Goal: Obtain resource: Download file/media

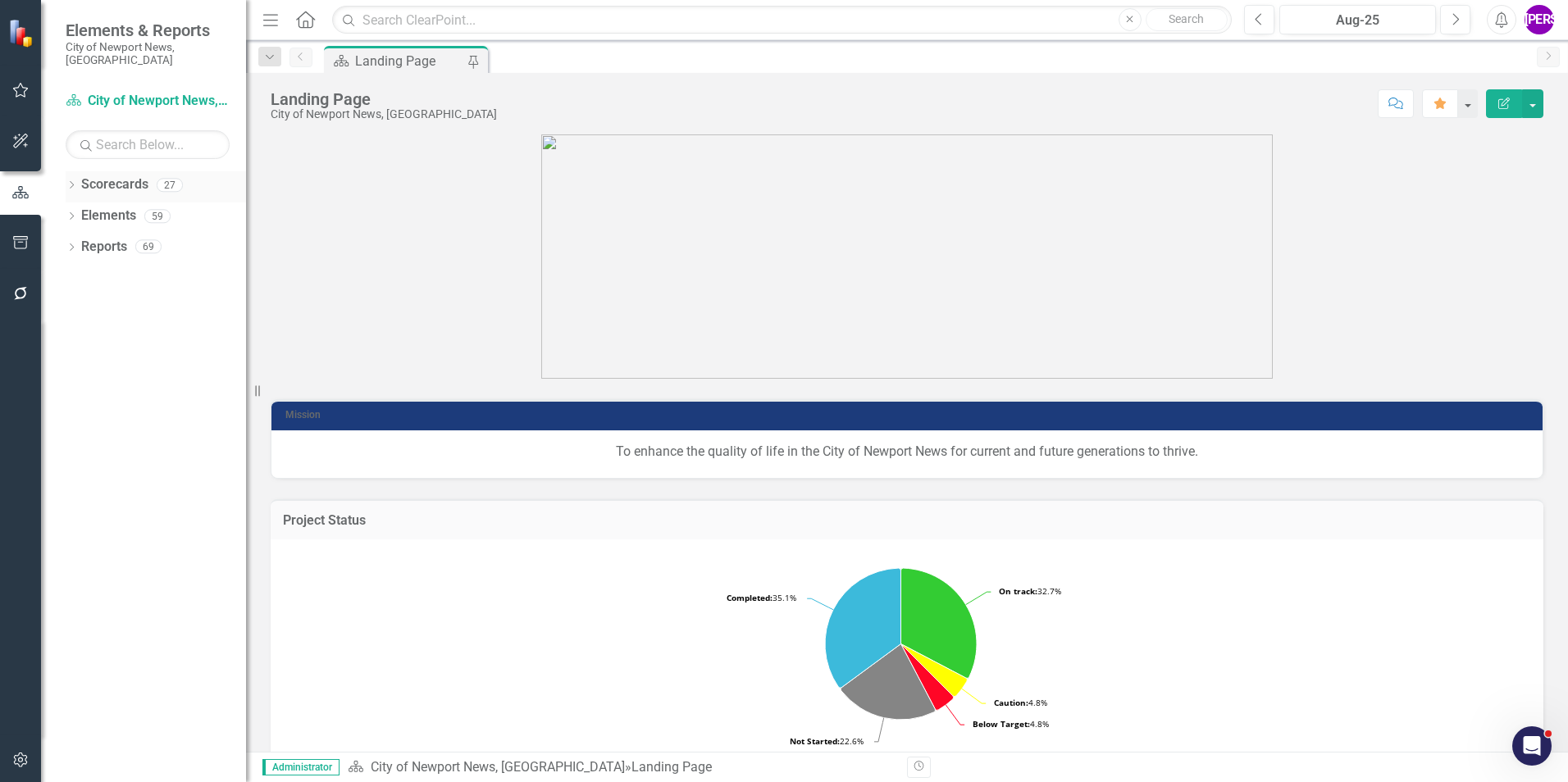
click at [74, 182] on icon "Dropdown" at bounding box center [71, 187] width 12 height 9
click at [80, 211] on icon "Dropdown" at bounding box center [79, 216] width 13 height 10
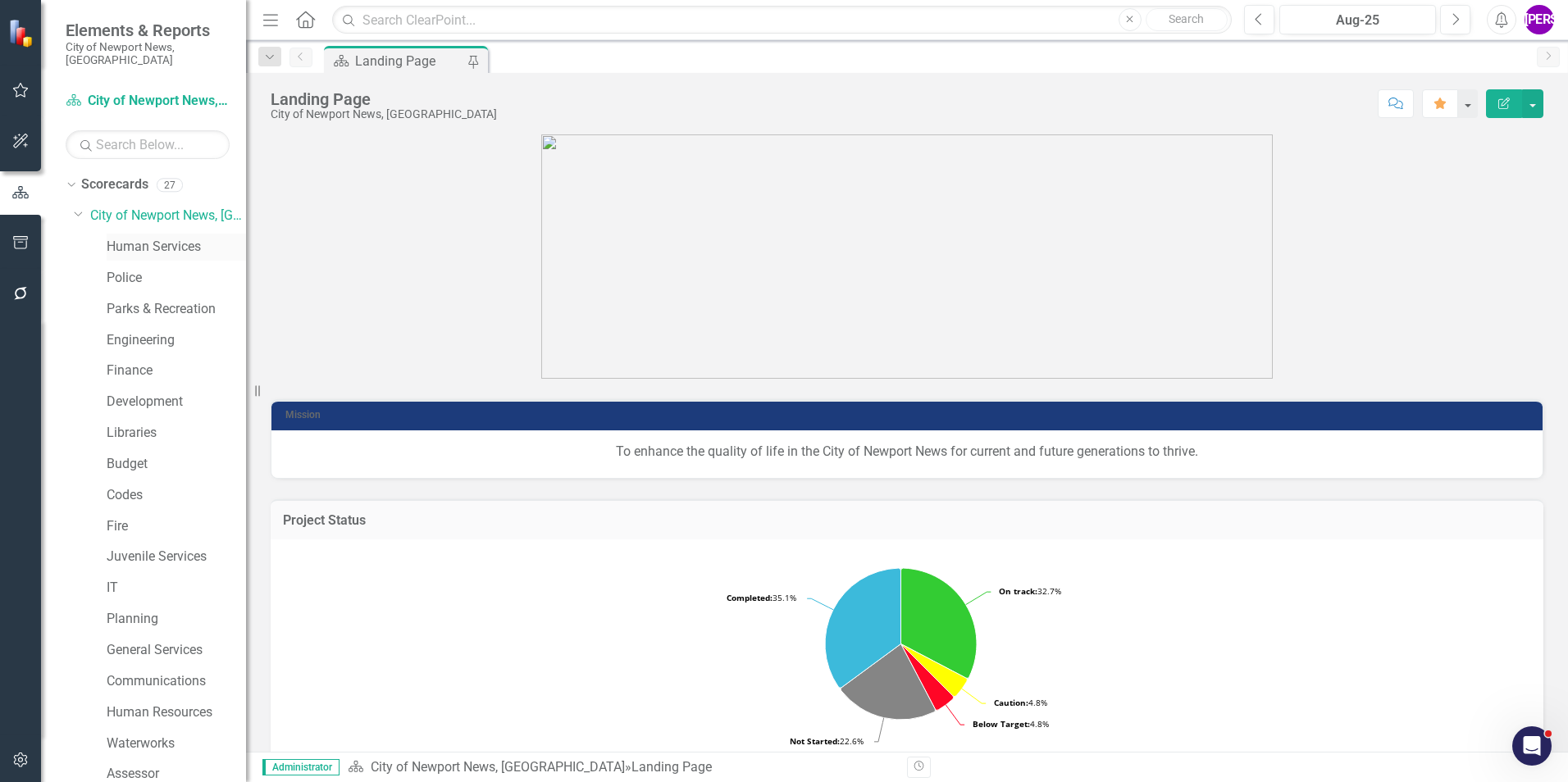
click at [148, 239] on link "Human Services" at bounding box center [176, 247] width 140 height 19
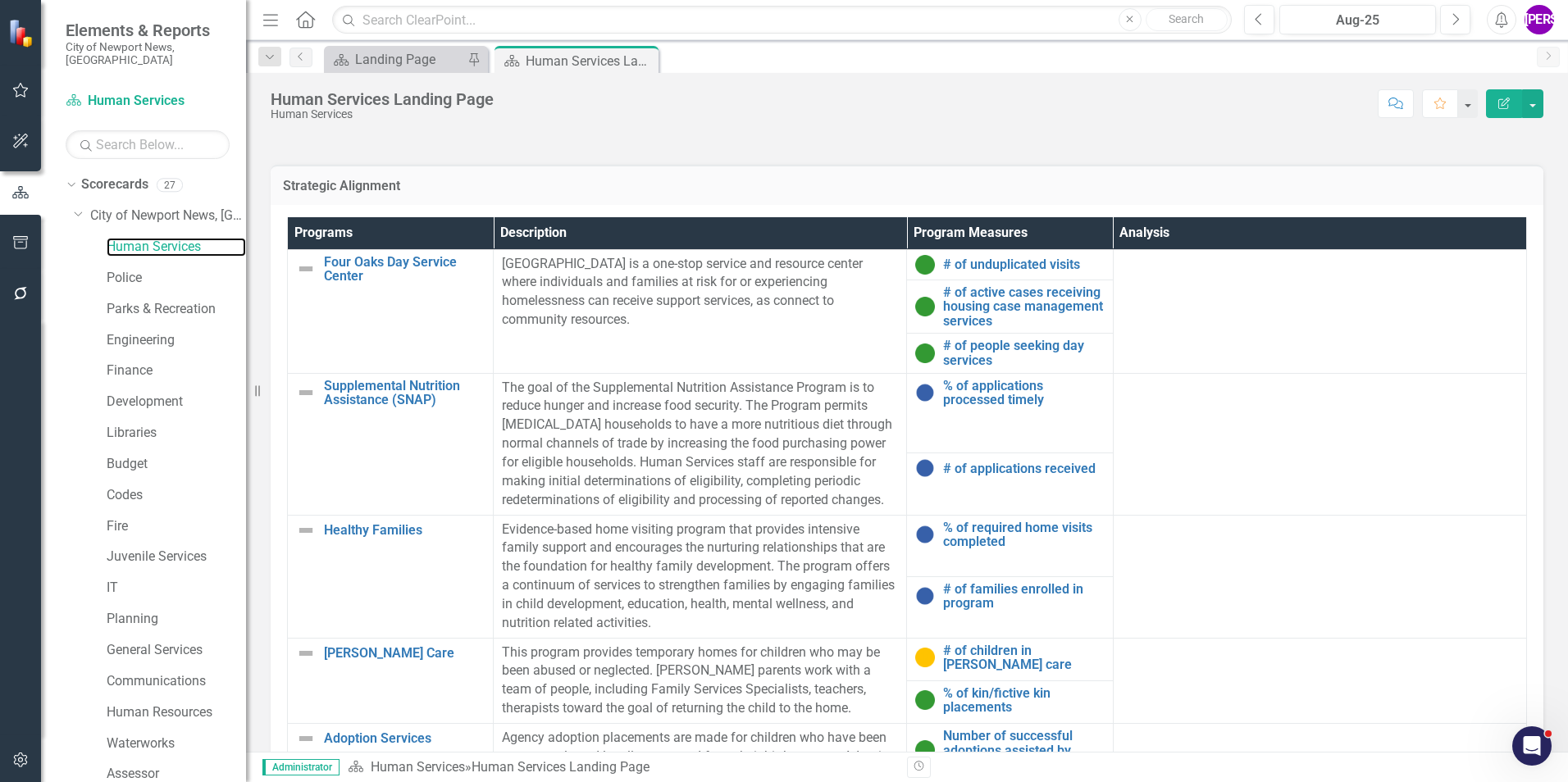
scroll to position [575, 0]
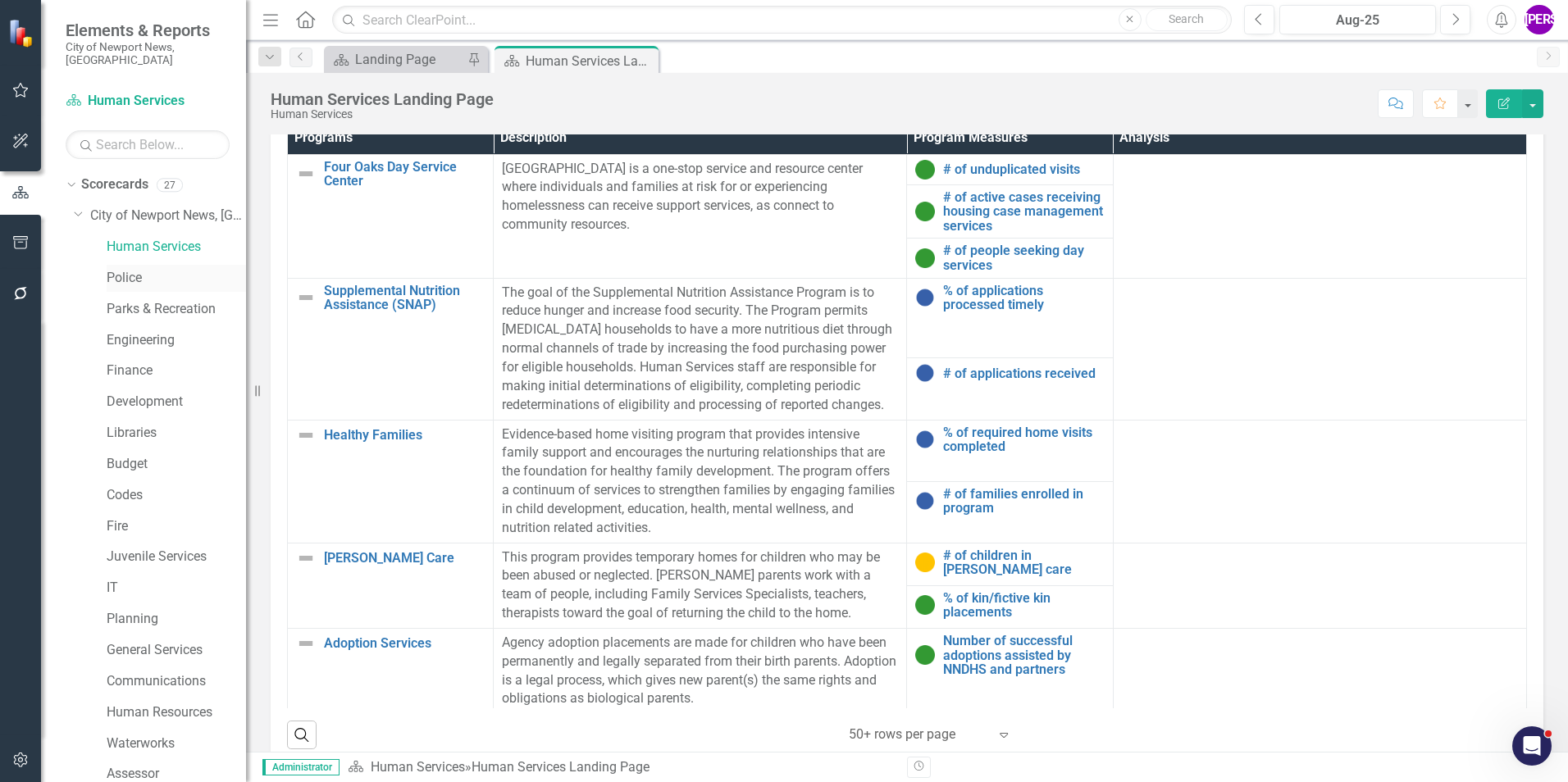
click at [157, 268] on link "Police" at bounding box center [176, 278] width 140 height 19
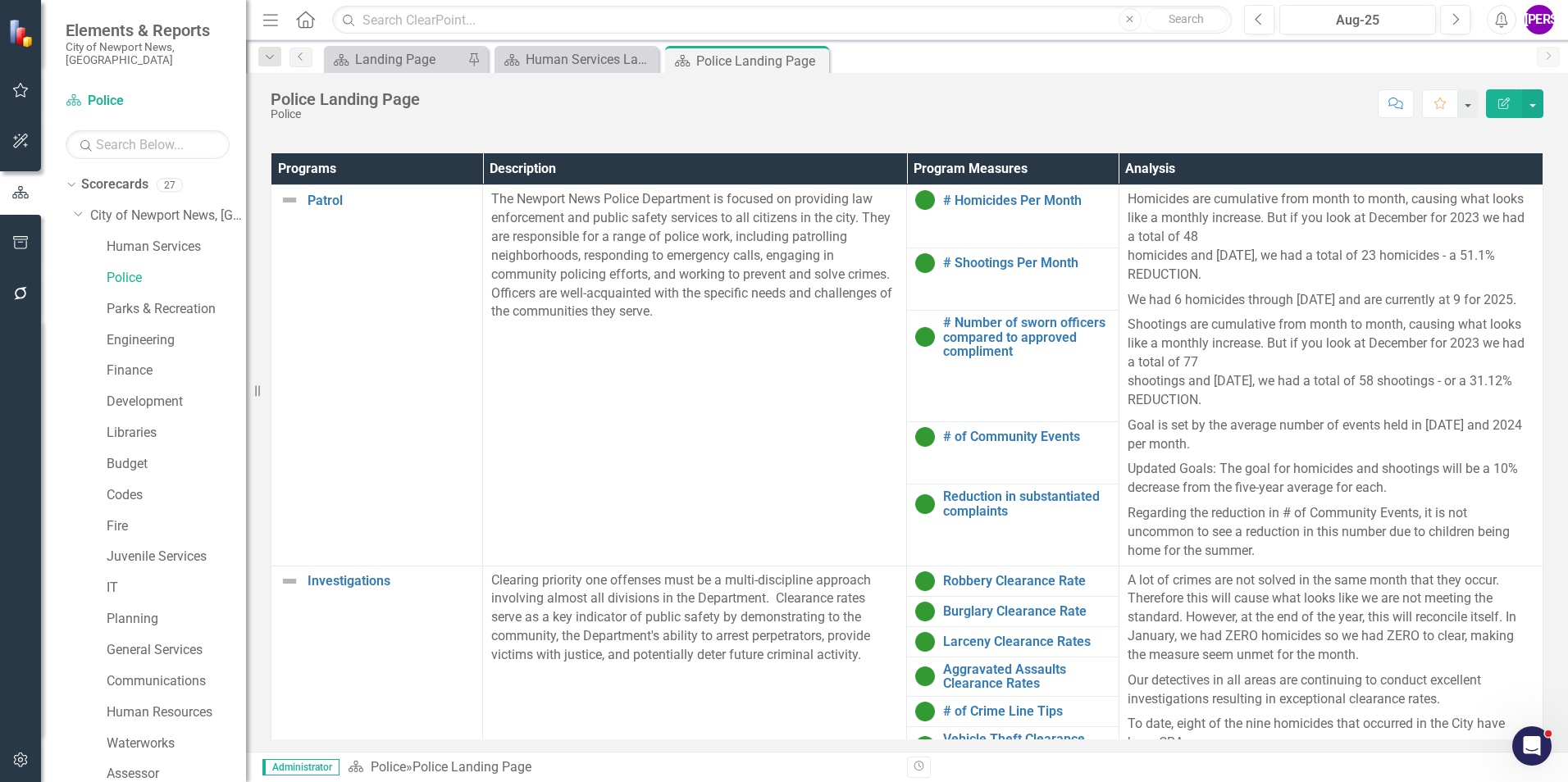
scroll to position [1066, 0]
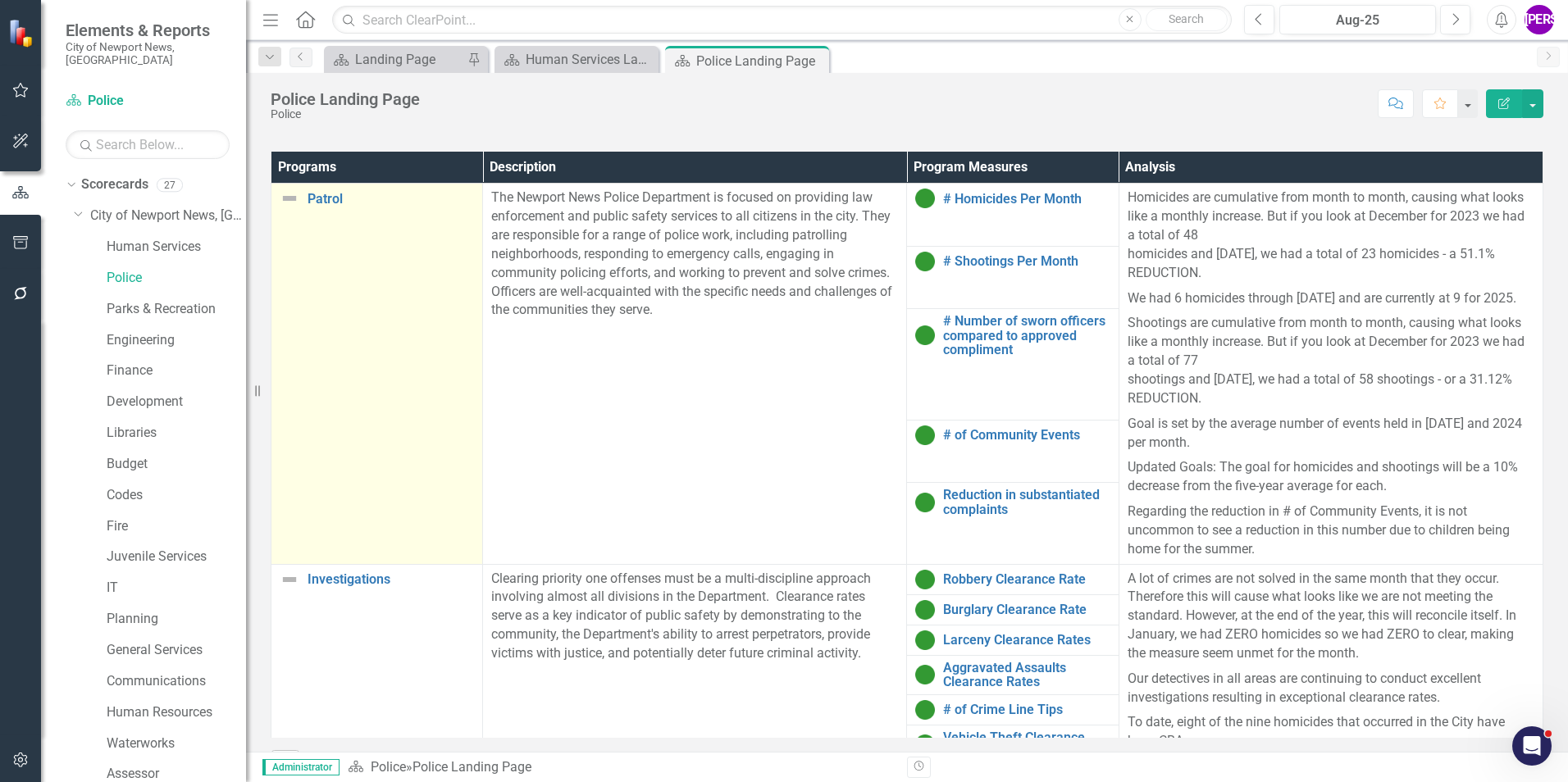
click at [325, 298] on td "Patrol Link Map View Link Map Edit Edit Program Link Open Element" at bounding box center [377, 374] width 212 height 381
click at [325, 298] on td "Patrol Link Map View Link Map Edit Edit Program Link Open Element" at bounding box center [377, 374] width 212 height 381
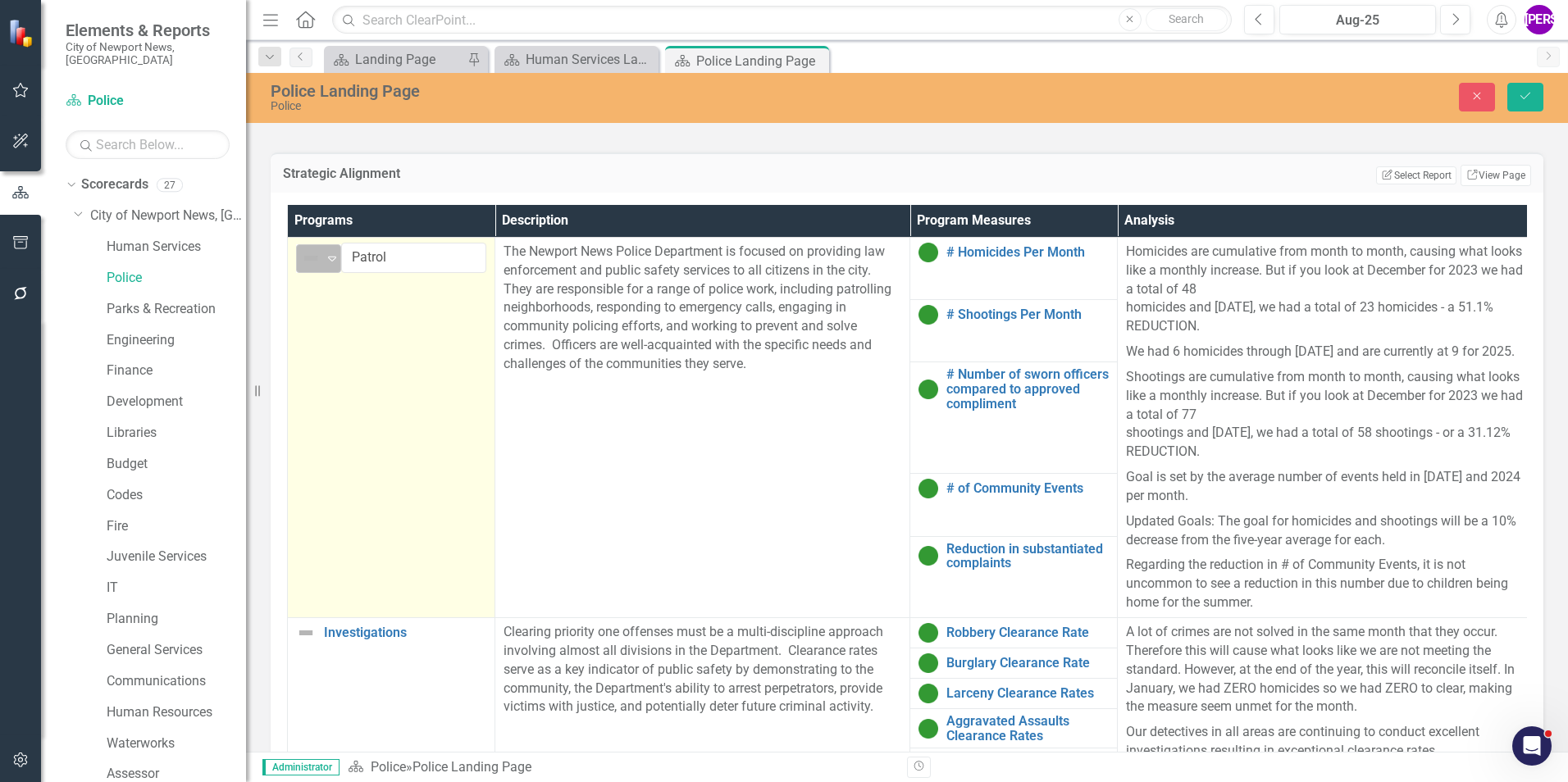
click at [327, 265] on icon "Expand" at bounding box center [332, 258] width 17 height 13
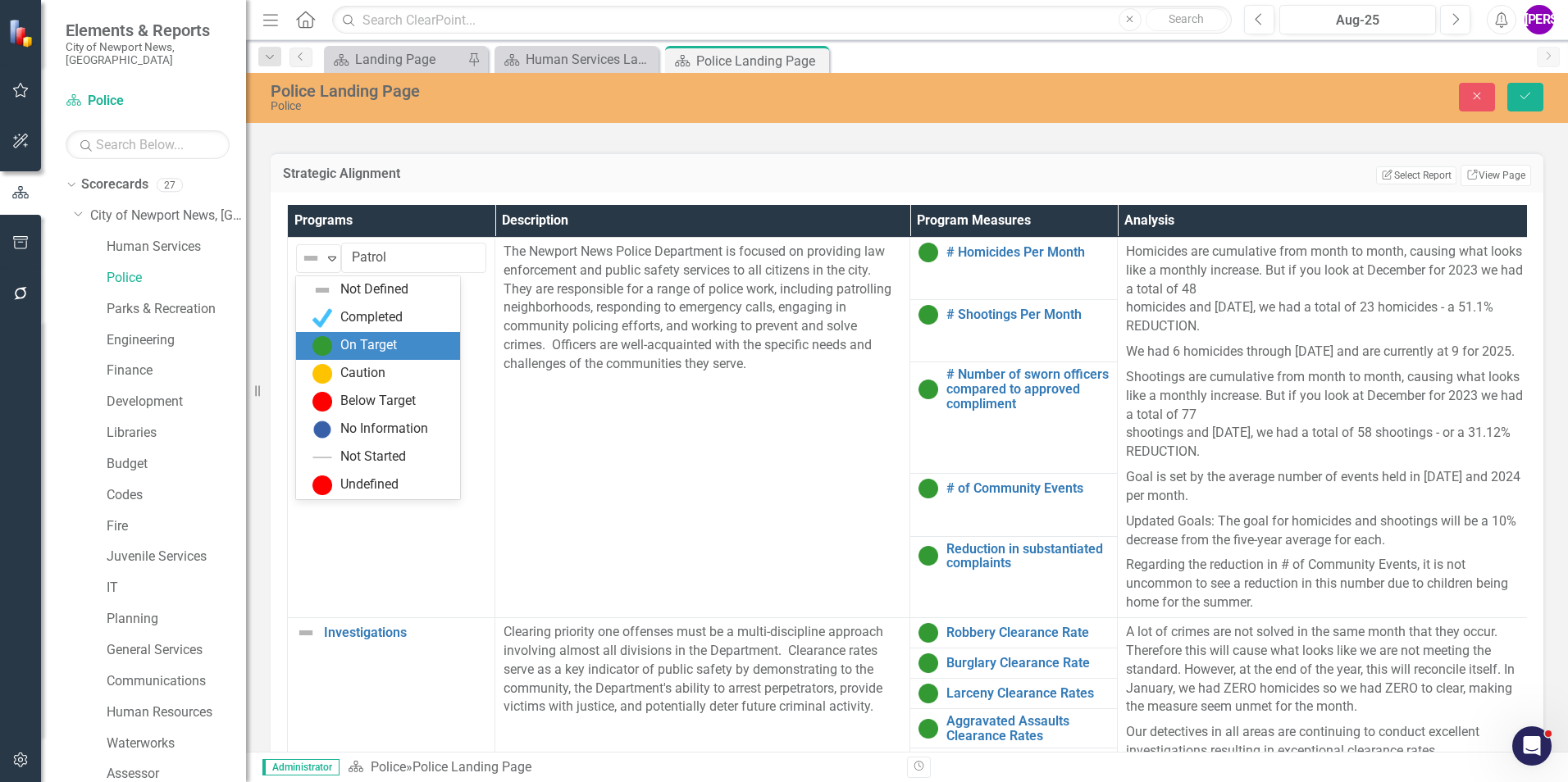
click at [344, 345] on div "On Target" at bounding box center [369, 345] width 57 height 19
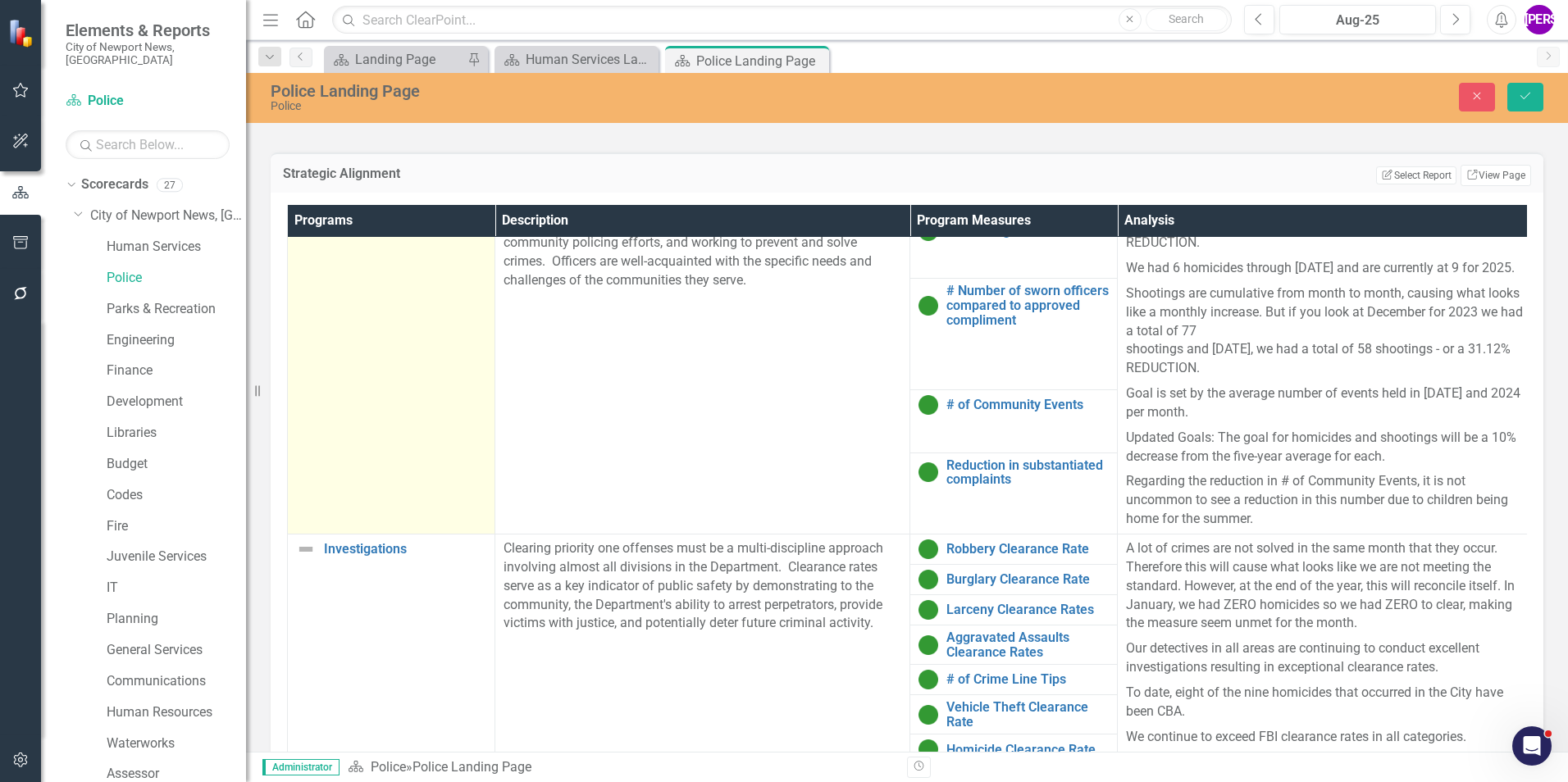
scroll to position [328, 0]
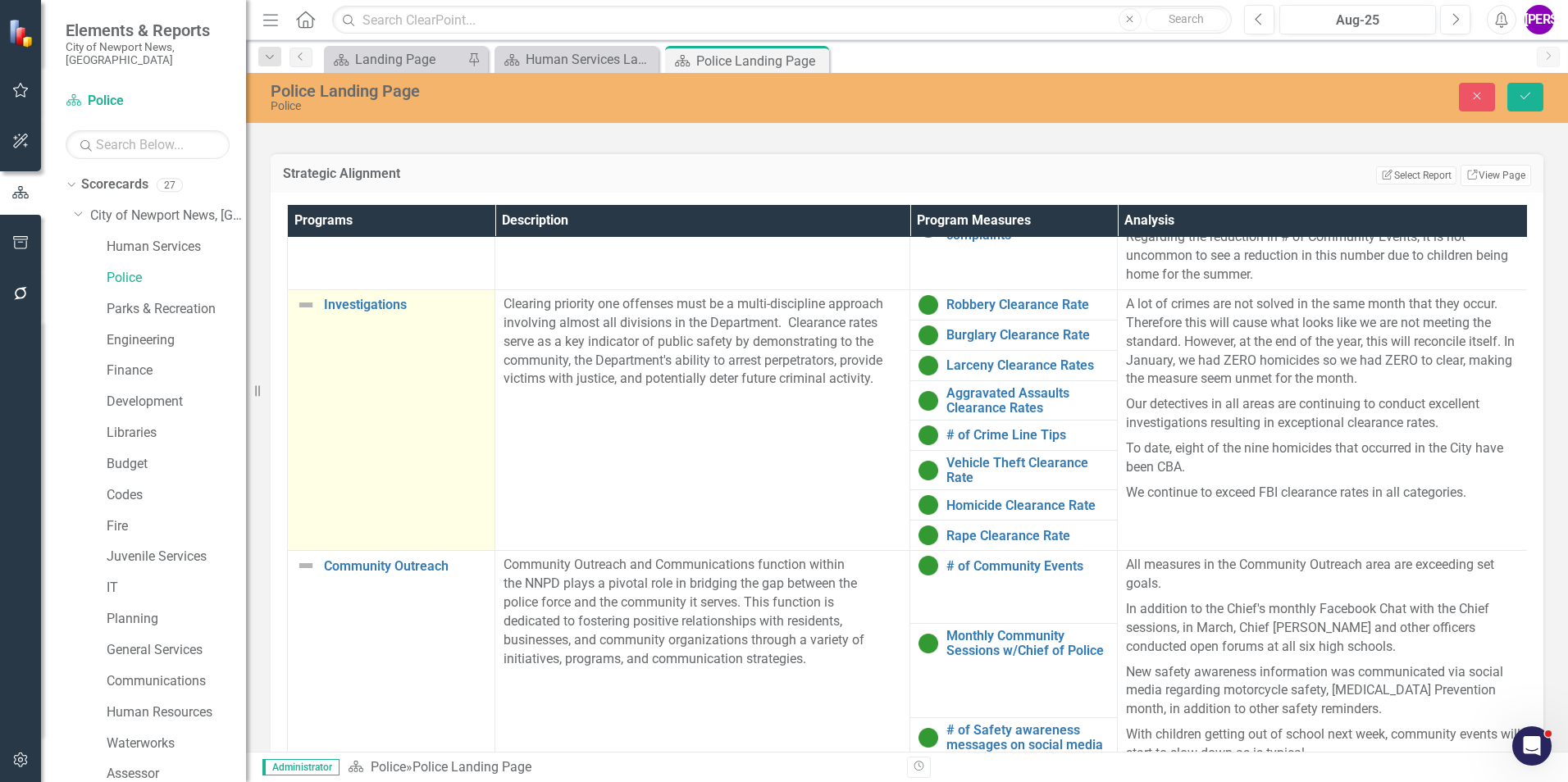
click at [392, 416] on td "Investigations Link Map View Link Map Edit Edit Program Link Open Element" at bounding box center [392, 421] width 208 height 261
click at [392, 416] on td "Investigations Link Map View Link Map Edit Edit Program Link Open Element" at bounding box center [392, 421] width 208 height 261
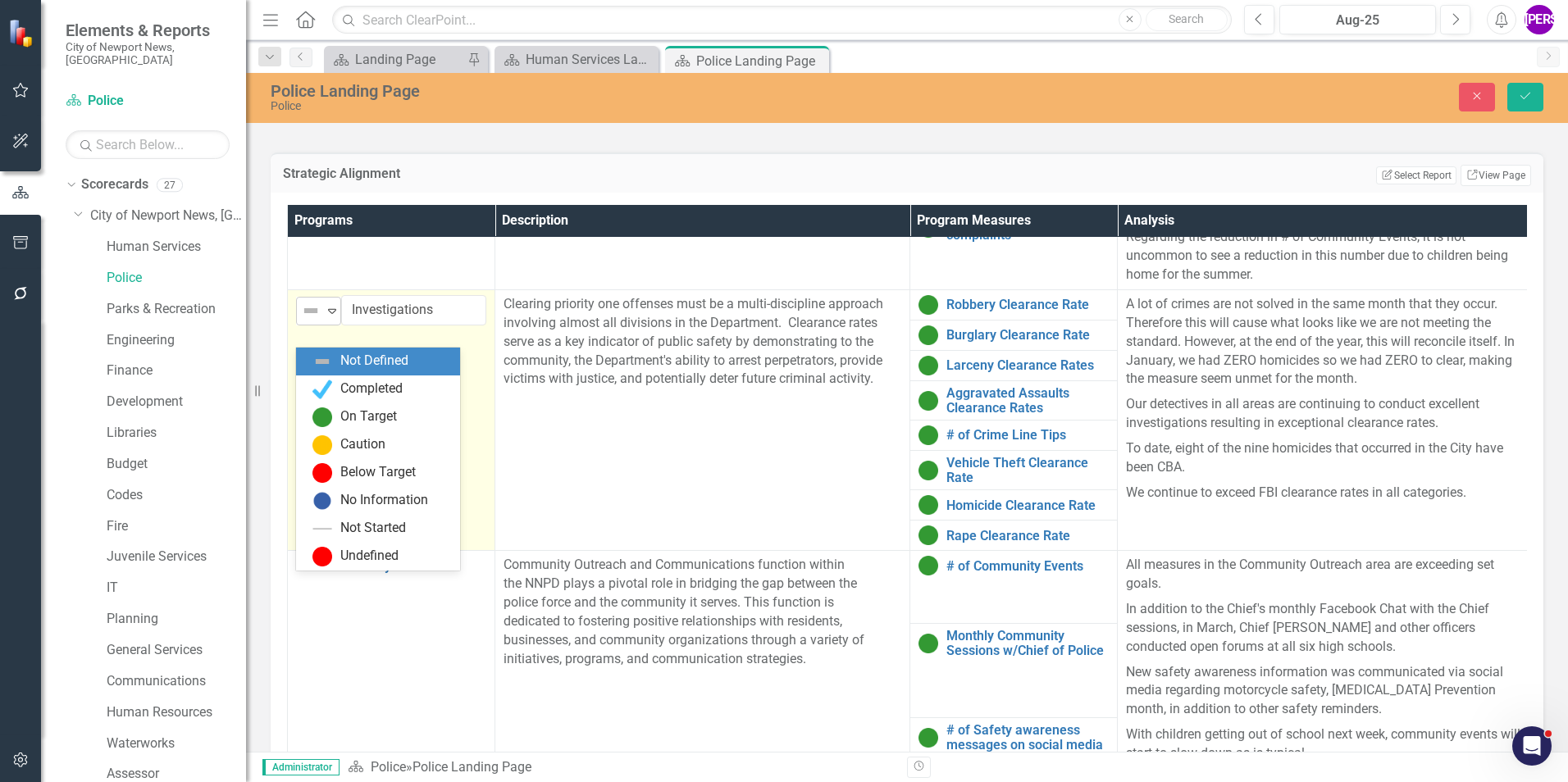
click at [336, 317] on icon "Expand" at bounding box center [332, 311] width 17 height 13
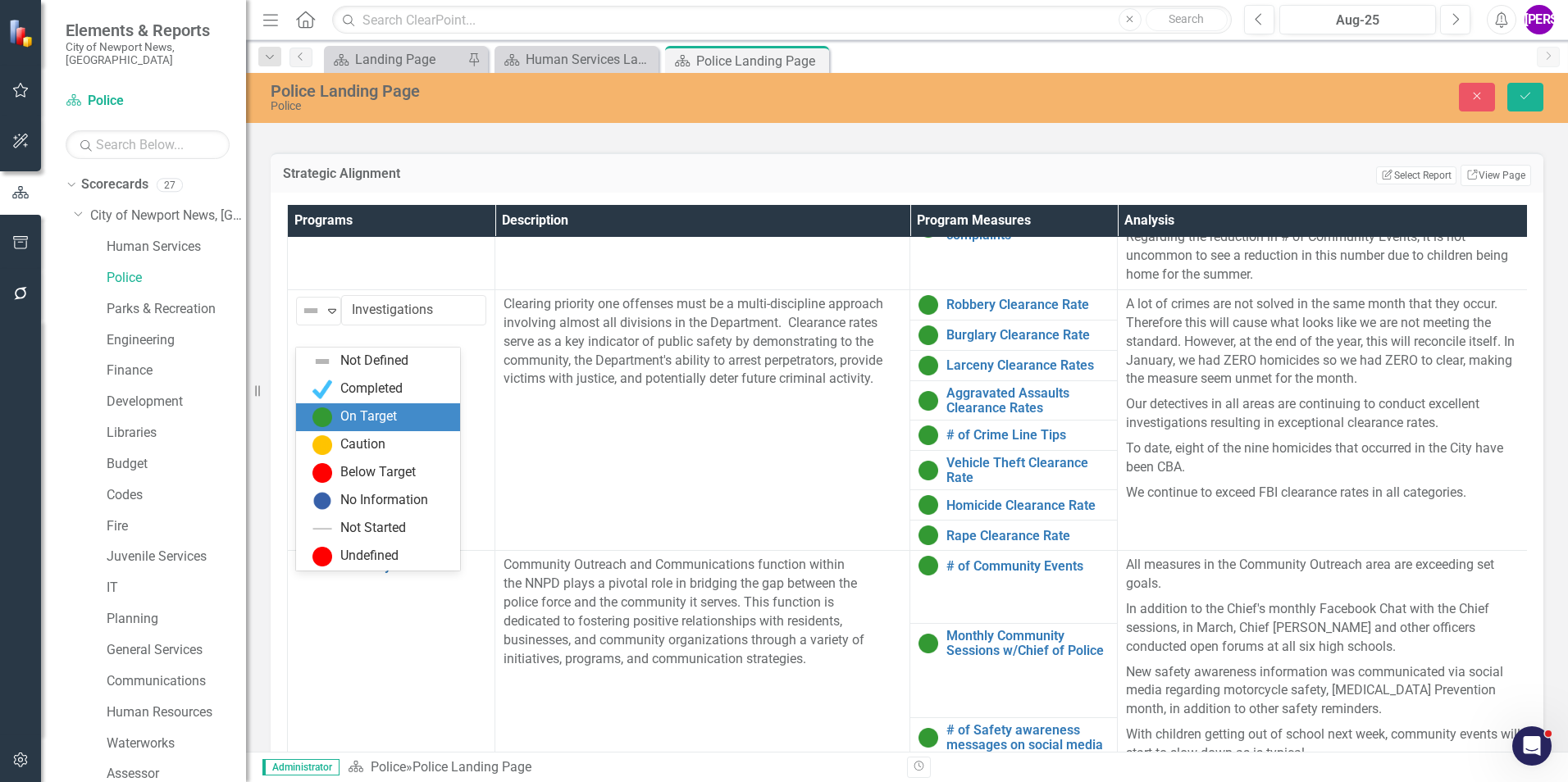
click at [379, 430] on div "On Target" at bounding box center [378, 417] width 164 height 28
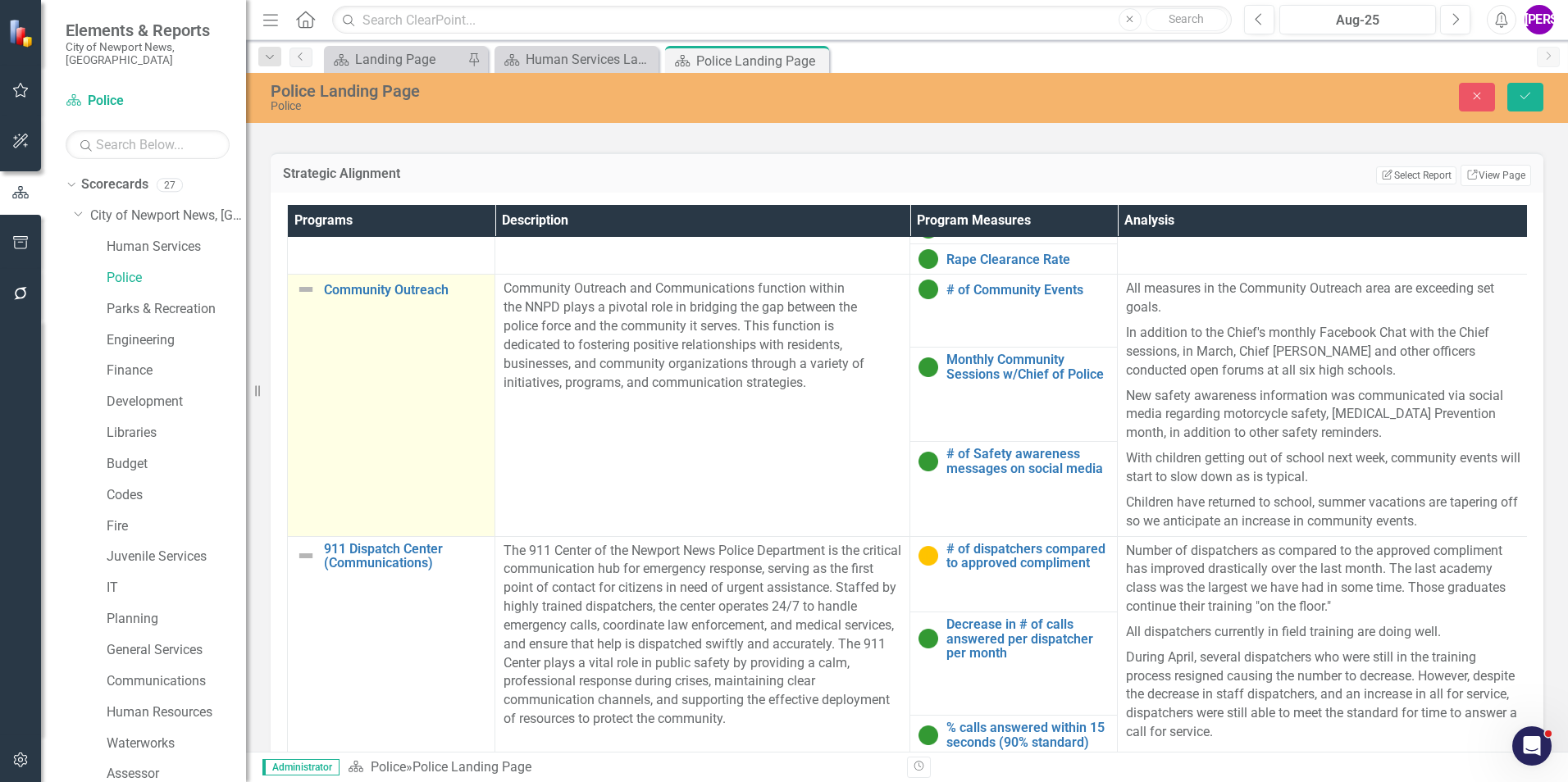
scroll to position [636, 0]
click at [403, 423] on td "Community Outreach Link Map View Link Map Edit Edit Program Link Open Element" at bounding box center [392, 405] width 208 height 262
click at [402, 423] on td "Community Outreach Link Map View Link Map Edit Edit Program Link Open Element" at bounding box center [392, 405] width 208 height 262
click at [334, 297] on div "Expand" at bounding box center [332, 295] width 17 height 27
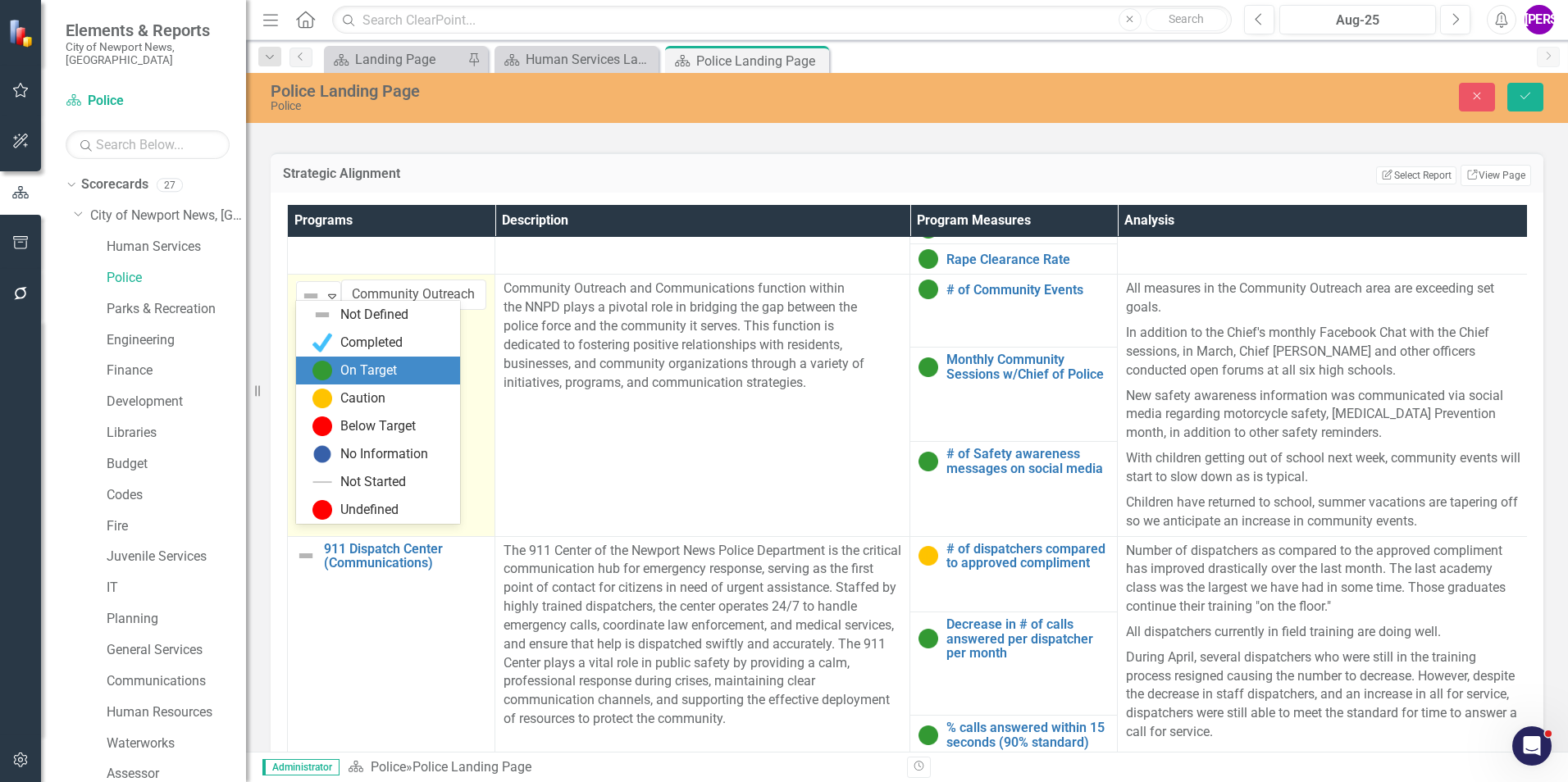
click at [331, 360] on img at bounding box center [322, 371] width 20 height 20
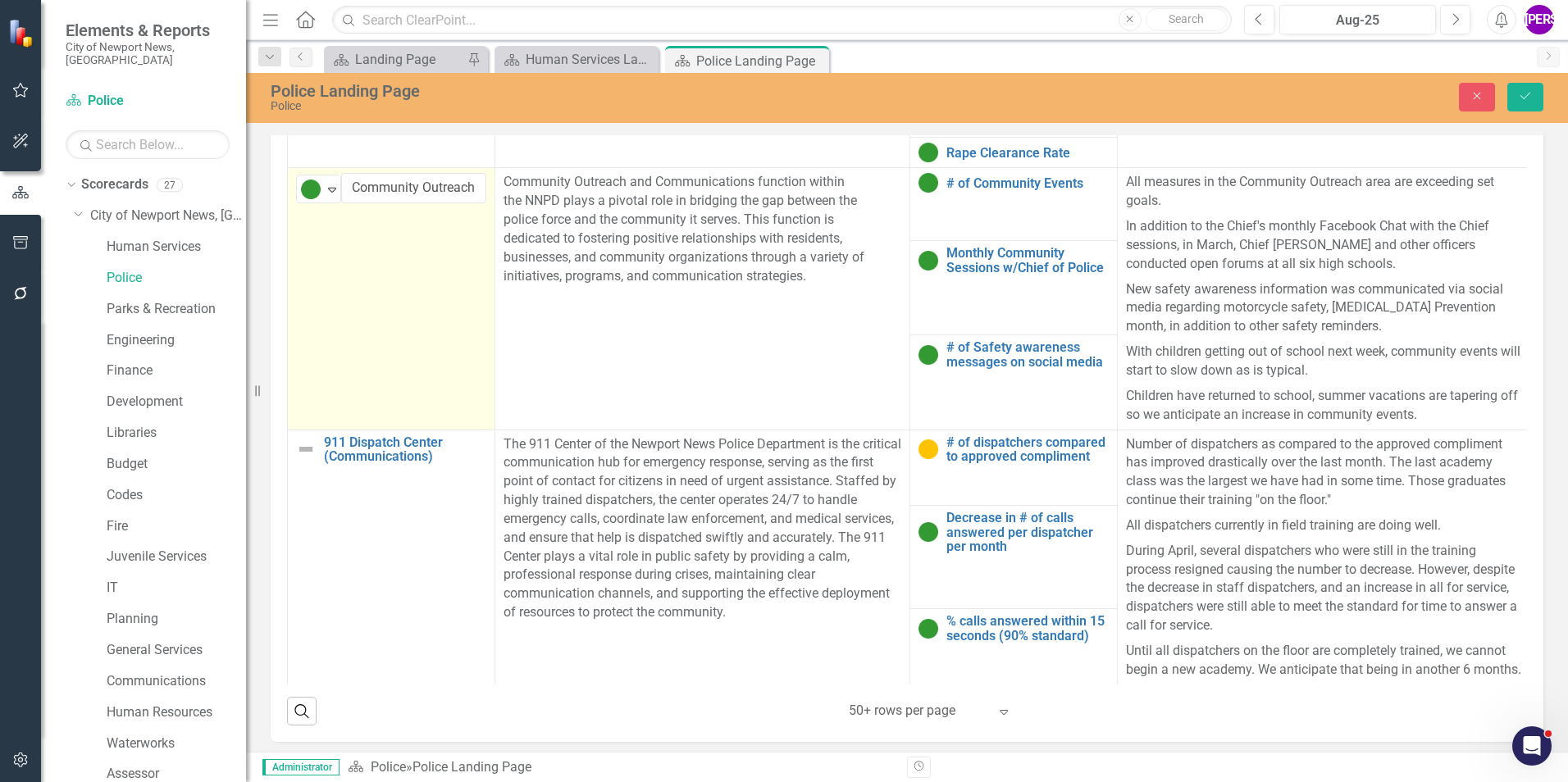
scroll to position [1181, 0]
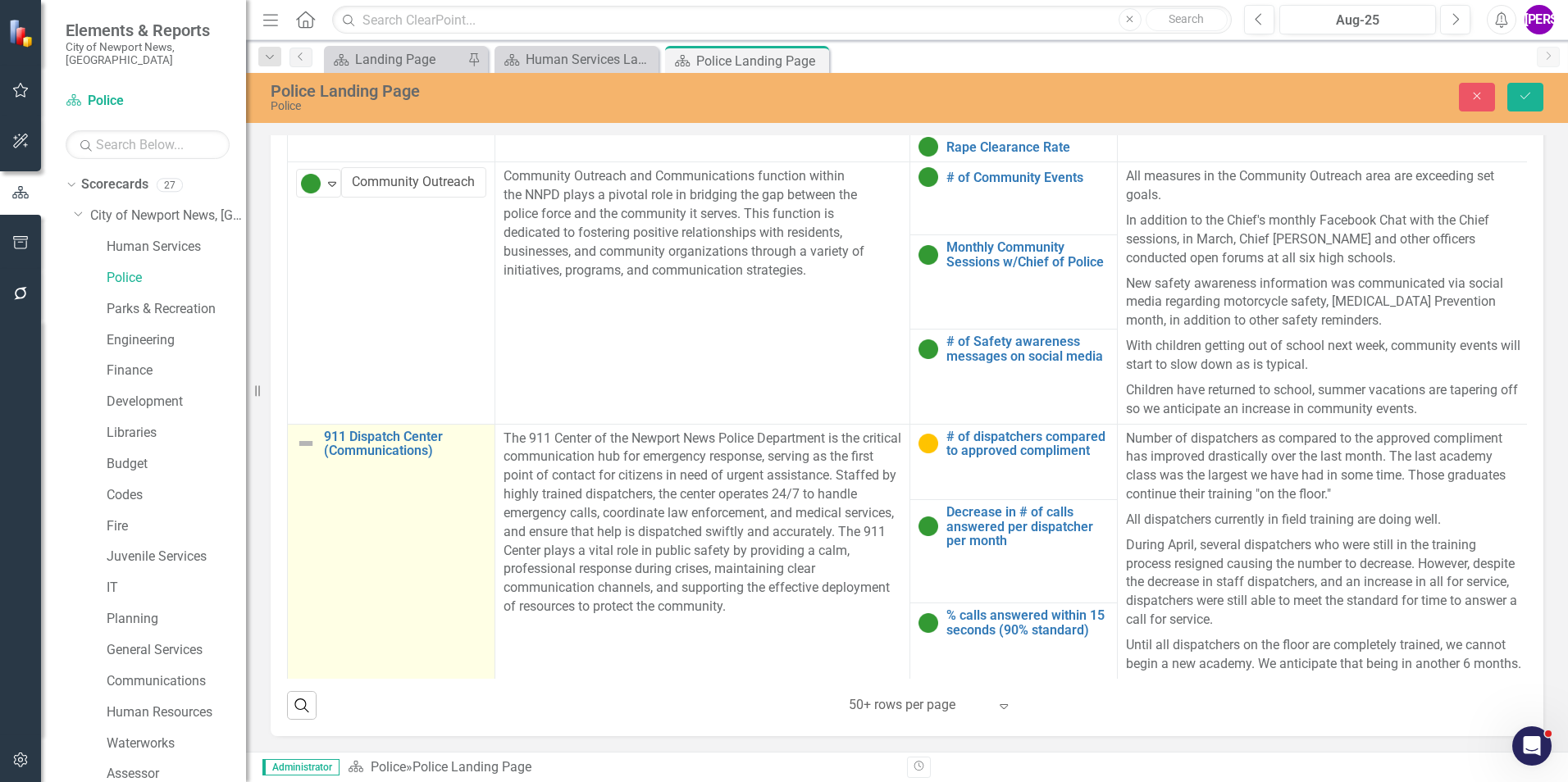
click at [387, 506] on td "911 Dispatch Center (Communications) Link Map View Link Map Edit Edit Program L…" at bounding box center [392, 551] width 208 height 255
click at [390, 506] on td "911 Dispatch Center (Communications) Link Map View Link Map Edit Edit Program L…" at bounding box center [392, 551] width 208 height 255
click at [331, 432] on div "Expand" at bounding box center [332, 445] width 17 height 27
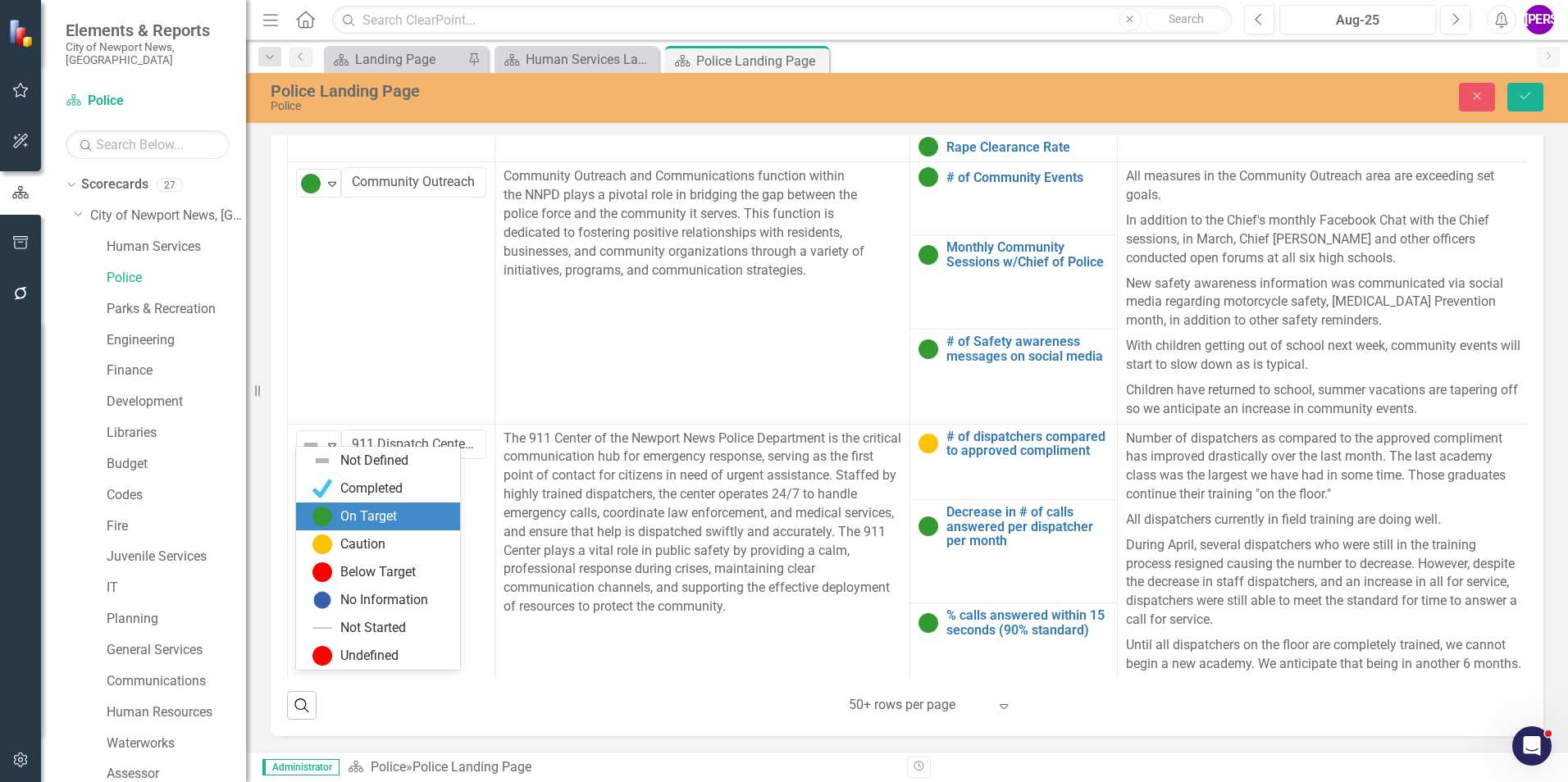
click at [364, 508] on div "On Target" at bounding box center [369, 517] width 57 height 19
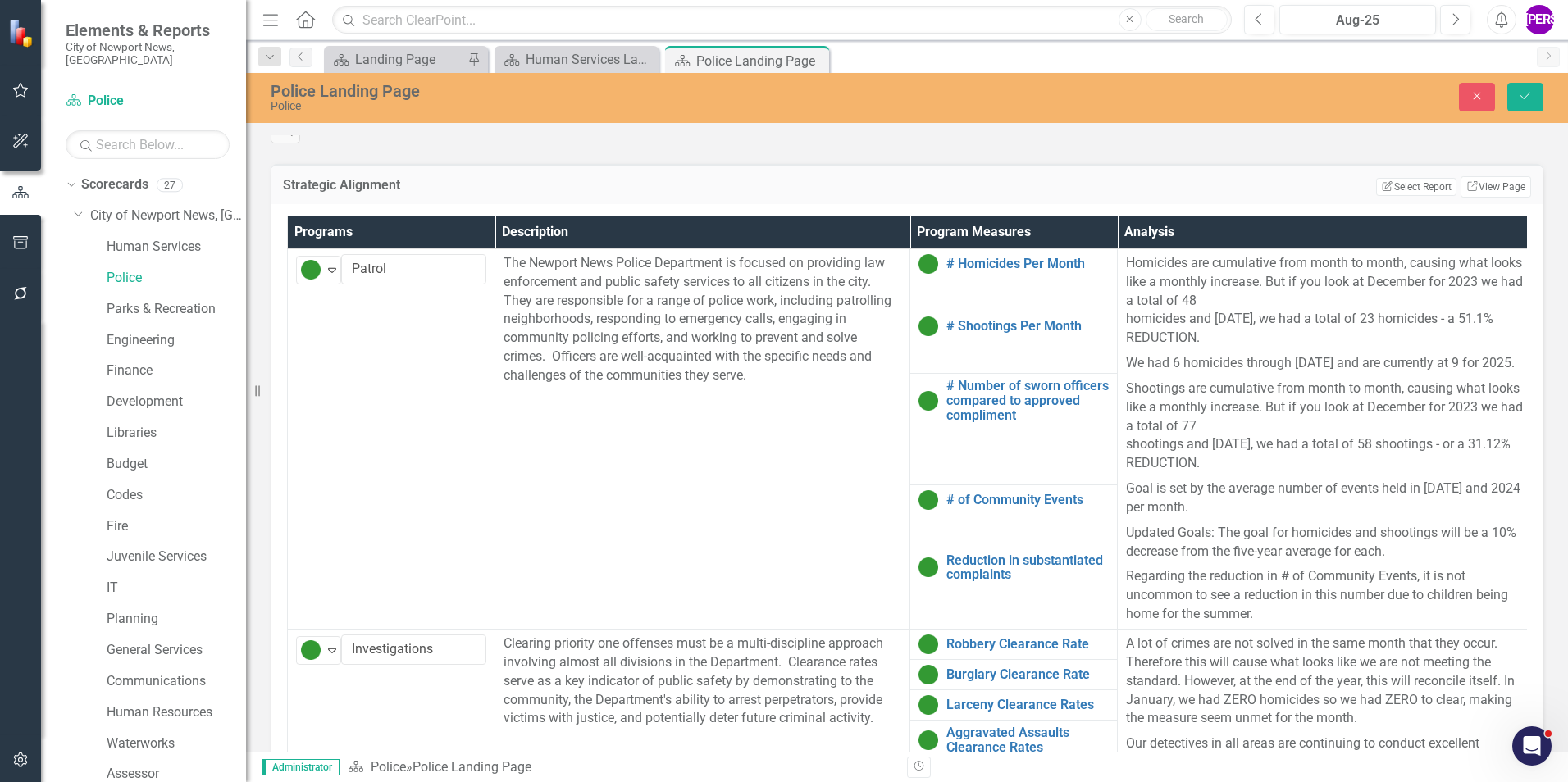
scroll to position [935, 0]
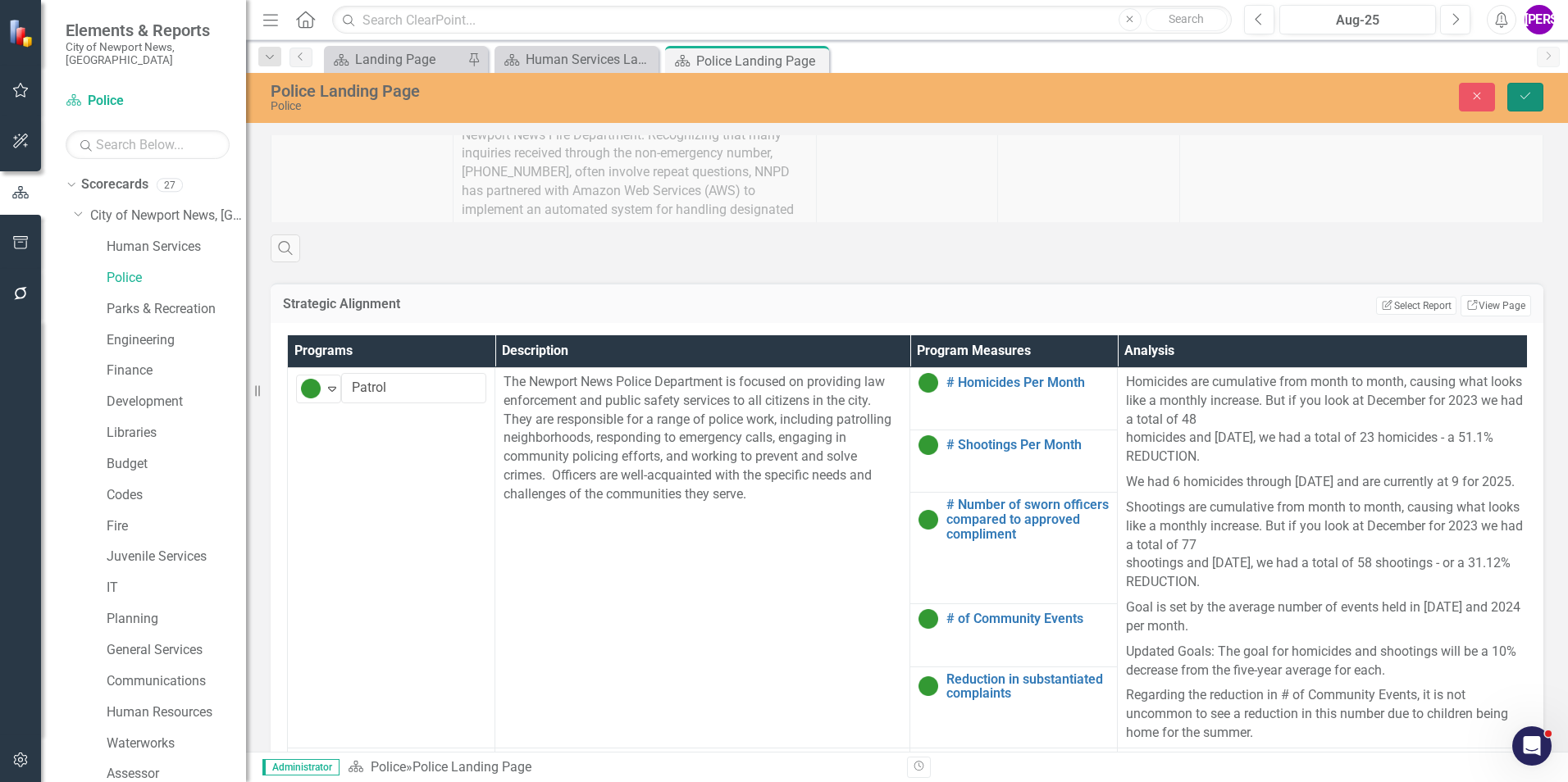
click at [1540, 96] on button "Save" at bounding box center [1525, 97] width 36 height 28
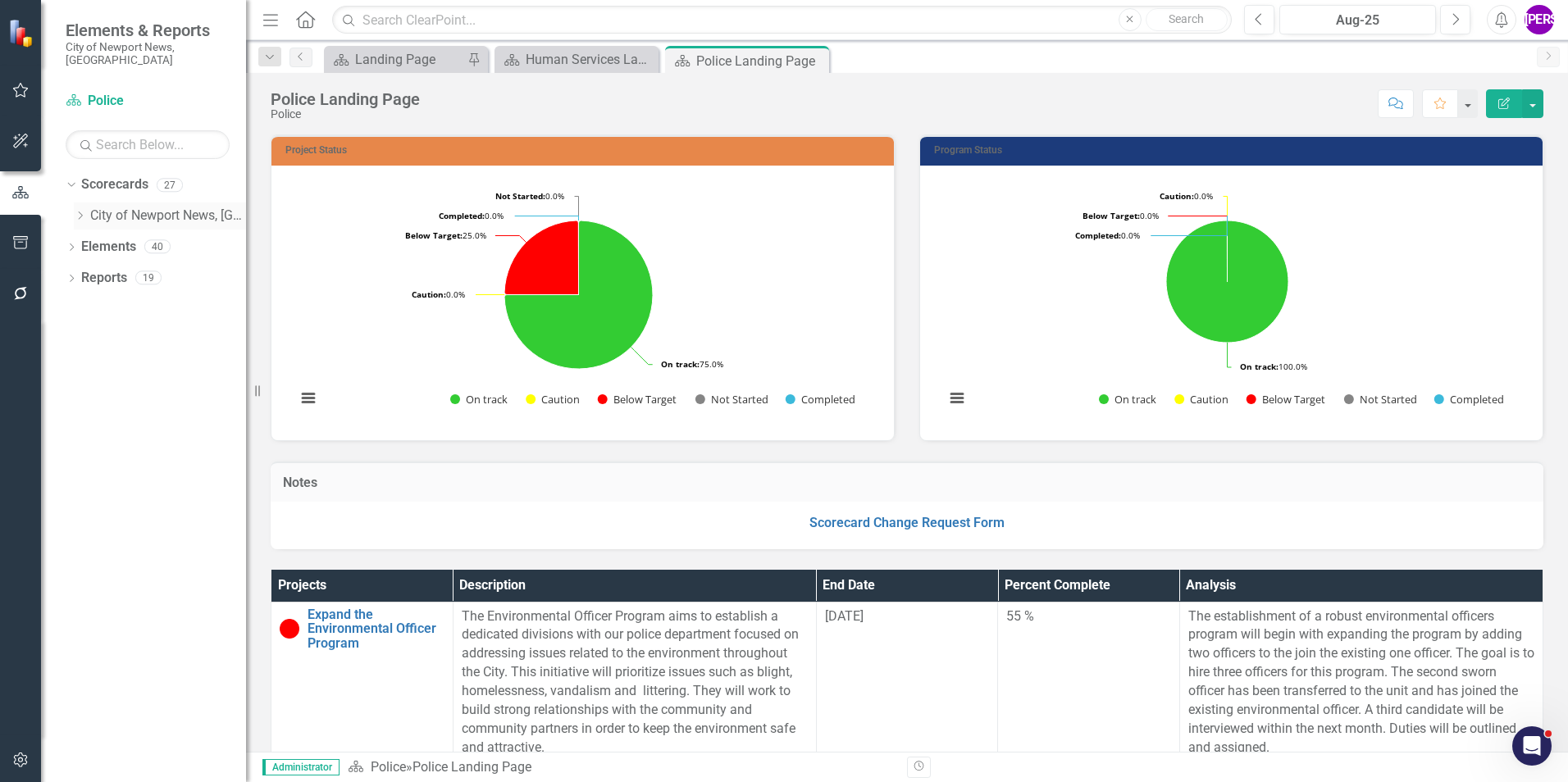
click at [83, 211] on icon "Dropdown" at bounding box center [79, 216] width 13 height 10
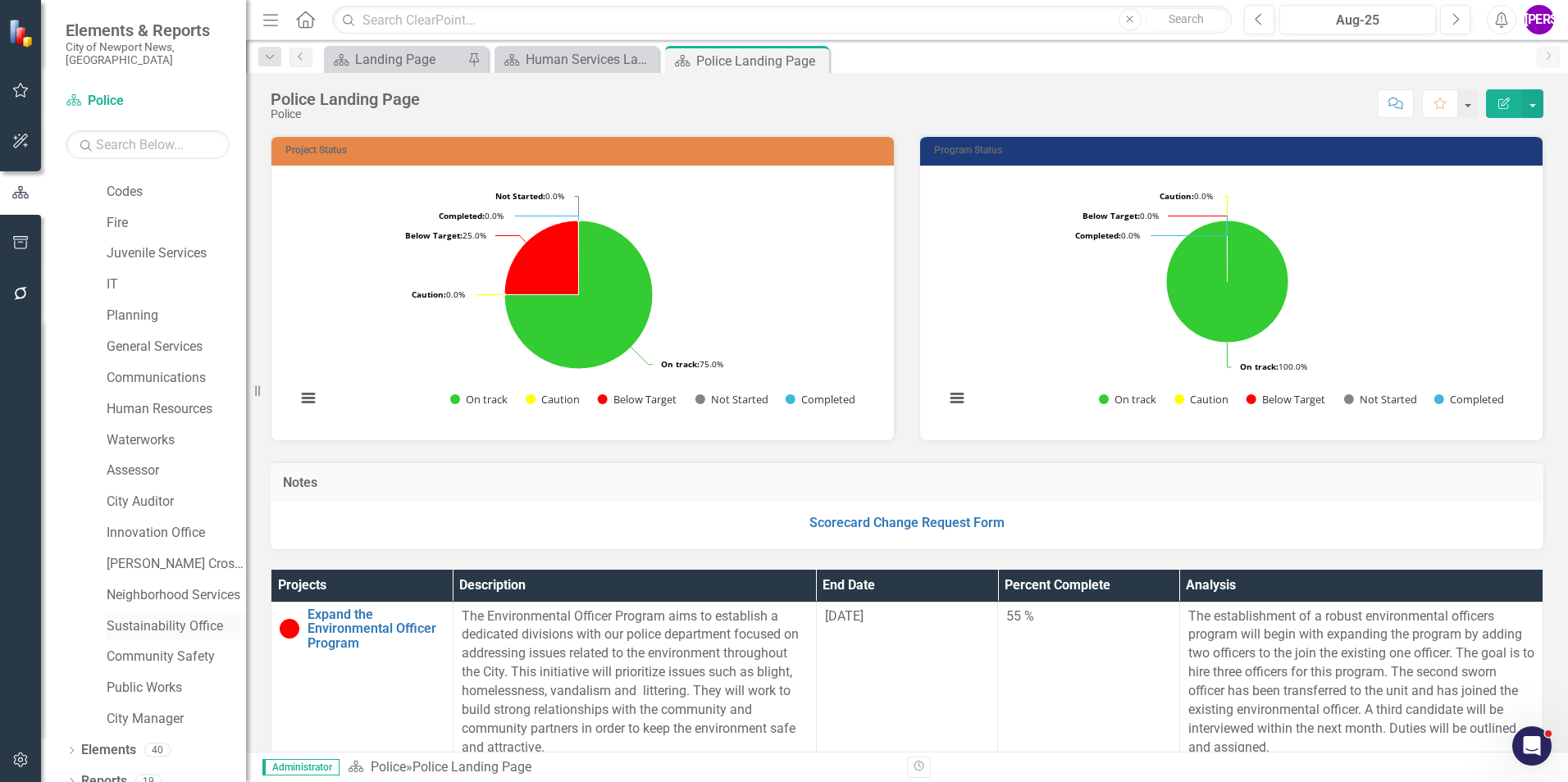
scroll to position [307, 0]
click at [114, 769] on link "Reports" at bounding box center [104, 778] width 46 height 19
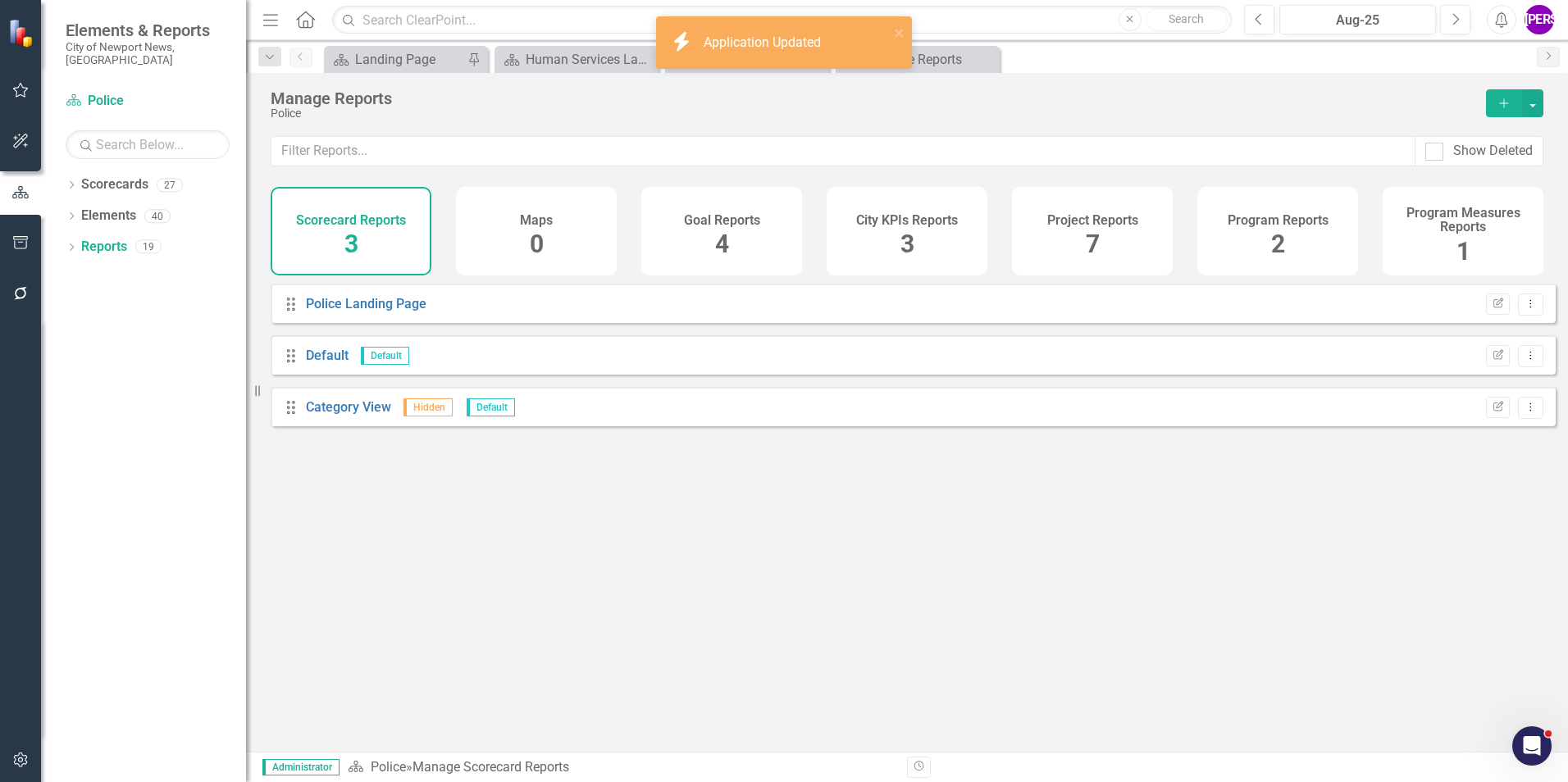
click at [1047, 229] on div "Project Reports 7" at bounding box center [1093, 231] width 161 height 89
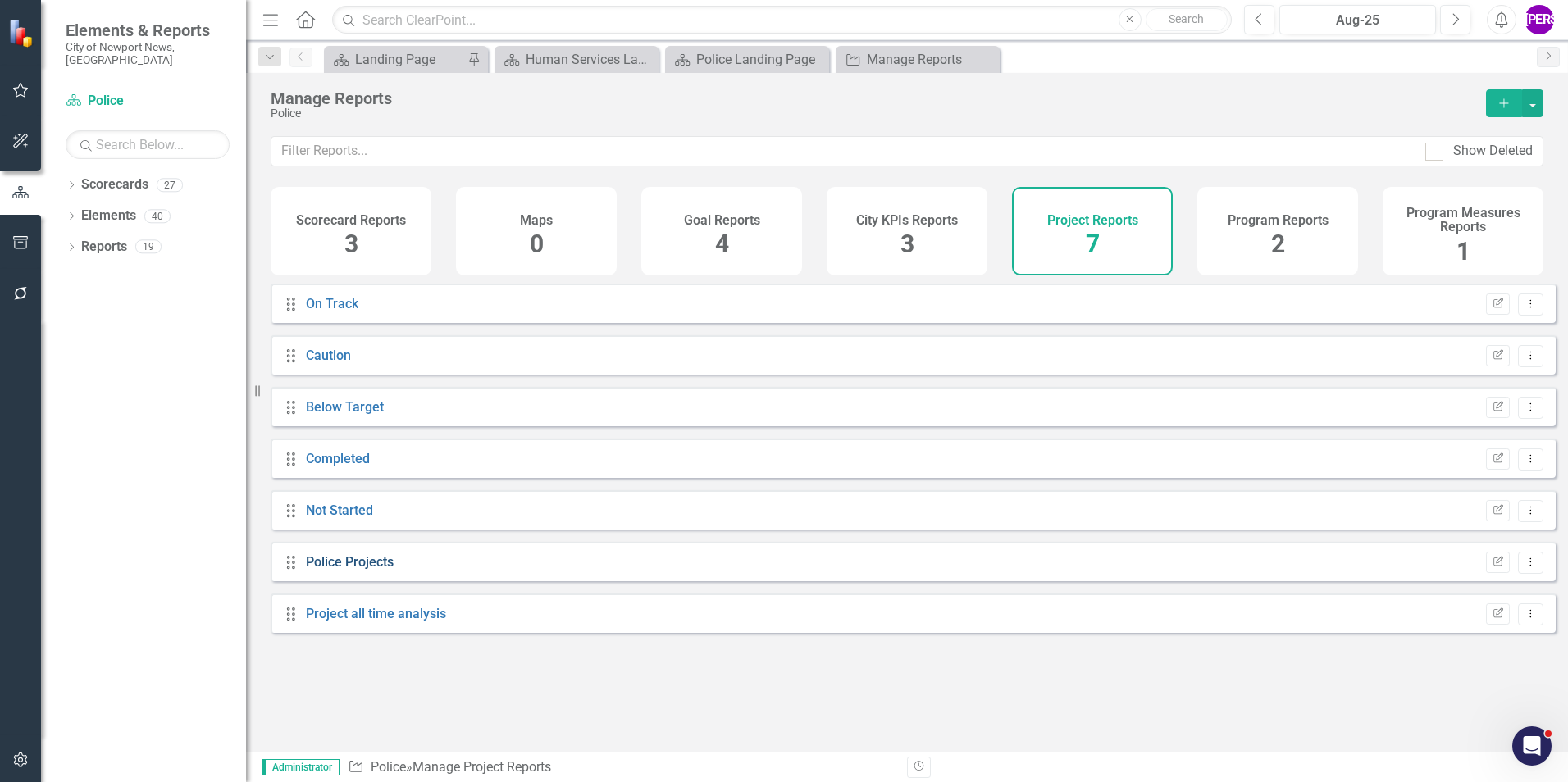
click at [346, 570] on link "Police Projects" at bounding box center [350, 562] width 88 height 16
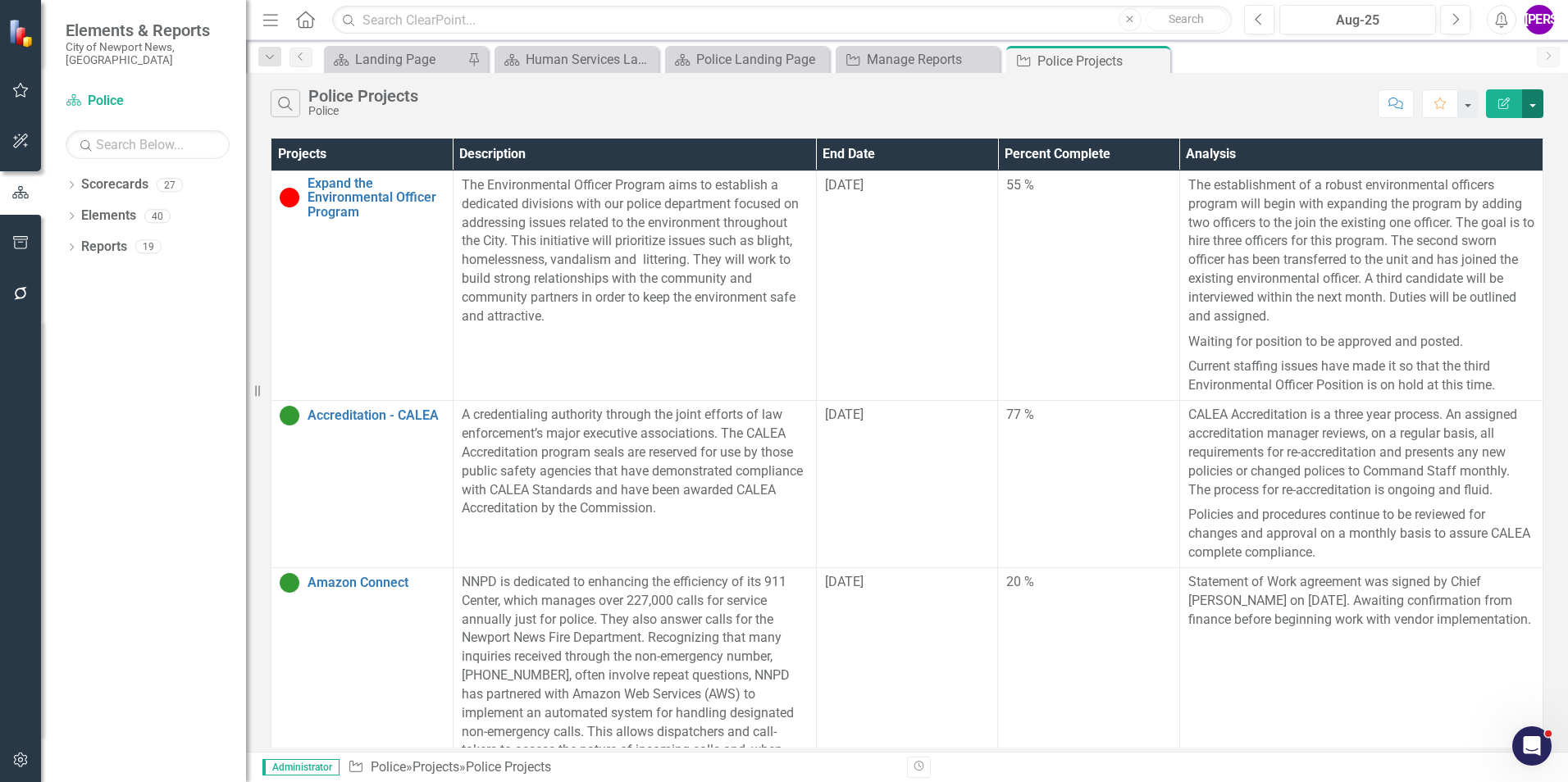
click at [1526, 107] on button "button" at bounding box center [1532, 104] width 21 height 28
click at [1468, 173] on link "PDF Export to PDF" at bounding box center [1478, 166] width 130 height 30
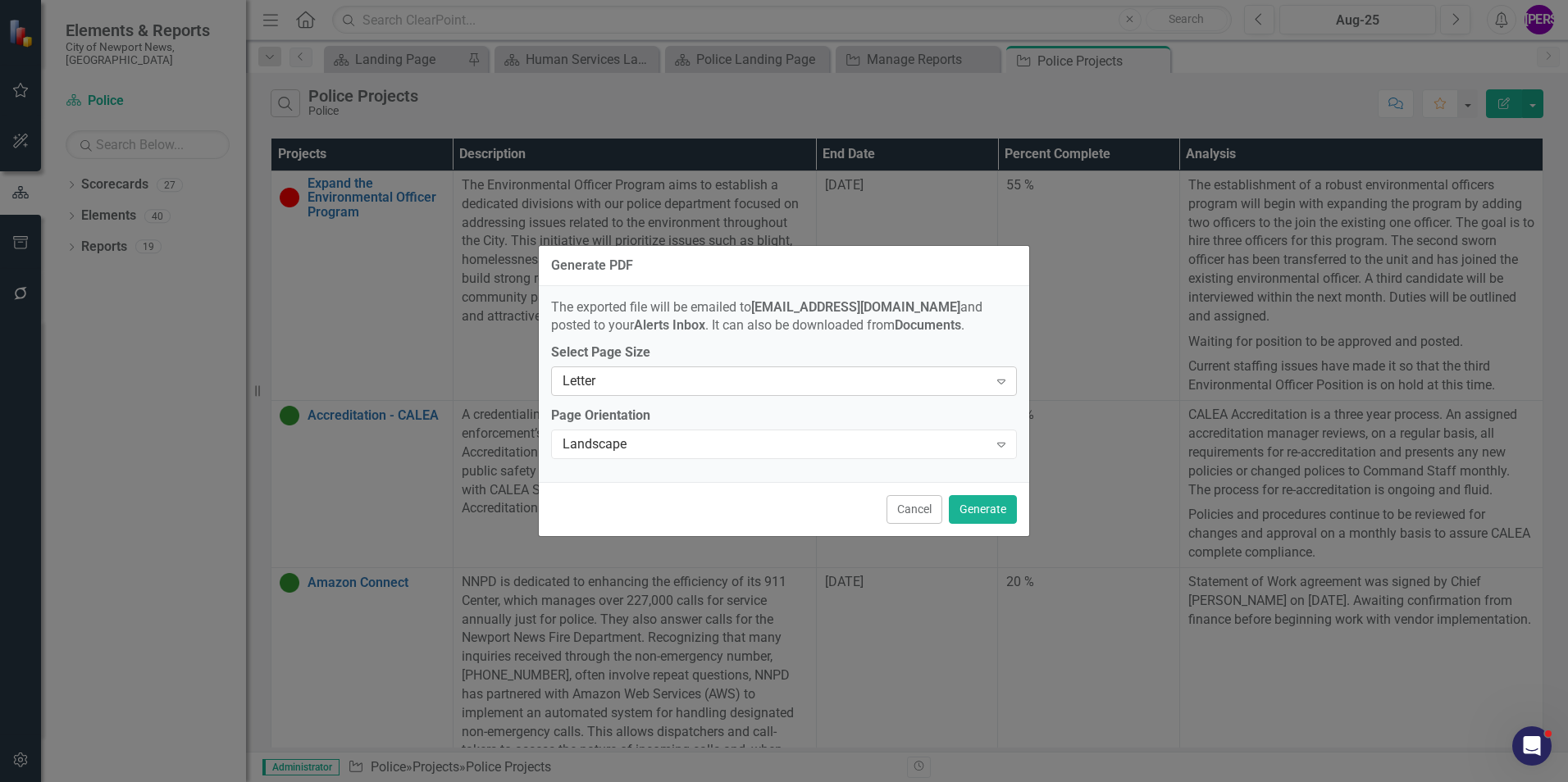
click at [983, 382] on div "Letter" at bounding box center [775, 381] width 426 height 19
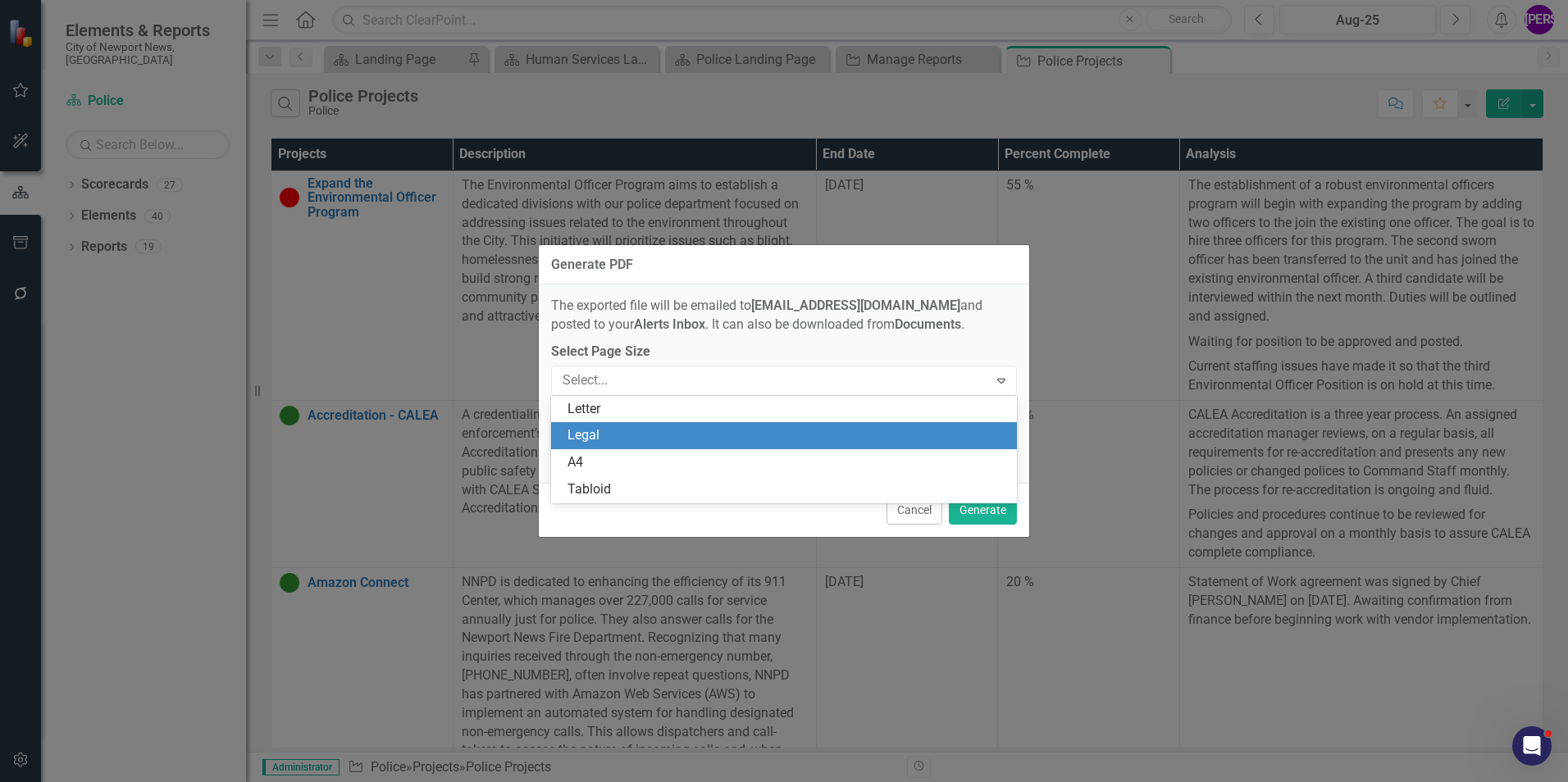
click at [704, 430] on div "Legal" at bounding box center [787, 436] width 439 height 19
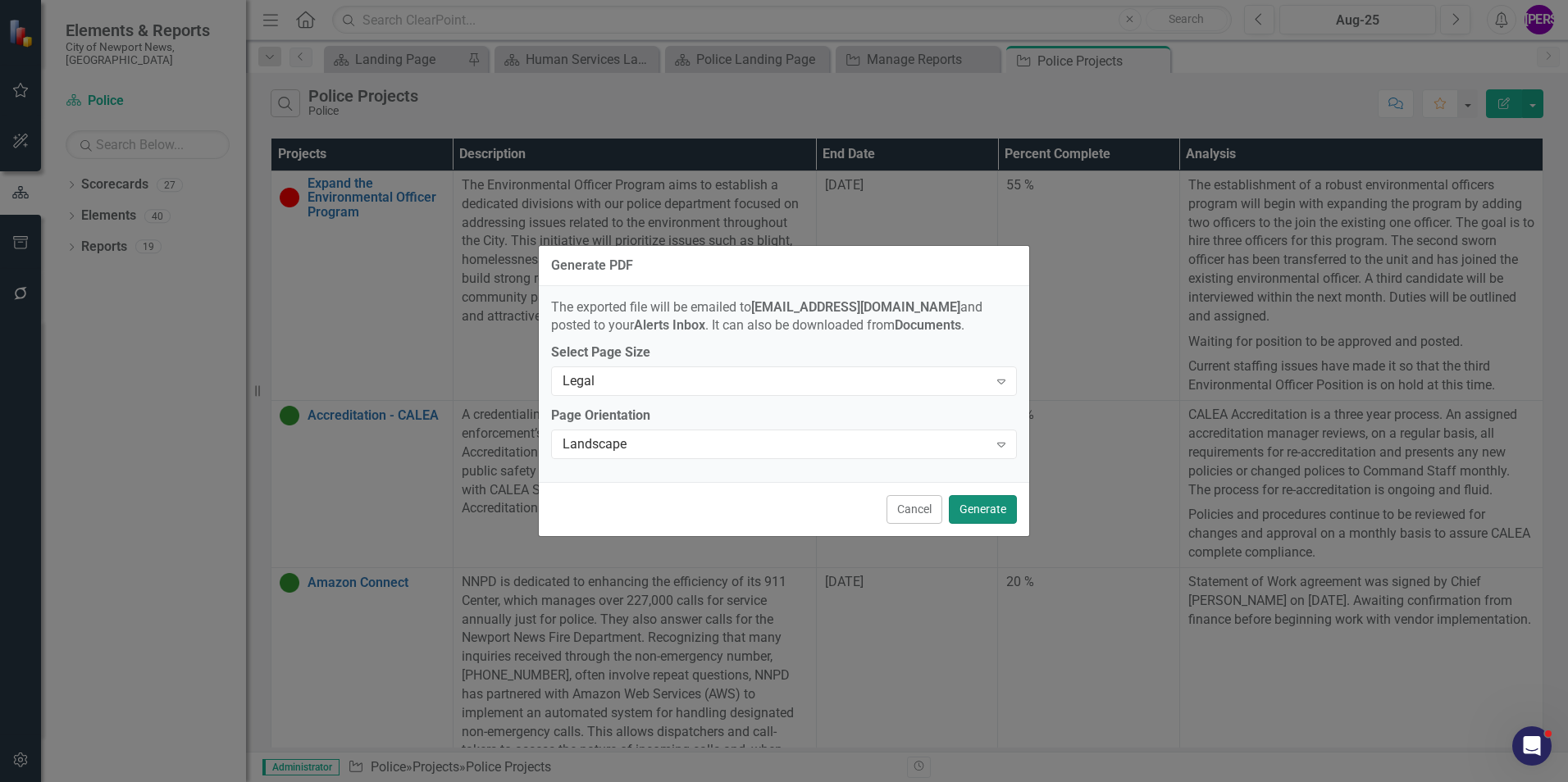
click at [984, 497] on button "Generate" at bounding box center [982, 509] width 68 height 28
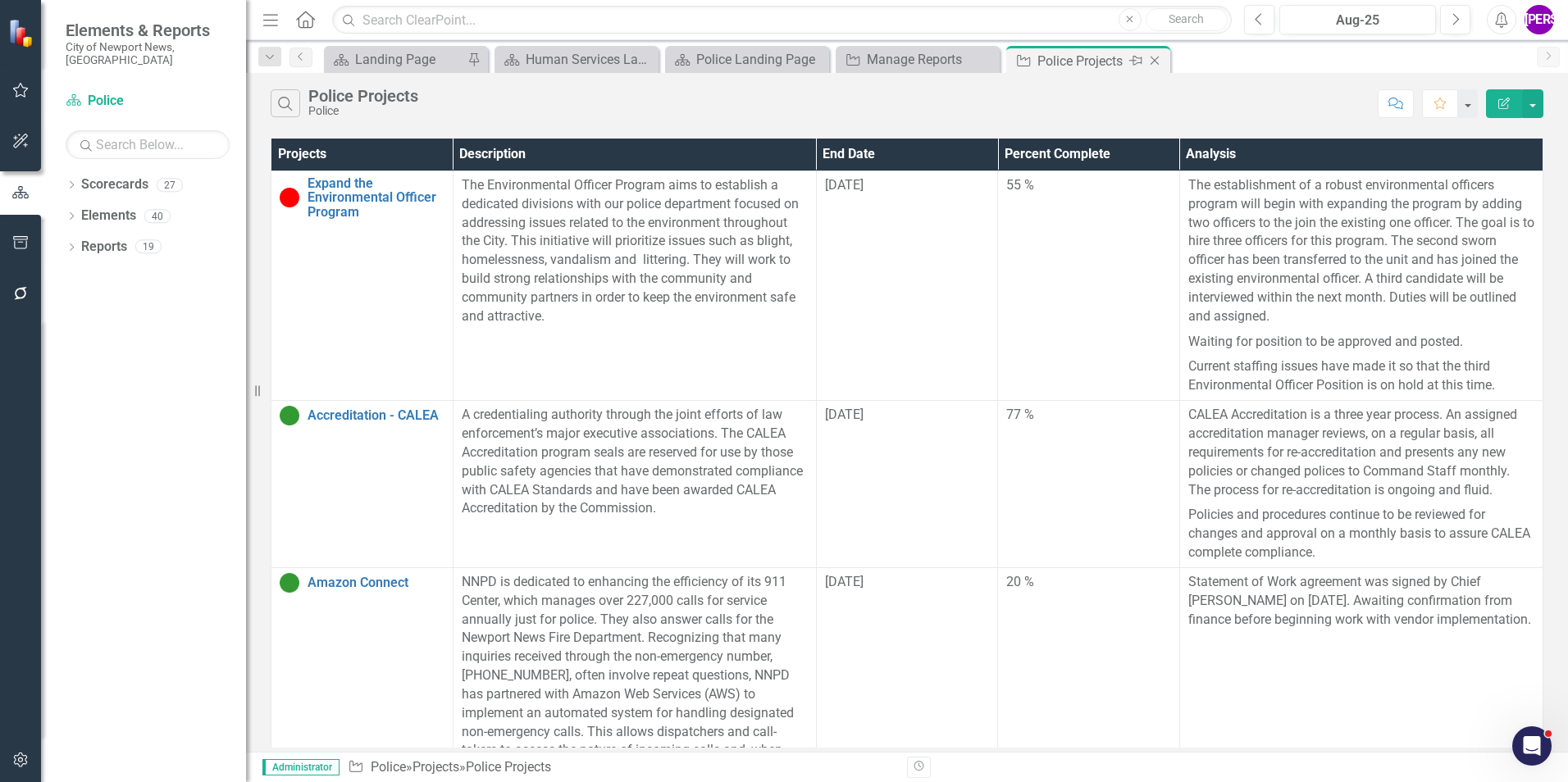
click at [1157, 60] on icon "Close" at bounding box center [1155, 61] width 17 height 13
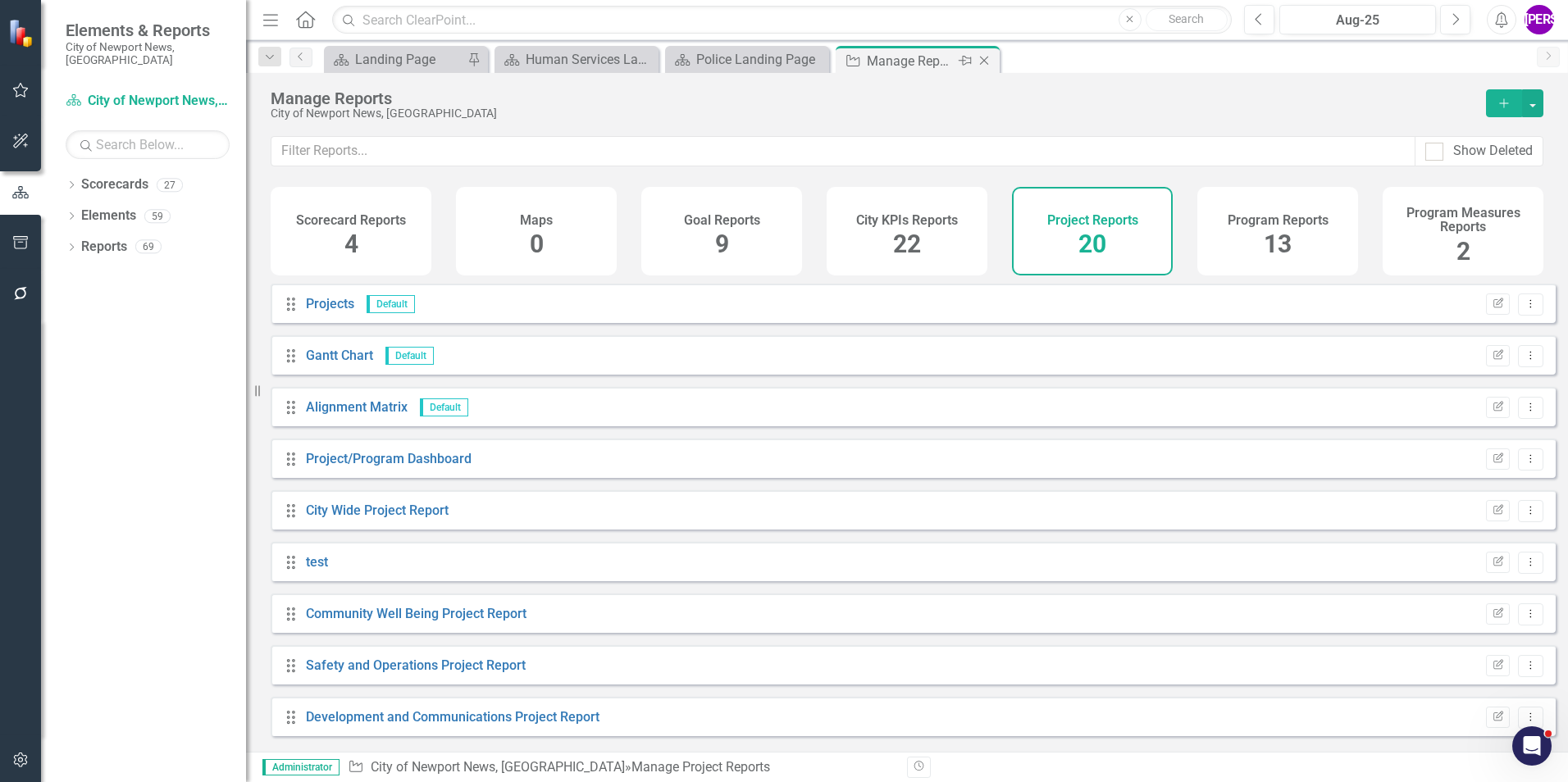
click at [983, 56] on icon "Close" at bounding box center [984, 61] width 17 height 13
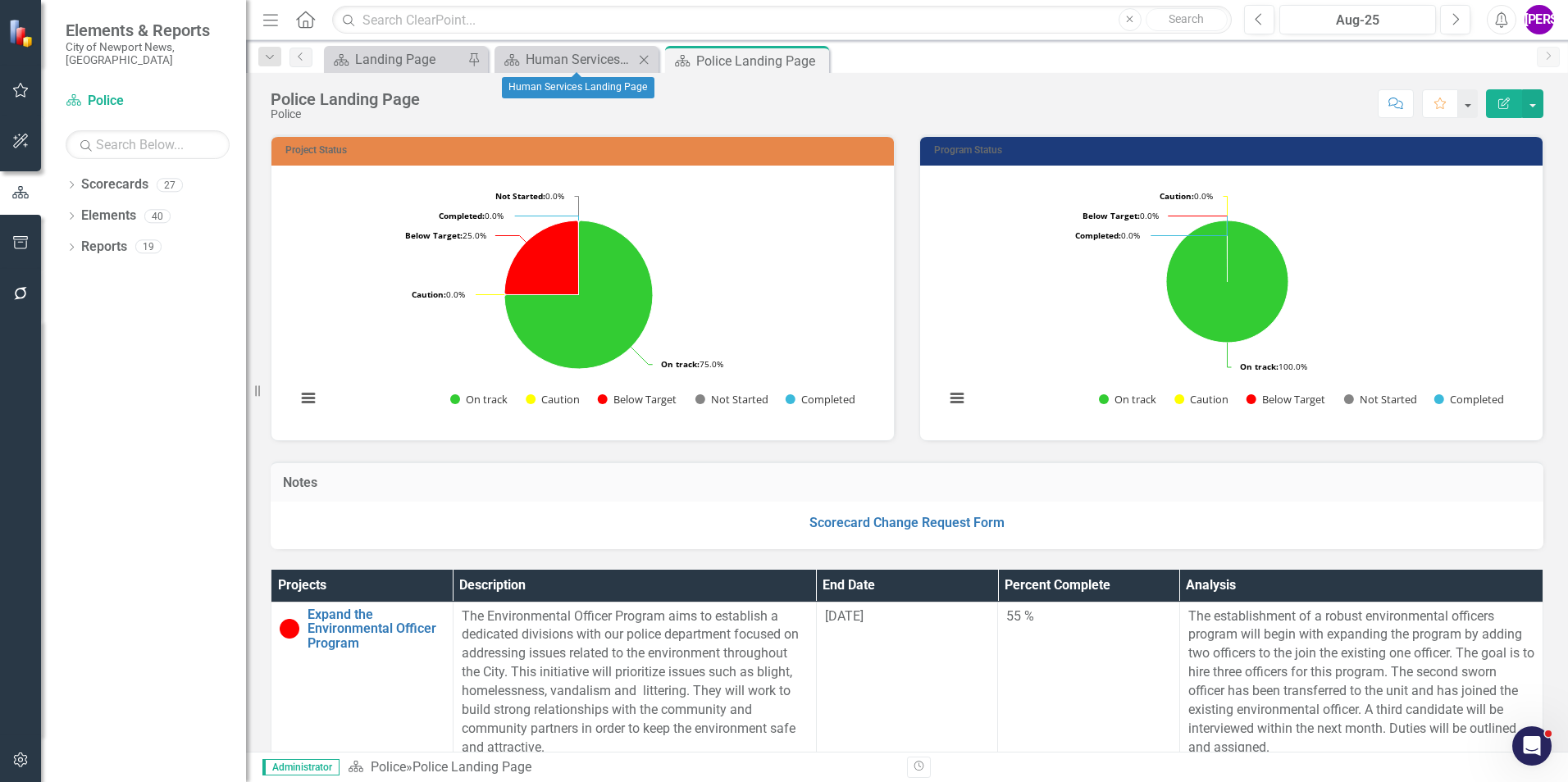
click at [645, 61] on icon at bounding box center [644, 59] width 9 height 9
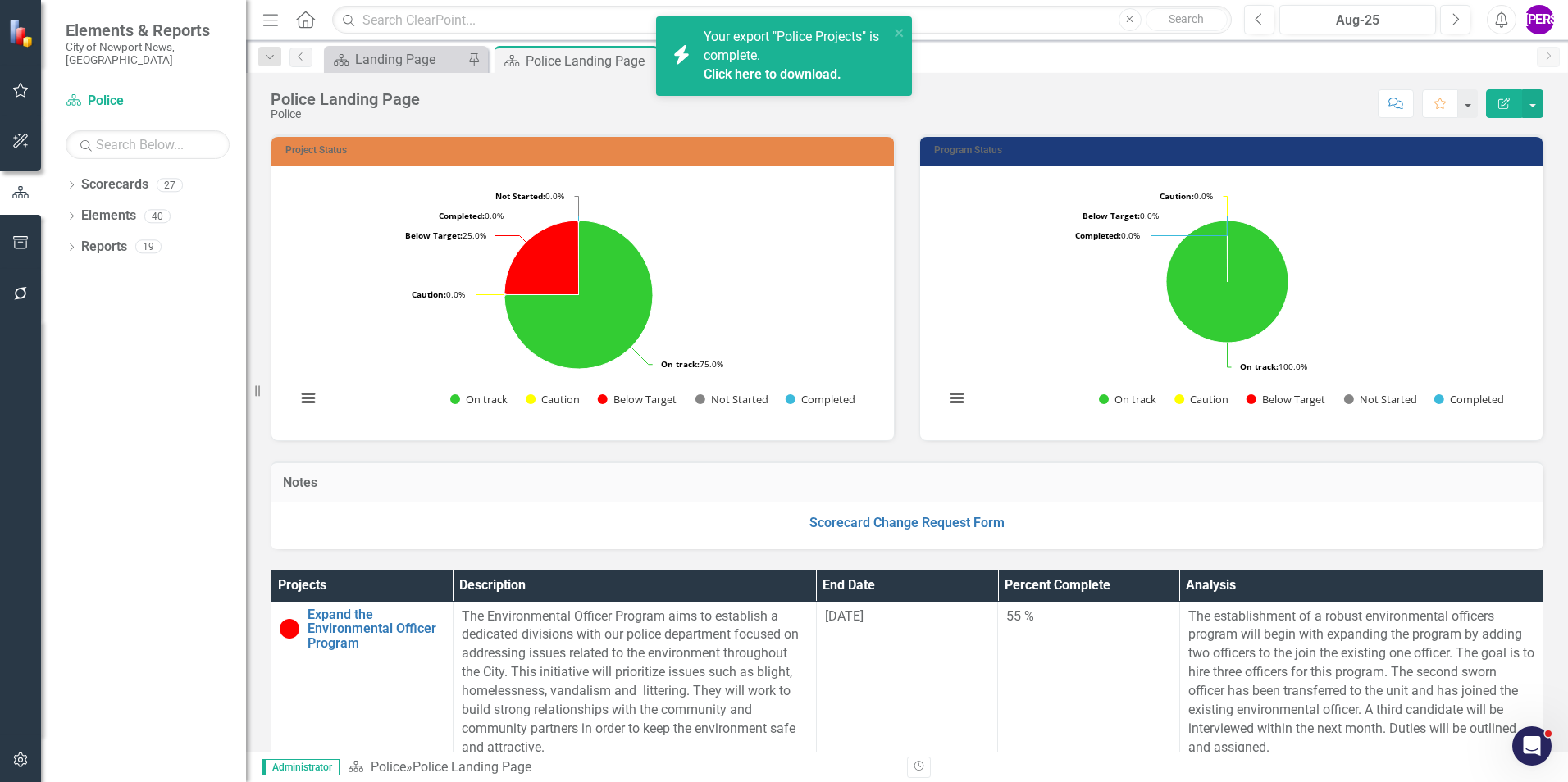
click at [756, 80] on link "Click here to download." at bounding box center [772, 74] width 138 height 16
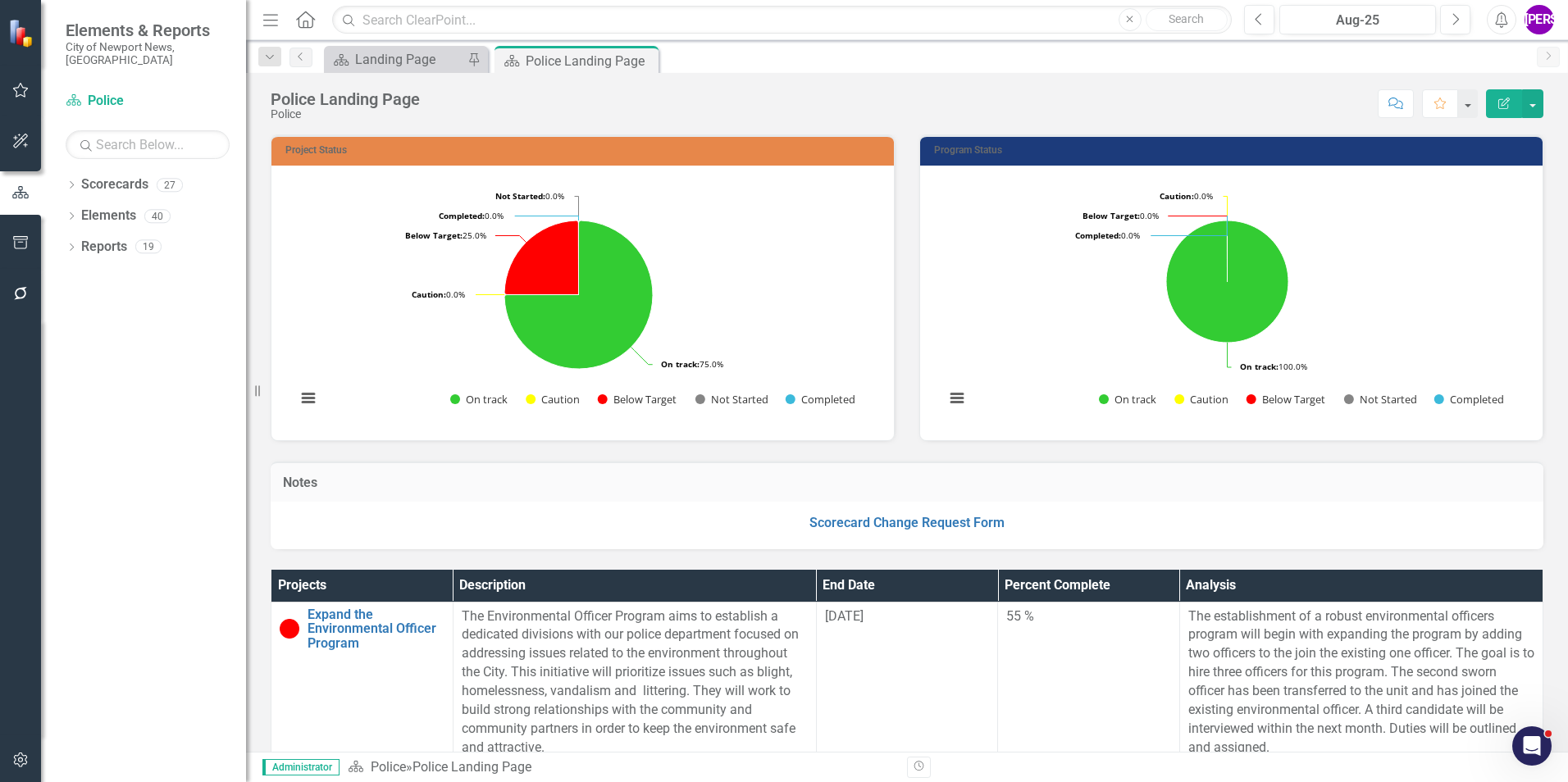
drag, startPoint x: 829, startPoint y: 112, endPoint x: 674, endPoint y: 43, distance: 169.7
click at [829, 112] on div "Score: N/A Aug-25 Completed Comment Favorite Edit Report" at bounding box center [986, 103] width 1115 height 28
click at [642, 60] on icon at bounding box center [643, 61] width 9 height 9
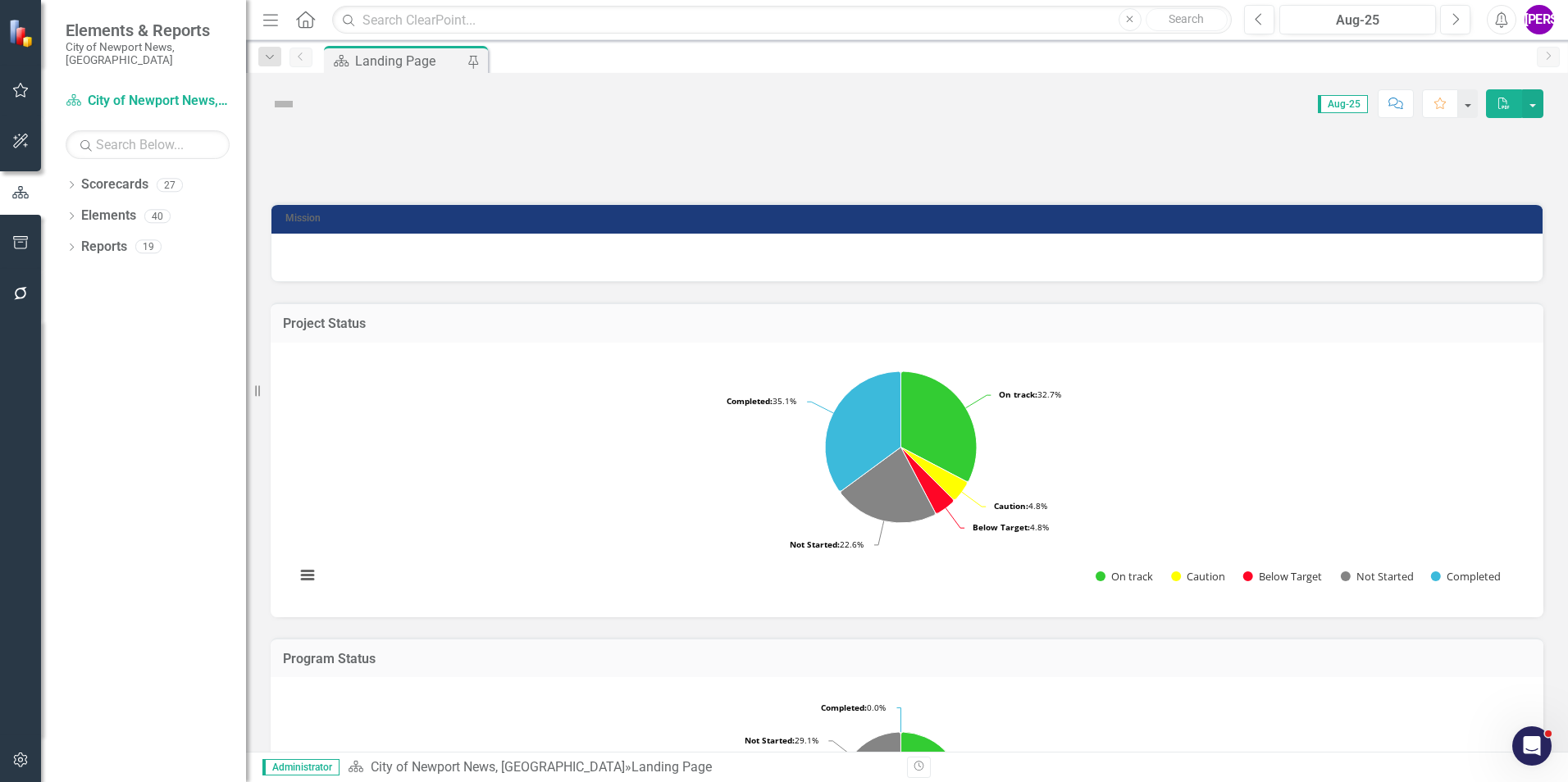
scroll to position [306, 0]
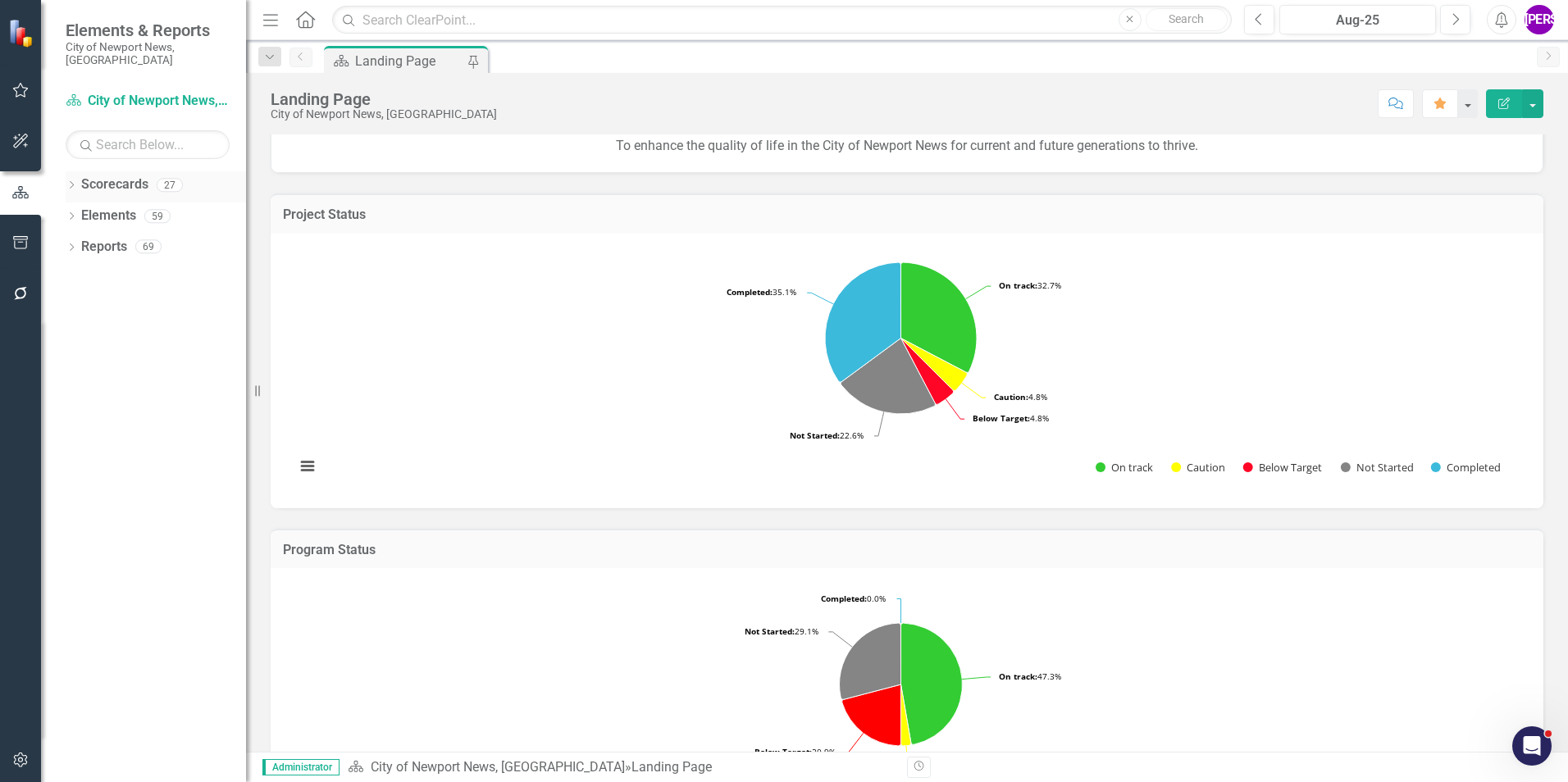
click at [71, 182] on icon "Dropdown" at bounding box center [71, 187] width 12 height 9
click at [79, 211] on icon "Dropdown" at bounding box center [79, 216] width 13 height 10
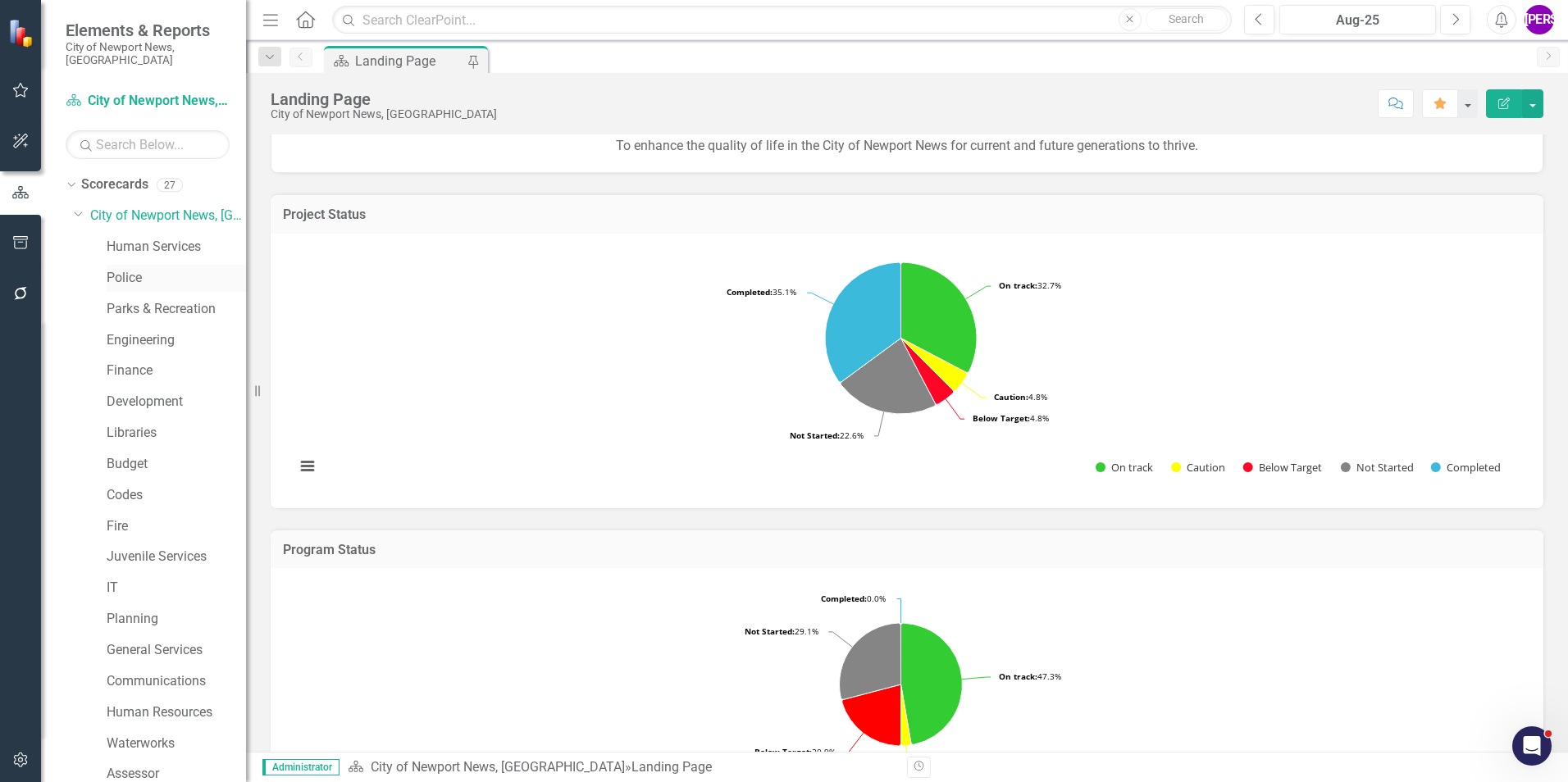
drag, startPoint x: 129, startPoint y: 261, endPoint x: 137, endPoint y: 257, distance: 8.9
click at [129, 268] on link "Police" at bounding box center [176, 278] width 140 height 19
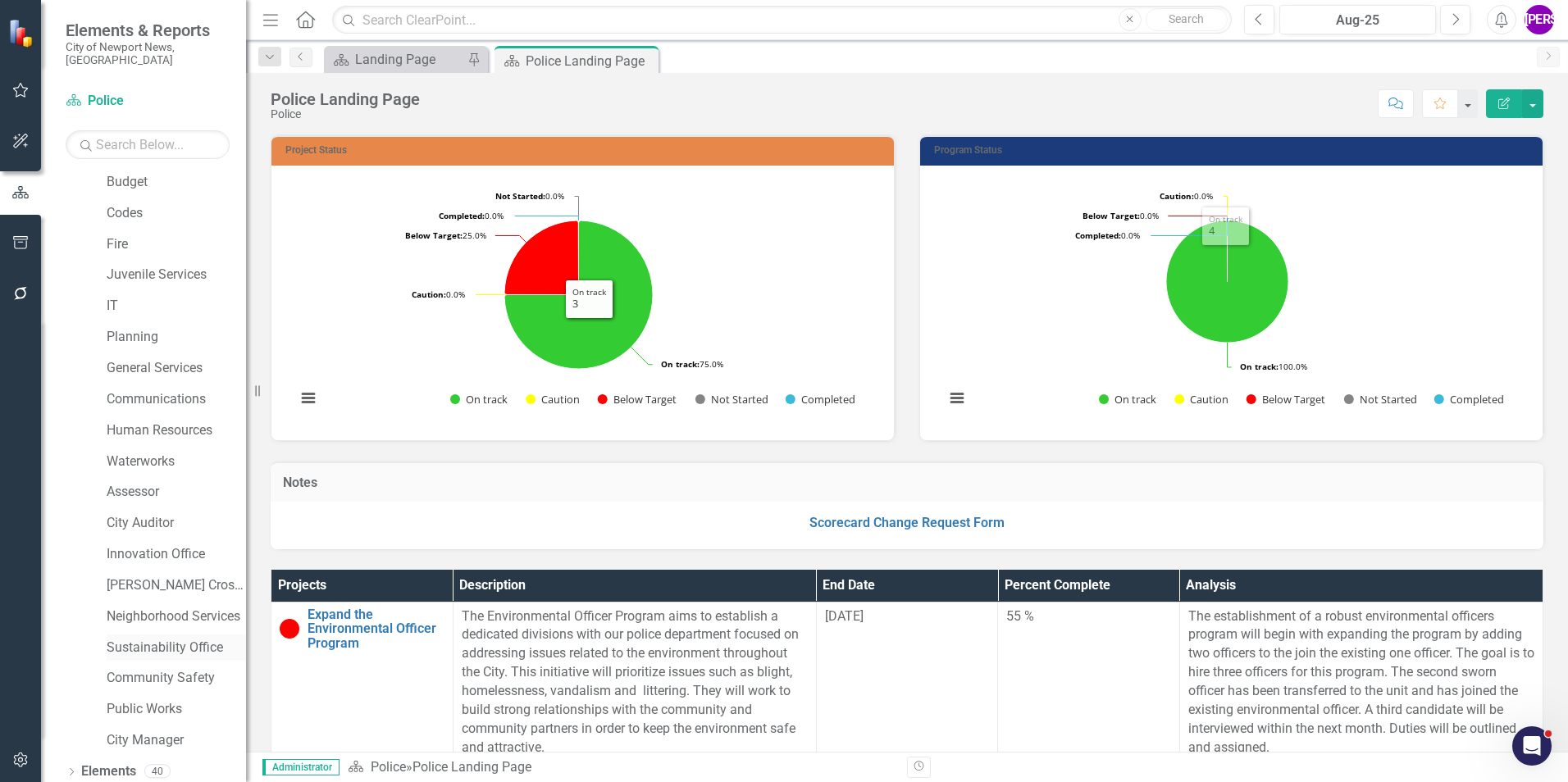
scroll to position [307, 0]
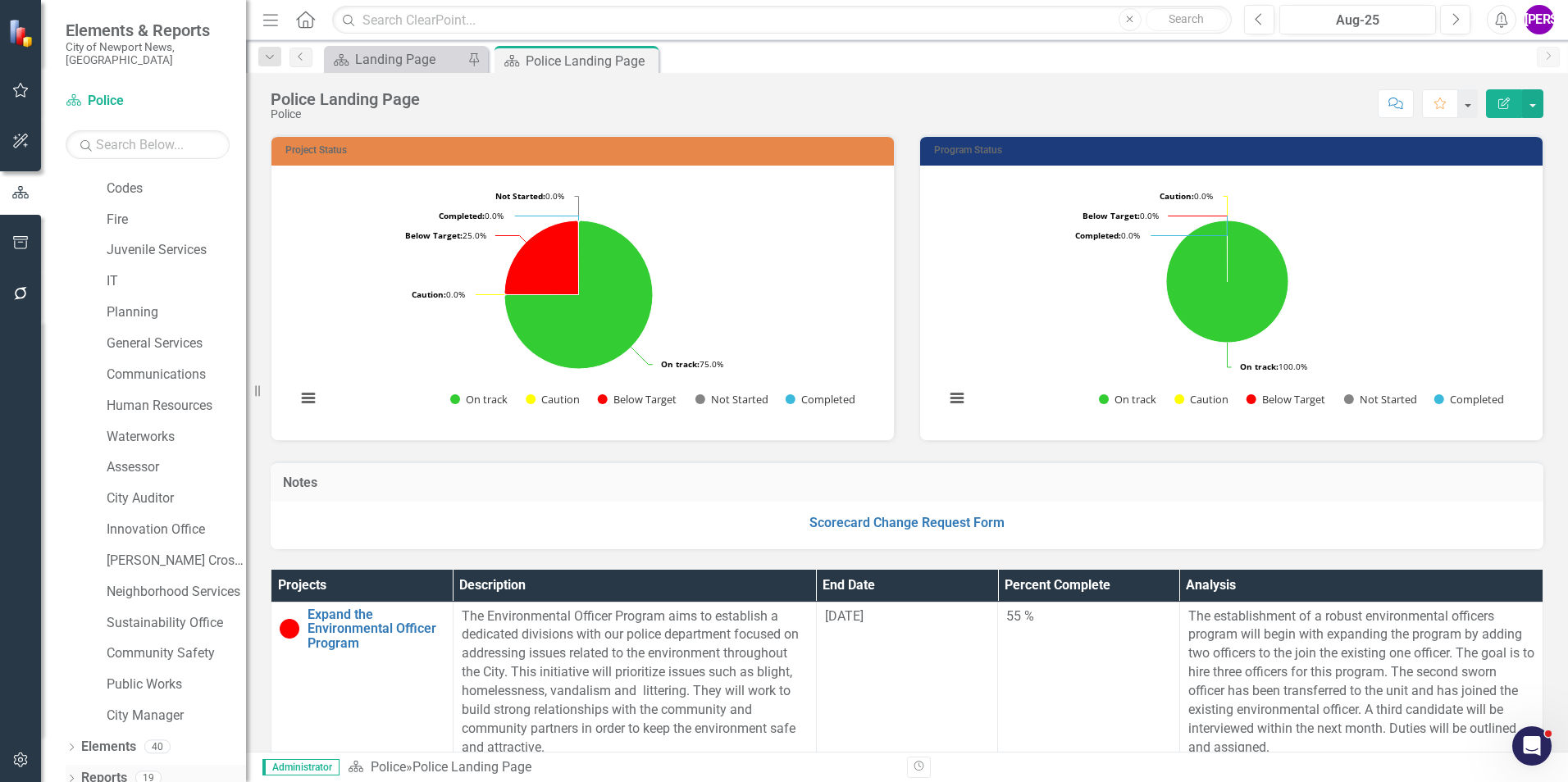
click at [116, 769] on link "Reports" at bounding box center [104, 778] width 46 height 19
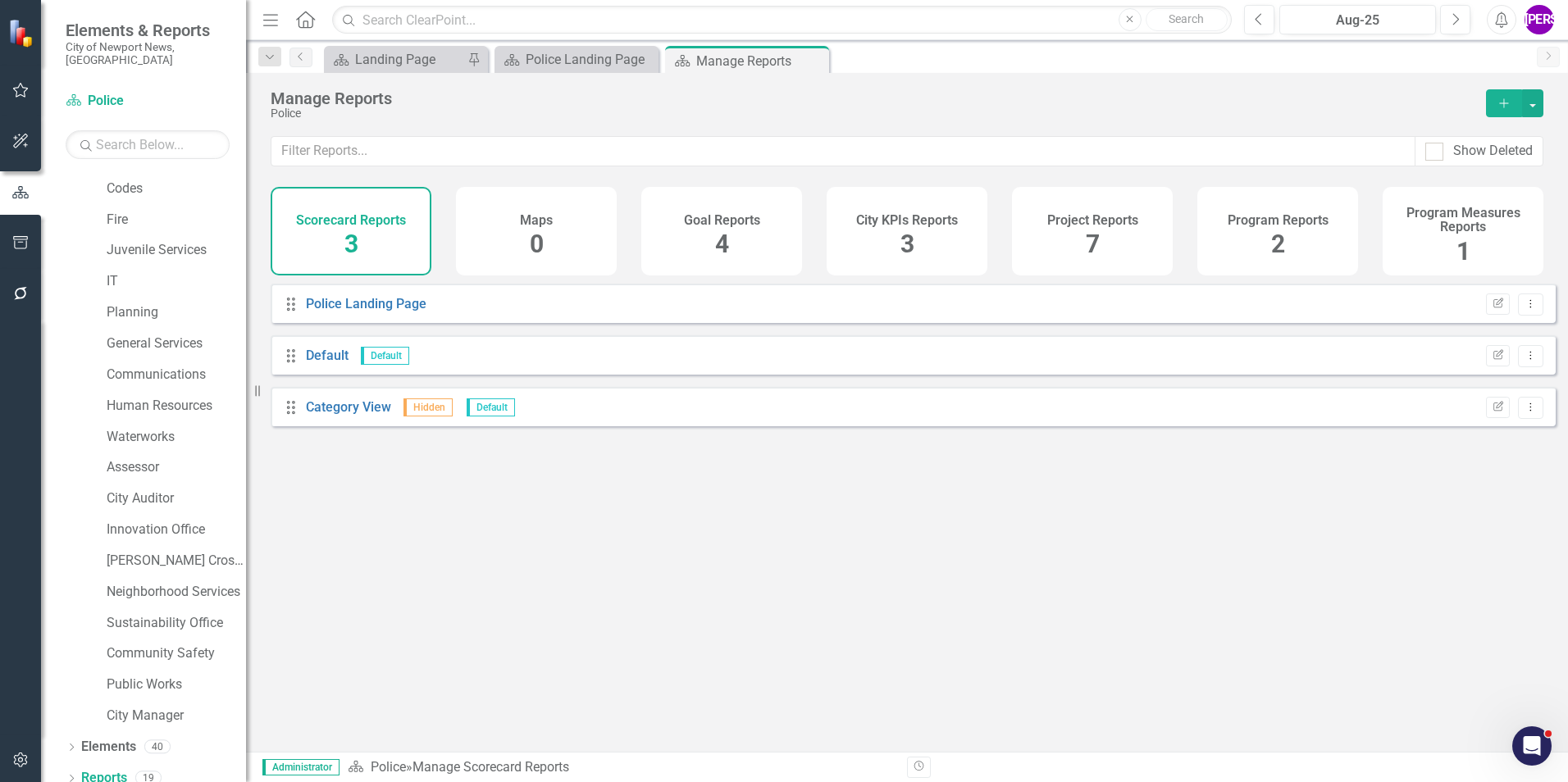
click at [1211, 242] on div "Program Reports 2" at bounding box center [1278, 231] width 161 height 89
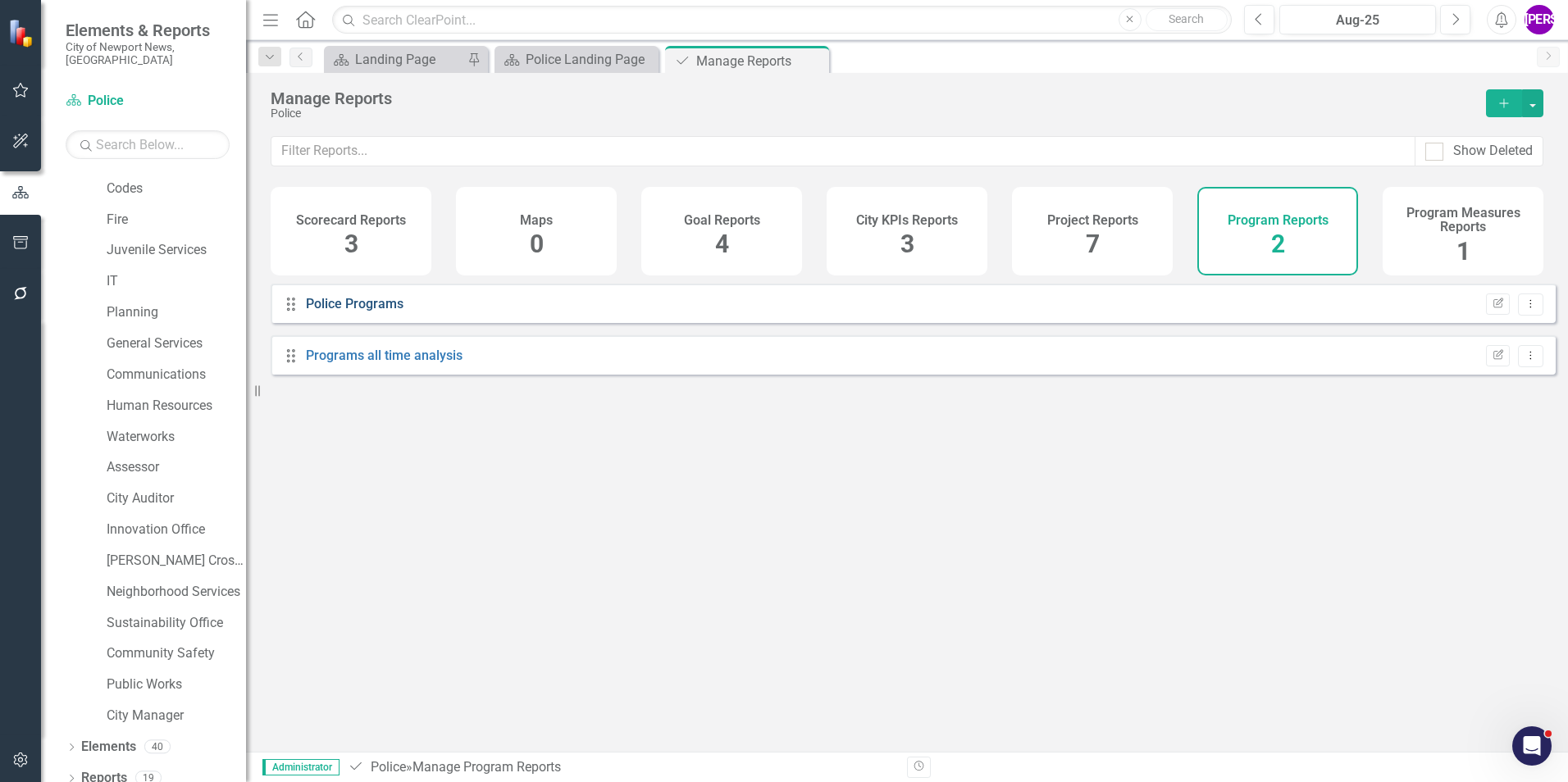
click at [380, 311] on link "Police Programs" at bounding box center [355, 304] width 98 height 16
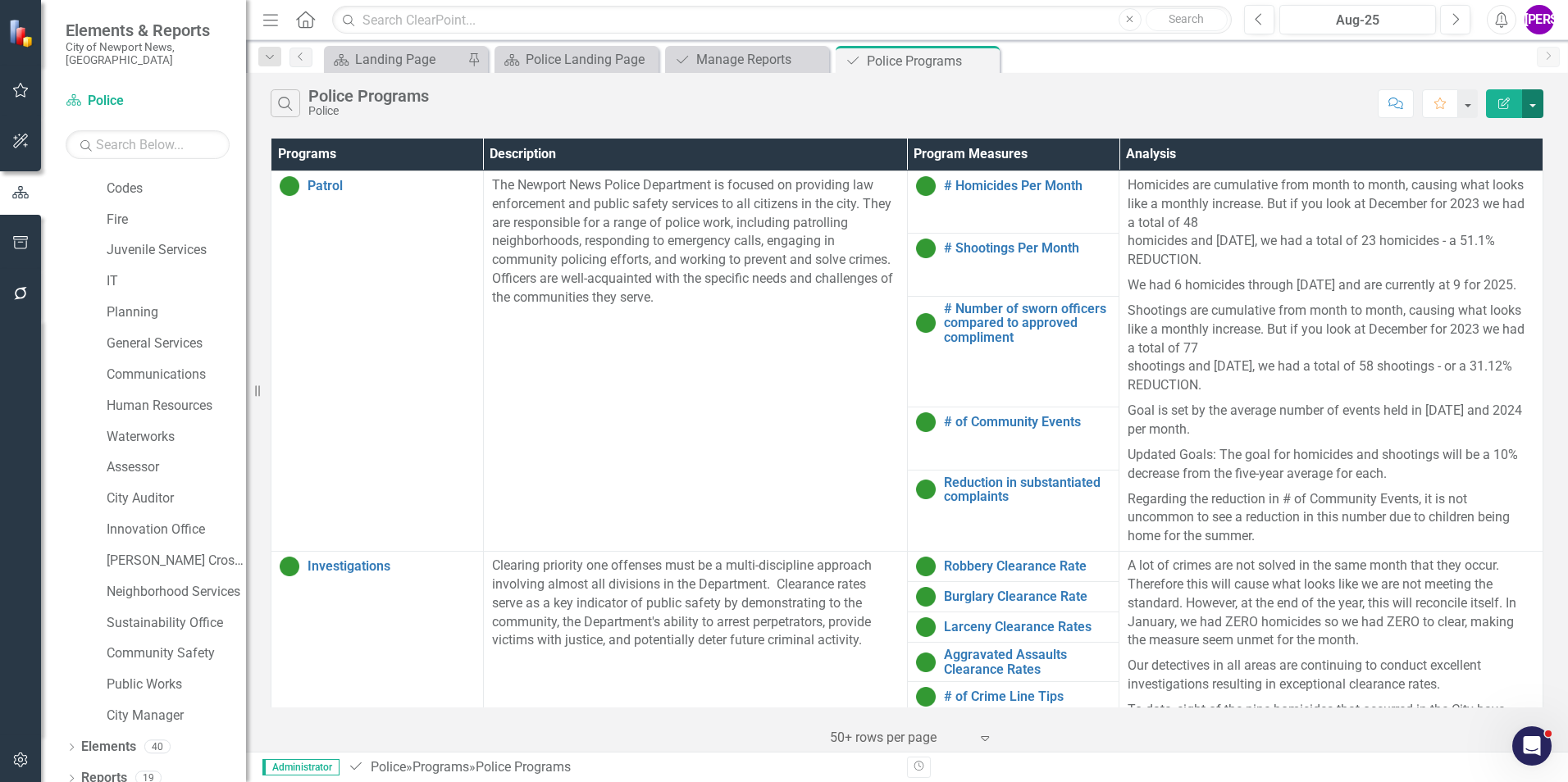
click at [1527, 104] on button "button" at bounding box center [1532, 104] width 21 height 28
click at [1507, 167] on link "PDF Export to PDF" at bounding box center [1478, 166] width 130 height 30
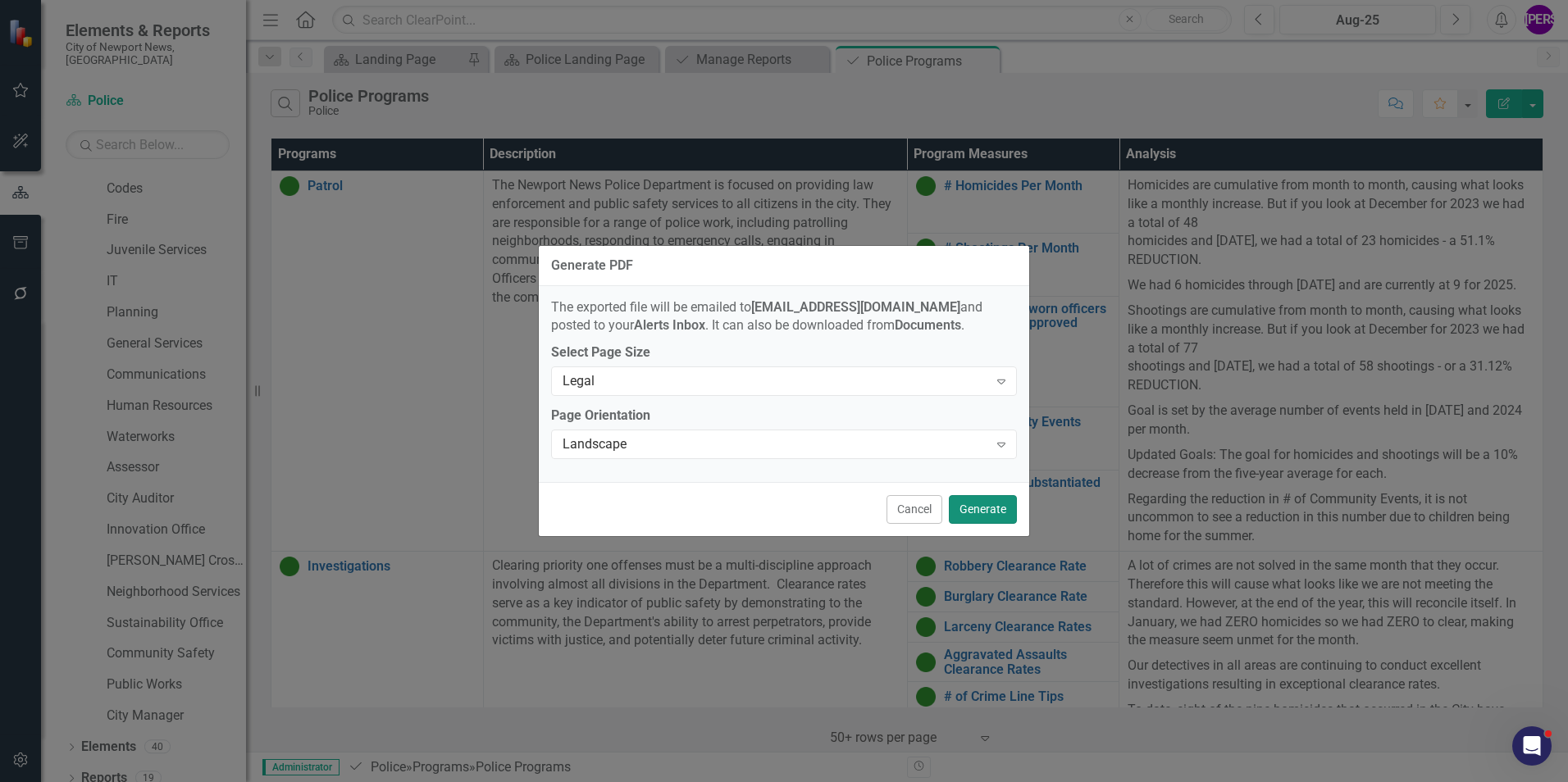
click at [996, 514] on button "Generate" at bounding box center [982, 509] width 68 height 28
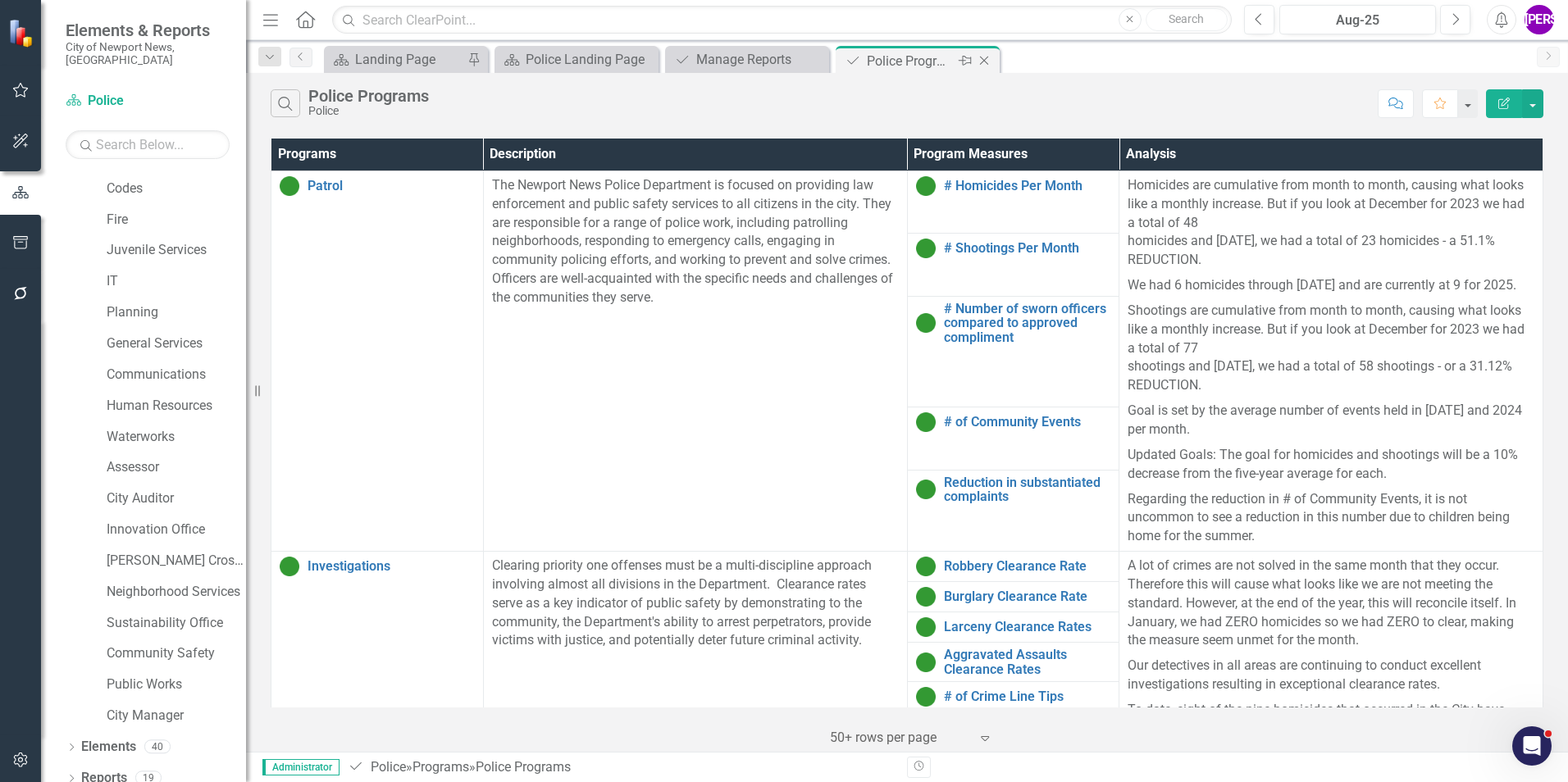
click at [975, 63] on div "Close" at bounding box center [985, 61] width 21 height 21
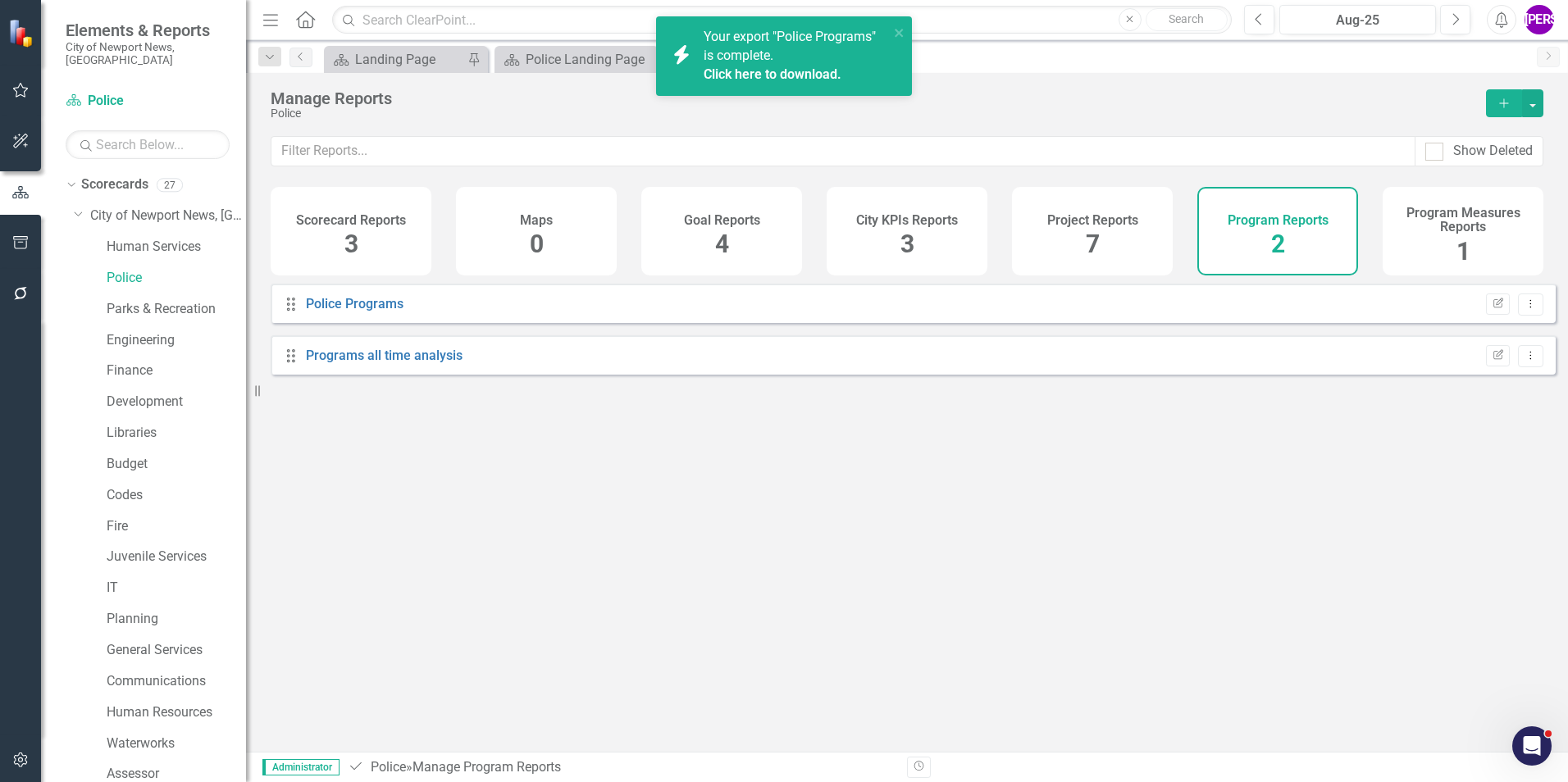
click at [804, 73] on link "Click here to download." at bounding box center [772, 74] width 138 height 16
click at [725, 517] on div "Drag Police Programs Edit Report Dropdown Menu Drag Programs all time analysis …" at bounding box center [907, 511] width 1322 height 456
click at [162, 300] on link "Parks & Recreation" at bounding box center [176, 309] width 140 height 19
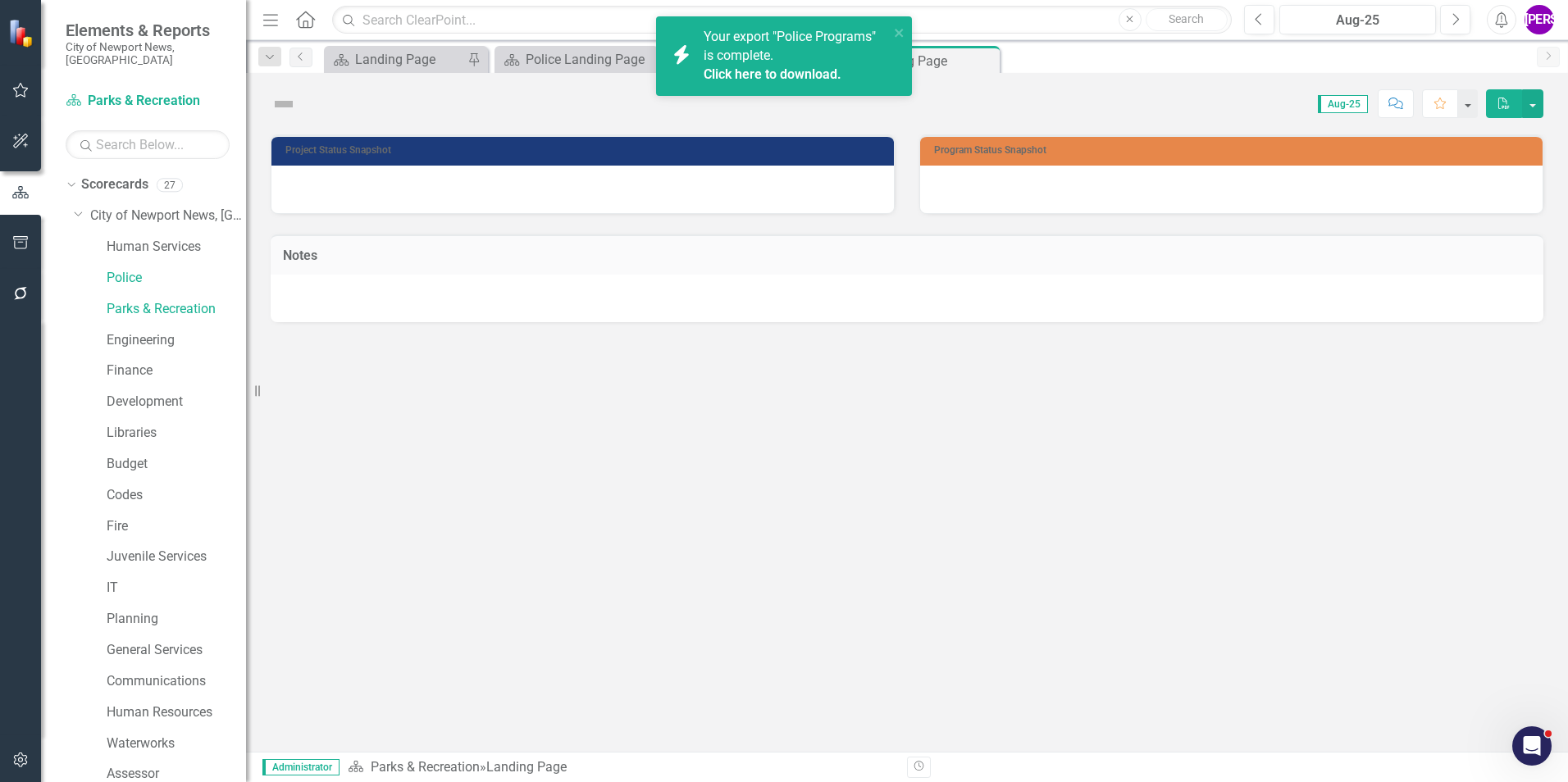
click at [1002, 100] on div "Score: N/A Aug-25 Completed Comment Favorite PDF" at bounding box center [925, 103] width 1238 height 28
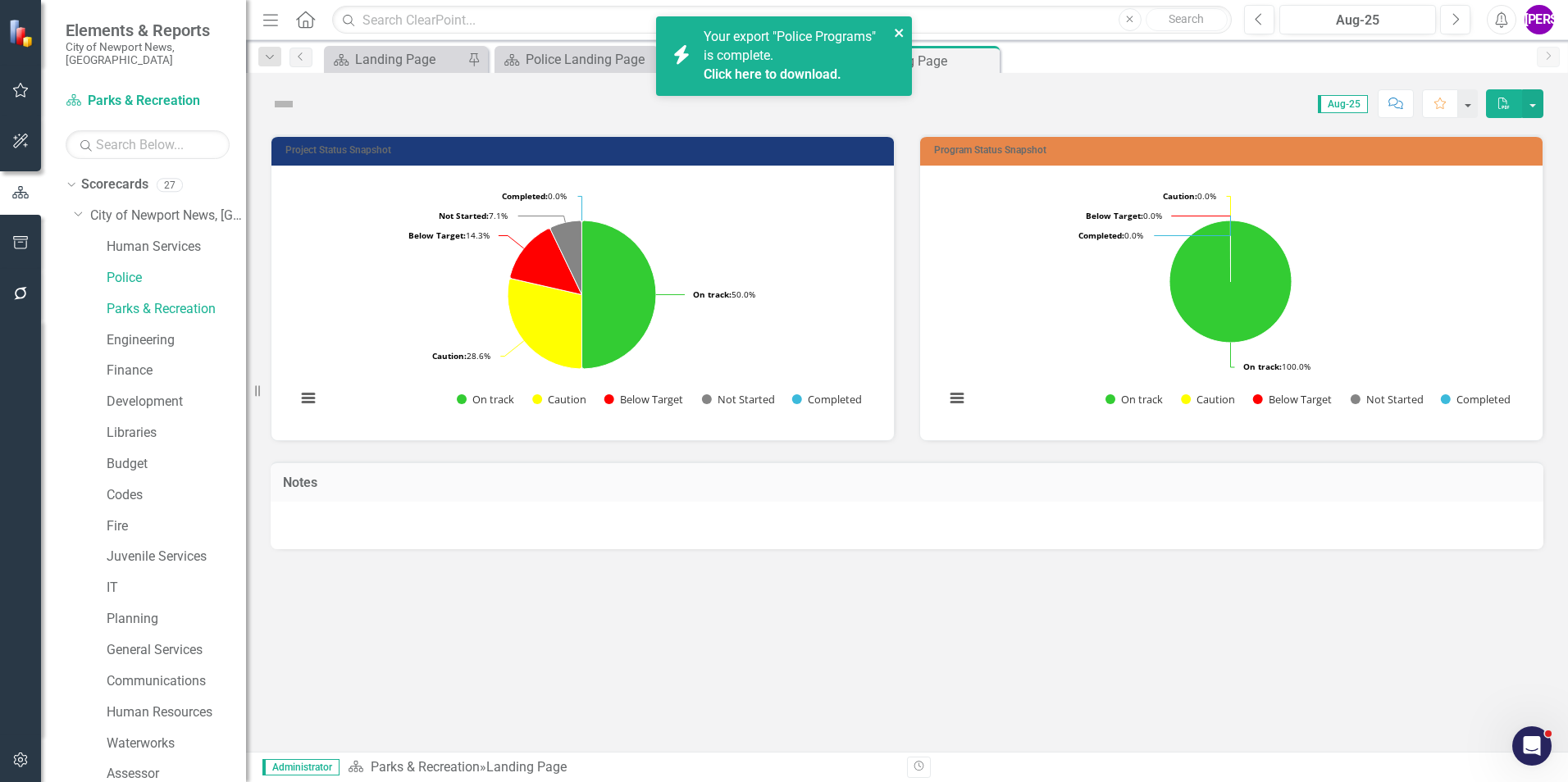
click at [896, 28] on icon "close" at bounding box center [899, 33] width 12 height 13
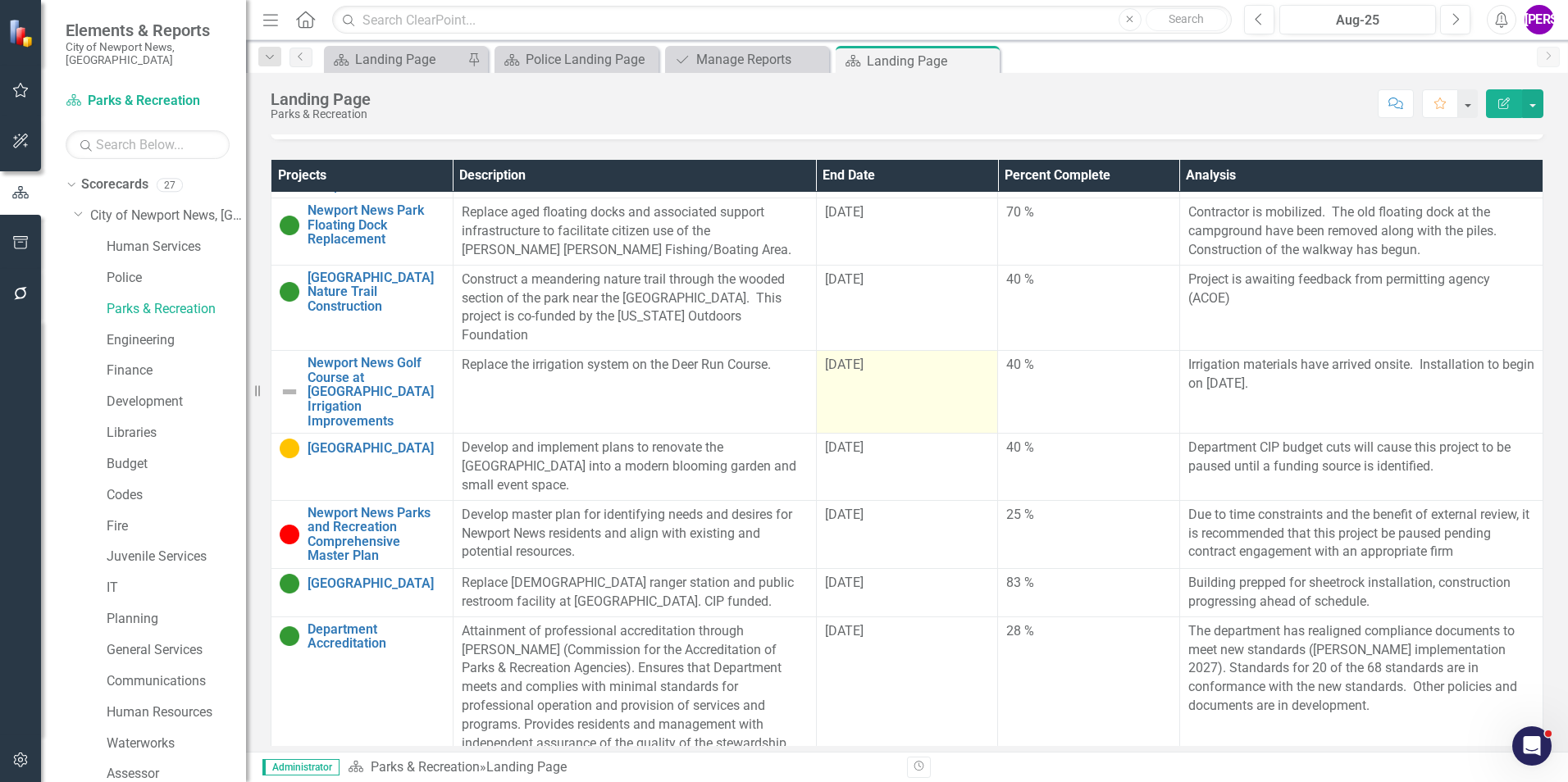
scroll to position [517, 0]
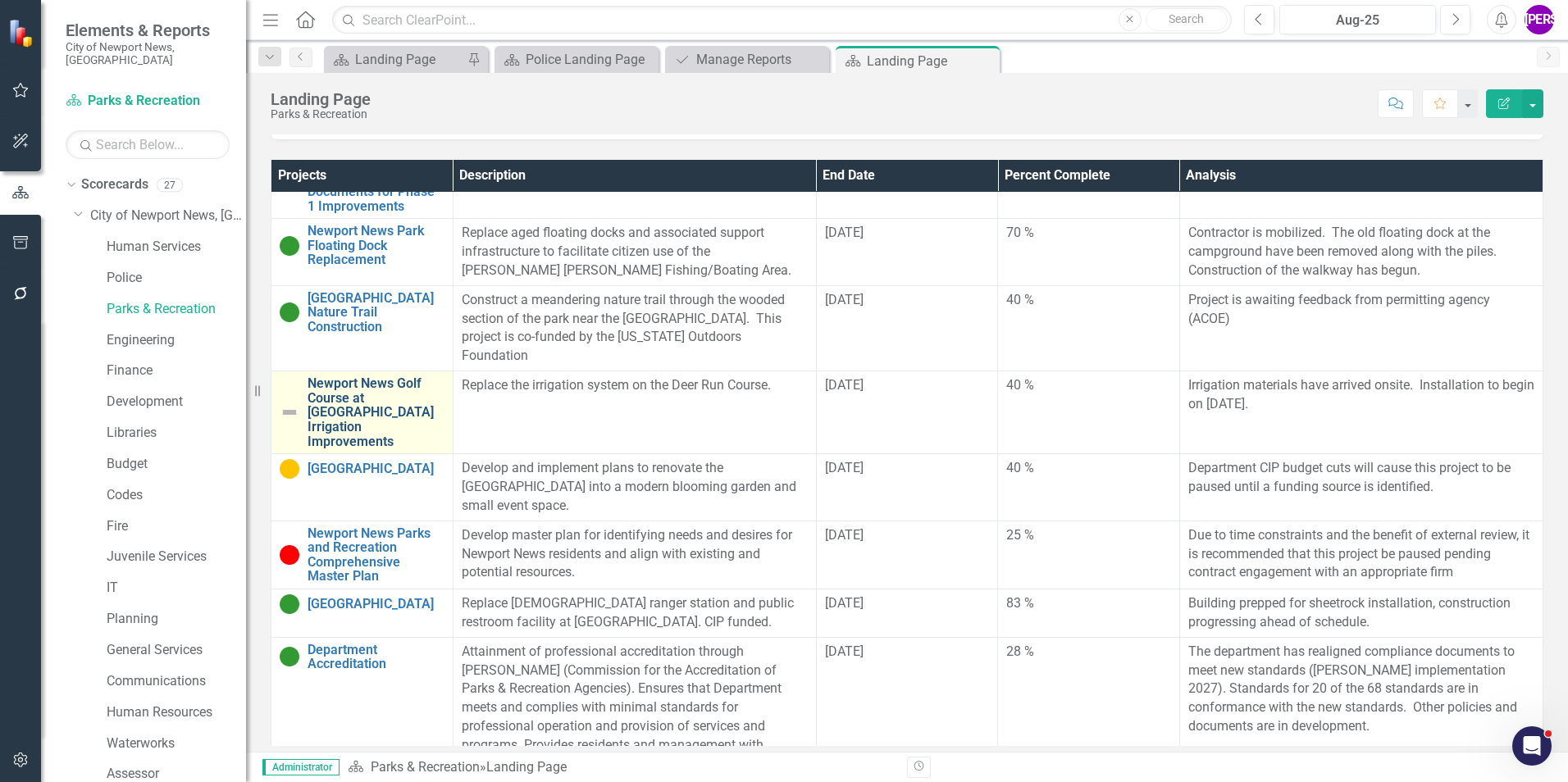
click at [375, 382] on link "Newport News Golf Course at [GEOGRAPHIC_DATA] Irrigation Improvements" at bounding box center [377, 412] width 137 height 72
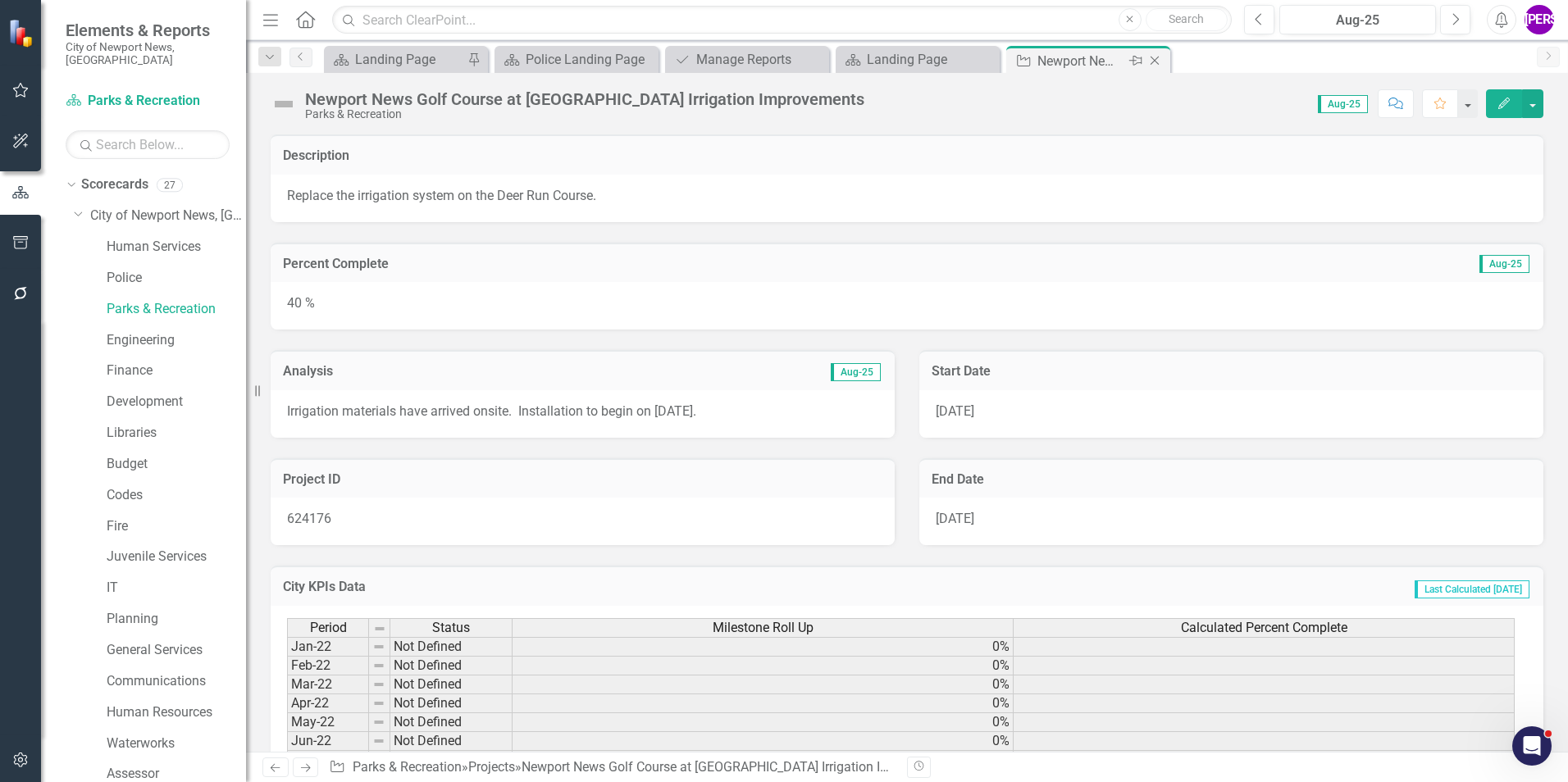
click at [1151, 60] on icon "Close" at bounding box center [1155, 61] width 17 height 13
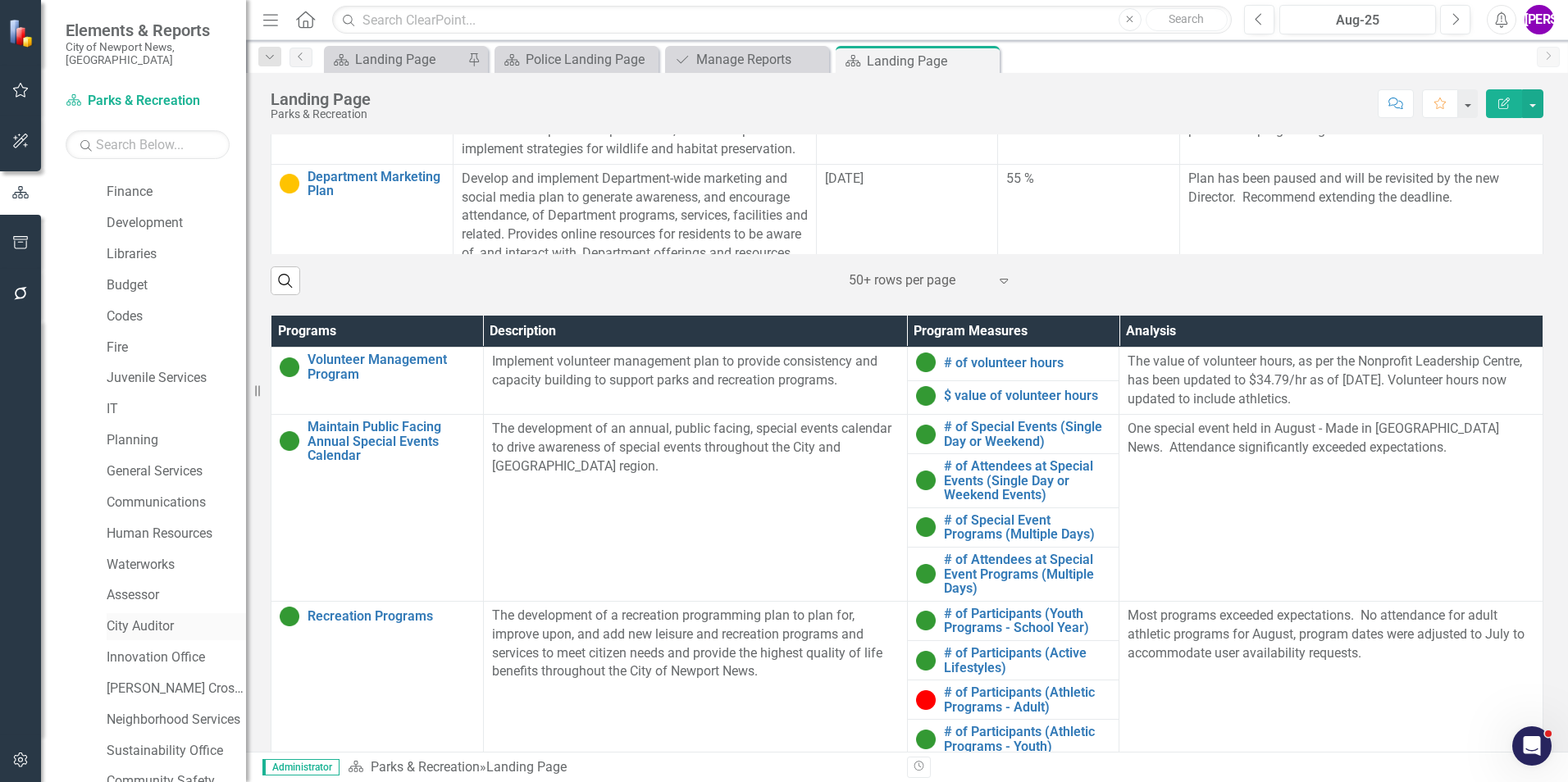
scroll to position [307, 0]
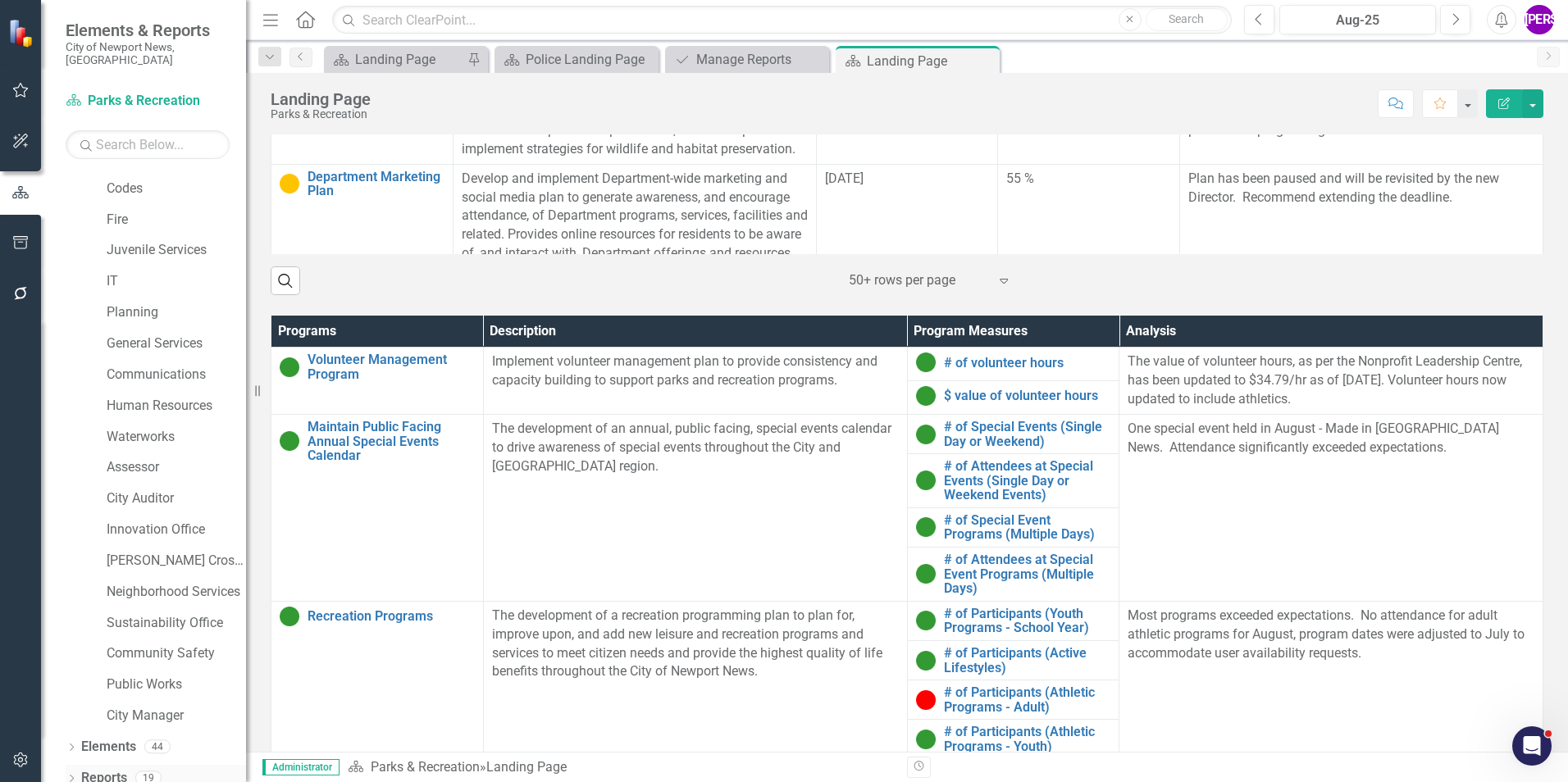
click at [121, 769] on link "Reports" at bounding box center [104, 778] width 46 height 19
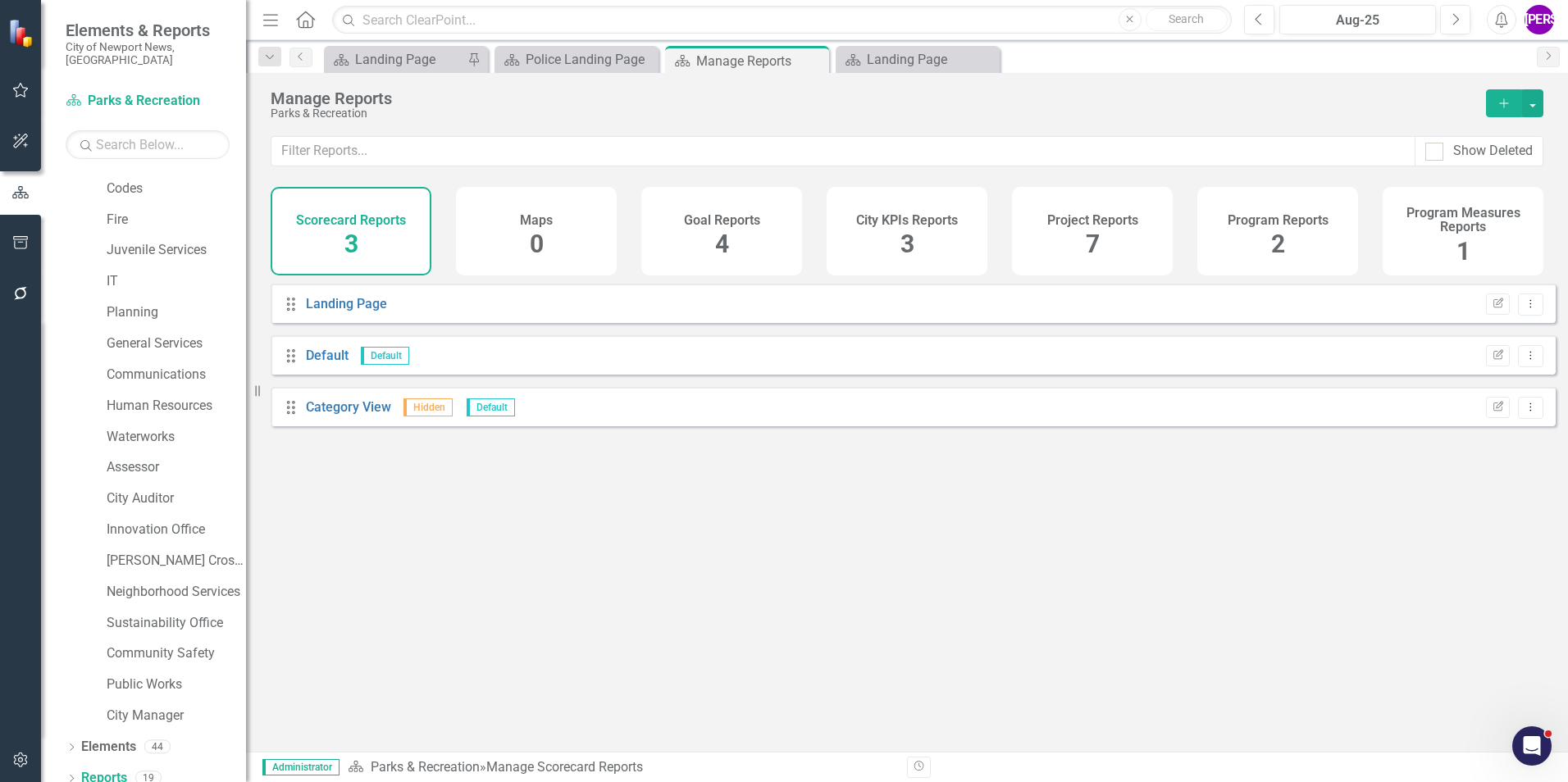
click at [1095, 223] on h4 "Project Reports" at bounding box center [1093, 221] width 91 height 15
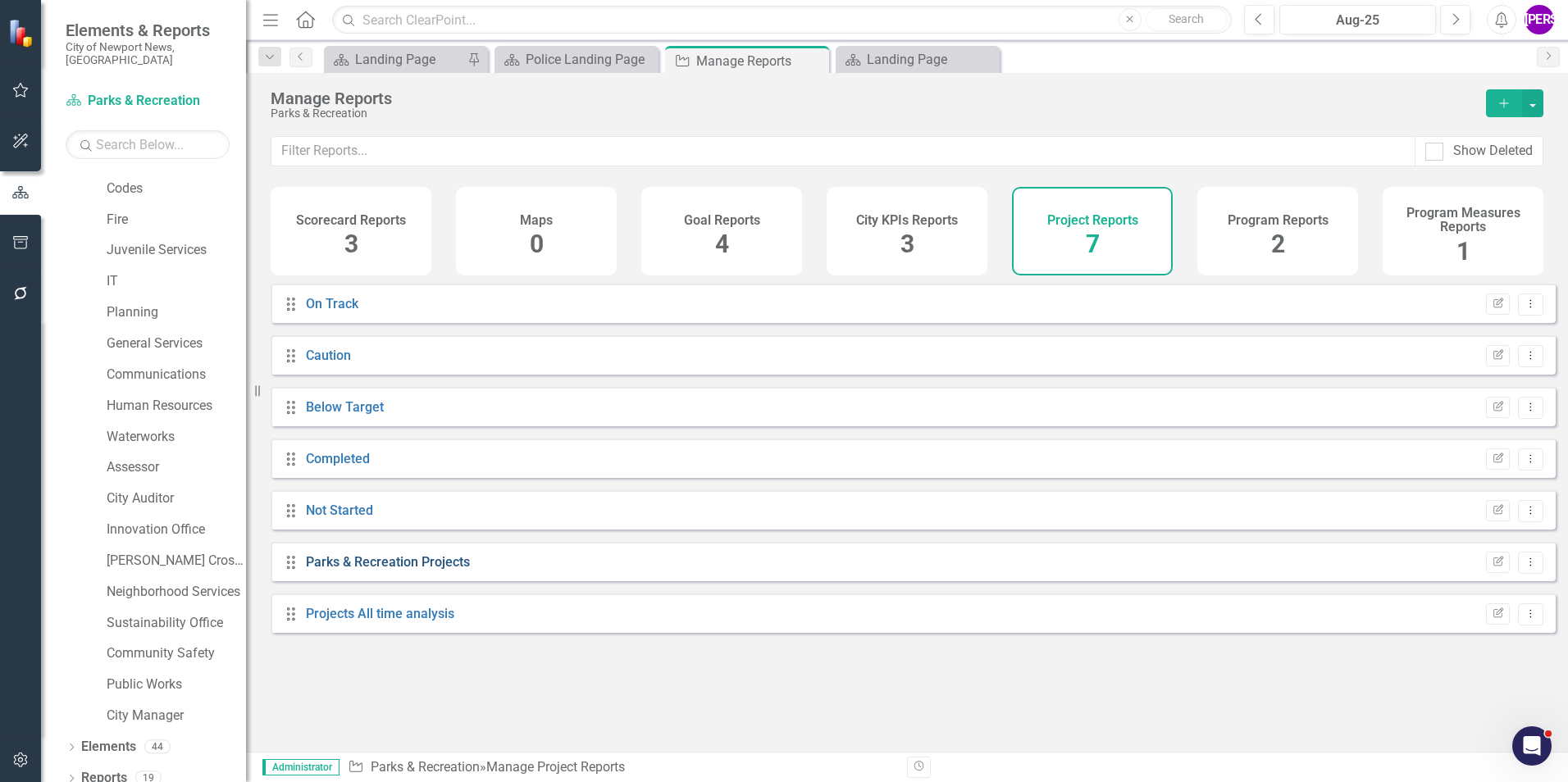
click at [359, 570] on link "Parks & Recreation Projects" at bounding box center [388, 562] width 164 height 16
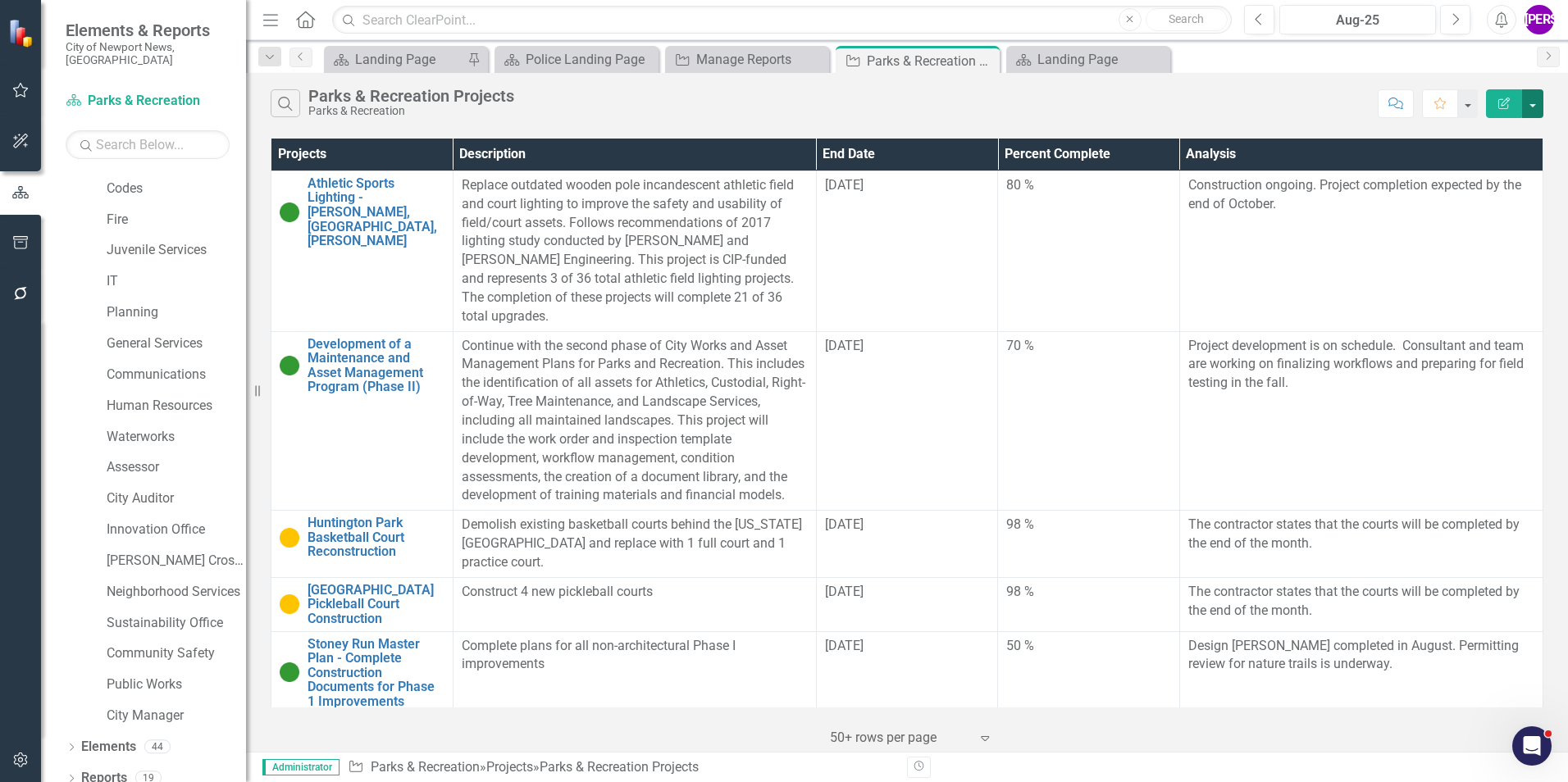
click at [1527, 110] on button "button" at bounding box center [1532, 104] width 21 height 28
click at [1461, 172] on link "PDF Export to PDF" at bounding box center [1478, 166] width 130 height 30
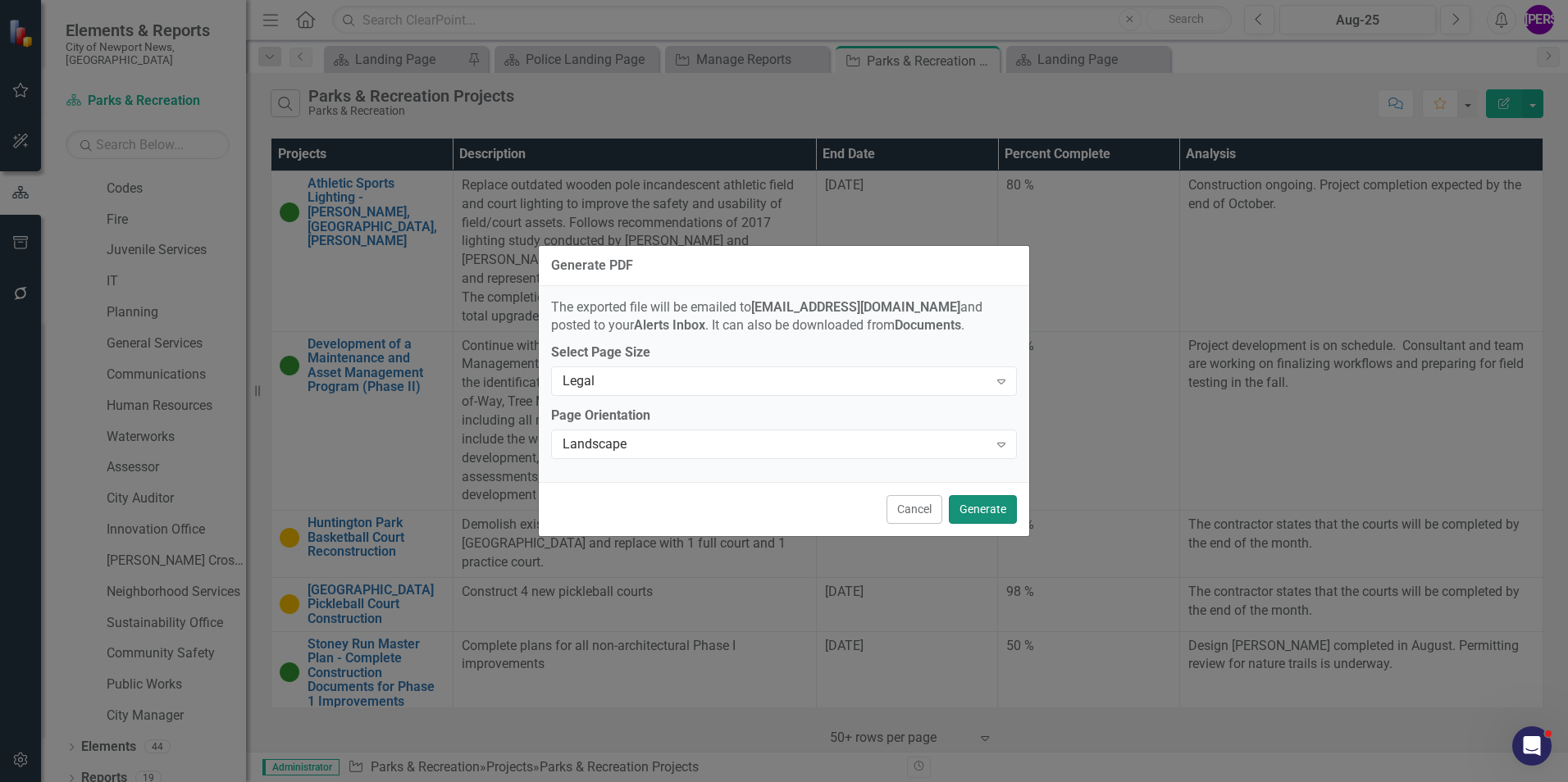
click at [986, 514] on button "Generate" at bounding box center [982, 509] width 68 height 28
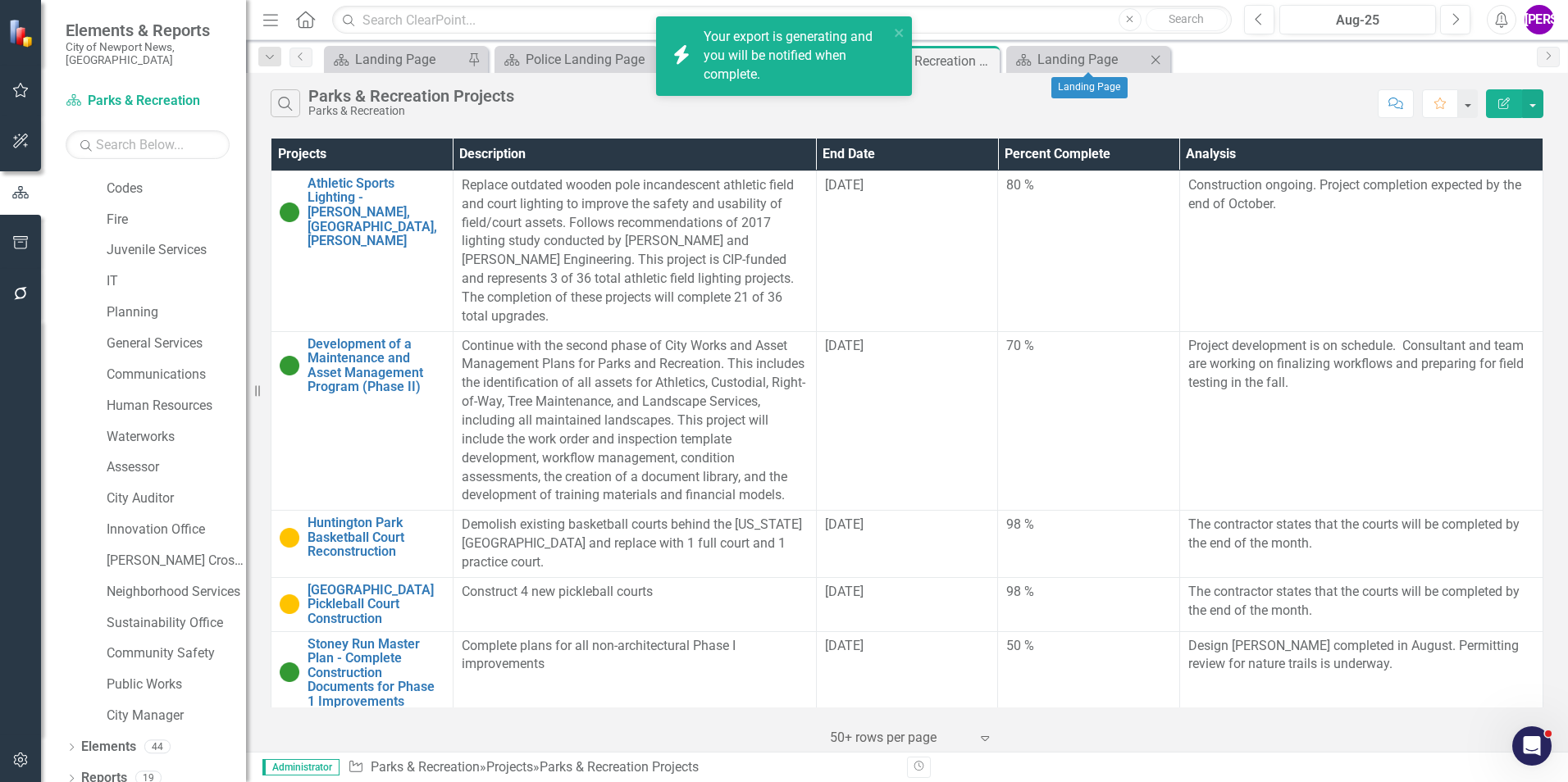
click at [1154, 58] on icon at bounding box center [1156, 59] width 9 height 9
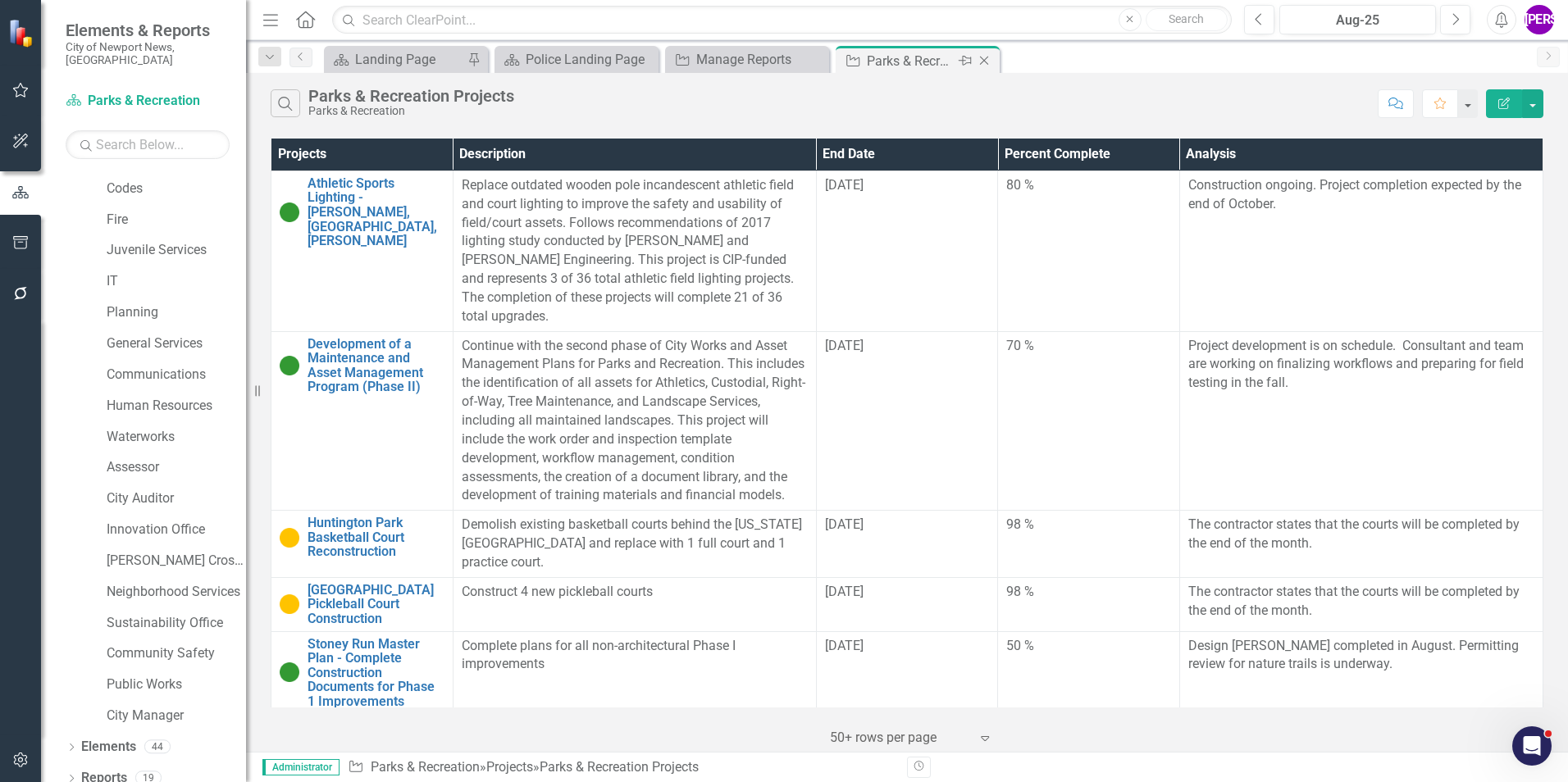
click at [984, 62] on icon "Close" at bounding box center [984, 61] width 17 height 13
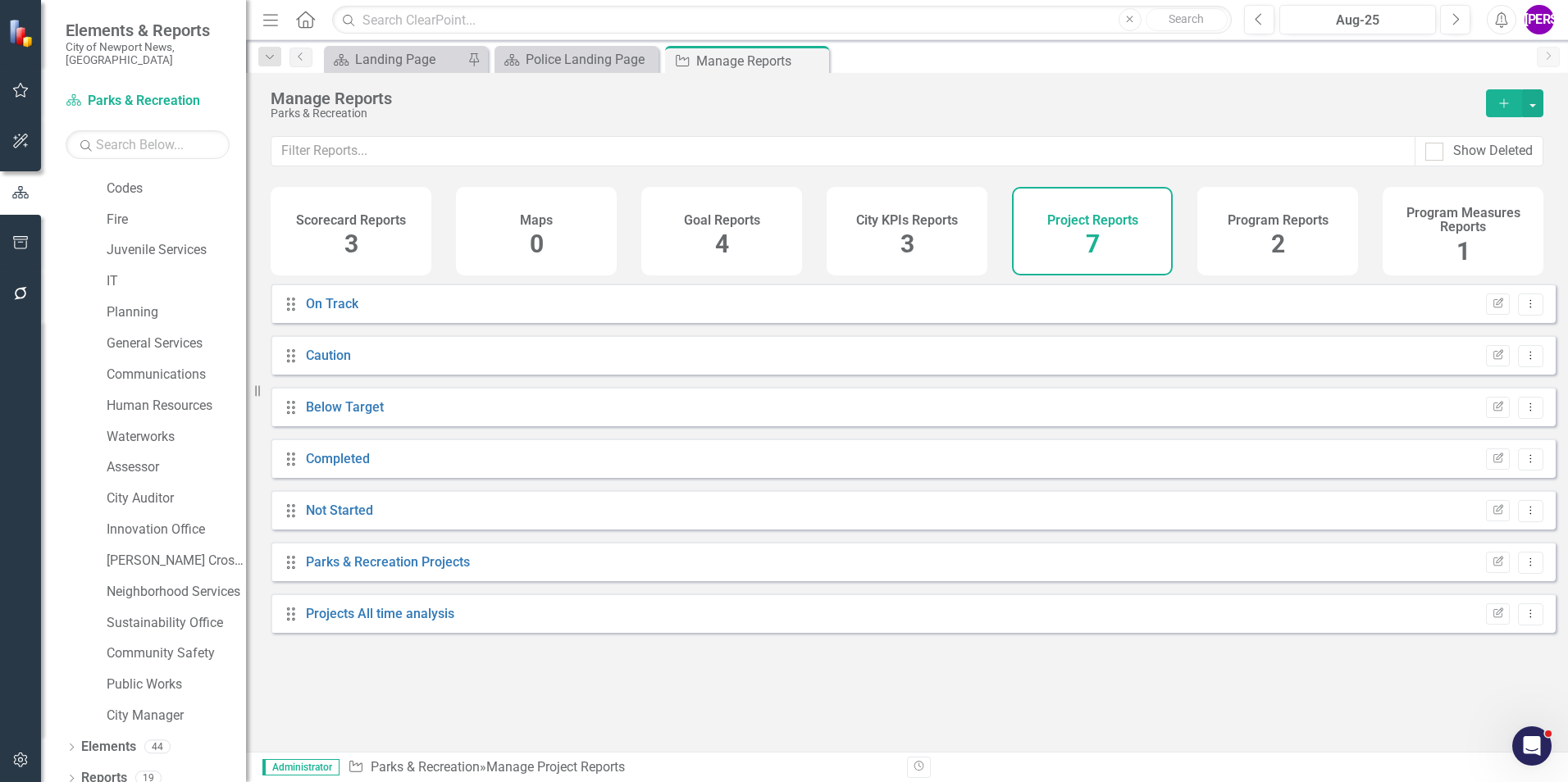
click at [1225, 227] on div "Program Reports 2" at bounding box center [1278, 231] width 161 height 89
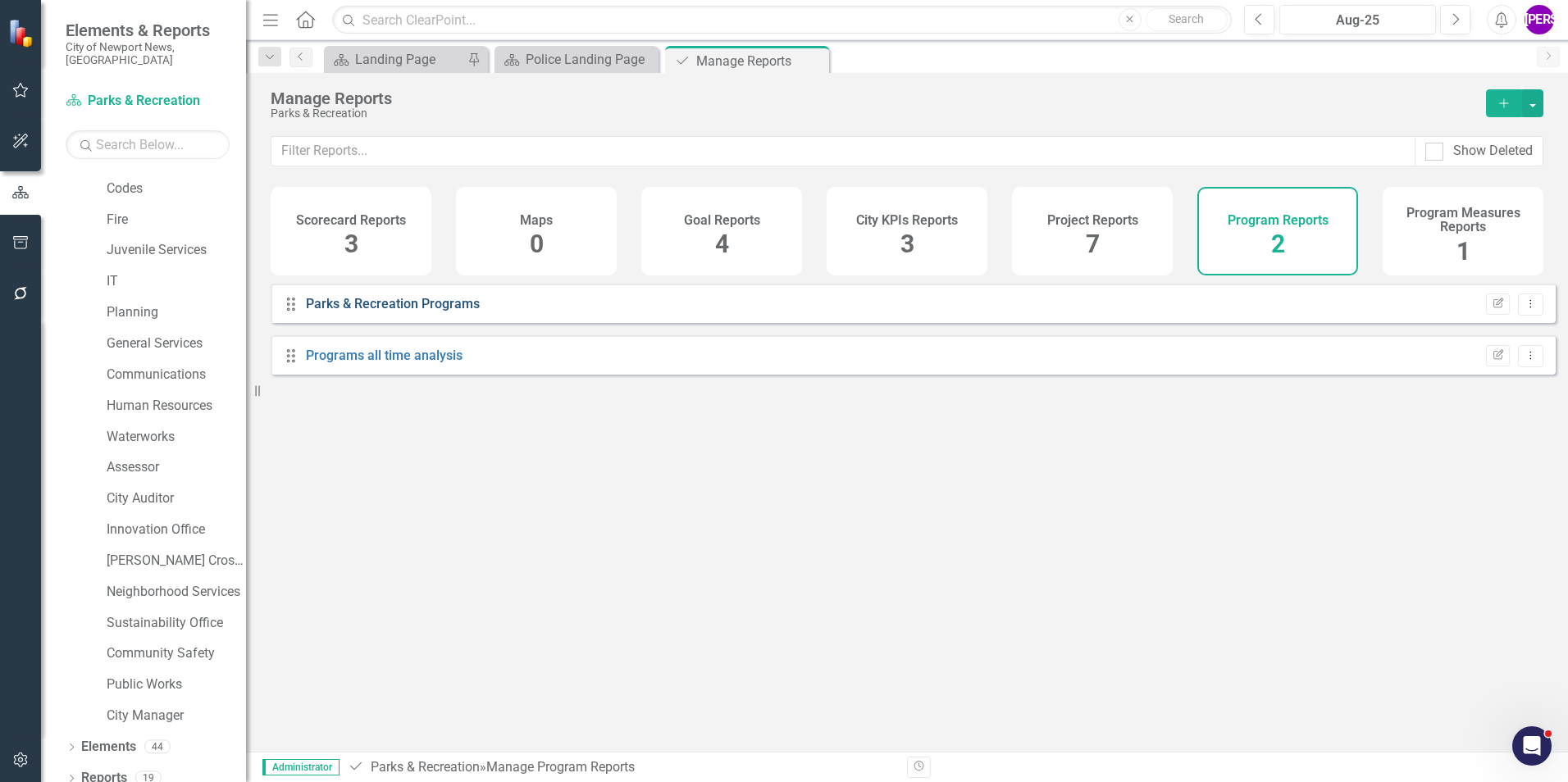
click at [420, 309] on link "Parks & Recreation Programs" at bounding box center [393, 304] width 174 height 16
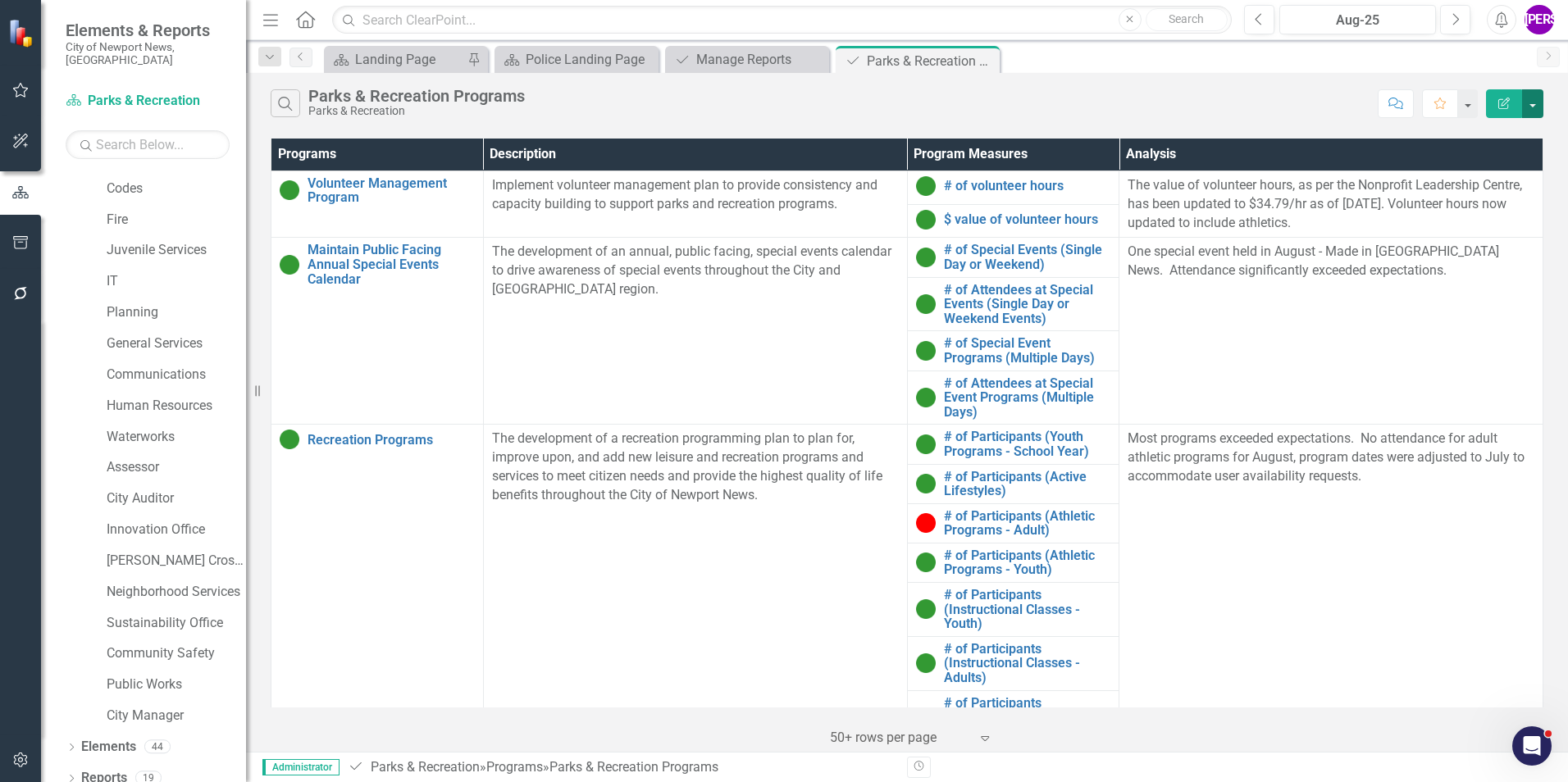
click at [1537, 104] on button "button" at bounding box center [1532, 104] width 21 height 28
click at [1478, 166] on link "PDF Export to PDF" at bounding box center [1478, 166] width 130 height 30
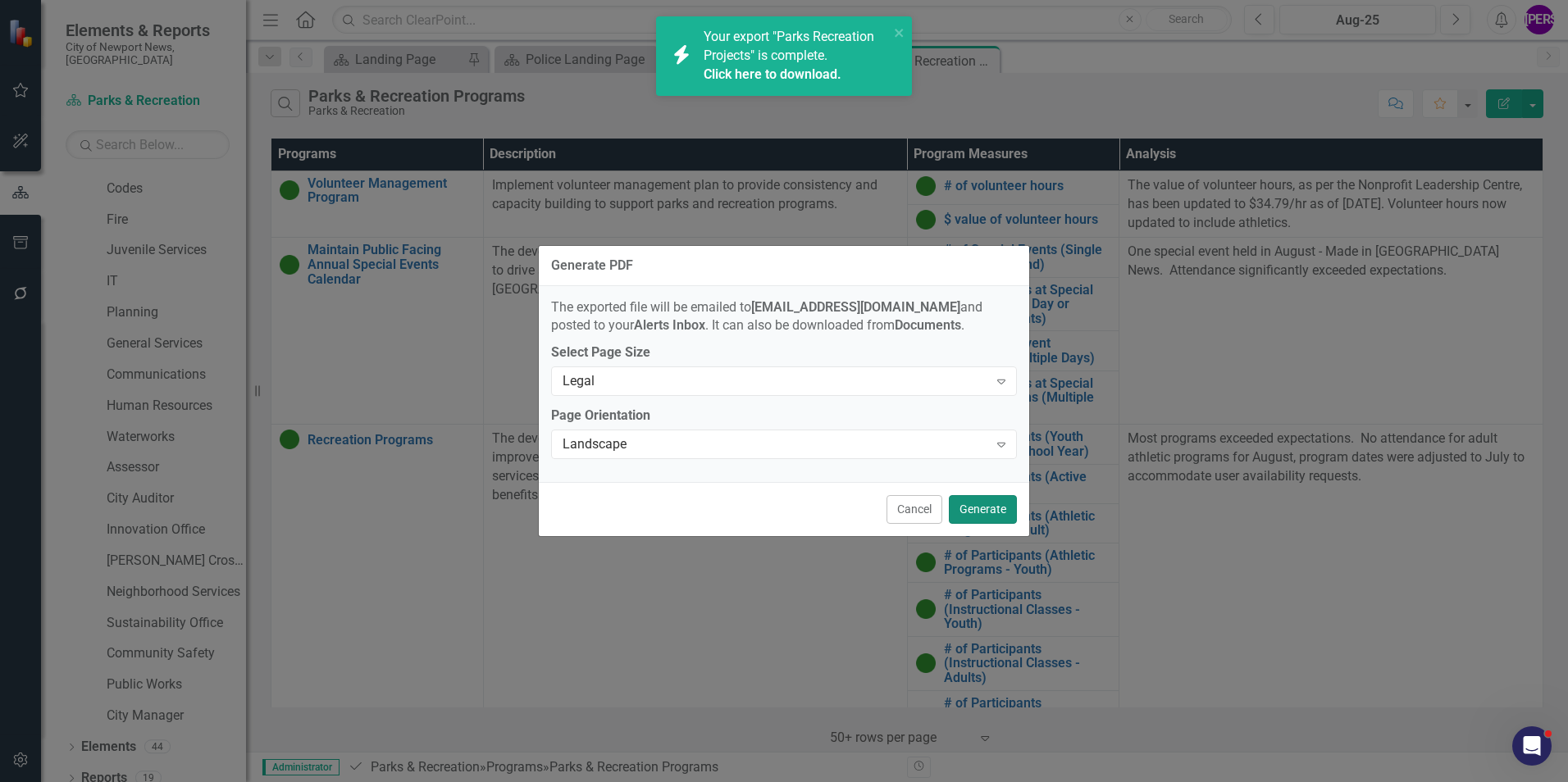
click at [973, 516] on button "Generate" at bounding box center [982, 509] width 68 height 28
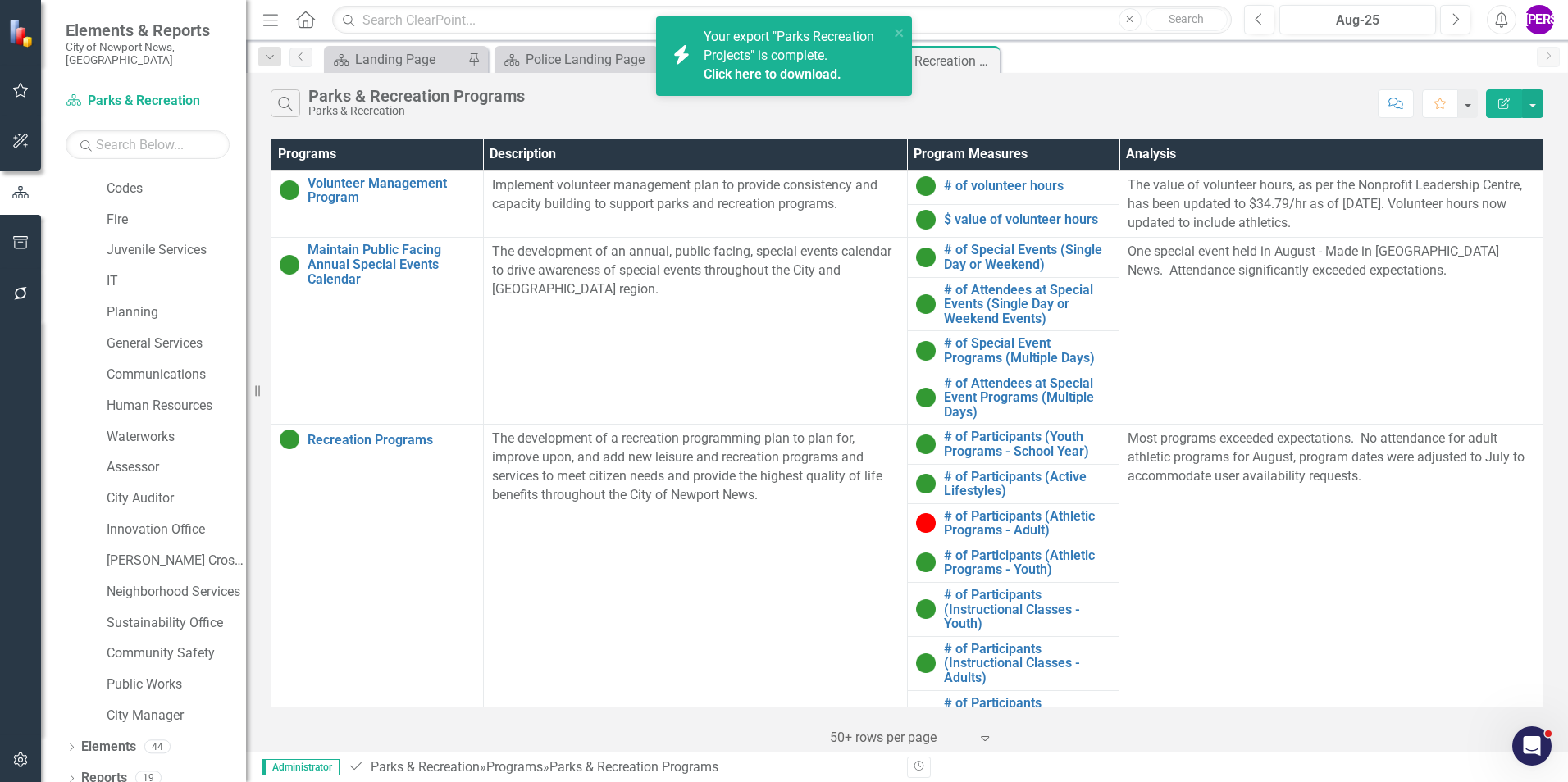
click at [777, 74] on link "Click here to download." at bounding box center [772, 74] width 138 height 16
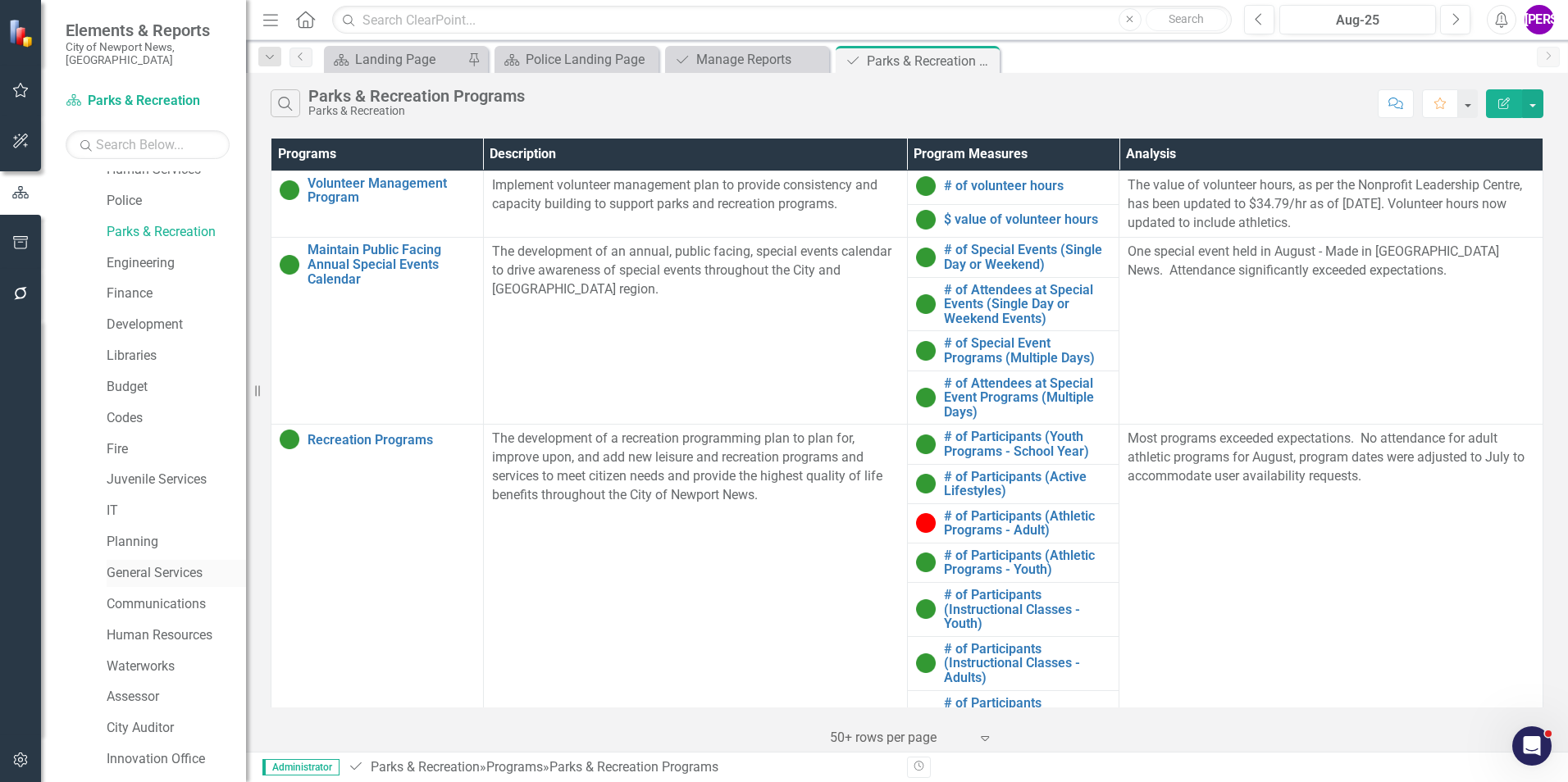
scroll to position [61, 0]
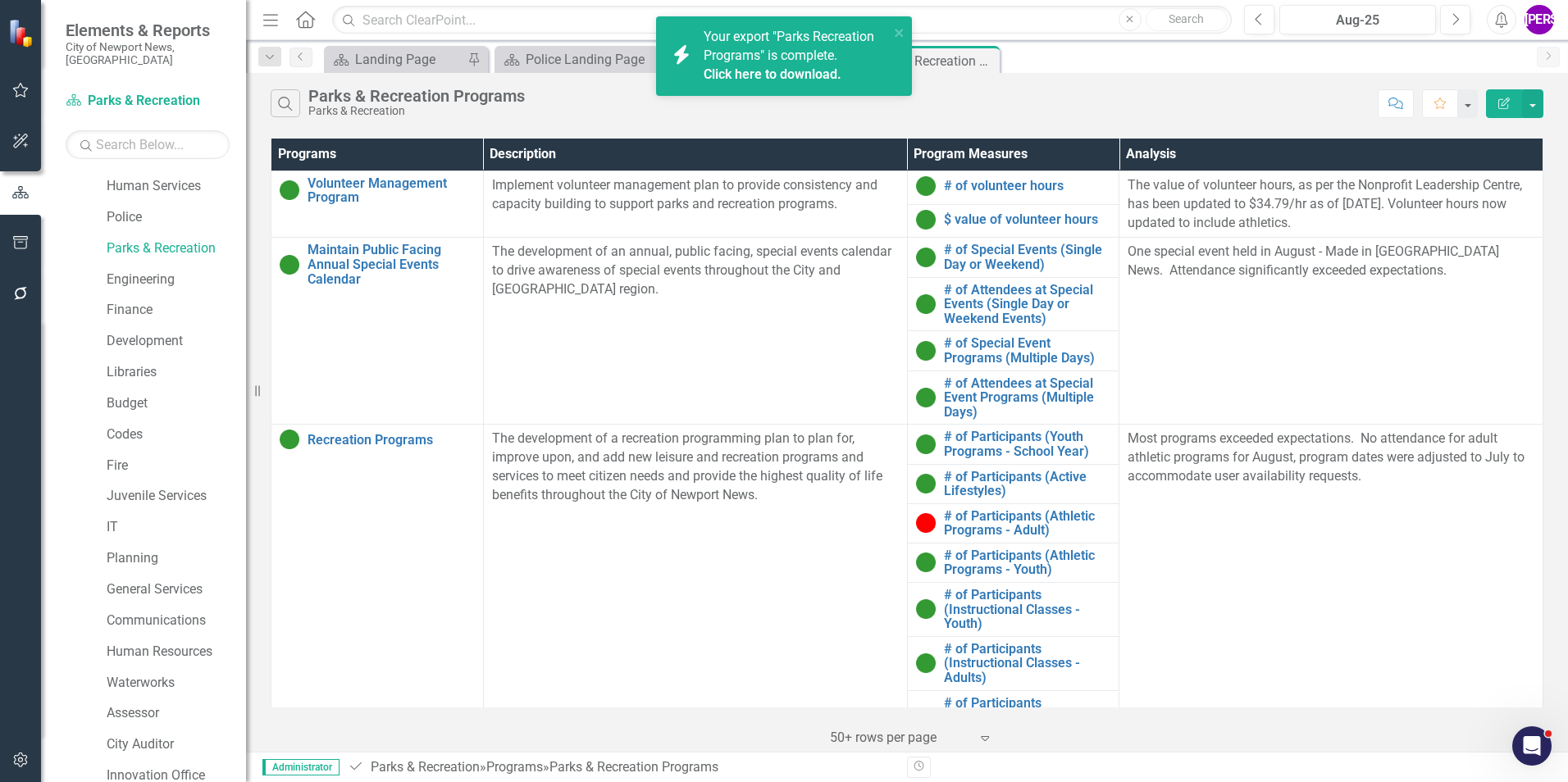
click at [810, 127] on div "Search Parks & Recreation Programs Parks & Recreation Comment Favorite Edit Rep…" at bounding box center [907, 412] width 1322 height 679
click at [775, 79] on link "Click here to download." at bounding box center [772, 74] width 138 height 16
click at [949, 100] on div "Search Parks & Recreation Programs Parks & Recreation" at bounding box center [819, 103] width 1099 height 28
click at [984, 59] on icon "Close" at bounding box center [984, 61] width 17 height 13
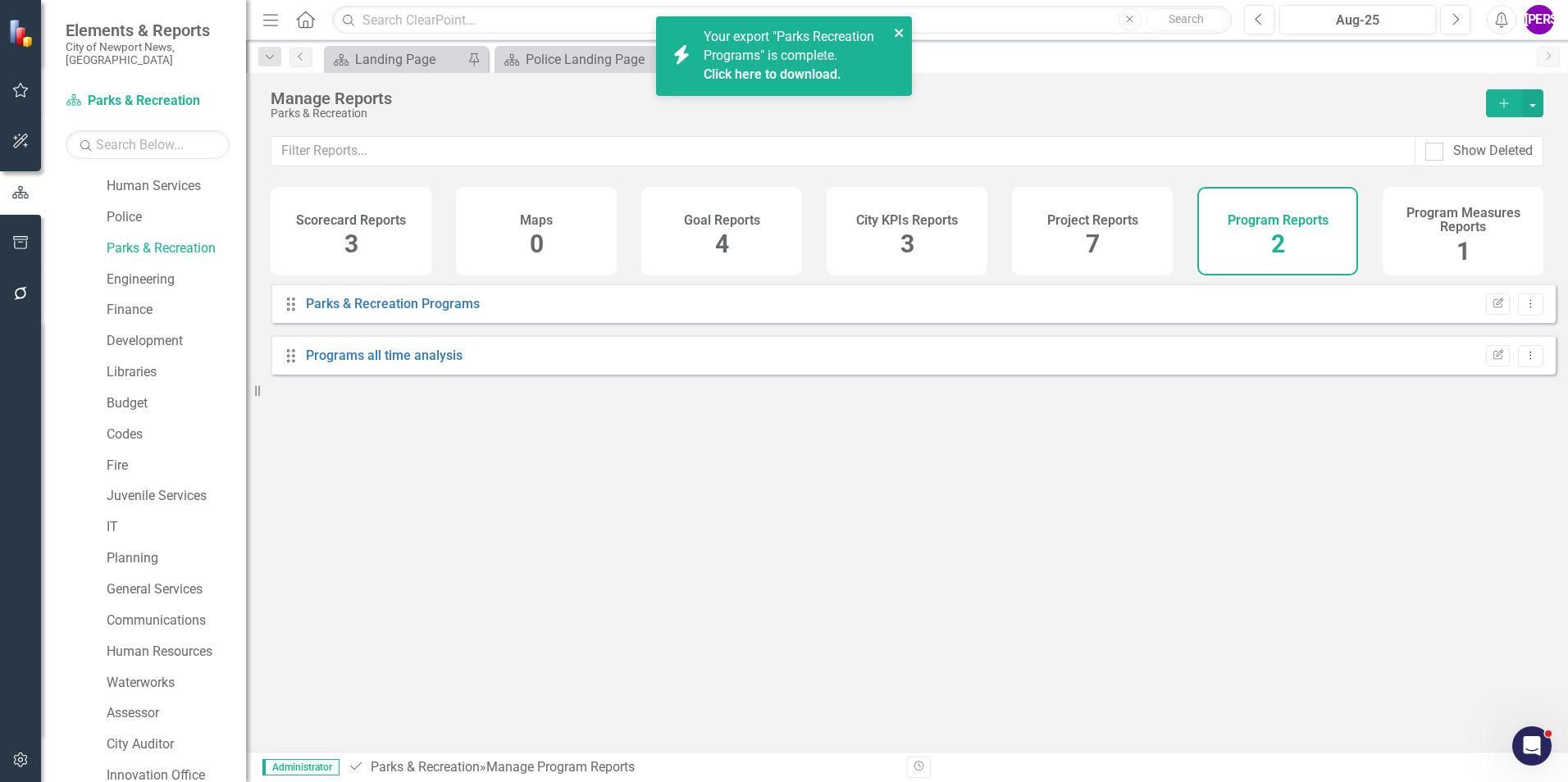
click at [901, 33] on icon "close" at bounding box center [899, 33] width 12 height 13
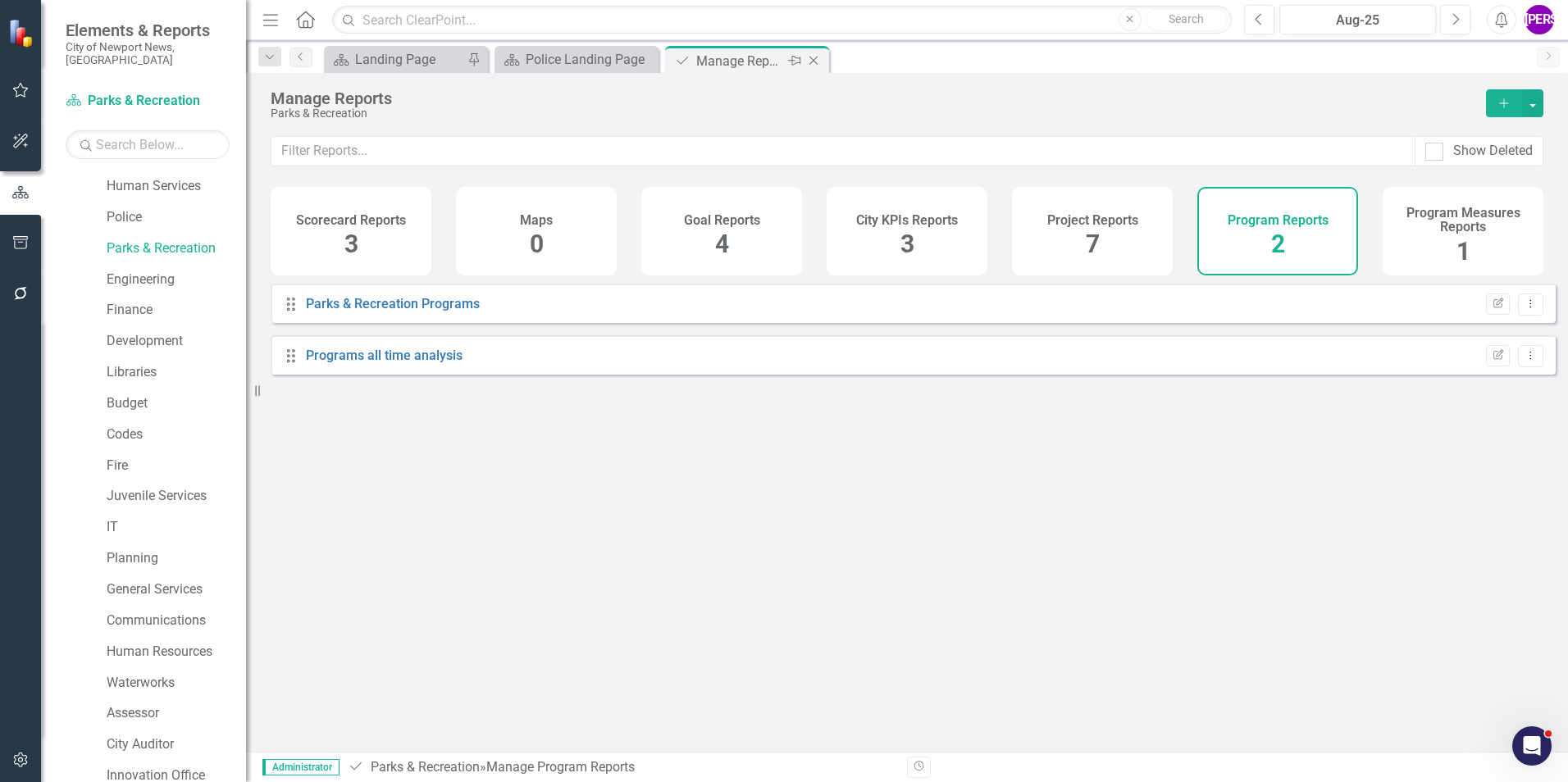
click at [815, 63] on icon "Close" at bounding box center [814, 61] width 17 height 13
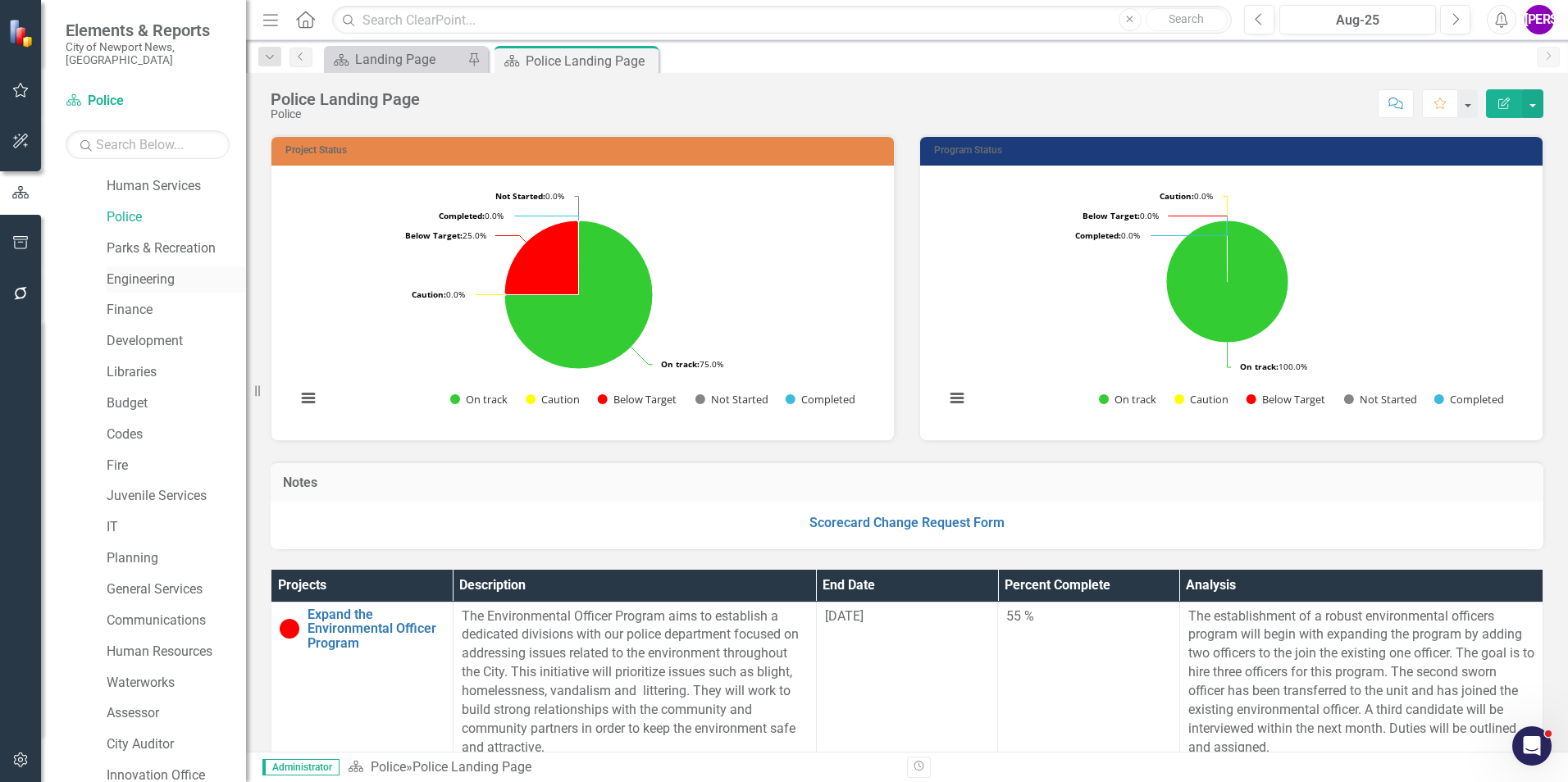
click at [156, 270] on link "Engineering" at bounding box center [176, 279] width 140 height 19
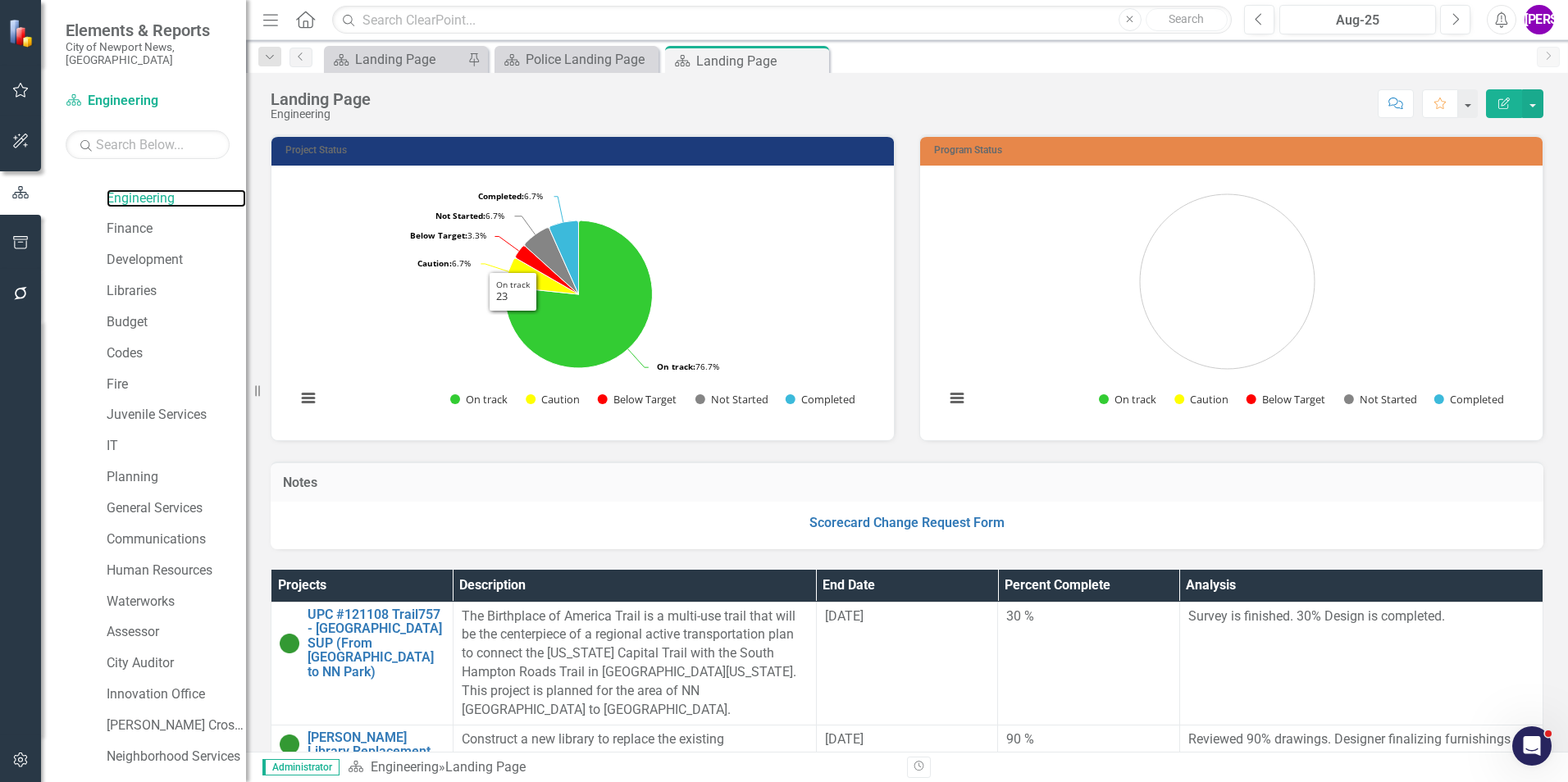
scroll to position [307, 0]
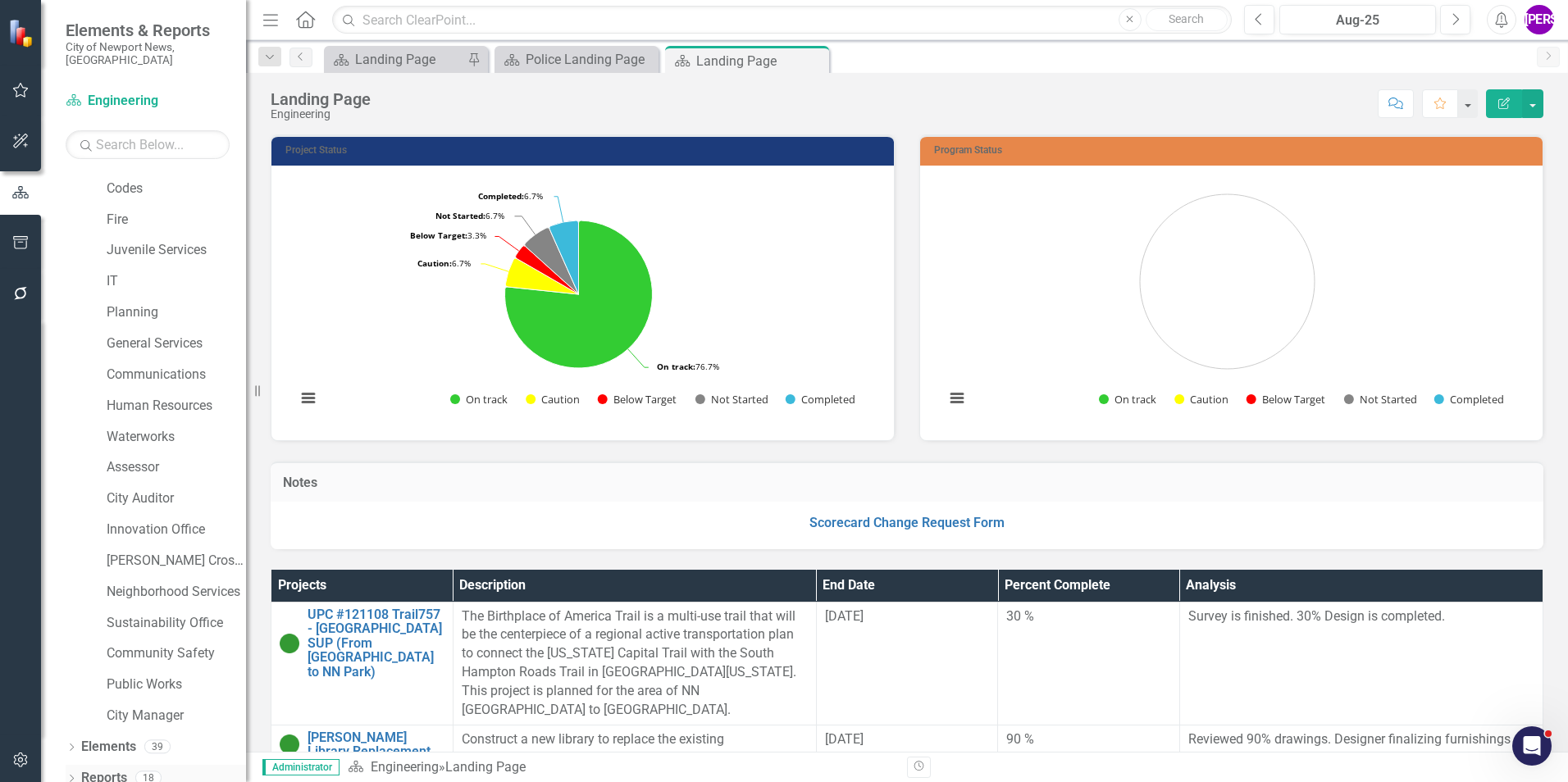
click at [107, 769] on link "Reports" at bounding box center [104, 778] width 46 height 19
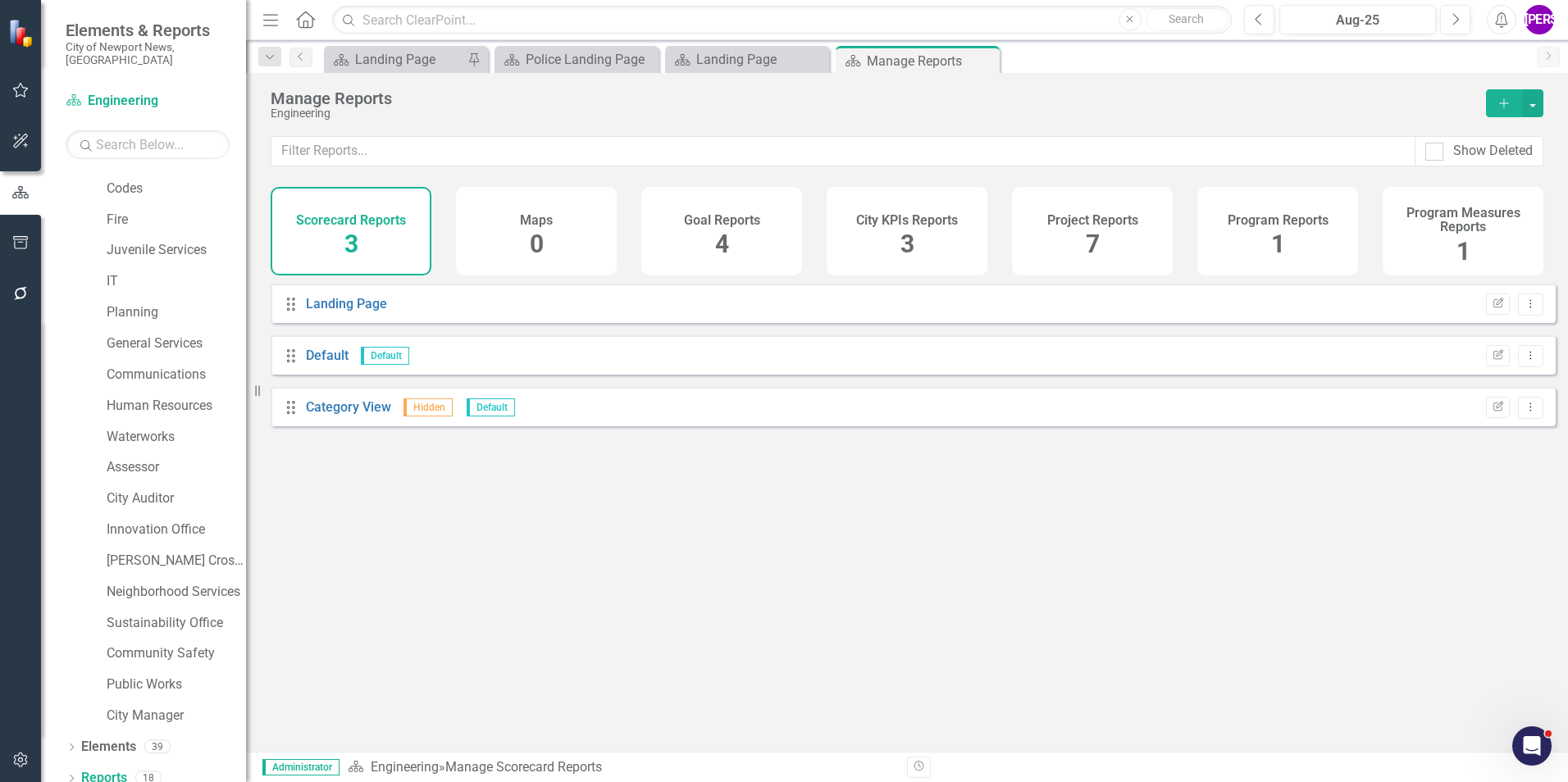
click at [1058, 237] on div "Project Reports 7" at bounding box center [1093, 231] width 161 height 89
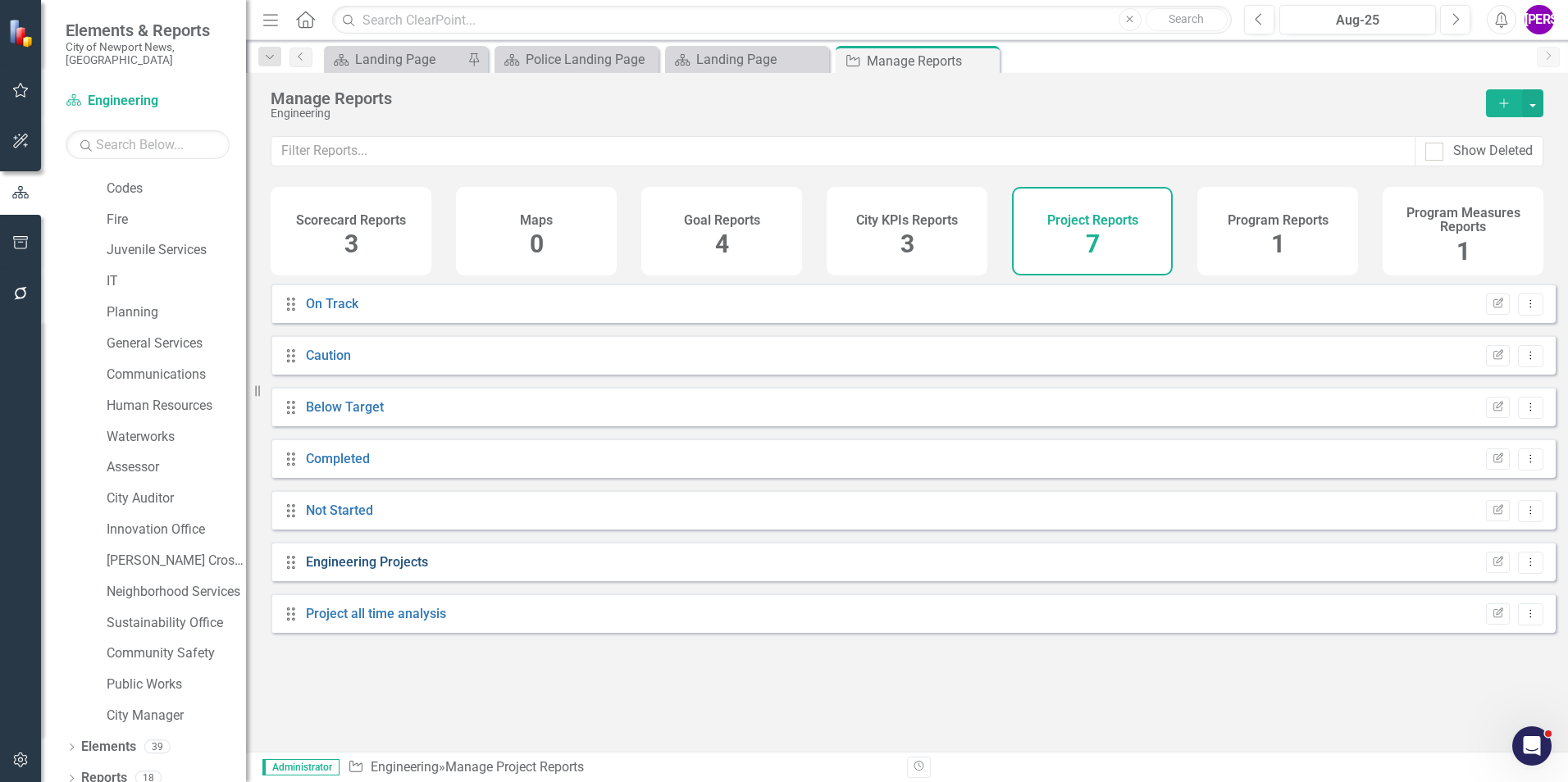
click at [328, 570] on link "Engineering Projects" at bounding box center [367, 562] width 122 height 16
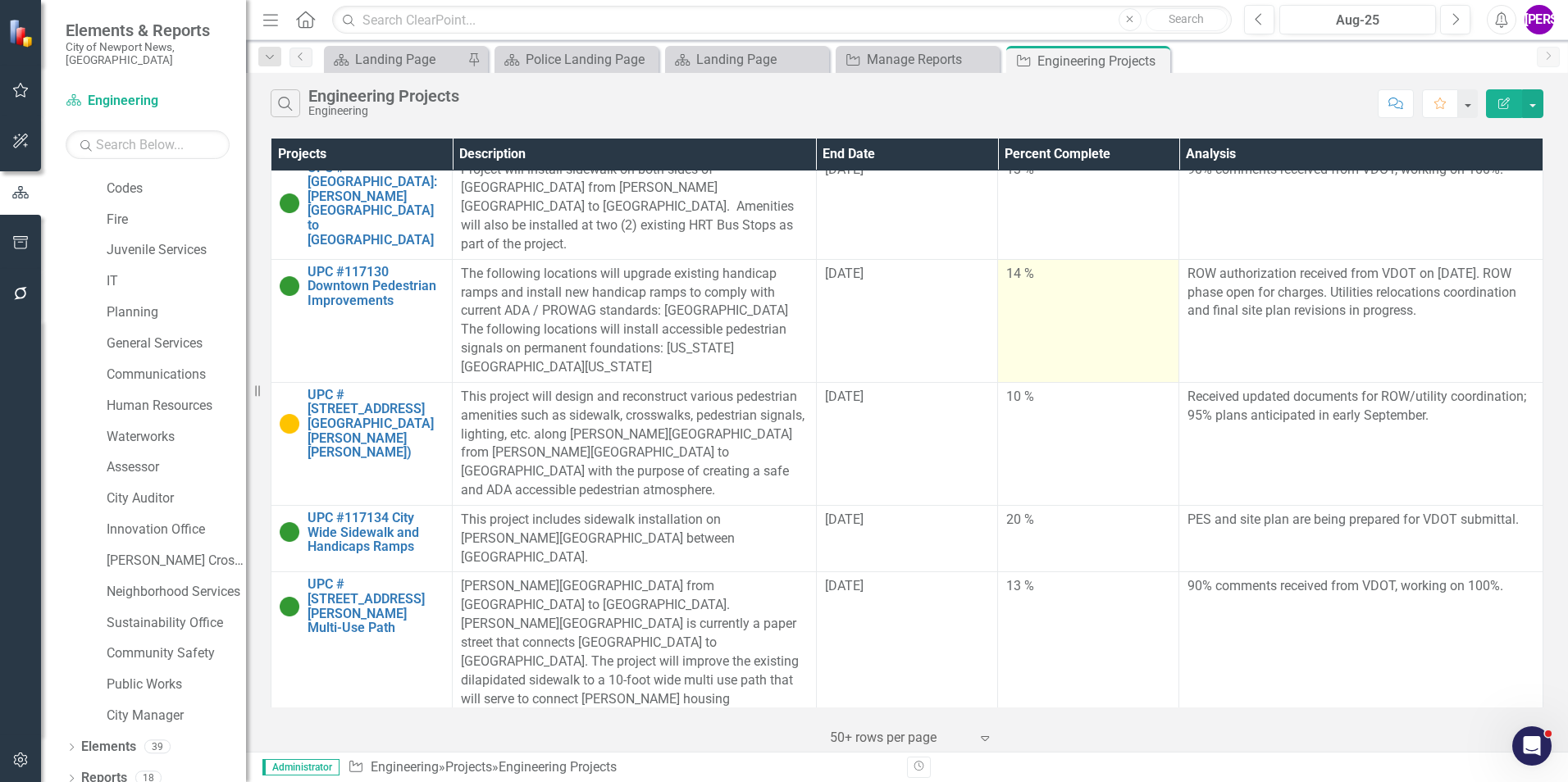
scroll to position [3598, 0]
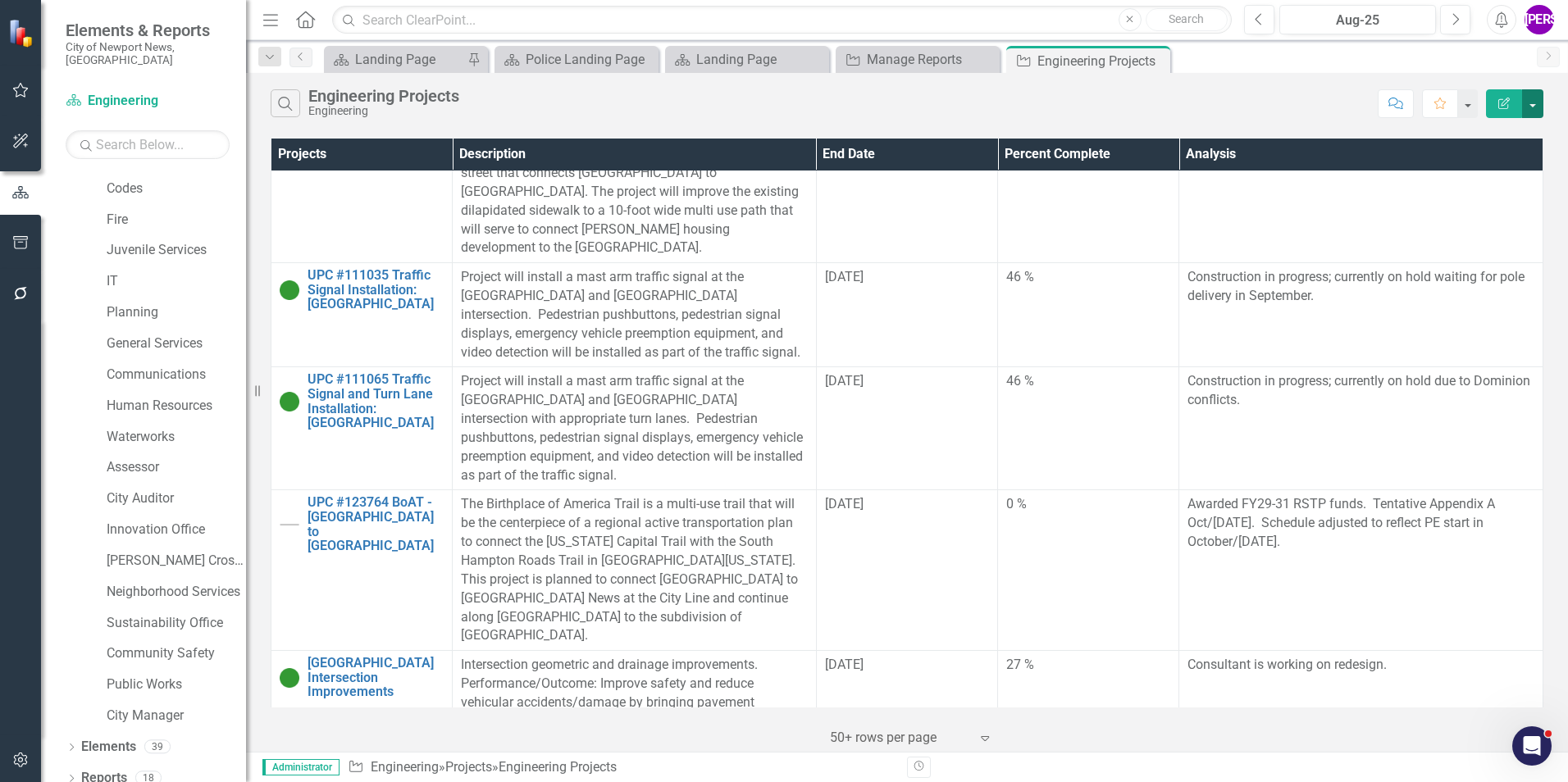
click at [1531, 110] on button "button" at bounding box center [1532, 104] width 21 height 28
click at [1496, 167] on link "PDF Export to PDF" at bounding box center [1478, 166] width 130 height 30
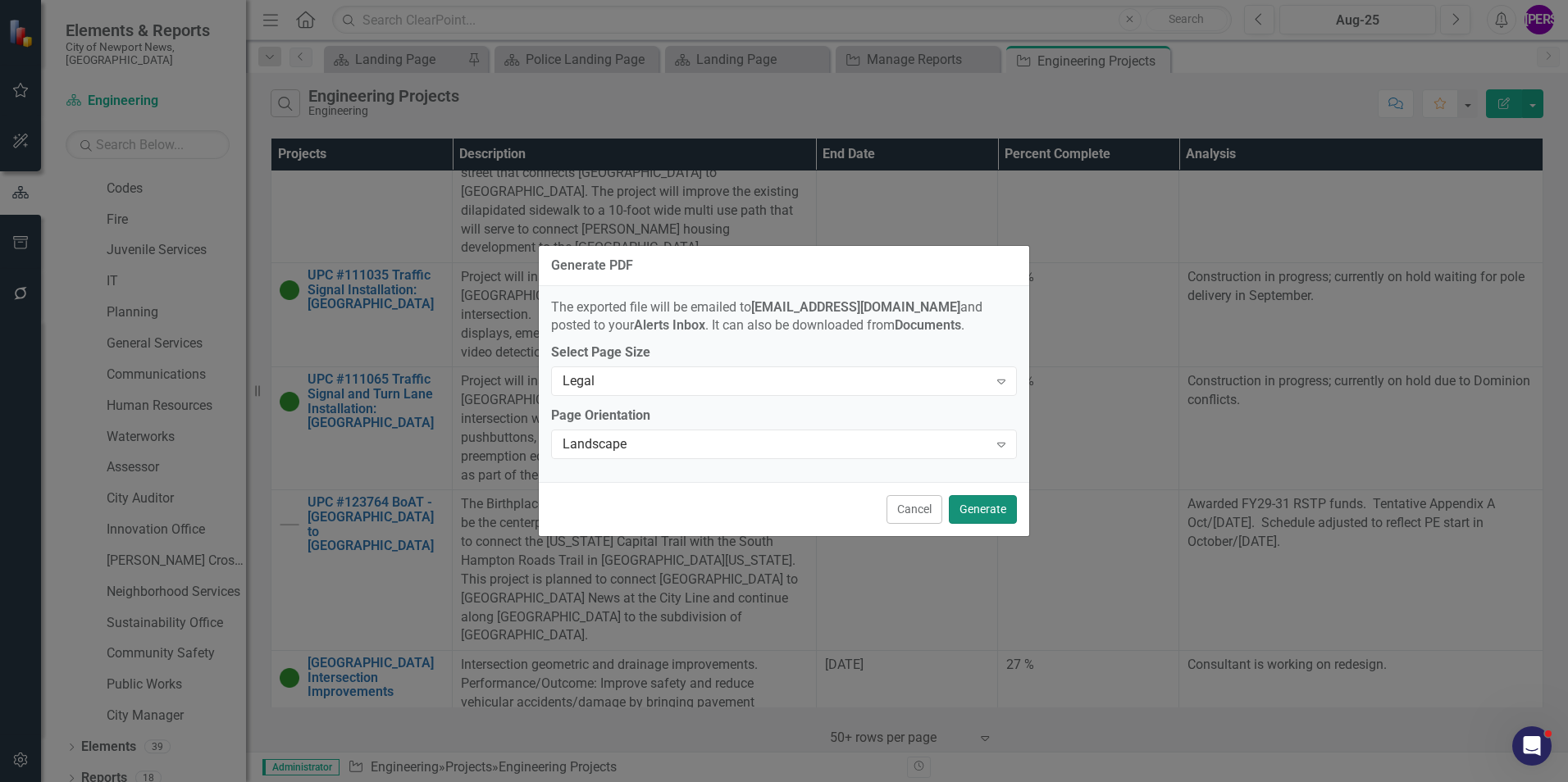
click at [979, 498] on button "Generate" at bounding box center [982, 509] width 68 height 28
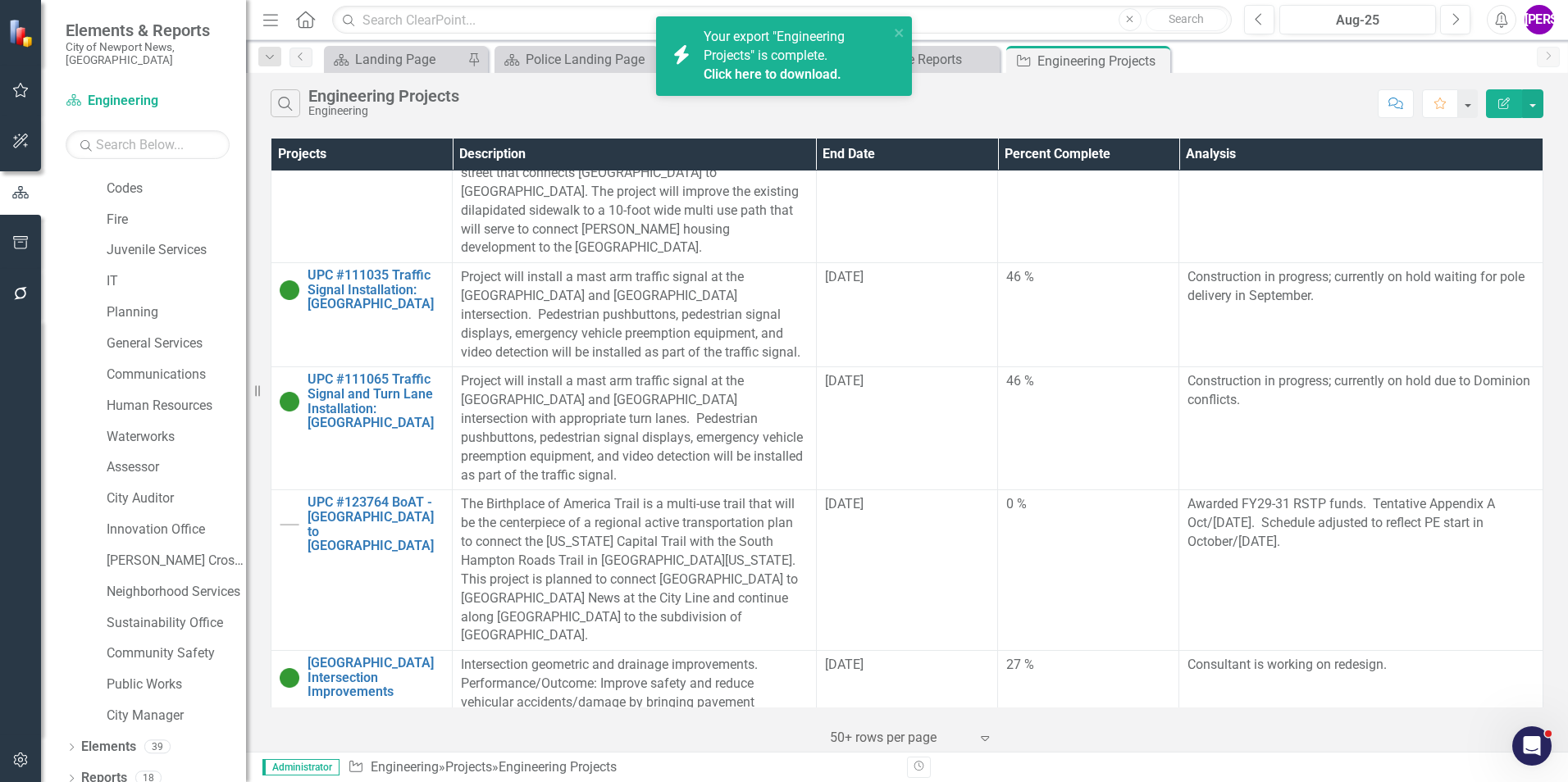
click at [815, 66] on link "Click here to download." at bounding box center [772, 74] width 138 height 16
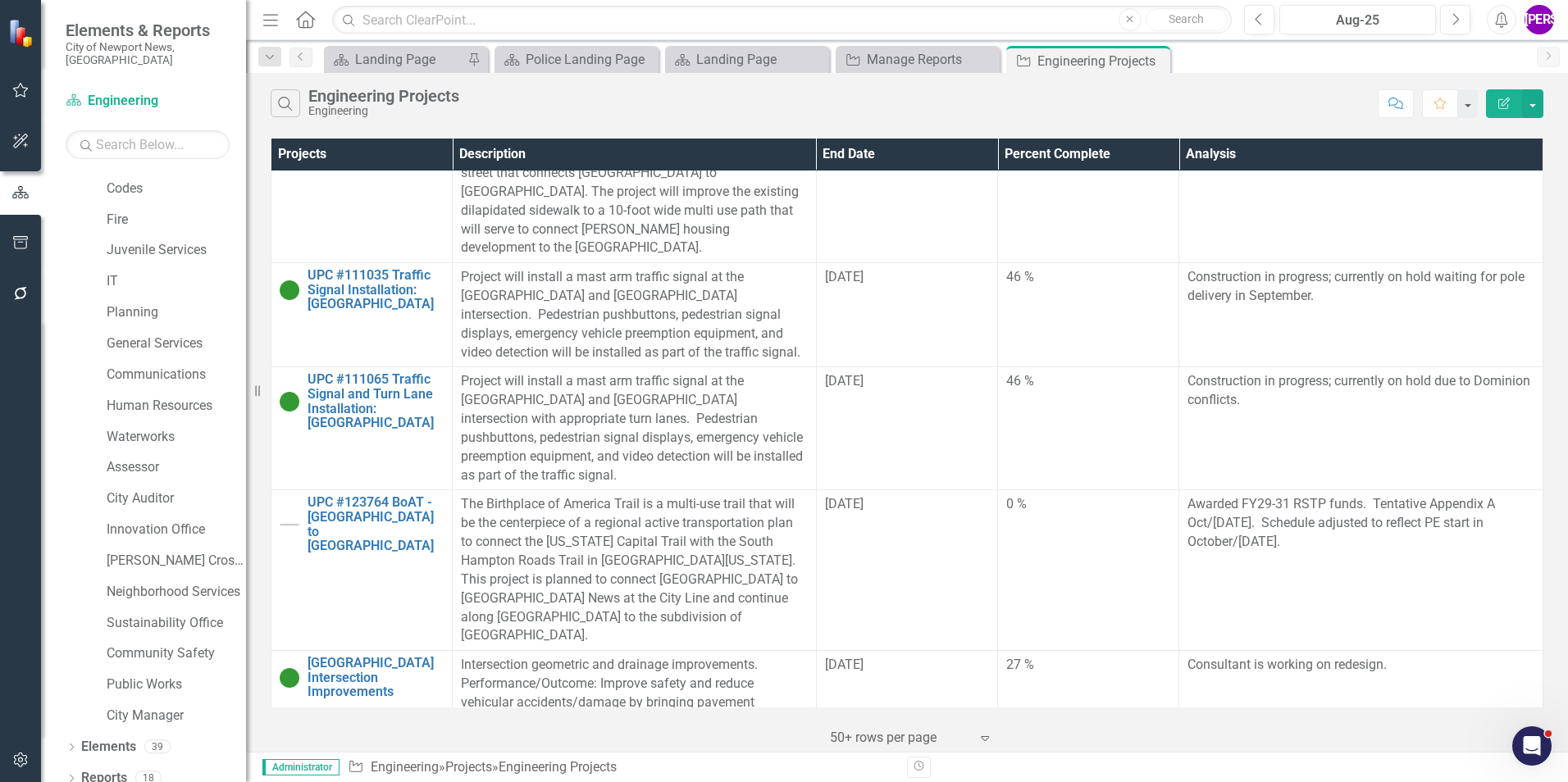
click at [740, 107] on div "Search Engineering Projects Engineering" at bounding box center [819, 103] width 1099 height 28
click at [1149, 62] on icon "Close" at bounding box center [1155, 61] width 17 height 13
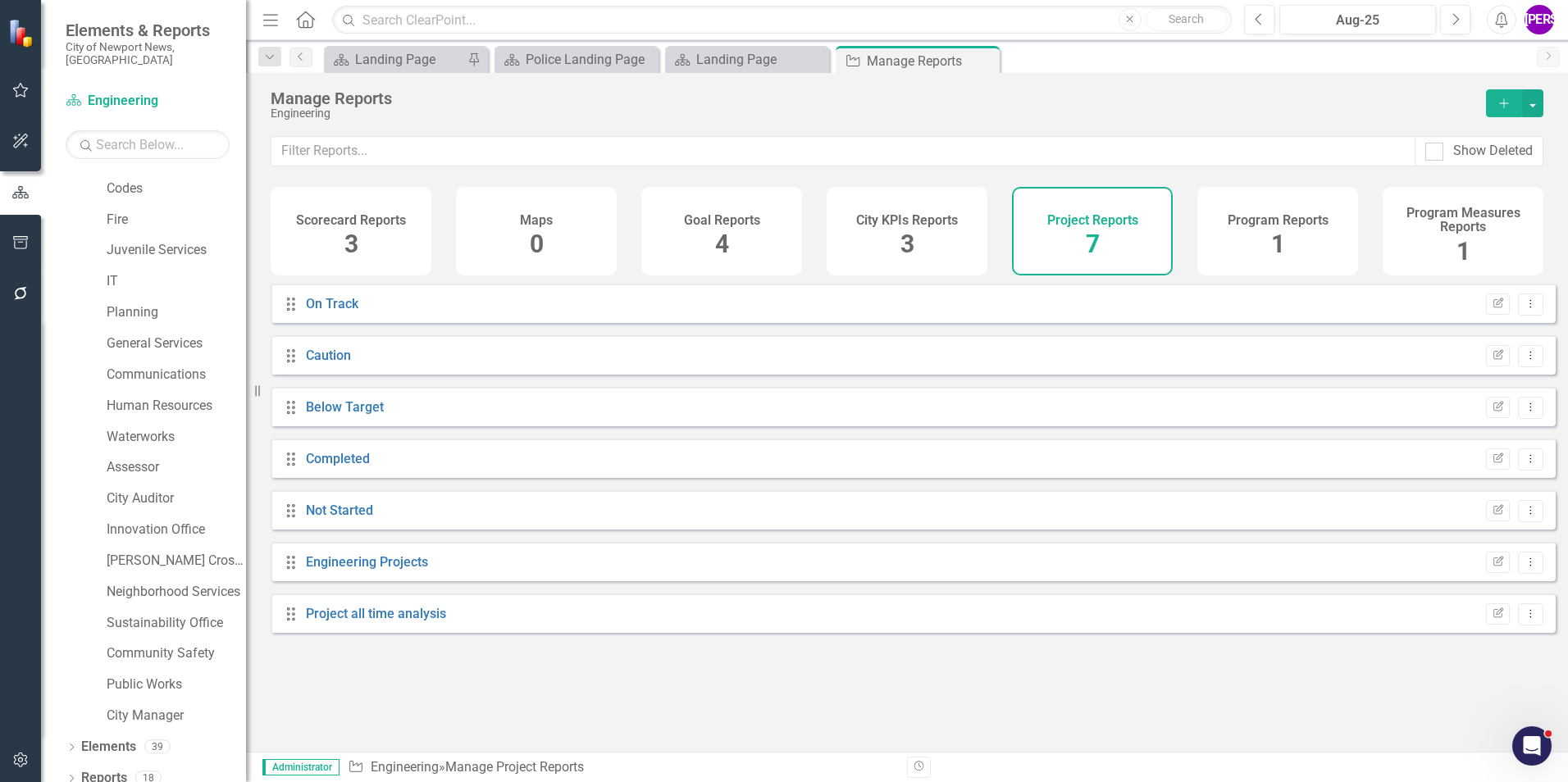
drag, startPoint x: 980, startPoint y: 62, endPoint x: 960, endPoint y: 63, distance: 20.0
click at [0, 0] on icon "Close" at bounding box center [0, 0] width 0 height 0
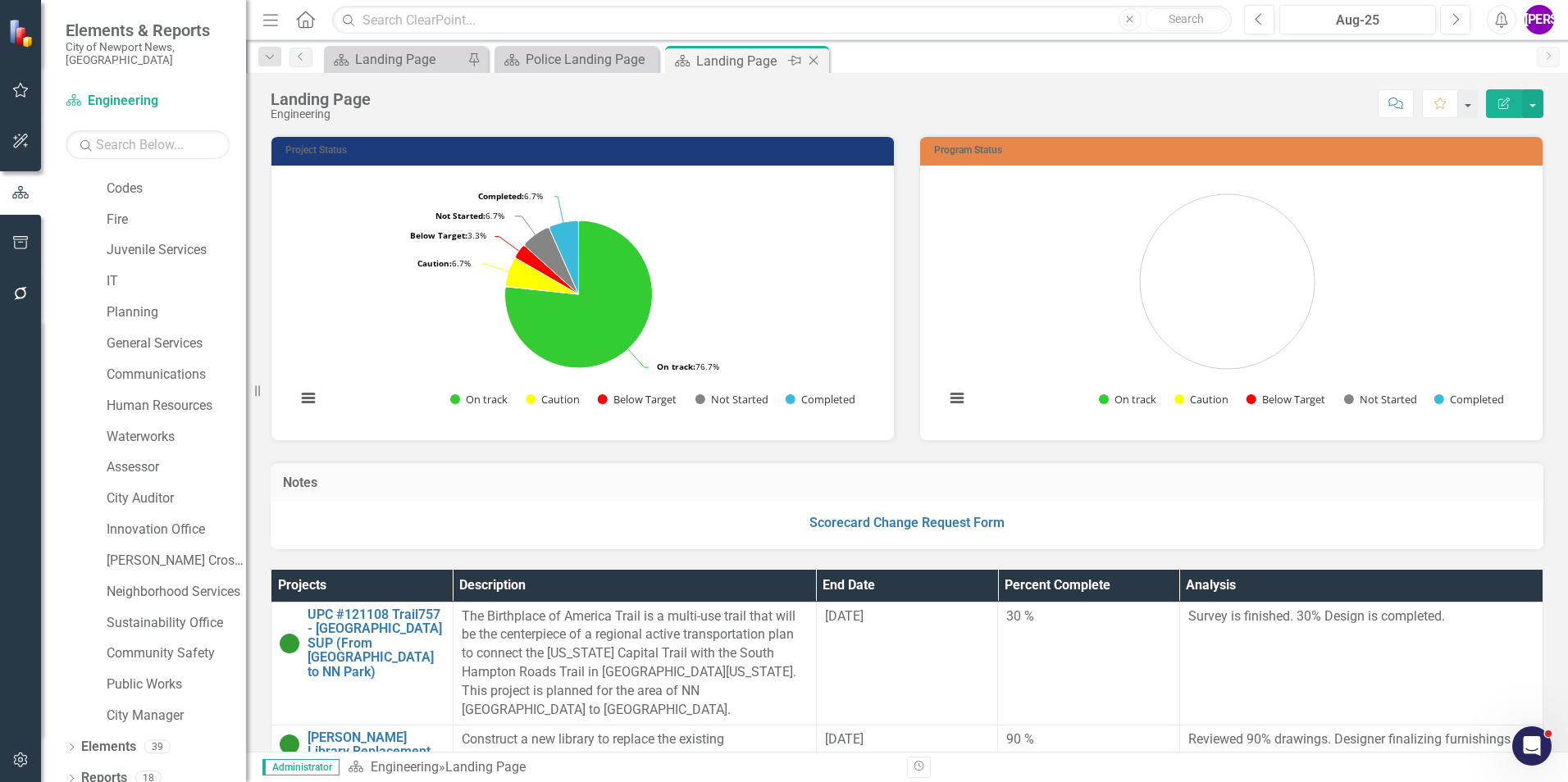
click at [812, 62] on icon "Close" at bounding box center [814, 61] width 17 height 13
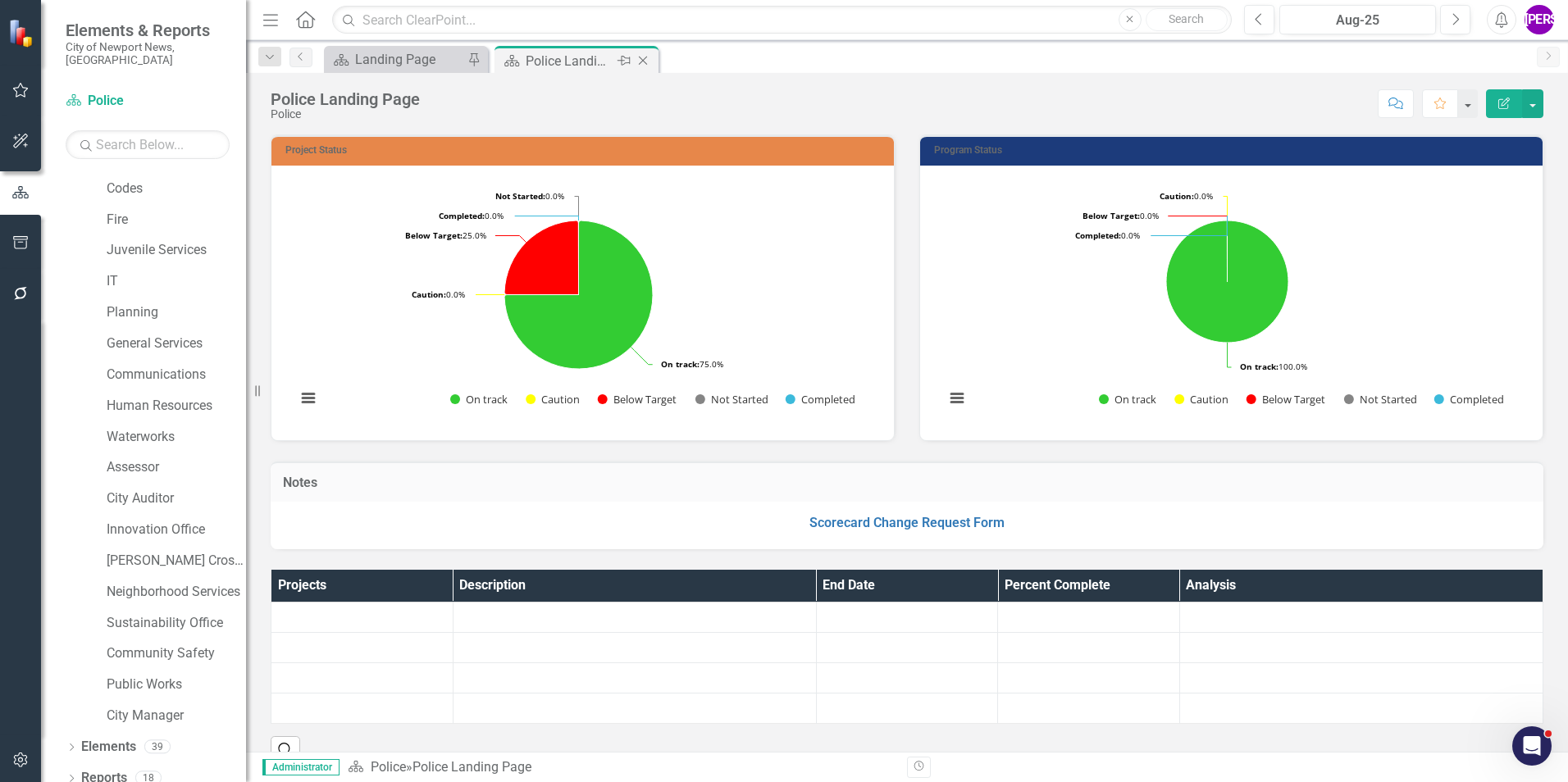
click at [643, 60] on icon at bounding box center [643, 61] width 9 height 9
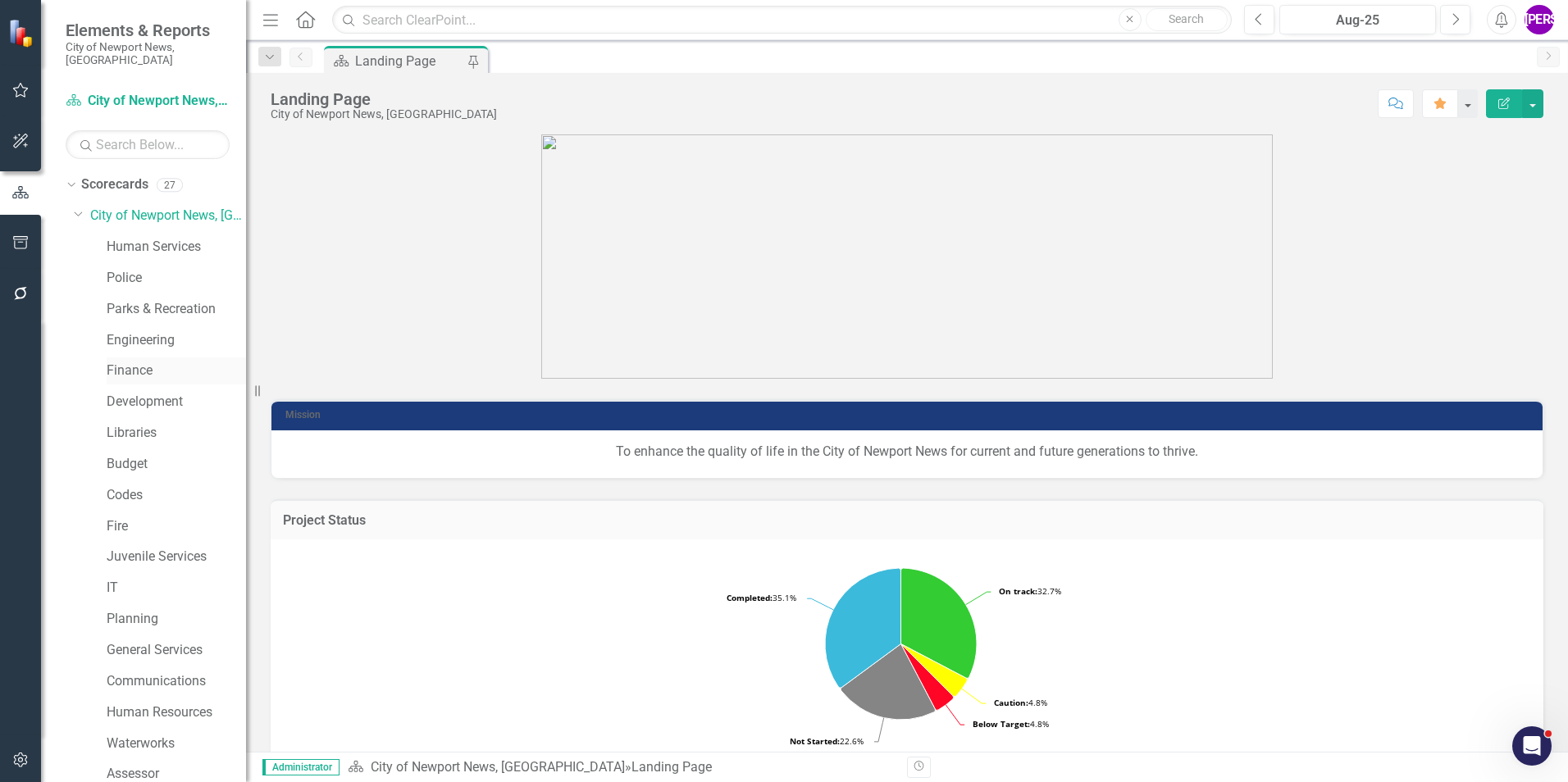
click at [146, 361] on link "Finance" at bounding box center [176, 371] width 140 height 19
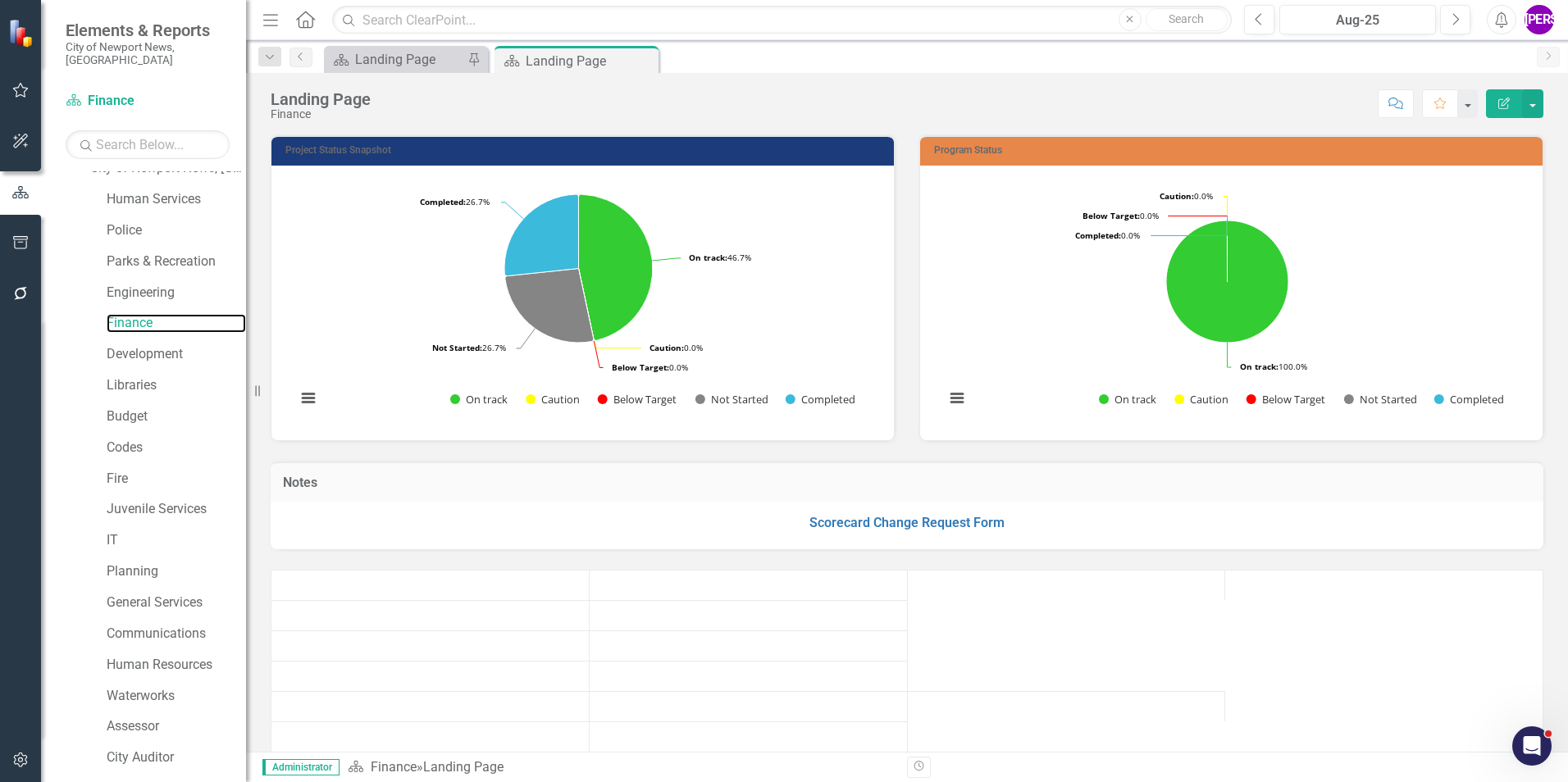
scroll to position [307, 0]
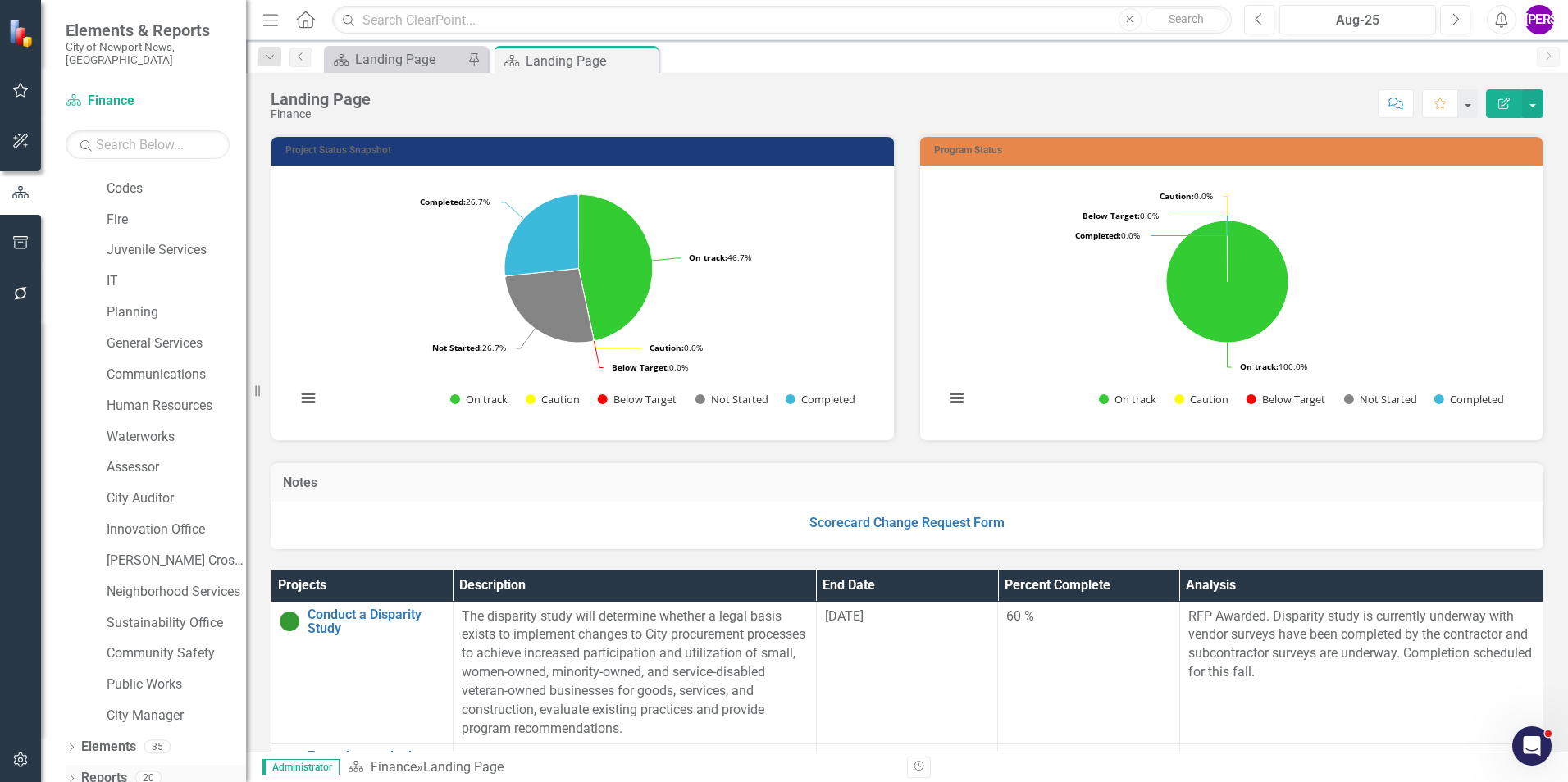
click at [111, 769] on link "Reports" at bounding box center [104, 778] width 46 height 19
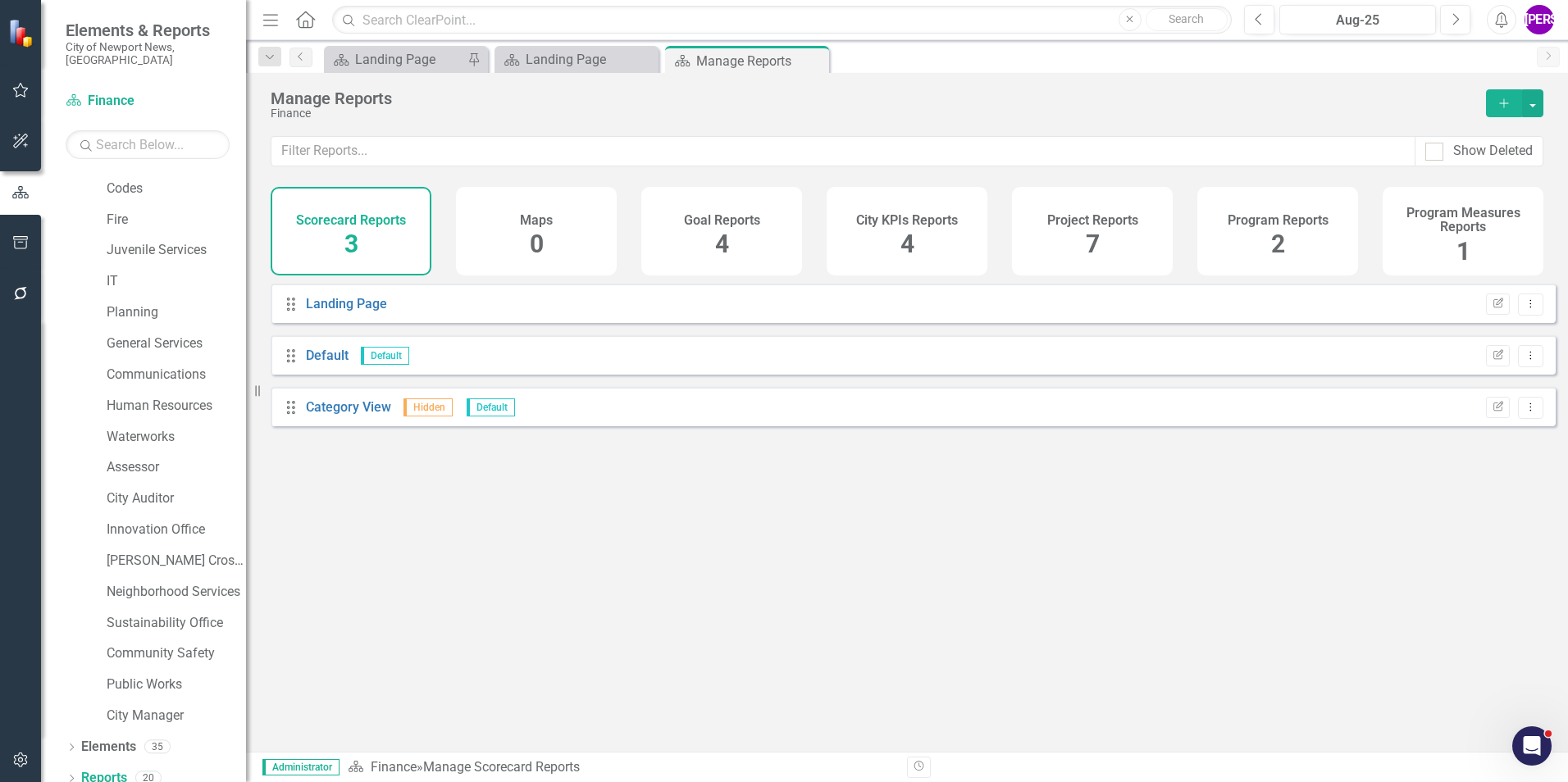
click at [1081, 253] on div "Project Reports 7" at bounding box center [1093, 231] width 161 height 89
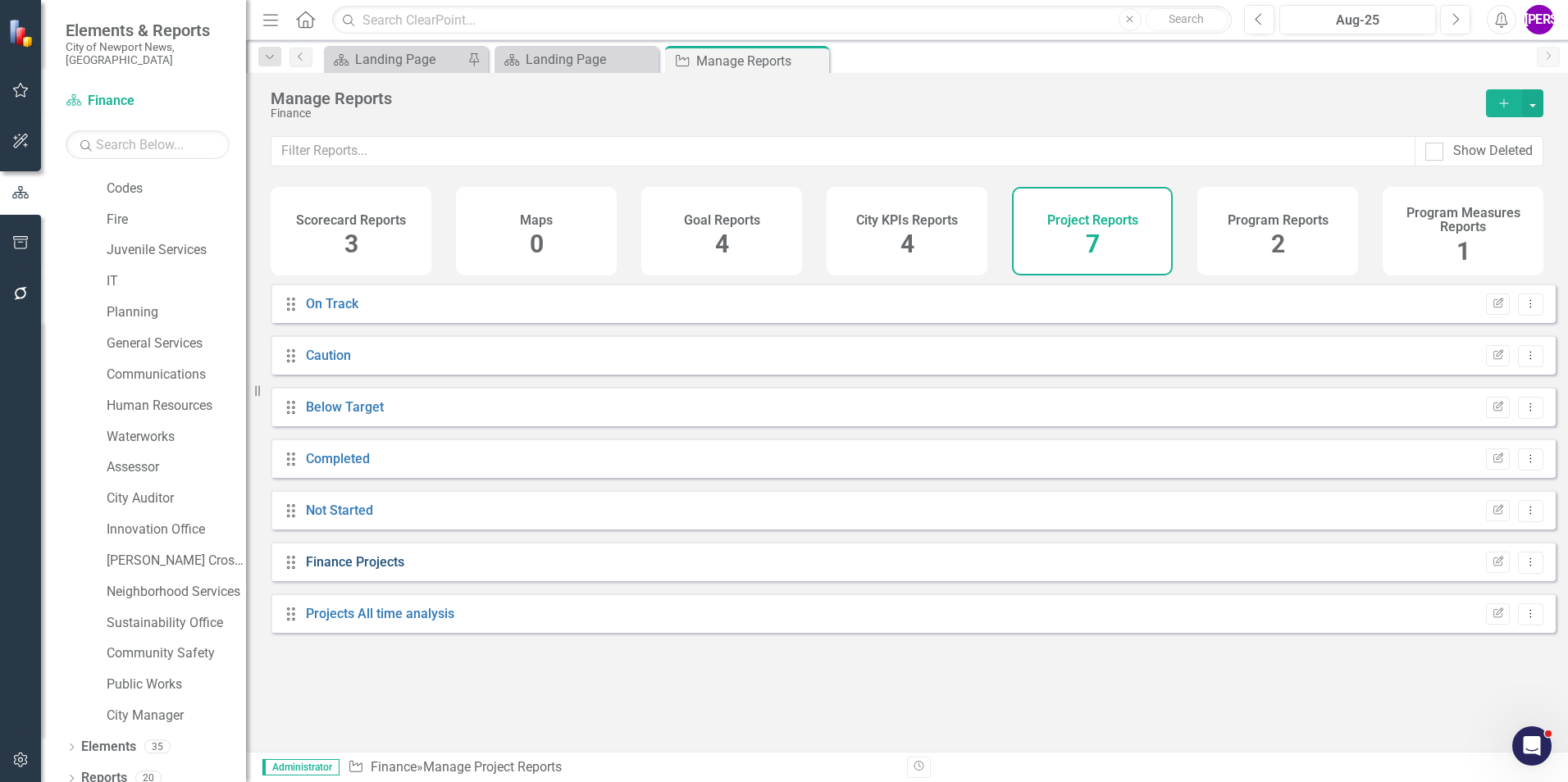
click at [372, 570] on link "Finance Projects" at bounding box center [356, 562] width 99 height 16
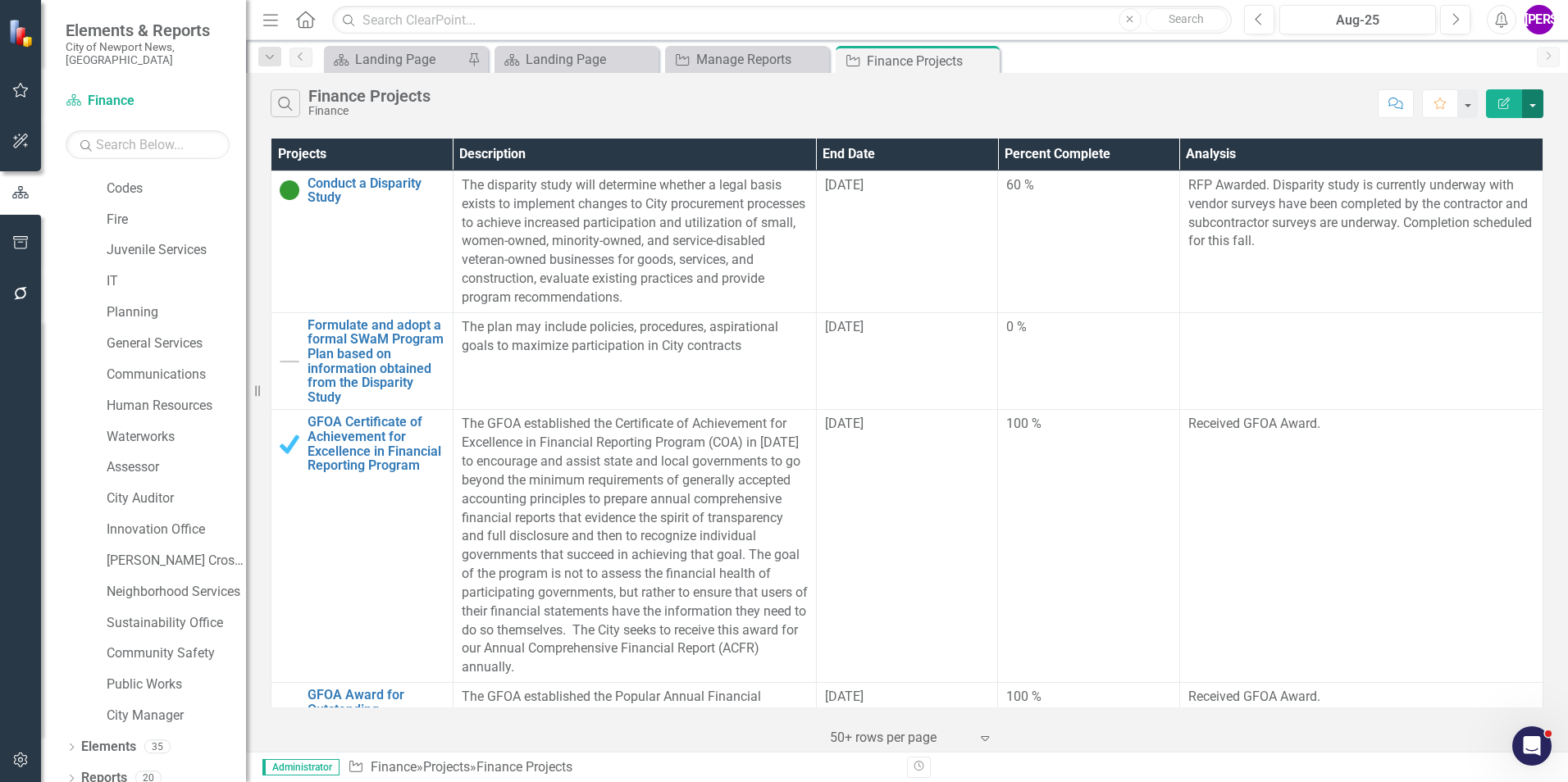
click at [1534, 103] on button "button" at bounding box center [1532, 104] width 21 height 28
click at [1490, 155] on link "PDF Export to PDF" at bounding box center [1478, 166] width 130 height 30
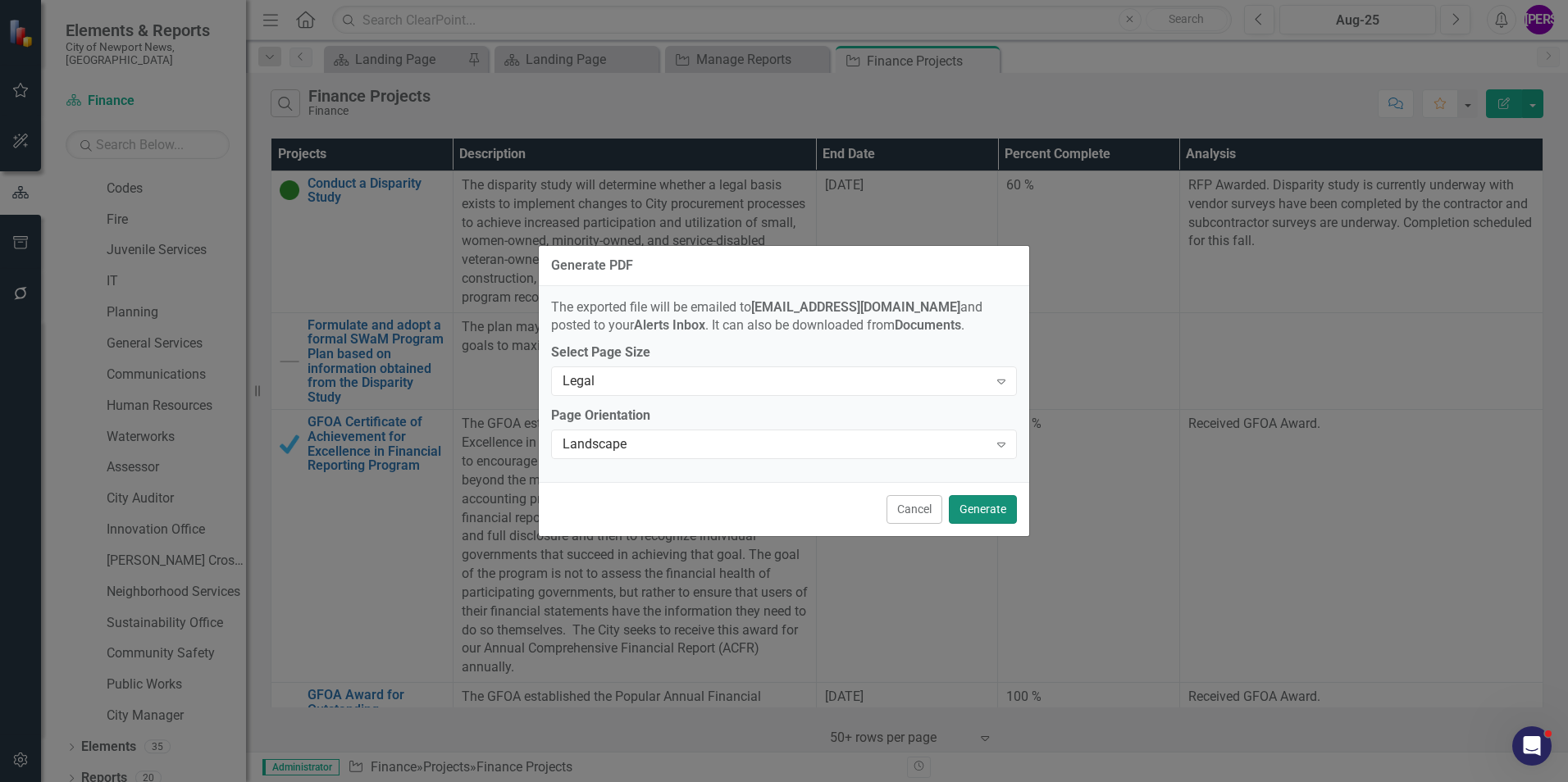
click at [999, 513] on button "Generate" at bounding box center [982, 509] width 68 height 28
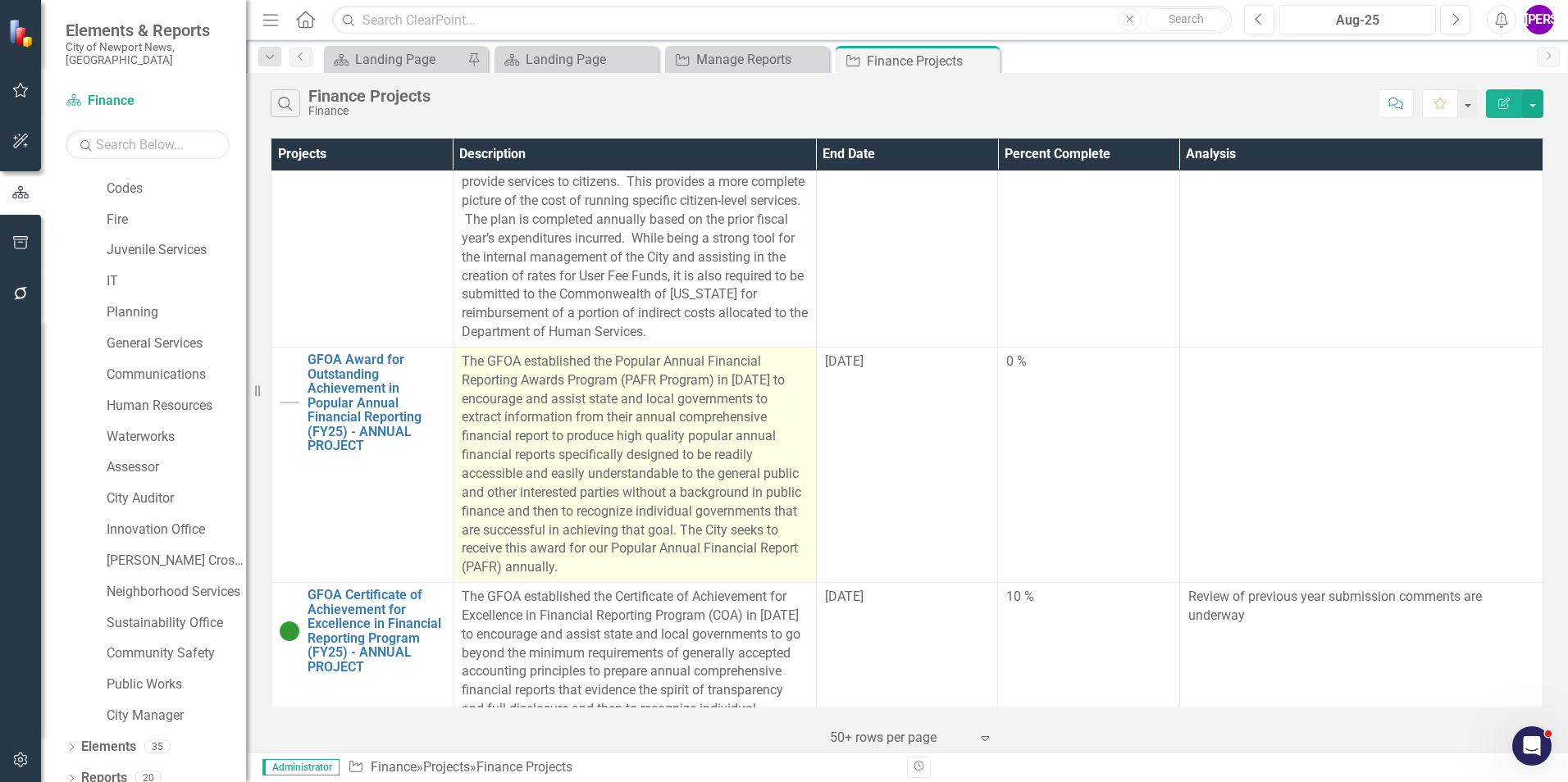
scroll to position [2742, 0]
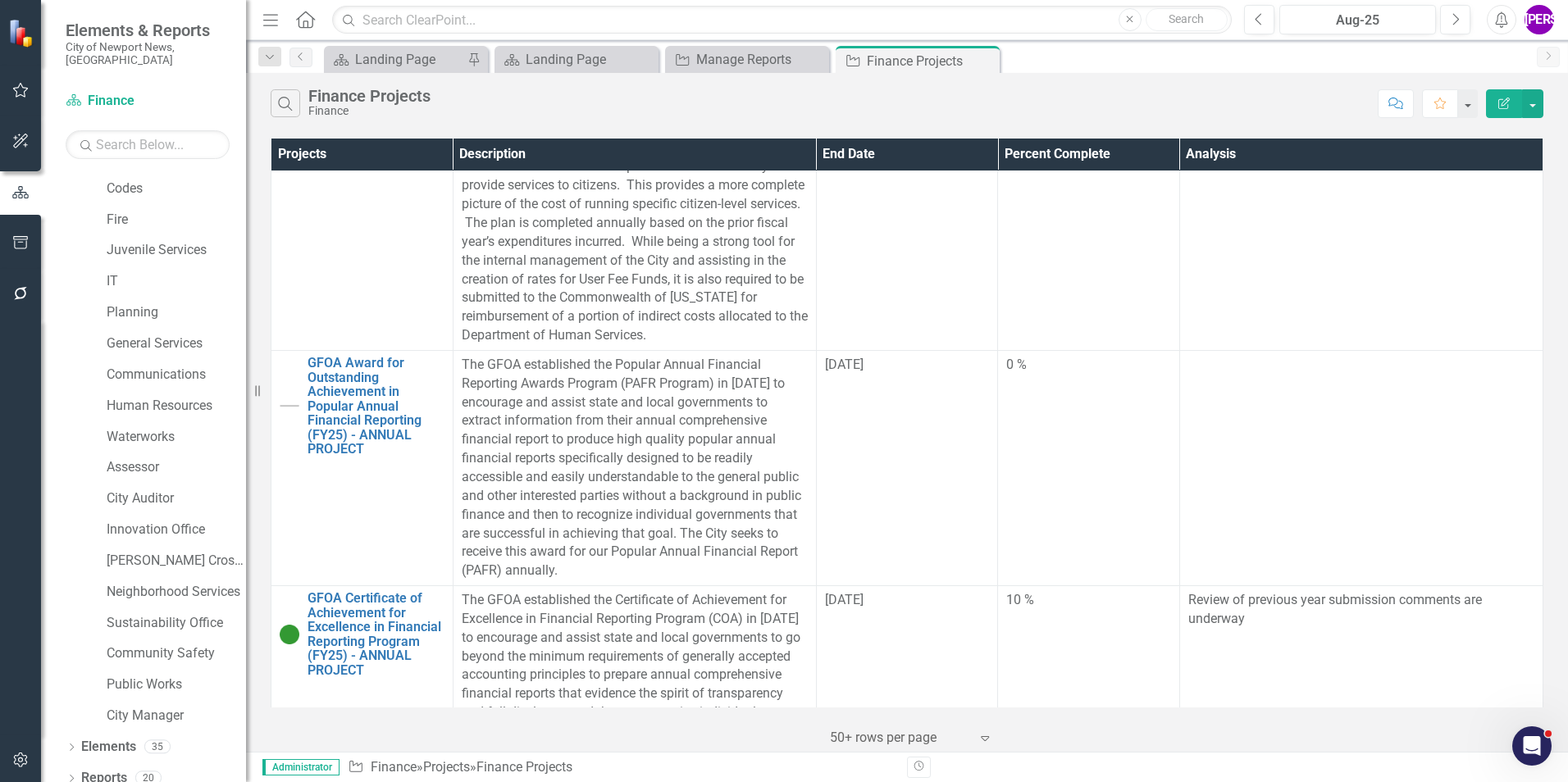
drag, startPoint x: 983, startPoint y: 63, endPoint x: 974, endPoint y: 64, distance: 9.1
click at [0, 0] on icon "Close" at bounding box center [0, 0] width 0 height 0
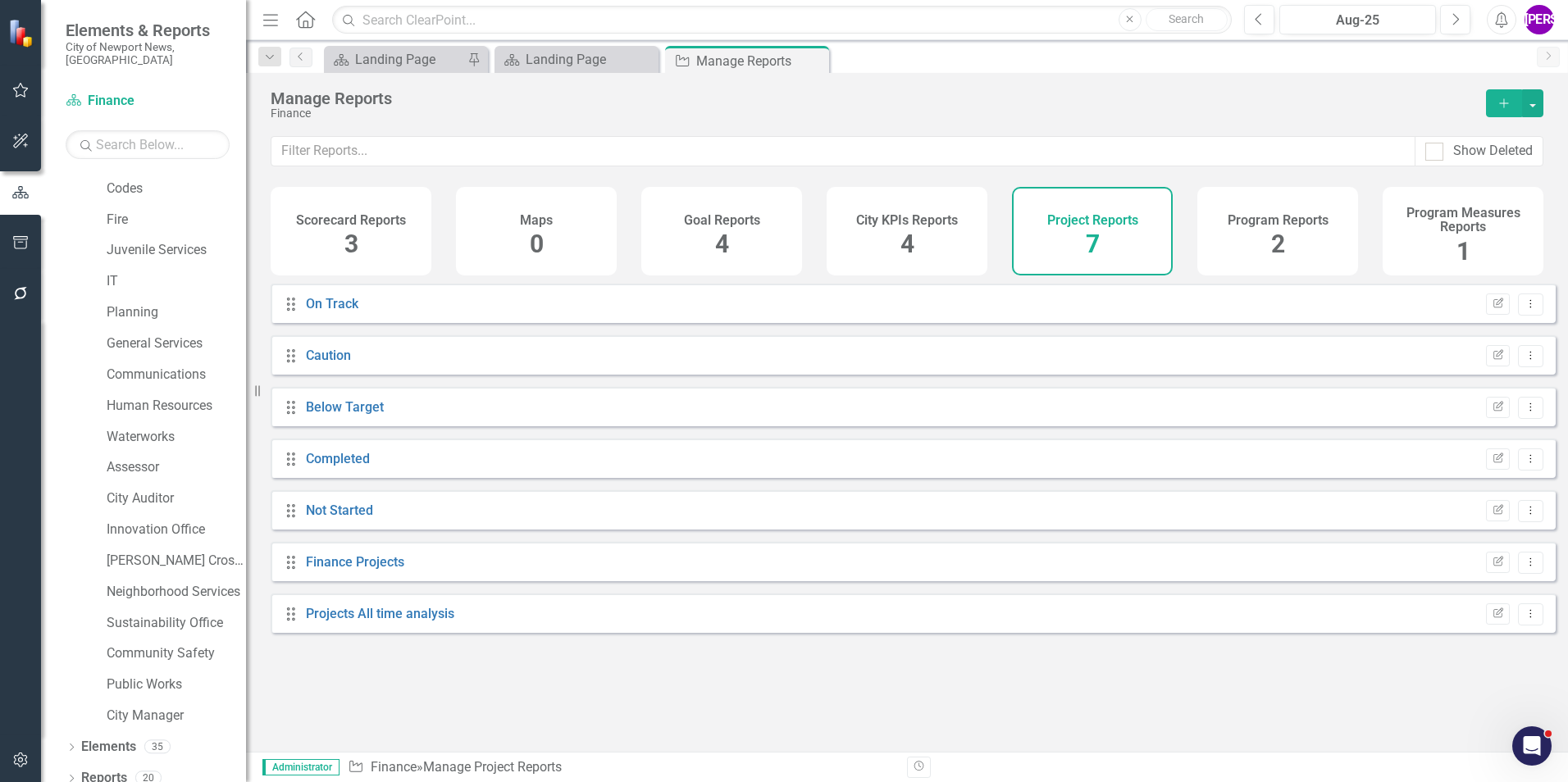
click at [1272, 263] on div "Program Reports 2" at bounding box center [1278, 231] width 161 height 89
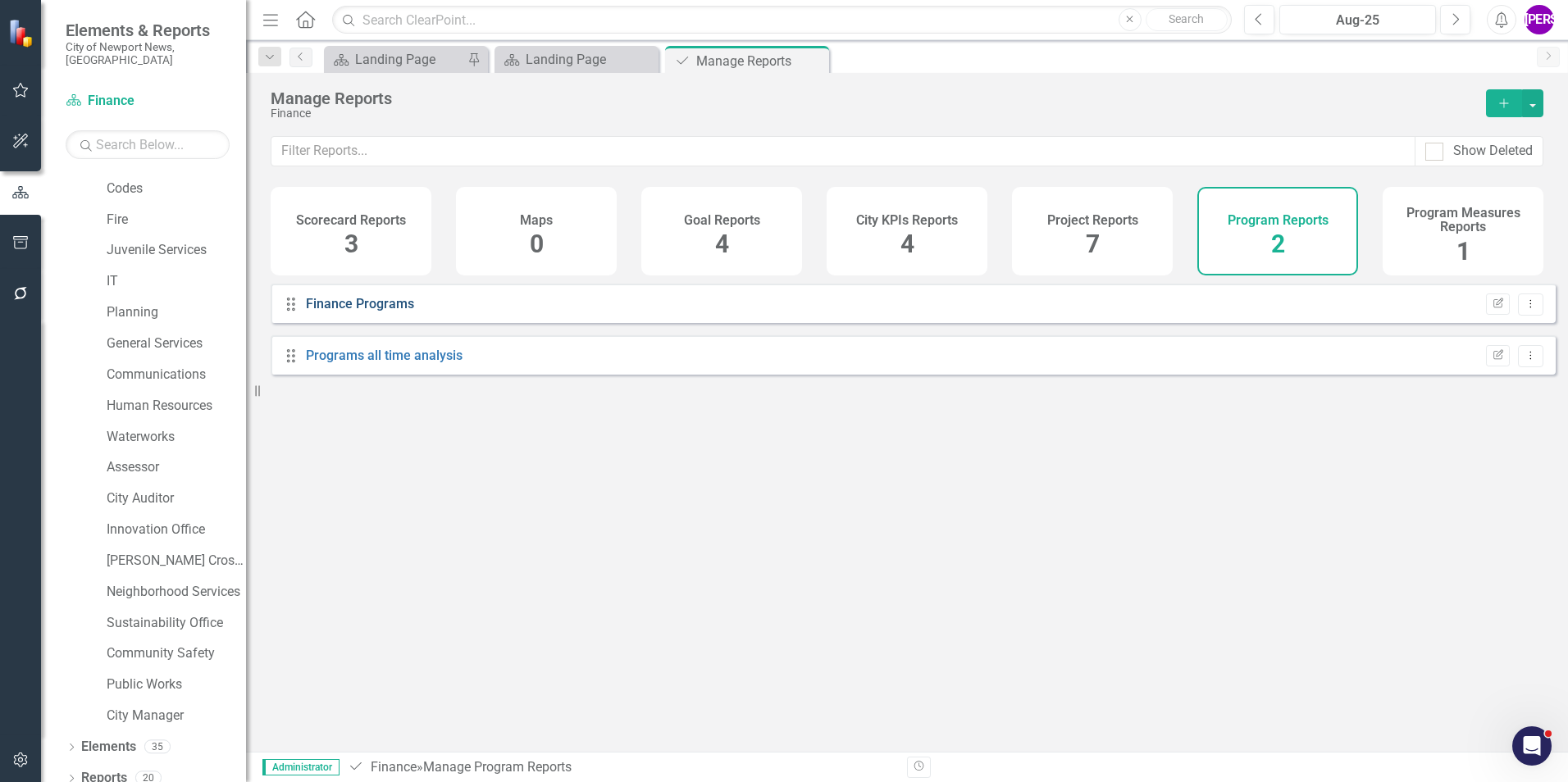
click at [389, 311] on link "Finance Programs" at bounding box center [360, 304] width 108 height 16
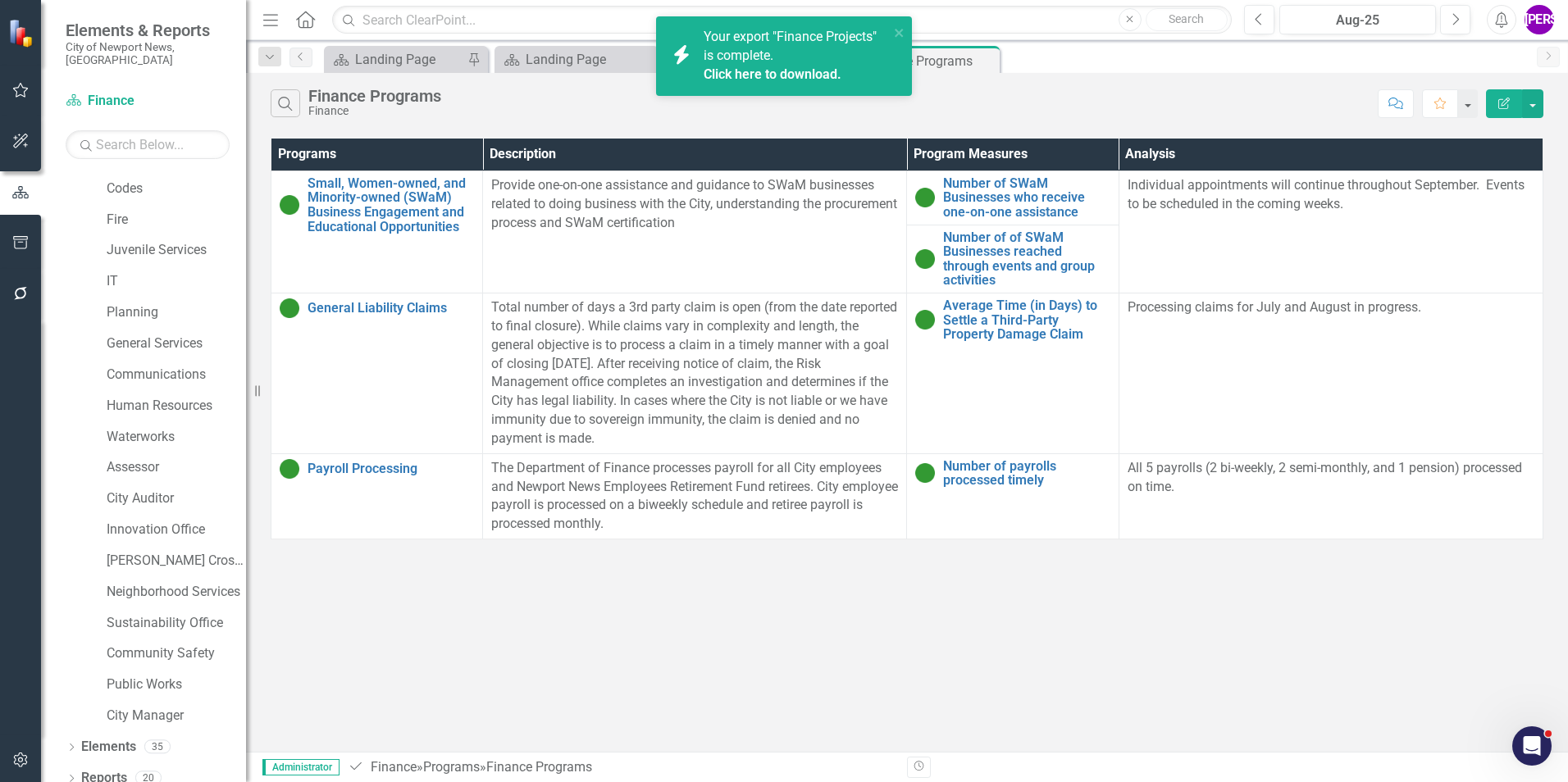
click at [737, 75] on link "Click here to download." at bounding box center [772, 74] width 138 height 16
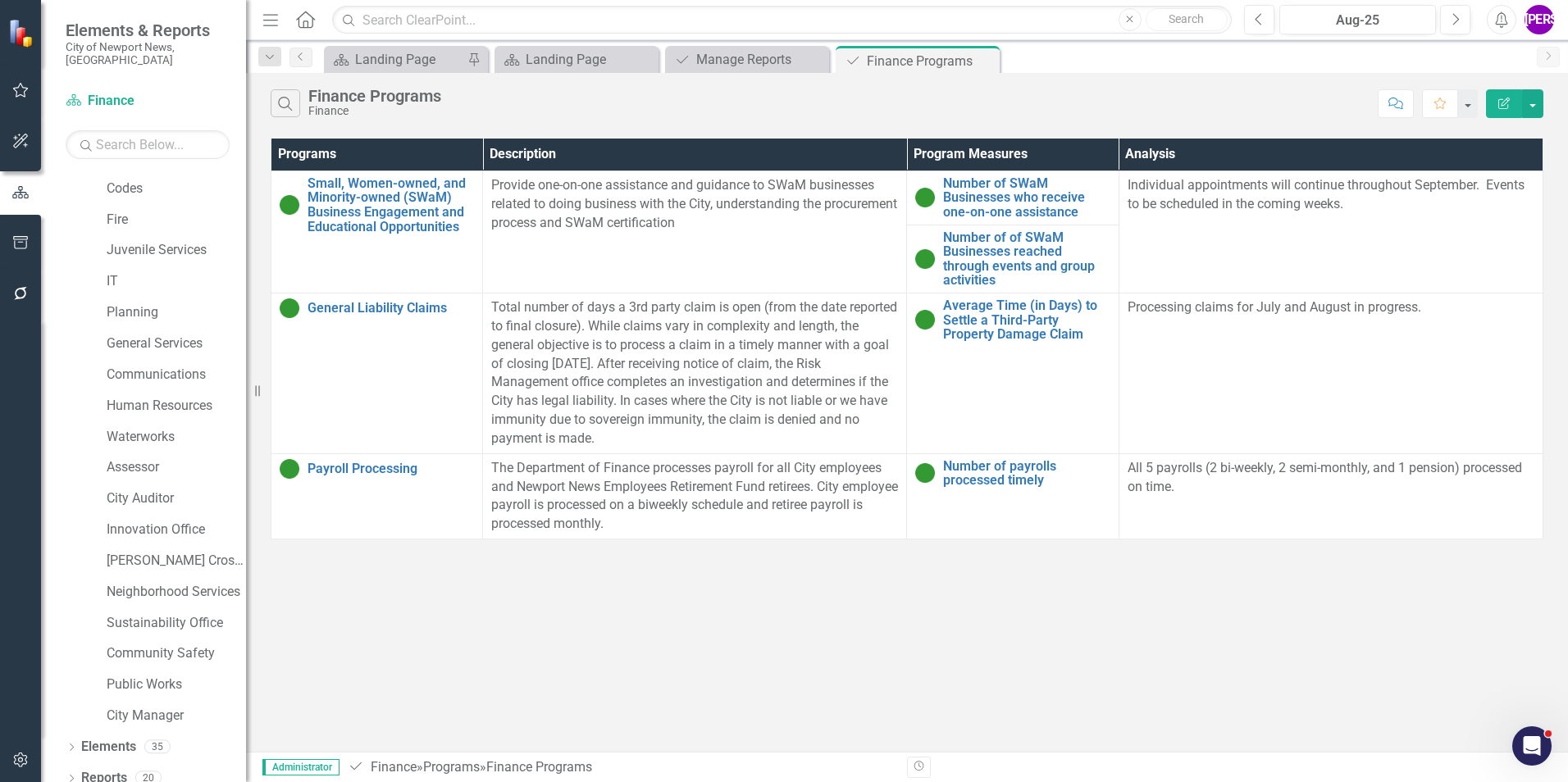
drag, startPoint x: 970, startPoint y: 99, endPoint x: 969, endPoint y: 87, distance: 12.0
click at [970, 99] on div "Search Finance Programs Finance" at bounding box center [819, 103] width 1099 height 28
click at [1530, 104] on button "button" at bounding box center [1532, 104] width 21 height 28
click at [1460, 165] on link "PDF Export to PDF" at bounding box center [1478, 166] width 130 height 30
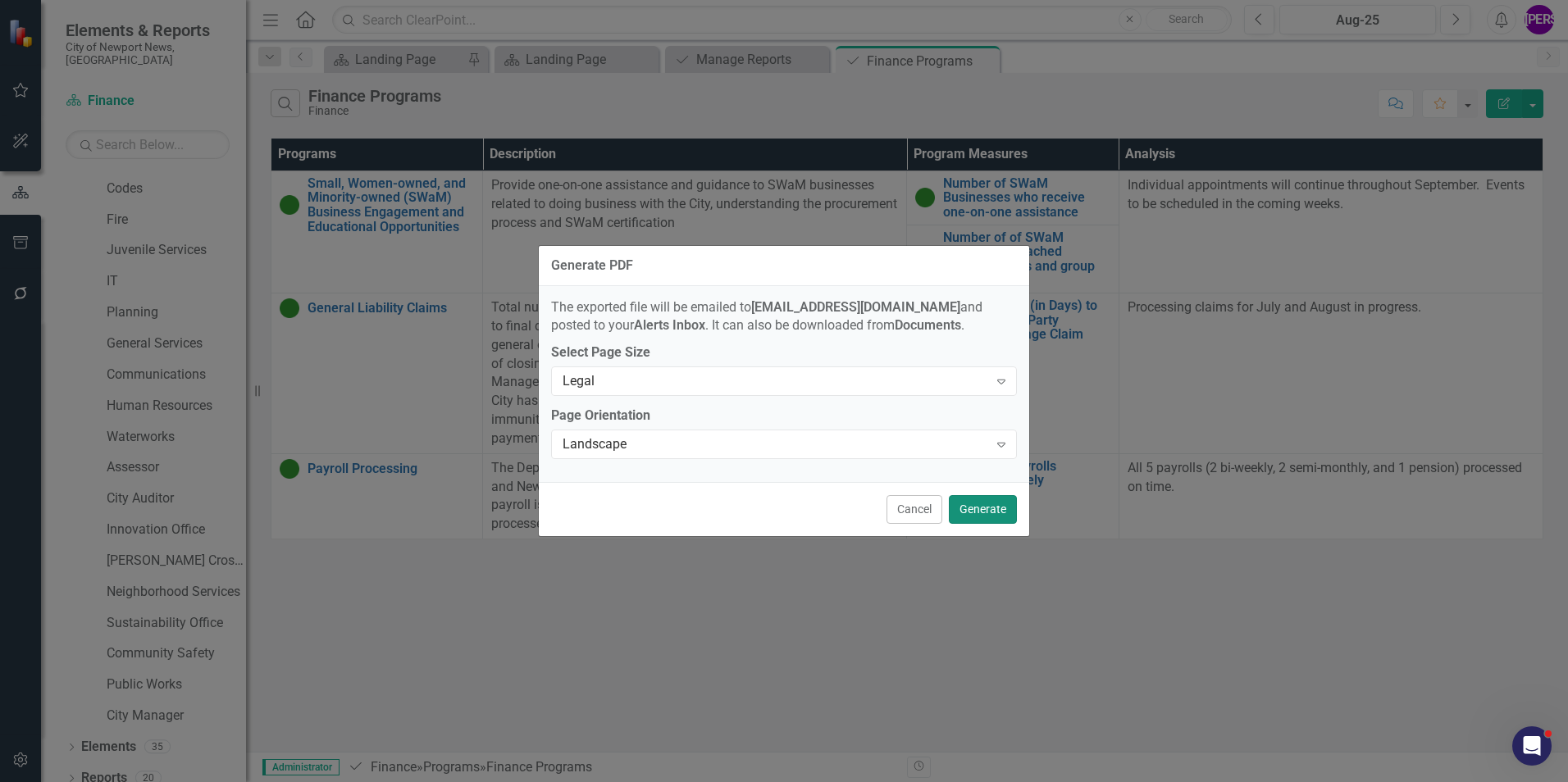
click at [1000, 506] on button "Generate" at bounding box center [982, 509] width 68 height 28
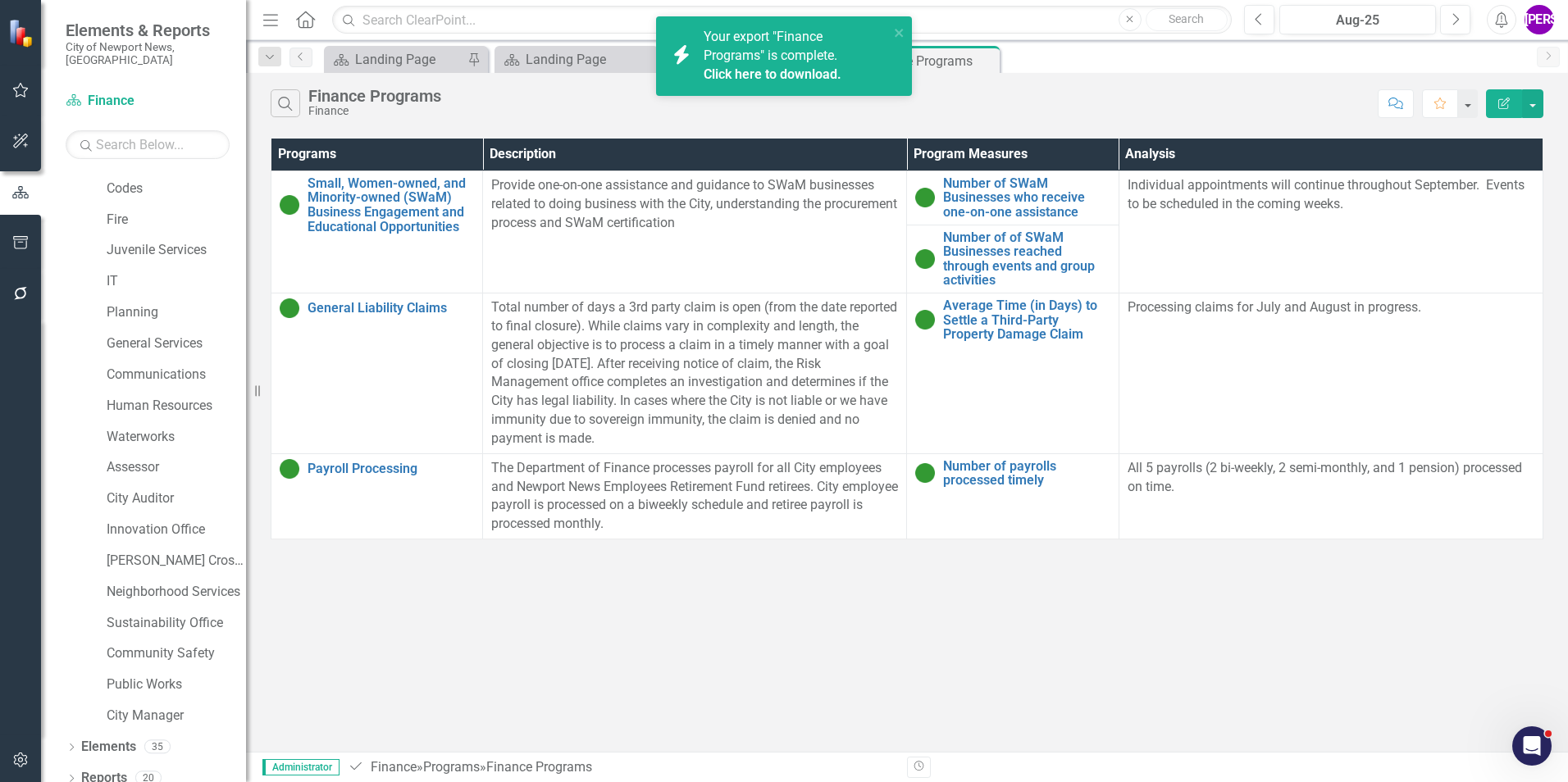
click at [809, 73] on link "Click here to download." at bounding box center [772, 74] width 138 height 16
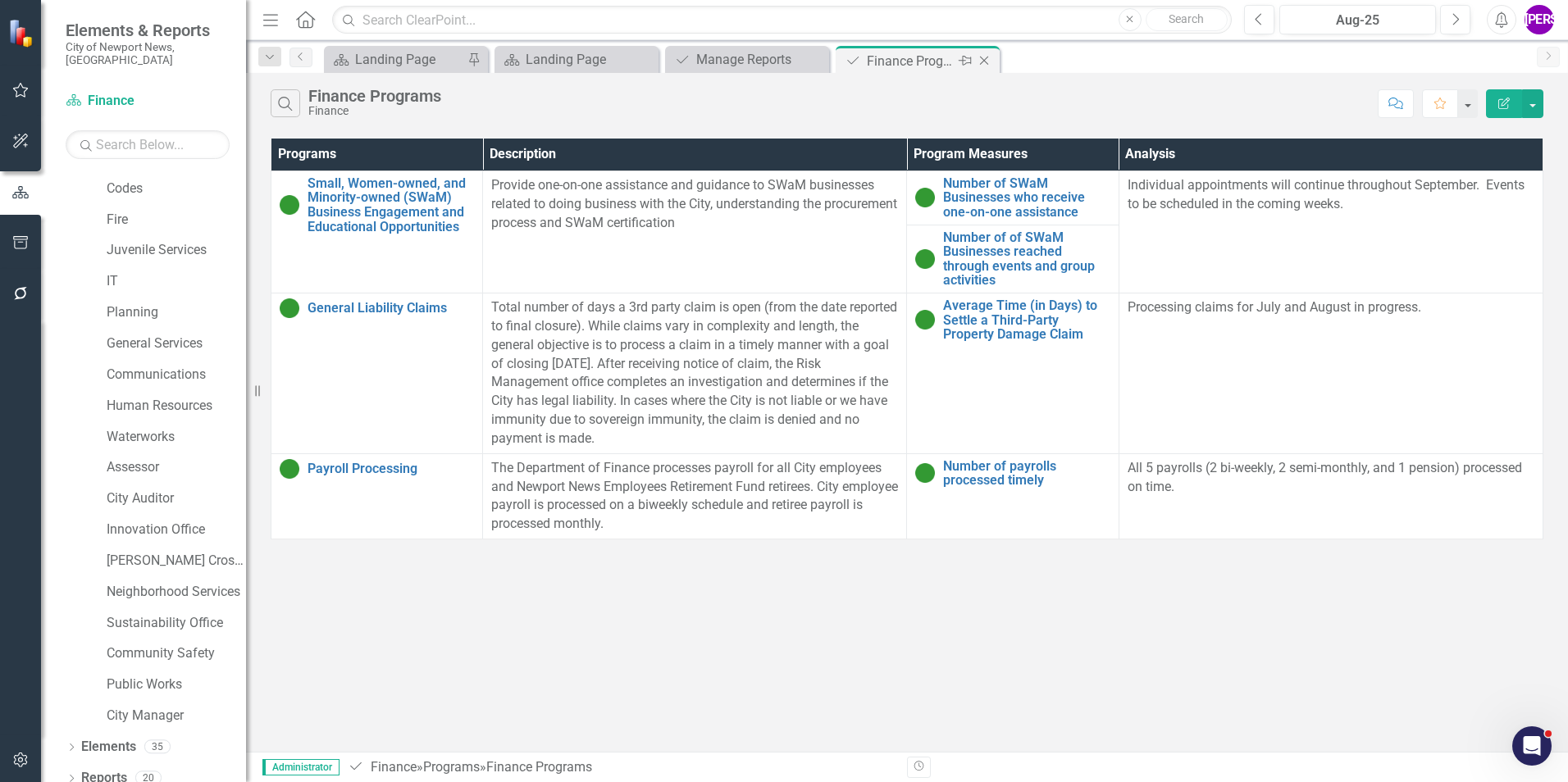
click at [984, 62] on icon "Close" at bounding box center [984, 61] width 17 height 13
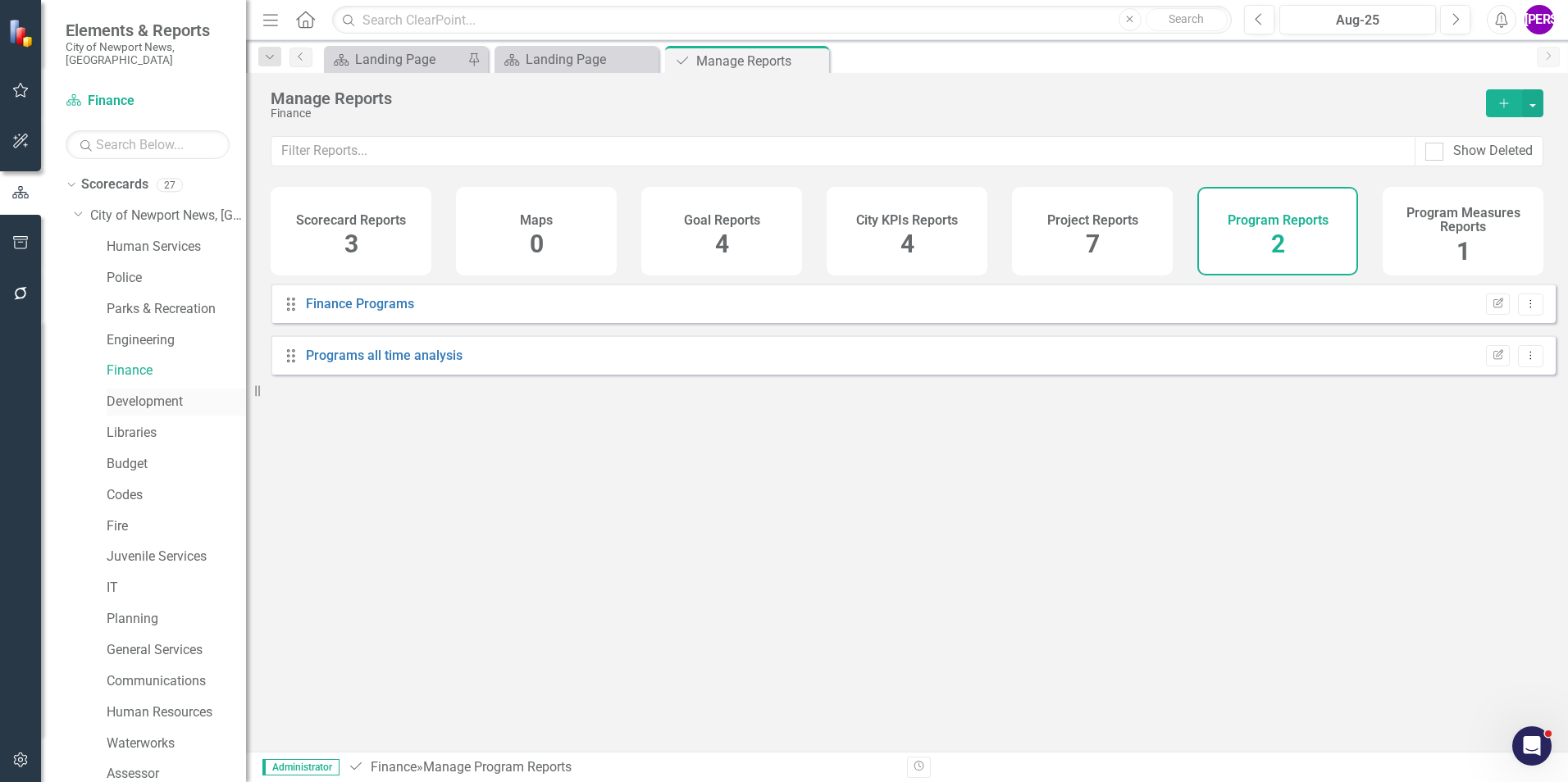
click at [149, 393] on link "Development" at bounding box center [176, 402] width 140 height 19
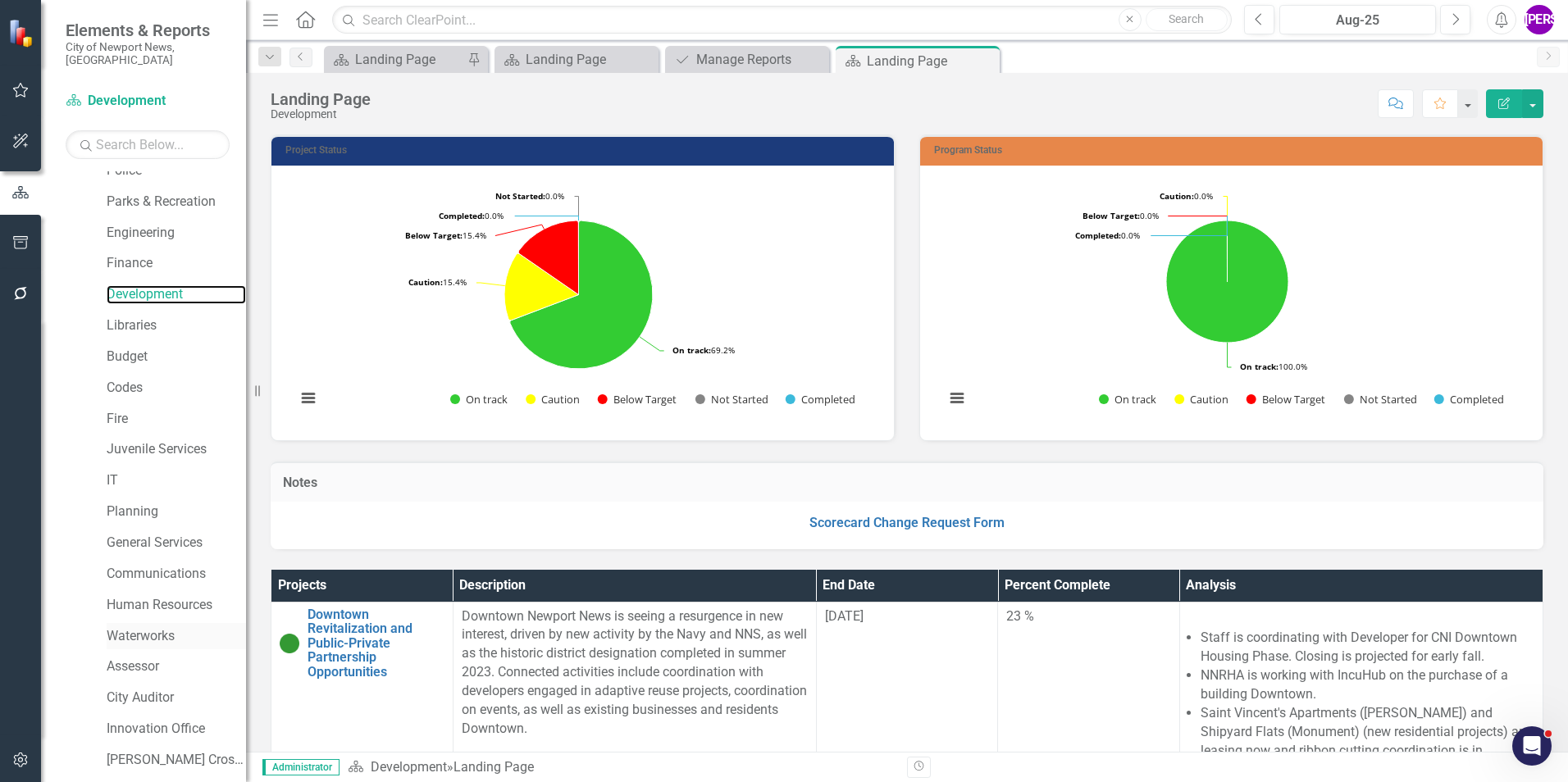
scroll to position [307, 0]
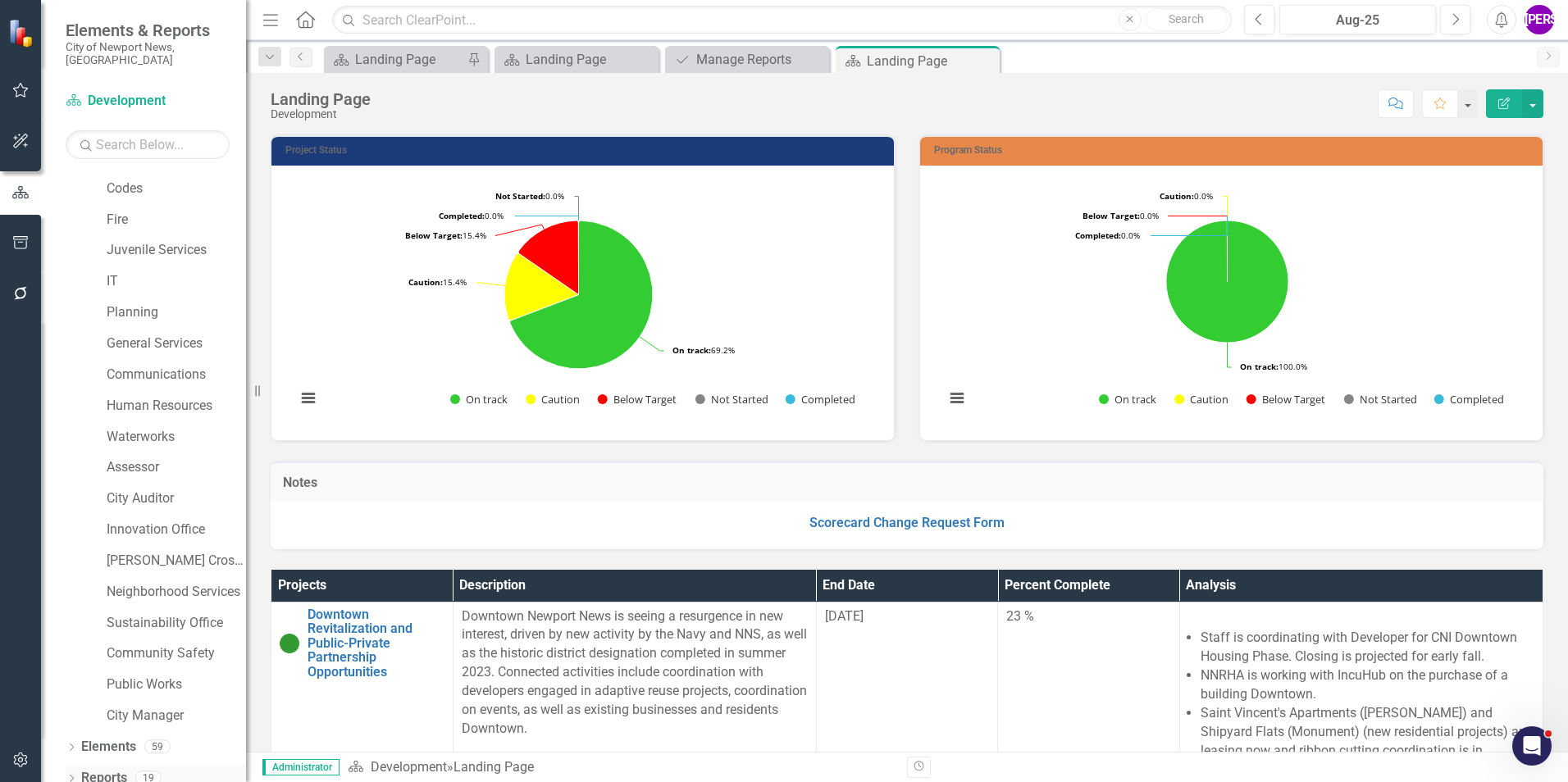
click at [127, 769] on link "Reports" at bounding box center [104, 778] width 46 height 19
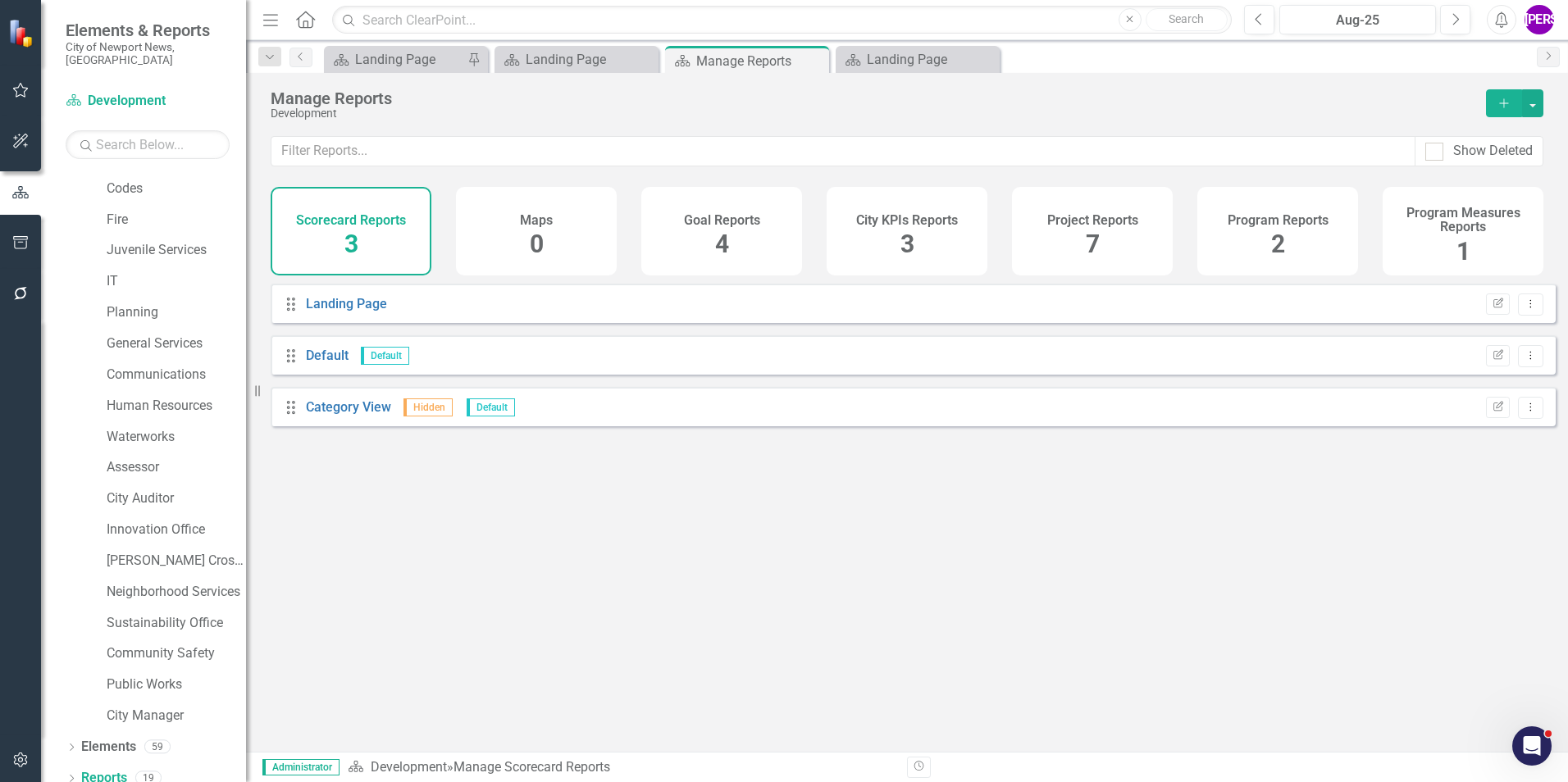
click at [1043, 219] on div "Project Reports 7" at bounding box center [1093, 231] width 161 height 89
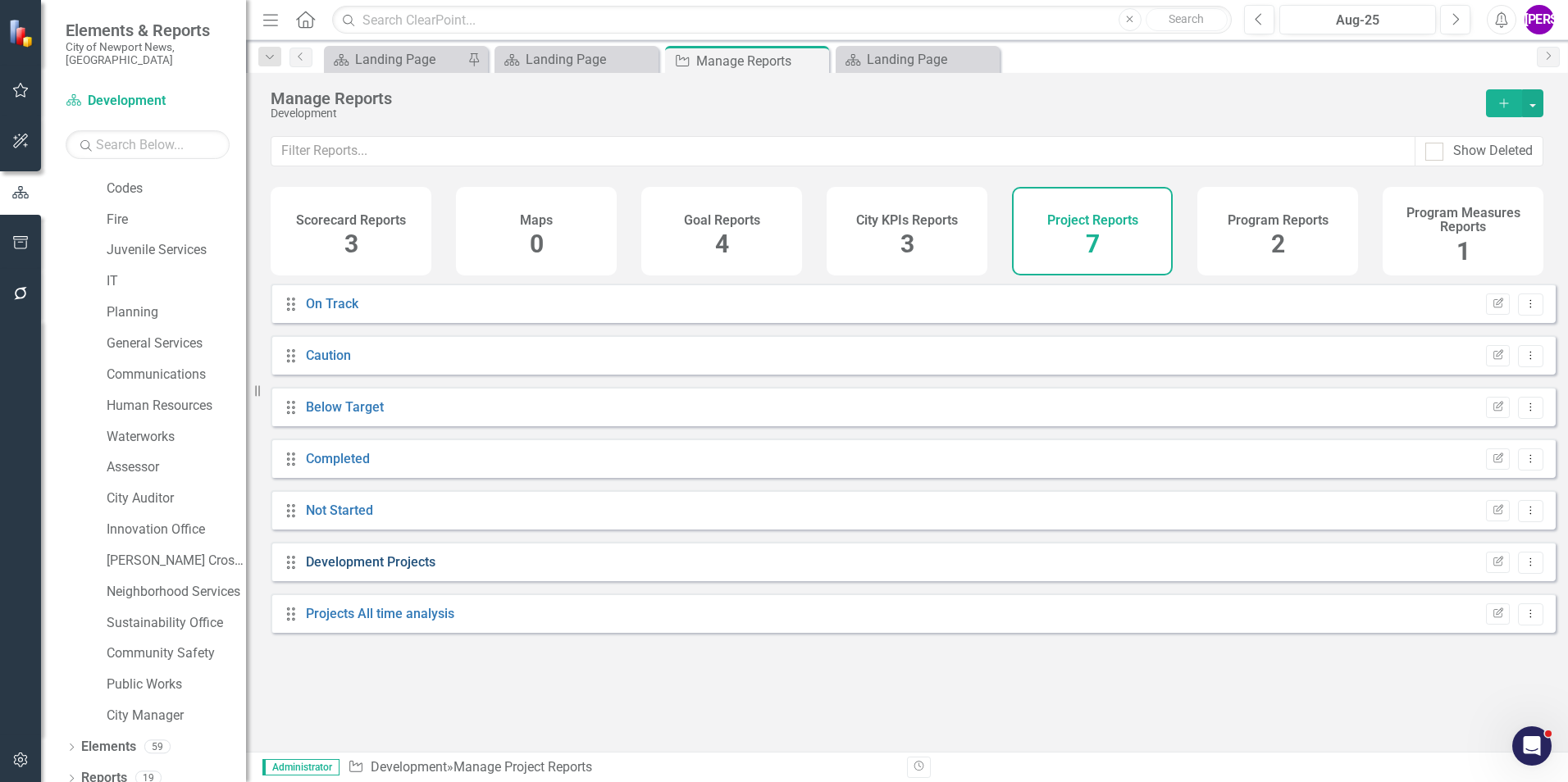
click at [374, 570] on link "Development Projects" at bounding box center [371, 562] width 130 height 16
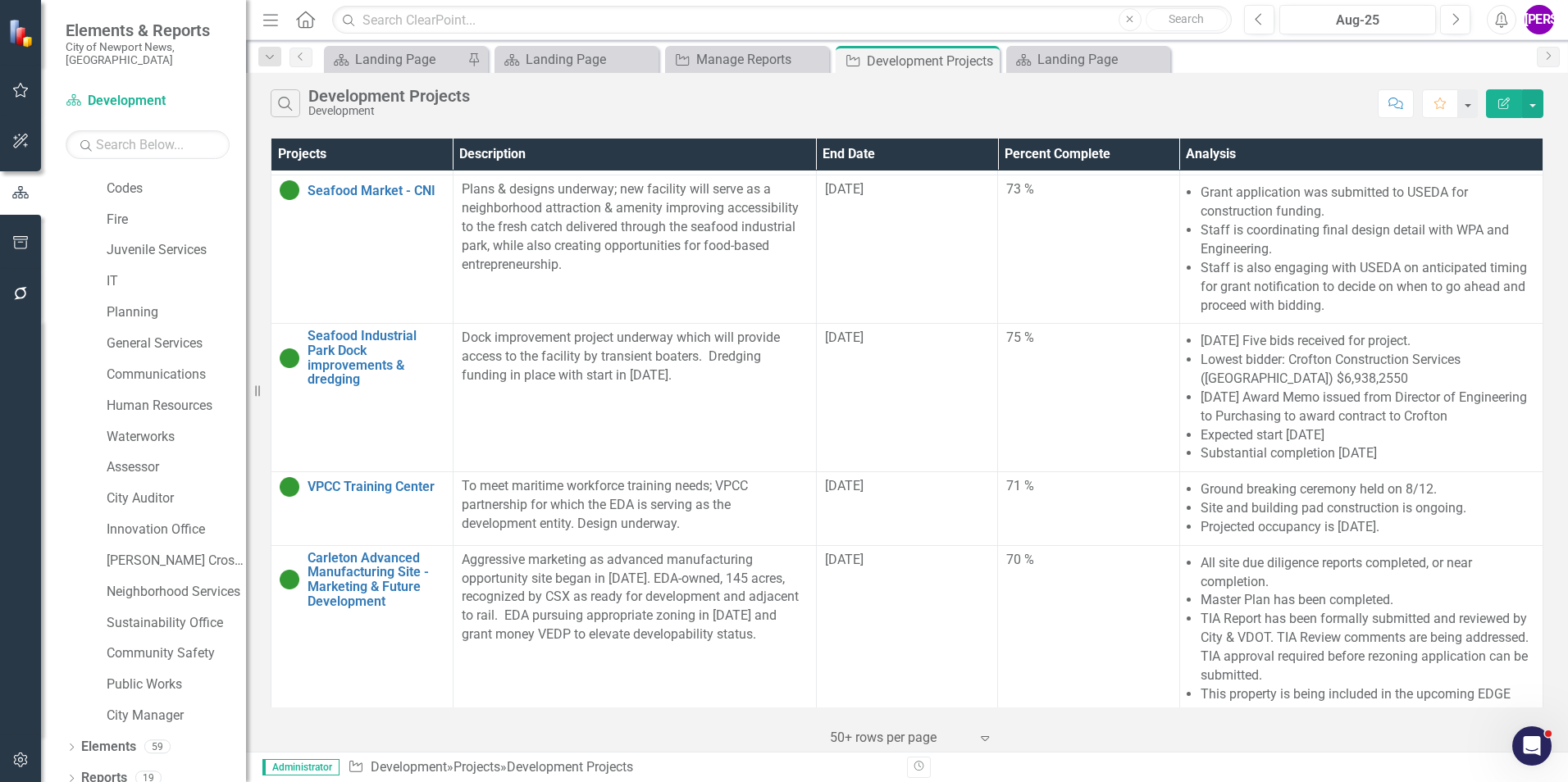
scroll to position [574, 0]
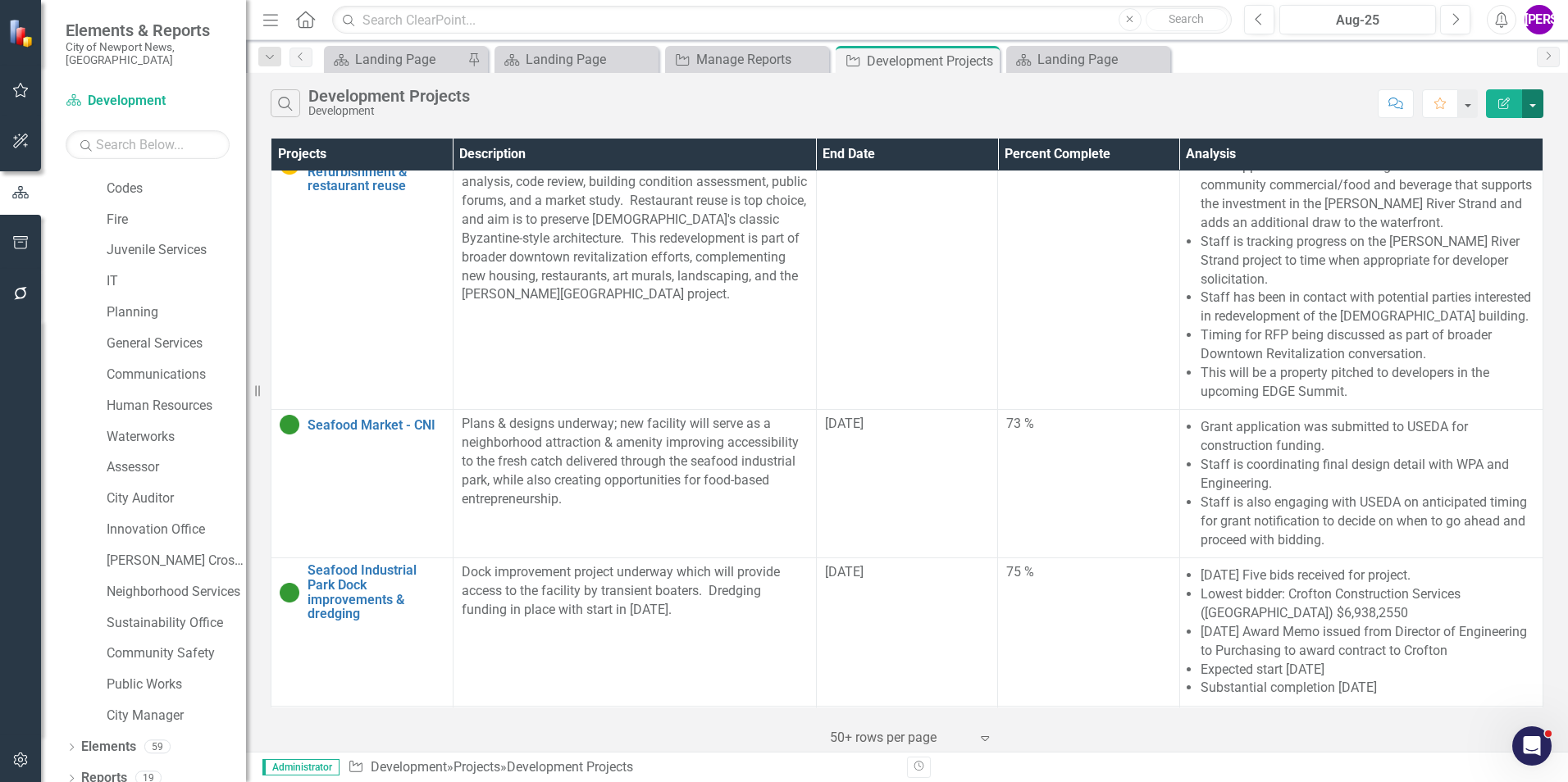
click at [1527, 98] on button "button" at bounding box center [1532, 104] width 21 height 28
click at [1468, 162] on link "PDF Export to PDF" at bounding box center [1478, 166] width 130 height 30
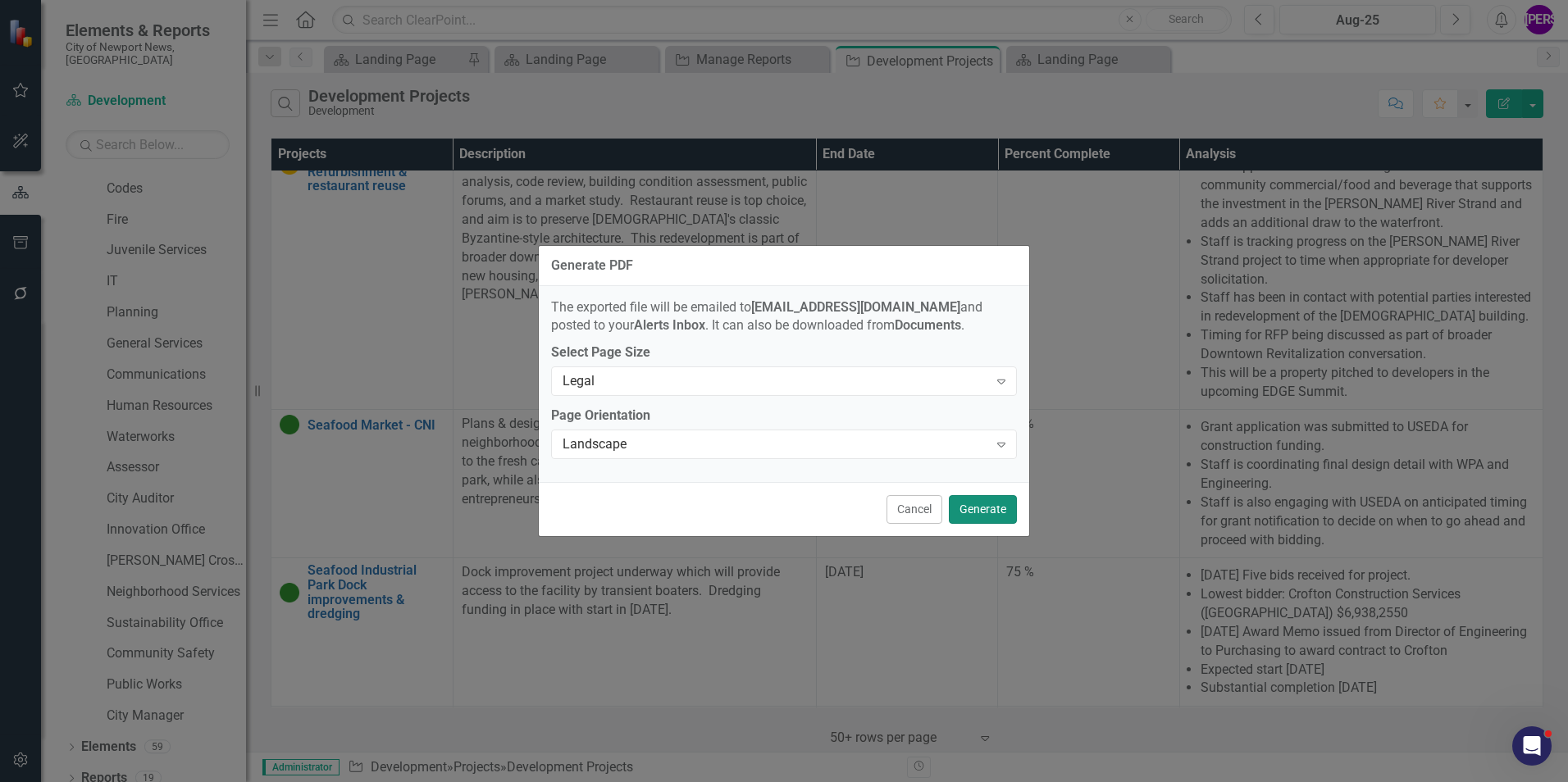
click at [987, 507] on button "Generate" at bounding box center [982, 509] width 68 height 28
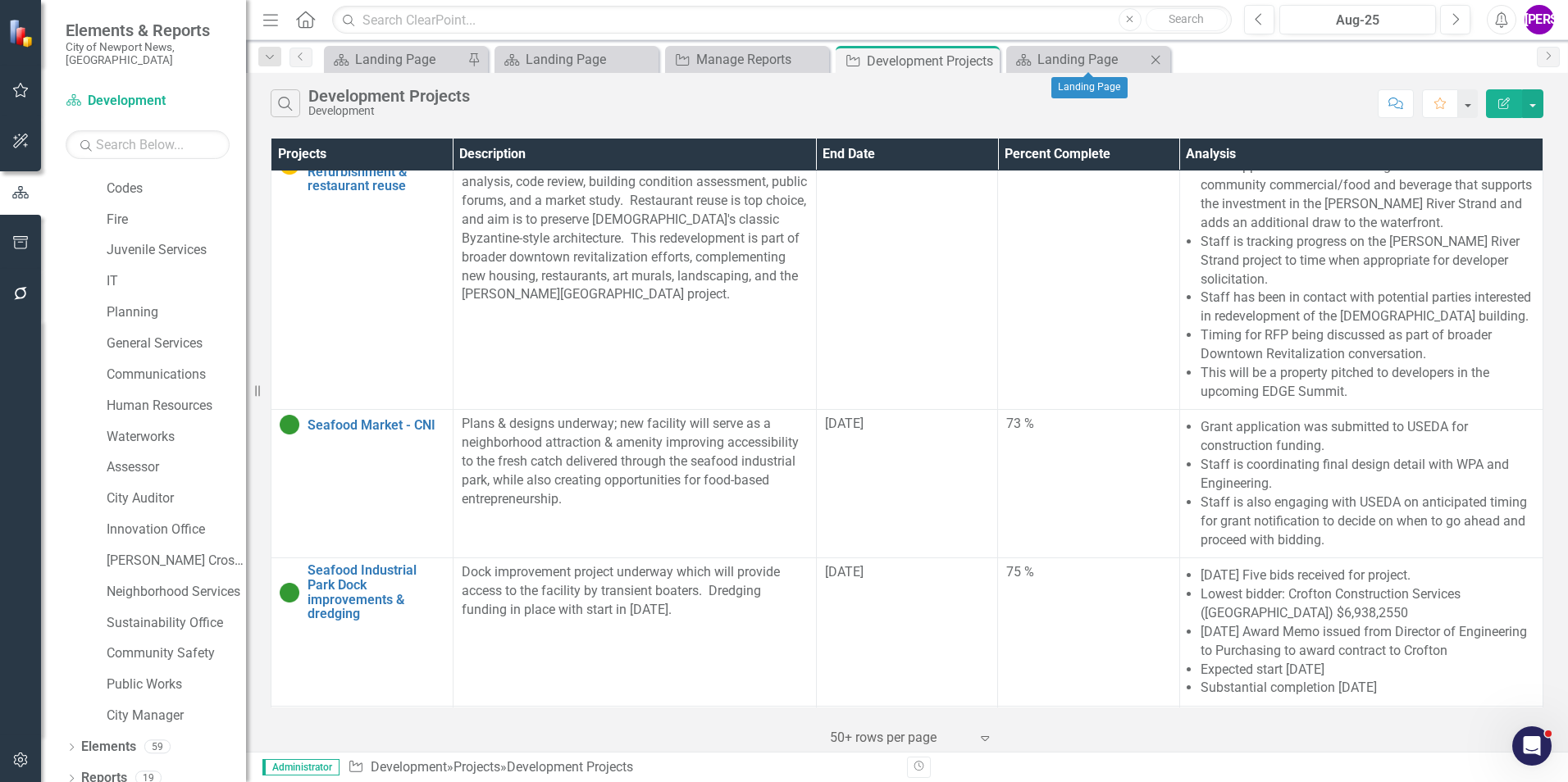
click at [1161, 60] on icon "Close" at bounding box center [1156, 60] width 17 height 13
click at [988, 58] on icon "Close" at bounding box center [984, 61] width 17 height 13
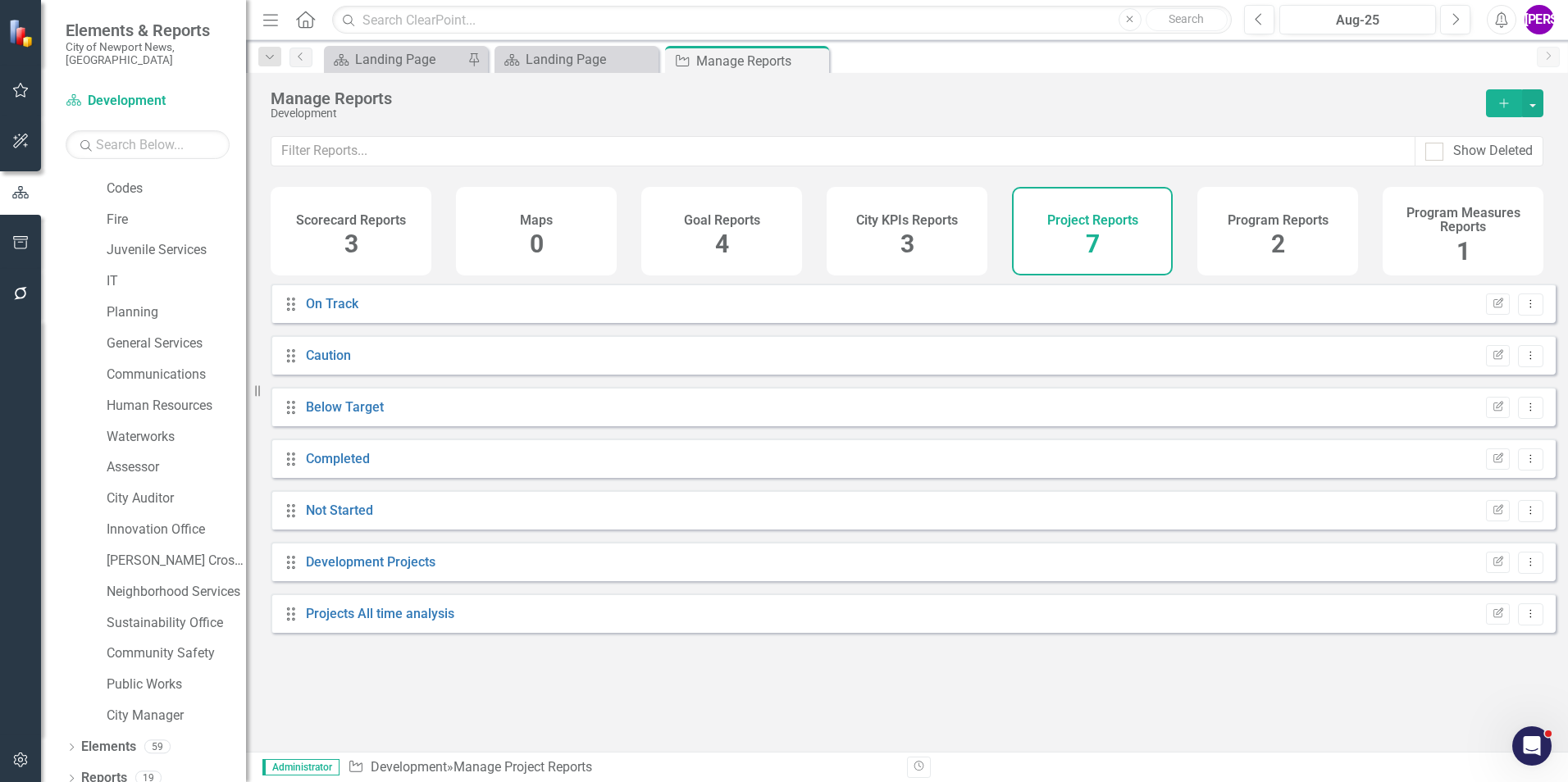
click at [1244, 262] on div "Program Reports 2" at bounding box center [1278, 231] width 161 height 89
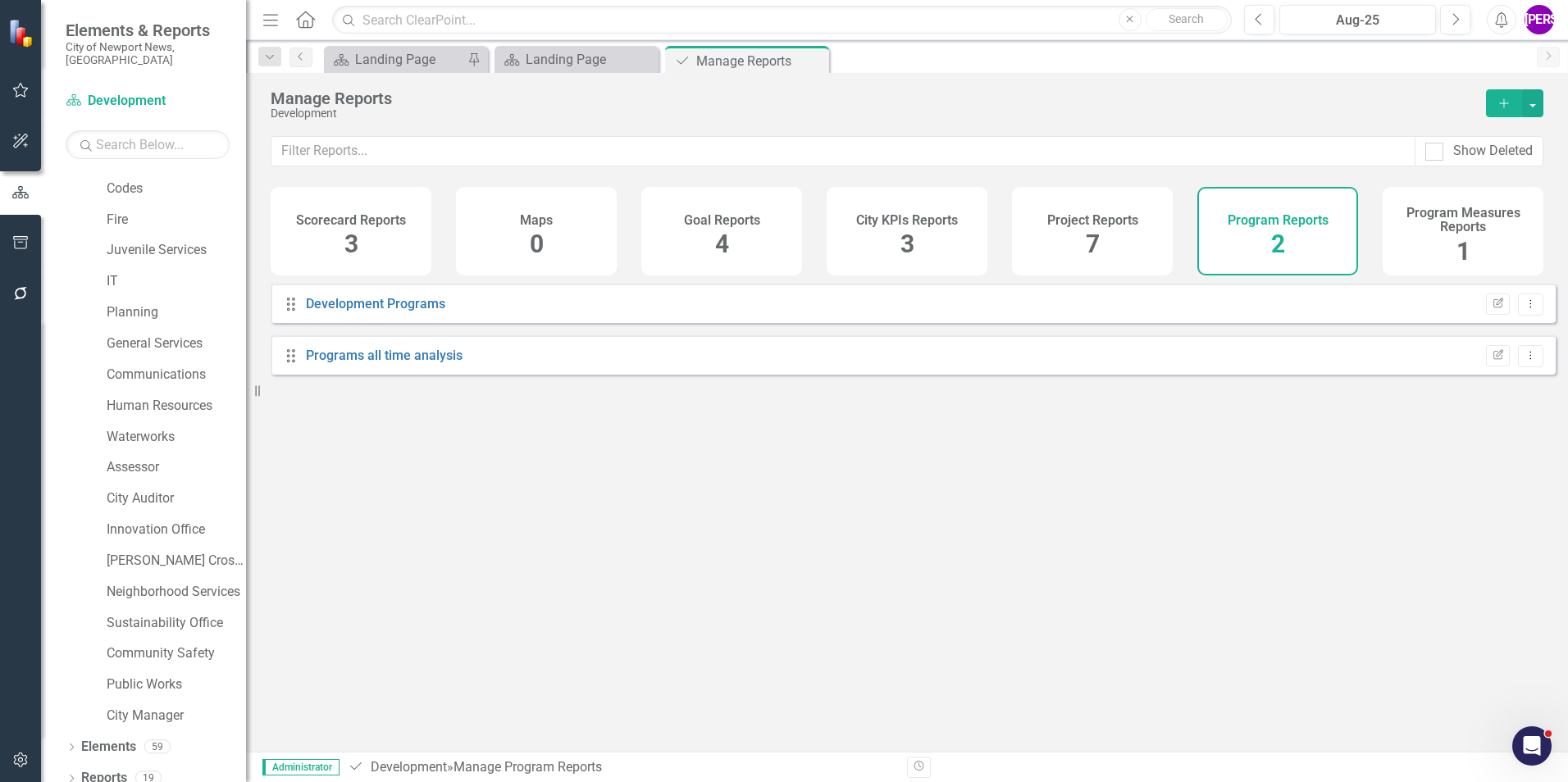
click at [402, 314] on div "Development Programs" at bounding box center [376, 304] width 140 height 19
click at [402, 311] on link "Development Programs" at bounding box center [376, 304] width 140 height 16
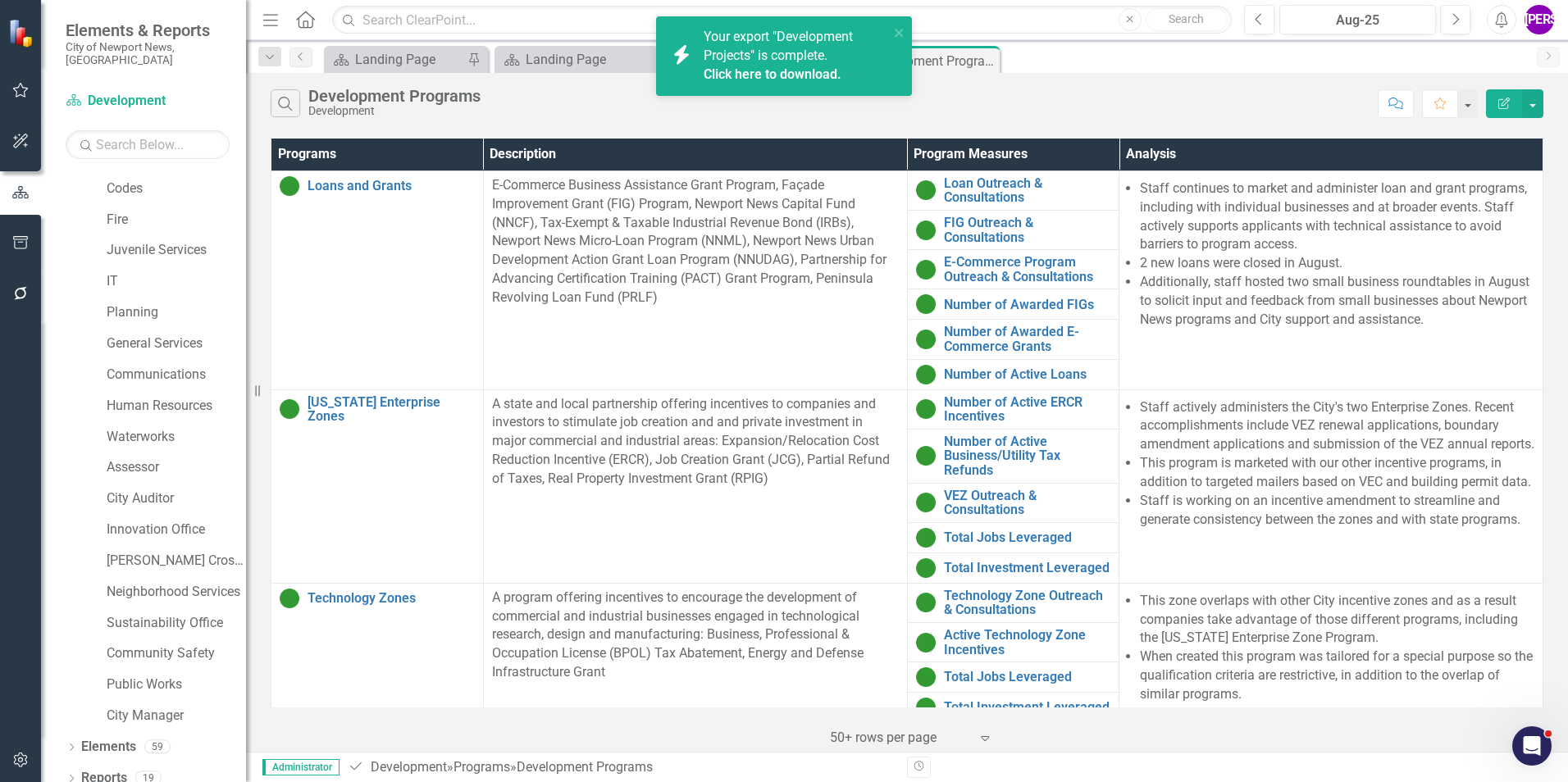
click at [781, 74] on link "Click here to download." at bounding box center [772, 74] width 138 height 16
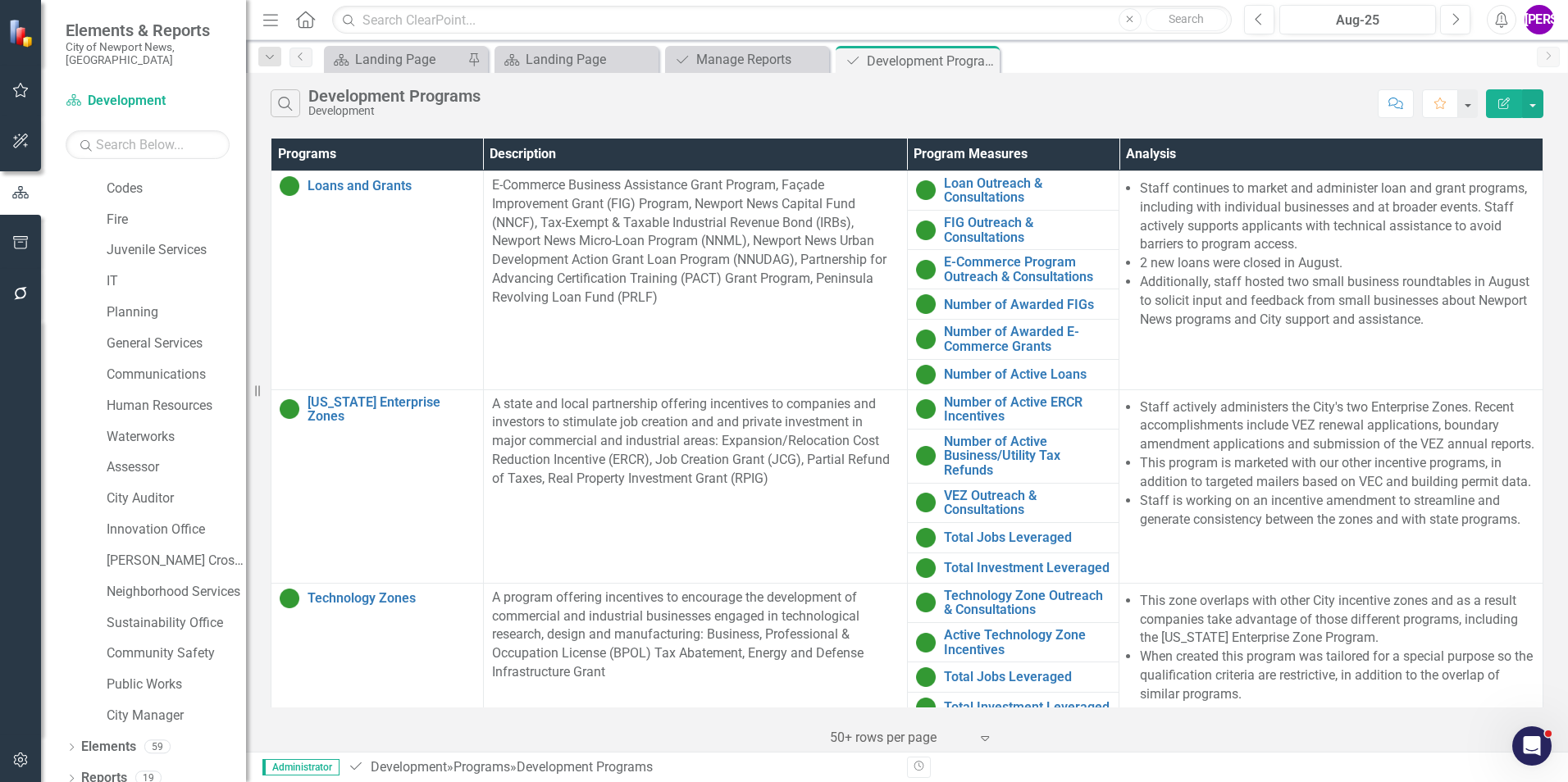
click at [925, 110] on div "Search Development Programs Development" at bounding box center [819, 103] width 1099 height 28
click at [1540, 114] on button "button" at bounding box center [1532, 104] width 21 height 28
click at [1494, 173] on link "PDF Export to PDF" at bounding box center [1478, 166] width 130 height 30
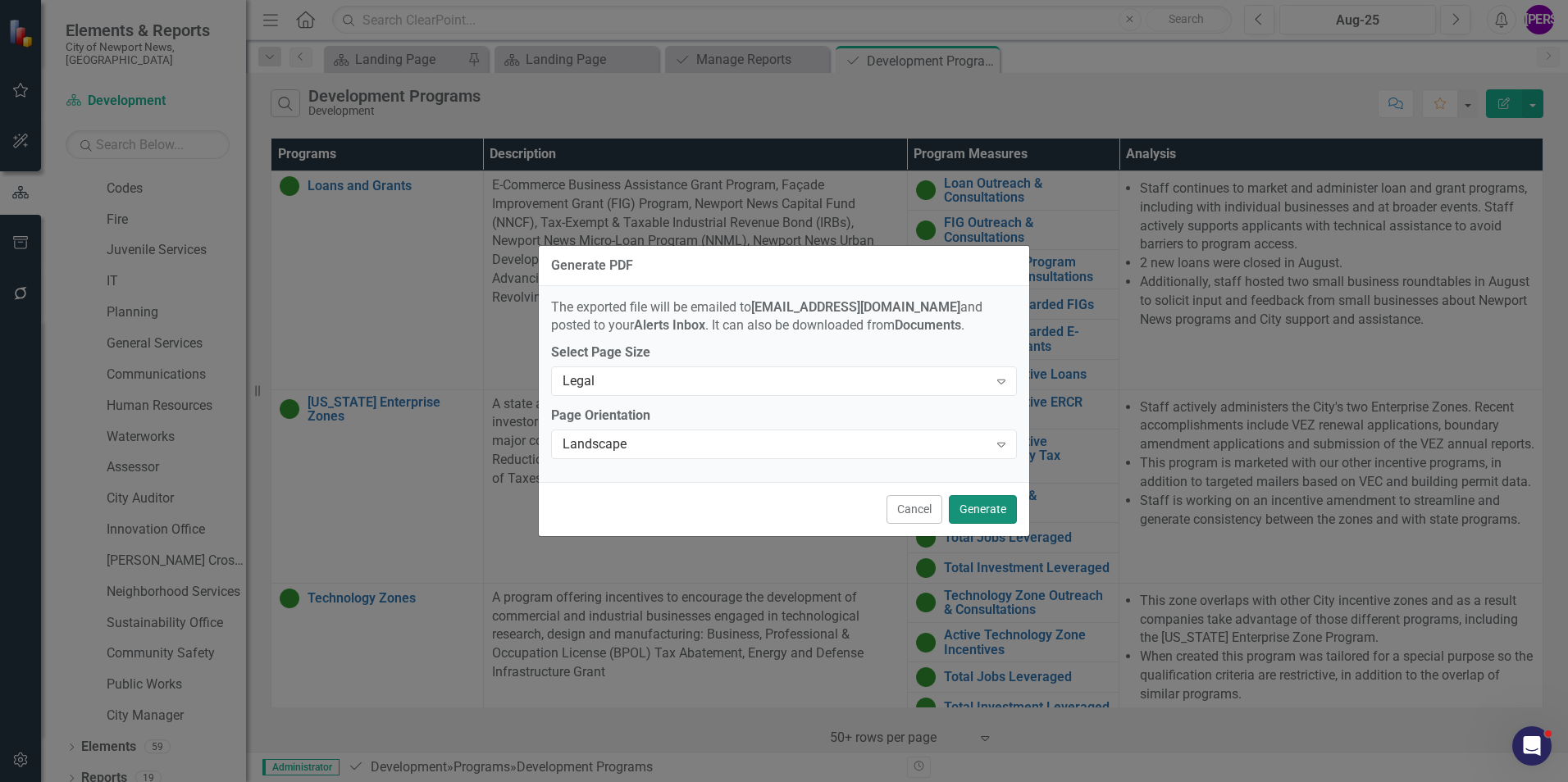
click at [985, 506] on button "Generate" at bounding box center [982, 509] width 68 height 28
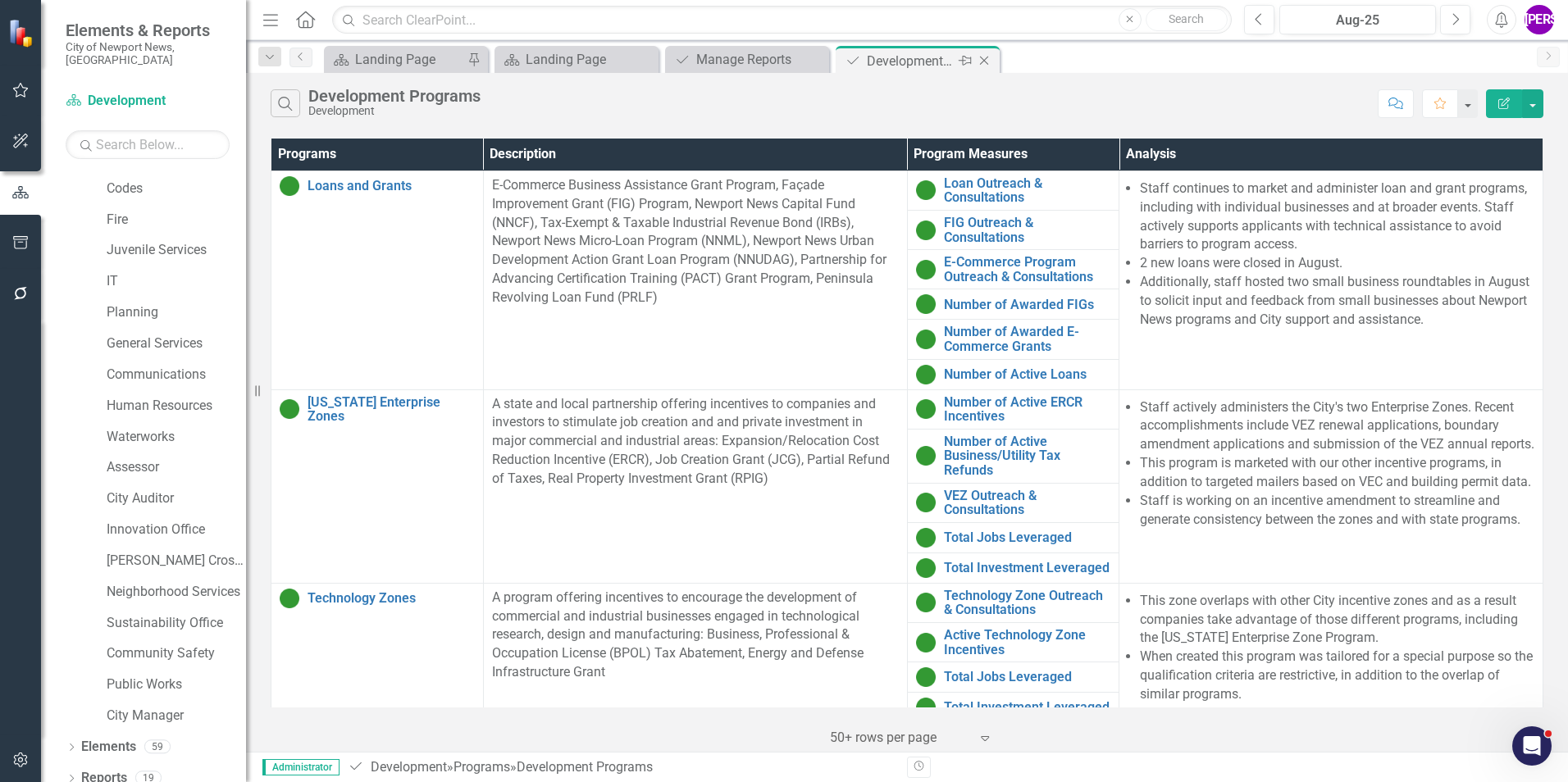
click at [986, 59] on icon "Close" at bounding box center [984, 61] width 17 height 13
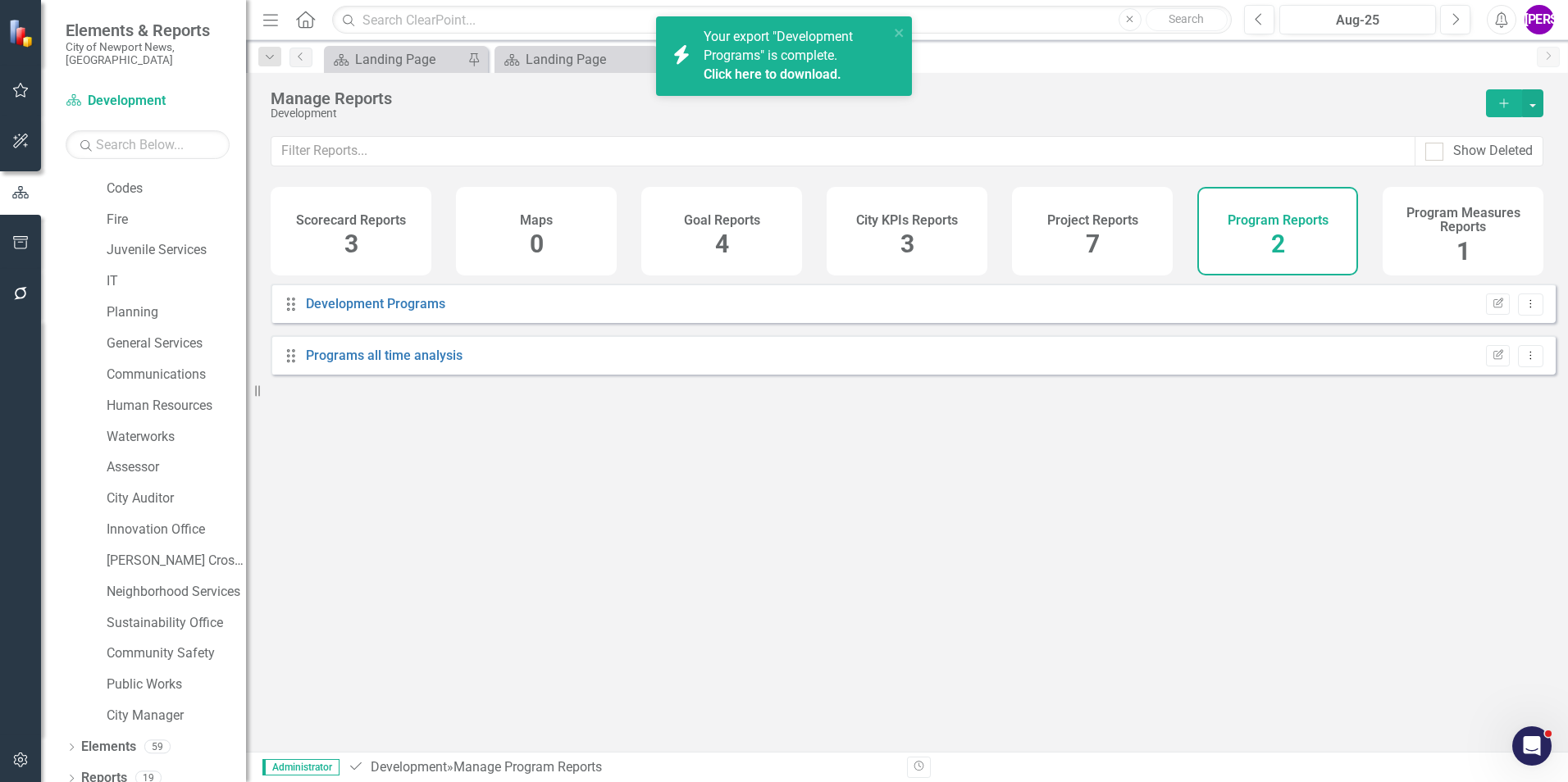
click at [778, 73] on link "Click here to download." at bounding box center [772, 74] width 138 height 16
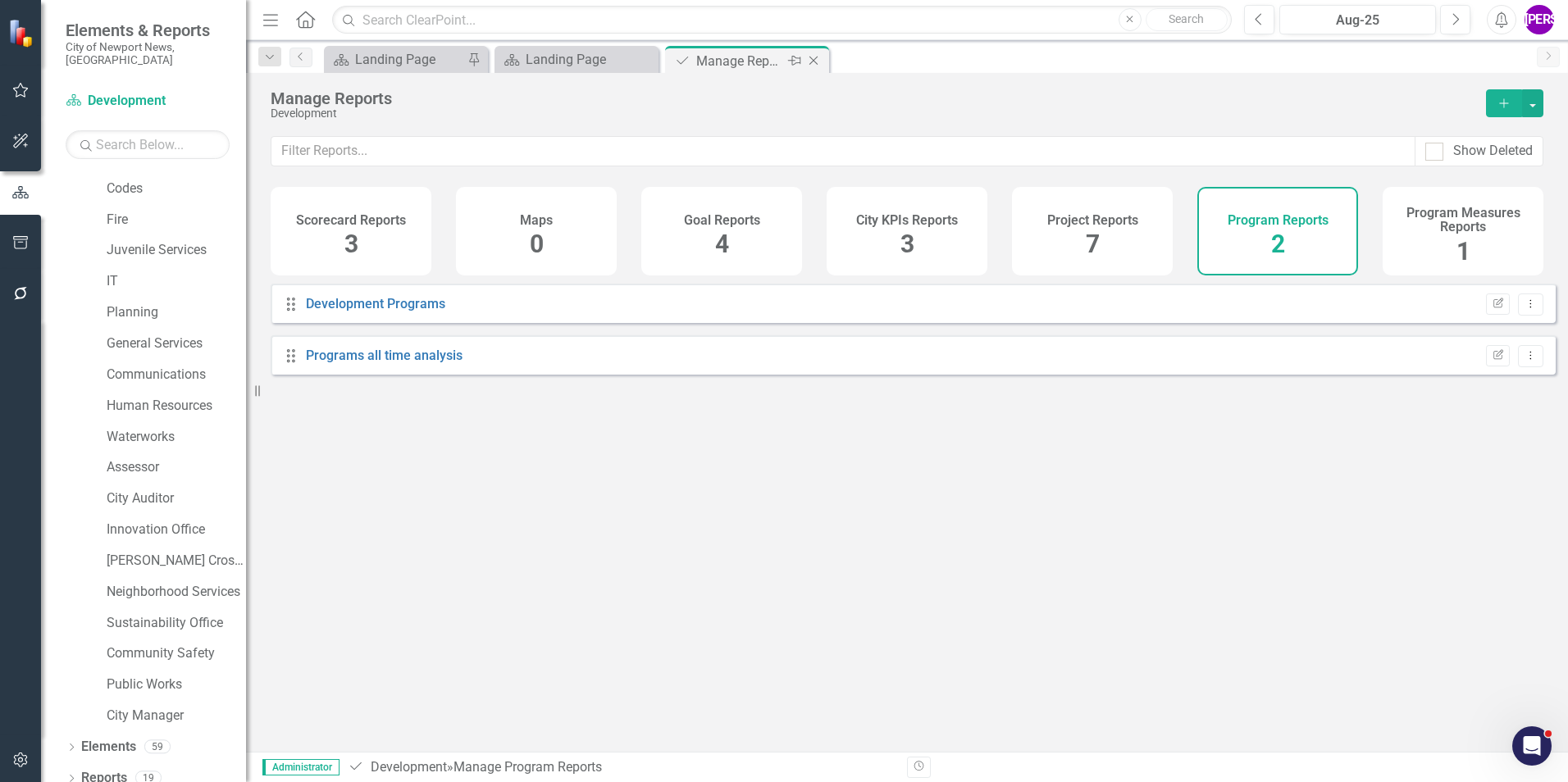
click at [816, 64] on icon "Close" at bounding box center [814, 61] width 17 height 13
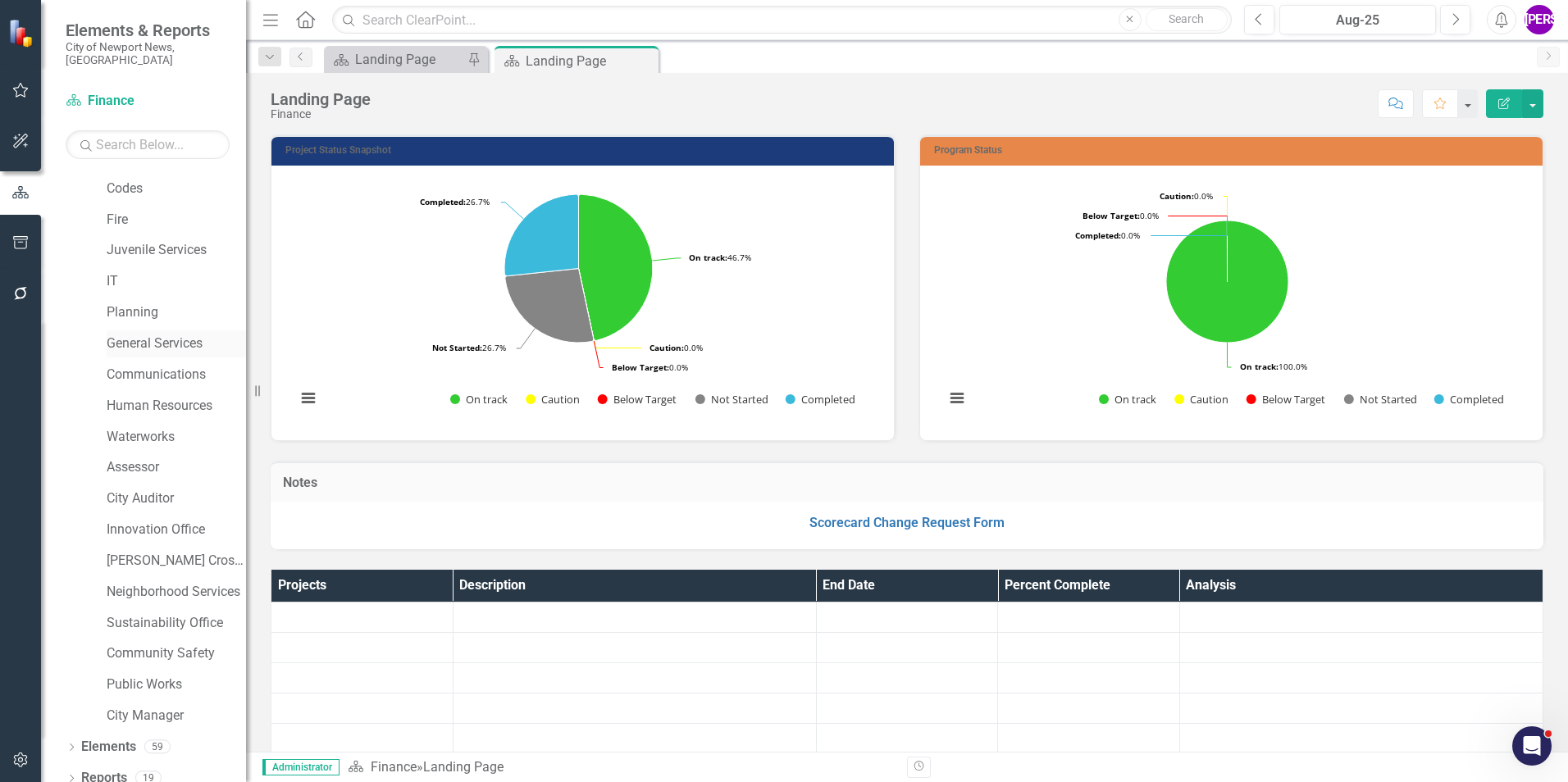
scroll to position [61, 0]
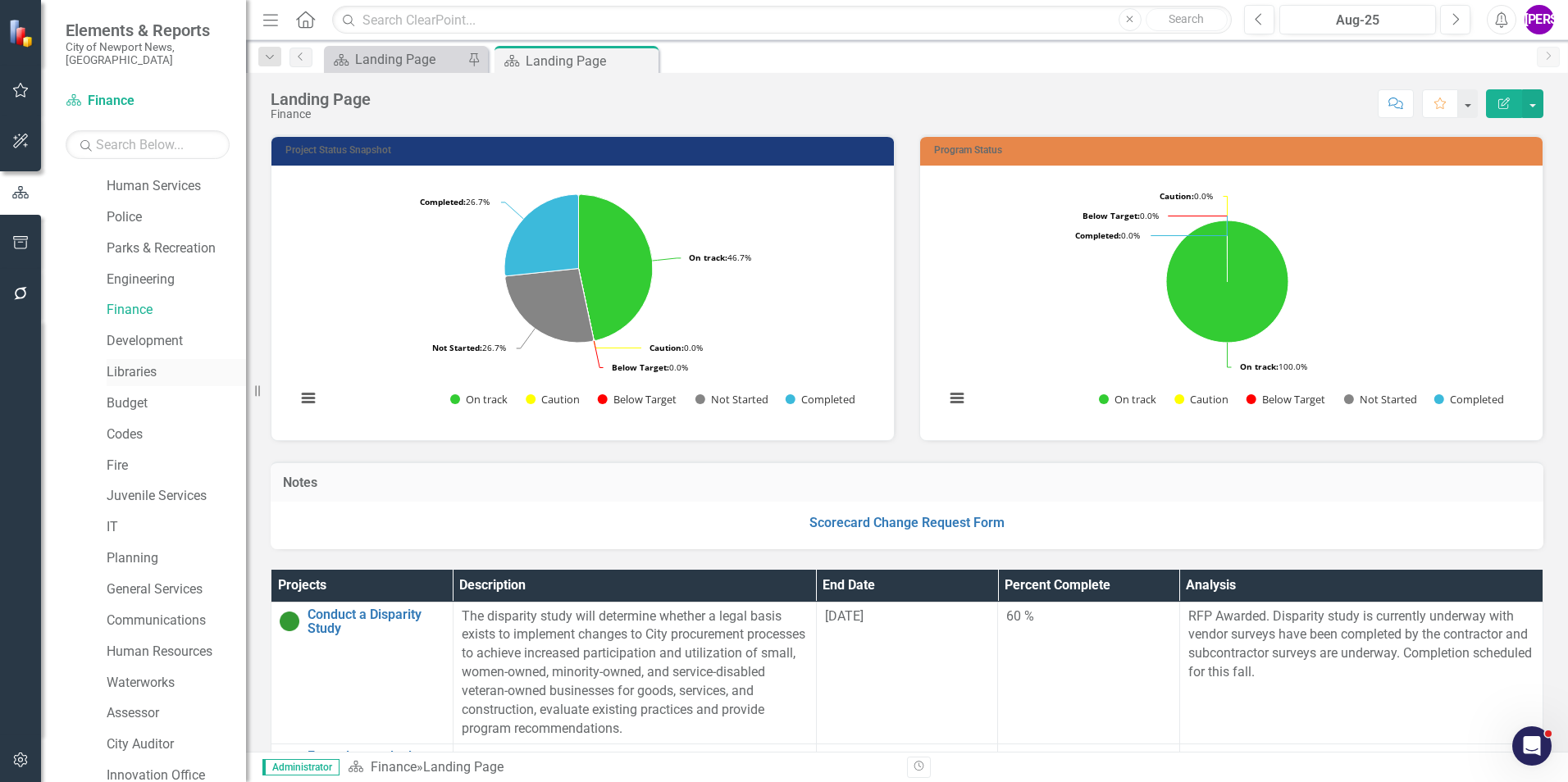
click at [148, 363] on link "Libraries" at bounding box center [176, 372] width 140 height 19
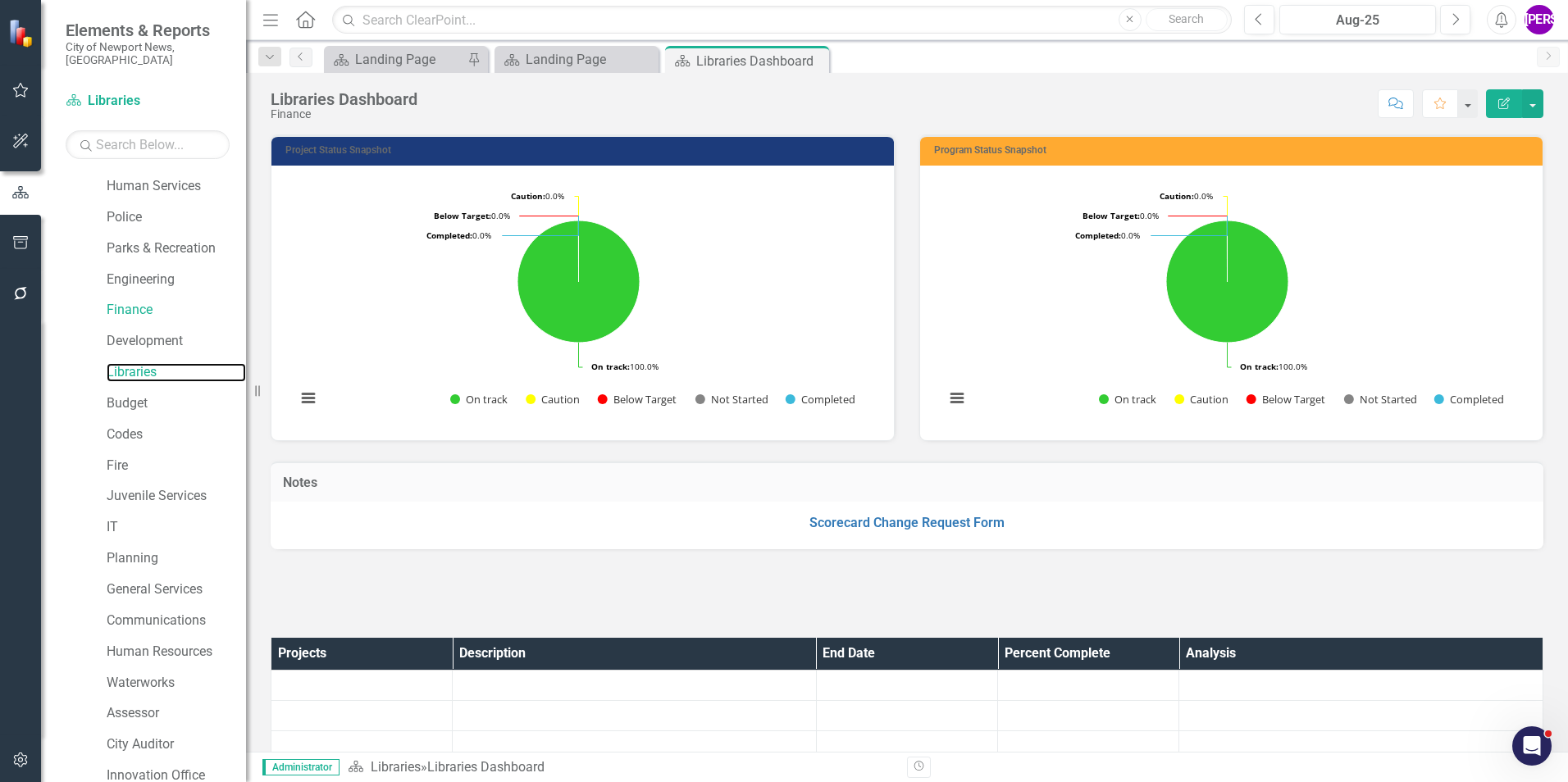
scroll to position [307, 0]
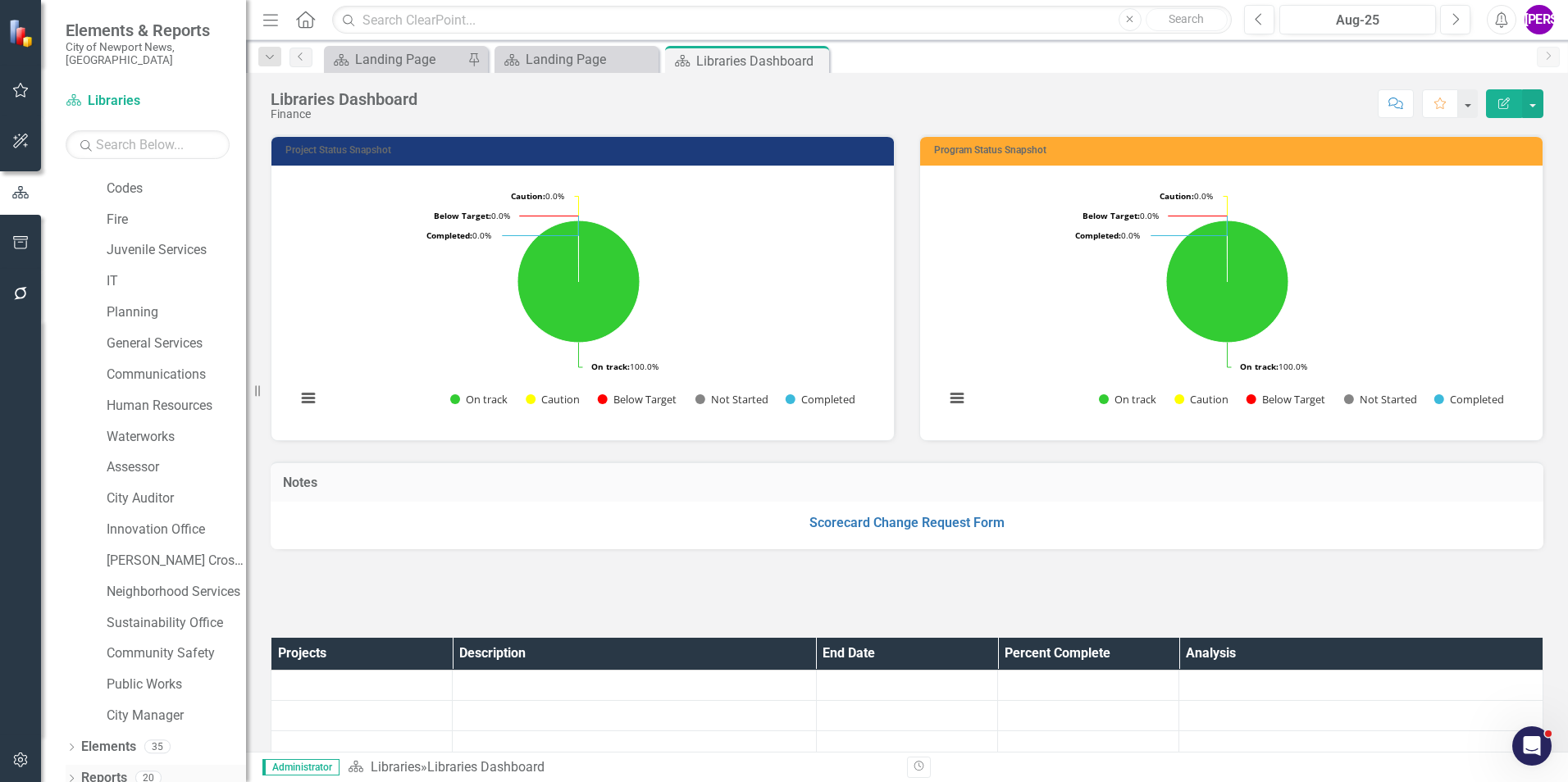
click at [104, 769] on link "Reports" at bounding box center [104, 778] width 46 height 19
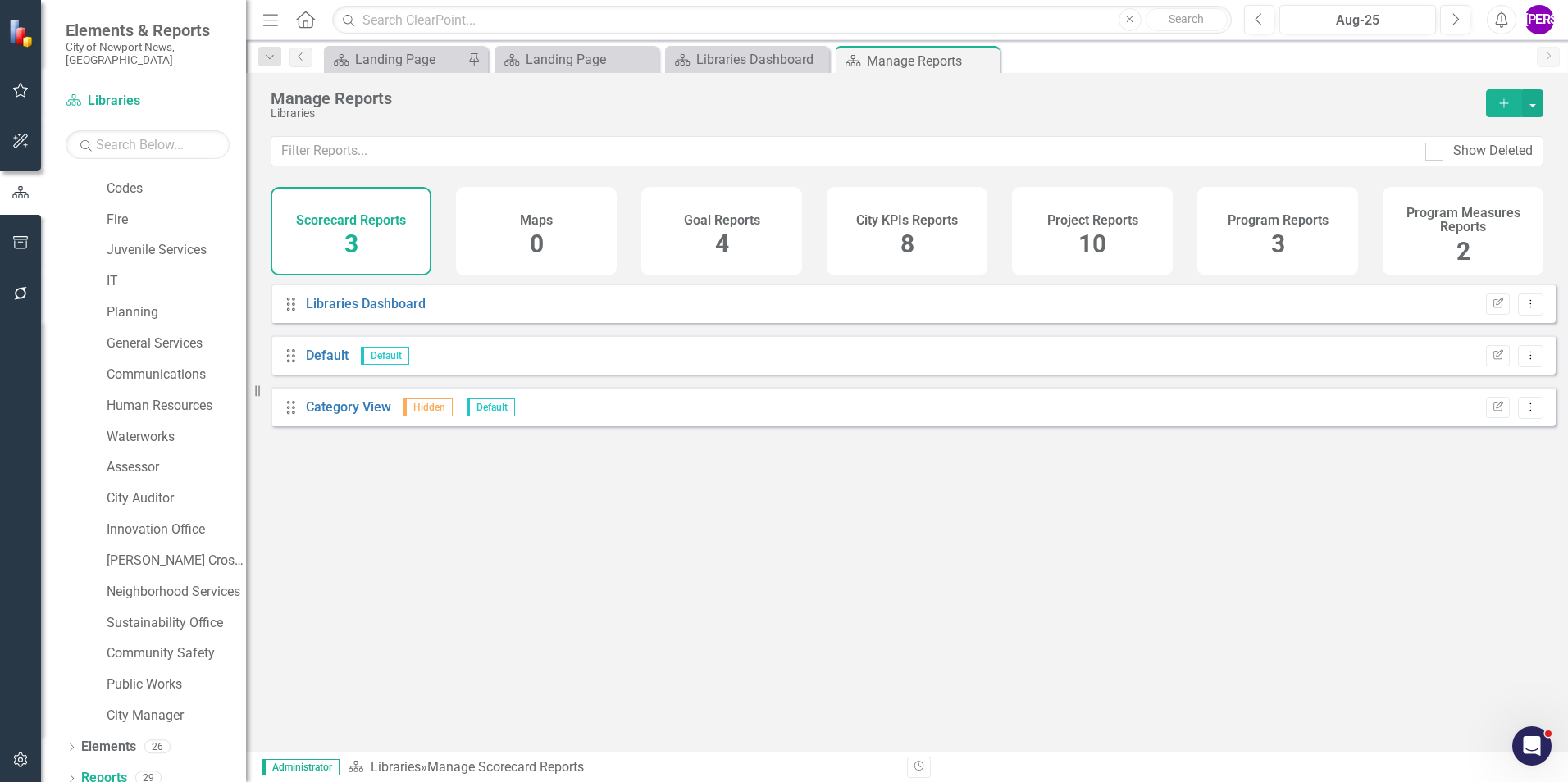
click at [1080, 245] on span "10" at bounding box center [1092, 243] width 28 height 28
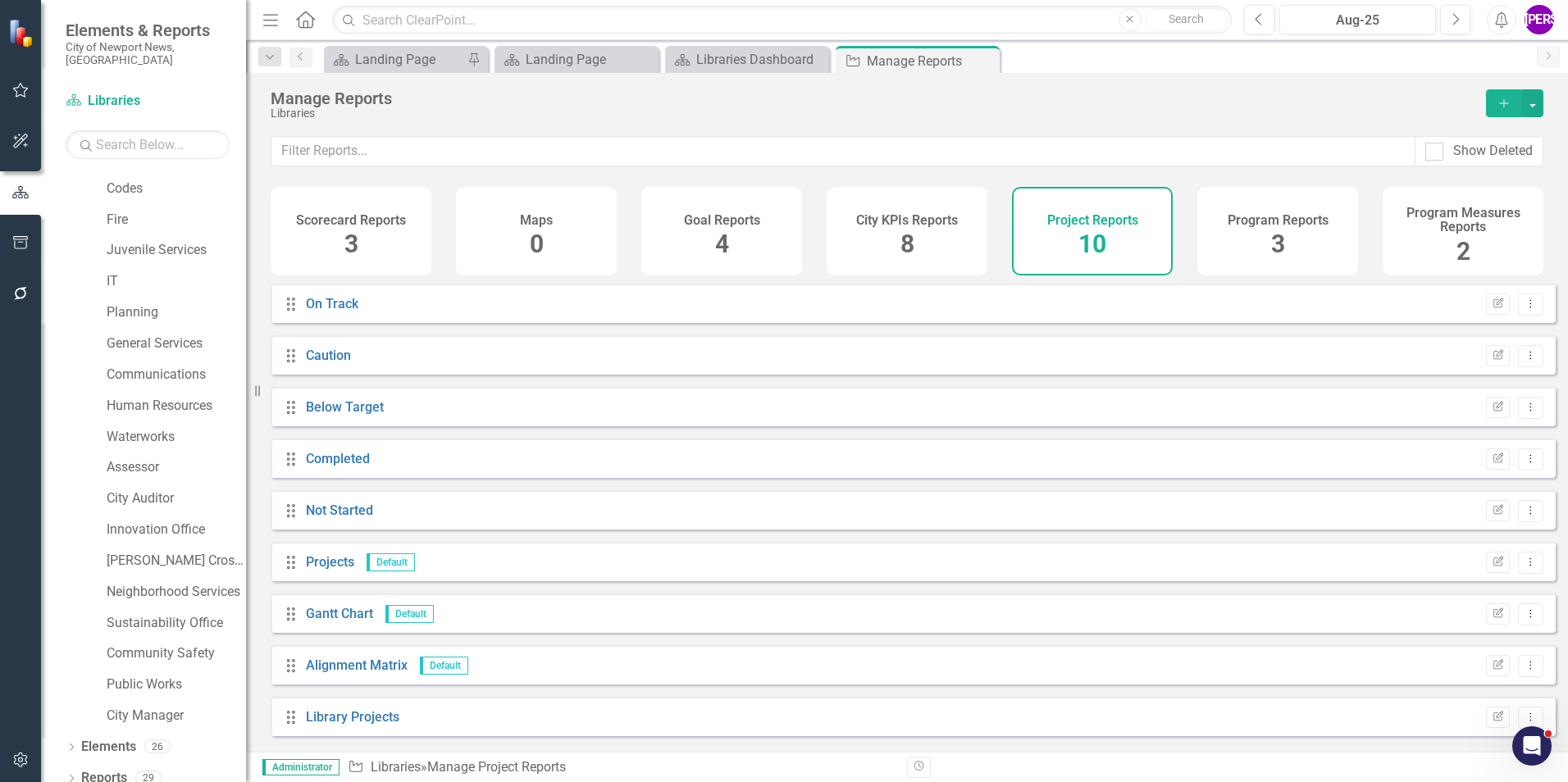
scroll to position [61, 0]
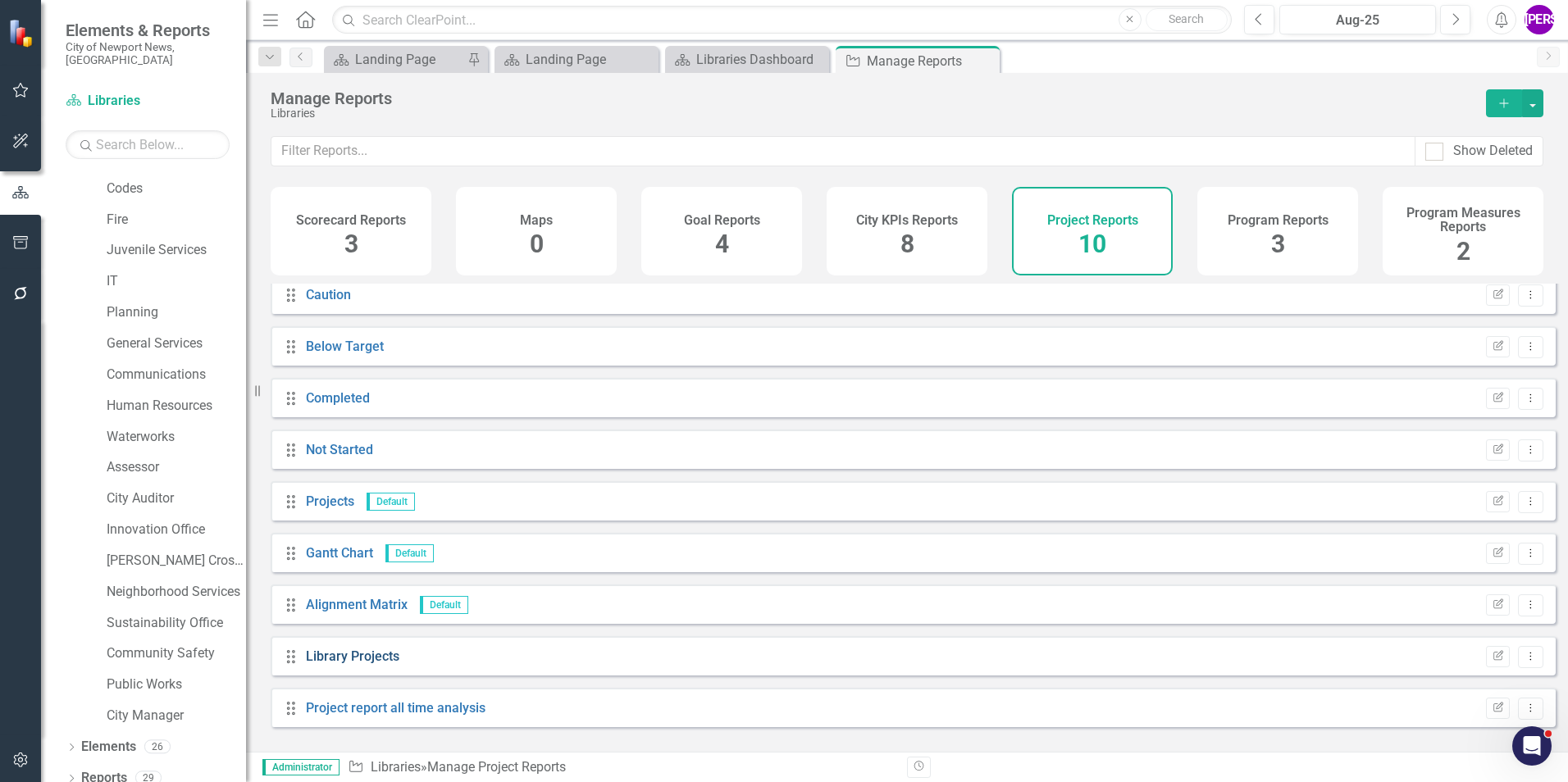
click at [348, 664] on link "Library Projects" at bounding box center [353, 656] width 94 height 16
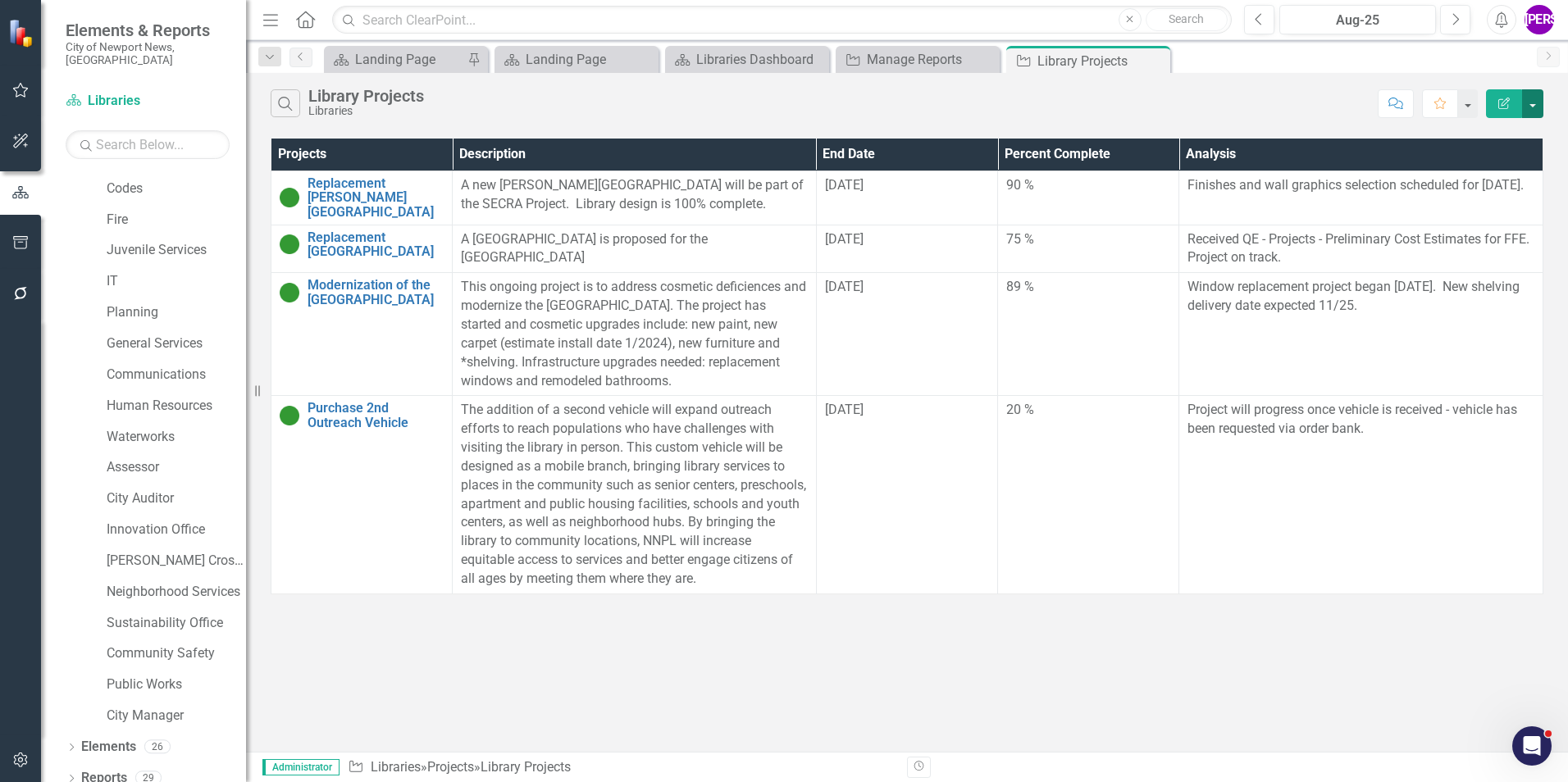
click at [1536, 103] on button "button" at bounding box center [1532, 104] width 21 height 28
click at [1489, 170] on link "PDF Export to PDF" at bounding box center [1478, 166] width 130 height 30
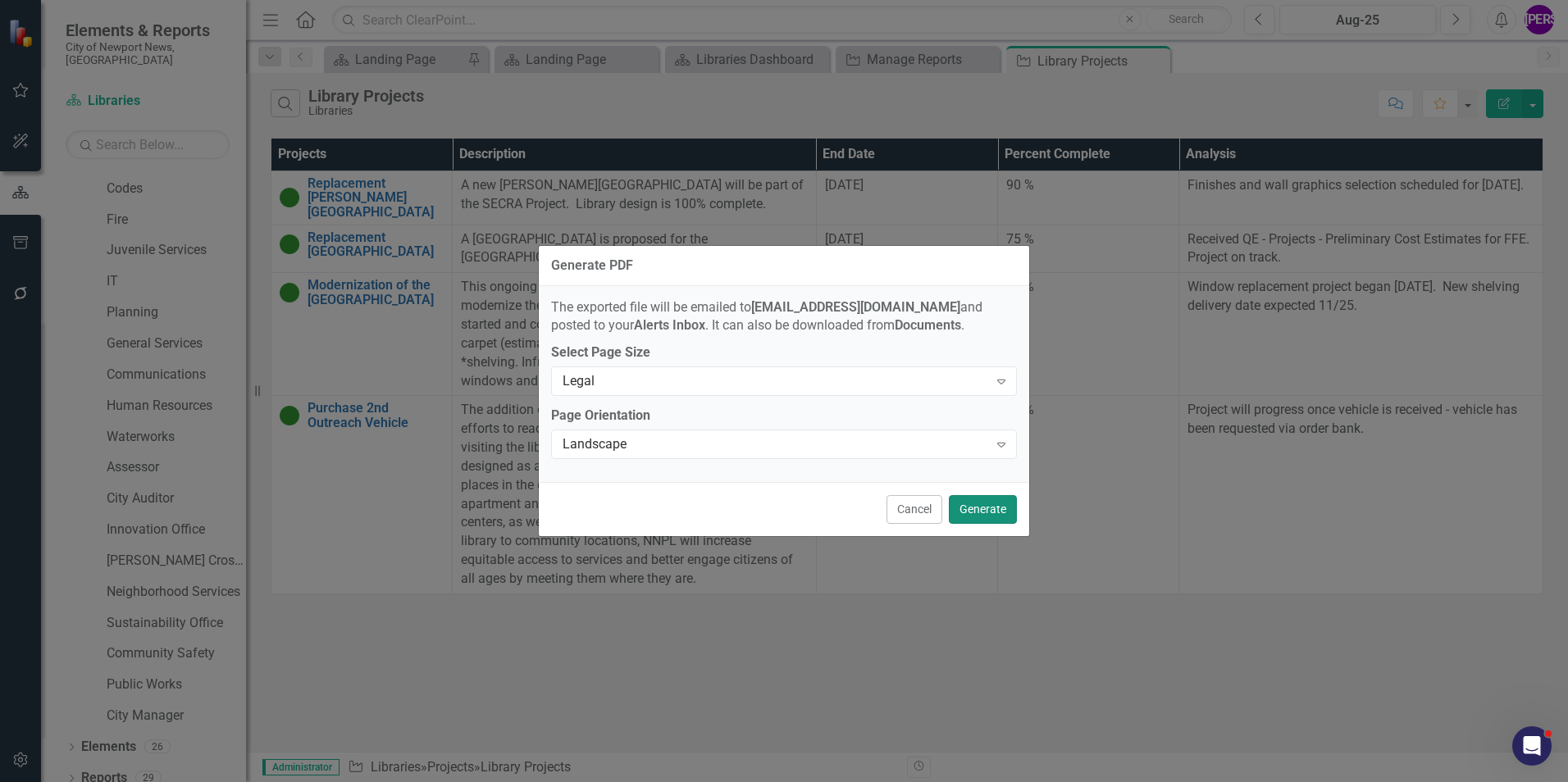
click at [981, 505] on button "Generate" at bounding box center [982, 509] width 68 height 28
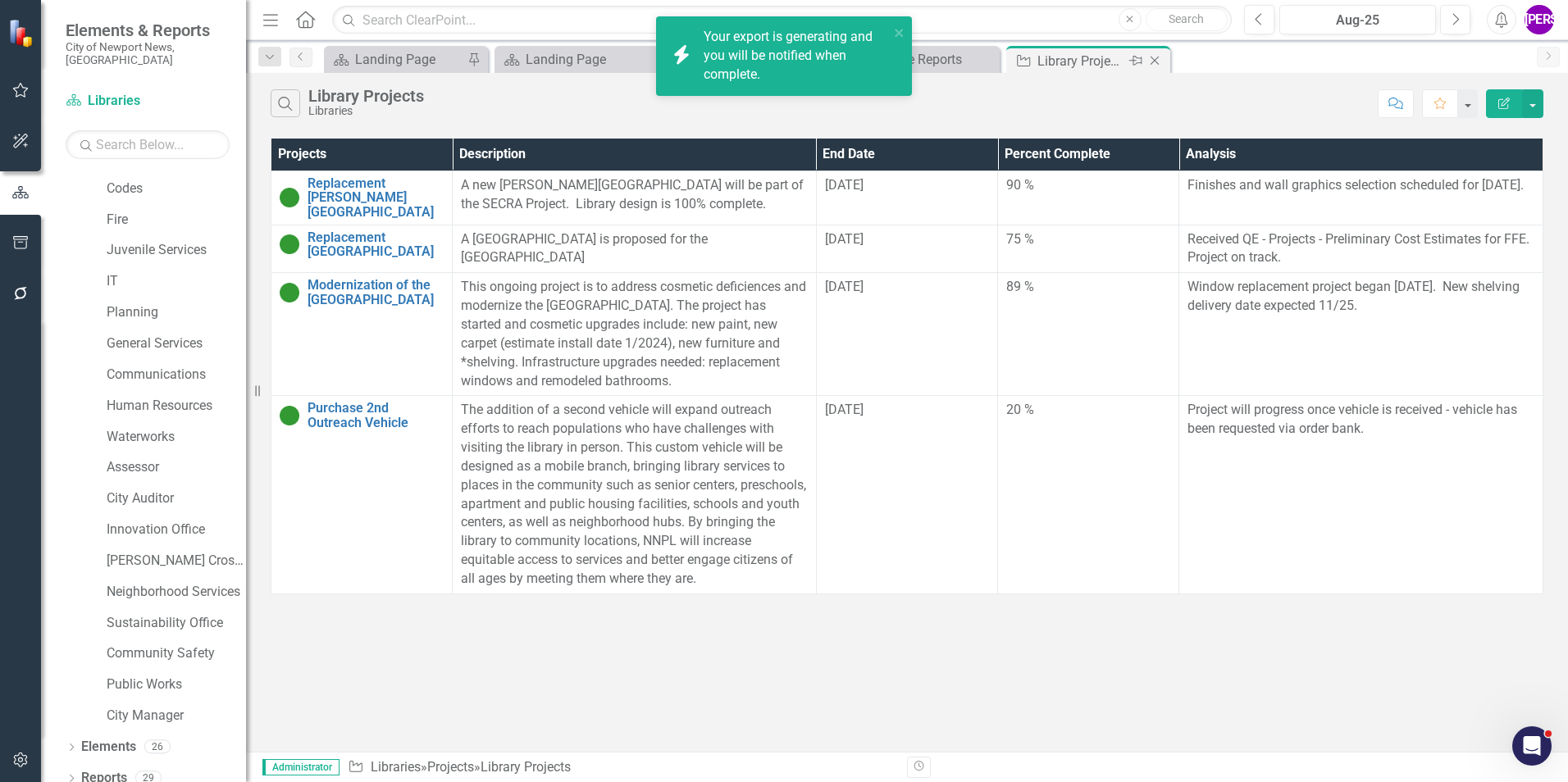
click at [1154, 60] on icon at bounding box center [1155, 61] width 9 height 9
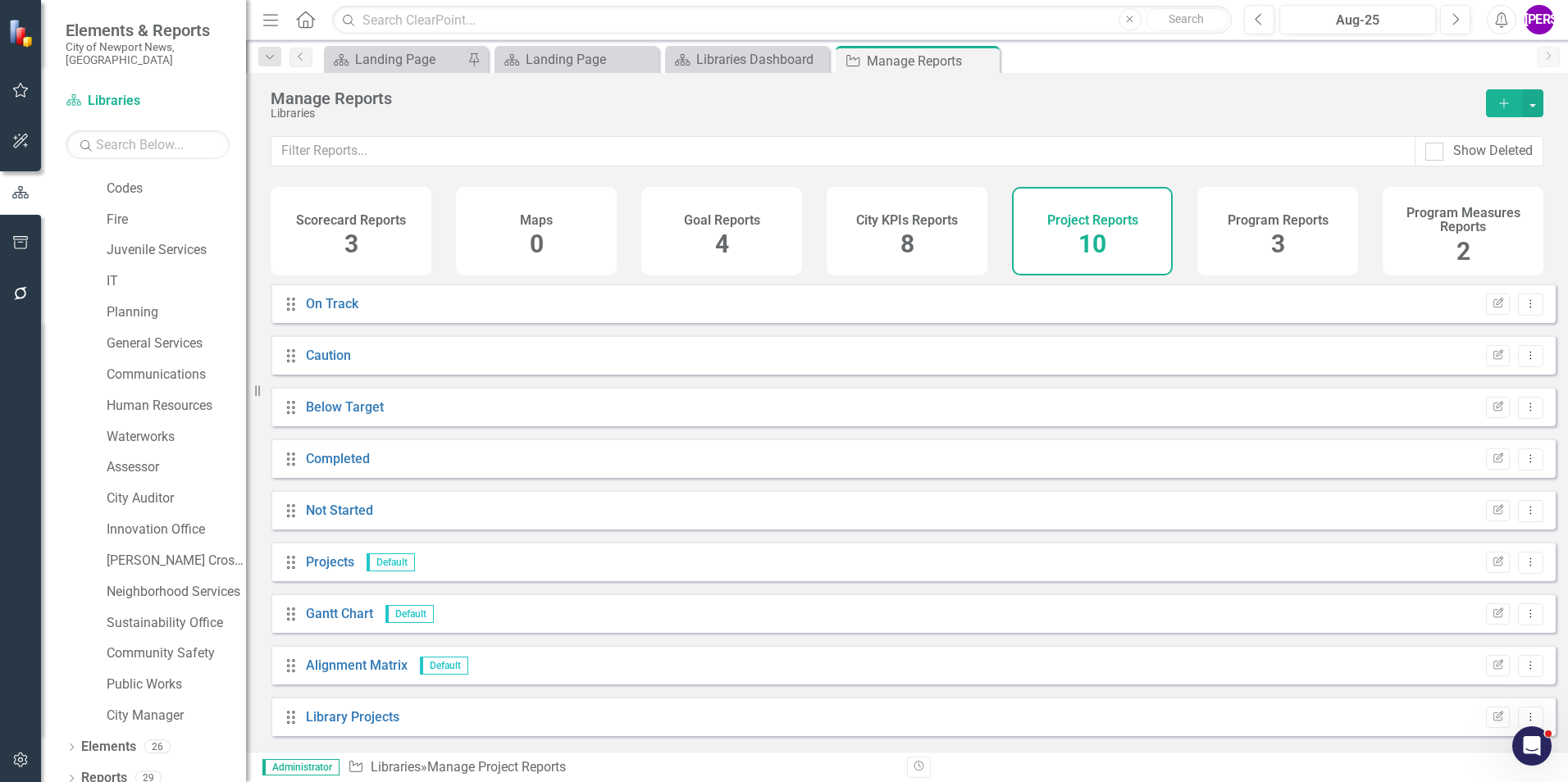
click at [1306, 220] on h4 "Program Reports" at bounding box center [1278, 221] width 101 height 15
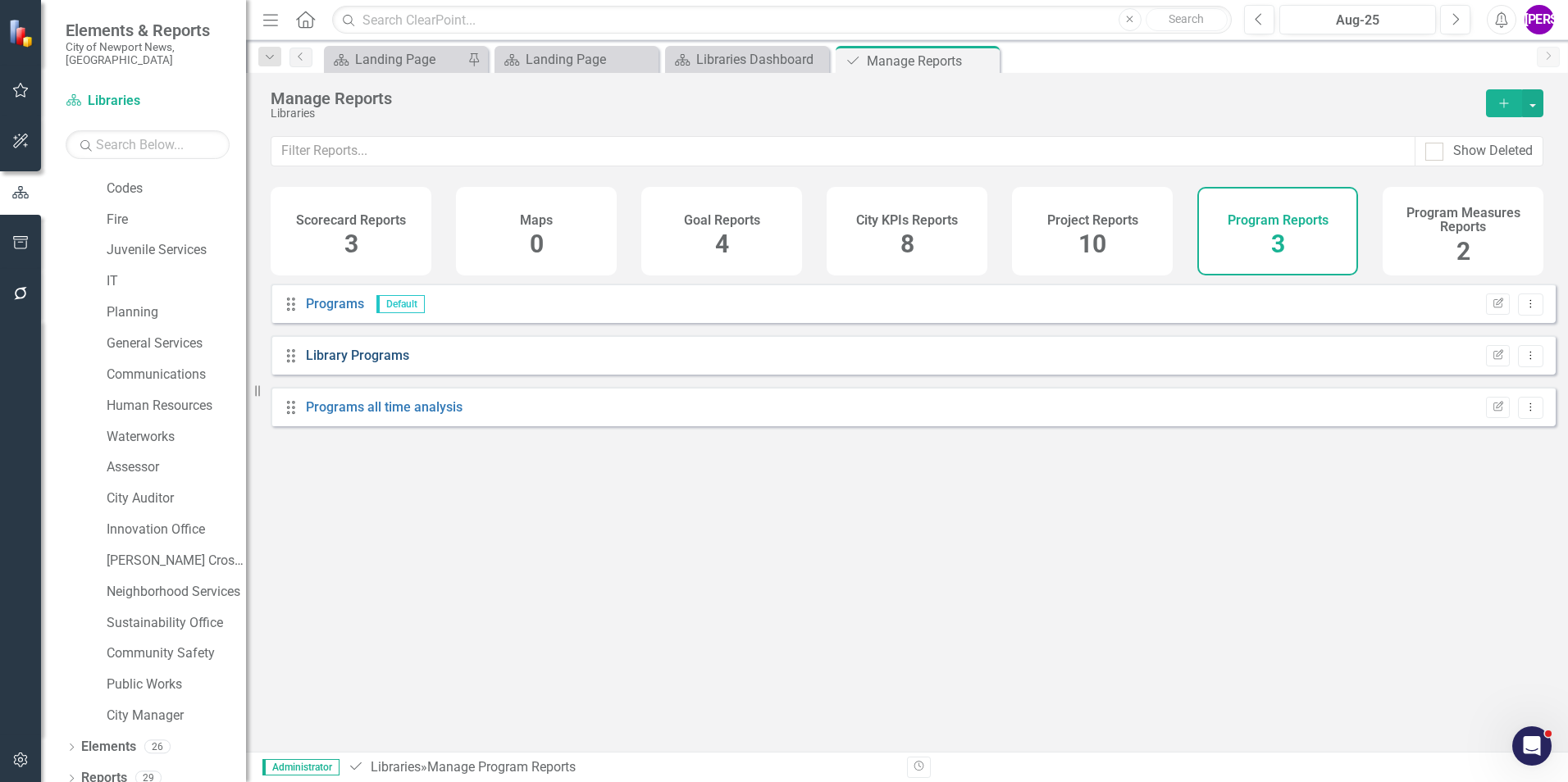
click at [375, 363] on link "Library Programs" at bounding box center [358, 355] width 104 height 16
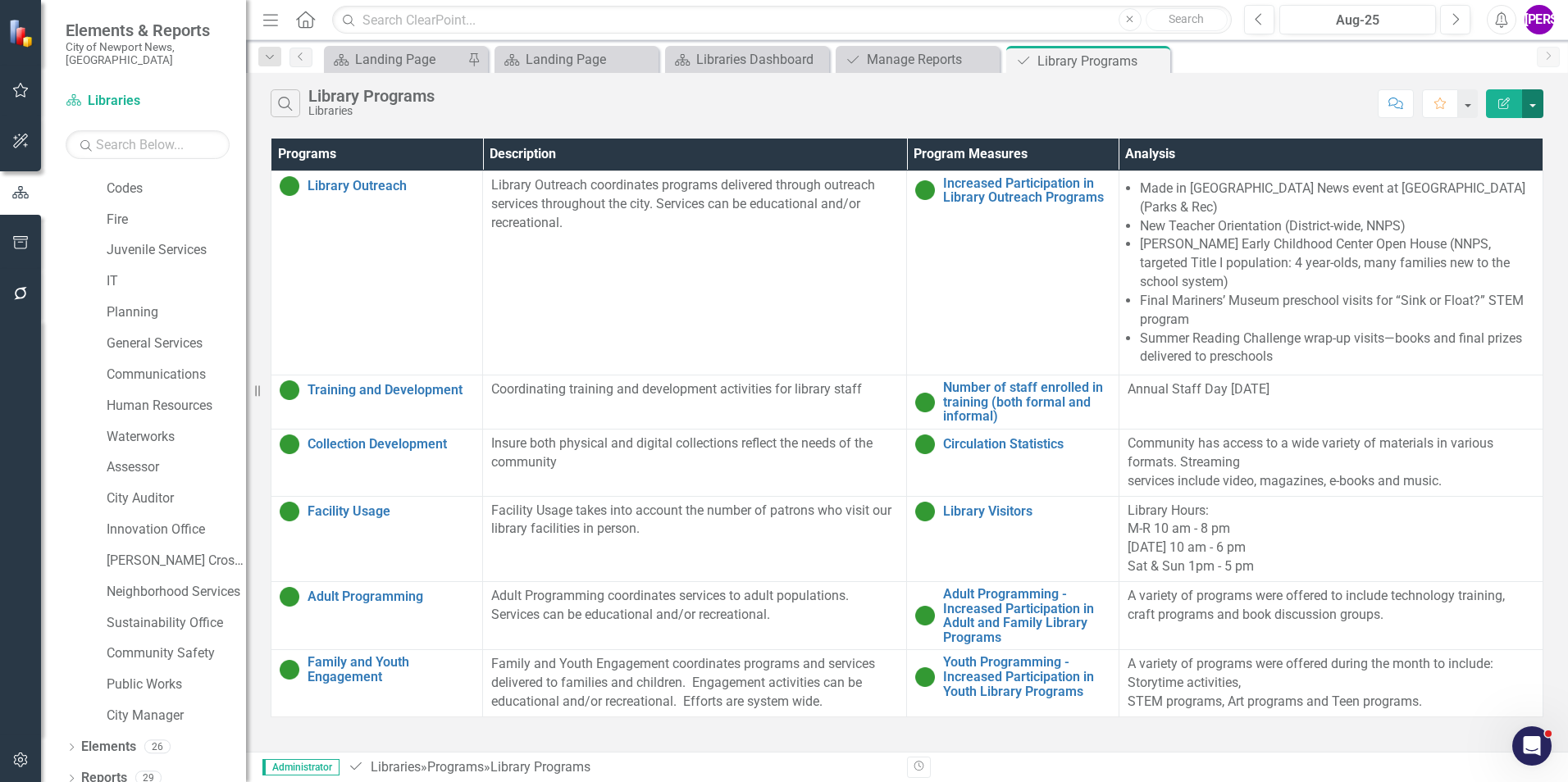
click at [1538, 110] on button "button" at bounding box center [1532, 104] width 21 height 28
click at [1486, 169] on link "PDF Export to PDF" at bounding box center [1478, 166] width 130 height 30
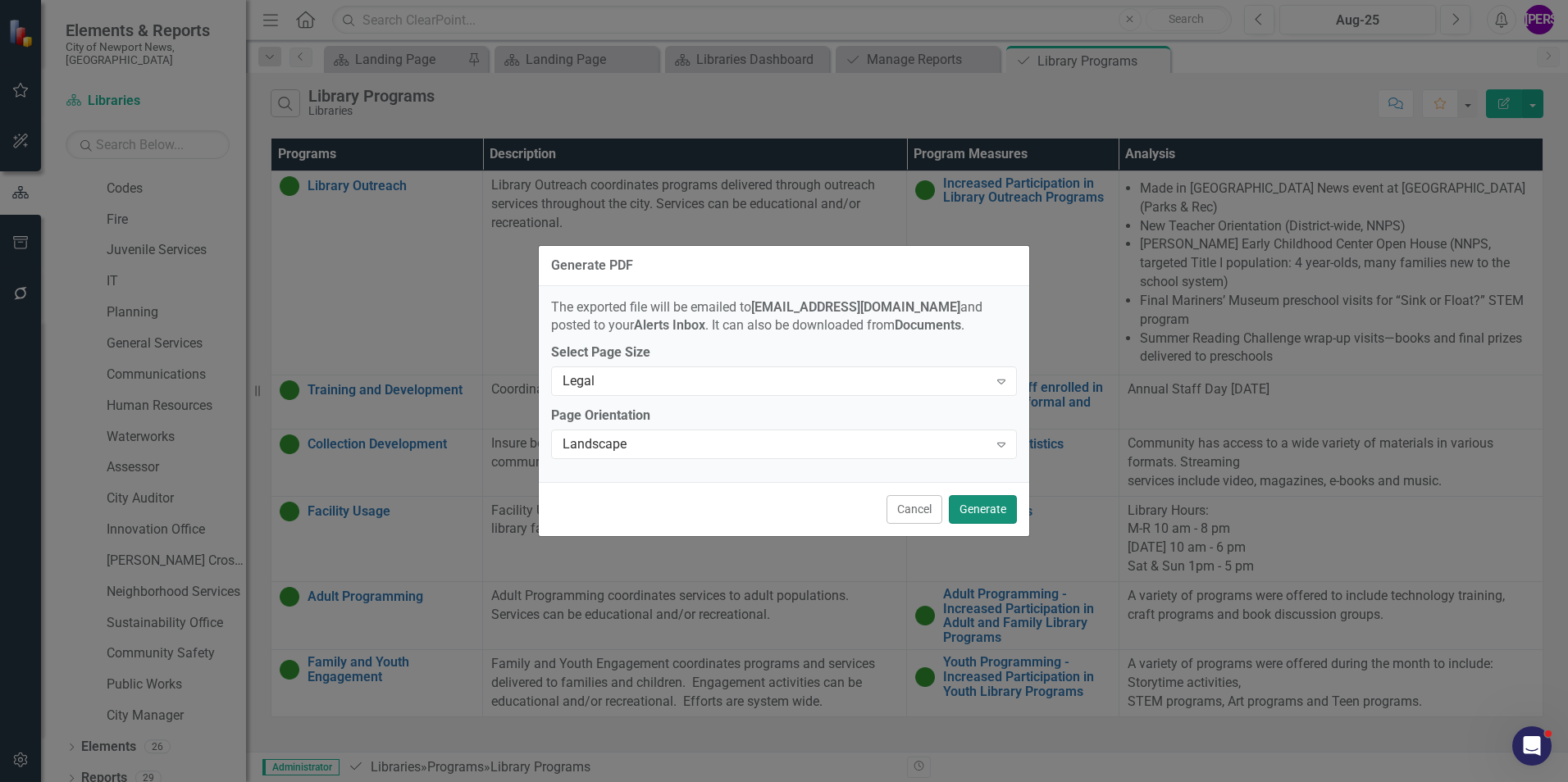
click at [961, 498] on button "Generate" at bounding box center [982, 509] width 68 height 28
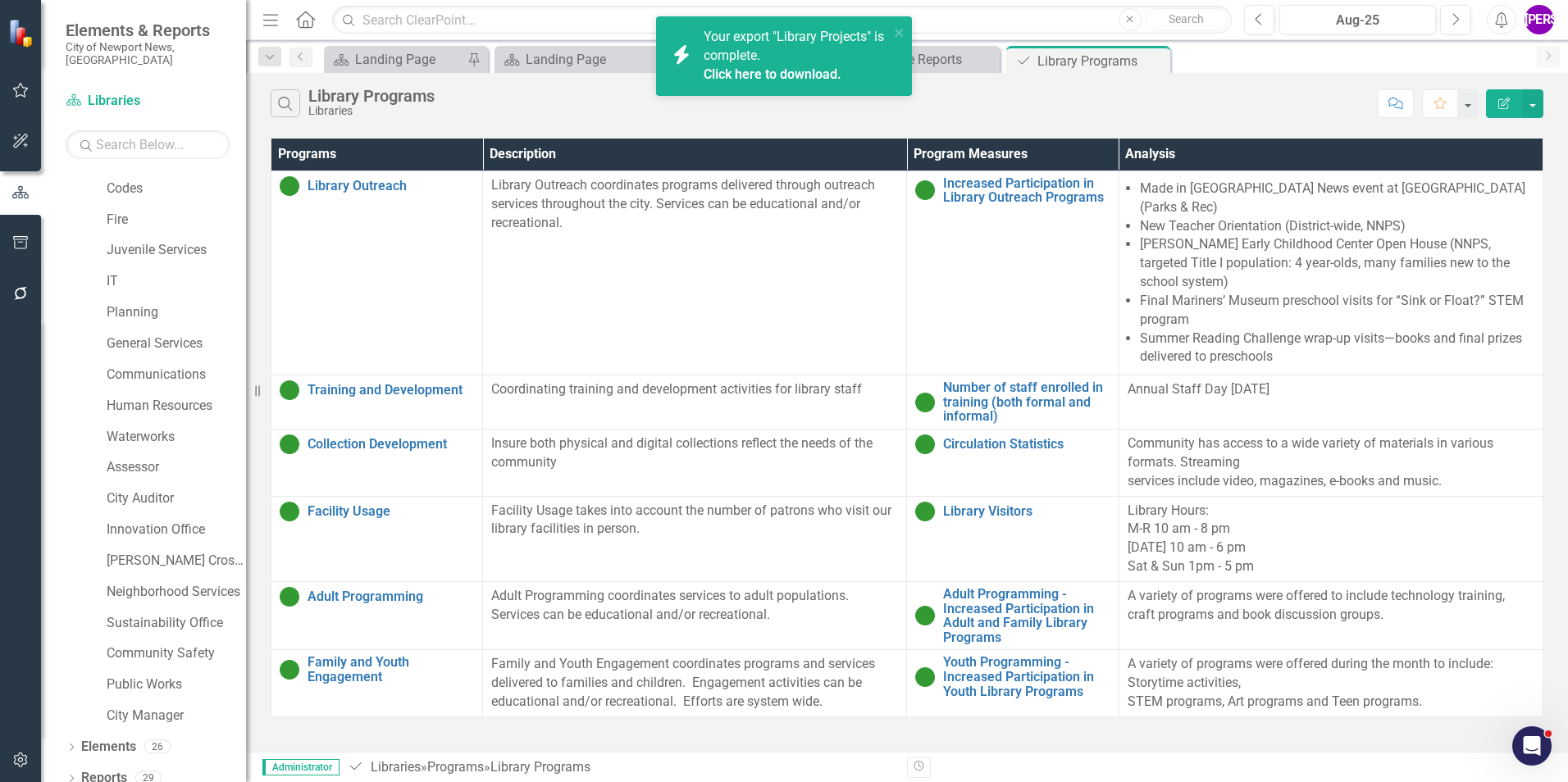
click at [782, 74] on link "Click here to download." at bounding box center [772, 74] width 138 height 16
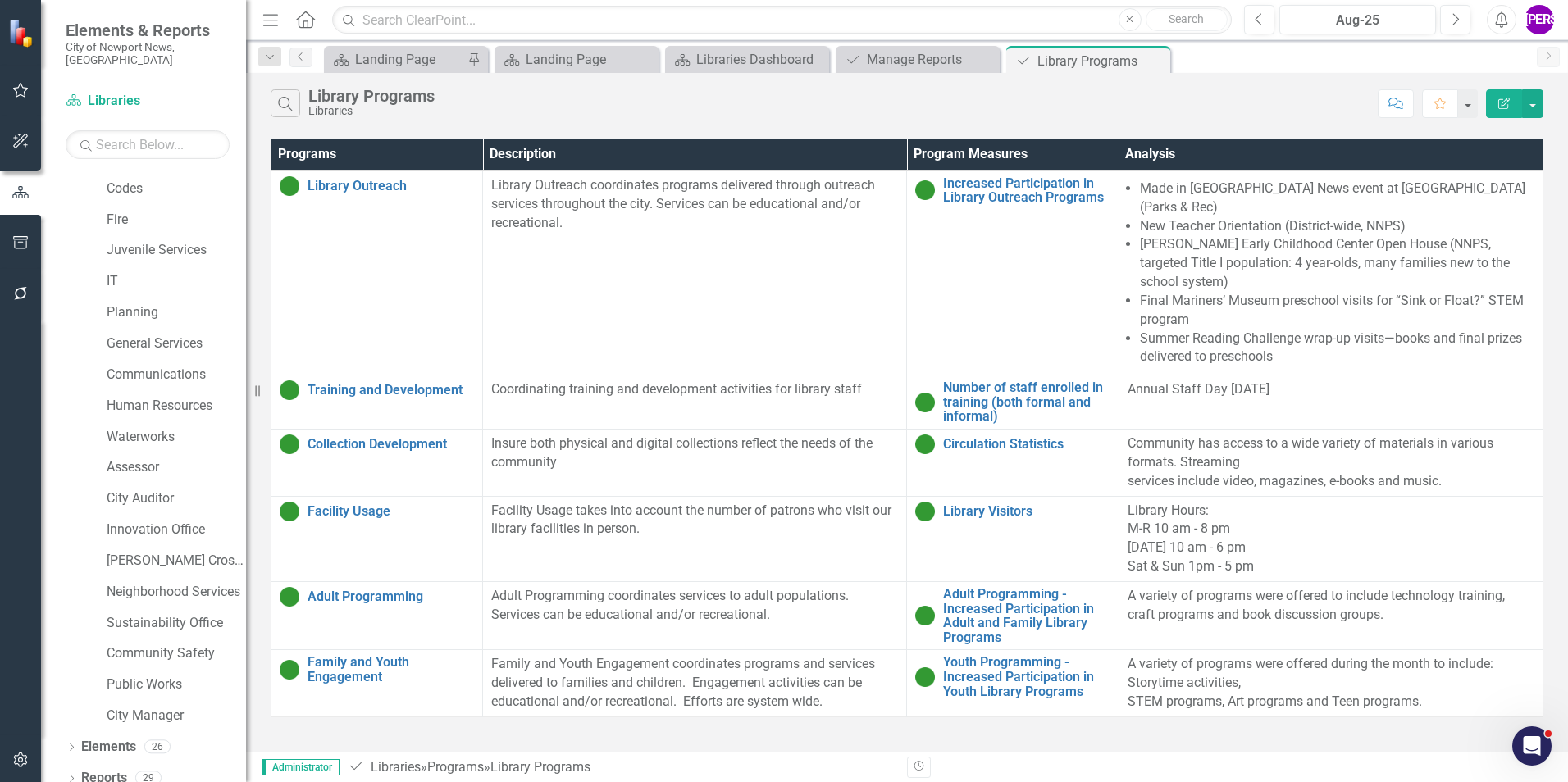
click at [902, 97] on div "Search Library Programs Libraries" at bounding box center [819, 103] width 1099 height 28
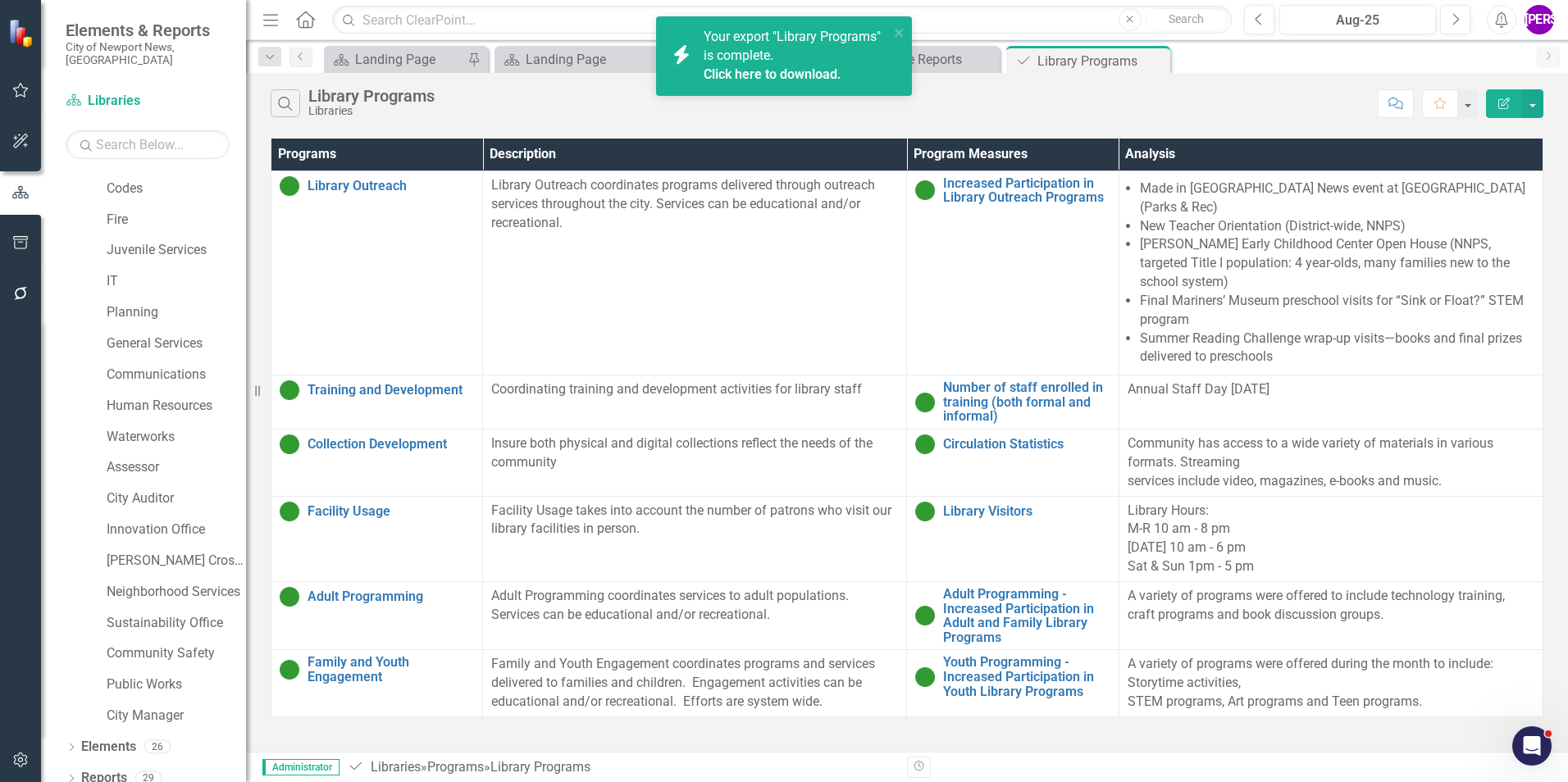
click at [805, 74] on link "Click here to download." at bounding box center [772, 74] width 138 height 16
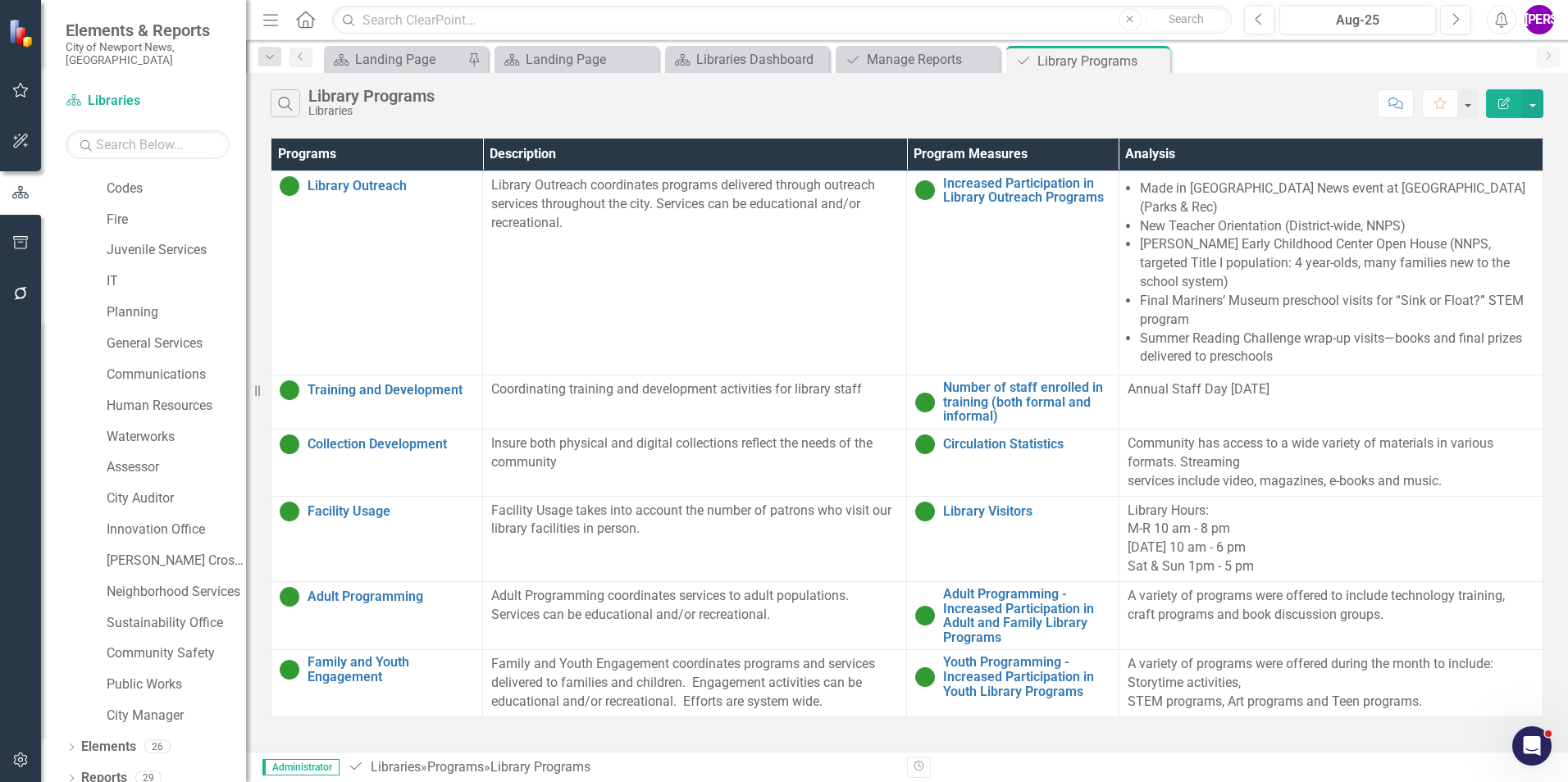
click at [798, 120] on div "Search Library Programs Libraries Comment Favorite Edit Report" at bounding box center [907, 100] width 1322 height 54
click at [1153, 63] on icon "Close" at bounding box center [1155, 61] width 17 height 13
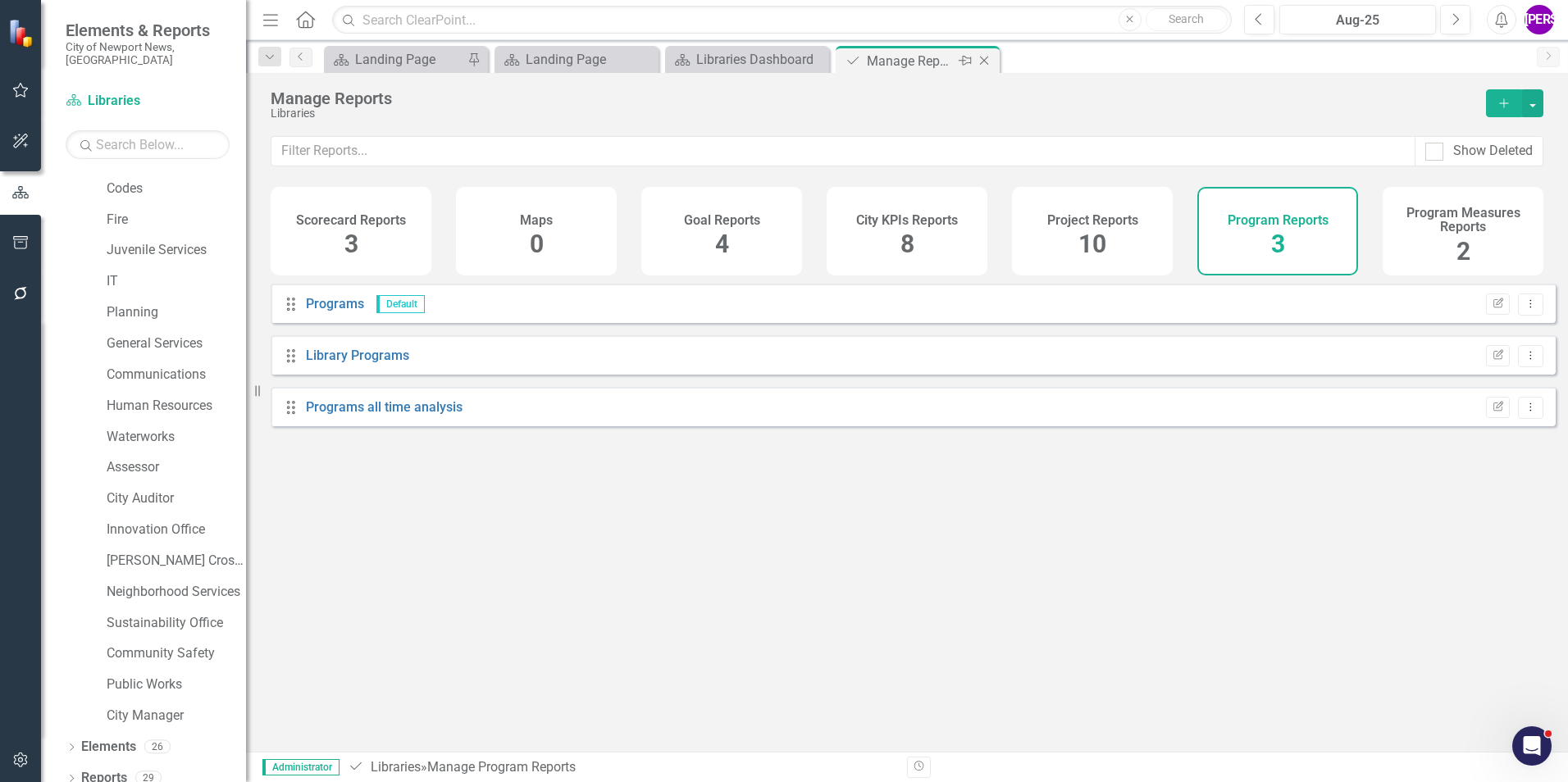
click at [982, 59] on icon "Close" at bounding box center [984, 61] width 17 height 13
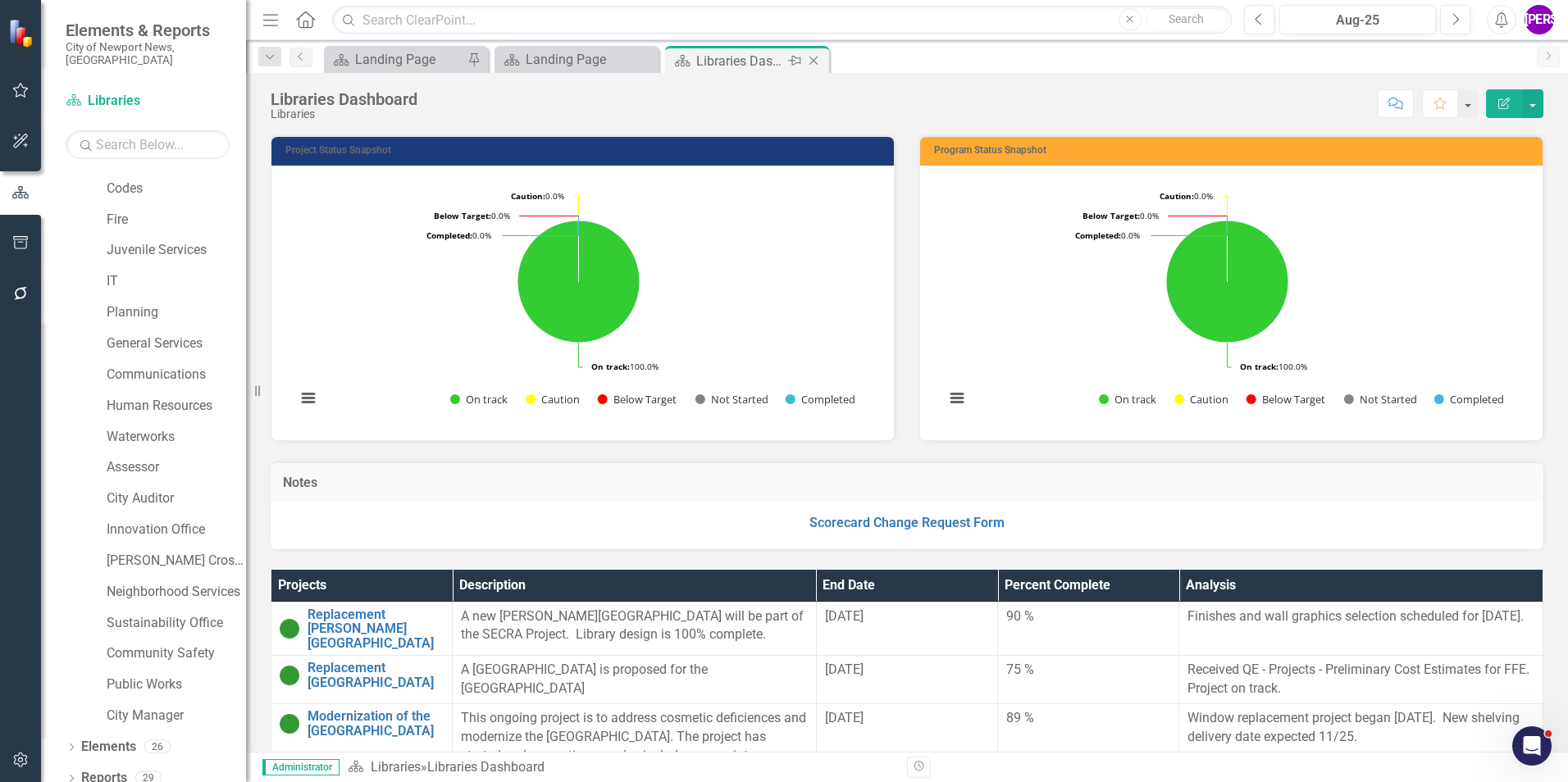
click at [817, 58] on icon "Close" at bounding box center [814, 61] width 17 height 13
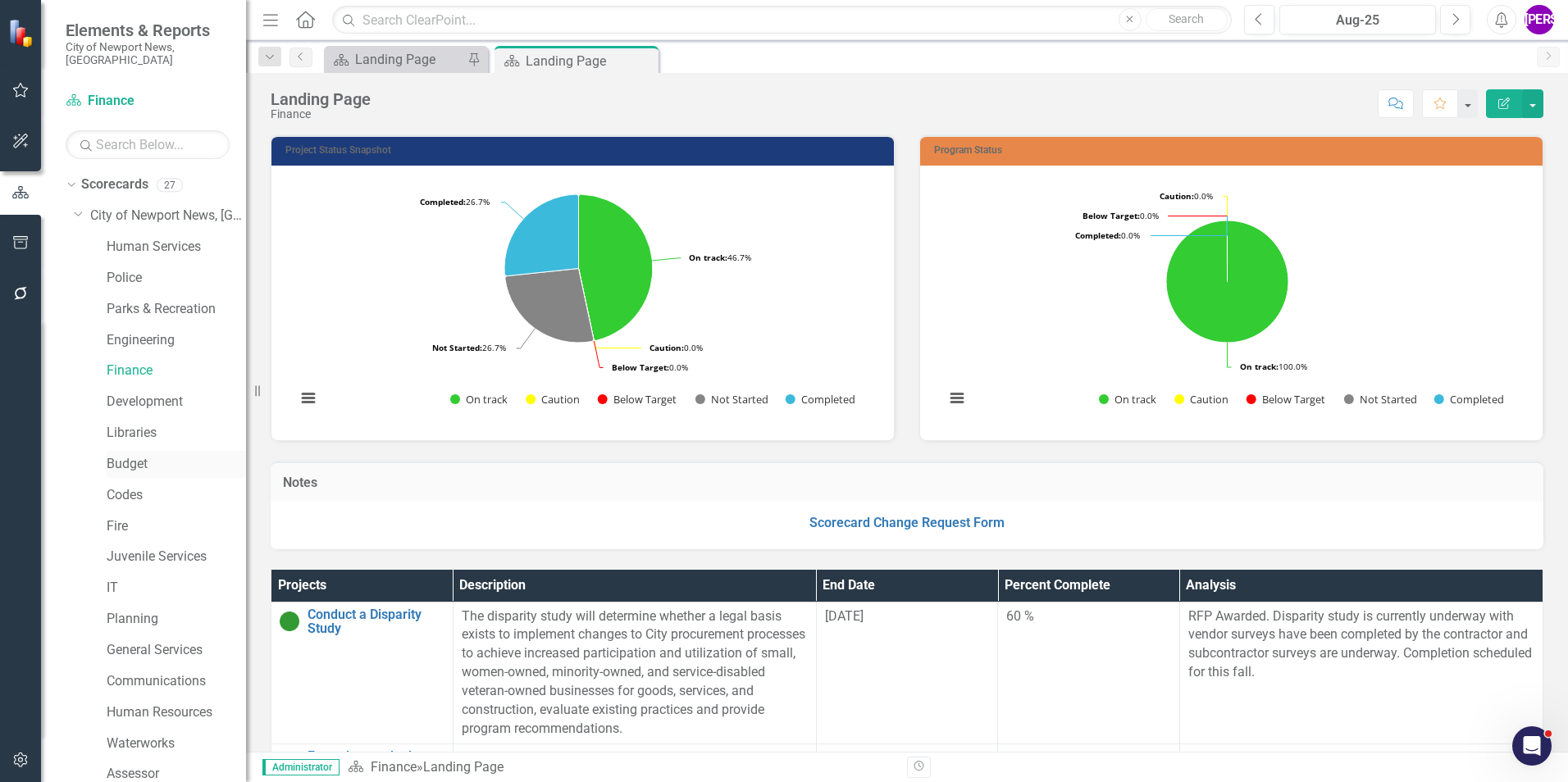
scroll to position [82, 0]
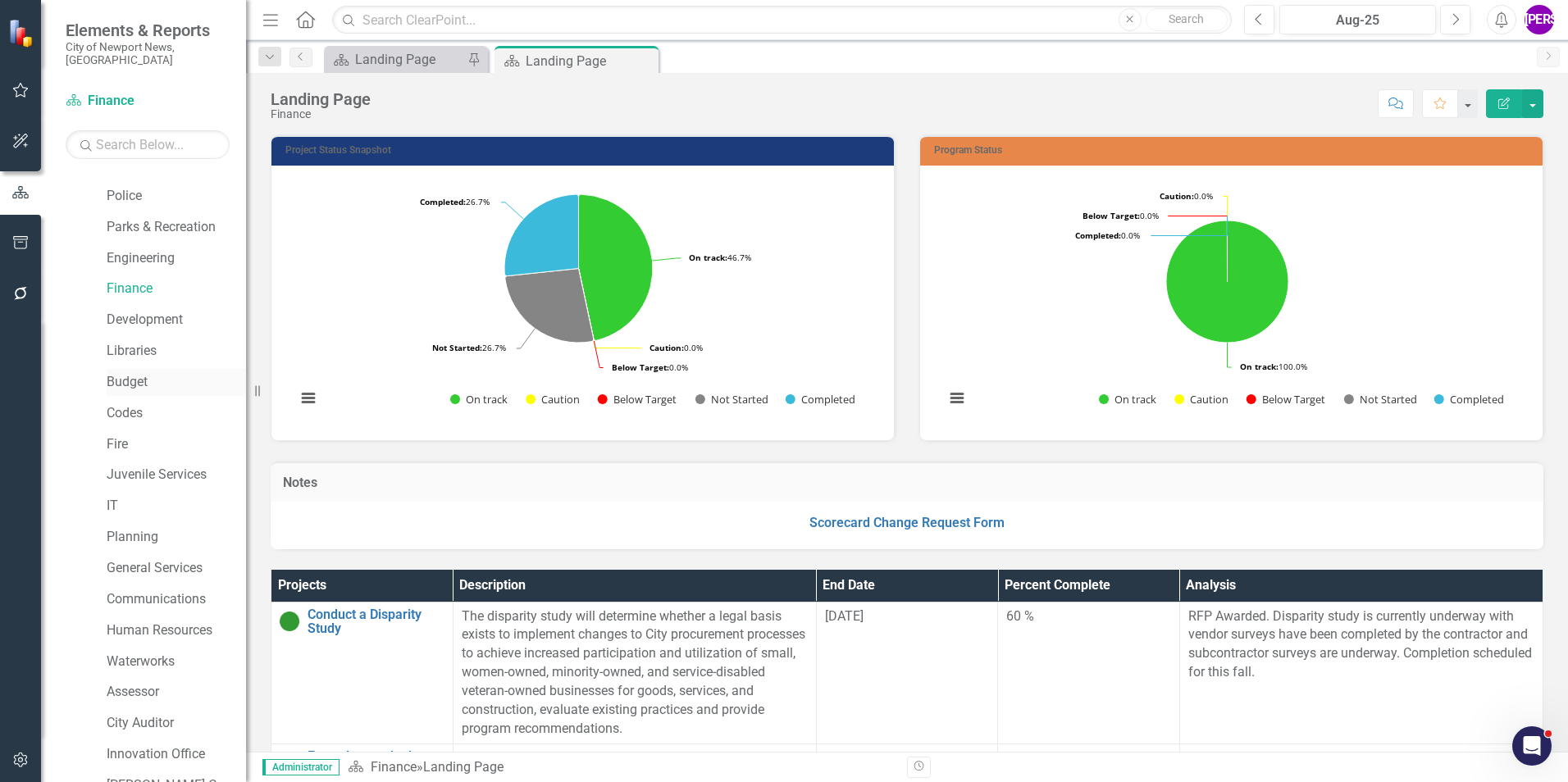
click at [143, 375] on link "Budget" at bounding box center [176, 382] width 140 height 19
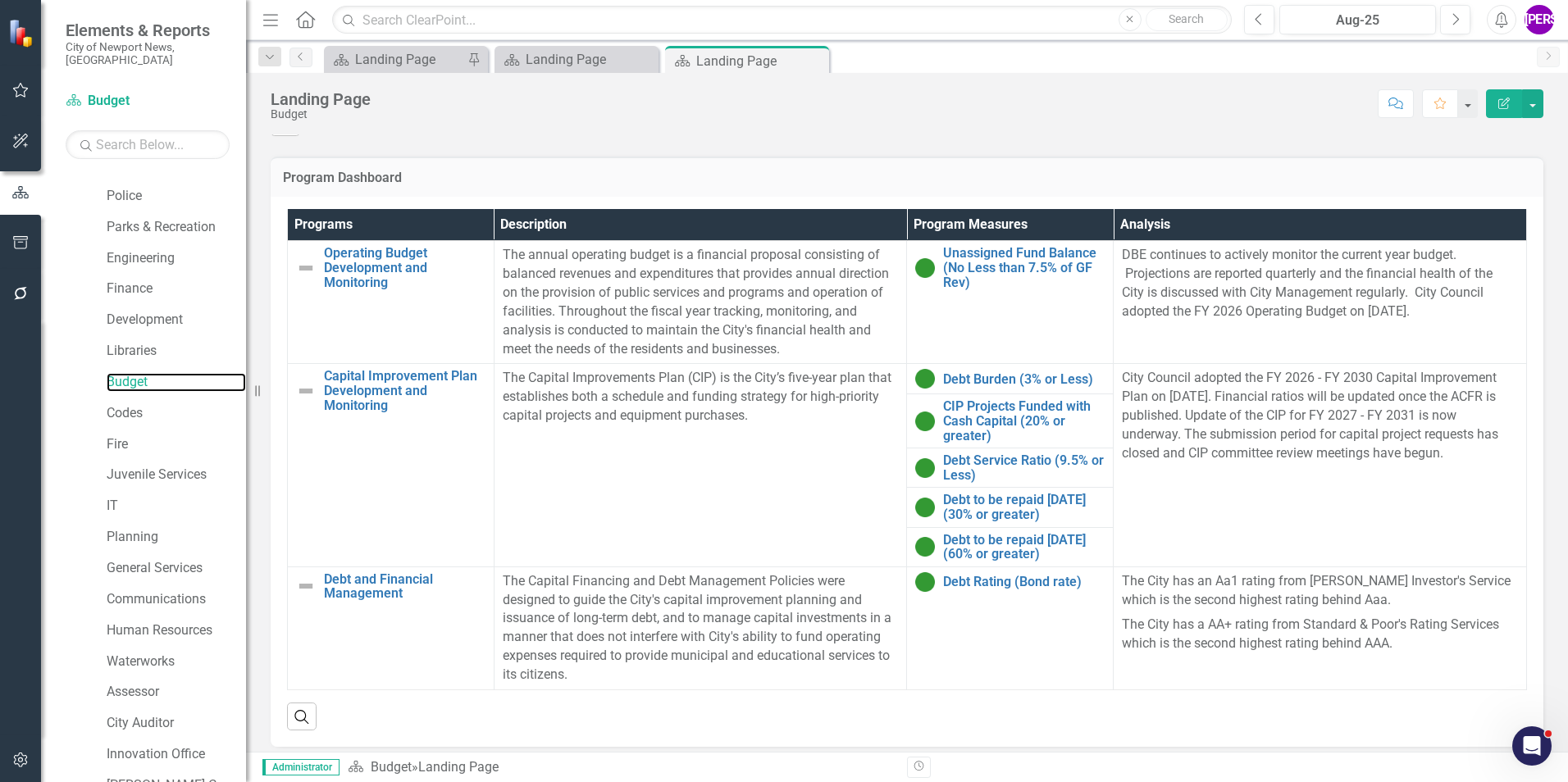
scroll to position [644, 0]
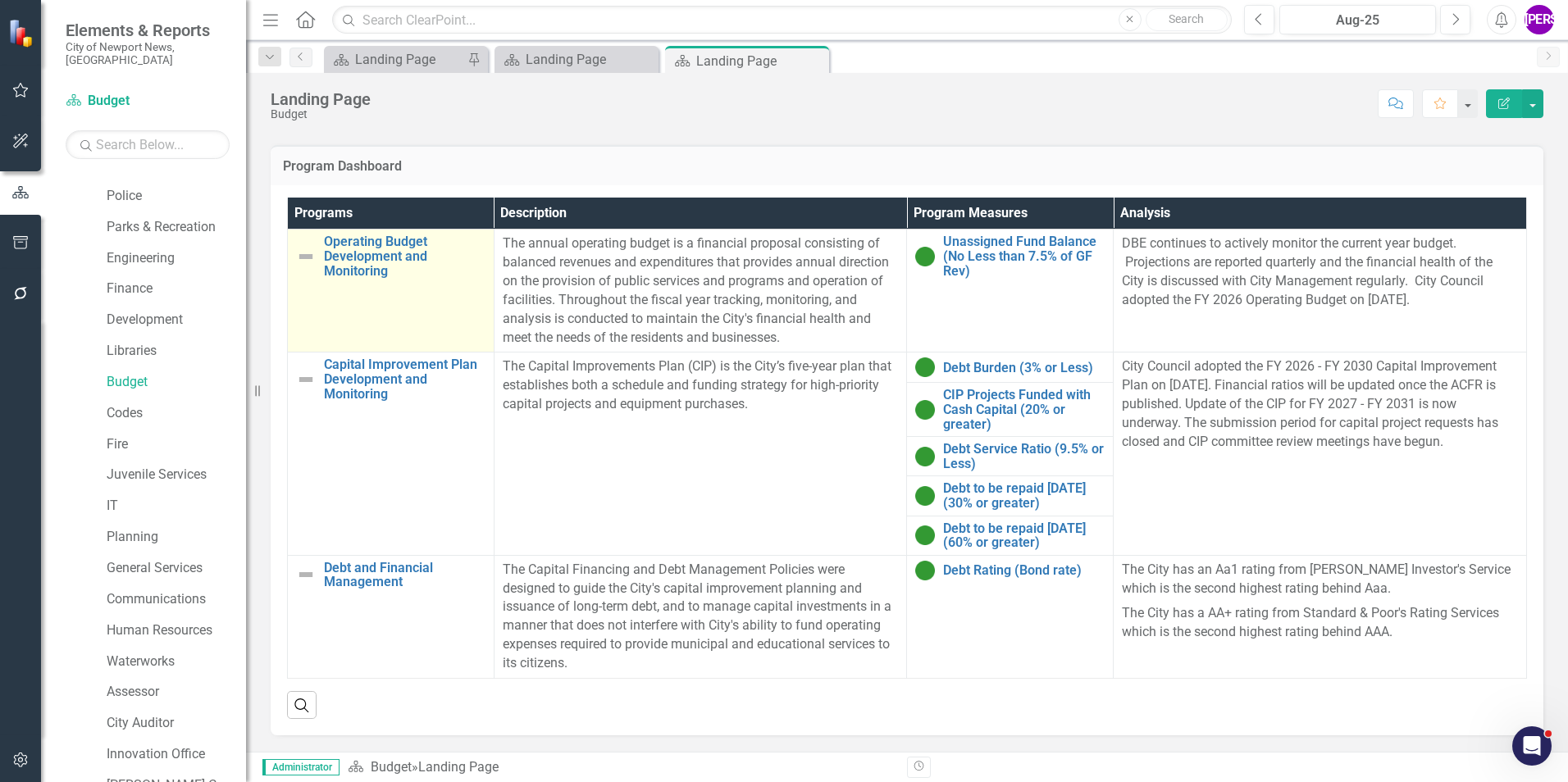
click at [382, 307] on td "Operating Budget Development and Monitoring Link Map View Link Map Edit Edit Pr…" at bounding box center [391, 290] width 207 height 123
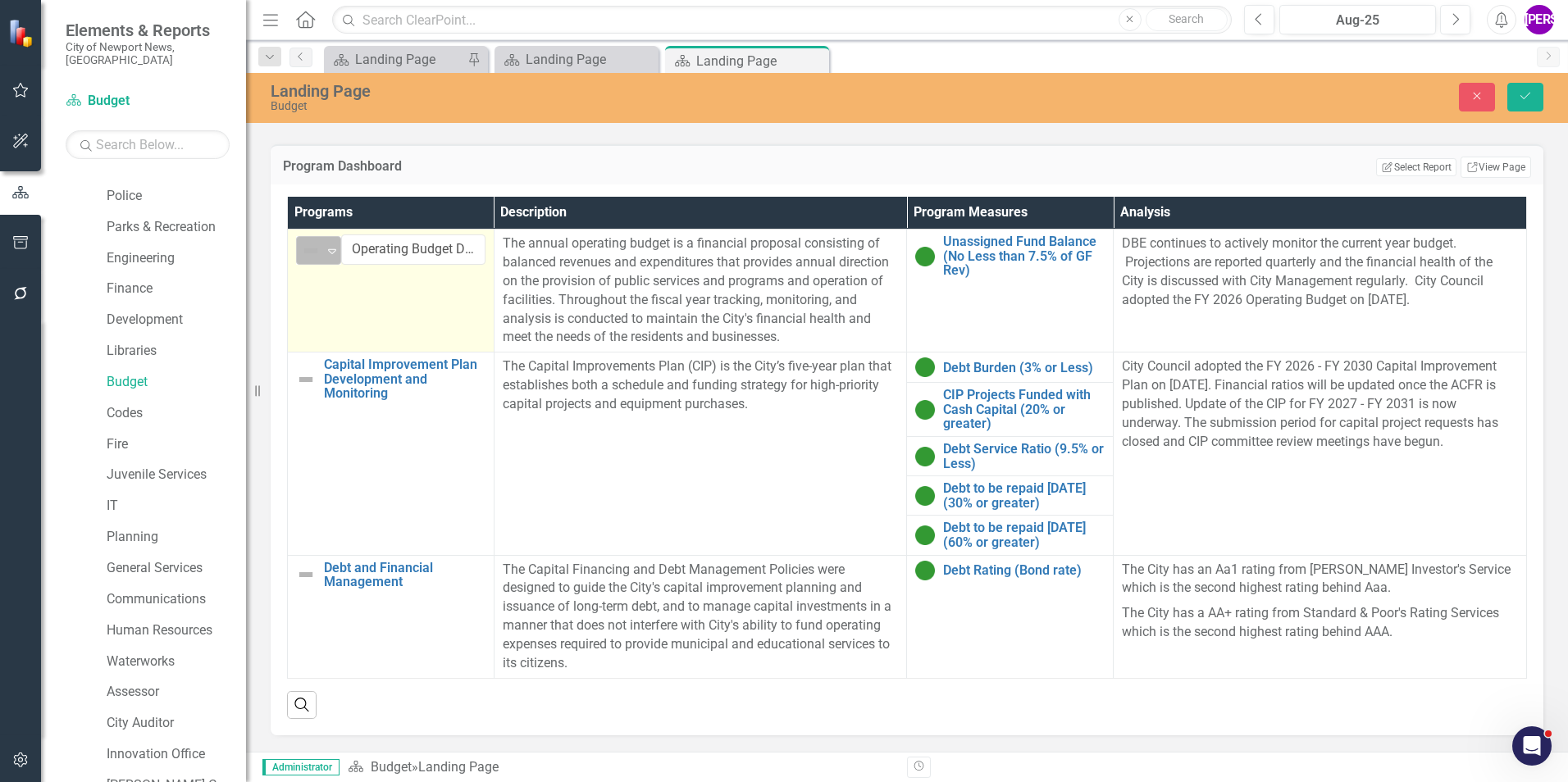
click at [327, 253] on icon "Expand" at bounding box center [332, 251] width 17 height 13
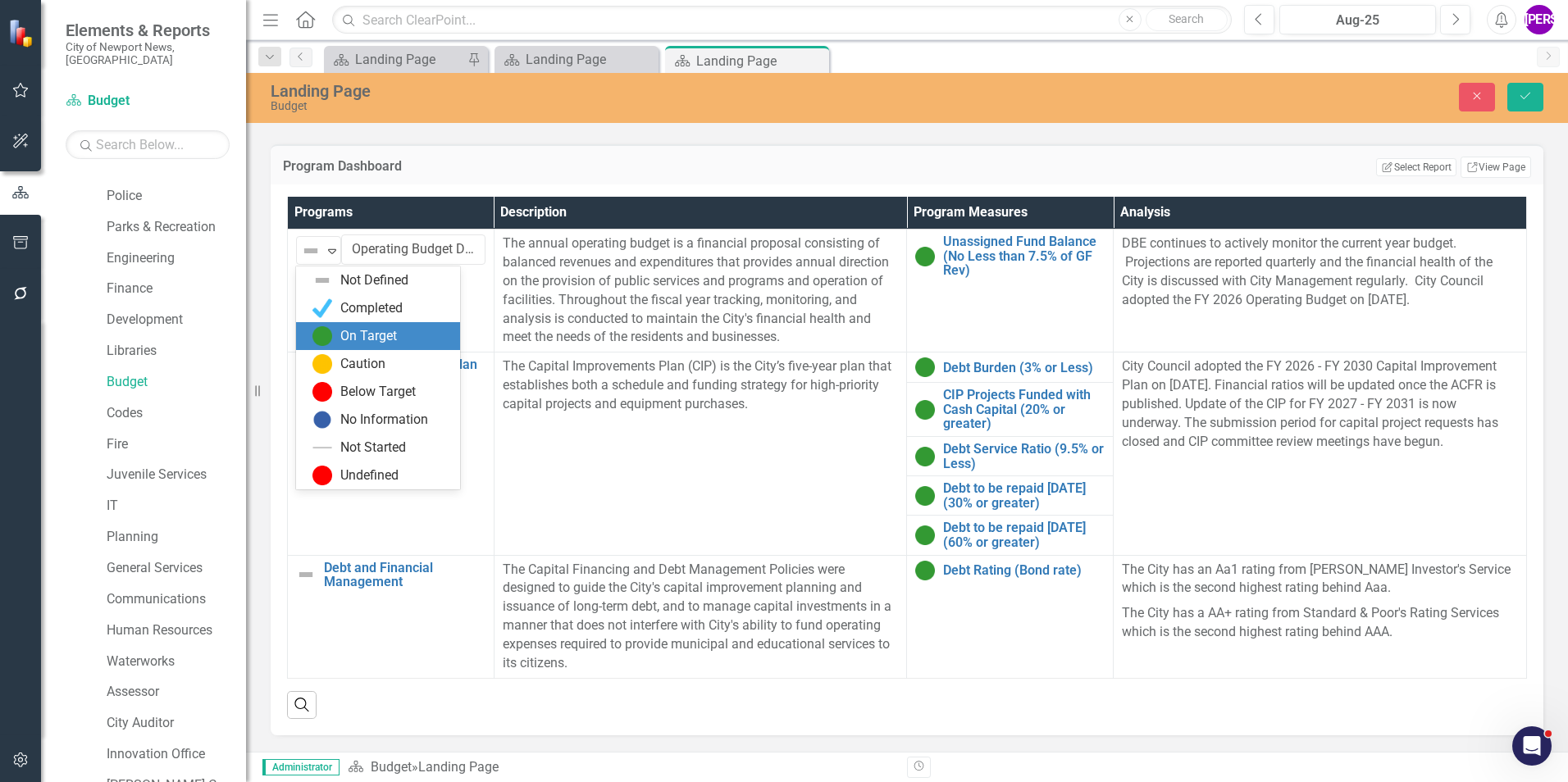
click at [359, 330] on div "On Target" at bounding box center [369, 336] width 57 height 19
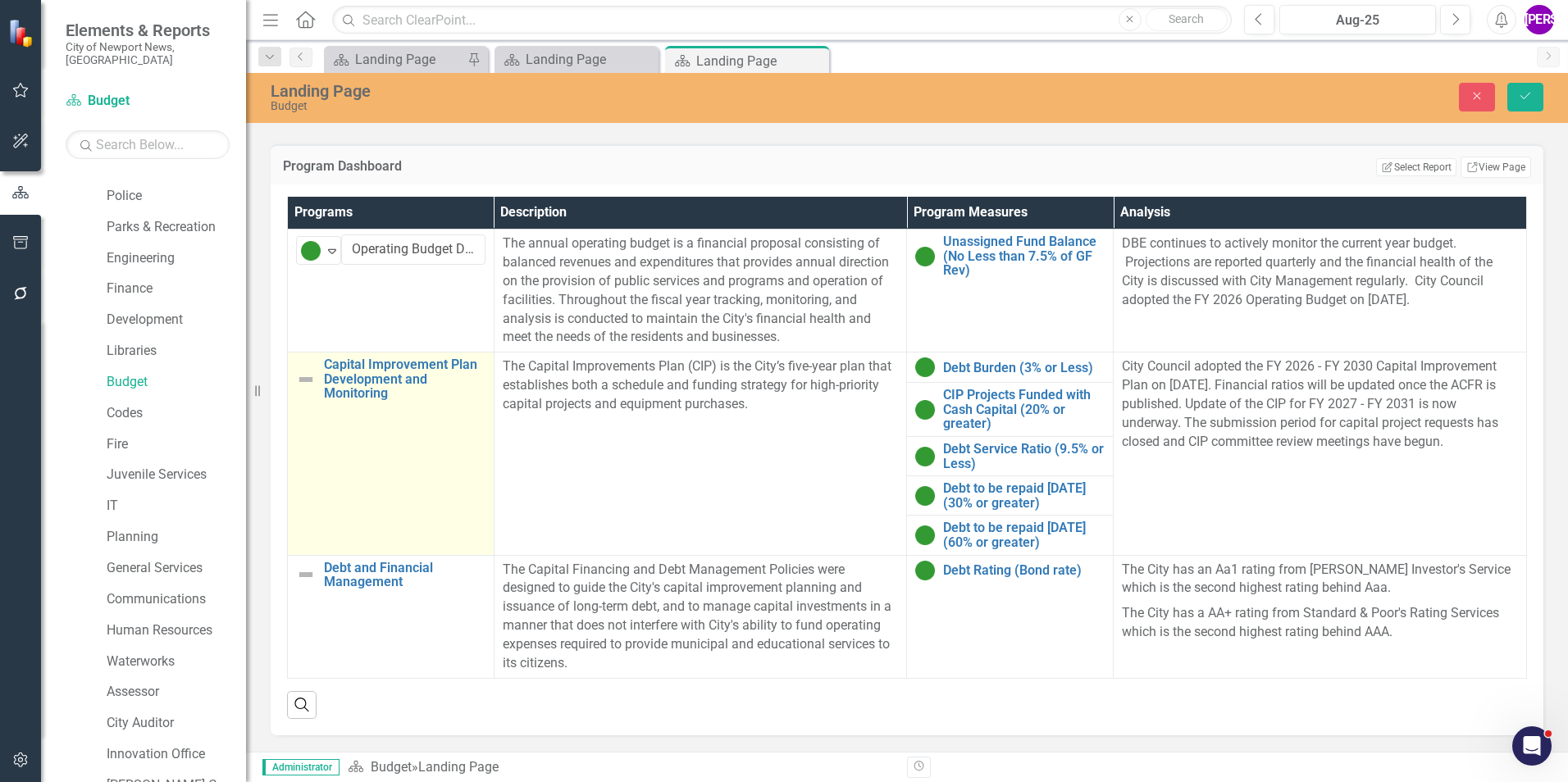
click at [370, 457] on td "Capital Improvement Plan Development and Monitoring Link Map View Link Map Edit…" at bounding box center [391, 453] width 207 height 202
click at [335, 385] on div "Expand" at bounding box center [332, 373] width 17 height 27
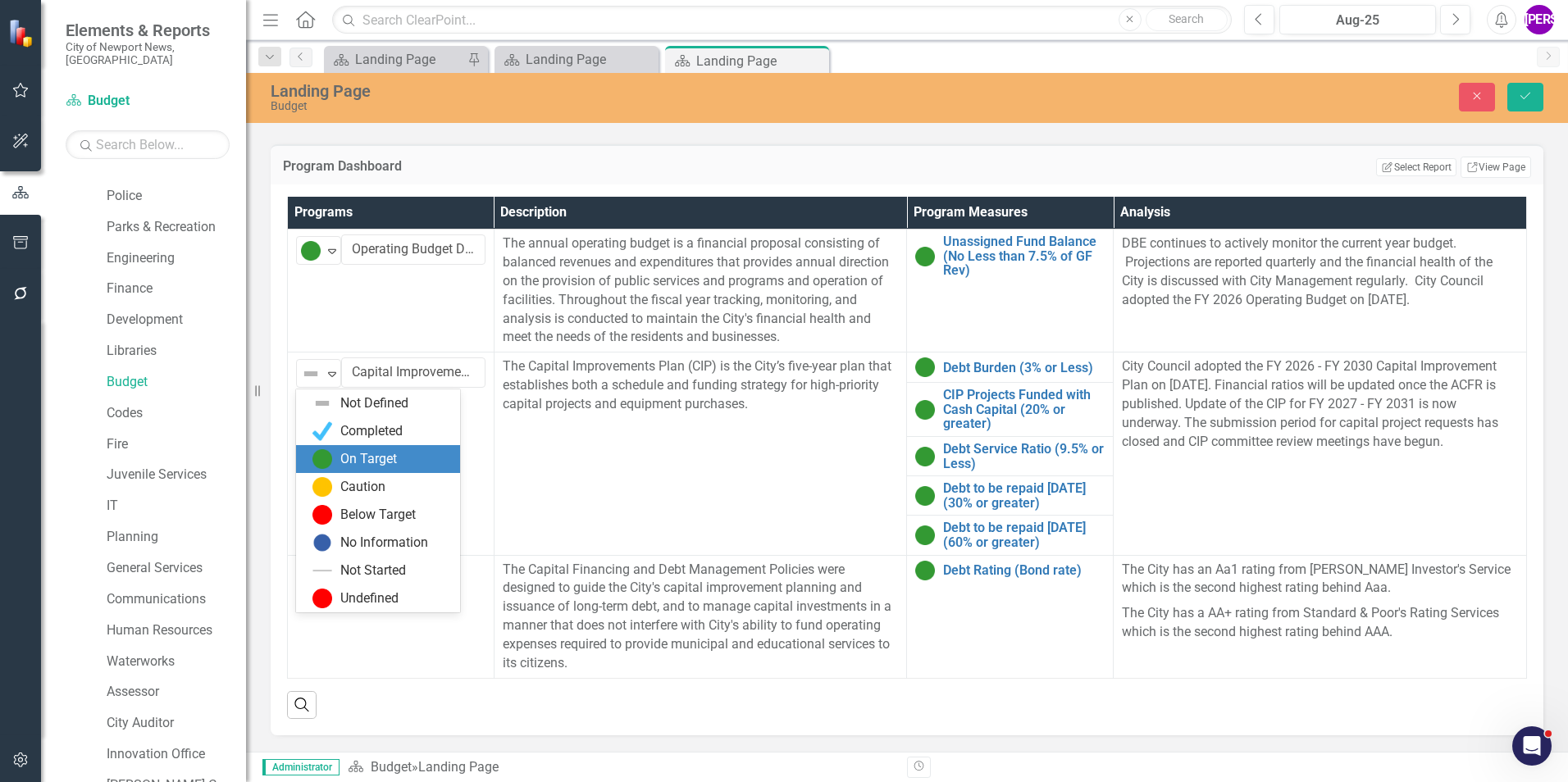
click at [361, 455] on div "On Target" at bounding box center [369, 459] width 57 height 19
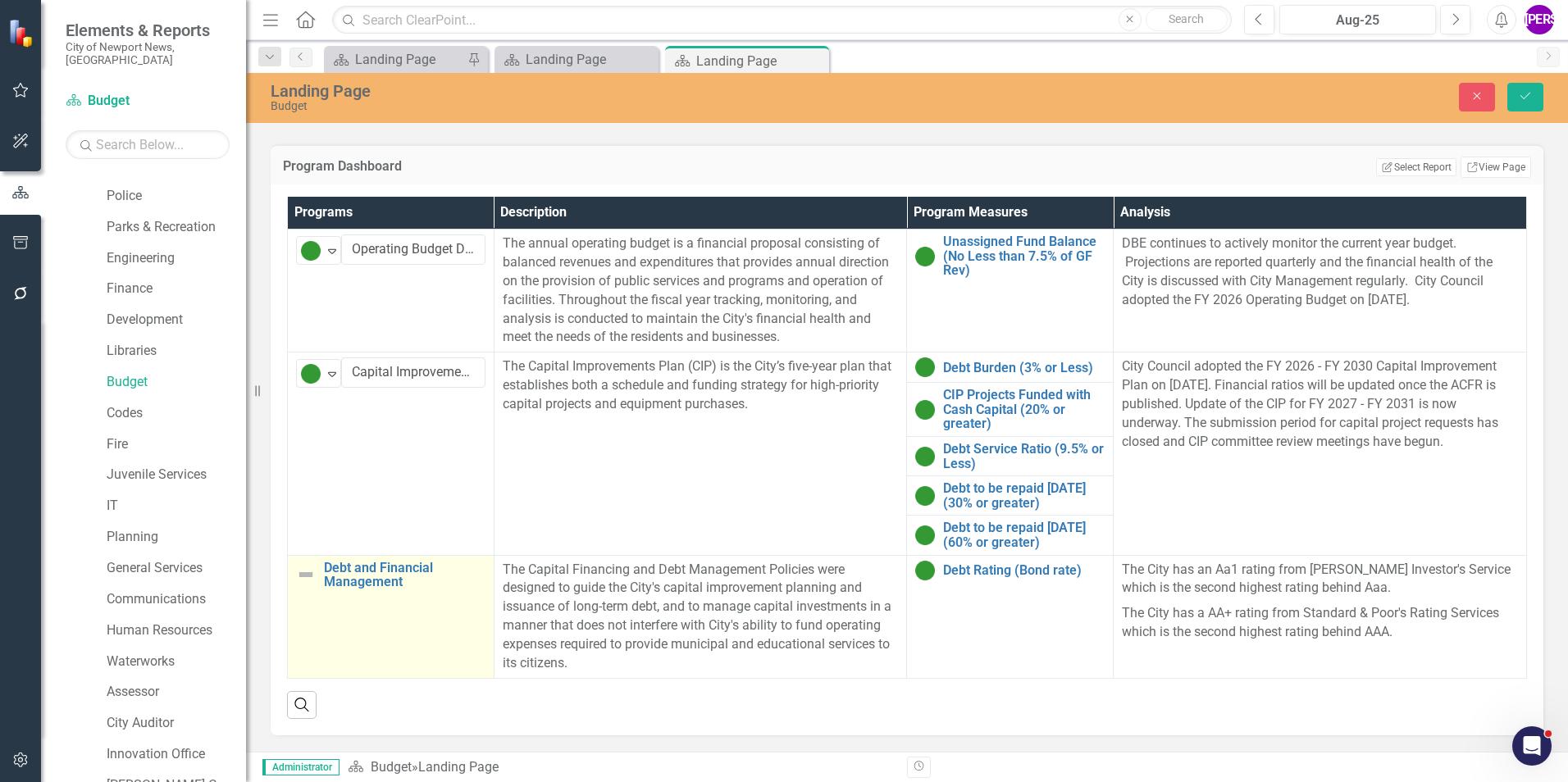
click at [349, 608] on td "Debt and Financial Management Link Map View Link Map Edit Edit Program Link Ope…" at bounding box center [391, 616] width 207 height 123
click at [323, 584] on div "Not Defined Expand" at bounding box center [319, 576] width 45 height 28
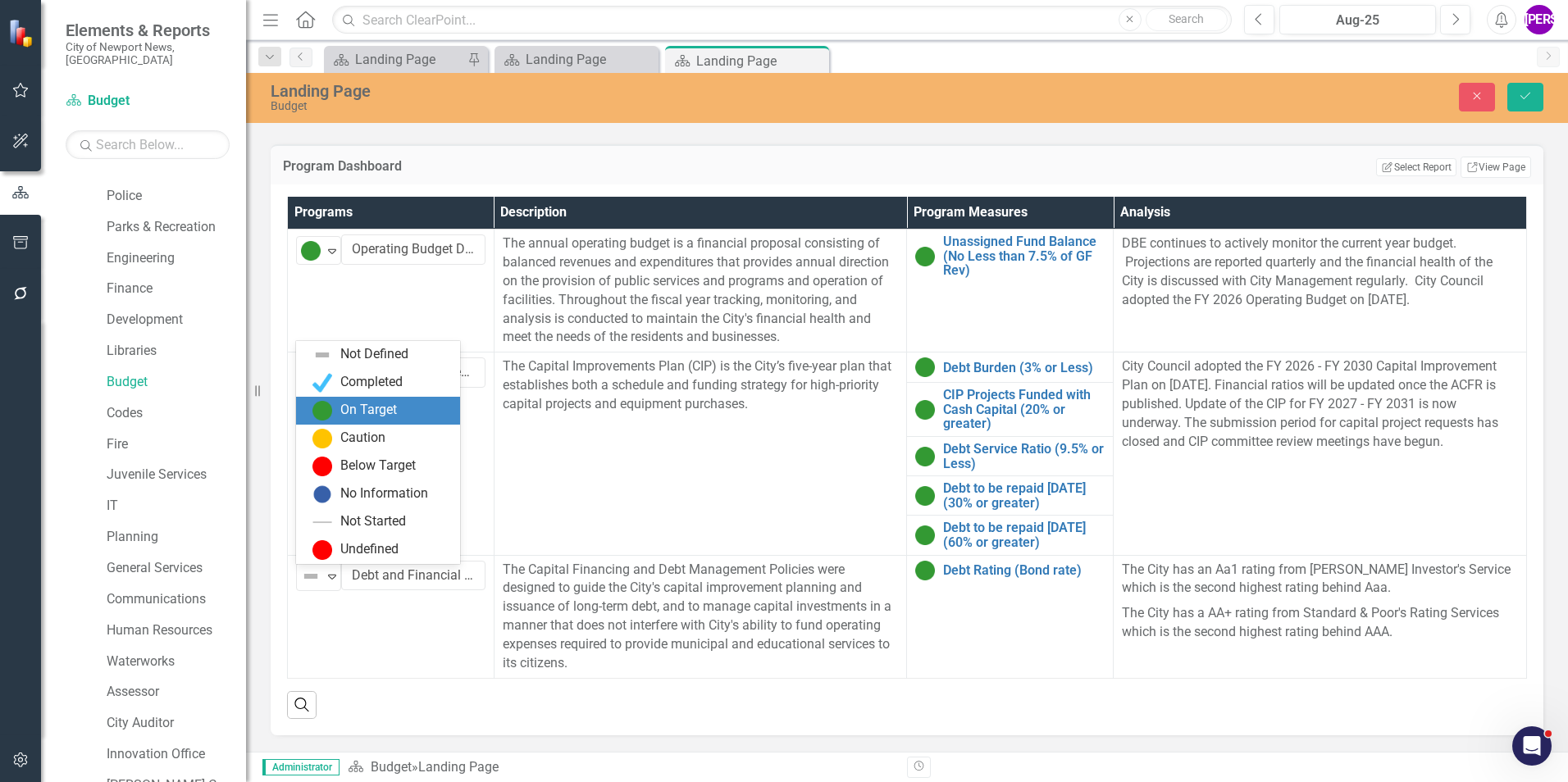
click at [367, 418] on div "On Target" at bounding box center [369, 410] width 57 height 19
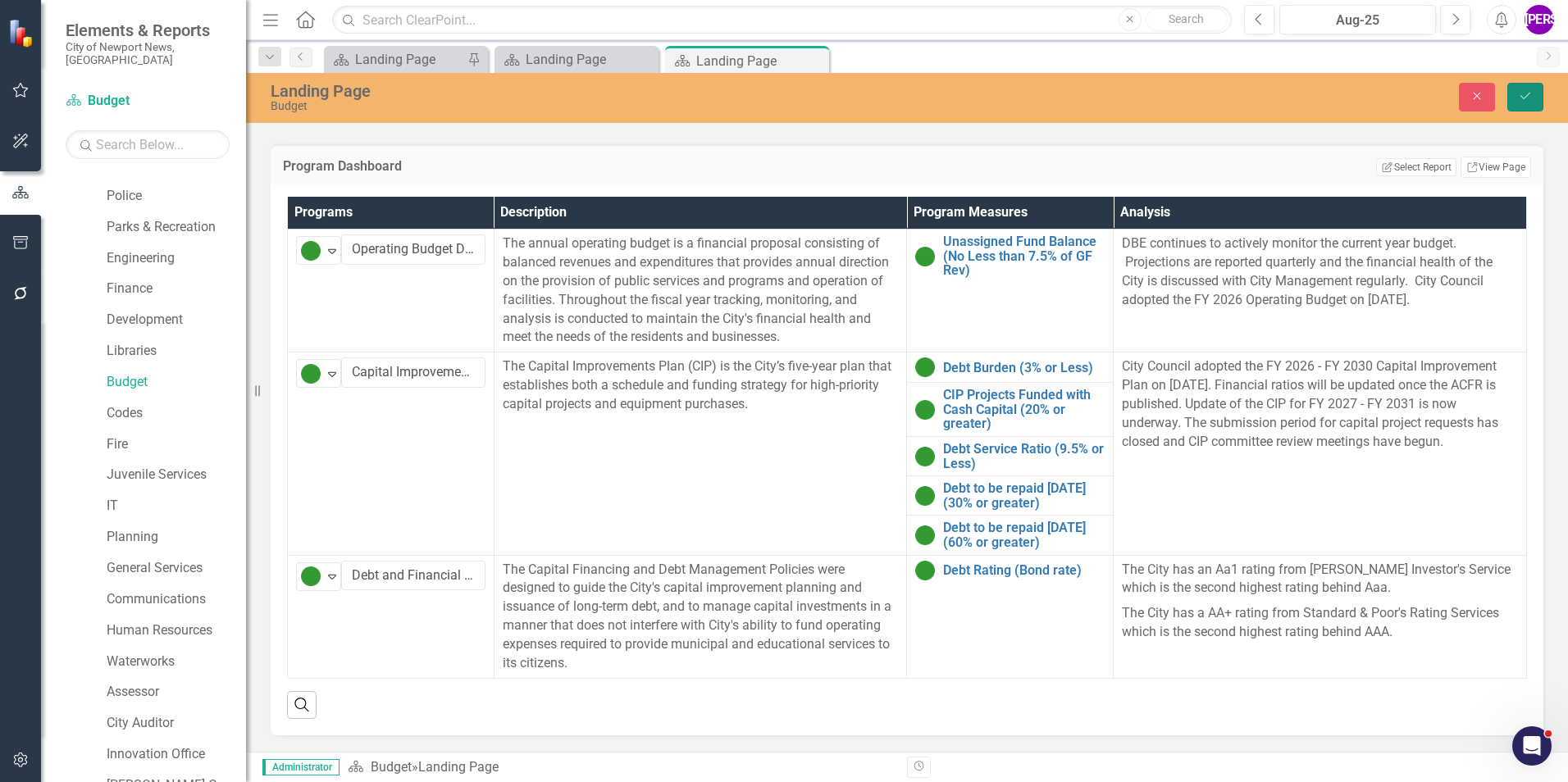
click at [1519, 90] on icon "Save" at bounding box center [1525, 96] width 15 height 12
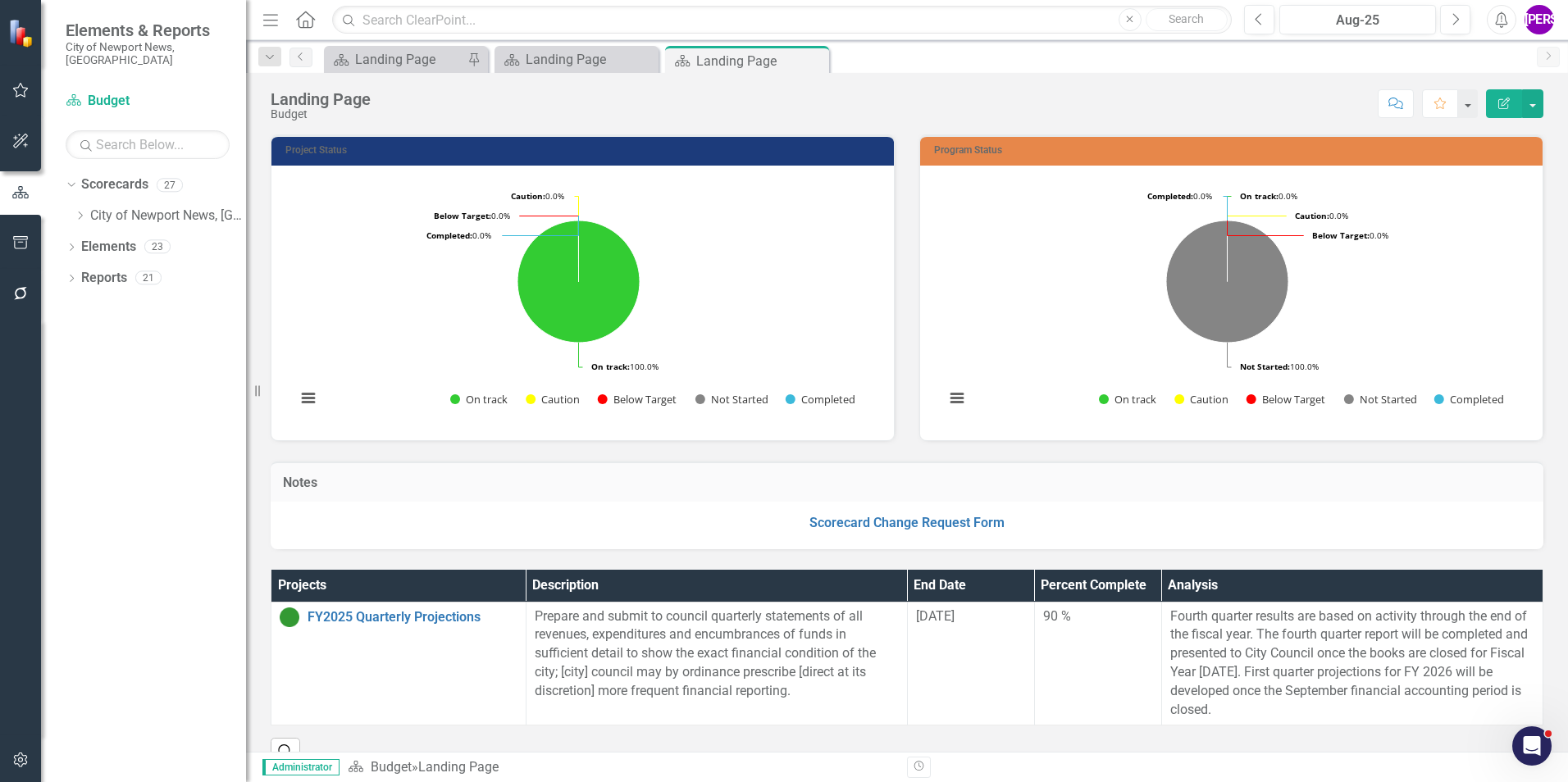
scroll to position [0, 0]
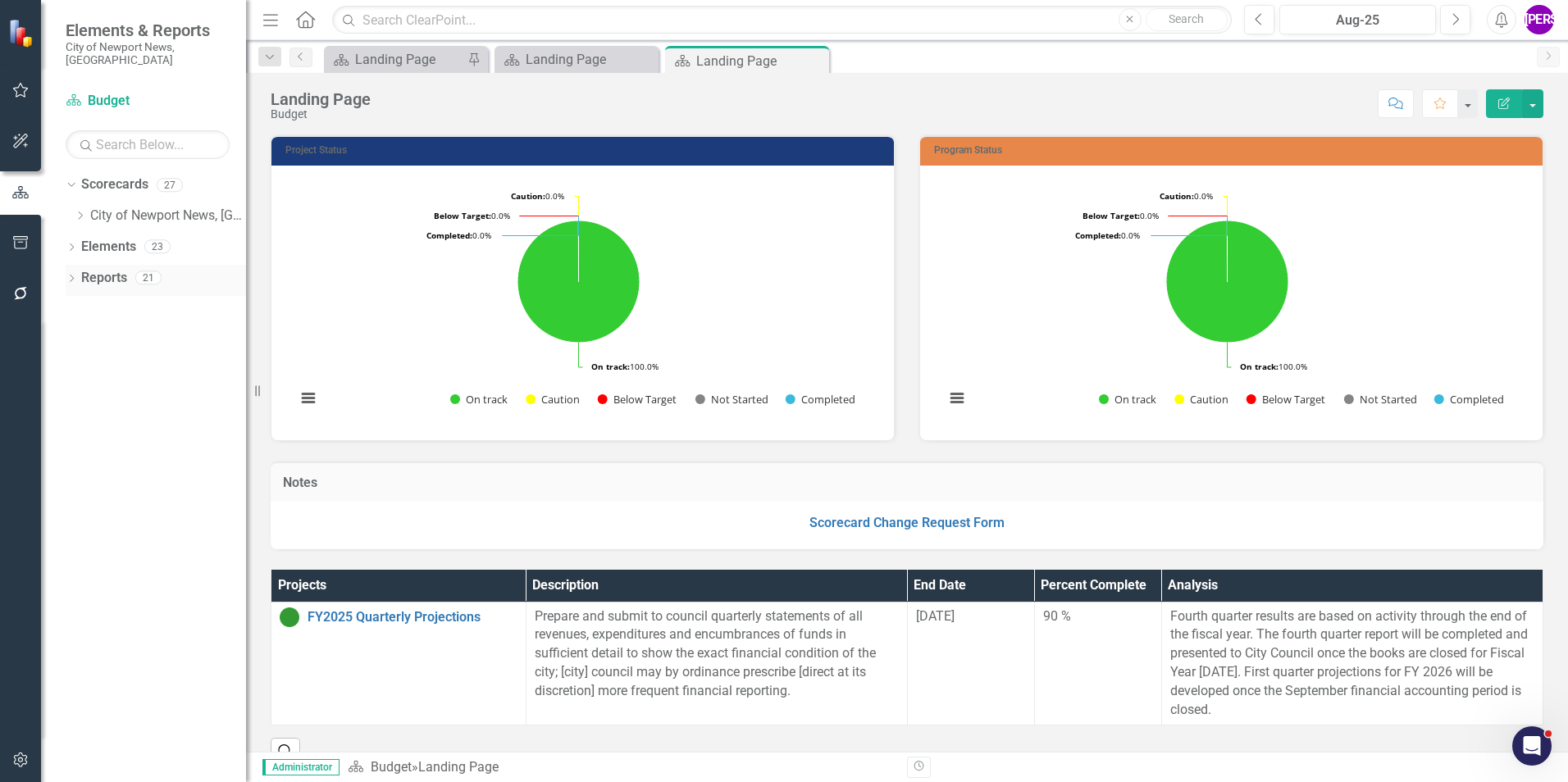
click at [107, 268] on link "Reports" at bounding box center [104, 278] width 46 height 19
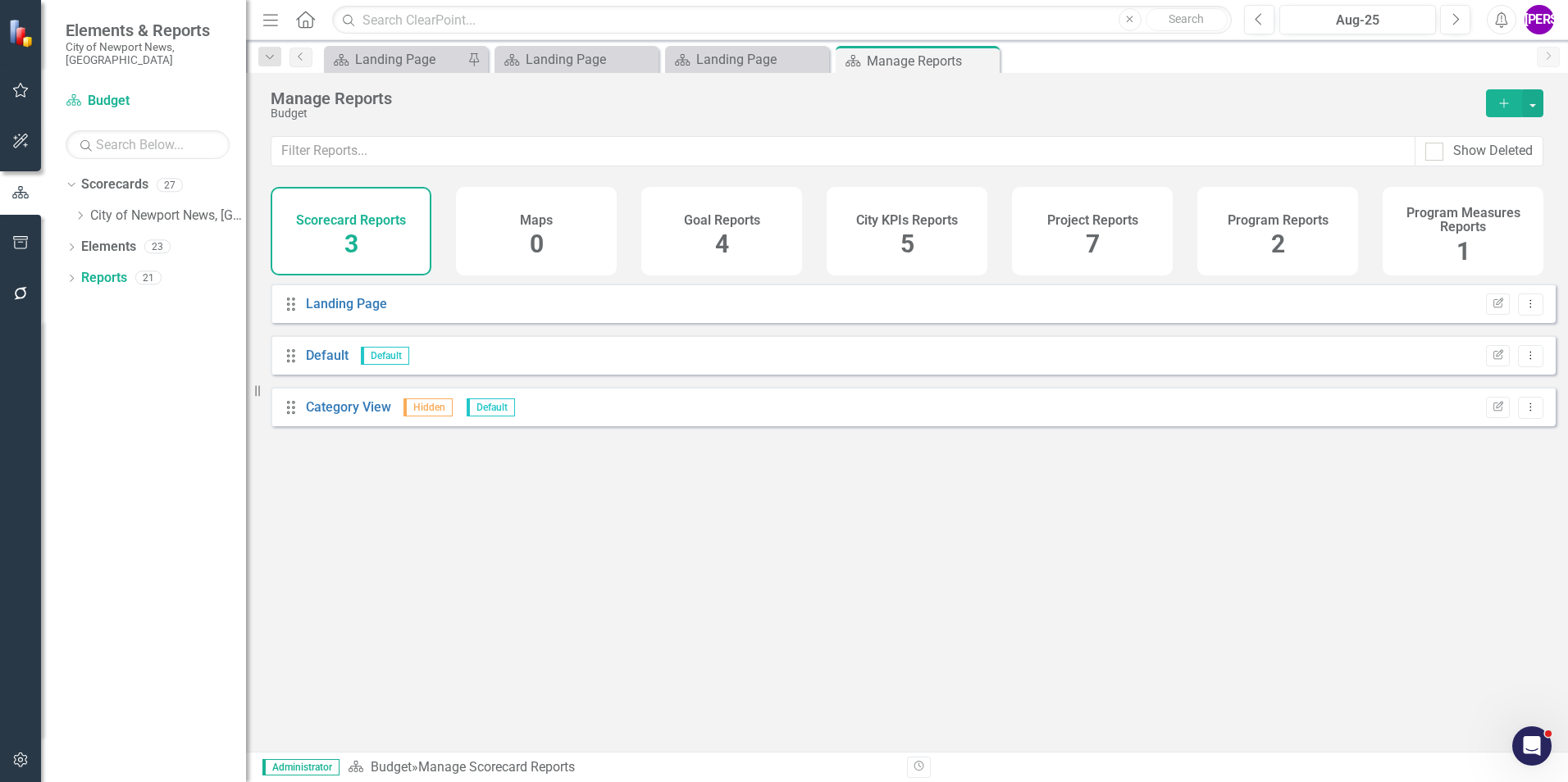
click at [1041, 234] on div "Project Reports 7" at bounding box center [1093, 231] width 161 height 89
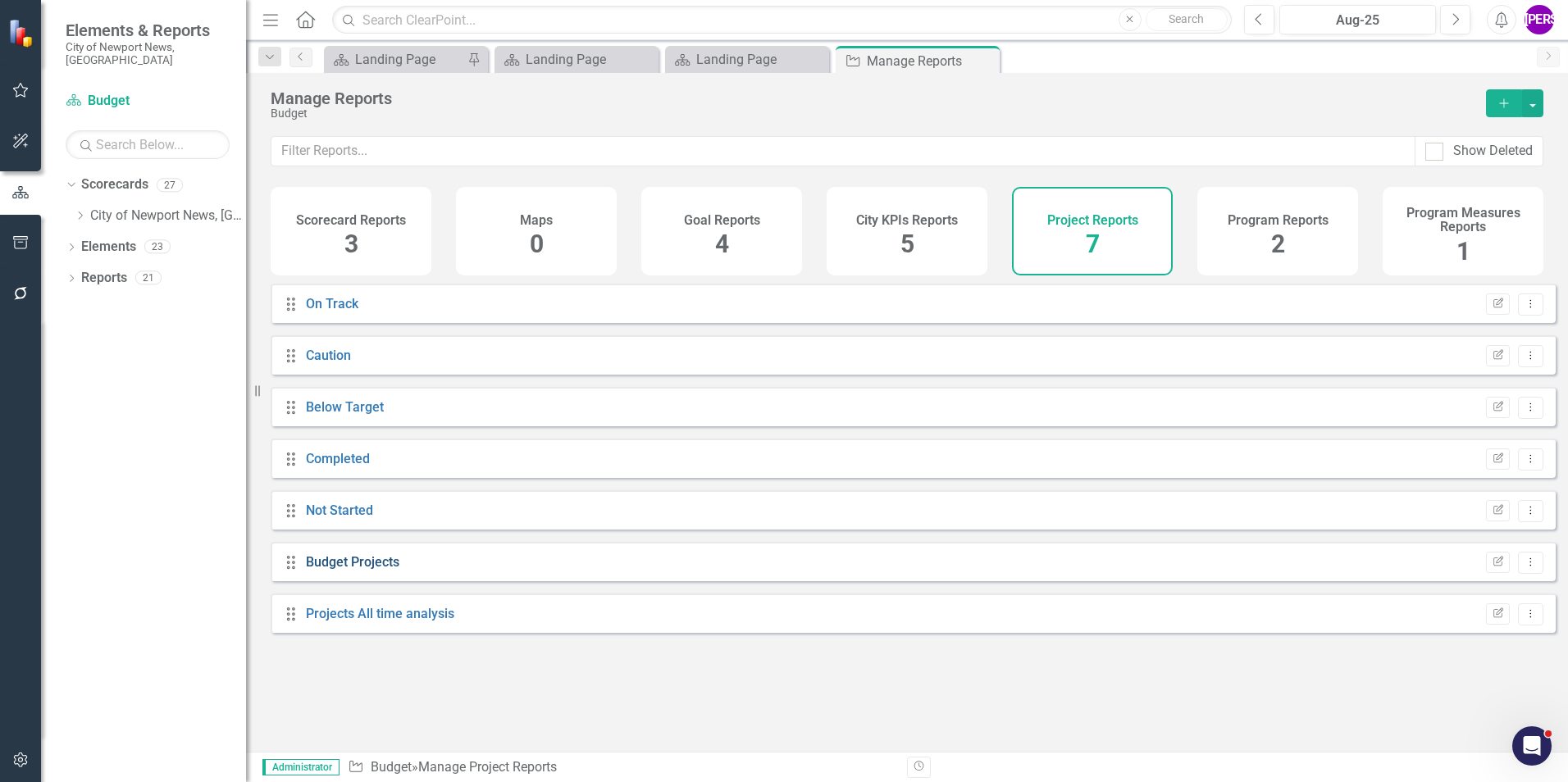
click at [377, 570] on link "Budget Projects" at bounding box center [353, 562] width 94 height 16
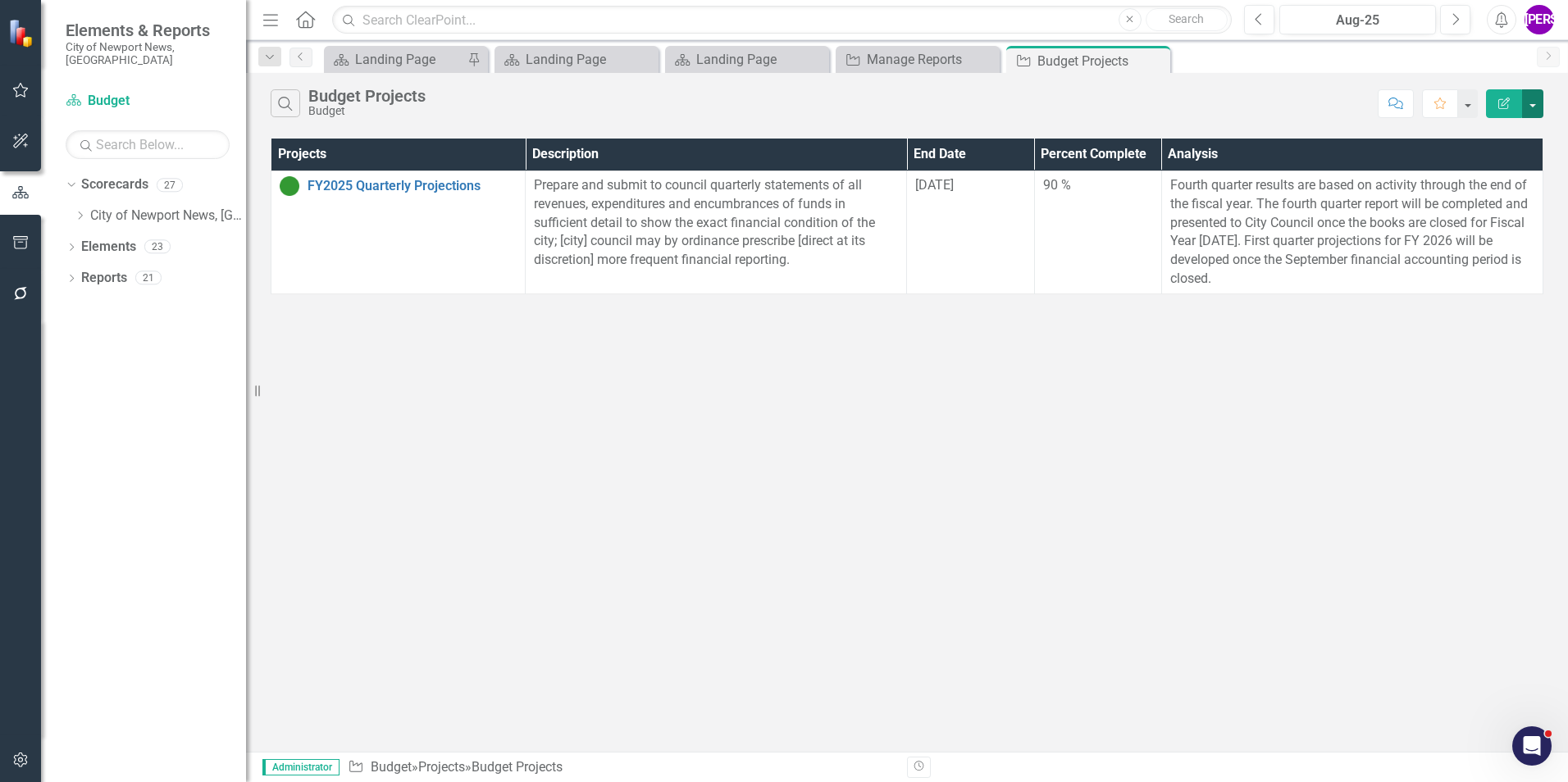
click at [1532, 115] on button "button" at bounding box center [1532, 104] width 21 height 28
click at [1470, 168] on link "PDF Export to PDF" at bounding box center [1478, 166] width 130 height 30
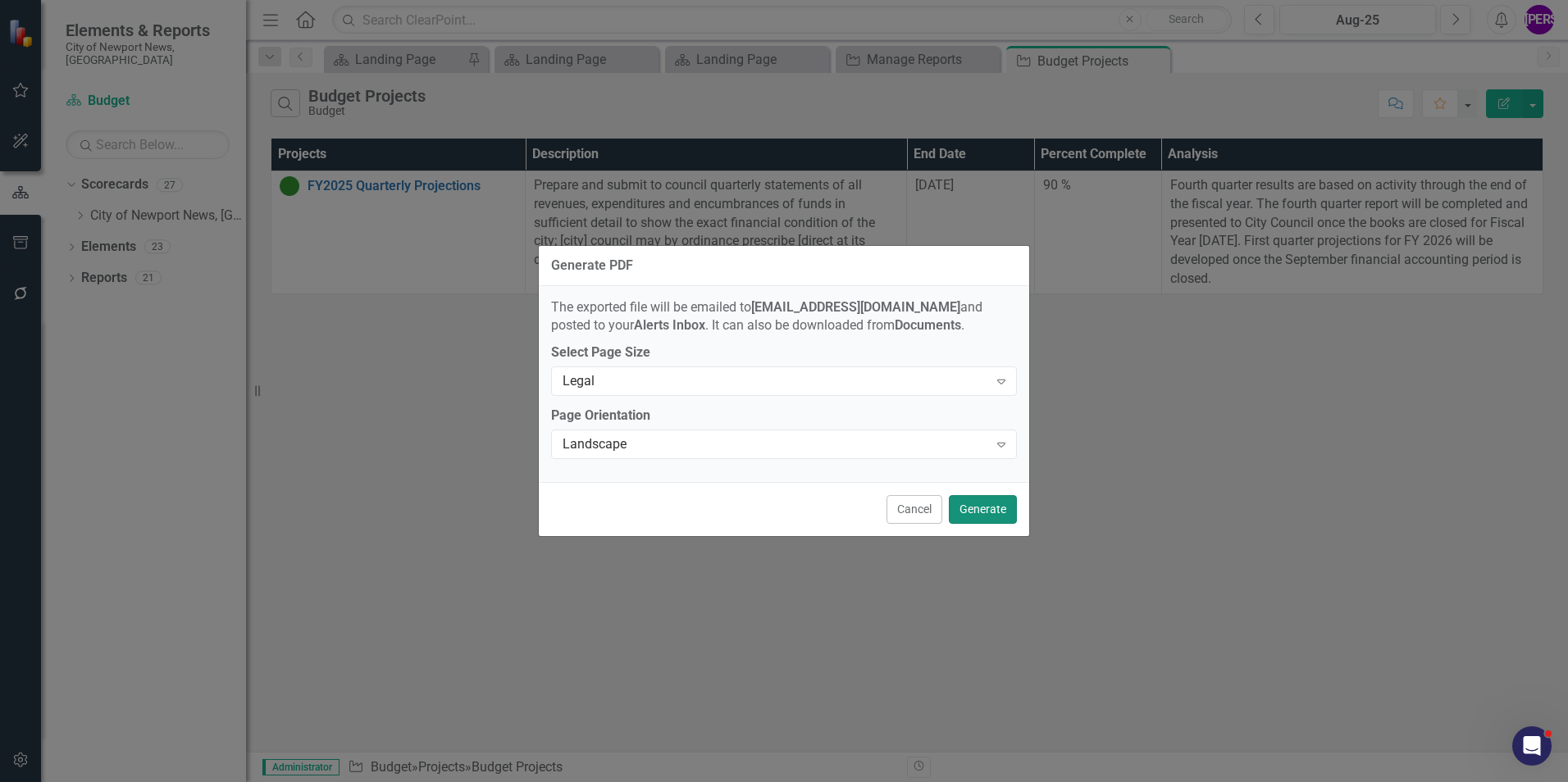
click at [961, 507] on button "Generate" at bounding box center [982, 509] width 68 height 28
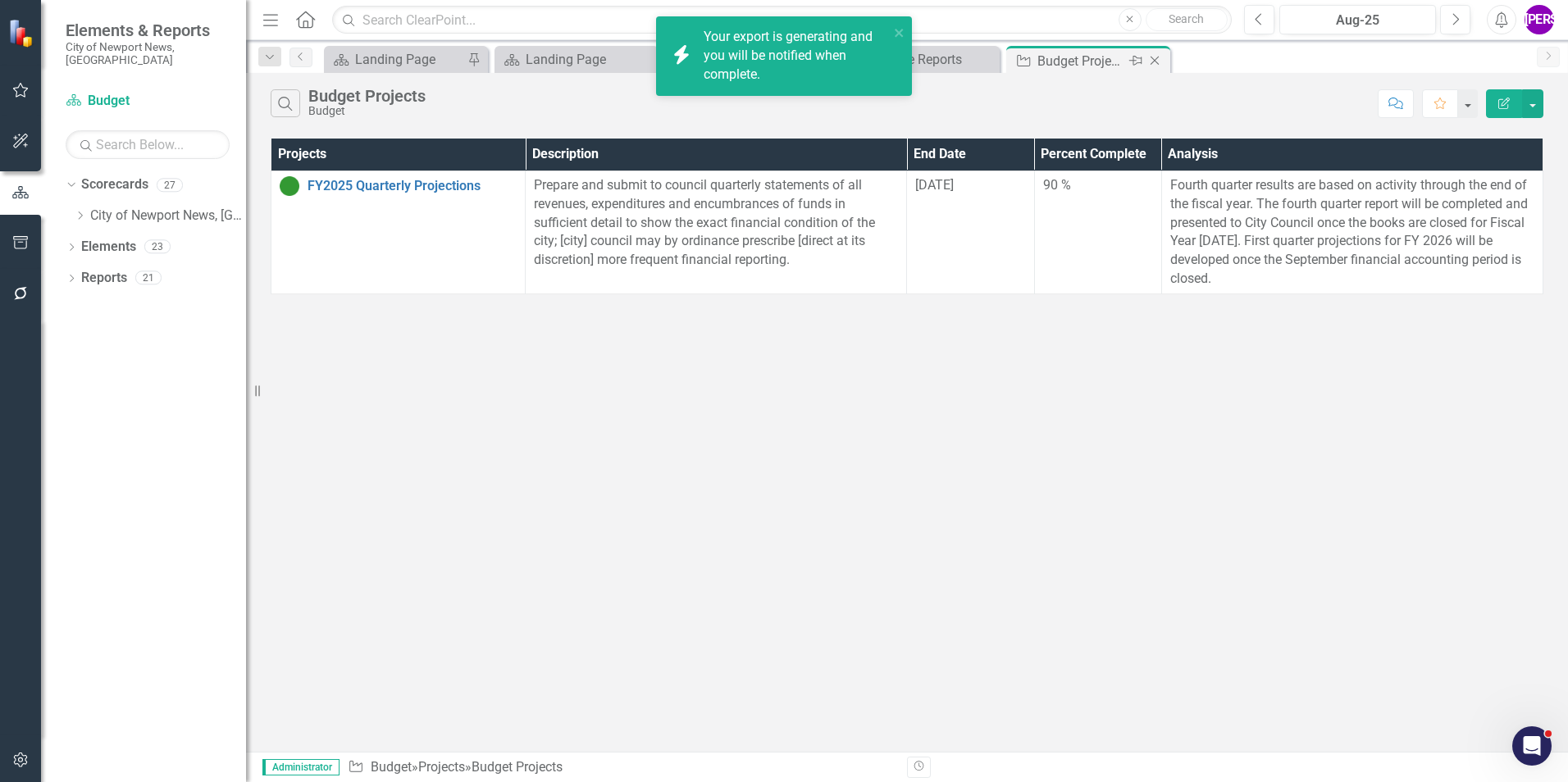
click at [1152, 59] on icon "Close" at bounding box center [1155, 61] width 17 height 13
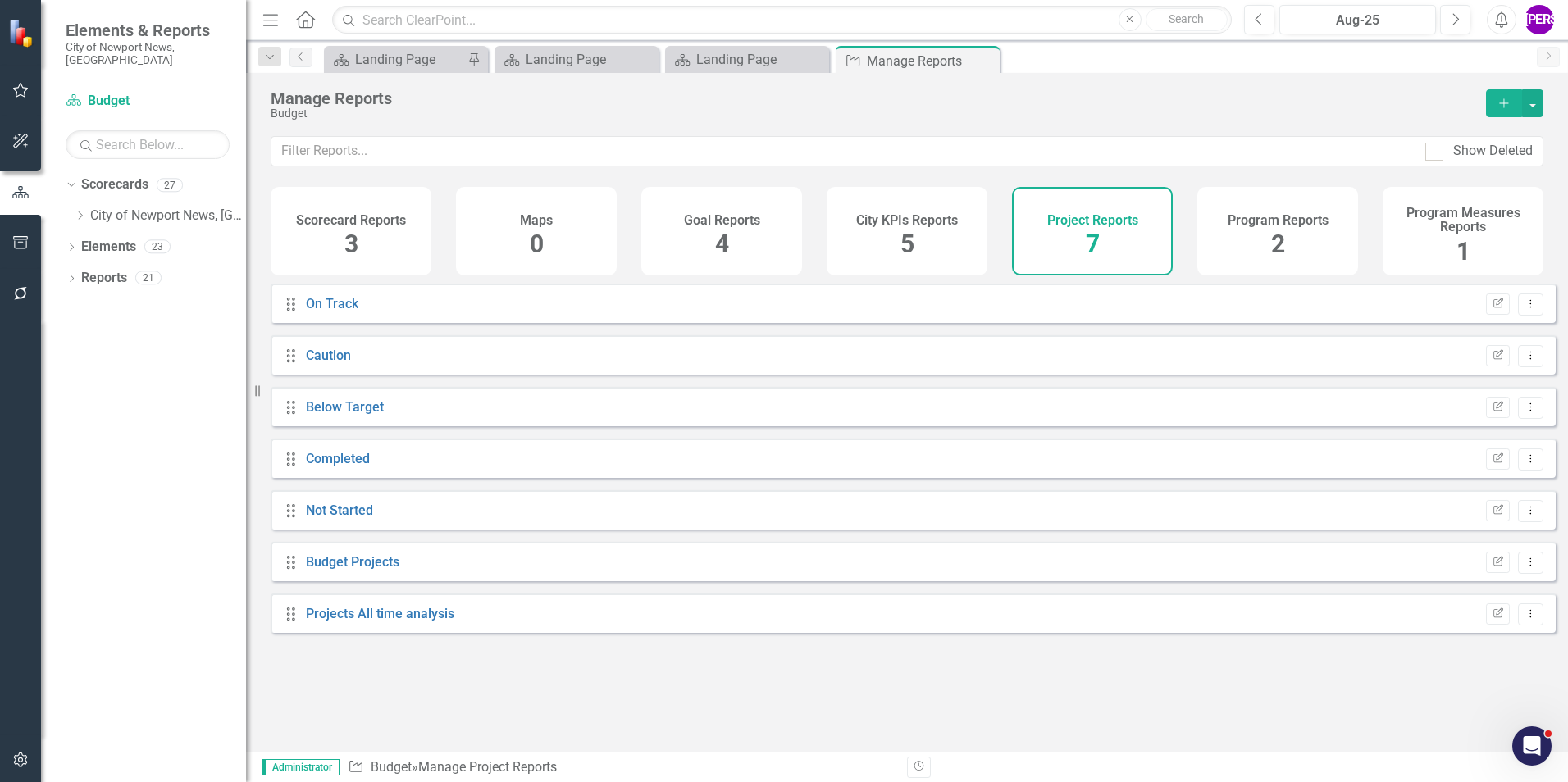
click at [1217, 227] on div "Program Reports 2" at bounding box center [1278, 231] width 161 height 89
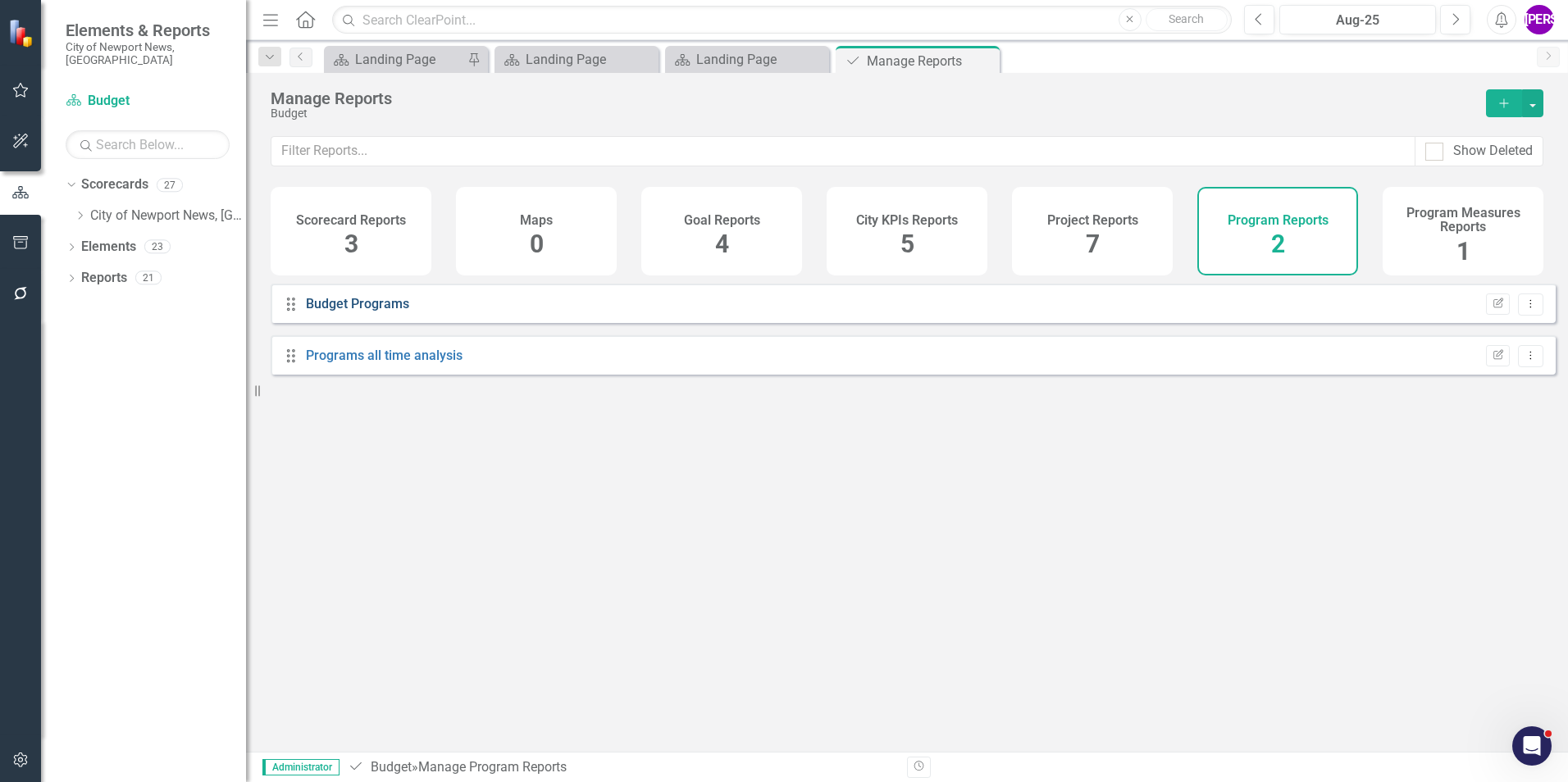
click at [351, 311] on link "Budget Programs" at bounding box center [358, 304] width 104 height 16
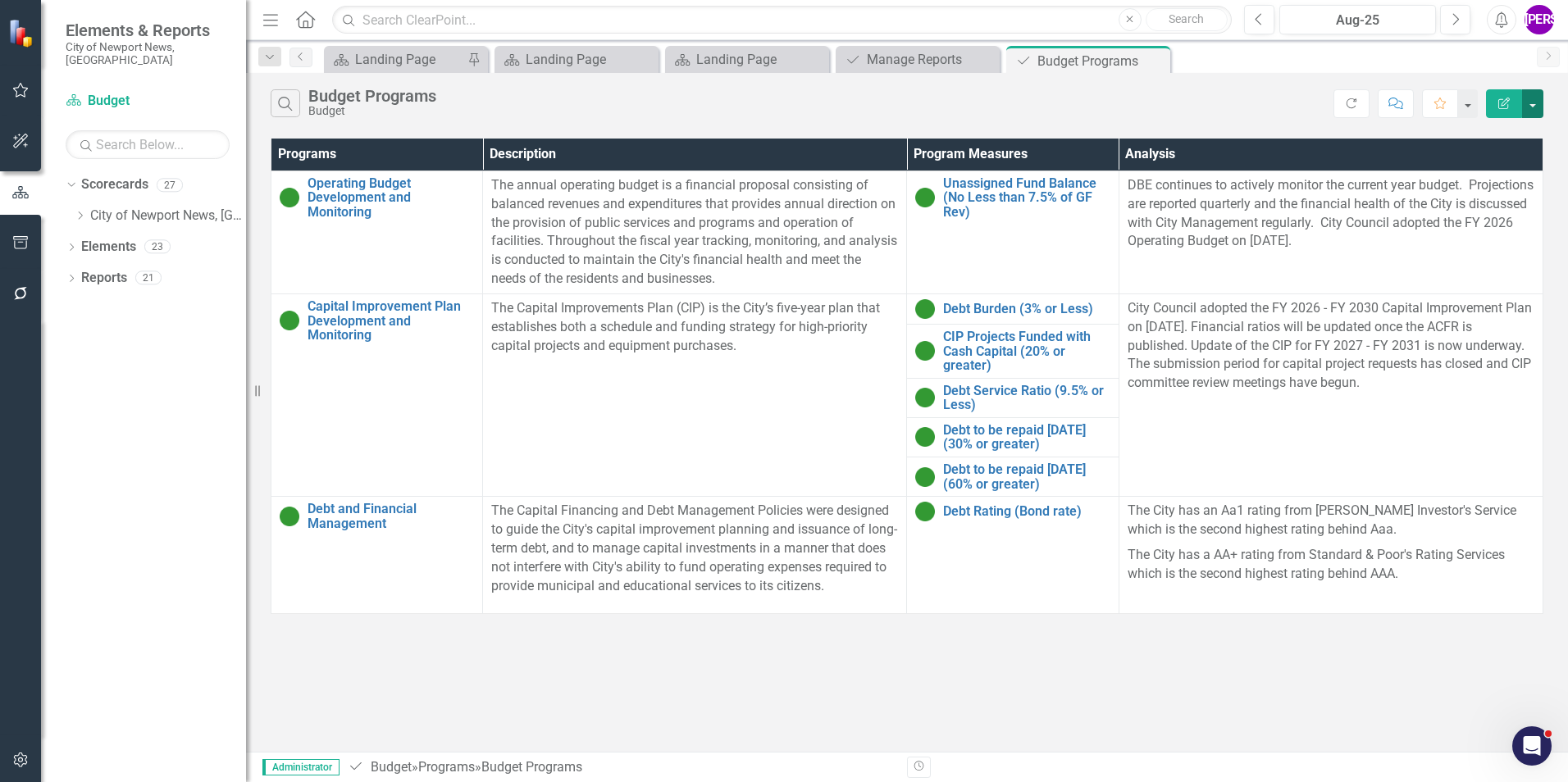
click at [1536, 104] on button "button" at bounding box center [1532, 104] width 21 height 28
click at [1513, 161] on link "PDF Export to PDF" at bounding box center [1478, 166] width 130 height 30
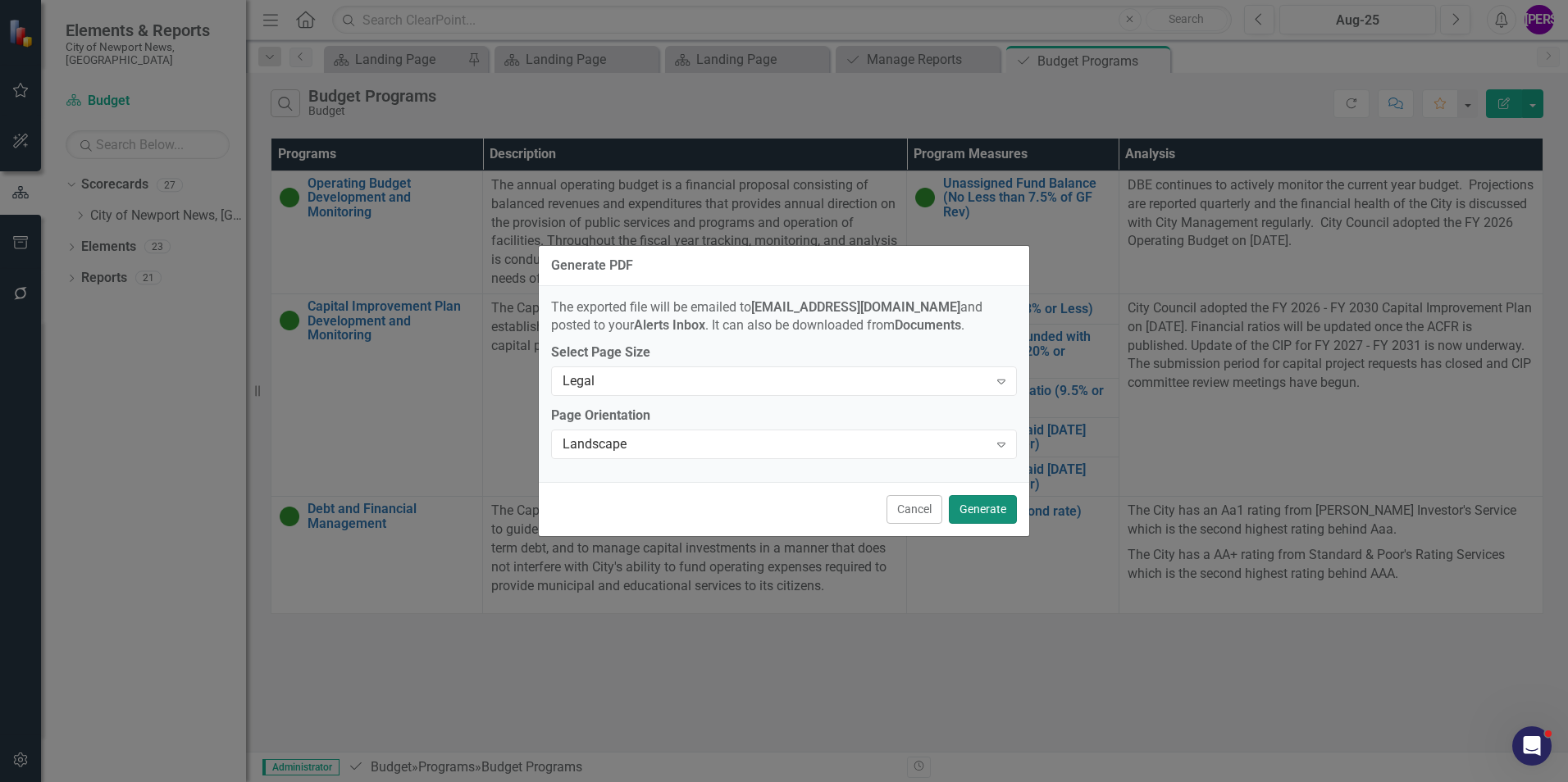
click at [991, 506] on button "Generate" at bounding box center [982, 509] width 68 height 28
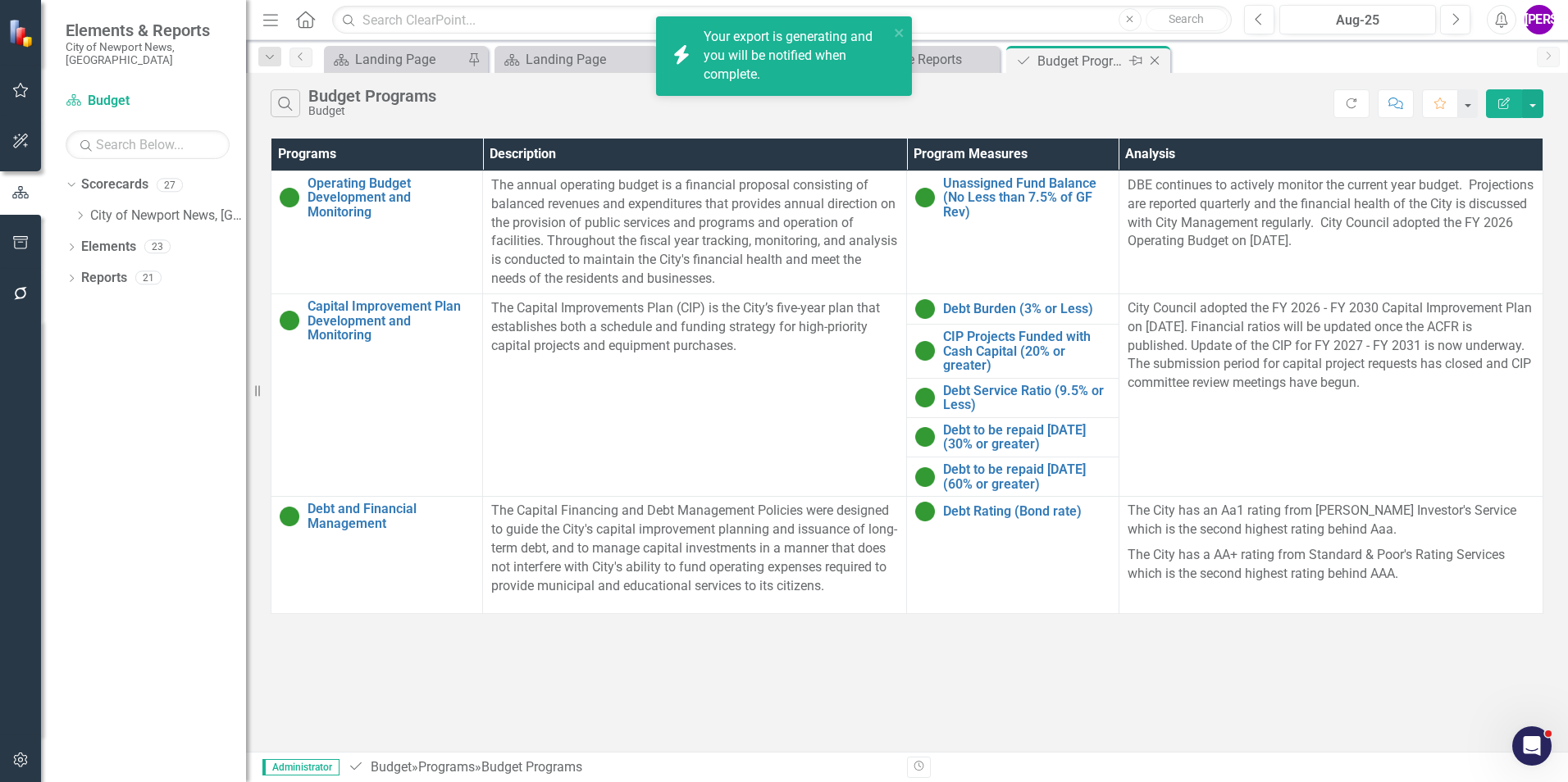
click at [1155, 57] on icon "Close" at bounding box center [1155, 61] width 17 height 13
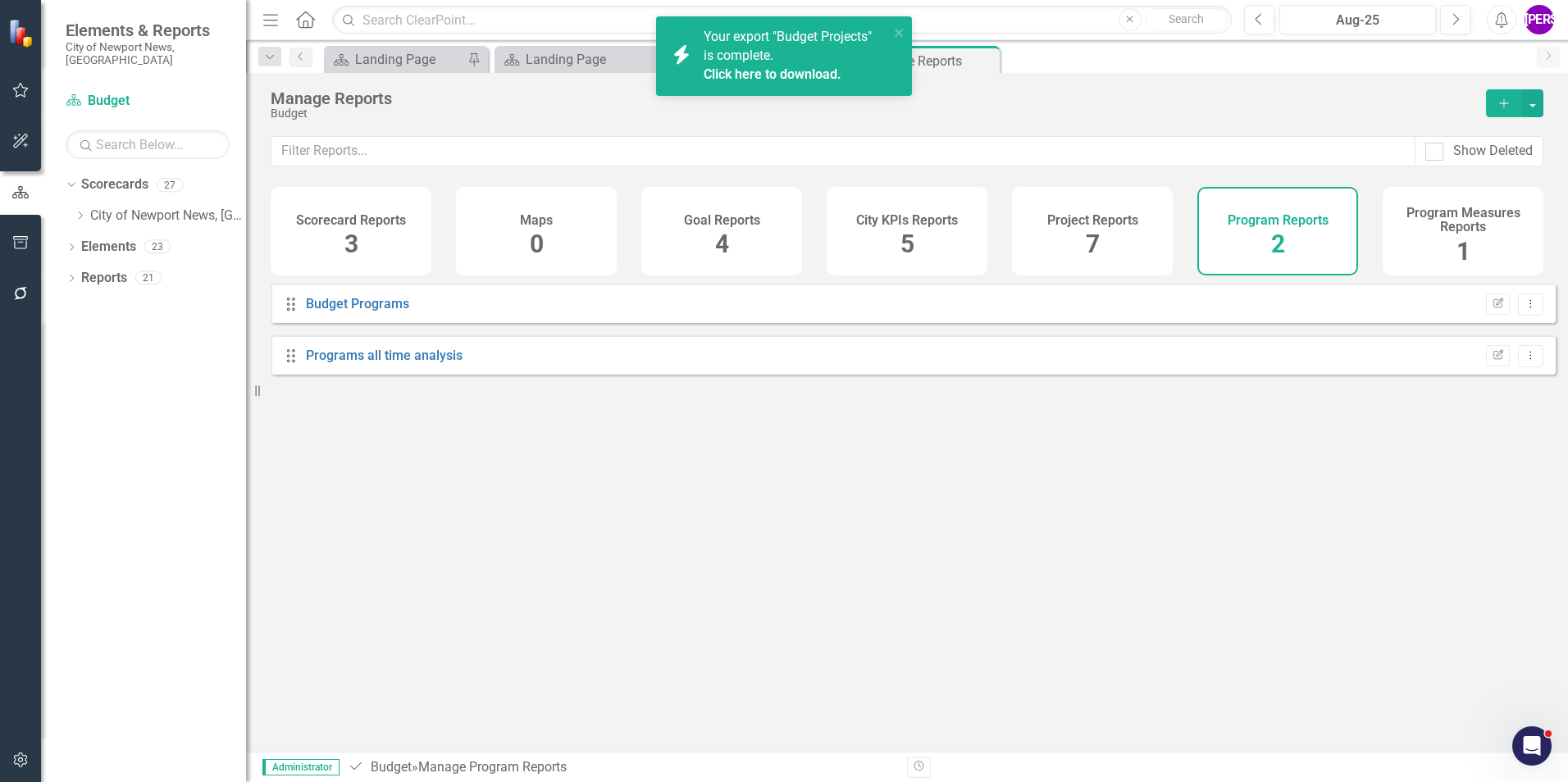
click at [775, 70] on link "Click here to download." at bounding box center [772, 74] width 138 height 16
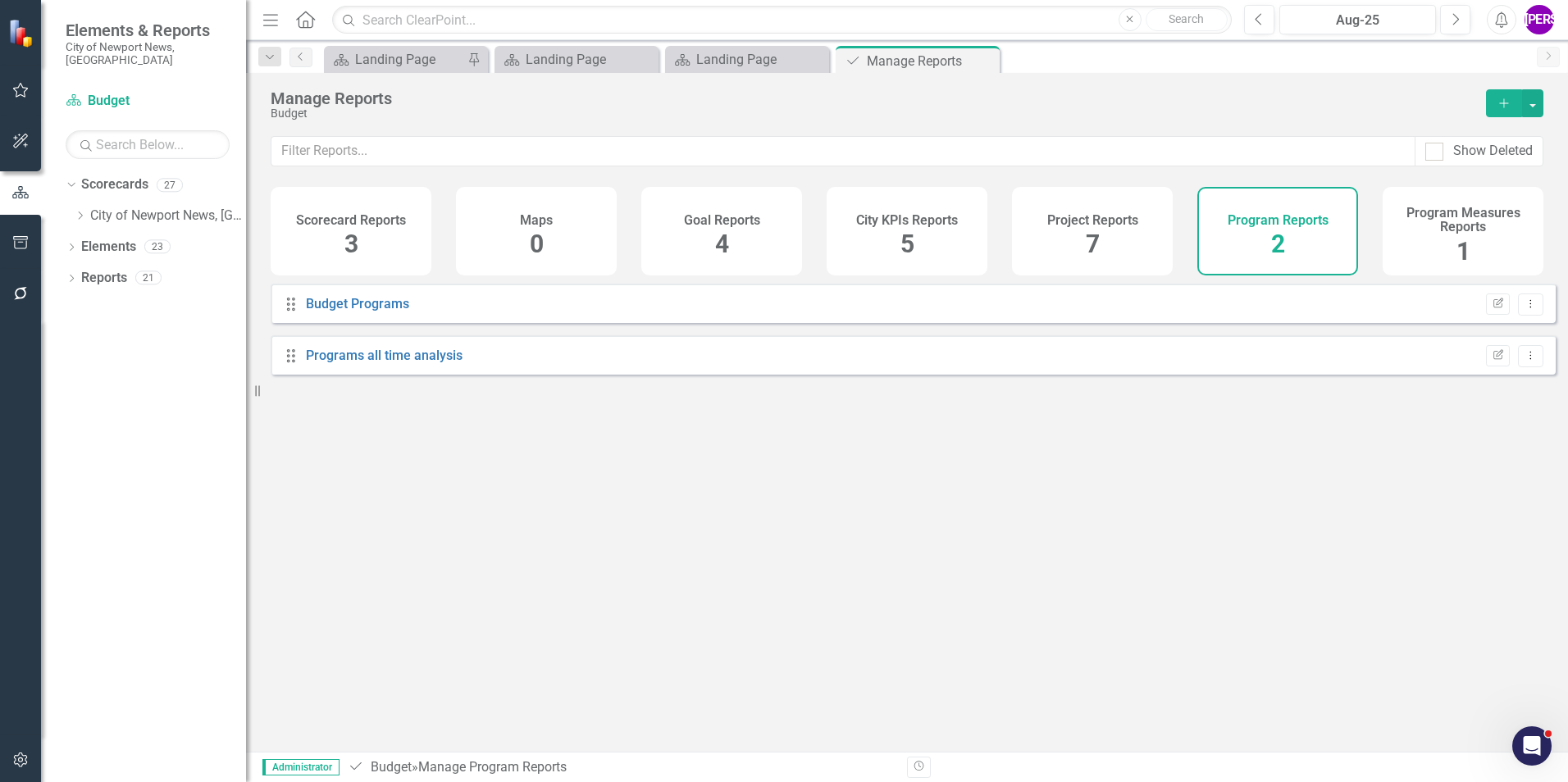
click at [956, 104] on div "Manage Reports" at bounding box center [869, 99] width 1199 height 18
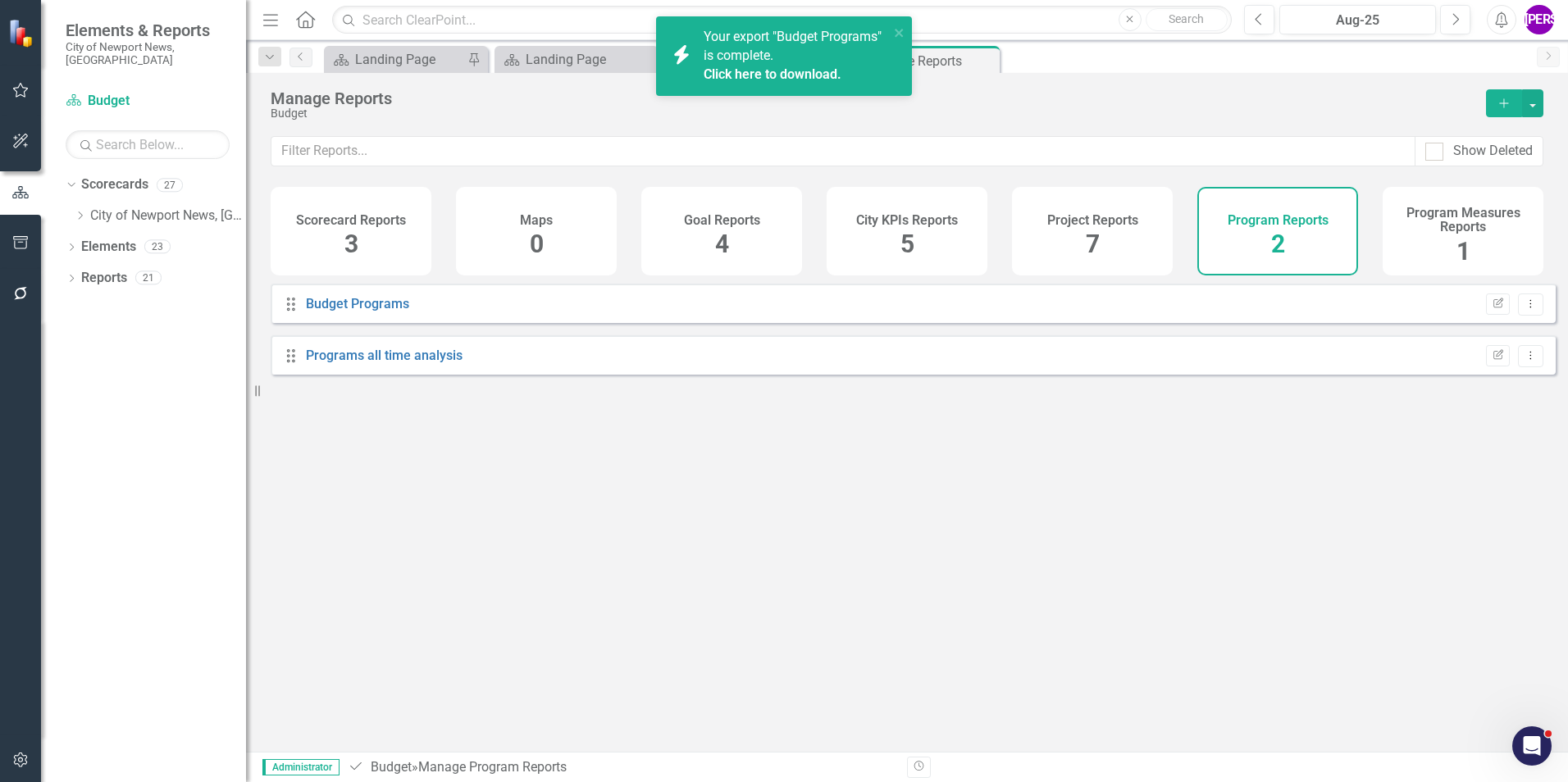
click at [764, 74] on link "Click here to download." at bounding box center [772, 74] width 138 height 16
drag, startPoint x: 661, startPoint y: 481, endPoint x: 889, endPoint y: 267, distance: 312.7
click at [661, 481] on div "Drag Budget Programs Edit Report Dropdown Menu Drag Programs all time analysis …" at bounding box center [907, 511] width 1322 height 456
click at [987, 61] on icon "Close" at bounding box center [984, 61] width 17 height 13
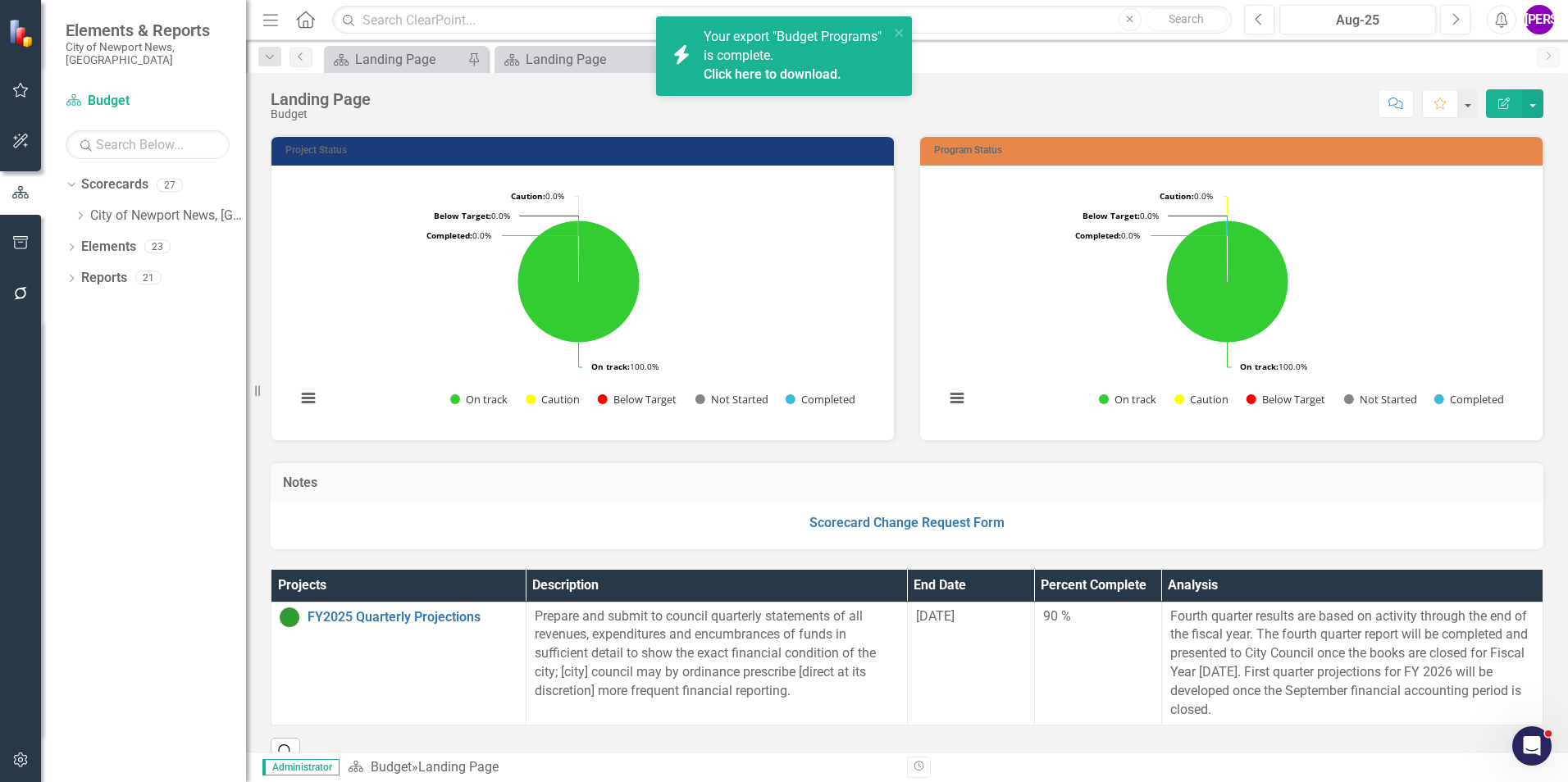
drag, startPoint x: 77, startPoint y: 202, endPoint x: 107, endPoint y: 242, distance: 50.0
click at [77, 211] on icon "Dropdown" at bounding box center [79, 216] width 13 height 10
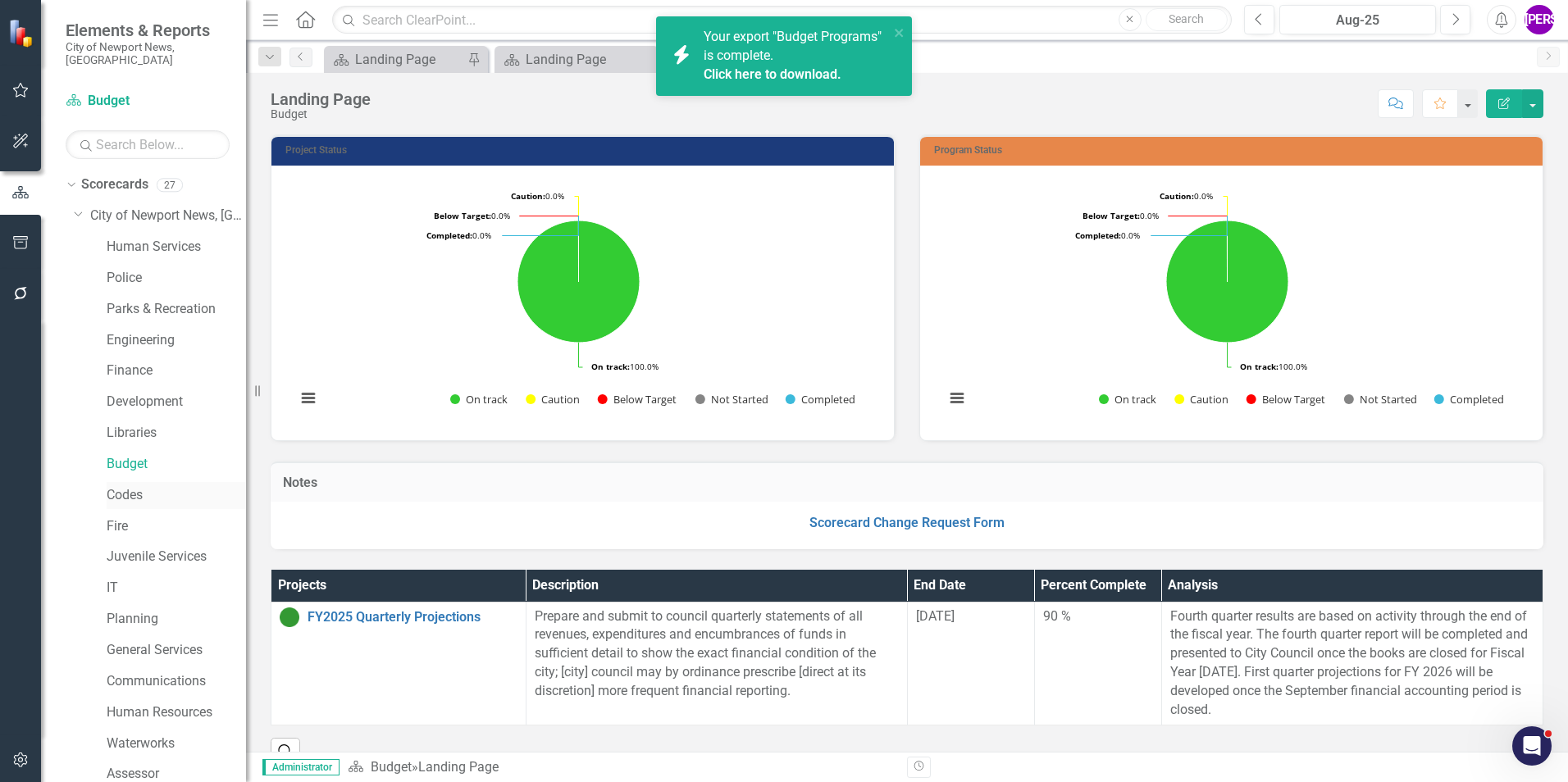
click at [133, 486] on link "Codes" at bounding box center [176, 495] width 140 height 19
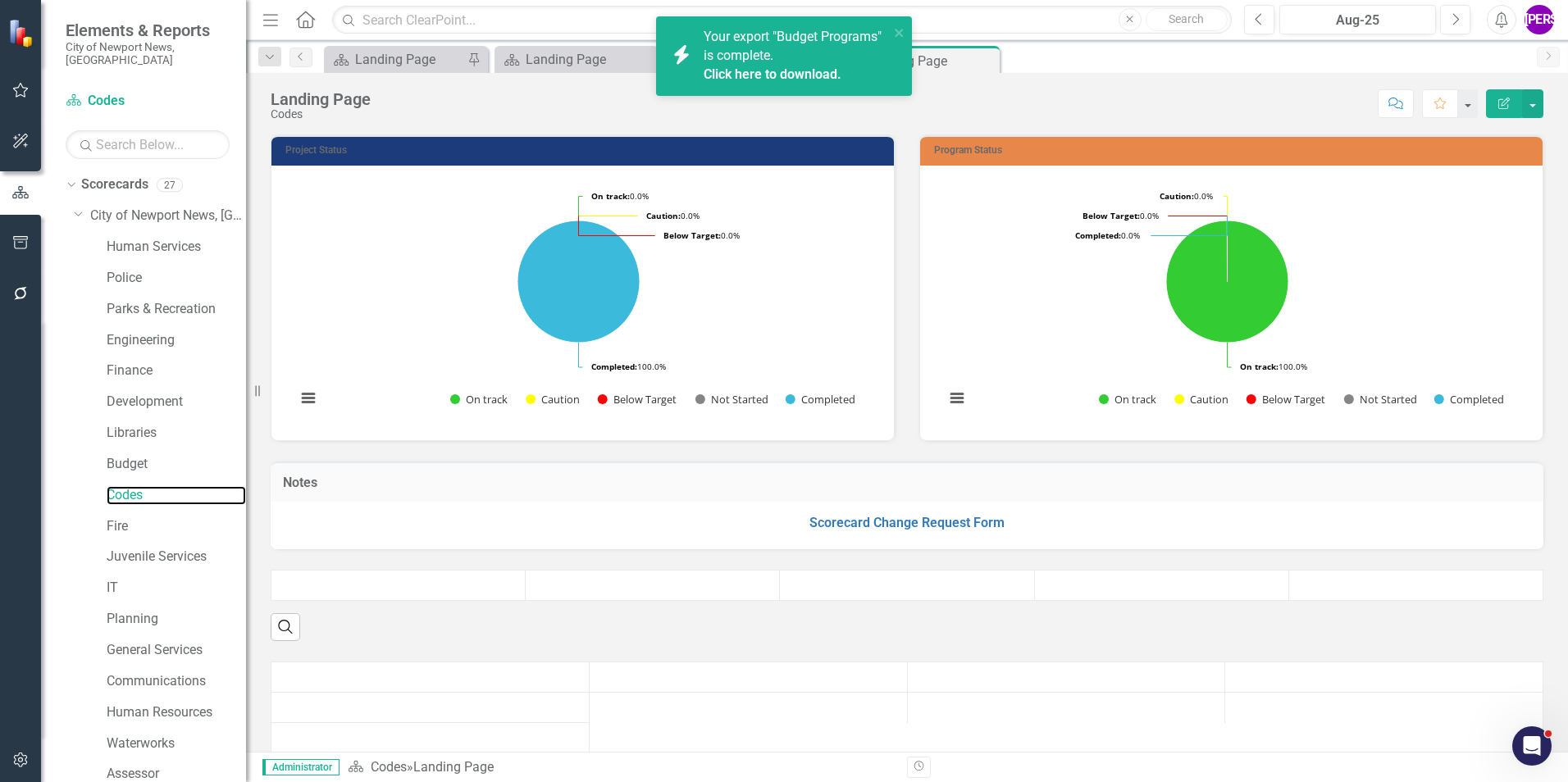
scroll to position [307, 0]
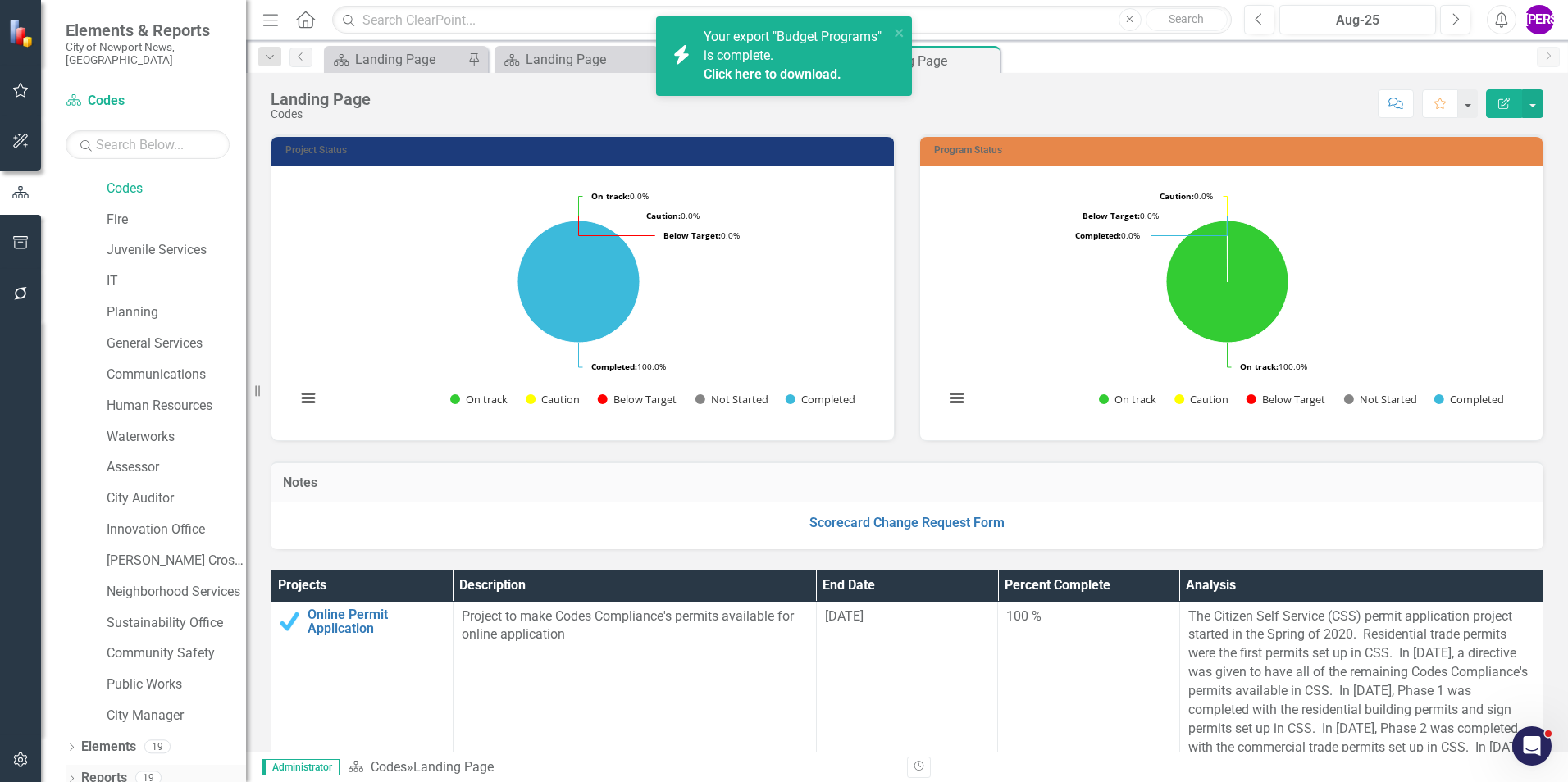
click at [111, 769] on link "Reports" at bounding box center [104, 778] width 46 height 19
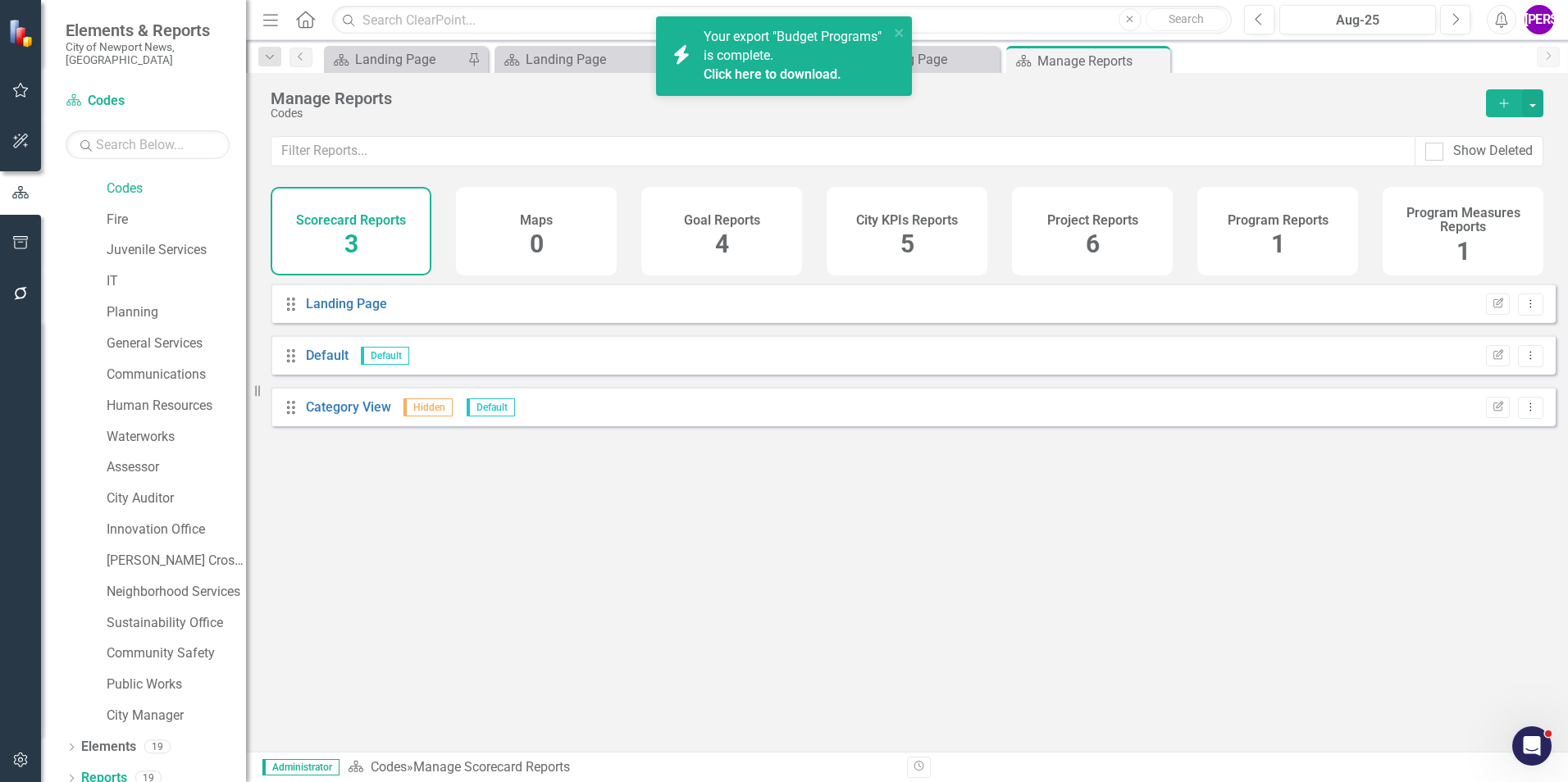
click at [1261, 225] on h4 "Program Reports" at bounding box center [1278, 221] width 101 height 15
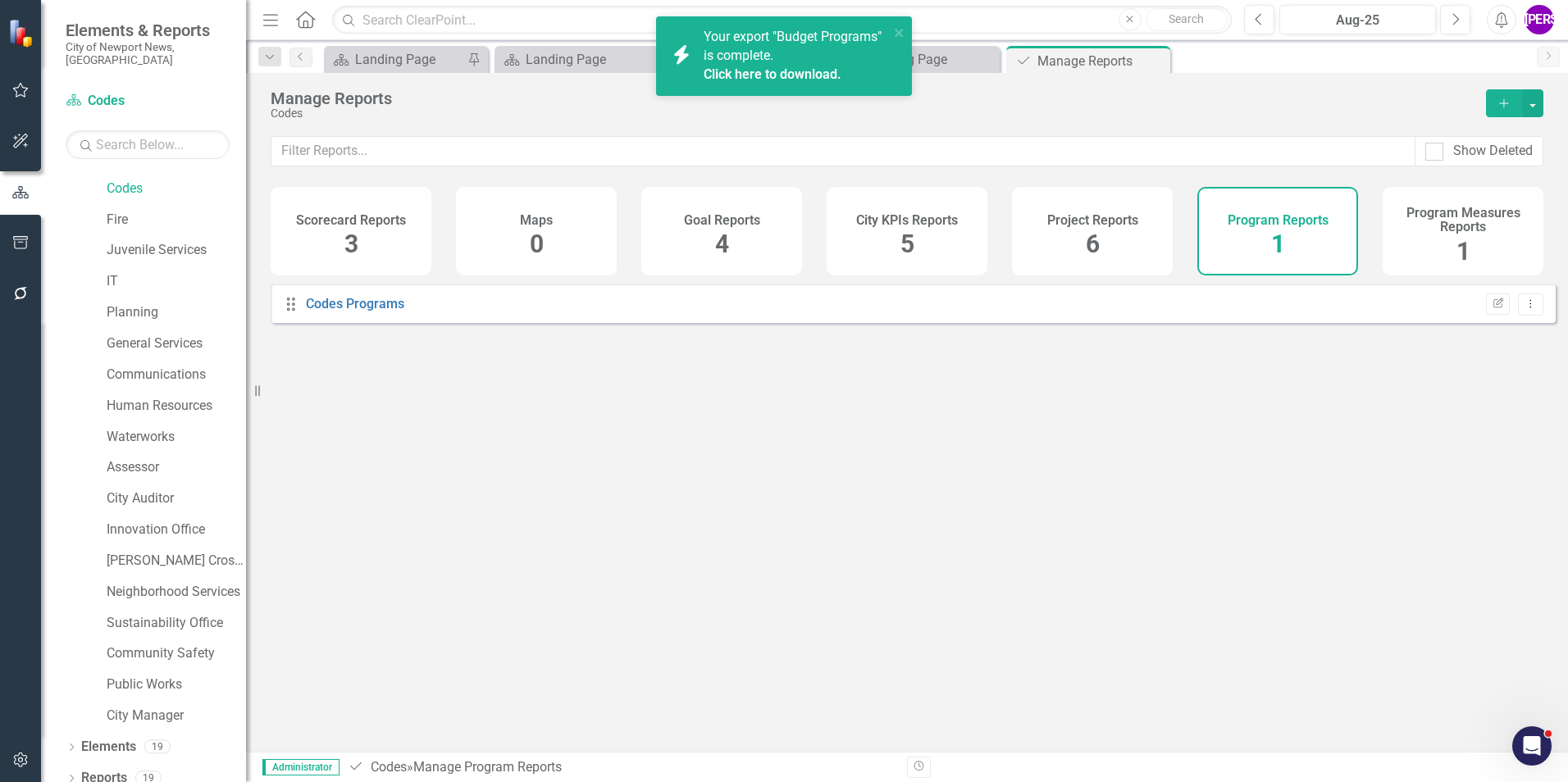
click at [1104, 253] on div "Project Reports 6" at bounding box center [1093, 231] width 161 height 89
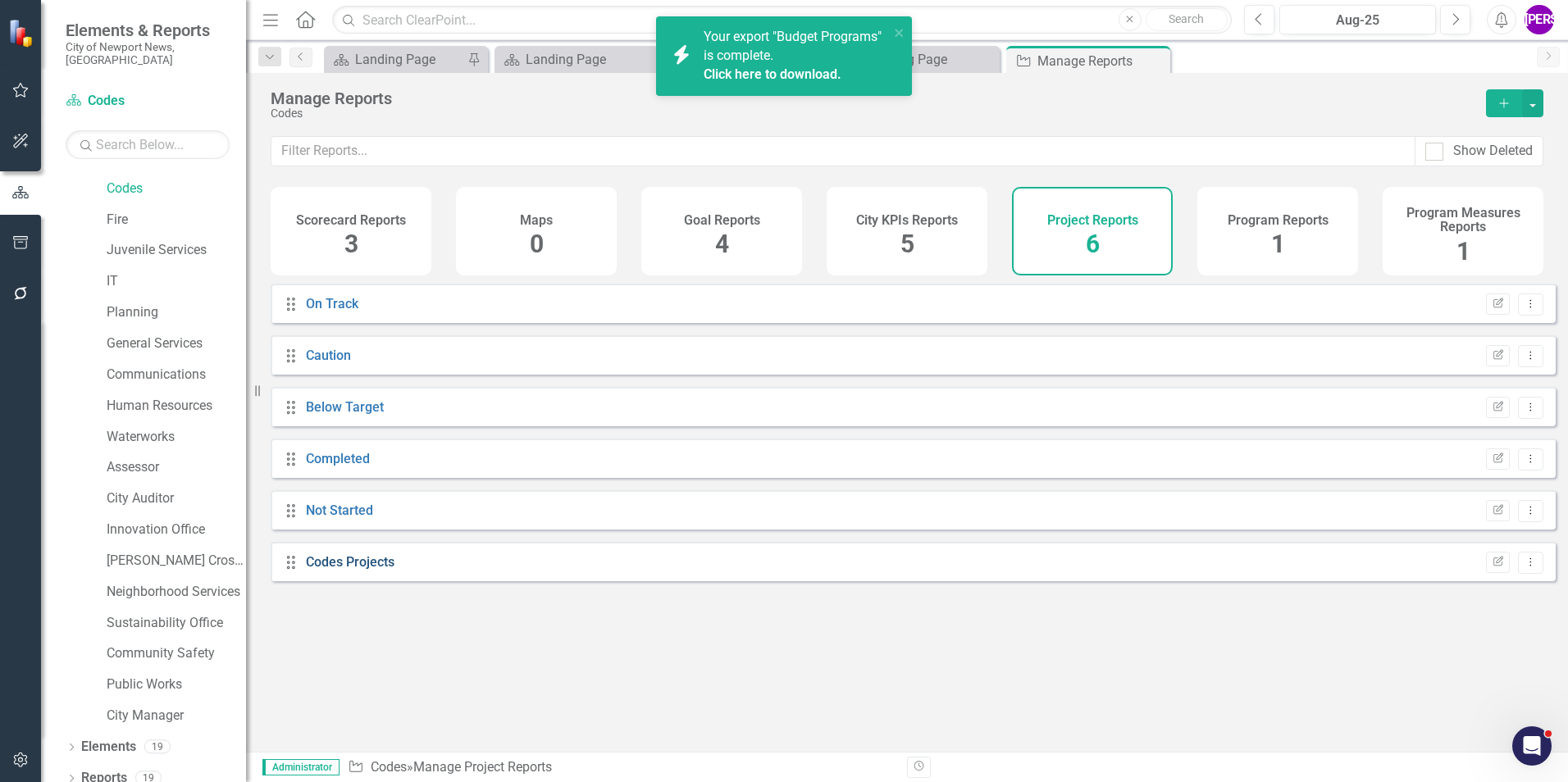
click at [339, 570] on link "Codes Projects" at bounding box center [351, 562] width 89 height 16
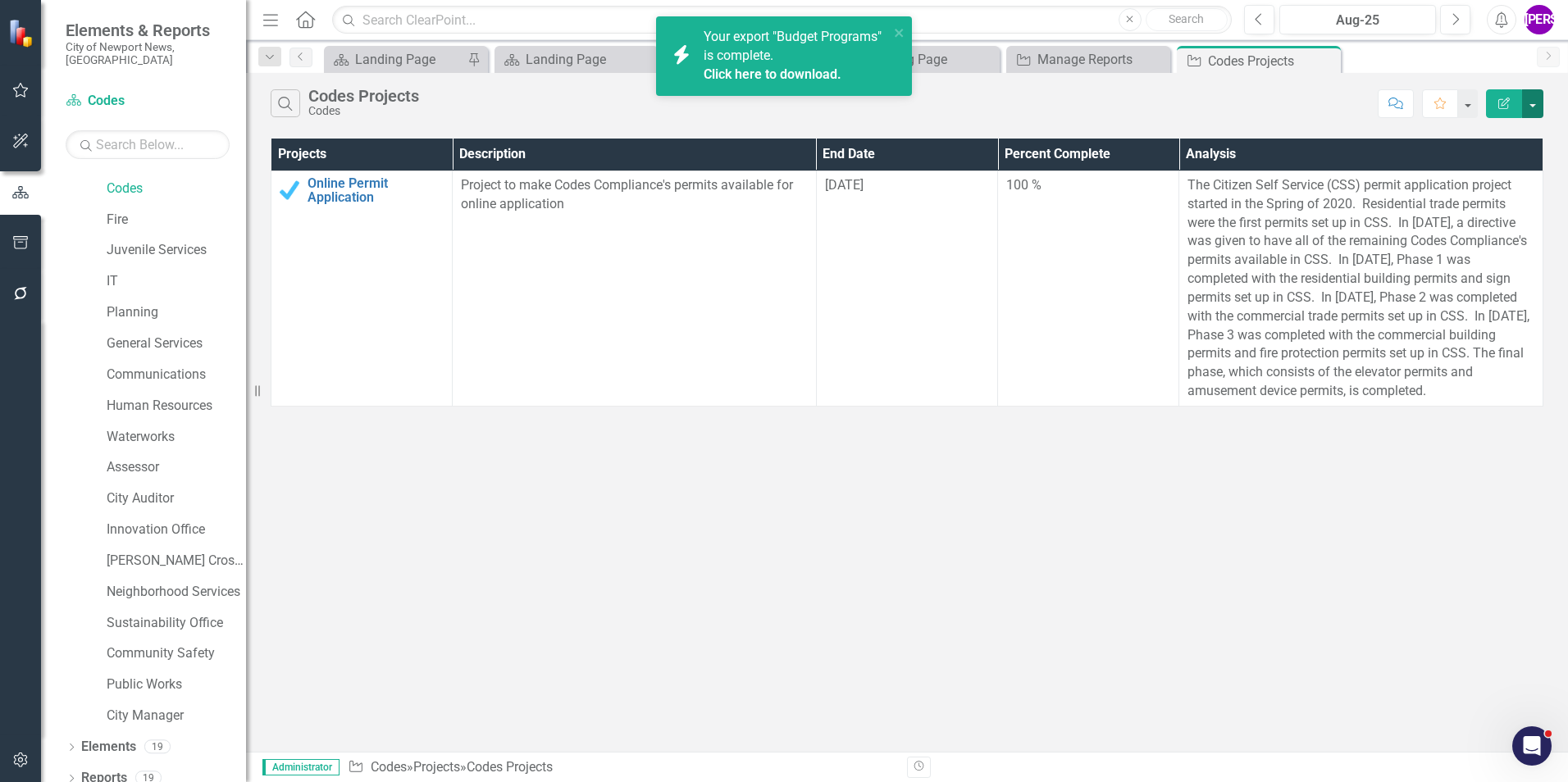
click at [1535, 100] on button "button" at bounding box center [1532, 104] width 21 height 28
click at [1494, 164] on link "PDF Export to PDF" at bounding box center [1478, 166] width 130 height 30
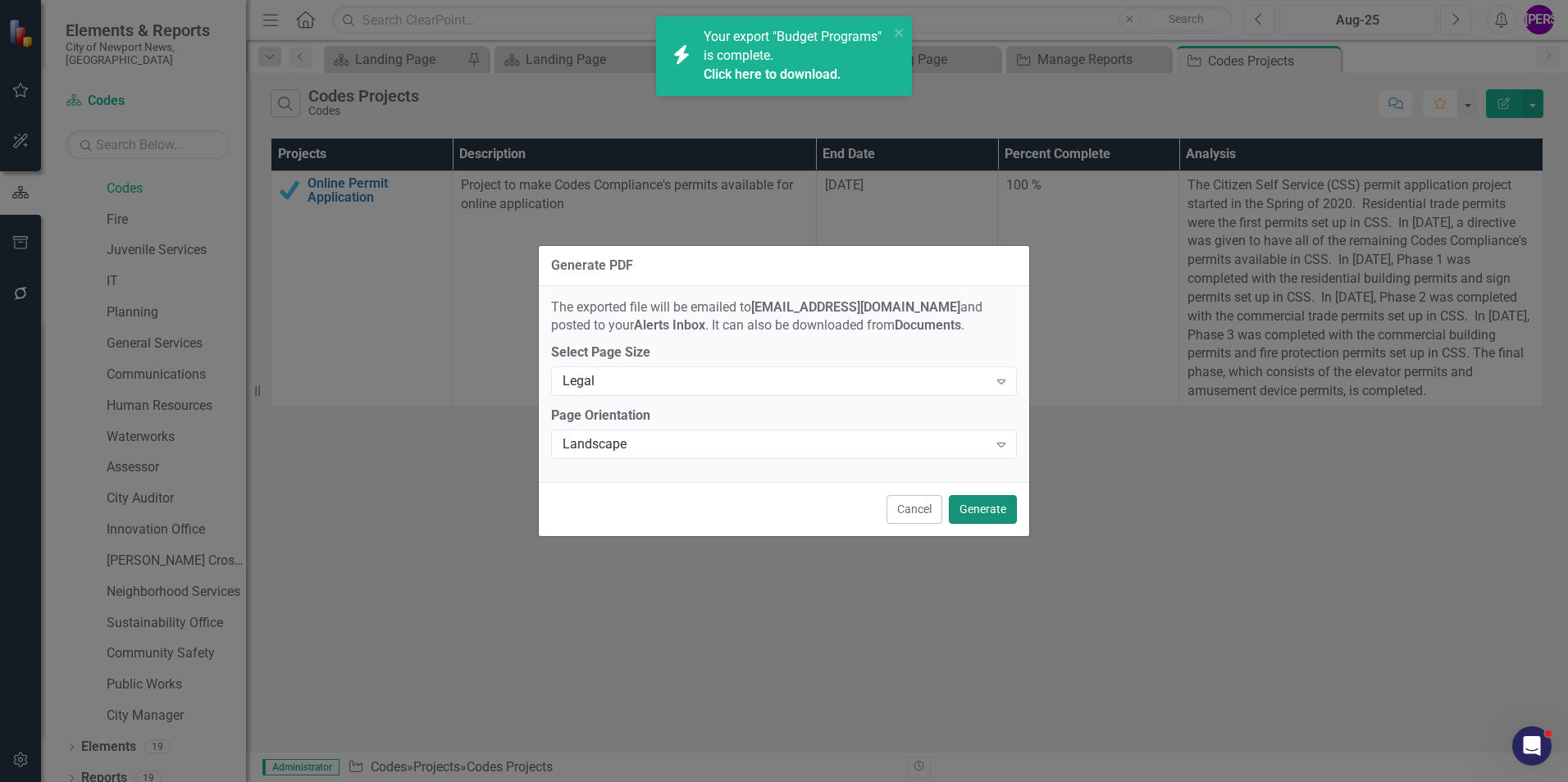
click at [1002, 504] on button "Generate" at bounding box center [982, 509] width 68 height 28
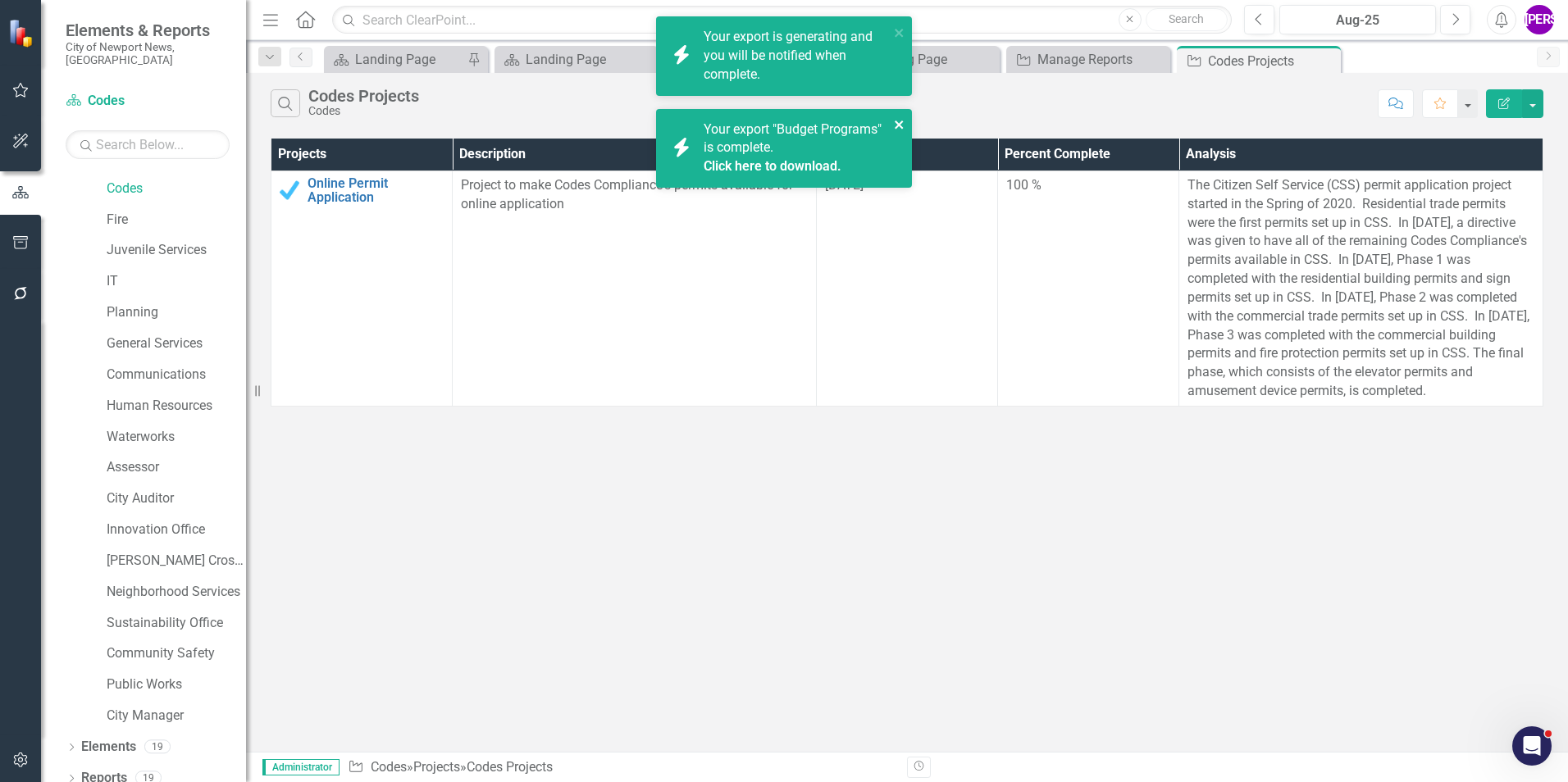
click at [897, 127] on icon "close" at bounding box center [899, 125] width 8 height 8
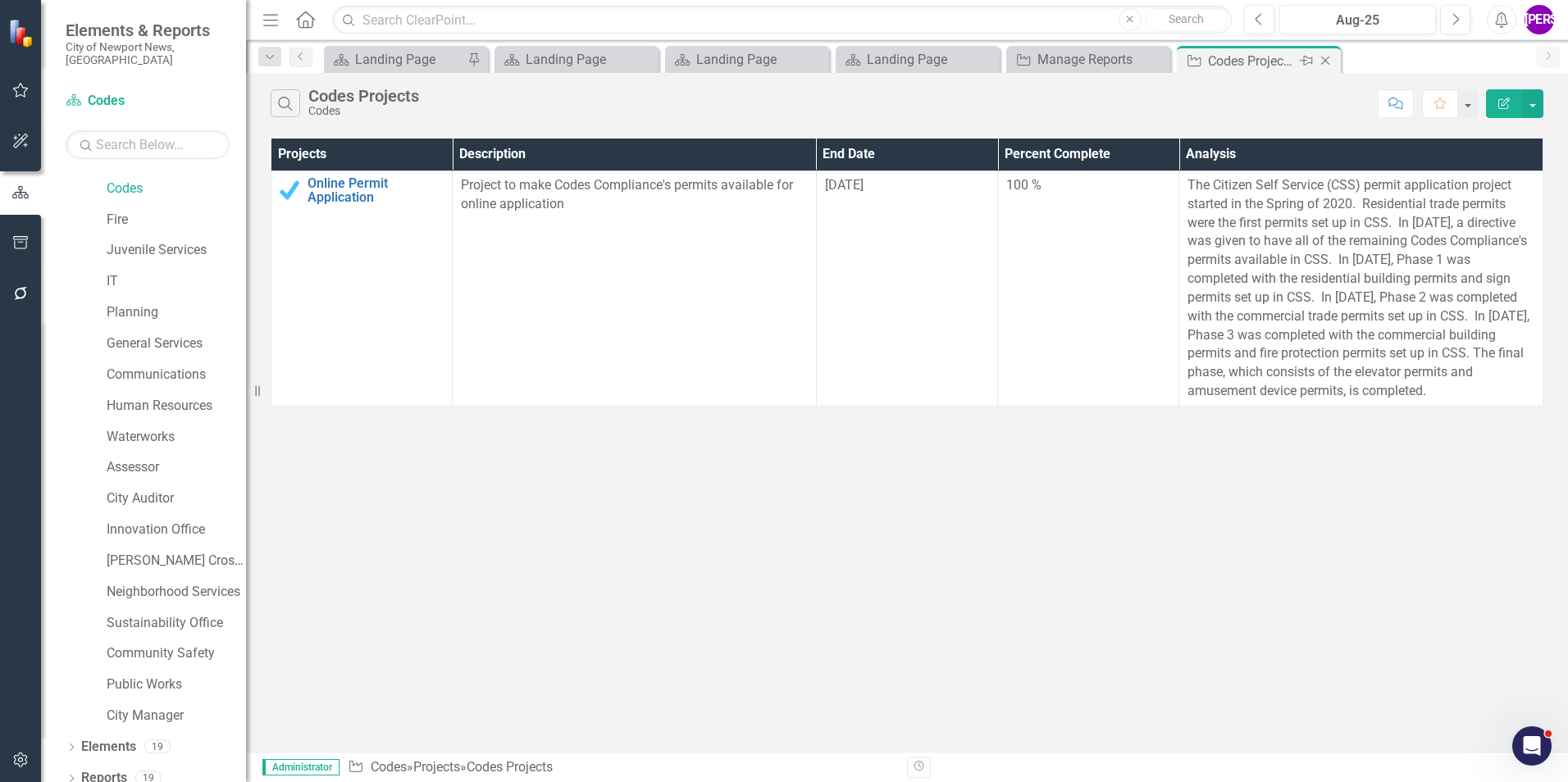
click at [1323, 61] on icon "Close" at bounding box center [1325, 61] width 17 height 13
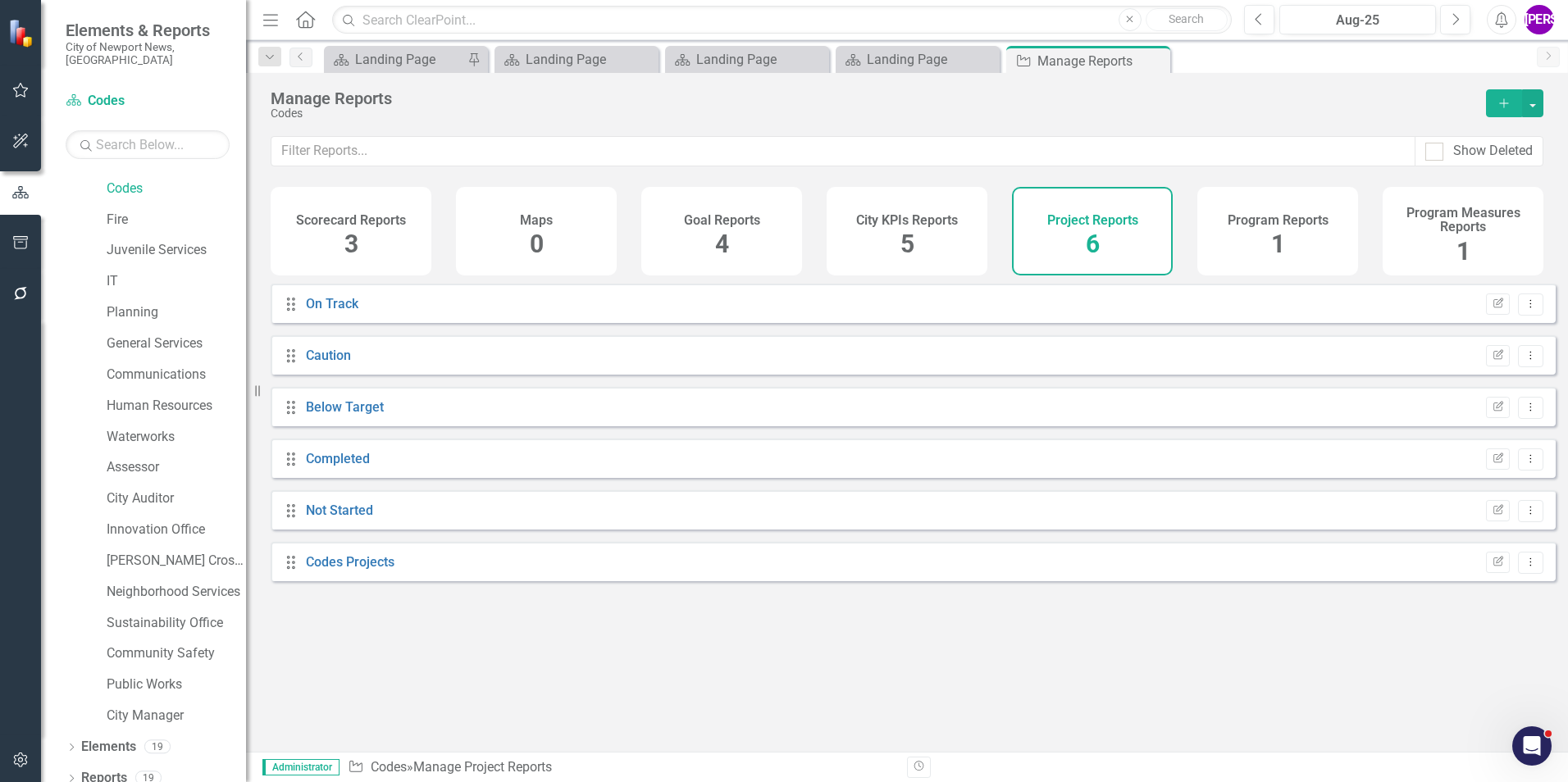
click at [1289, 218] on h4 "Program Reports" at bounding box center [1278, 221] width 101 height 15
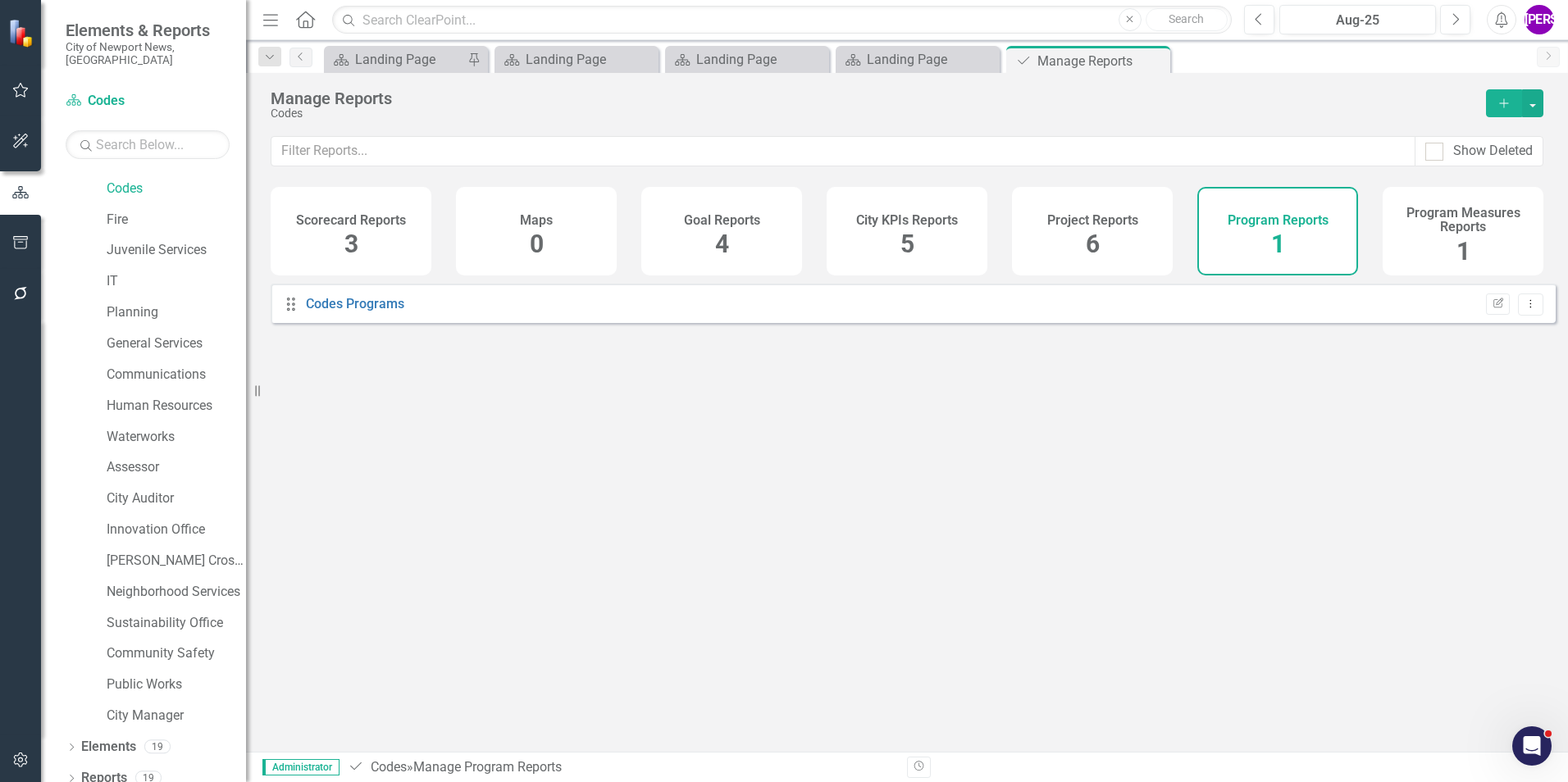
click at [344, 314] on div "Codes Programs" at bounding box center [356, 304] width 99 height 19
click at [349, 311] on link "Codes Programs" at bounding box center [356, 304] width 99 height 16
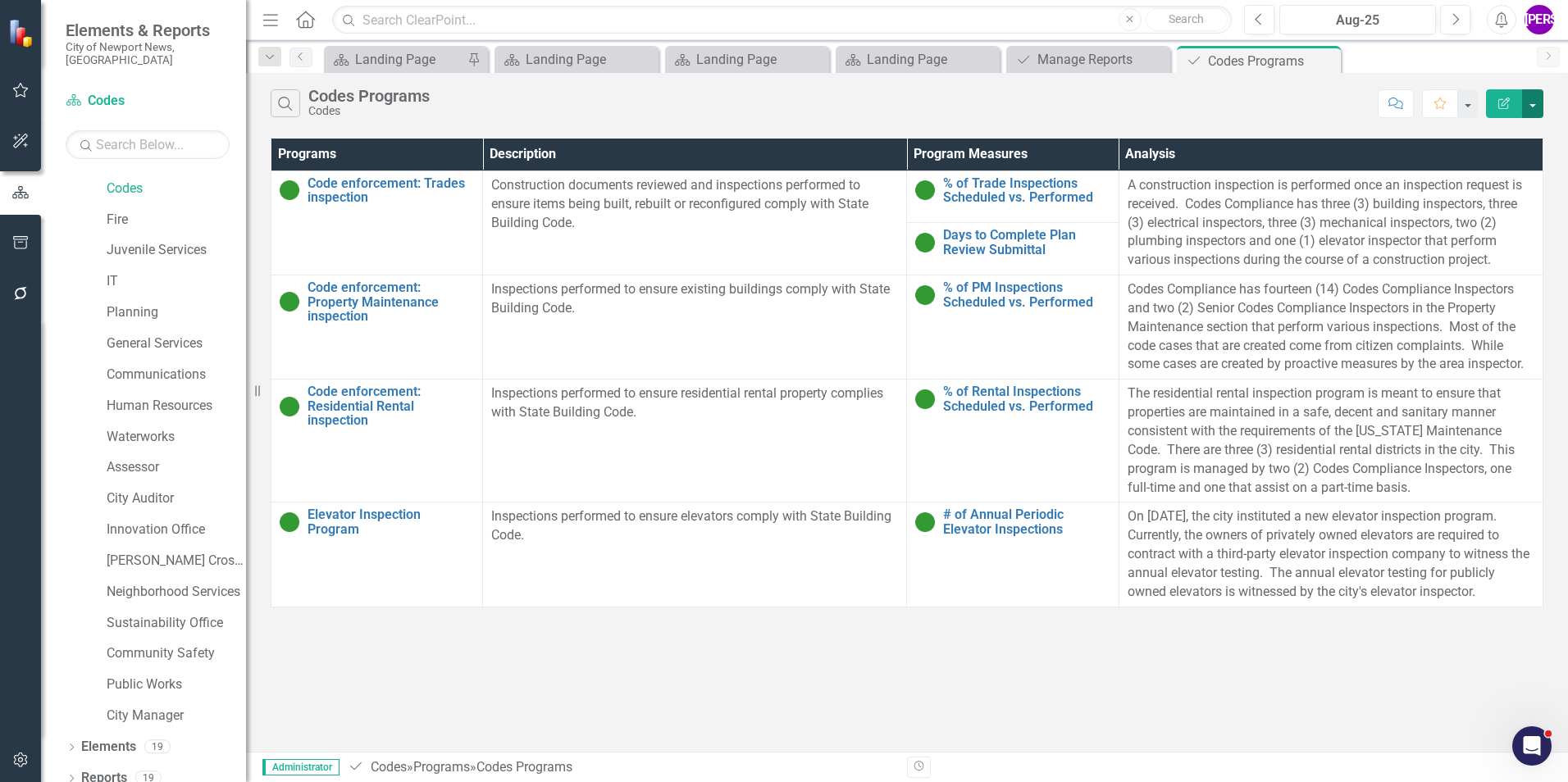
click at [1540, 110] on button "button" at bounding box center [1532, 104] width 21 height 28
click at [1489, 163] on link "PDF Export to PDF" at bounding box center [1478, 166] width 130 height 30
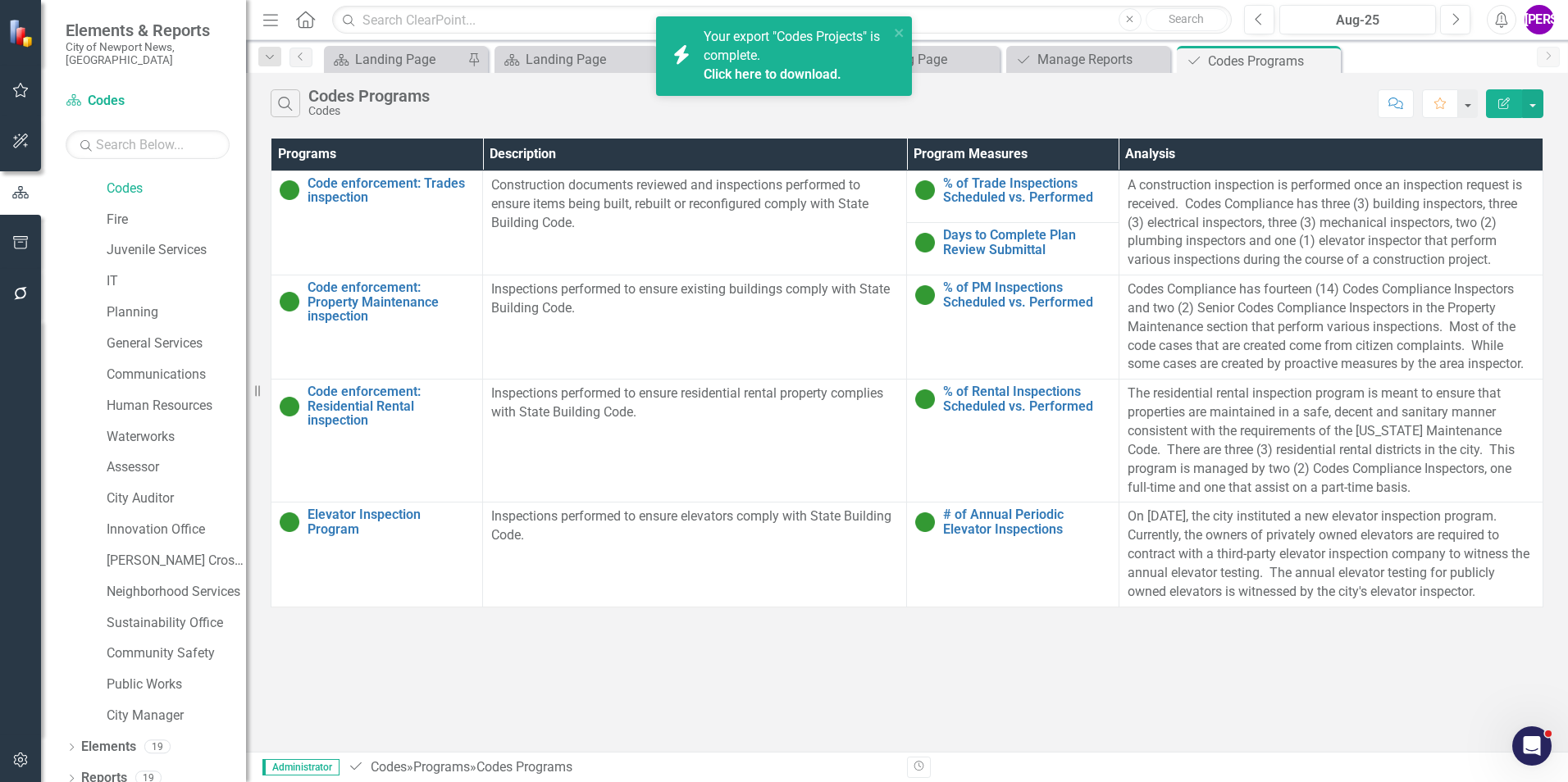
click at [771, 81] on link "Click here to download." at bounding box center [772, 74] width 138 height 16
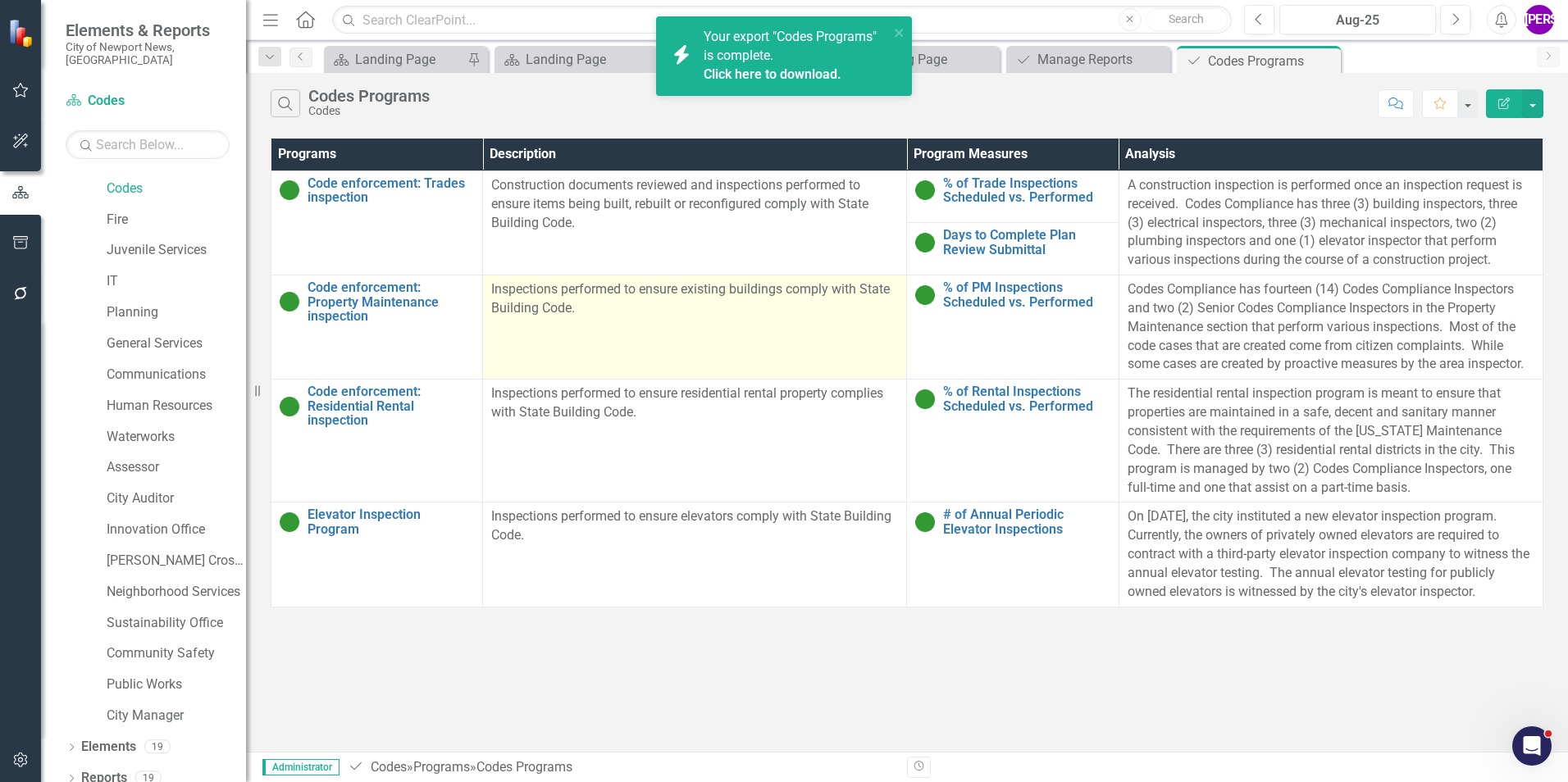
drag, startPoint x: 628, startPoint y: 620, endPoint x: 758, endPoint y: 348, distance: 301.5
click at [629, 620] on div "Search Codes Programs Codes Comment Favorite Edit Report Programs Description P…" at bounding box center [907, 412] width 1322 height 679
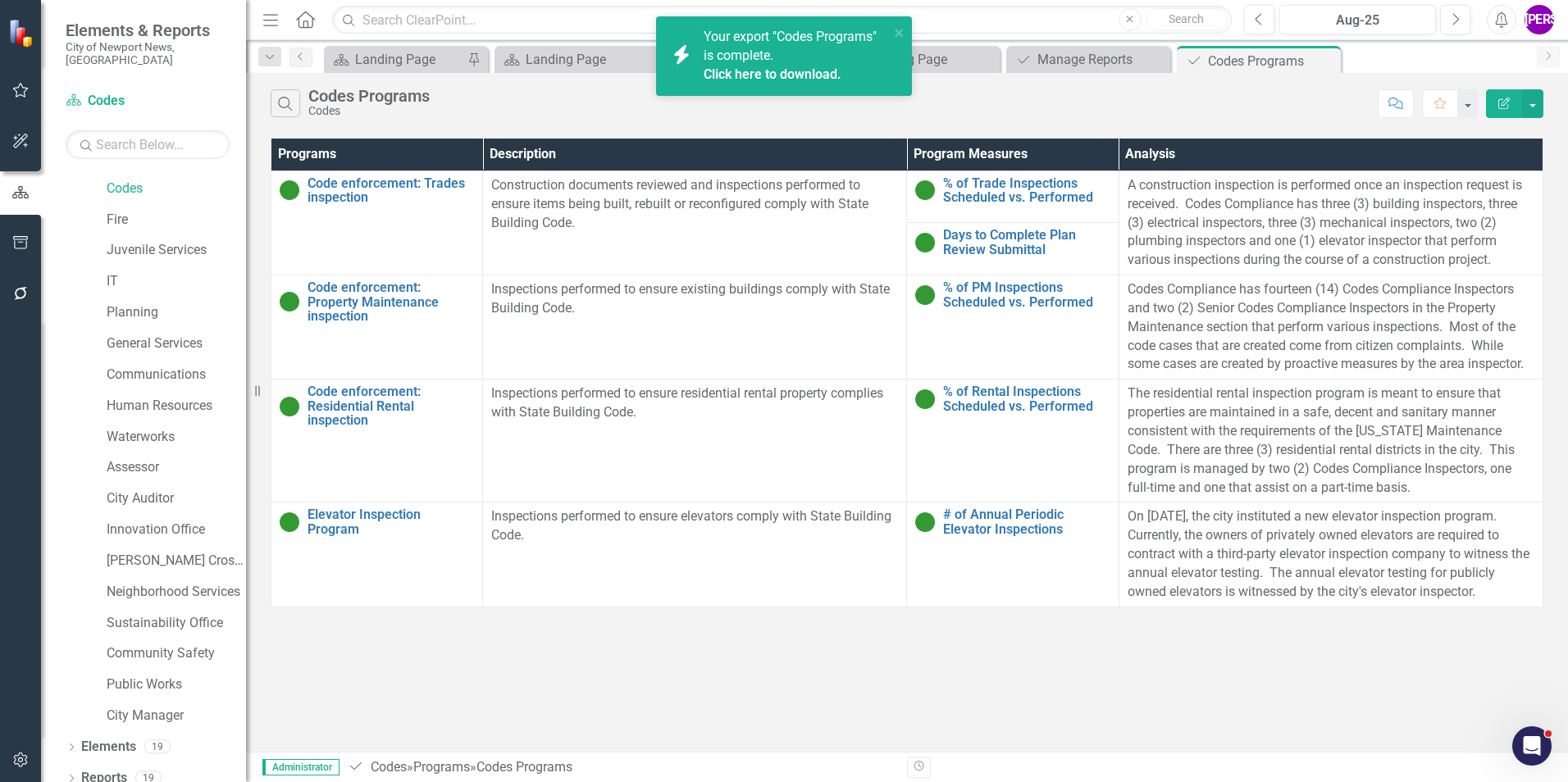
click at [787, 74] on link "Click here to download." at bounding box center [772, 74] width 138 height 16
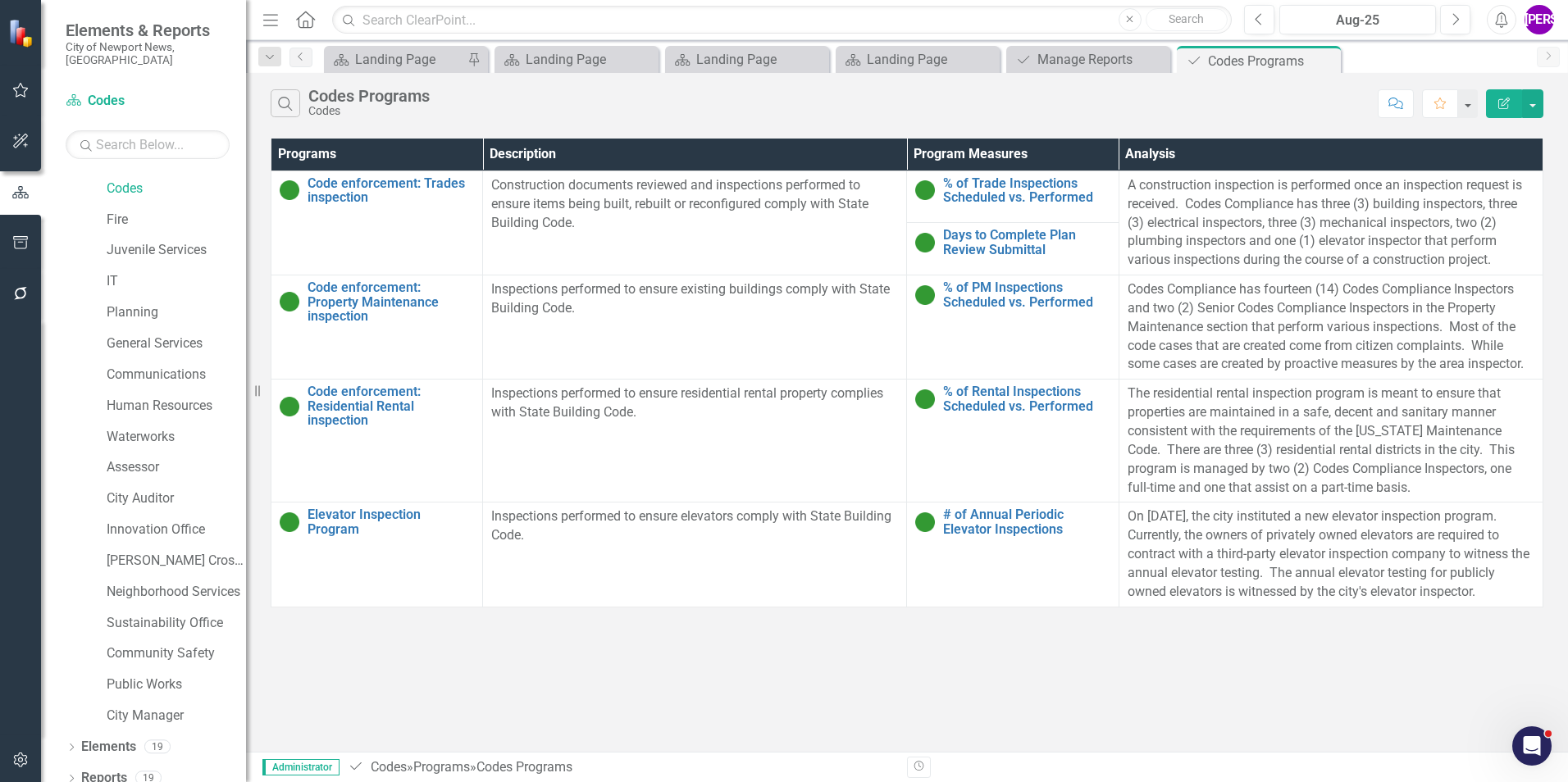
click at [695, 682] on div "Search Codes Programs Codes Comment Favorite Edit Report Programs Description P…" at bounding box center [907, 412] width 1322 height 679
click at [1325, 62] on icon "Close" at bounding box center [1325, 61] width 17 height 13
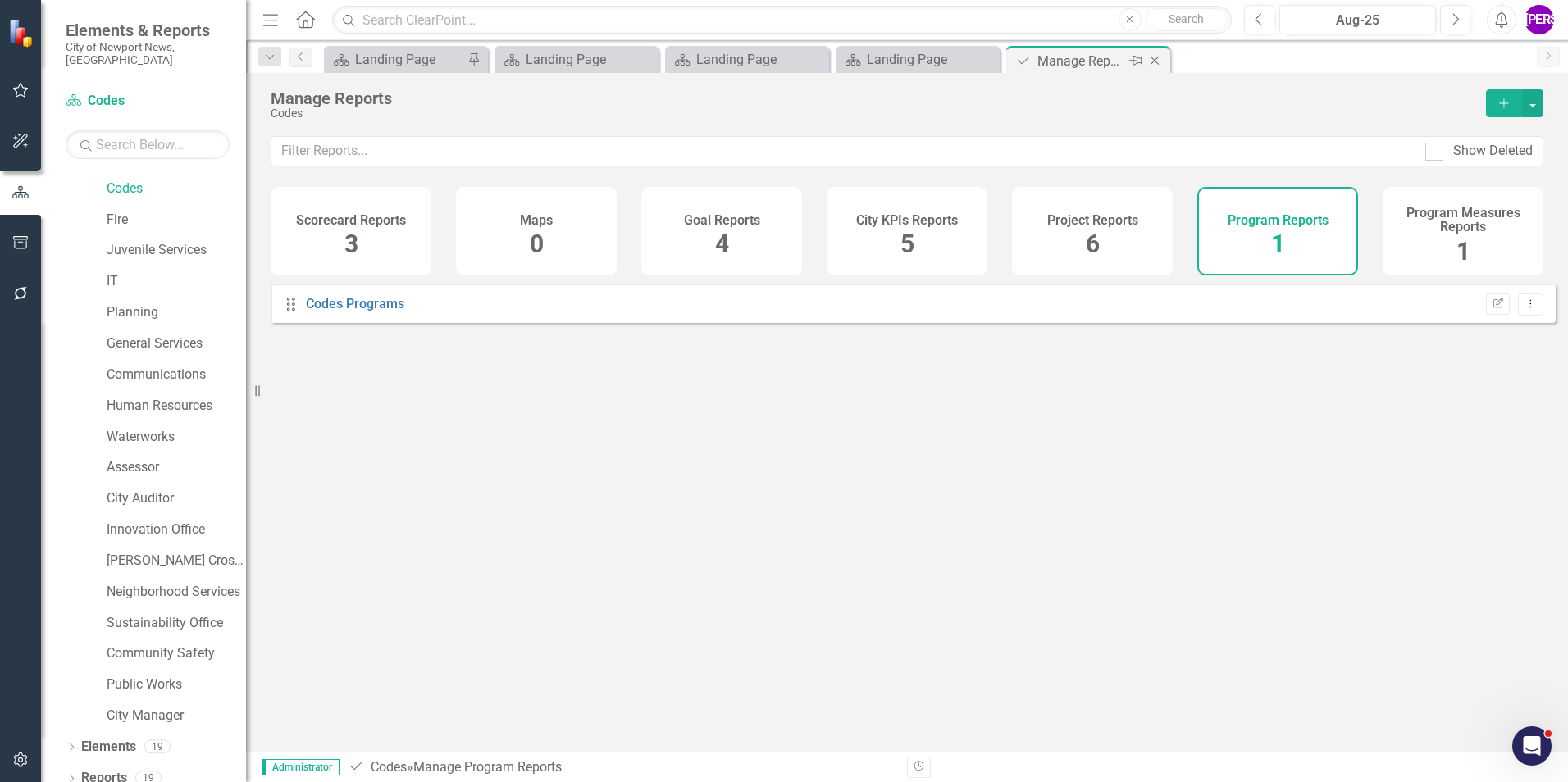
click at [1153, 63] on icon "Close" at bounding box center [1155, 61] width 17 height 13
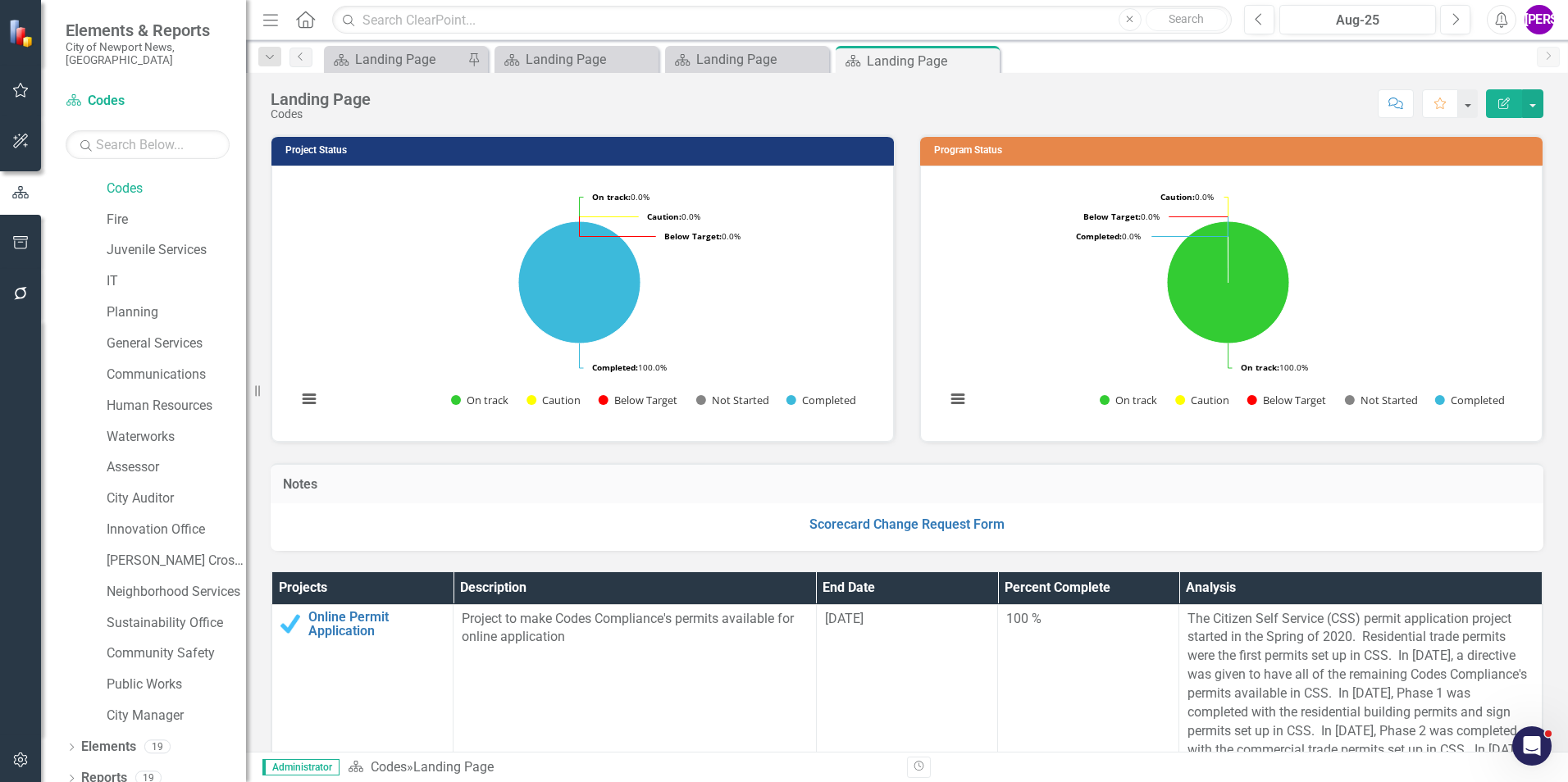
drag, startPoint x: 986, startPoint y: 58, endPoint x: 871, endPoint y: 66, distance: 115.3
click at [0, 0] on icon "Close" at bounding box center [0, 0] width 0 height 0
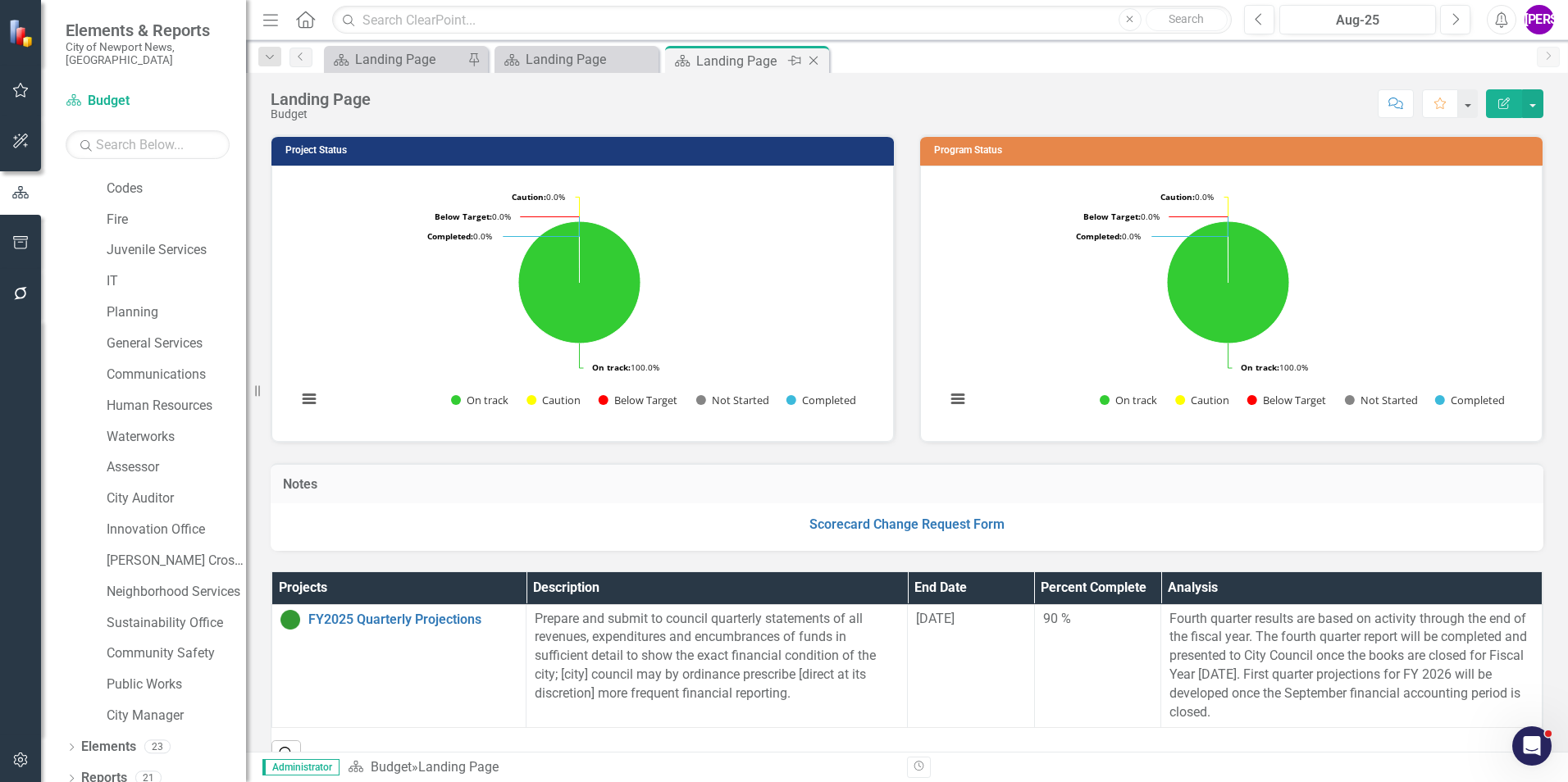
click at [812, 64] on icon "Close" at bounding box center [814, 61] width 17 height 13
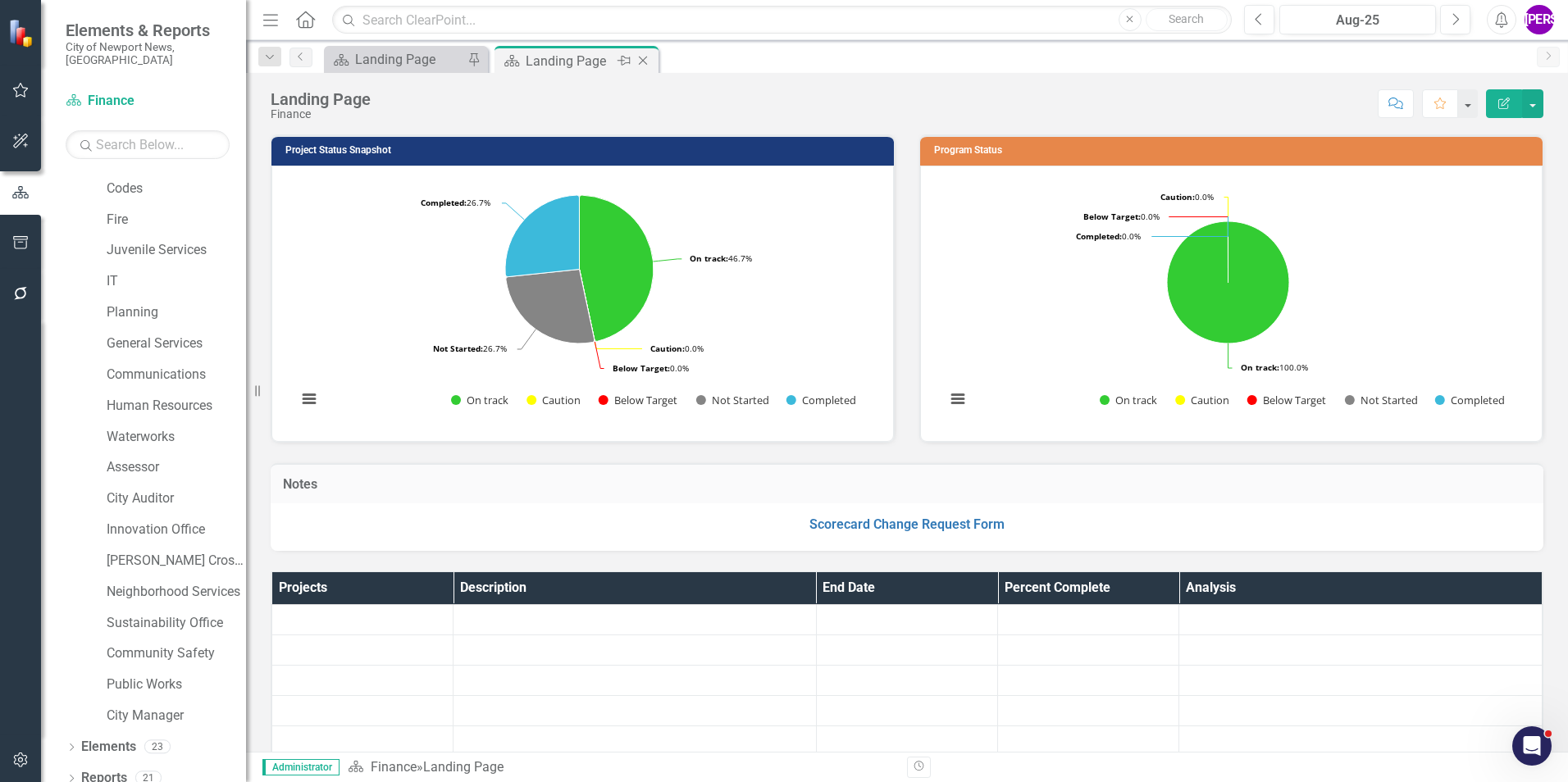
click at [641, 60] on icon "Close" at bounding box center [643, 61] width 17 height 13
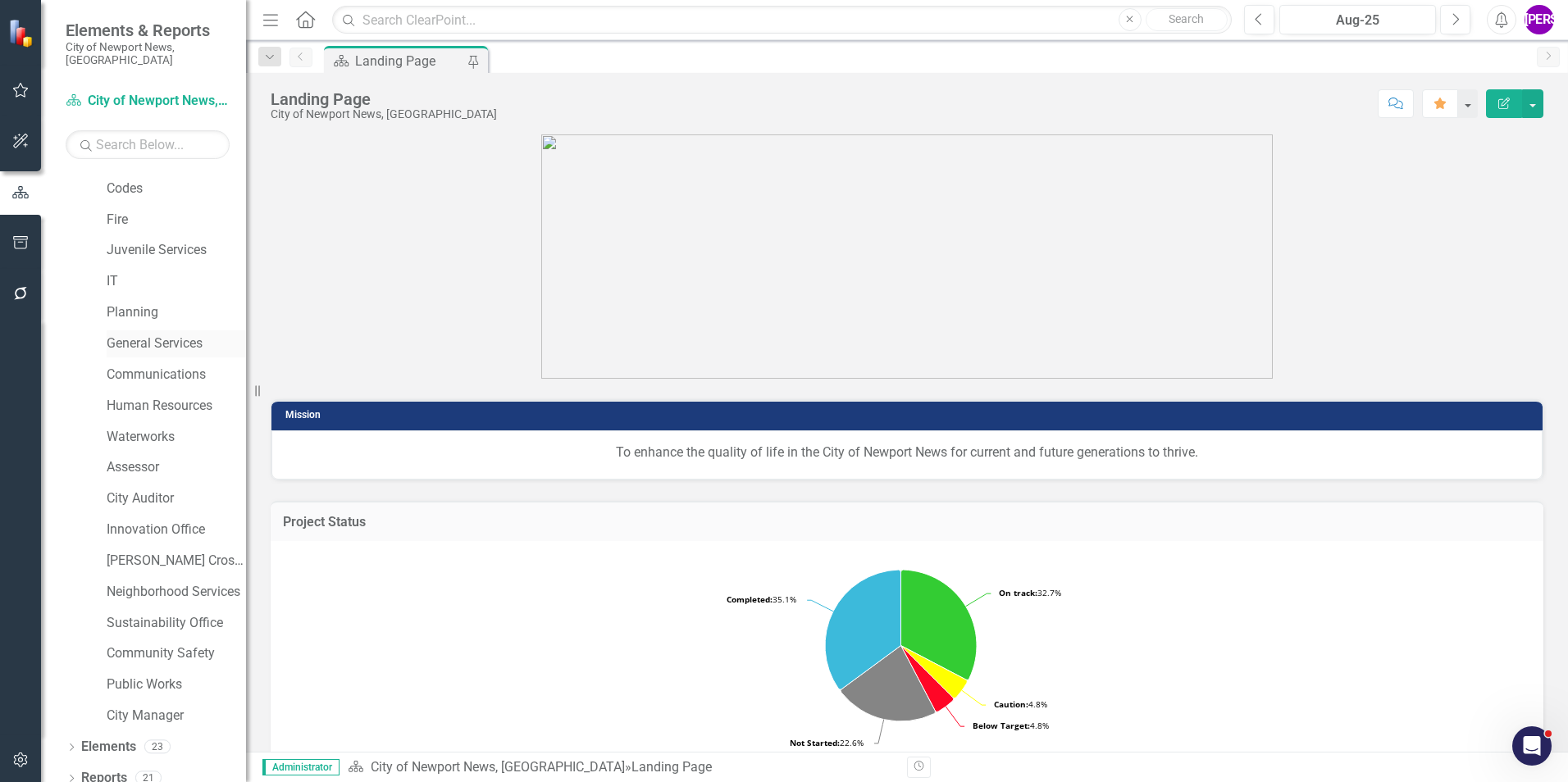
scroll to position [143, 0]
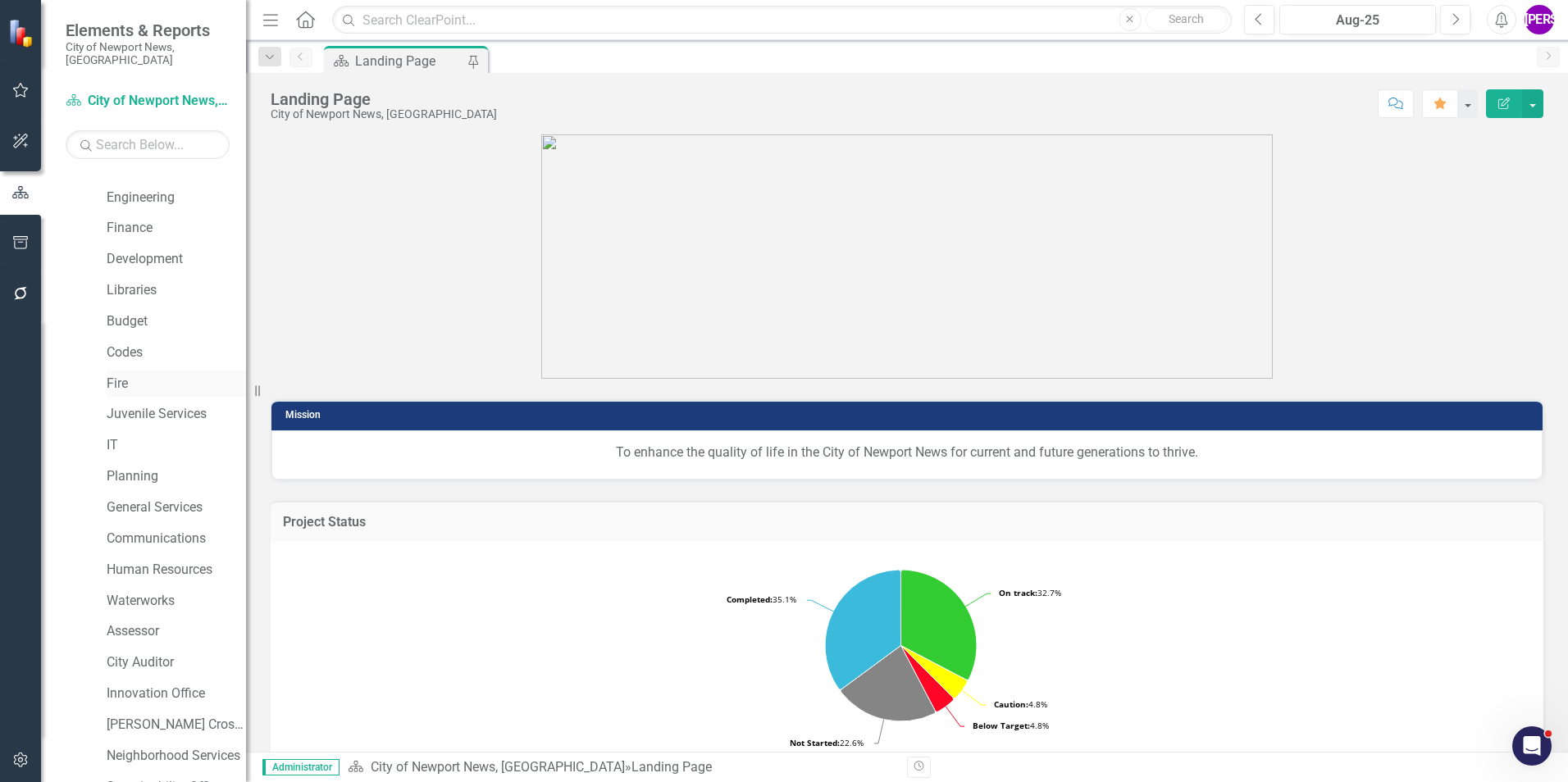
click at [131, 375] on link "Fire" at bounding box center [176, 384] width 140 height 19
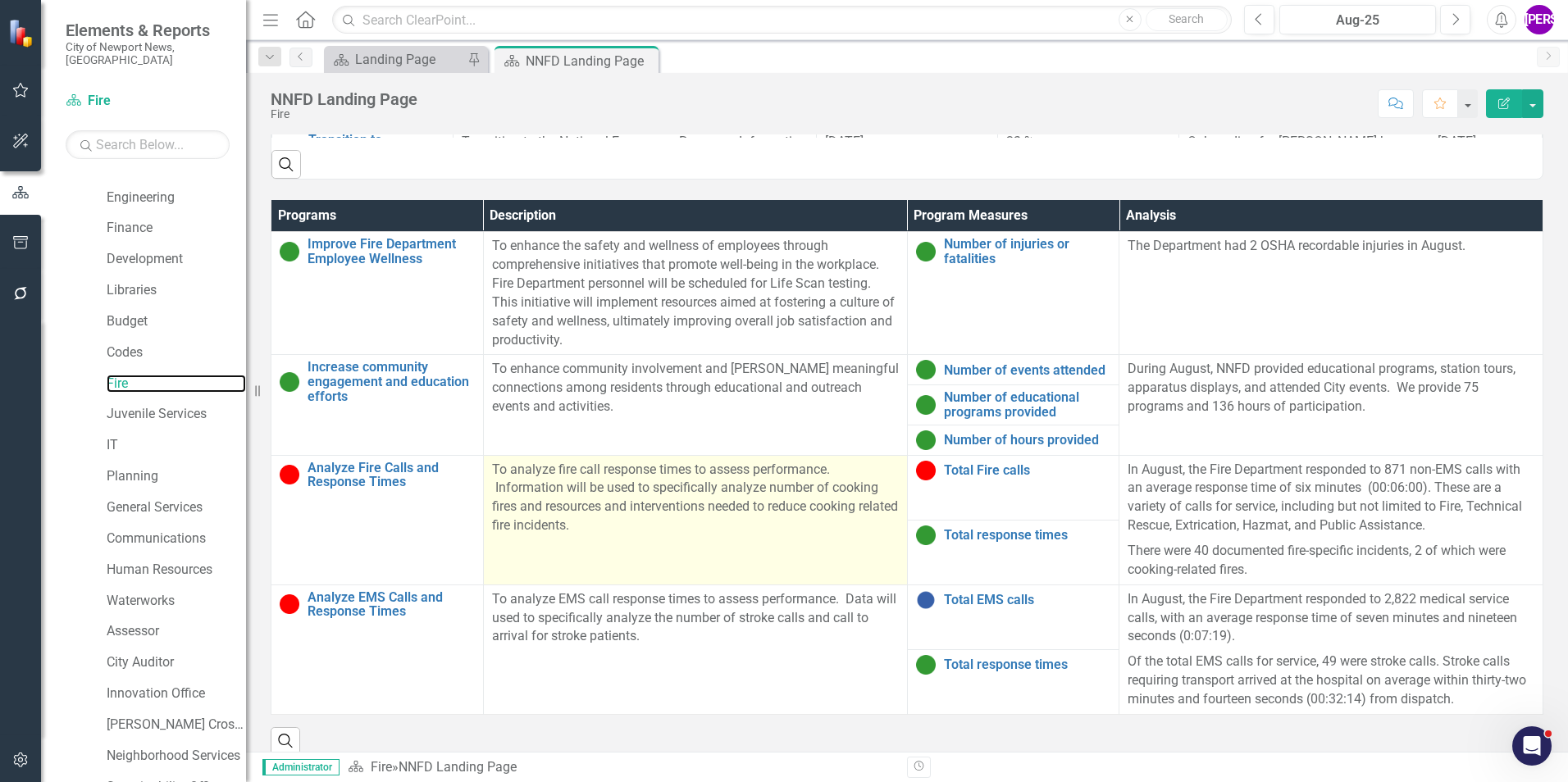
scroll to position [1040, 0]
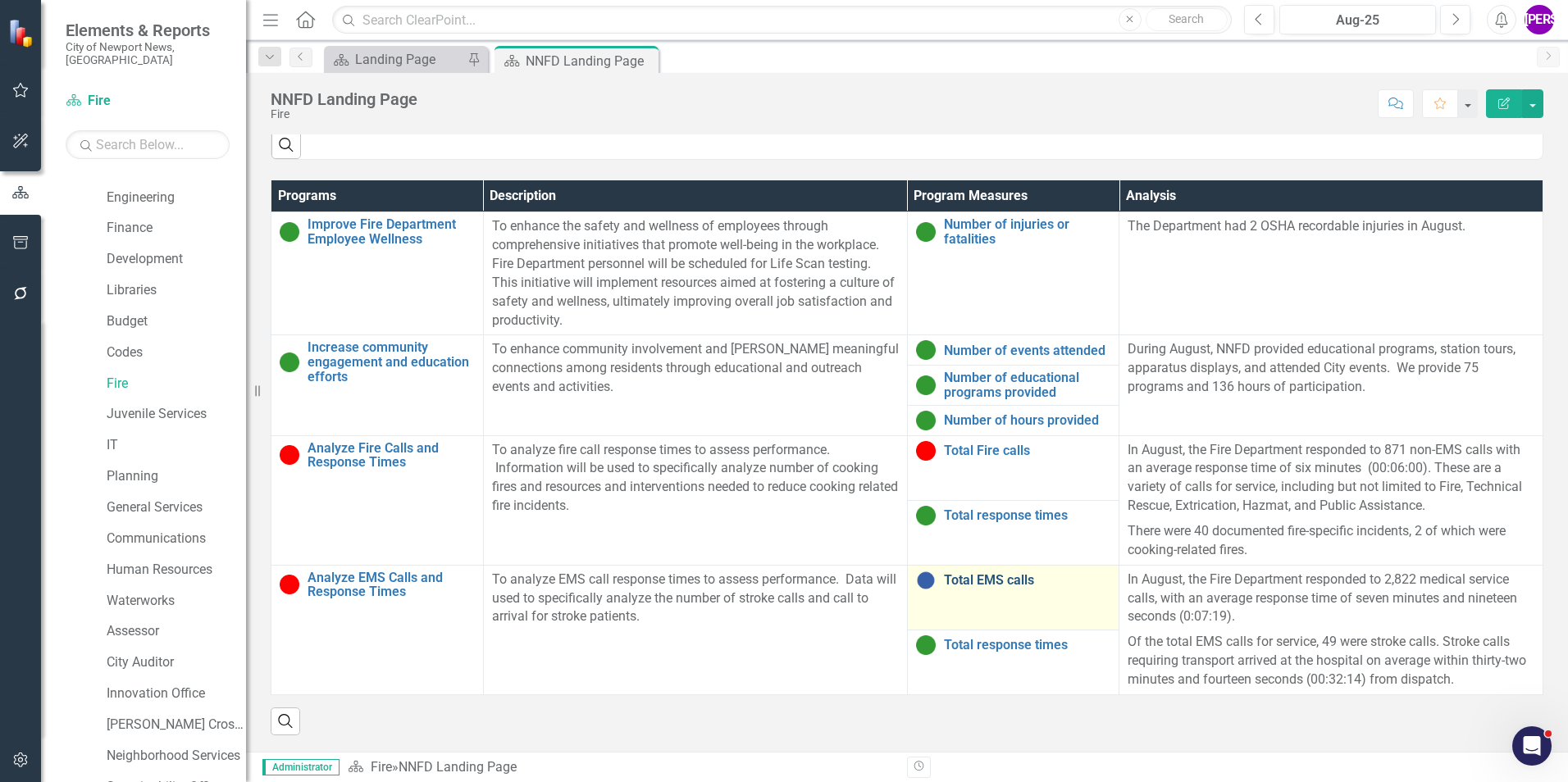
click at [972, 577] on link "Total EMS calls" at bounding box center [1027, 580] width 167 height 15
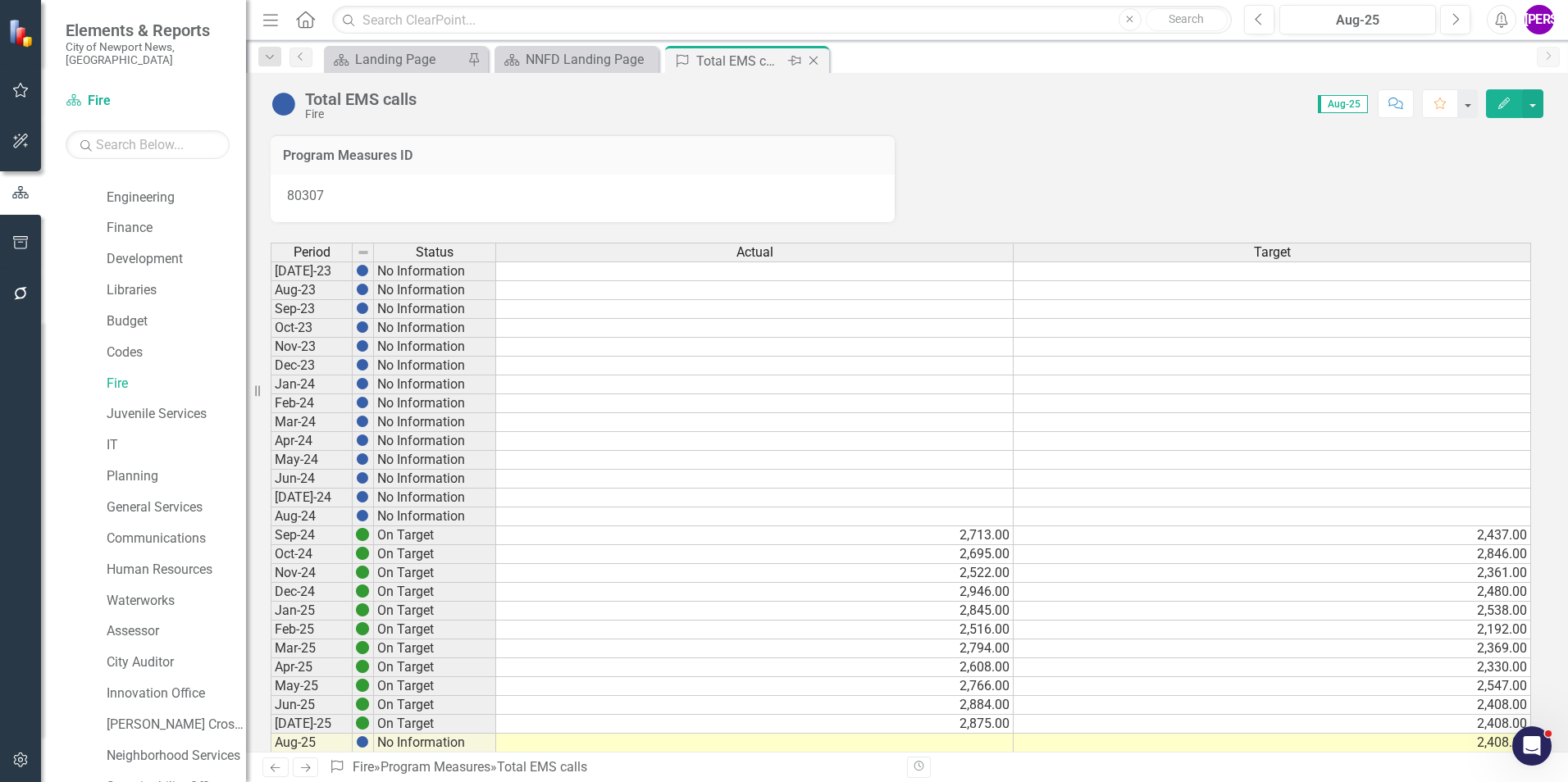
click at [812, 61] on icon "Close" at bounding box center [814, 61] width 17 height 13
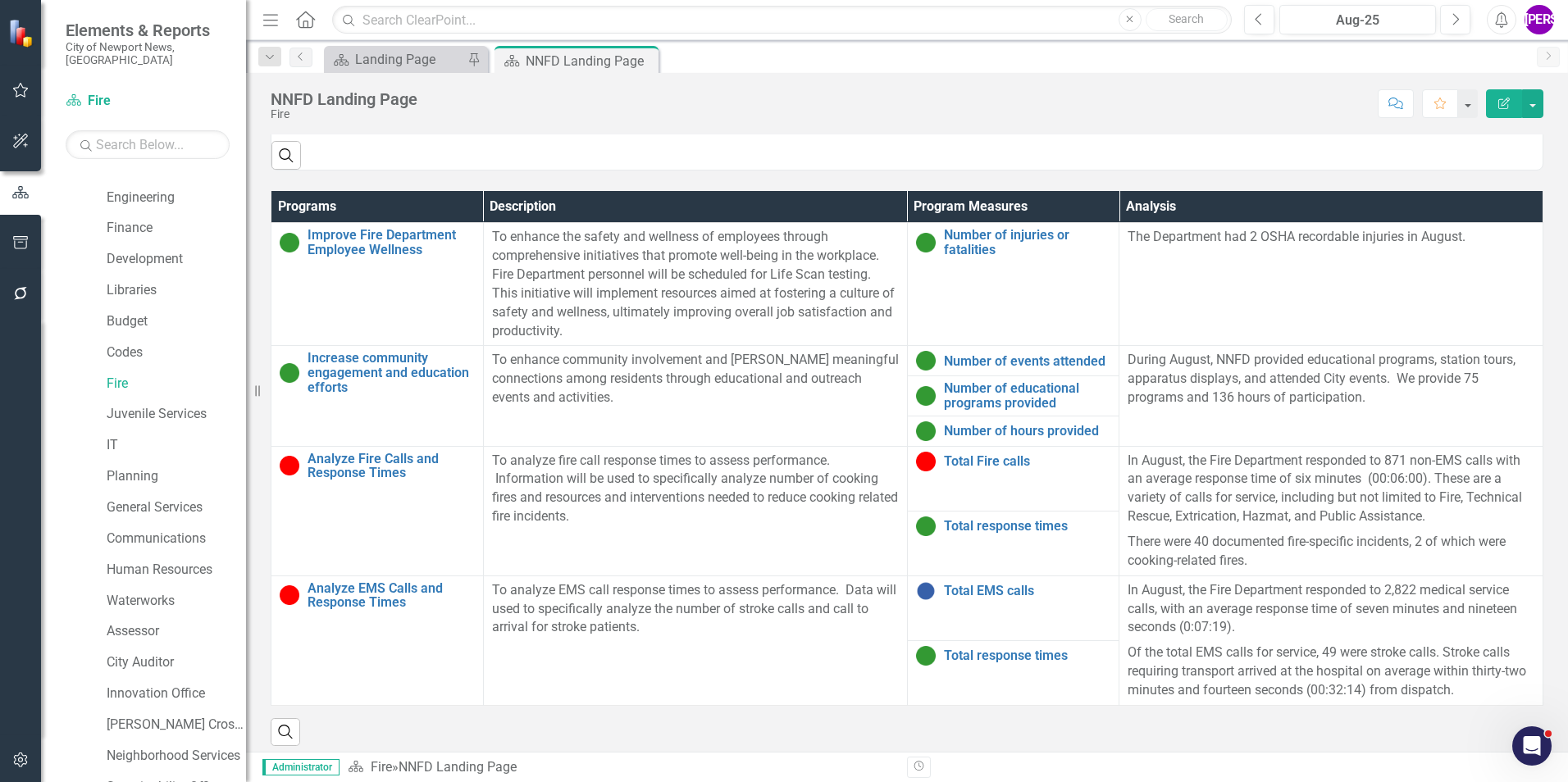
scroll to position [1040, 0]
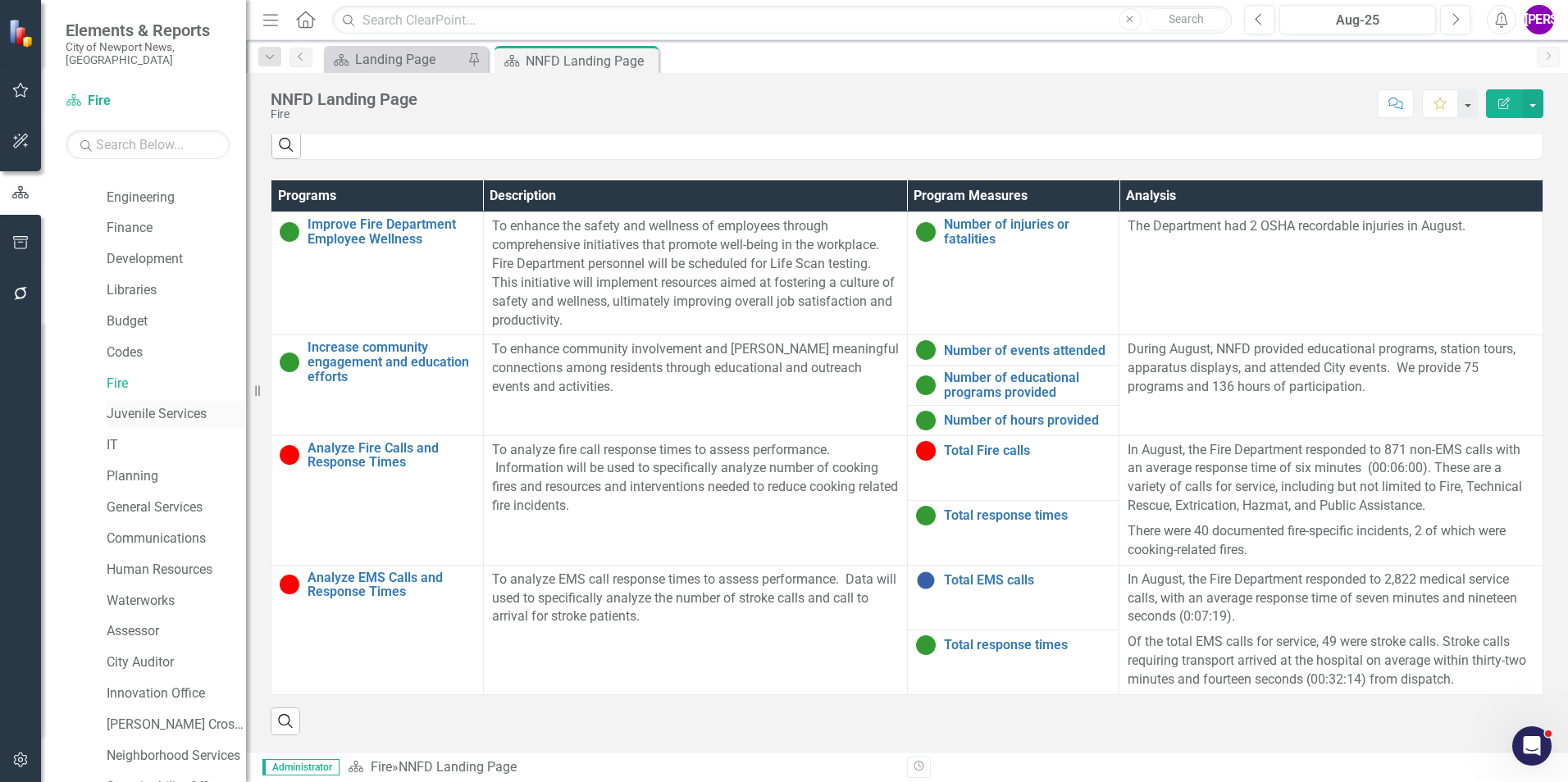
click at [145, 406] on link "Juvenile Services" at bounding box center [176, 414] width 140 height 19
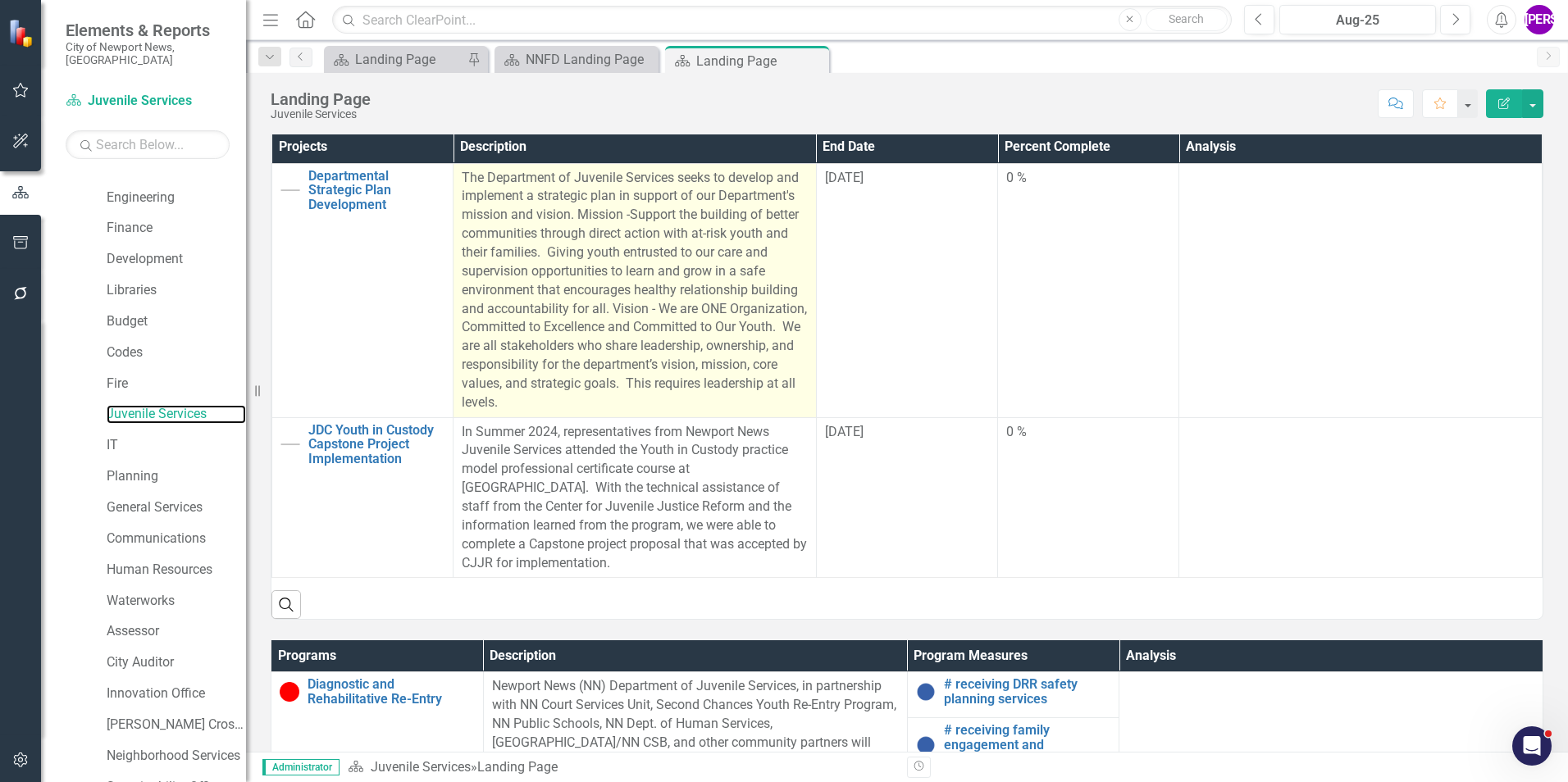
scroll to position [492, 0]
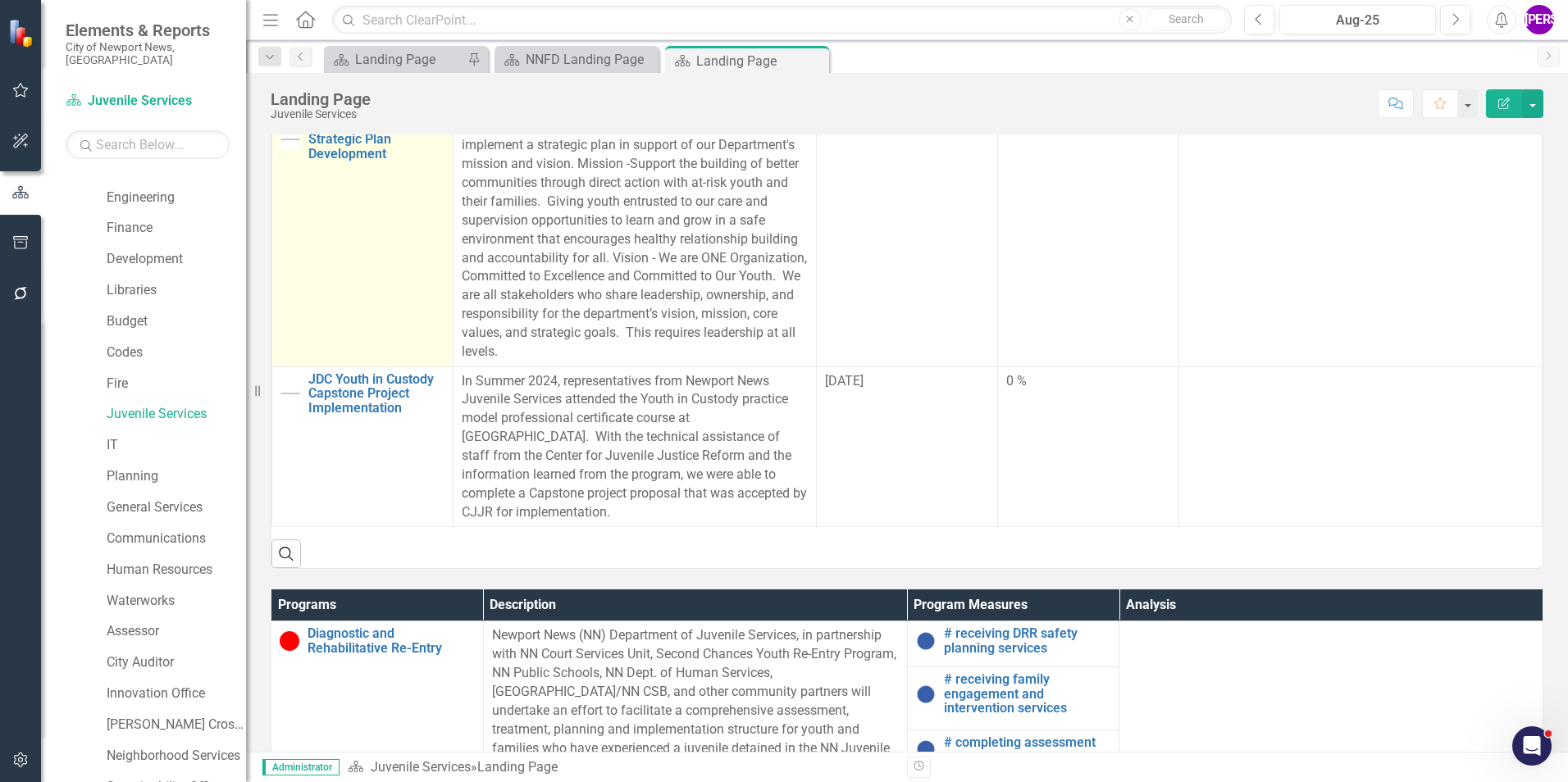
click at [420, 299] on td "Departmental Strategic Plan Development Link Map View Link Map Edit Edit Projec…" at bounding box center [362, 239] width 182 height 254
click at [418, 299] on td "Departmental Strategic Plan Development Link Map View Link Map Edit Edit Projec…" at bounding box center [362, 239] width 182 height 254
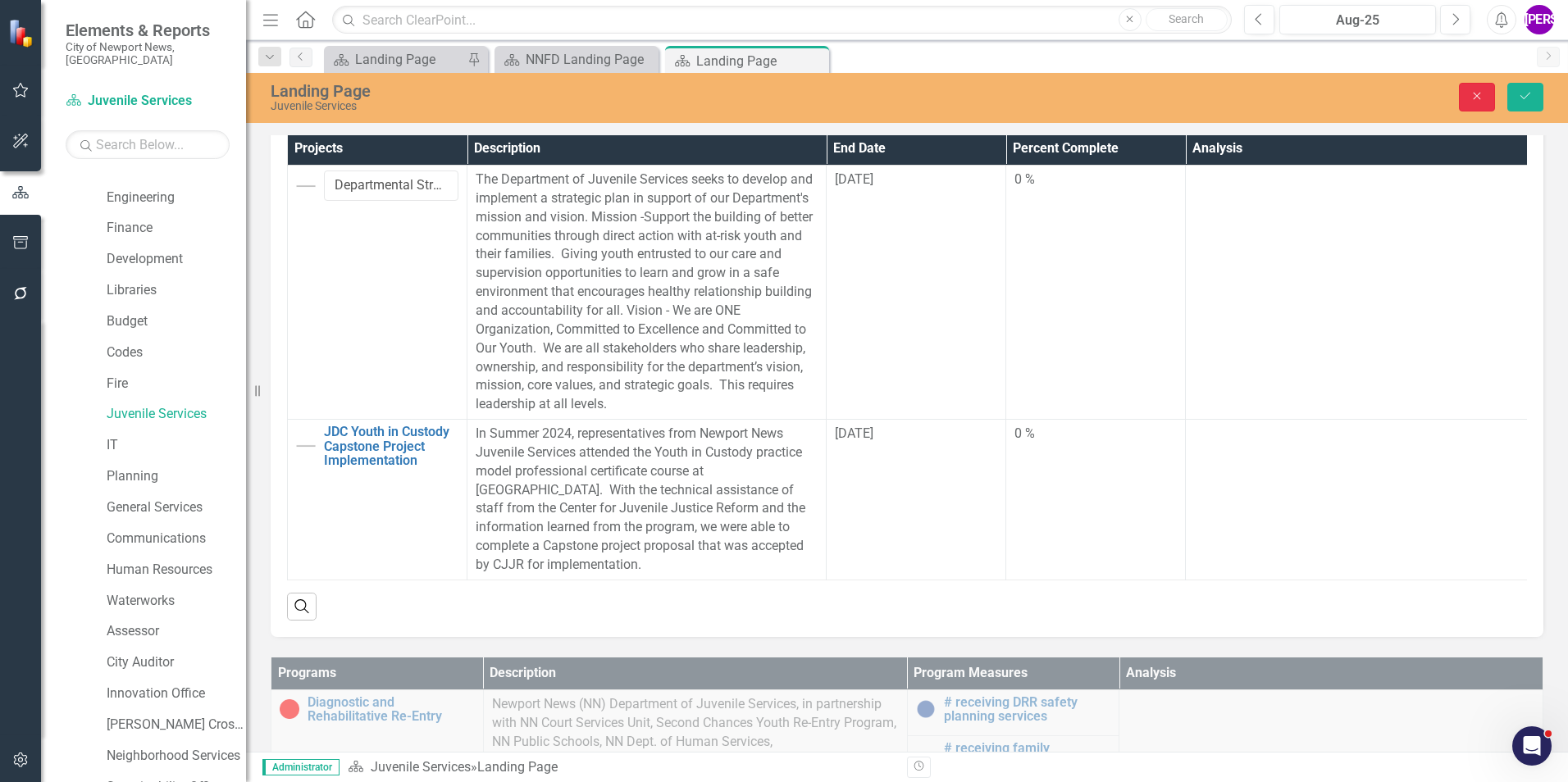
click at [1477, 99] on icon "Close" at bounding box center [1477, 96] width 15 height 12
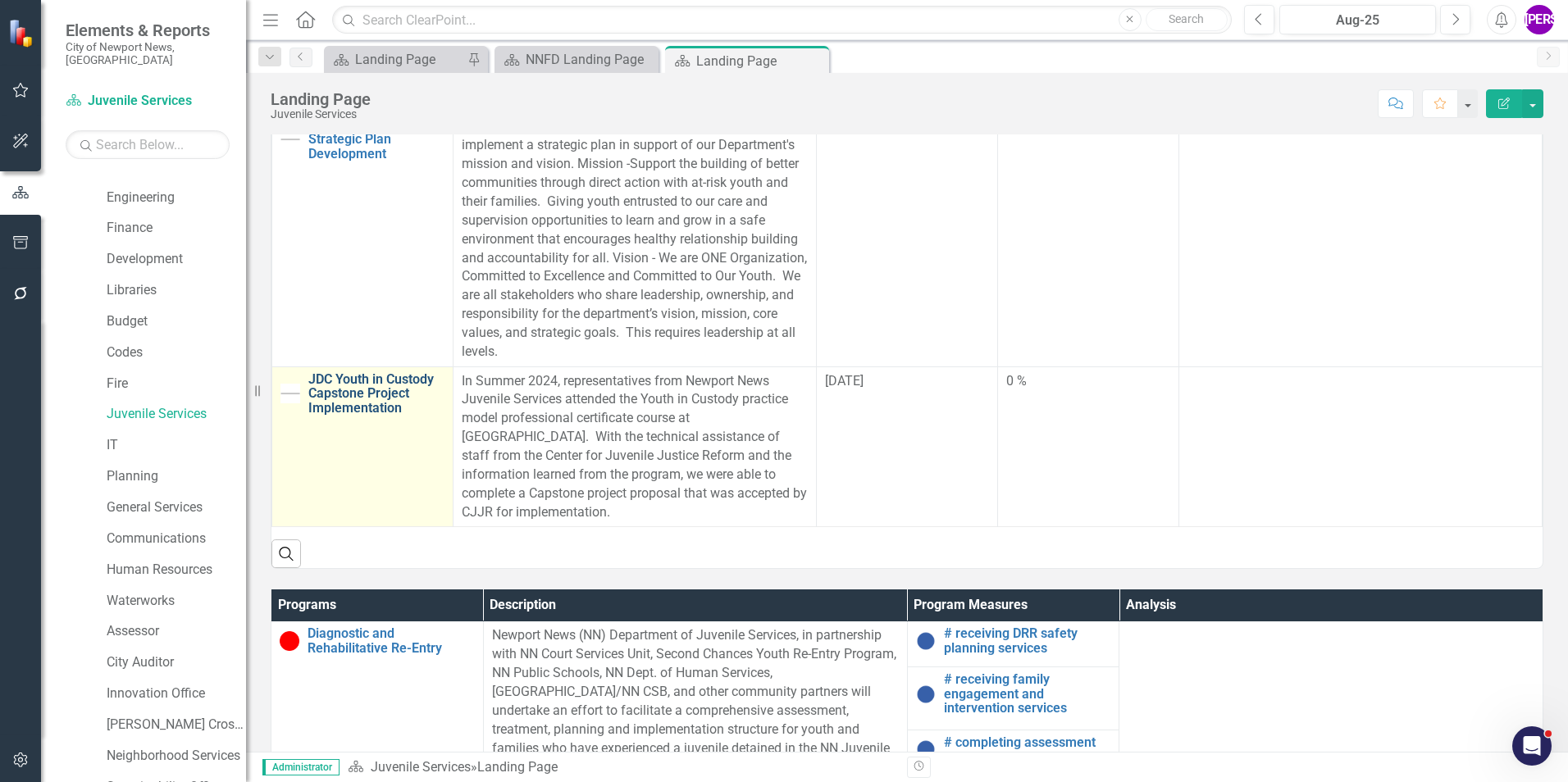
click at [347, 411] on link "JDC Youth in Custody Capstone Project Implementation" at bounding box center [377, 394] width 136 height 43
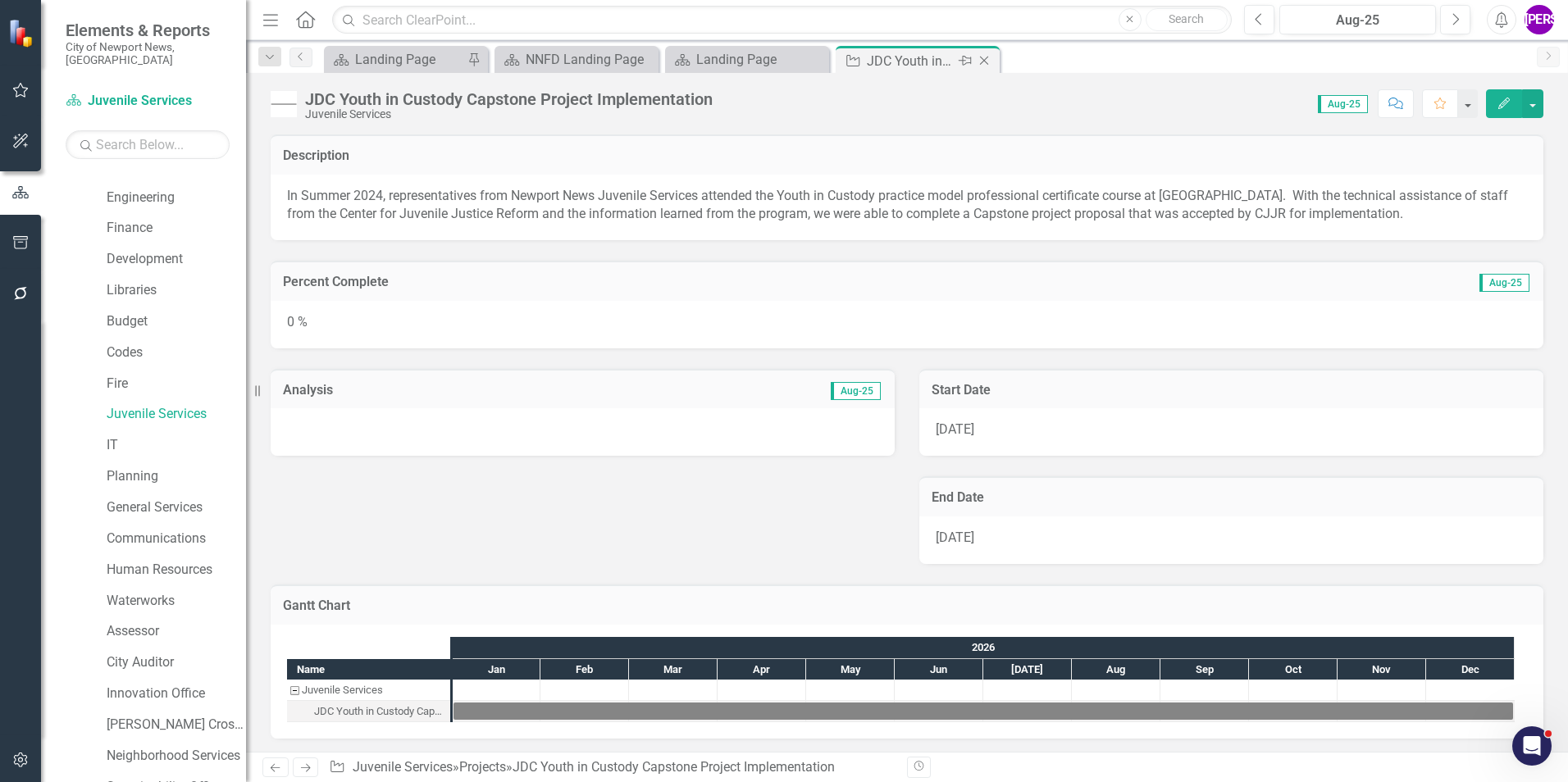
click at [982, 61] on icon "Close" at bounding box center [984, 61] width 17 height 13
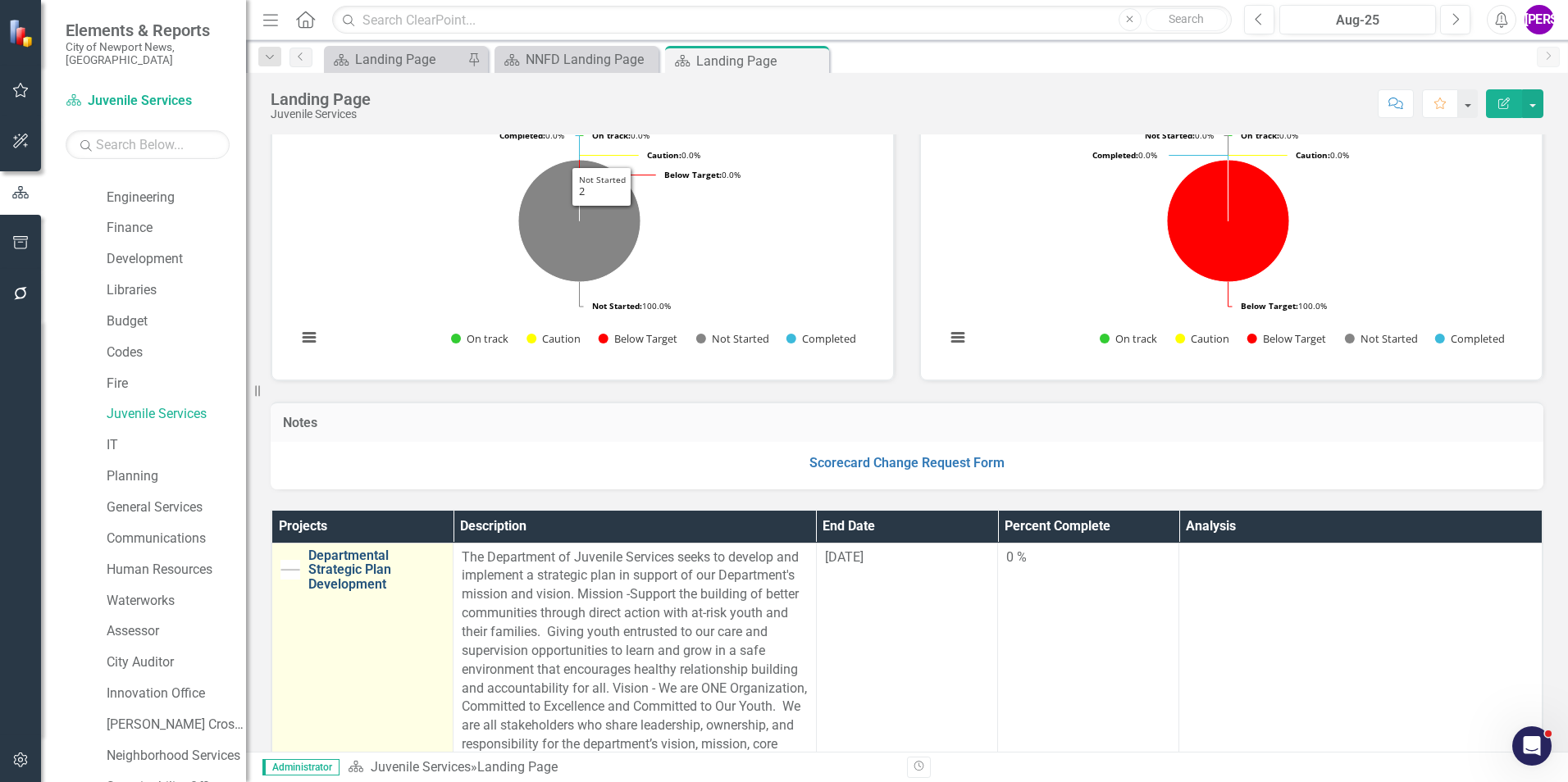
scroll to position [164, 0]
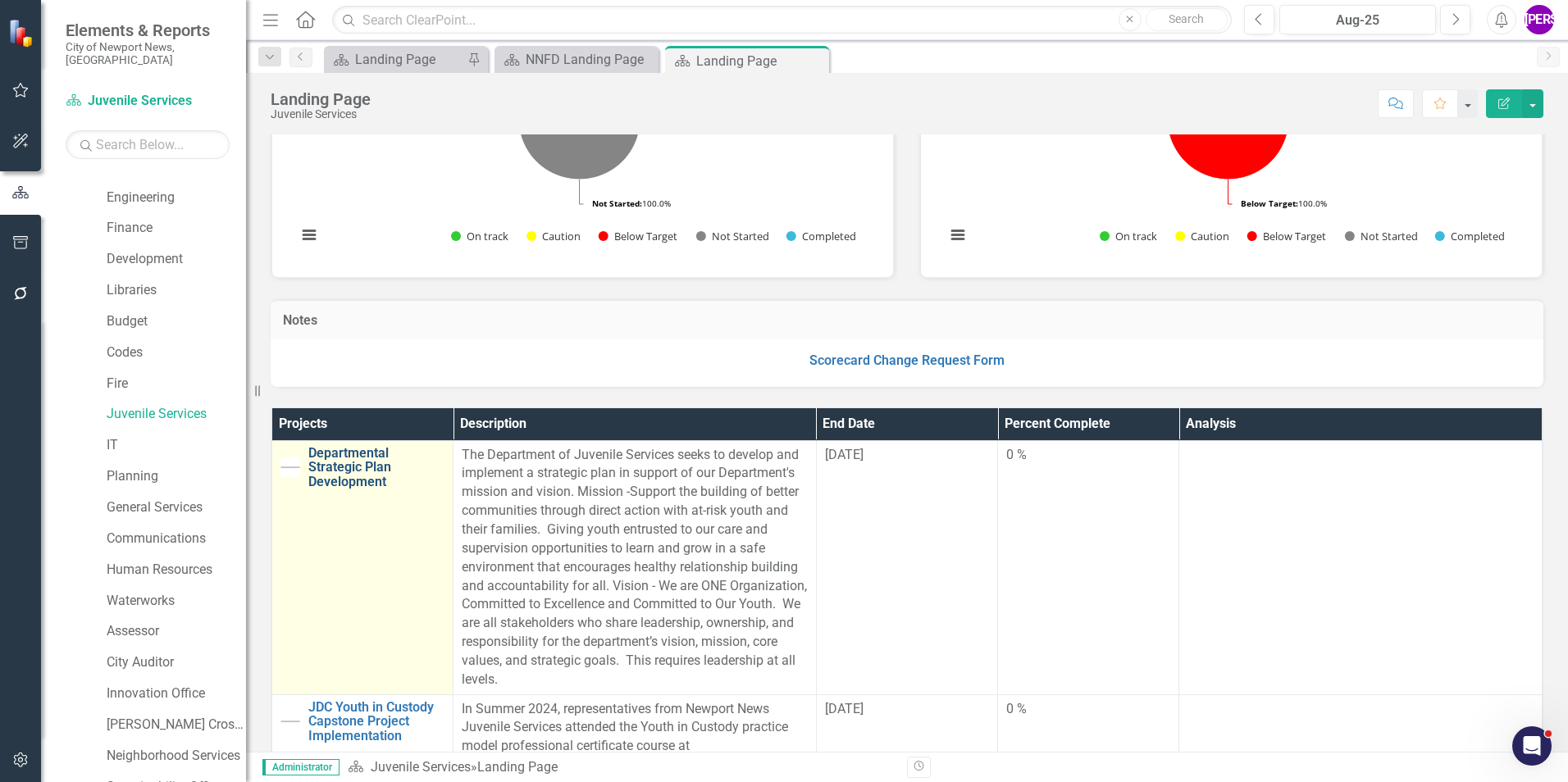
click at [367, 466] on link "Departmental Strategic Plan Development" at bounding box center [377, 468] width 136 height 43
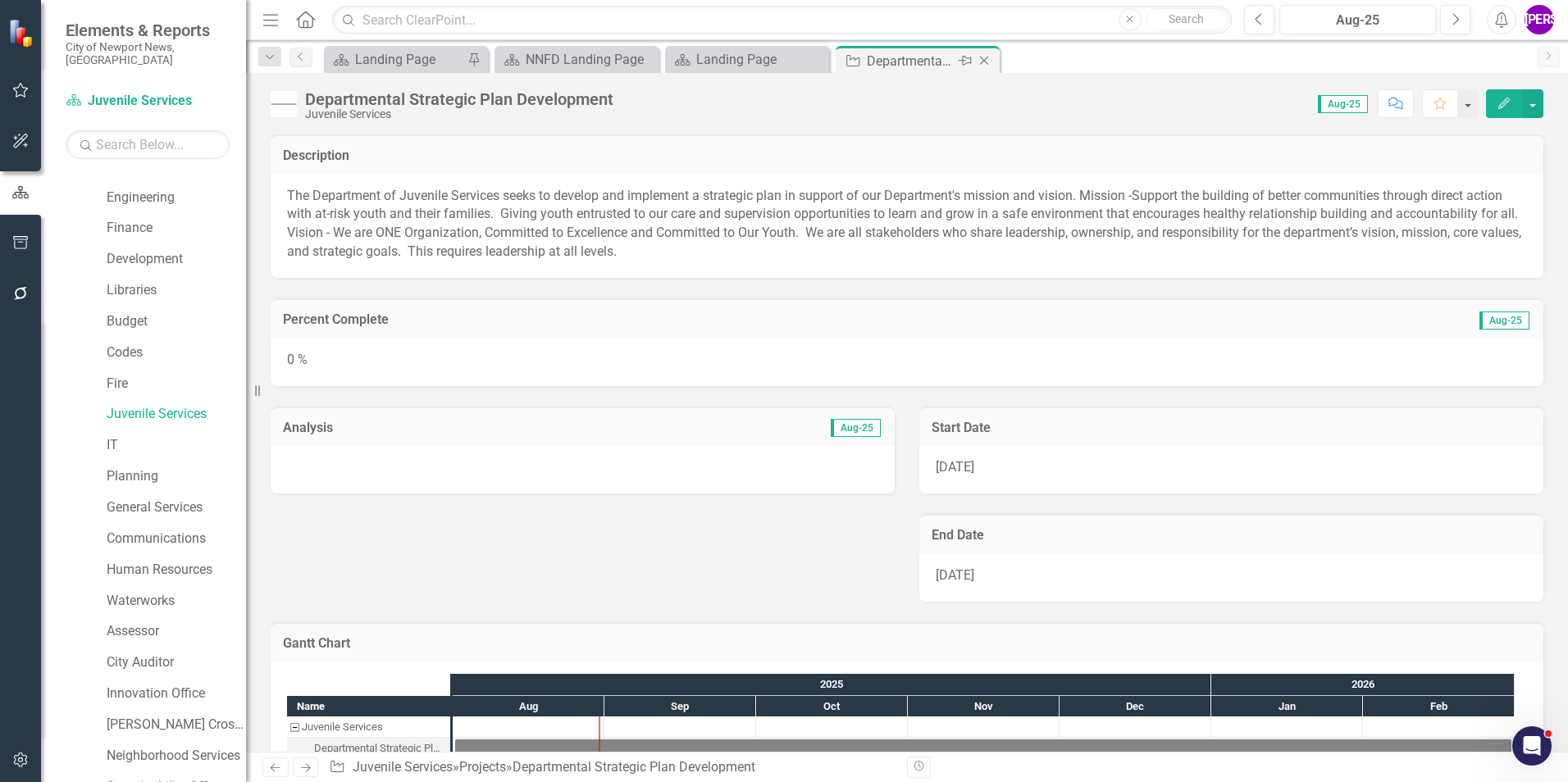
click at [981, 58] on icon "Close" at bounding box center [984, 61] width 17 height 13
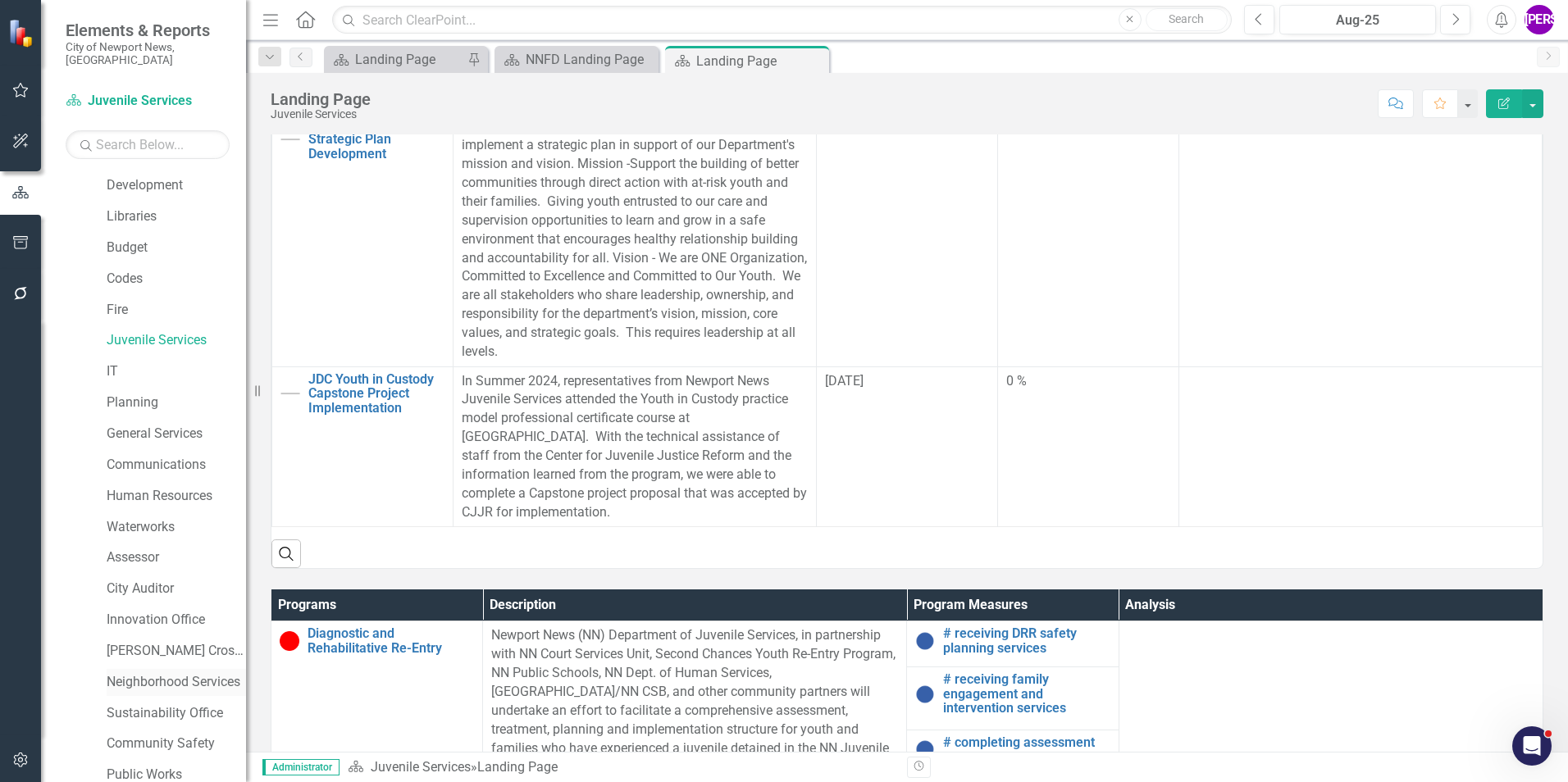
scroll to position [307, 0]
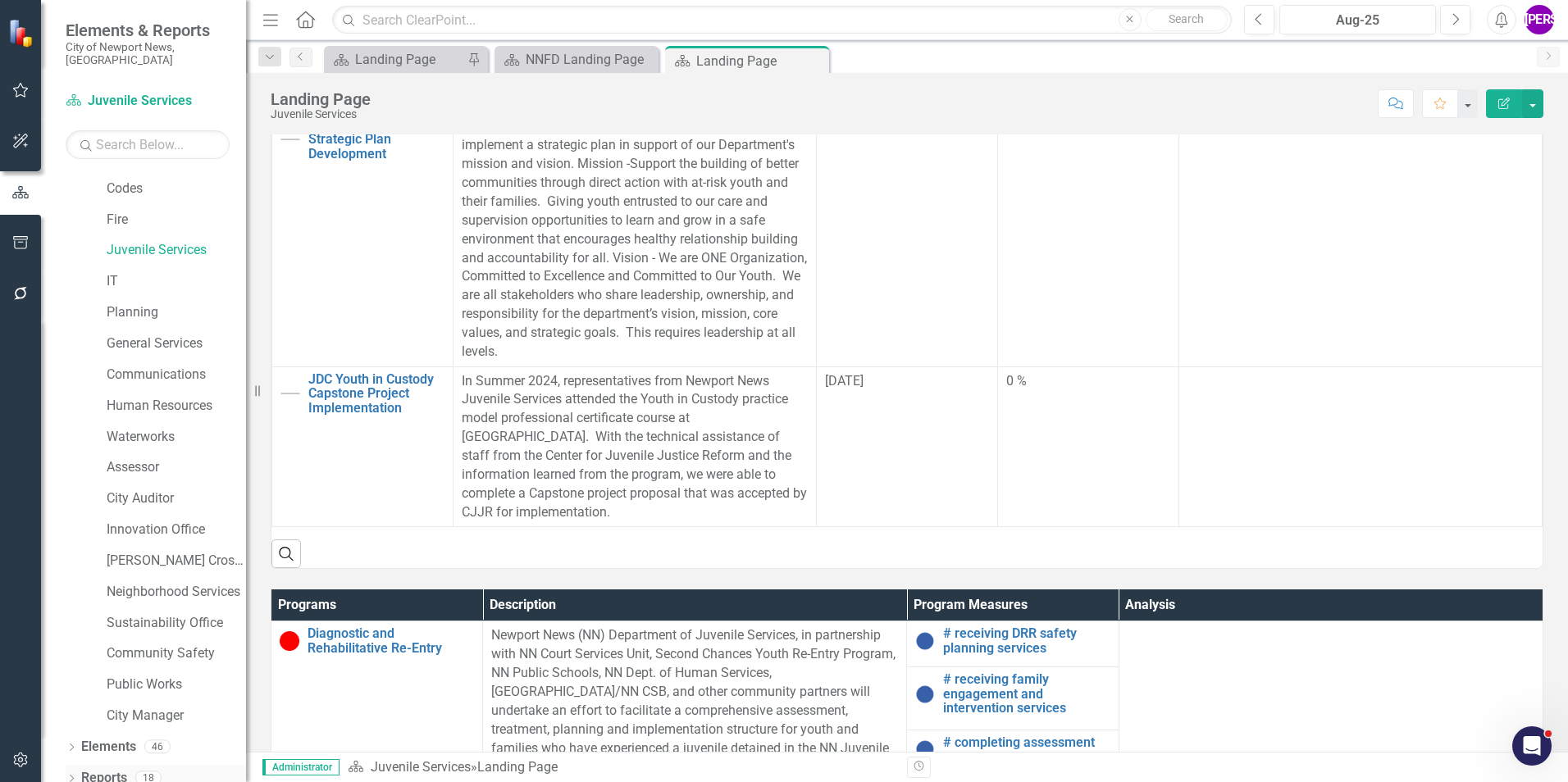
click at [125, 769] on link "Reports" at bounding box center [104, 778] width 46 height 19
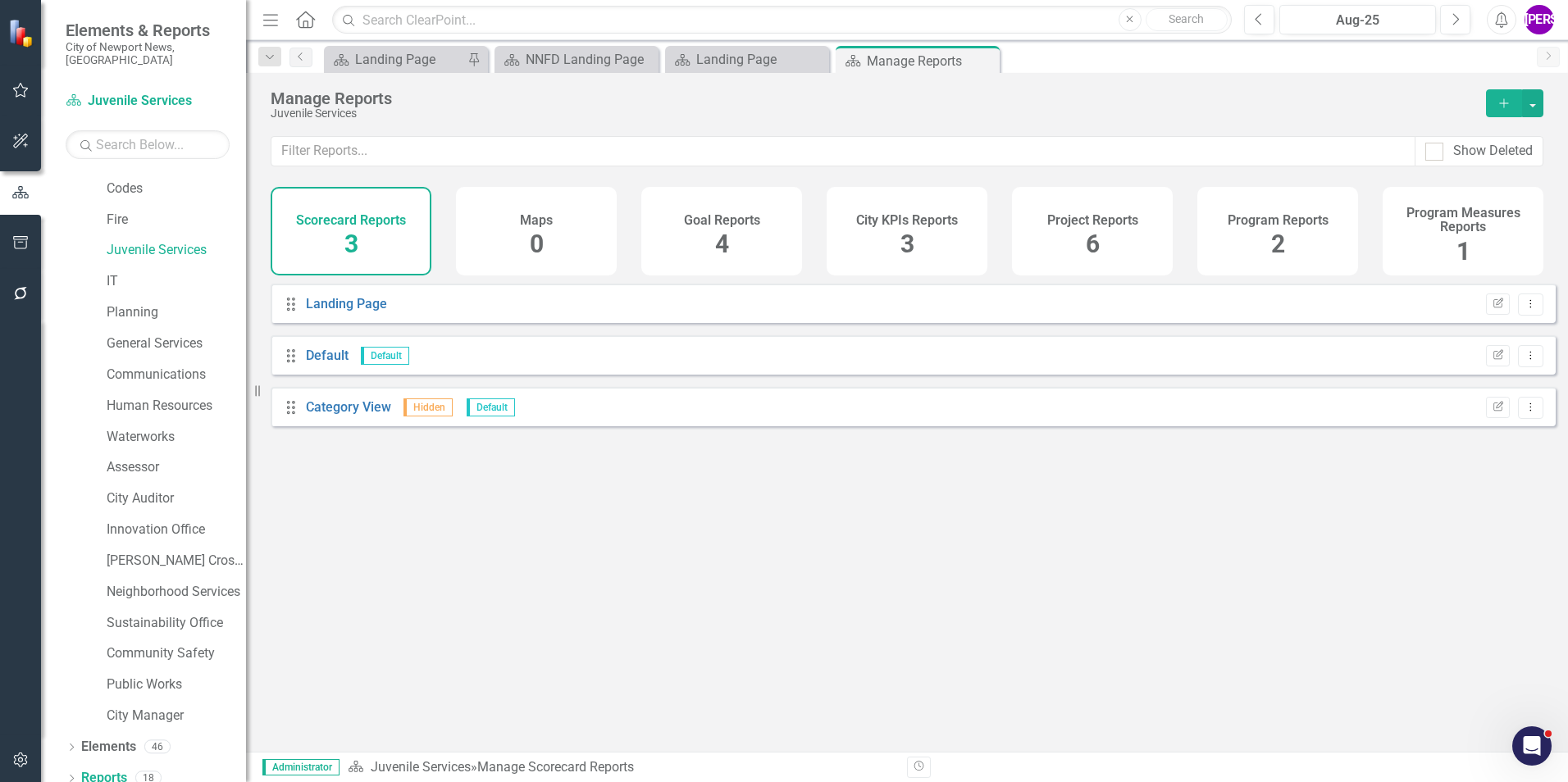
click at [1081, 233] on div "Project Reports 6" at bounding box center [1093, 231] width 161 height 89
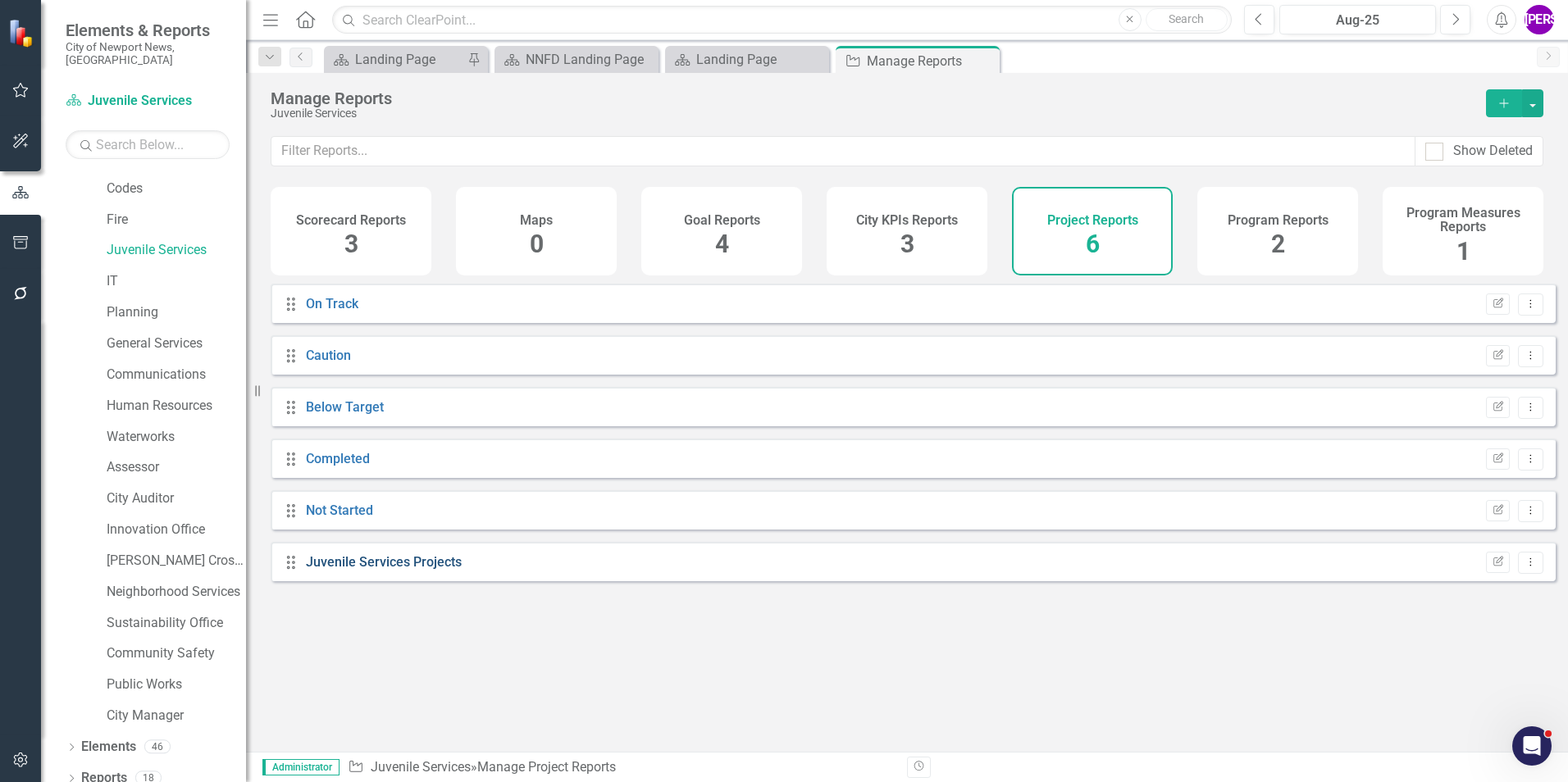
click at [426, 567] on link "Juvenile Services Projects" at bounding box center [384, 562] width 156 height 16
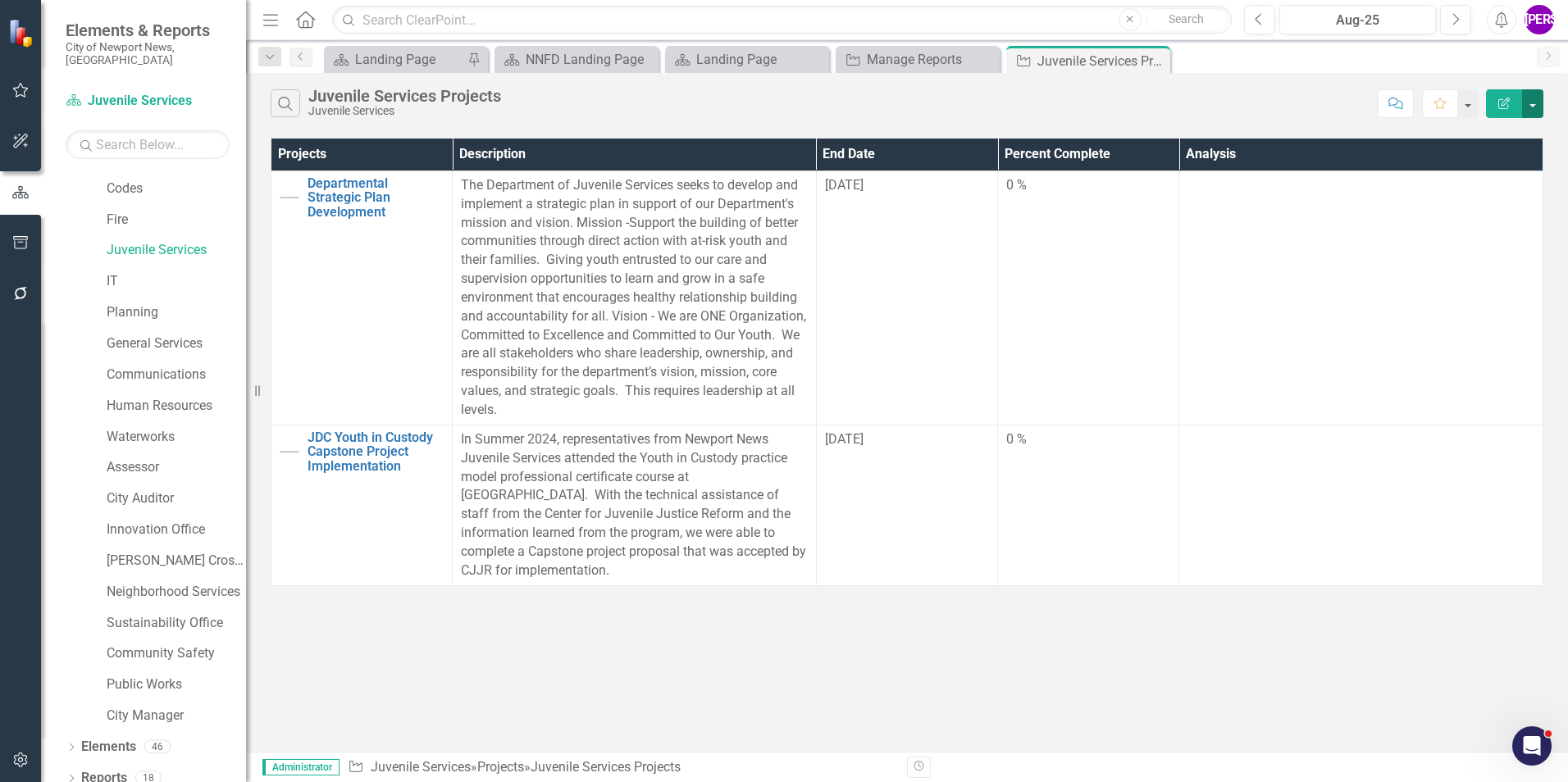
click at [1528, 105] on button "button" at bounding box center [1532, 104] width 21 height 28
click at [1494, 172] on link "PDF Export to PDF" at bounding box center [1478, 166] width 130 height 30
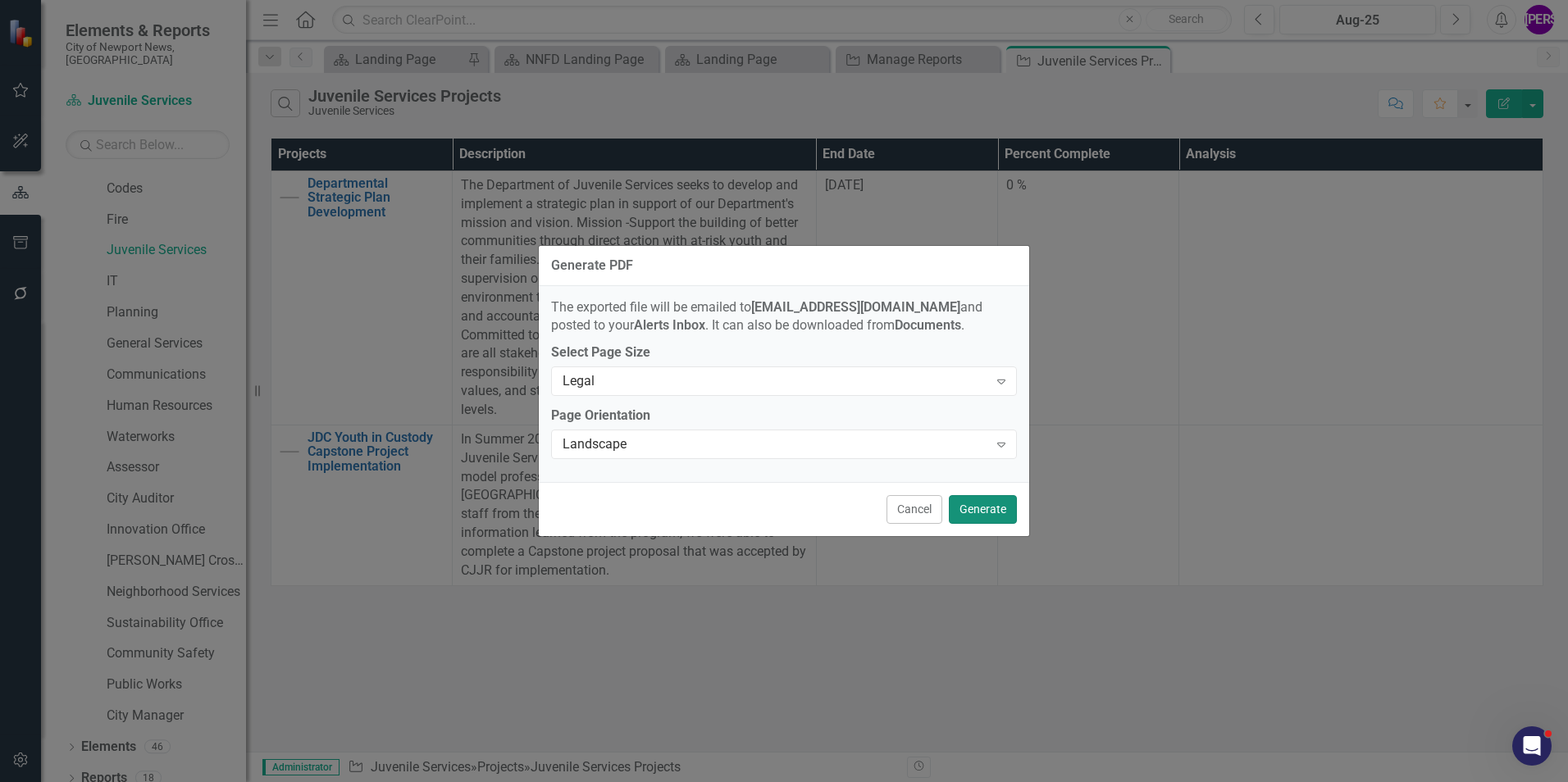
click at [966, 509] on button "Generate" at bounding box center [982, 509] width 68 height 28
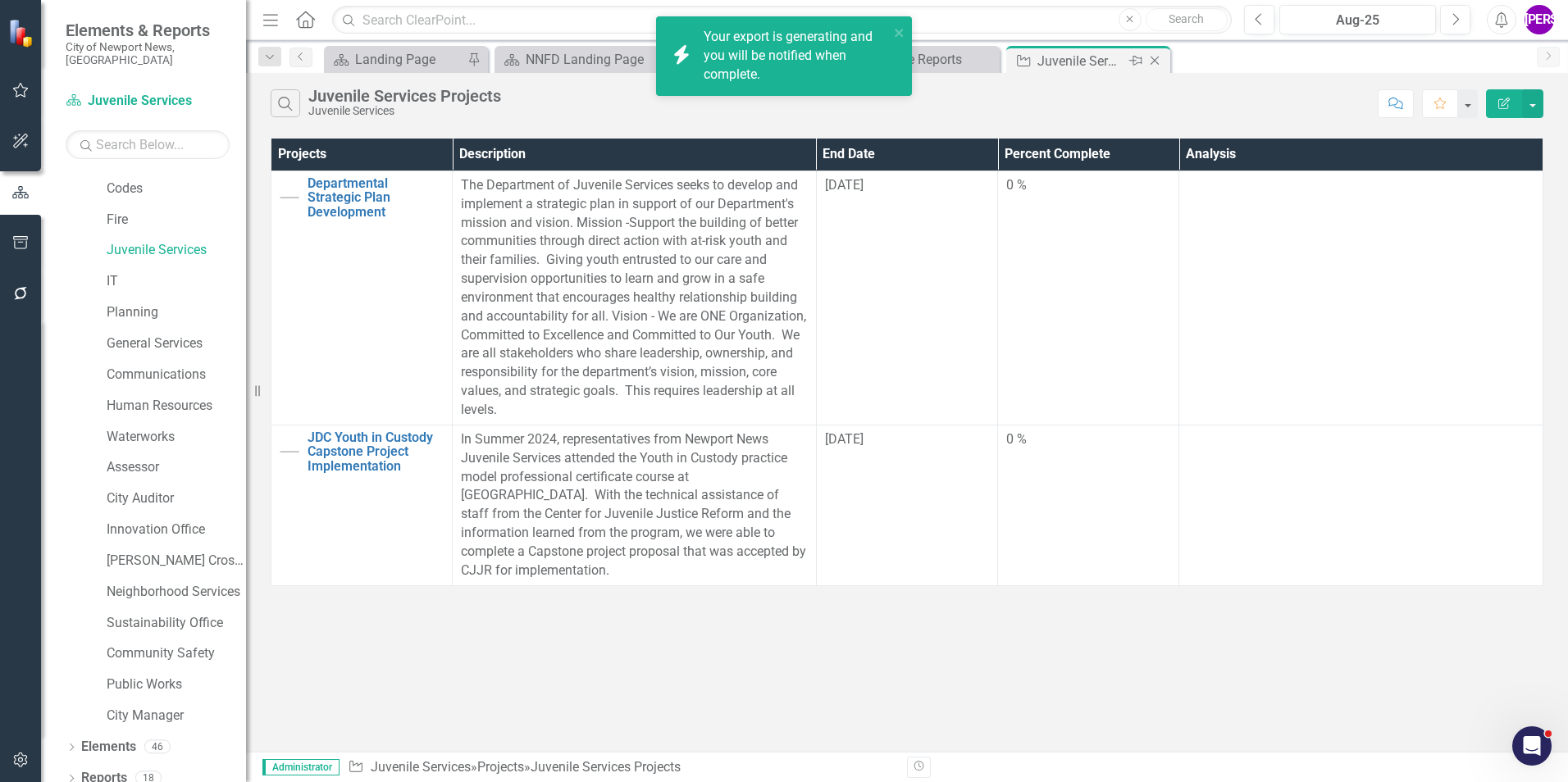
click at [1155, 61] on icon at bounding box center [1155, 61] width 9 height 9
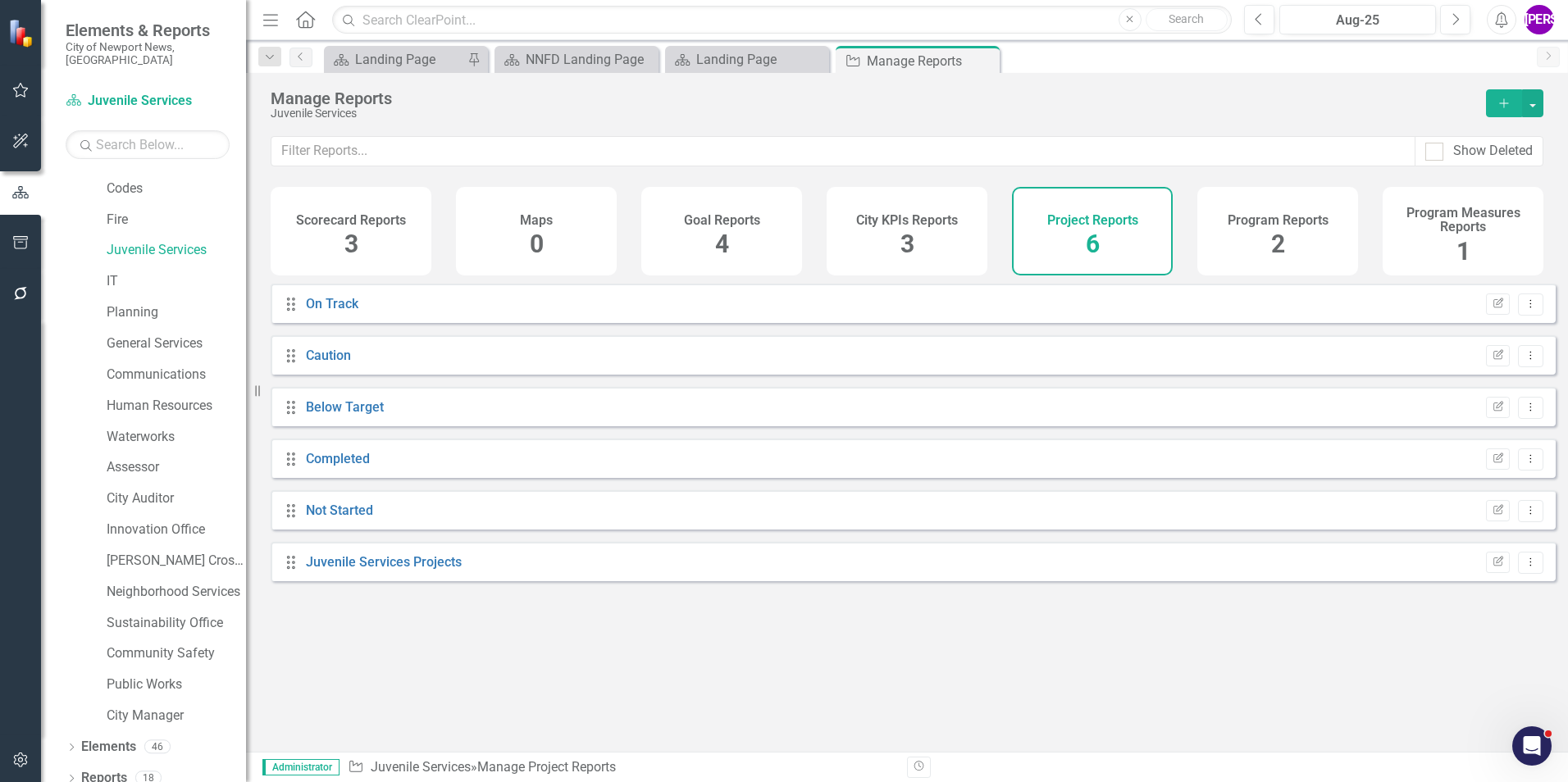
click at [1260, 227] on h4 "Program Reports" at bounding box center [1278, 221] width 101 height 15
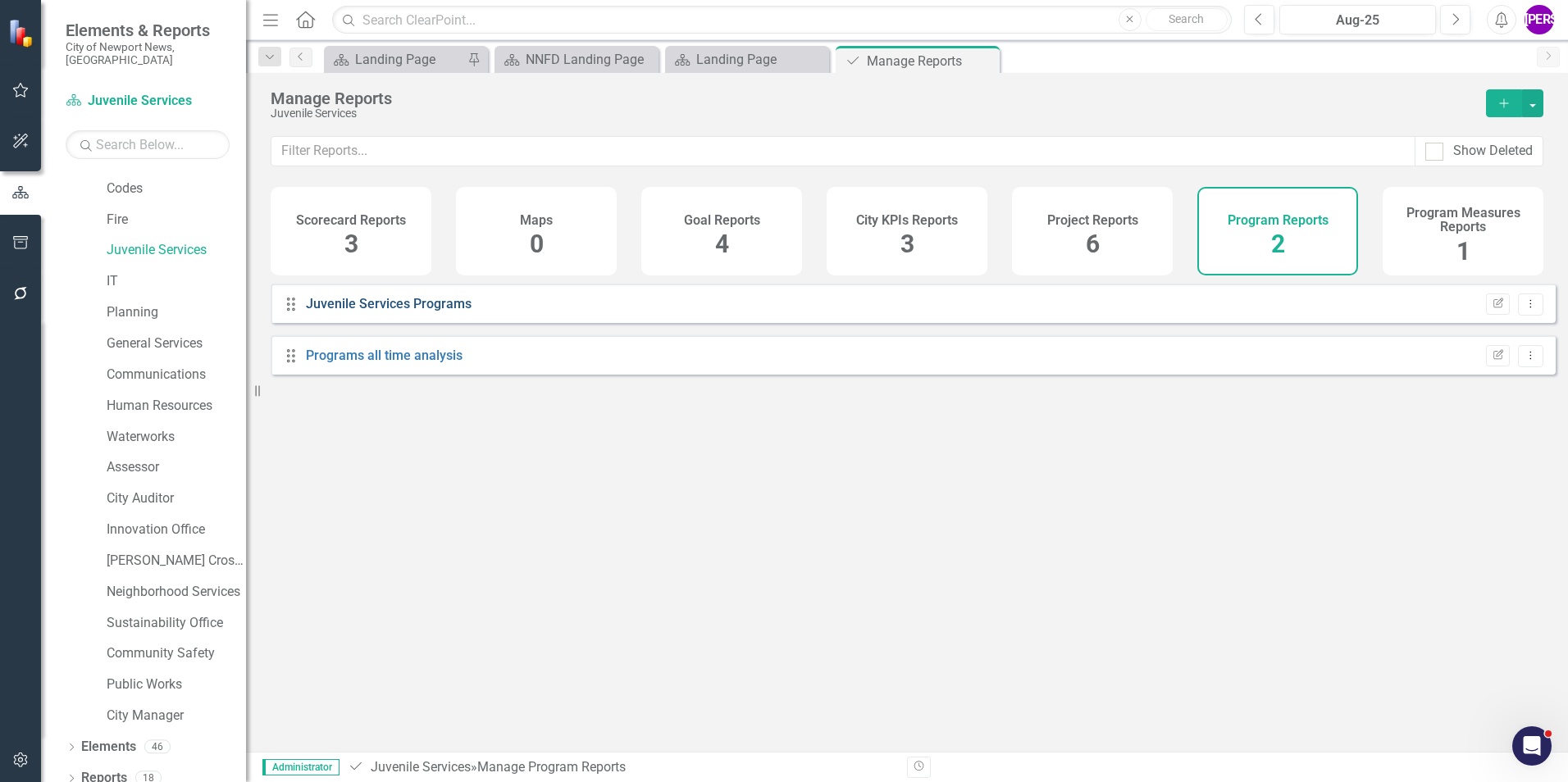
click at [412, 311] on link "Juvenile Services Programs" at bounding box center [389, 304] width 166 height 16
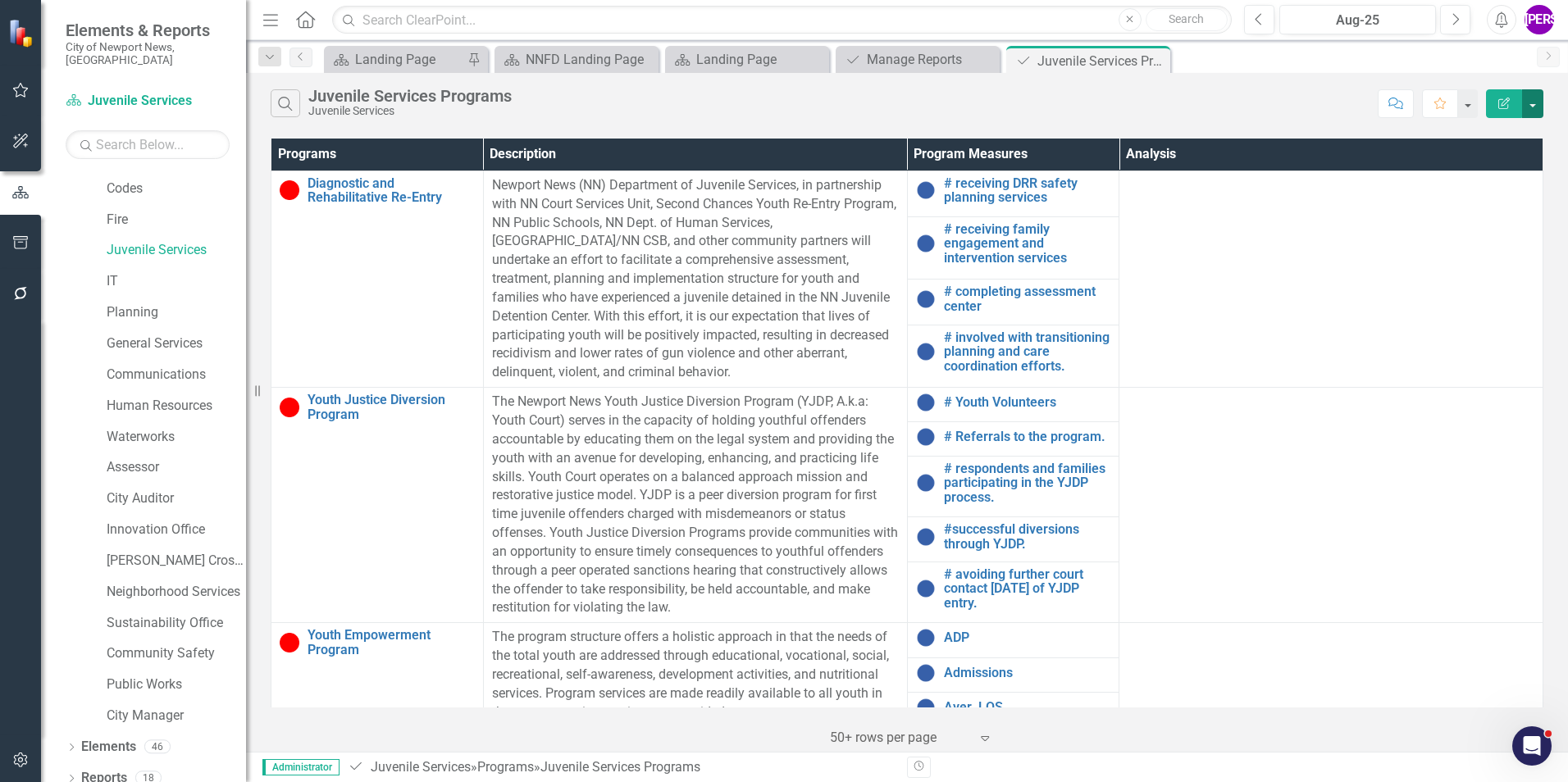
click at [1524, 104] on button "button" at bounding box center [1532, 104] width 21 height 28
click at [1519, 163] on link "PDF Export to PDF" at bounding box center [1478, 166] width 130 height 30
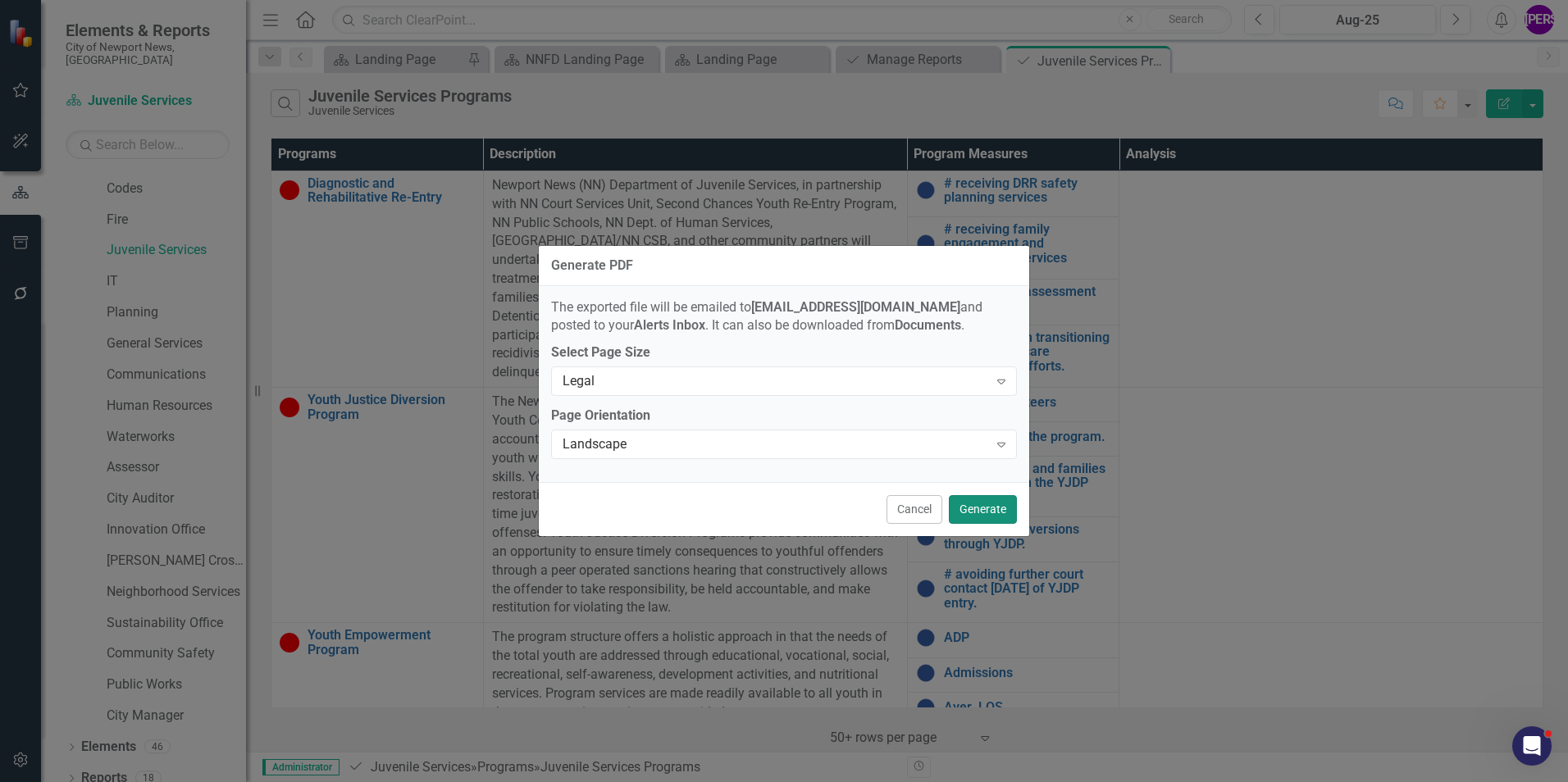
click at [994, 500] on button "Generate" at bounding box center [982, 509] width 68 height 28
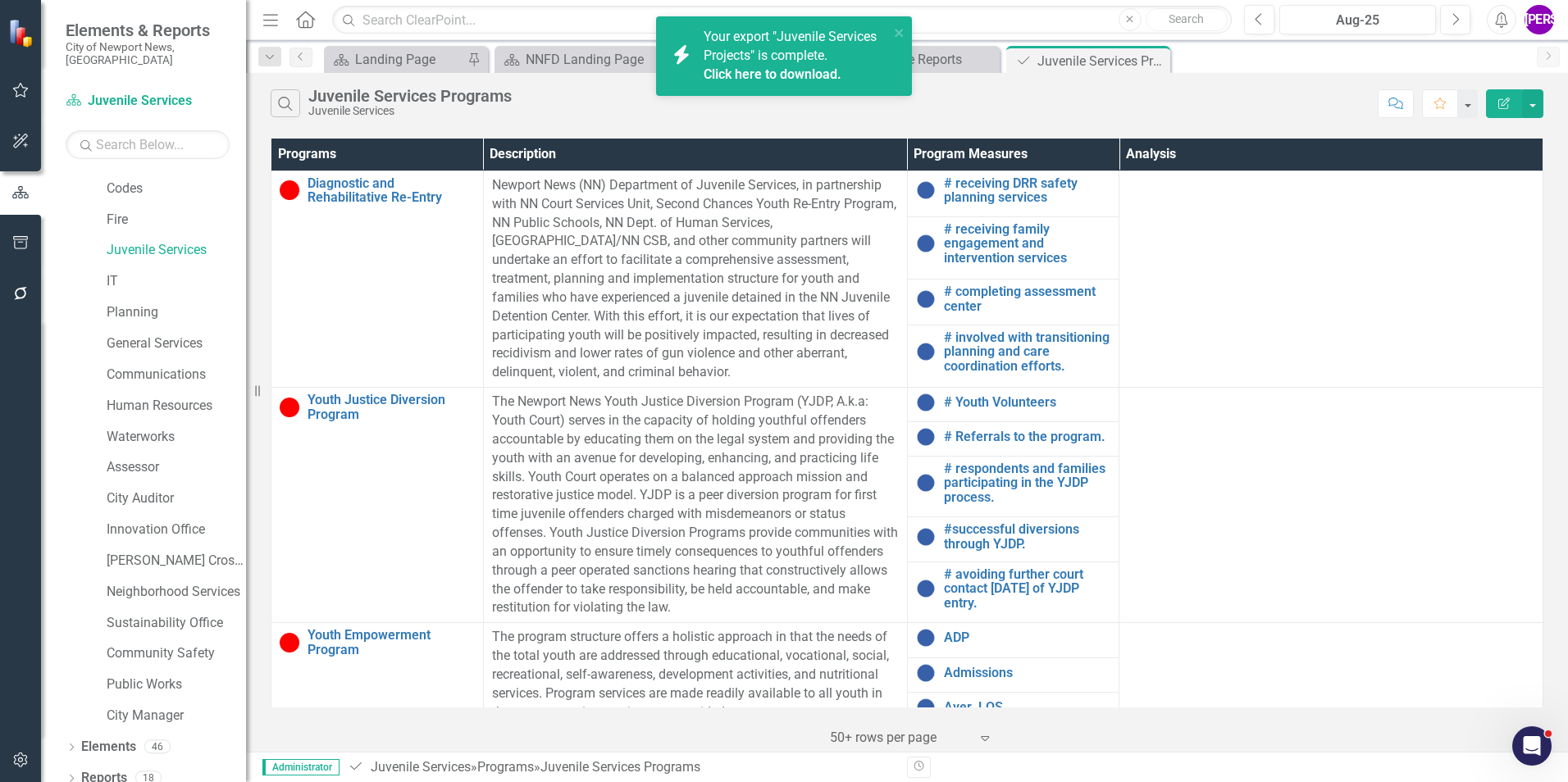
click at [797, 78] on link "Click here to download." at bounding box center [772, 74] width 138 height 16
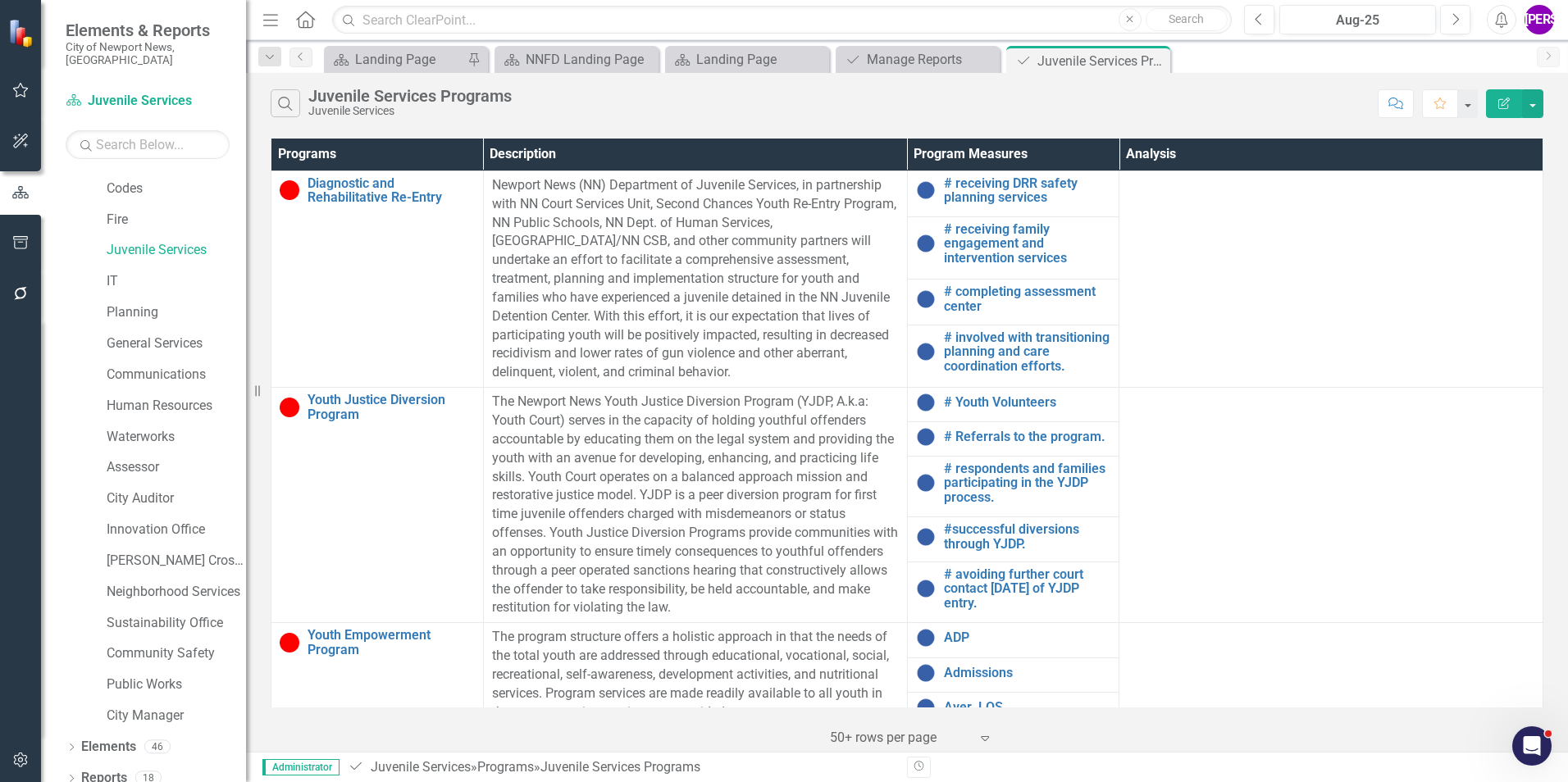
drag, startPoint x: 1009, startPoint y: 90, endPoint x: 1076, endPoint y: 80, distance: 67.7
click at [1013, 89] on div "Search Juvenile Services Programs Juvenile Services" at bounding box center [819, 103] width 1099 height 28
click at [1159, 59] on icon "Close" at bounding box center [1155, 61] width 17 height 13
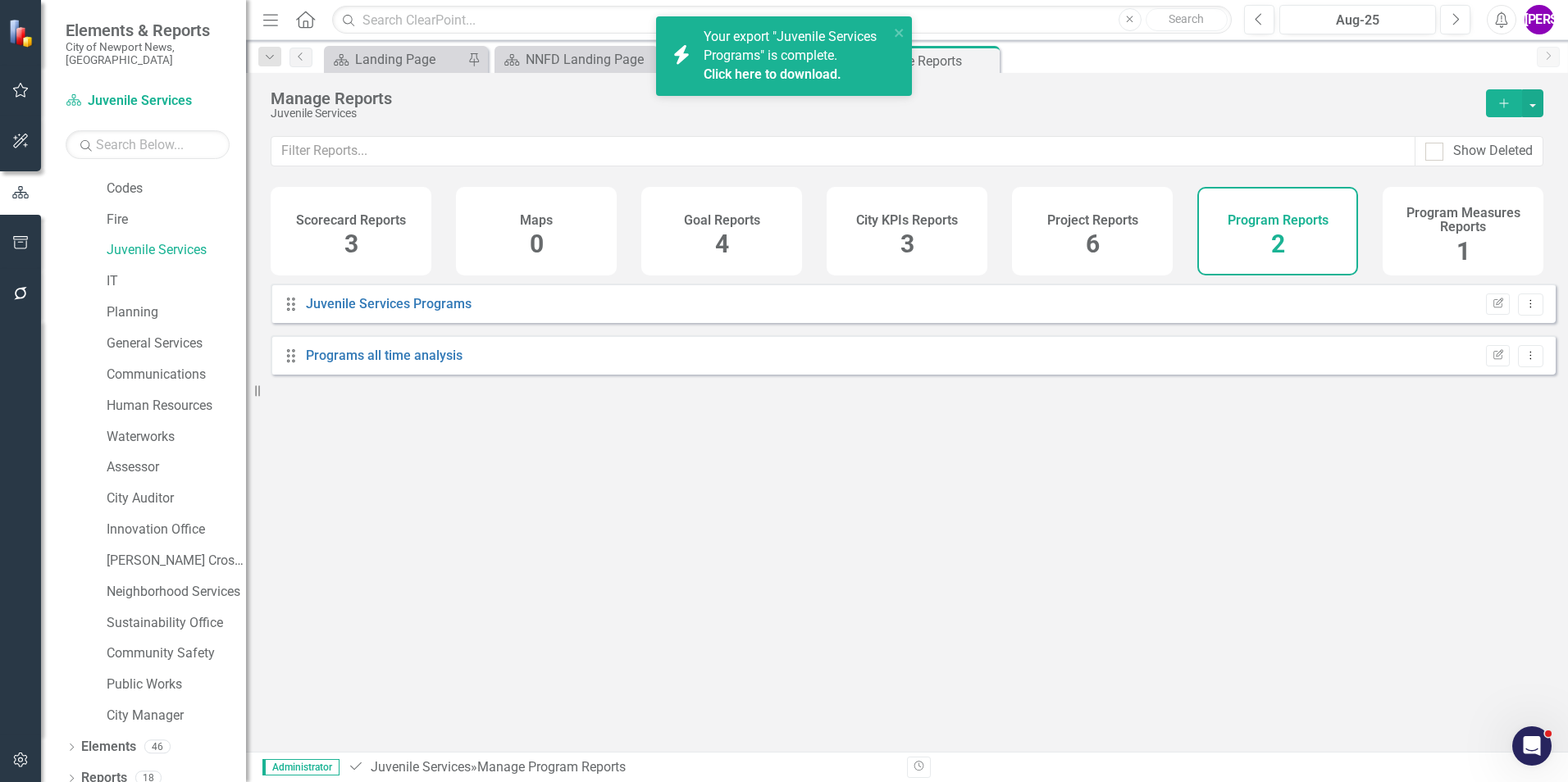
click at [807, 76] on link "Click here to download." at bounding box center [772, 74] width 138 height 16
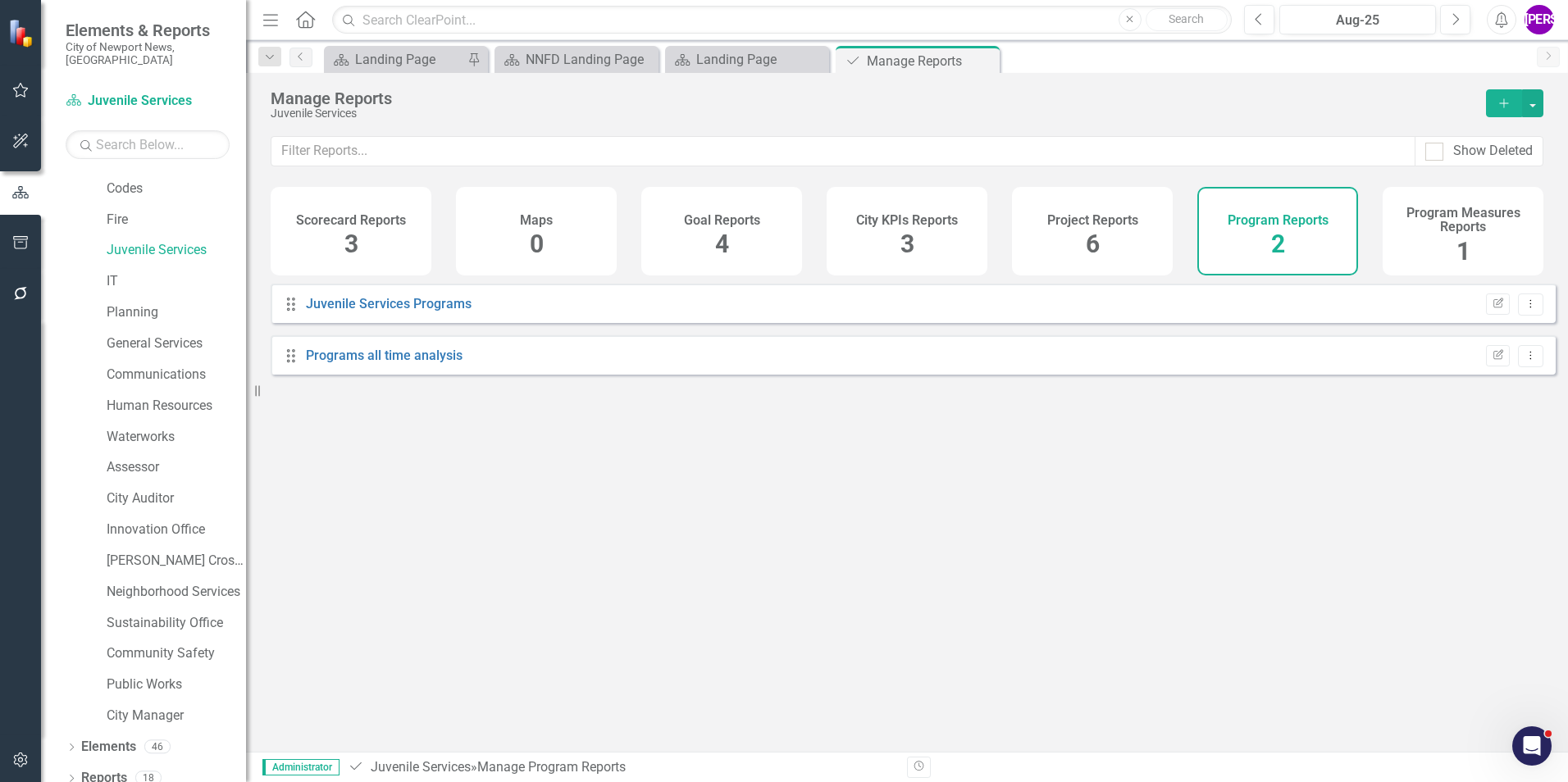
drag, startPoint x: 756, startPoint y: 483, endPoint x: 820, endPoint y: 382, distance: 119.6
click at [756, 483] on div "Drag Juvenile Services Programs Edit Report Dropdown Menu Drag Programs all tim…" at bounding box center [907, 511] width 1322 height 456
click at [985, 61] on icon "Close" at bounding box center [984, 61] width 17 height 13
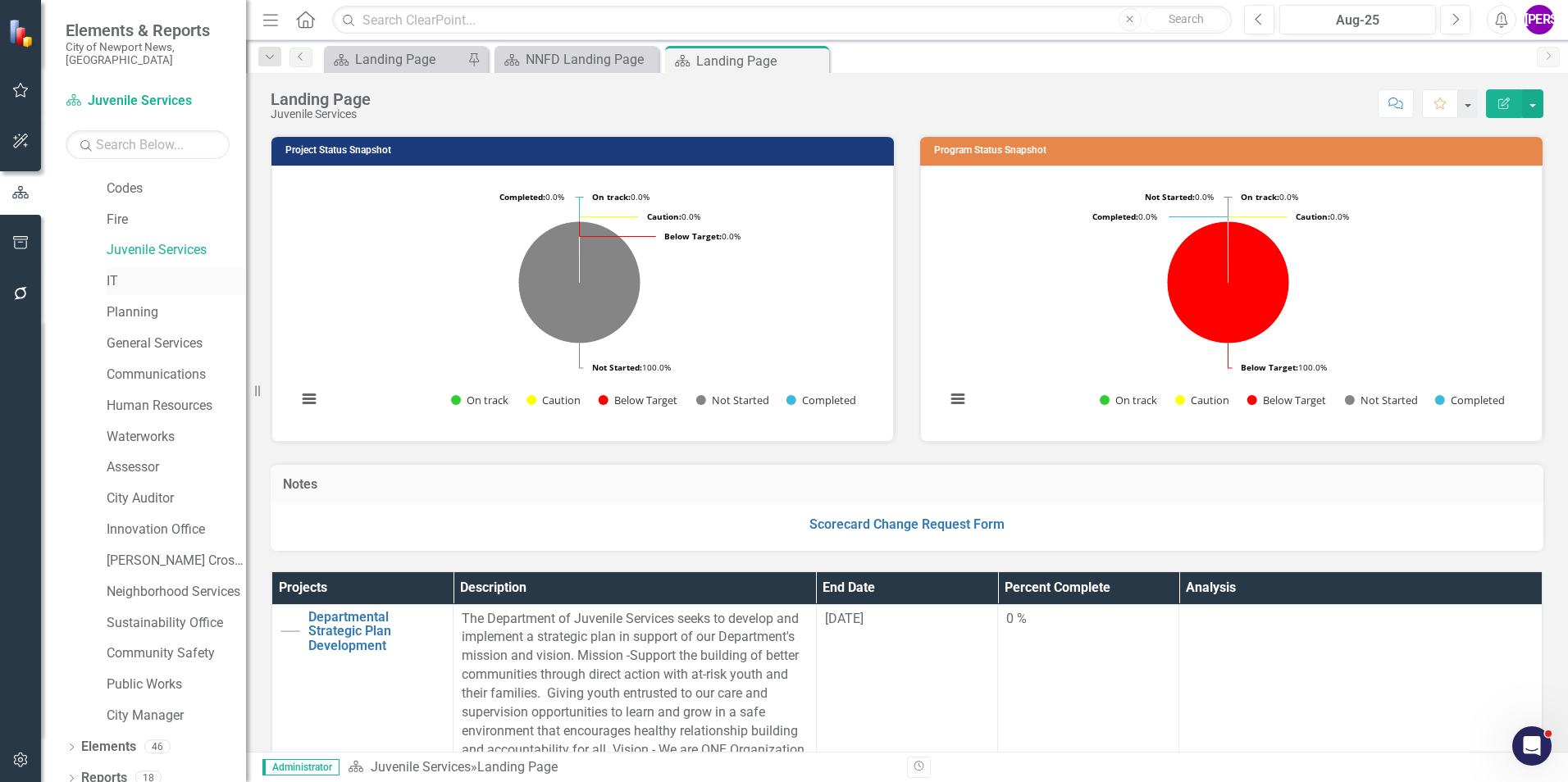
click at [112, 272] on link "IT" at bounding box center [176, 281] width 140 height 19
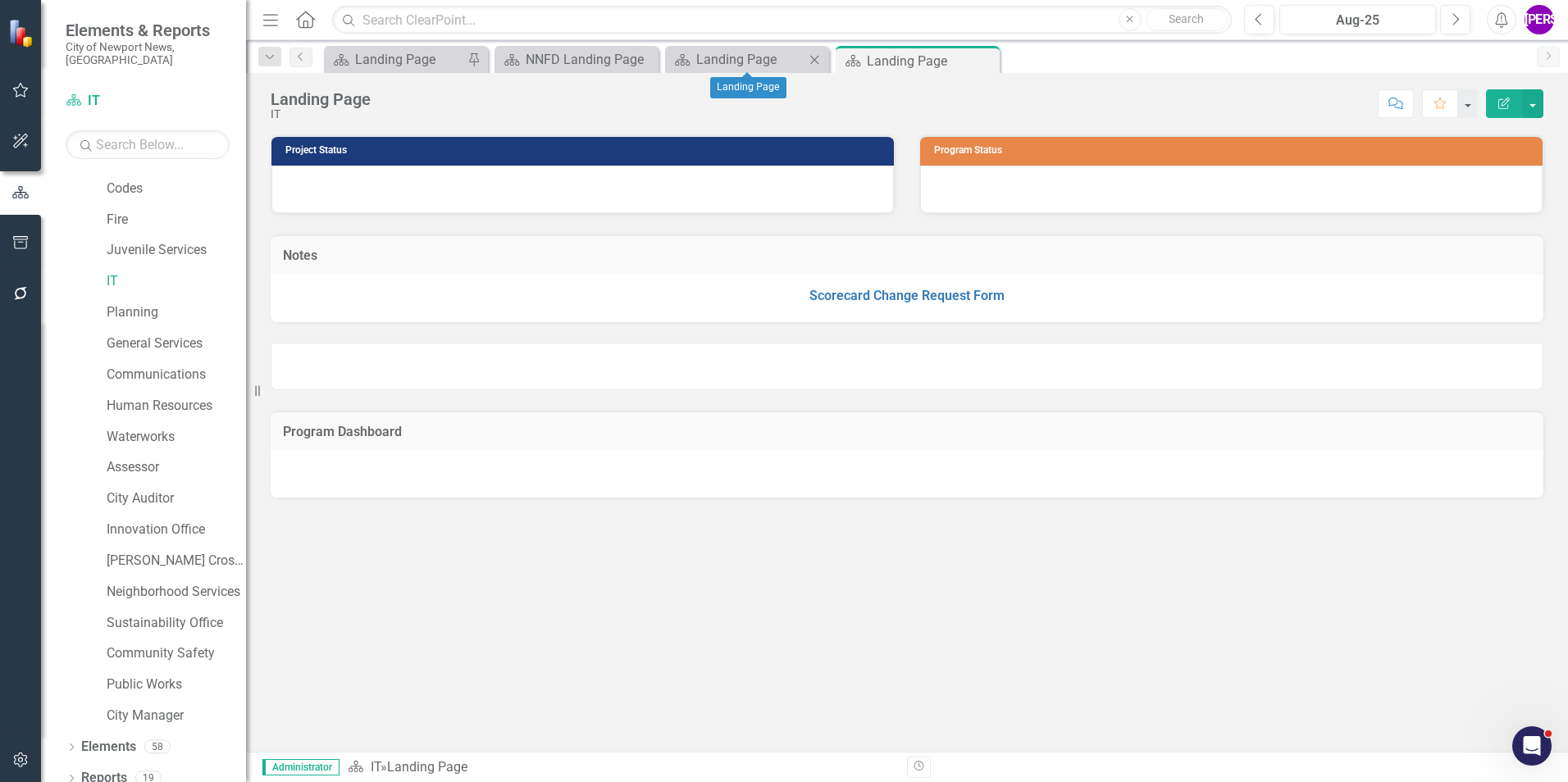
click at [810, 62] on icon "Close" at bounding box center [815, 60] width 17 height 13
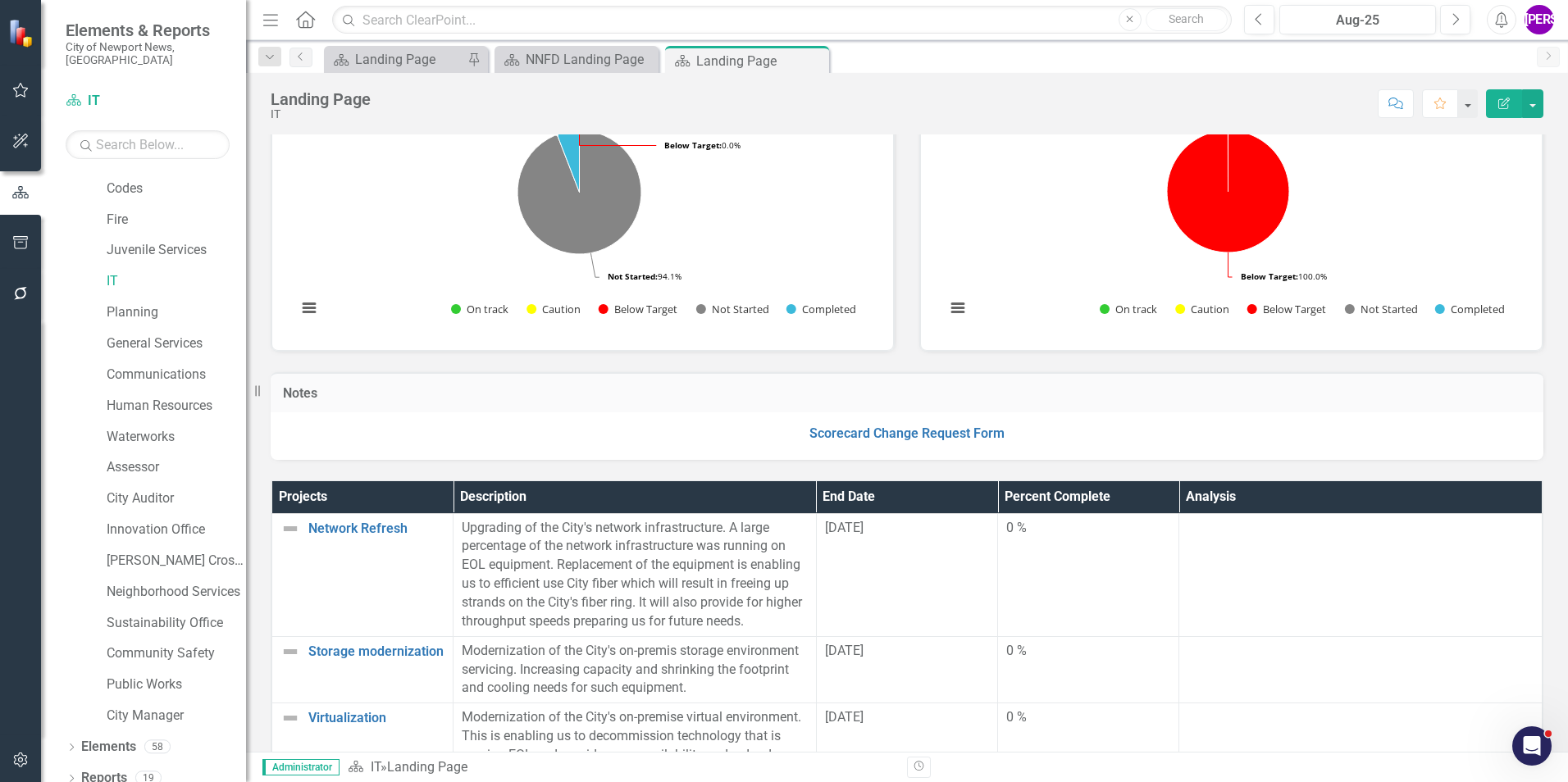
scroll to position [410, 0]
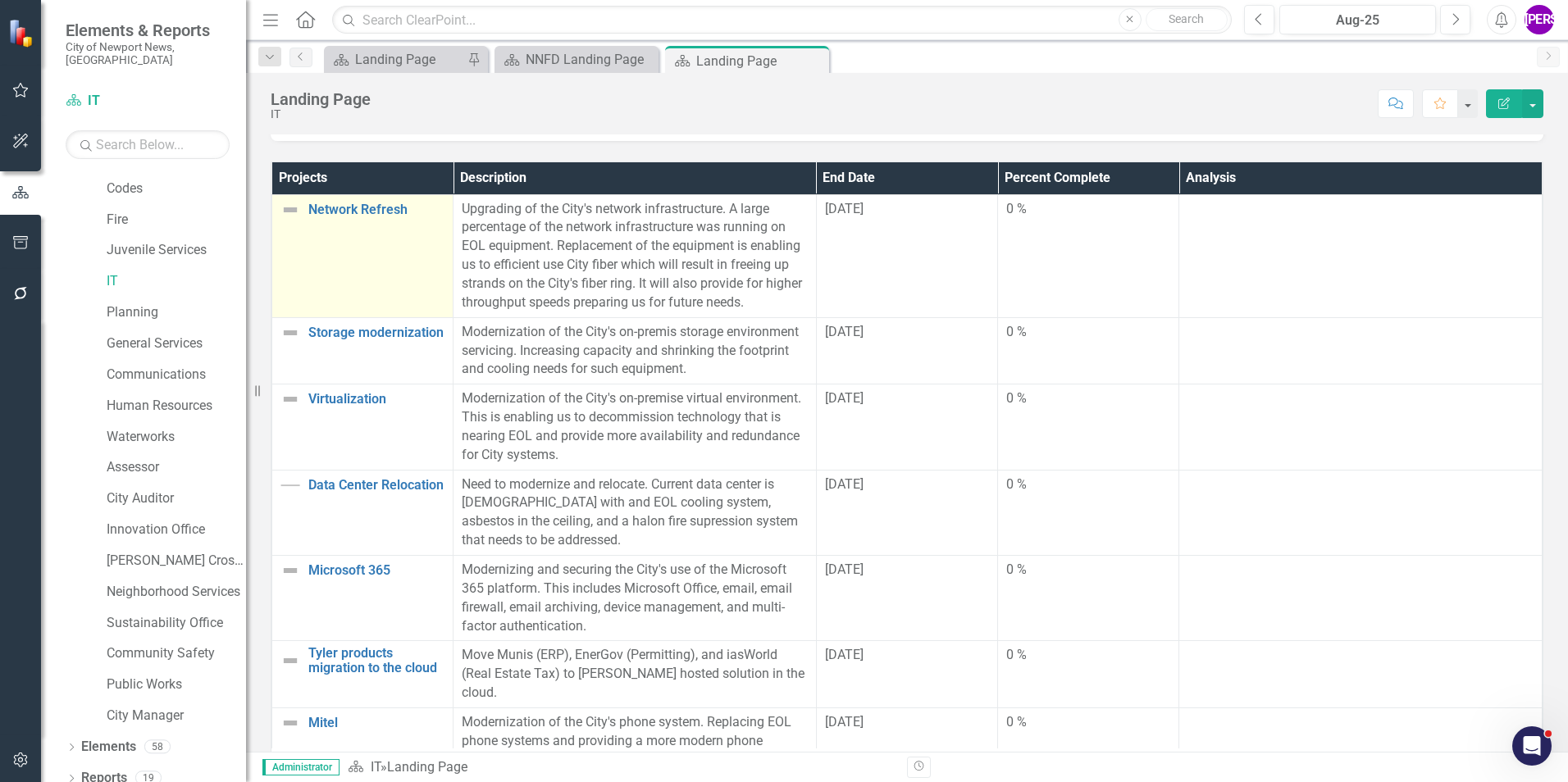
click at [353, 269] on td "Network Refresh Link Map View Link Map Edit Edit Project Link Open Element" at bounding box center [362, 255] width 182 height 123
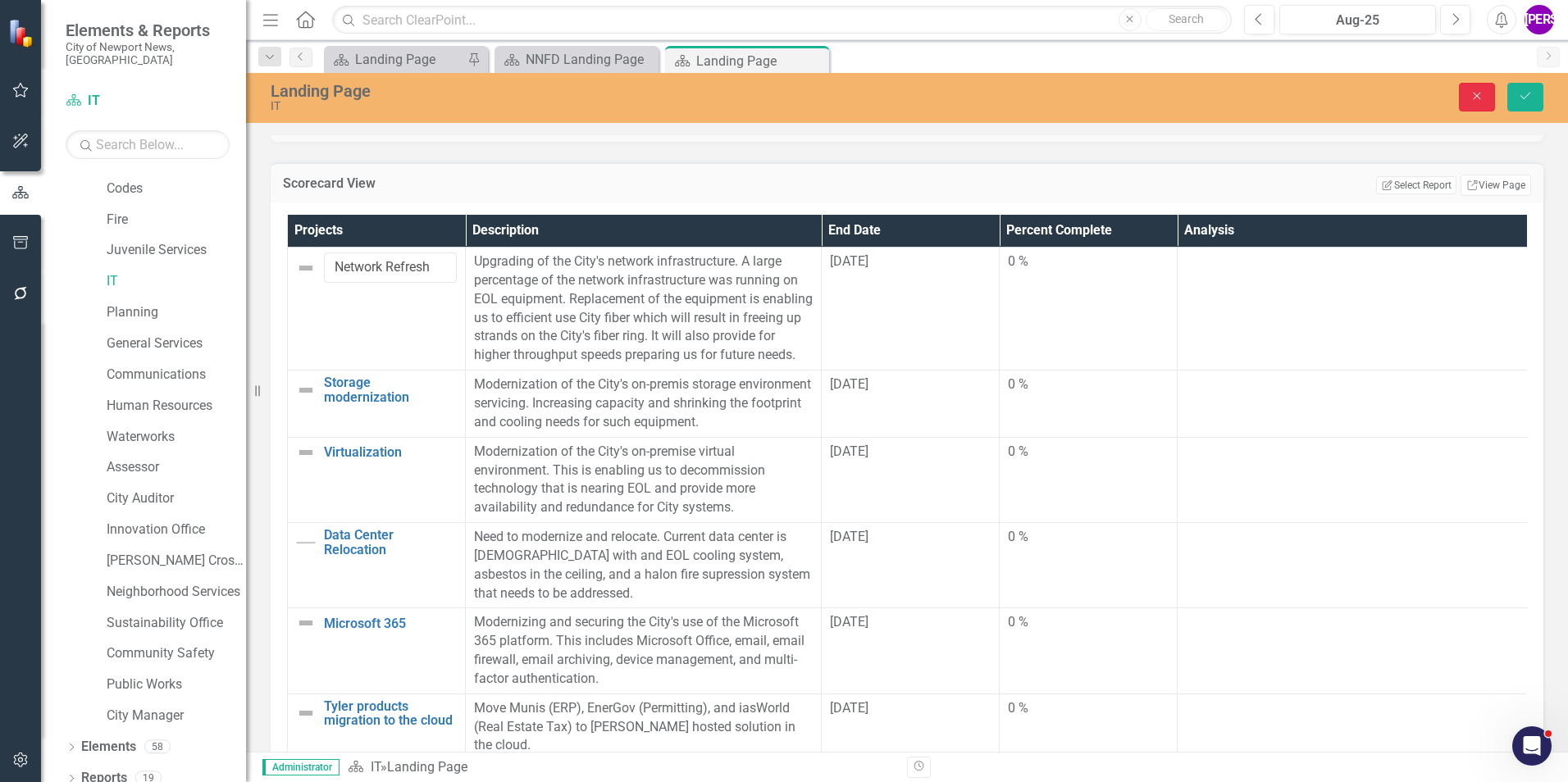
click at [1464, 98] on button "Close" at bounding box center [1477, 97] width 36 height 28
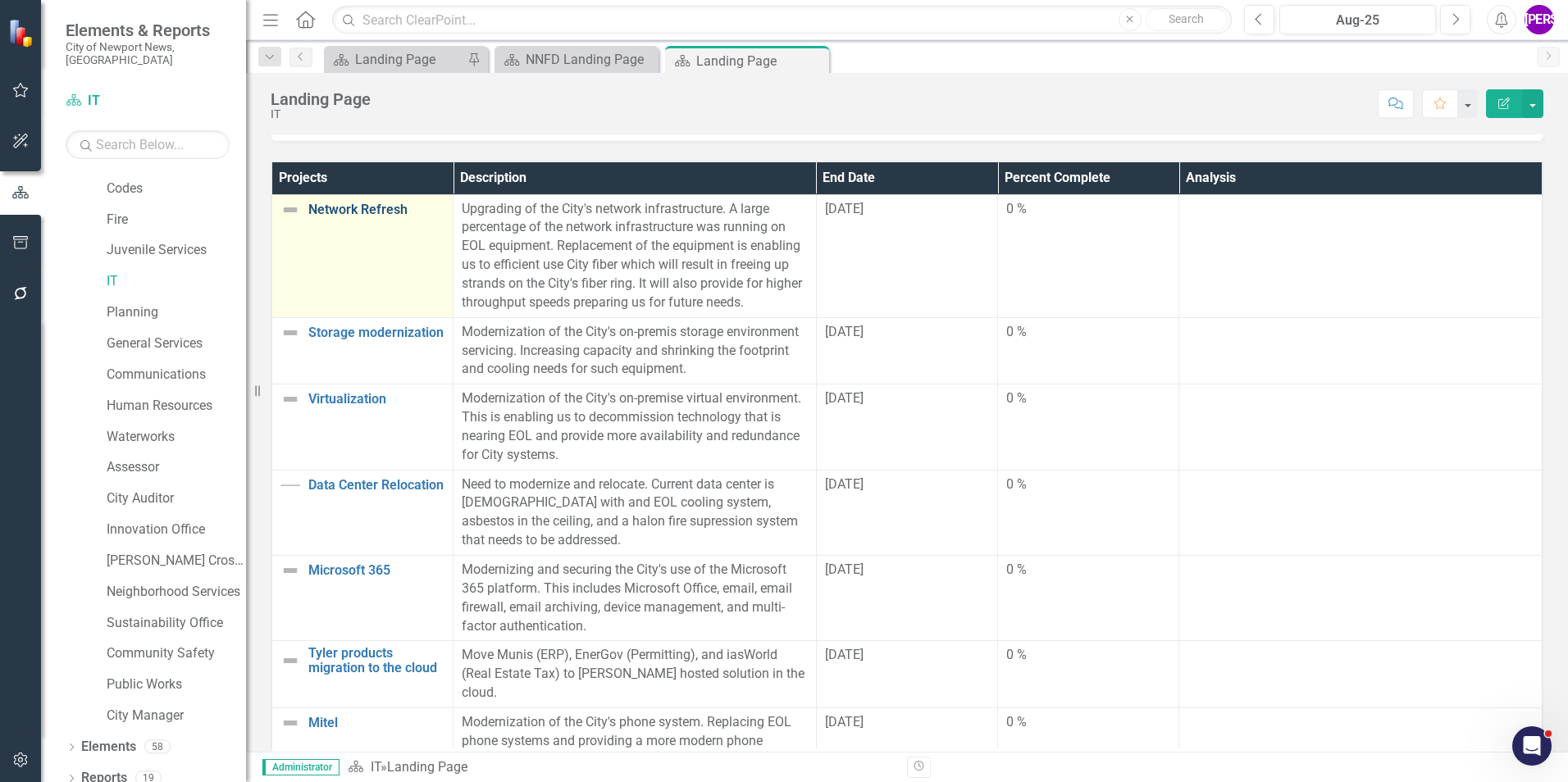
click at [370, 211] on link "Network Refresh" at bounding box center [377, 210] width 136 height 15
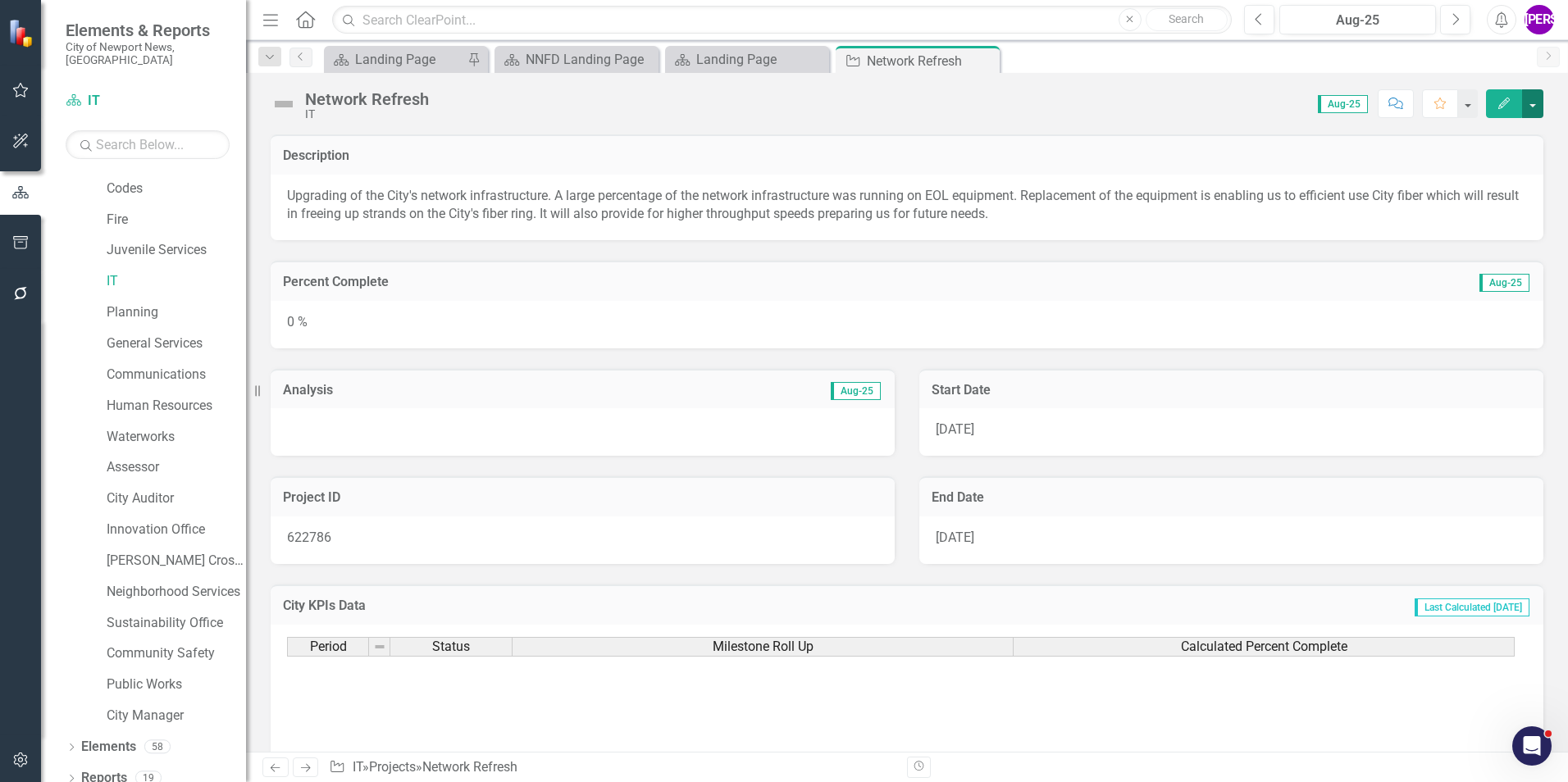
click at [1528, 99] on button "button" at bounding box center [1532, 104] width 21 height 28
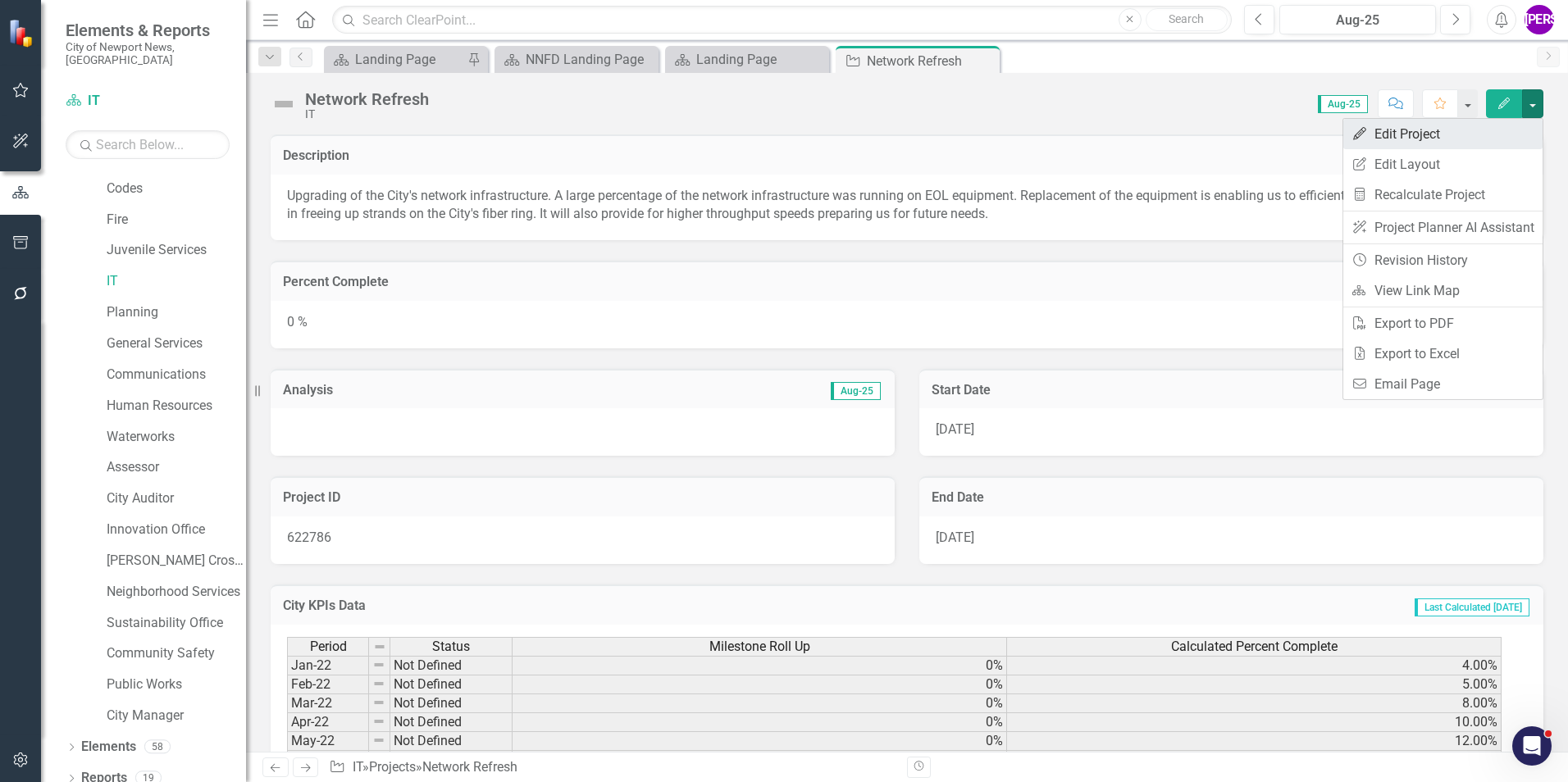
click at [1434, 135] on link "Edit Edit Project" at bounding box center [1443, 134] width 199 height 30
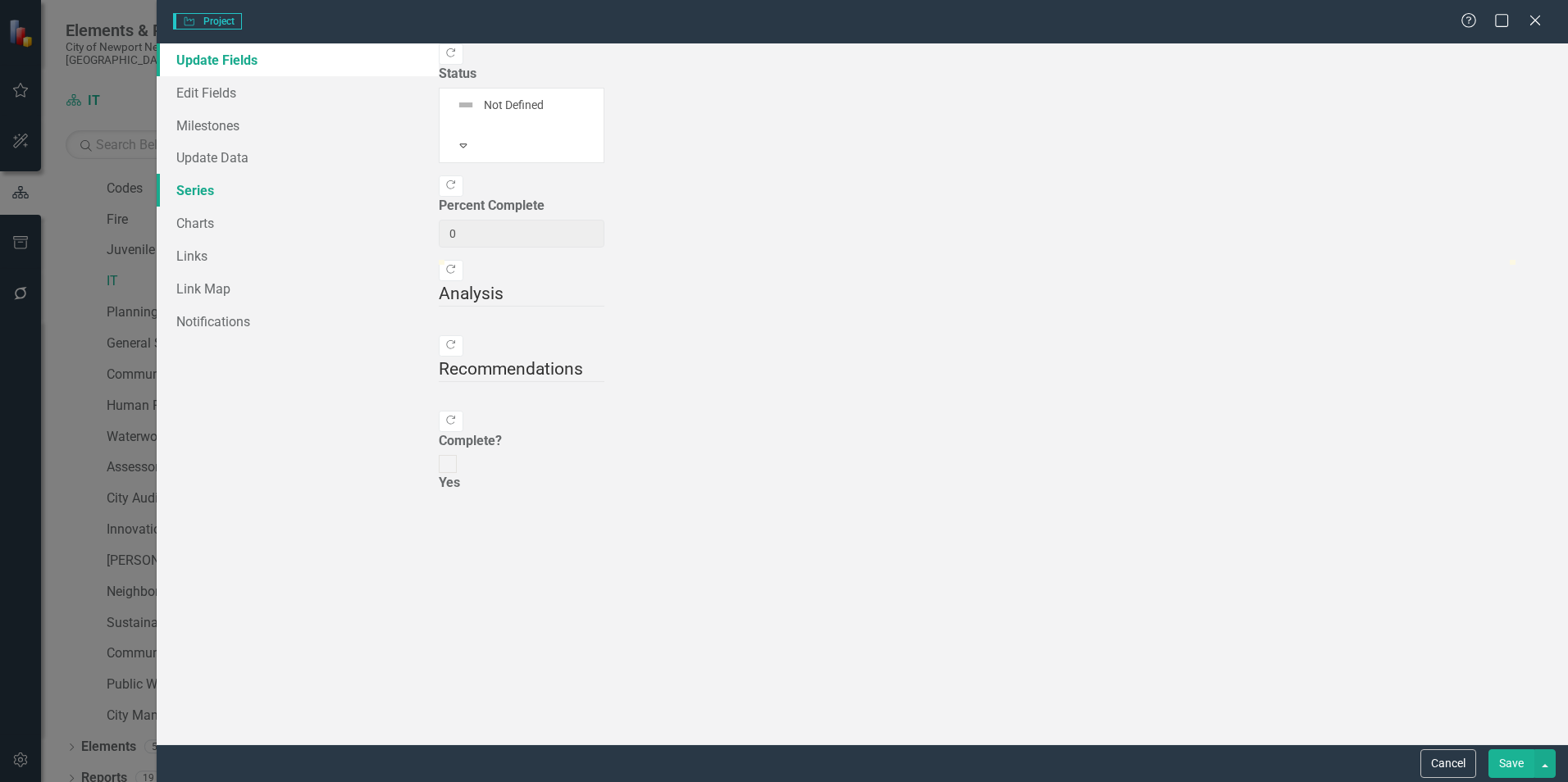
type input "0"
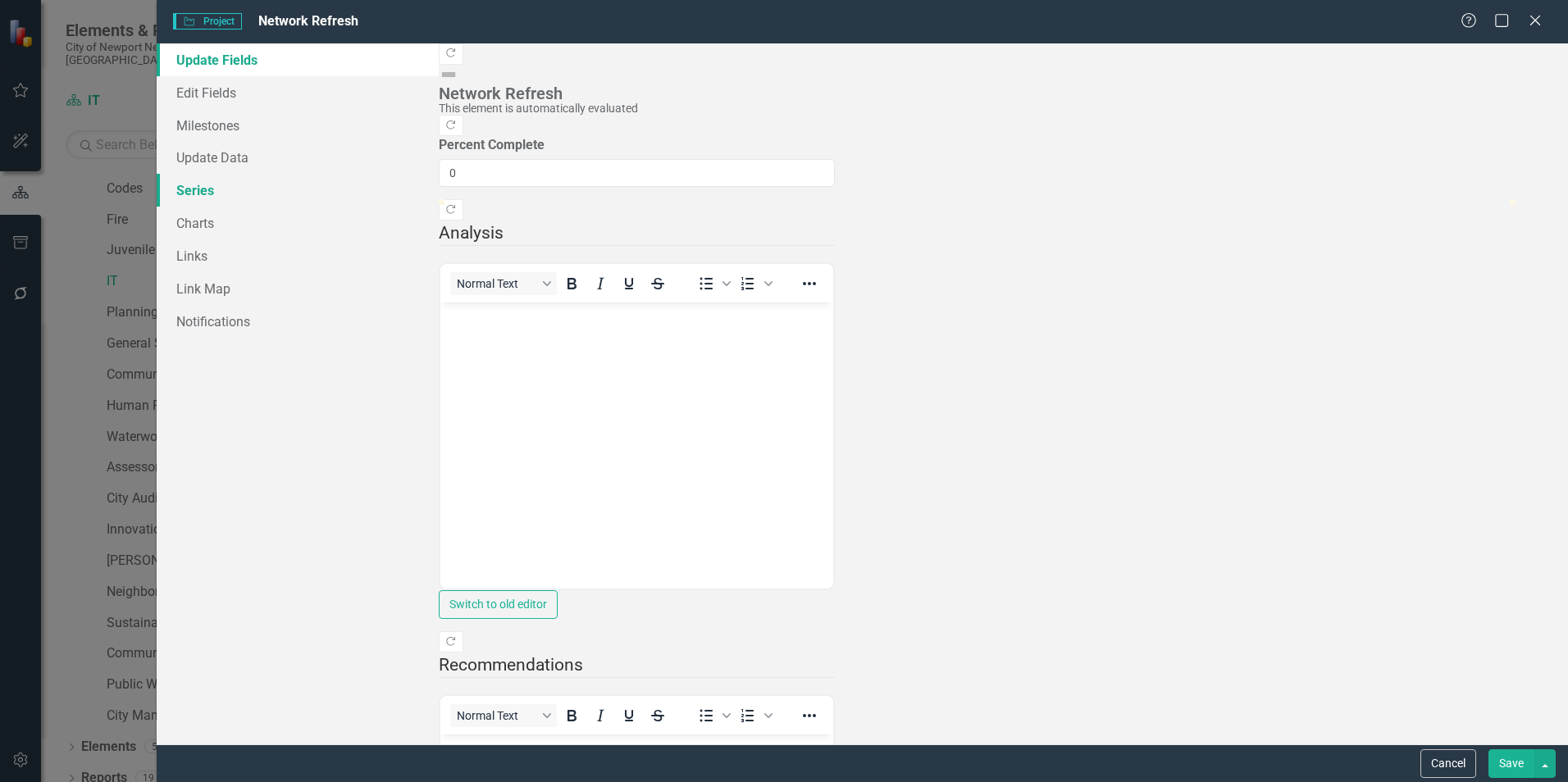
click at [217, 191] on link "Series" at bounding box center [297, 190] width 282 height 33
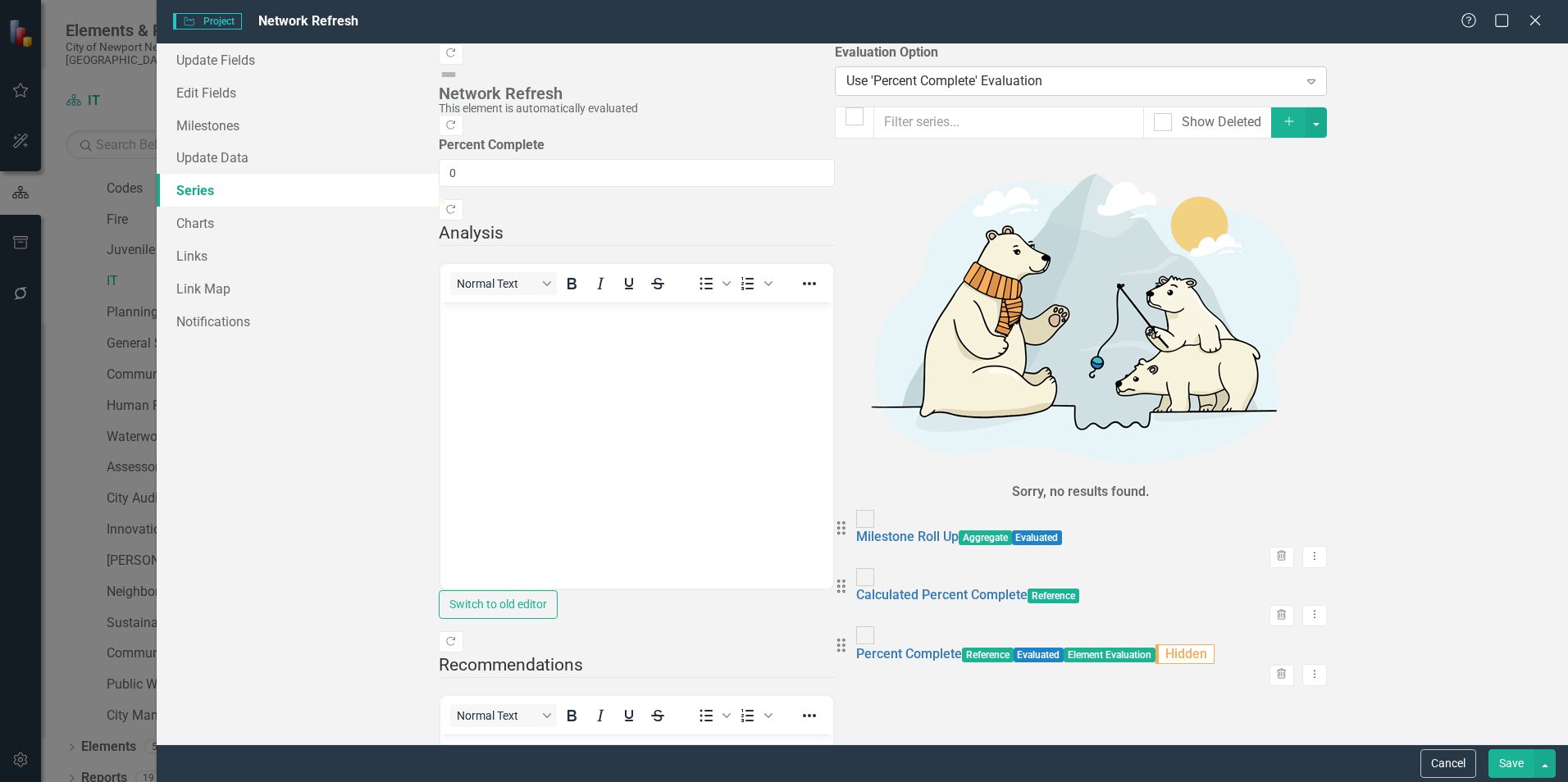
click at [847, 85] on div "Use 'Percent Complete' Evaluation" at bounding box center [1073, 80] width 452 height 19
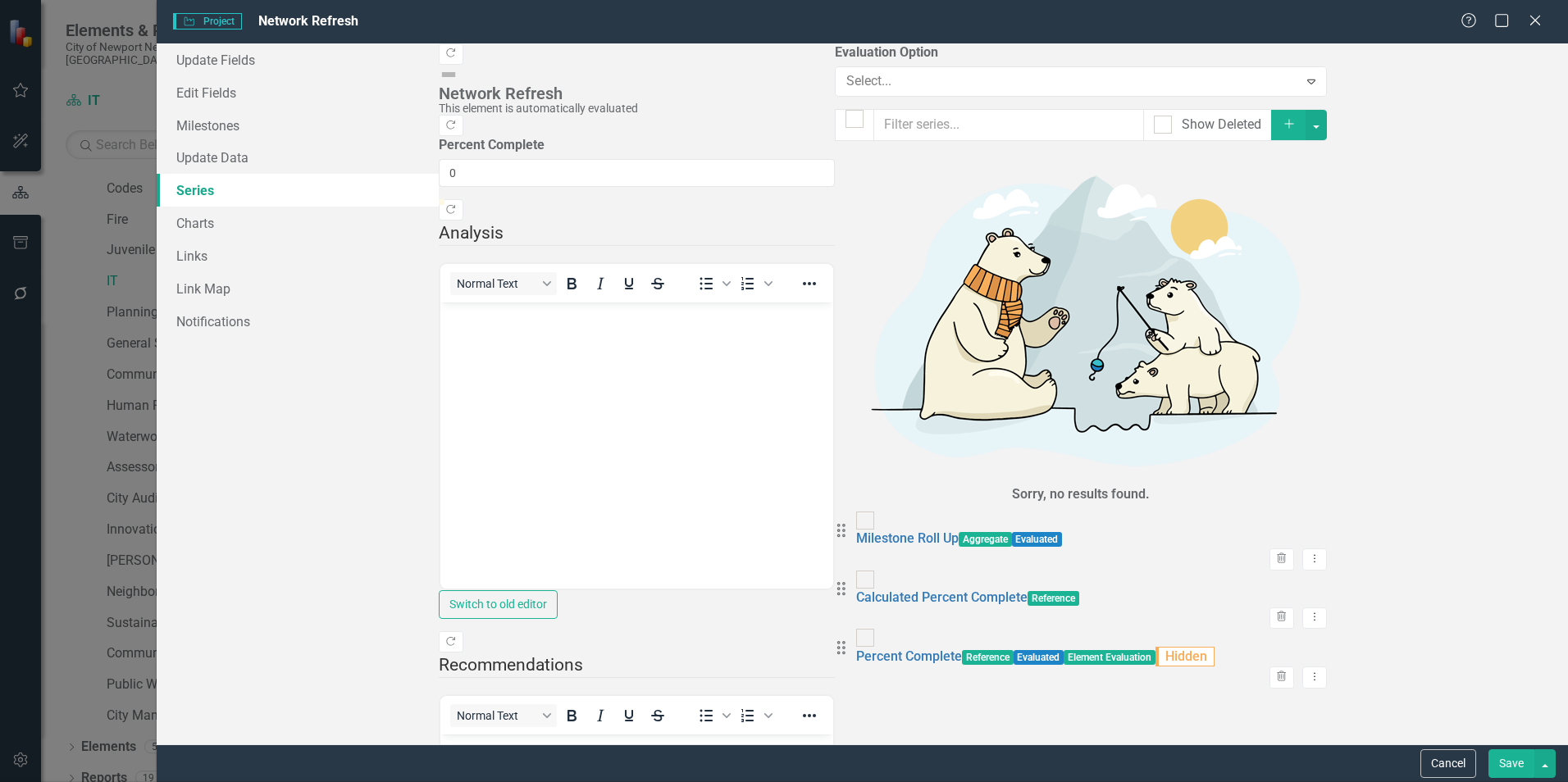
click at [607, 781] on div "Manual Evaluation" at bounding box center [787, 795] width 1542 height 19
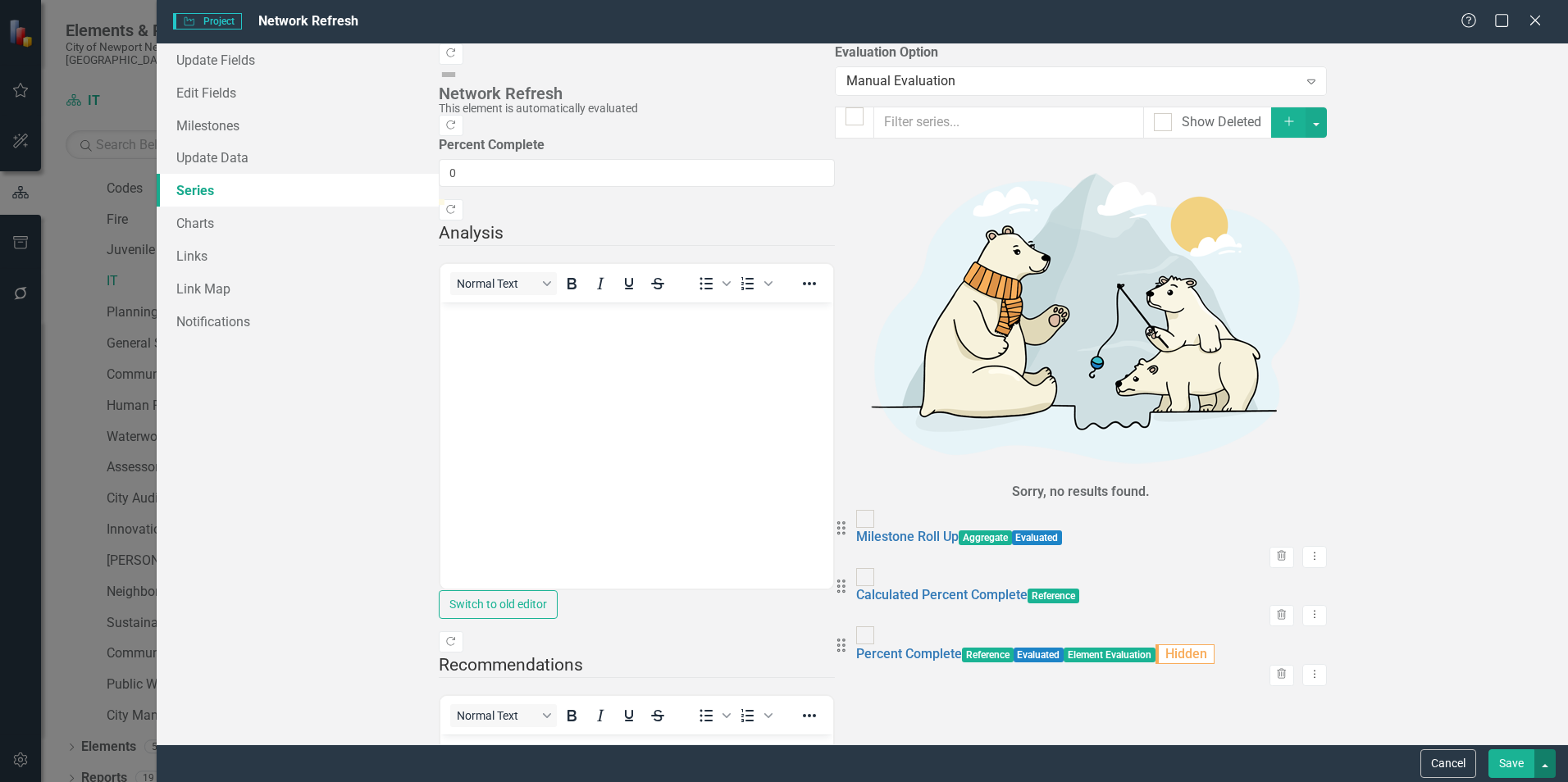
click at [1549, 764] on button "button" at bounding box center [1545, 764] width 21 height 28
click at [1327, 605] on div "From this page, you can add, edit, delete, or duplicate the measure series for …" at bounding box center [1081, 394] width 492 height 701
click at [1499, 756] on button "Save" at bounding box center [1511, 764] width 46 height 28
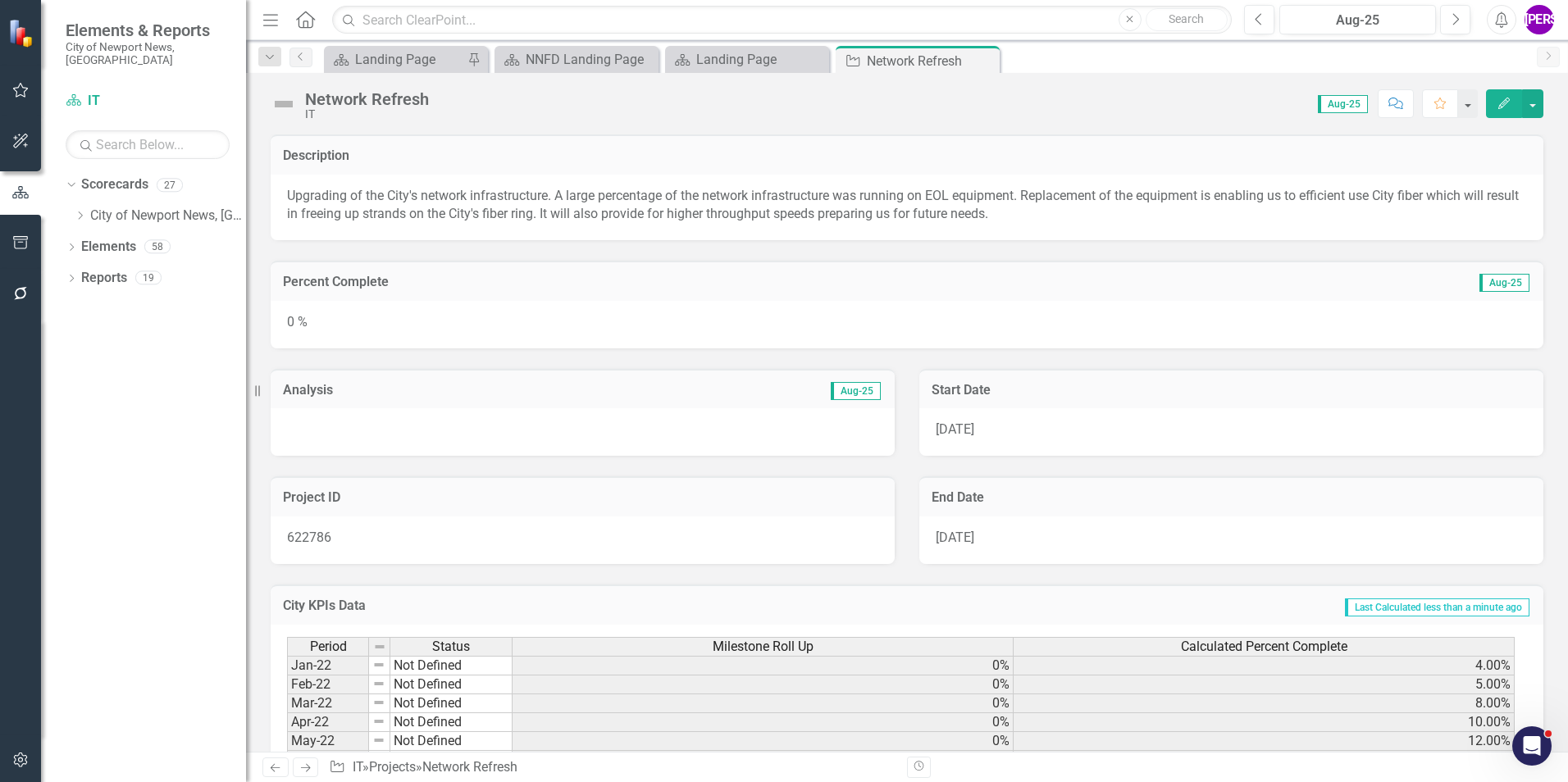
click at [302, 100] on div "Network Refresh IT" at bounding box center [353, 105] width 167 height 31
click at [301, 100] on div "Network Refresh IT" at bounding box center [353, 105] width 167 height 31
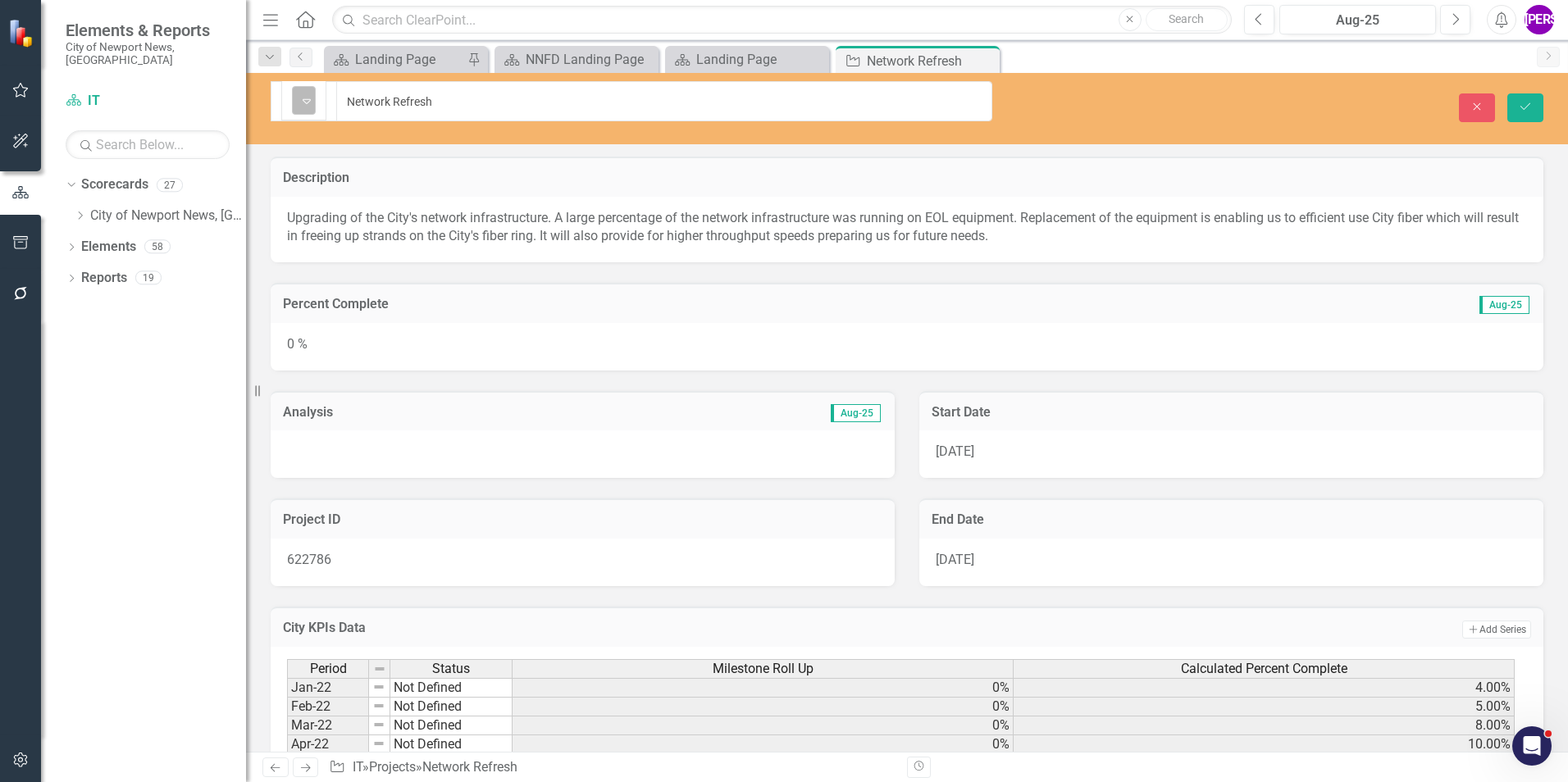
click at [305, 100] on icon at bounding box center [307, 102] width 8 height 5
click at [1539, 97] on button "Save" at bounding box center [1525, 108] width 36 height 28
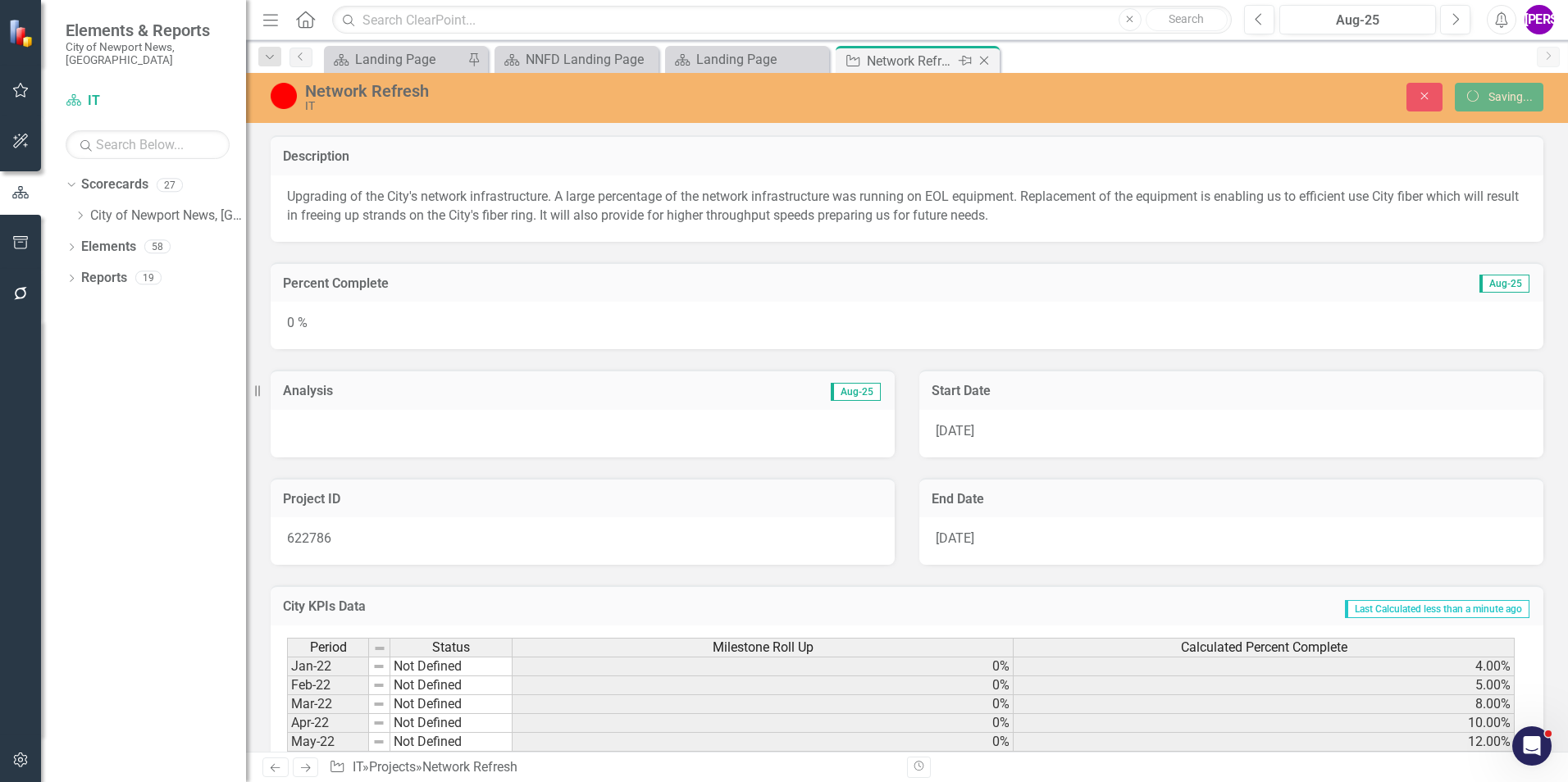
click at [982, 60] on icon "Close" at bounding box center [984, 61] width 17 height 13
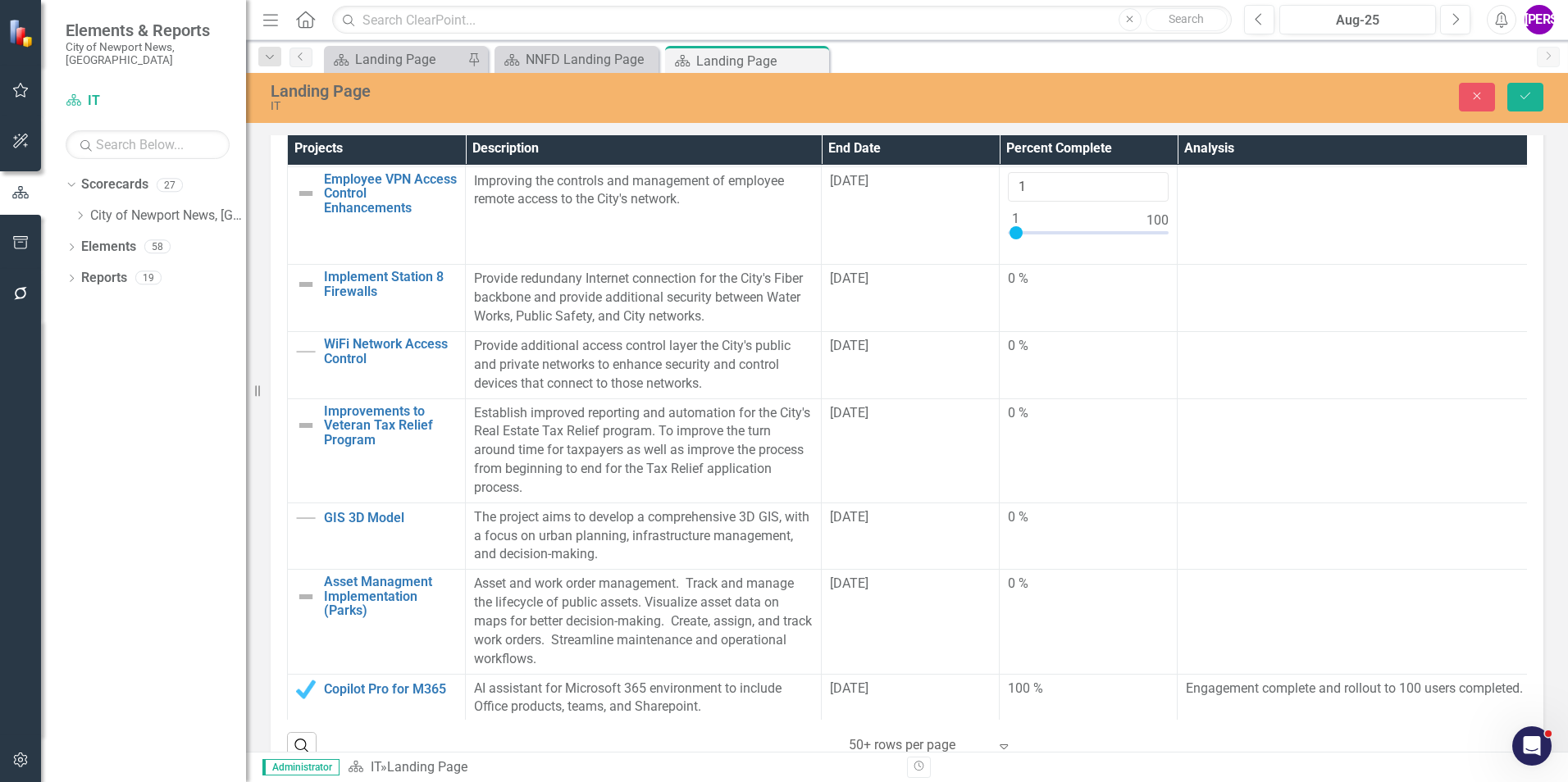
click at [1079, 332] on td "0 %" at bounding box center [1089, 299] width 178 height 67
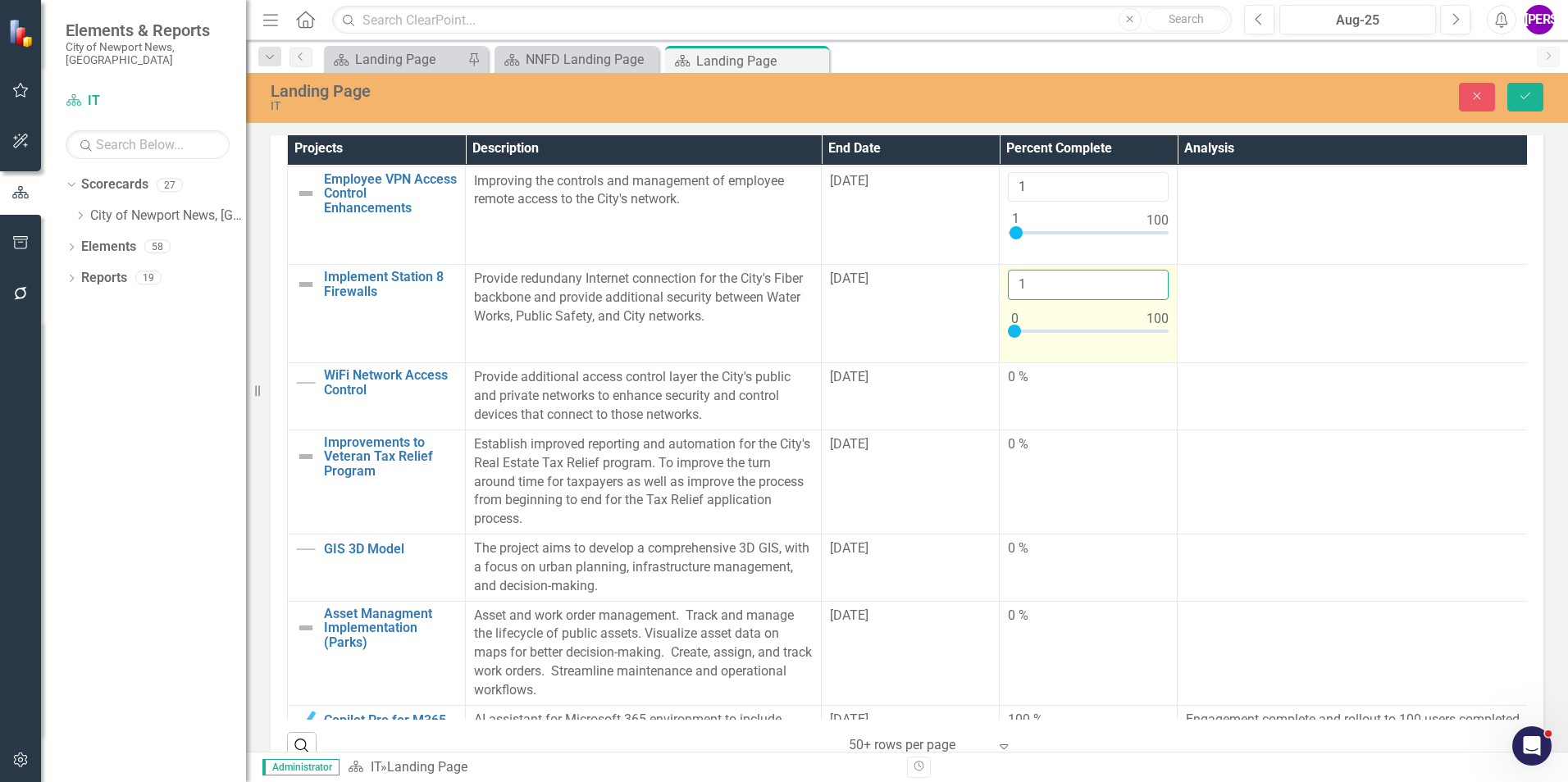
type input "1"
click at [1150, 298] on input "1" at bounding box center [1089, 284] width 161 height 30
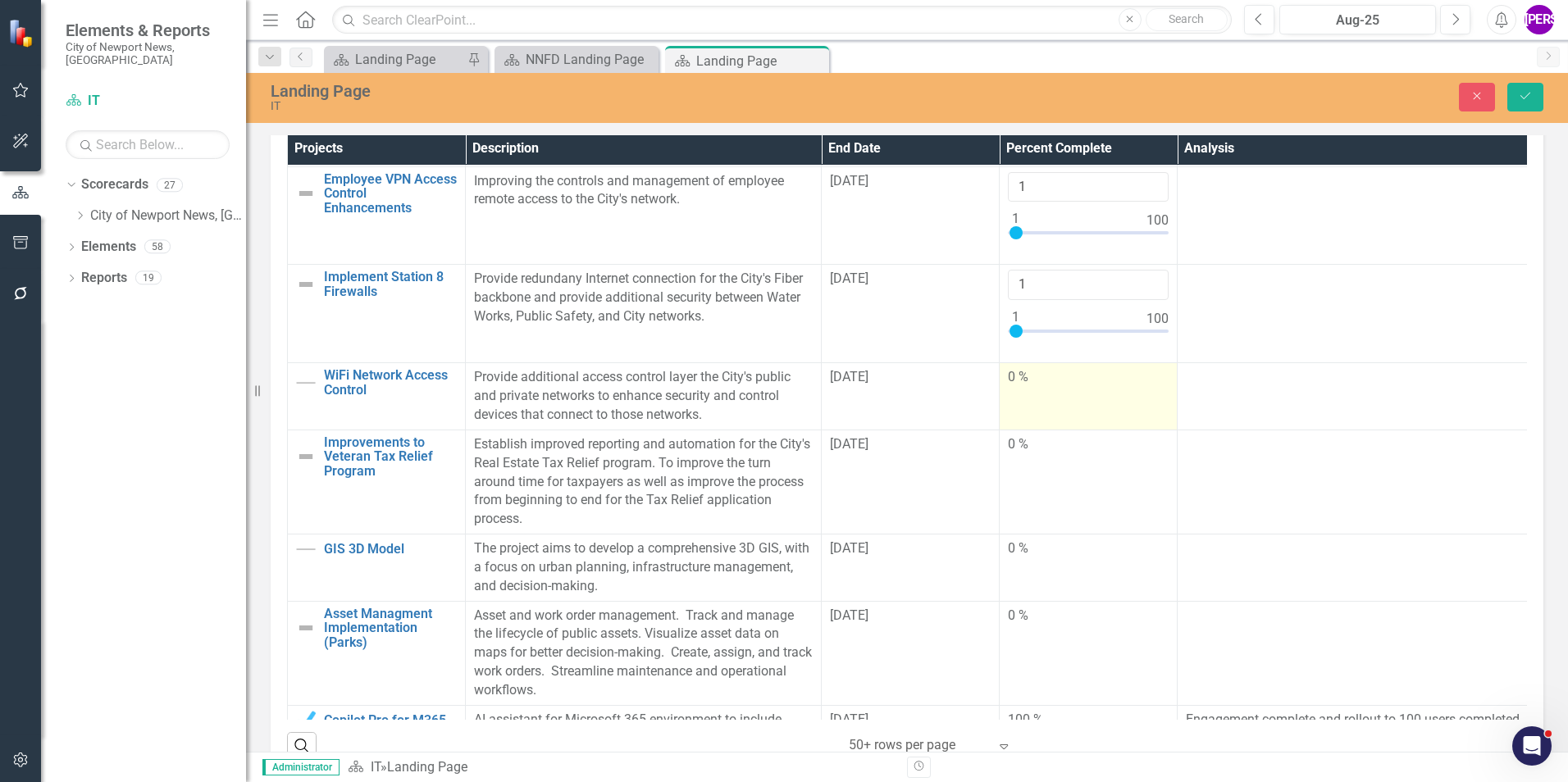
click at [1071, 387] on div "0 %" at bounding box center [1089, 377] width 161 height 19
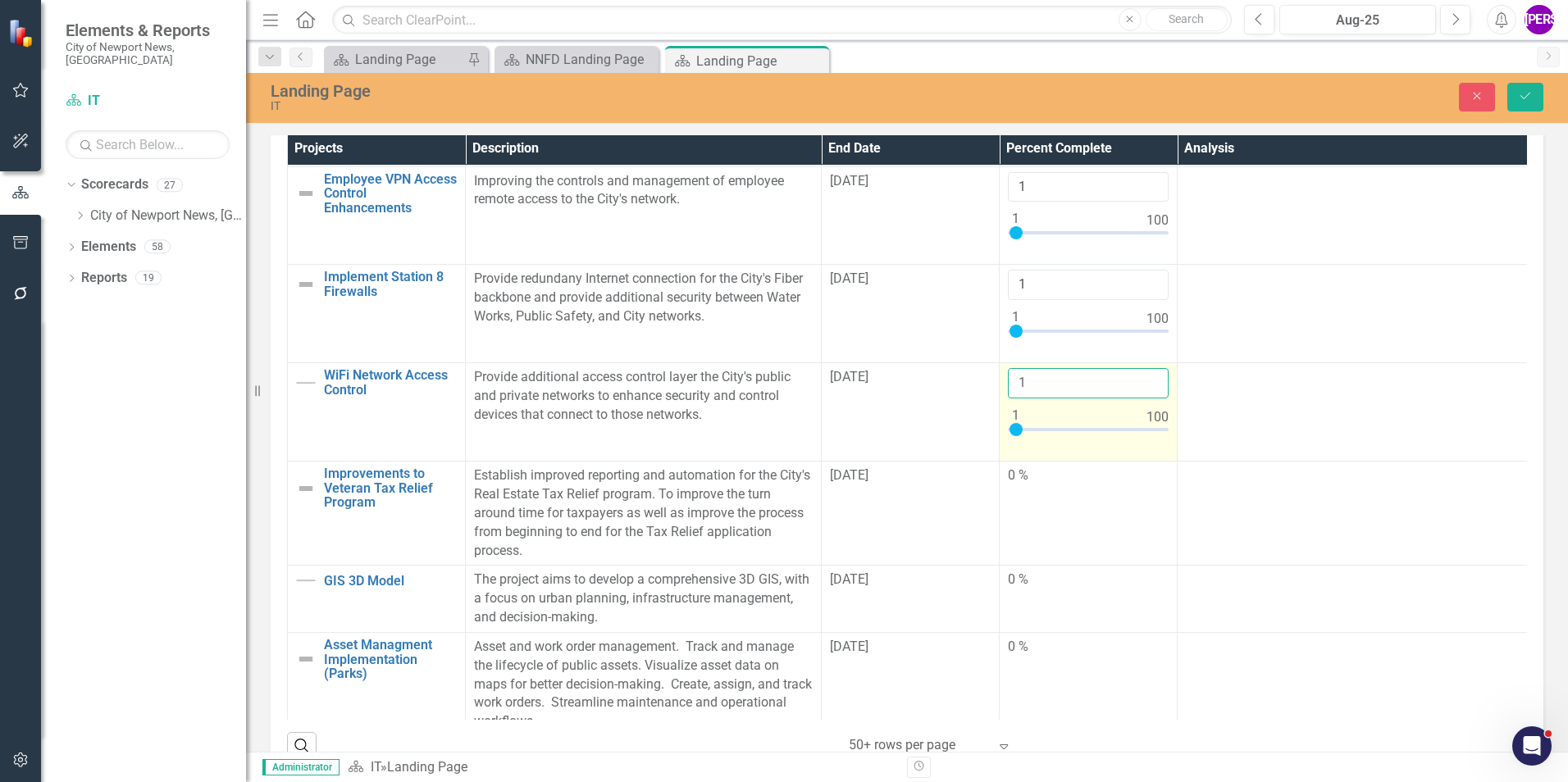
type input "1"
click at [1153, 394] on input "1" at bounding box center [1089, 383] width 161 height 30
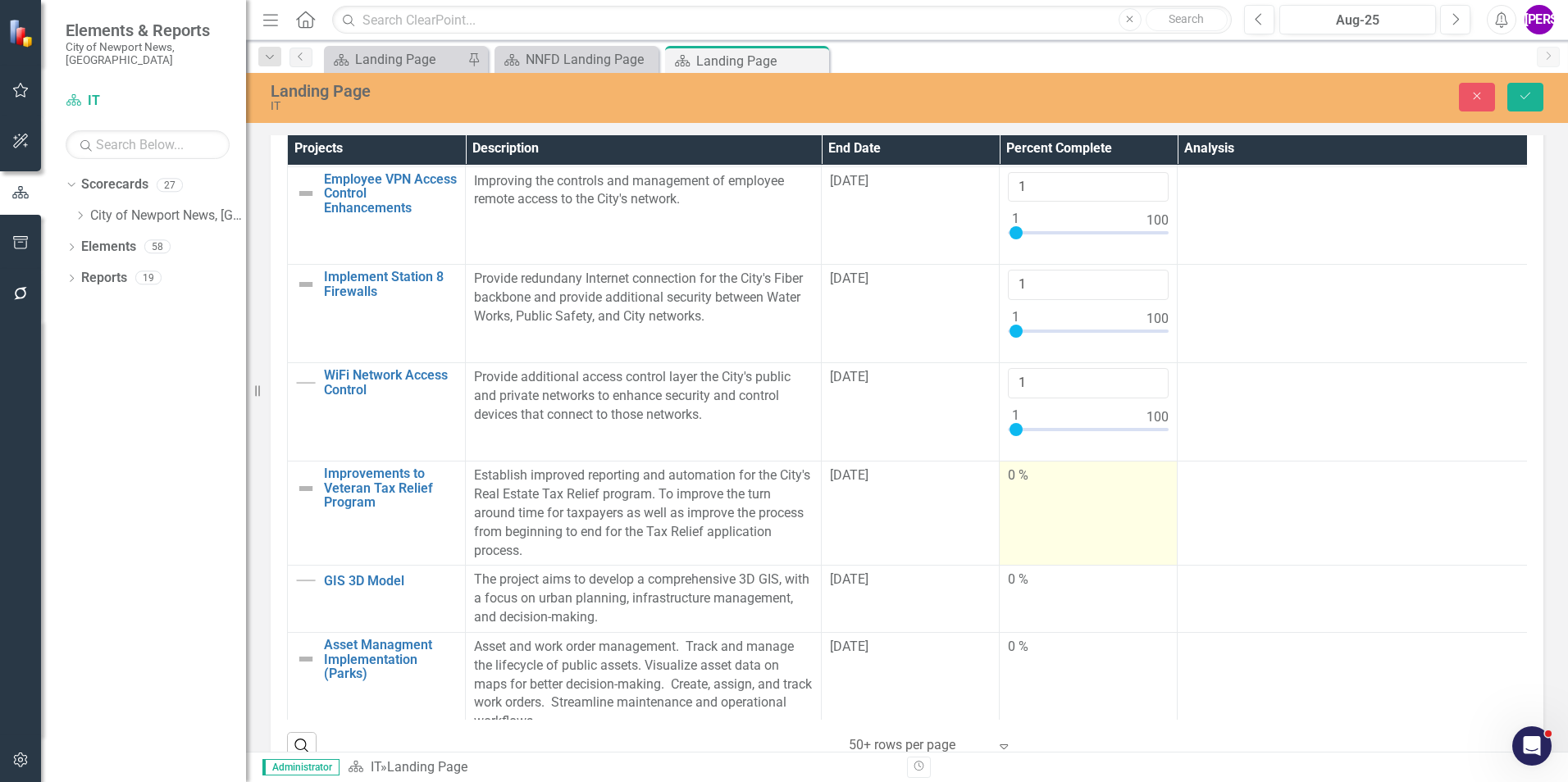
click at [1063, 539] on td "0 %" at bounding box center [1089, 514] width 178 height 104
type input "1"
click at [1148, 497] on input "1" at bounding box center [1089, 482] width 161 height 30
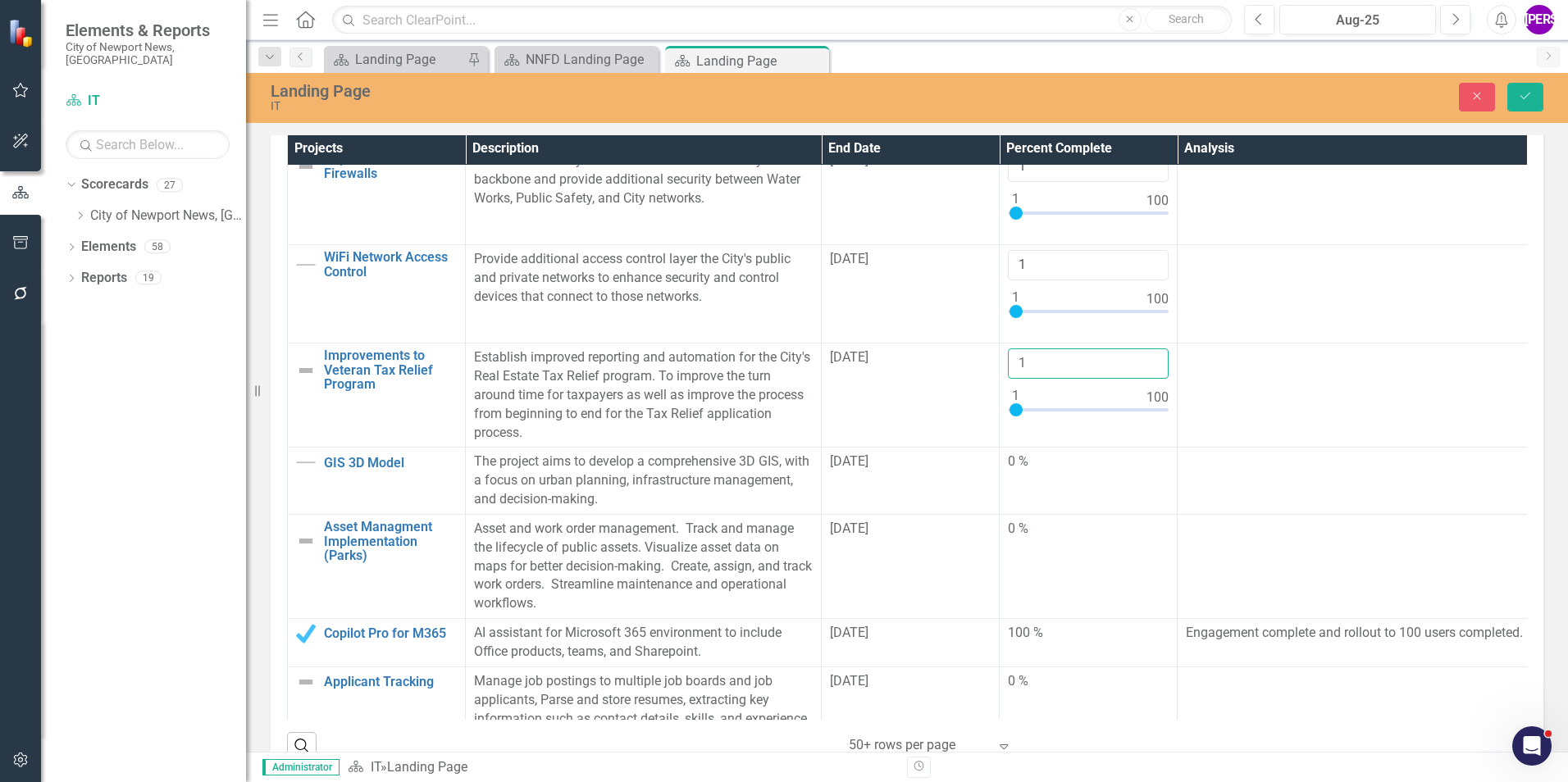
scroll to position [1107, 0]
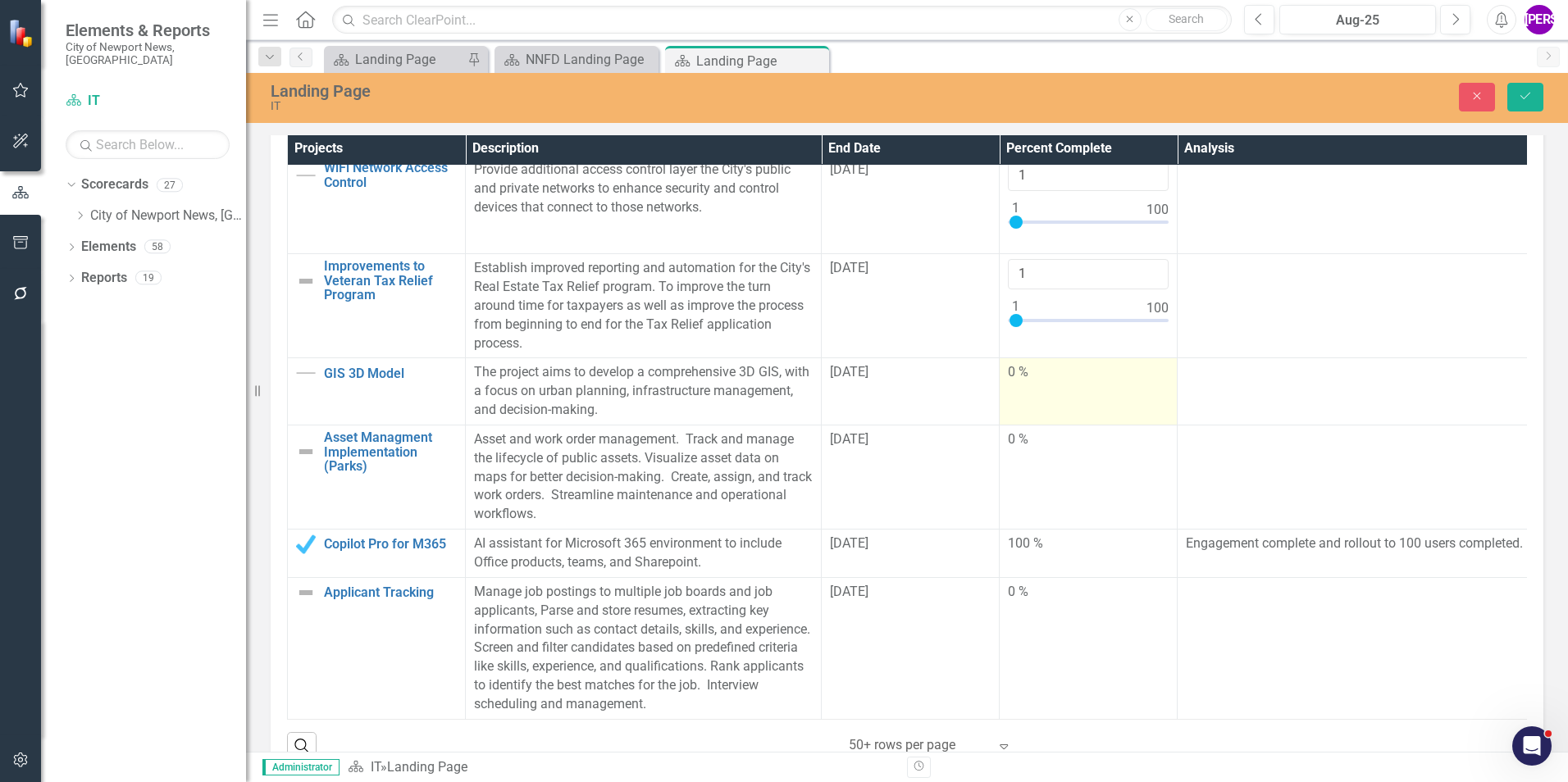
click at [1085, 361] on td "0 %" at bounding box center [1089, 391] width 178 height 67
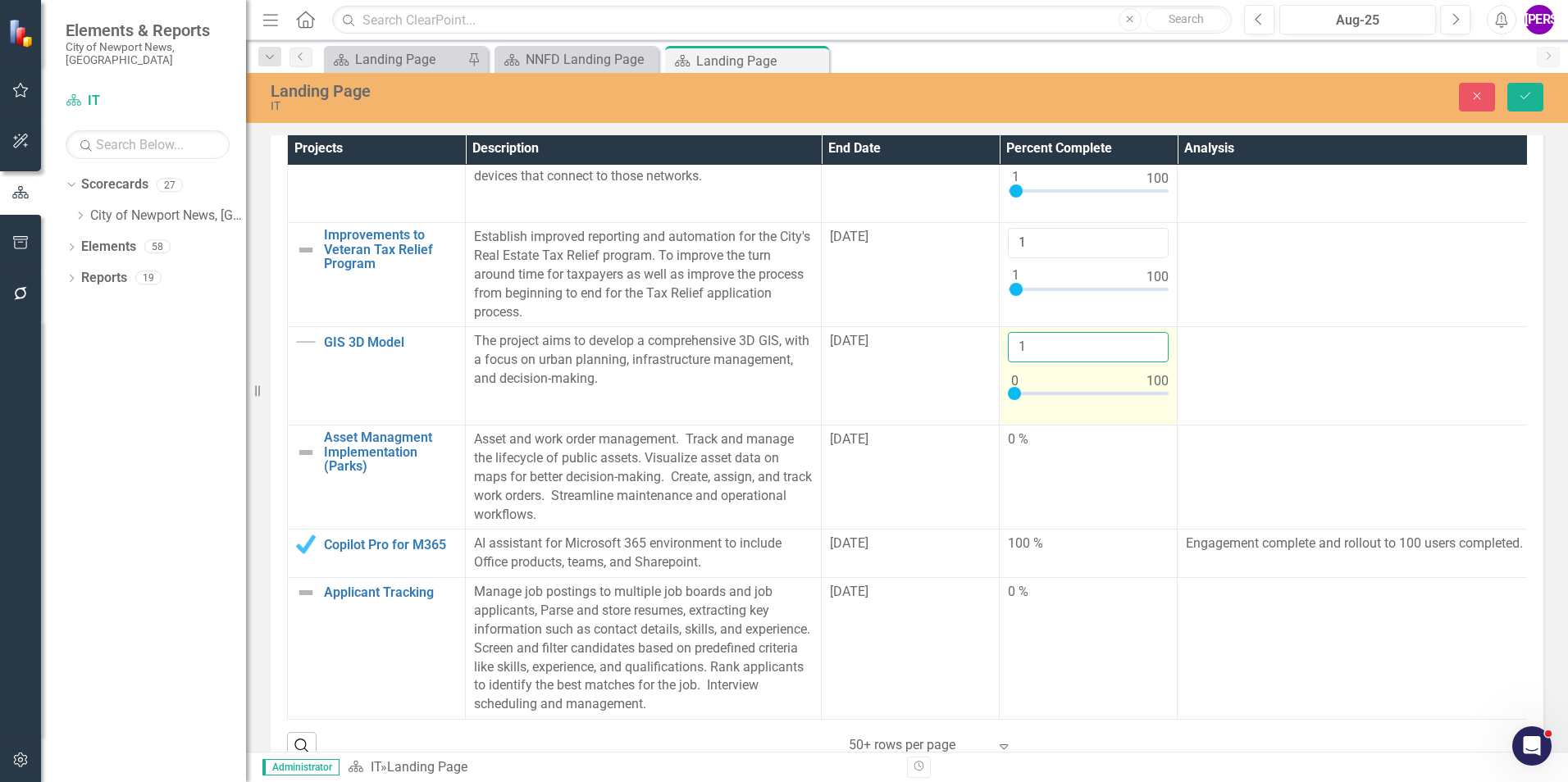
type input "1"
click at [1150, 344] on input "1" at bounding box center [1089, 347] width 161 height 30
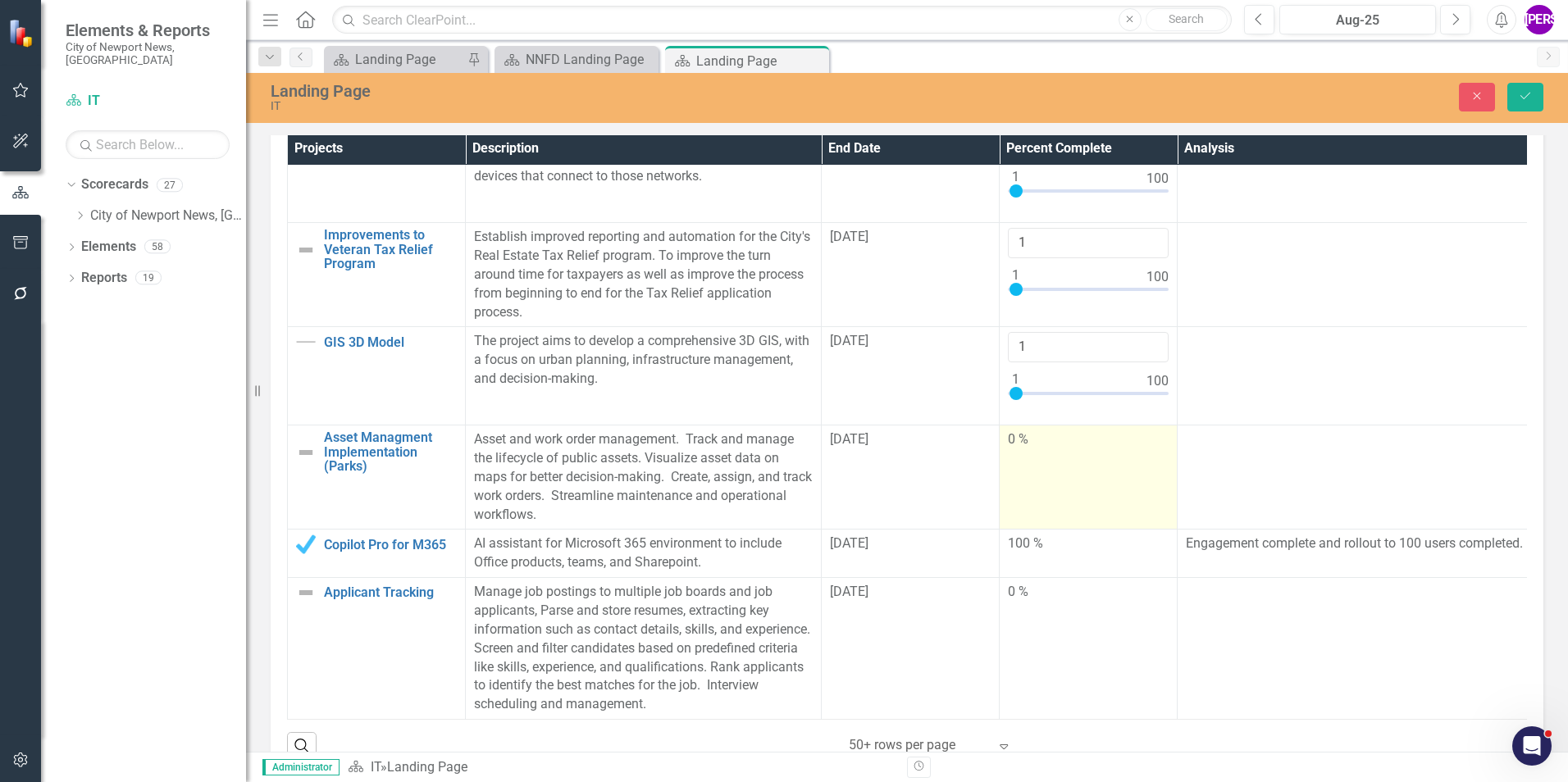
click at [1068, 495] on td "0 %" at bounding box center [1089, 478] width 178 height 104
type input "1"
click at [1152, 440] on input "1" at bounding box center [1089, 446] width 161 height 30
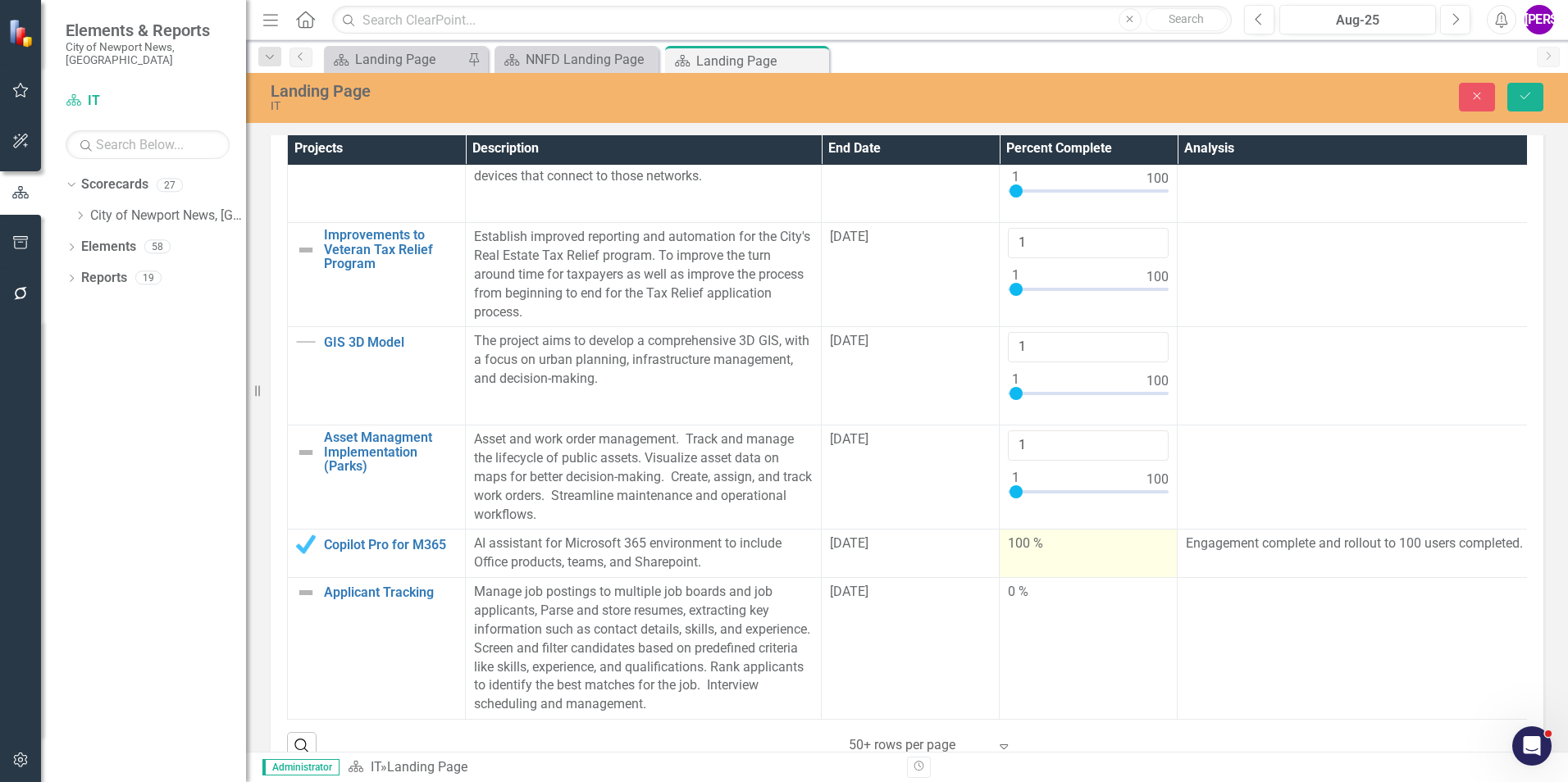
click at [1079, 565] on td "100 %" at bounding box center [1089, 554] width 178 height 49
drag, startPoint x: 1079, startPoint y: 565, endPoint x: 1151, endPoint y: 547, distance: 74.2
click at [1082, 564] on td "100 %" at bounding box center [1089, 554] width 178 height 49
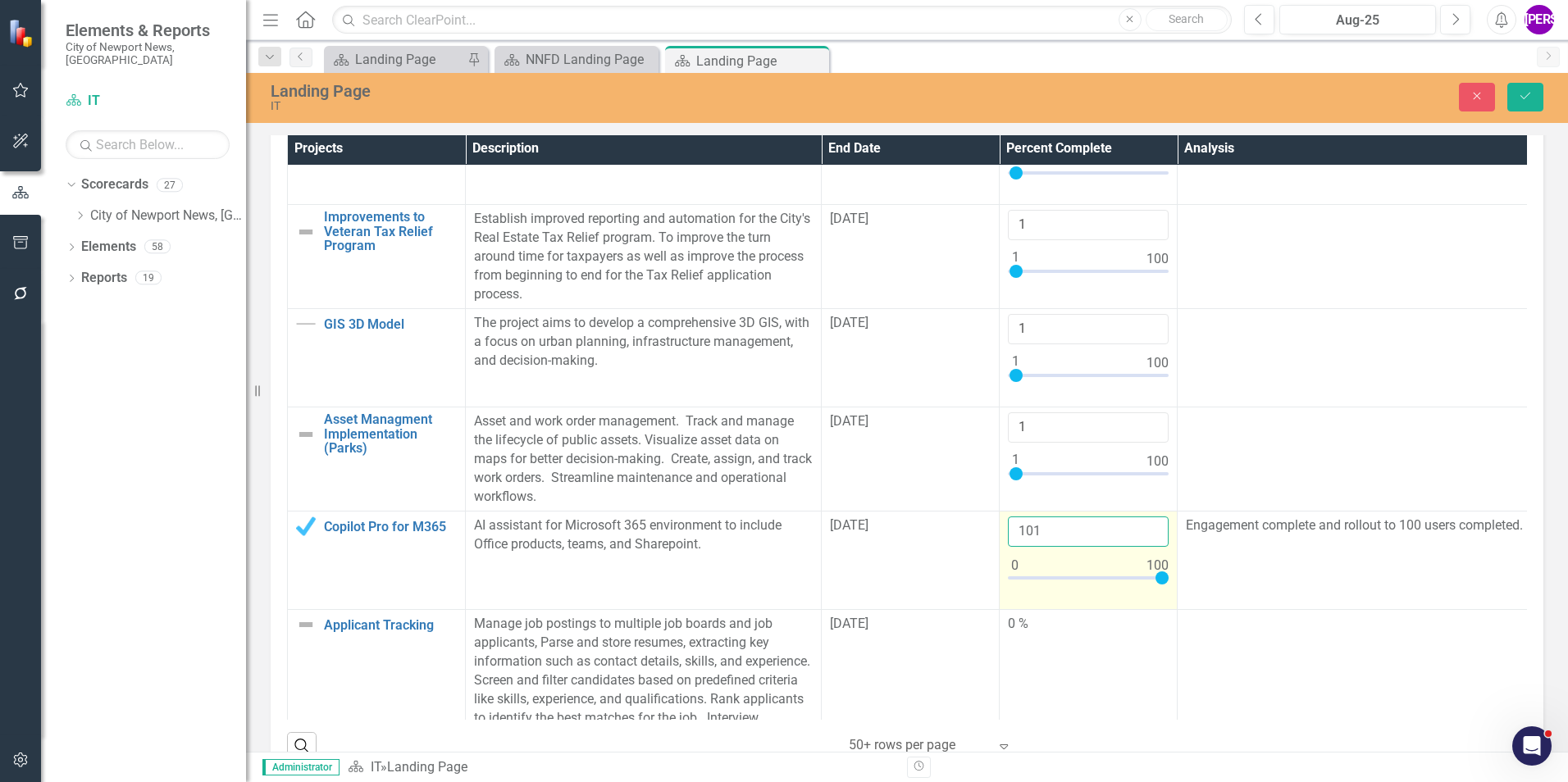
click at [1150, 543] on input "101" at bounding box center [1089, 532] width 161 height 30
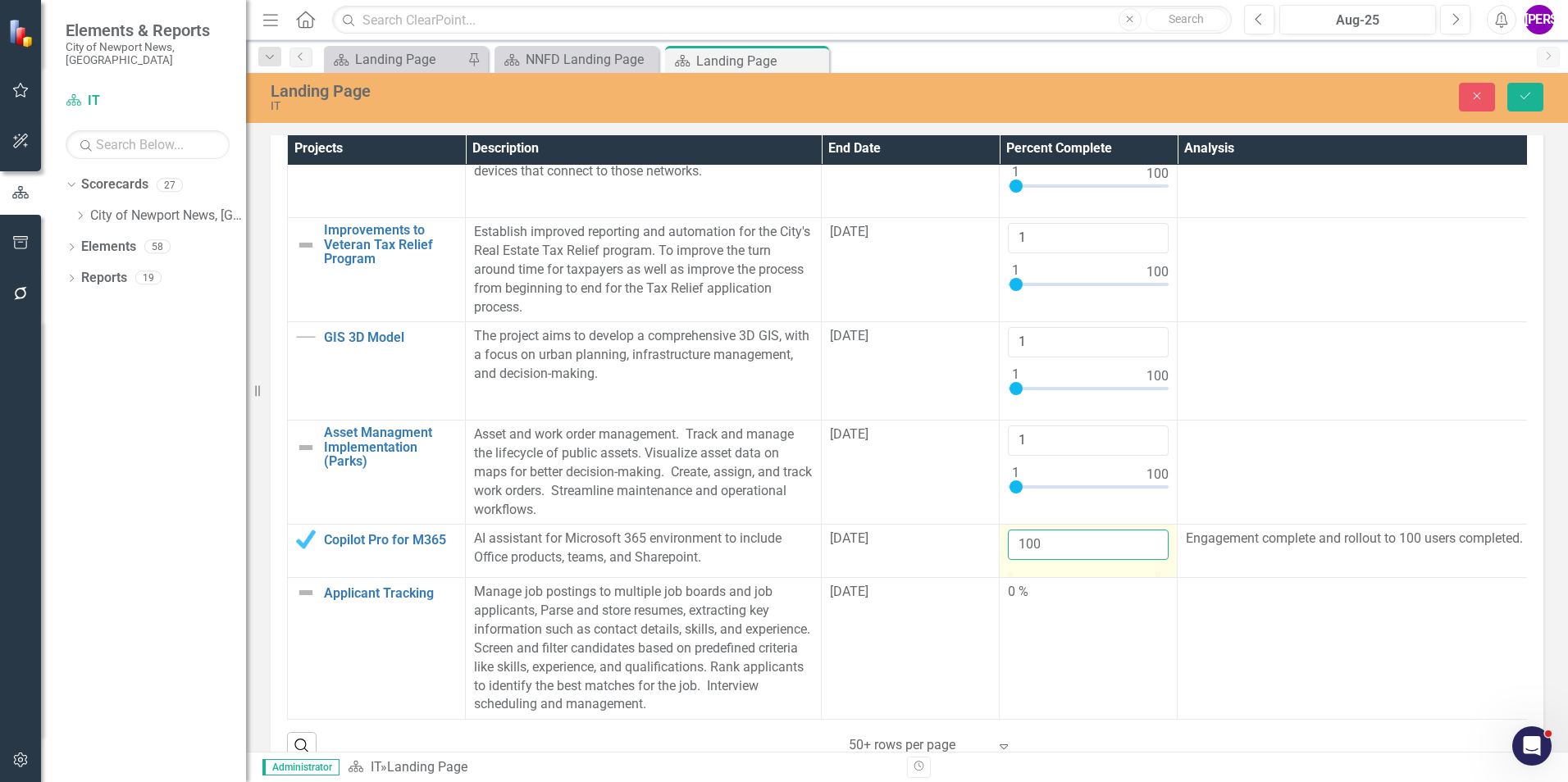
click at [1150, 557] on input "100" at bounding box center [1089, 544] width 161 height 30
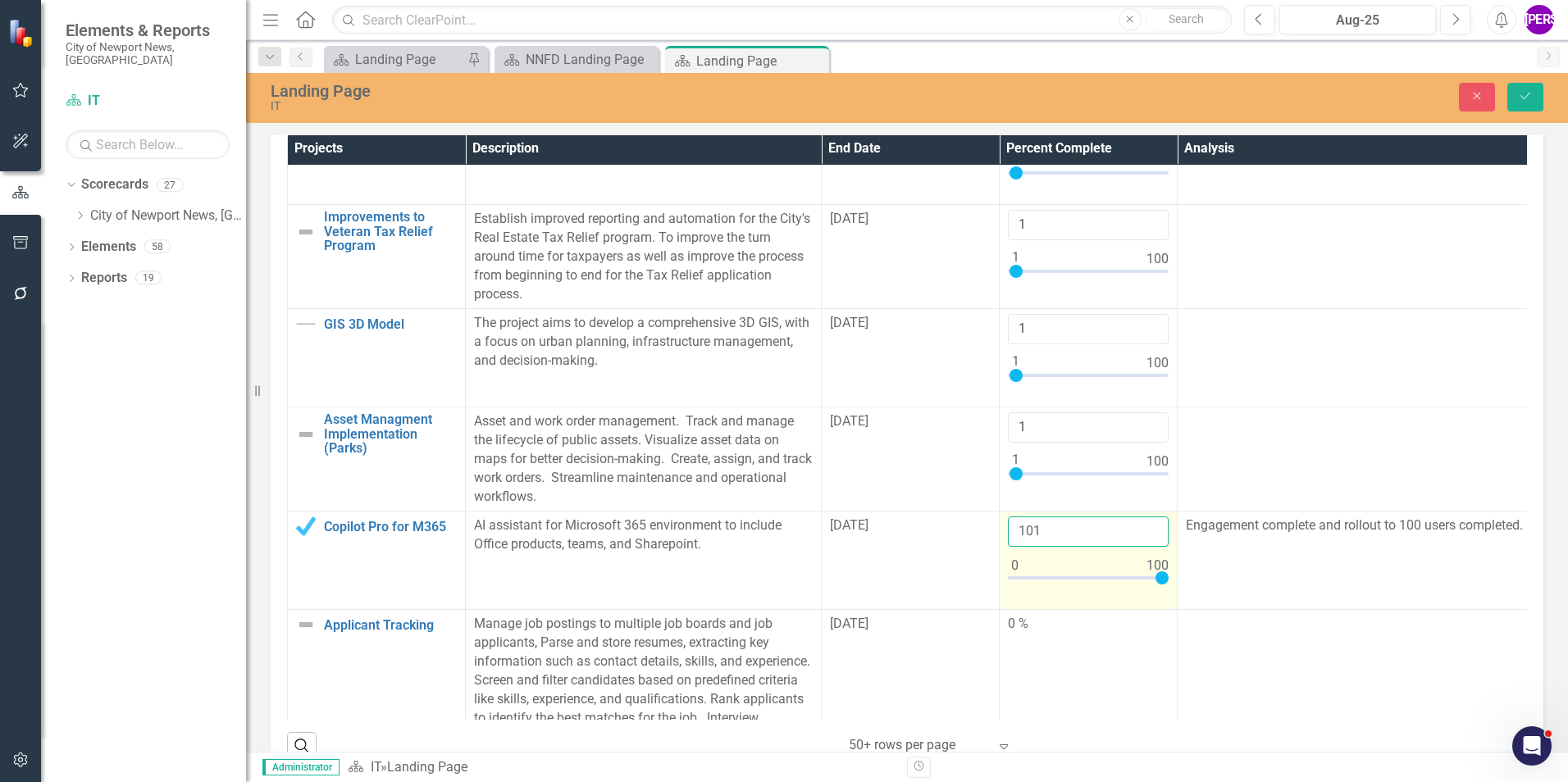
click at [1147, 540] on input "101" at bounding box center [1089, 532] width 161 height 30
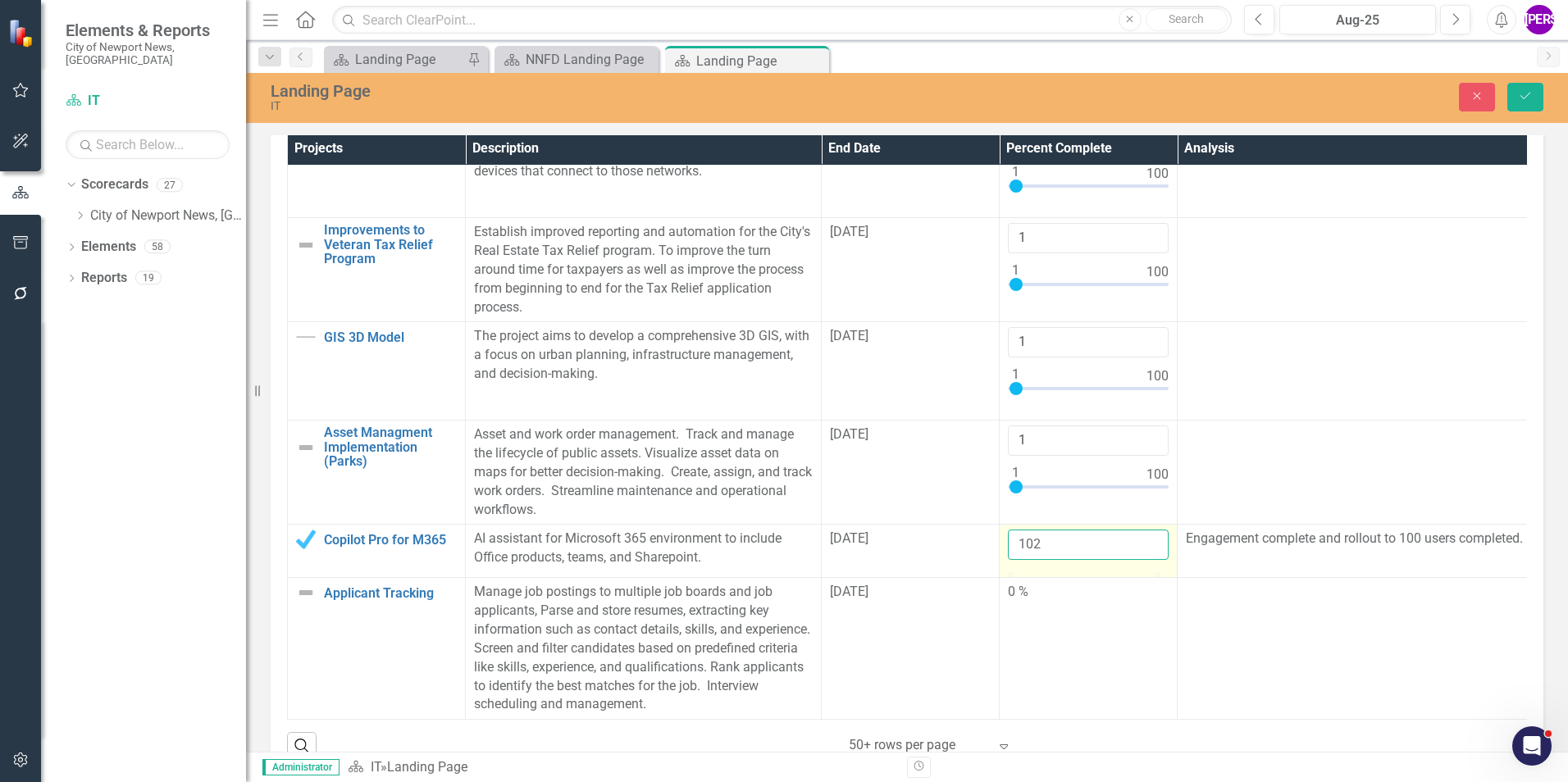
click at [1151, 544] on input "102" at bounding box center [1089, 544] width 161 height 30
click at [1151, 560] on input "102" at bounding box center [1089, 544] width 161 height 30
drag, startPoint x: 1070, startPoint y: 543, endPoint x: 958, endPoint y: 552, distance: 112.4
click at [958, 552] on tr "Copilot Pro for M365 Link Map View Link Map Edit Edit Project Link Open Element…" at bounding box center [910, 551] width 1246 height 54
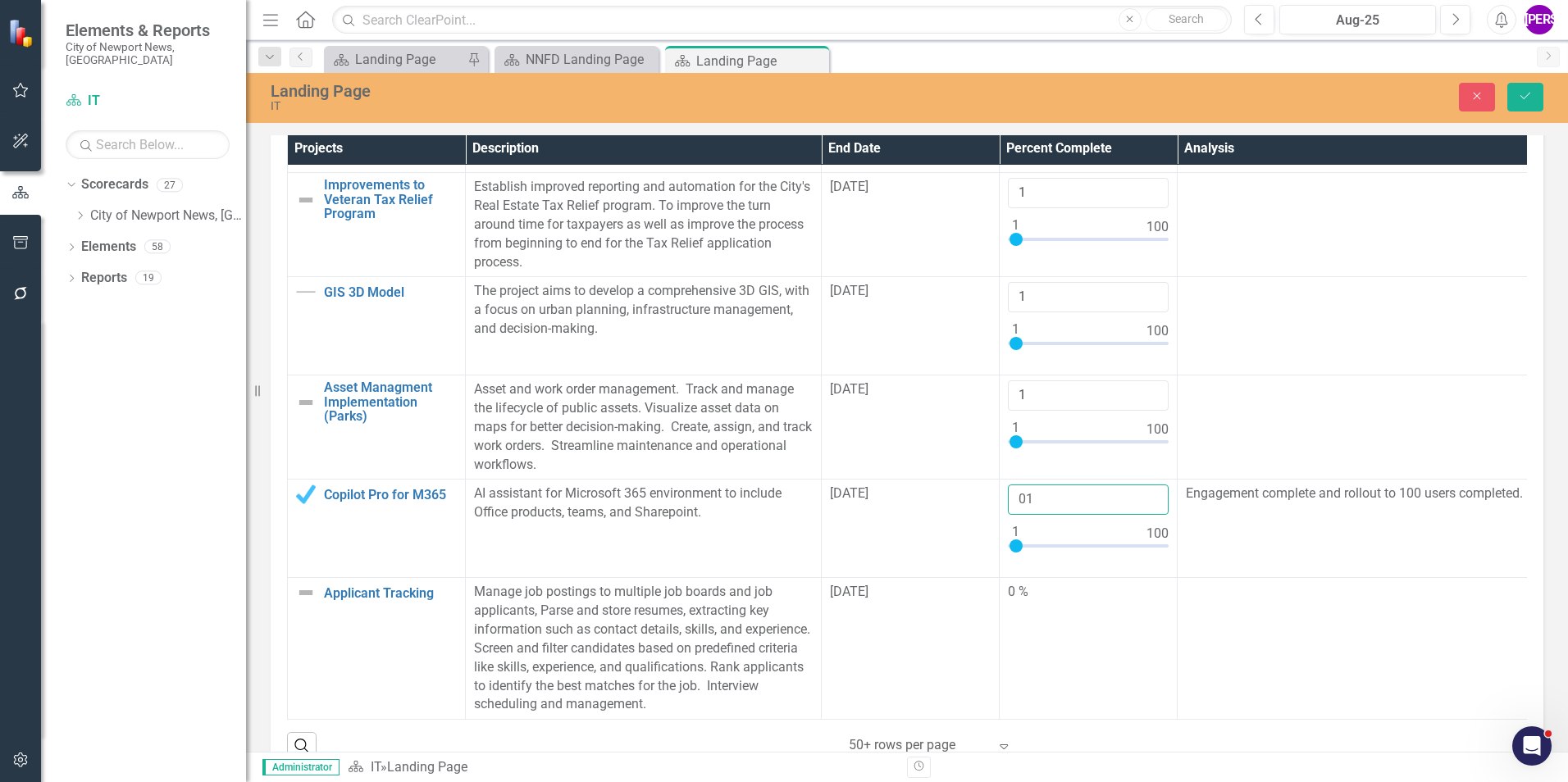
scroll to position [1189, 0]
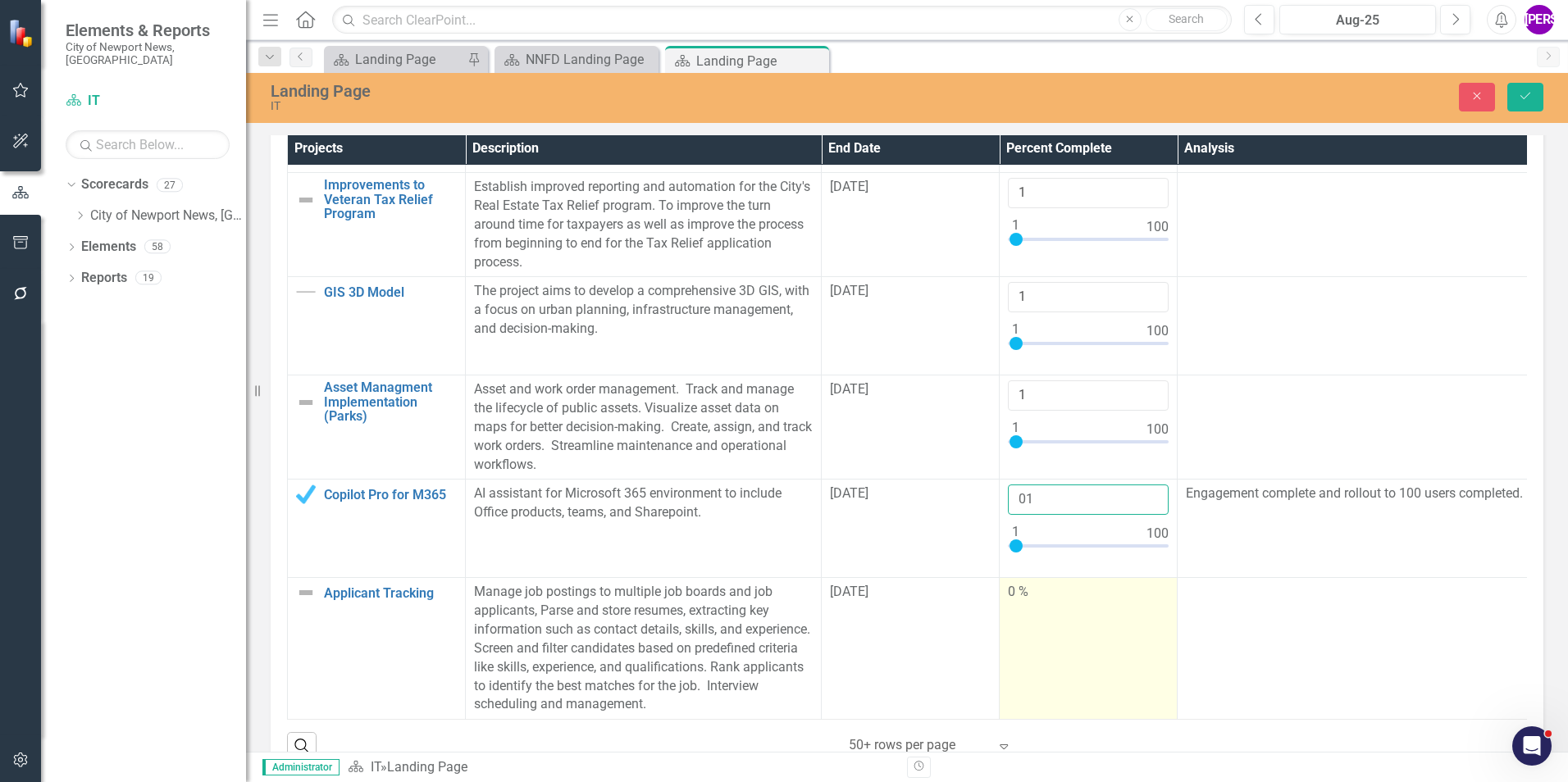
type input "01"
click at [1027, 656] on td "0 %" at bounding box center [1089, 649] width 178 height 142
type input "1"
click at [1155, 583] on input "1" at bounding box center [1089, 598] width 161 height 30
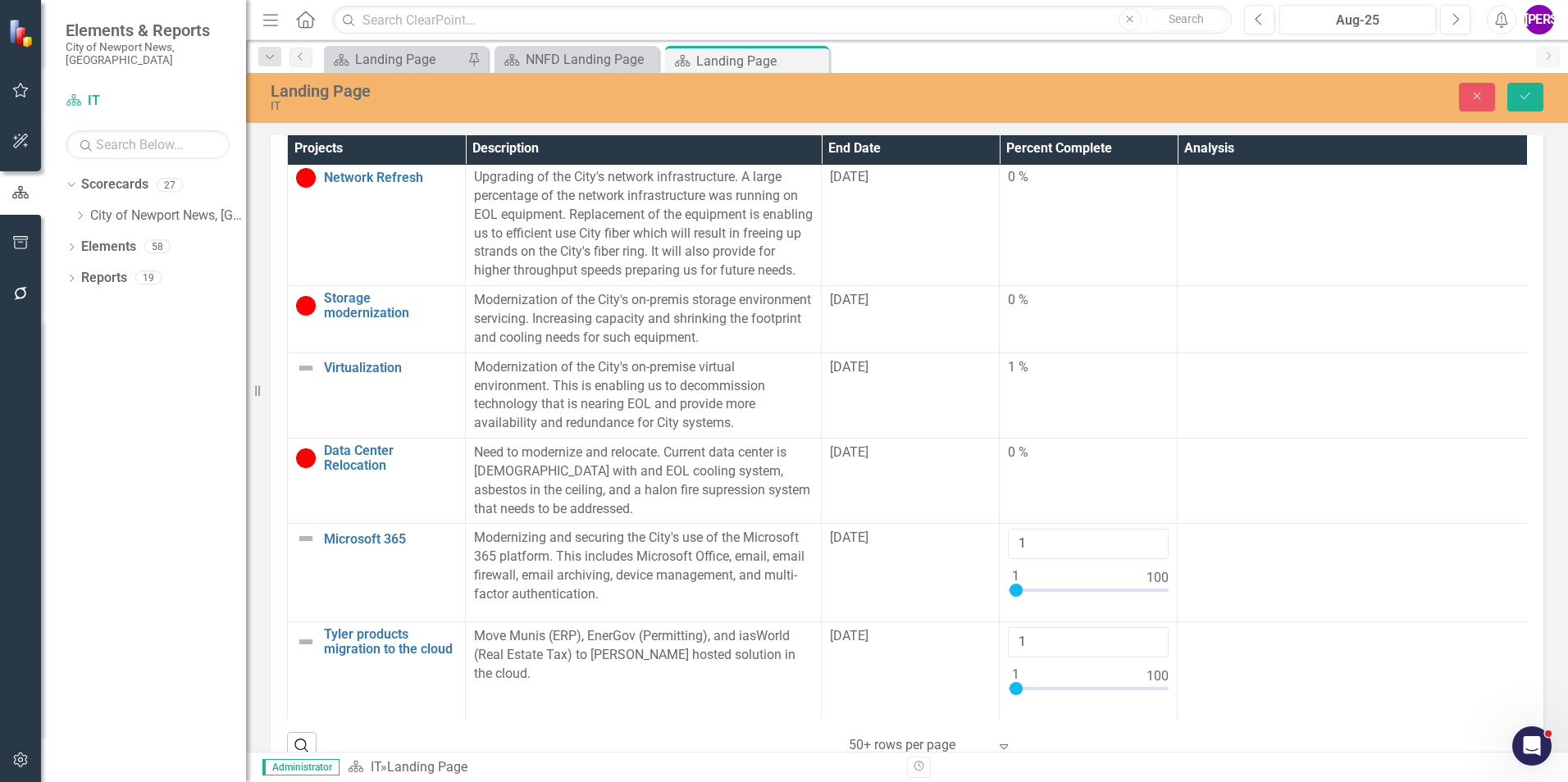
scroll to position [0, 0]
click at [1519, 93] on icon "Save" at bounding box center [1525, 96] width 15 height 12
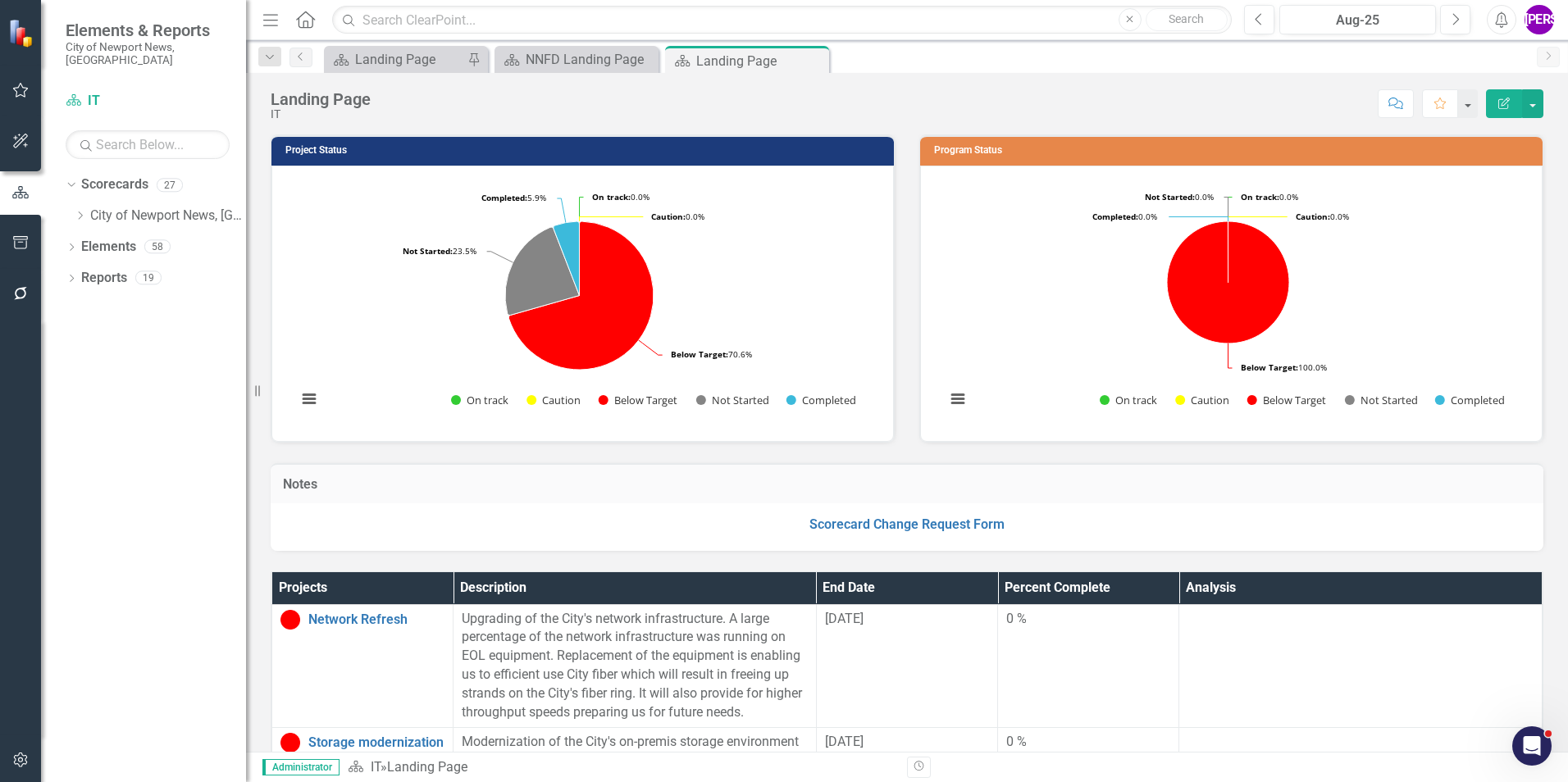
scroll to position [410, 0]
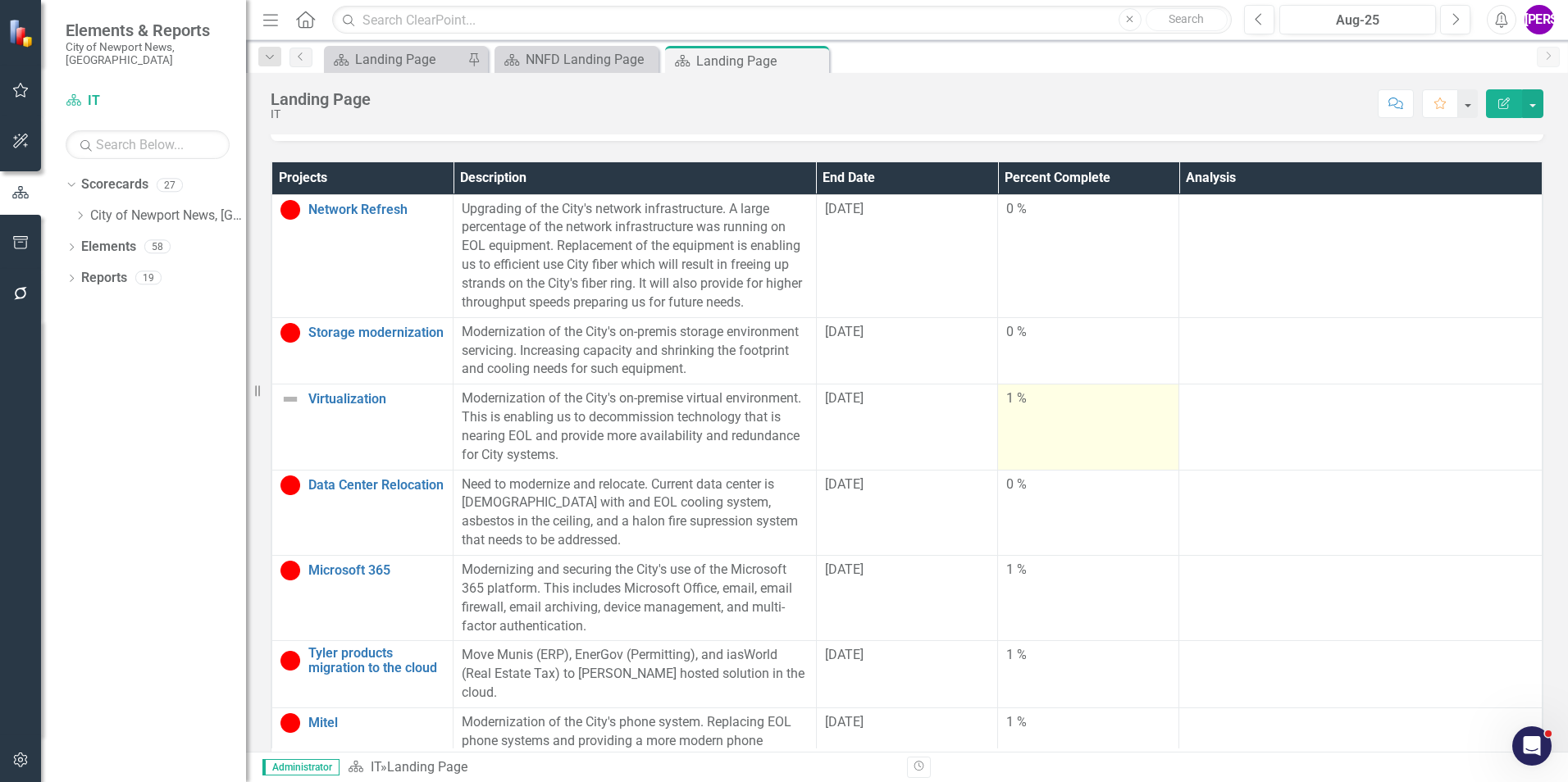
click at [1018, 443] on td "1 %" at bounding box center [1089, 427] width 182 height 85
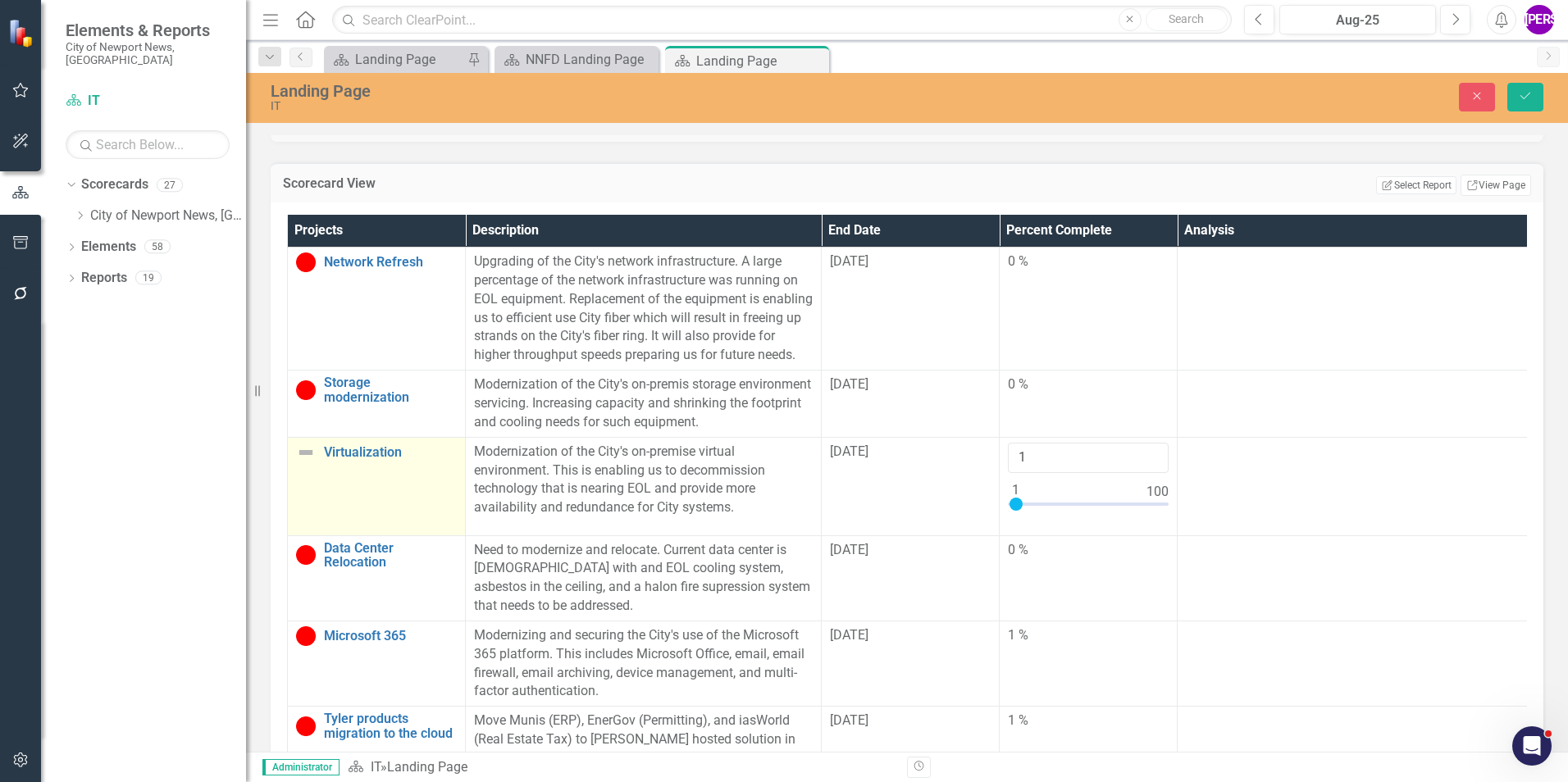
click at [345, 516] on td "Virtualization Link Map View Link Map Edit Edit Project Link Open Element" at bounding box center [377, 486] width 178 height 99
click at [336, 473] on div "Expand" at bounding box center [332, 458] width 17 height 27
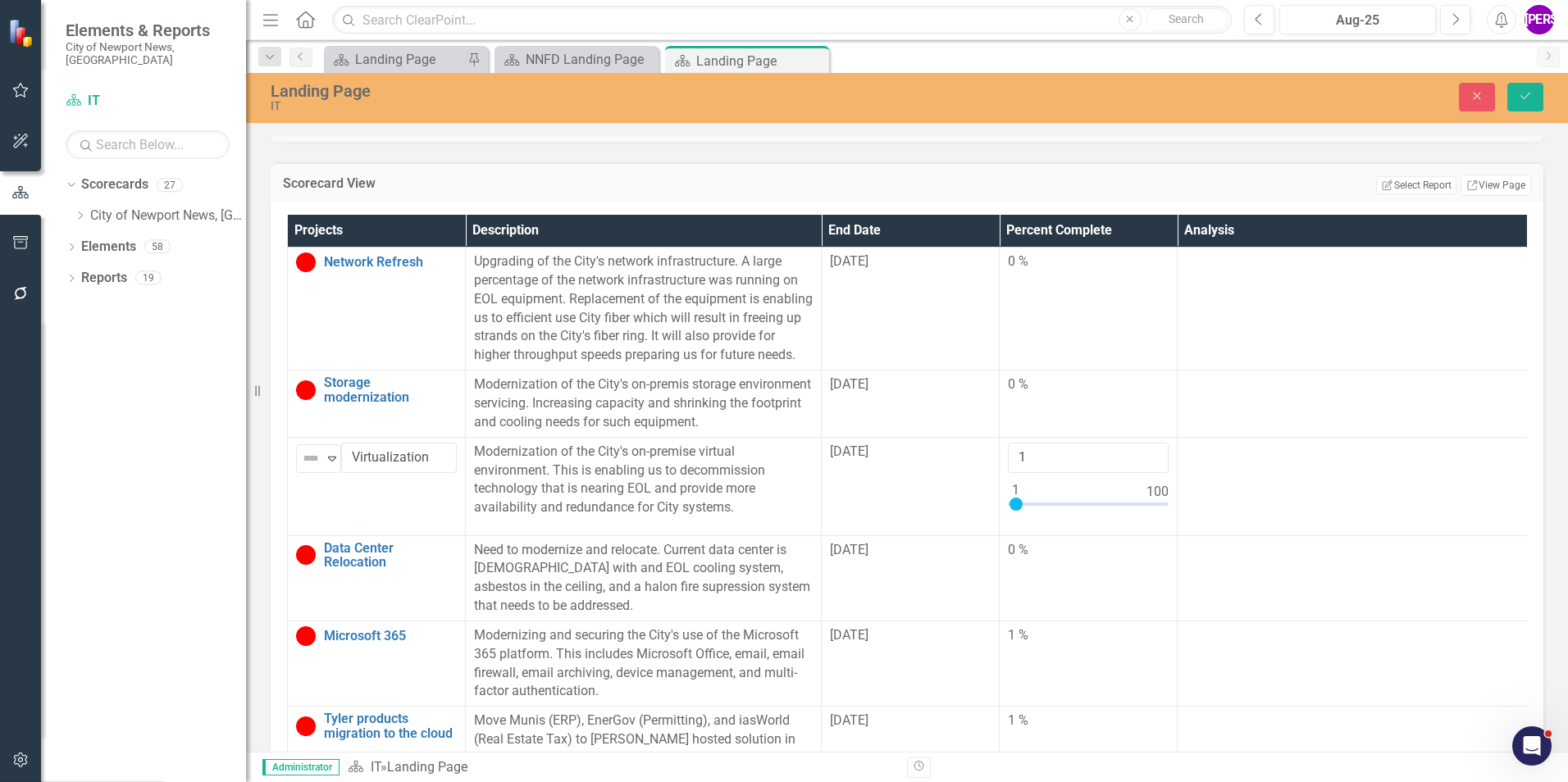
type input "0"
click at [1150, 473] on input "0" at bounding box center [1089, 457] width 161 height 30
click at [1101, 596] on td "0 %" at bounding box center [1089, 578] width 178 height 85
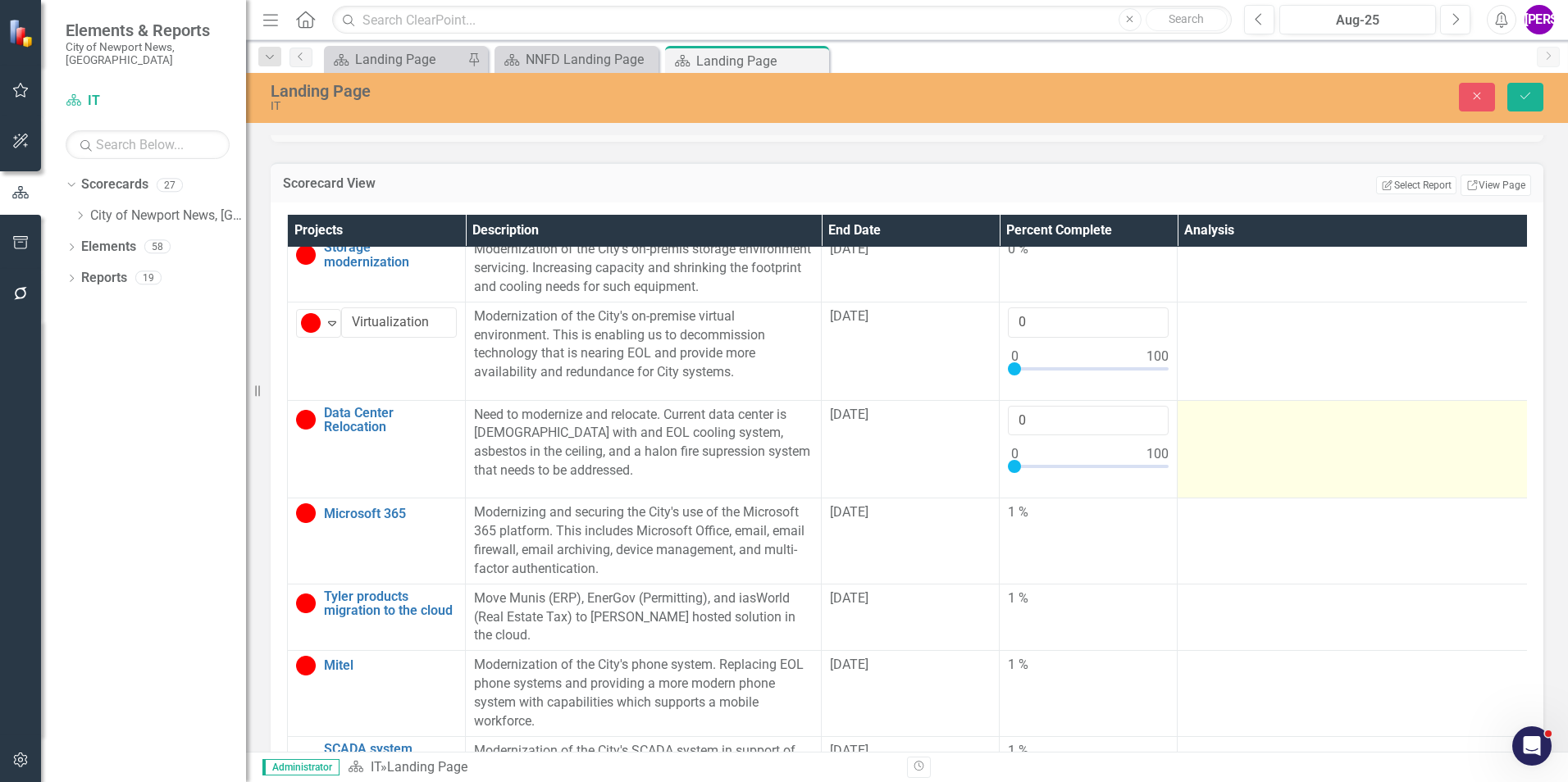
scroll to position [164, 0]
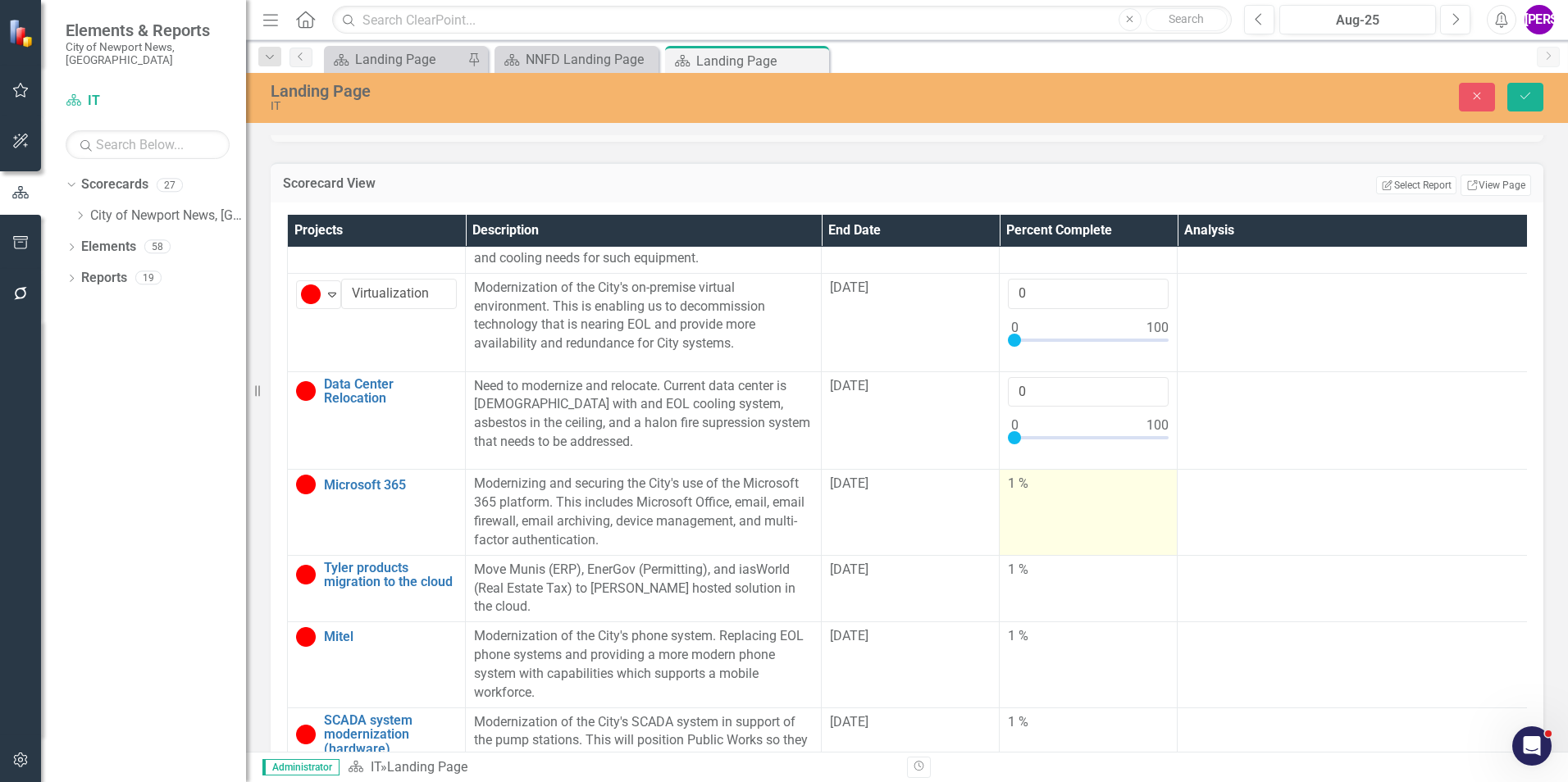
click at [1090, 555] on td "1 %" at bounding box center [1089, 513] width 178 height 85
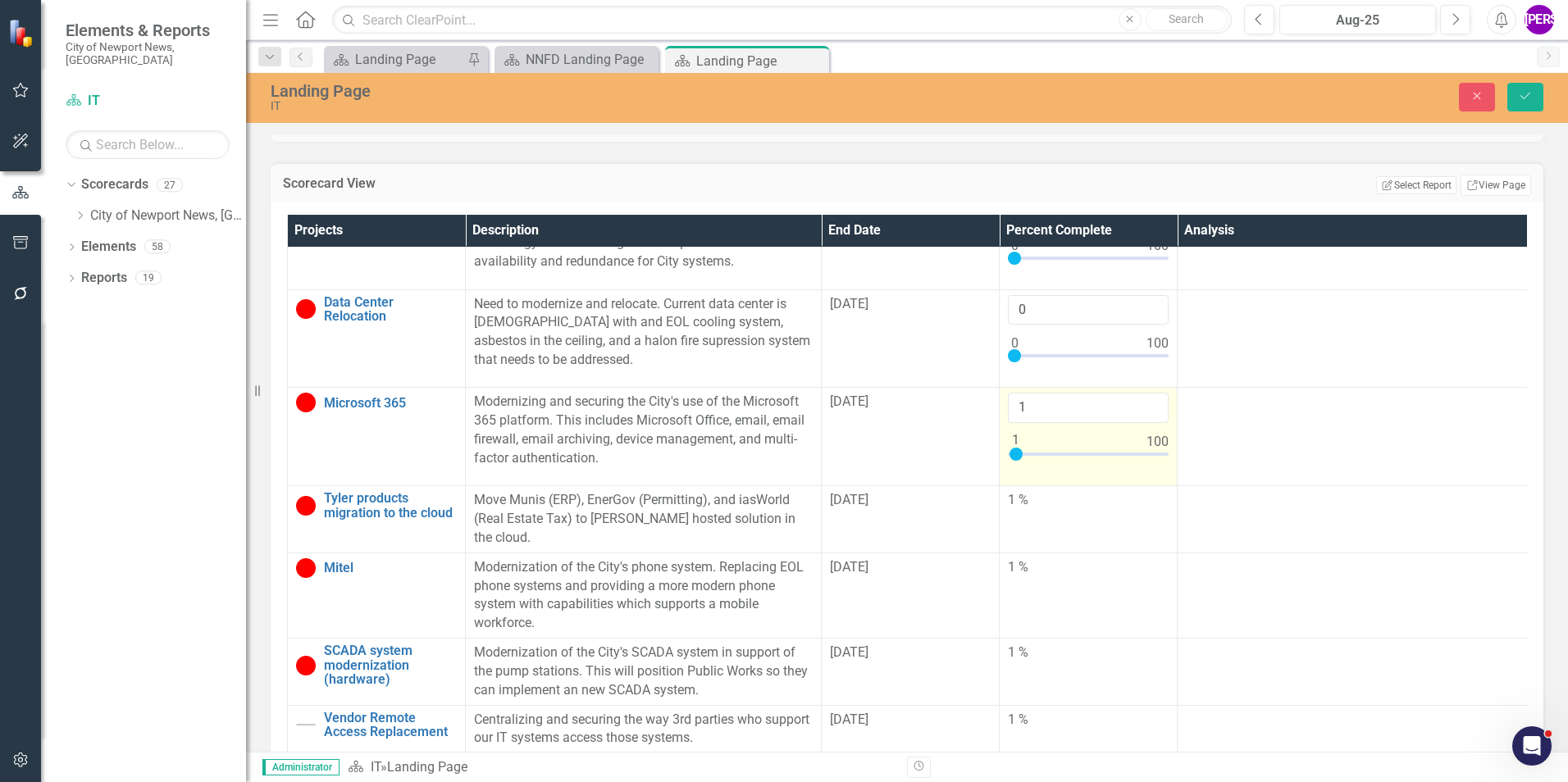
scroll to position [328, 0]
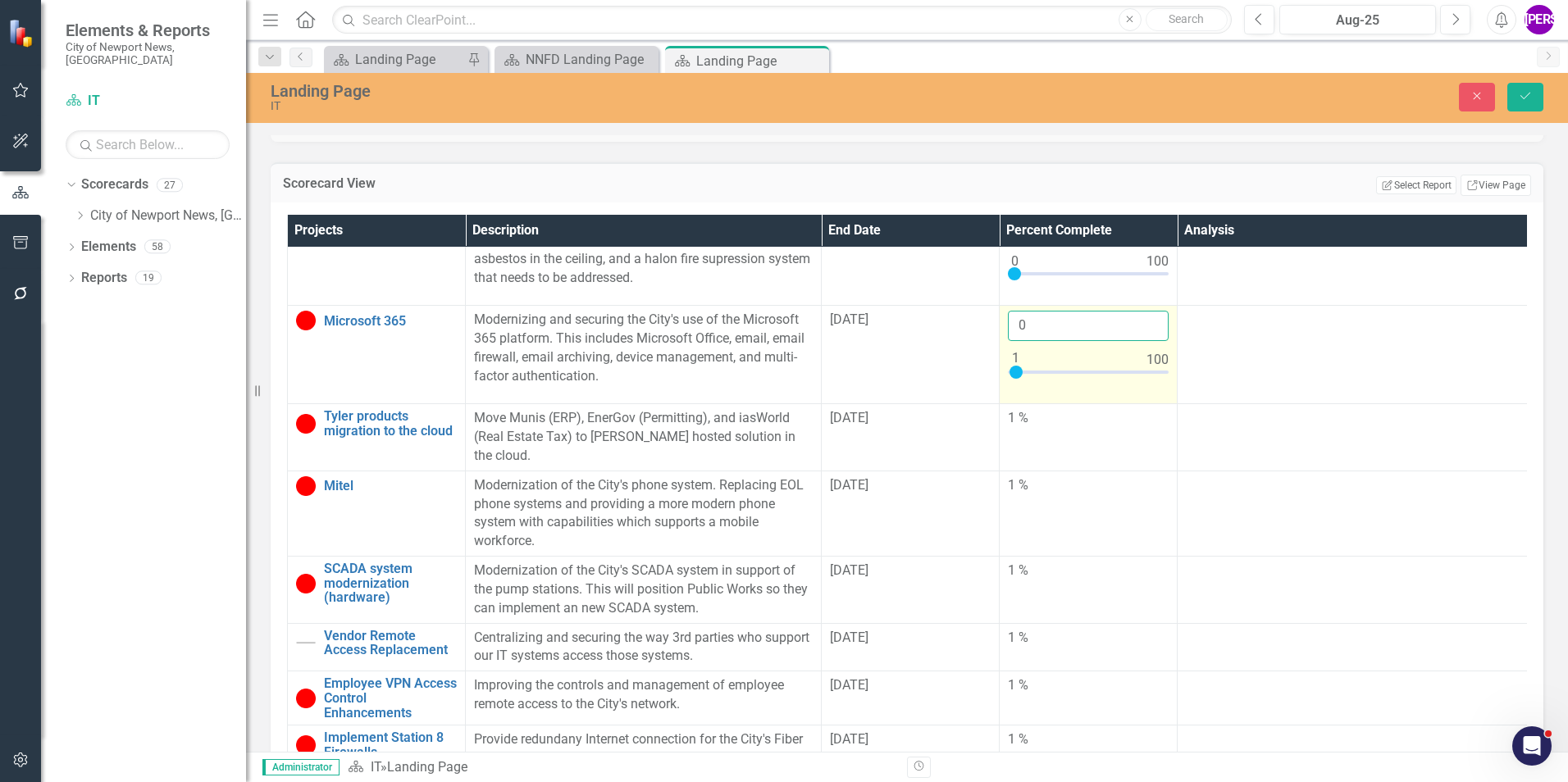
type input "0"
click at [1153, 341] on input "0" at bounding box center [1089, 325] width 161 height 30
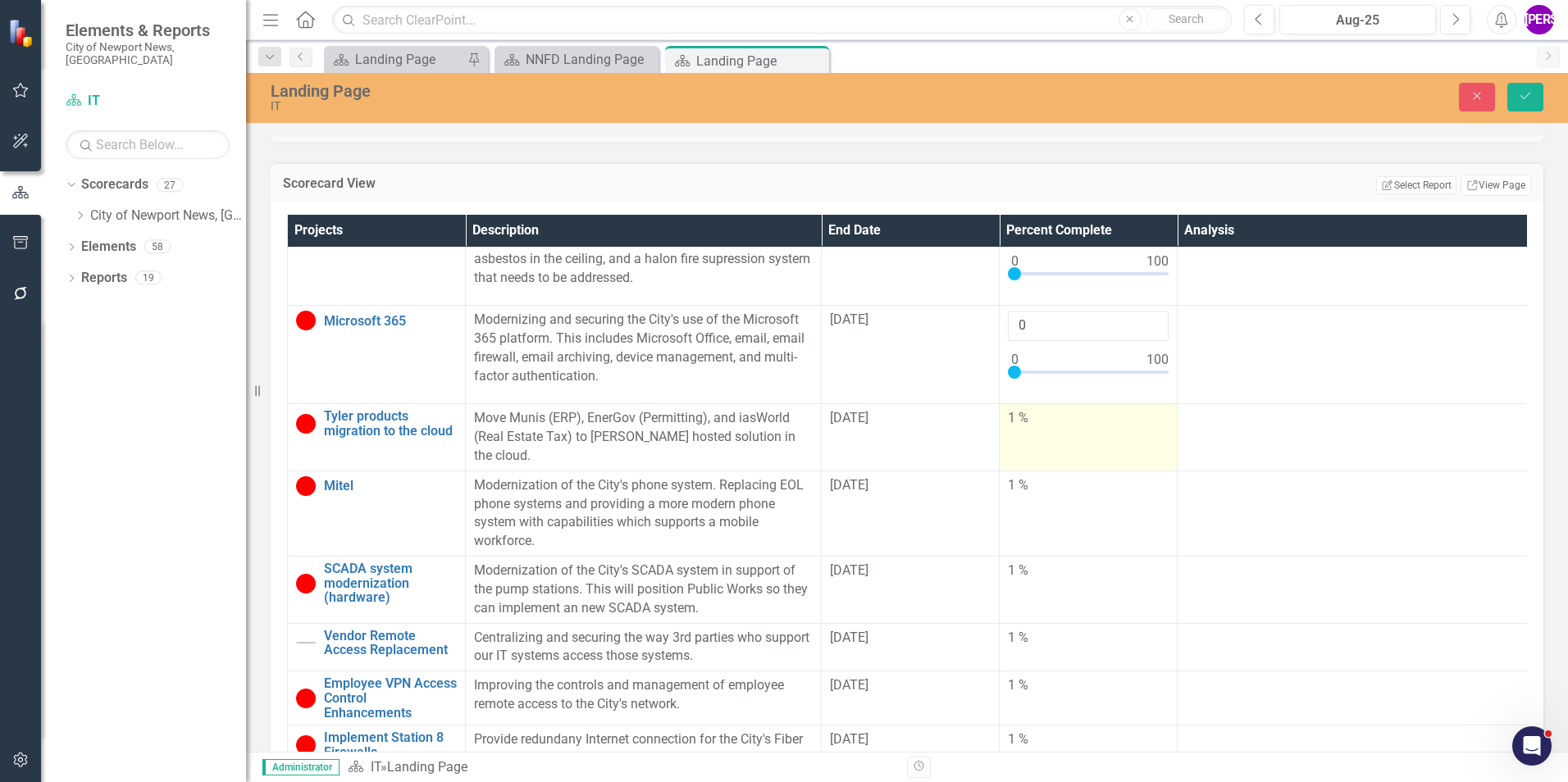
click at [1079, 457] on td "1 %" at bounding box center [1089, 437] width 178 height 67
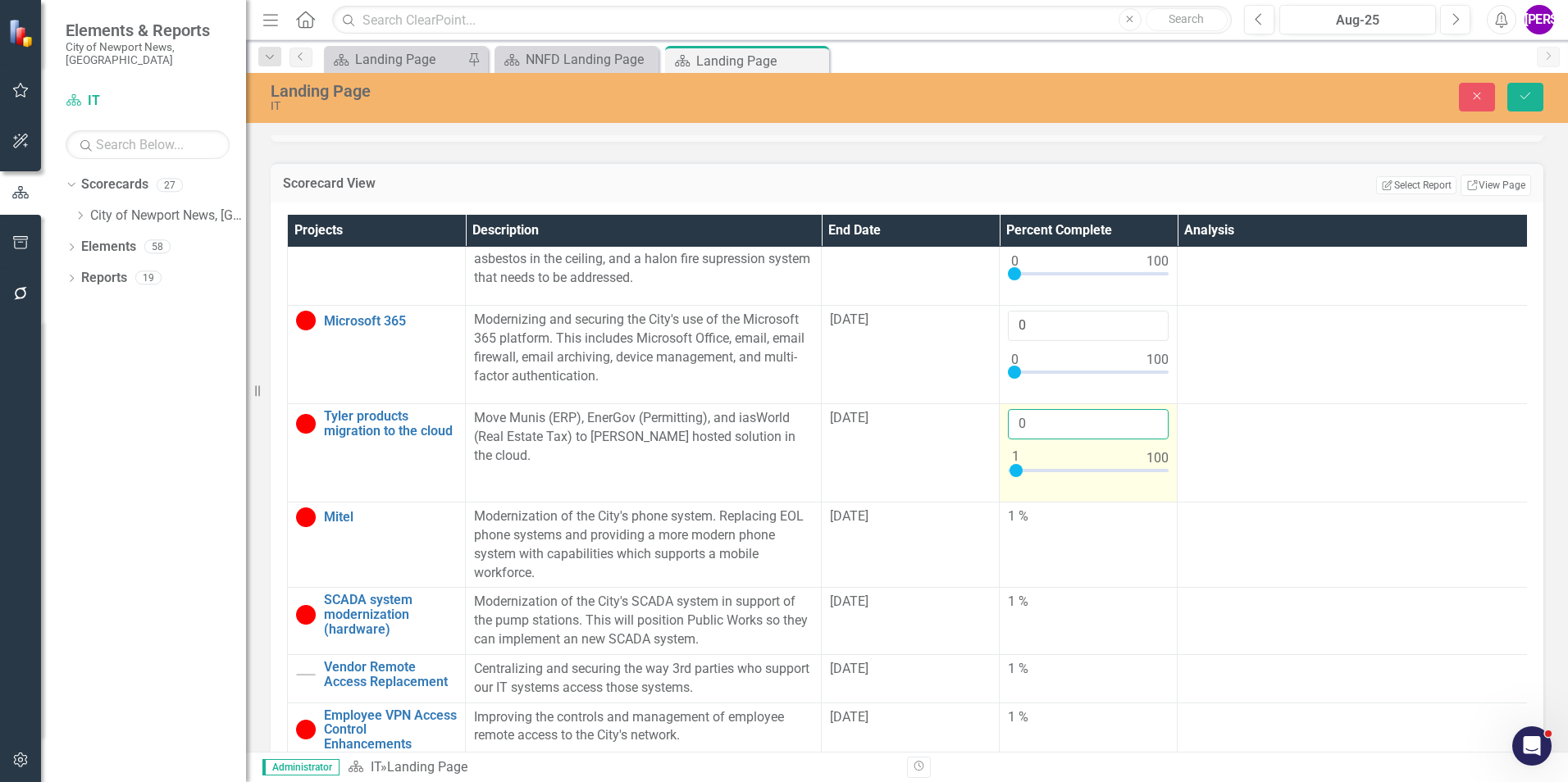
type input "0"
click at [1150, 439] on input "0" at bounding box center [1089, 424] width 161 height 30
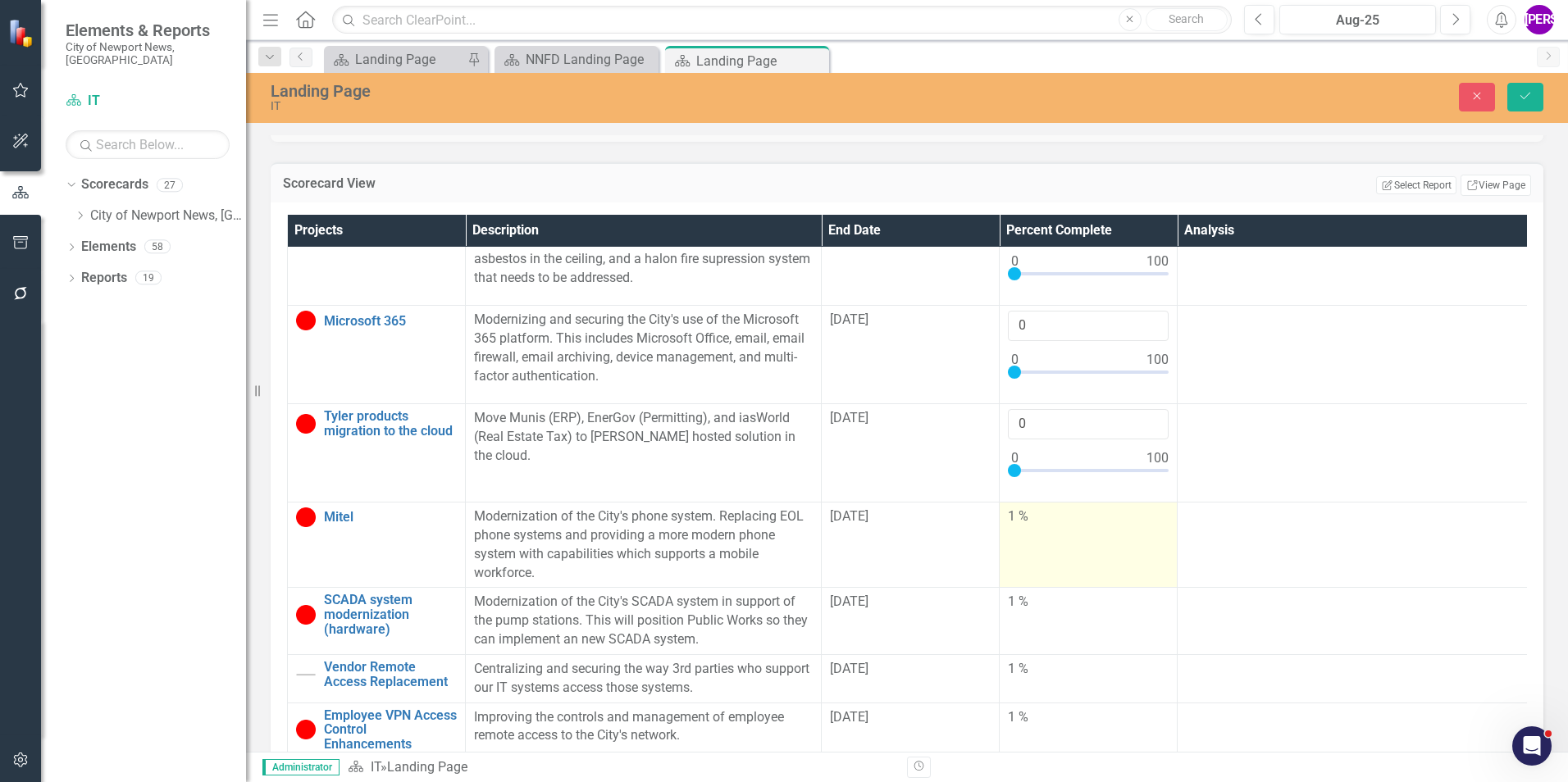
click at [1080, 548] on td "1 %" at bounding box center [1089, 545] width 178 height 85
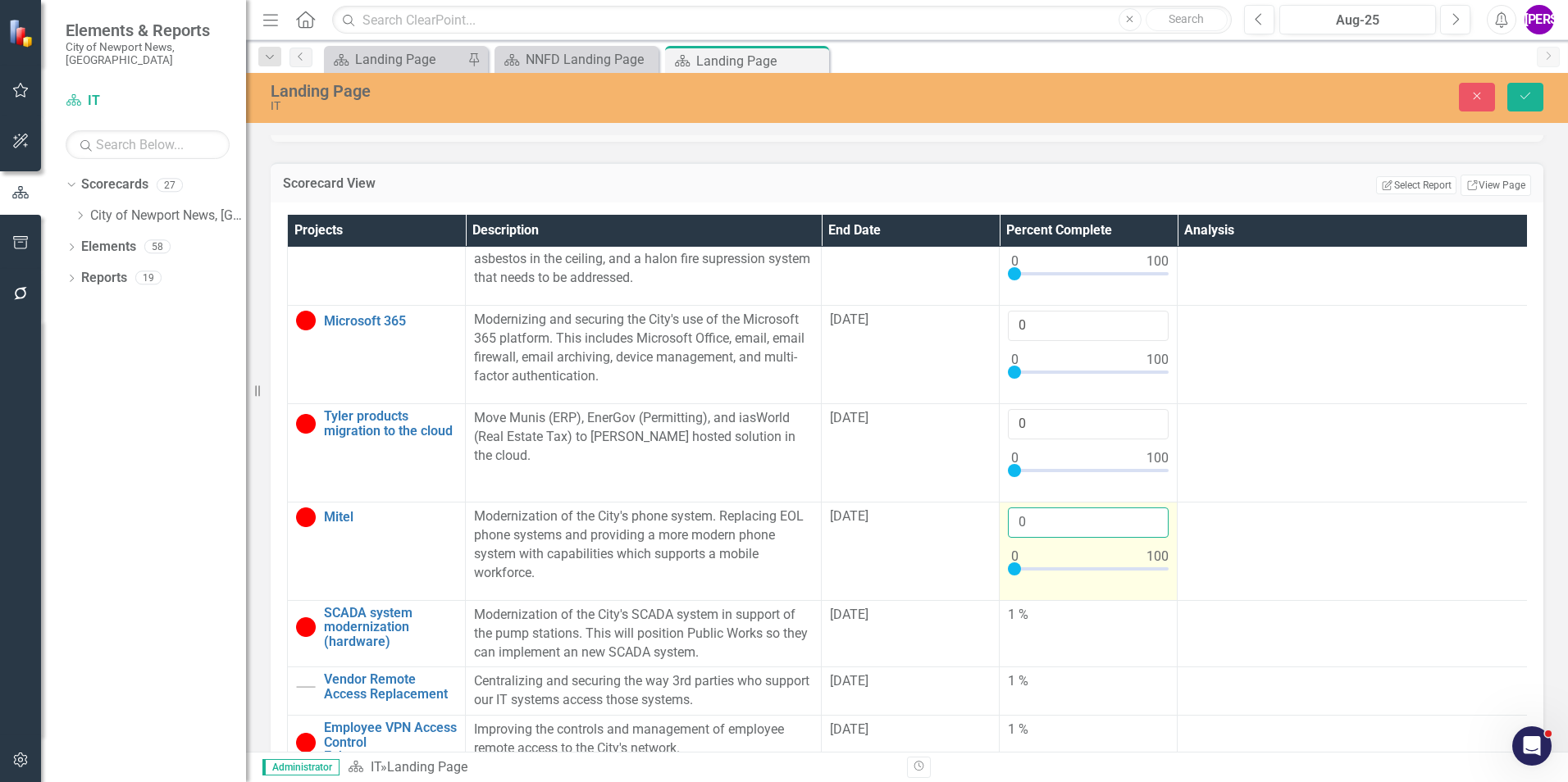
type input "0"
click at [1148, 538] on input "0" at bounding box center [1089, 523] width 161 height 30
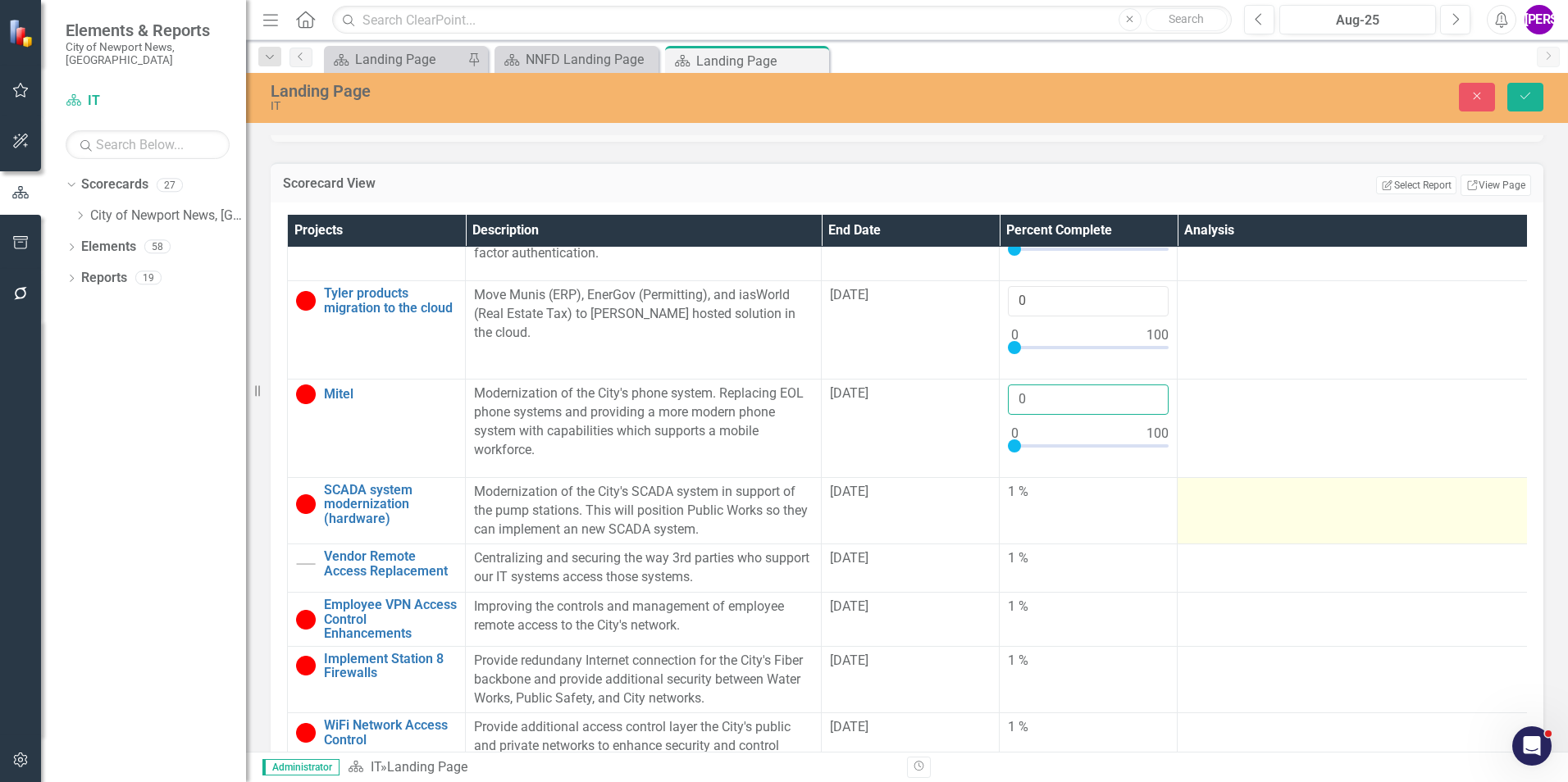
scroll to position [492, 0]
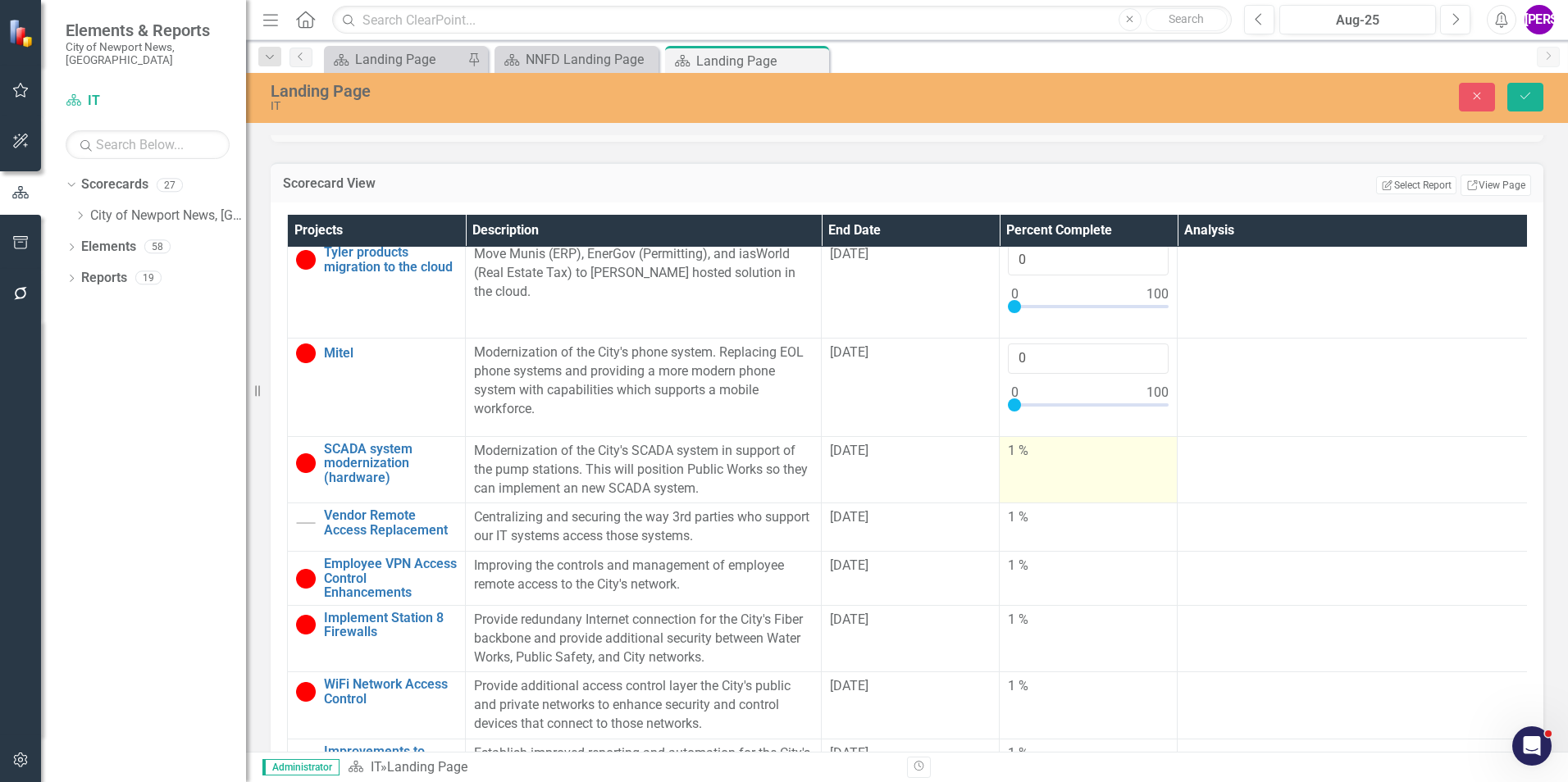
click at [1102, 497] on td "1 %" at bounding box center [1089, 469] width 178 height 67
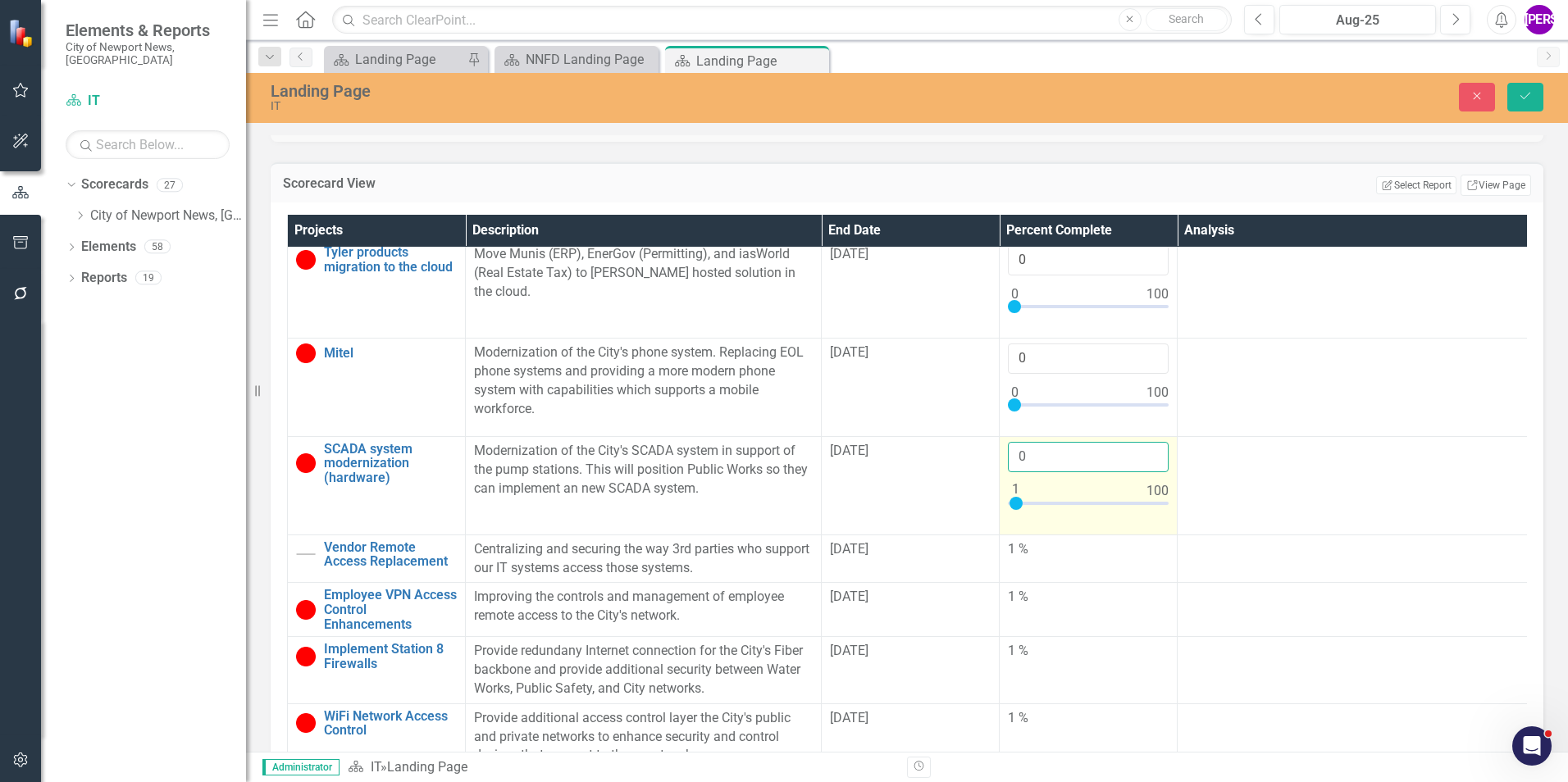
type input "0"
click at [1152, 473] on input "0" at bounding box center [1089, 457] width 161 height 30
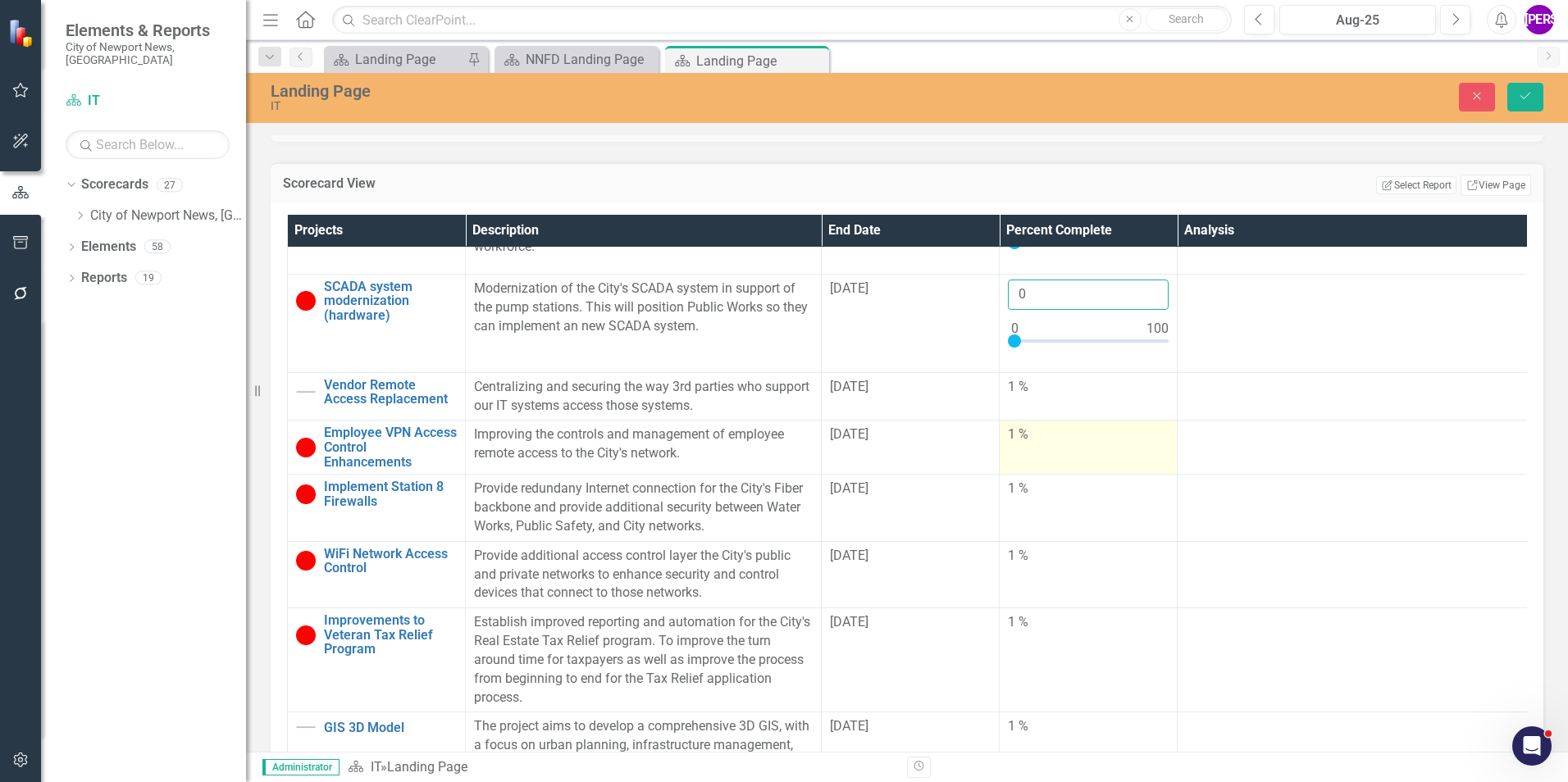
scroll to position [656, 0]
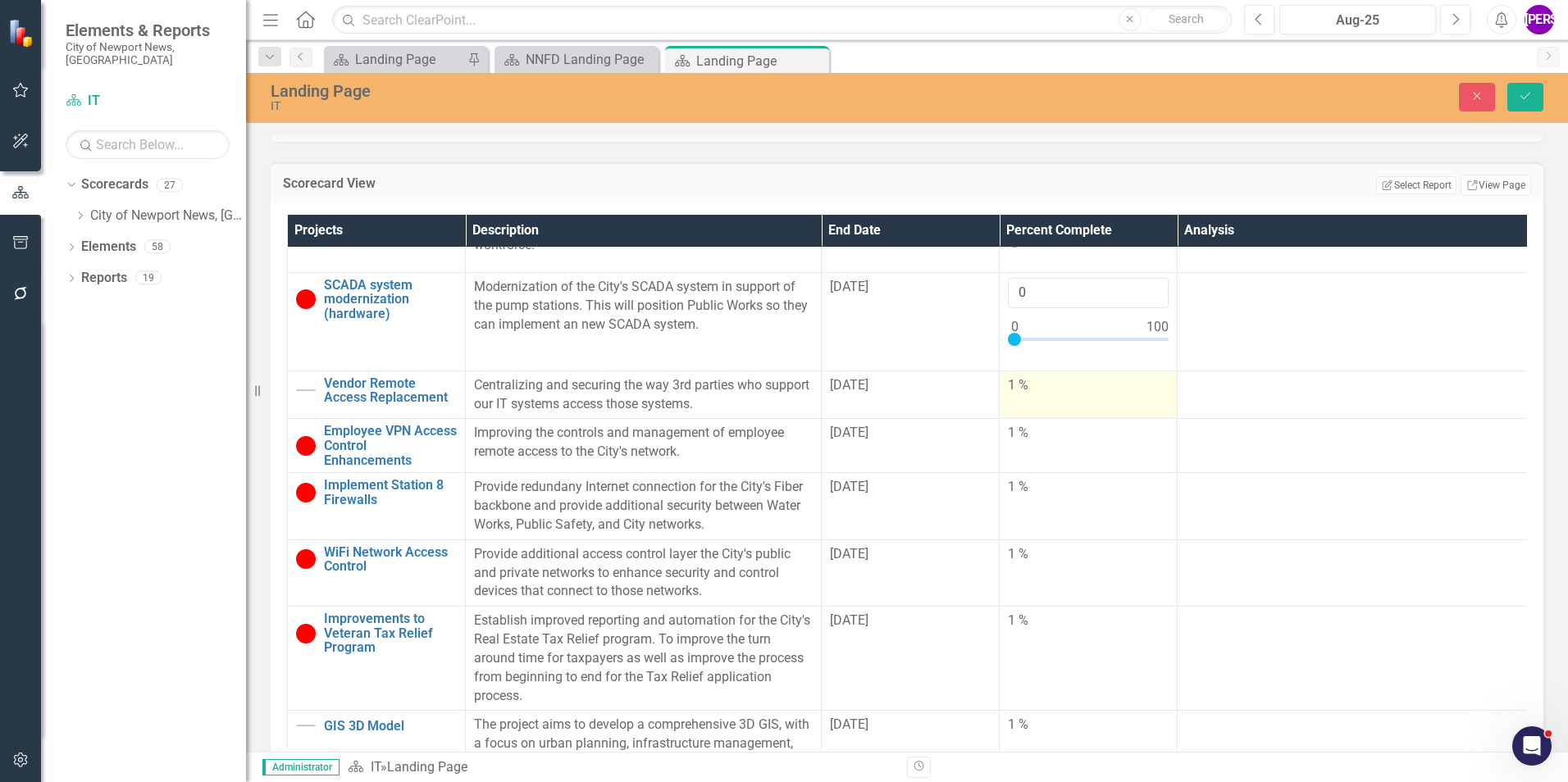
click at [1116, 419] on td "1 %" at bounding box center [1089, 395] width 178 height 49
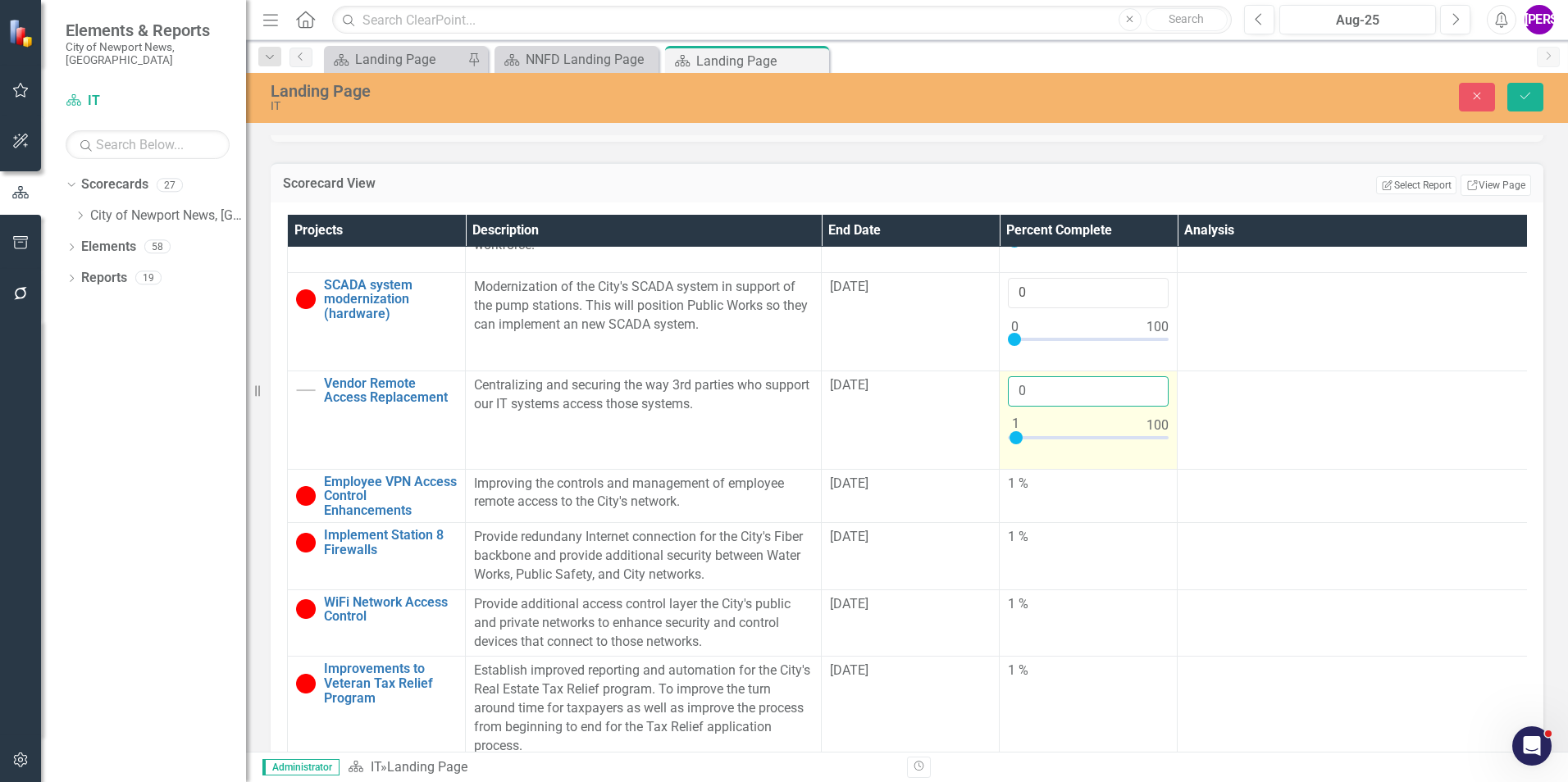
type input "0"
click at [1148, 406] on input "0" at bounding box center [1089, 391] width 161 height 30
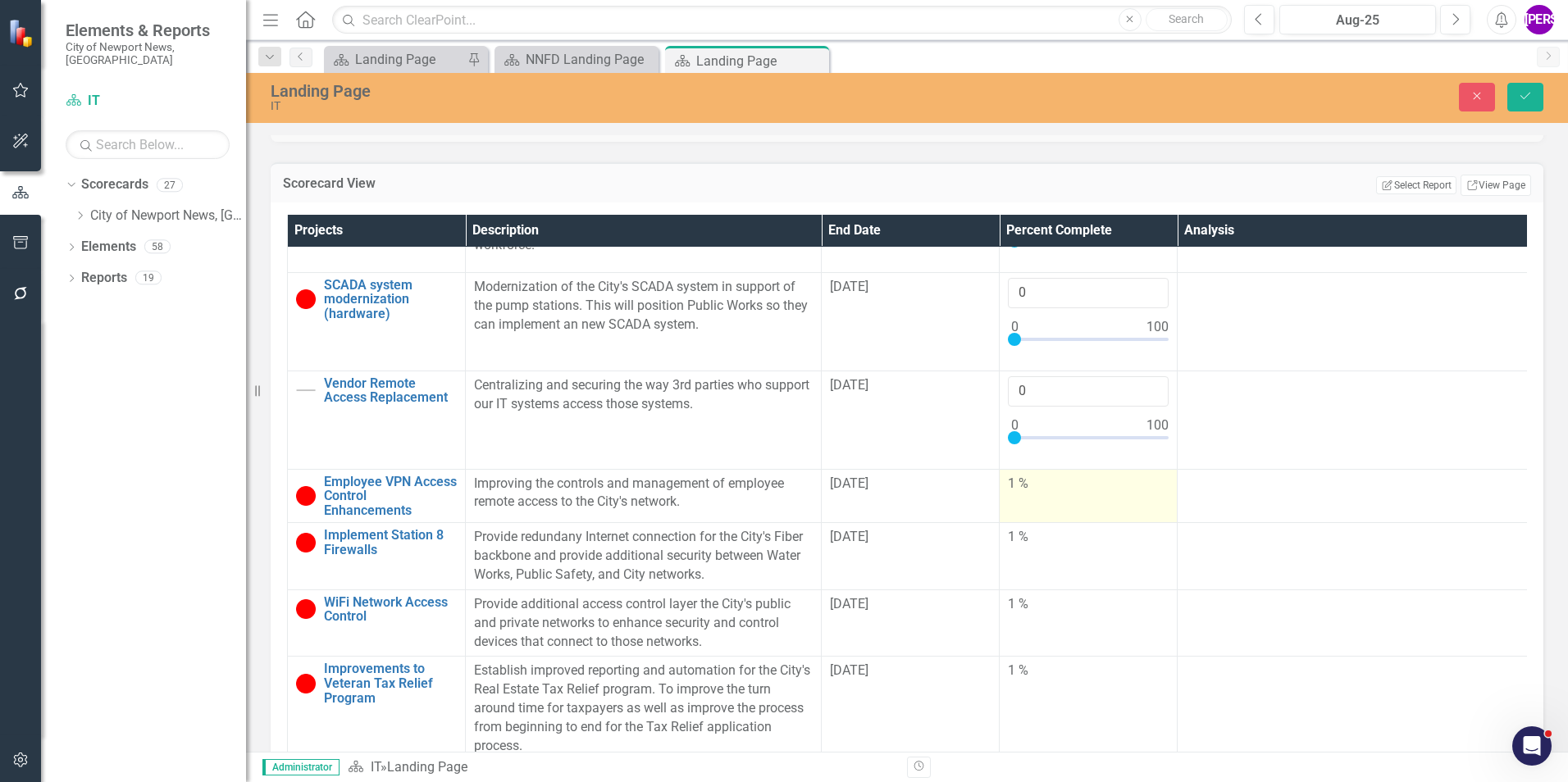
click at [1089, 493] on div "1 %" at bounding box center [1089, 484] width 161 height 19
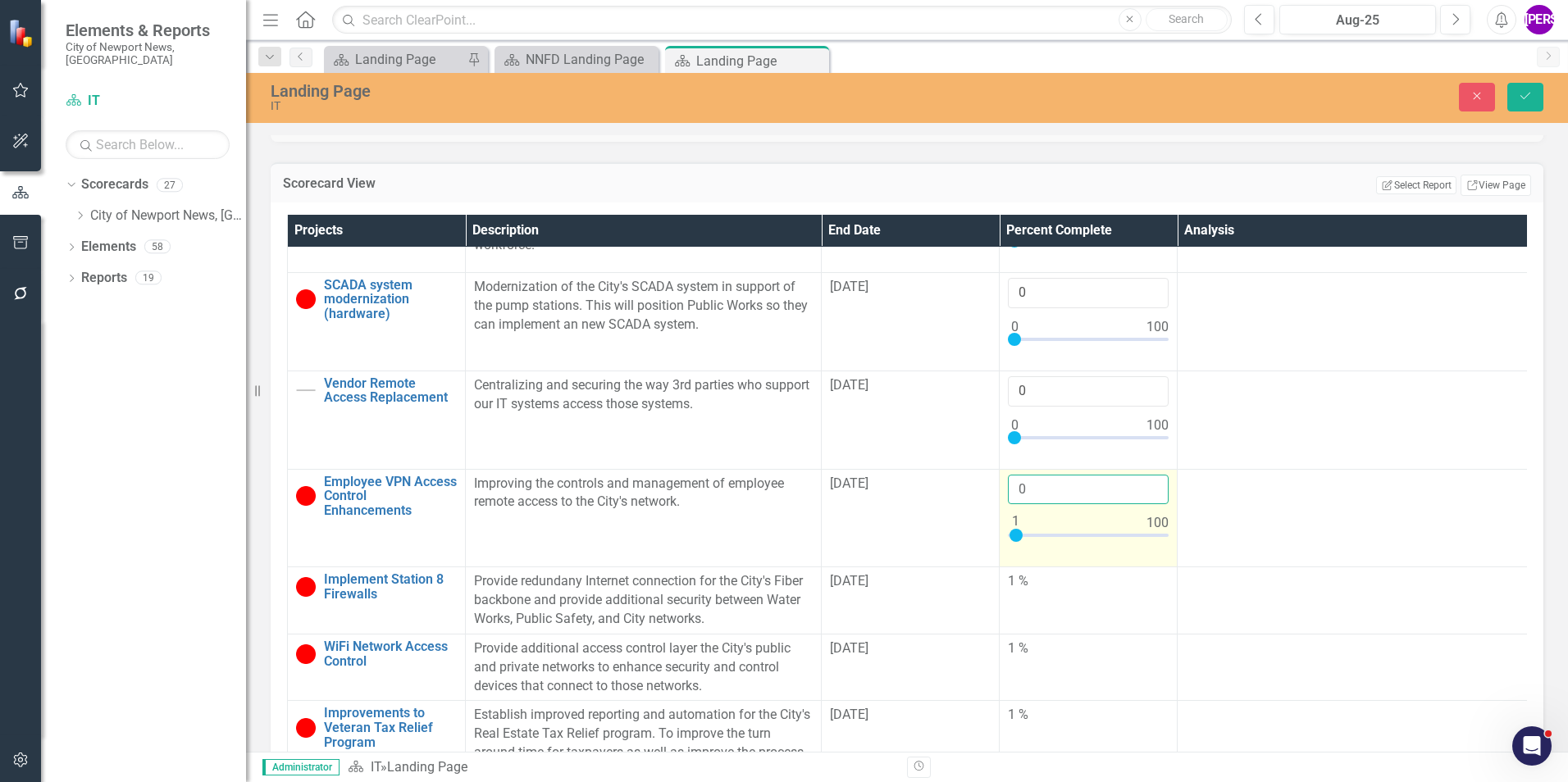
type input "0"
click at [1150, 505] on input "0" at bounding box center [1089, 490] width 161 height 30
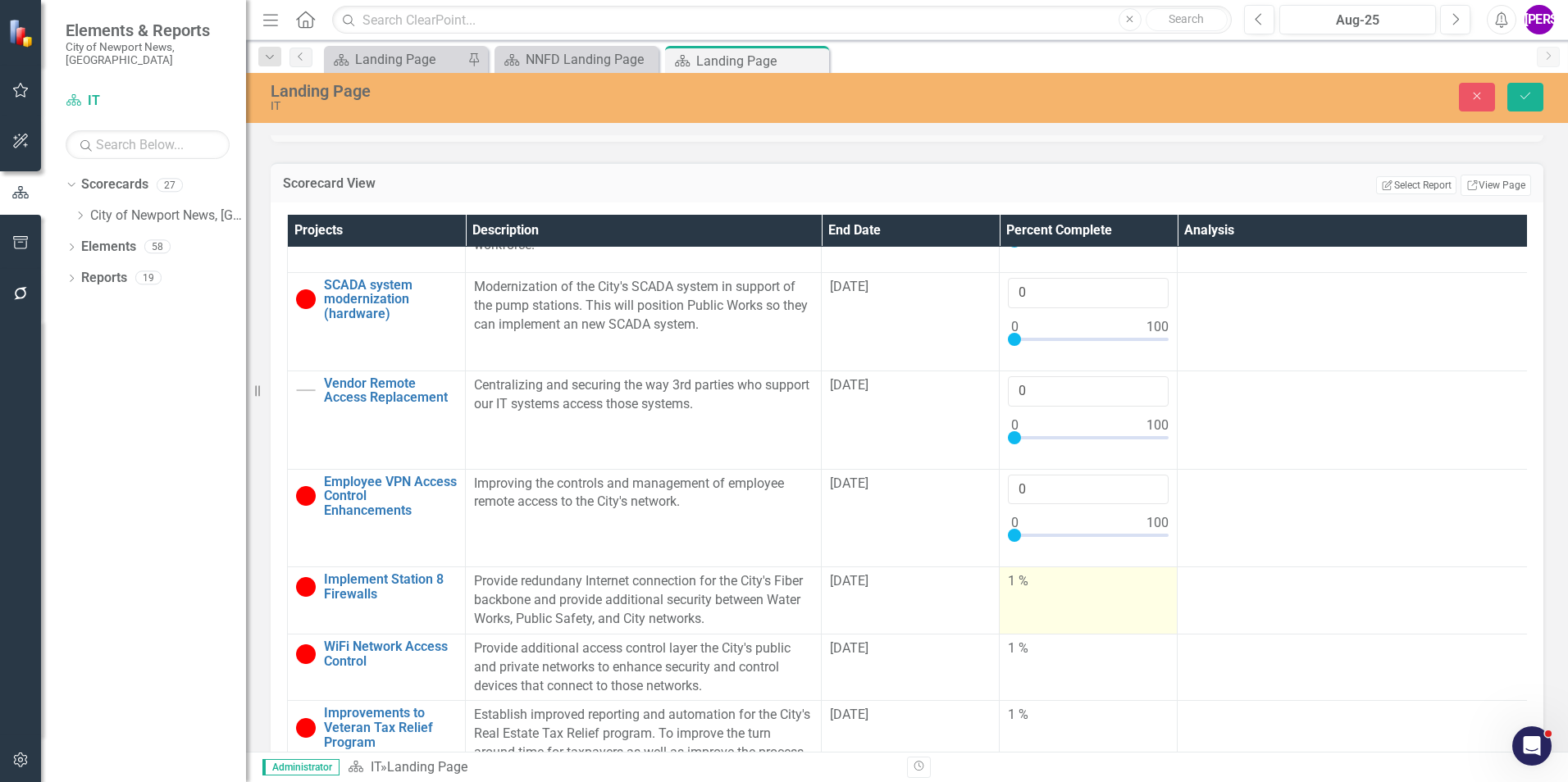
click at [1077, 617] on td "1 %" at bounding box center [1089, 601] width 178 height 67
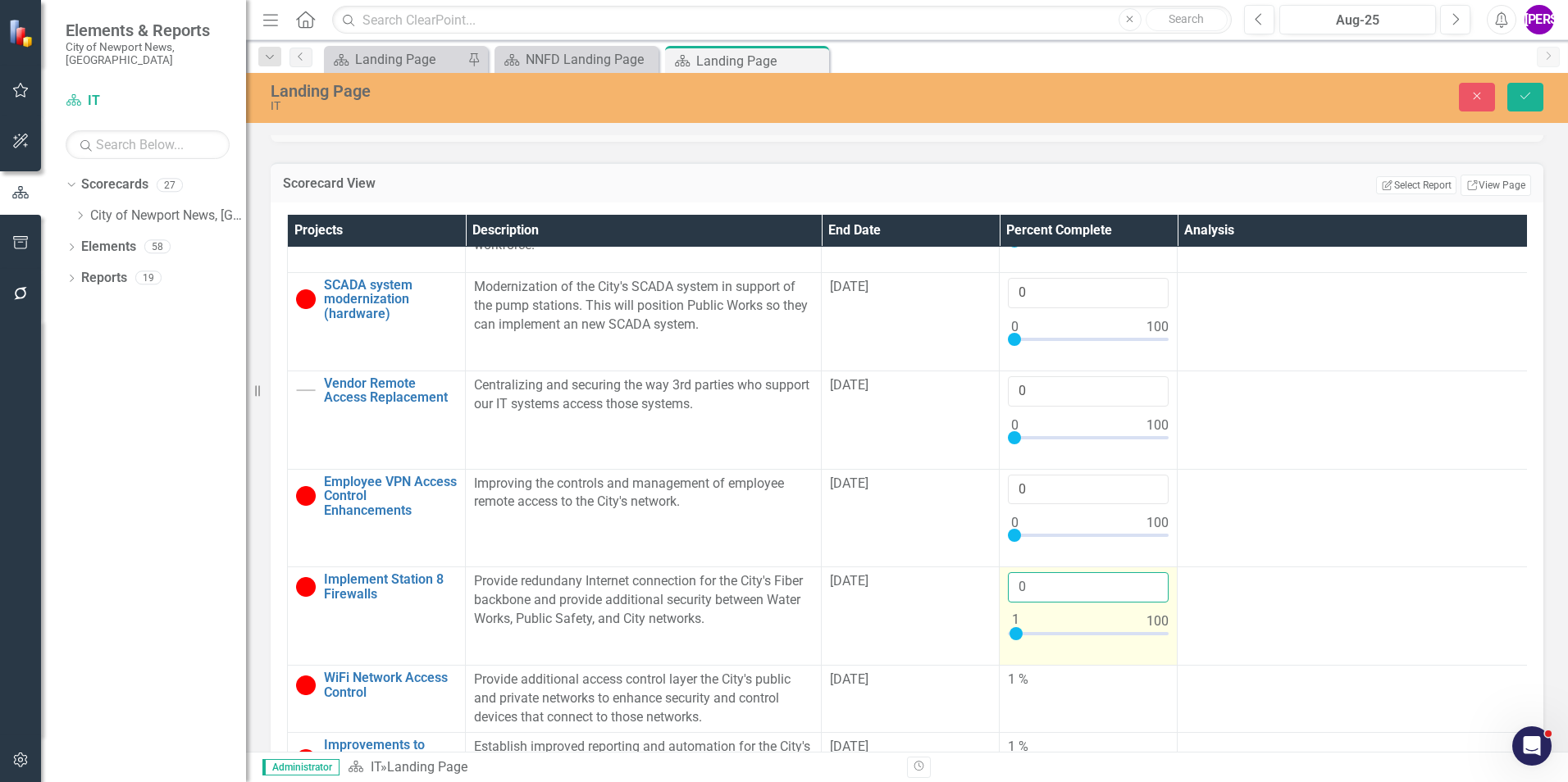
type input "0"
click at [1150, 602] on input "0" at bounding box center [1089, 587] width 161 height 30
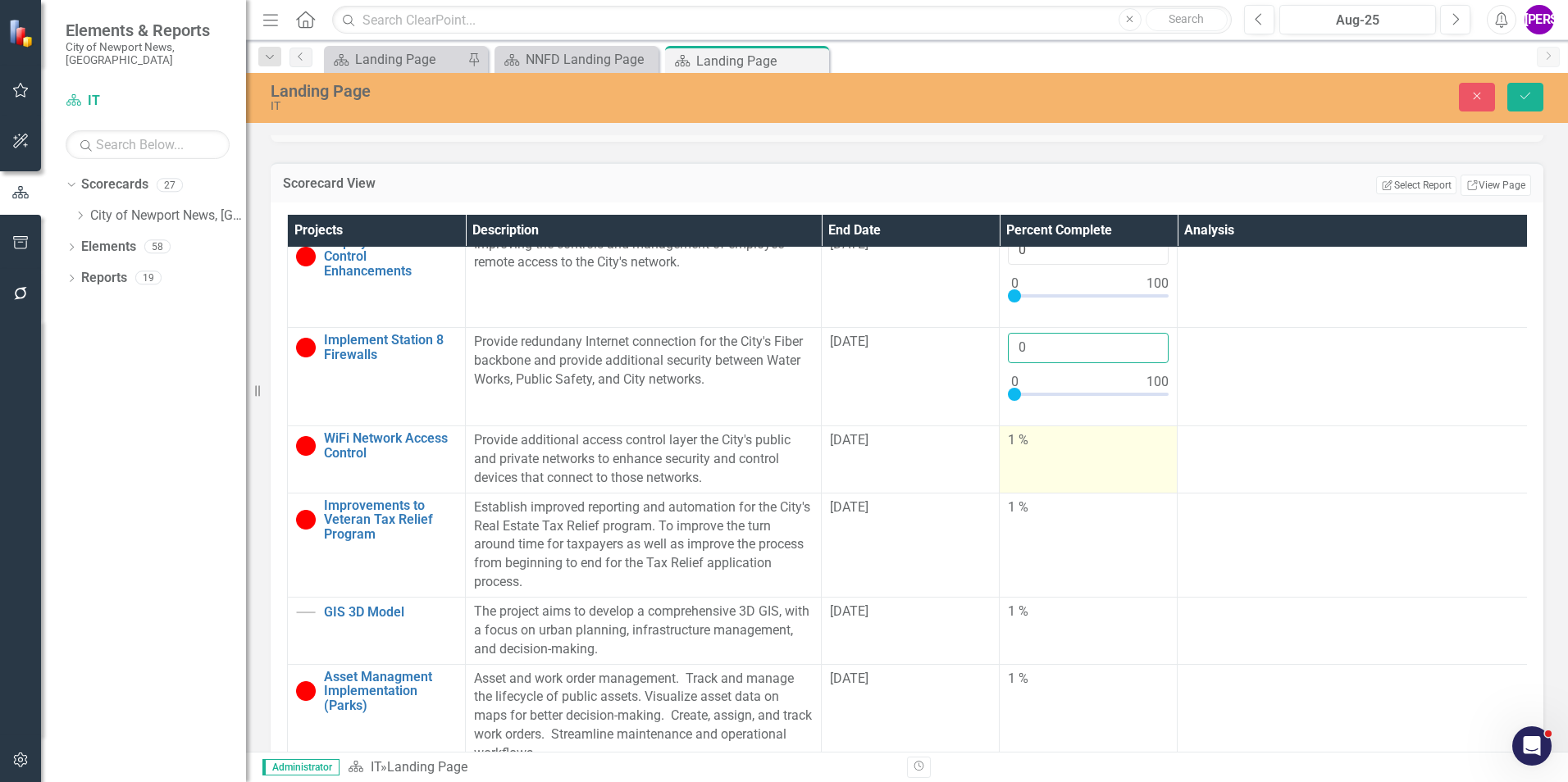
scroll to position [902, 0]
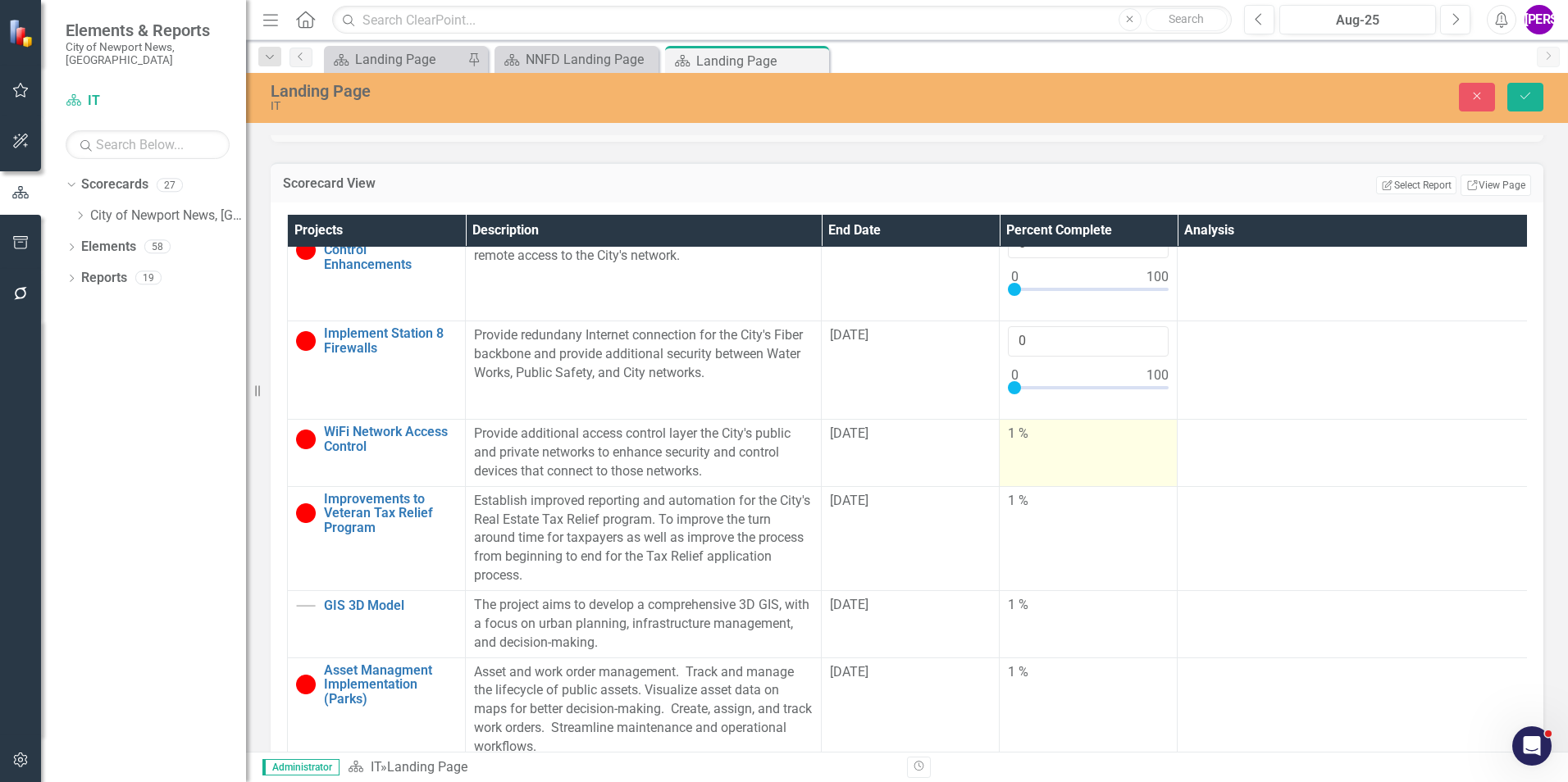
click at [1054, 483] on td "1 %" at bounding box center [1089, 453] width 178 height 67
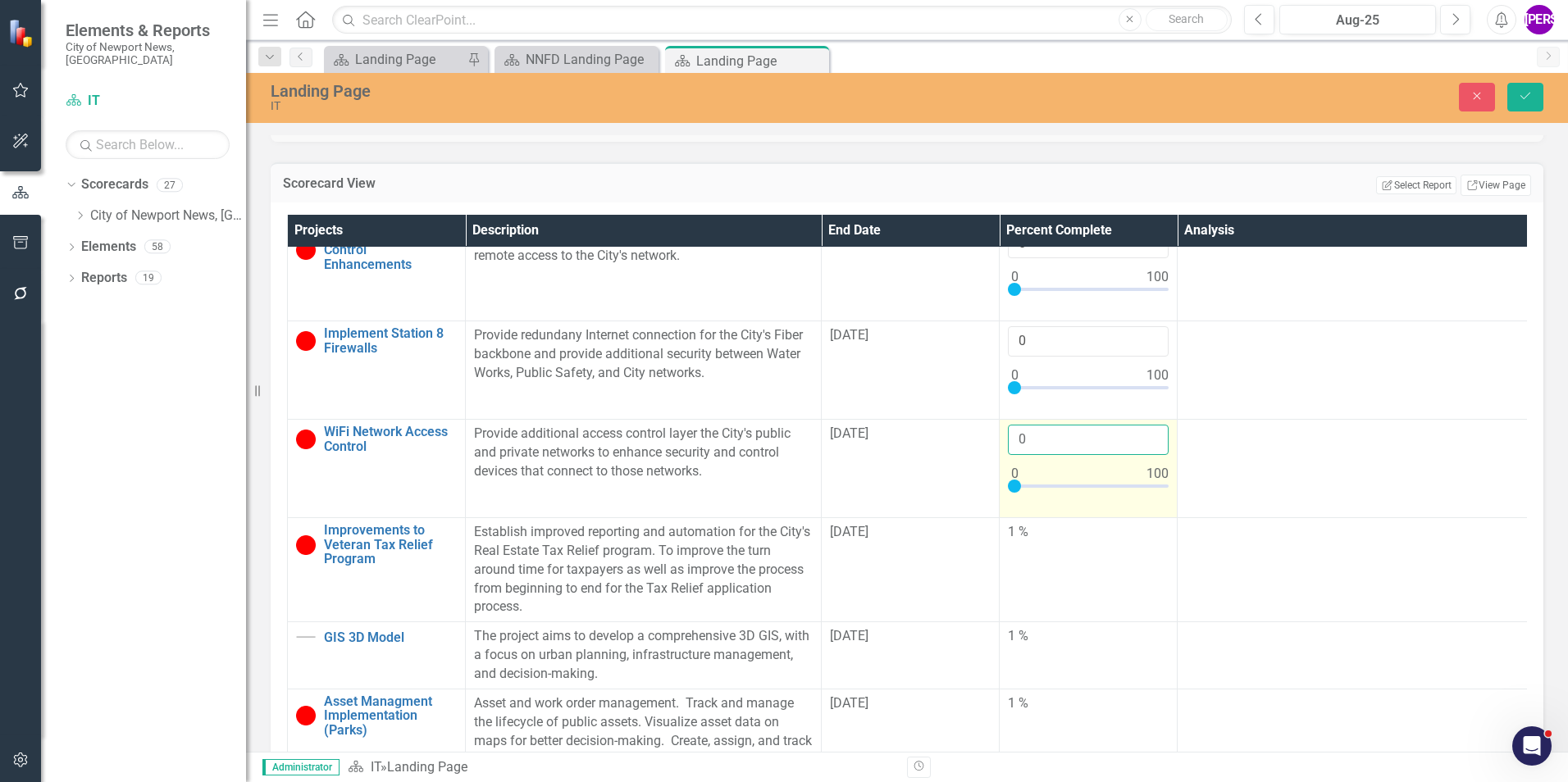
type input "0"
click at [1154, 455] on input "0" at bounding box center [1089, 440] width 161 height 30
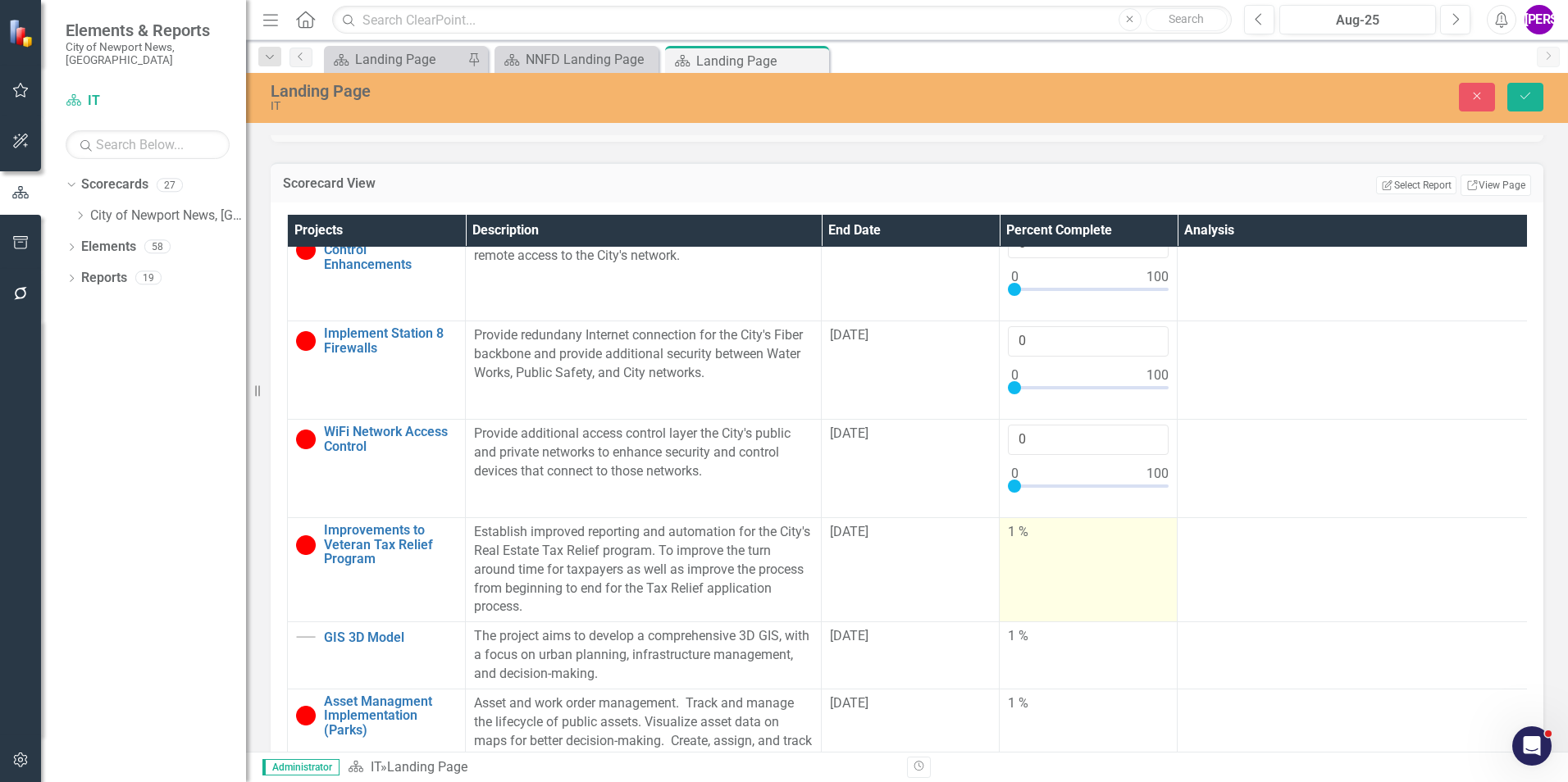
click at [1084, 579] on td "1 %" at bounding box center [1089, 570] width 178 height 104
type input "0"
click at [1146, 554] on input "0" at bounding box center [1089, 538] width 161 height 30
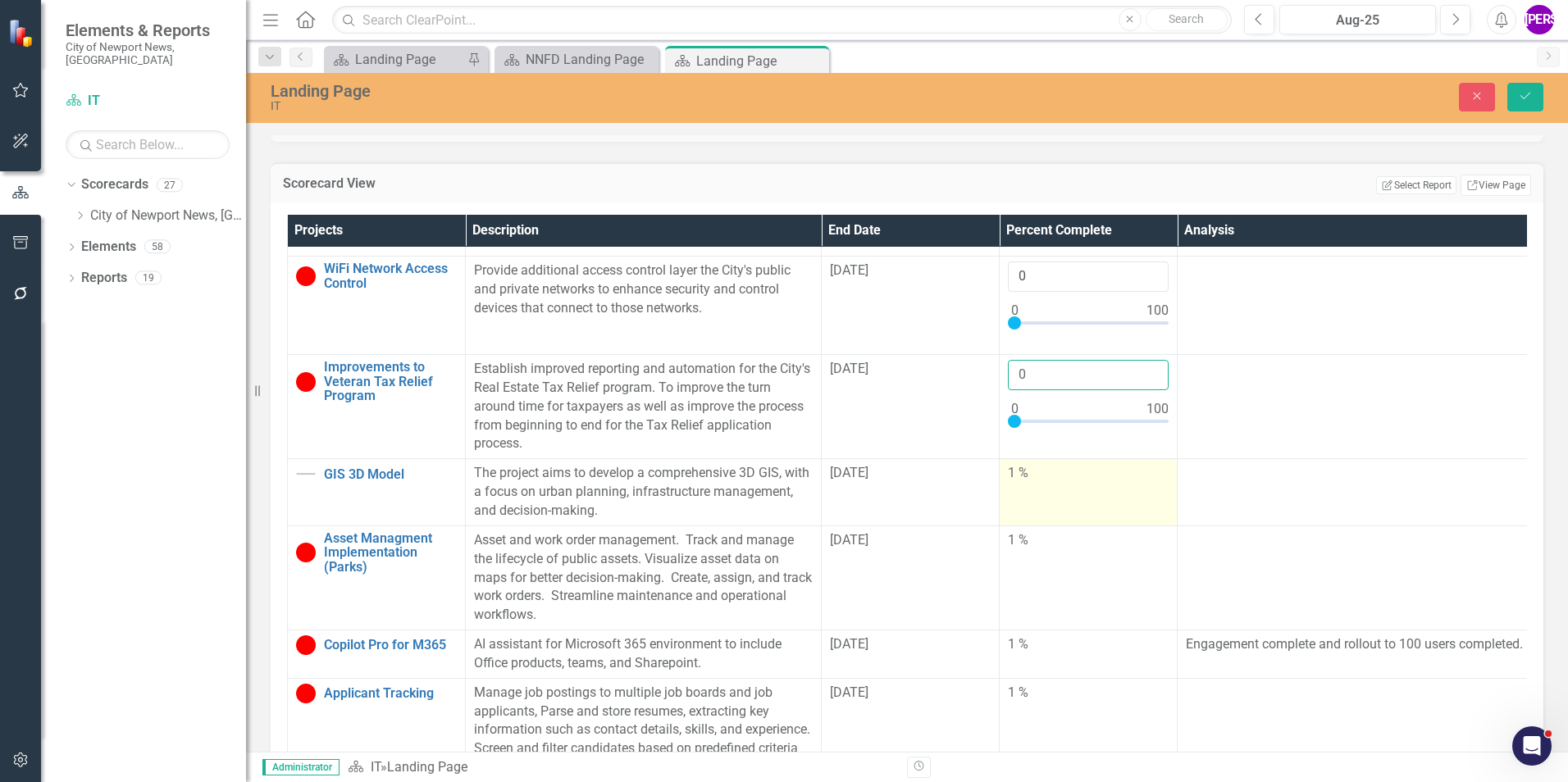
scroll to position [1066, 0]
click at [1074, 482] on div "1 %" at bounding box center [1089, 473] width 161 height 19
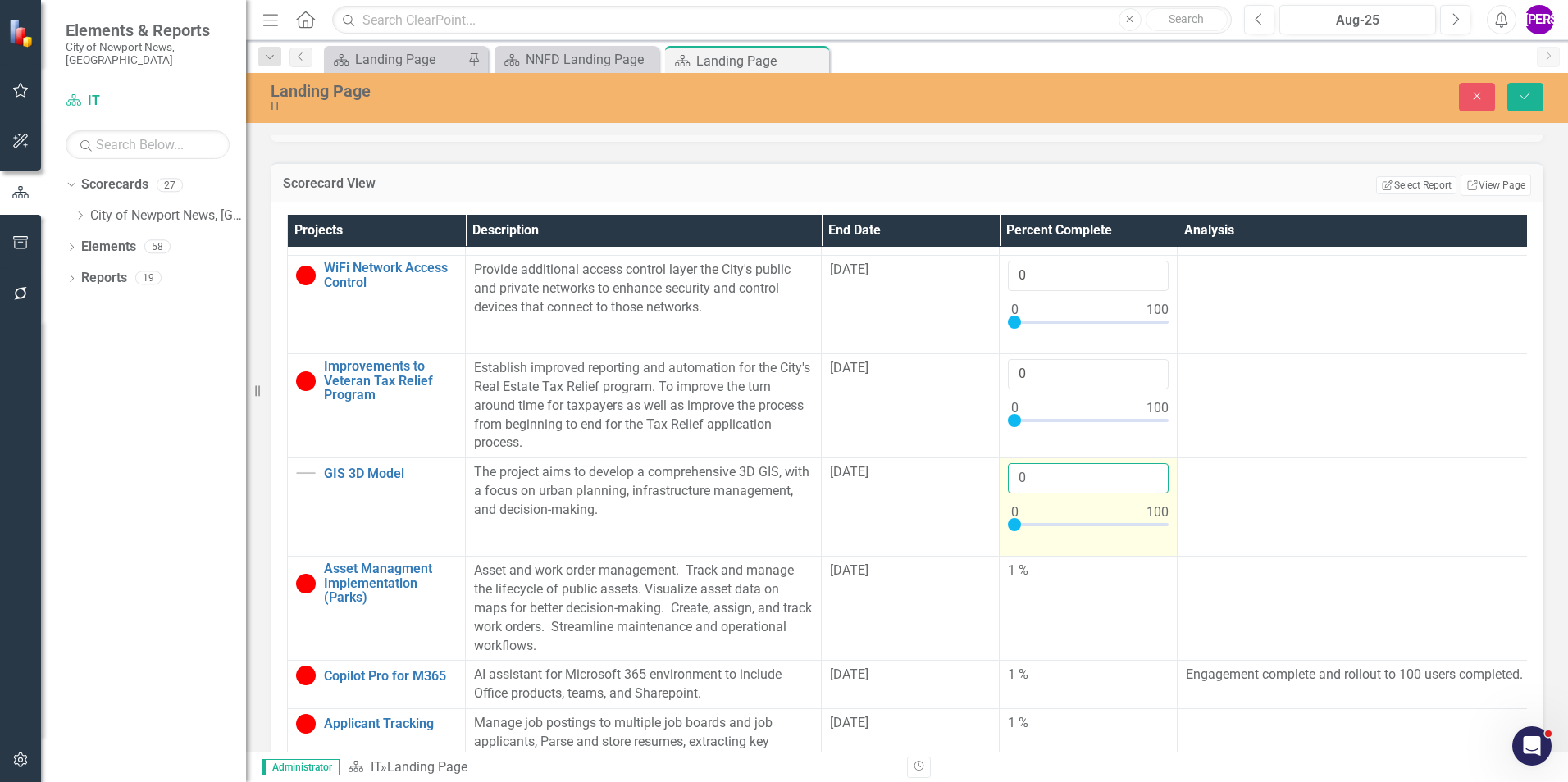
type input "0"
click at [1154, 493] on input "0" at bounding box center [1089, 478] width 161 height 30
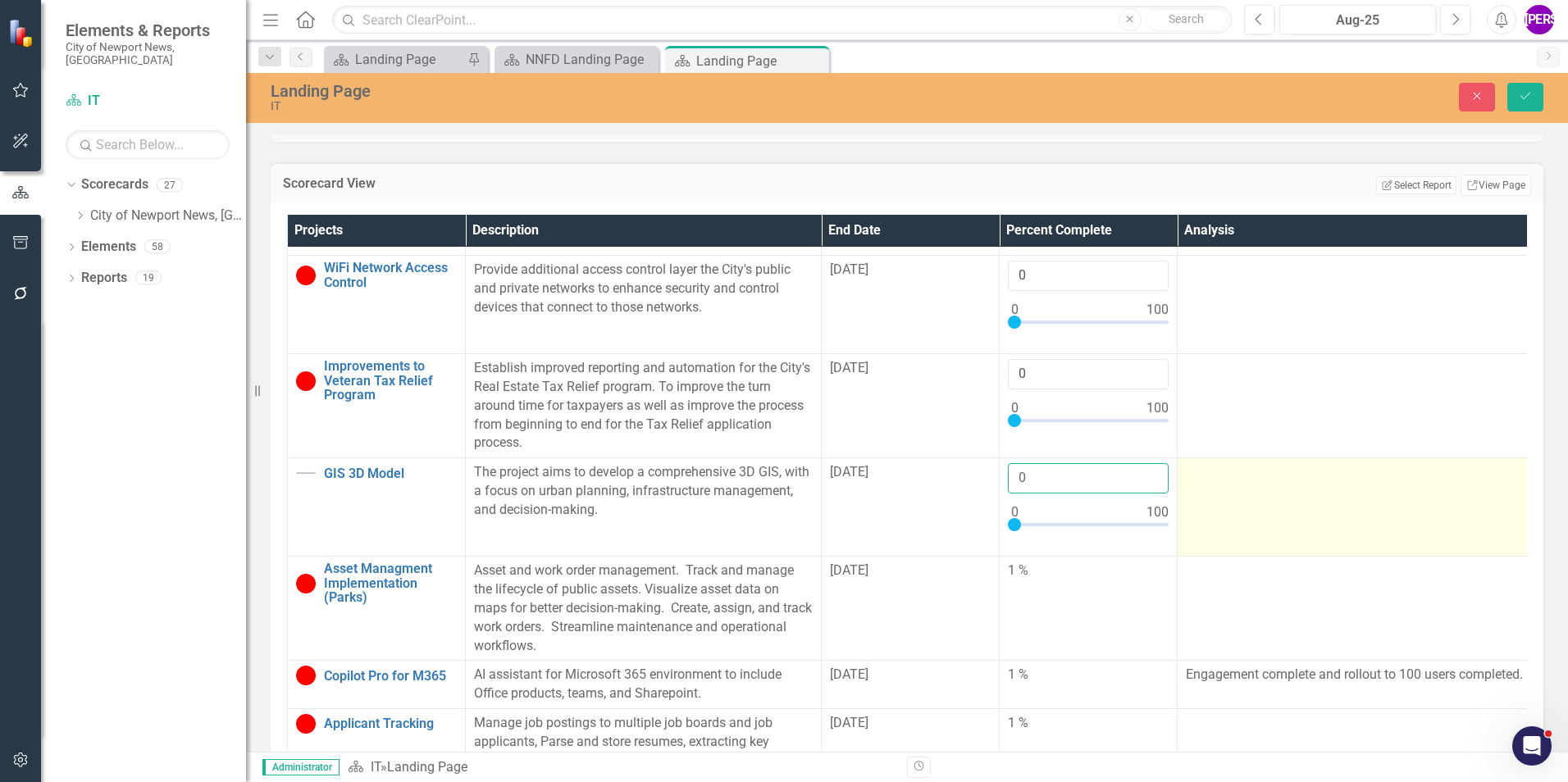
scroll to position [1147, 0]
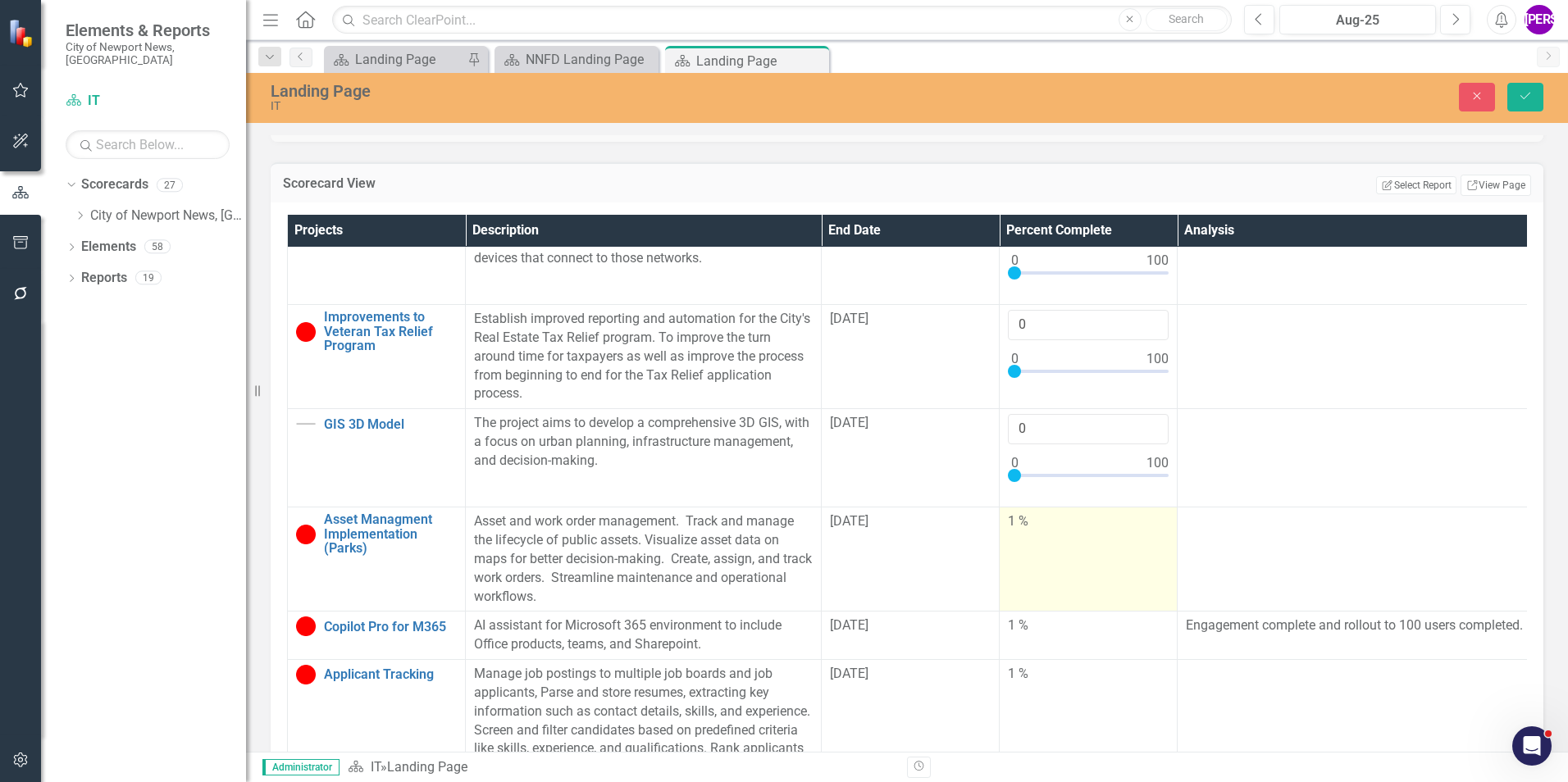
click at [1033, 548] on td "1 %" at bounding box center [1089, 560] width 178 height 104
type input "0"
click at [1152, 517] on input "0" at bounding box center [1089, 528] width 161 height 30
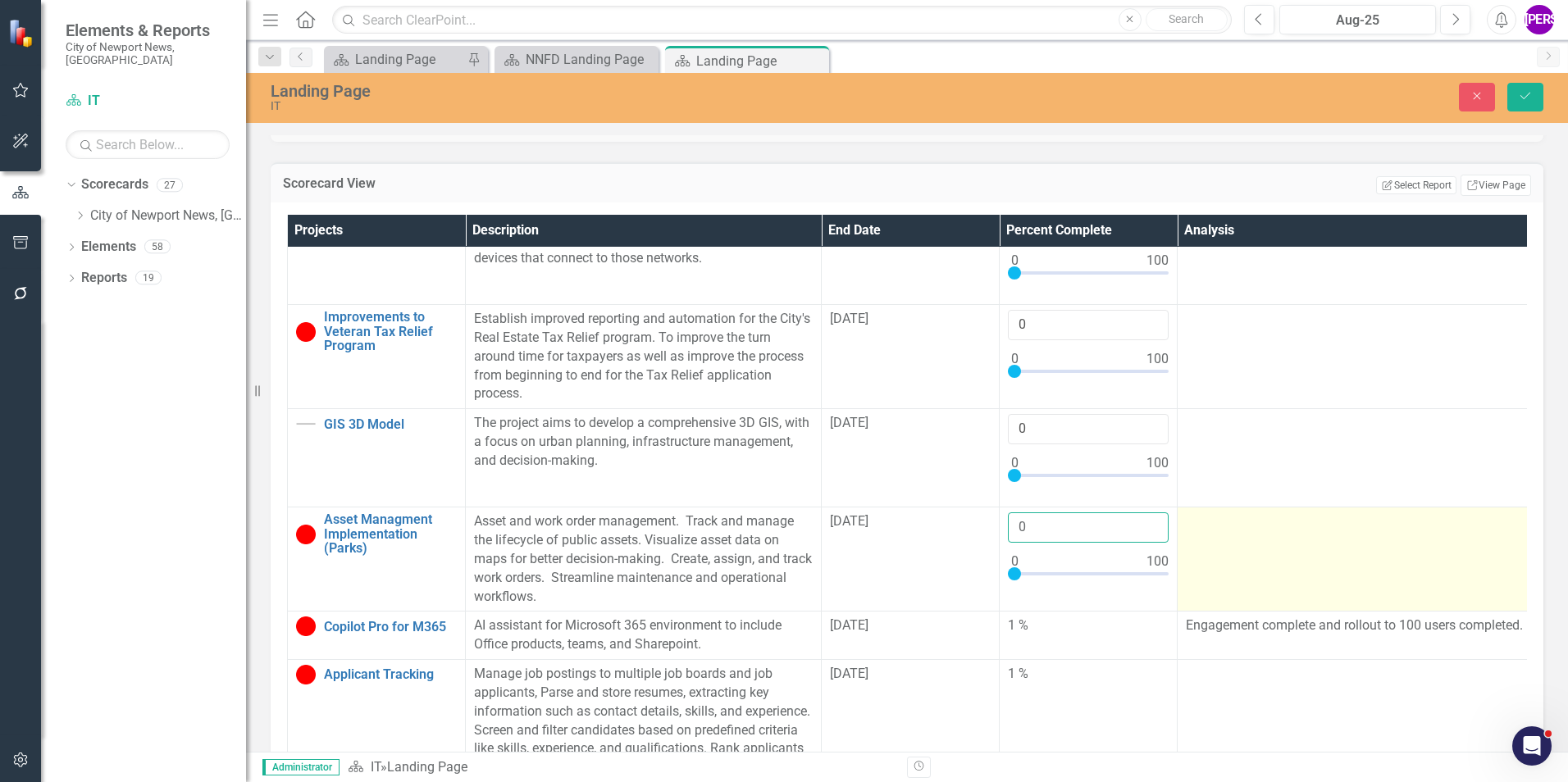
scroll to position [1164, 0]
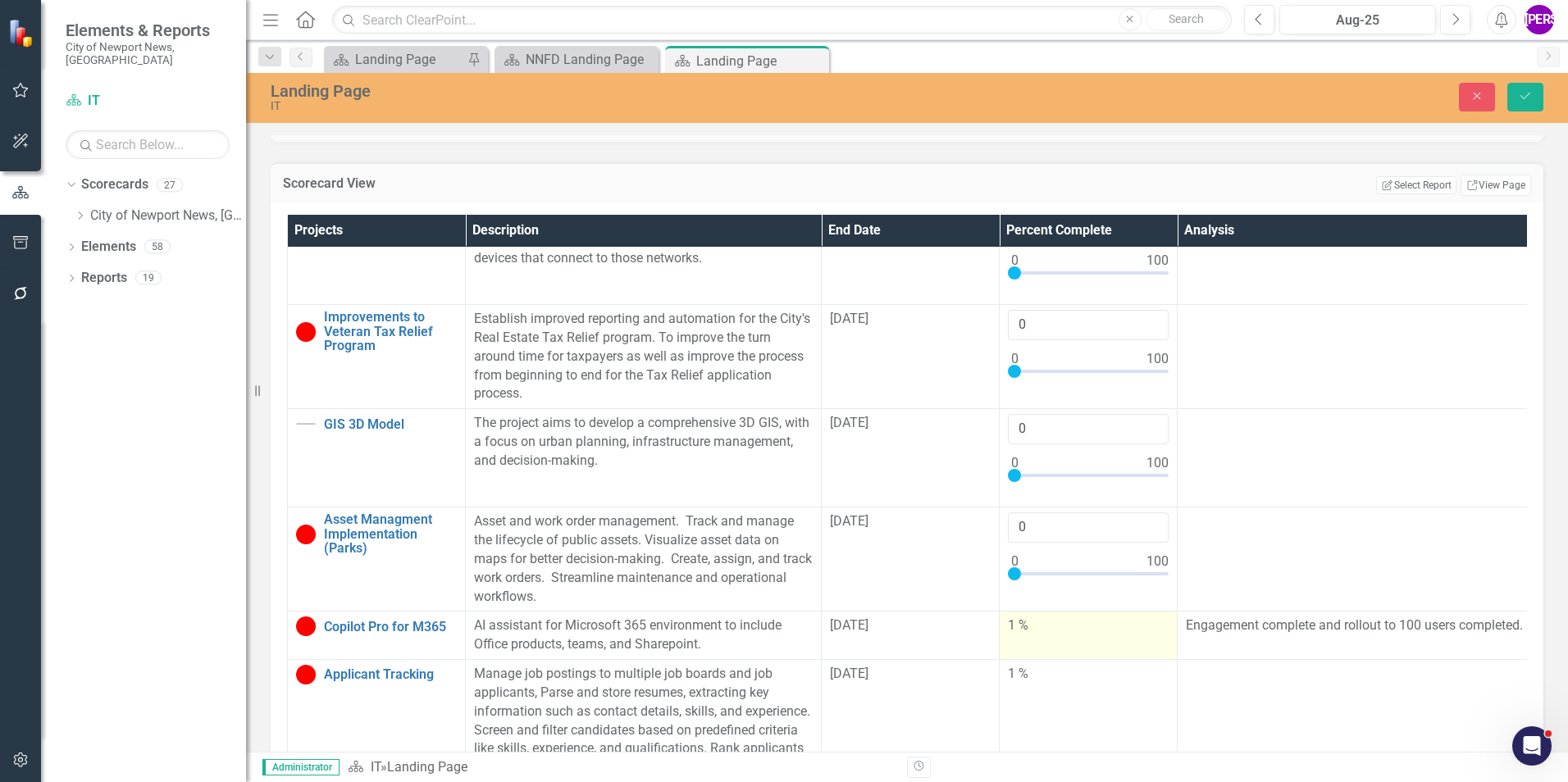
click at [1062, 612] on td "1 %" at bounding box center [1089, 636] width 178 height 49
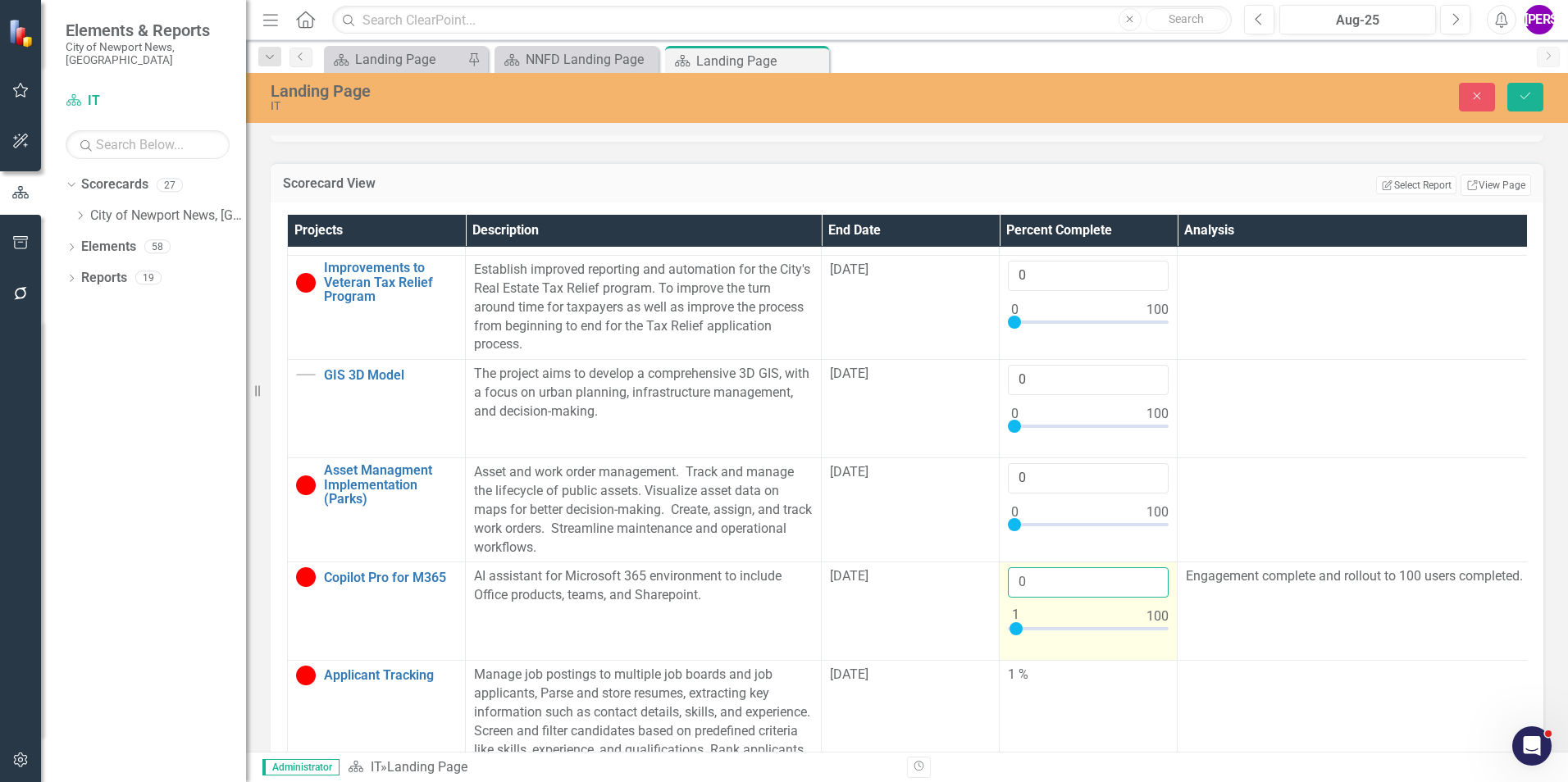
type input "0"
click at [1150, 598] on input "0" at bounding box center [1089, 582] width 161 height 30
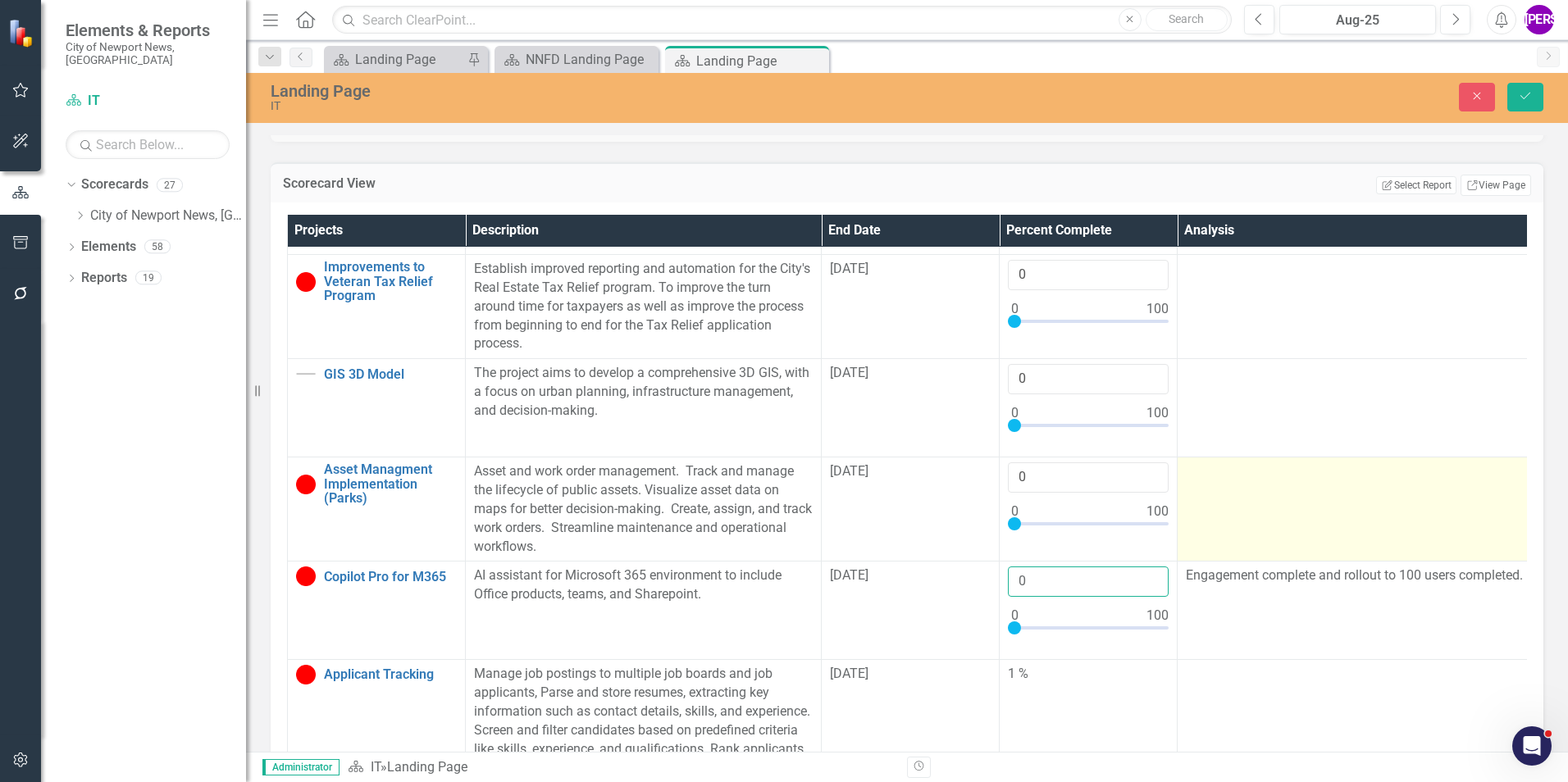
scroll to position [1215, 0]
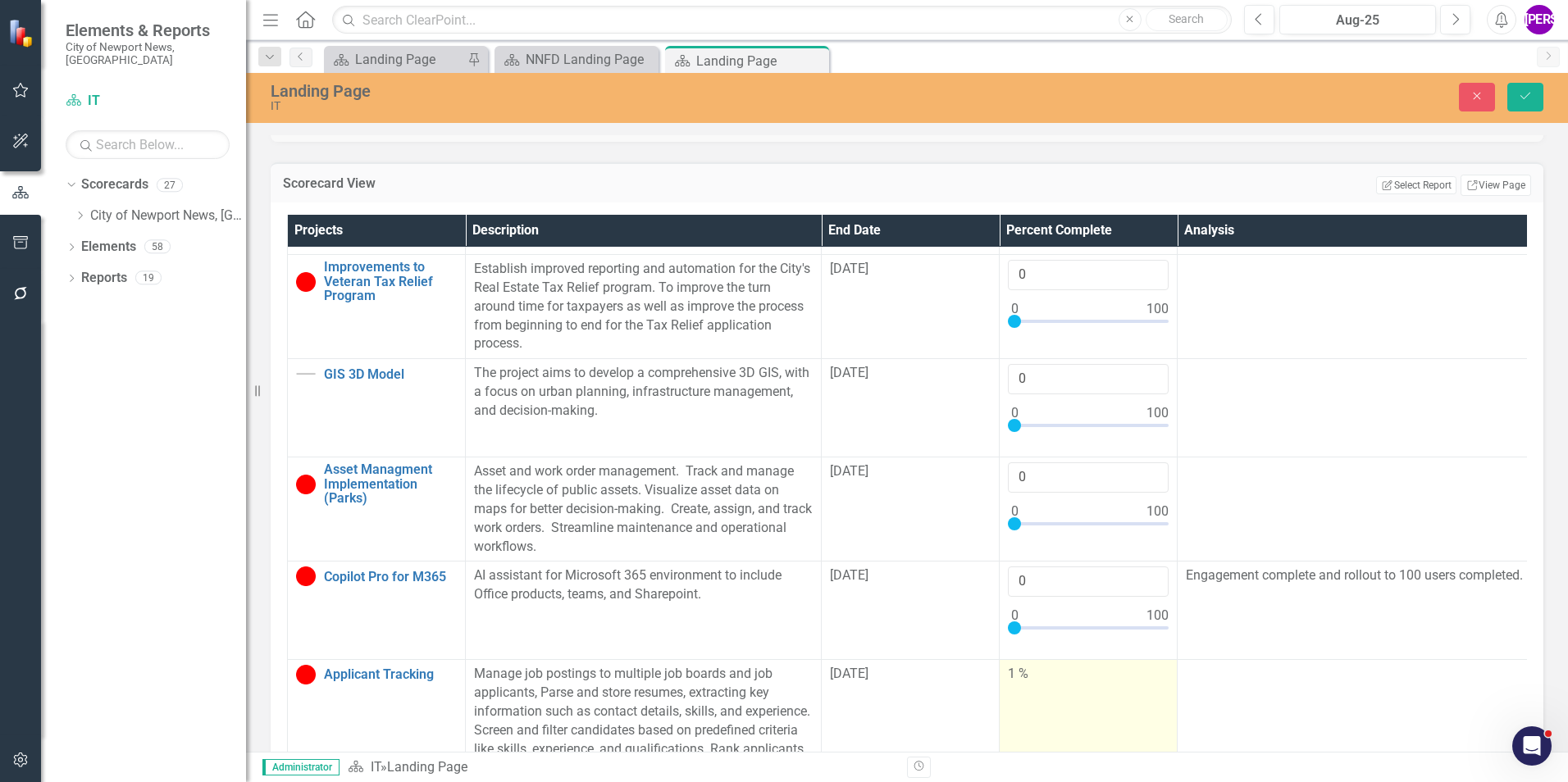
click at [1083, 698] on td "1 %" at bounding box center [1089, 731] width 178 height 142
type input "0"
click at [1153, 665] on input "0" at bounding box center [1089, 680] width 161 height 30
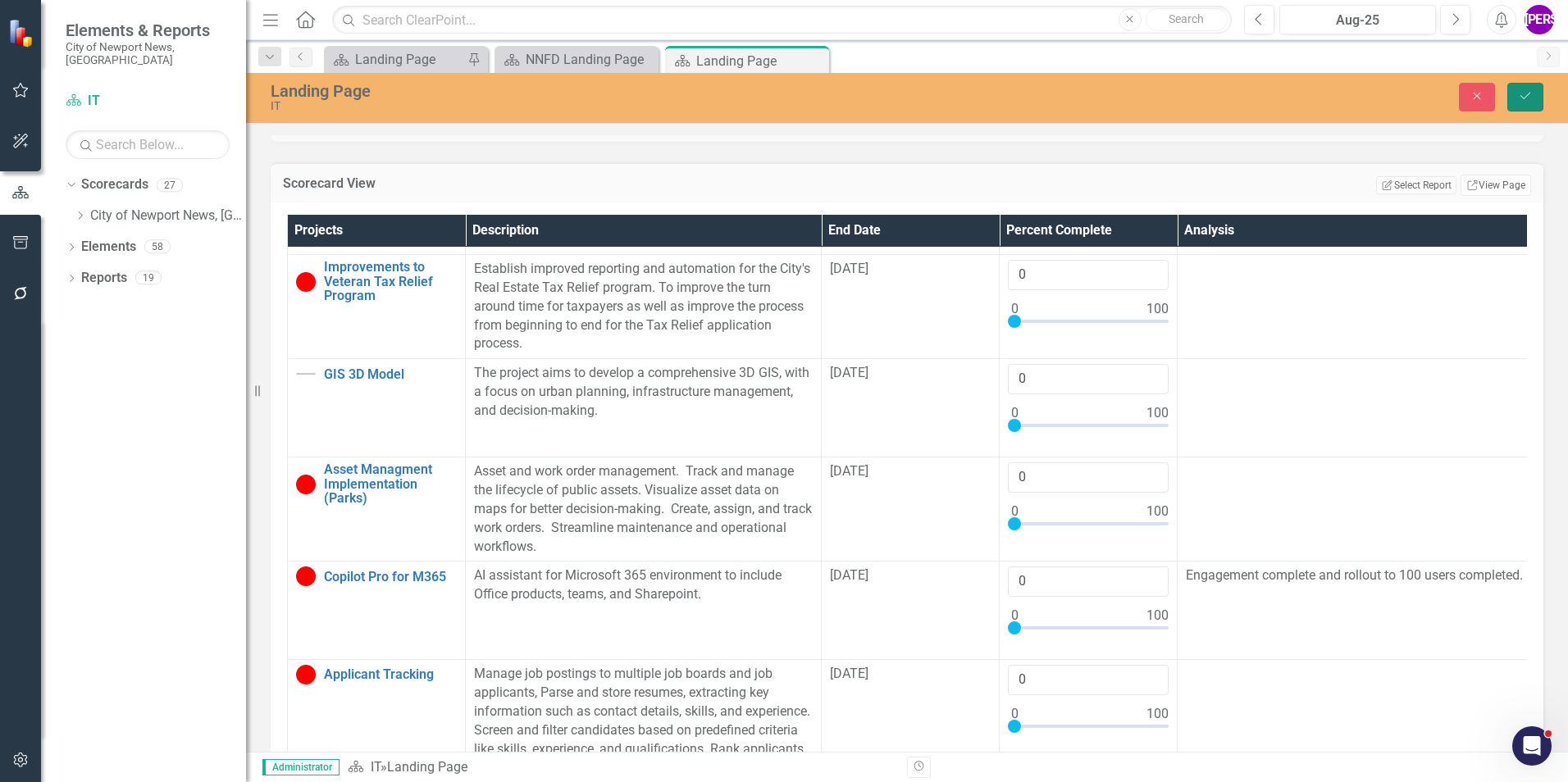
click at [1514, 98] on button "Save" at bounding box center [1525, 97] width 36 height 28
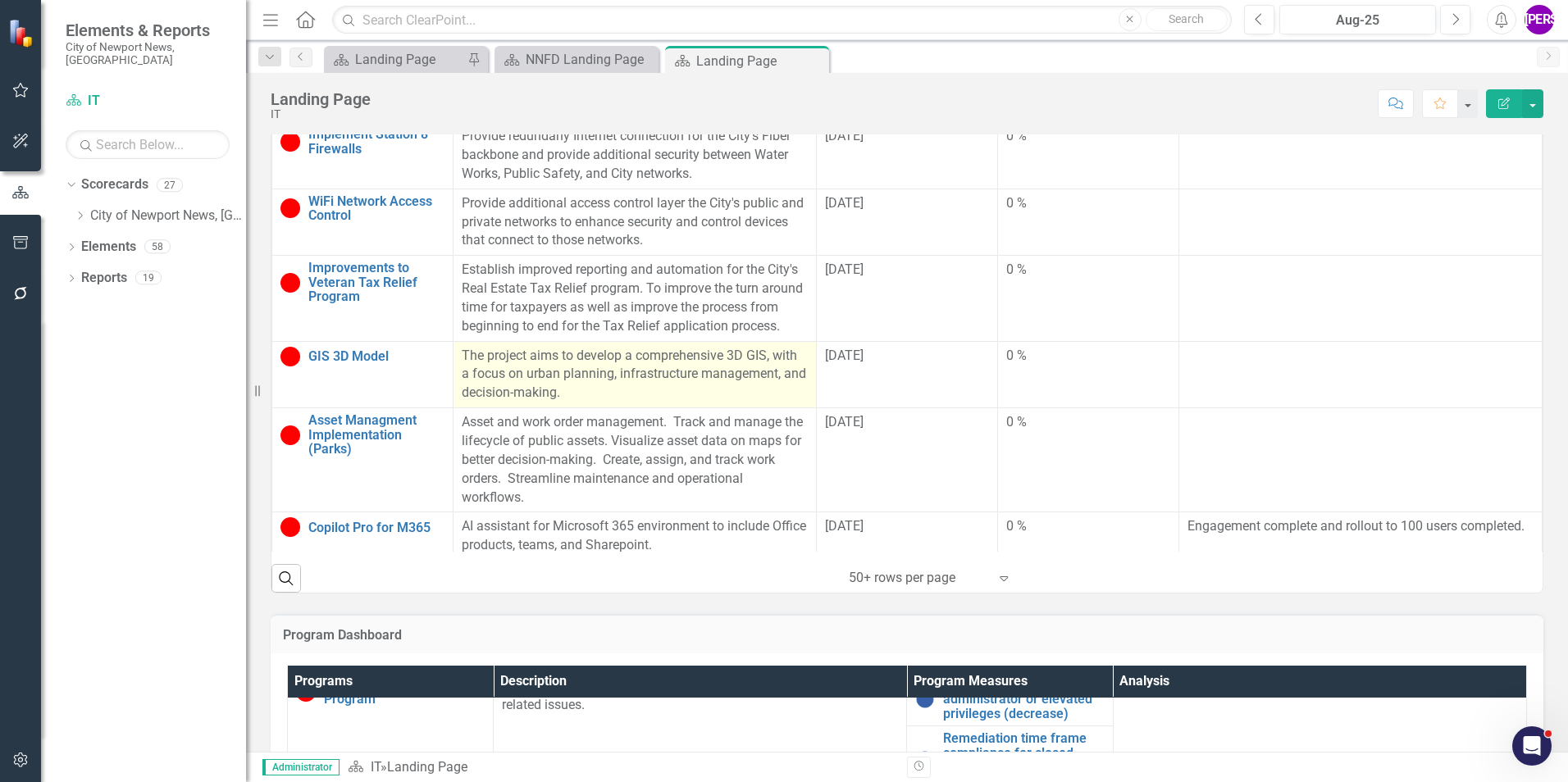
scroll to position [831, 0]
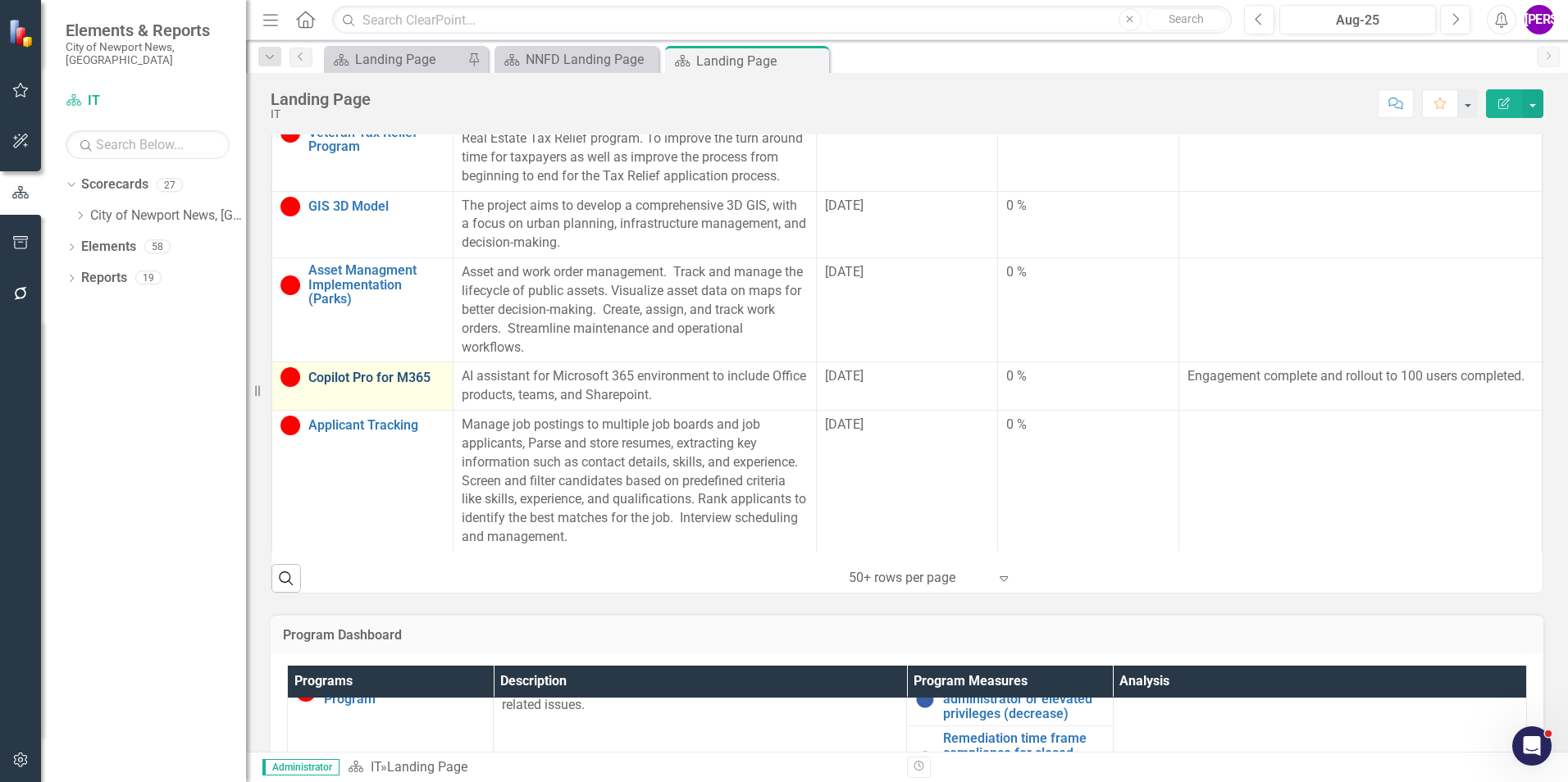
click at [379, 371] on link "Copilot Pro for M365" at bounding box center [377, 378] width 136 height 15
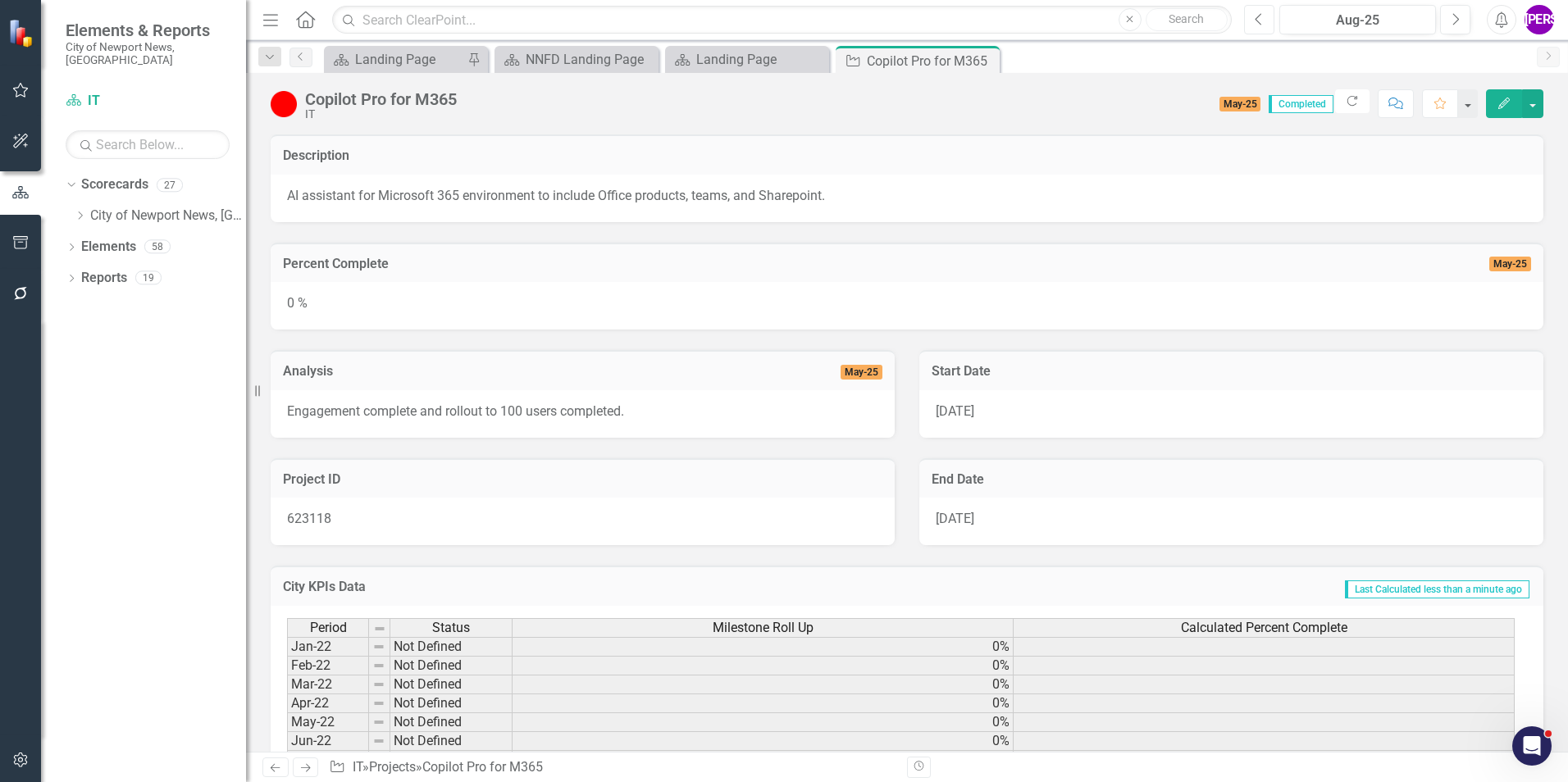
click at [1255, 31] on button "Previous" at bounding box center [1259, 19] width 30 height 29
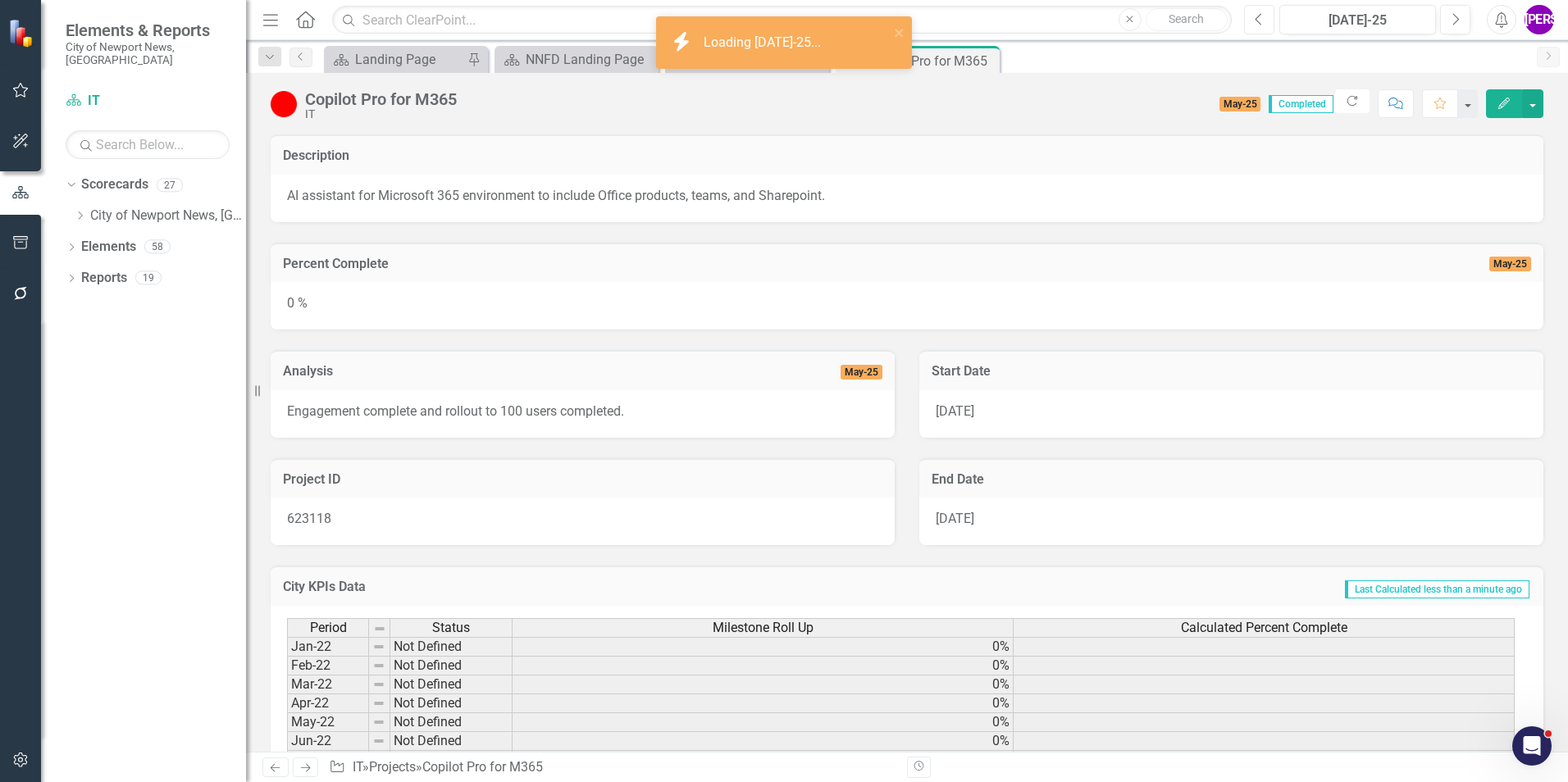
click at [1255, 31] on button "Previous" at bounding box center [1259, 19] width 30 height 29
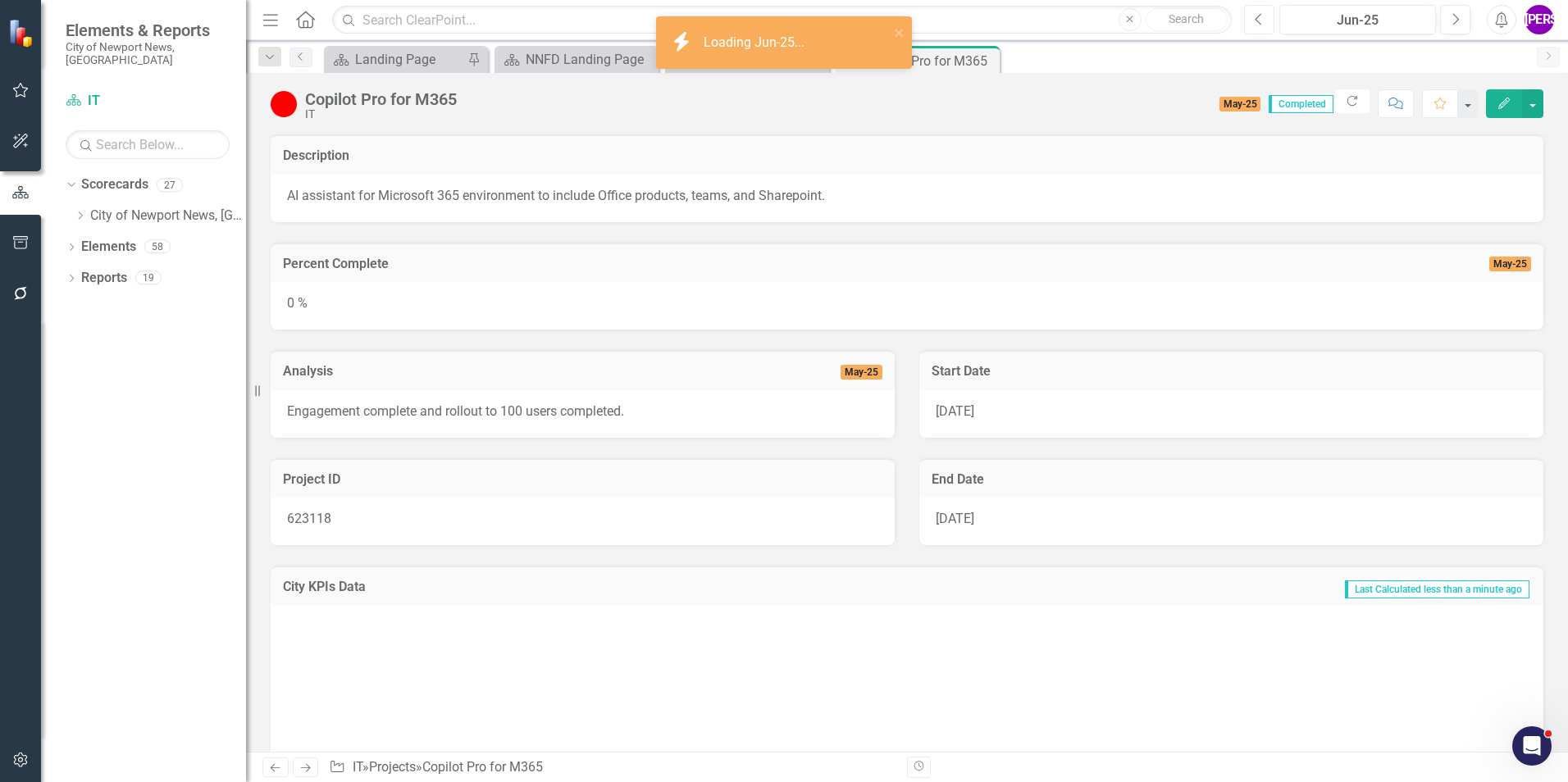
click at [1255, 23] on icon "Previous" at bounding box center [1259, 20] width 9 height 15
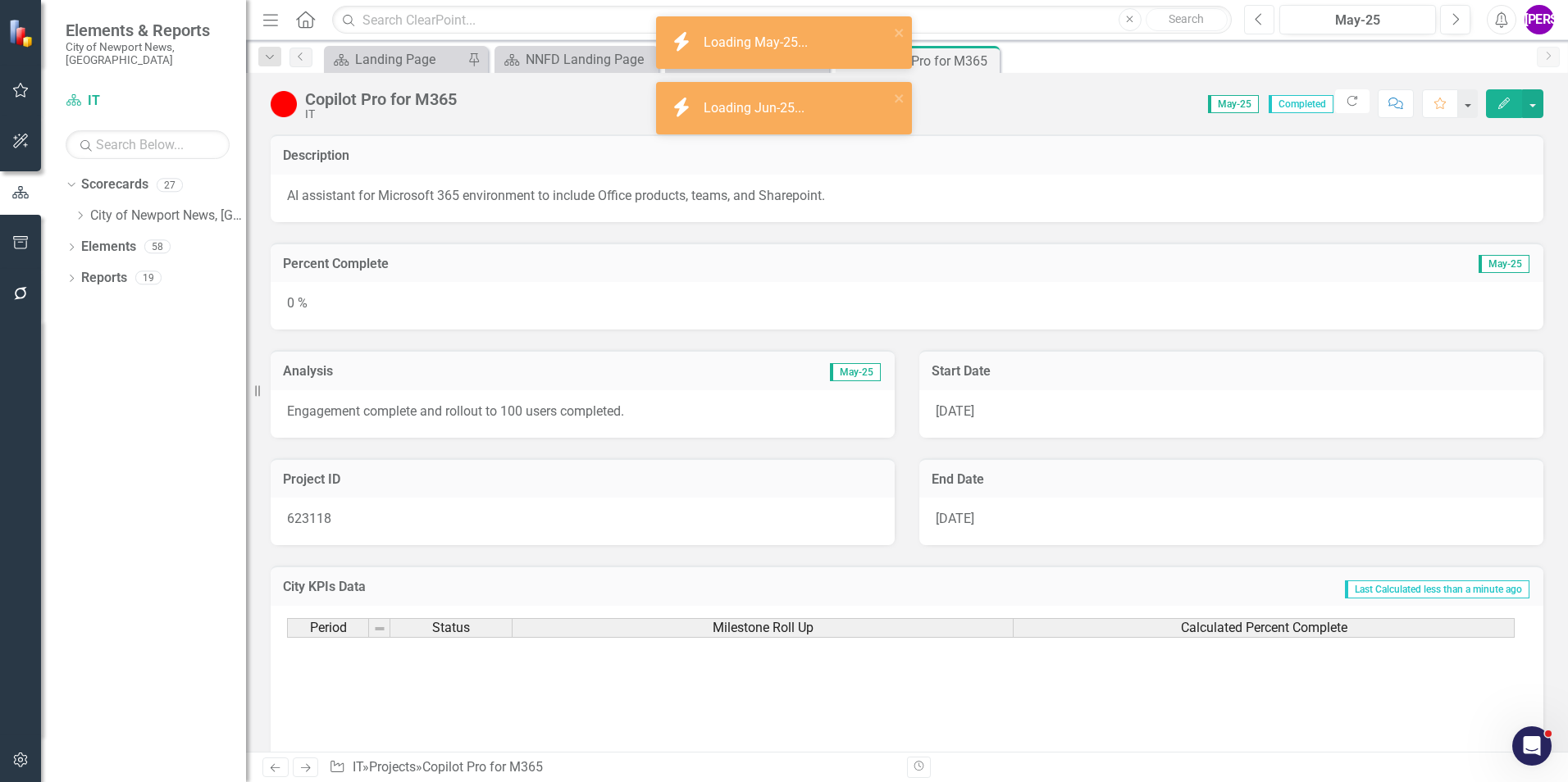
click at [1252, 23] on button "Previous" at bounding box center [1259, 19] width 30 height 29
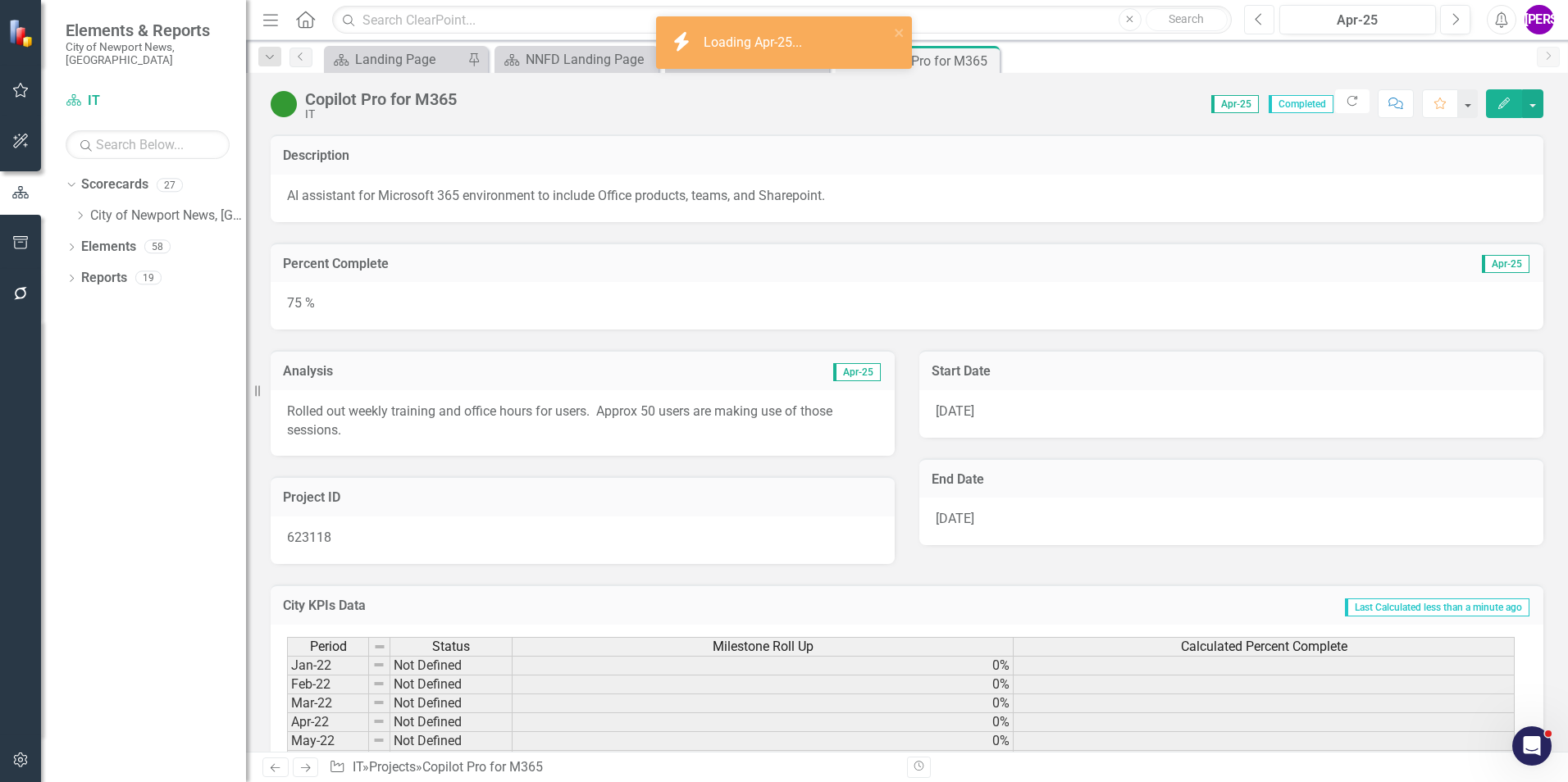
click at [1252, 23] on button "Previous" at bounding box center [1259, 19] width 30 height 29
click at [1449, 21] on button "Next" at bounding box center [1455, 19] width 30 height 29
click at [1445, 21] on button "Next" at bounding box center [1455, 19] width 30 height 29
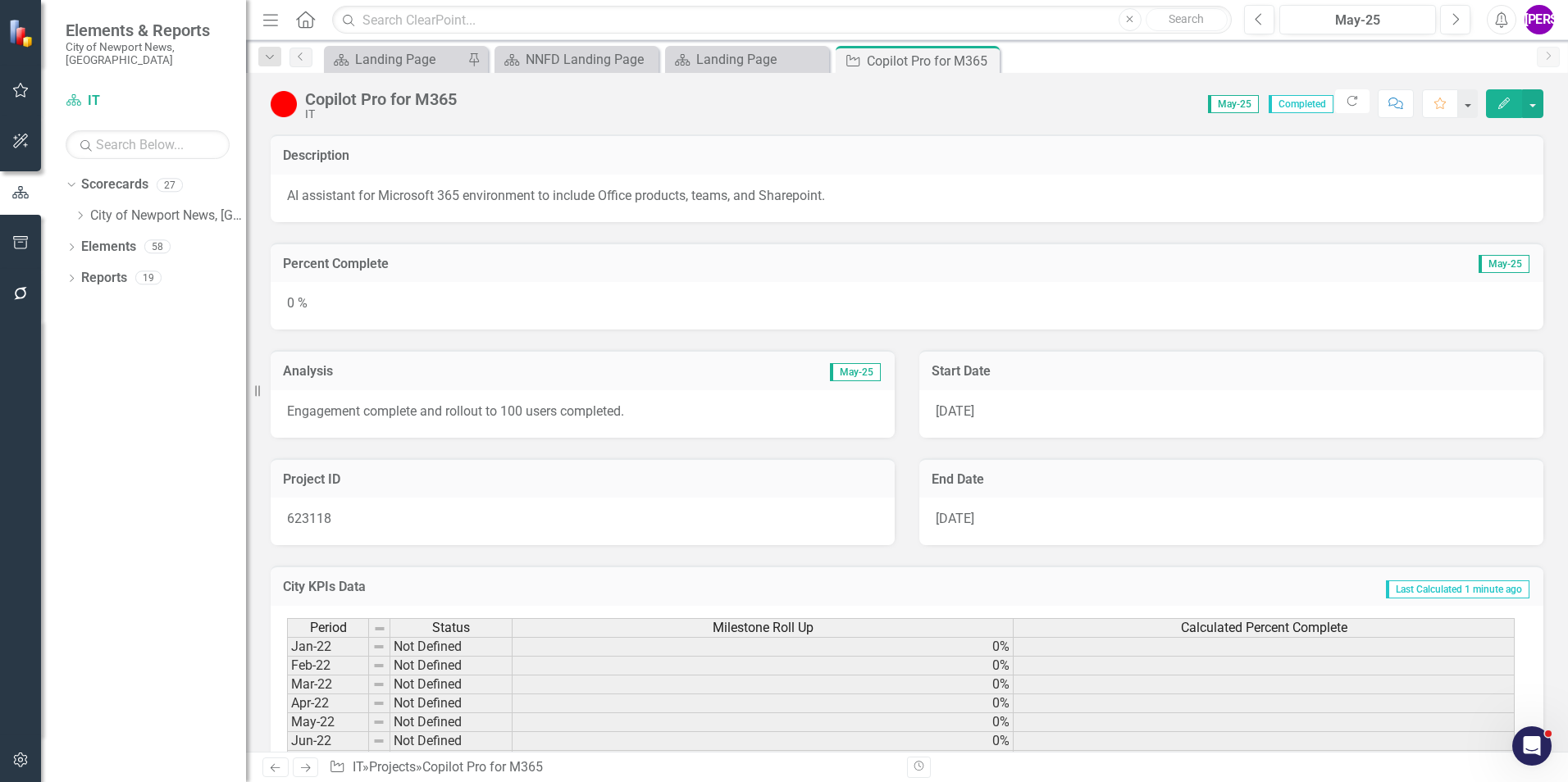
click at [1277, 25] on div "Previous May-25 Next" at bounding box center [1361, 19] width 234 height 29
click at [1270, 24] on button "Previous" at bounding box center [1259, 19] width 30 height 29
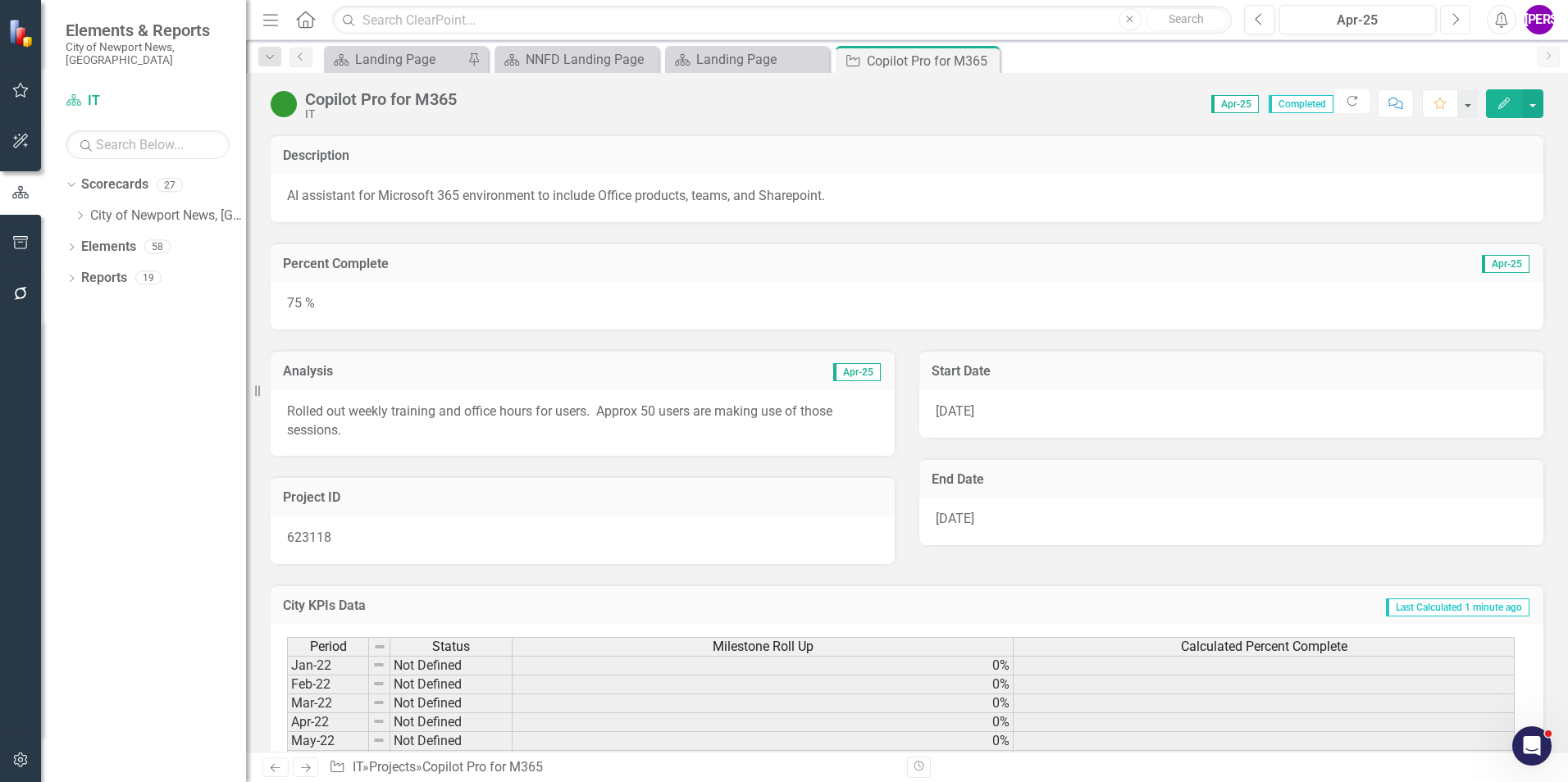
click at [1448, 23] on button "Next" at bounding box center [1455, 19] width 30 height 29
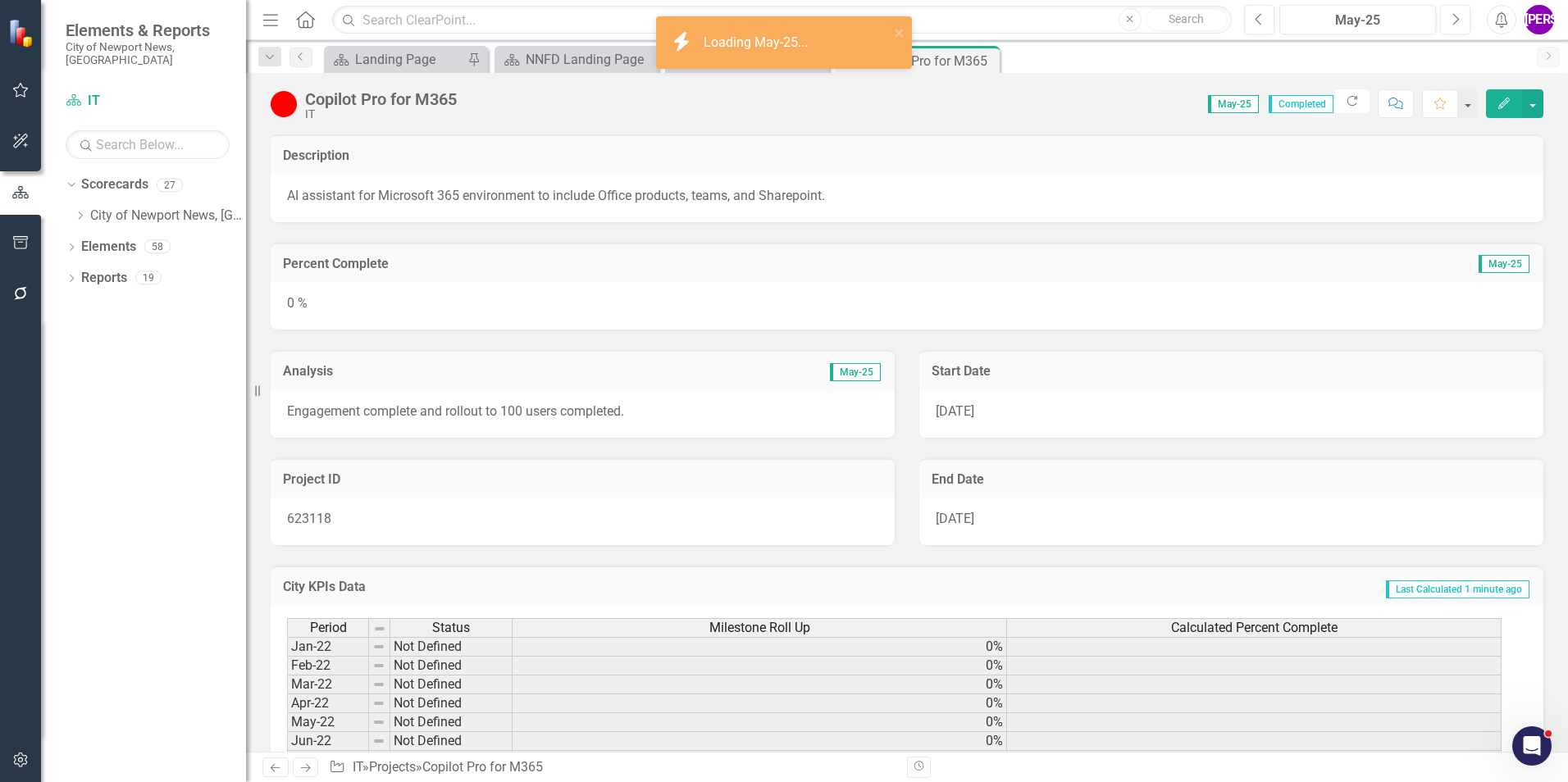
click at [1495, 108] on button "Edit" at bounding box center [1504, 104] width 36 height 28
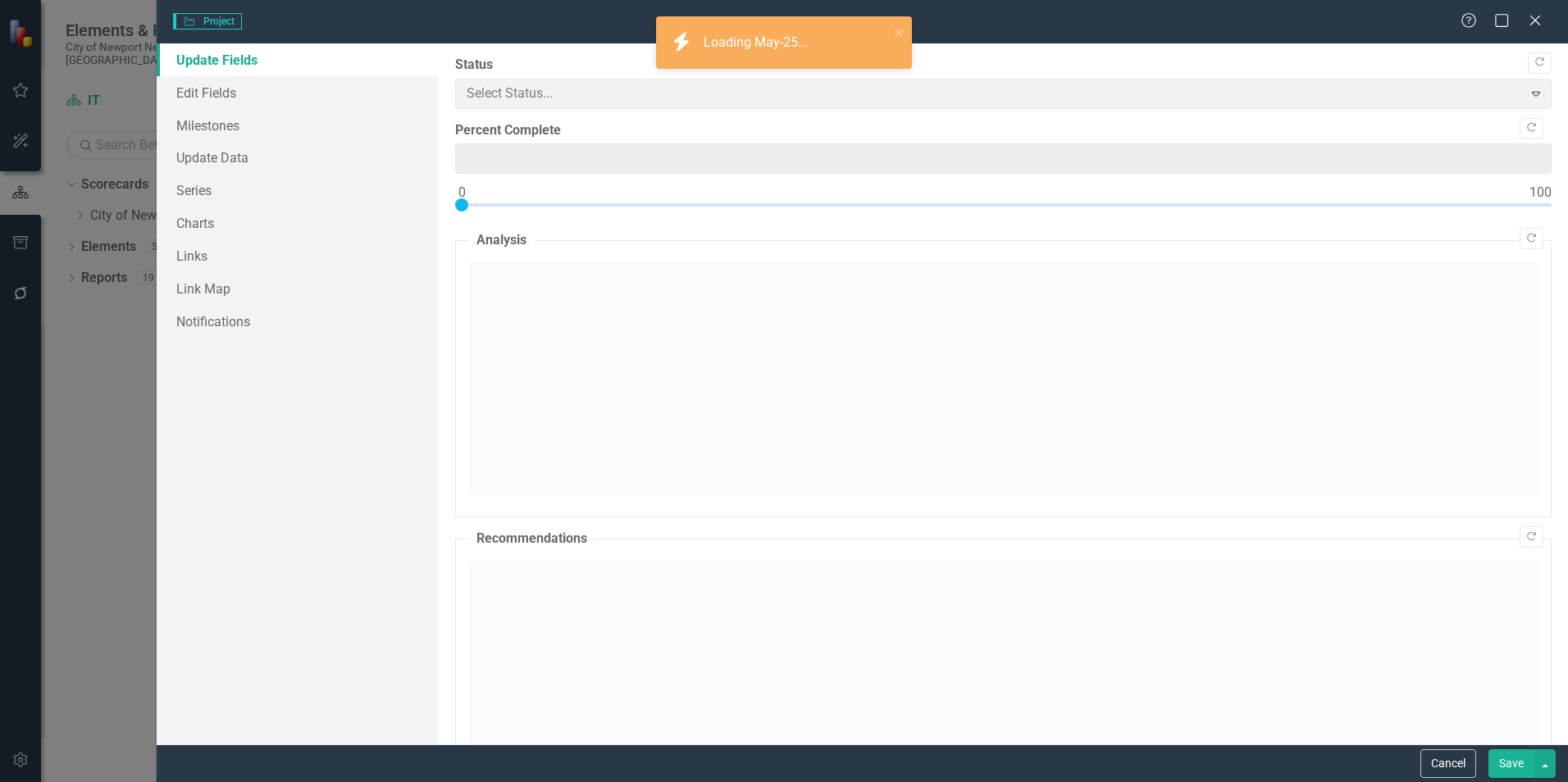
type input "0"
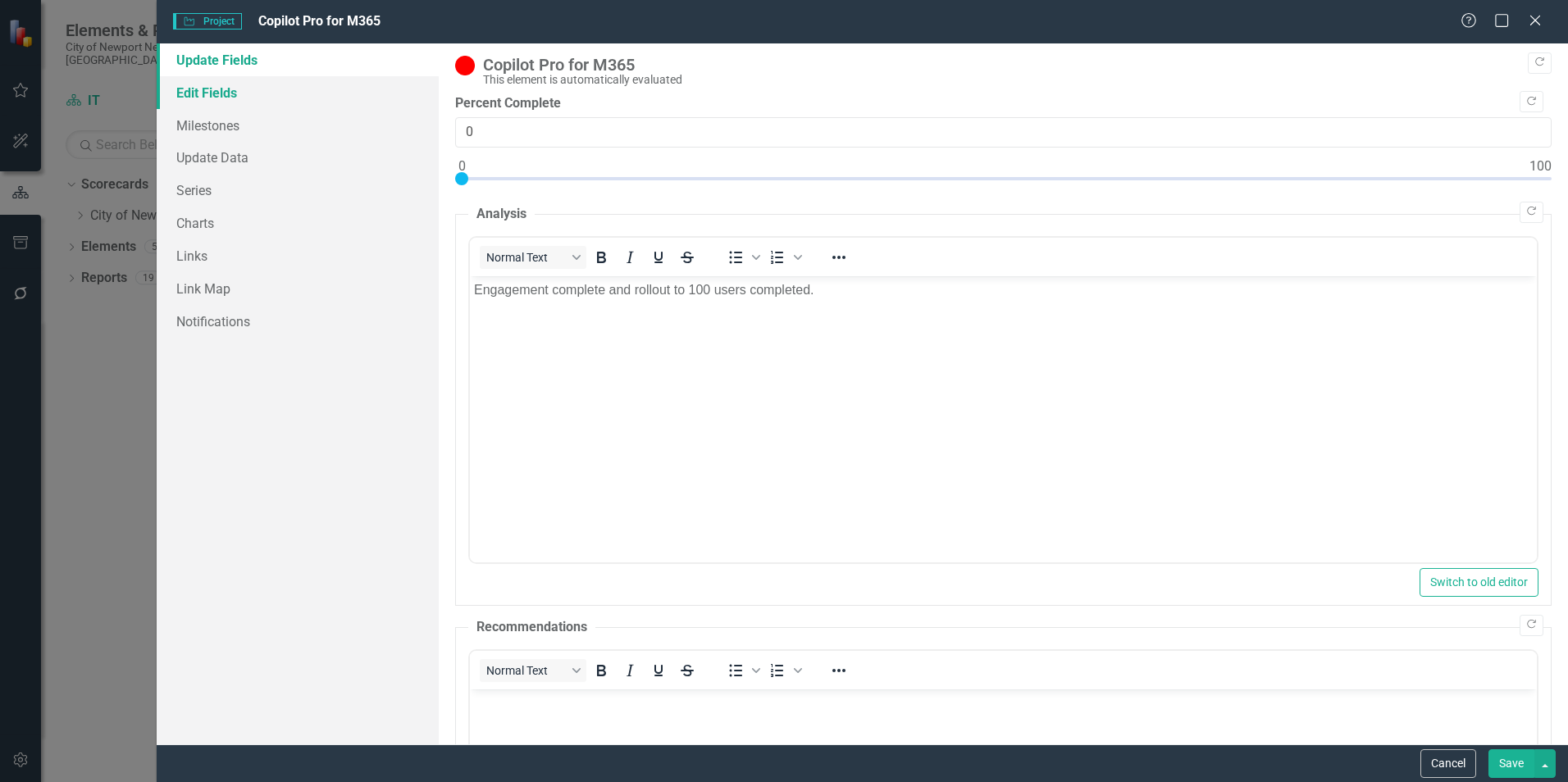
click at [213, 104] on link "Edit Fields" at bounding box center [297, 92] width 282 height 33
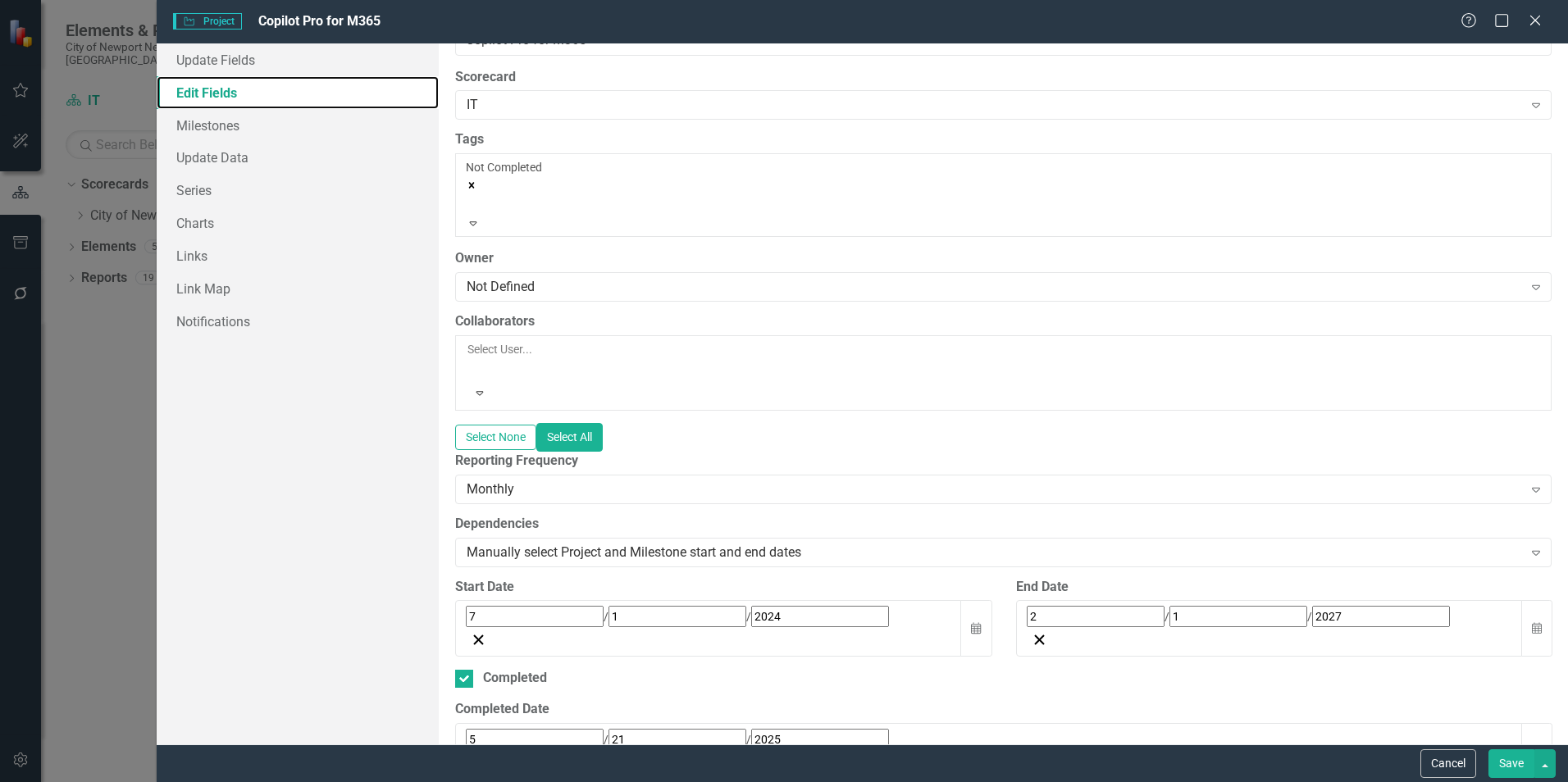
scroll to position [82, 0]
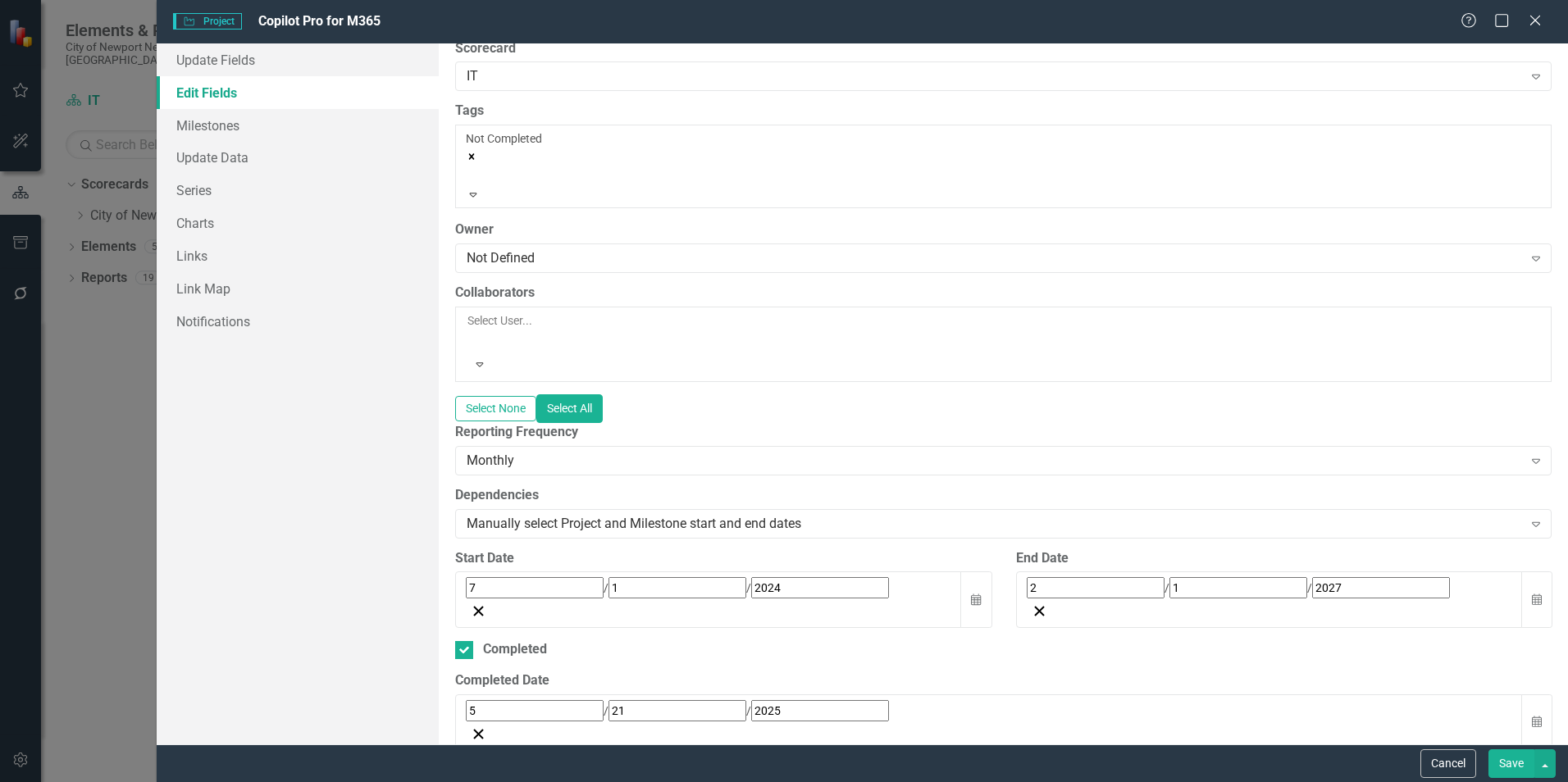
click at [1505, 759] on button "Save" at bounding box center [1511, 764] width 46 height 28
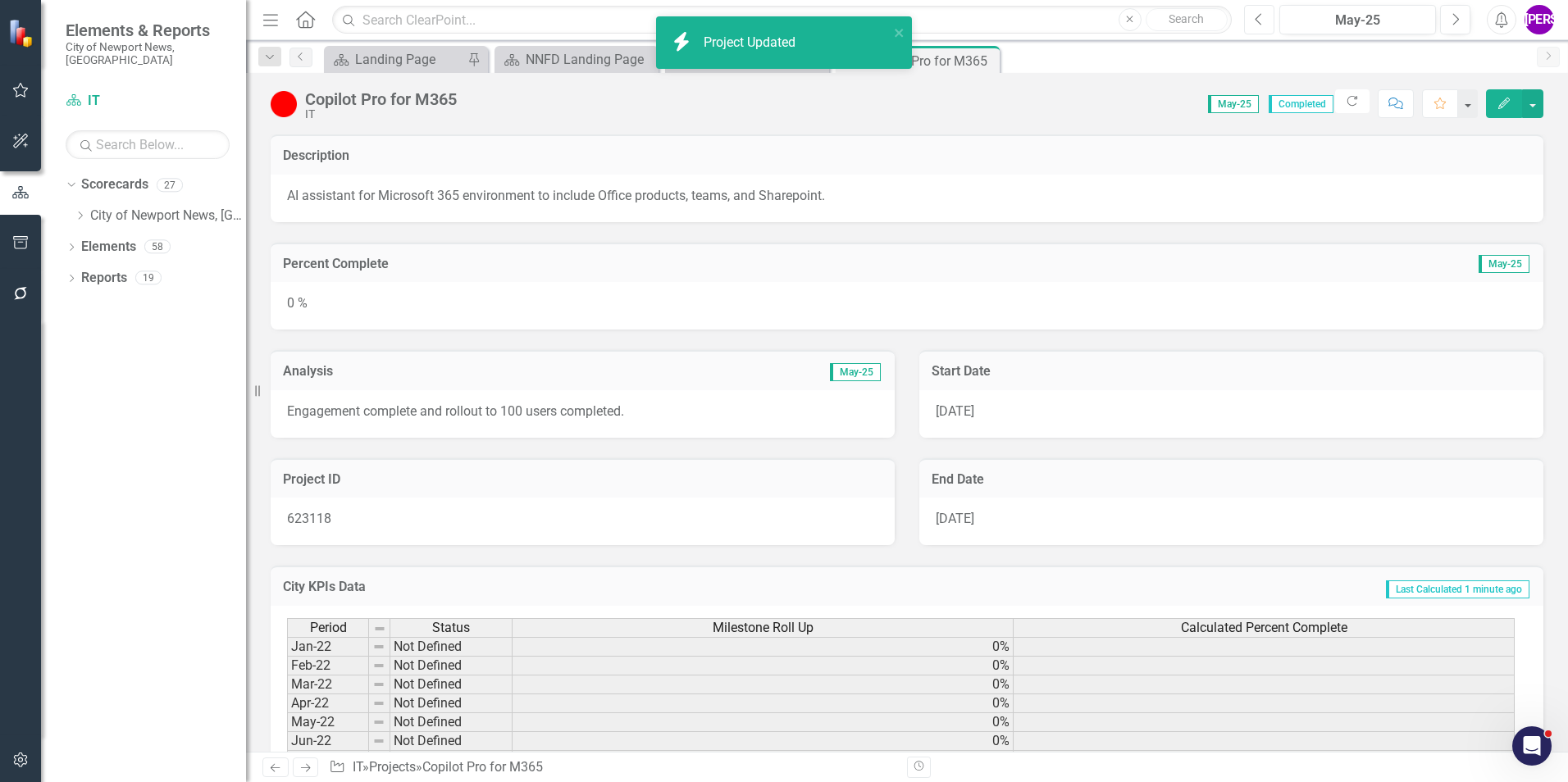
click at [1265, 26] on button "Previous" at bounding box center [1259, 19] width 30 height 29
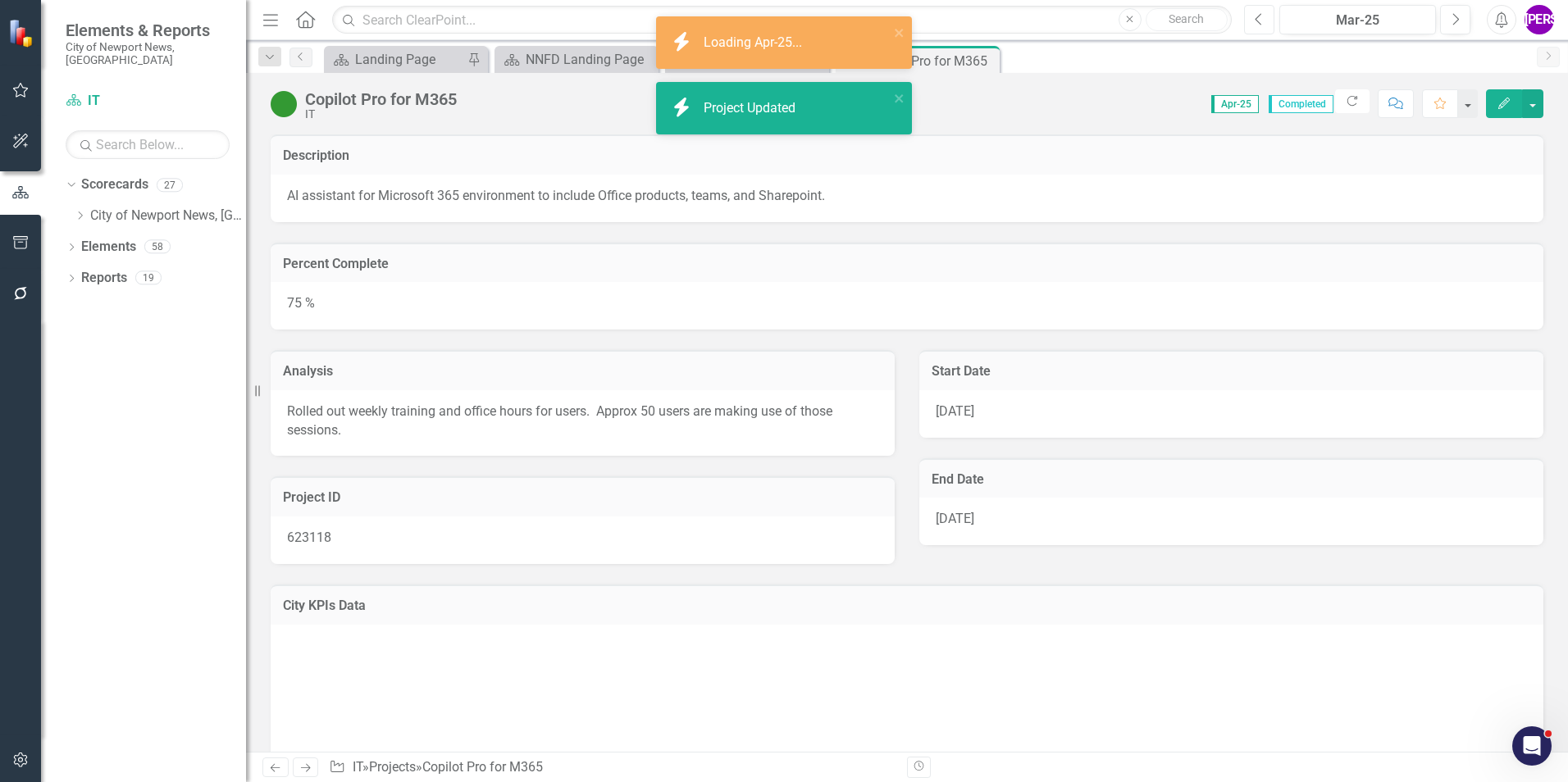
click at [1265, 26] on button "Previous" at bounding box center [1259, 19] width 30 height 29
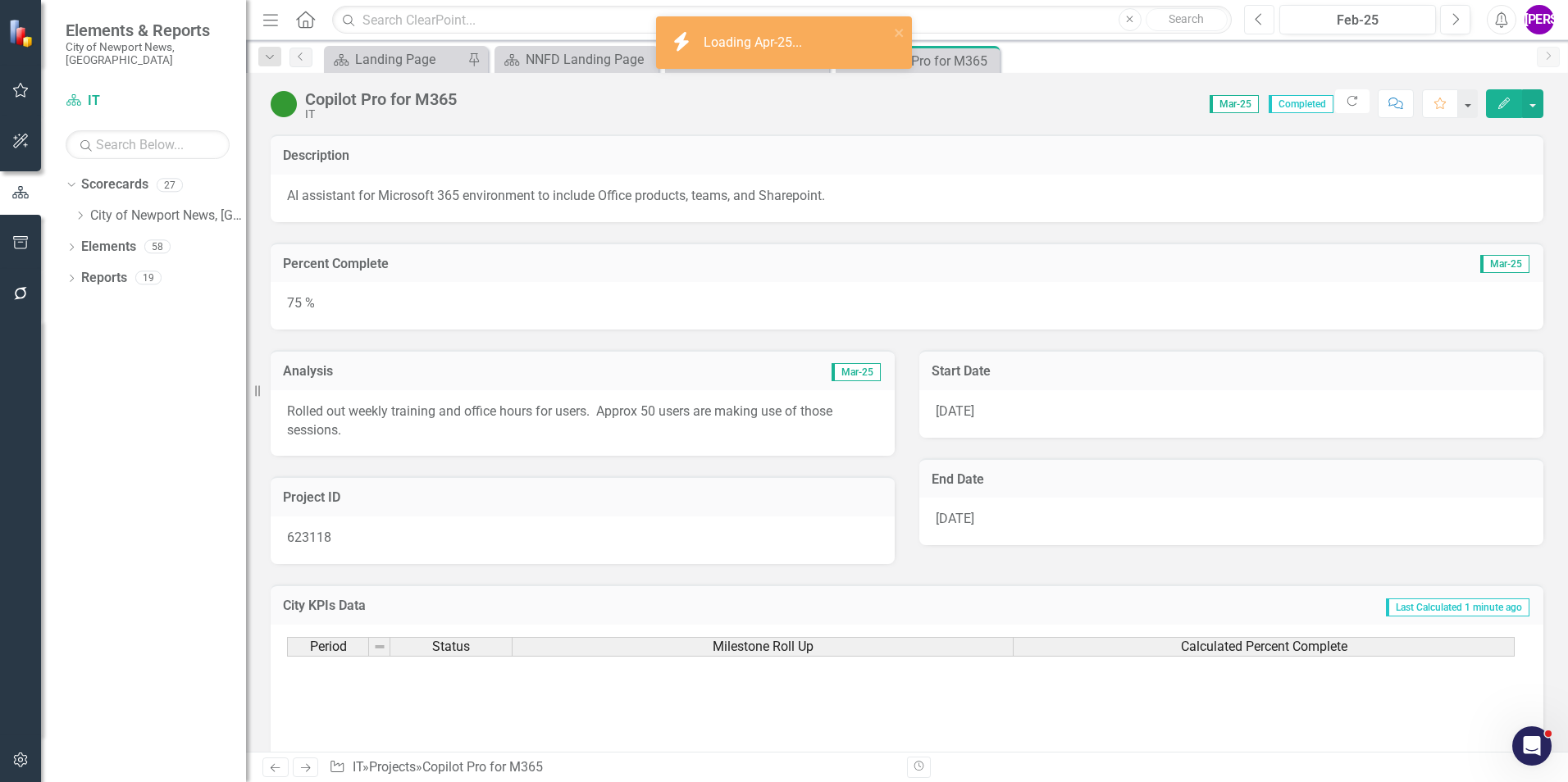
click at [1265, 26] on button "Previous" at bounding box center [1259, 19] width 30 height 29
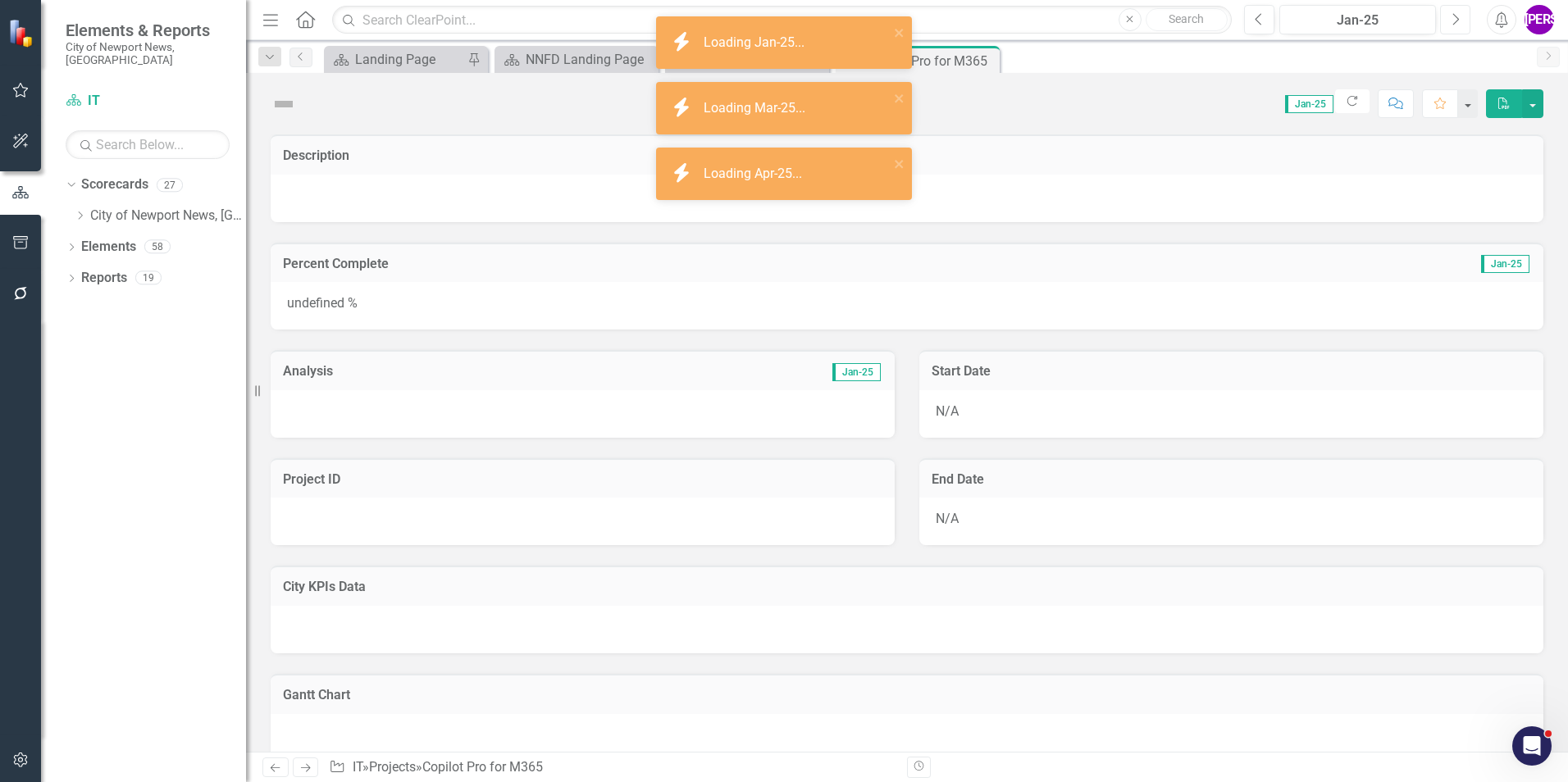
click at [1446, 23] on button "Next" at bounding box center [1455, 19] width 30 height 29
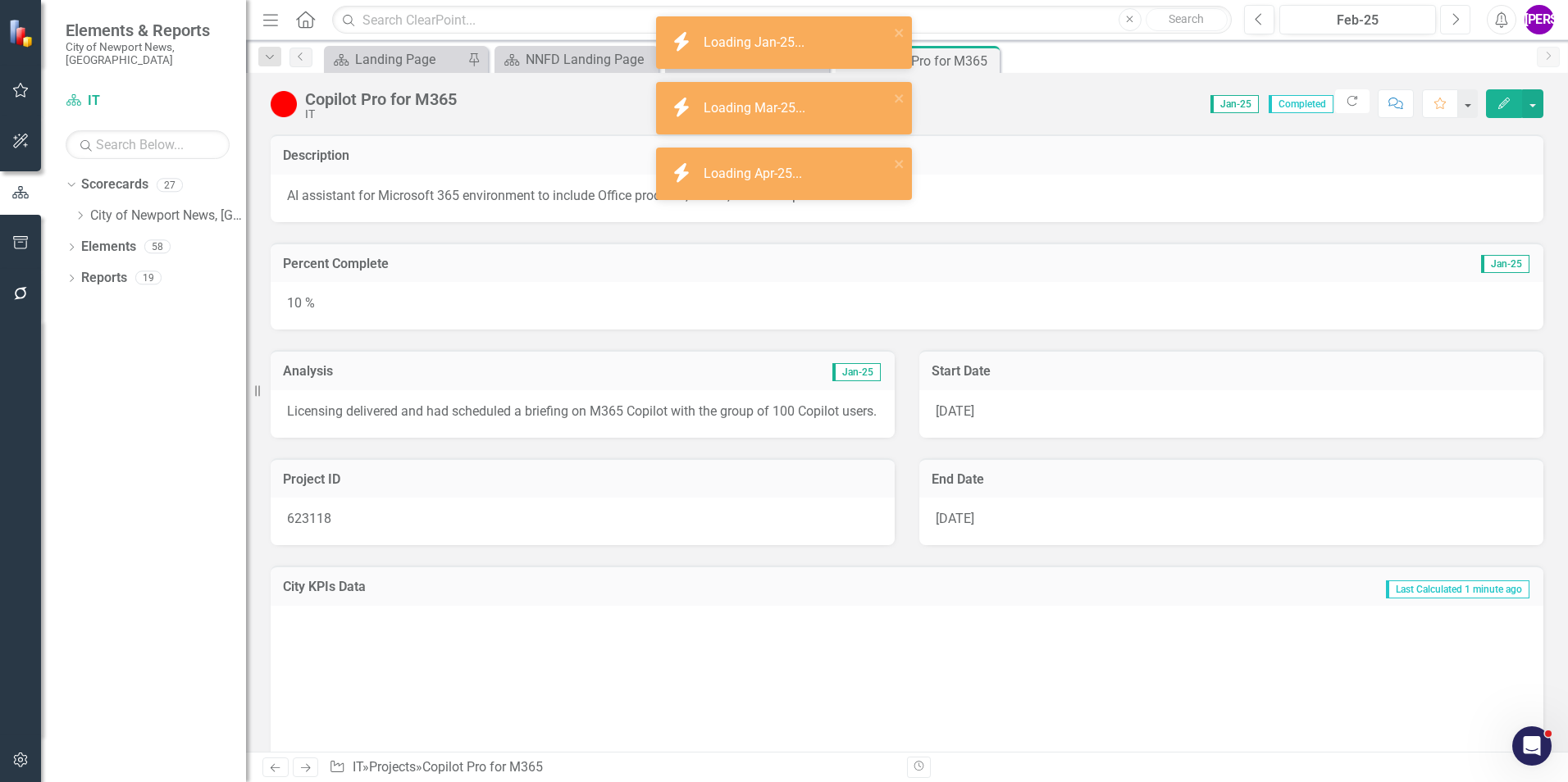
click at [1447, 24] on button "Next" at bounding box center [1455, 19] width 30 height 29
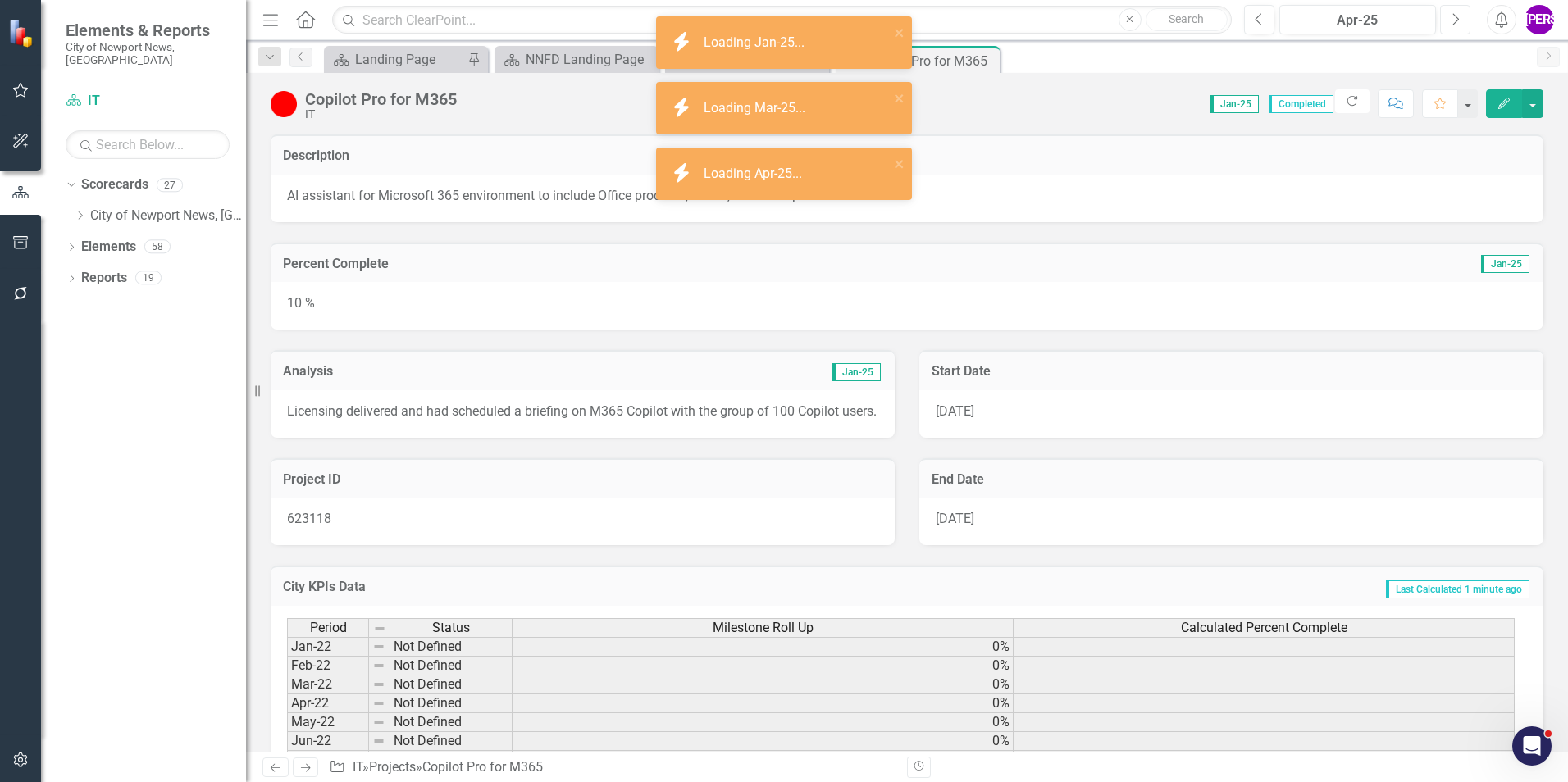
click at [1447, 24] on button "Next" at bounding box center [1455, 19] width 30 height 29
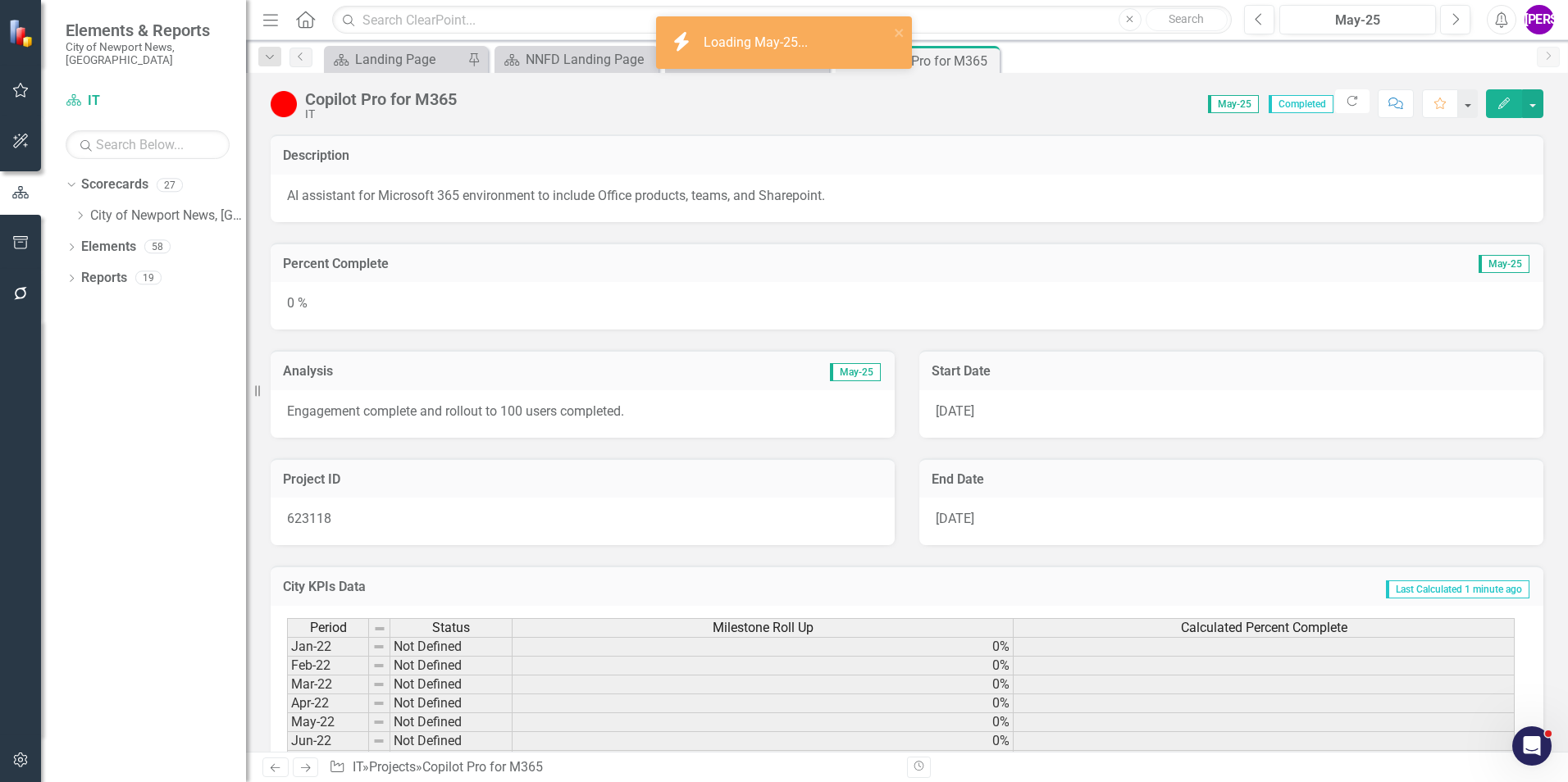
click at [467, 281] on div "Percent Complete May-25" at bounding box center [906, 263] width 1273 height 40
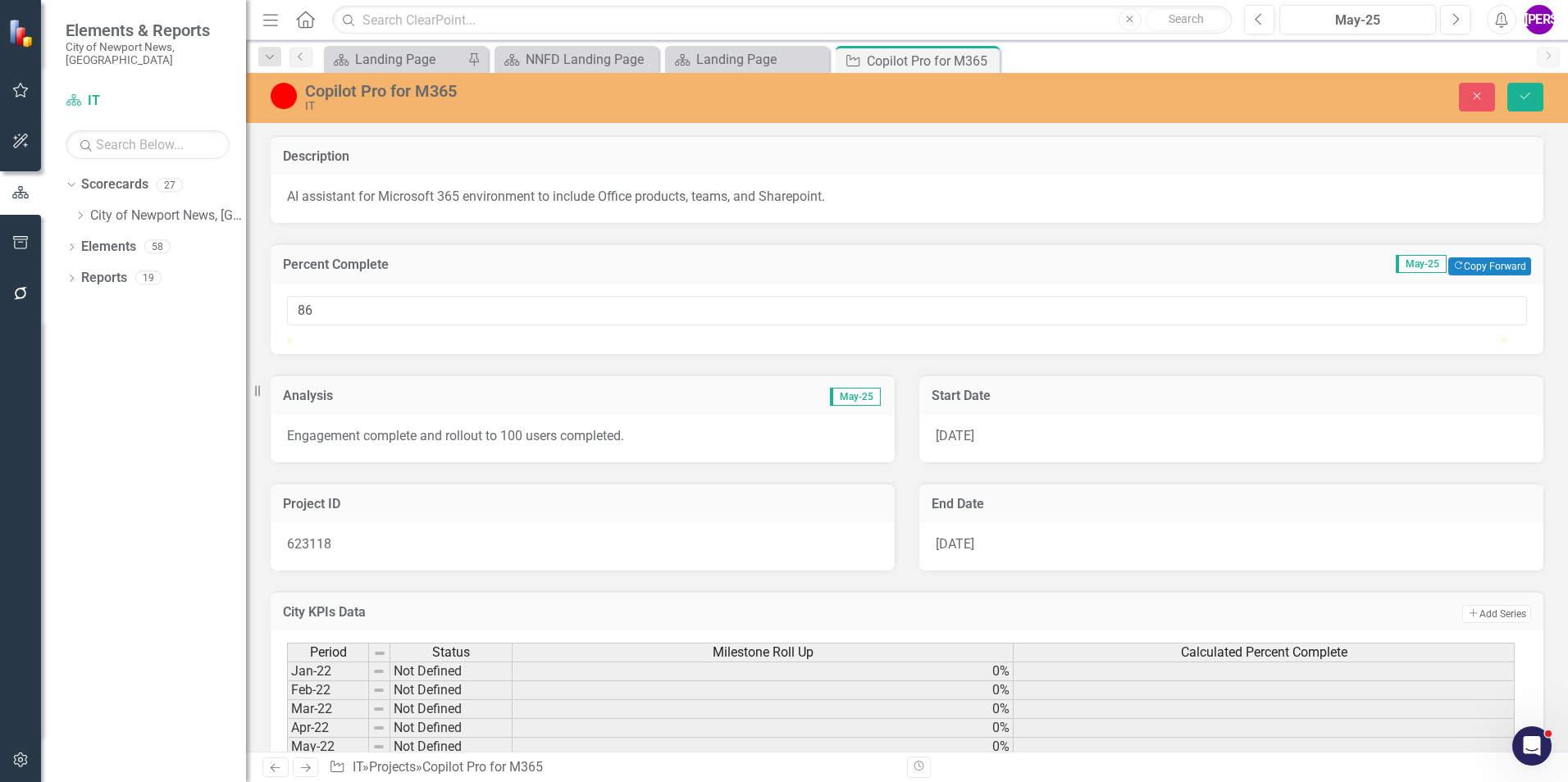
type input "100"
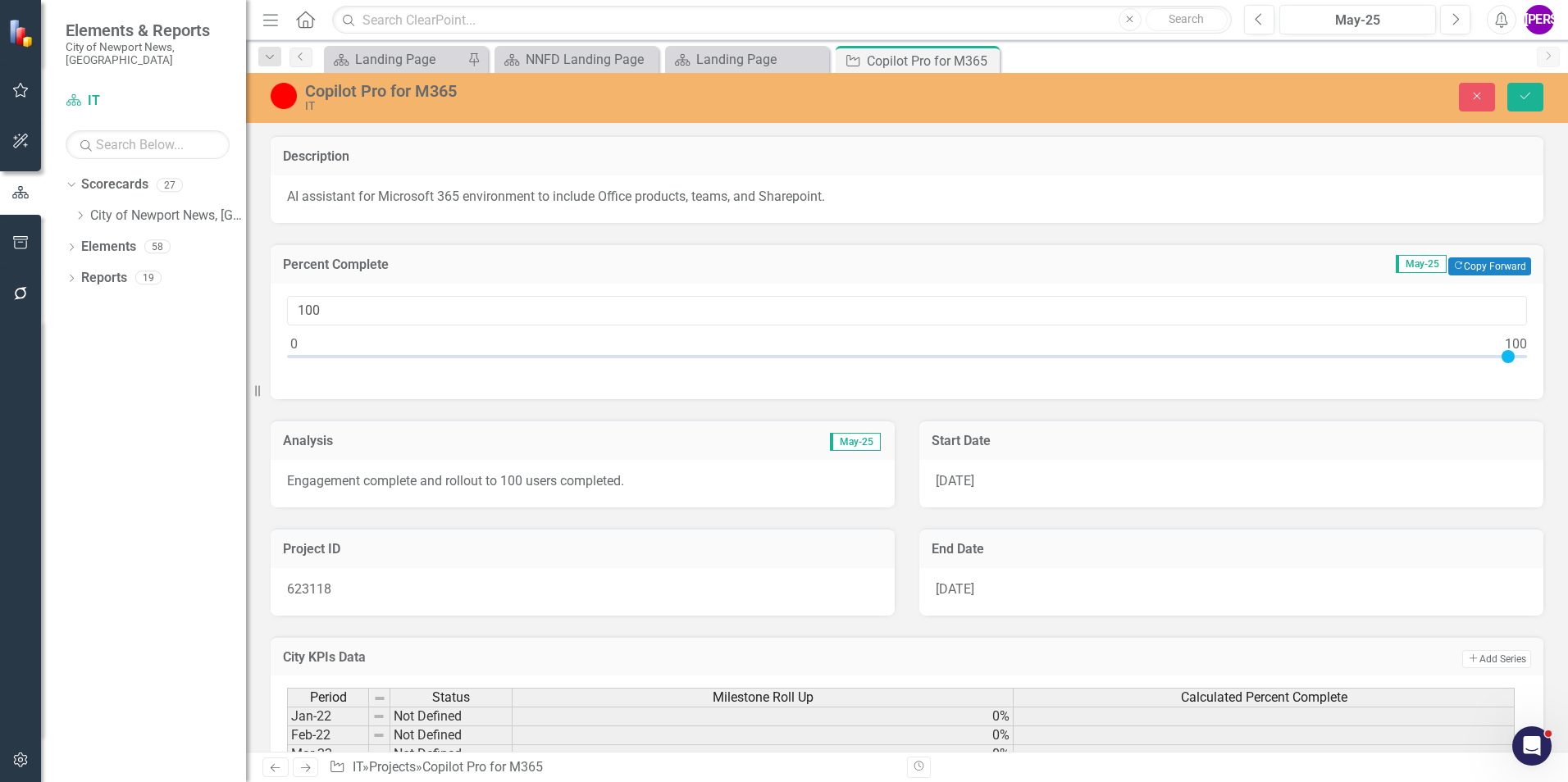
drag, startPoint x: 295, startPoint y: 354, endPoint x: 1605, endPoint y: 386, distance: 1310.4
click at [1567, 386] on html "icon.bolt Loading May-25... Elements & Reports City of Newport News, VA Scoreca…" at bounding box center [784, 391] width 1568 height 782
click at [1522, 106] on button "Save" at bounding box center [1525, 97] width 36 height 28
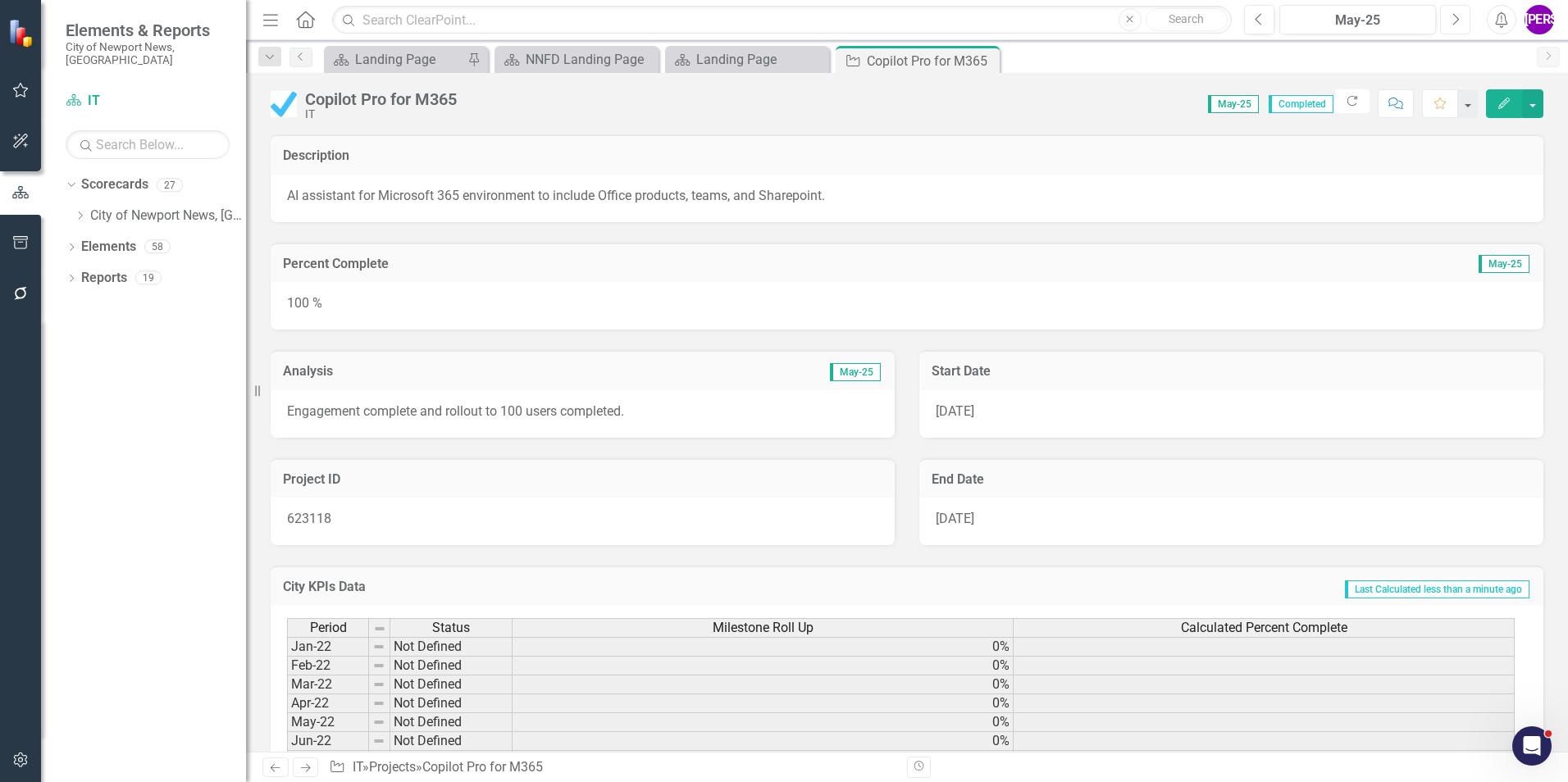
click at [1447, 15] on button "Next" at bounding box center [1455, 19] width 30 height 29
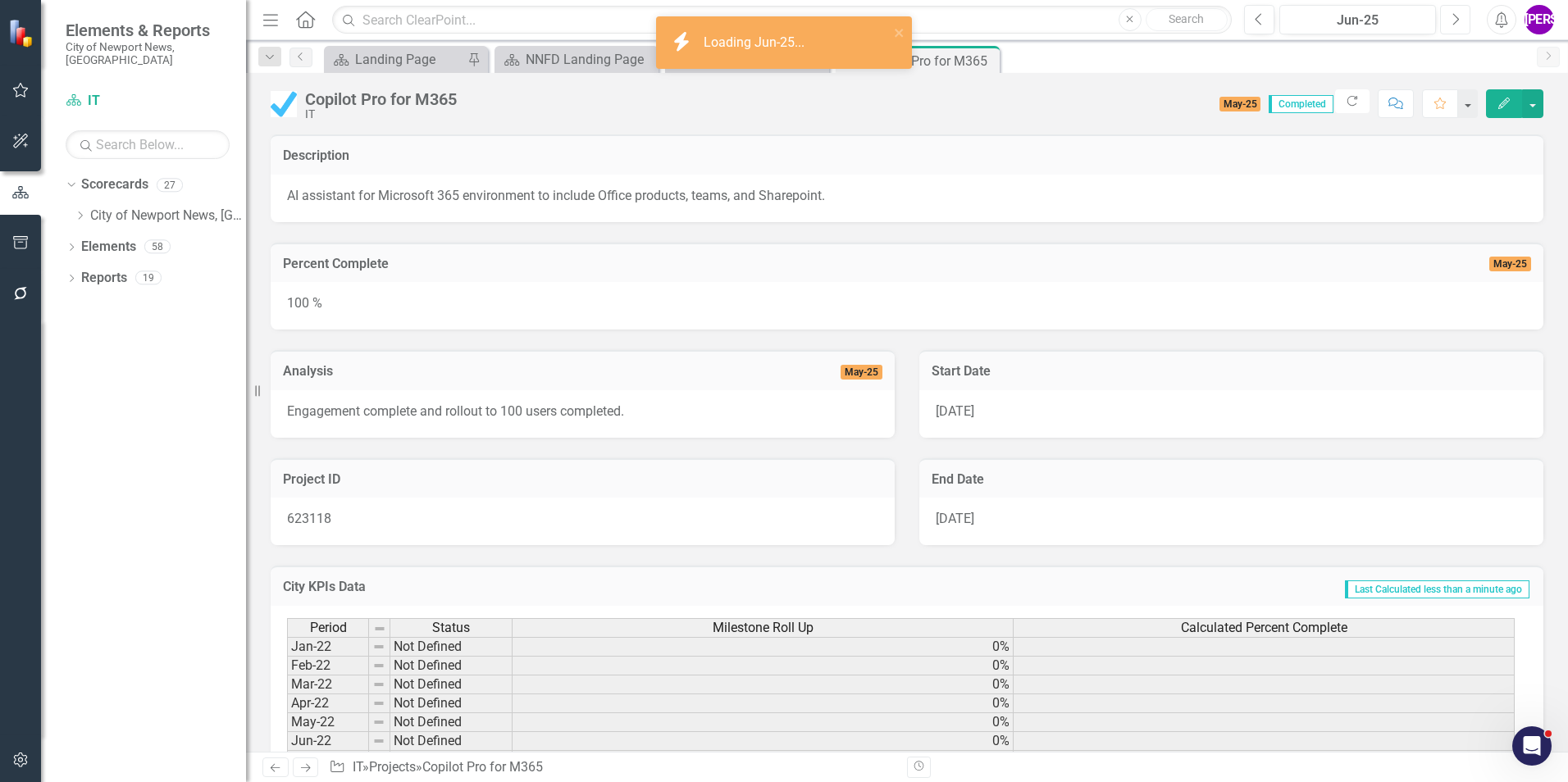
click at [1446, 17] on button "Next" at bounding box center [1455, 19] width 30 height 29
click at [986, 58] on icon "Close" at bounding box center [984, 61] width 17 height 13
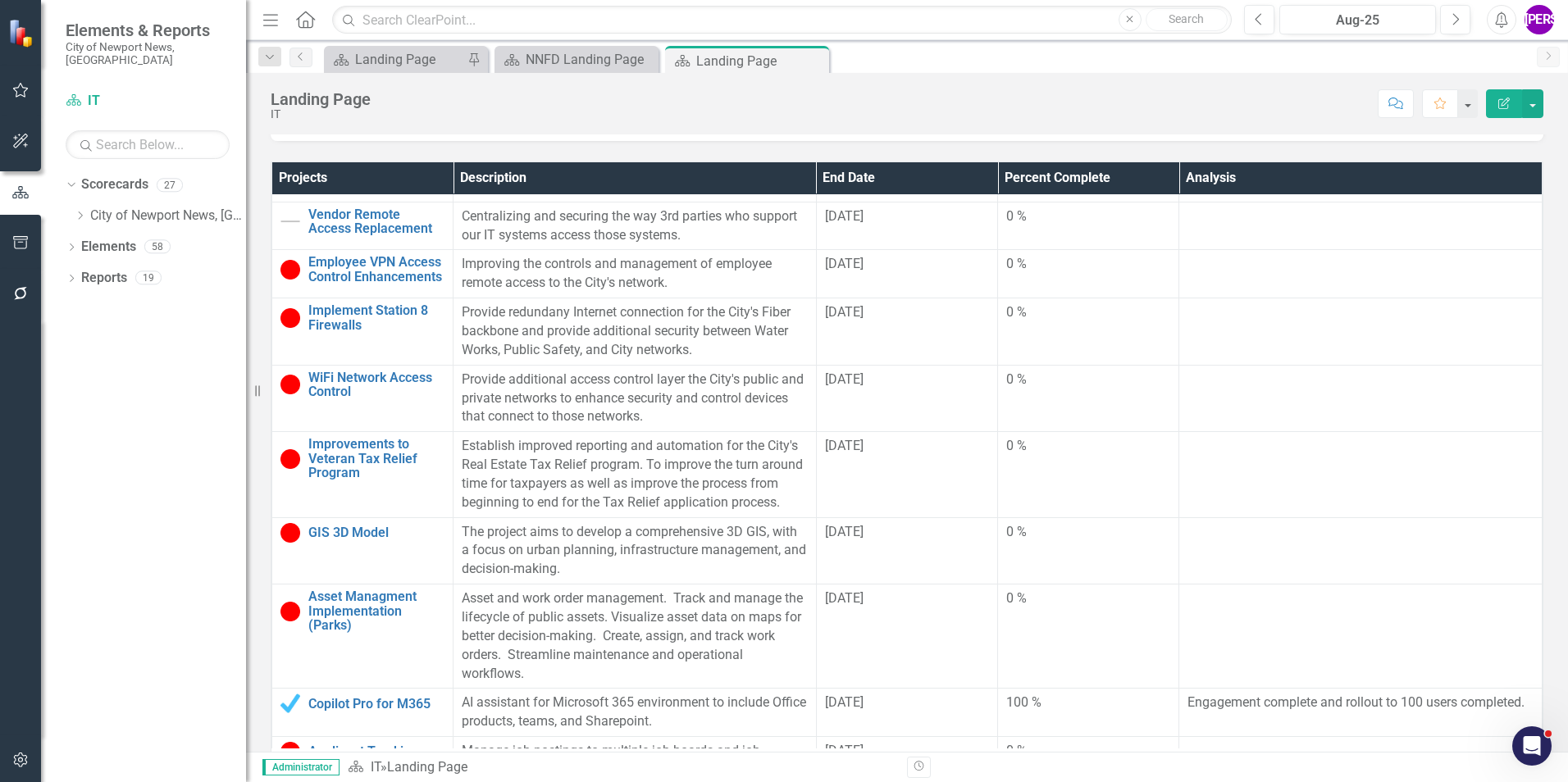
scroll to position [738, 0]
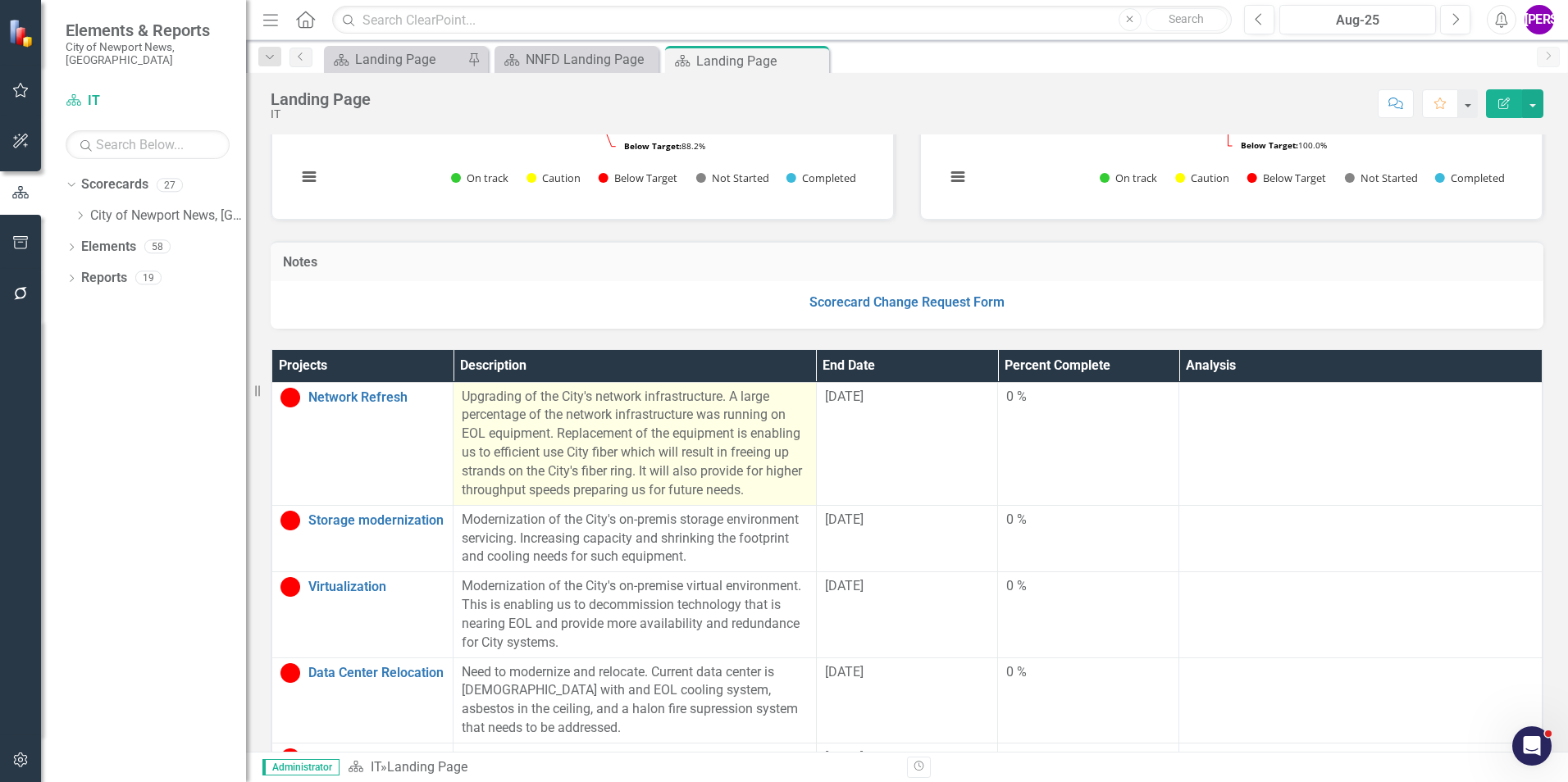
scroll to position [246, 0]
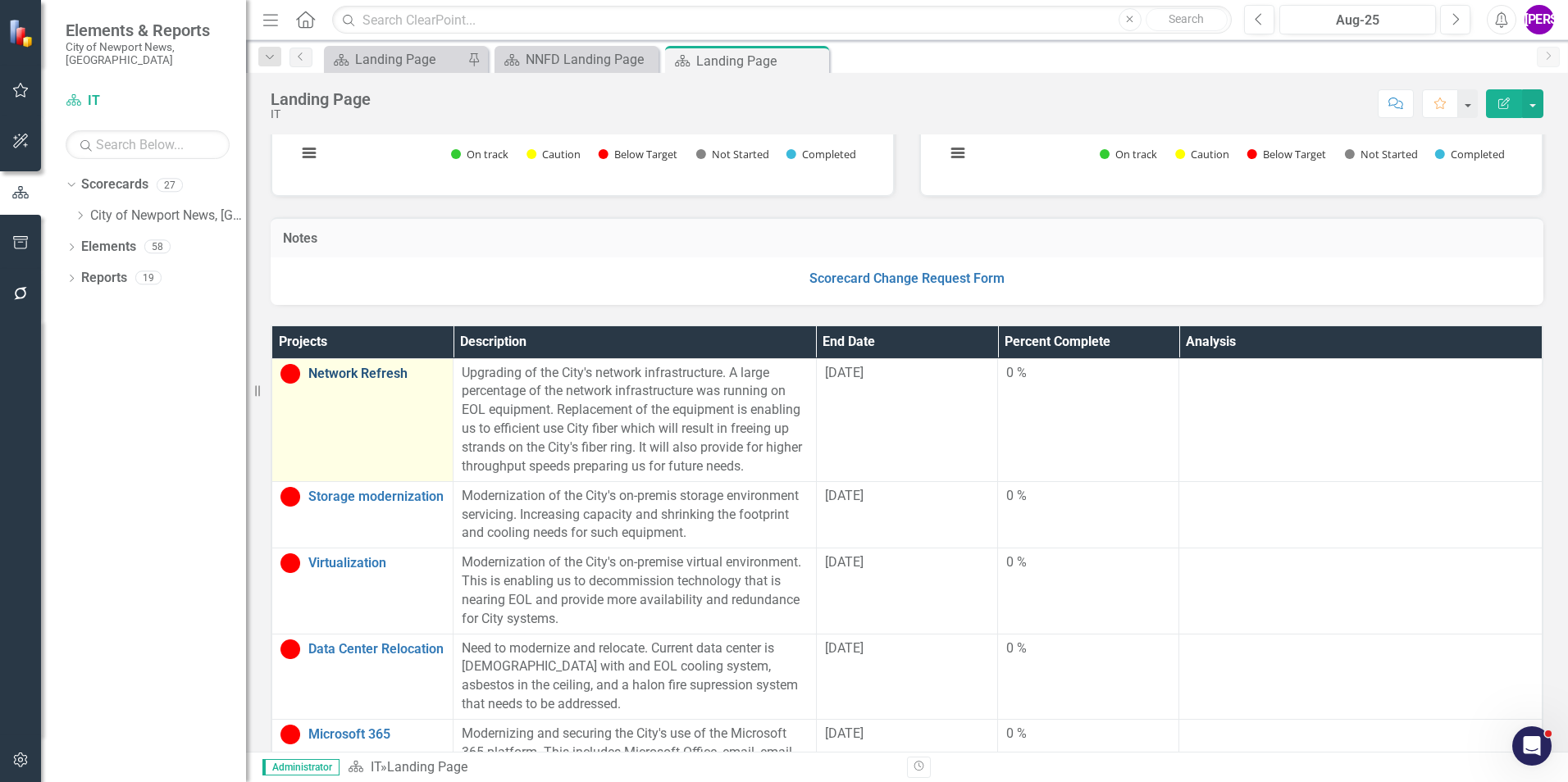
click at [366, 376] on link "Network Refresh" at bounding box center [377, 374] width 136 height 15
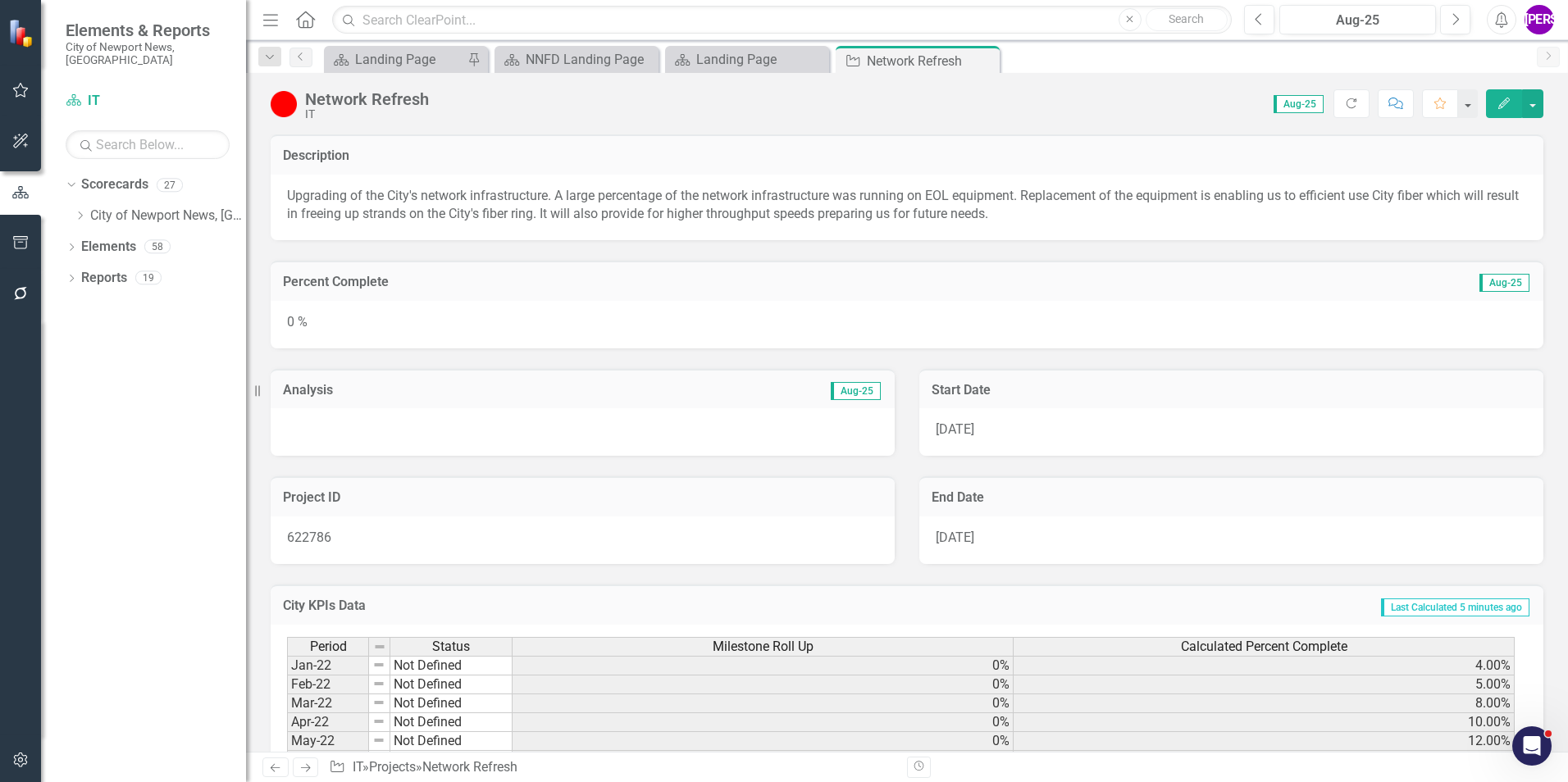
click at [1502, 105] on icon "Edit" at bounding box center [1504, 104] width 15 height 12
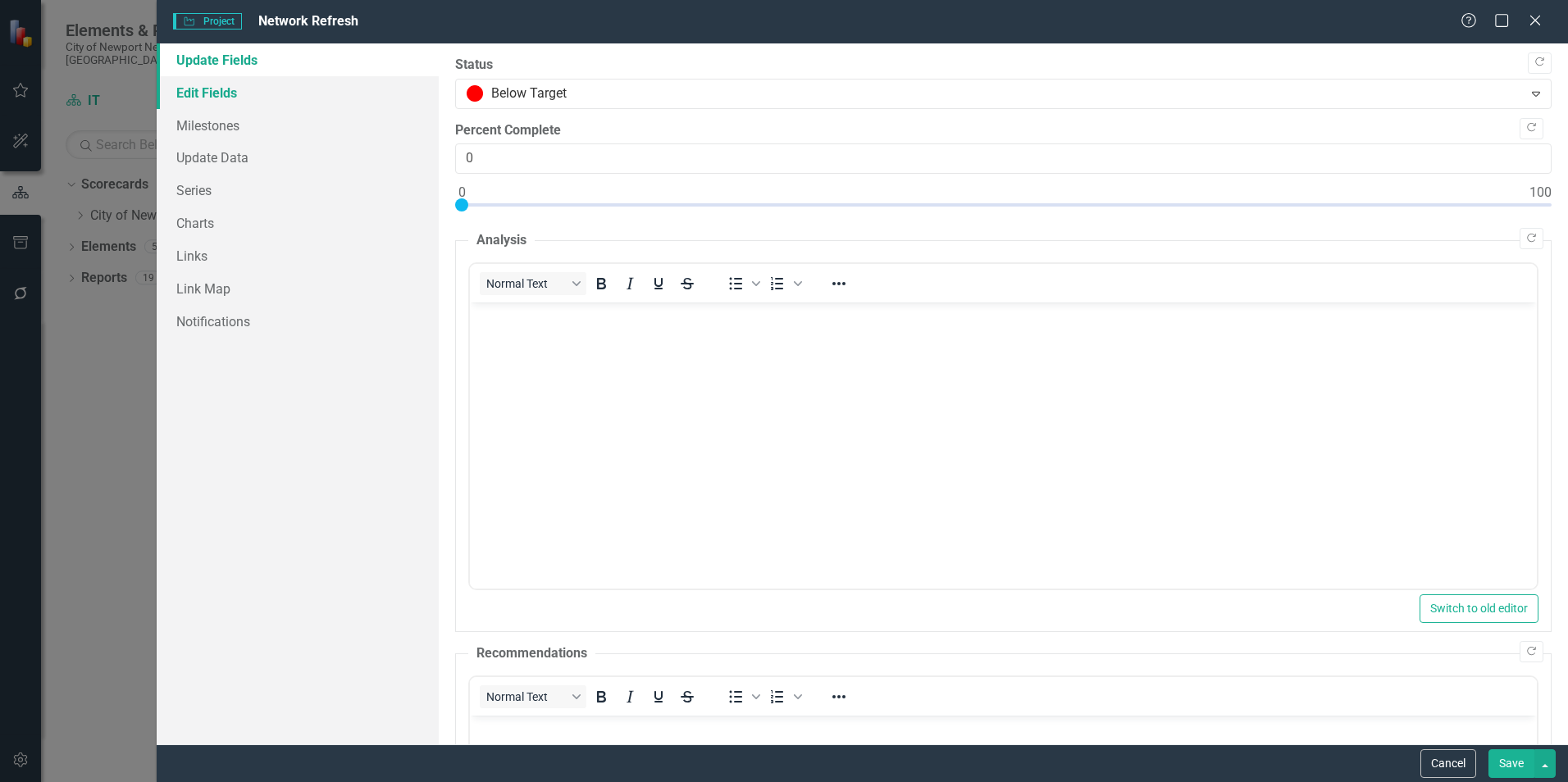
click at [254, 104] on link "Edit Fields" at bounding box center [297, 92] width 282 height 33
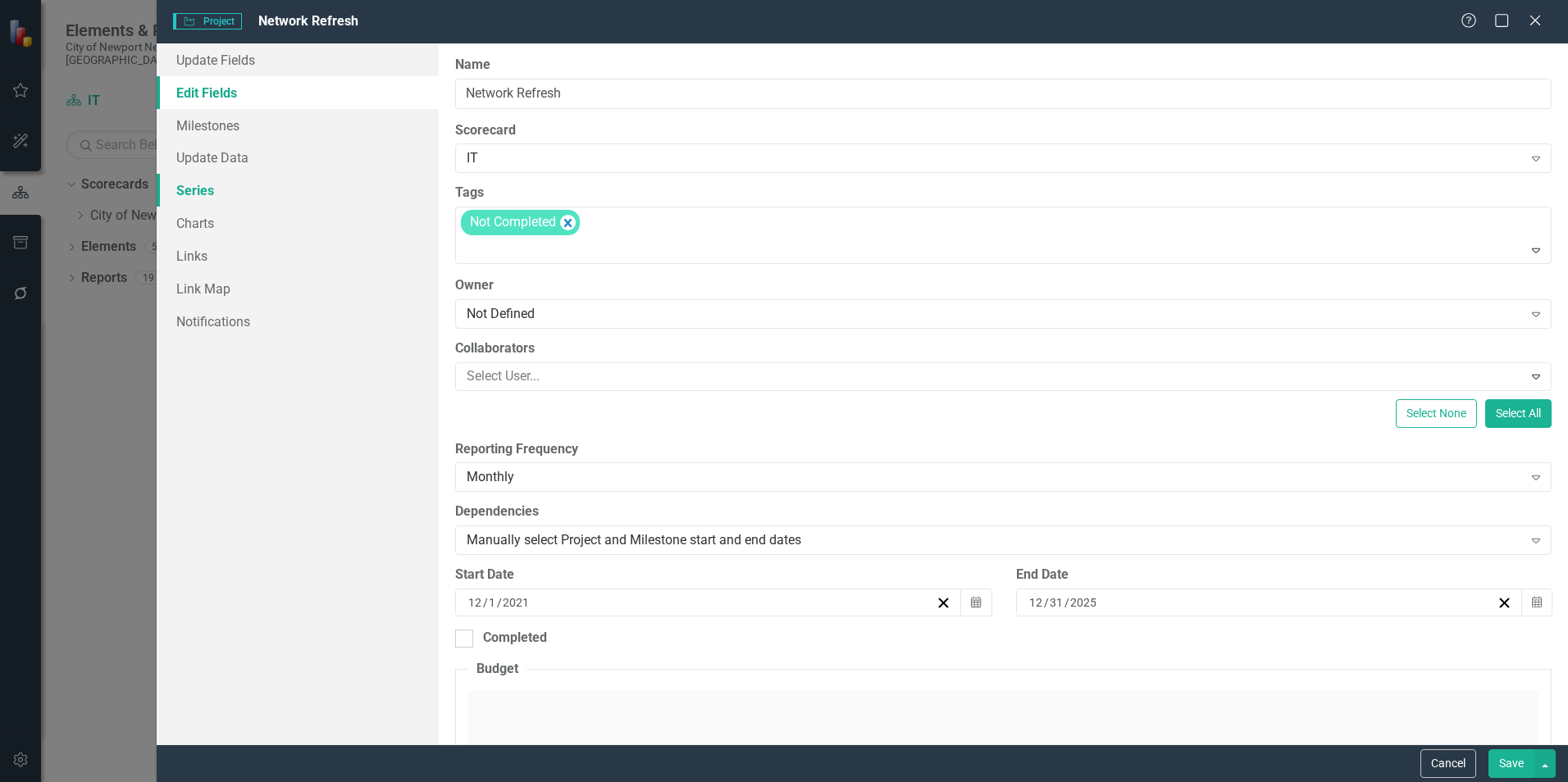
click at [241, 188] on link "Series" at bounding box center [297, 190] width 282 height 33
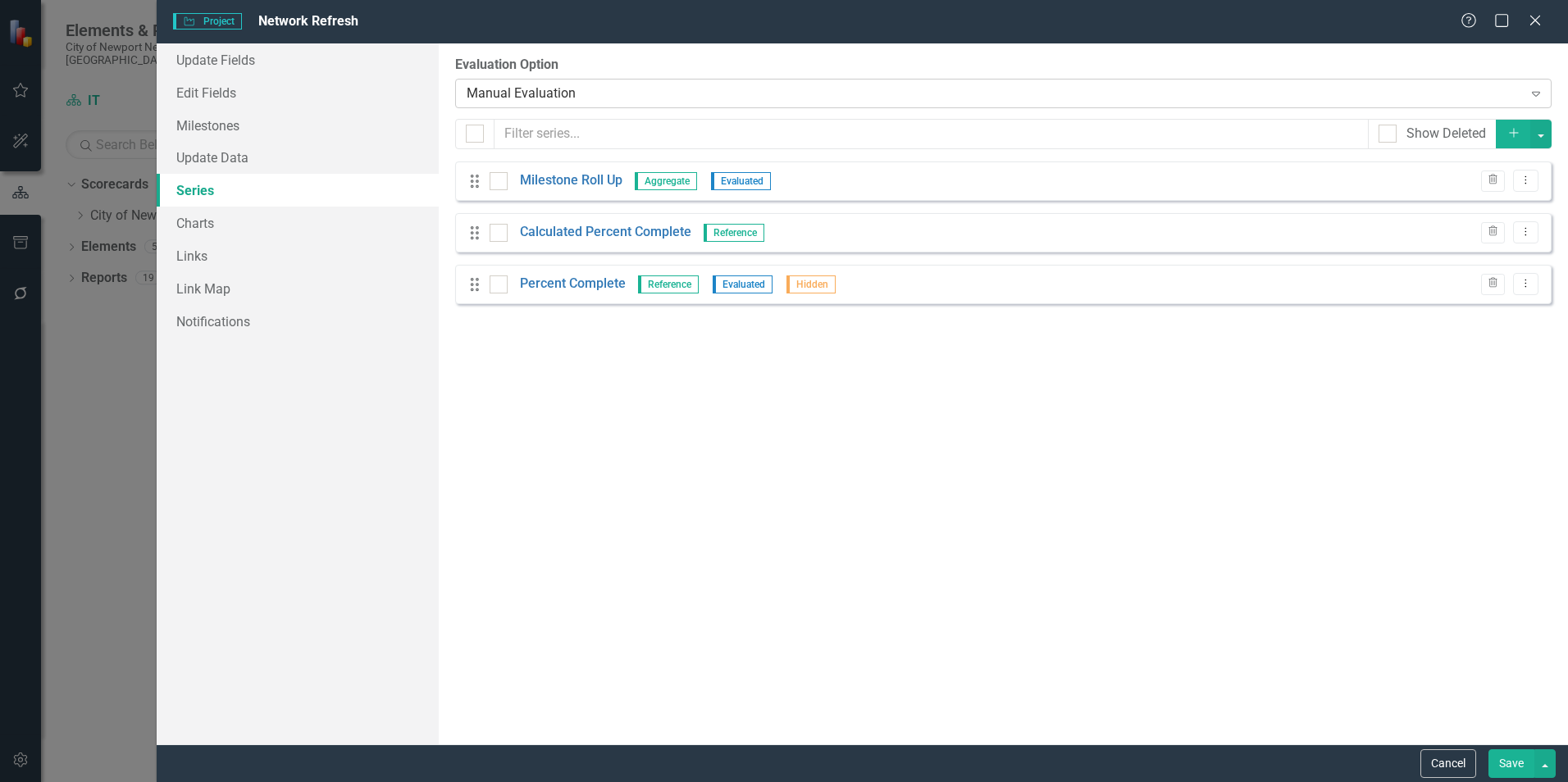
click at [565, 93] on div "Manual Evaluation" at bounding box center [994, 93] width 1055 height 19
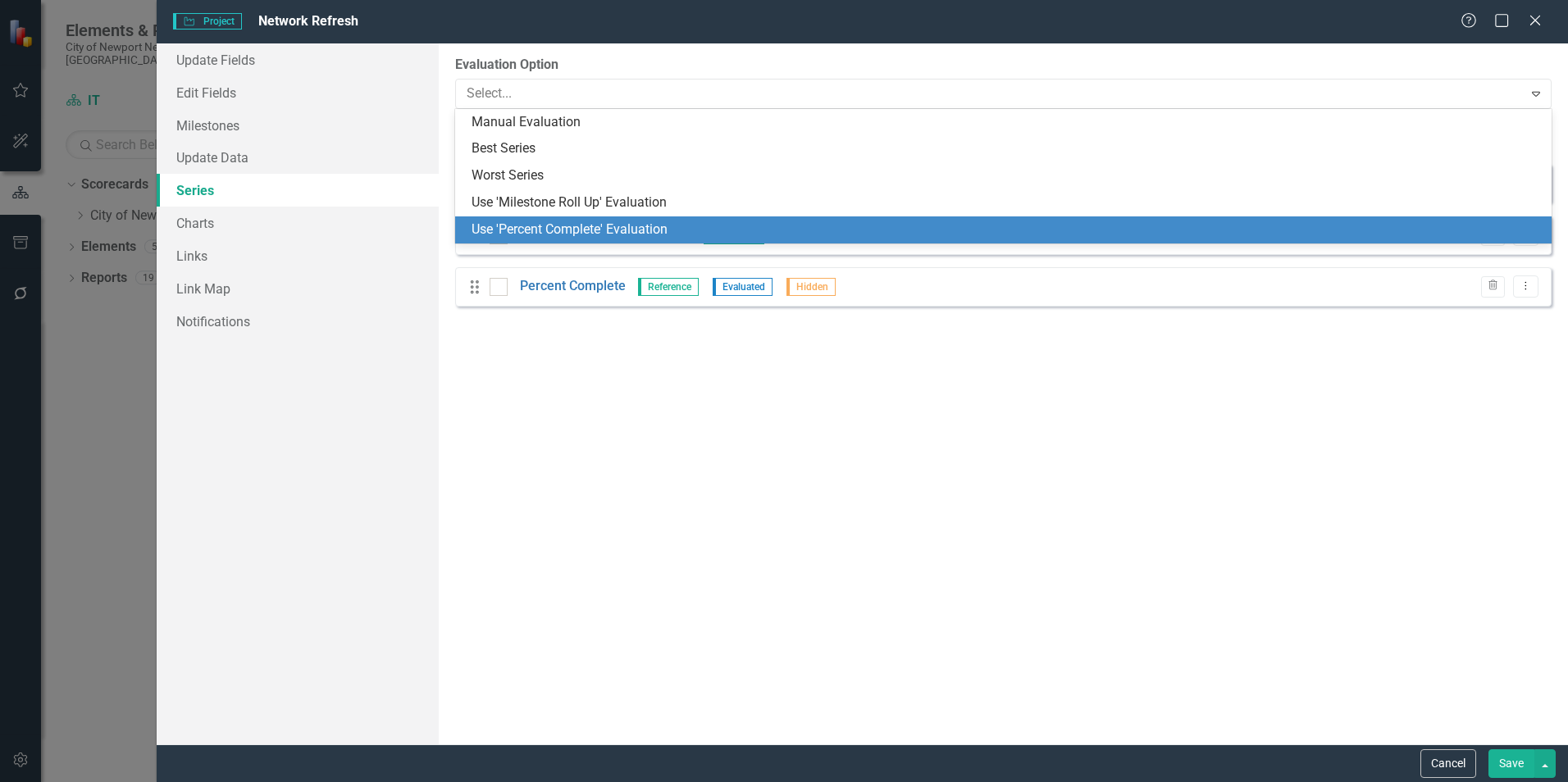
click at [550, 222] on div "Use 'Percent Complete' Evaluation" at bounding box center [1007, 230] width 1070 height 19
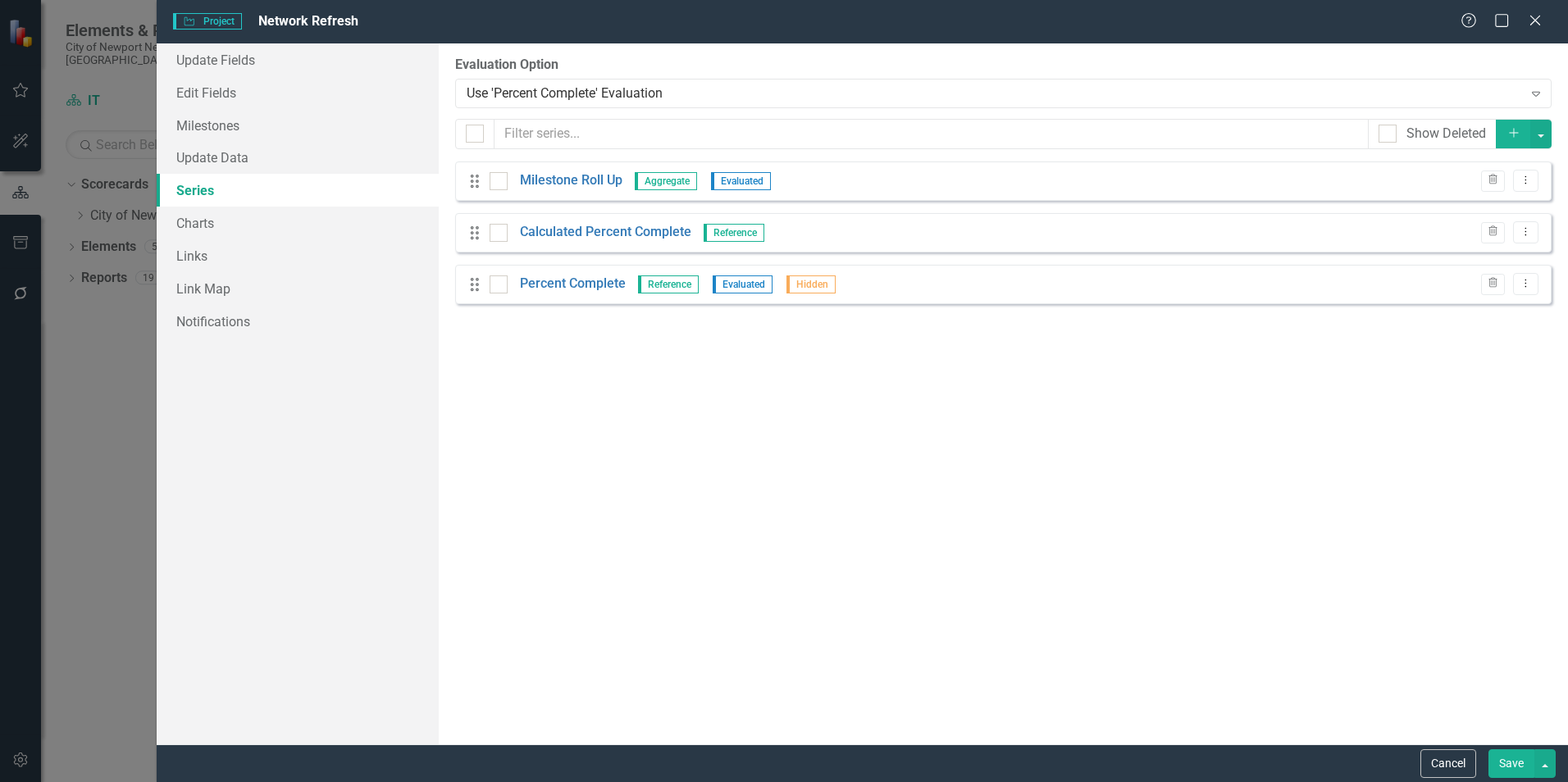
click at [1500, 769] on button "Save" at bounding box center [1511, 764] width 46 height 28
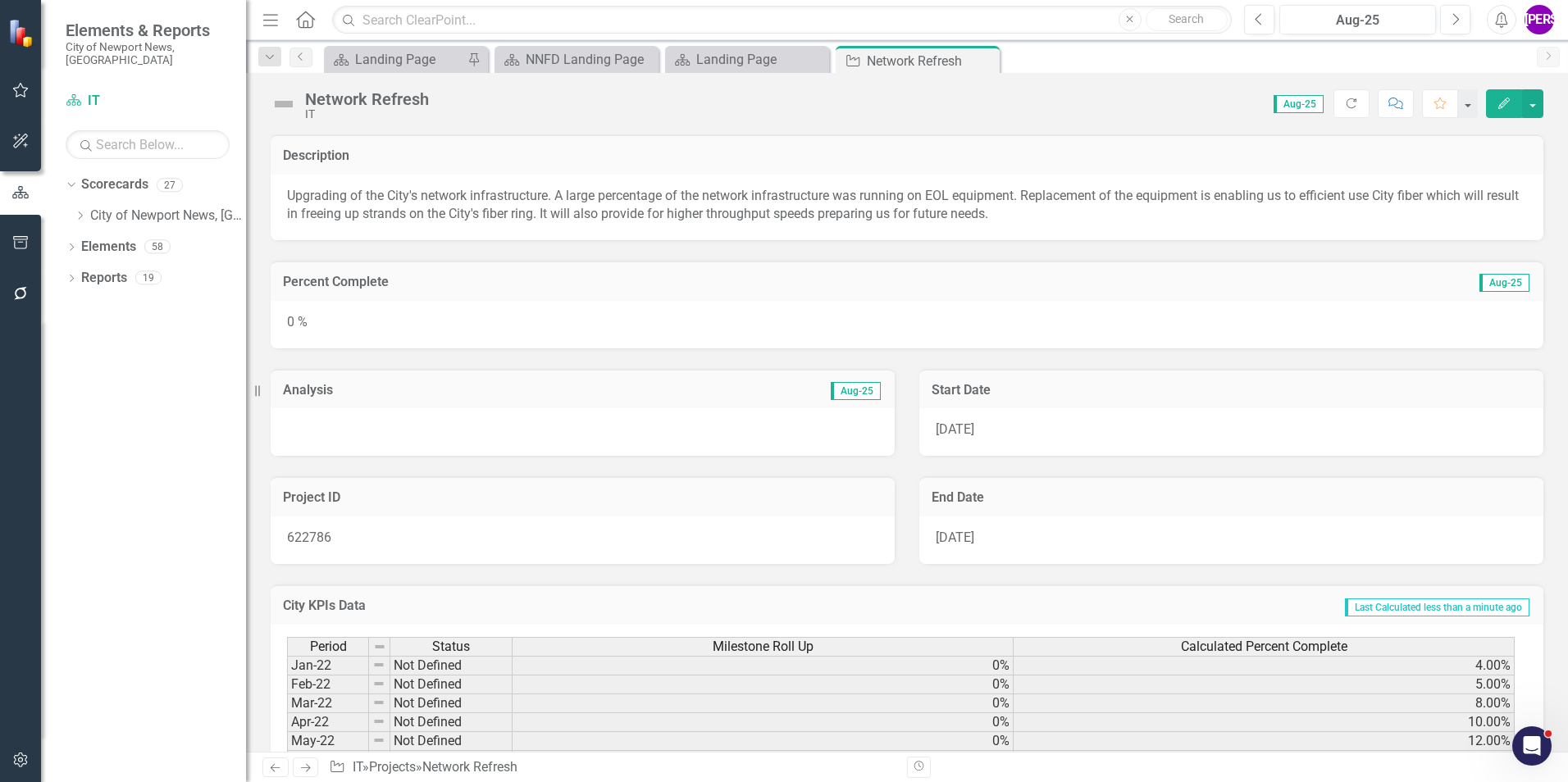
click at [753, 318] on div "0 %" at bounding box center [906, 325] width 1273 height 48
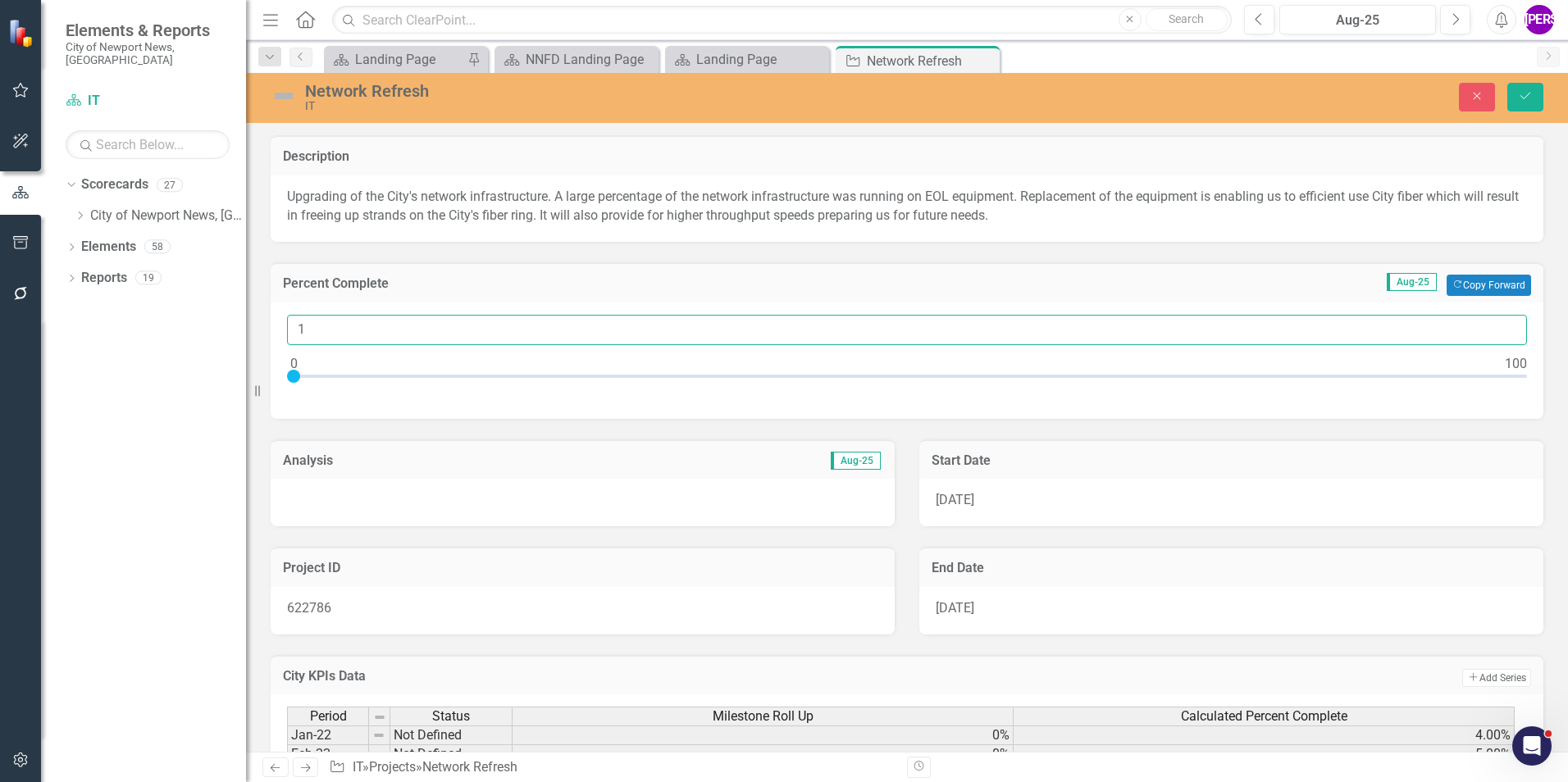
type input "1"
click at [1493, 328] on input "1" at bounding box center [907, 330] width 1240 height 30
click at [1519, 108] on button "Save" at bounding box center [1525, 97] width 36 height 28
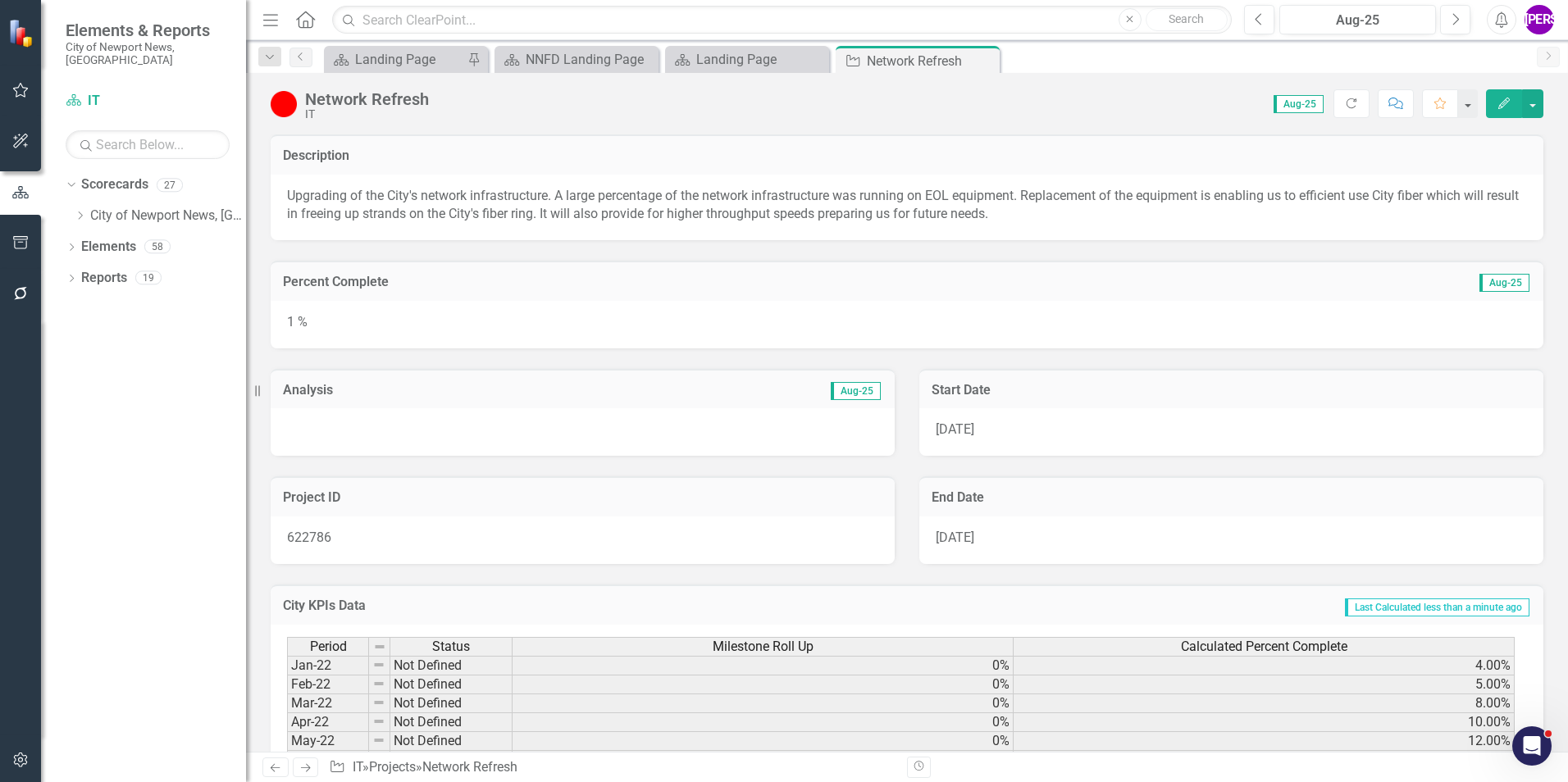
click at [898, 309] on div "1 %" at bounding box center [906, 325] width 1273 height 48
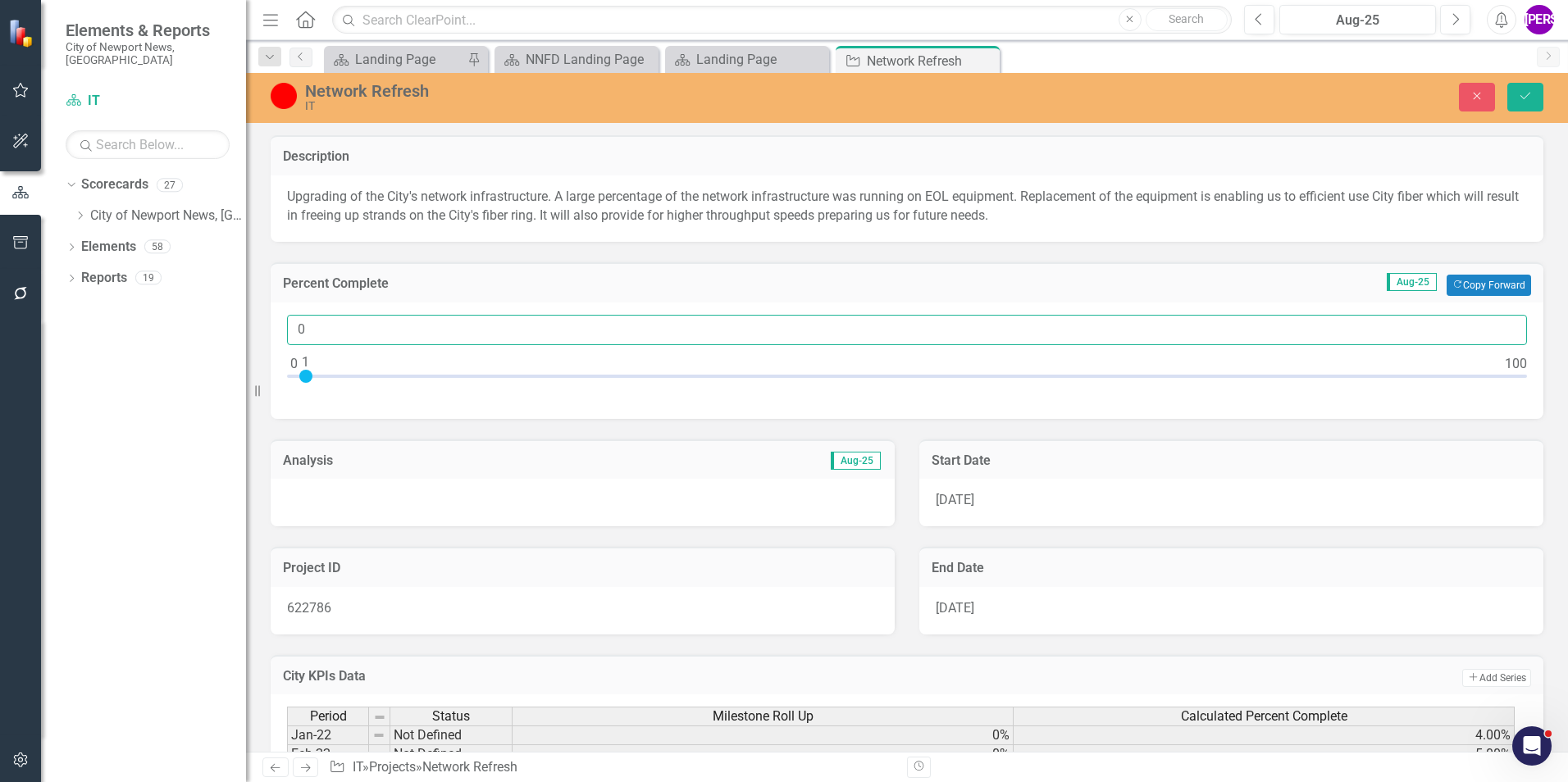
type input "0"
click at [1498, 333] on input "0" at bounding box center [907, 330] width 1240 height 30
click at [1529, 98] on icon "Save" at bounding box center [1525, 96] width 15 height 12
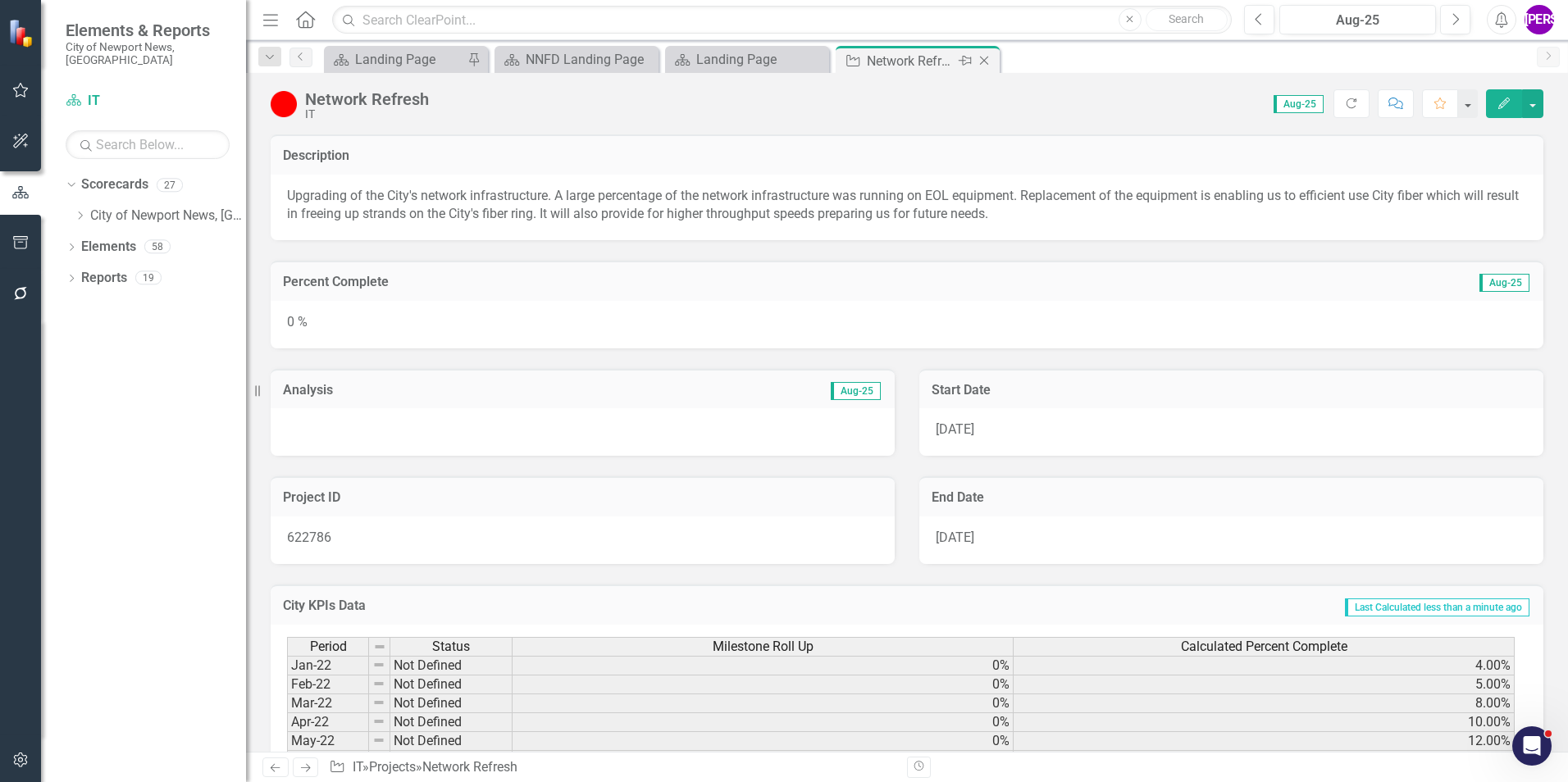
click at [982, 62] on icon at bounding box center [984, 61] width 9 height 9
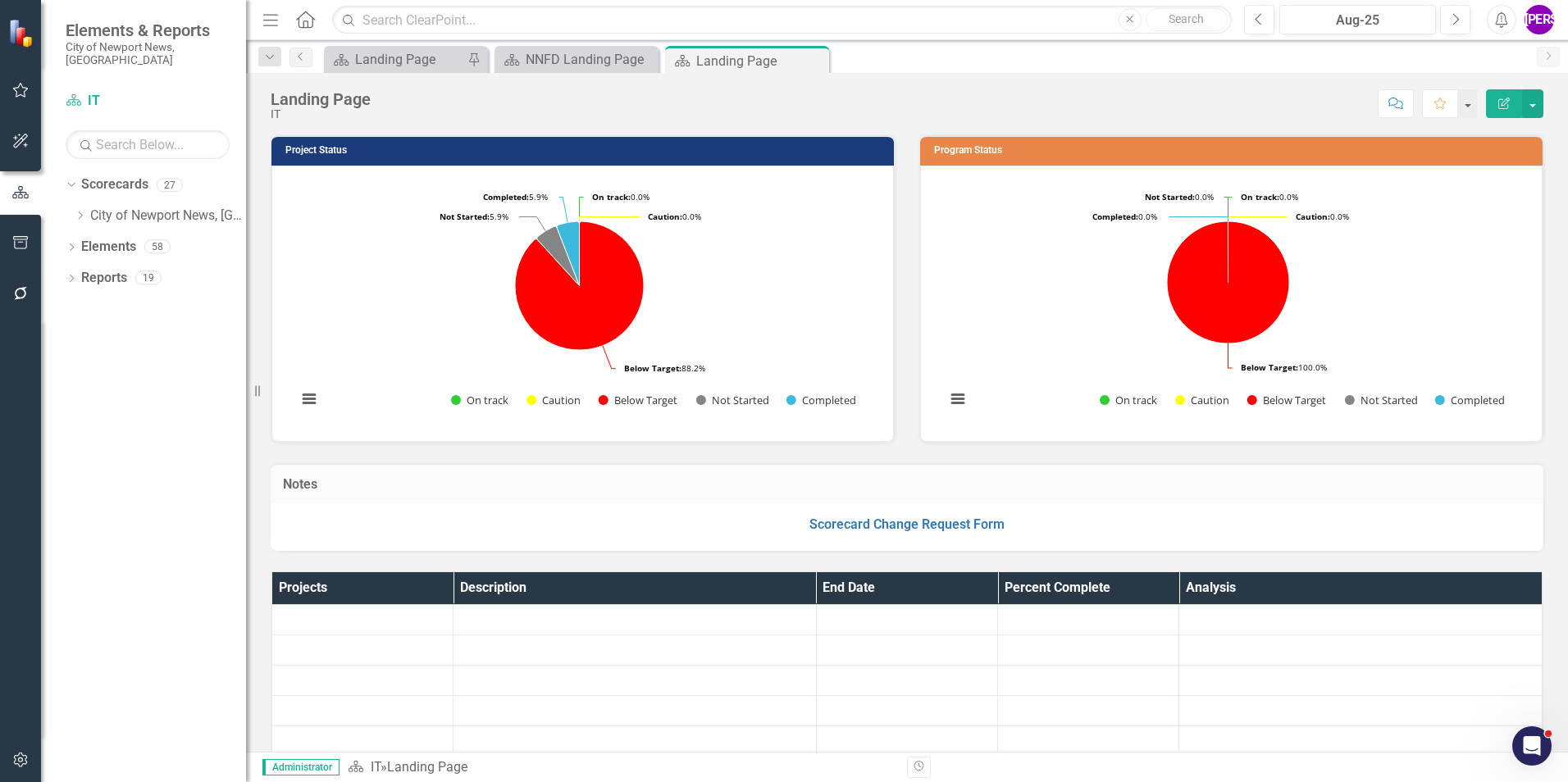
scroll to position [328, 0]
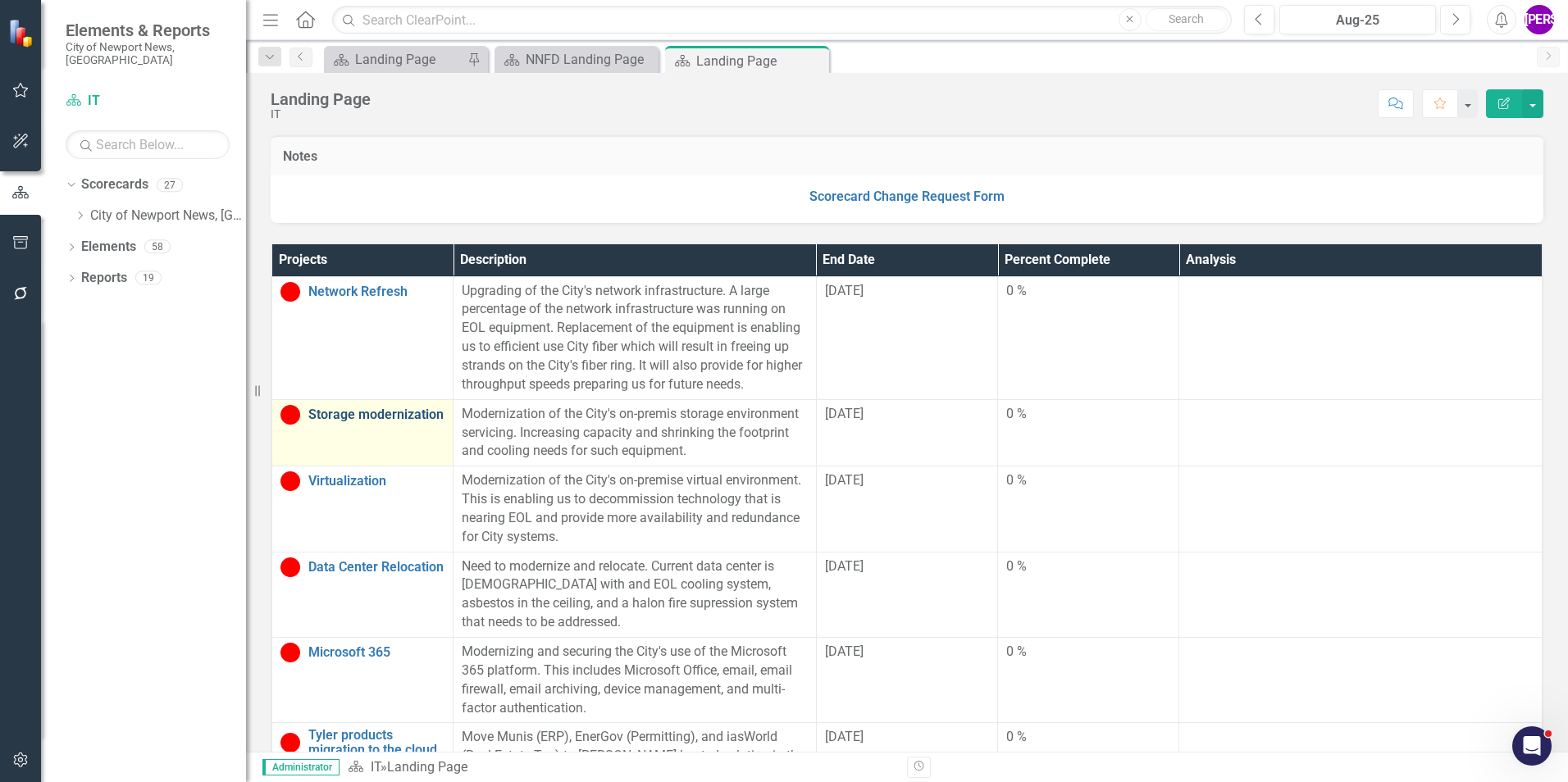
click at [388, 416] on link "Storage modernization" at bounding box center [377, 415] width 136 height 15
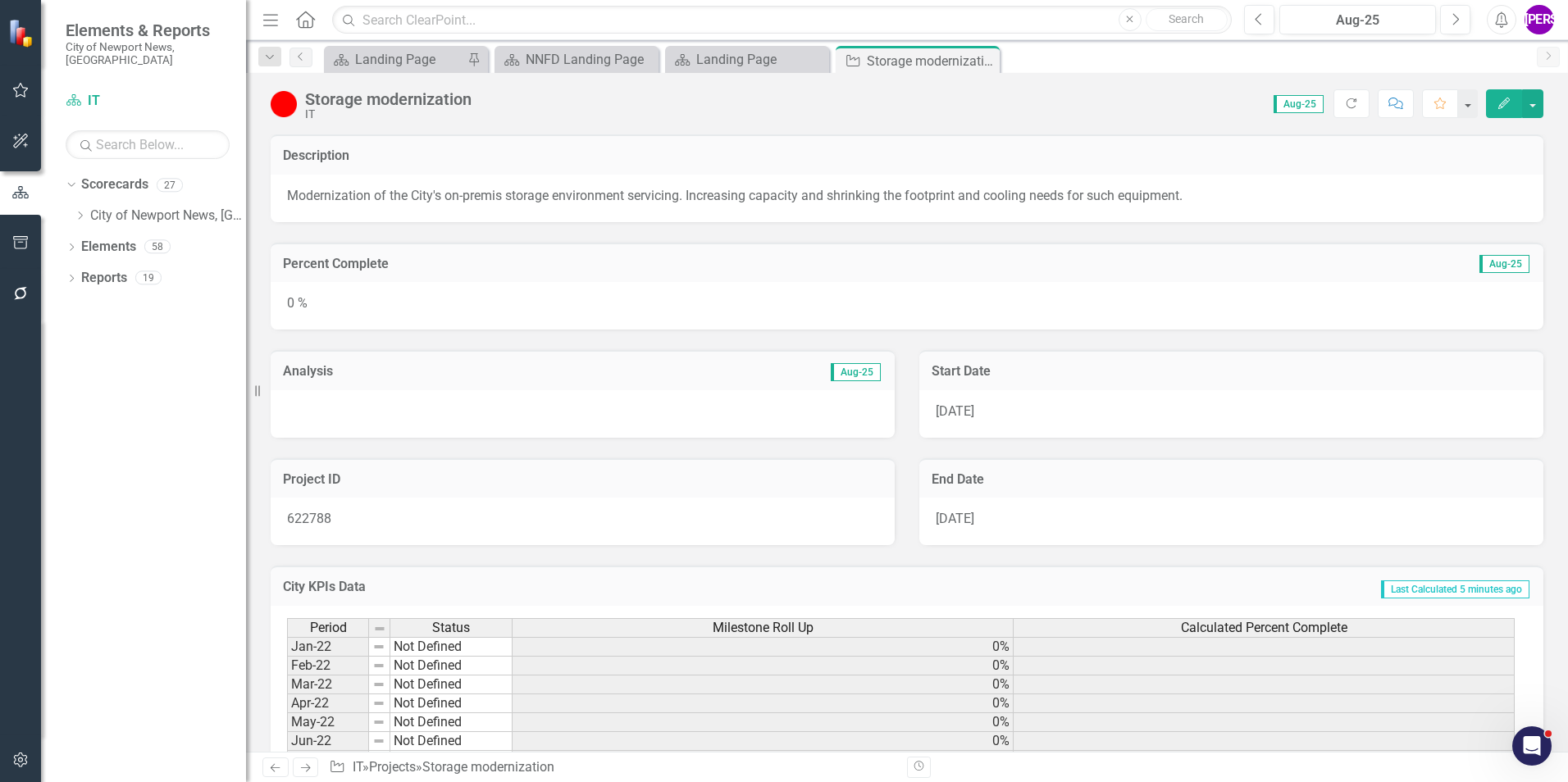
click at [1496, 102] on button "Edit" at bounding box center [1504, 104] width 36 height 28
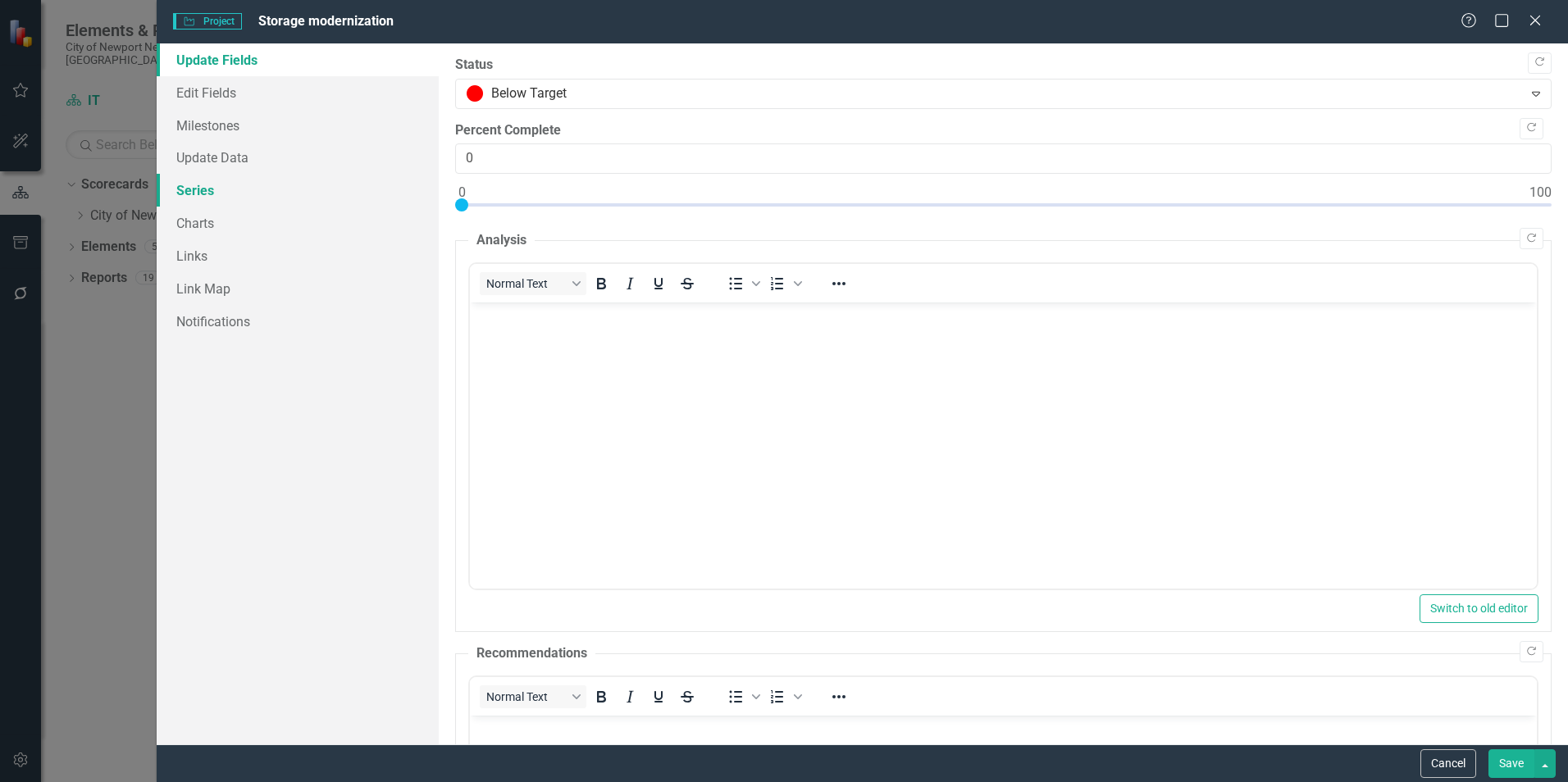
click at [231, 192] on link "Series" at bounding box center [297, 190] width 282 height 33
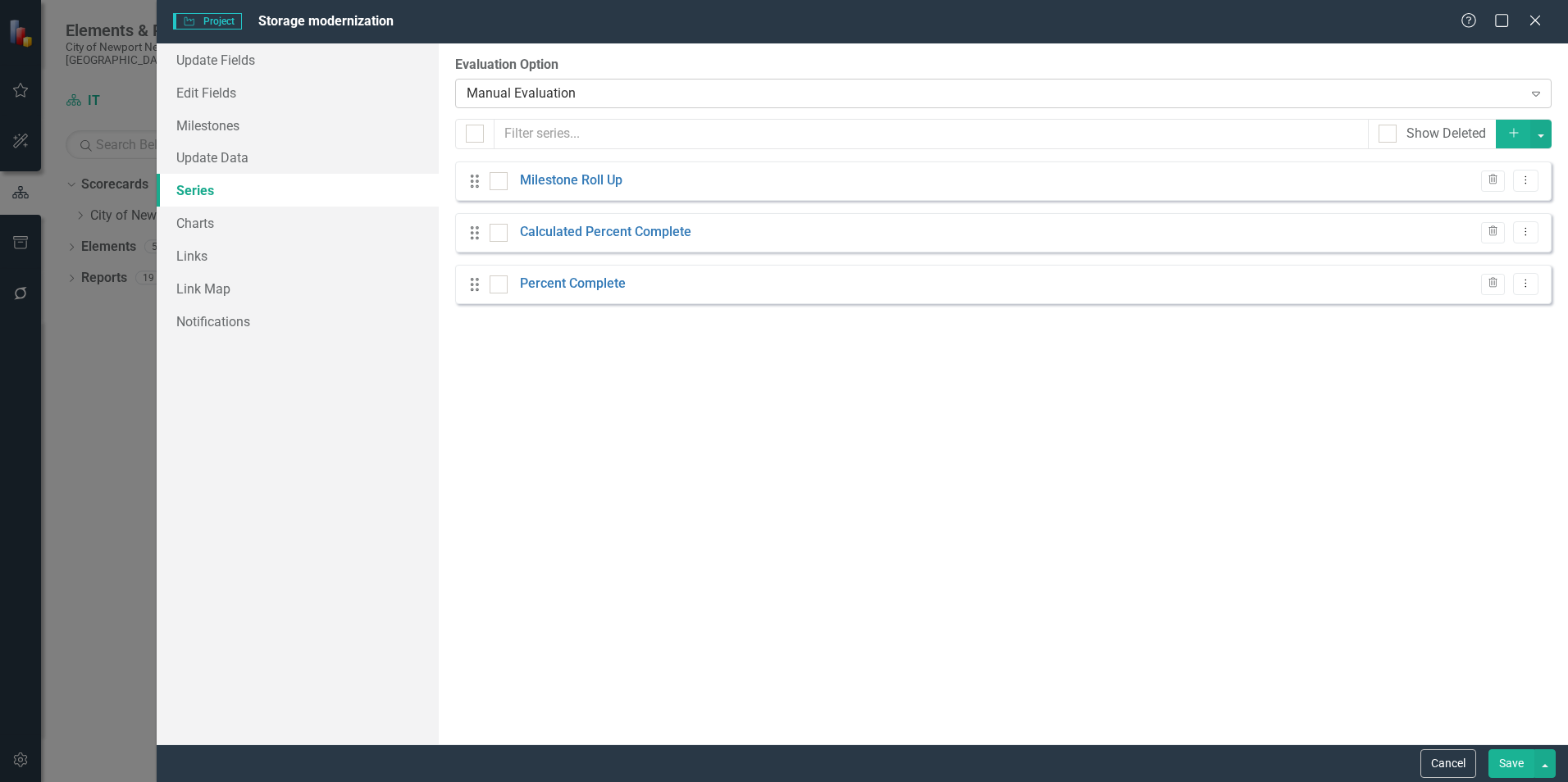
click at [617, 86] on div "Manual Evaluation" at bounding box center [994, 93] width 1055 height 19
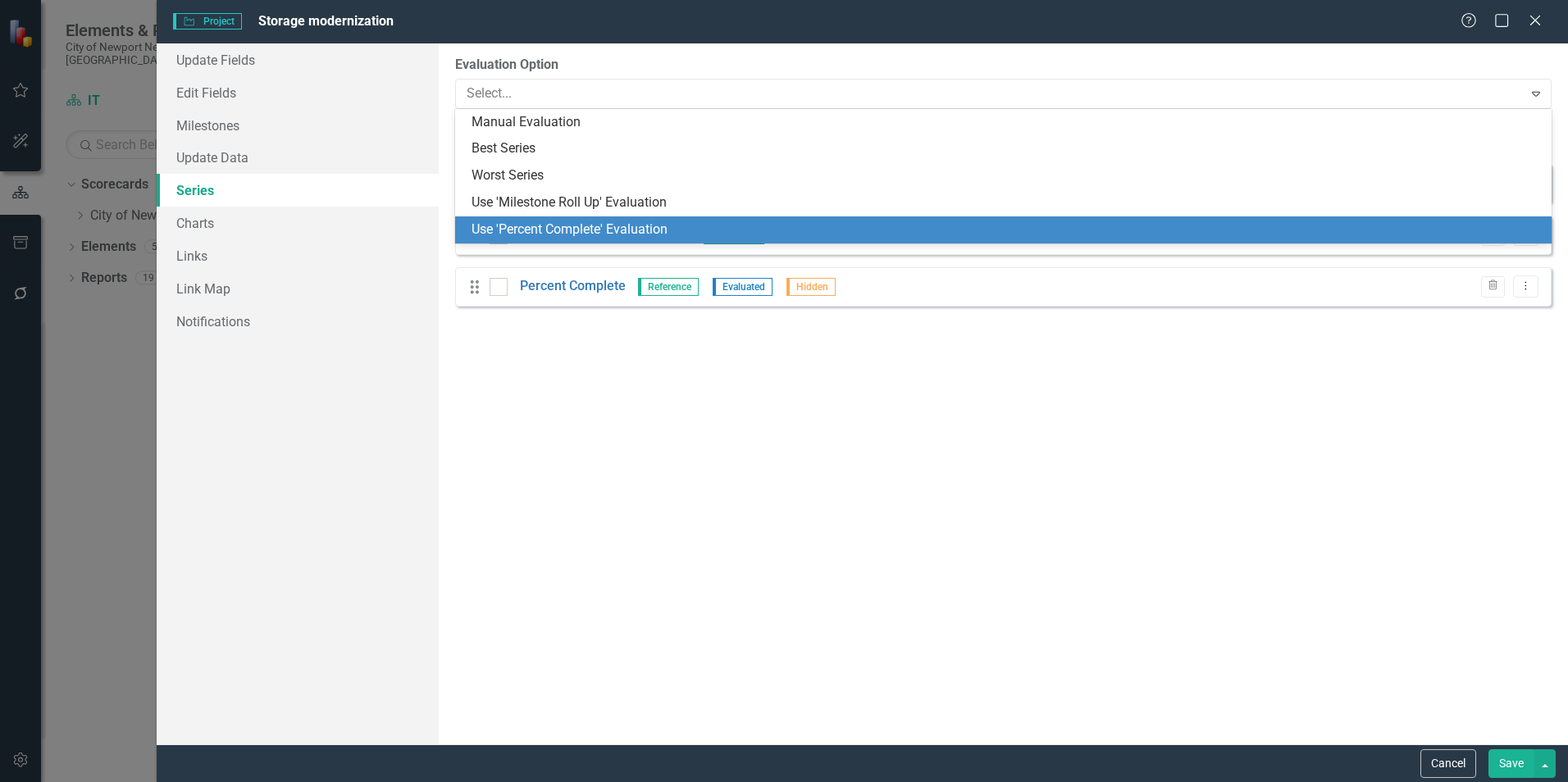
click at [559, 228] on div "Use 'Percent Complete' Evaluation" at bounding box center [1007, 230] width 1070 height 19
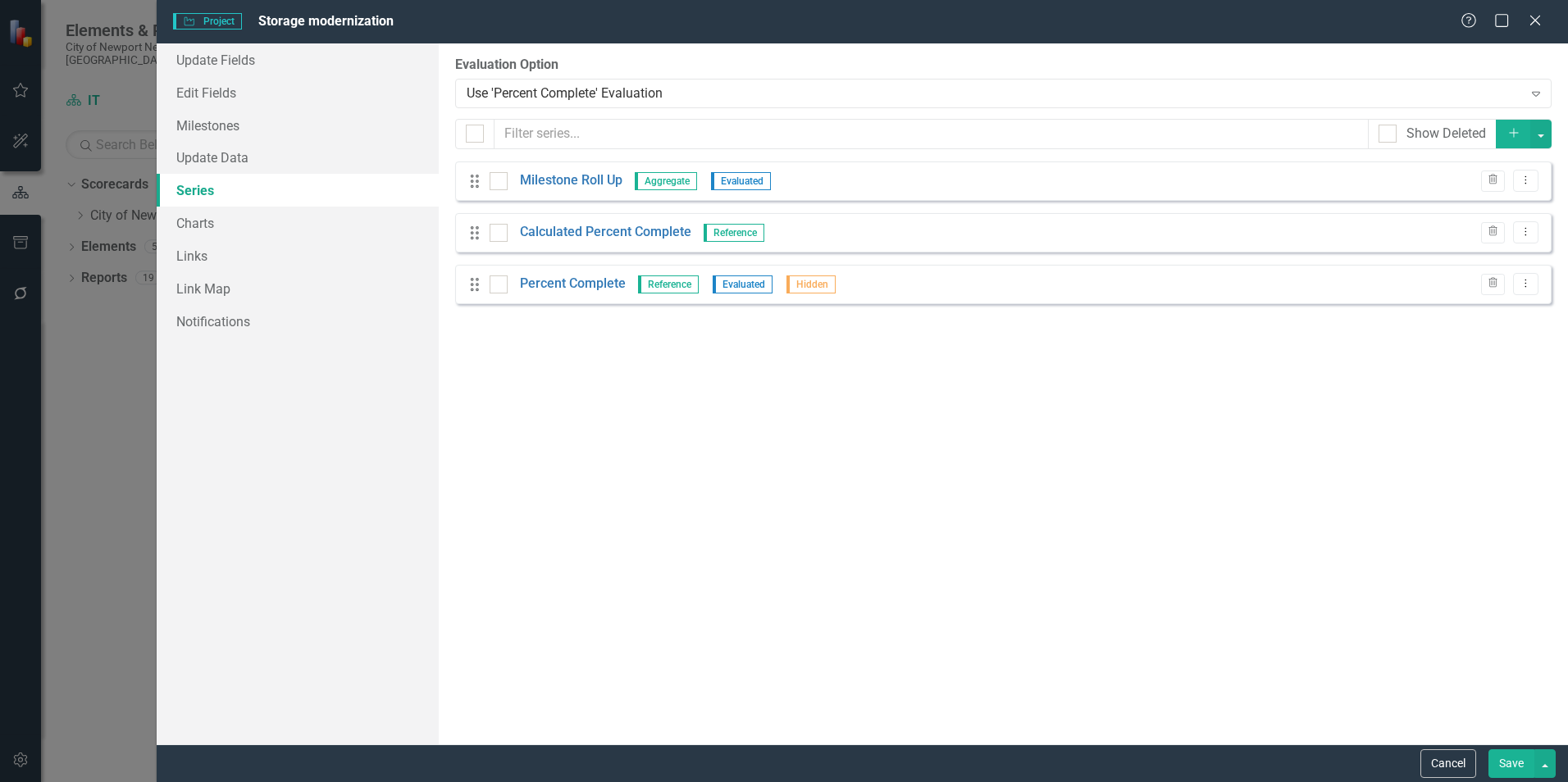
click at [1503, 753] on button "Save" at bounding box center [1511, 764] width 46 height 28
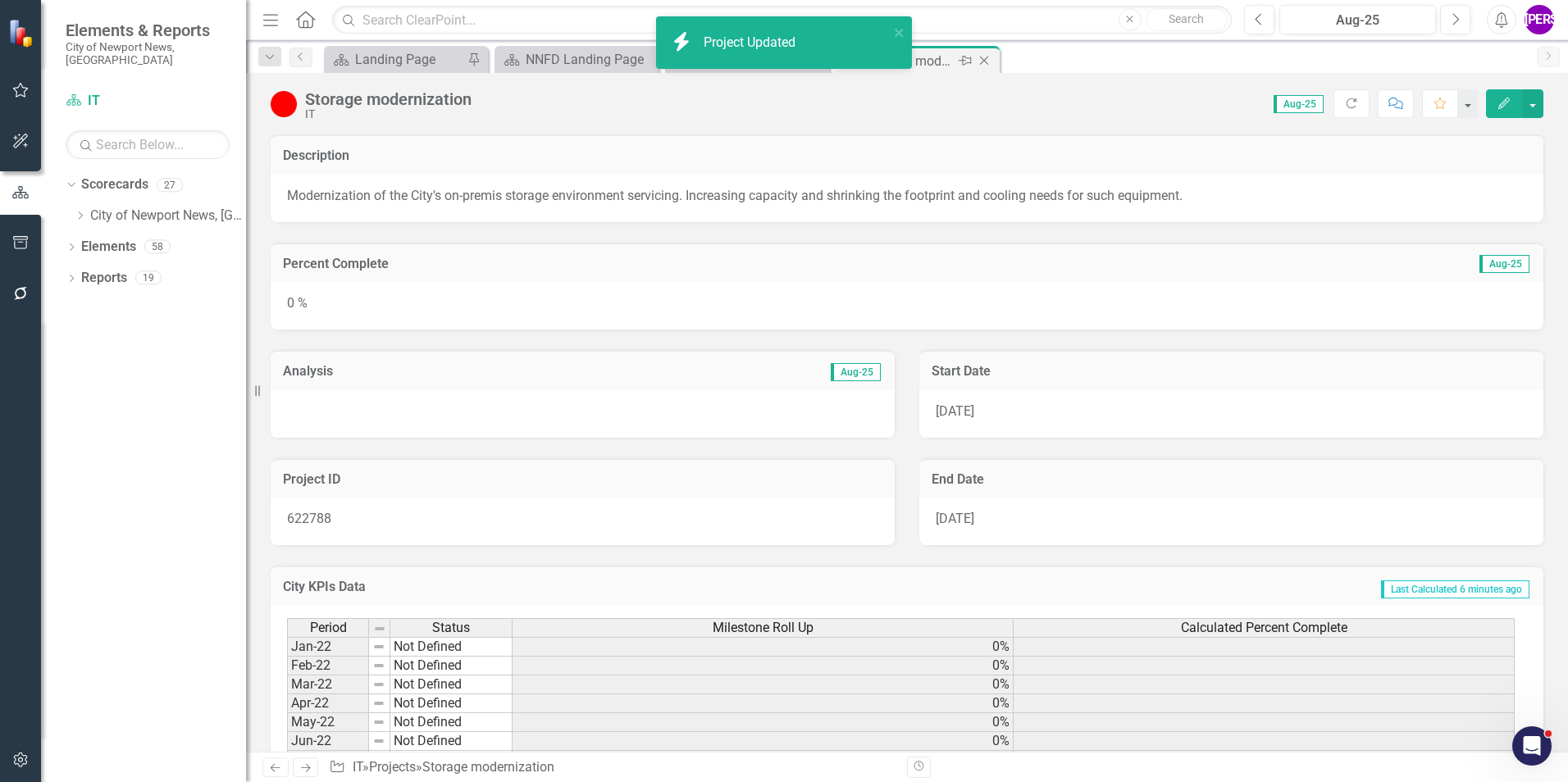
click at [983, 57] on icon "Close" at bounding box center [984, 61] width 17 height 13
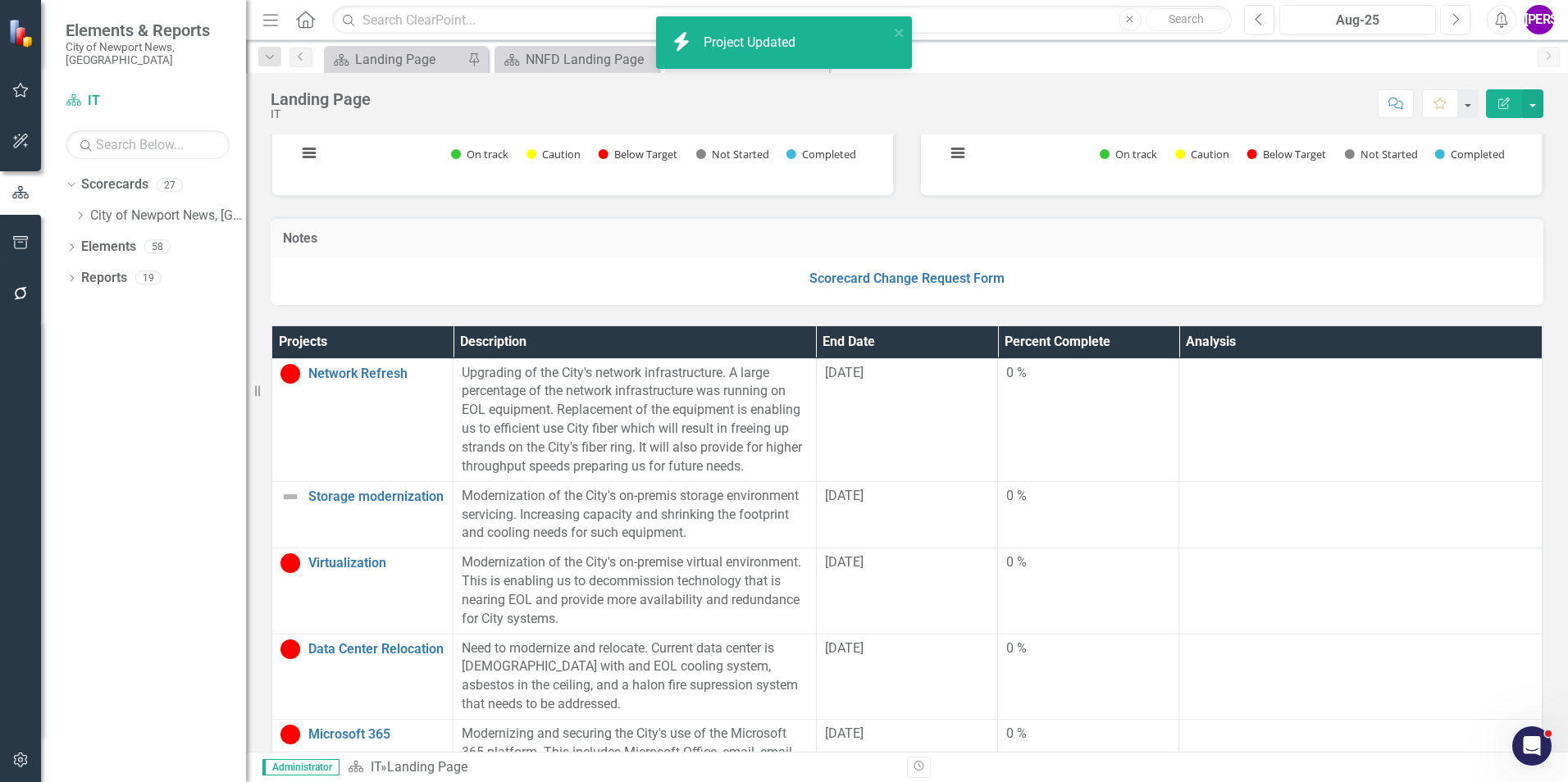
scroll to position [328, 0]
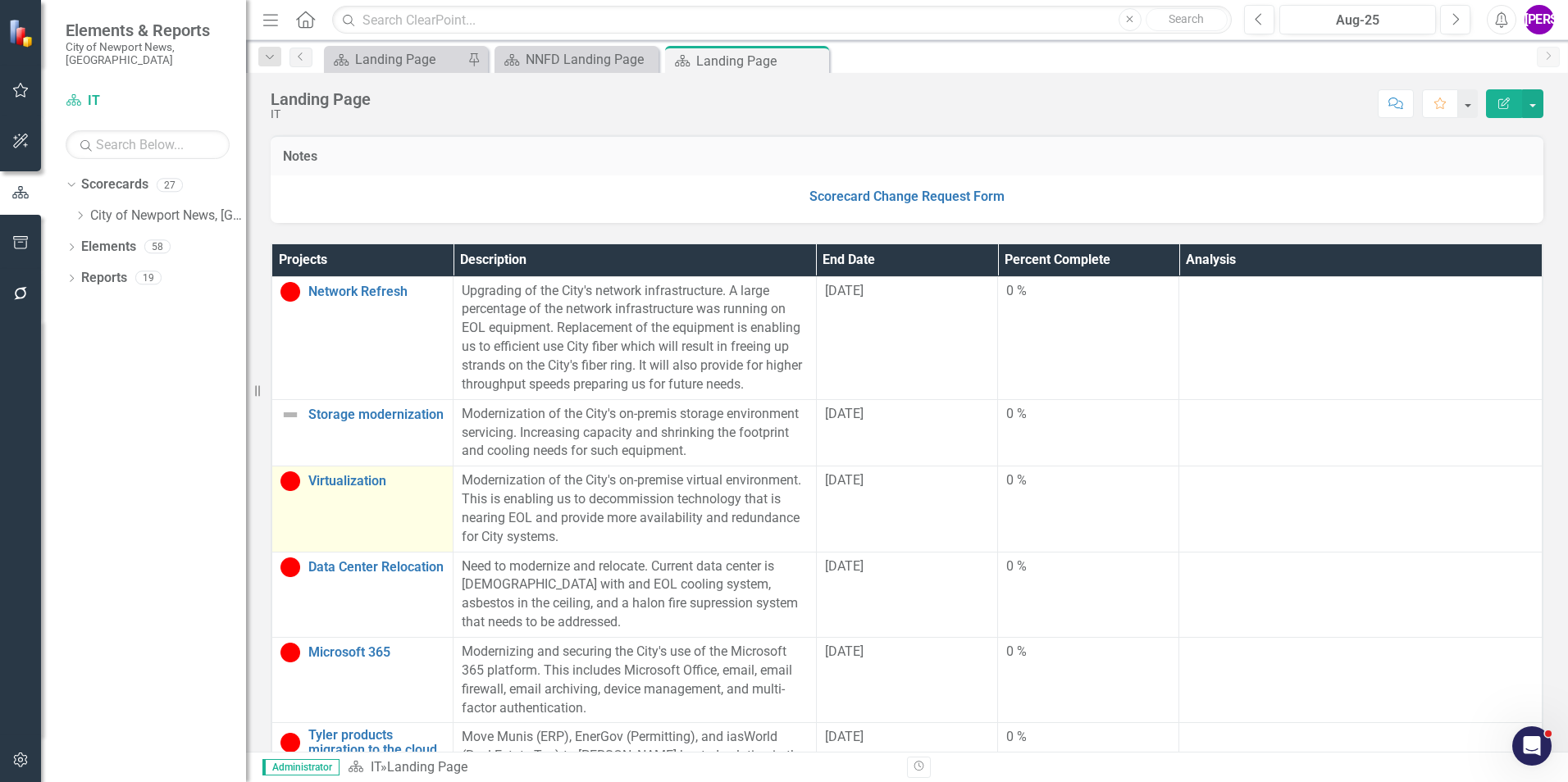
click at [389, 509] on td "Virtualization Link Map View Link Map Edit Edit Project Link Open Element" at bounding box center [362, 509] width 182 height 85
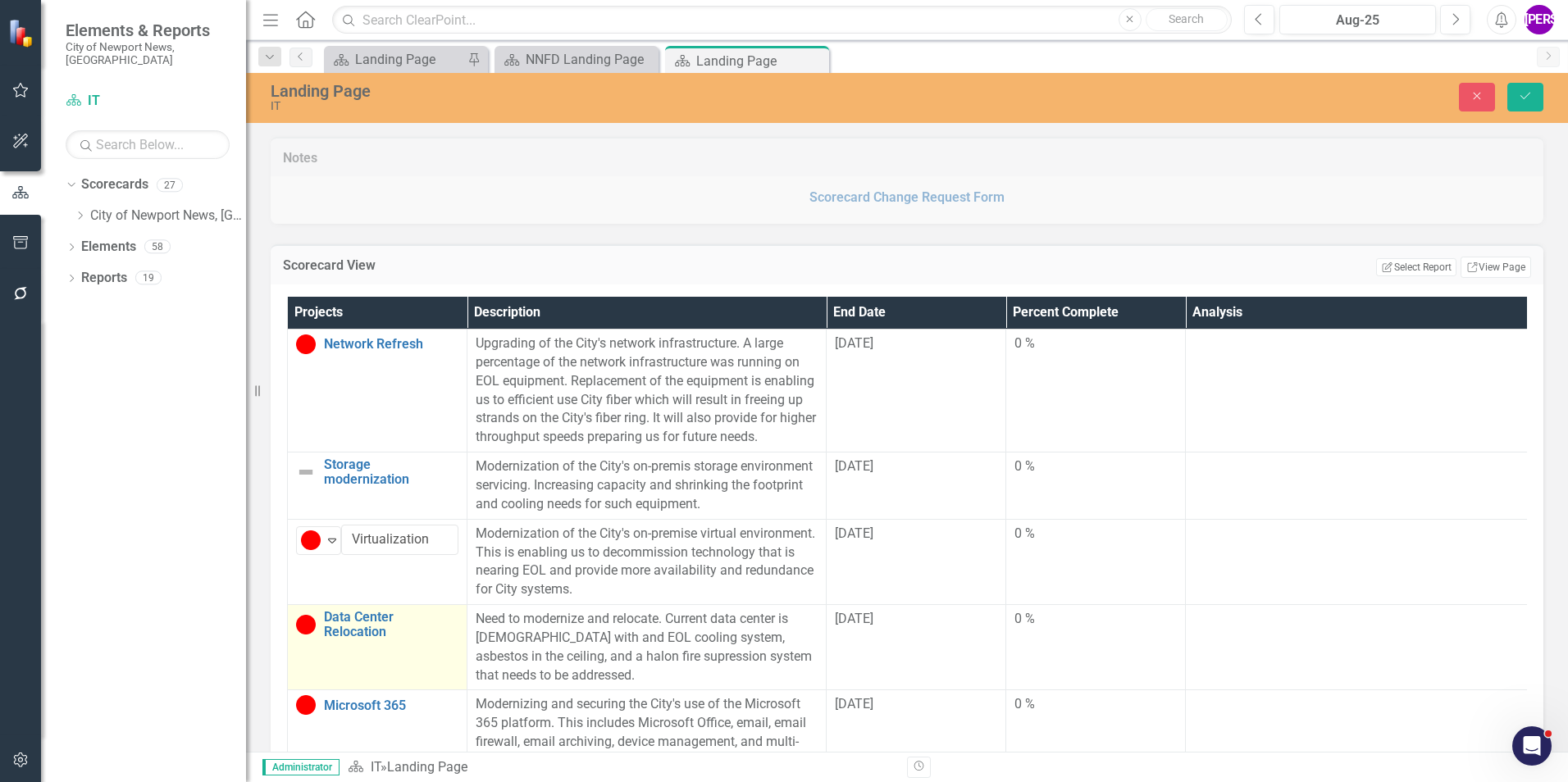
click at [428, 652] on td "Data Center Relocation Link Map View Link Map Edit Edit Project Link Open Eleme…" at bounding box center [377, 647] width 180 height 85
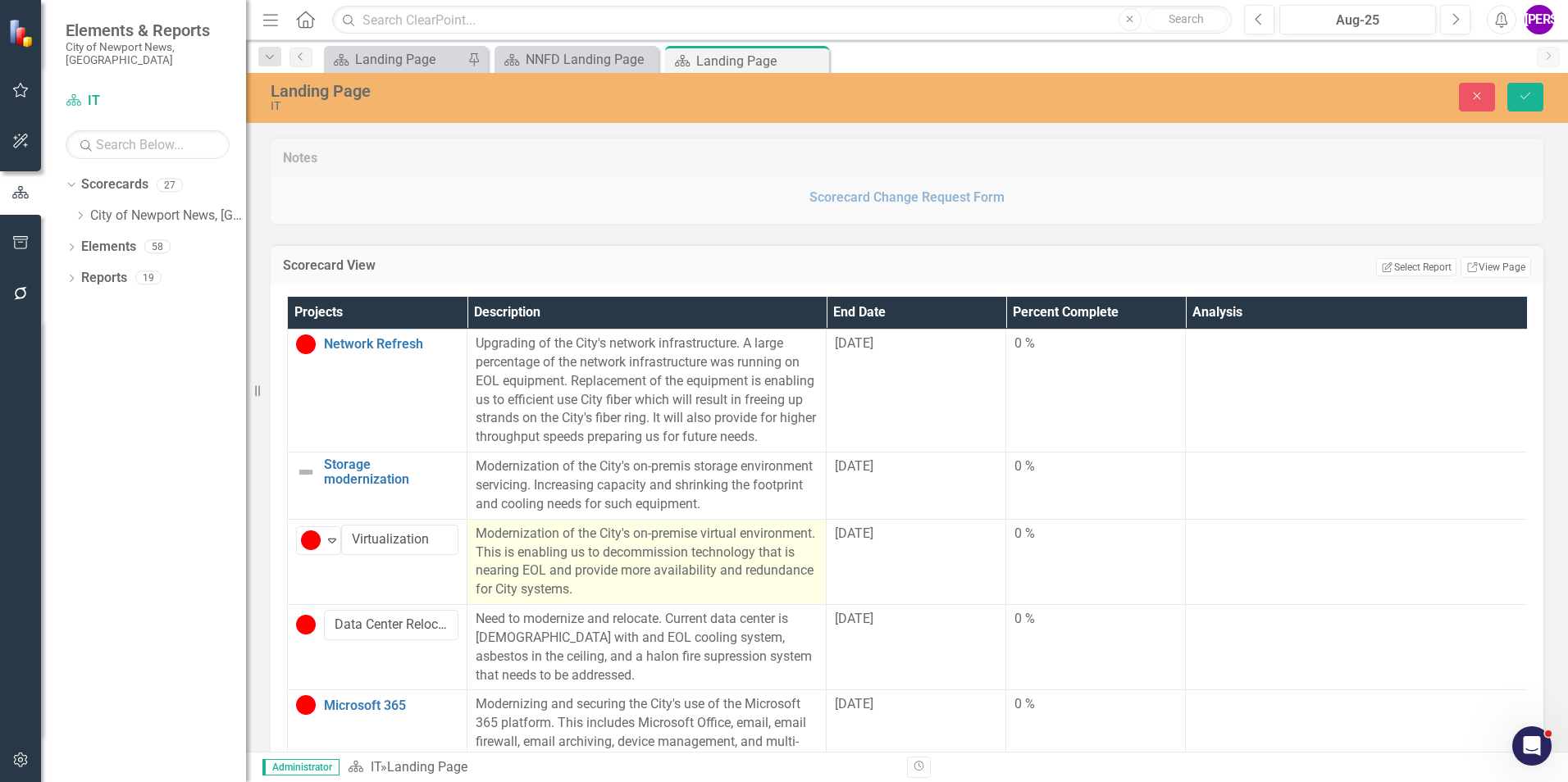
scroll to position [82, 0]
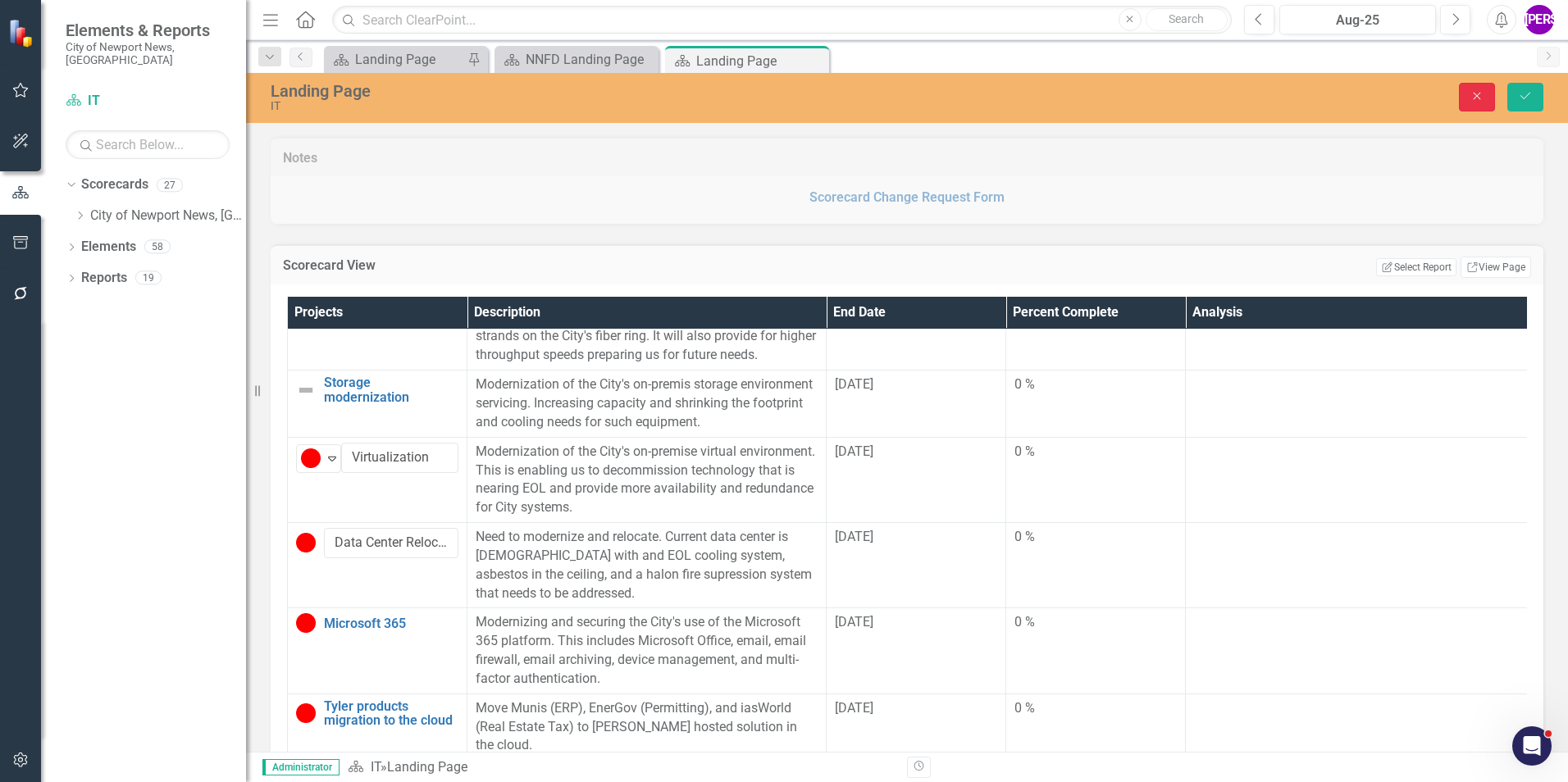
click at [1477, 96] on icon "button" at bounding box center [1477, 96] width 8 height 8
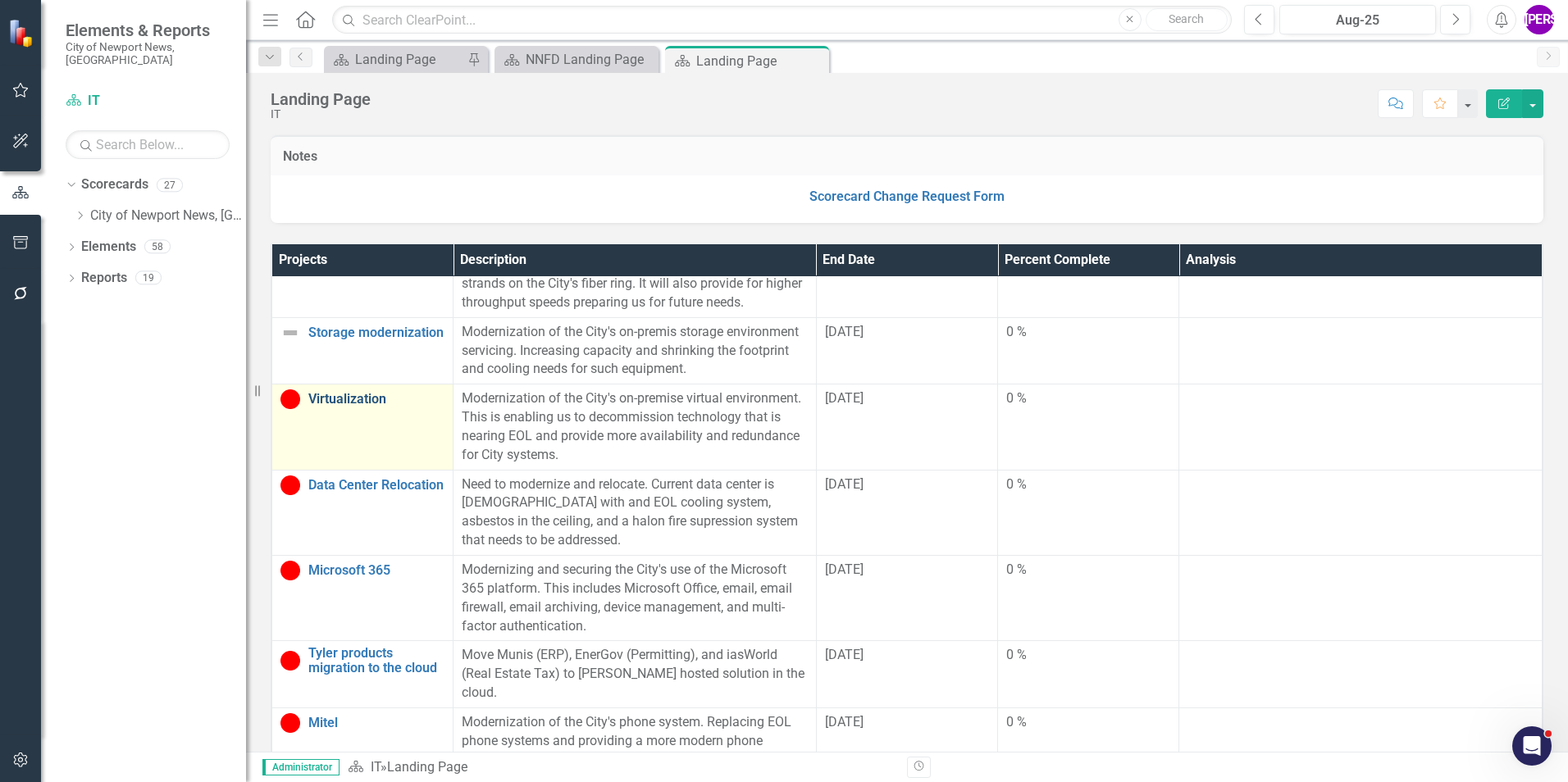
click at [336, 399] on link "Virtualization" at bounding box center [377, 400] width 136 height 15
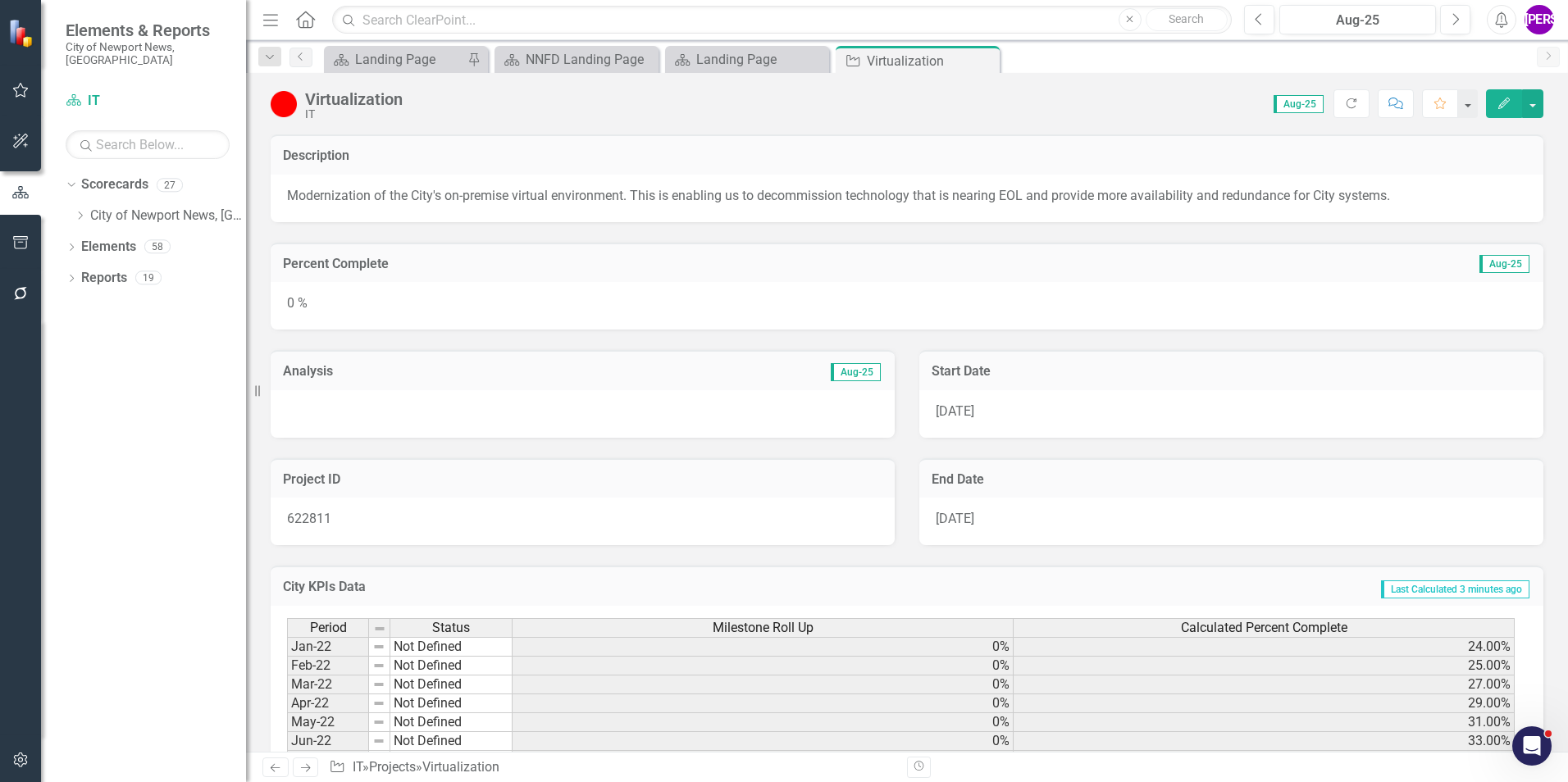
click at [1494, 100] on button "Edit" at bounding box center [1504, 104] width 36 height 28
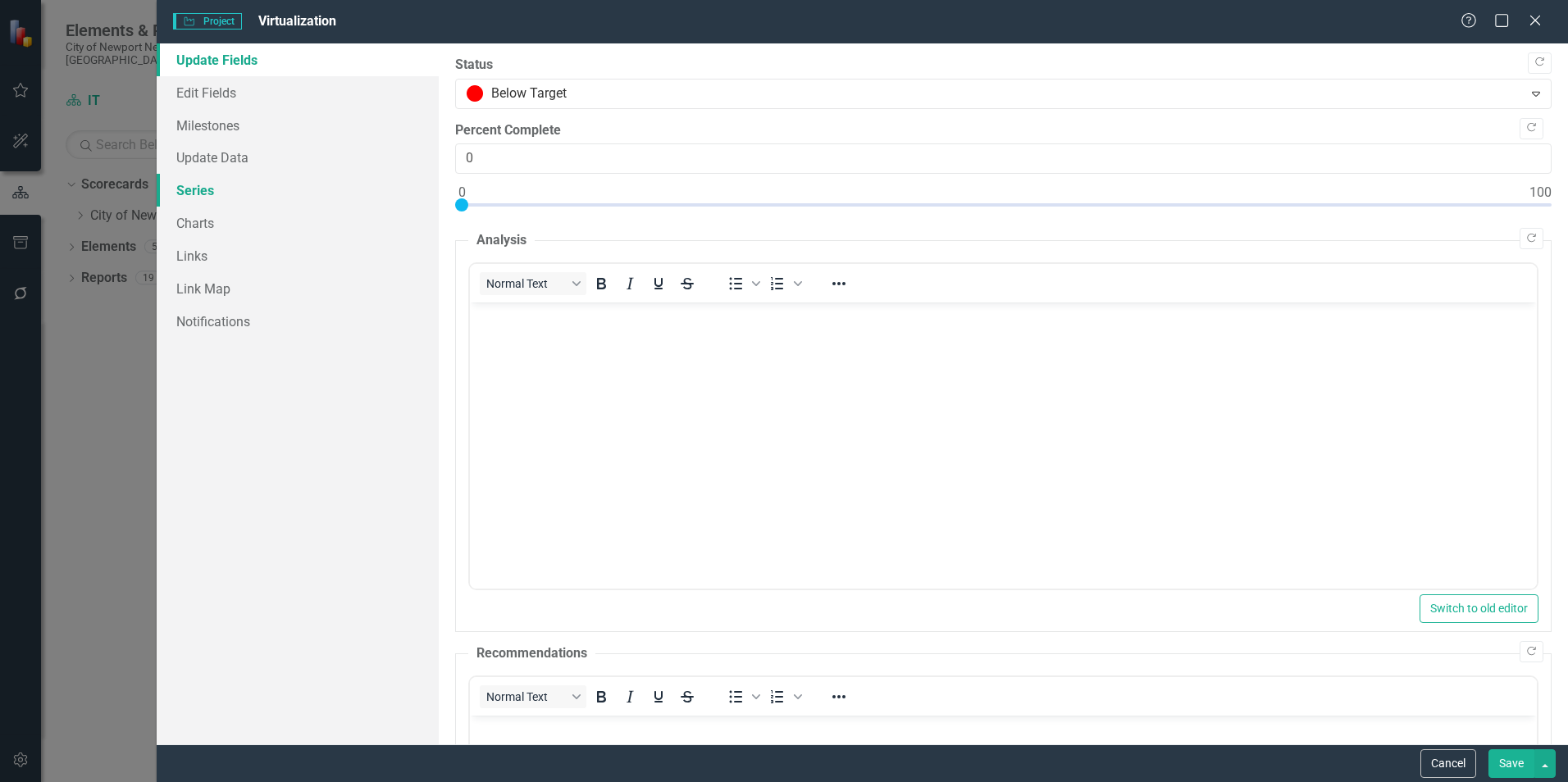
click at [244, 197] on link "Series" at bounding box center [297, 190] width 282 height 33
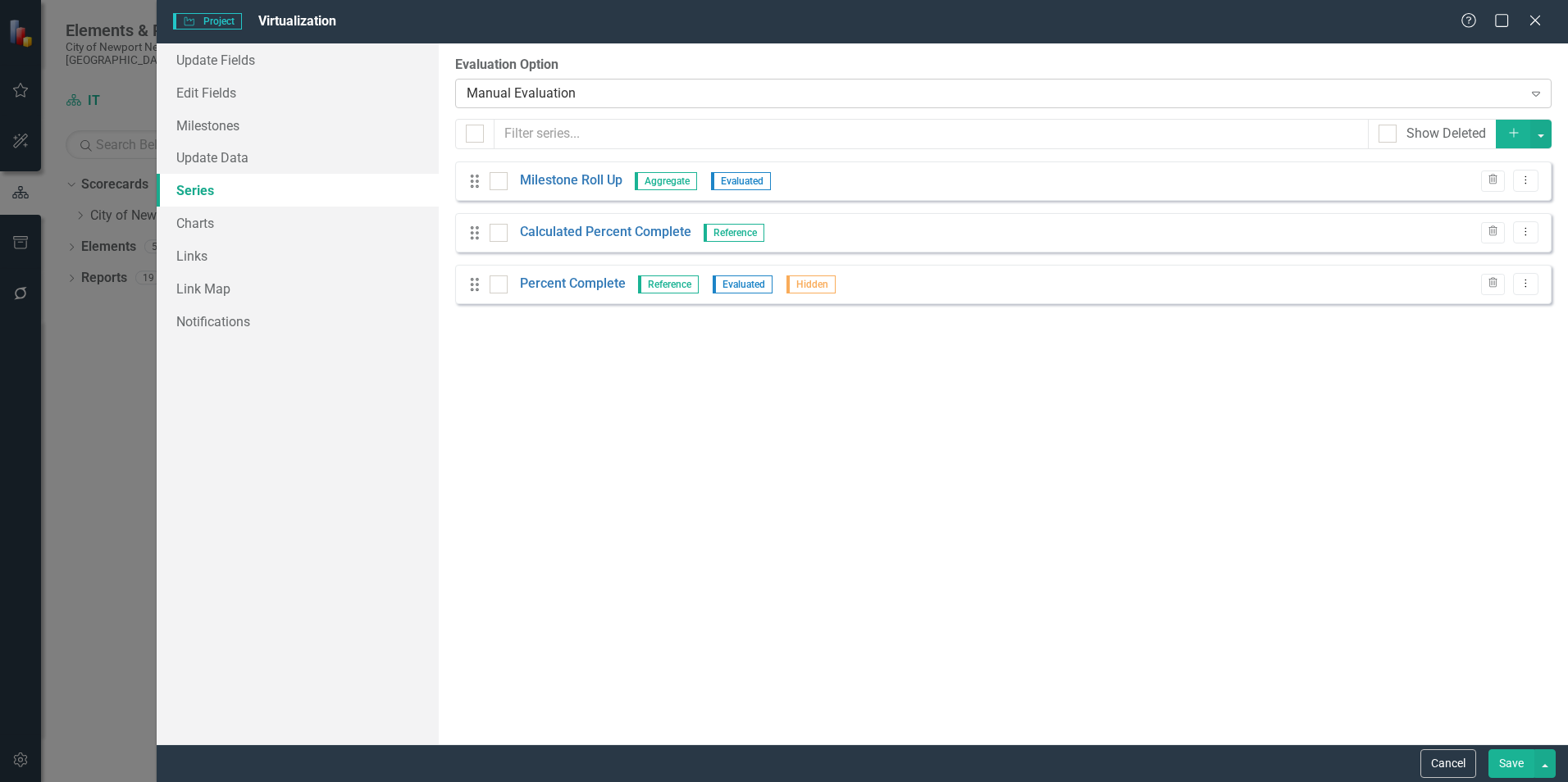
click at [620, 92] on div "Manual Evaluation" at bounding box center [994, 93] width 1055 height 19
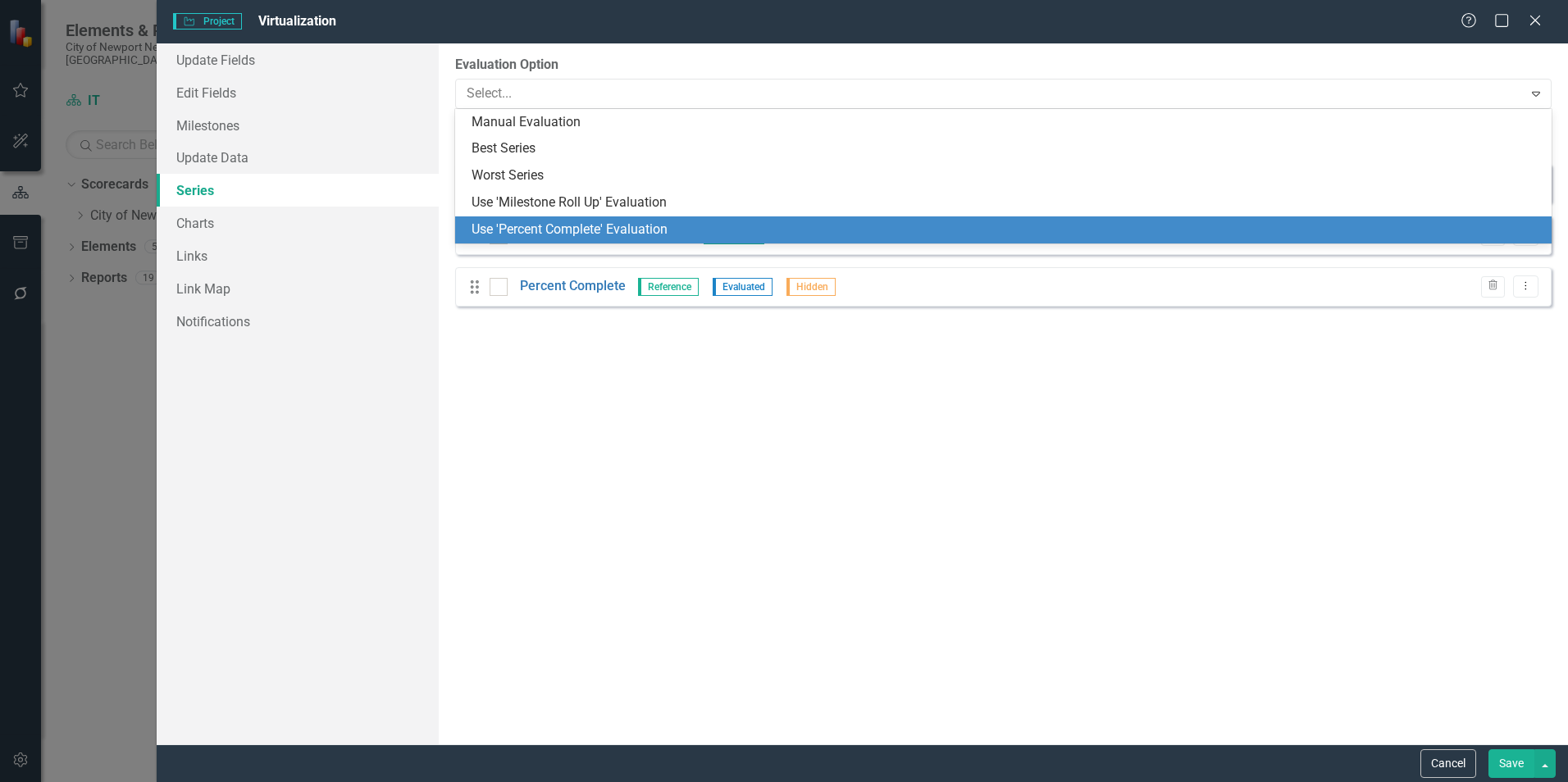
click at [597, 235] on div "Use 'Percent Complete' Evaluation" at bounding box center [1007, 230] width 1070 height 19
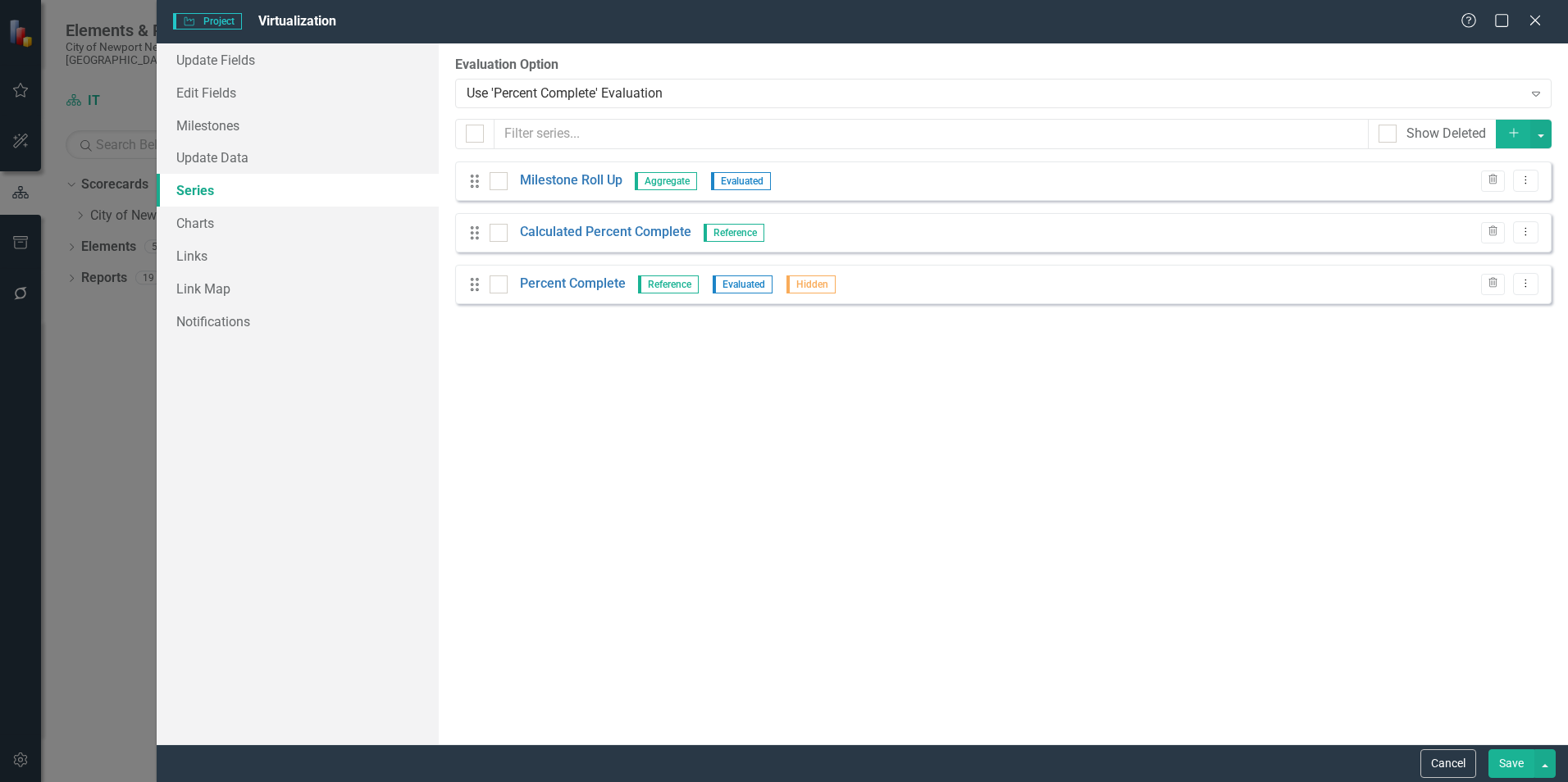
click at [1509, 764] on button "Save" at bounding box center [1511, 764] width 46 height 28
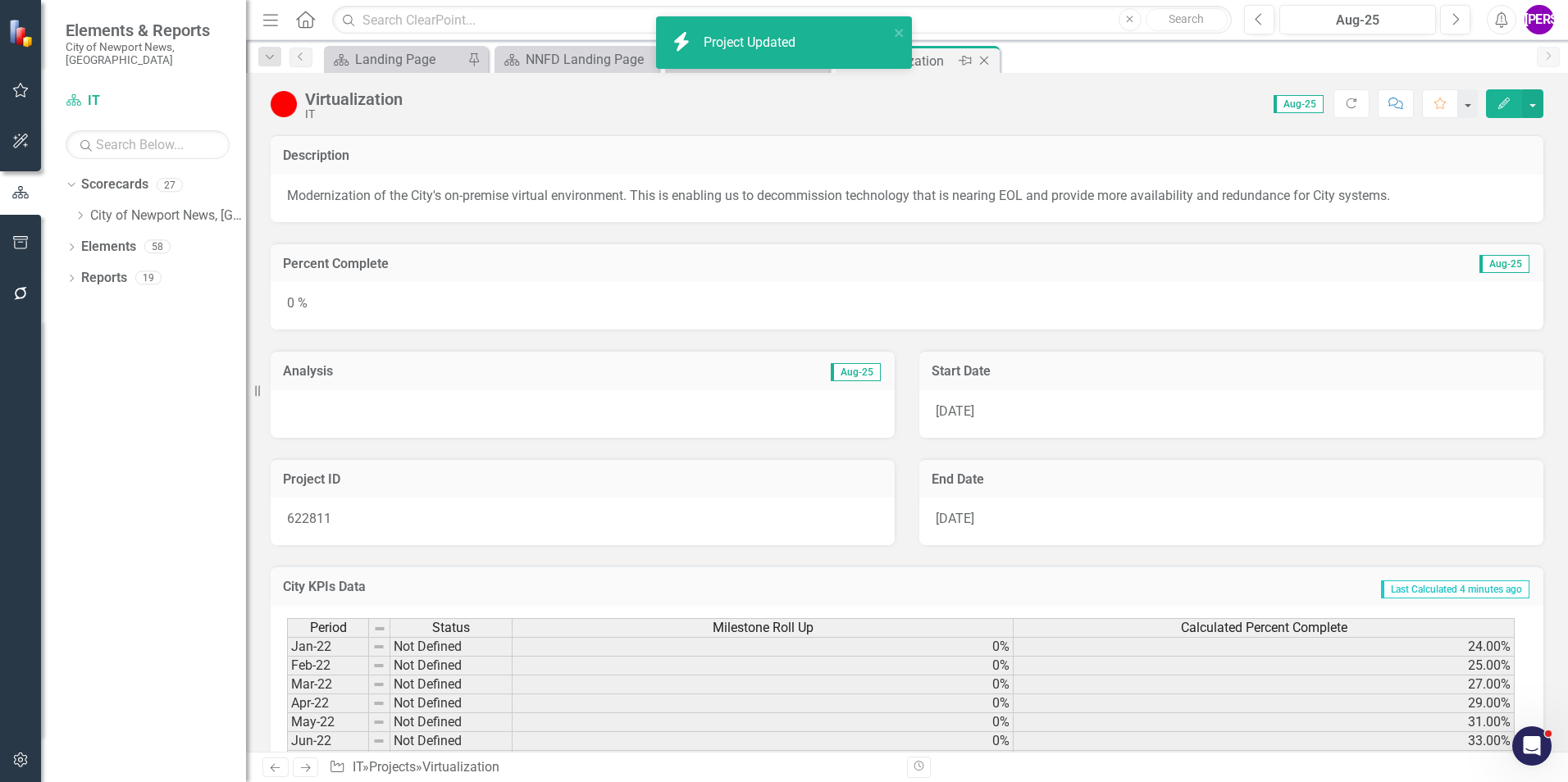
click at [985, 63] on icon "Close" at bounding box center [984, 61] width 17 height 13
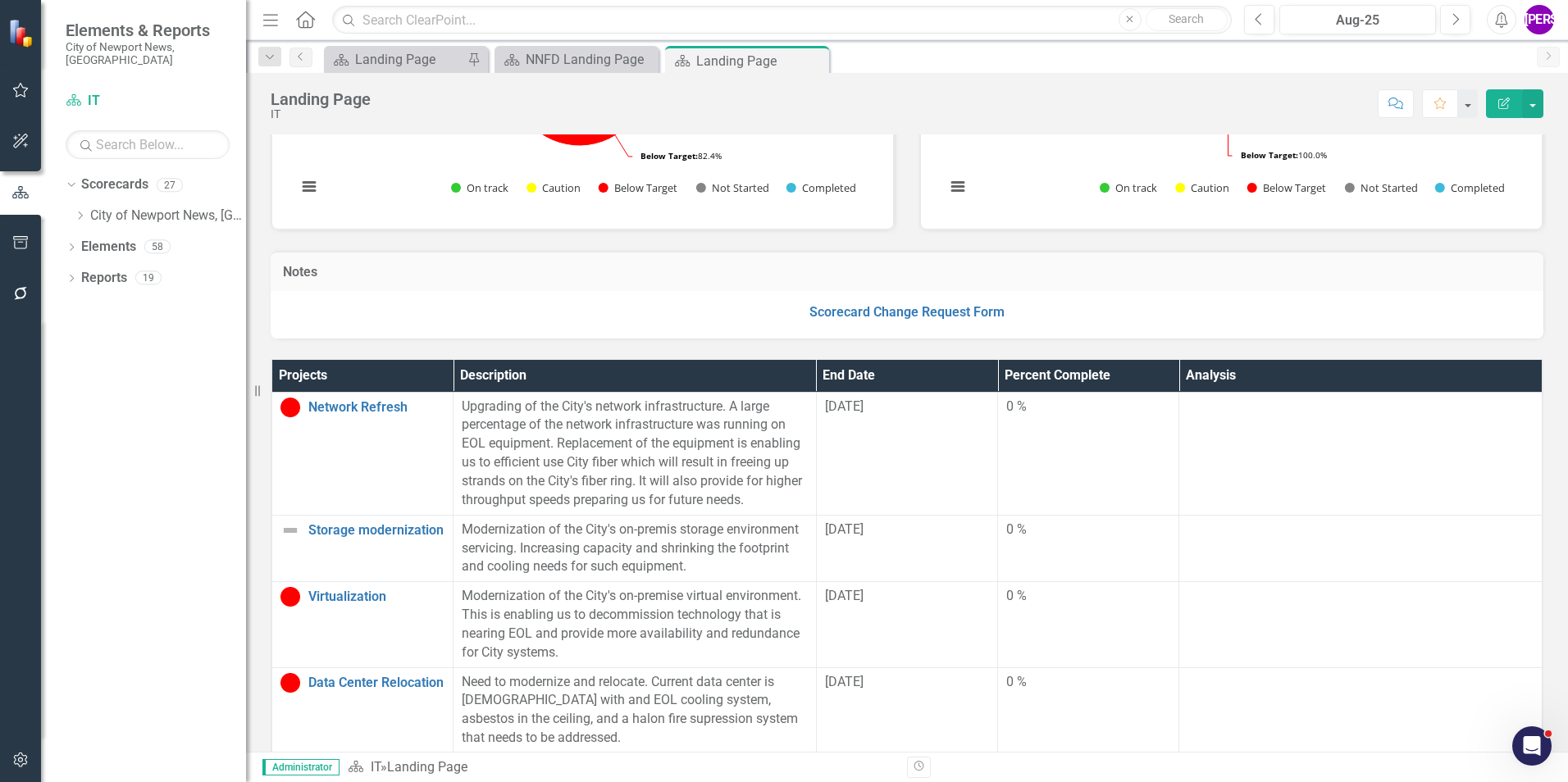
scroll to position [246, 0]
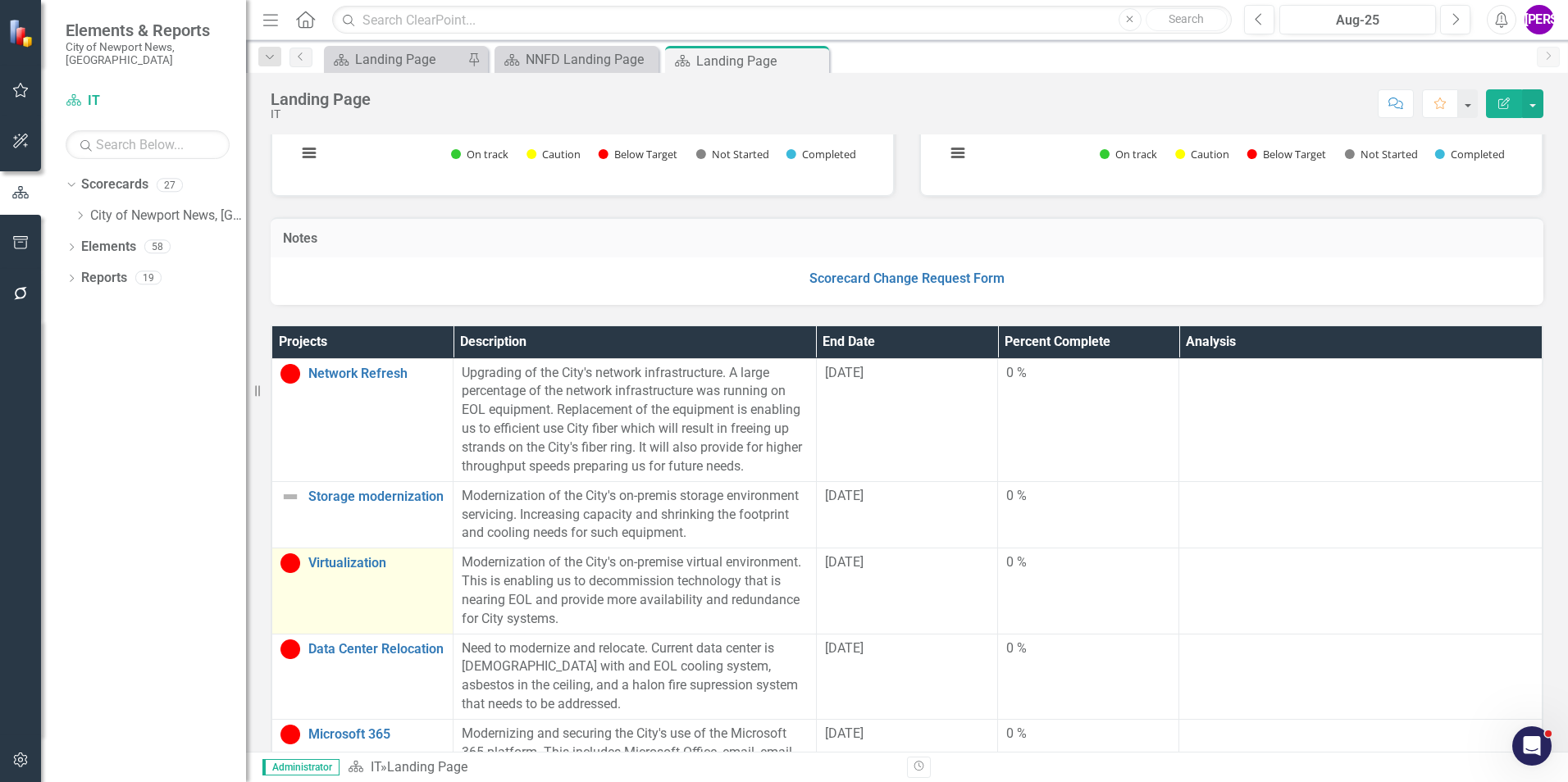
click at [372, 595] on td "Virtualization Link Map View Link Map Edit Edit Project Link Open Element" at bounding box center [362, 591] width 182 height 85
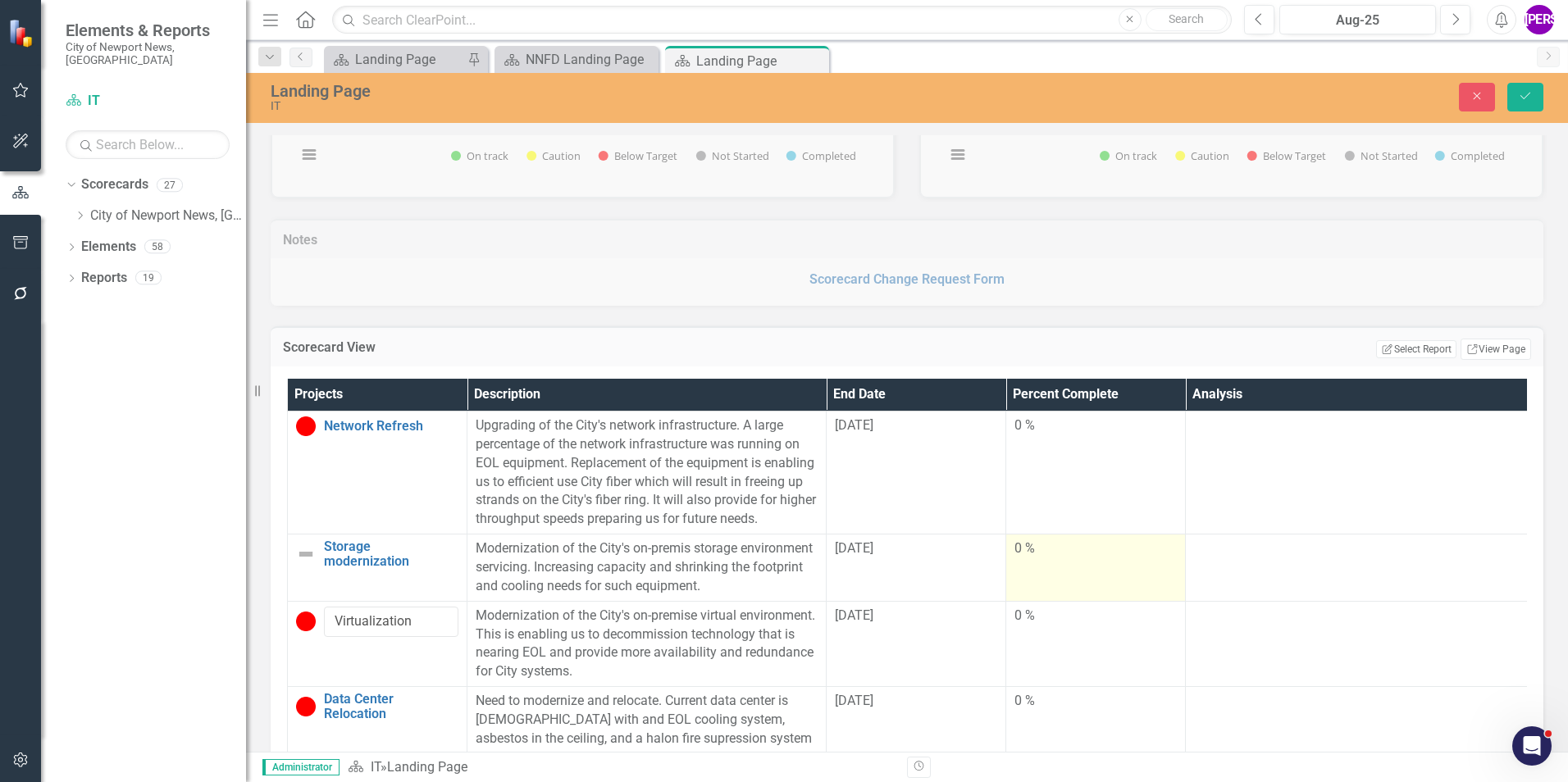
click at [1084, 593] on td "0 %" at bounding box center [1096, 568] width 180 height 67
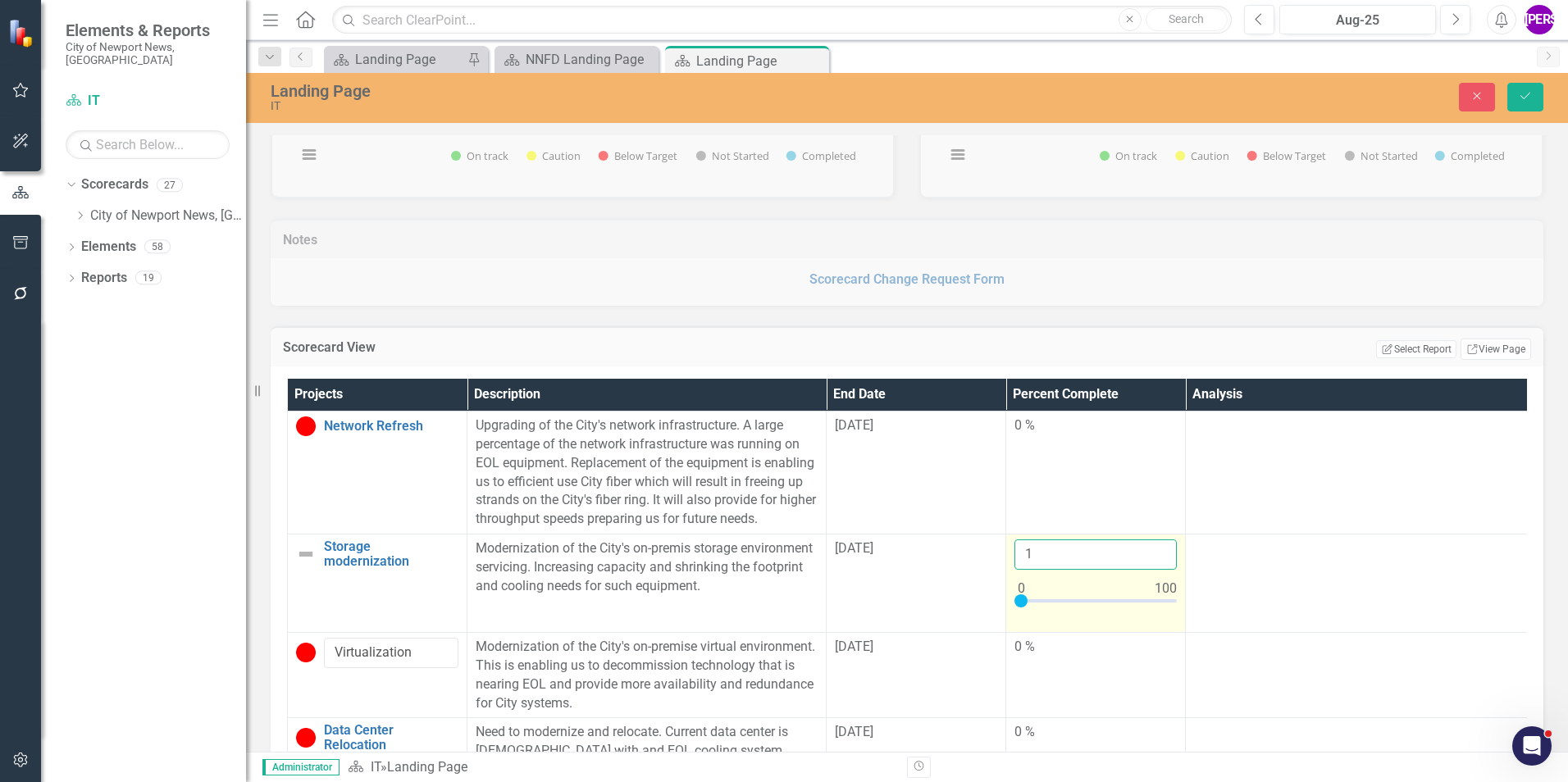
type input "1"
click at [1164, 548] on input "1" at bounding box center [1095, 555] width 162 height 30
click at [1533, 107] on button "Save" at bounding box center [1525, 97] width 36 height 28
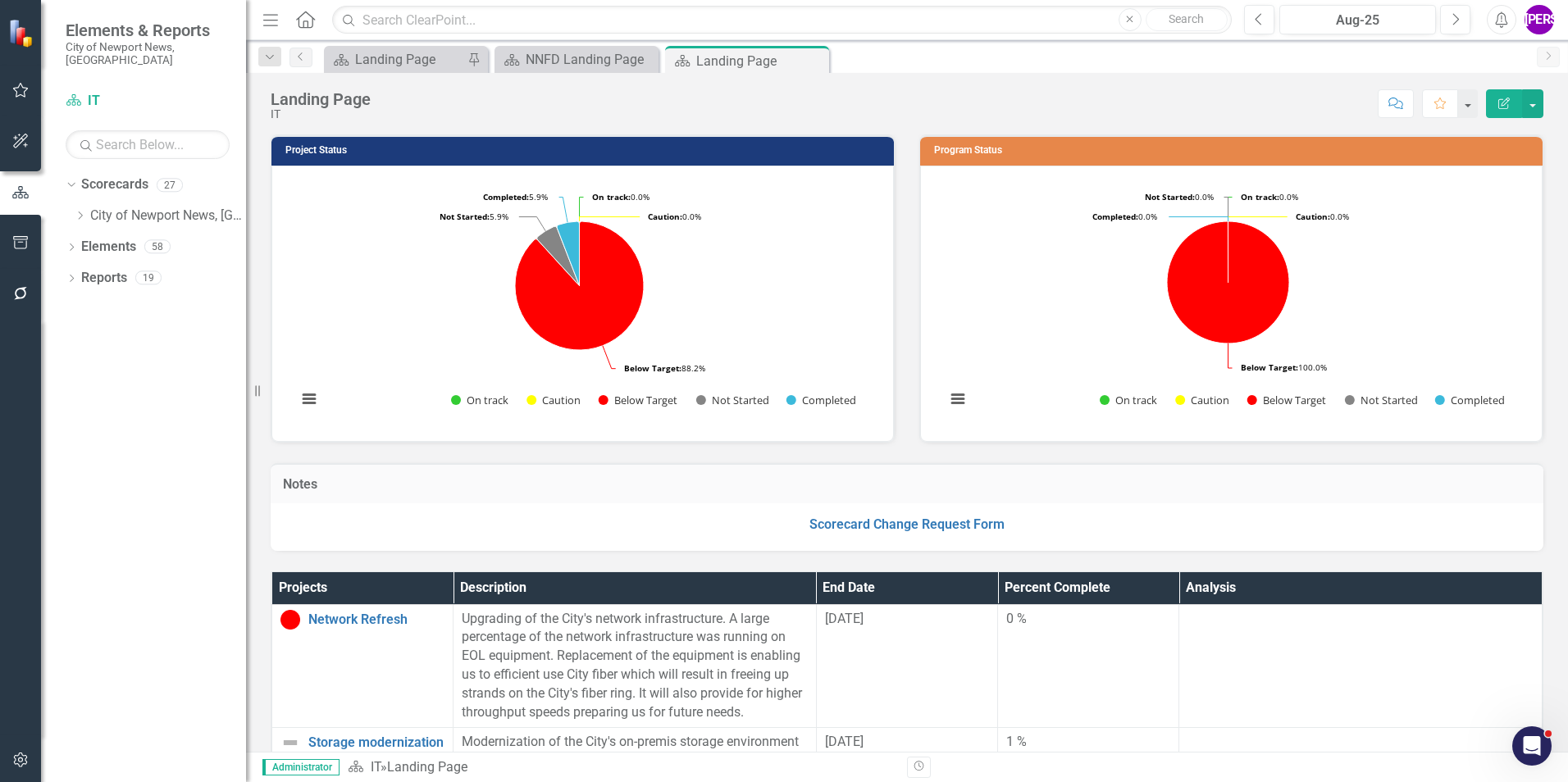
scroll to position [328, 0]
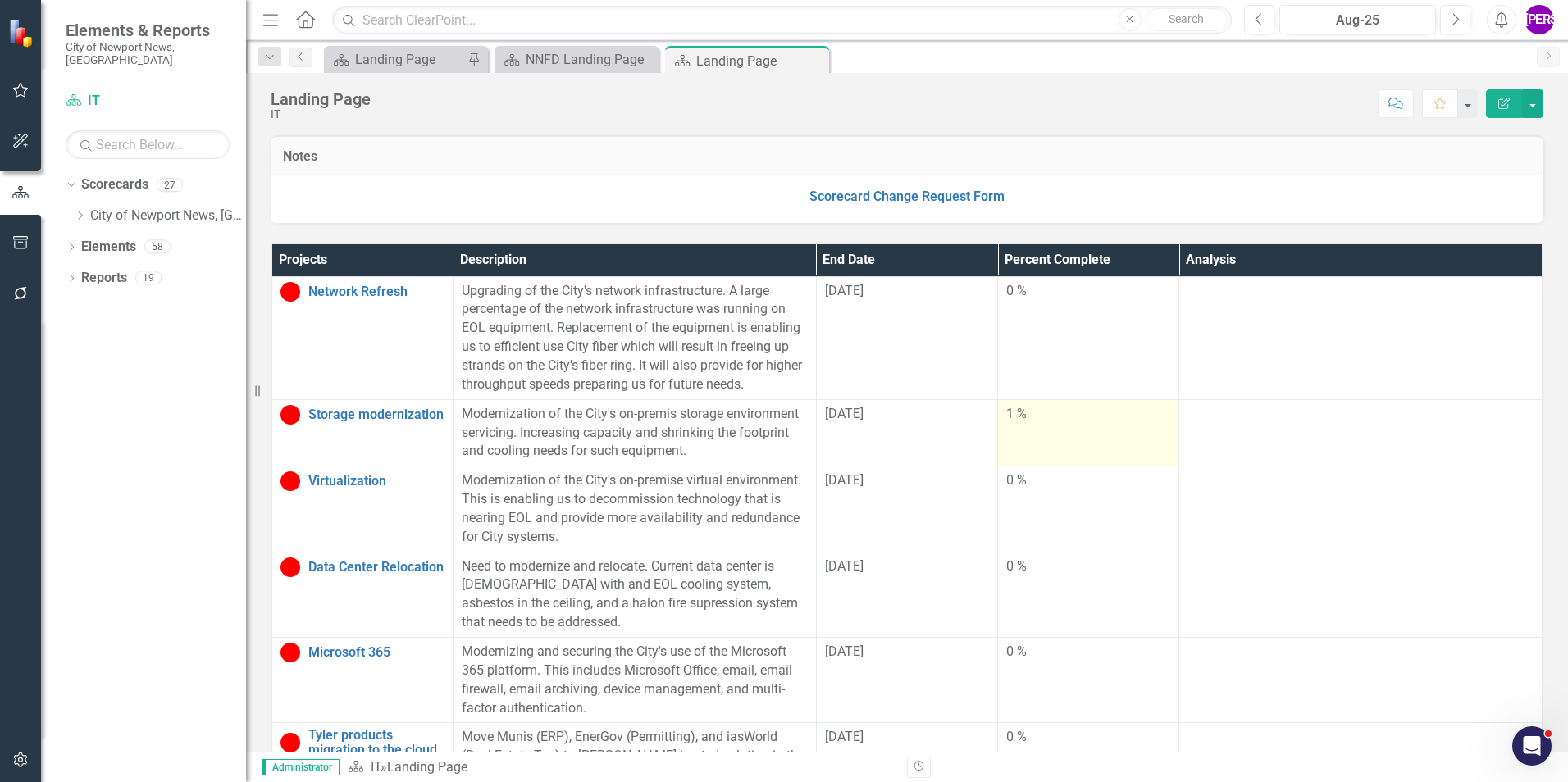
click at [1047, 463] on td "1 %" at bounding box center [1089, 432] width 182 height 67
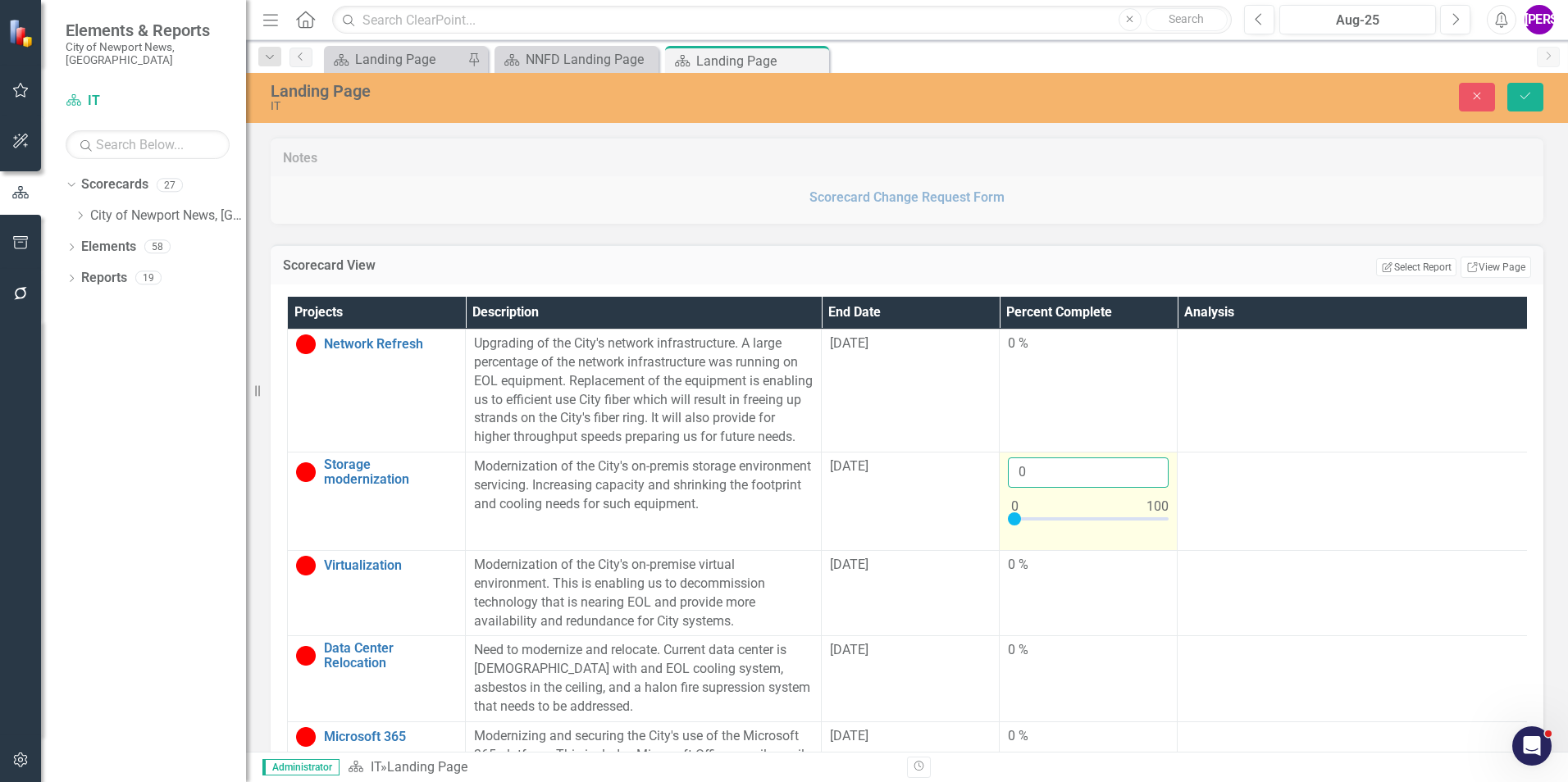
type input "0"
click at [1153, 488] on input "0" at bounding box center [1089, 473] width 161 height 30
click at [1533, 104] on button "Save" at bounding box center [1525, 97] width 36 height 28
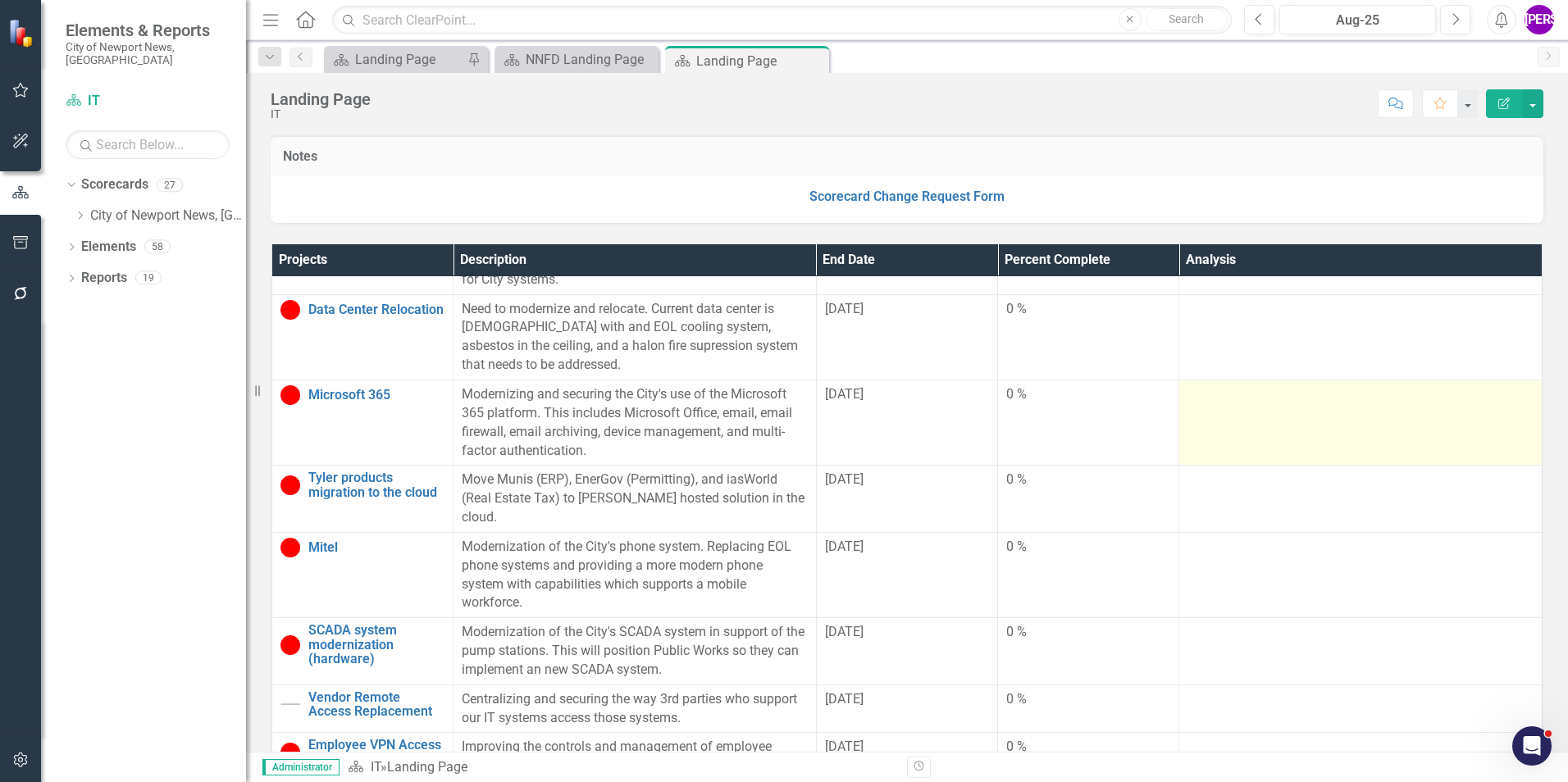
scroll to position [0, 0]
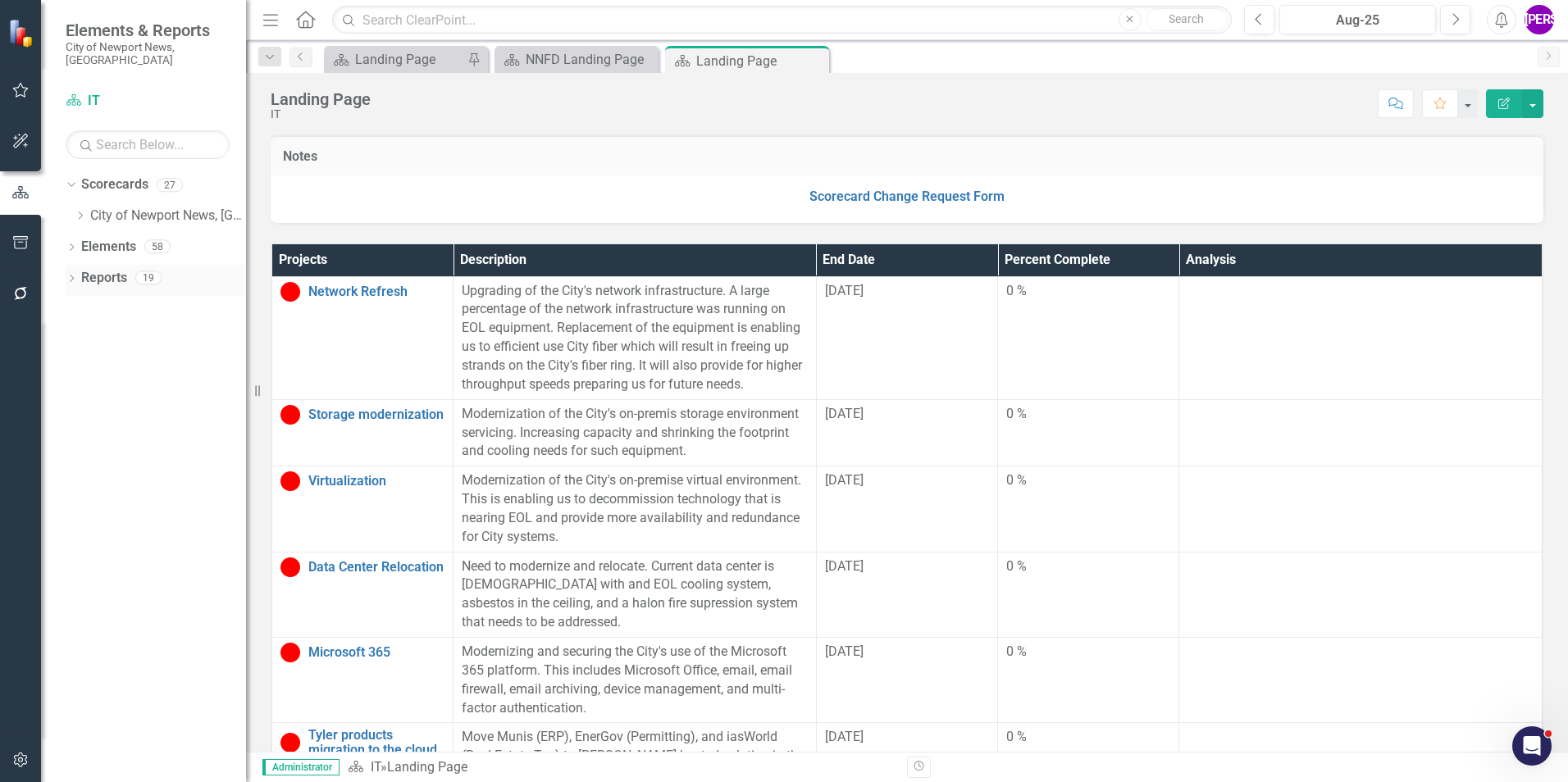
click at [117, 268] on link "Reports" at bounding box center [104, 278] width 46 height 19
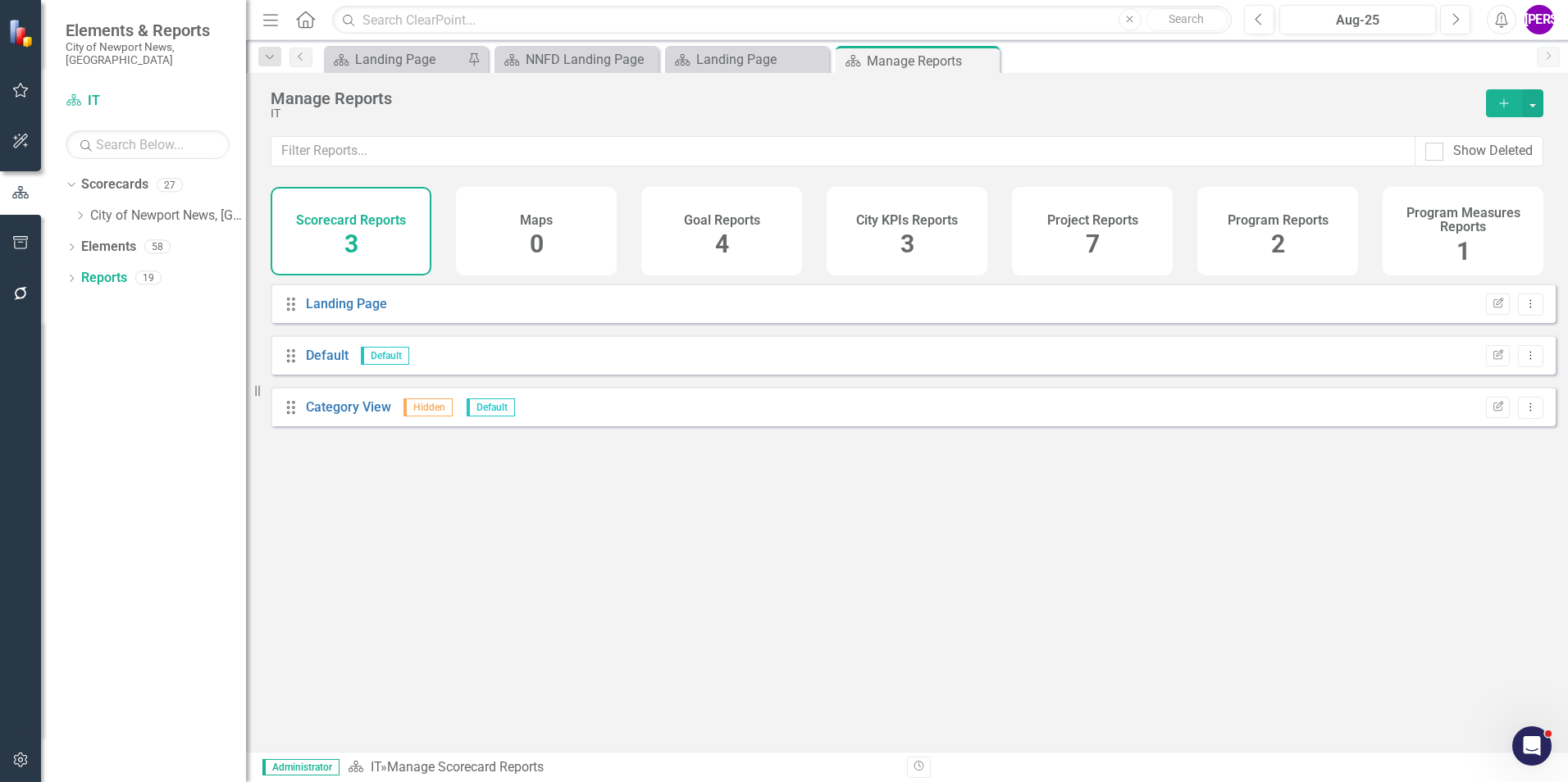
click at [1098, 224] on h4 "Project Reports" at bounding box center [1093, 221] width 91 height 15
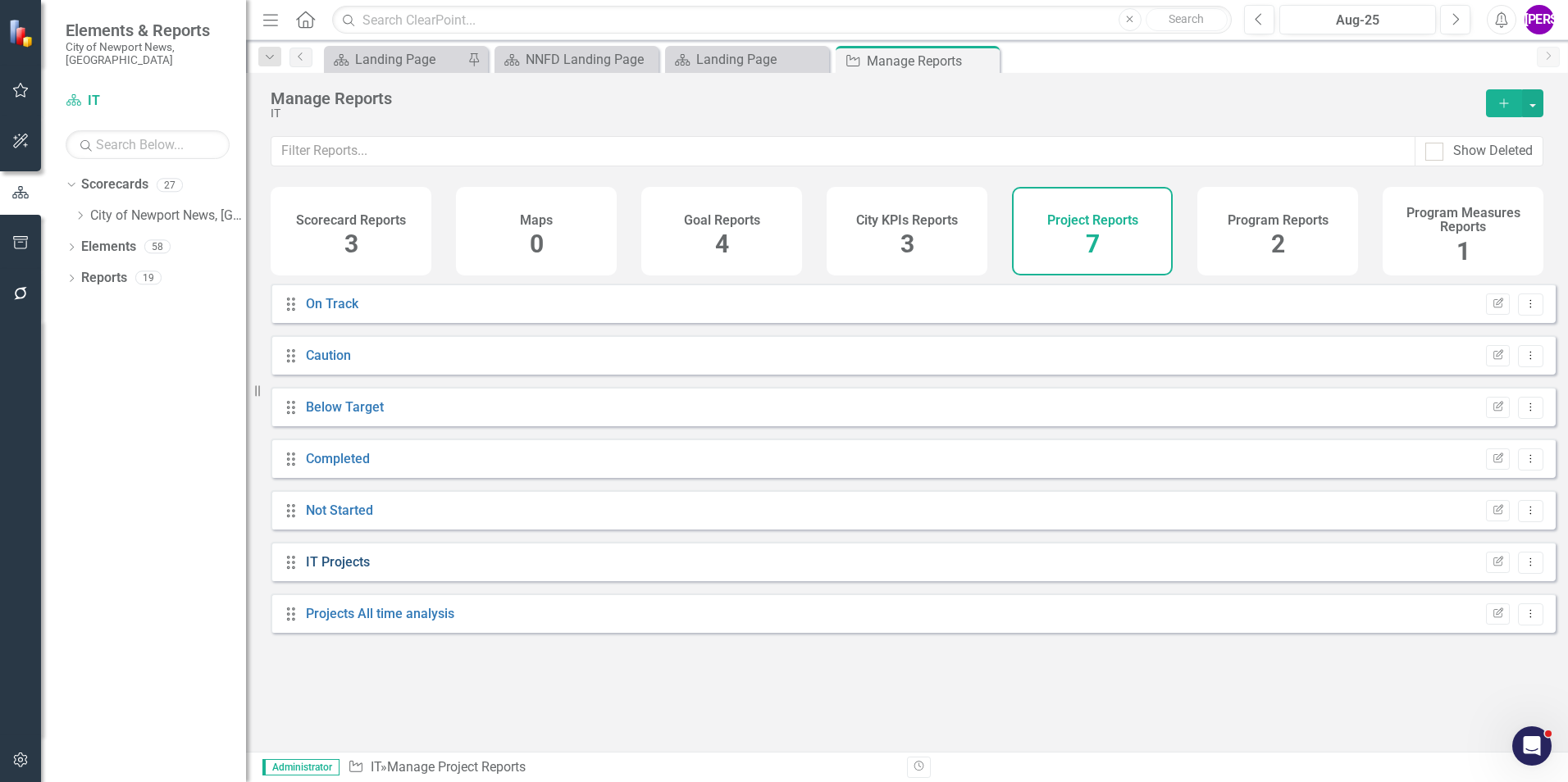
click at [322, 570] on link "IT Projects" at bounding box center [338, 562] width 64 height 16
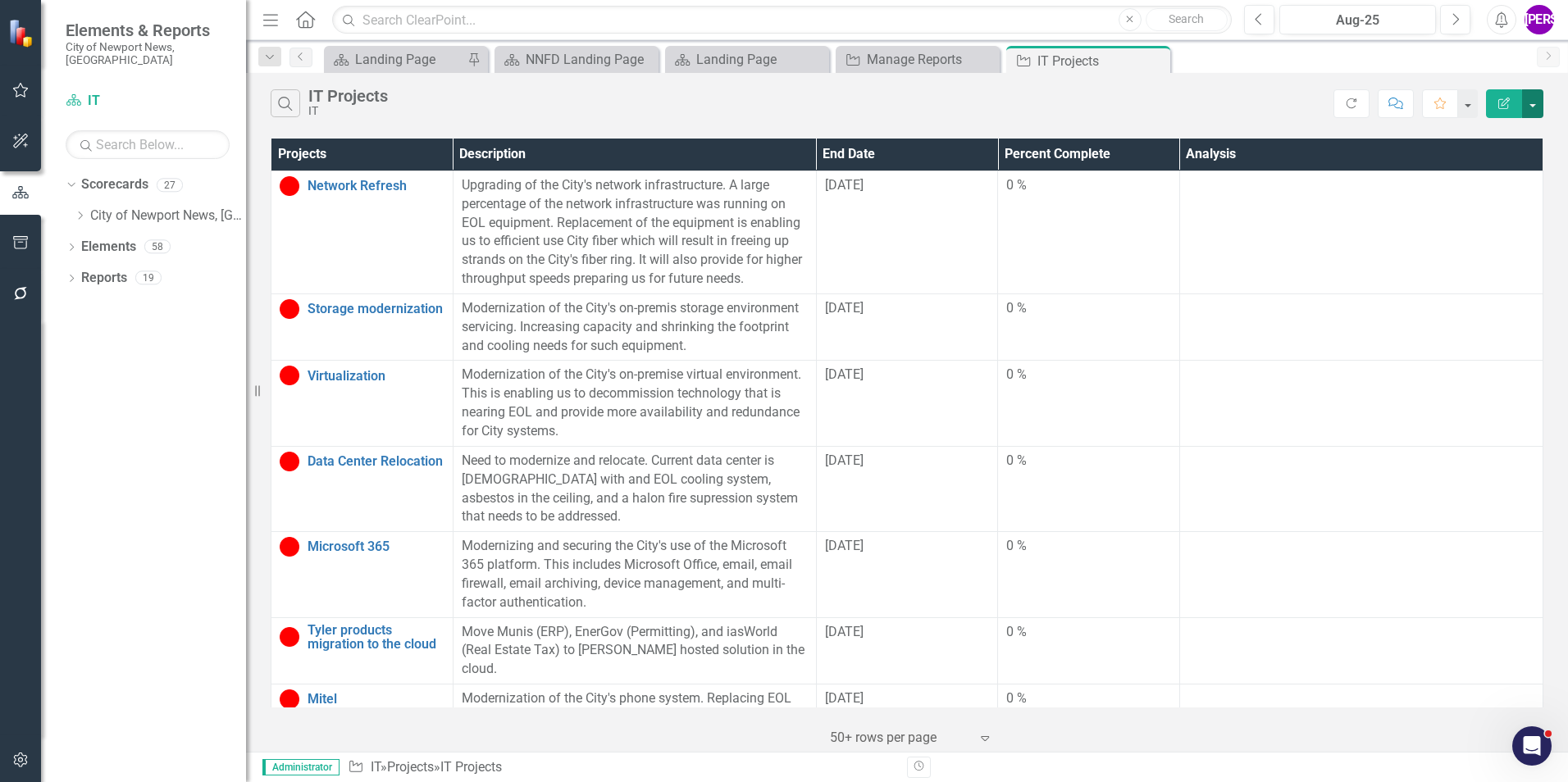
click at [1537, 108] on button "button" at bounding box center [1532, 104] width 21 height 28
click at [1498, 173] on link "PDF Export to PDF" at bounding box center [1478, 166] width 130 height 30
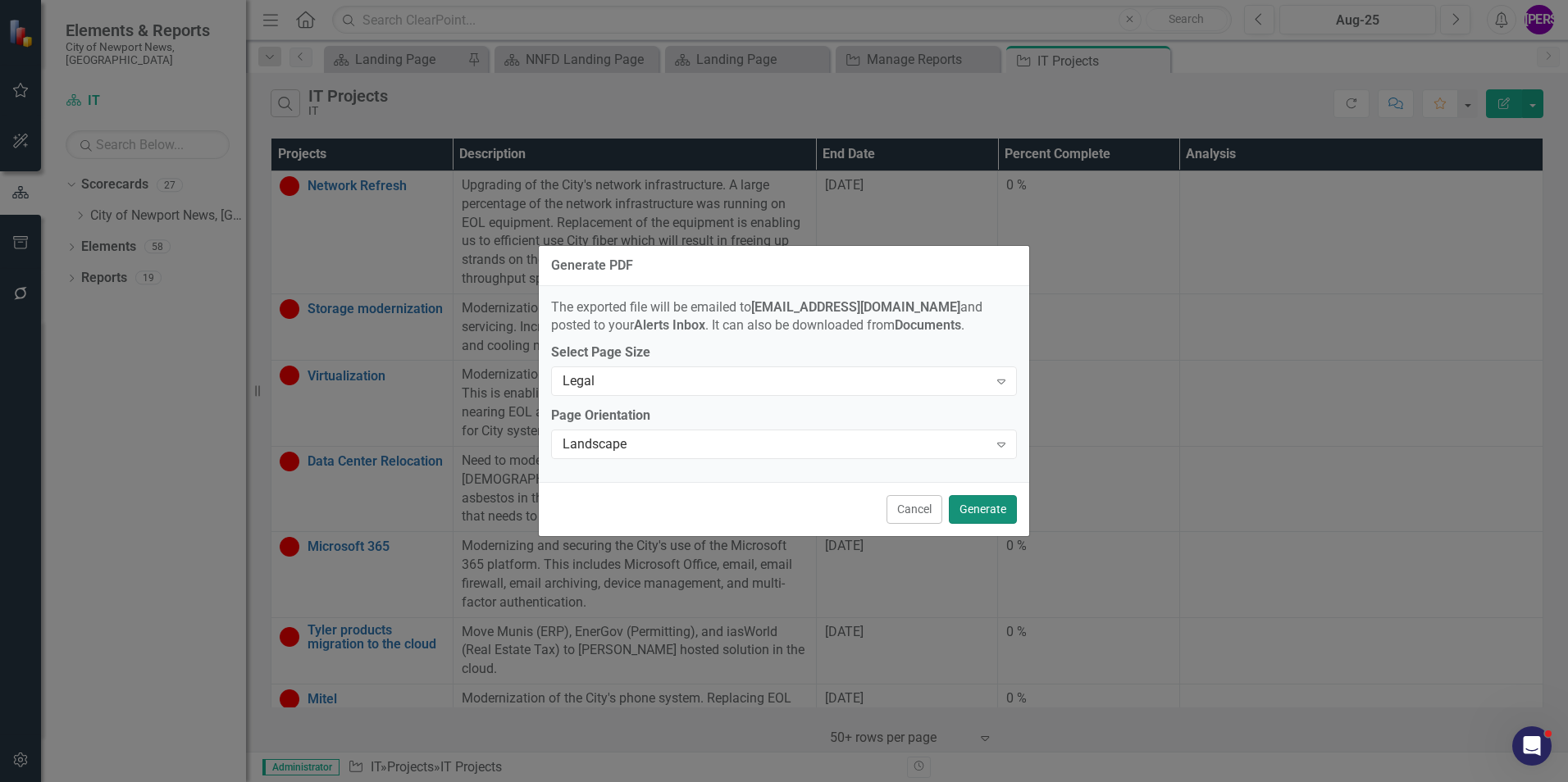
click at [975, 516] on button "Generate" at bounding box center [982, 509] width 68 height 28
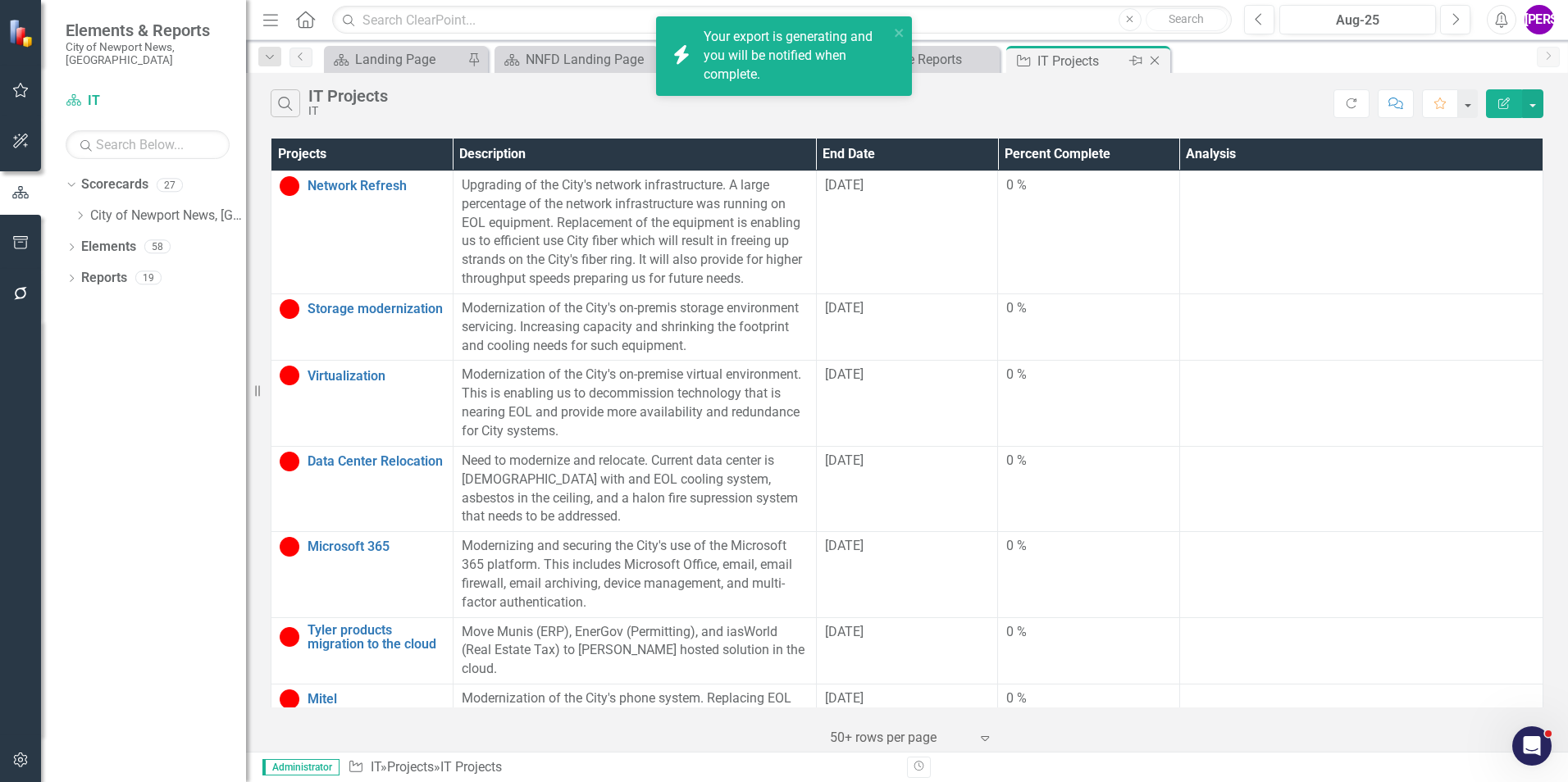
click at [1154, 60] on icon at bounding box center [1155, 61] width 9 height 9
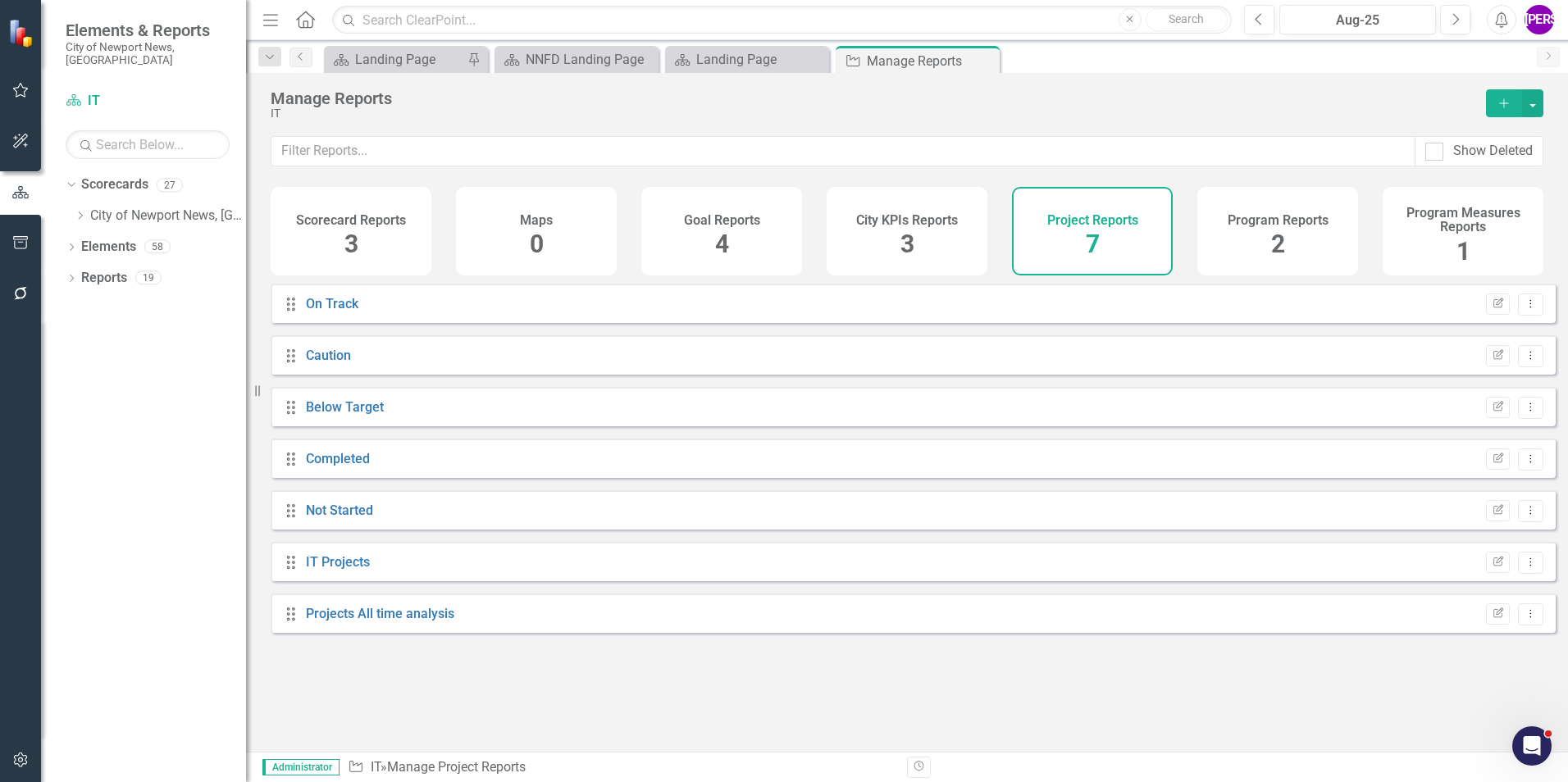
click at [1247, 233] on div "Program Reports 2" at bounding box center [1278, 231] width 161 height 89
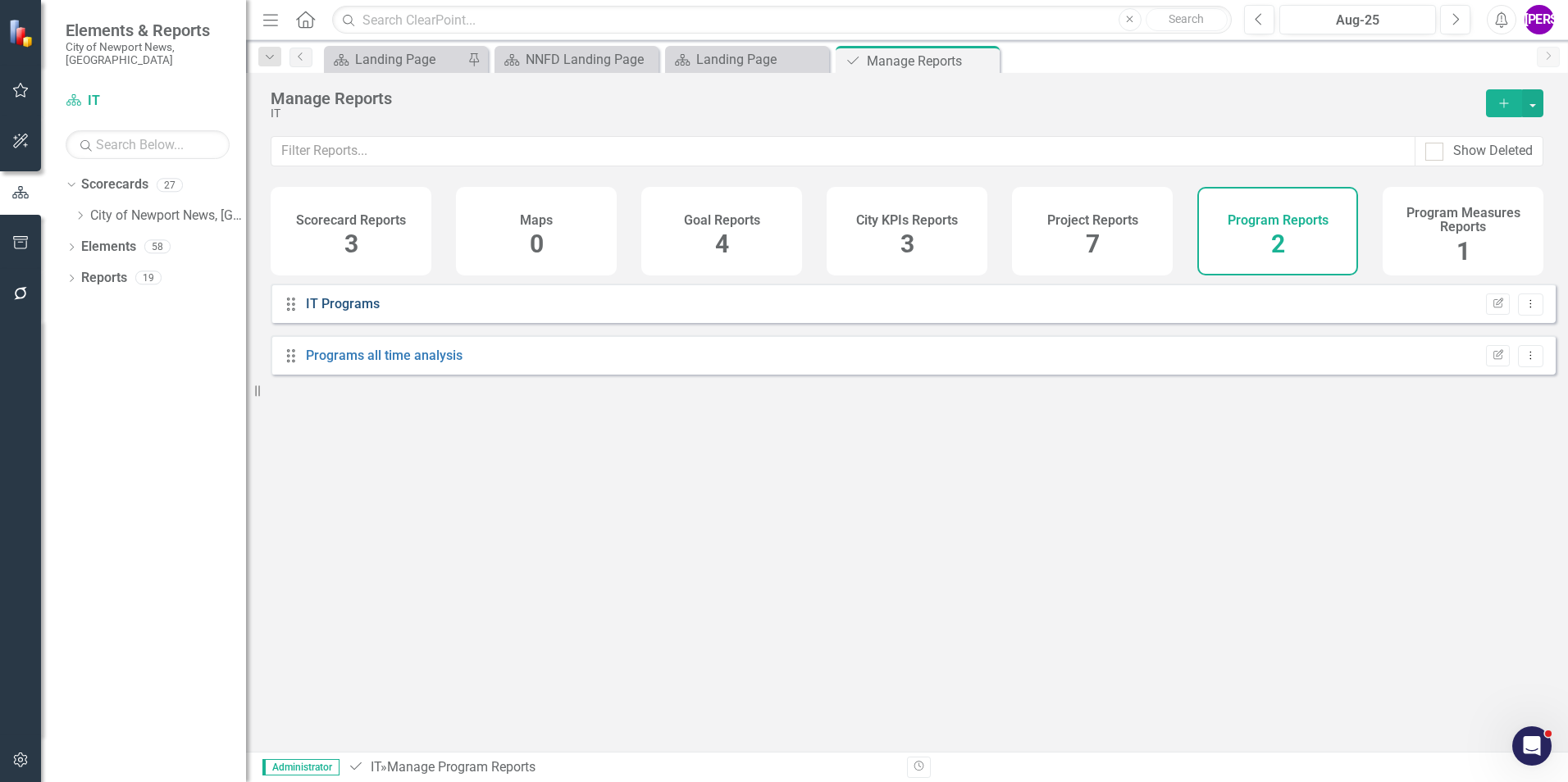
click at [351, 311] on link "IT Programs" at bounding box center [343, 304] width 74 height 16
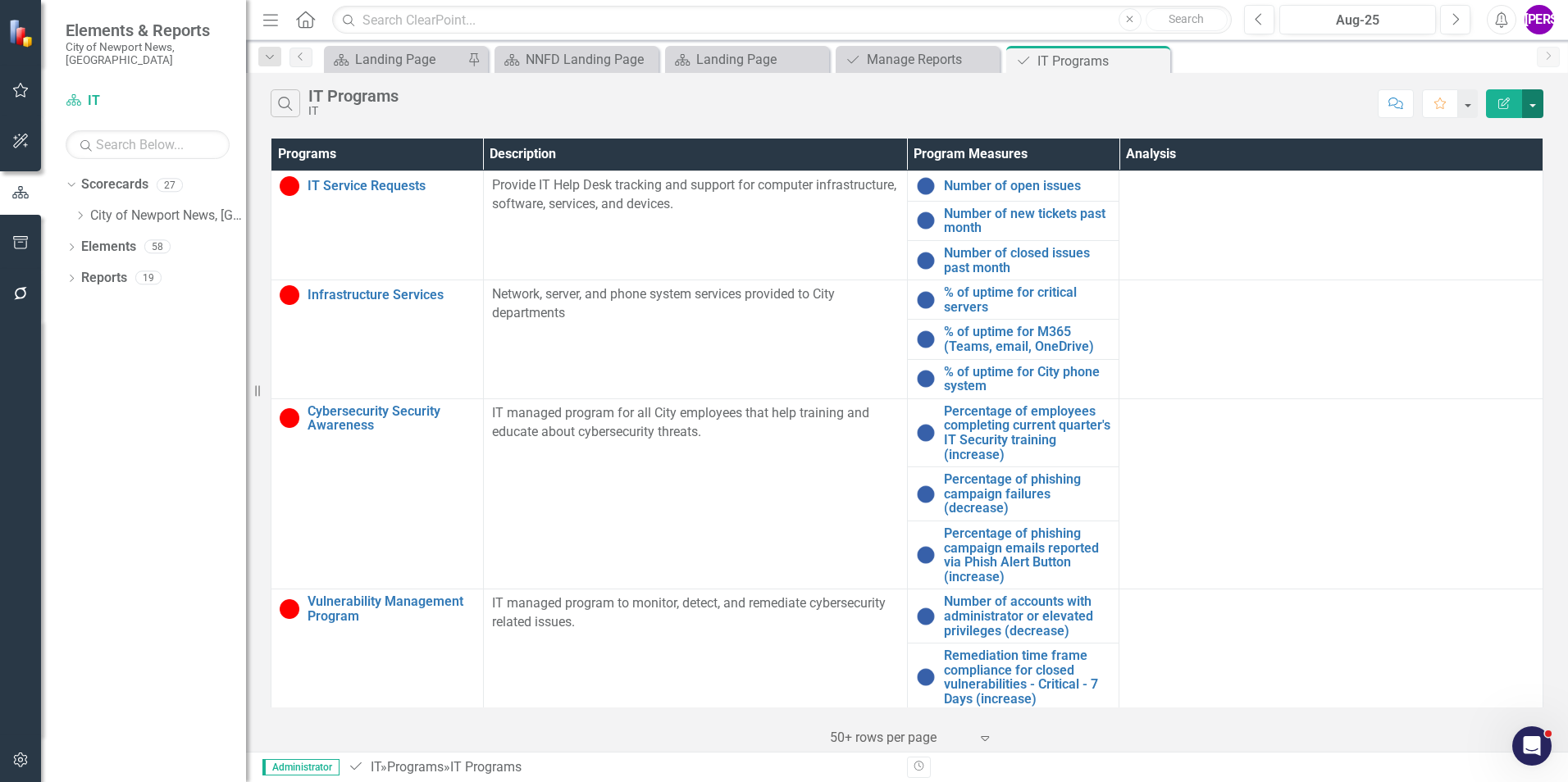
click at [1538, 100] on button "button" at bounding box center [1532, 104] width 21 height 28
click at [1508, 158] on link "PDF Export to PDF" at bounding box center [1478, 166] width 130 height 30
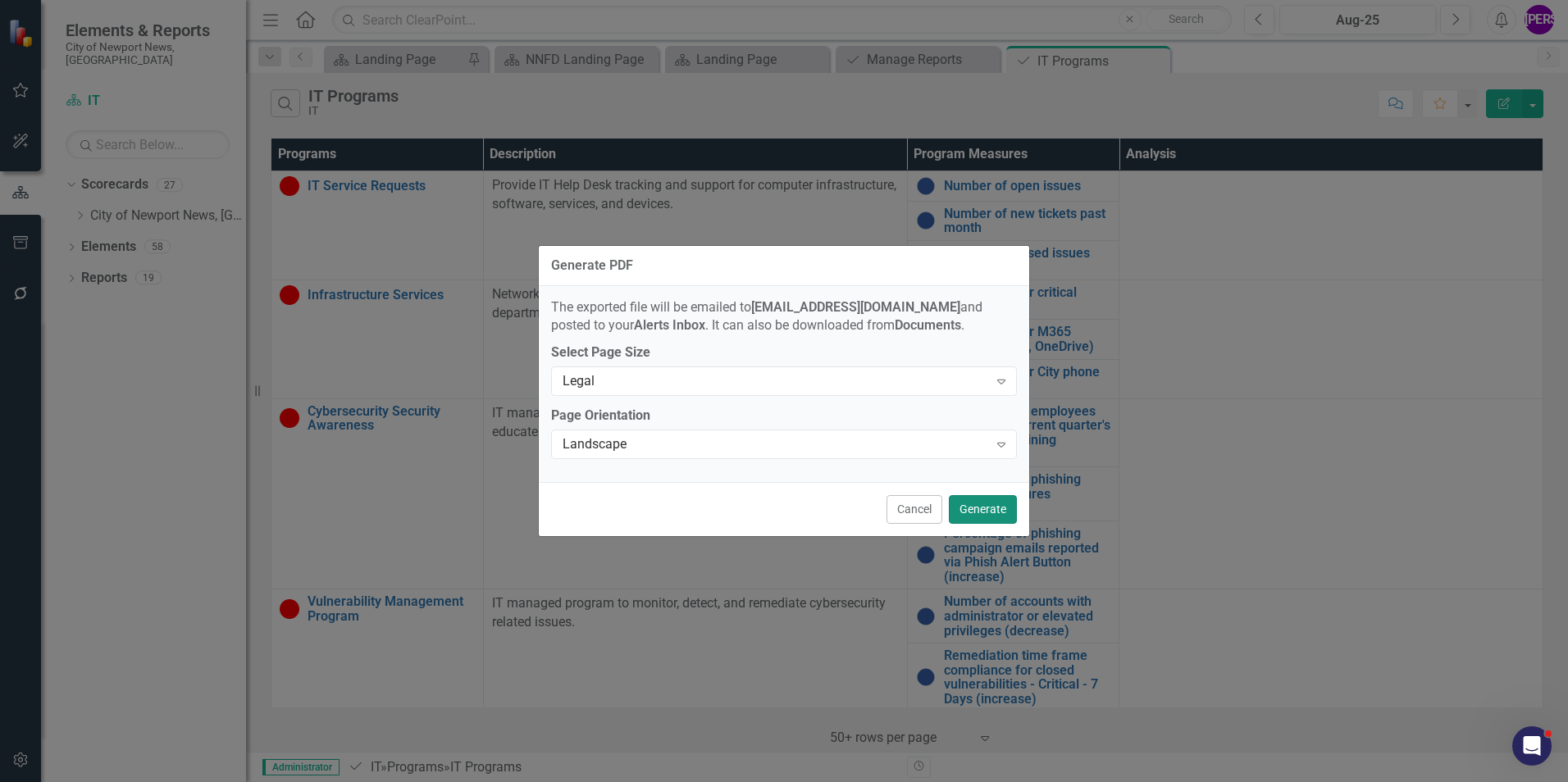
click at [1006, 510] on button "Generate" at bounding box center [982, 509] width 68 height 28
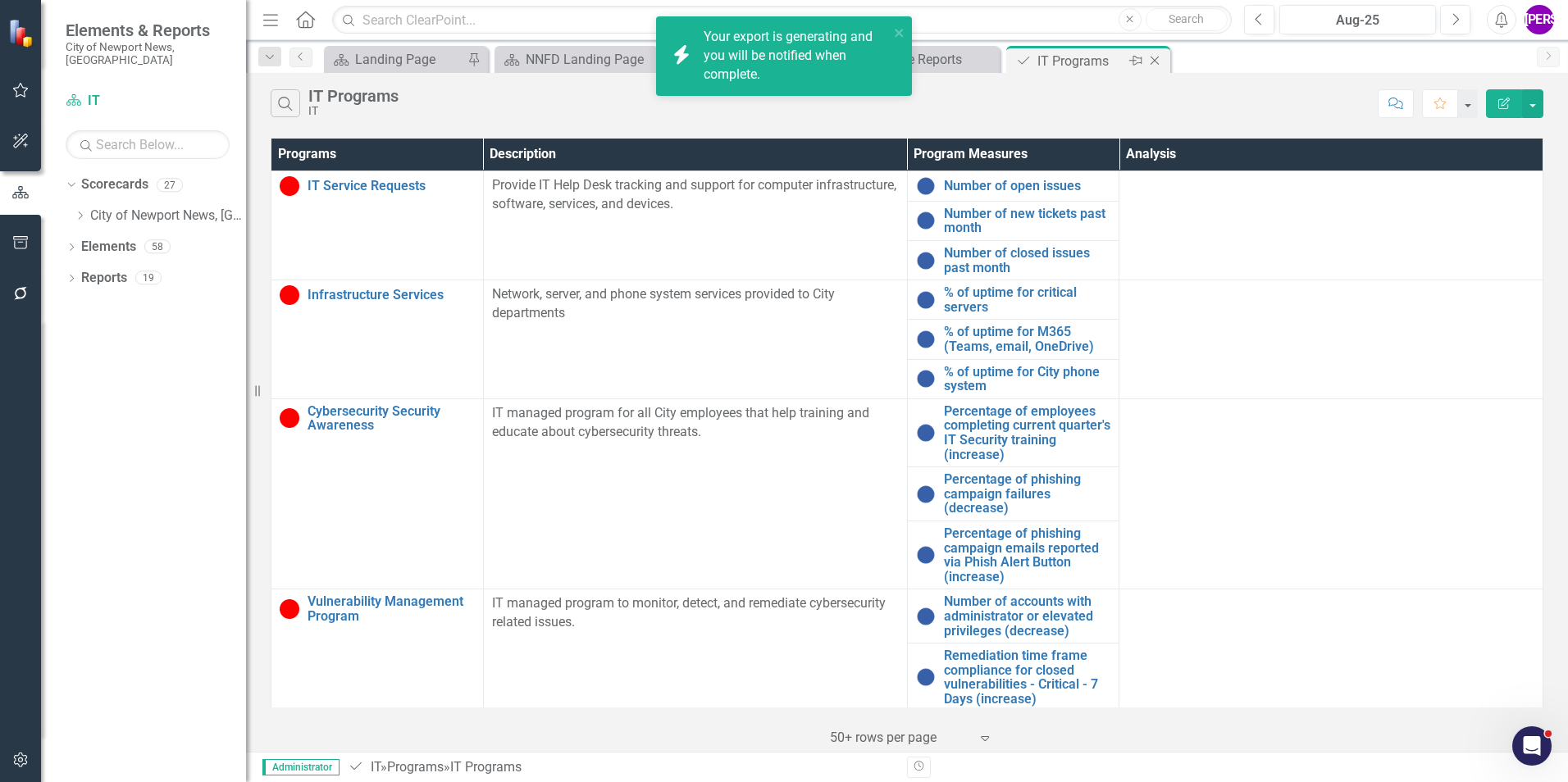
click at [1156, 59] on icon at bounding box center [1155, 61] width 9 height 9
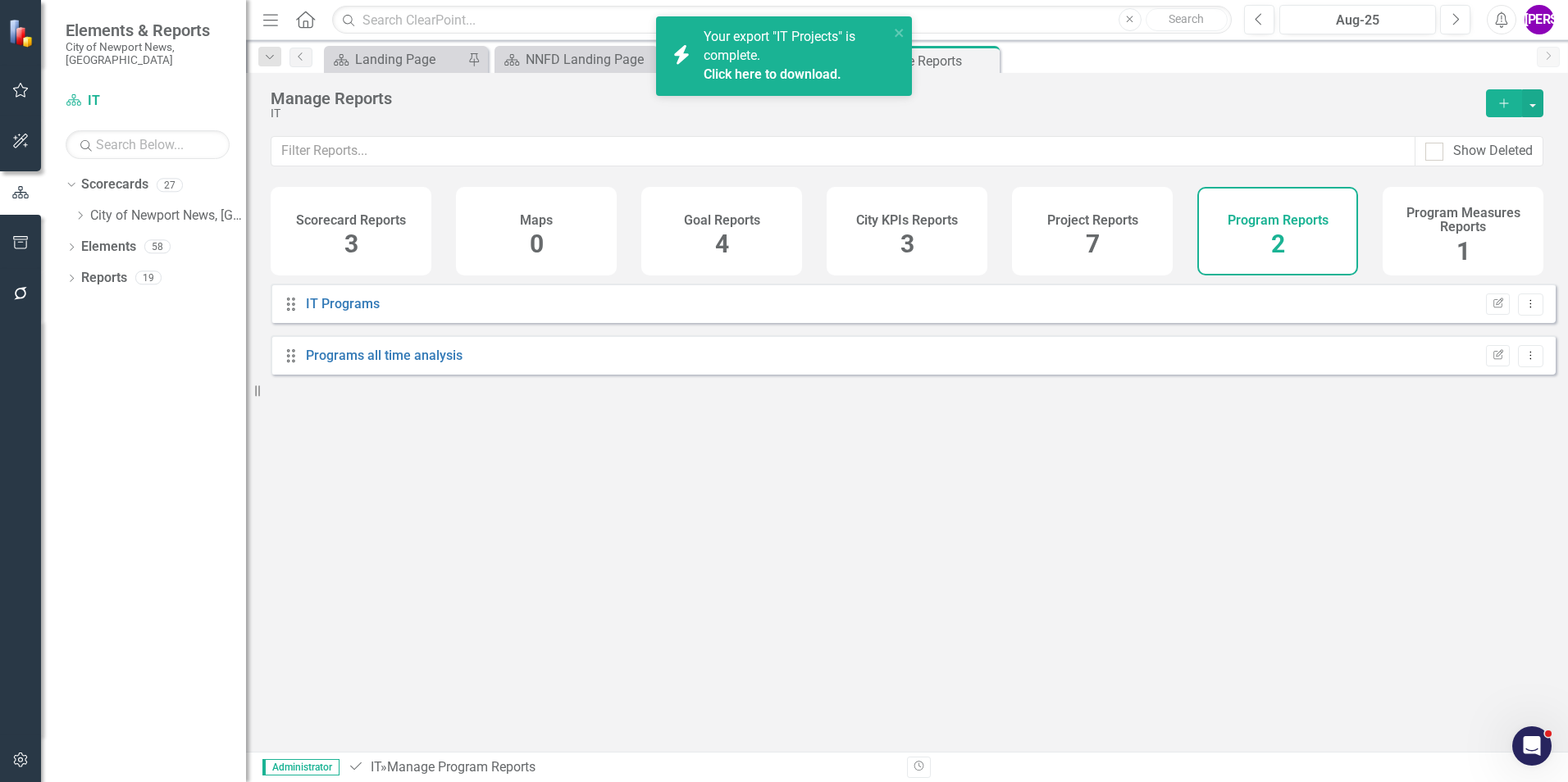
click at [789, 70] on link "Click here to download." at bounding box center [772, 74] width 138 height 16
click at [765, 74] on link "Click here to download." at bounding box center [772, 74] width 138 height 16
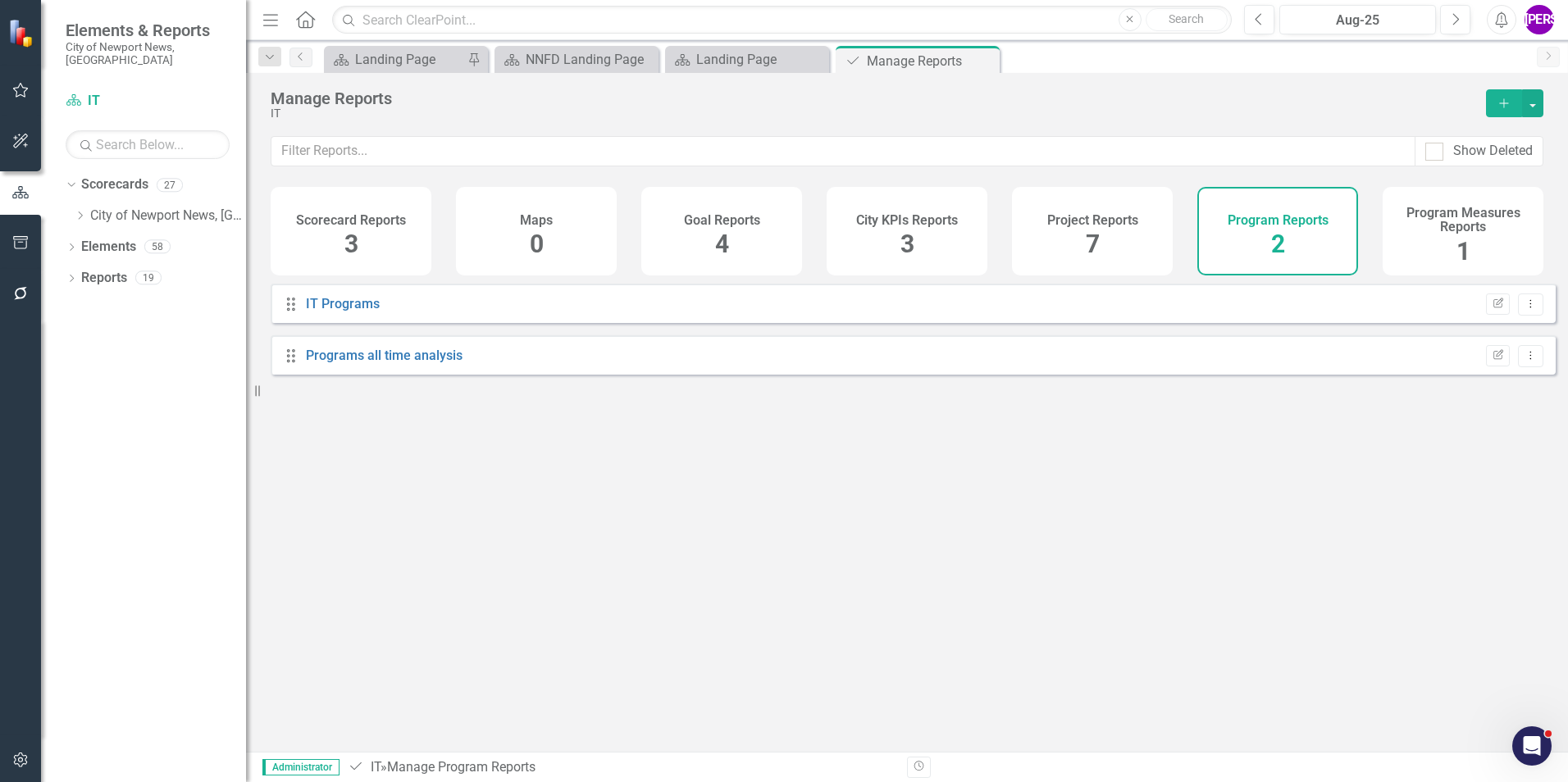
click at [641, 450] on div "Drag IT Programs Edit Report Dropdown Menu Drag Programs all time analysis Edit…" at bounding box center [907, 511] width 1322 height 456
click at [985, 56] on icon "Close" at bounding box center [984, 61] width 17 height 13
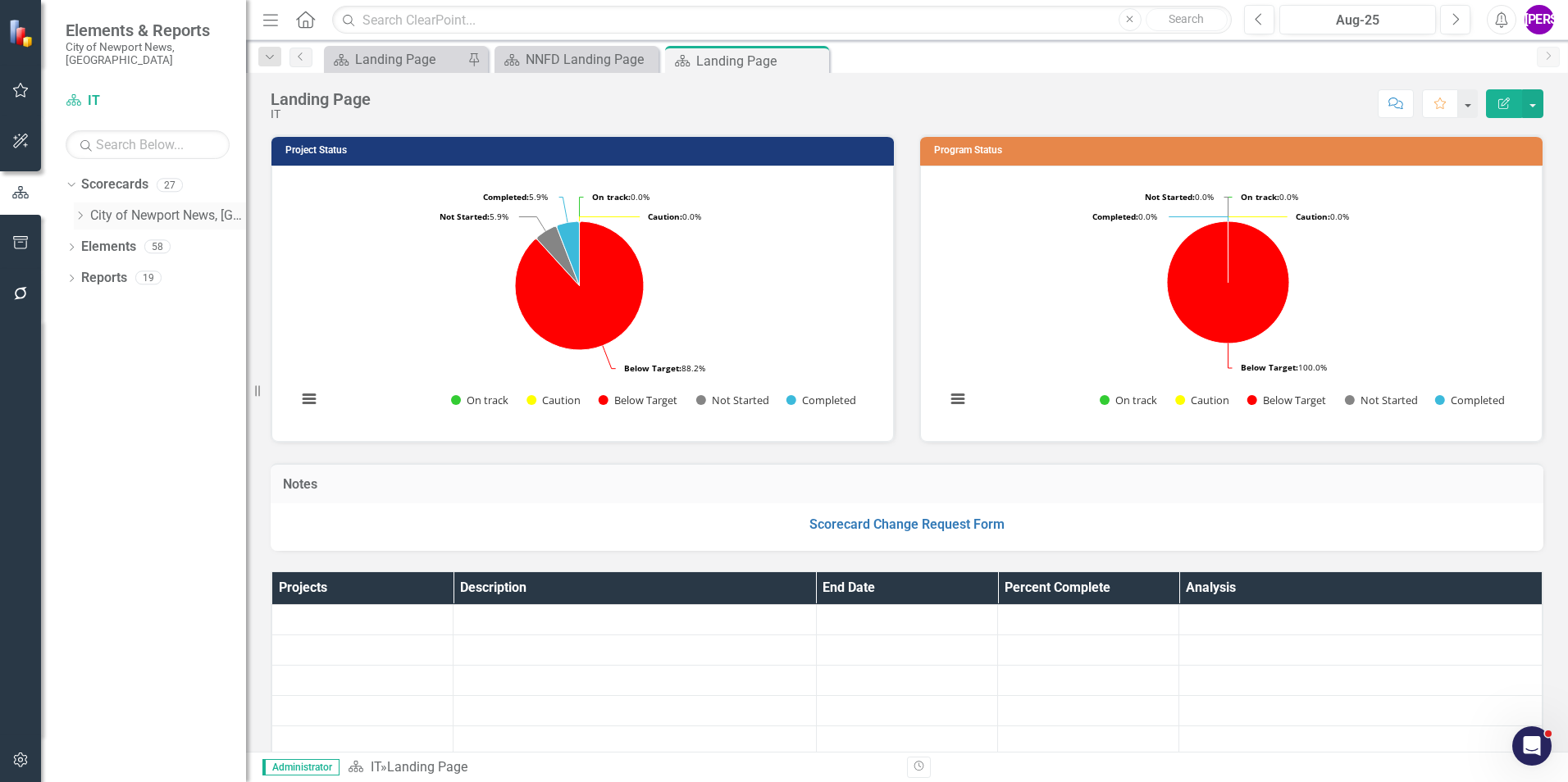
click at [79, 211] on icon "Dropdown" at bounding box center [79, 216] width 13 height 10
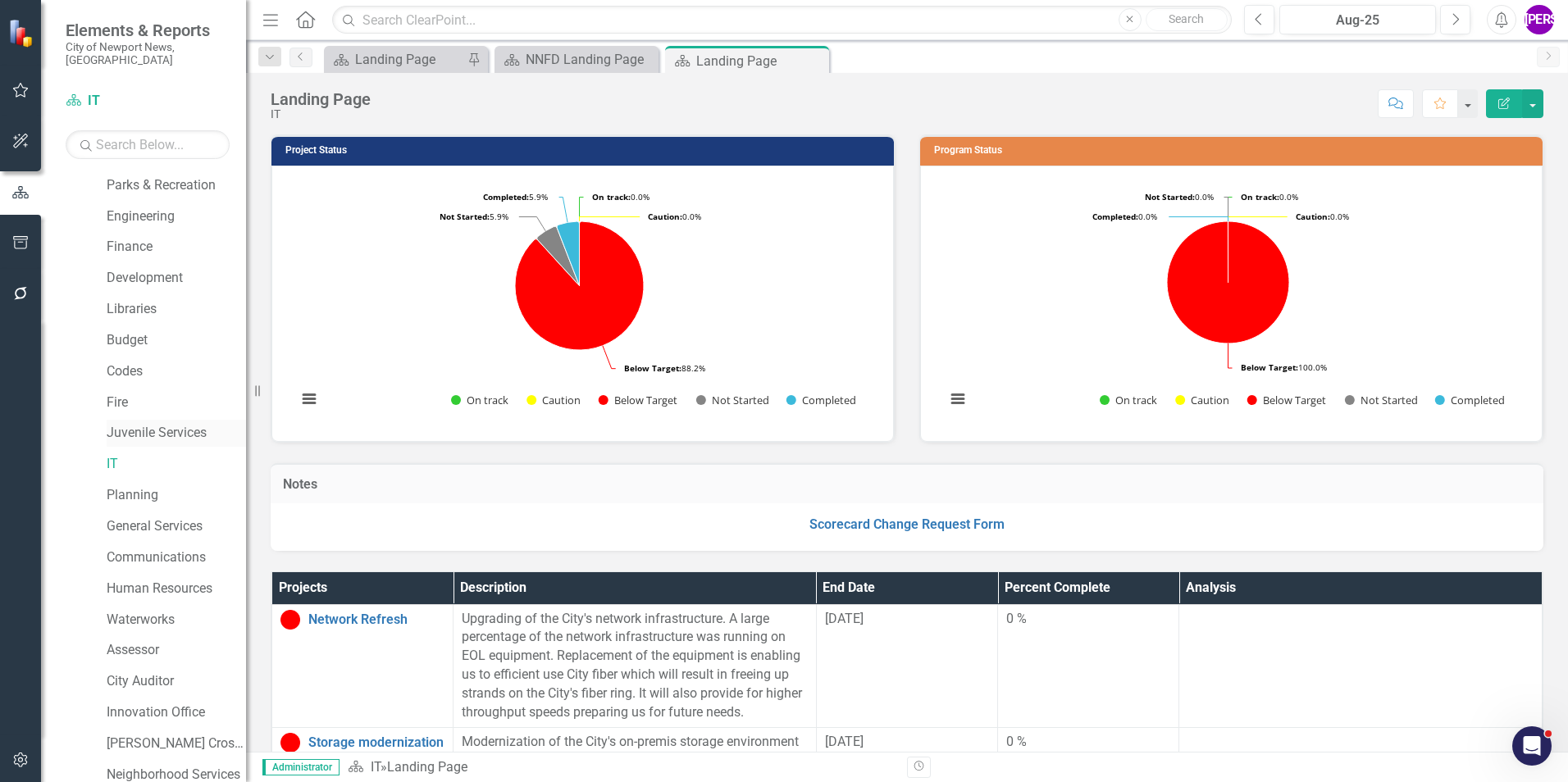
scroll to position [164, 0]
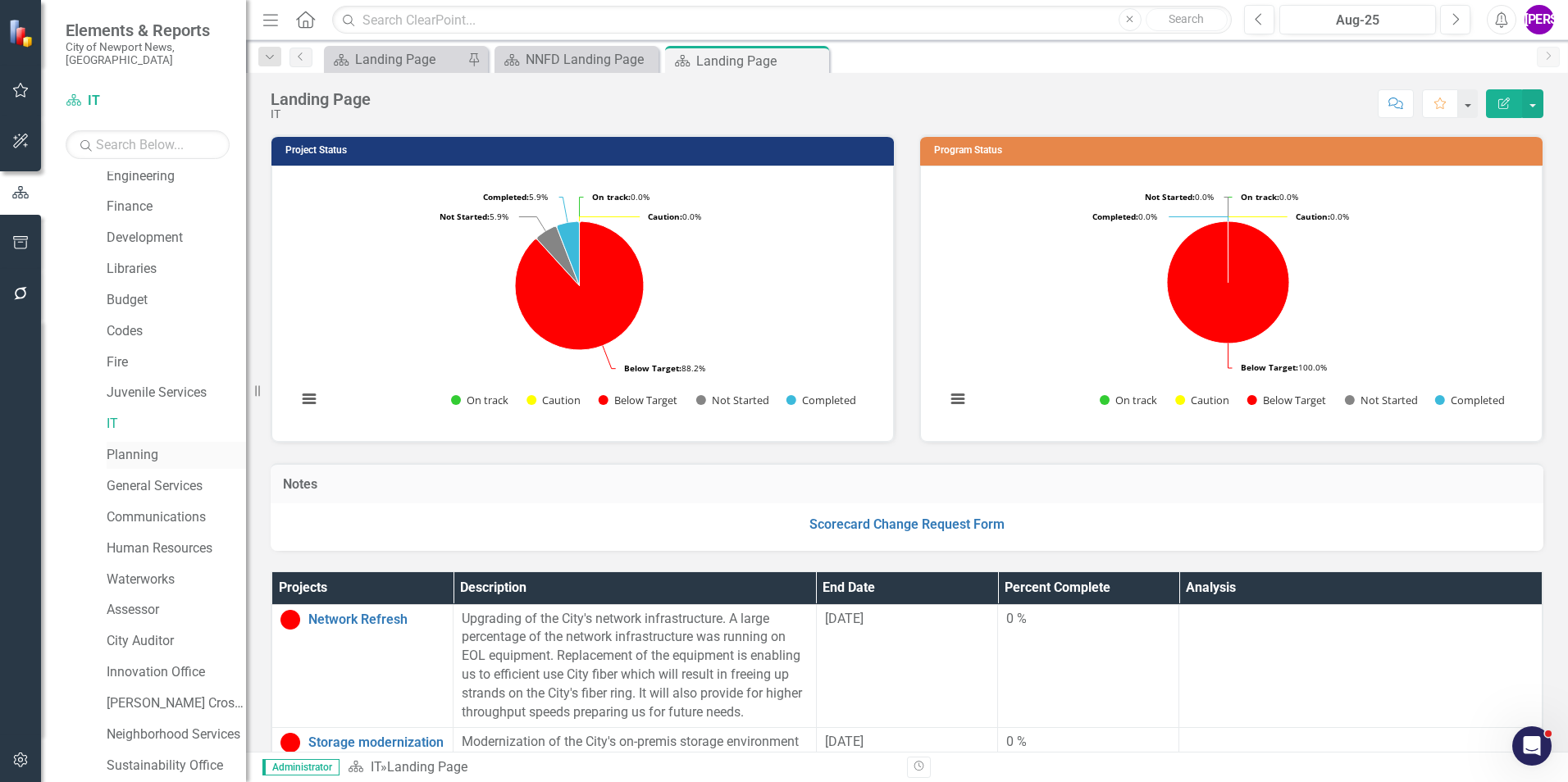
click at [145, 446] on link "Planning" at bounding box center [176, 455] width 140 height 19
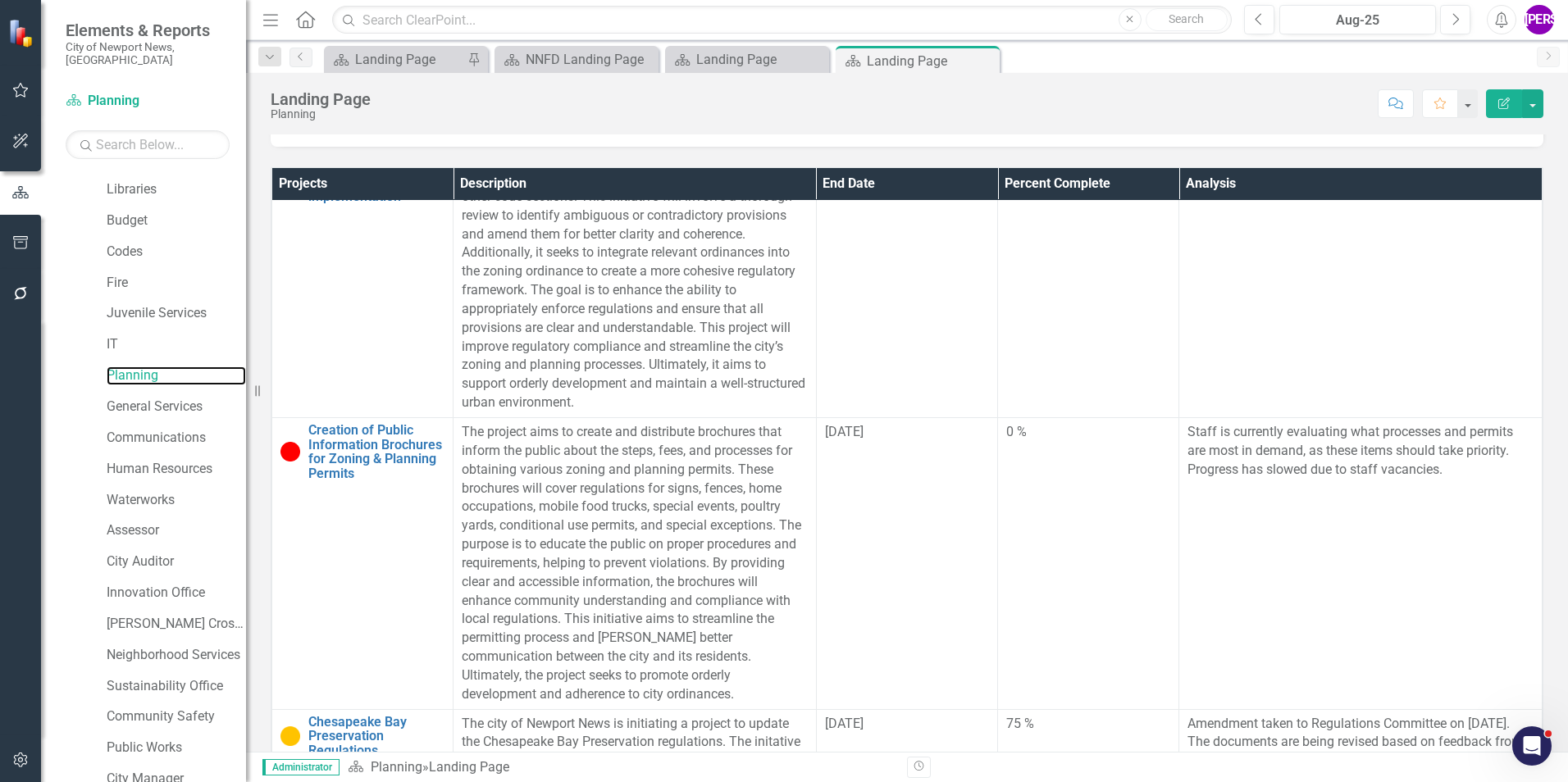
scroll to position [307, 0]
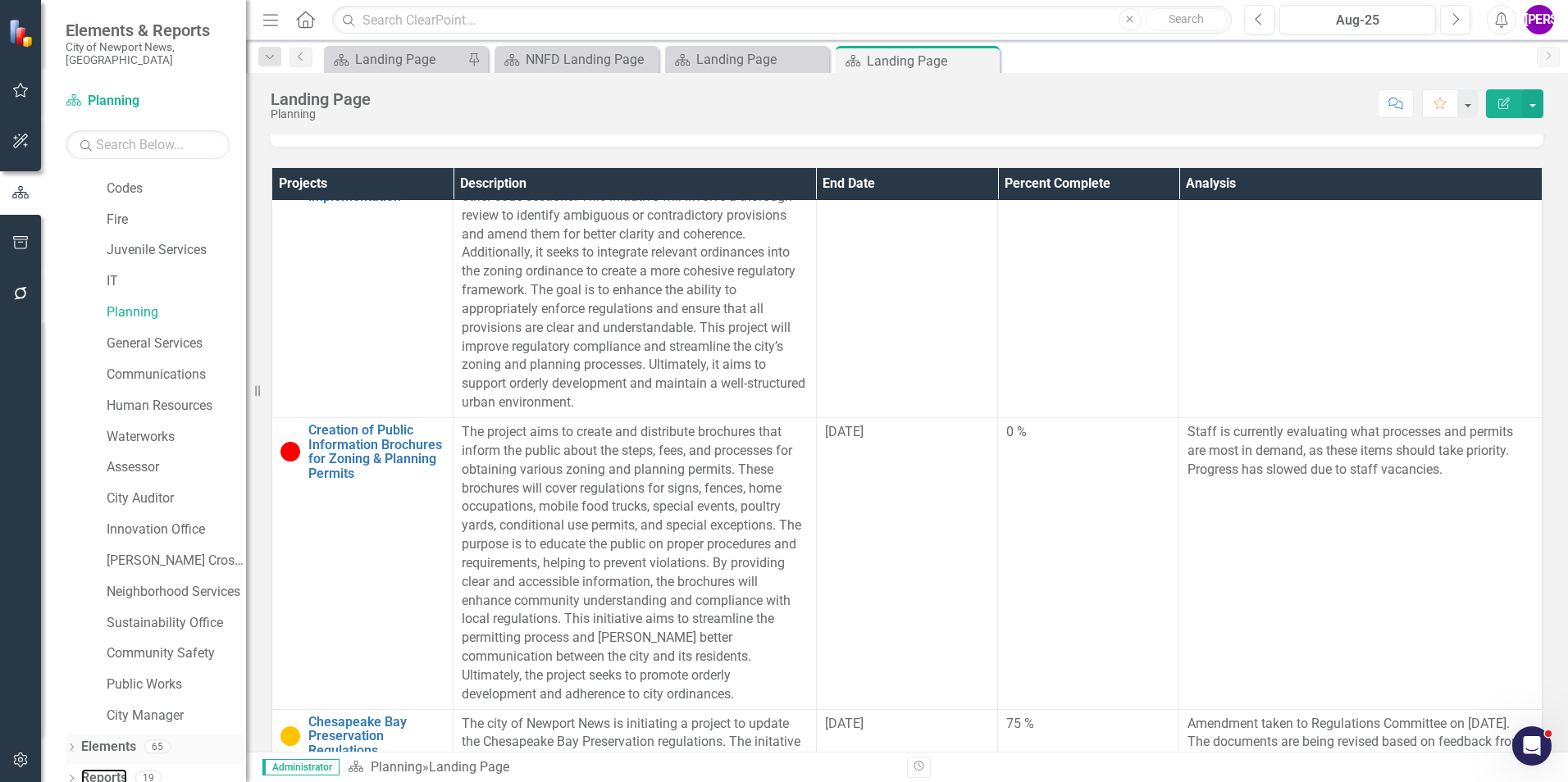
drag, startPoint x: 104, startPoint y: 764, endPoint x: 131, endPoint y: 747, distance: 31.9
click at [104, 769] on link "Reports" at bounding box center [104, 778] width 46 height 19
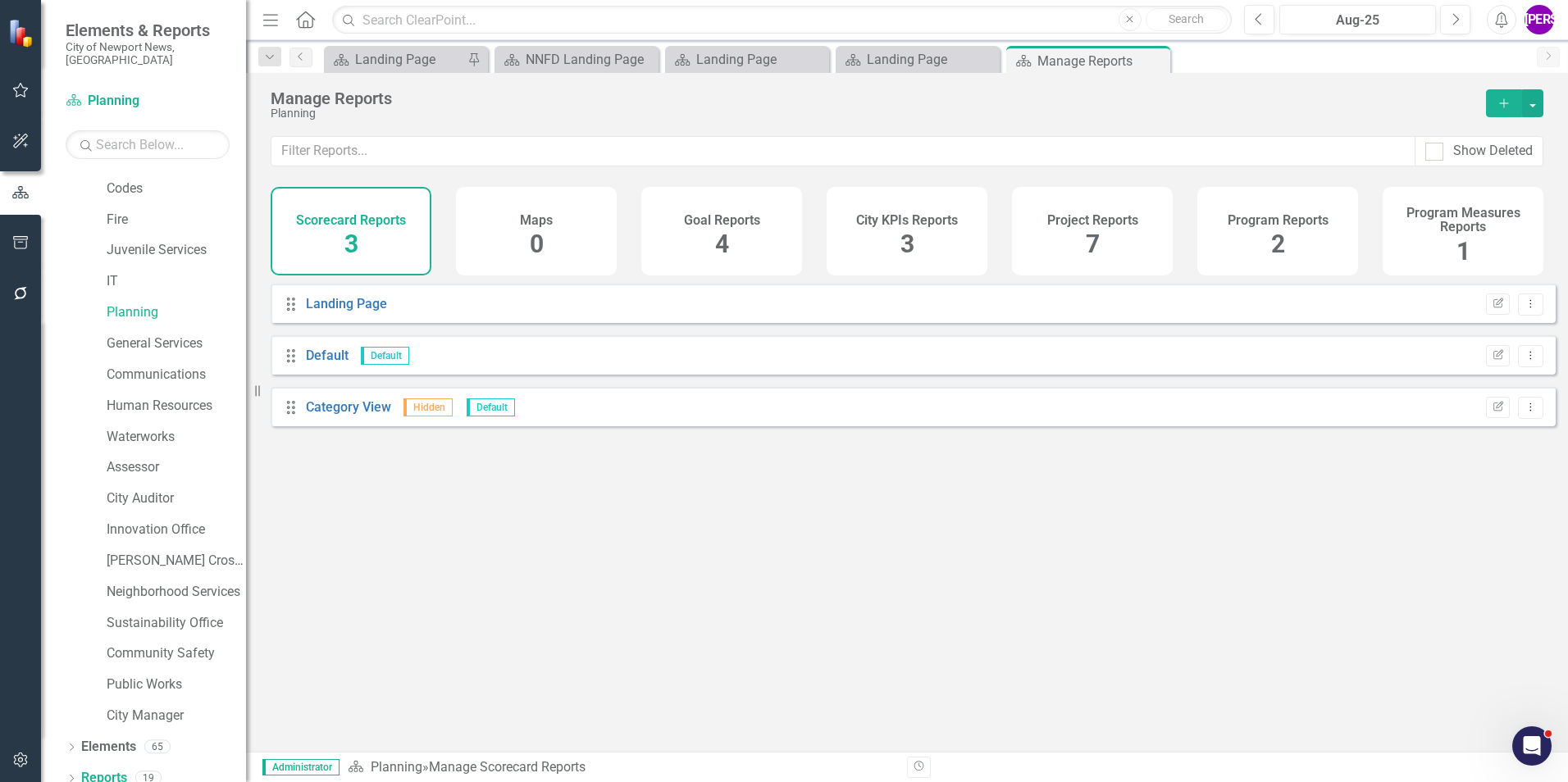
click at [1142, 227] on div "Project Reports 7" at bounding box center [1093, 231] width 161 height 89
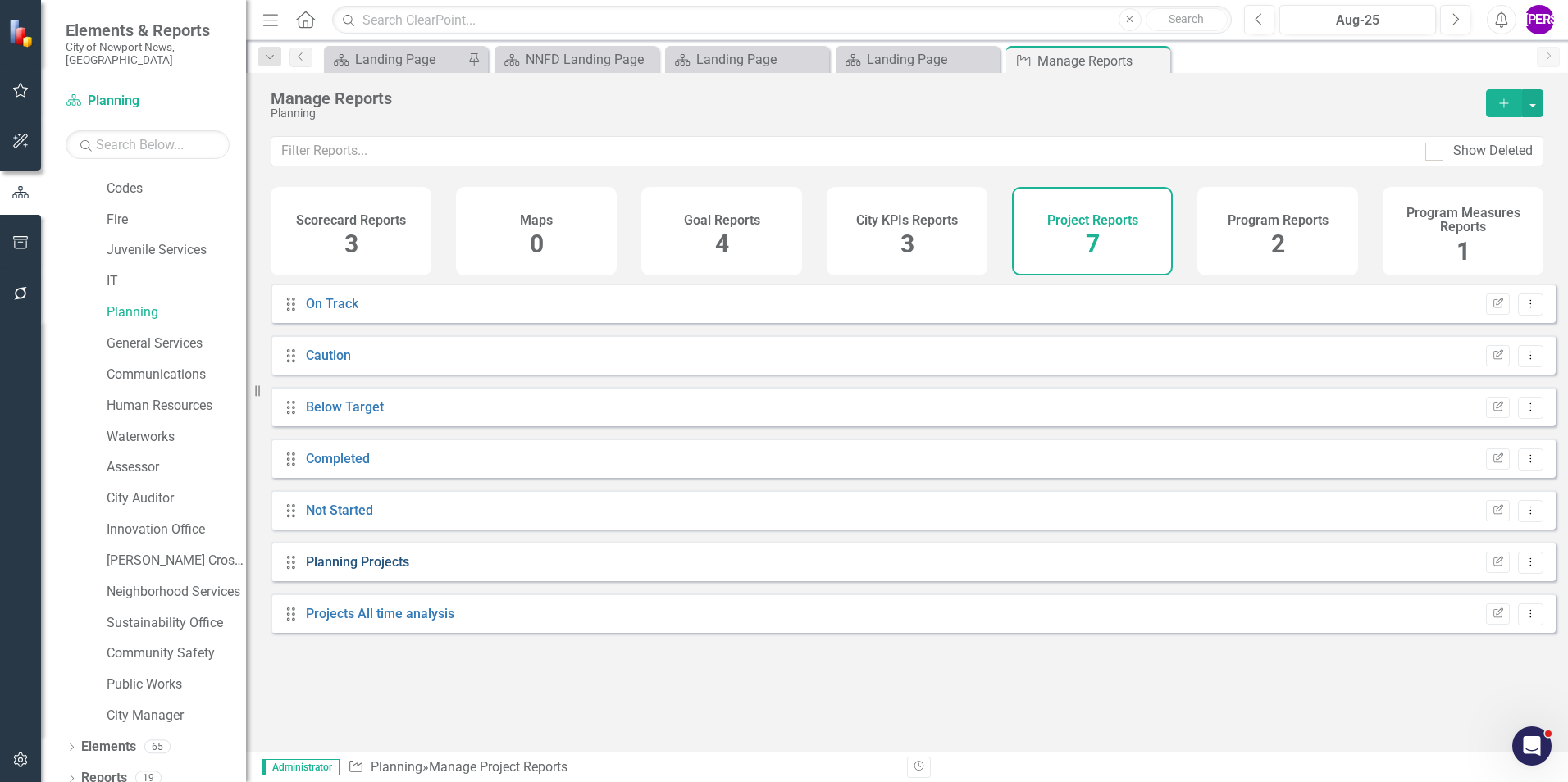
click at [354, 570] on link "Planning Projects" at bounding box center [358, 562] width 104 height 16
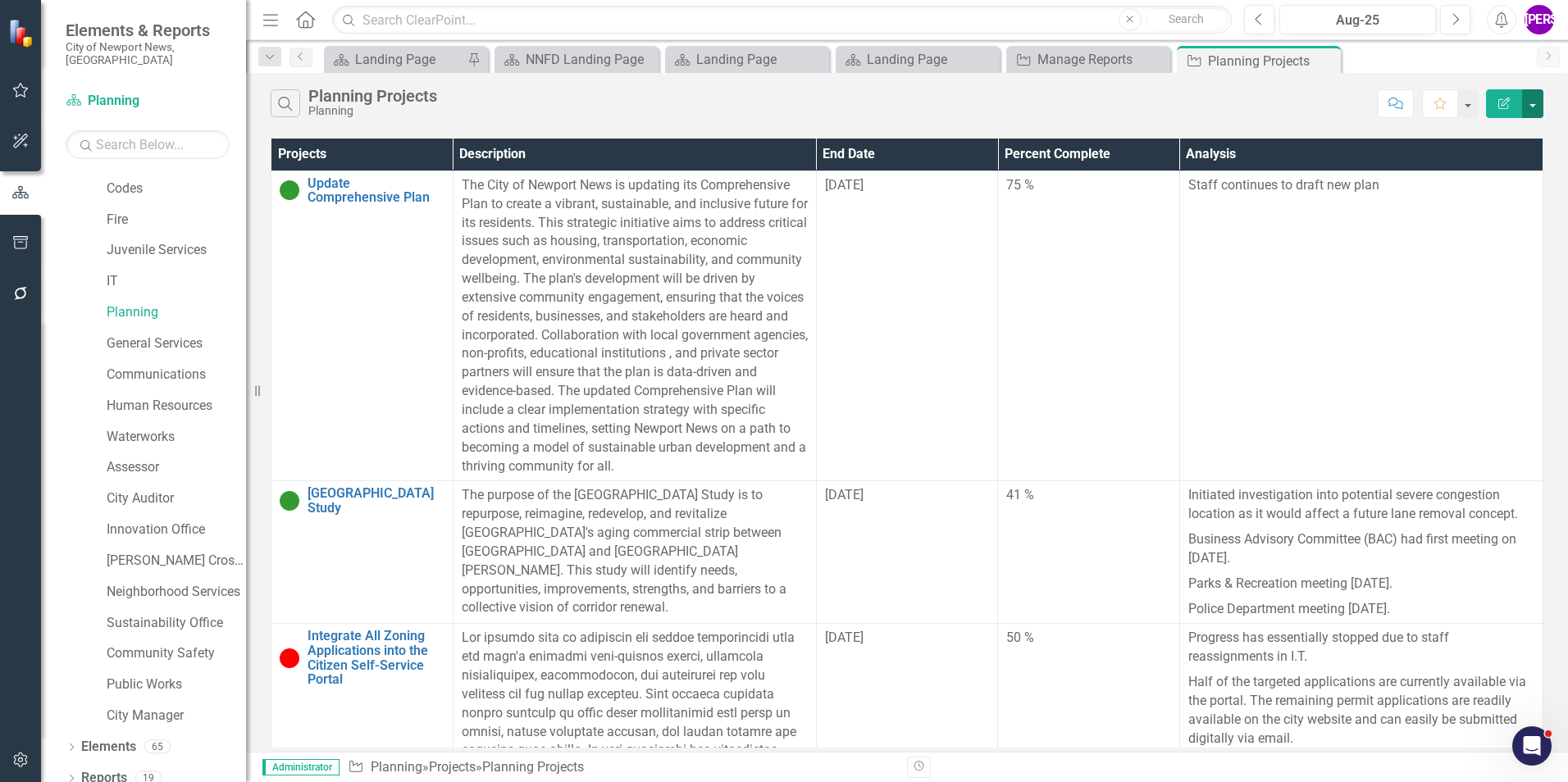
click at [1534, 104] on button "button" at bounding box center [1532, 104] width 21 height 28
click at [1493, 169] on link "PDF Export to PDF" at bounding box center [1478, 166] width 130 height 30
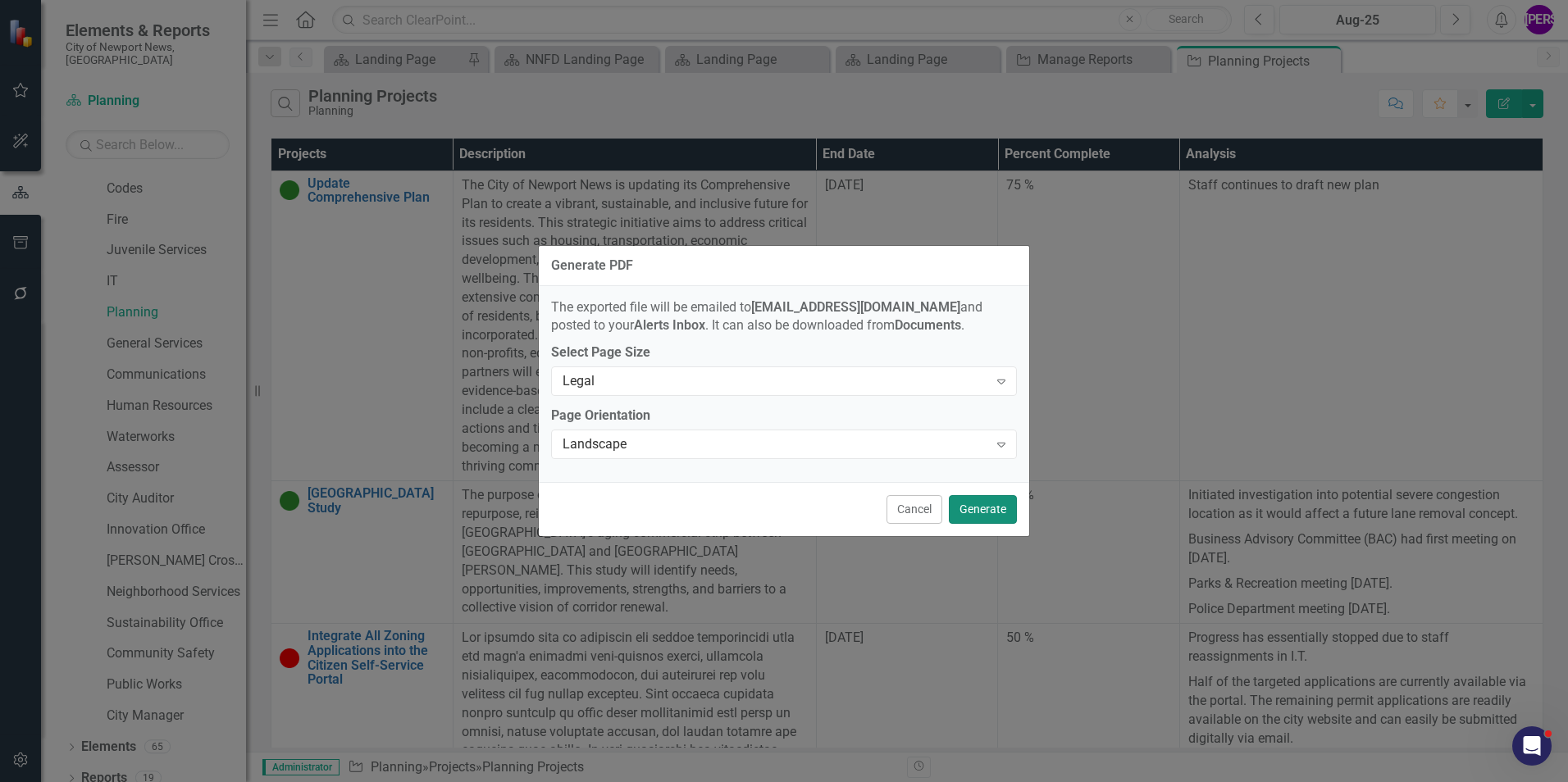
click at [973, 507] on button "Generate" at bounding box center [982, 509] width 68 height 28
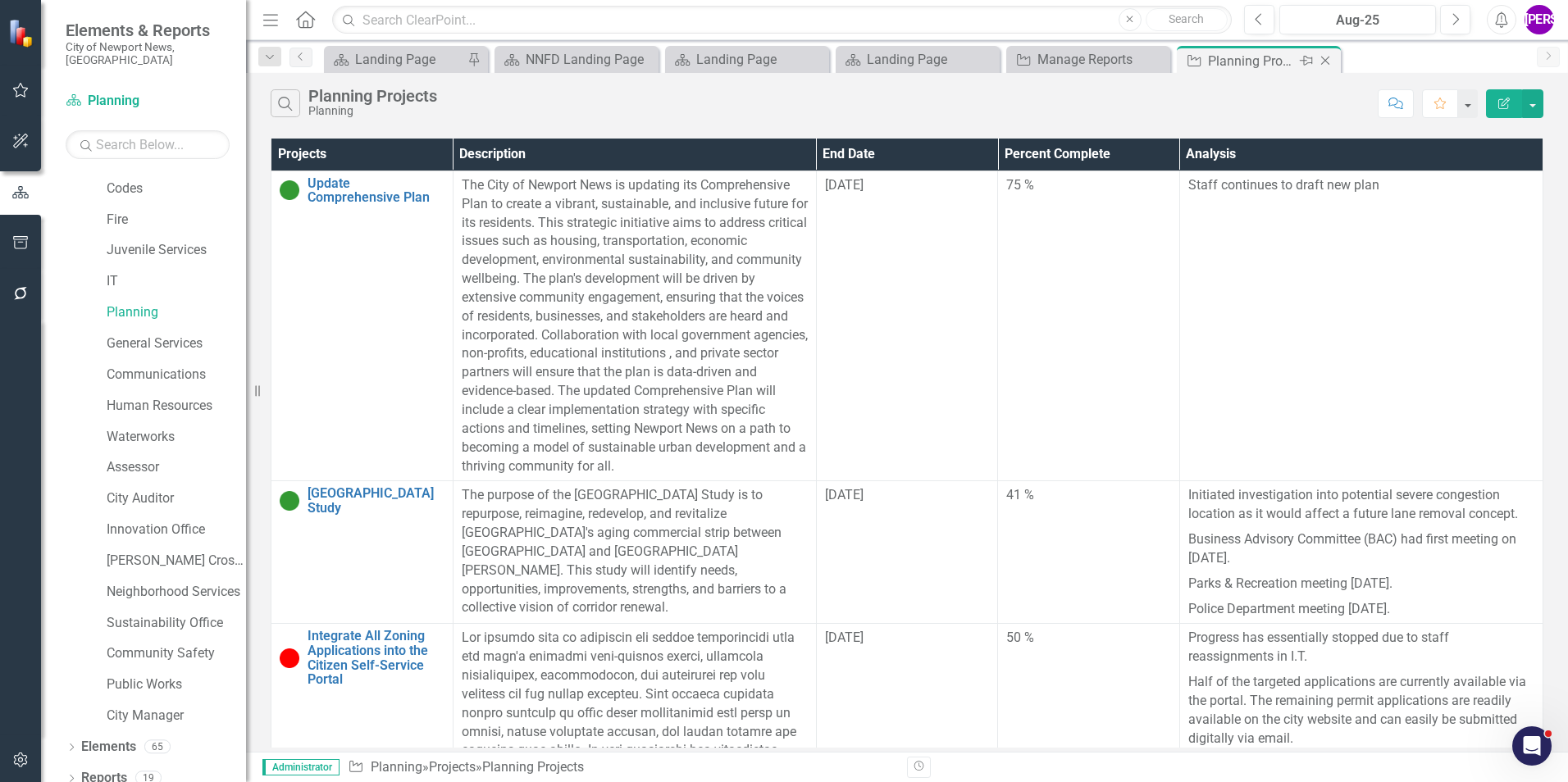
click at [1325, 61] on icon "Close" at bounding box center [1325, 61] width 17 height 13
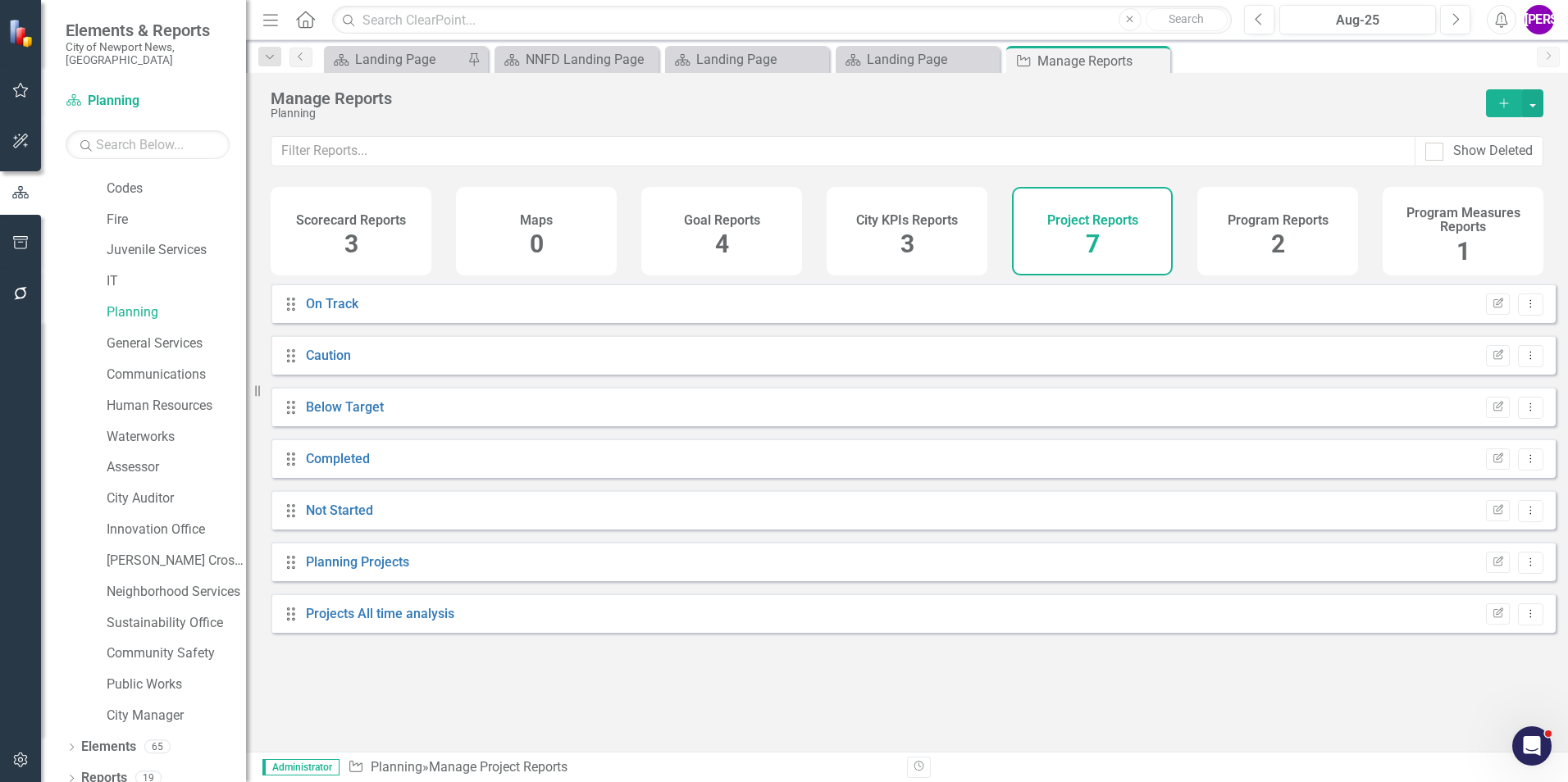
click at [1212, 255] on div "Program Reports 2" at bounding box center [1278, 231] width 161 height 89
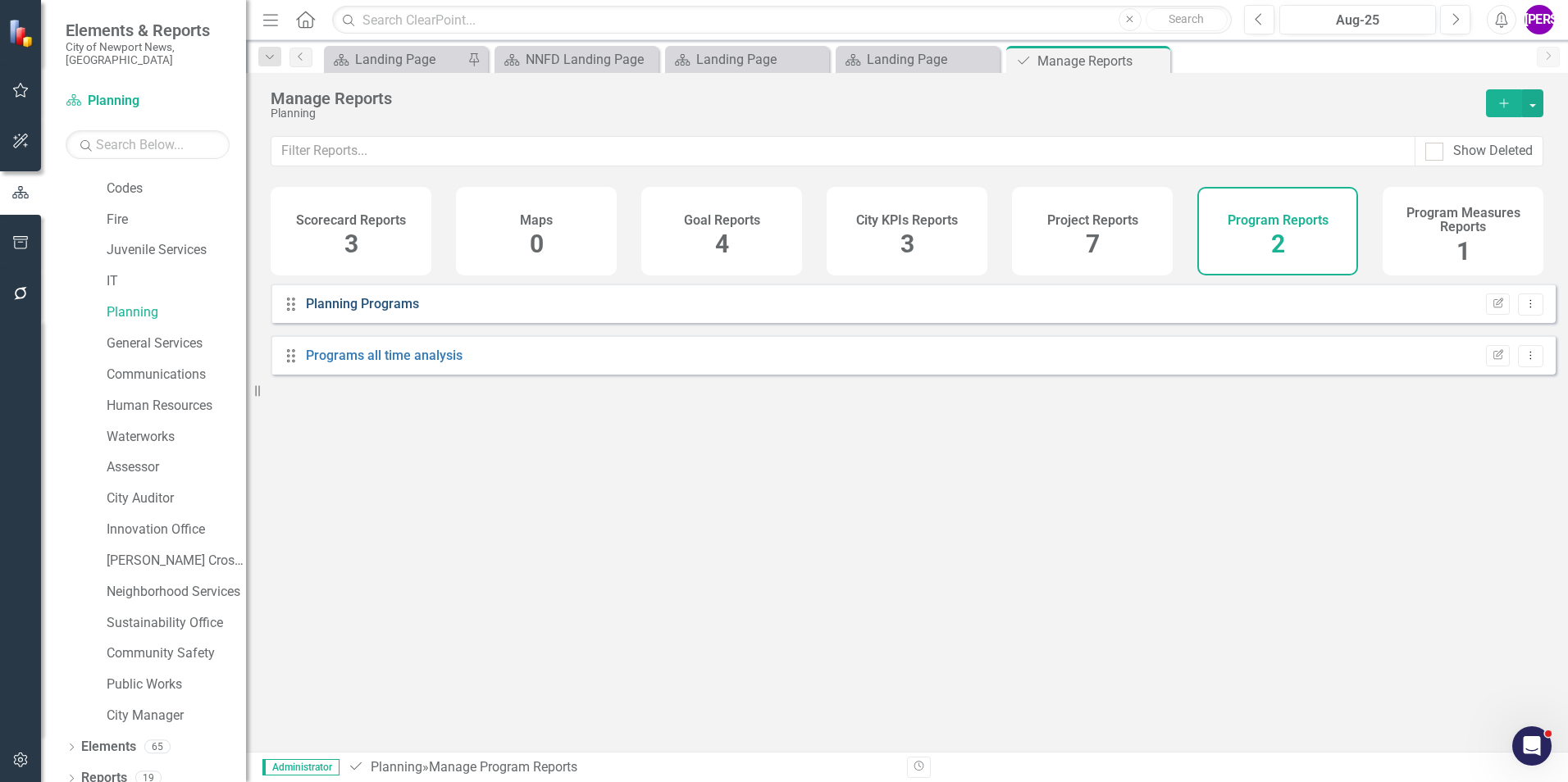
click at [392, 311] on link "Planning Programs" at bounding box center [362, 304] width 113 height 16
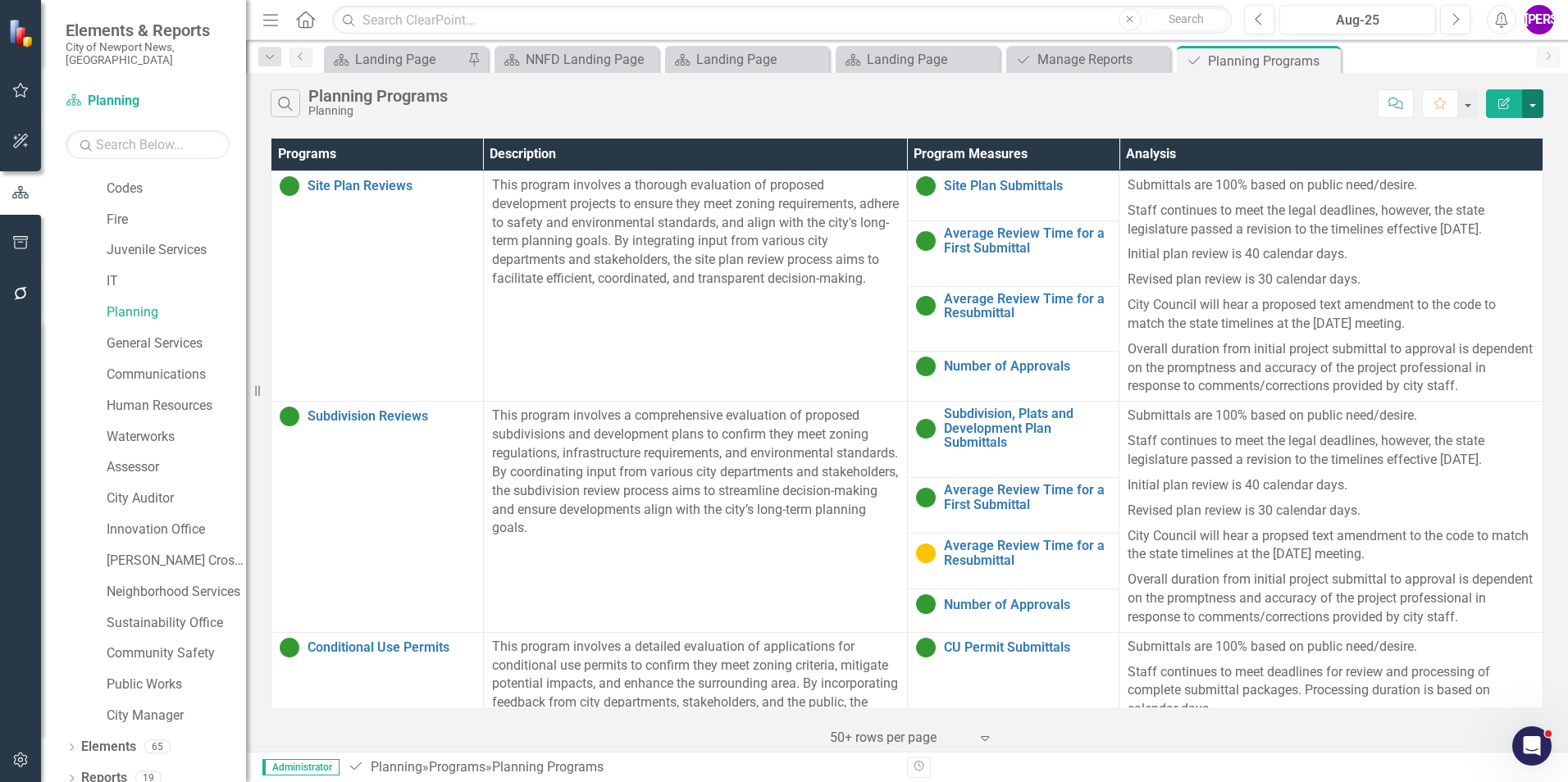
click at [1542, 109] on button "button" at bounding box center [1532, 104] width 21 height 28
click at [1515, 159] on link "PDF Export to PDF" at bounding box center [1478, 166] width 130 height 30
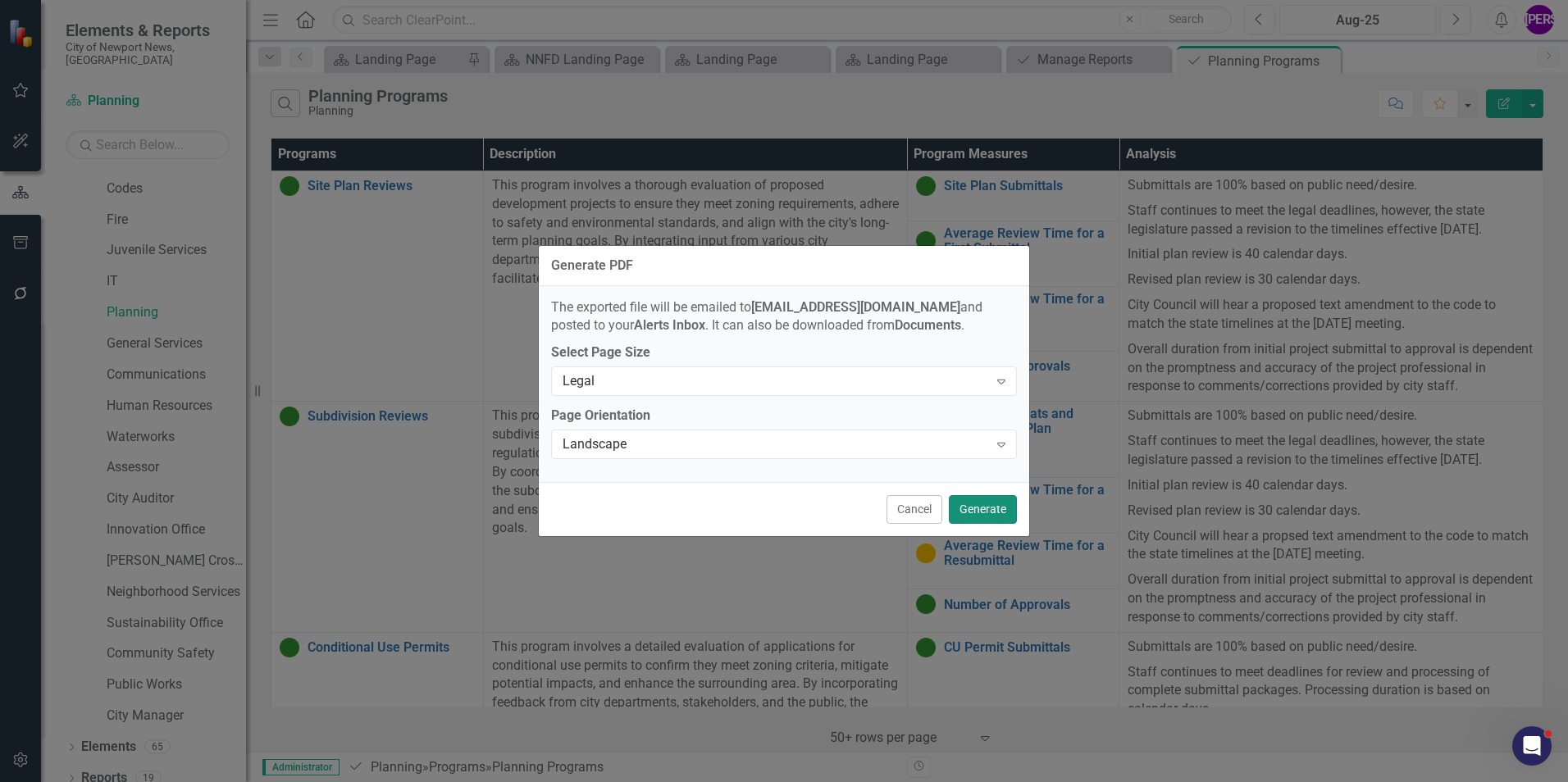
click at [976, 521] on button "Generate" at bounding box center [982, 509] width 68 height 28
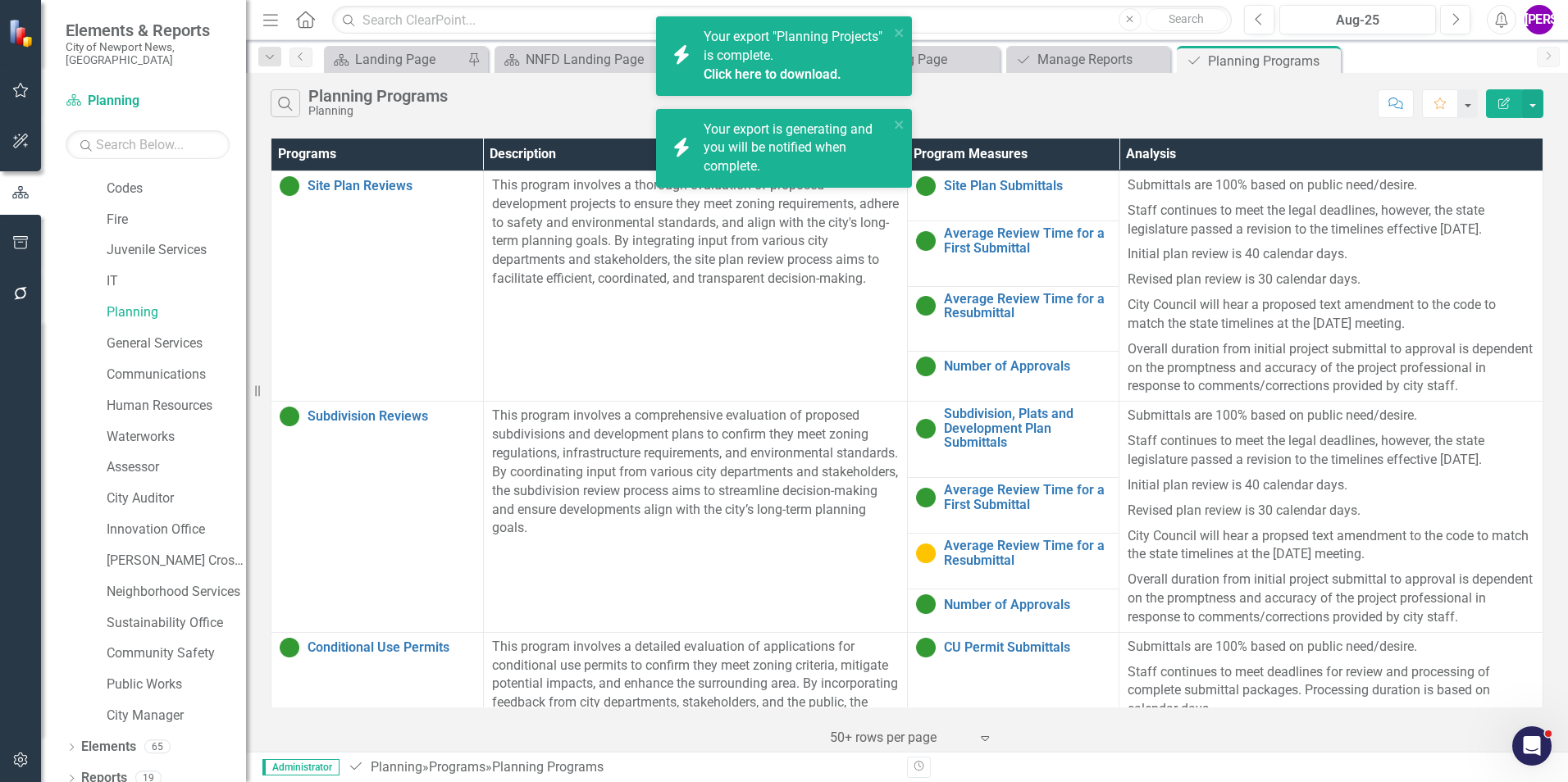
click at [794, 73] on link "Click here to download." at bounding box center [772, 74] width 138 height 16
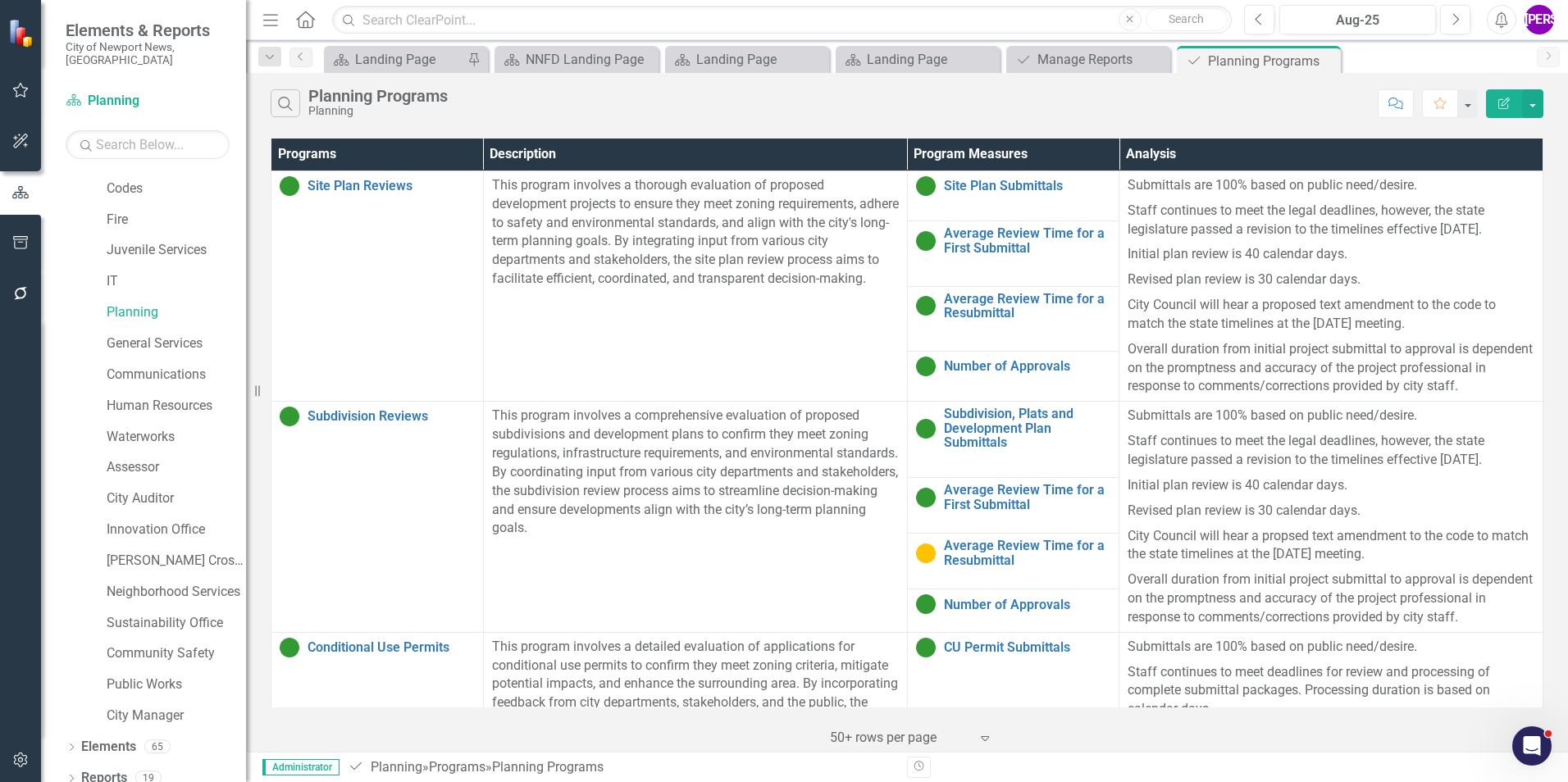
click at [915, 106] on div "Search Planning Programs Planning" at bounding box center [819, 103] width 1099 height 28
click at [1324, 61] on icon "Close" at bounding box center [1325, 61] width 17 height 13
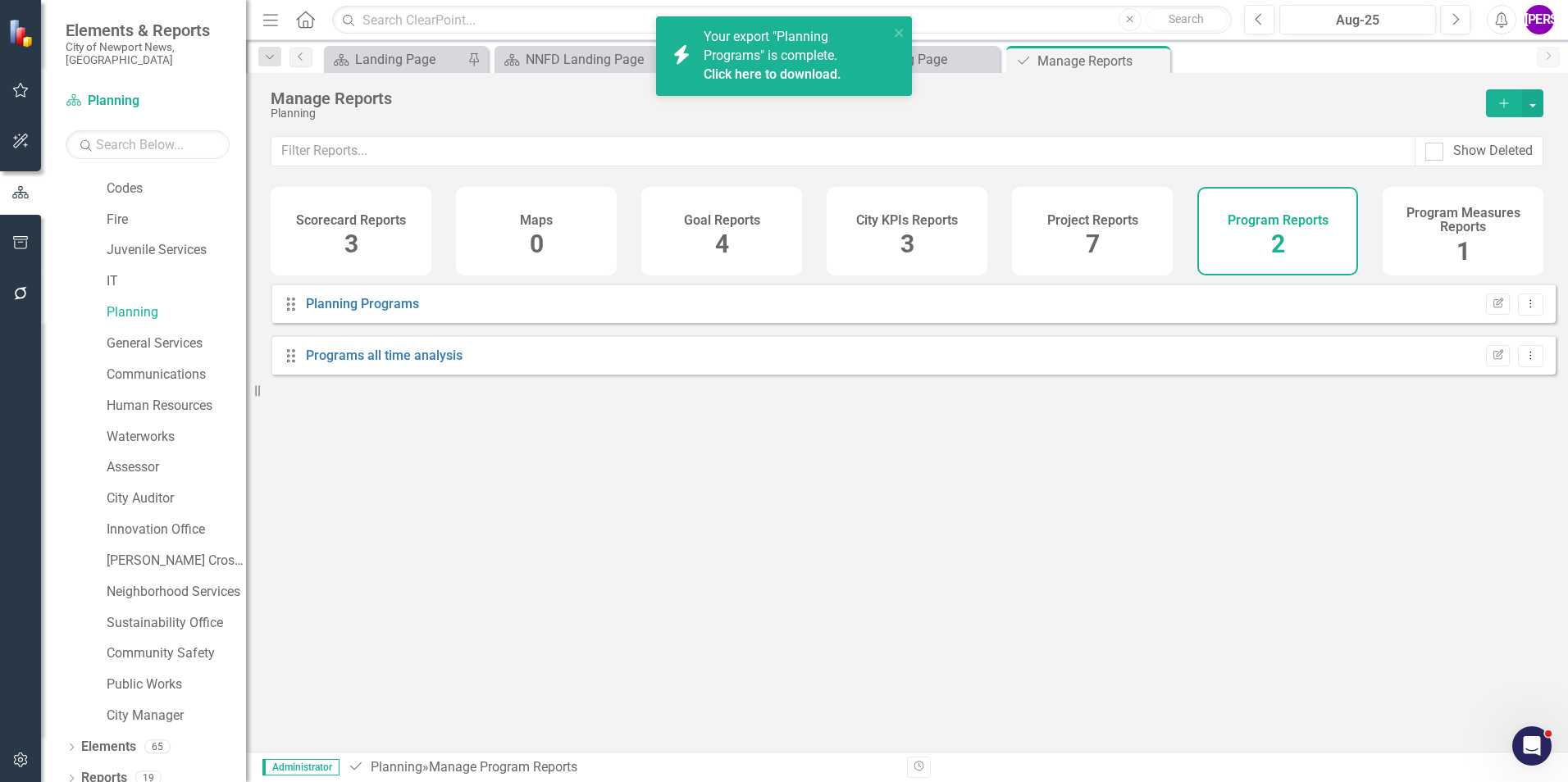
click at [779, 74] on link "Click here to download." at bounding box center [772, 74] width 138 height 16
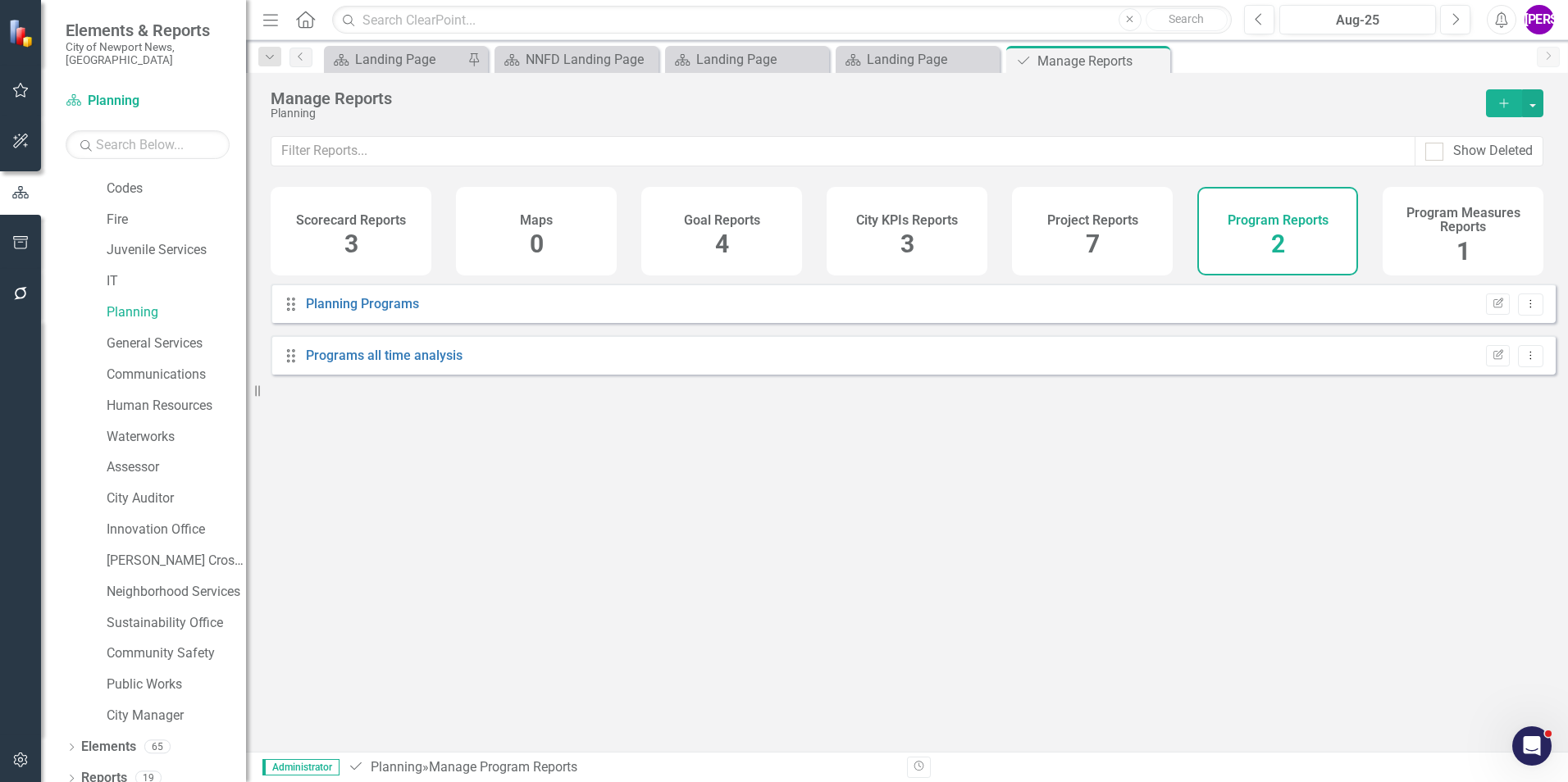
drag, startPoint x: 704, startPoint y: 499, endPoint x: 826, endPoint y: 403, distance: 155.2
click at [705, 498] on div "Drag Planning Programs Edit Report Dropdown Menu Drag Programs all time analysi…" at bounding box center [907, 511] width 1322 height 456
click at [1158, 60] on icon "Close" at bounding box center [1155, 61] width 17 height 13
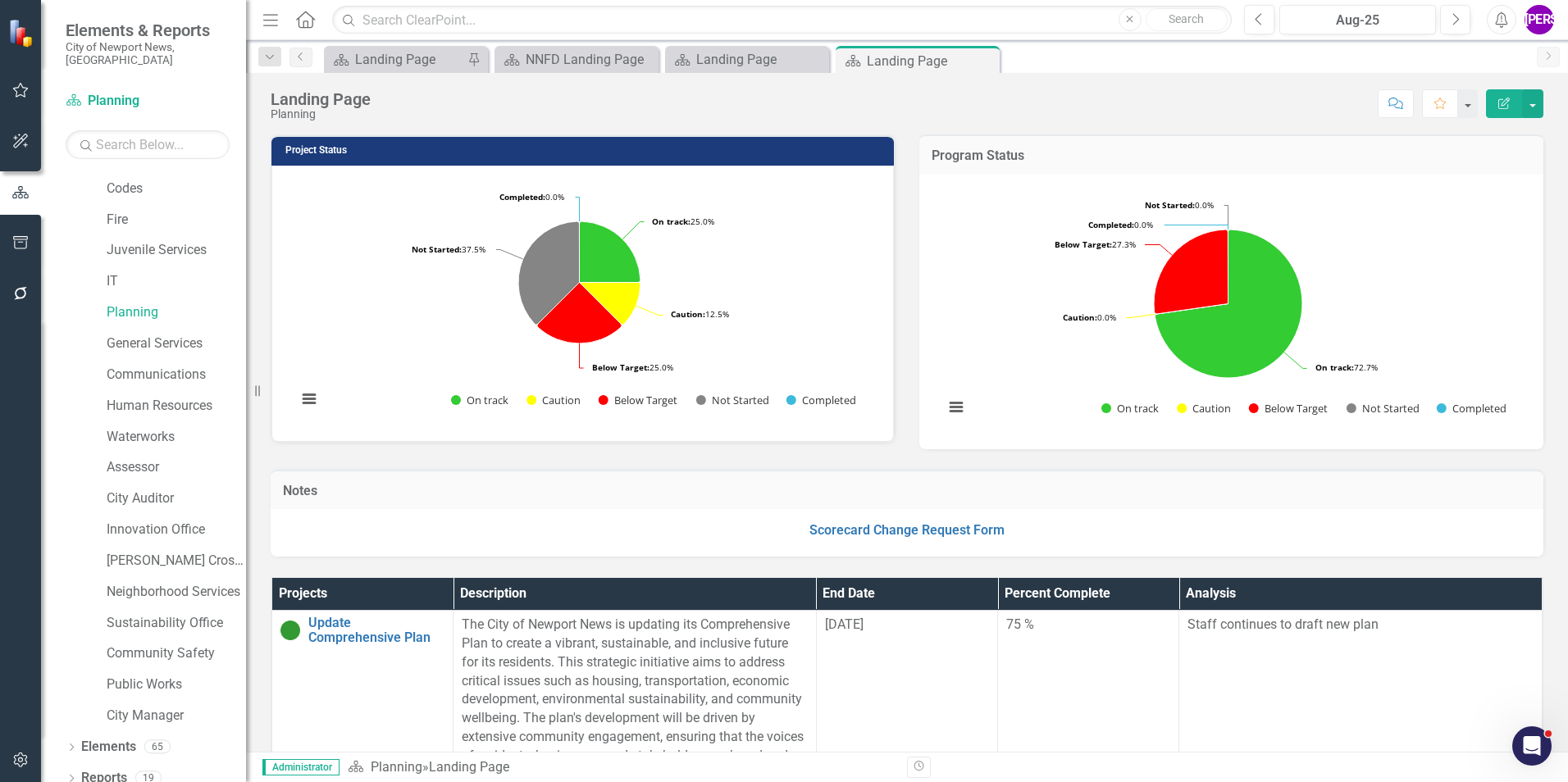
click at [899, 433] on div "Project Status Loading... Chart Pie chart with 5 slices. Project Status Snapsho…" at bounding box center [582, 278] width 648 height 329
click at [172, 335] on link "General Services" at bounding box center [176, 344] width 140 height 19
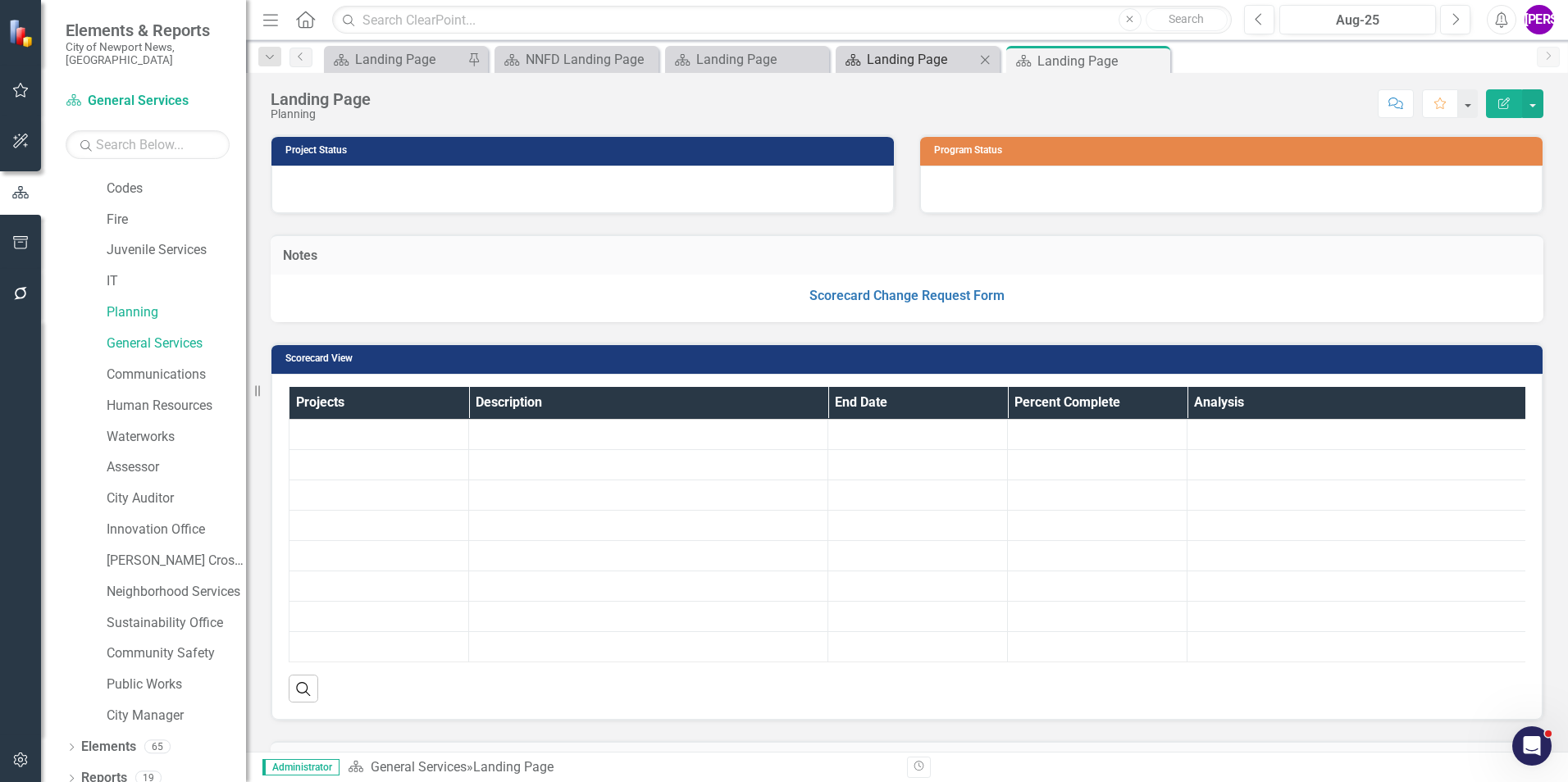
click at [982, 60] on icon "Close" at bounding box center [985, 60] width 17 height 13
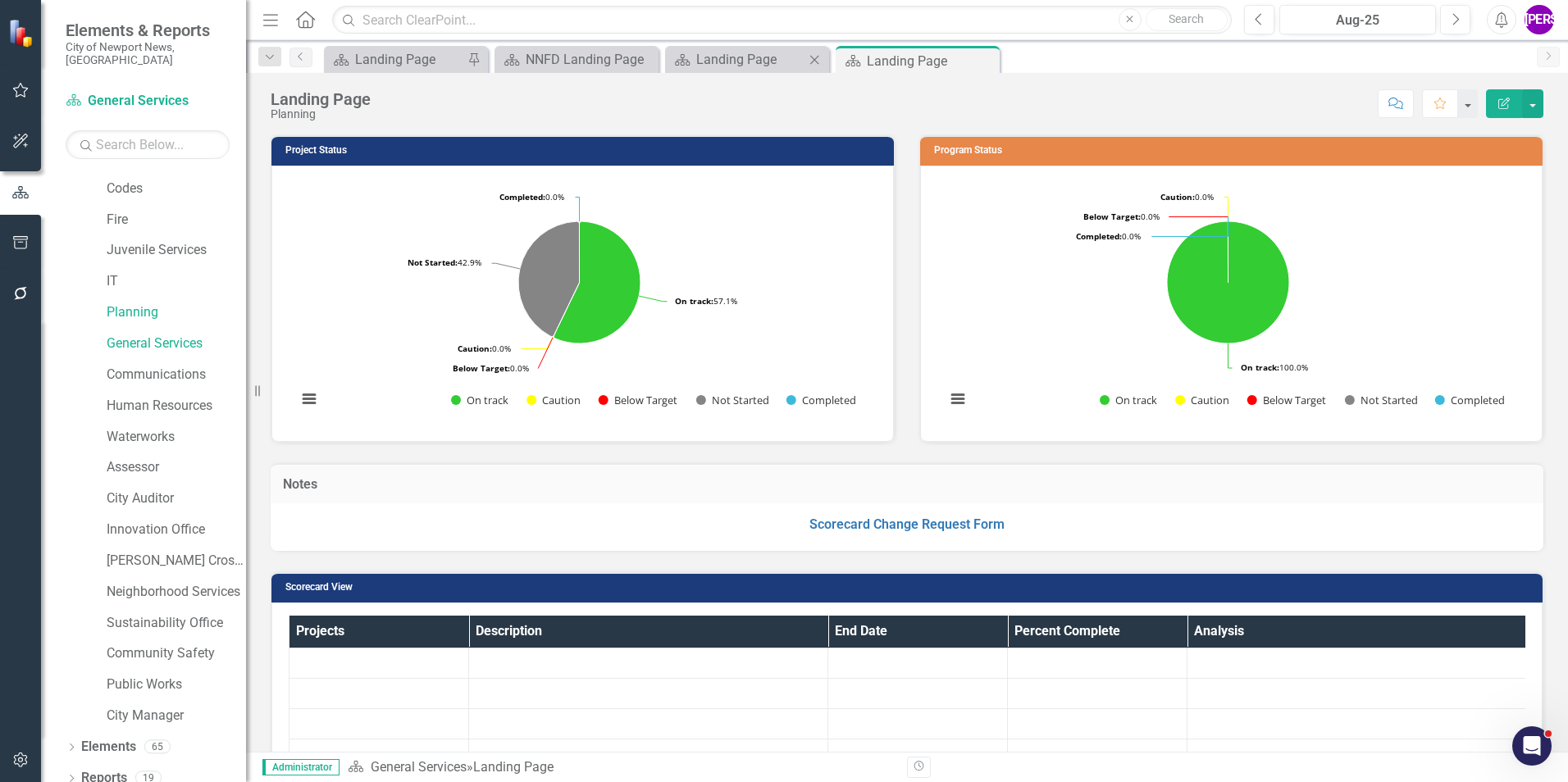
click at [812, 61] on icon "Close" at bounding box center [815, 60] width 17 height 13
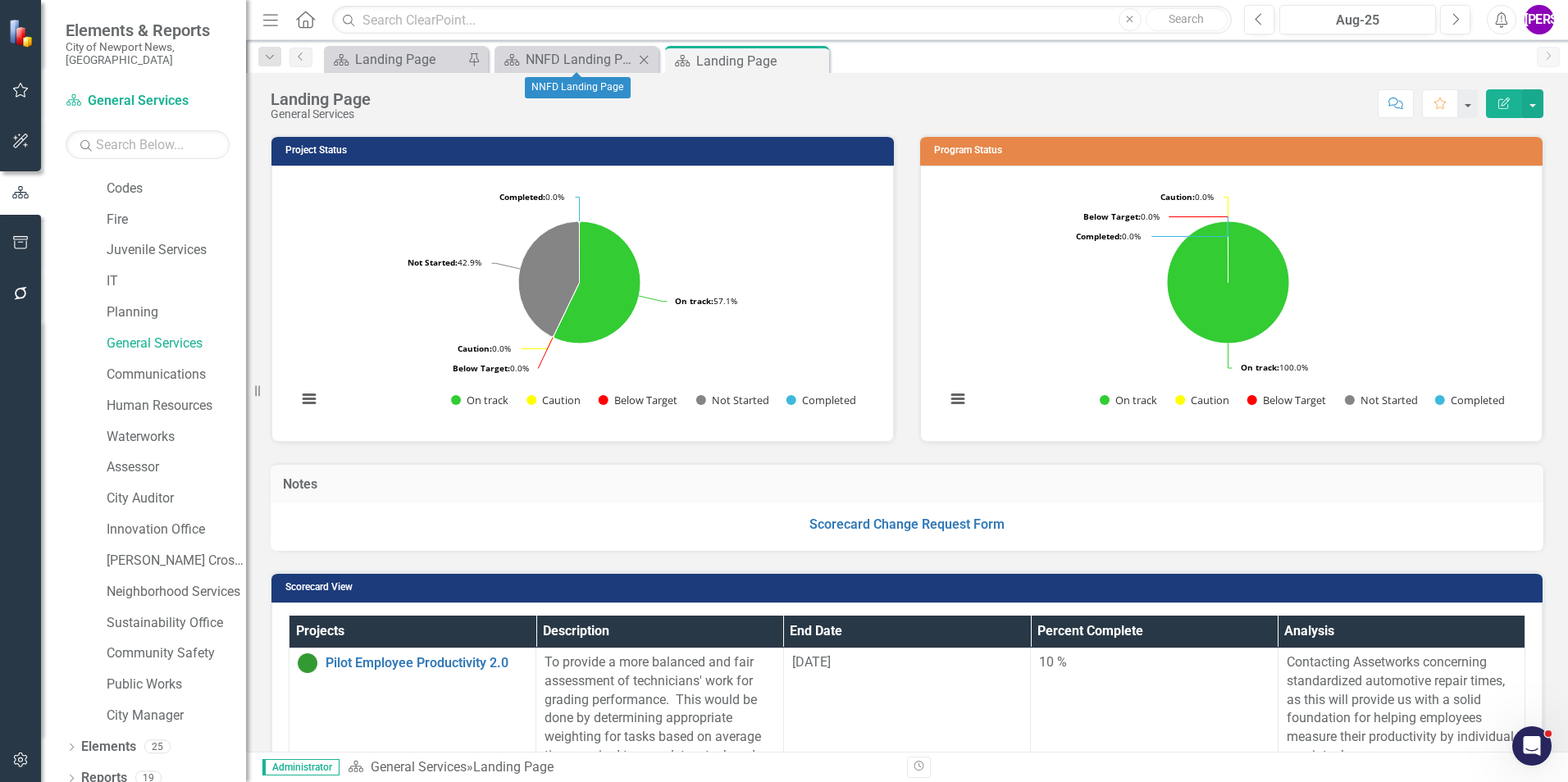
click at [644, 62] on icon "Close" at bounding box center [644, 60] width 17 height 13
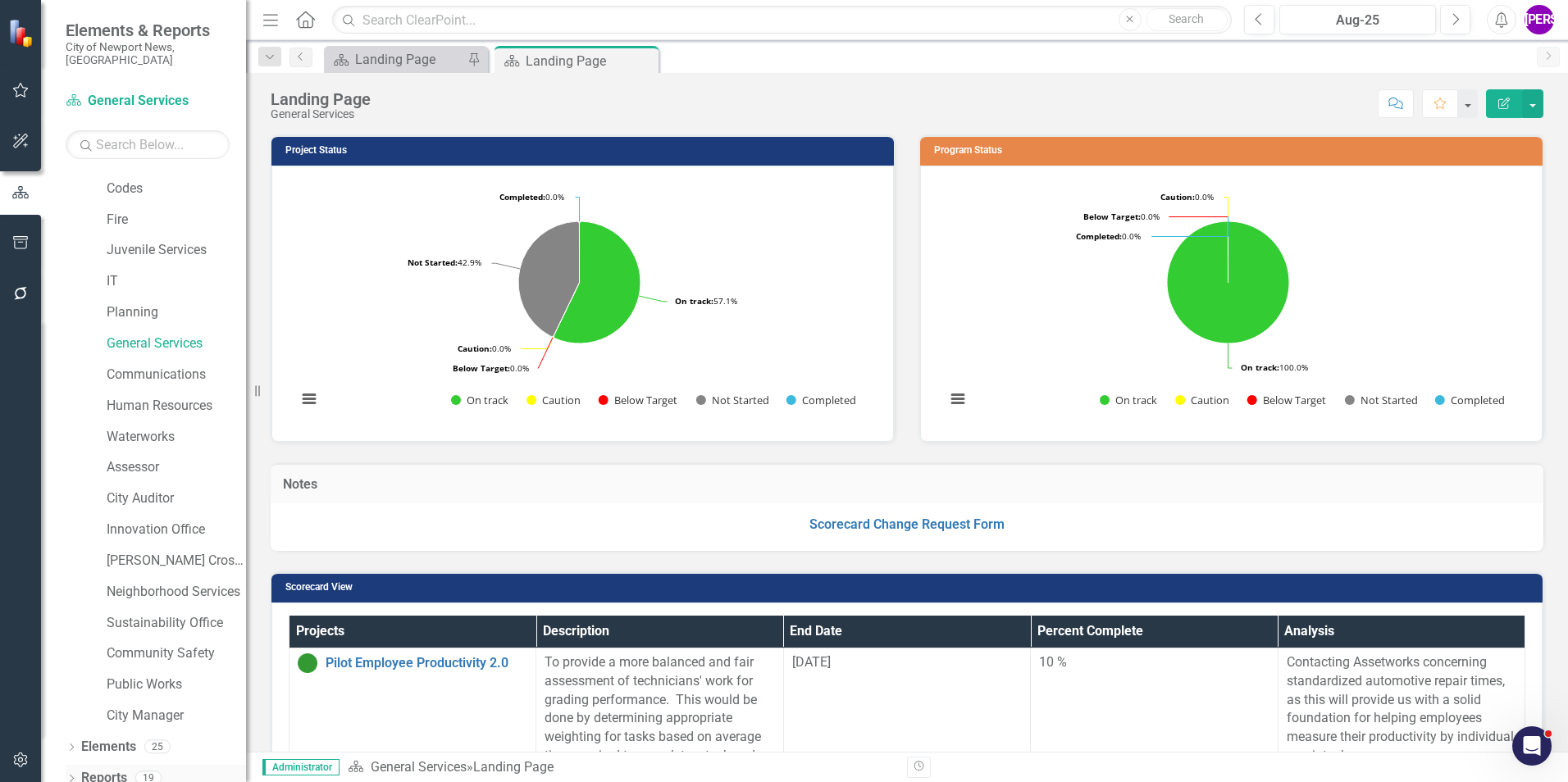
click at [123, 769] on link "Reports" at bounding box center [104, 778] width 46 height 19
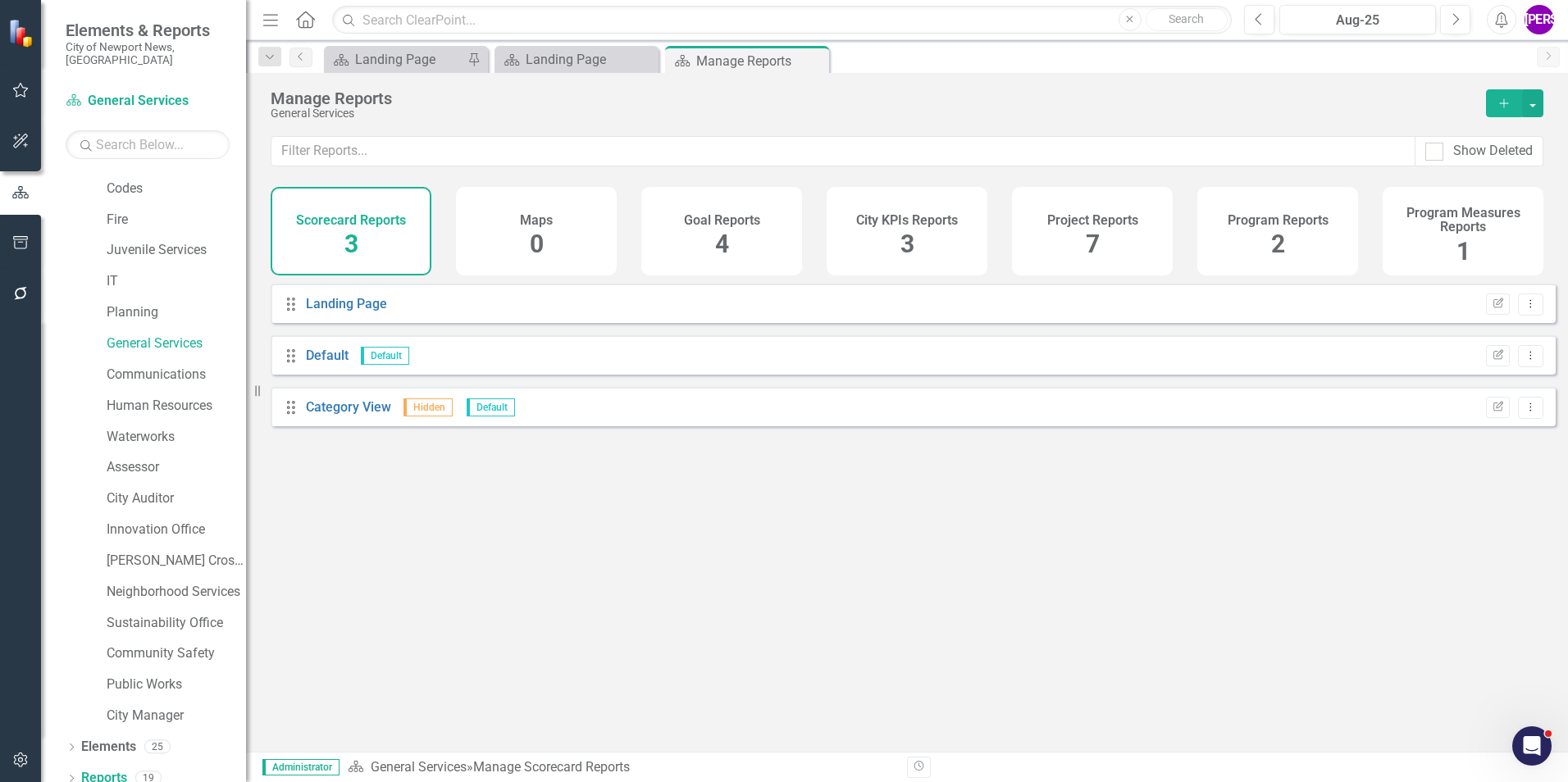
click at [1122, 222] on h4 "Project Reports" at bounding box center [1093, 221] width 91 height 15
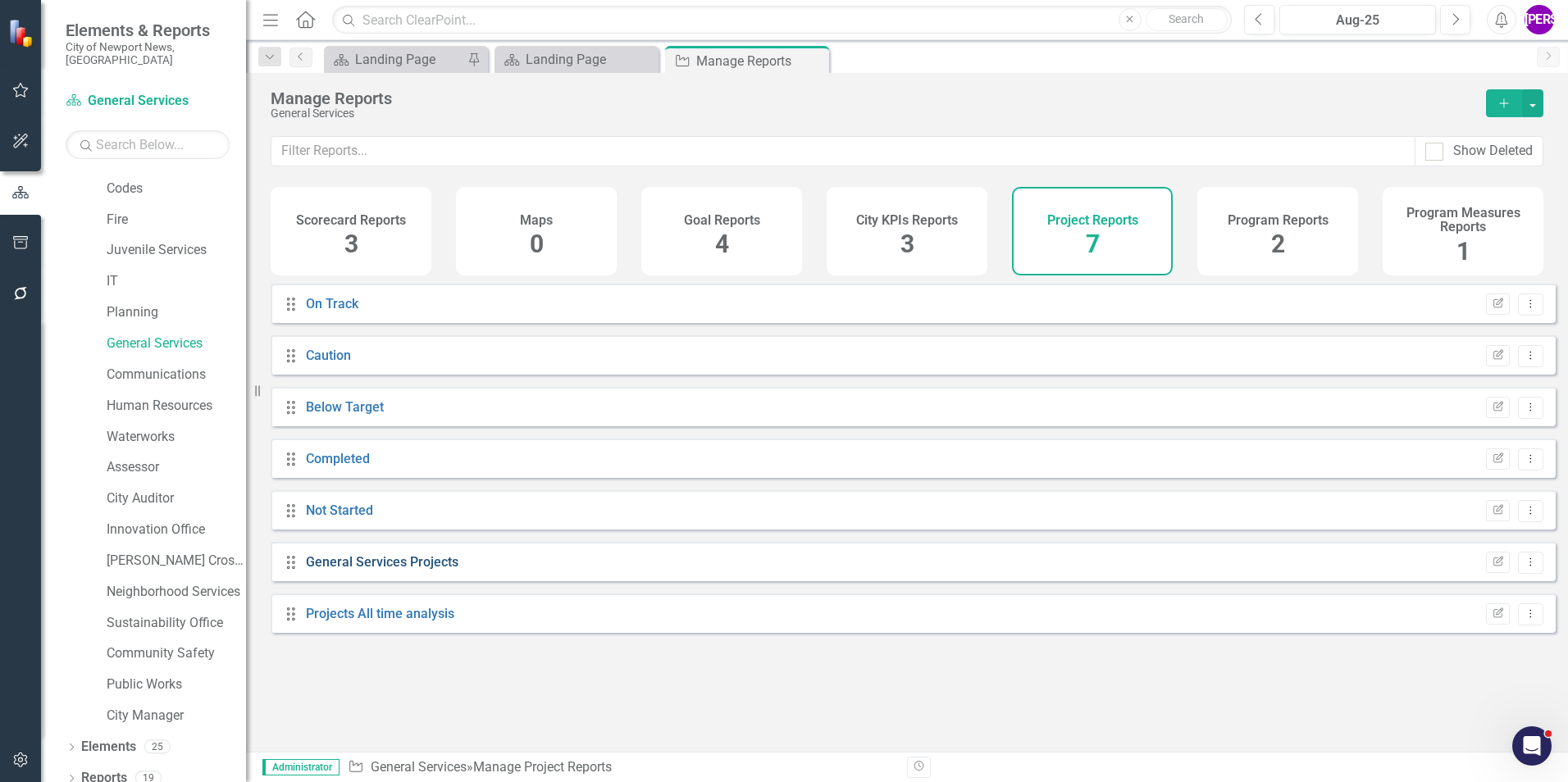
click at [362, 570] on link "General Services Projects" at bounding box center [382, 562] width 152 height 16
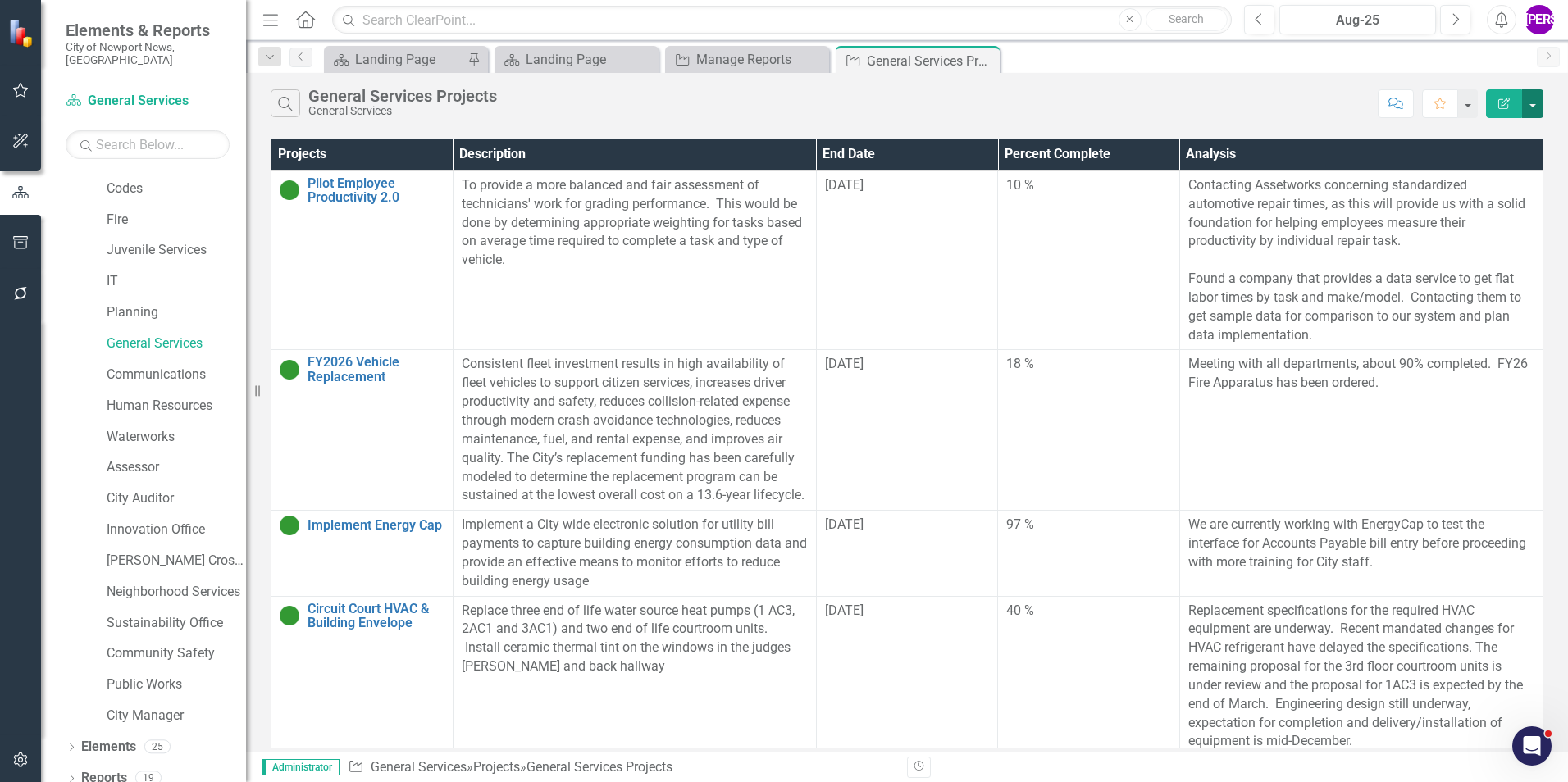
click at [1527, 99] on button "button" at bounding box center [1532, 104] width 21 height 28
click at [1501, 160] on link "PDF Export to PDF" at bounding box center [1478, 166] width 130 height 30
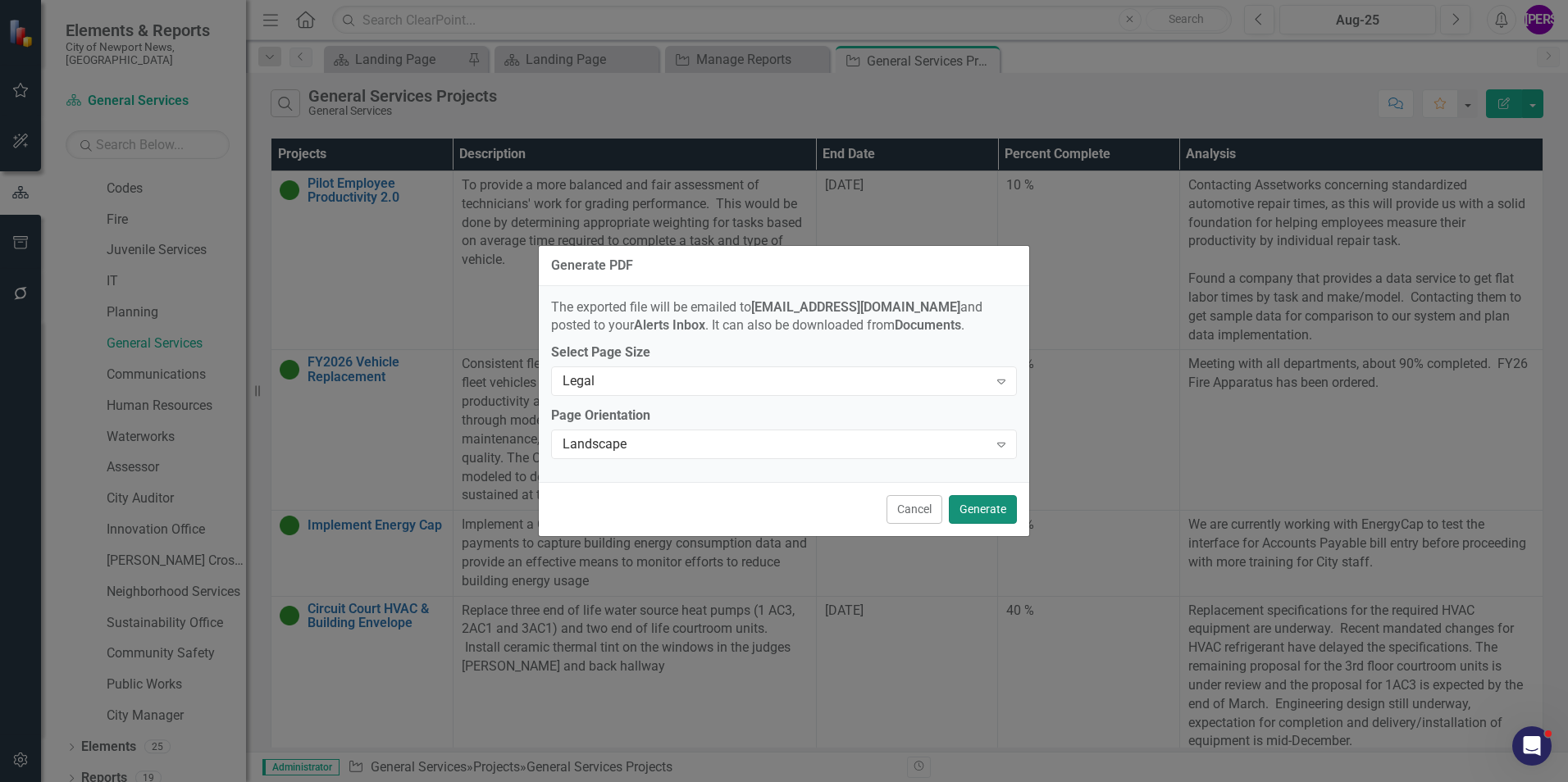
click at [965, 500] on button "Generate" at bounding box center [982, 509] width 68 height 28
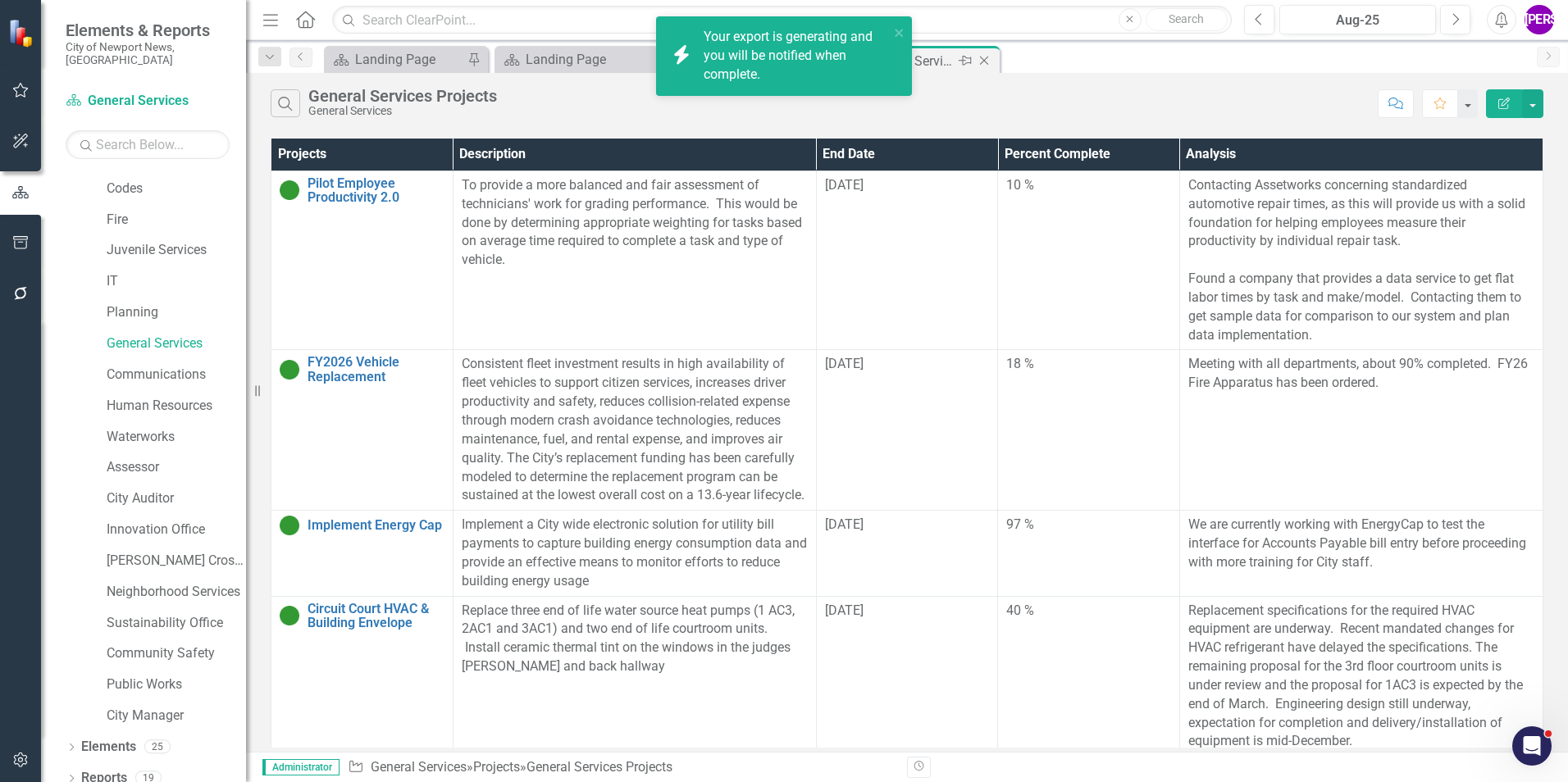
click at [986, 61] on icon "Close" at bounding box center [984, 61] width 17 height 13
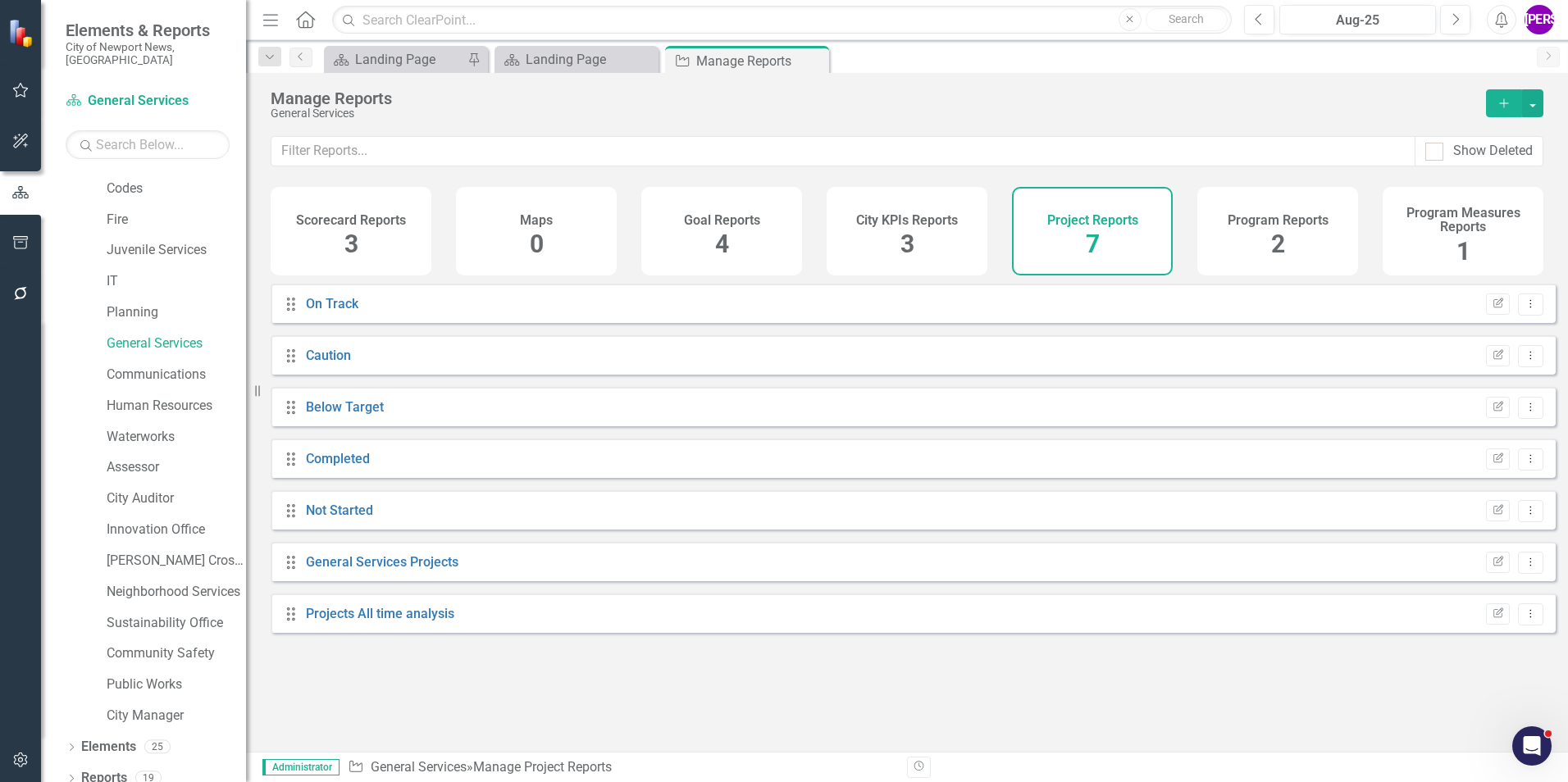
click at [1237, 242] on div "Program Reports 2" at bounding box center [1278, 231] width 161 height 89
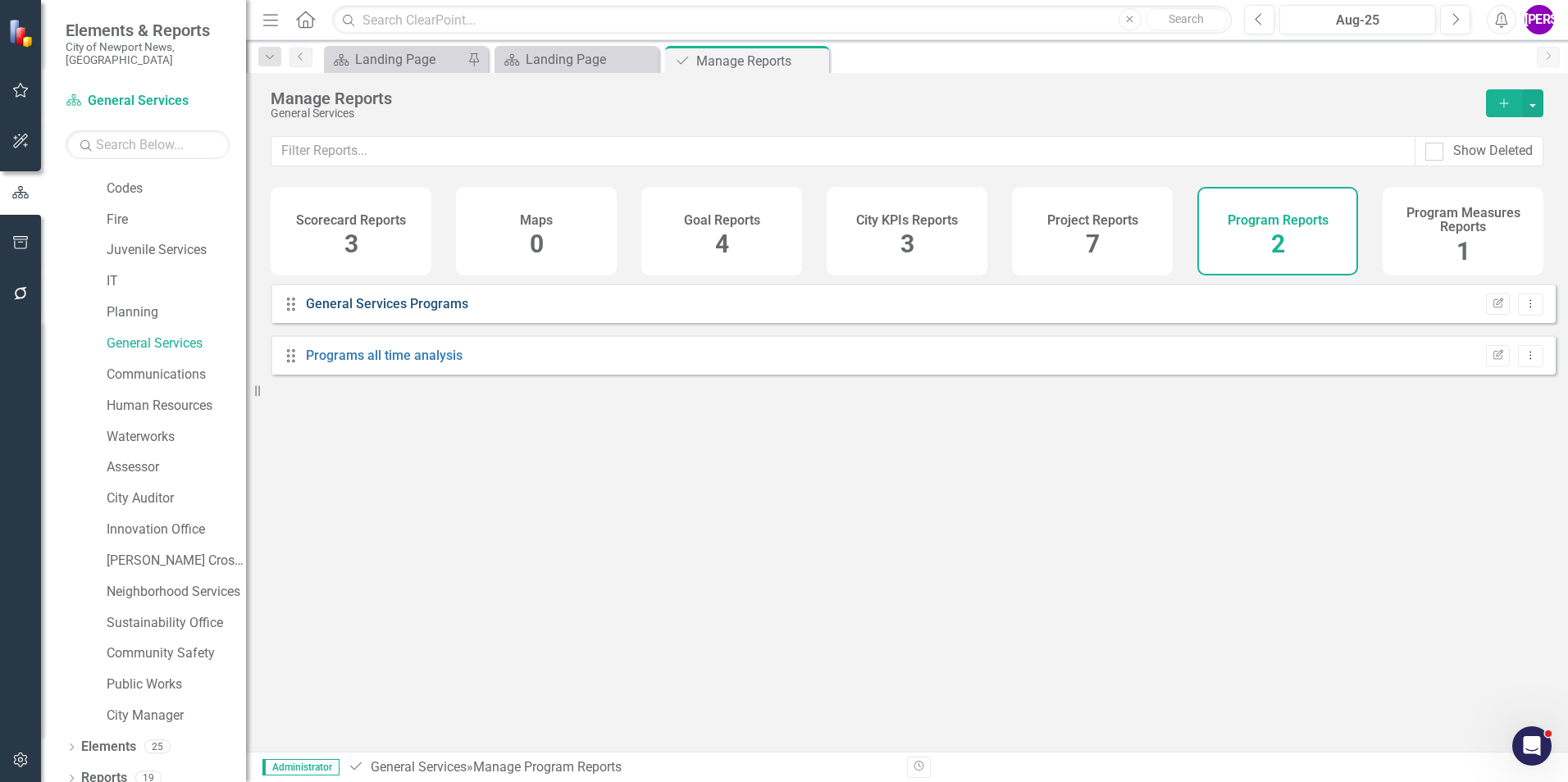
click at [399, 310] on link "General Services Programs" at bounding box center [387, 304] width 162 height 16
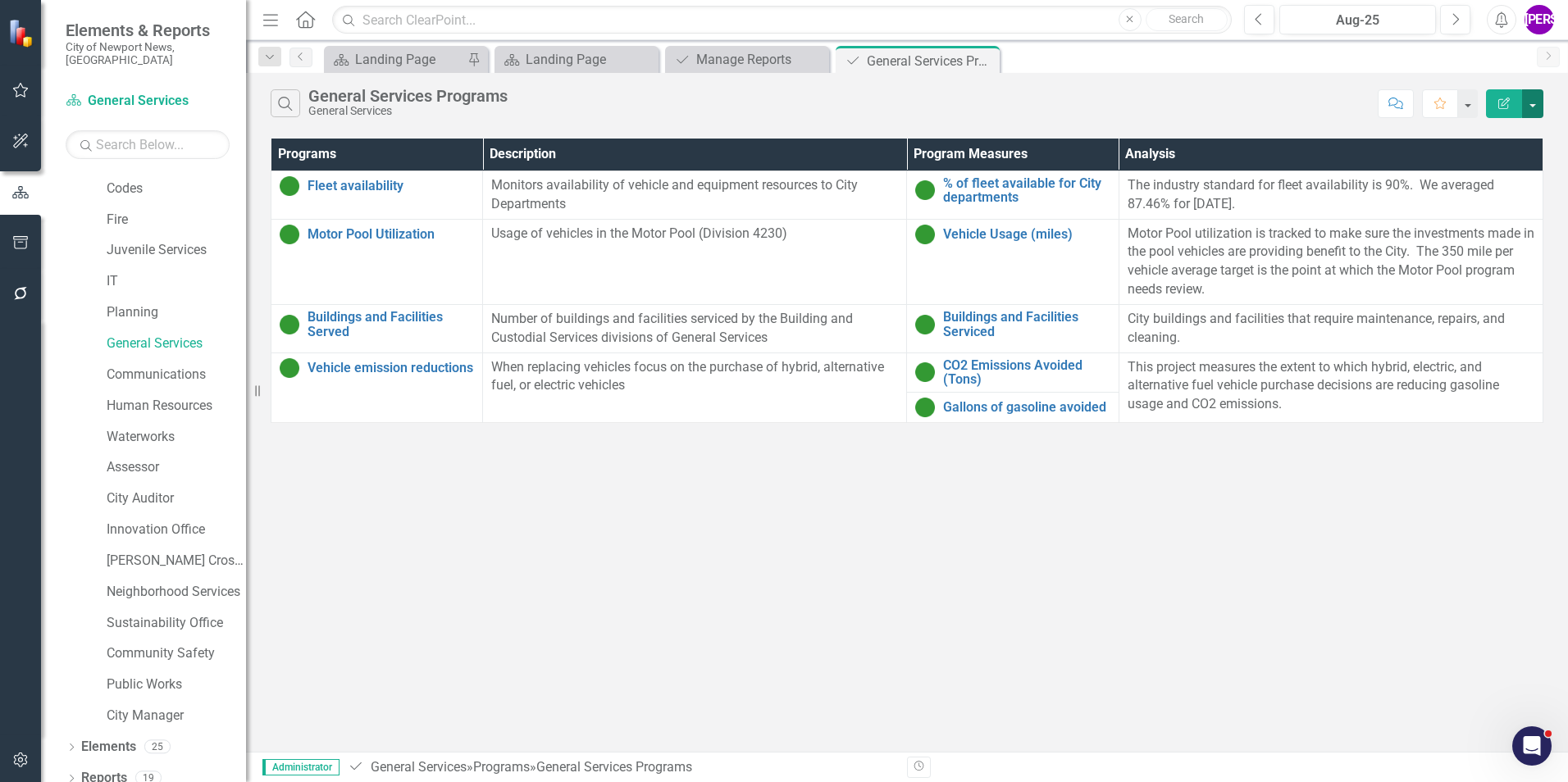
click at [1529, 113] on button "button" at bounding box center [1532, 104] width 21 height 28
click at [1505, 157] on link "PDF Export to PDF" at bounding box center [1478, 166] width 130 height 30
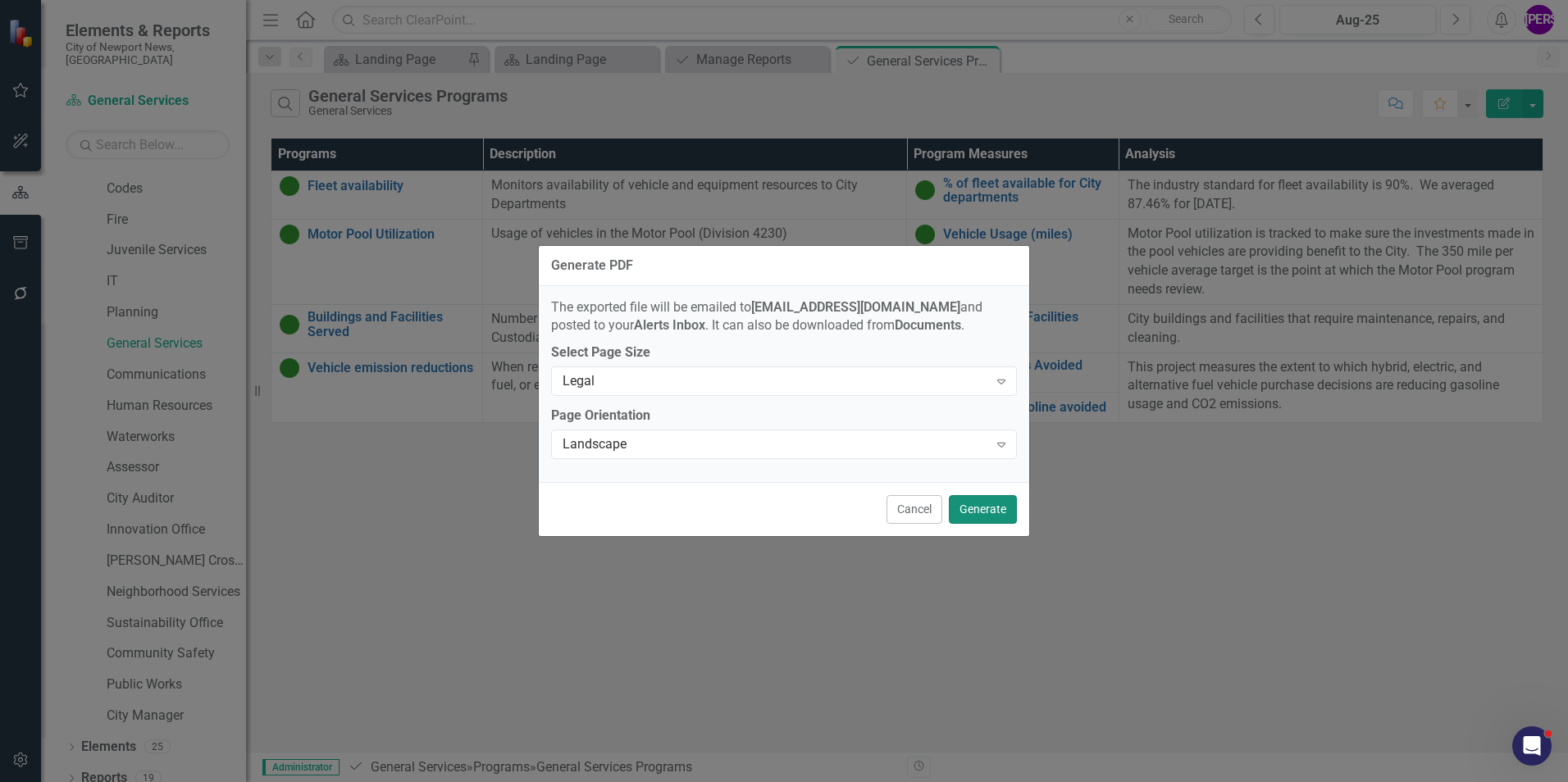
click at [969, 504] on button "Generate" at bounding box center [982, 509] width 68 height 28
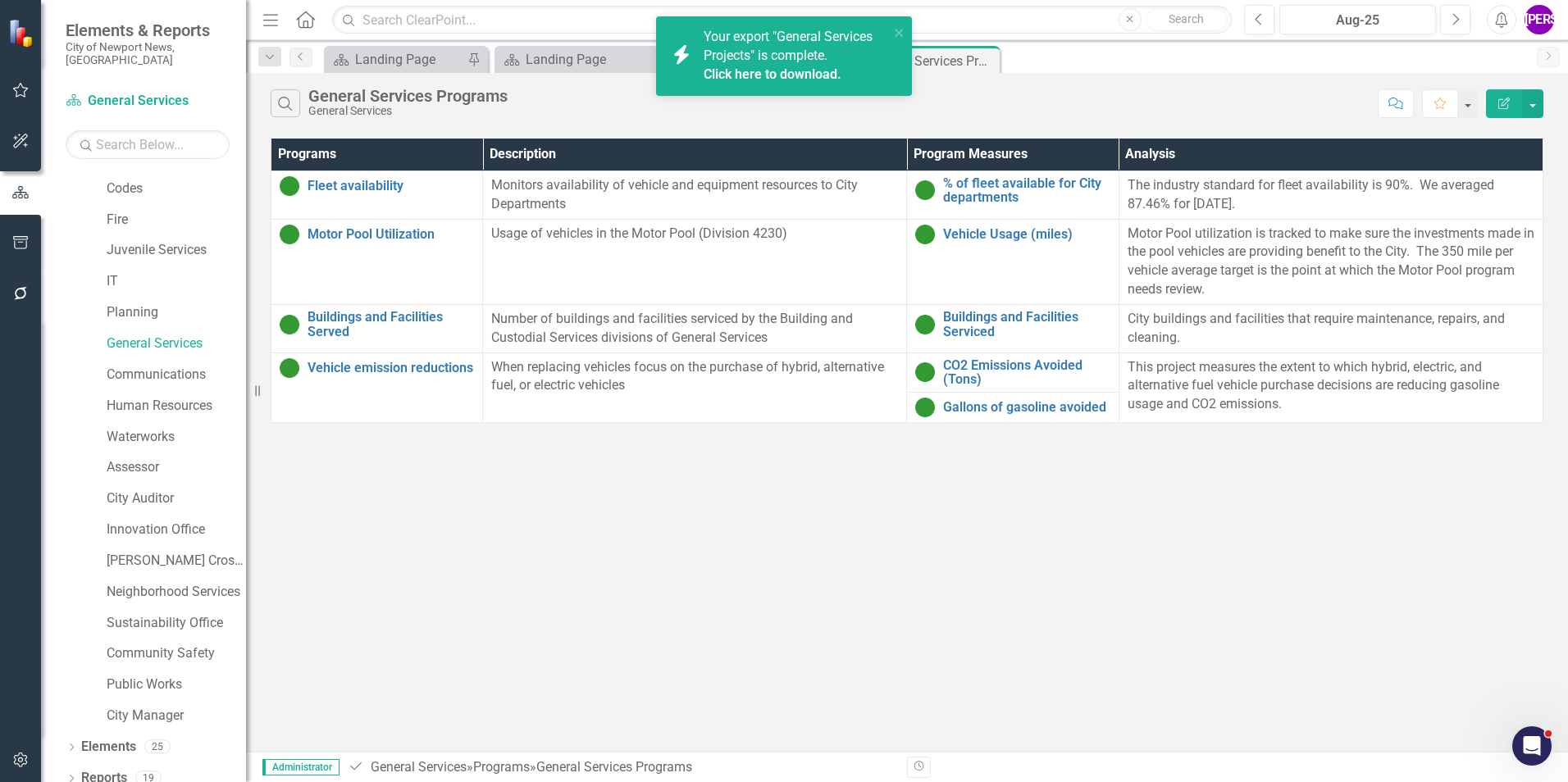
click at [758, 78] on link "Click here to download." at bounding box center [772, 74] width 138 height 16
drag, startPoint x: 576, startPoint y: 542, endPoint x: 822, endPoint y: 87, distance: 517.2
click at [582, 541] on div "Search General Services Programs General Services Comment Favorite Edit Report …" at bounding box center [907, 412] width 1322 height 679
click at [803, 69] on link "Click here to download." at bounding box center [772, 74] width 138 height 16
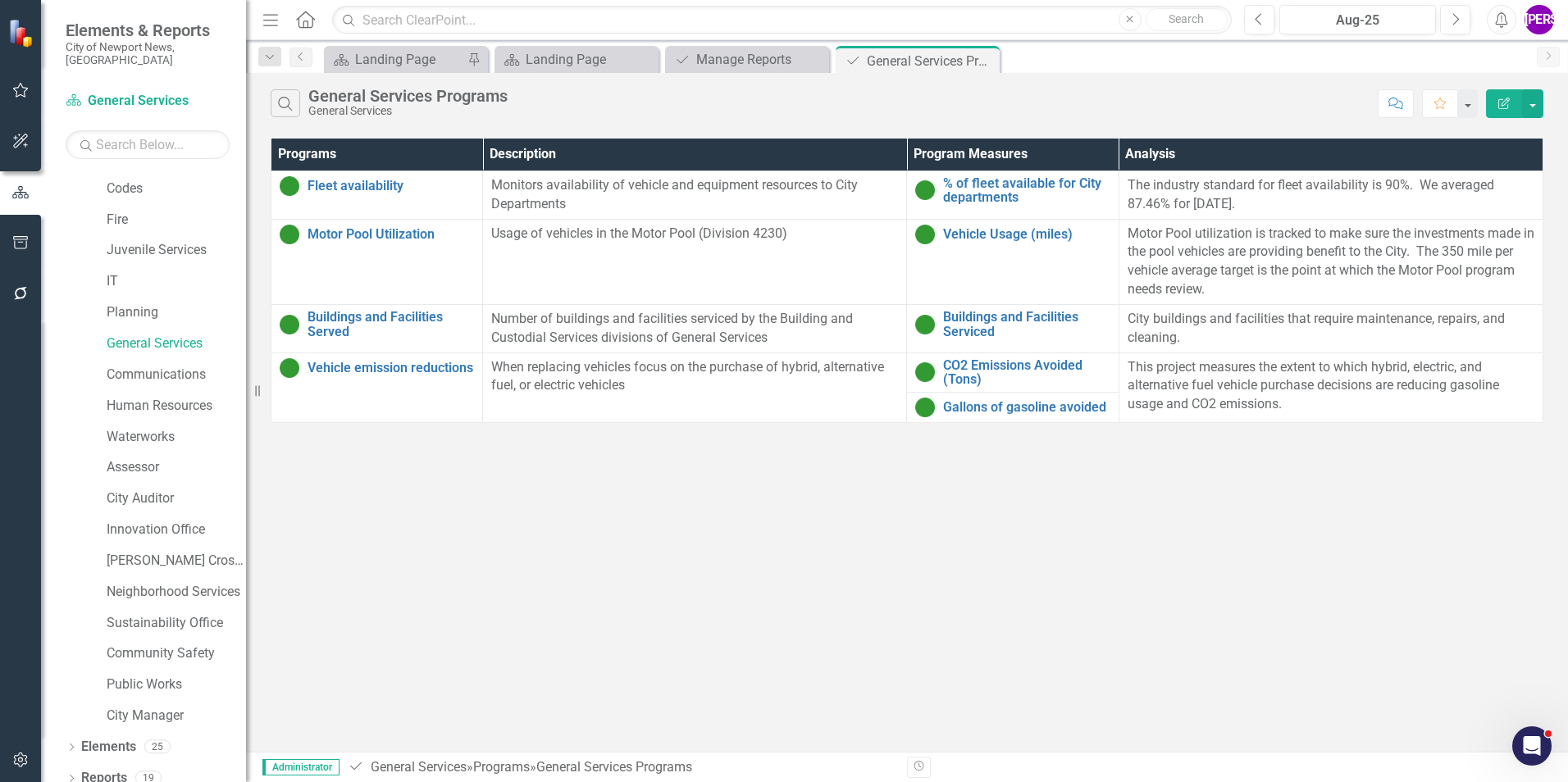
drag, startPoint x: 675, startPoint y: 549, endPoint x: 694, endPoint y: 511, distance: 42.5
click at [675, 549] on div "Search General Services Programs General Services Comment Favorite Edit Report …" at bounding box center [907, 412] width 1322 height 679
click at [983, 61] on icon "Close" at bounding box center [984, 61] width 17 height 13
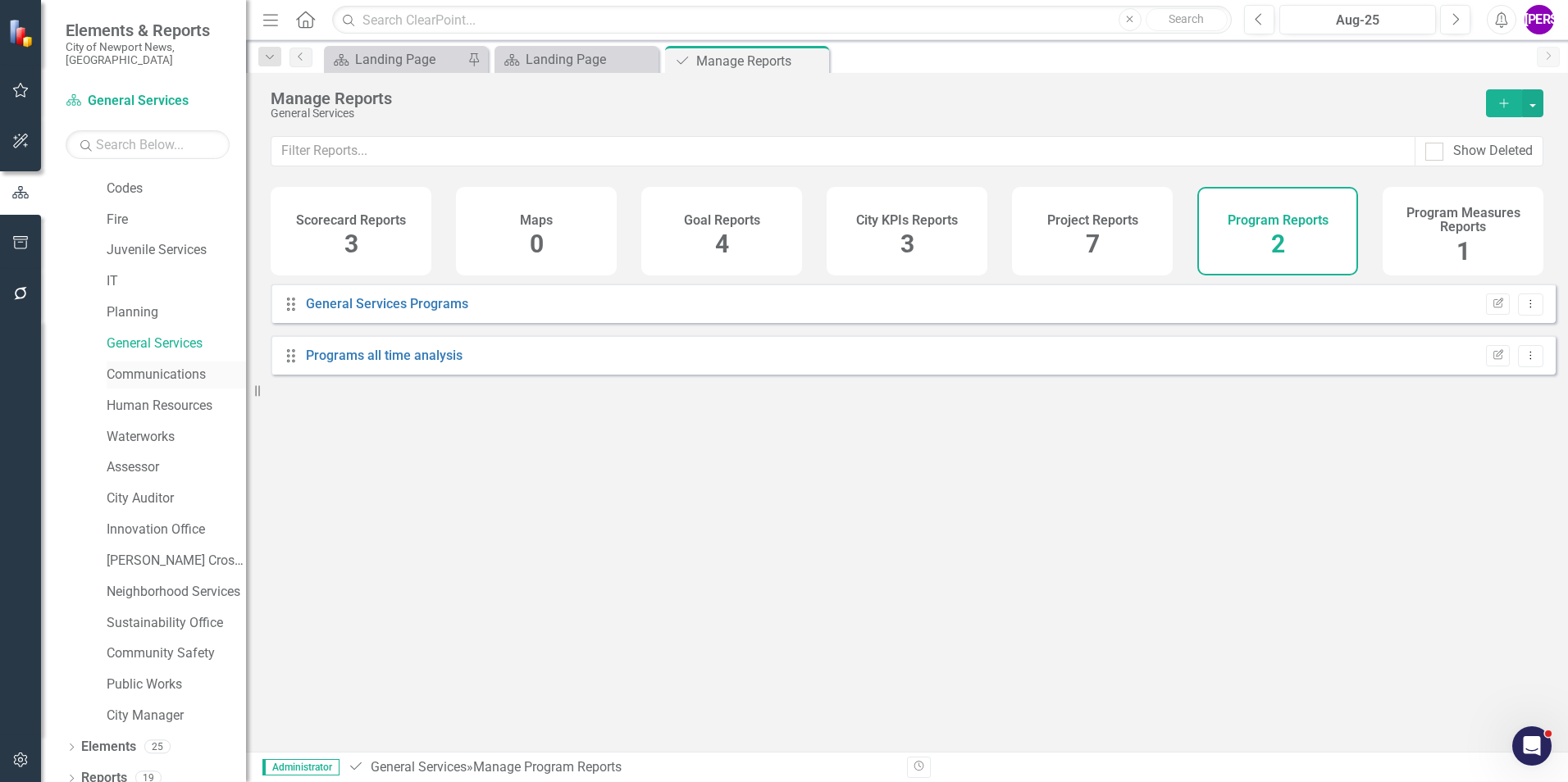
click at [160, 361] on div "Communications" at bounding box center [176, 375] width 140 height 27
click at [141, 365] on link "Communications" at bounding box center [176, 375] width 140 height 19
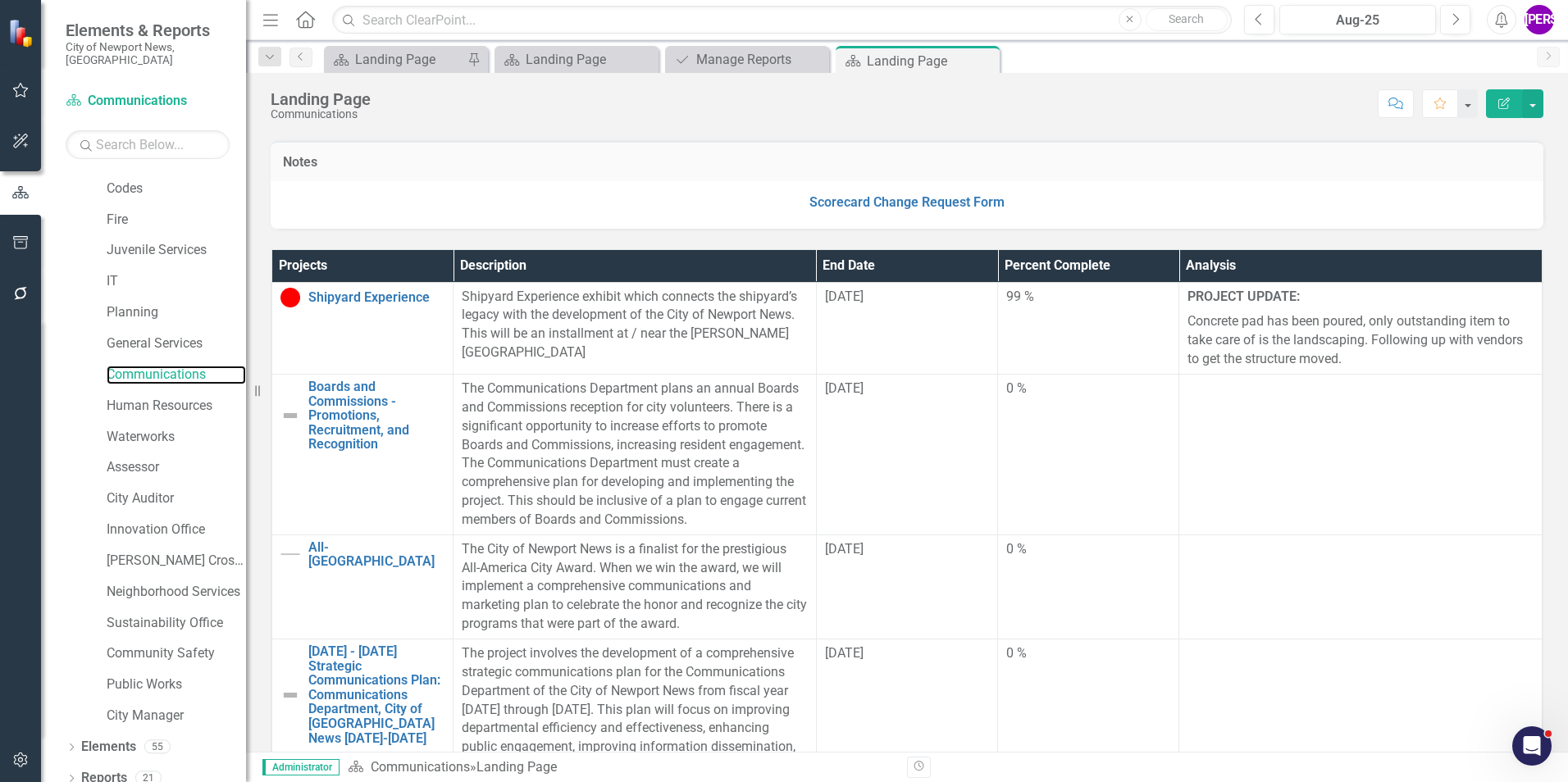
scroll to position [328, 0]
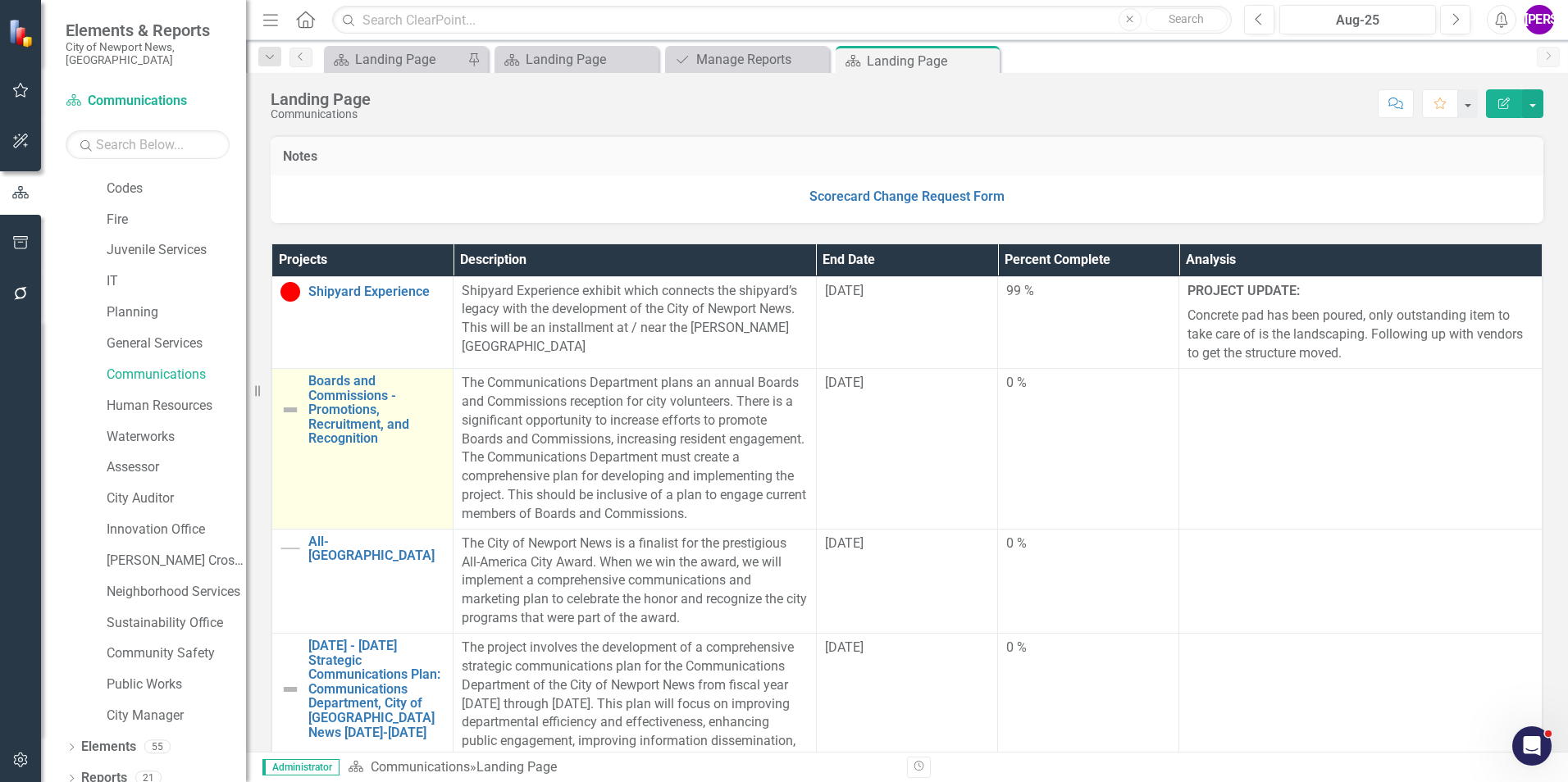
click at [394, 521] on td "Boards and Commissions - Promotions, Recruitment, and Recognition Link Map View…" at bounding box center [362, 449] width 182 height 161
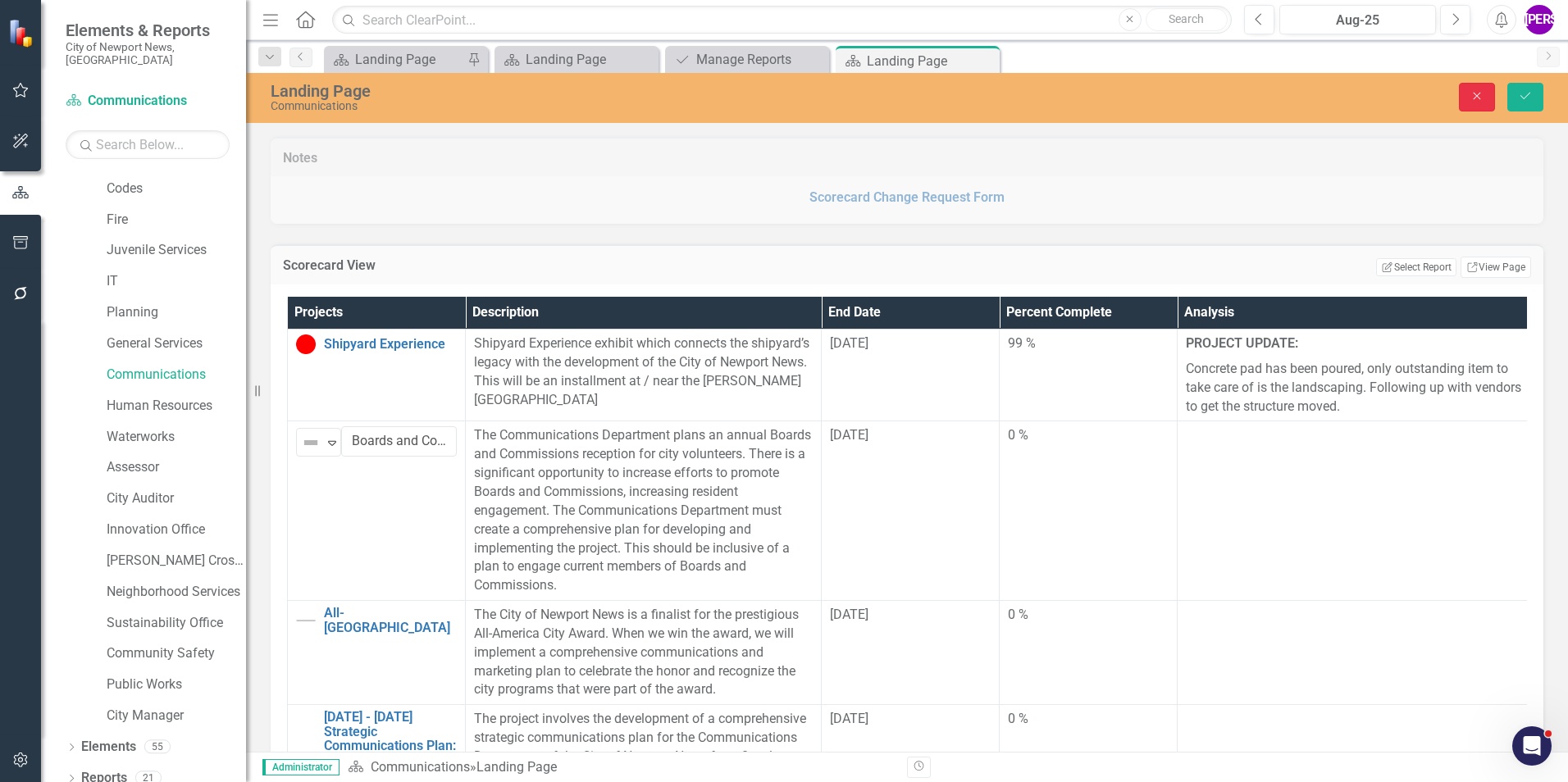
click at [1473, 100] on icon "button" at bounding box center [1477, 96] width 8 height 8
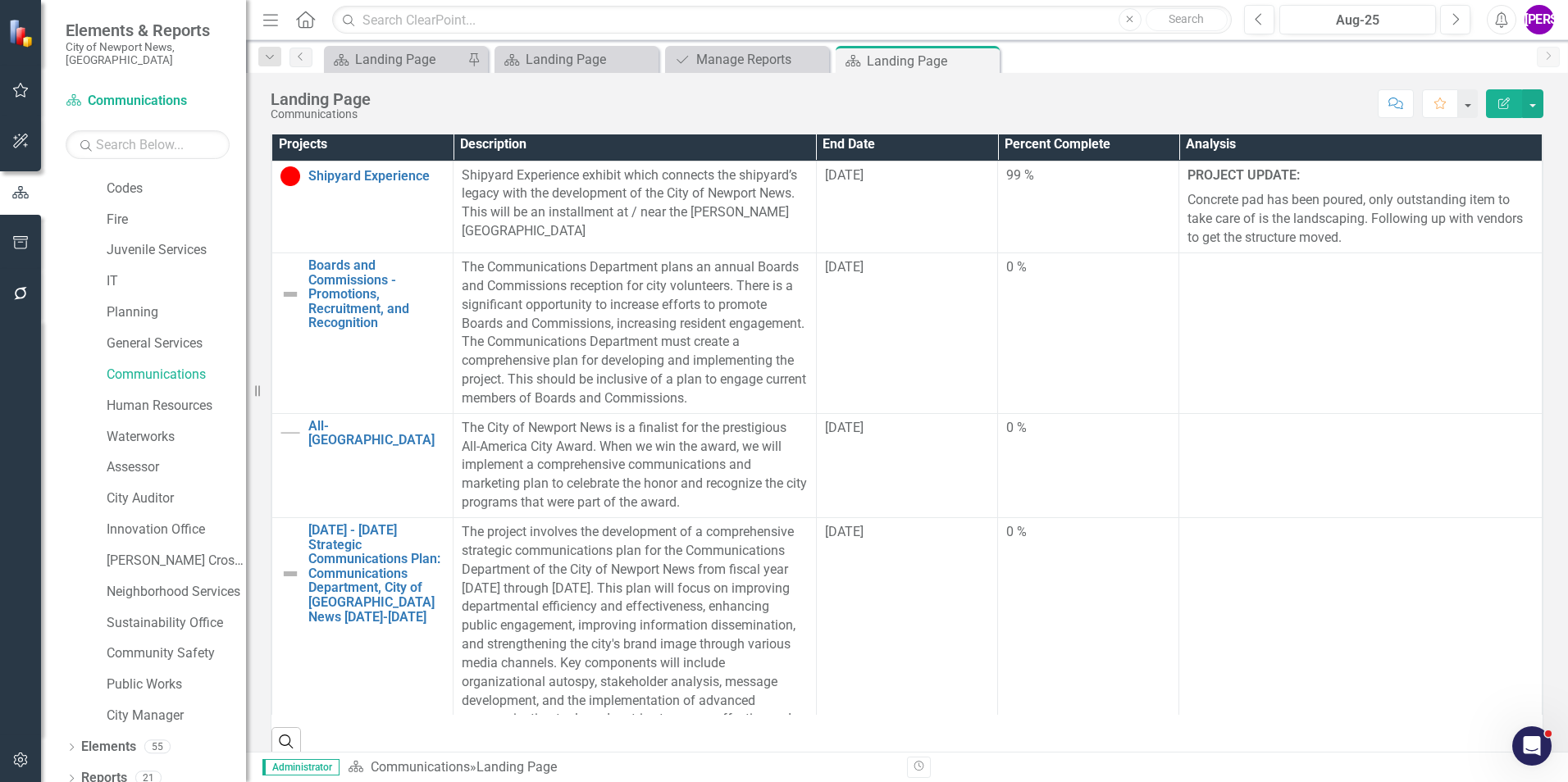
scroll to position [492, 0]
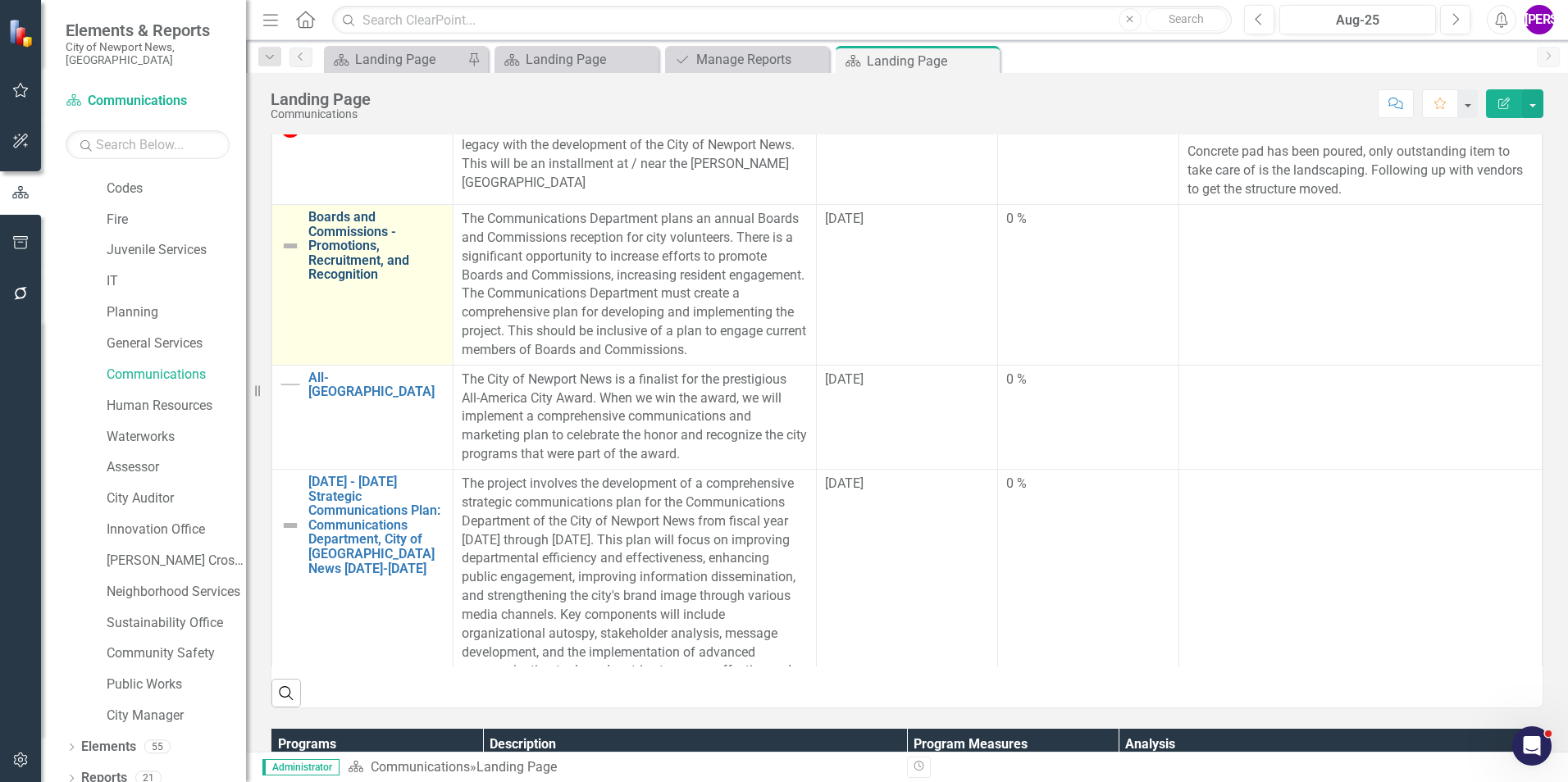
click at [324, 271] on link "Boards and Commissions - Promotions, Recruitment, and Recognition" at bounding box center [377, 246] width 136 height 72
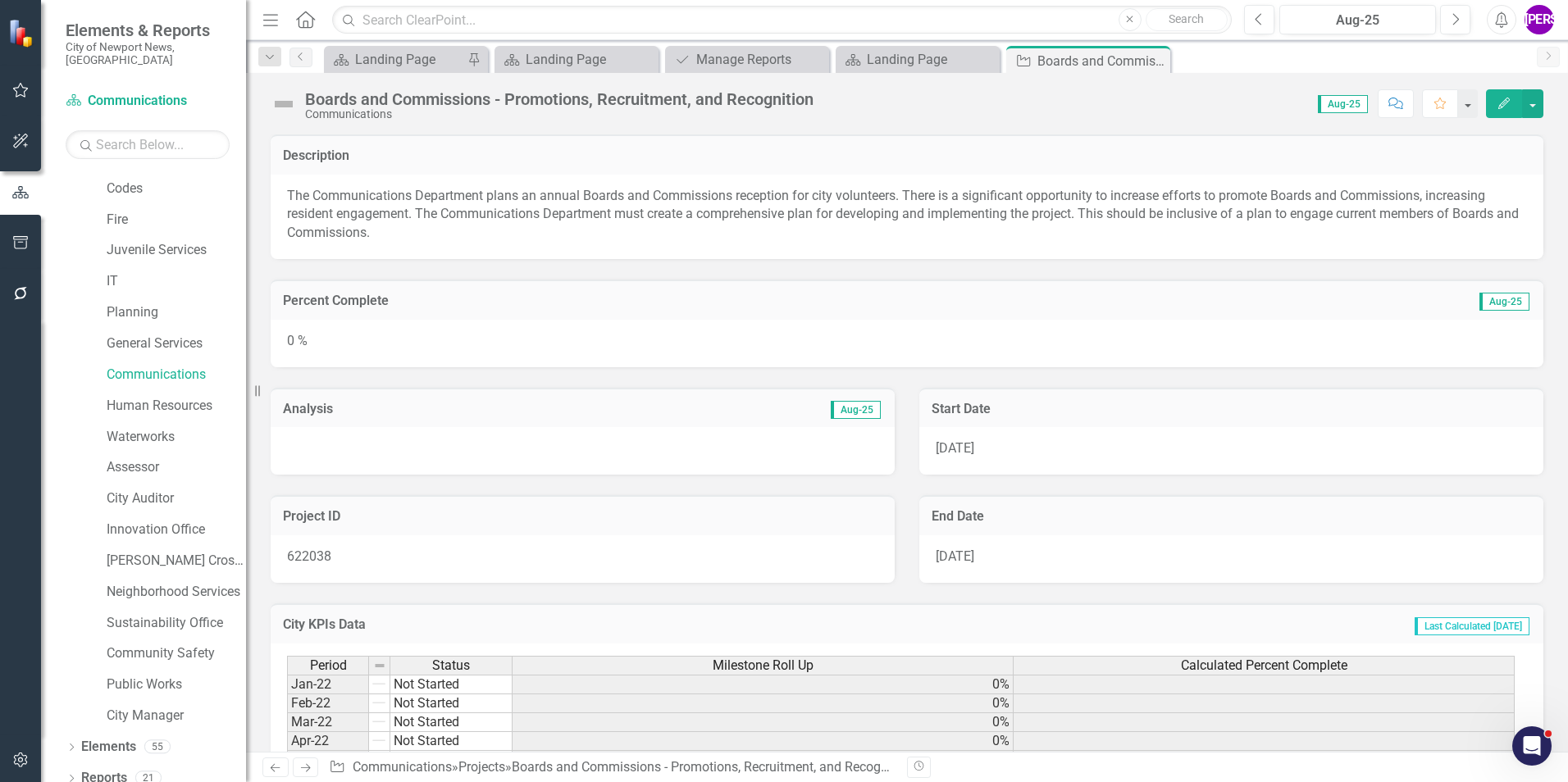
click at [1499, 100] on icon "Edit" at bounding box center [1504, 104] width 15 height 12
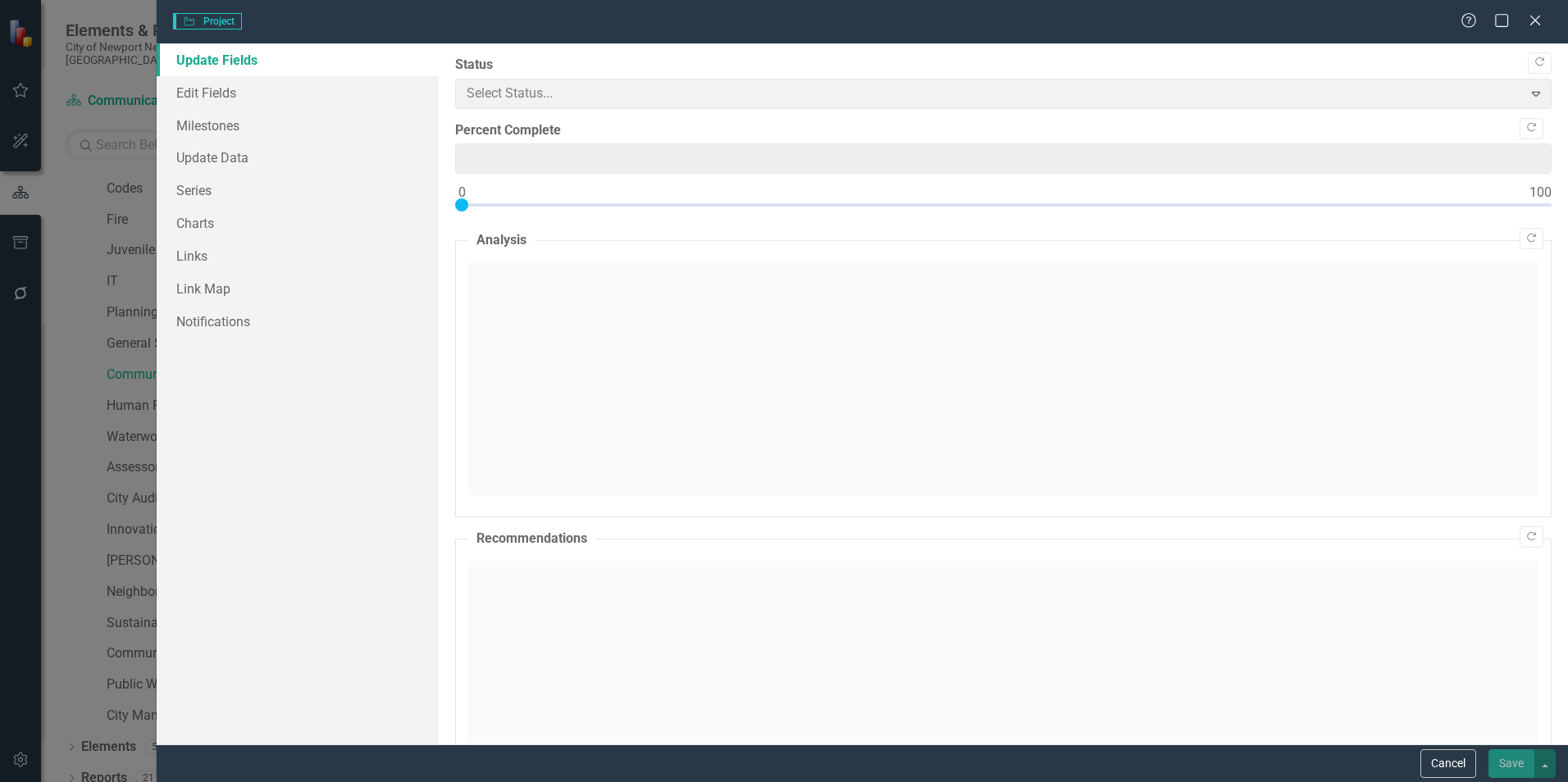
type input "0"
click at [197, 201] on link "Series" at bounding box center [297, 190] width 282 height 33
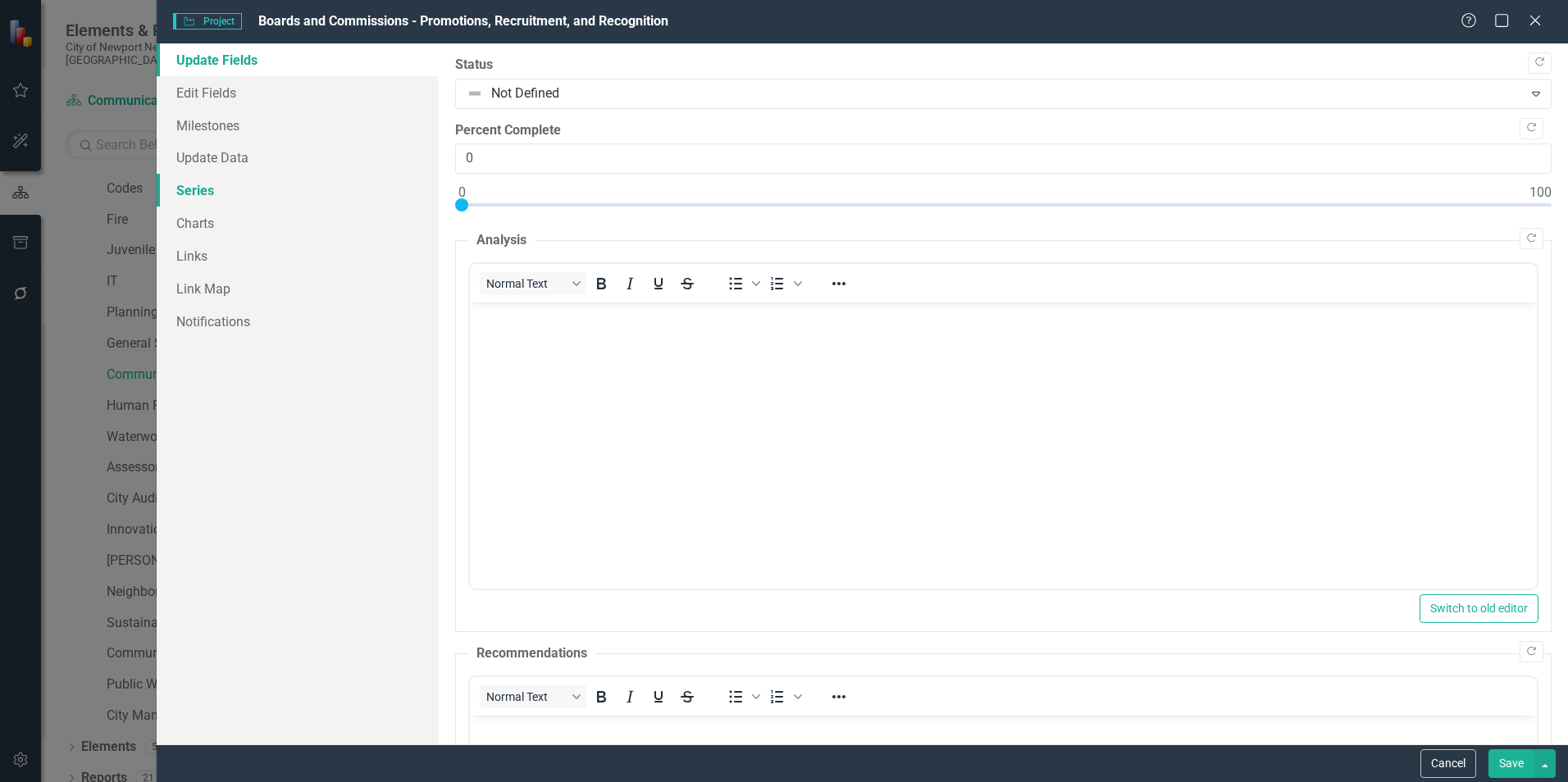
click at [197, 198] on link "Series" at bounding box center [297, 190] width 282 height 33
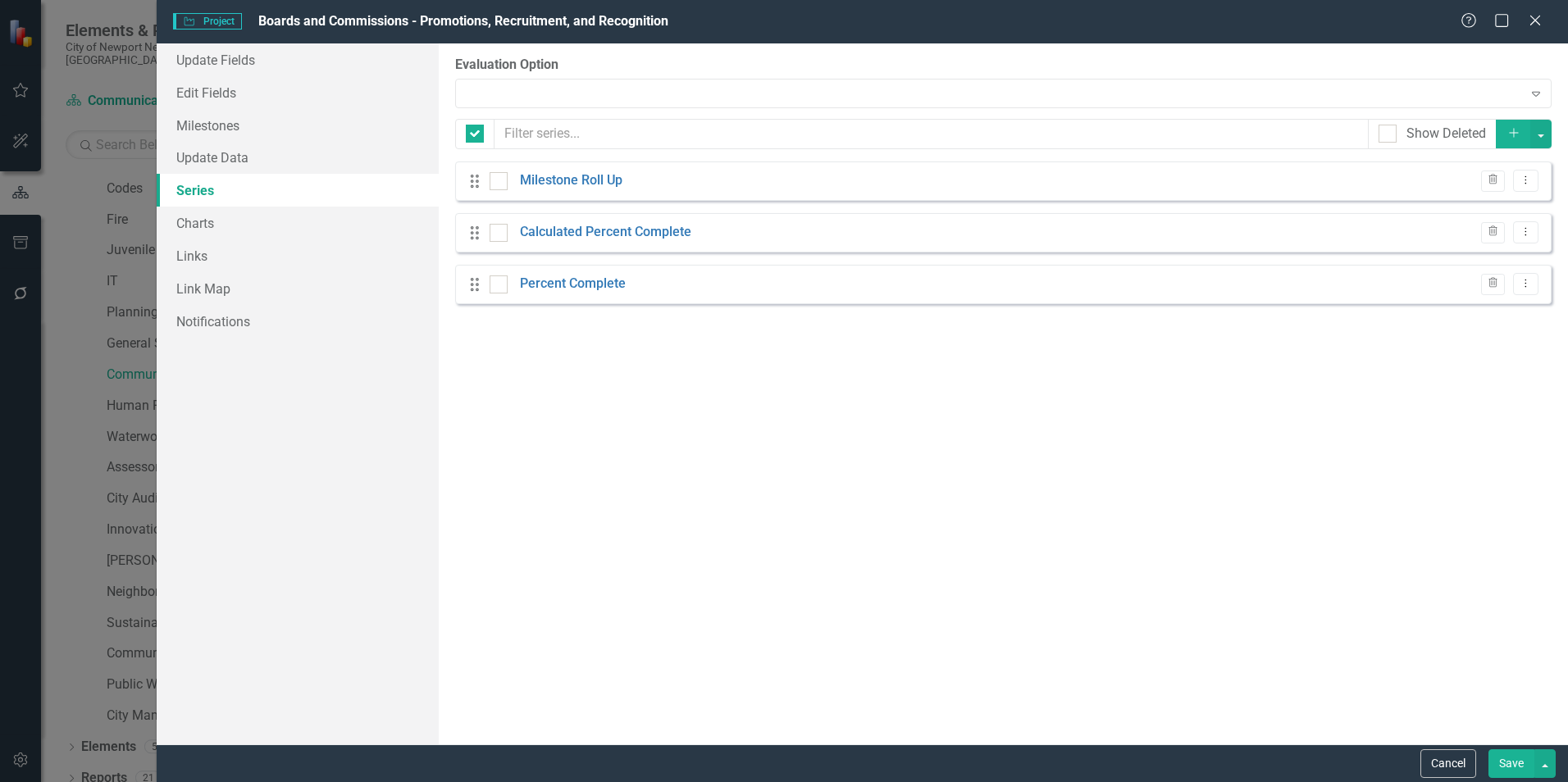
checkbox input "false"
click at [562, 104] on div "Manual Evaluation Expand" at bounding box center [1003, 93] width 1096 height 29
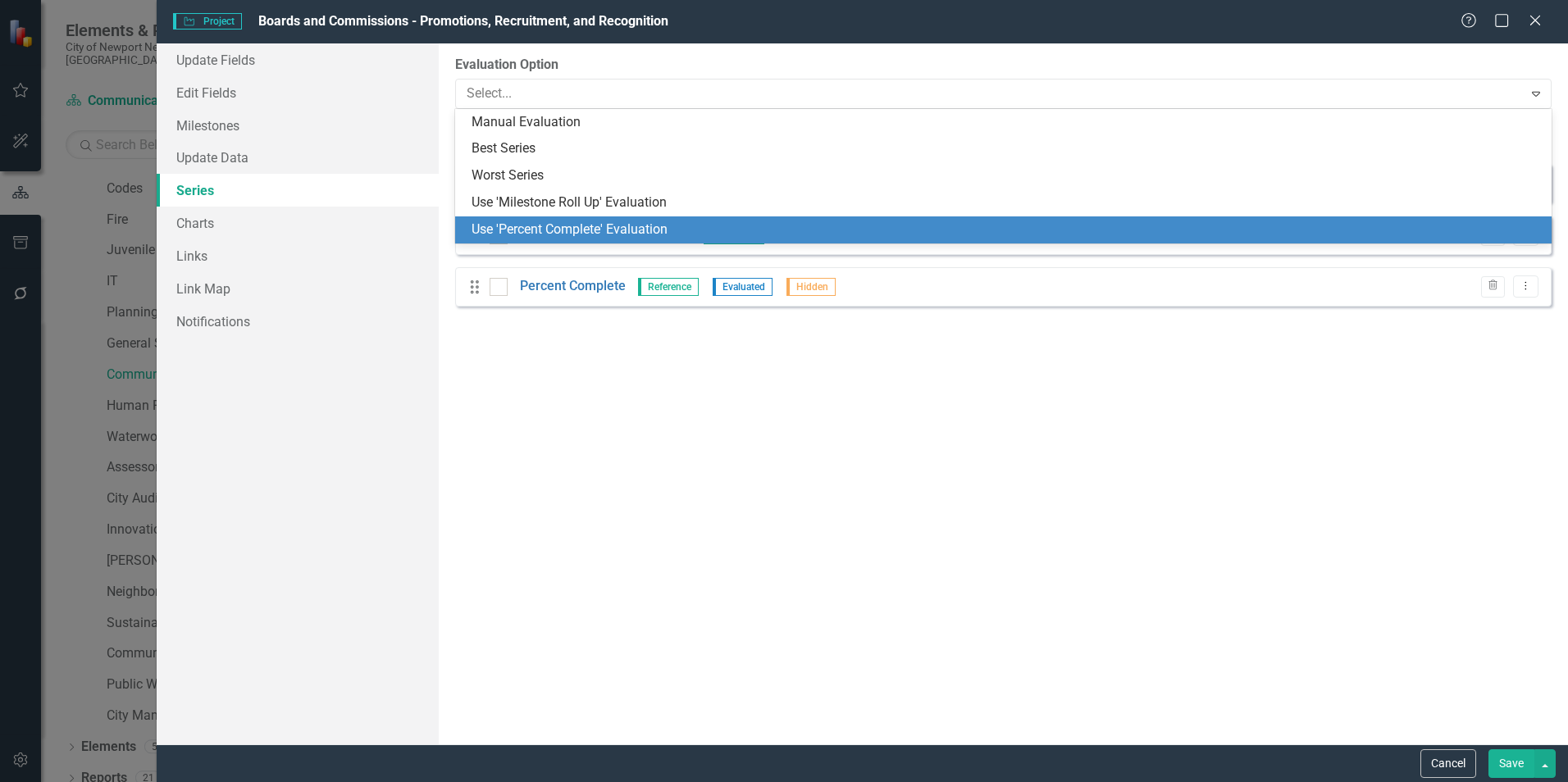
click at [552, 226] on div "Use 'Percent Complete' Evaluation" at bounding box center [1007, 230] width 1070 height 19
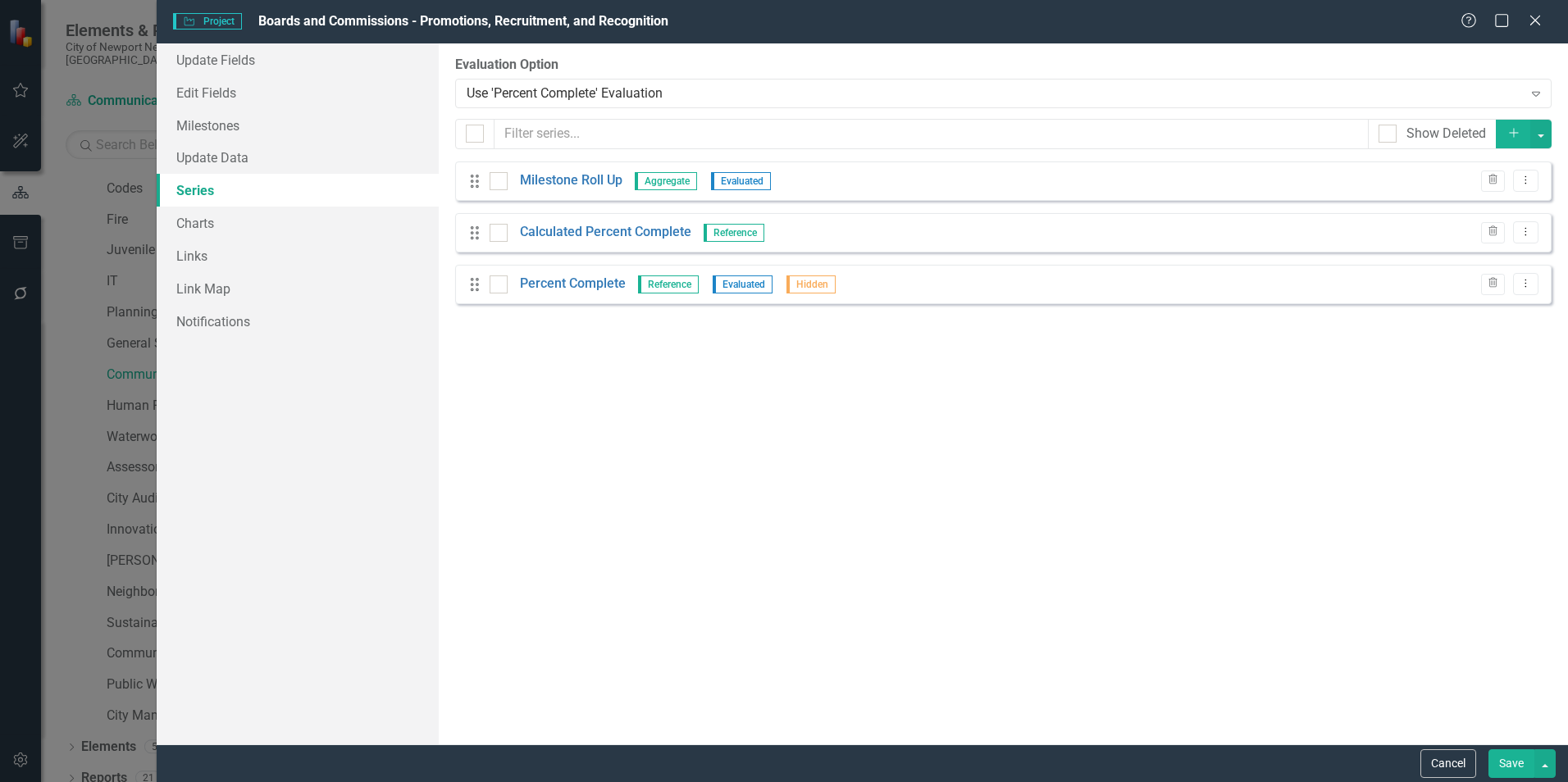
click at [1500, 758] on button "Save" at bounding box center [1511, 764] width 46 height 28
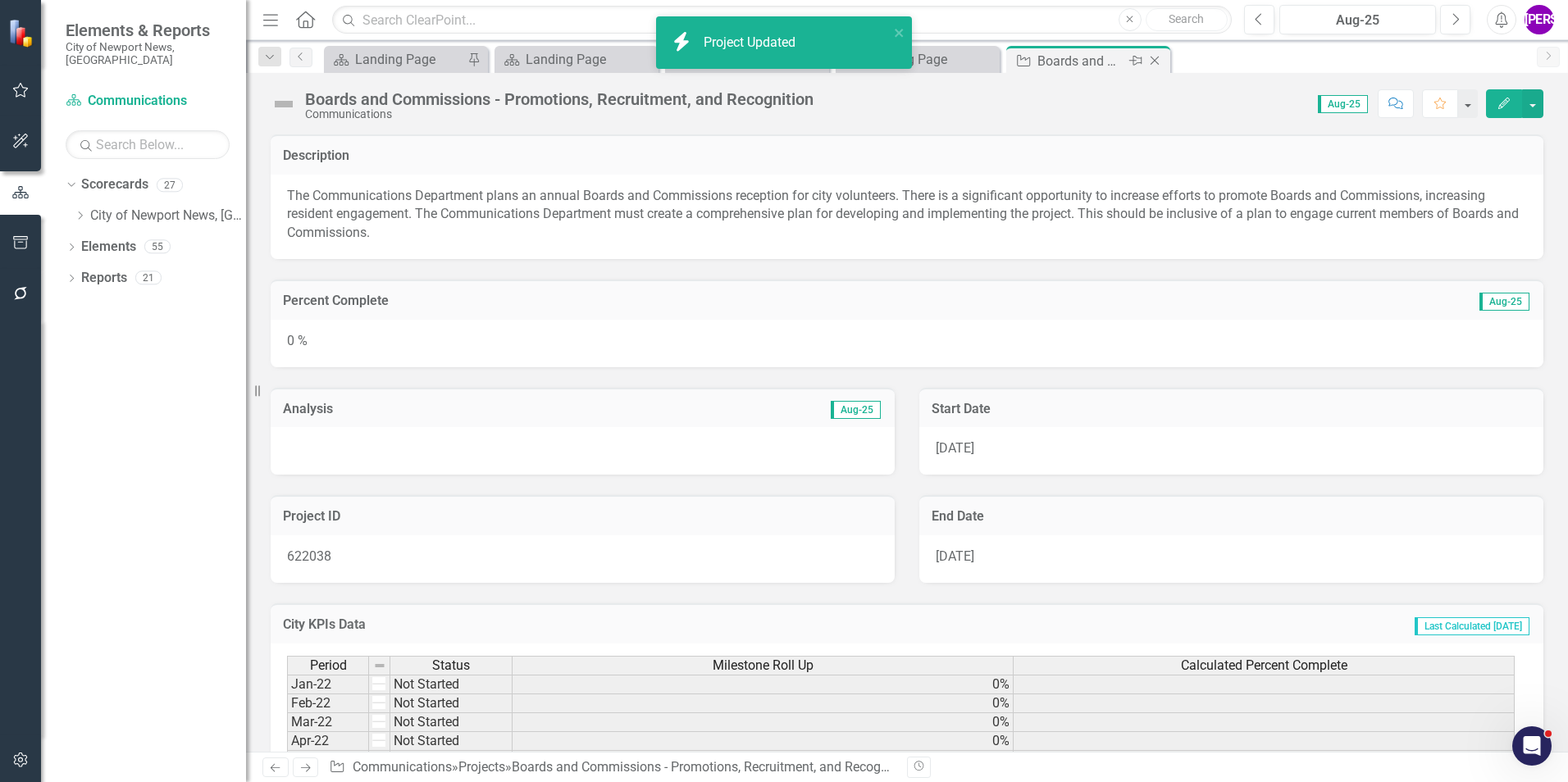
click at [1156, 57] on icon "Close" at bounding box center [1155, 61] width 17 height 13
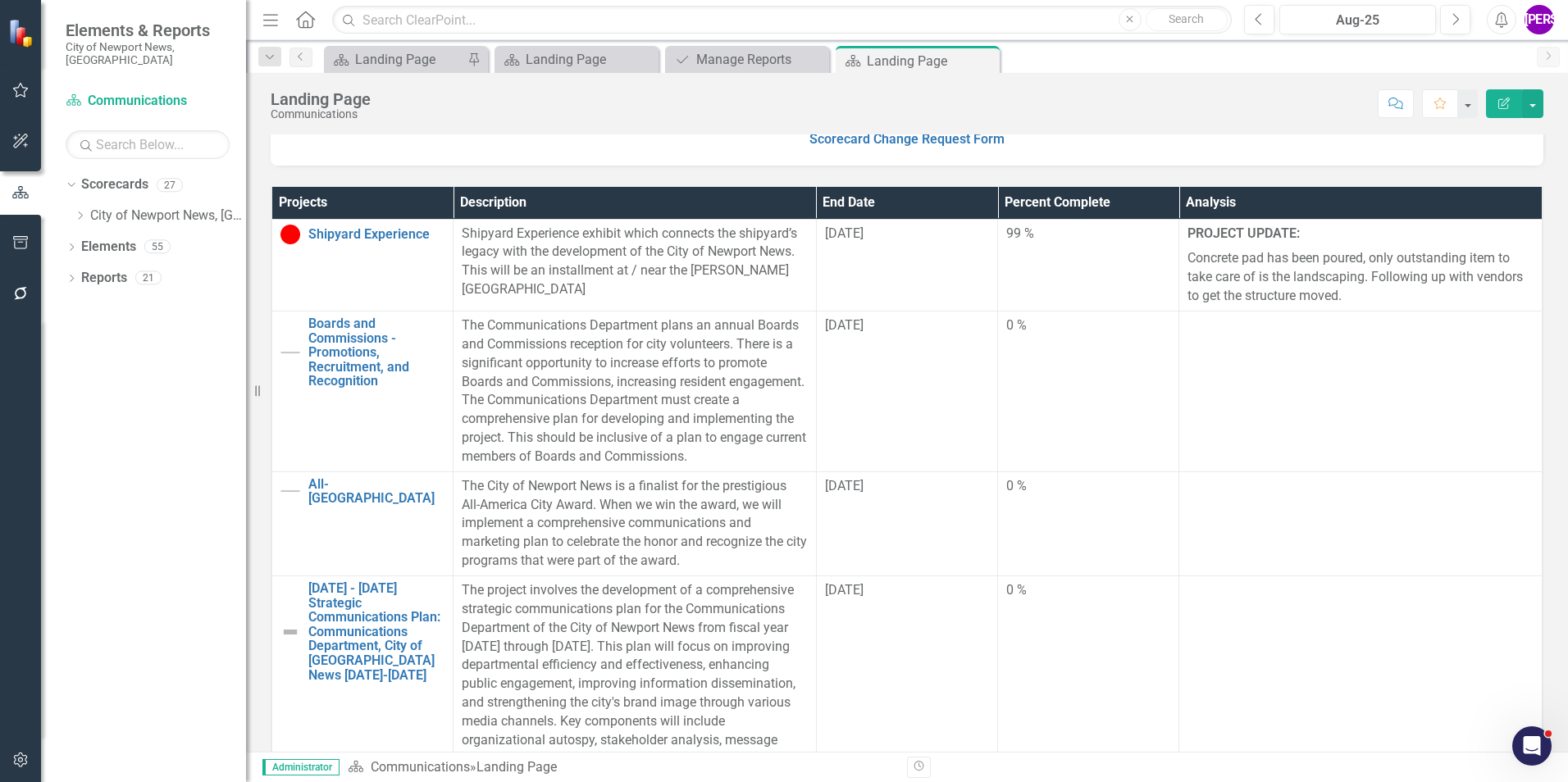
scroll to position [410, 0]
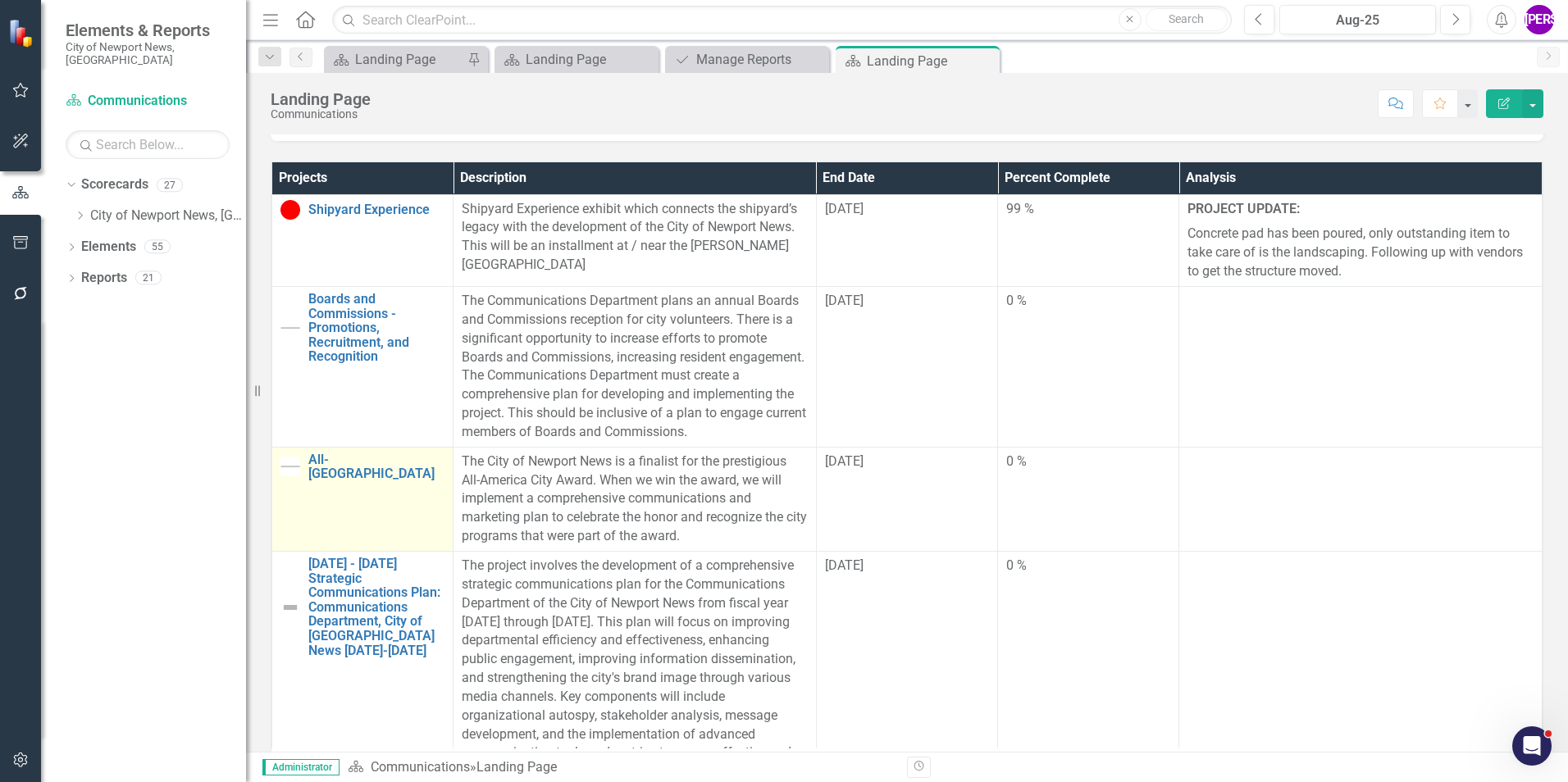
click at [391, 533] on td "All-America City Link Map View Link Map Edit Edit Project Link Open Element" at bounding box center [362, 498] width 182 height 104
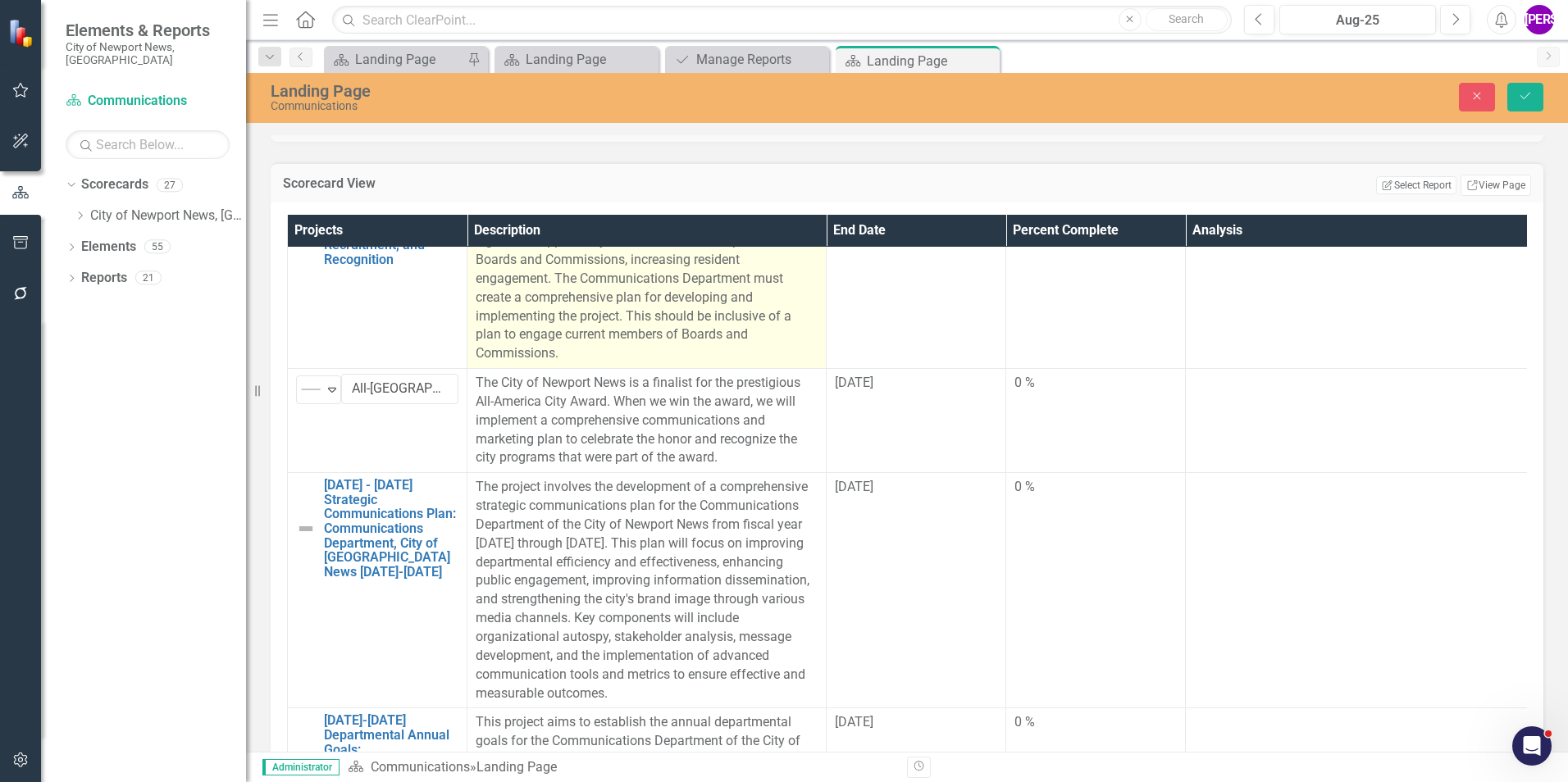
scroll to position [246, 0]
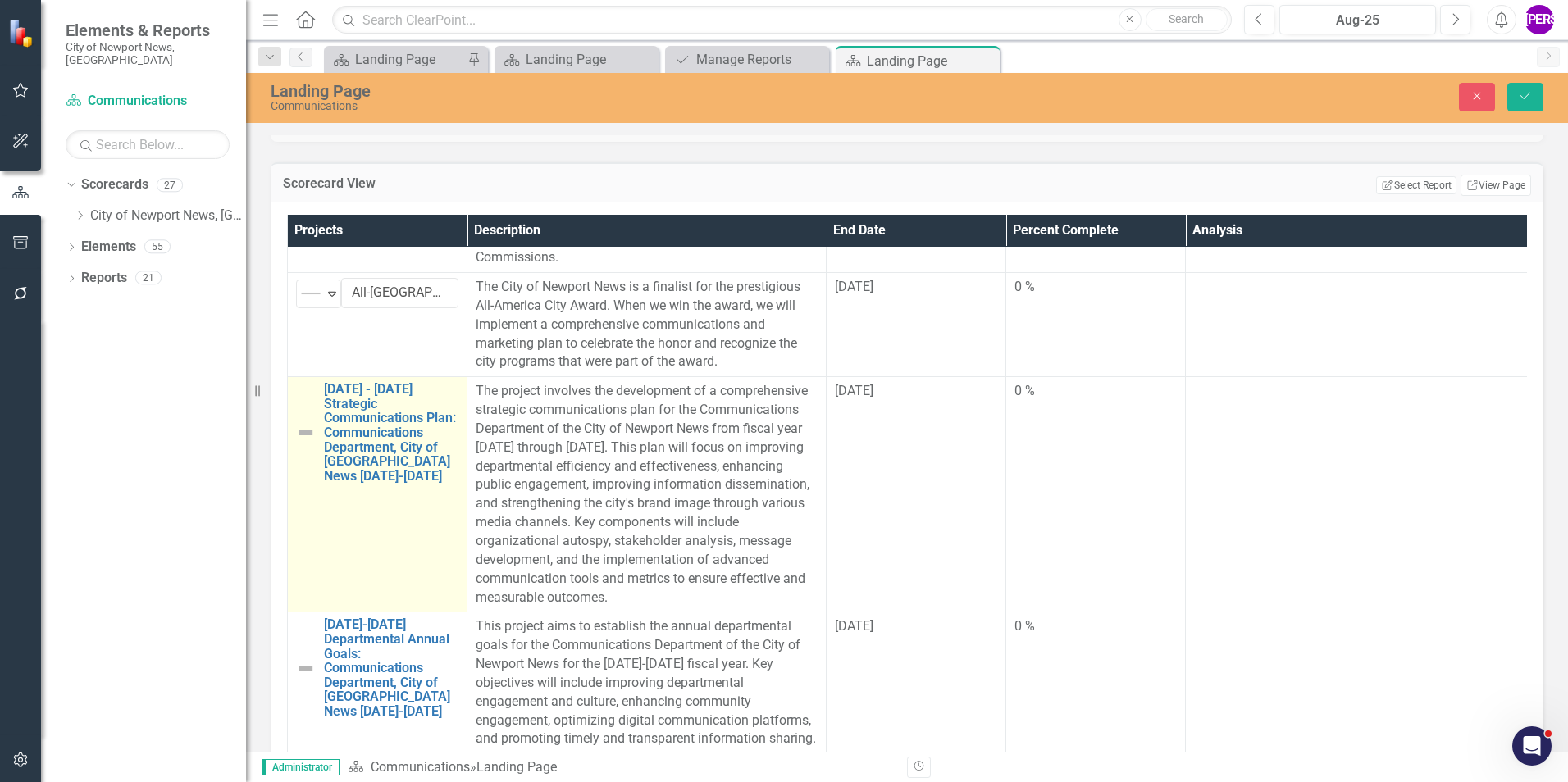
click at [371, 528] on td "2025 - 2030 Strategic Communications Plan: Communications Department, City of N…" at bounding box center [377, 494] width 180 height 235
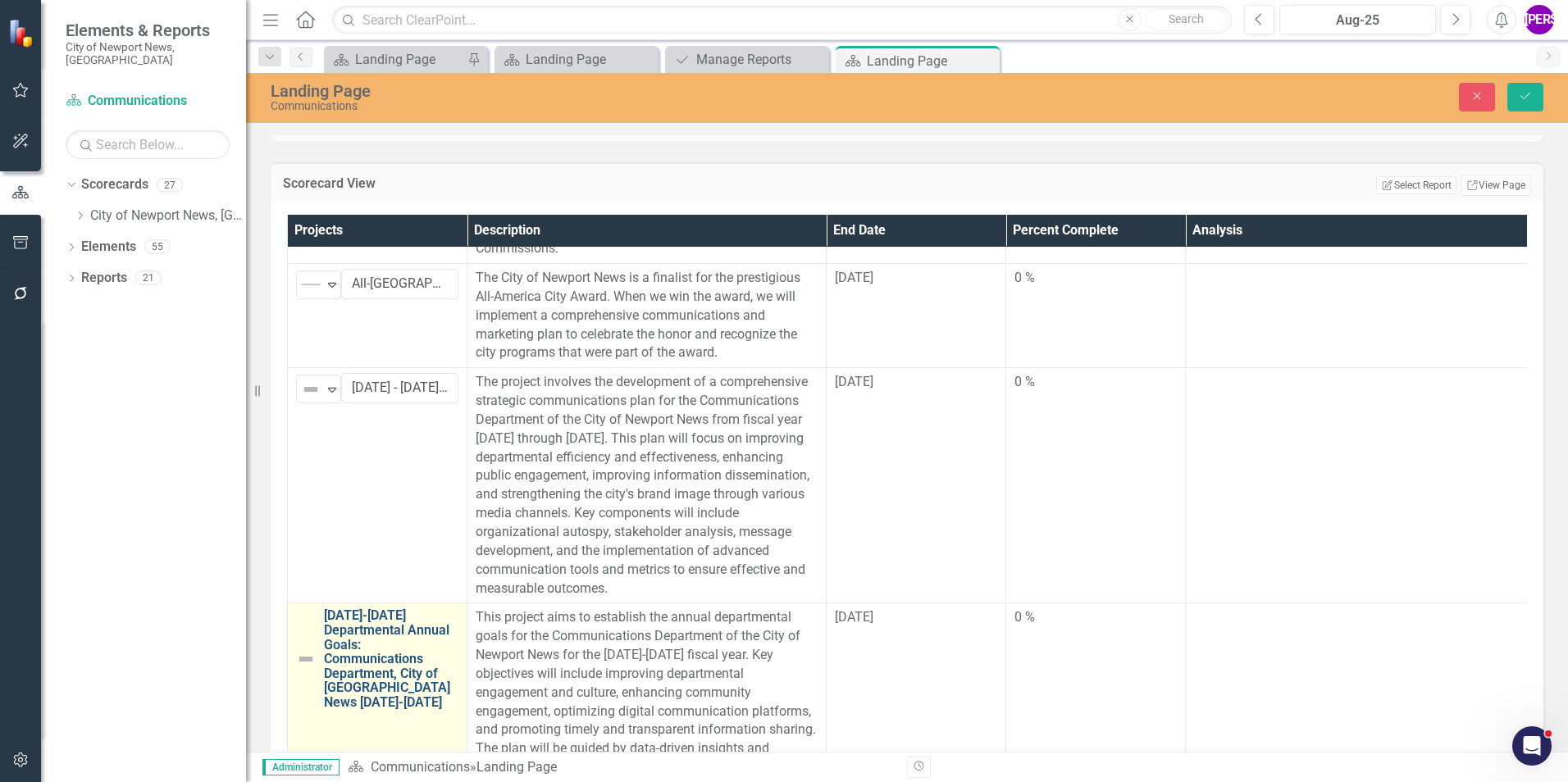
scroll to position [268, 0]
click at [389, 729] on td "2024-2025 Departmental Annual Goals: Communications Department, City of Newport…" at bounding box center [377, 702] width 180 height 197
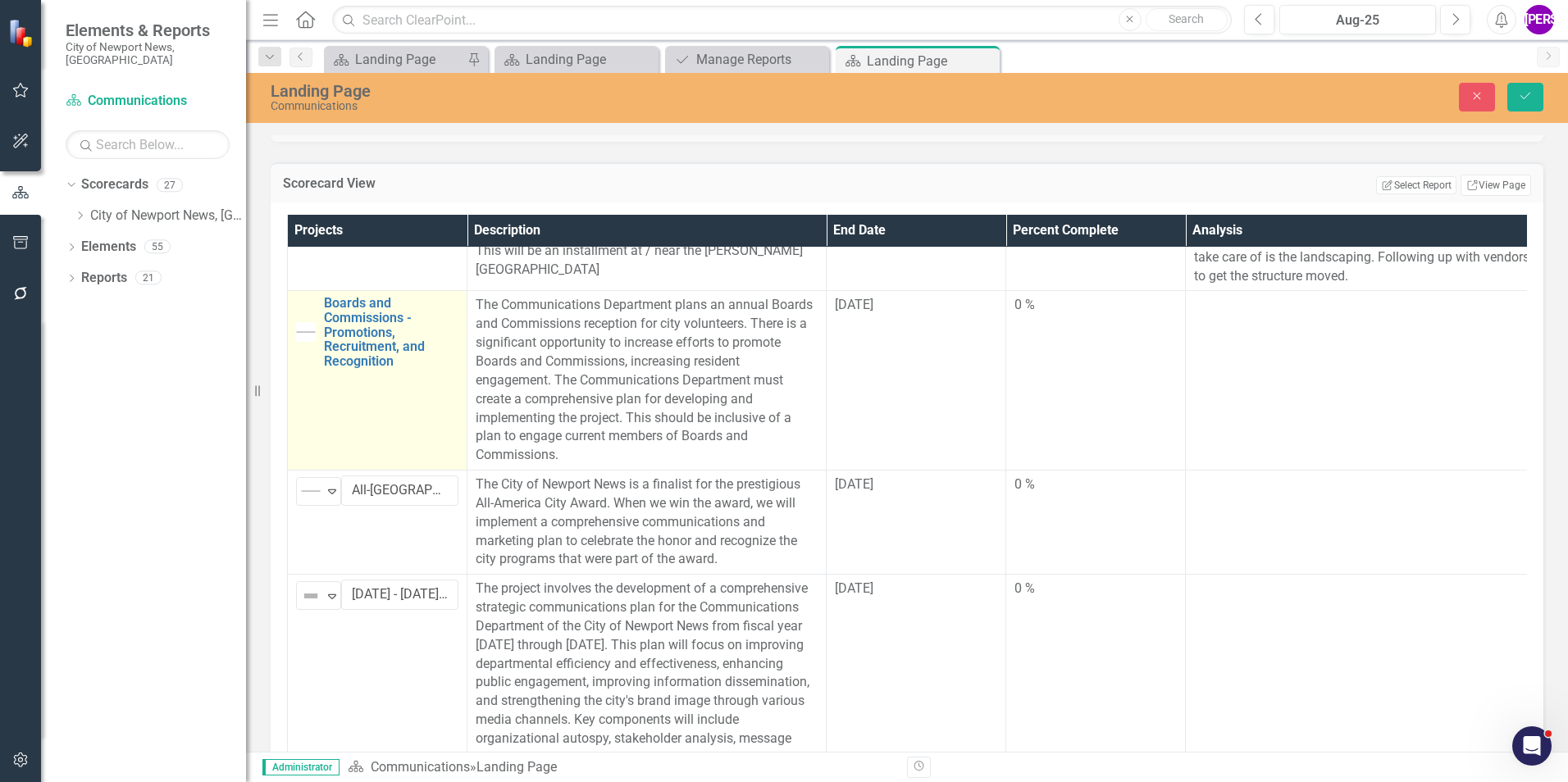
scroll to position [21, 0]
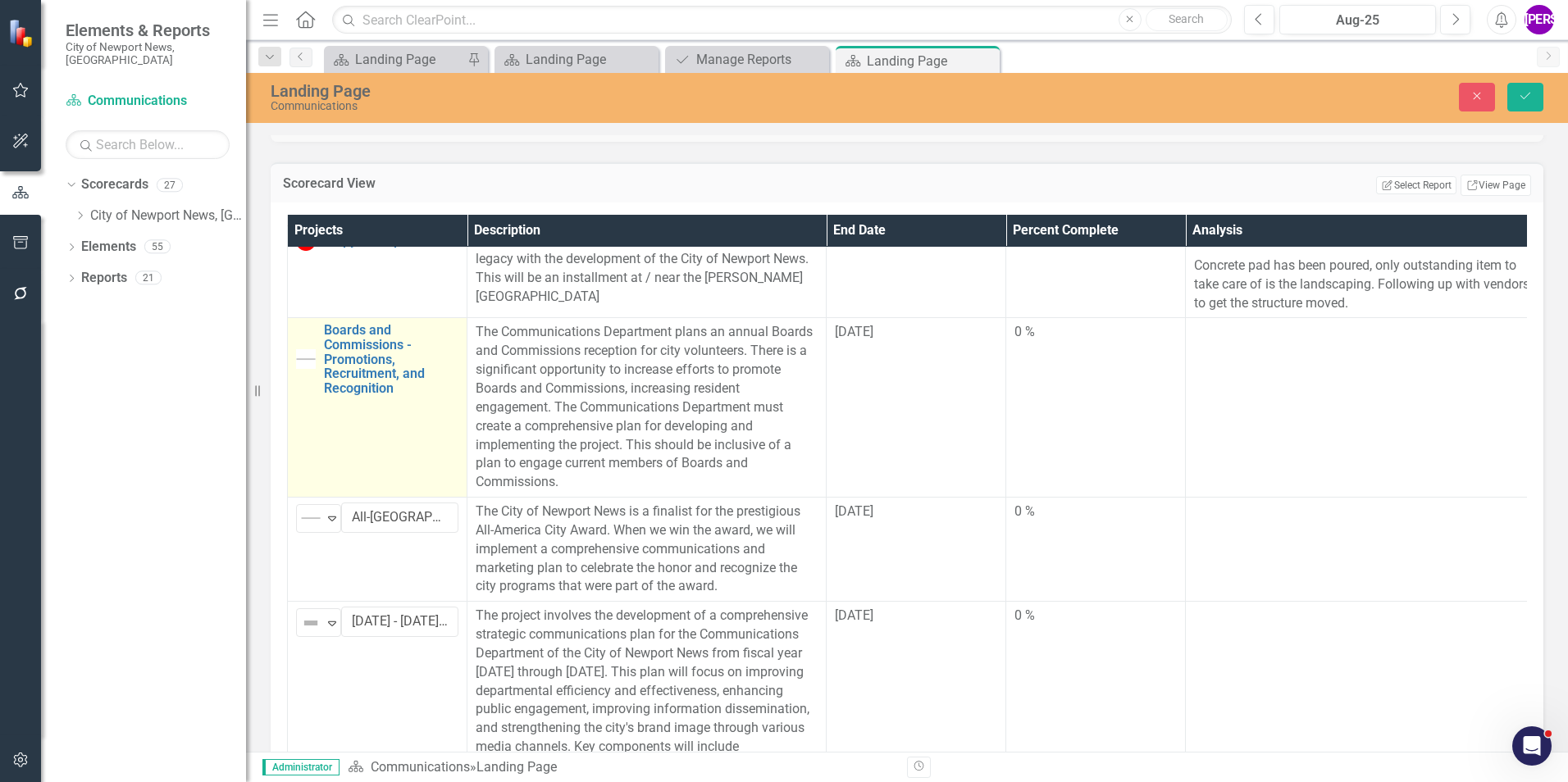
click at [367, 454] on td "Boards and Commissions - Promotions, Recruitment, and Recognition Link Map View…" at bounding box center [377, 407] width 180 height 180
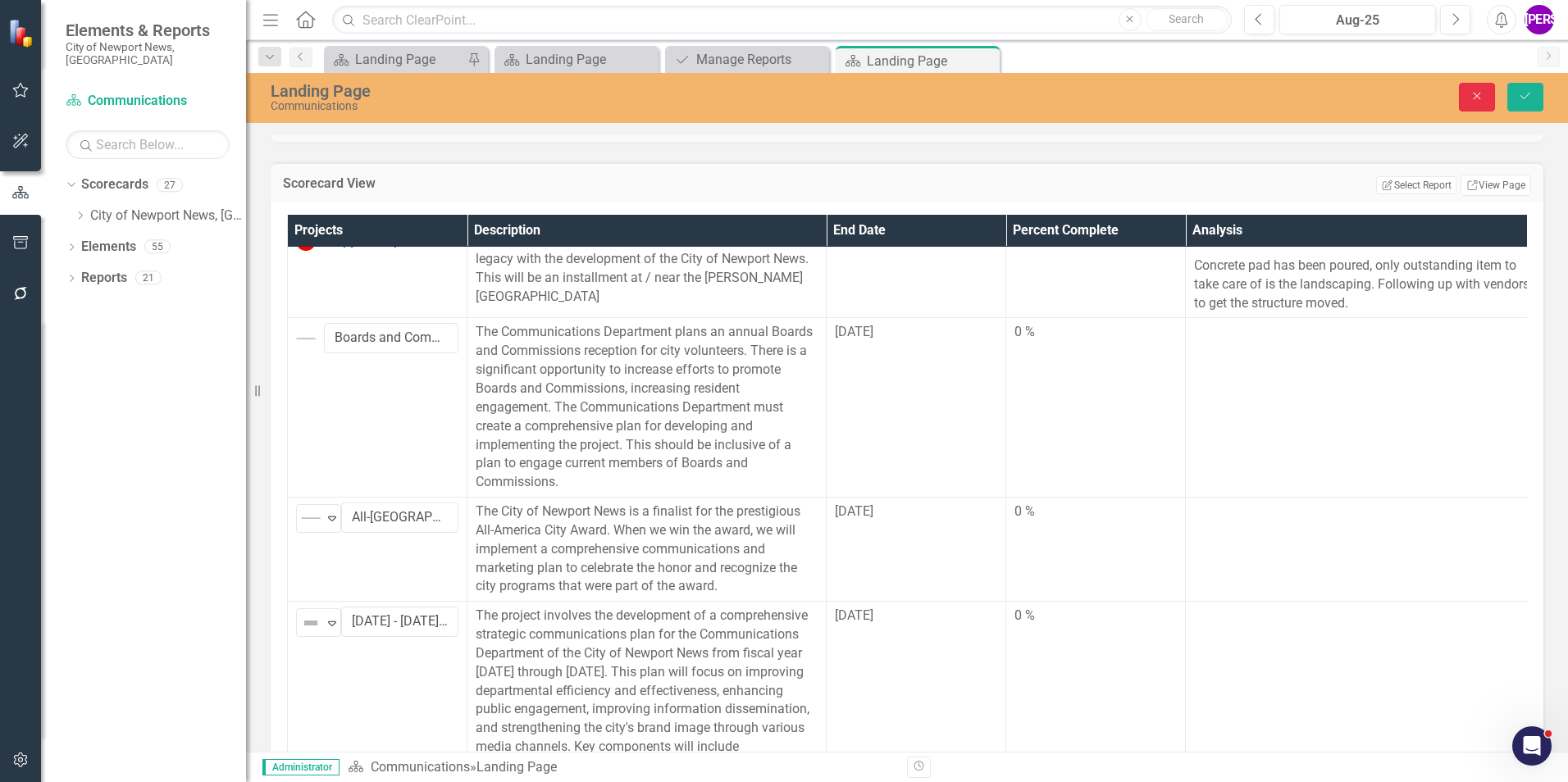
click at [1468, 110] on button "Close" at bounding box center [1477, 97] width 36 height 28
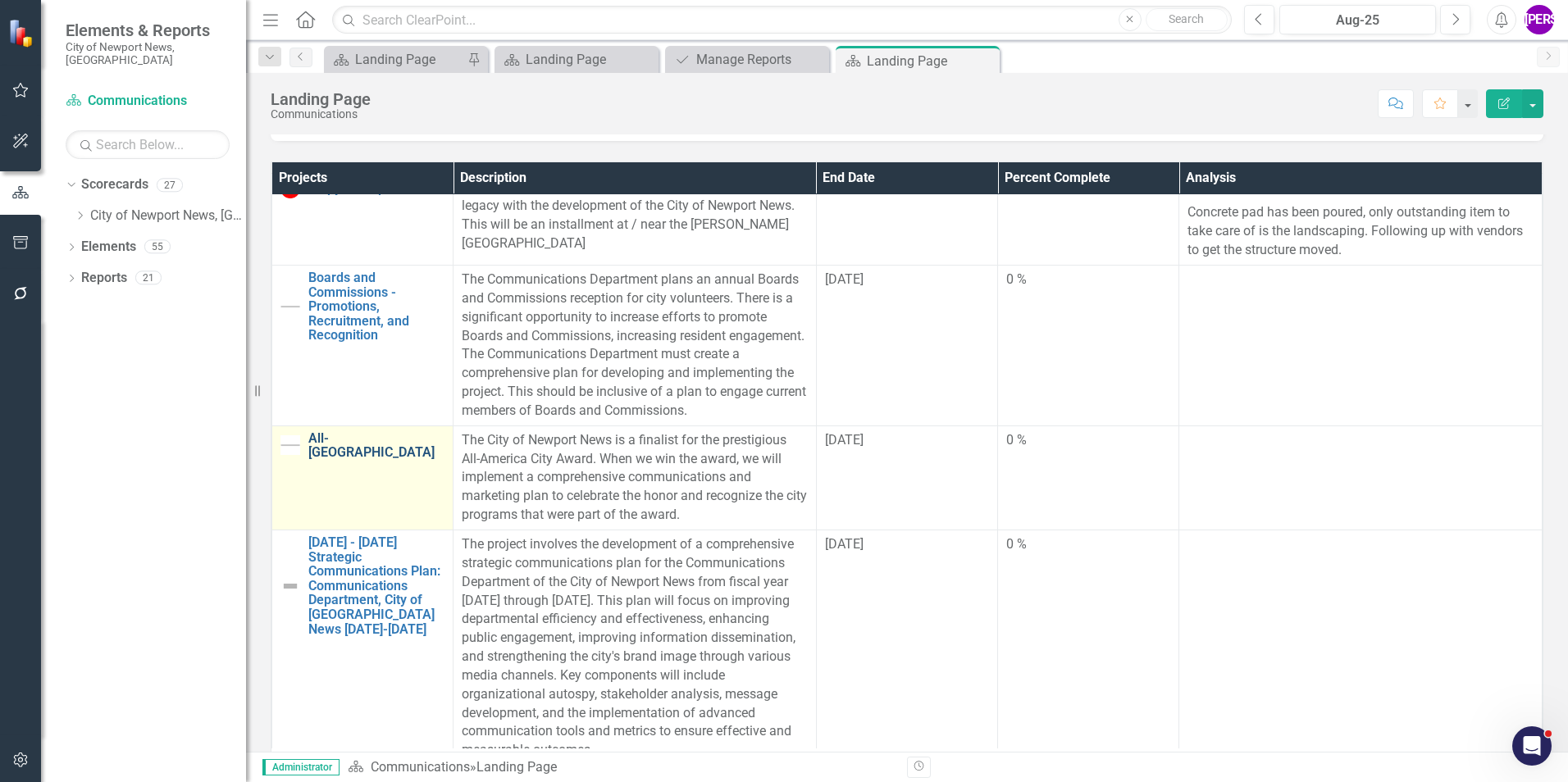
click at [353, 460] on link "All-America City" at bounding box center [377, 446] width 136 height 28
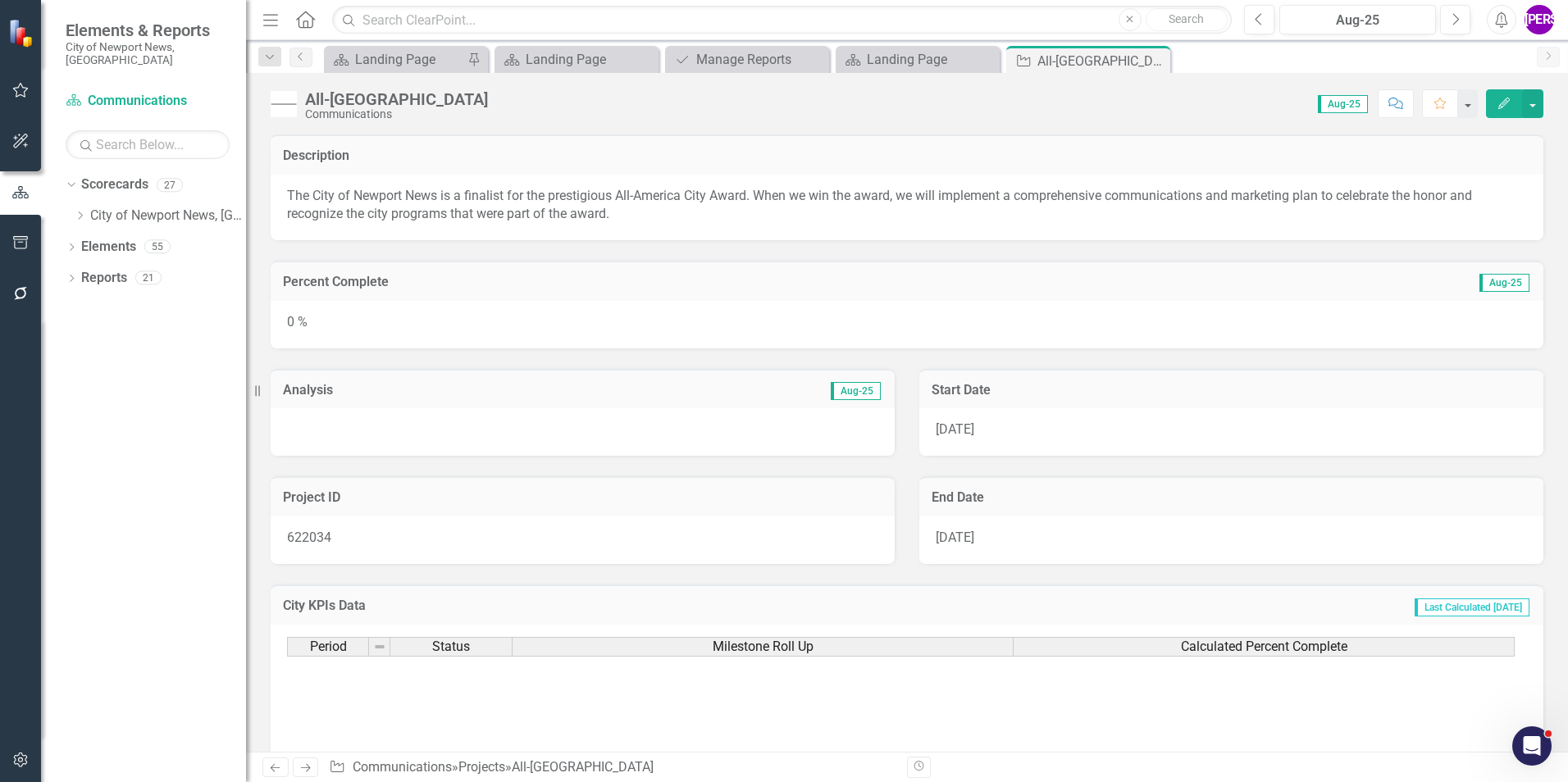
click at [1508, 112] on button "Edit" at bounding box center [1504, 104] width 36 height 28
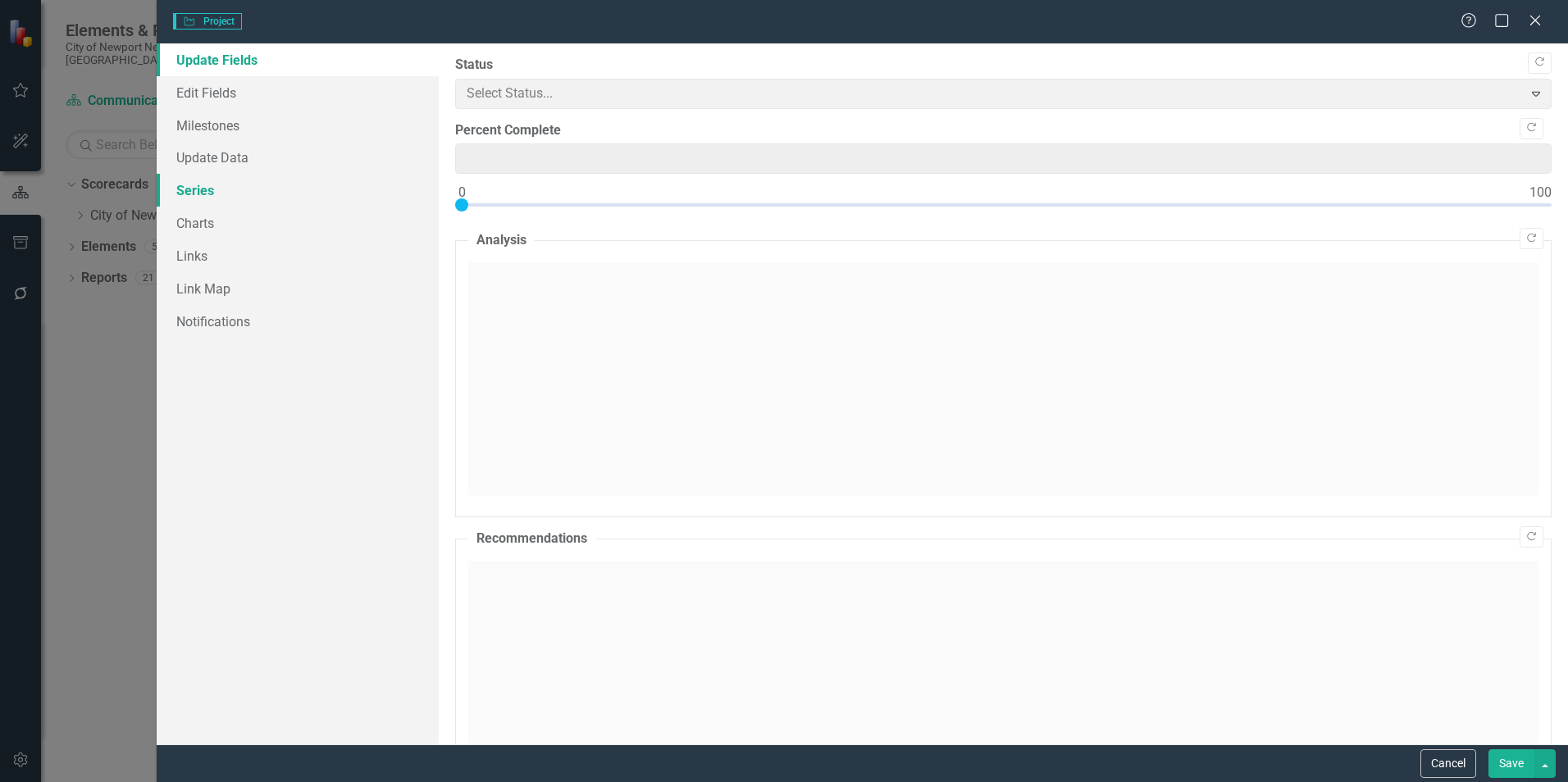
type input "0"
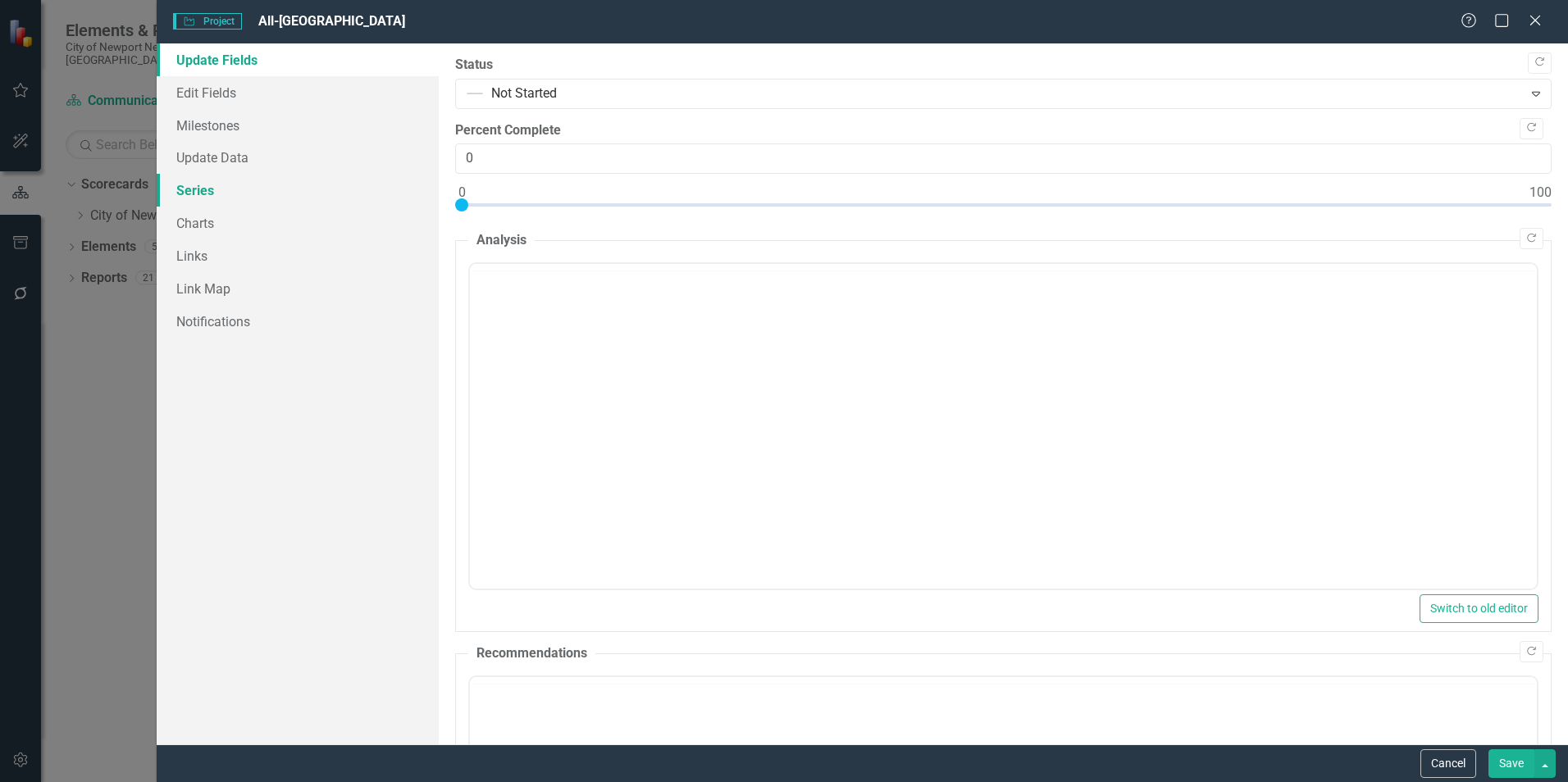
click at [192, 194] on link "Series" at bounding box center [297, 190] width 282 height 33
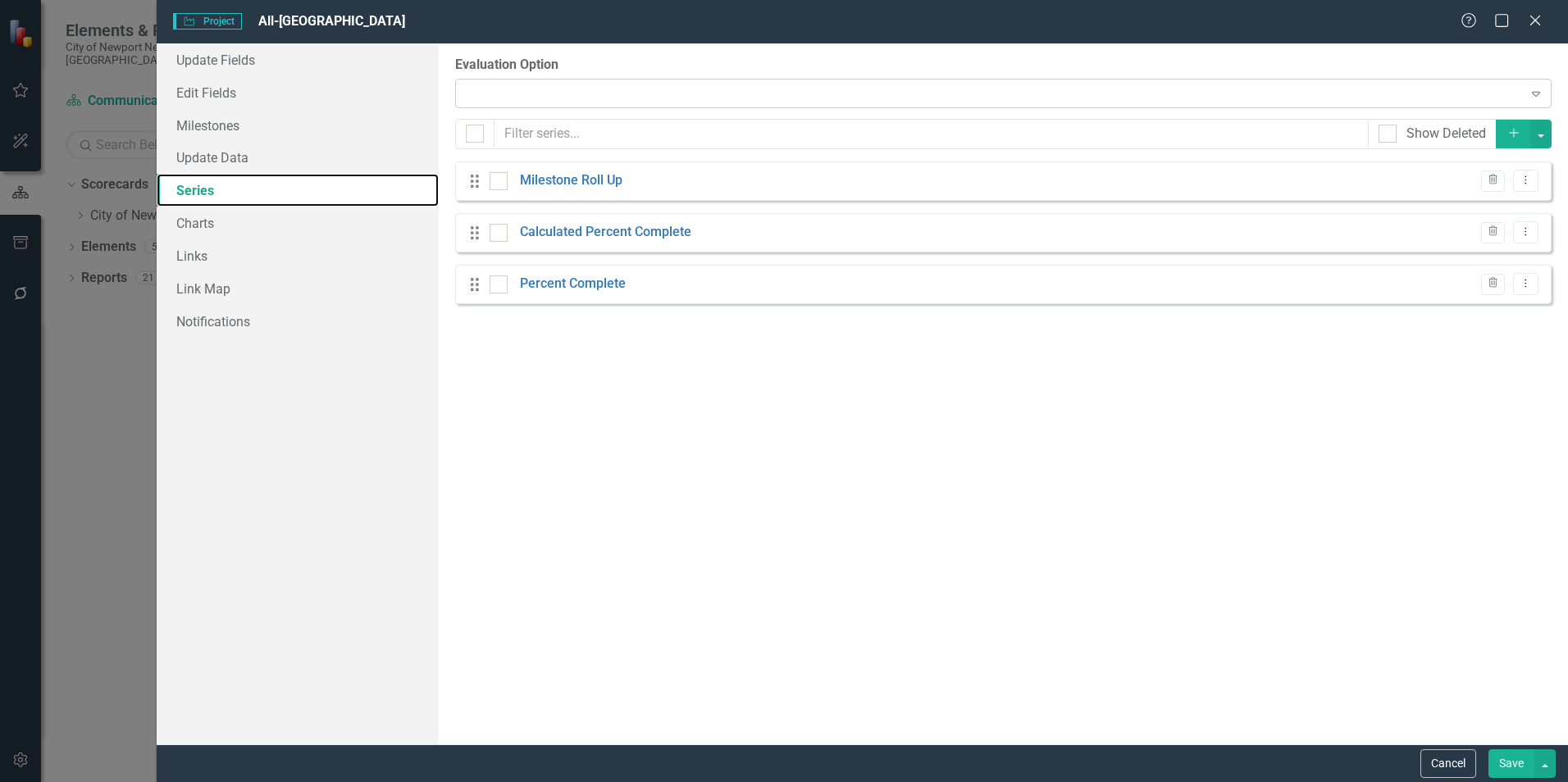
checkbox input "false"
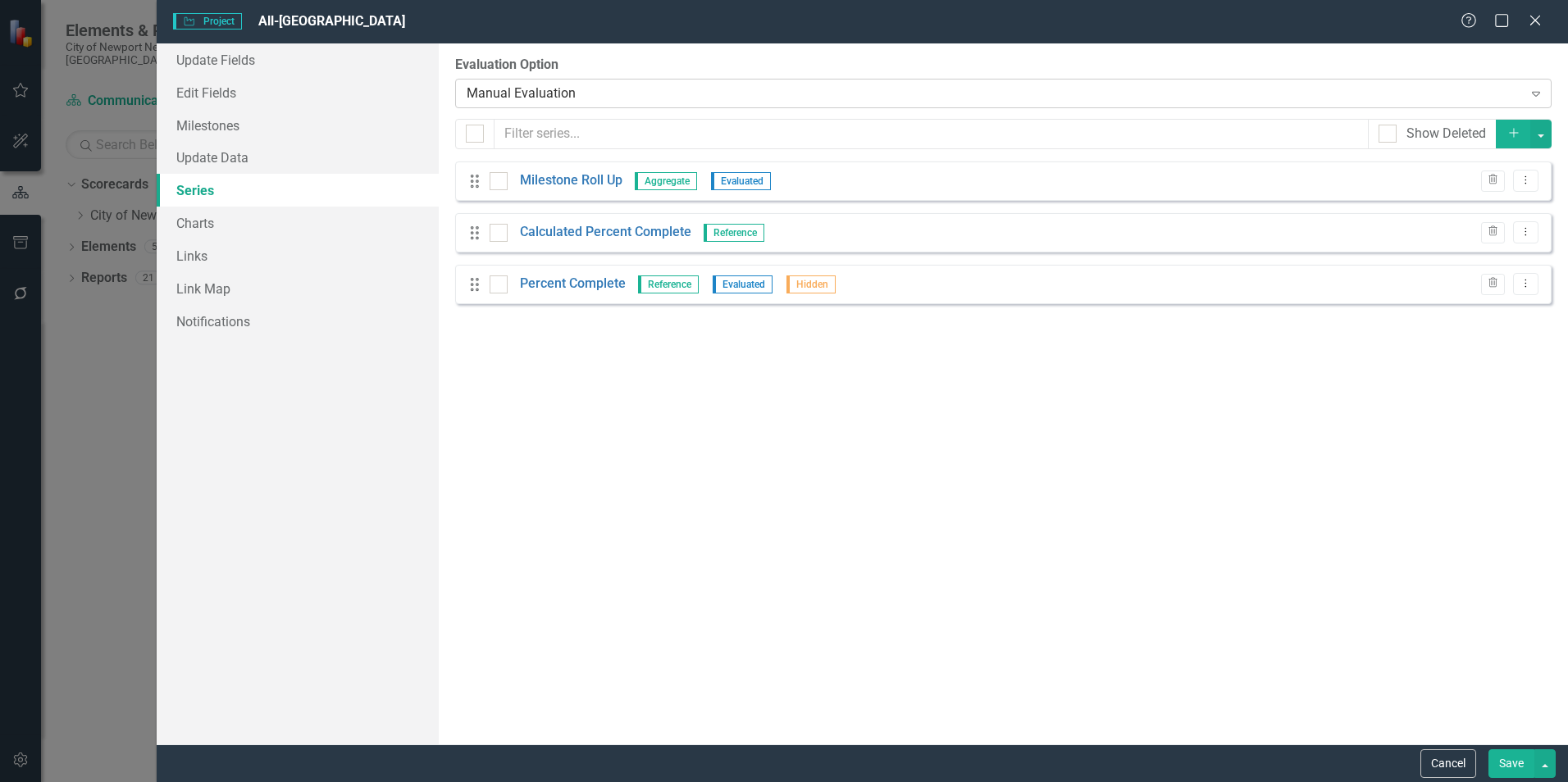
click at [625, 96] on div "Manual Evaluation" at bounding box center [994, 93] width 1055 height 19
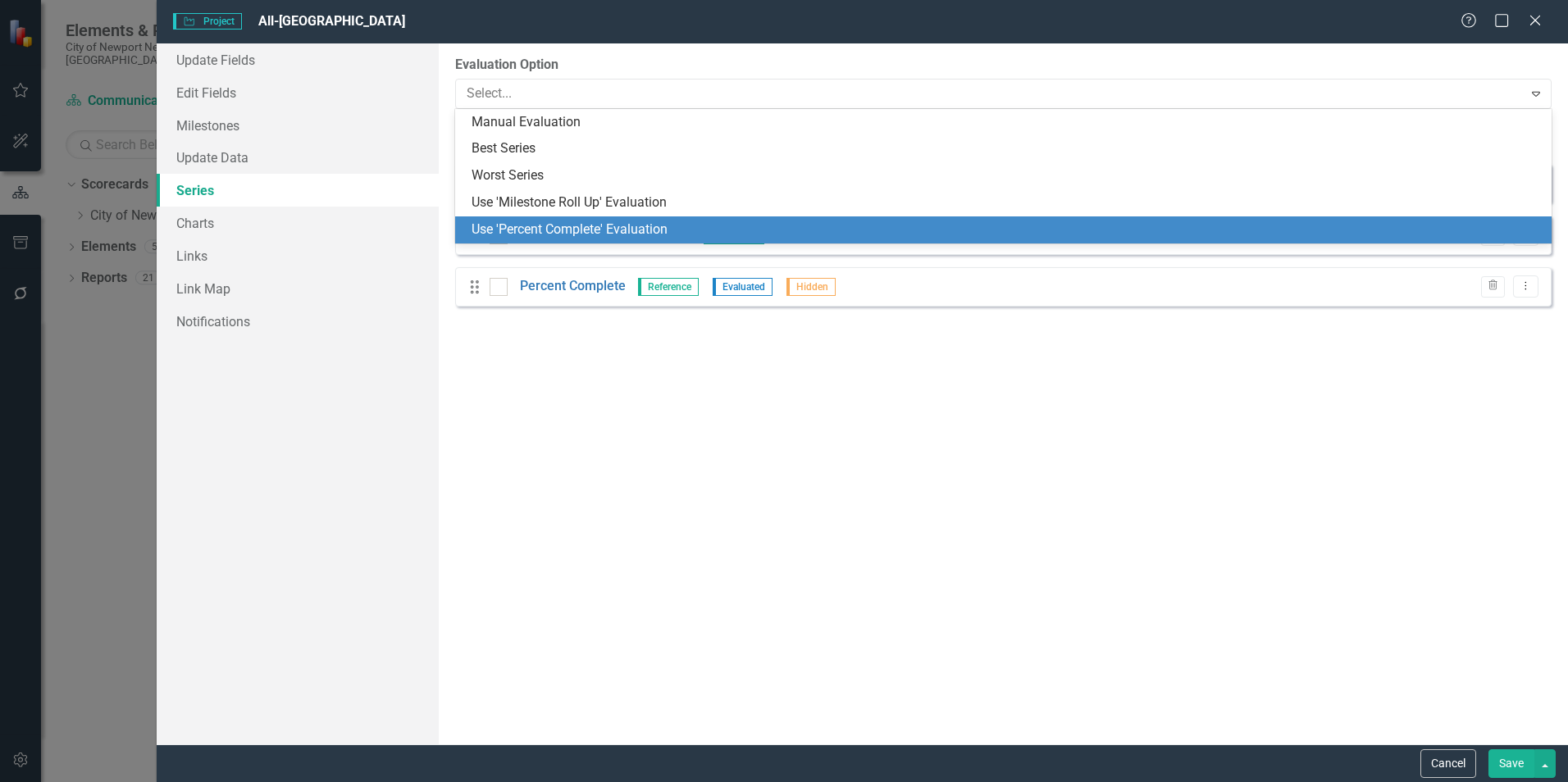
click at [623, 217] on div "Use 'Percent Complete' Evaluation" at bounding box center [1003, 230] width 1096 height 27
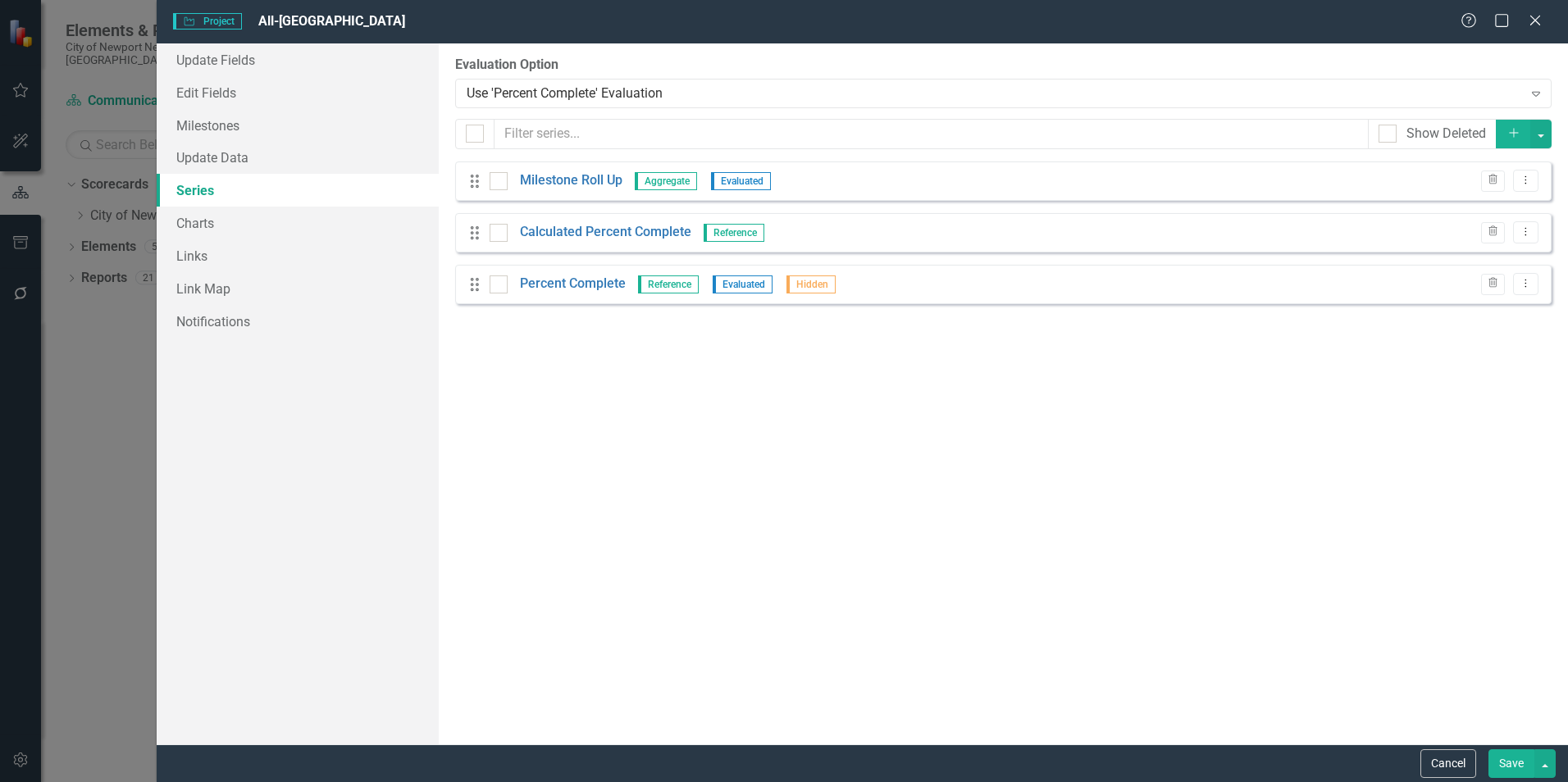
click at [1504, 766] on button "Save" at bounding box center [1511, 764] width 46 height 28
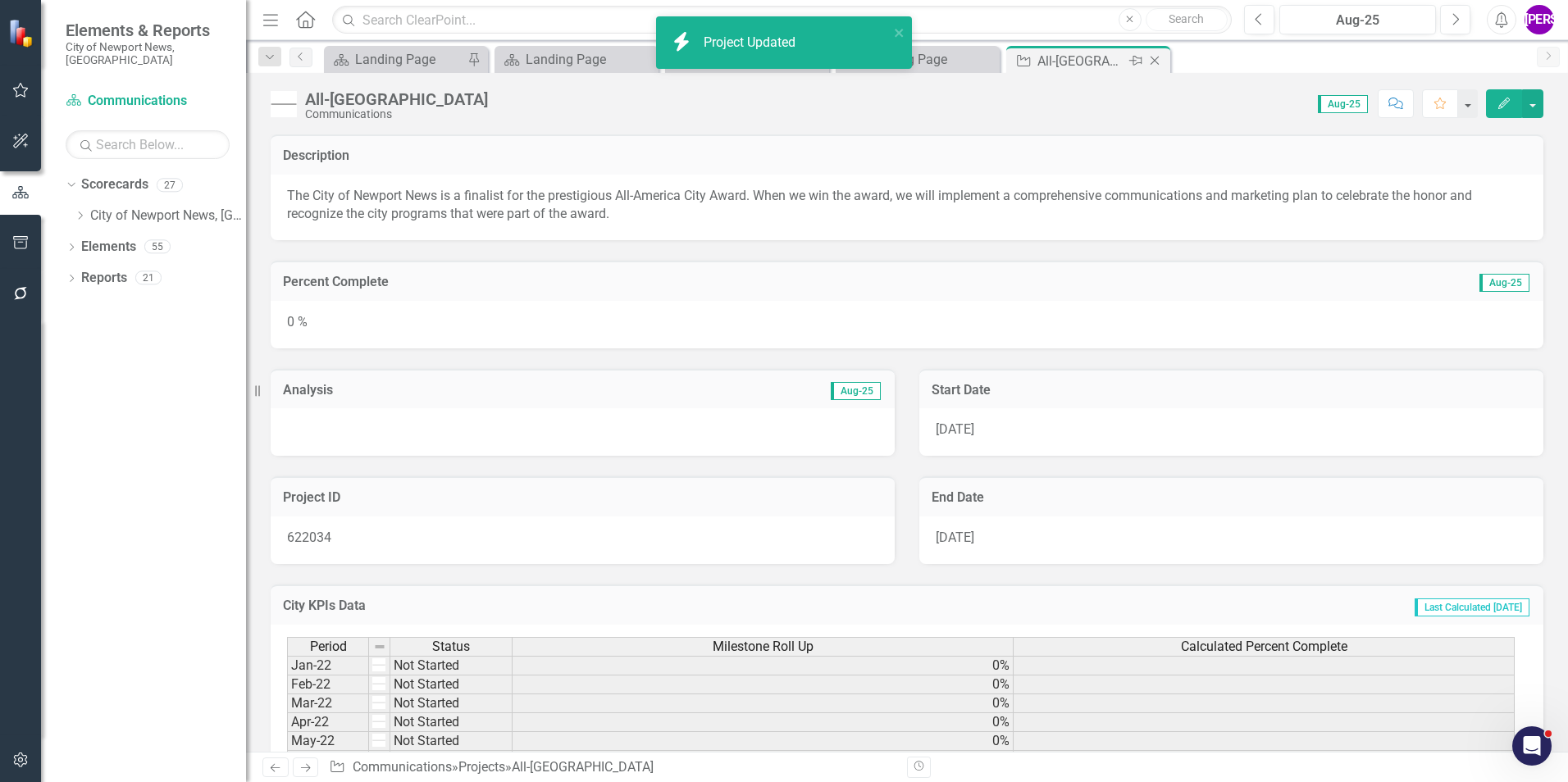
click at [1156, 62] on icon "Close" at bounding box center [1155, 61] width 17 height 13
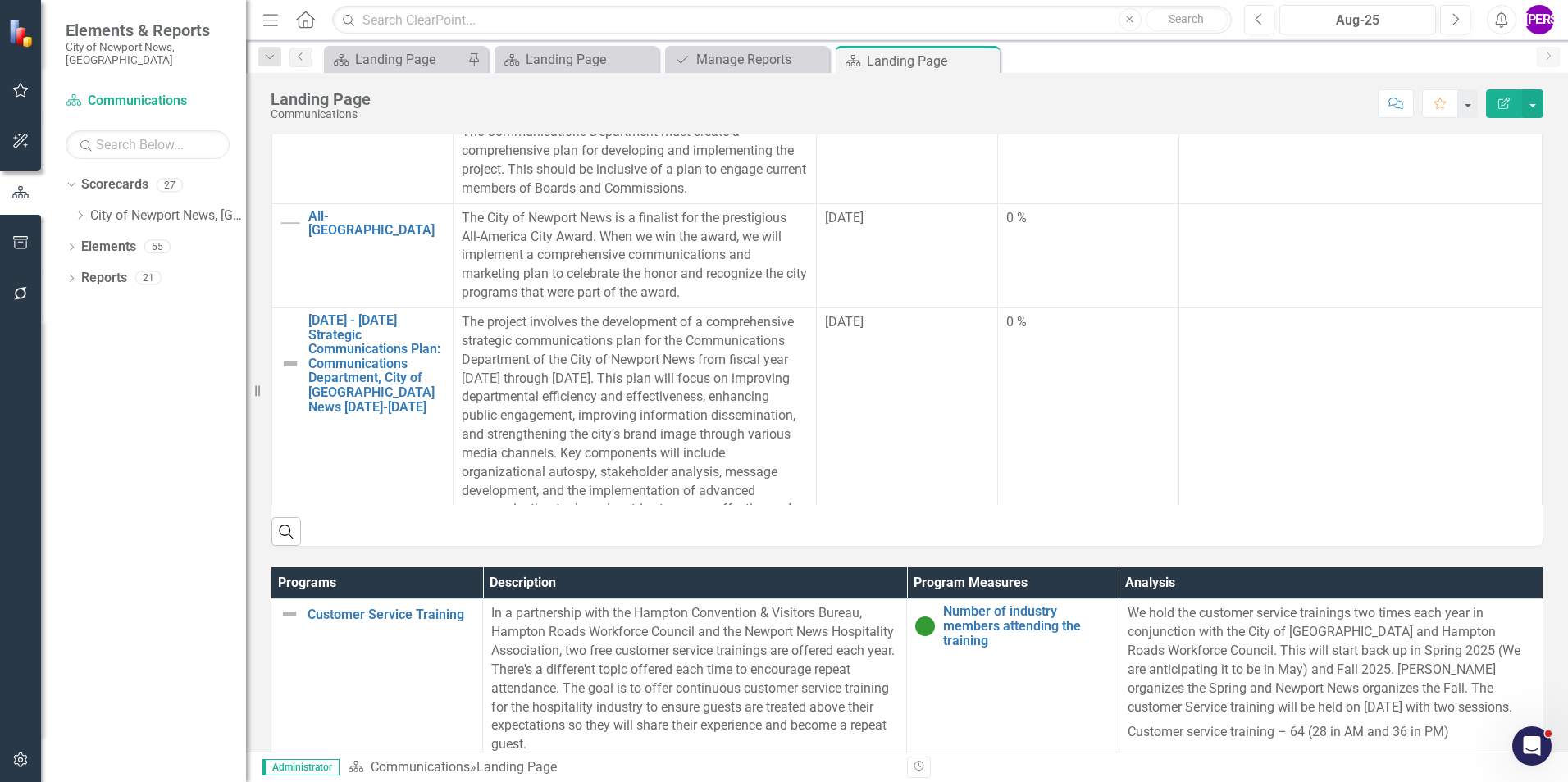
scroll to position [565, 0]
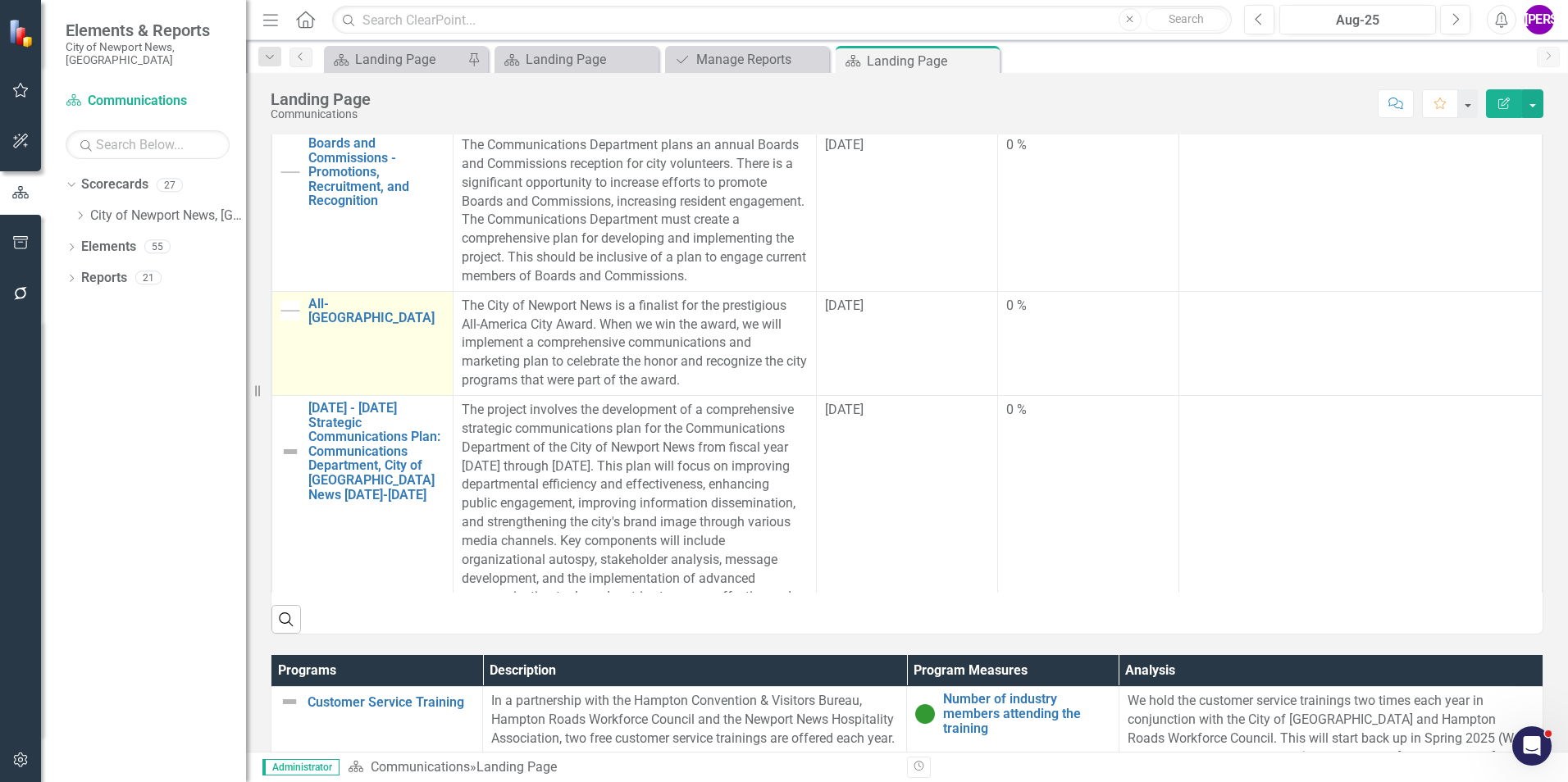
click at [372, 371] on td "All-America City Link Map View Link Map Edit Edit Project Link Open Element" at bounding box center [362, 343] width 182 height 104
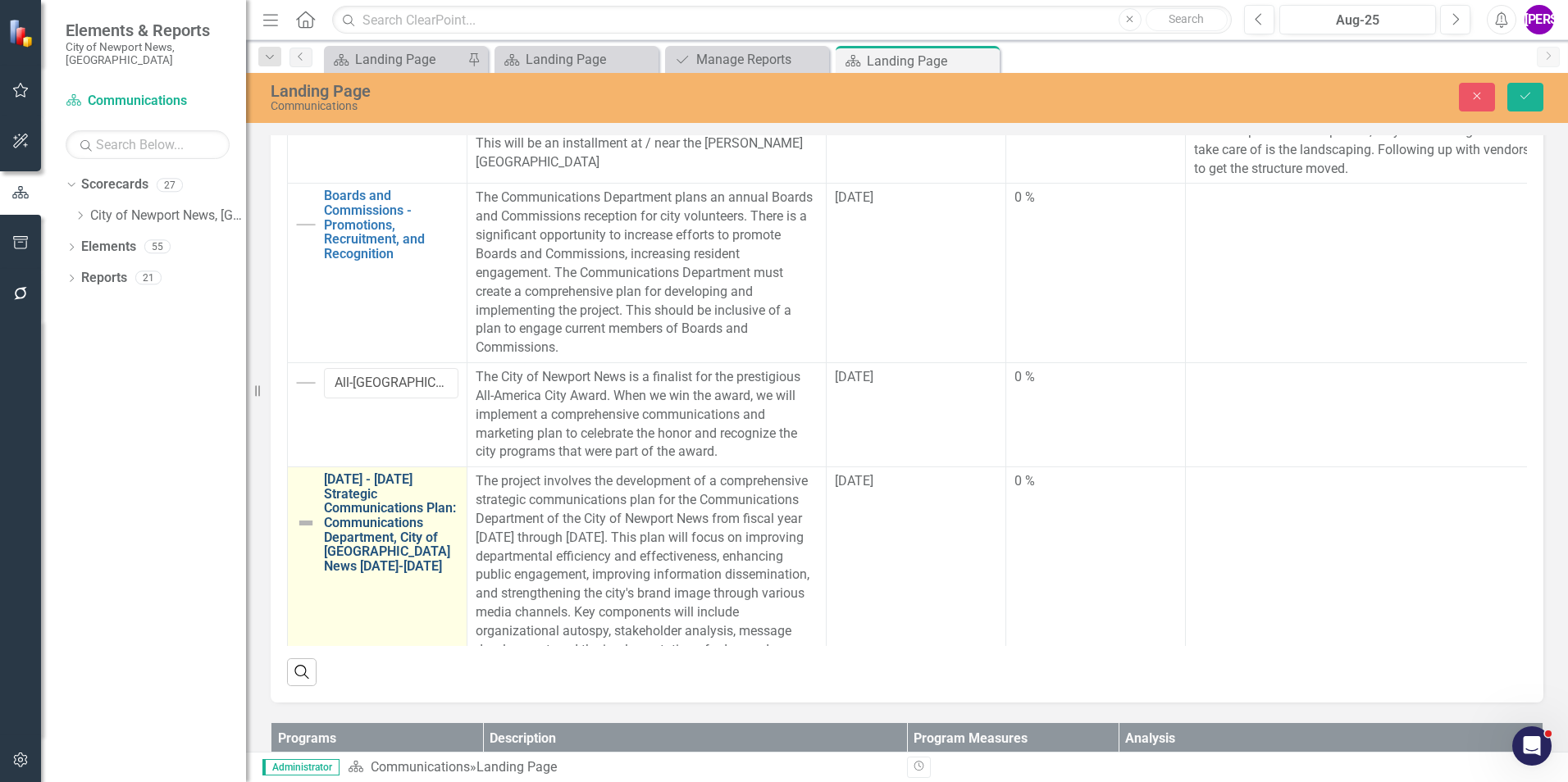
click at [386, 514] on link "2025 - 2030 Strategic Communications Plan: Communications Department, City of N…" at bounding box center [391, 523] width 135 height 101
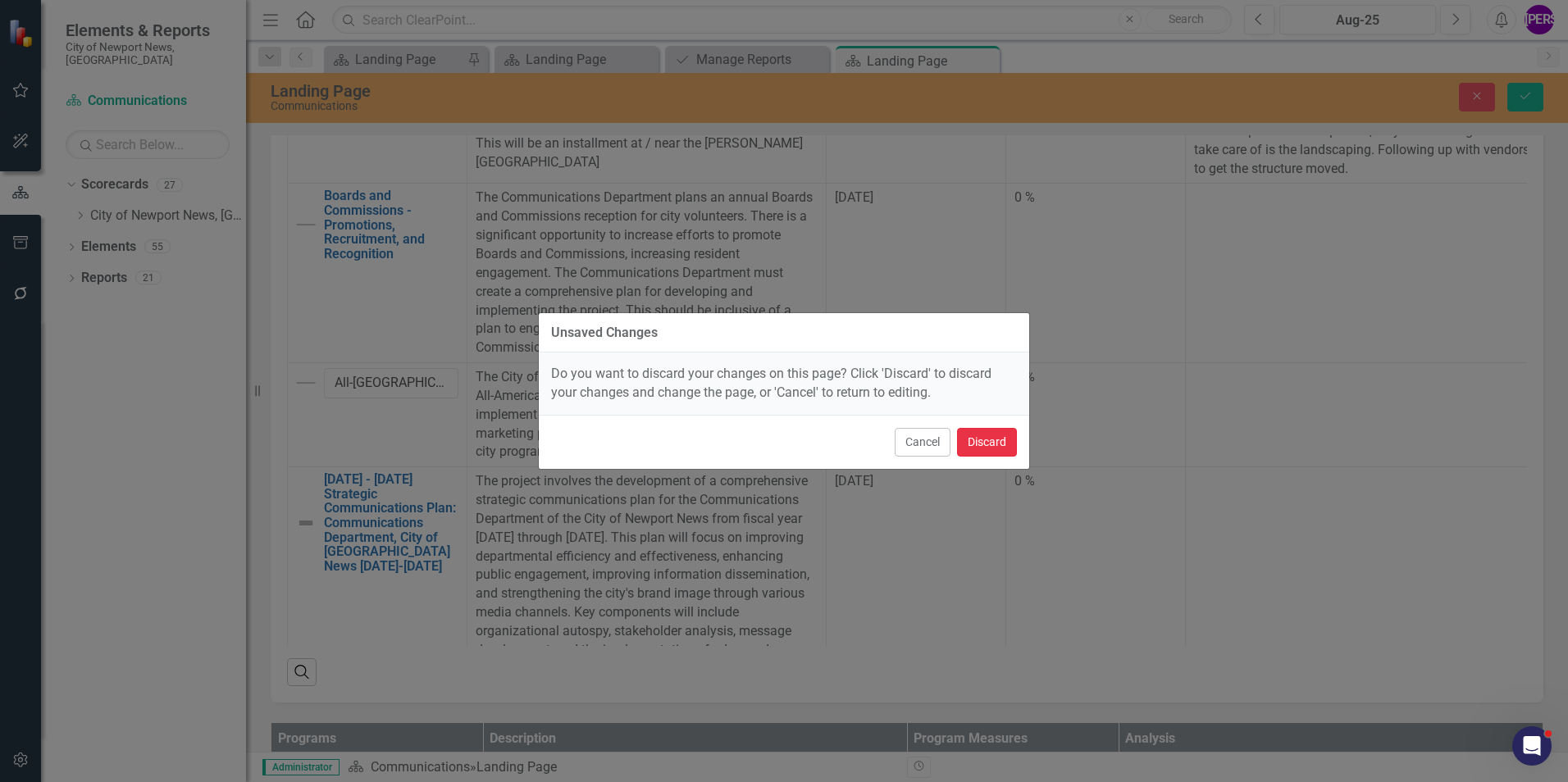
click at [985, 447] on button "Discard" at bounding box center [987, 442] width 60 height 28
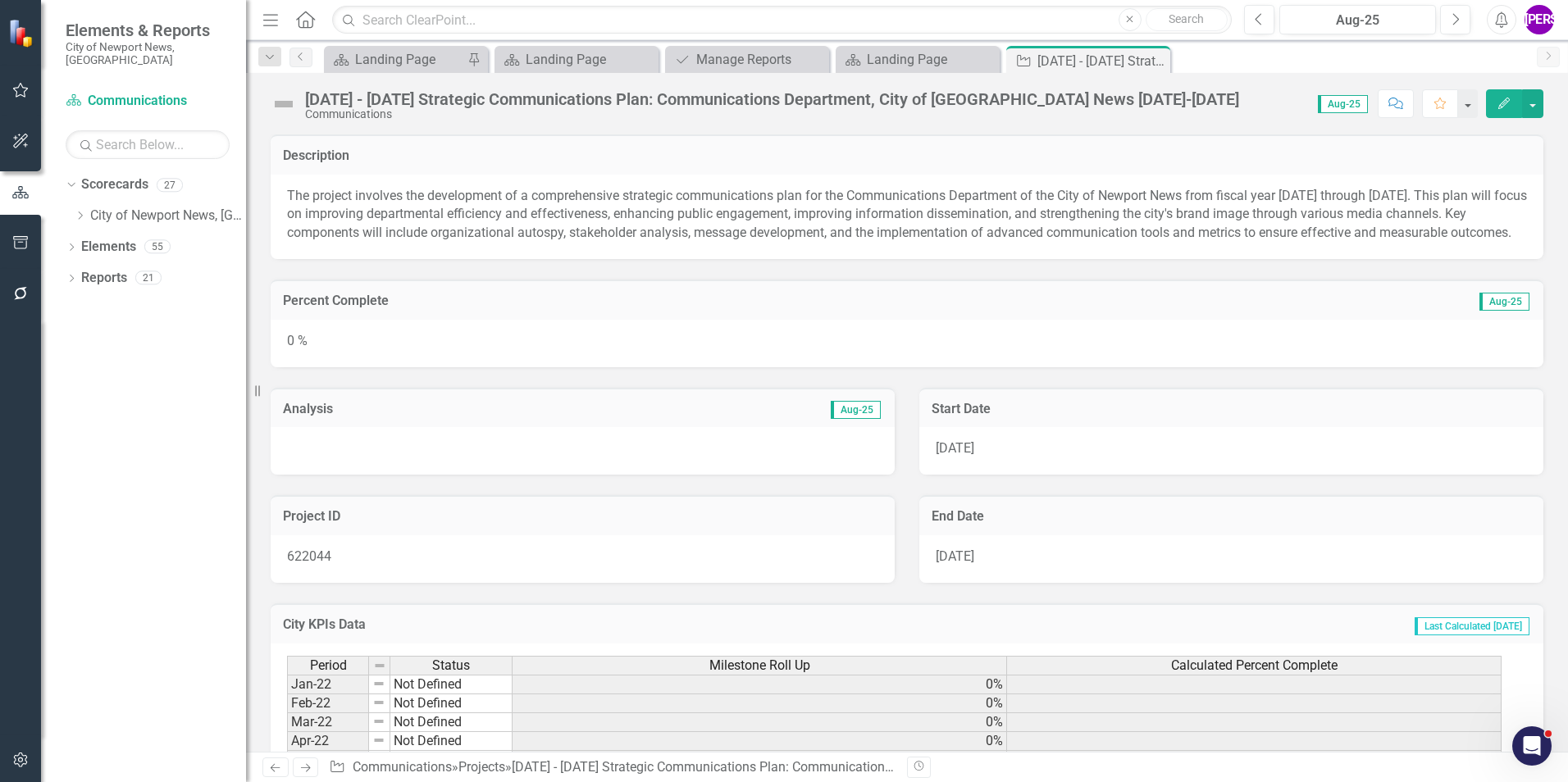
click at [1504, 115] on button "Edit" at bounding box center [1504, 104] width 36 height 28
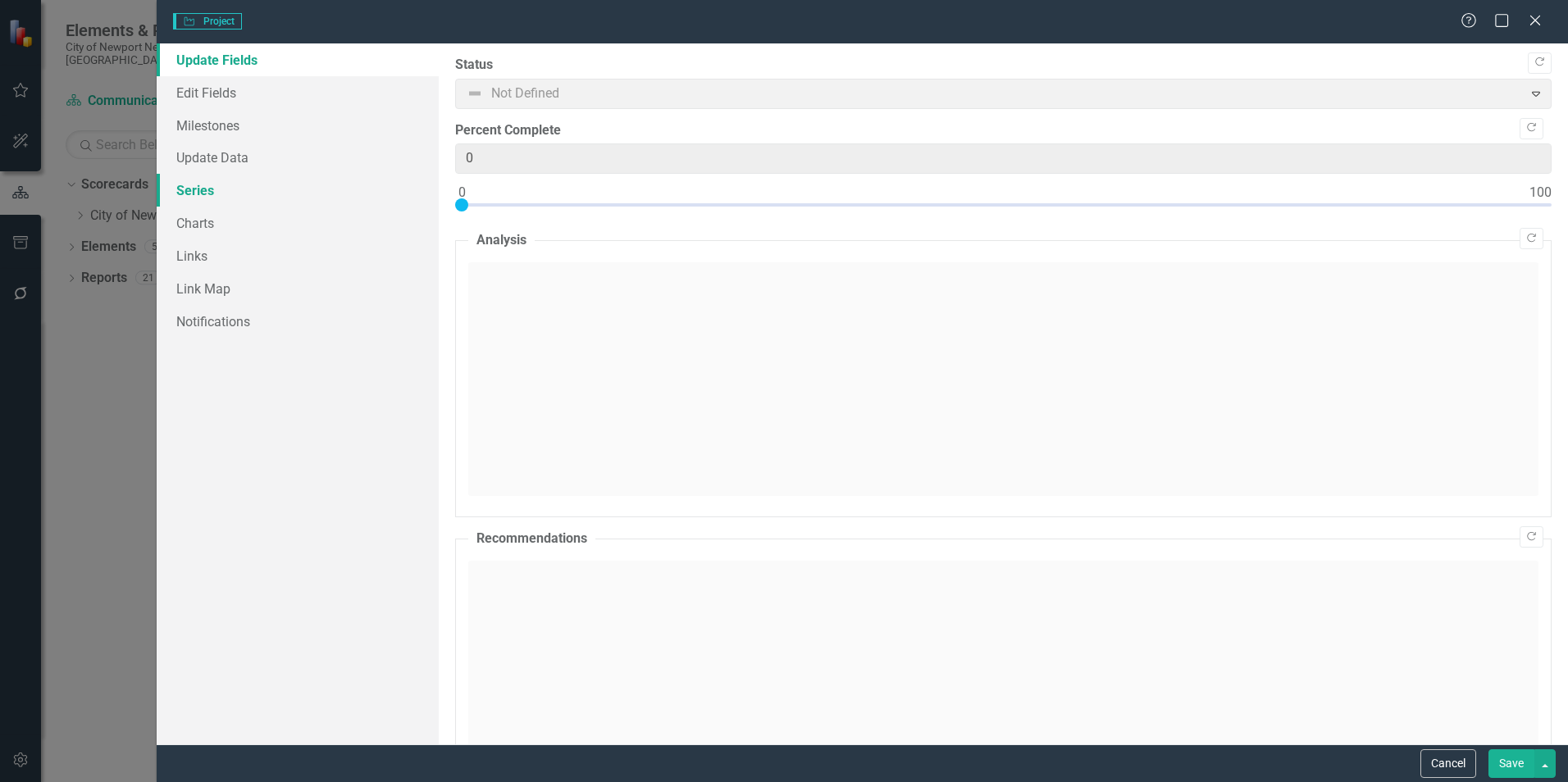
drag, startPoint x: 207, startPoint y: 196, endPoint x: 247, endPoint y: 188, distance: 40.8
click at [207, 196] on link "Series" at bounding box center [297, 190] width 282 height 33
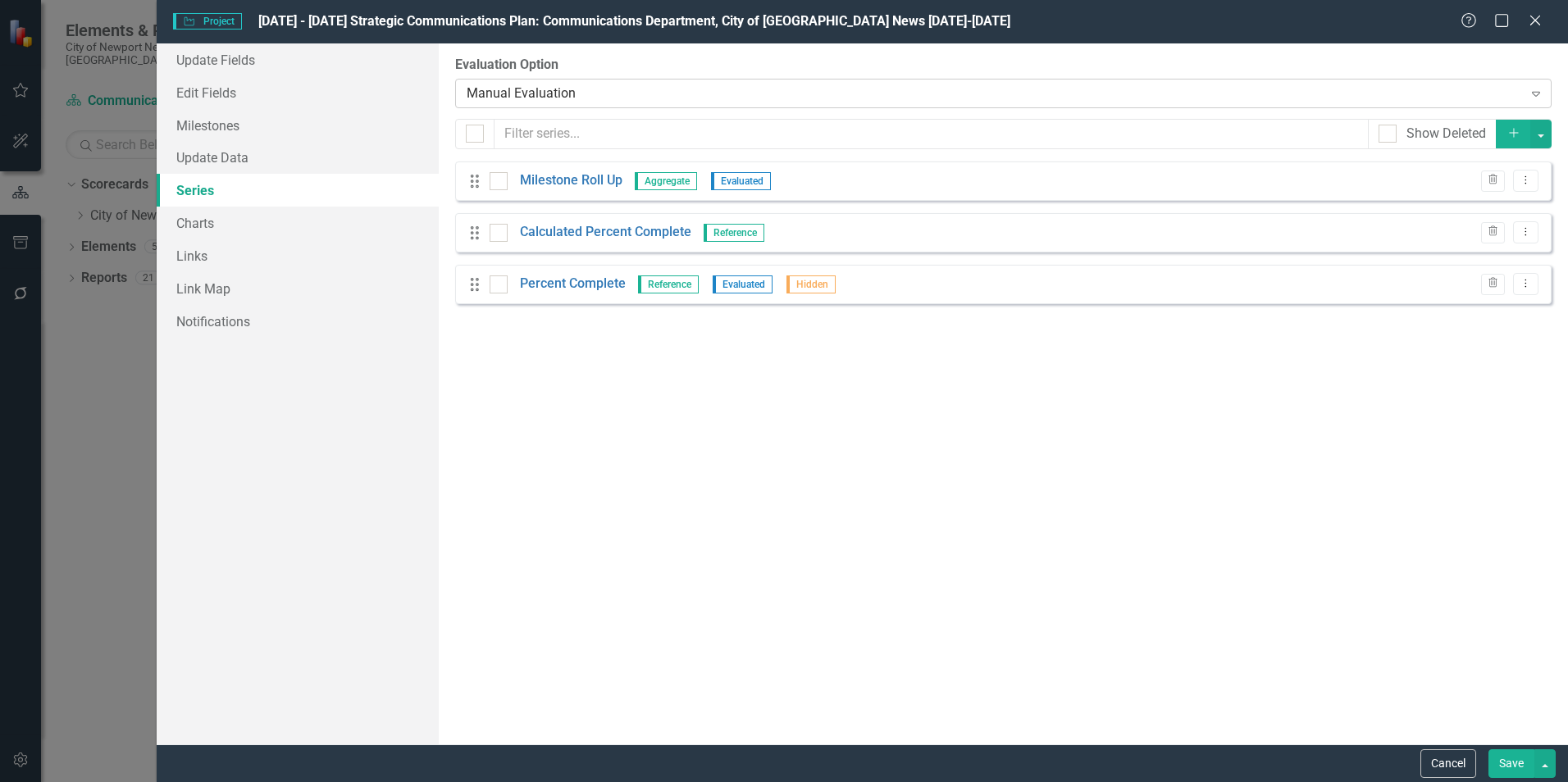
click at [574, 99] on div "Manual Evaluation" at bounding box center [994, 93] width 1055 height 19
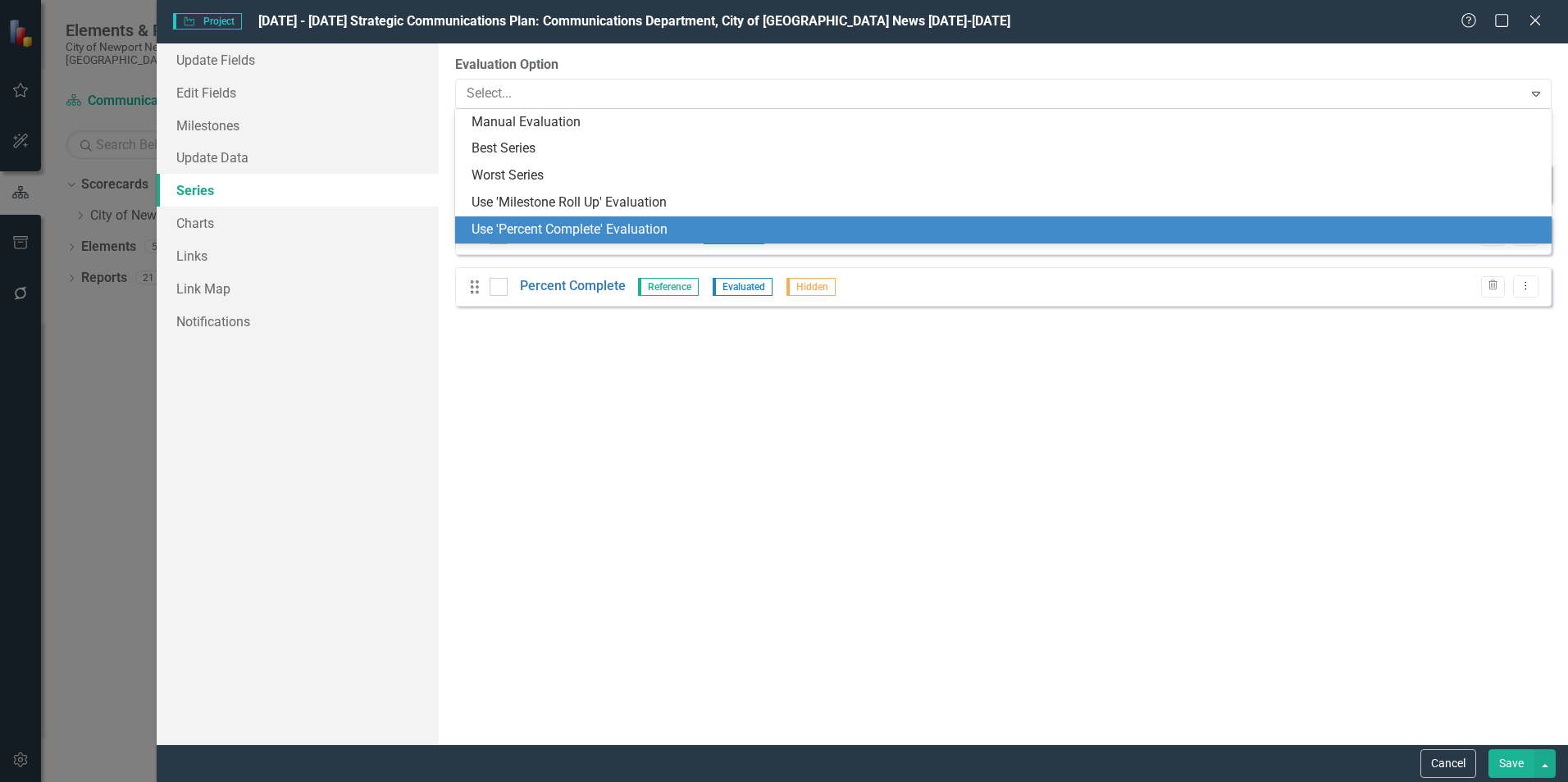
click at [580, 227] on div "Use 'Percent Complete' Evaluation" at bounding box center [1007, 230] width 1070 height 19
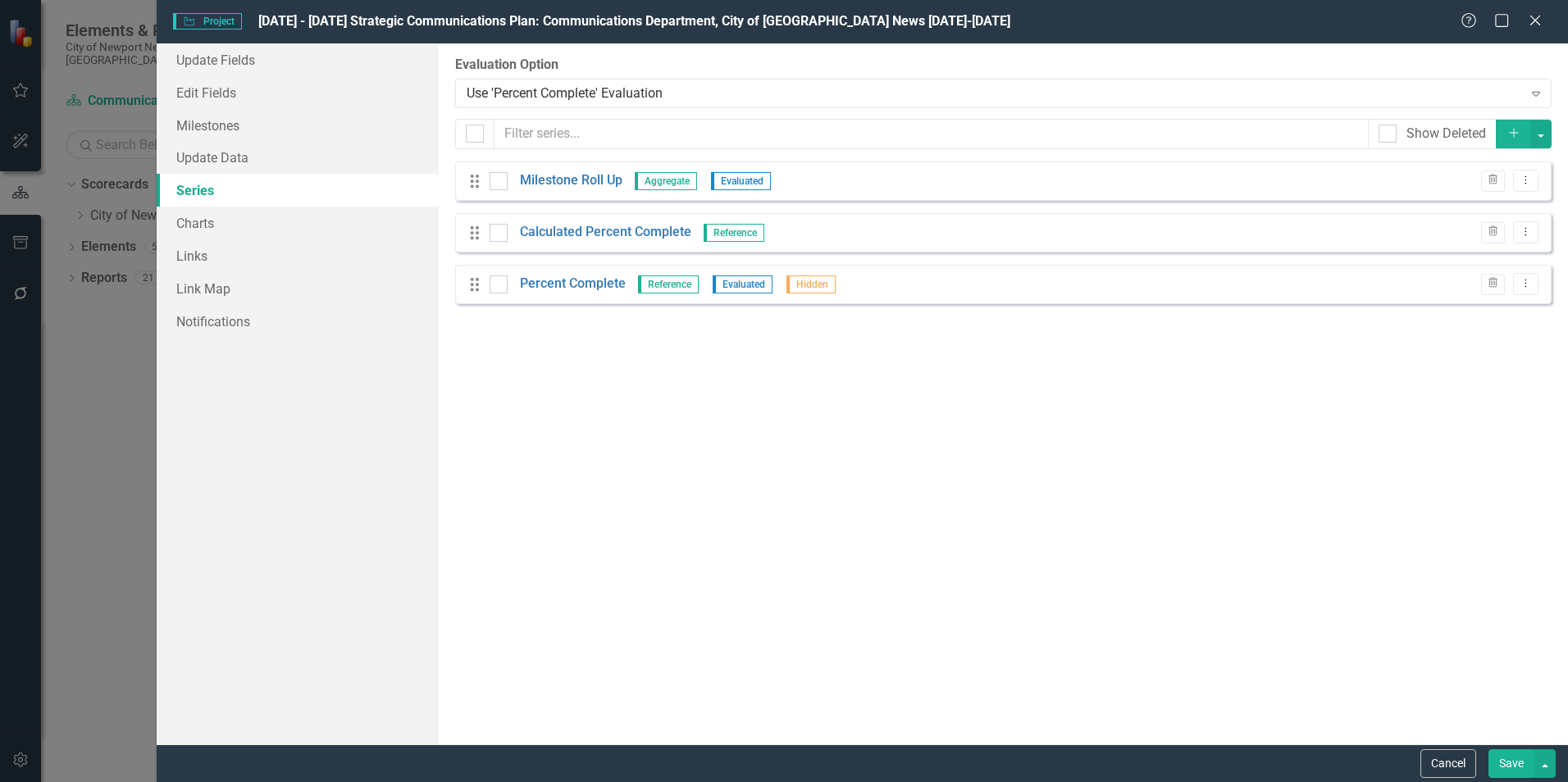
click at [1504, 763] on button "Save" at bounding box center [1511, 764] width 46 height 28
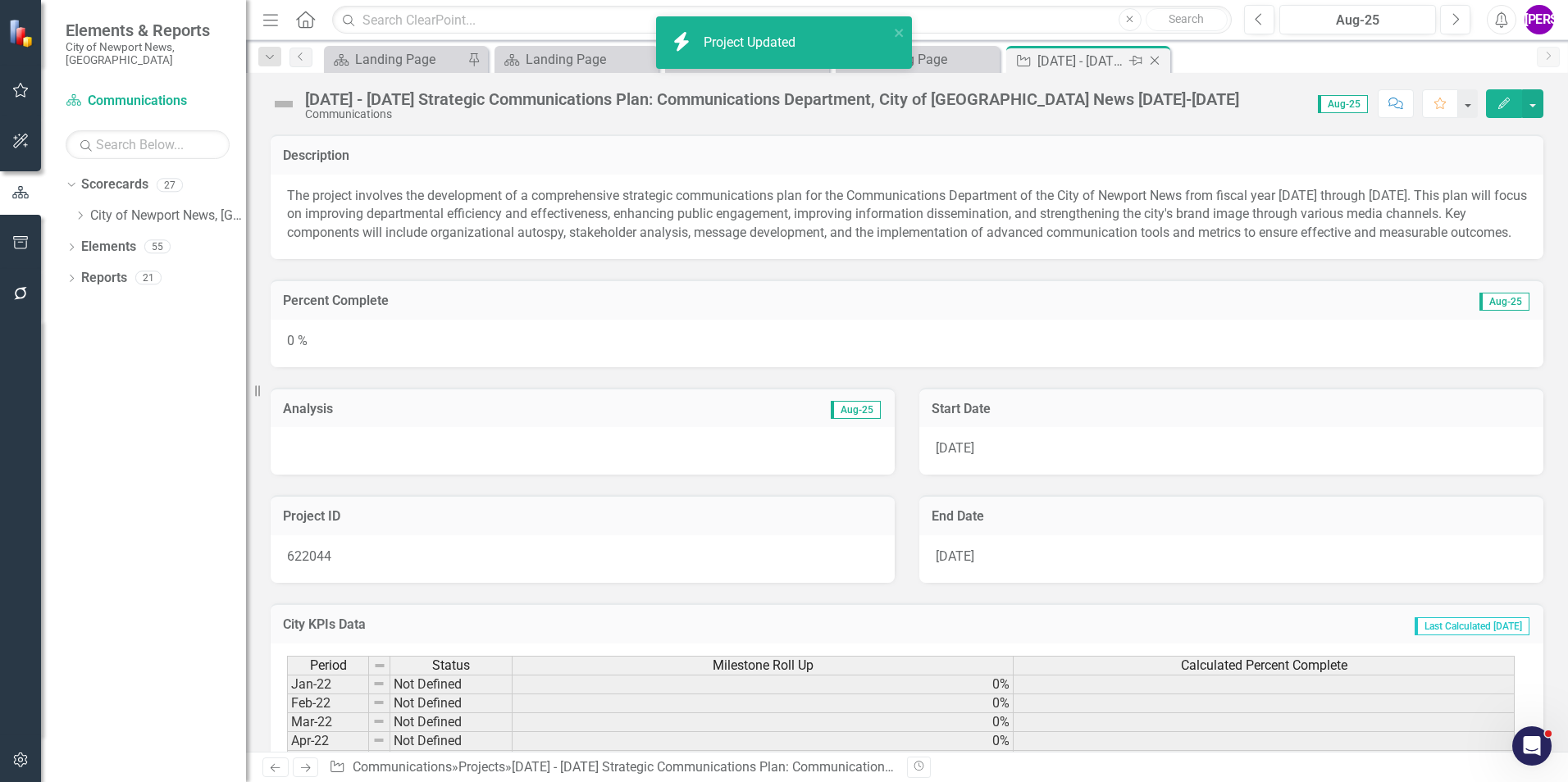
click at [1156, 62] on icon at bounding box center [1155, 61] width 9 height 9
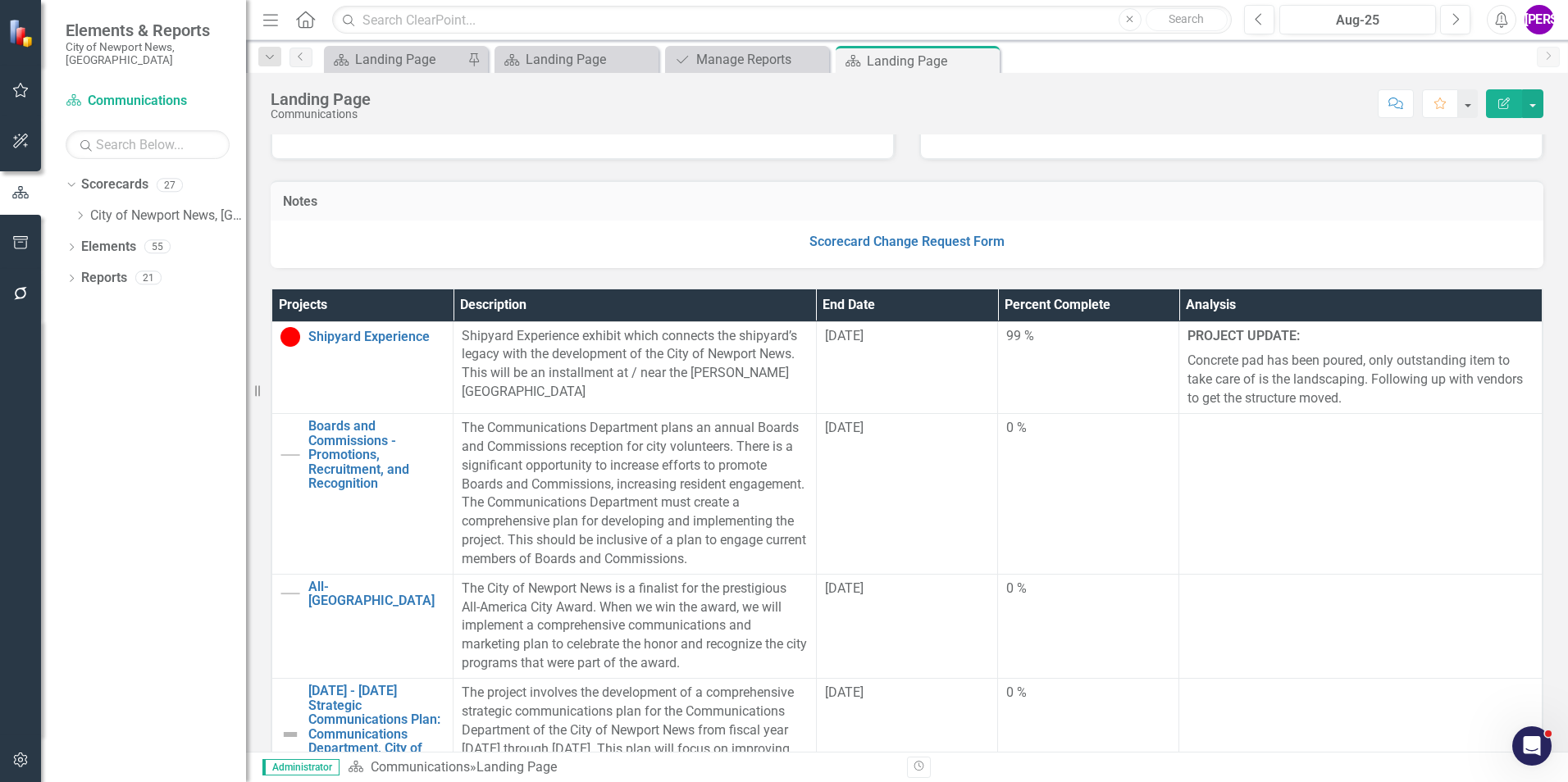
scroll to position [410, 0]
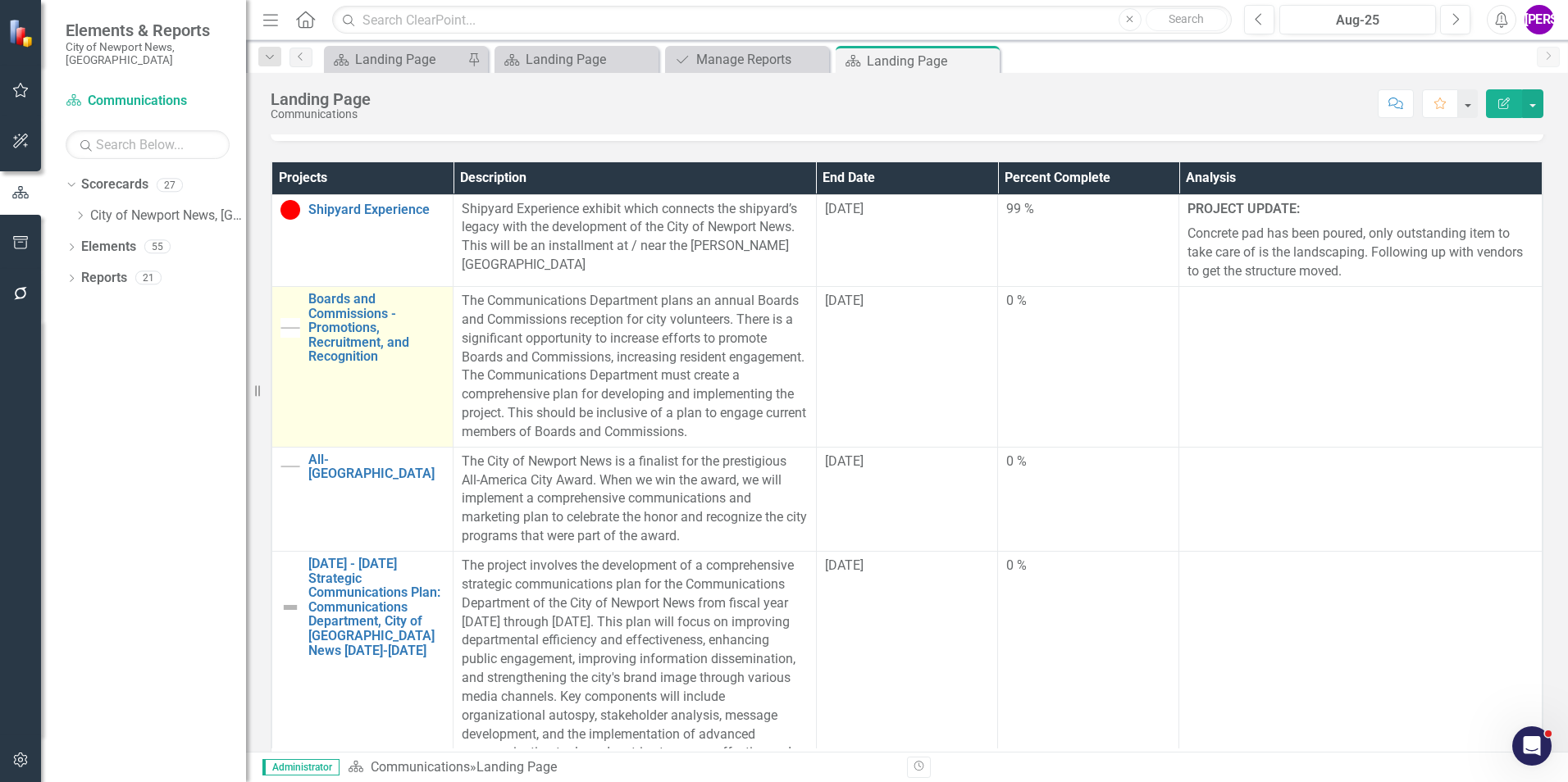
click at [402, 408] on td "Boards and Commissions - Promotions, Recruitment, and Recognition Link Map View…" at bounding box center [362, 367] width 182 height 161
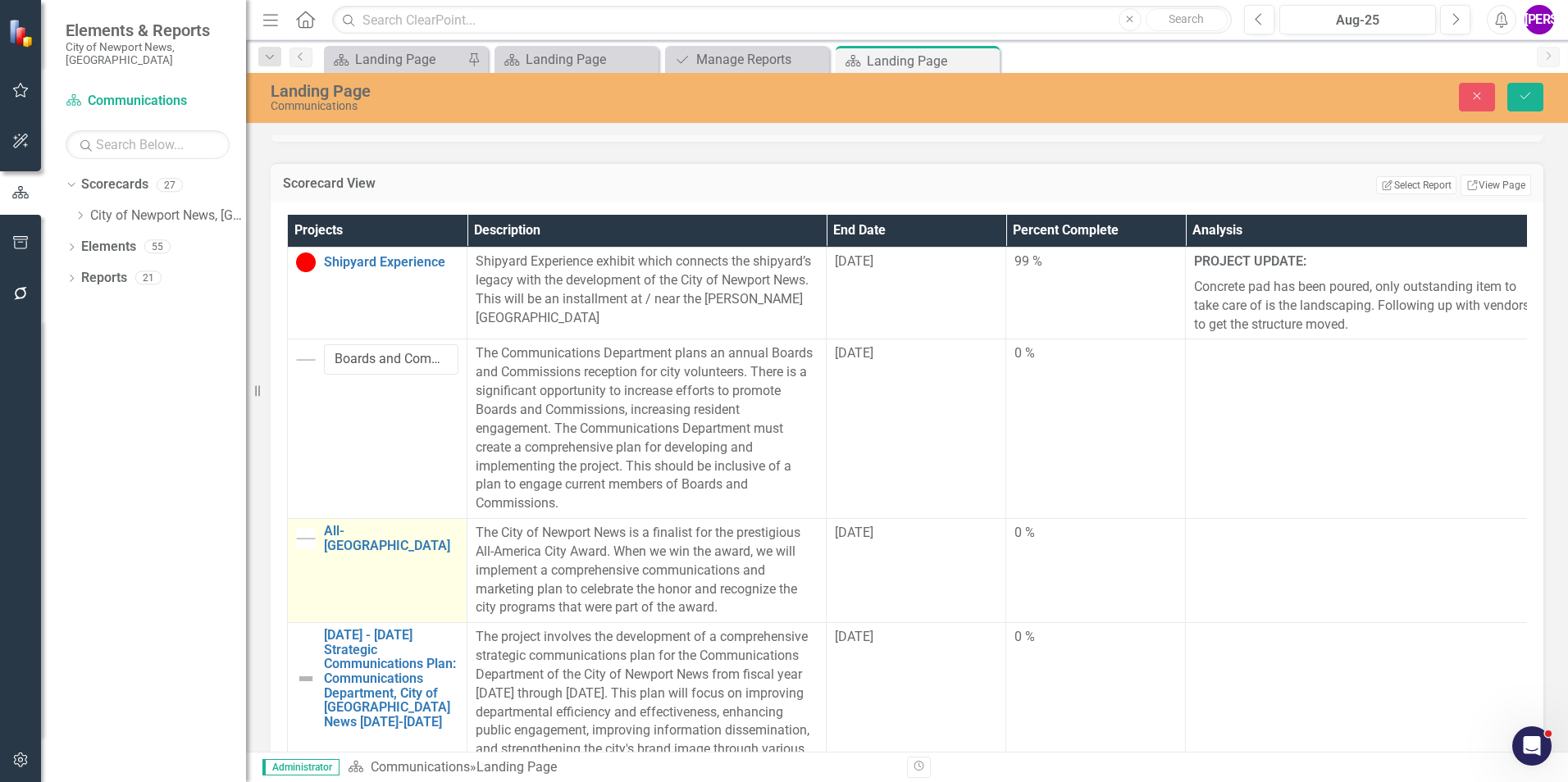
click at [338, 571] on td "All-America City Link Map View Link Map Edit Edit Project Link Open Element" at bounding box center [377, 570] width 180 height 104
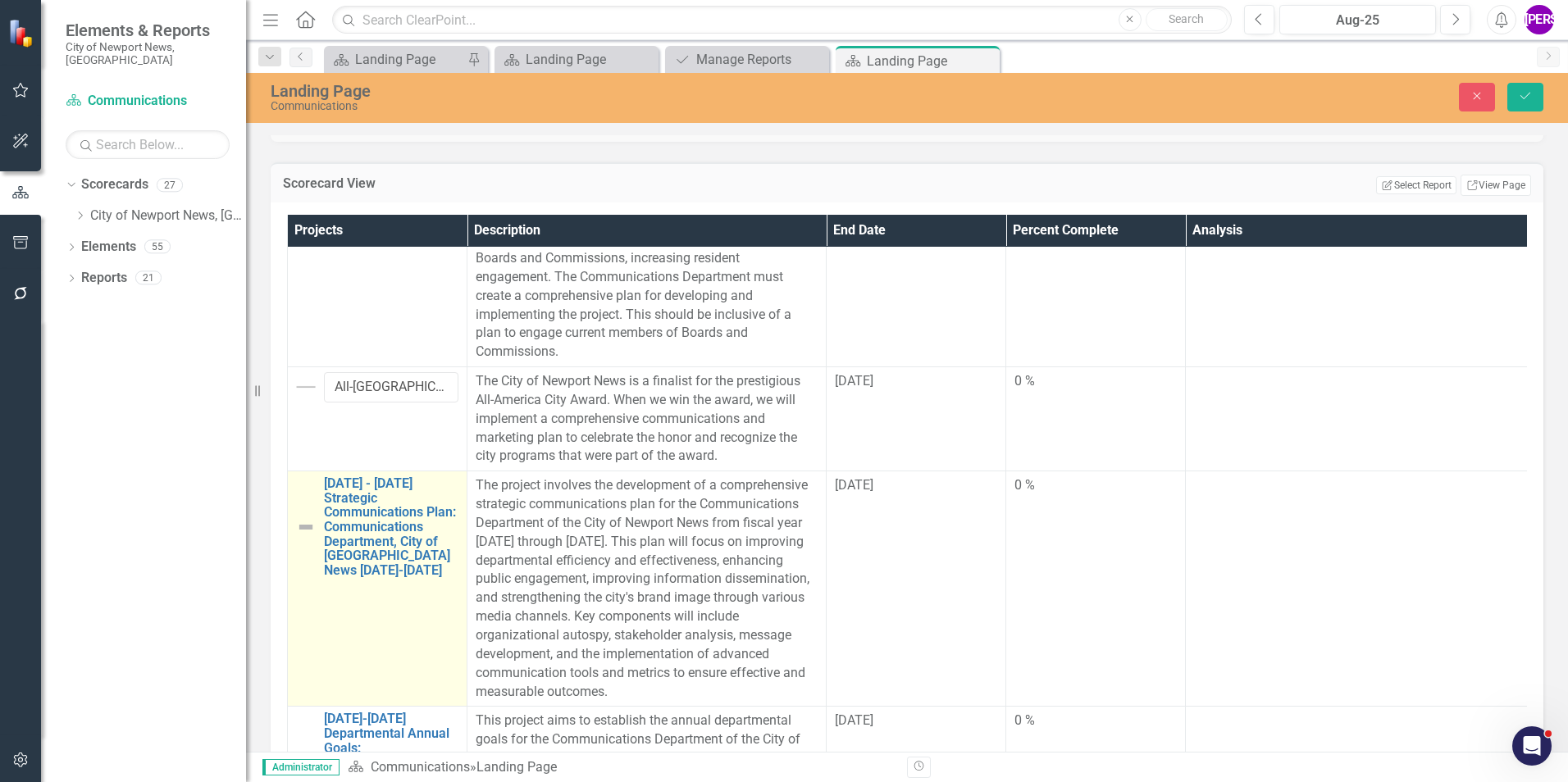
scroll to position [164, 0]
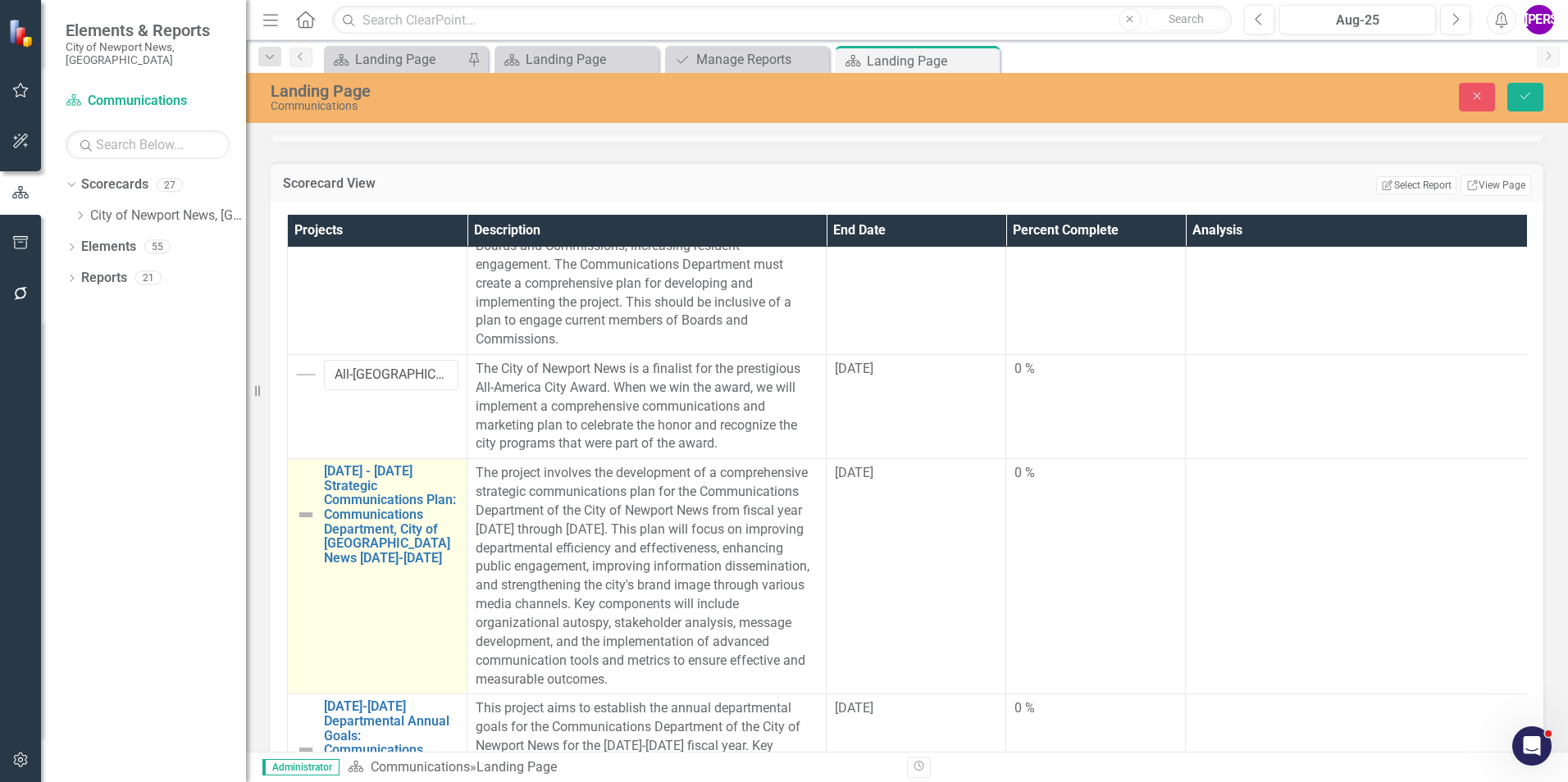
click at [409, 579] on td "2025 - 2030 Strategic Communications Plan: Communications Department, City of N…" at bounding box center [377, 576] width 180 height 235
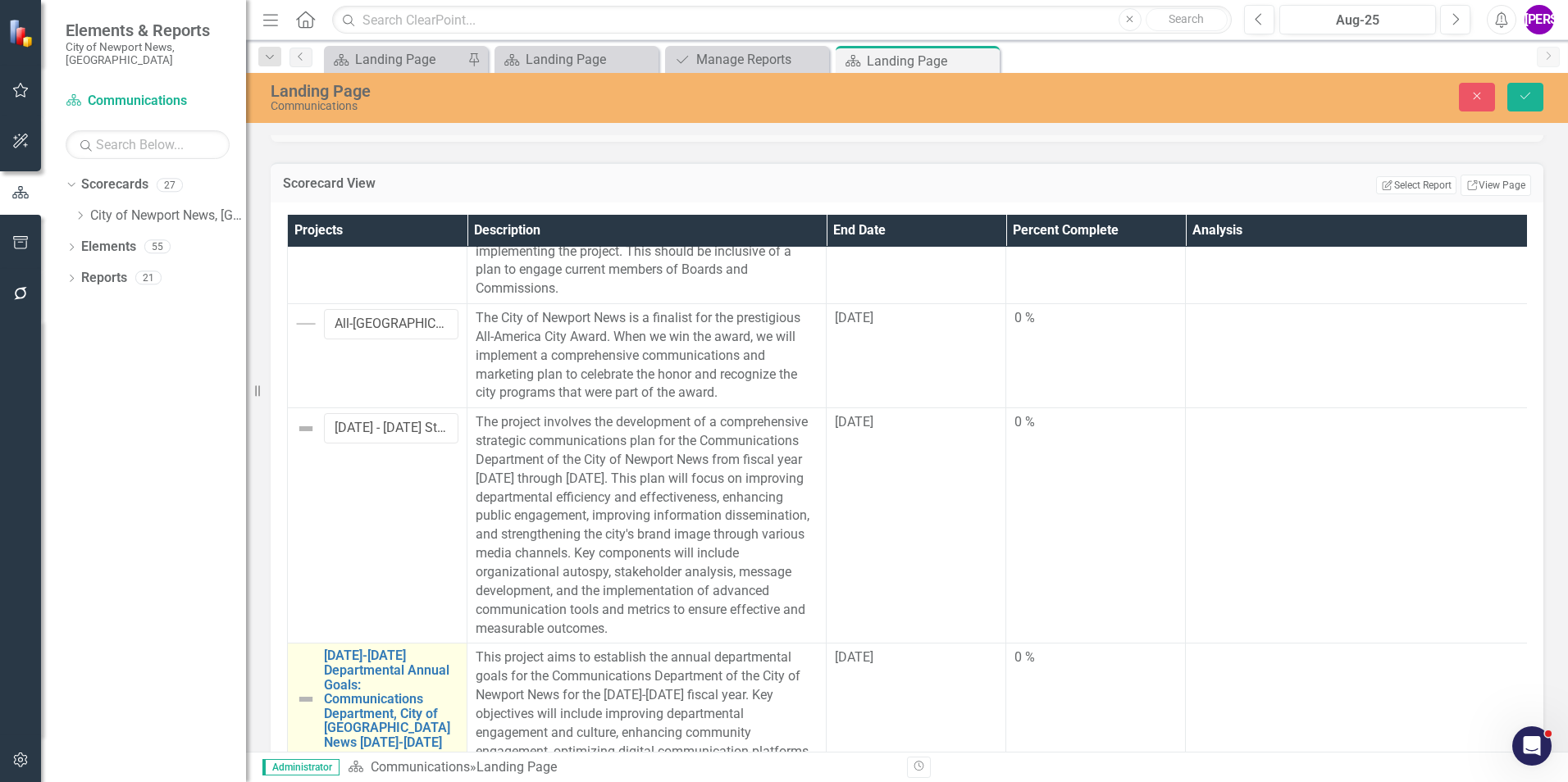
scroll to position [268, 0]
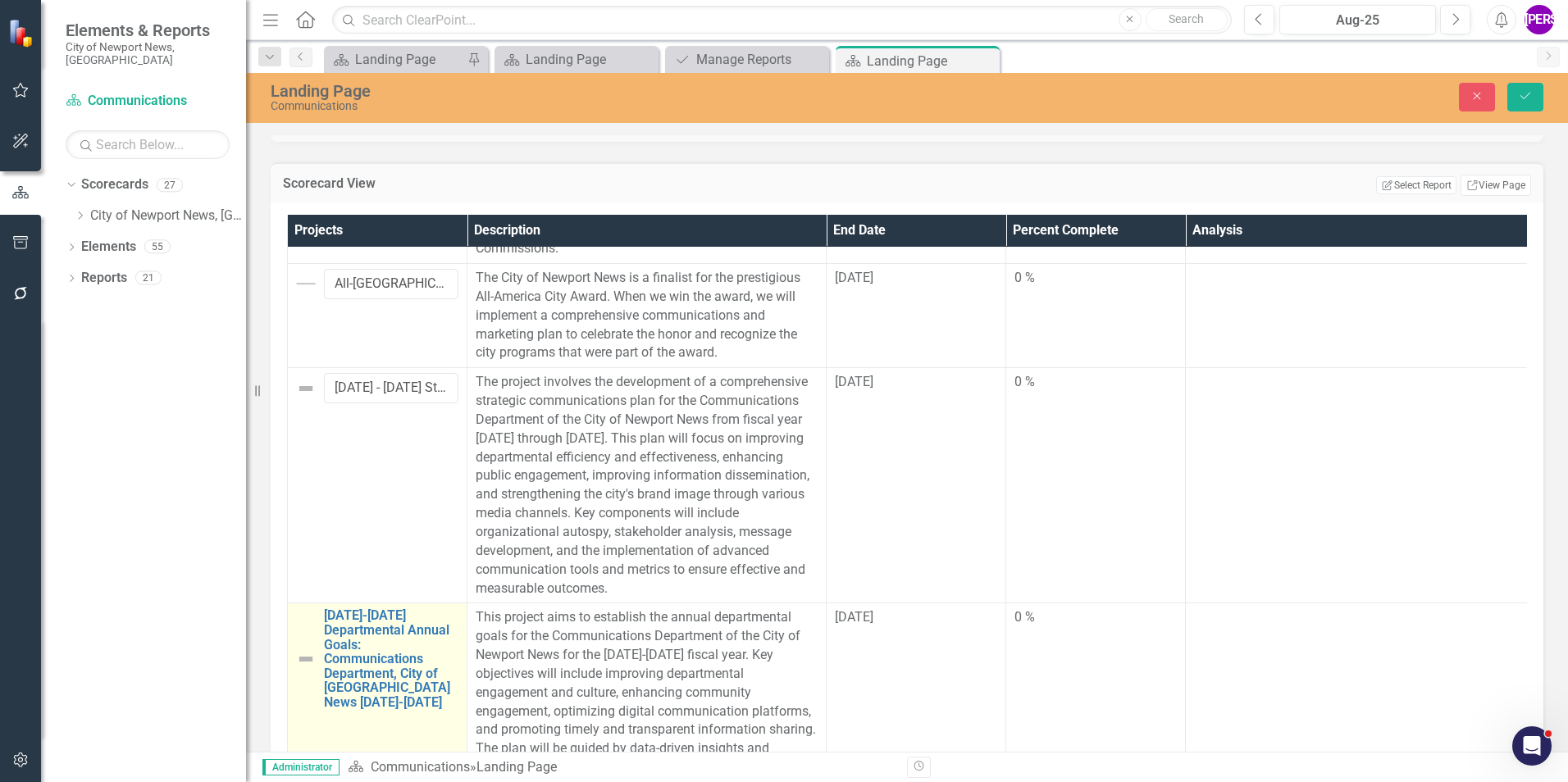
click at [395, 724] on td "2024-2025 Departmental Annual Goals: Communications Department, City of Newport…" at bounding box center [377, 702] width 180 height 197
click at [395, 725] on td "2024-2025 Departmental Annual Goals: Communications Department, City of Newport…" at bounding box center [377, 702] width 180 height 197
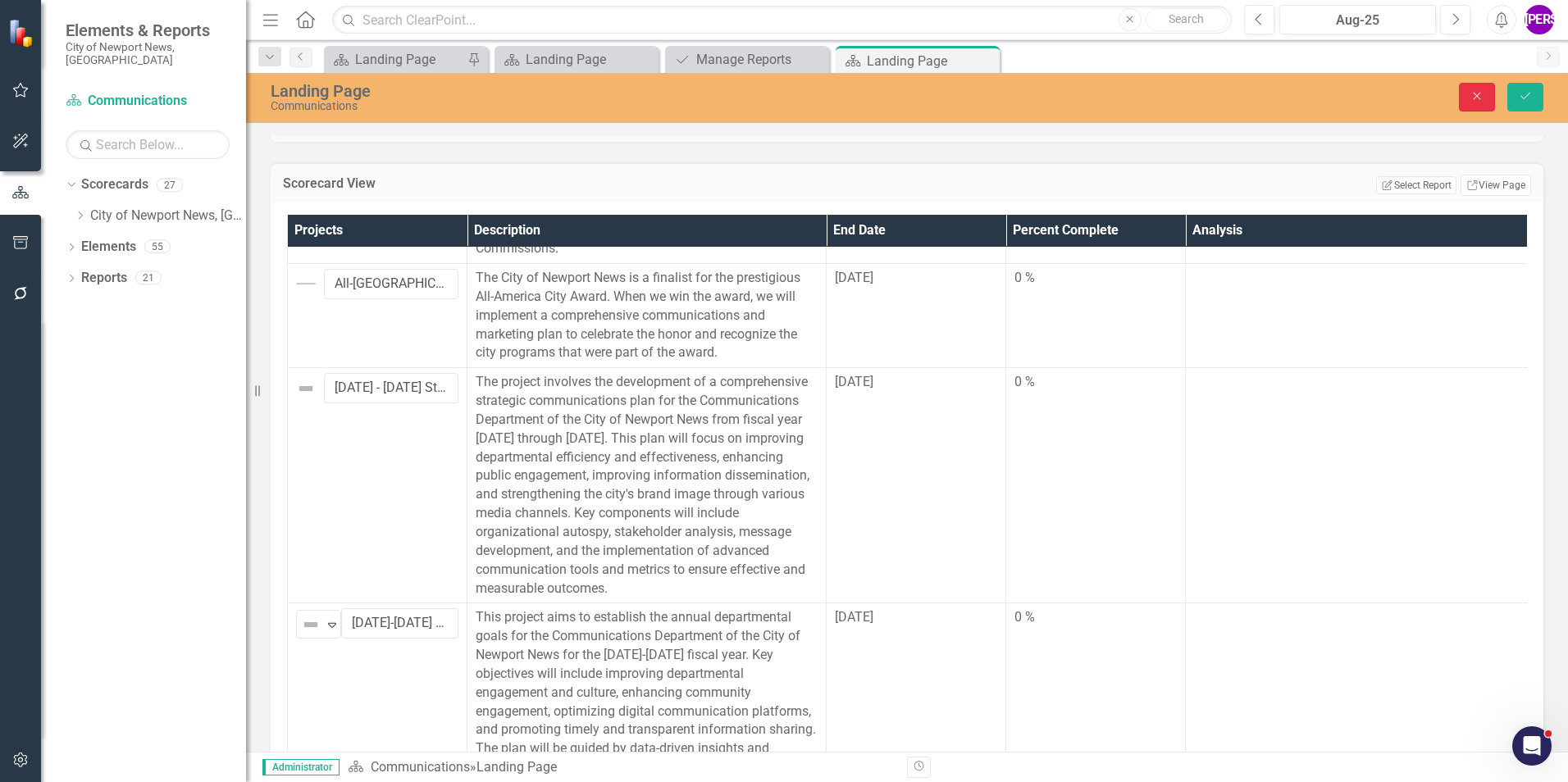
click at [1481, 101] on icon "Close" at bounding box center [1477, 96] width 15 height 12
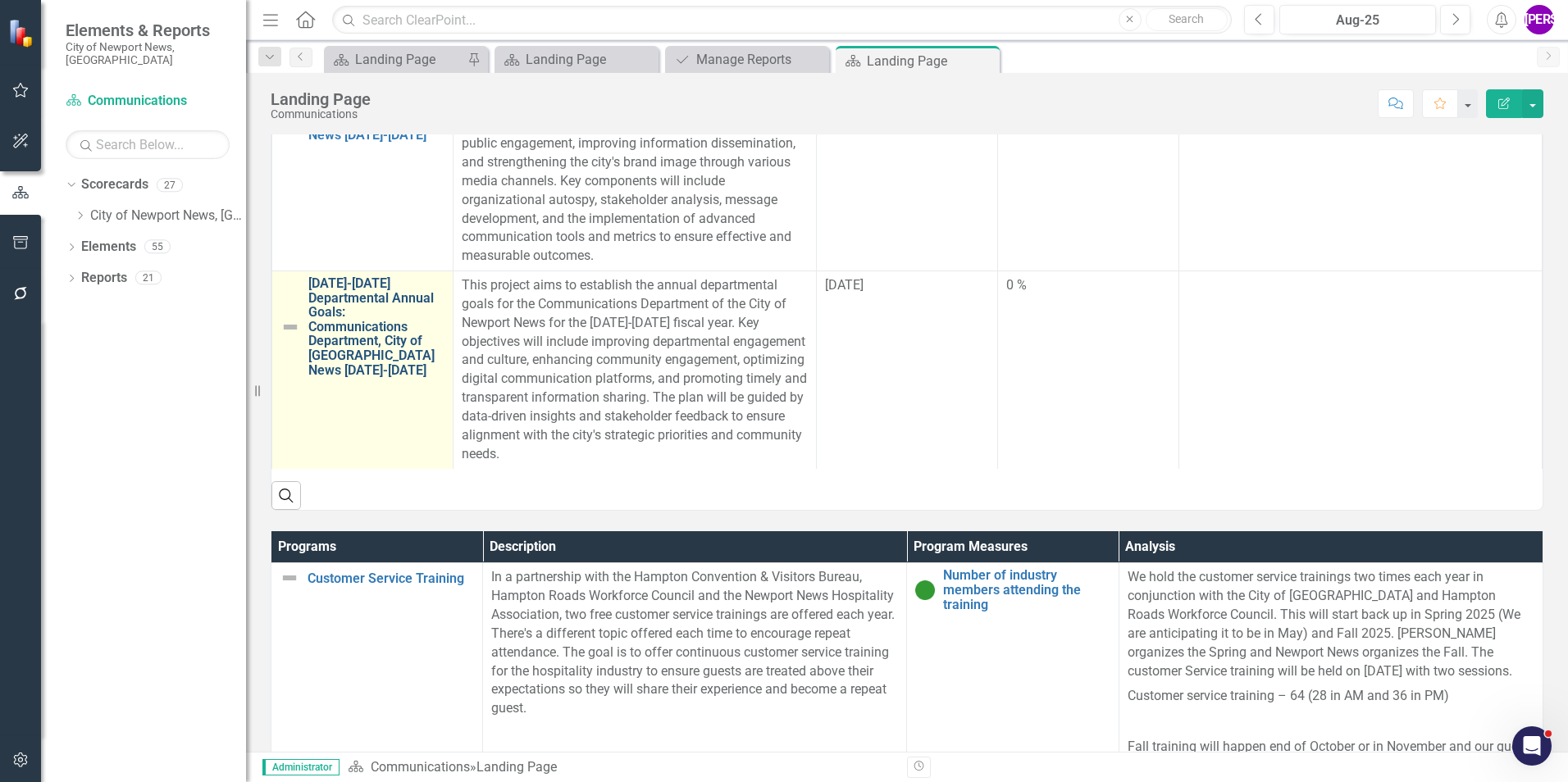
scroll to position [656, 0]
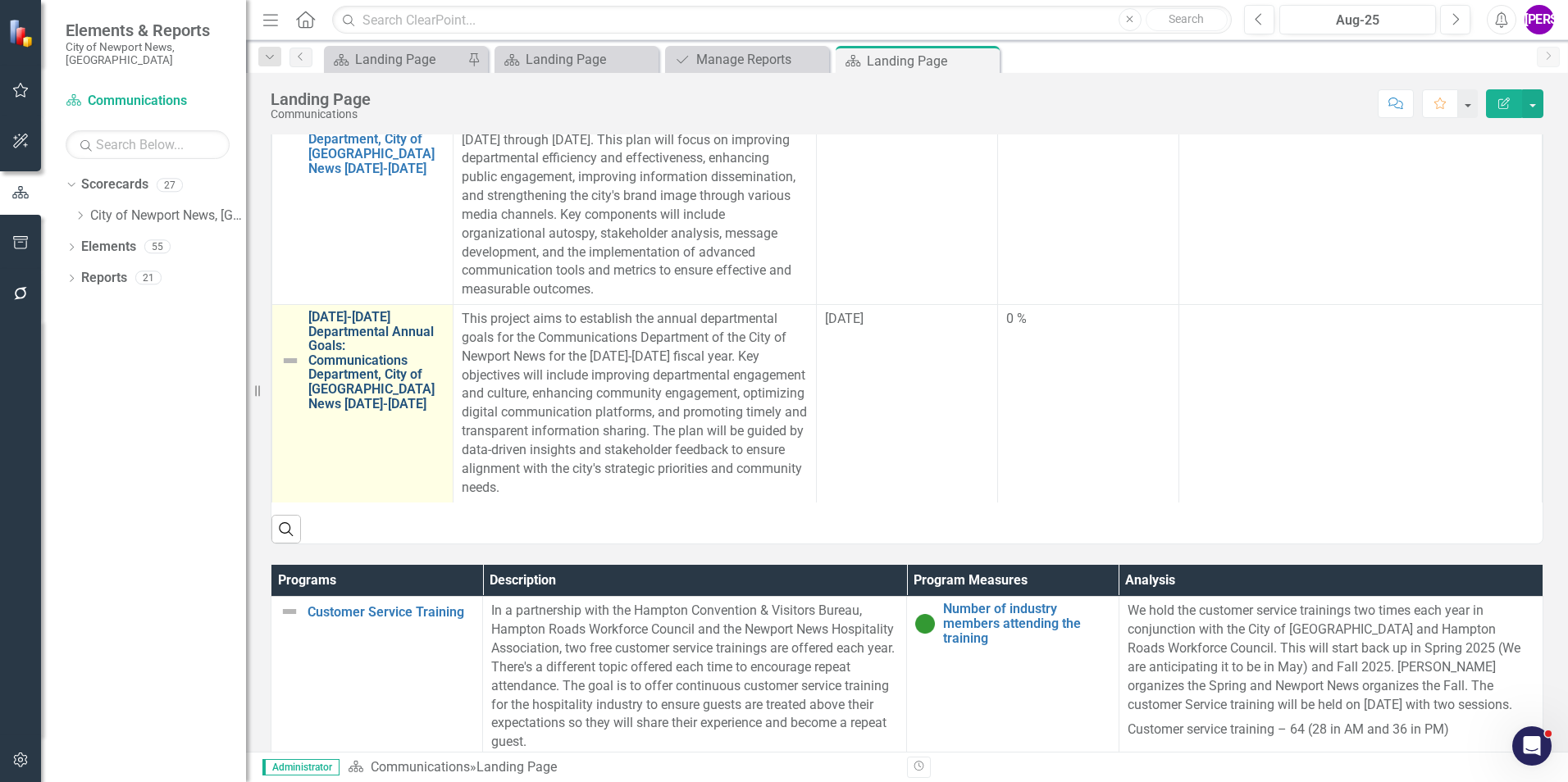
click at [320, 369] on link "2024-2025 Departmental Annual Goals: Communications Department, City of Newport…" at bounding box center [377, 360] width 136 height 101
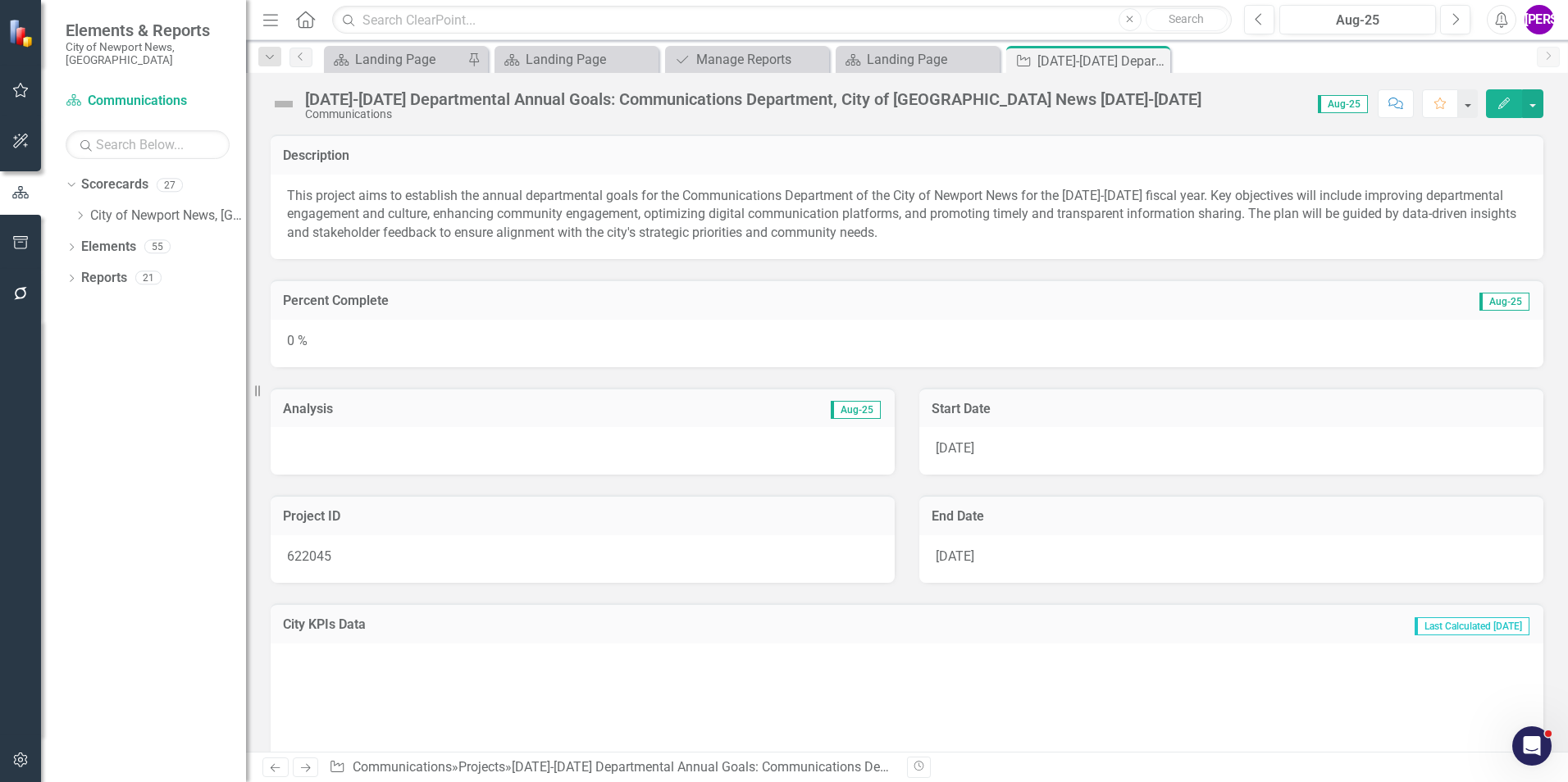
click at [1509, 104] on icon "Edit" at bounding box center [1504, 104] width 15 height 12
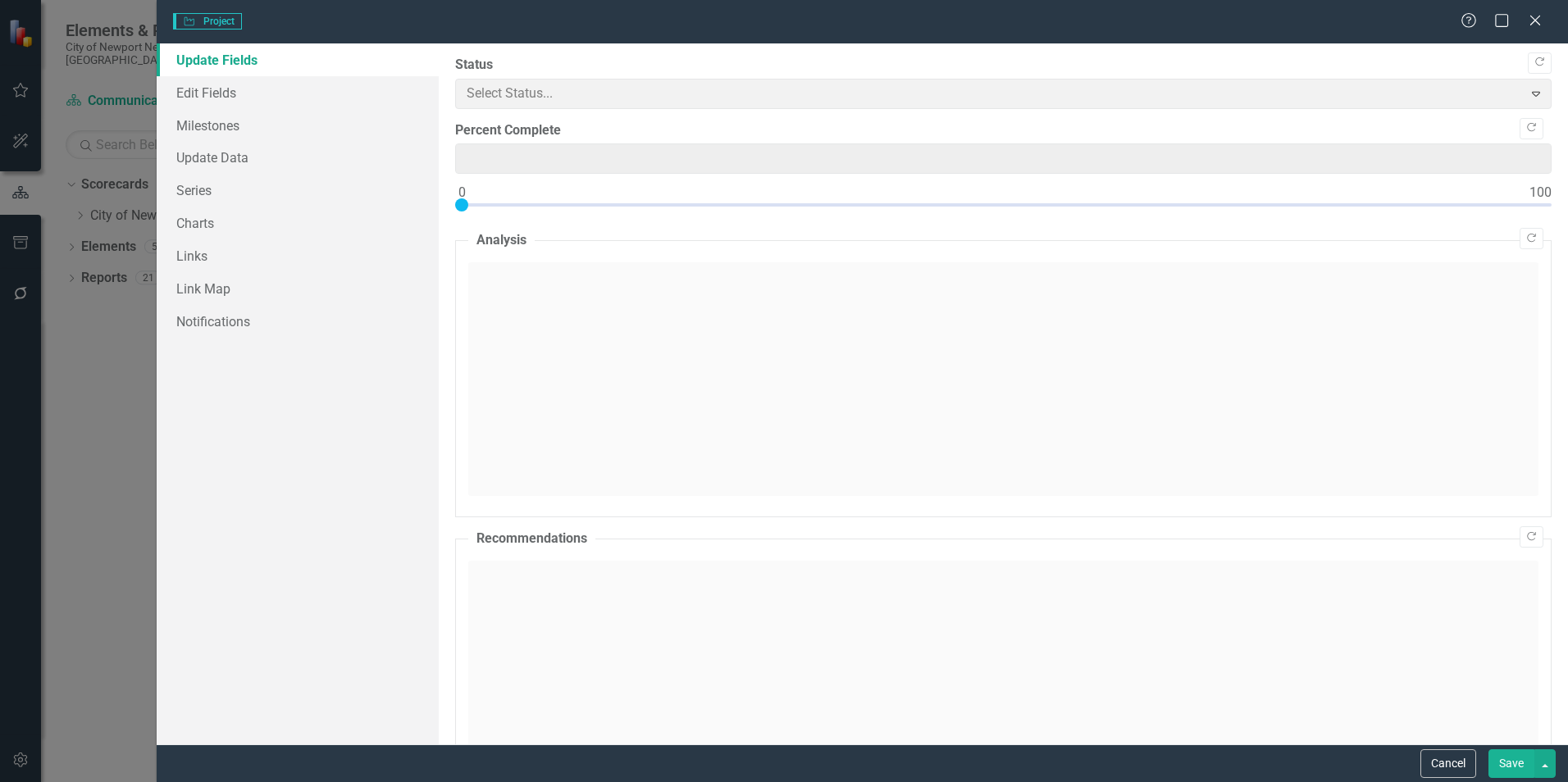
type input "0"
click at [213, 188] on link "Series" at bounding box center [297, 190] width 282 height 33
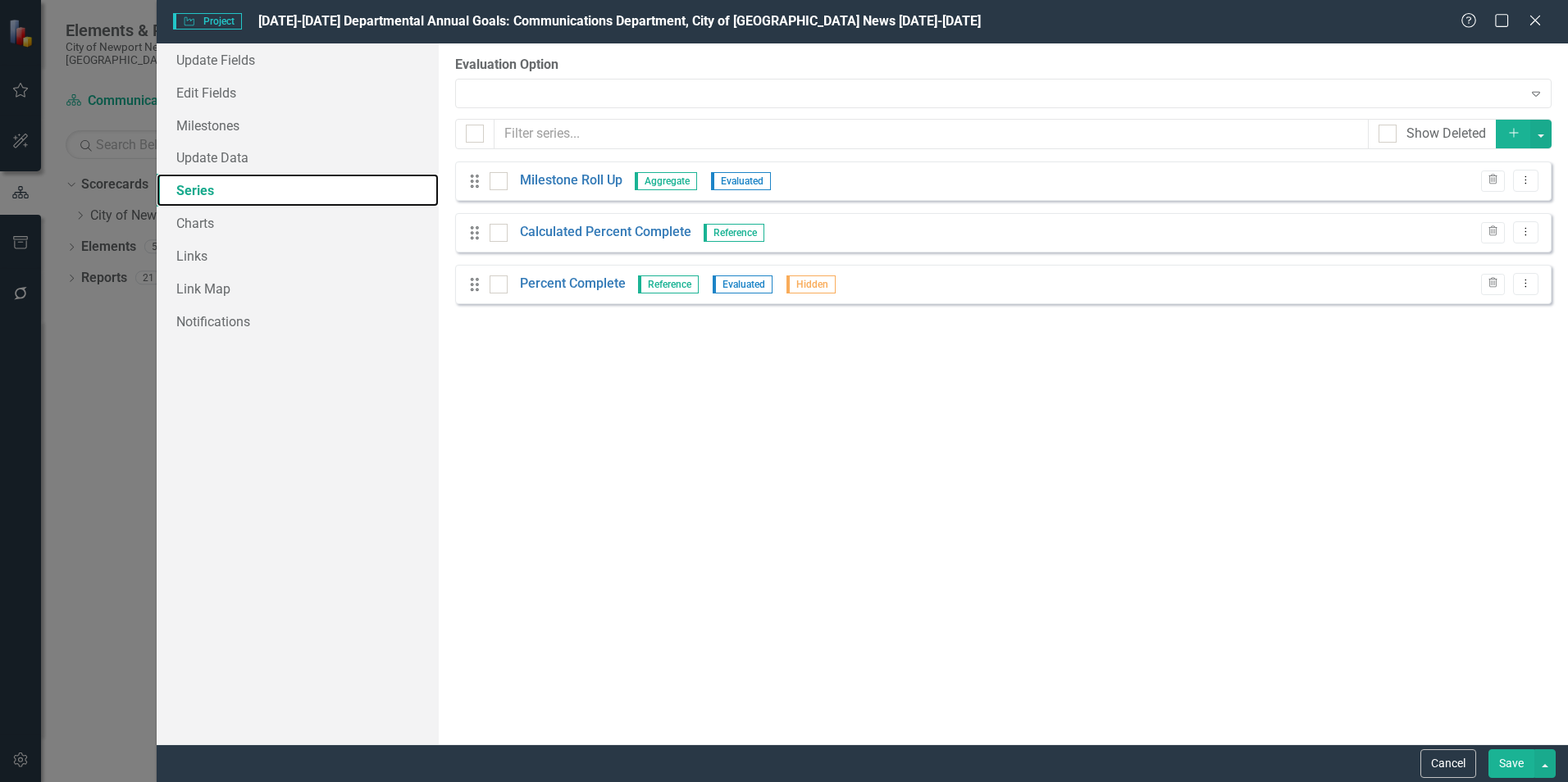
checkbox input "false"
click at [582, 102] on div "Expand" at bounding box center [1003, 93] width 1096 height 29
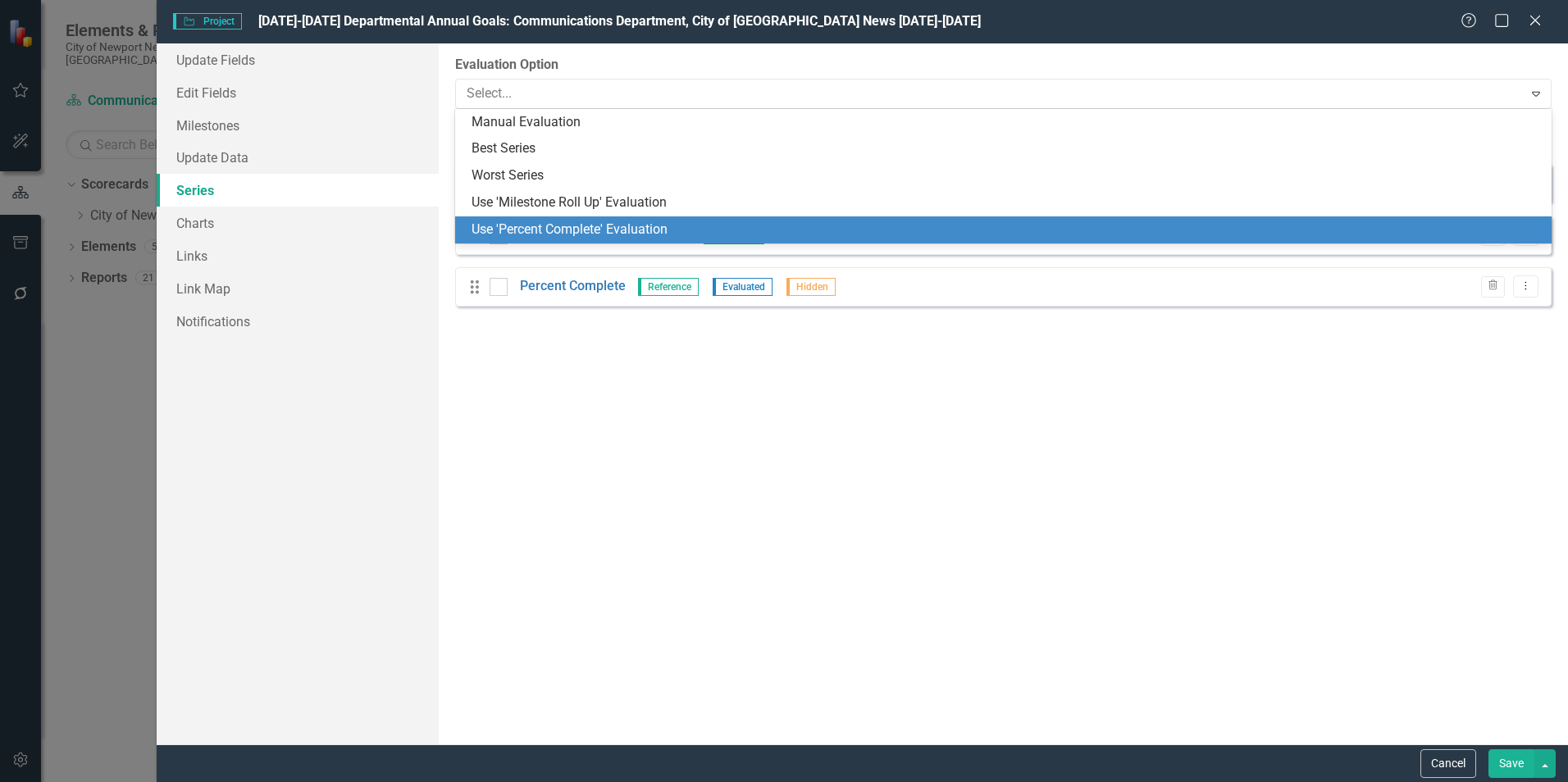
click at [576, 228] on div "Use 'Percent Complete' Evaluation" at bounding box center [1007, 230] width 1070 height 19
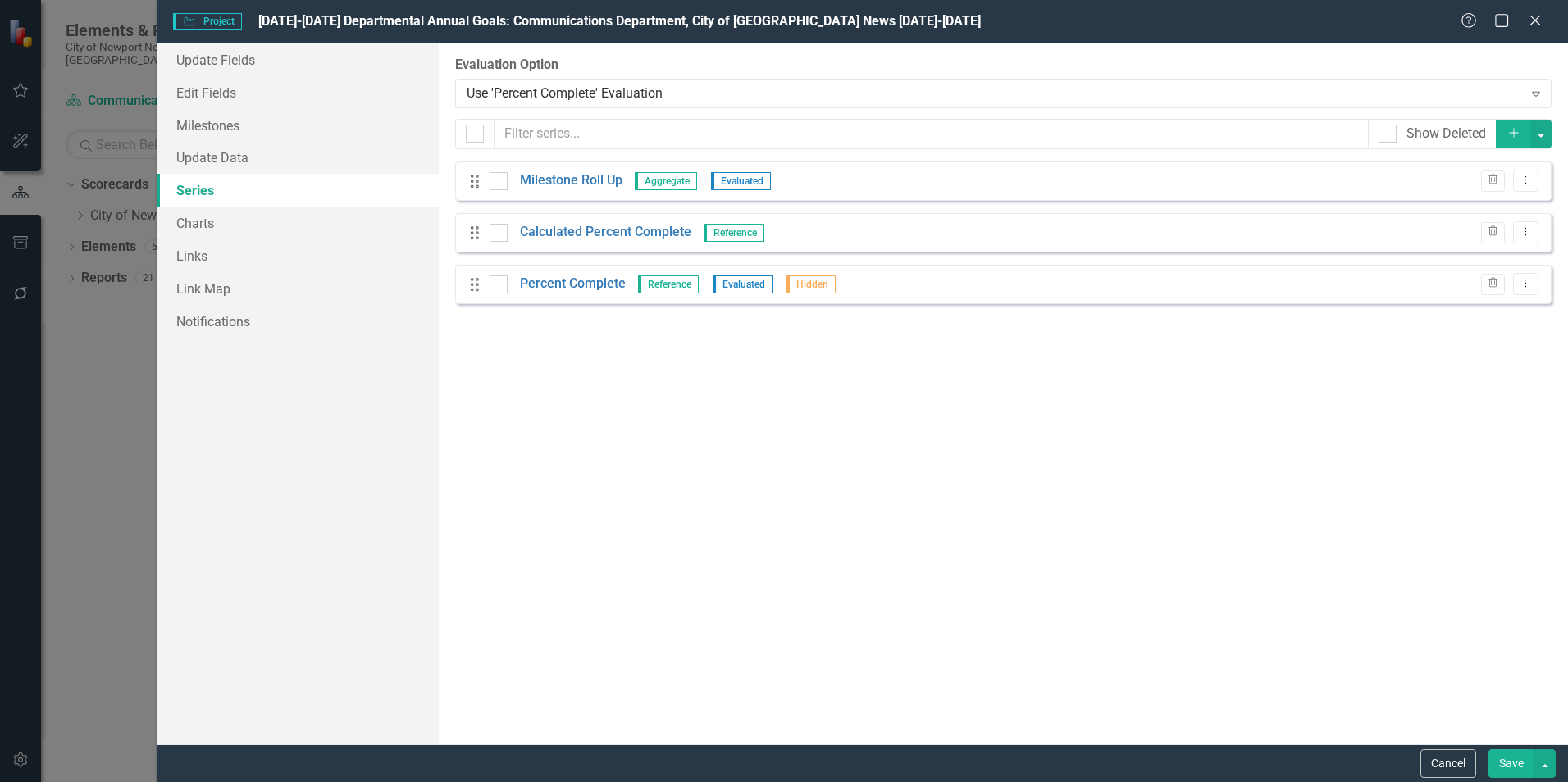
click at [1497, 755] on button "Save" at bounding box center [1511, 764] width 46 height 28
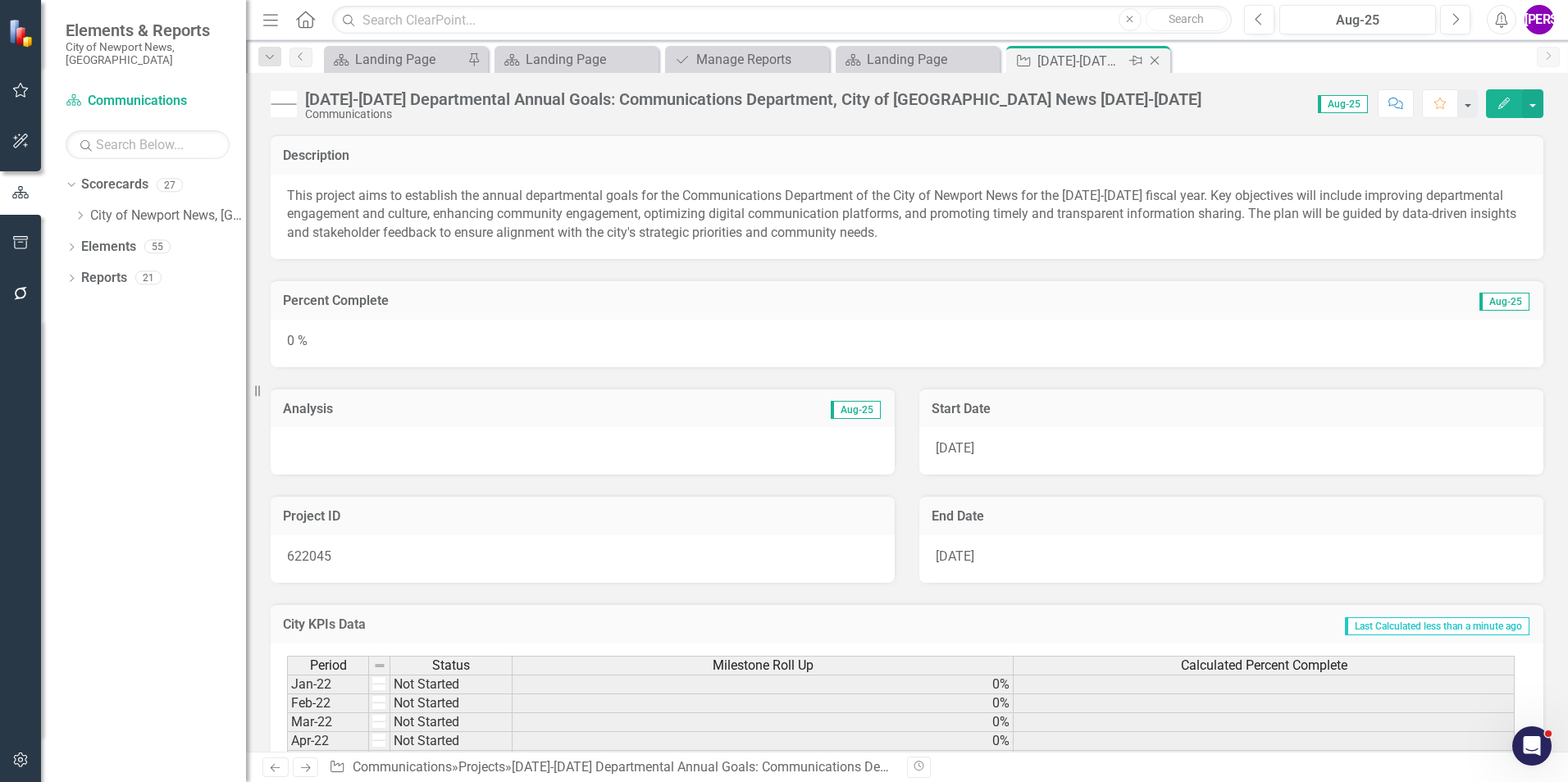
click at [1159, 62] on icon "Close" at bounding box center [1155, 61] width 17 height 13
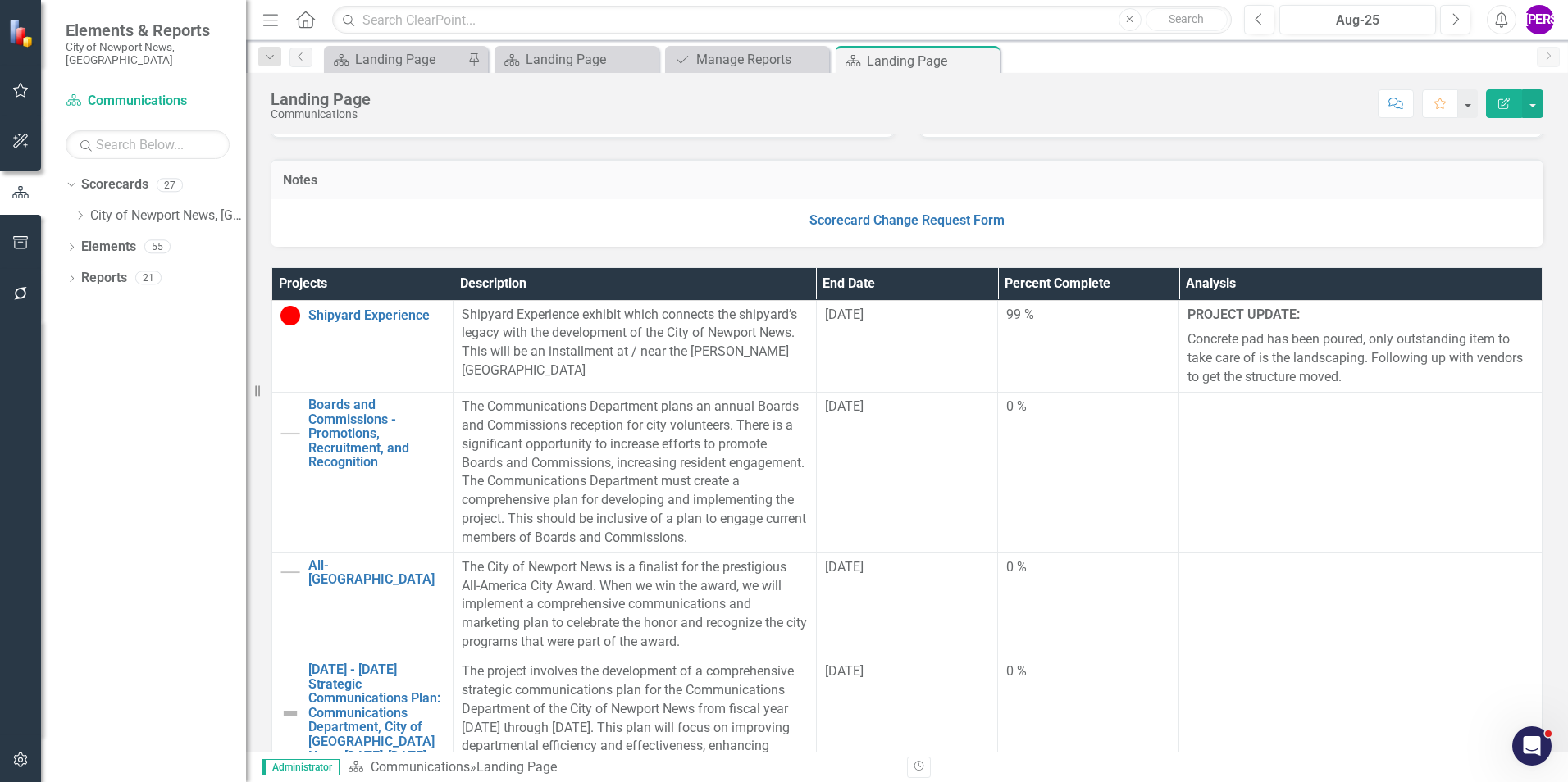
scroll to position [328, 0]
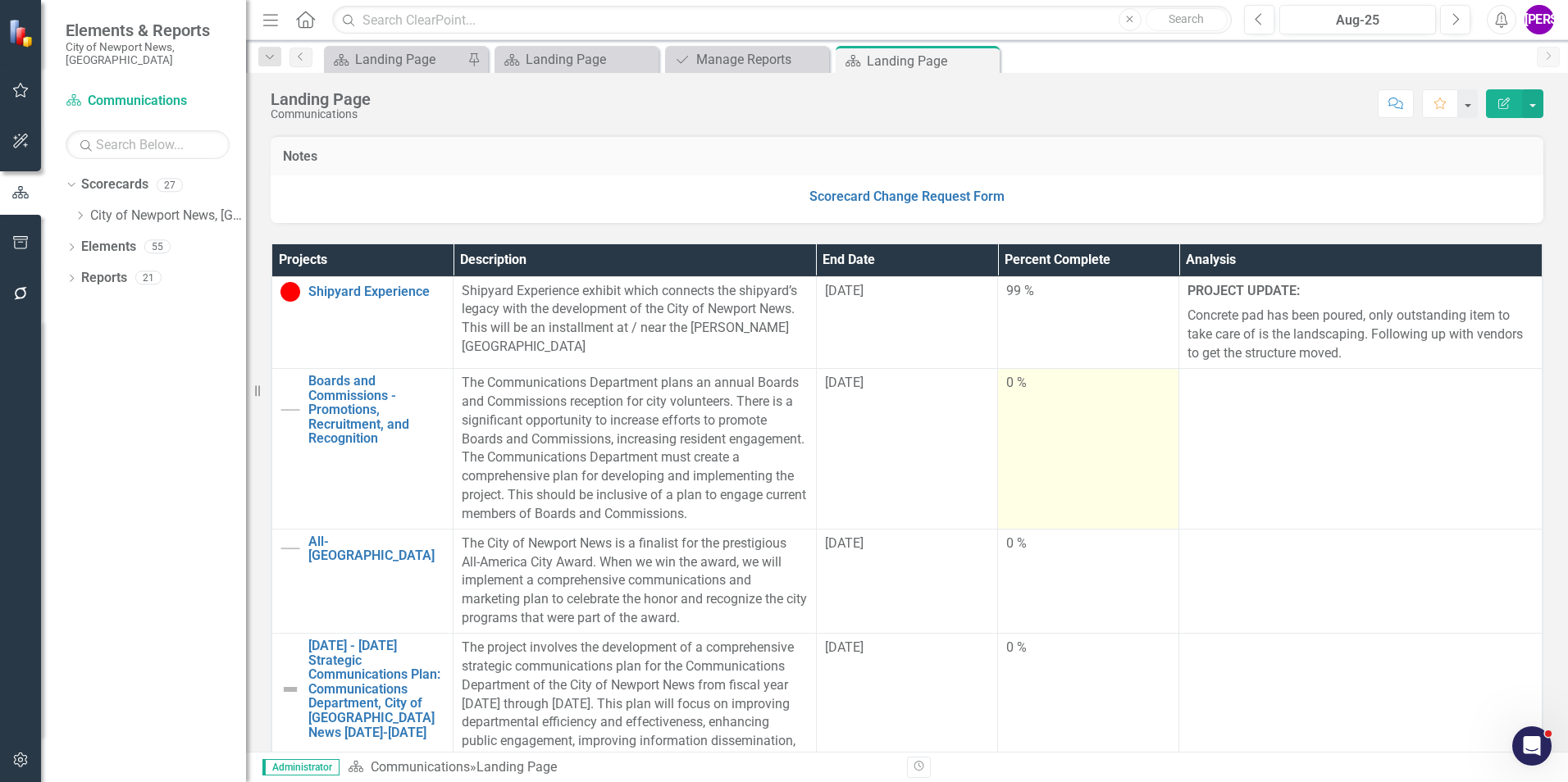
click at [1075, 506] on td "0 %" at bounding box center [1089, 449] width 182 height 161
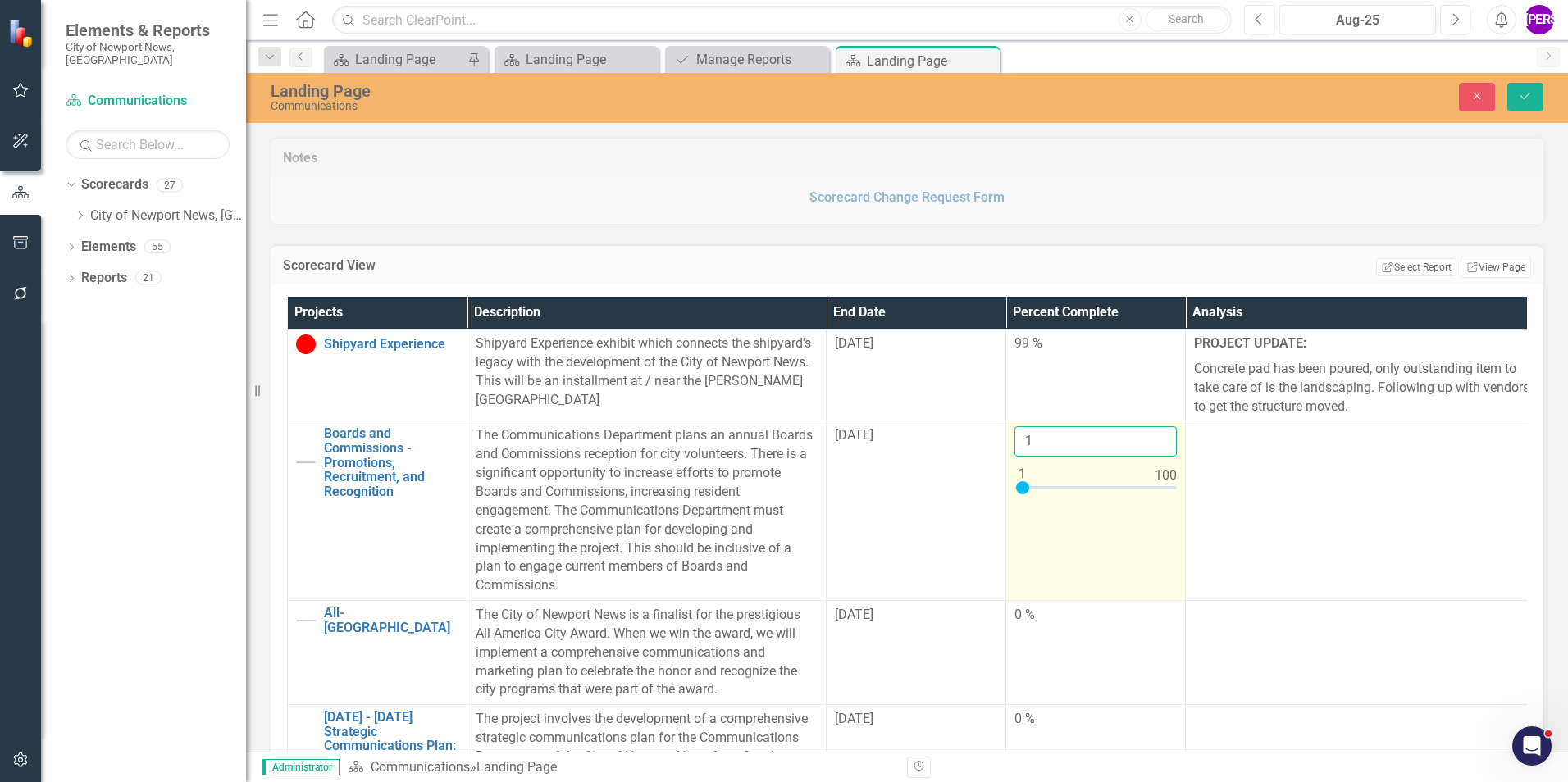
type input "1"
click at [1159, 437] on input "1" at bounding box center [1095, 442] width 162 height 30
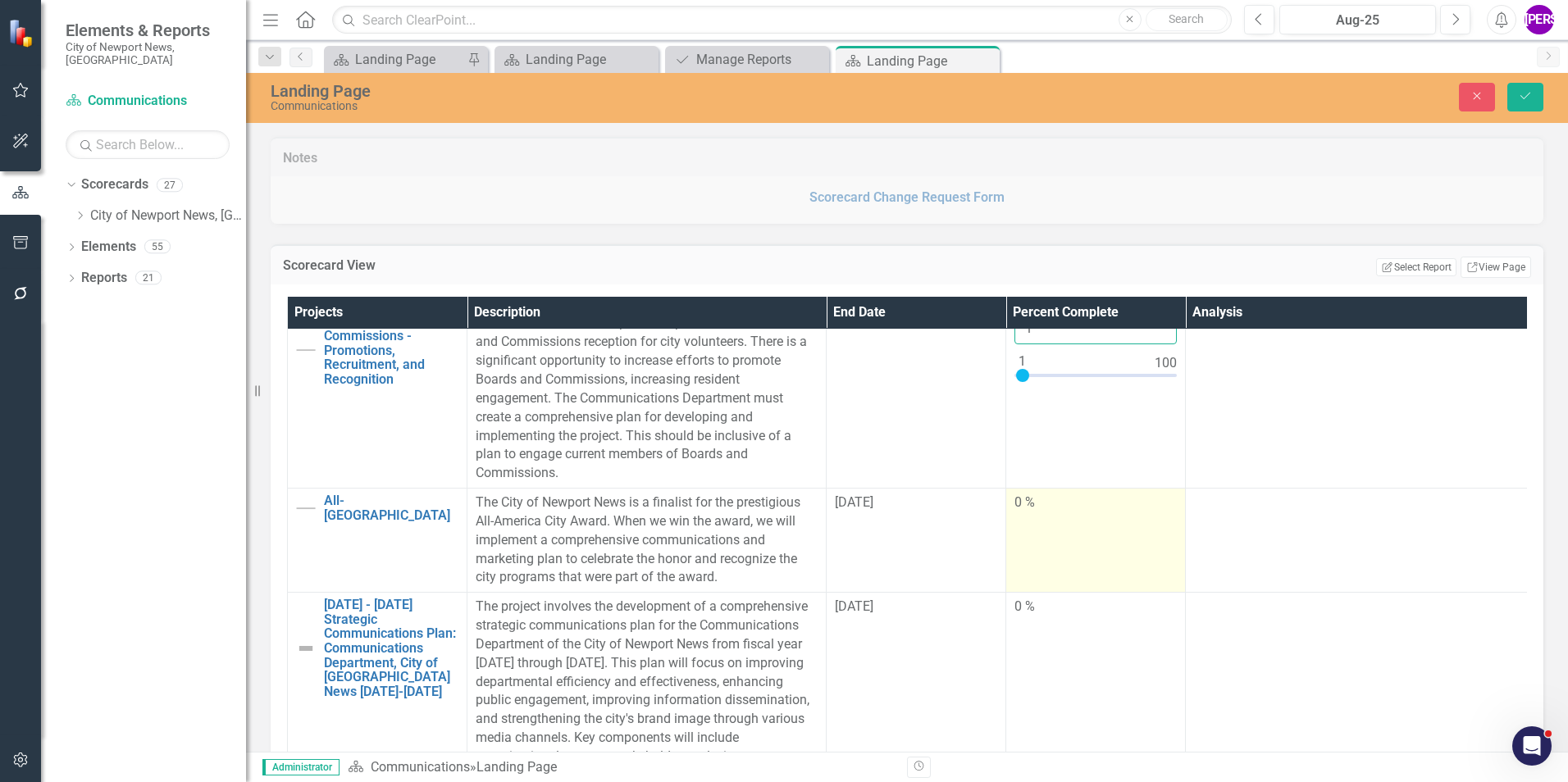
scroll to position [164, 0]
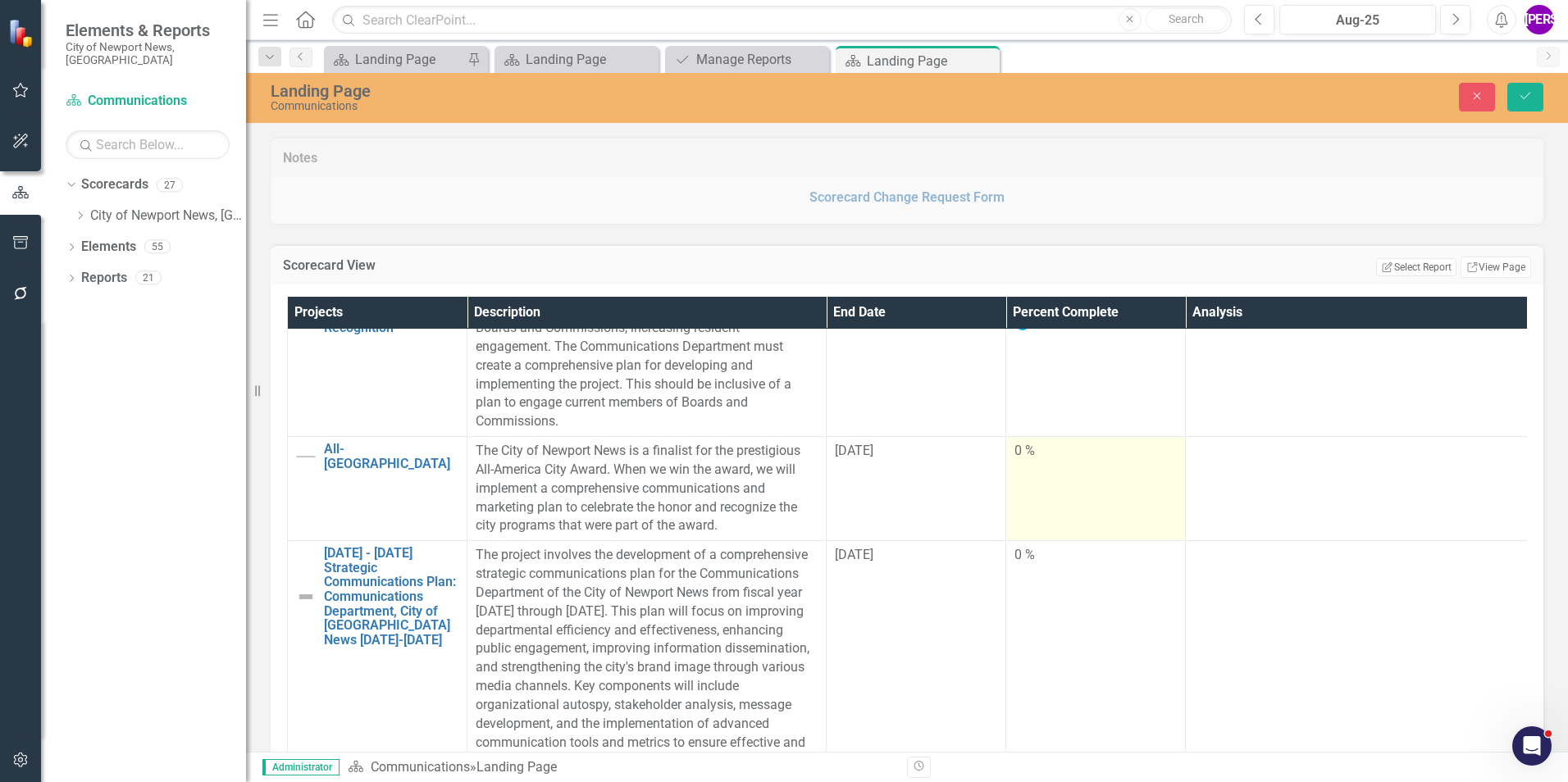
click at [1052, 498] on td "0 %" at bounding box center [1096, 488] width 180 height 104
drag, startPoint x: 1052, startPoint y: 498, endPoint x: 1135, endPoint y: 487, distance: 83.7
click at [1053, 497] on td "0 %" at bounding box center [1096, 488] width 180 height 104
type input "1"
click at [1160, 452] on input "1" at bounding box center [1095, 457] width 162 height 30
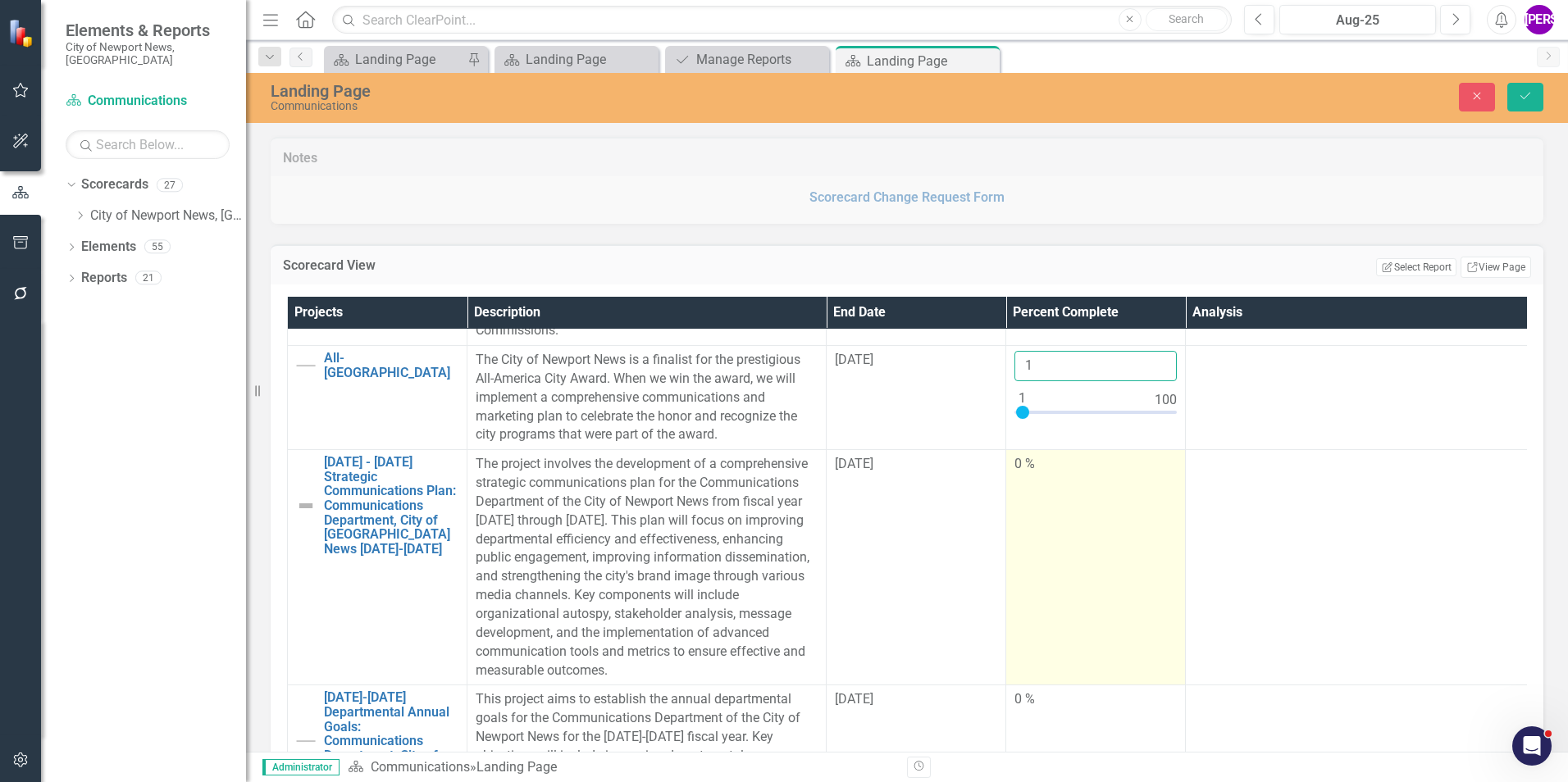
scroll to position [268, 0]
click at [1140, 520] on td "0 %" at bounding box center [1096, 567] width 180 height 235
type input "1"
click at [1162, 455] on input "1" at bounding box center [1095, 470] width 162 height 30
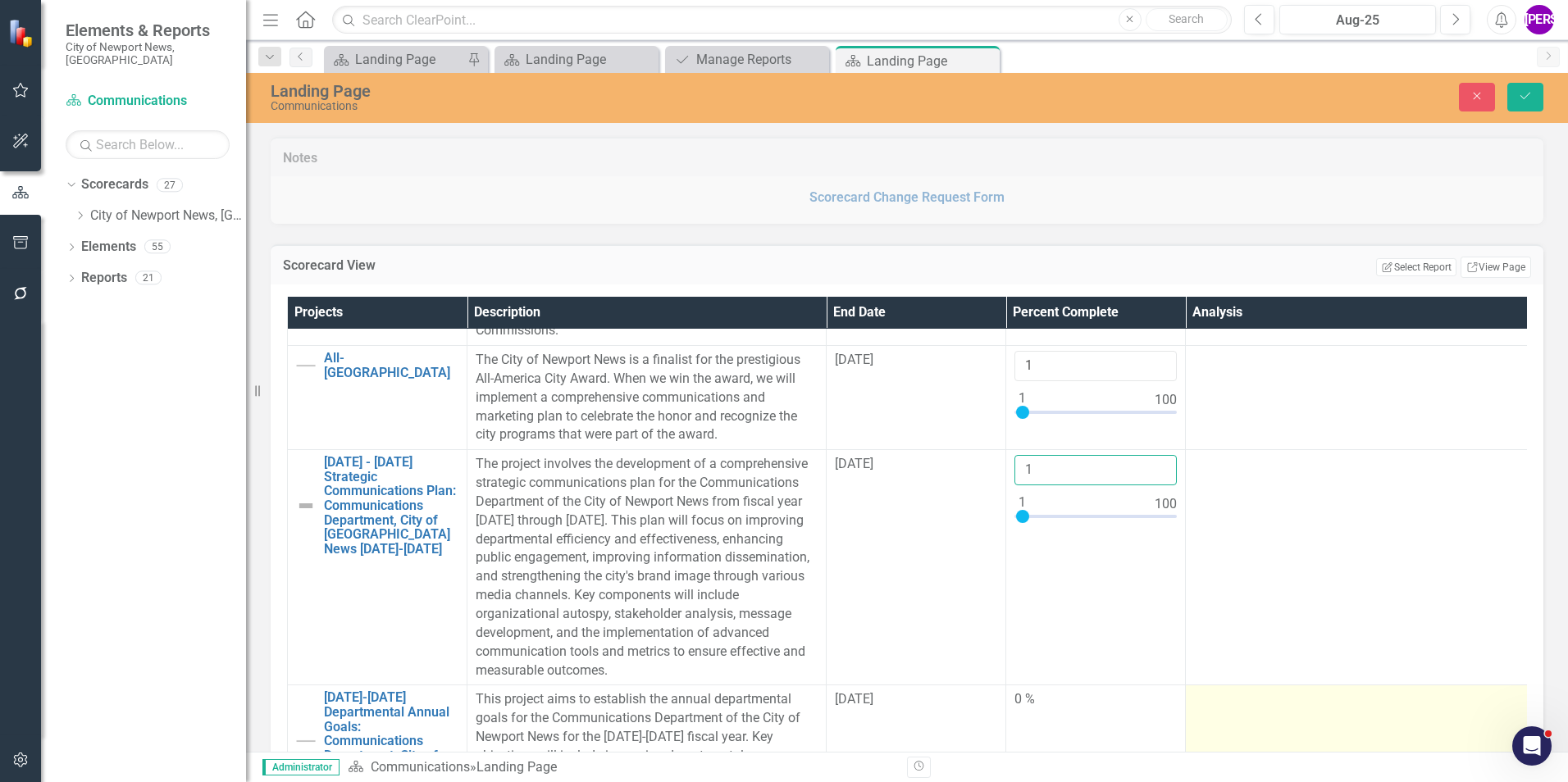
scroll to position [492, 0]
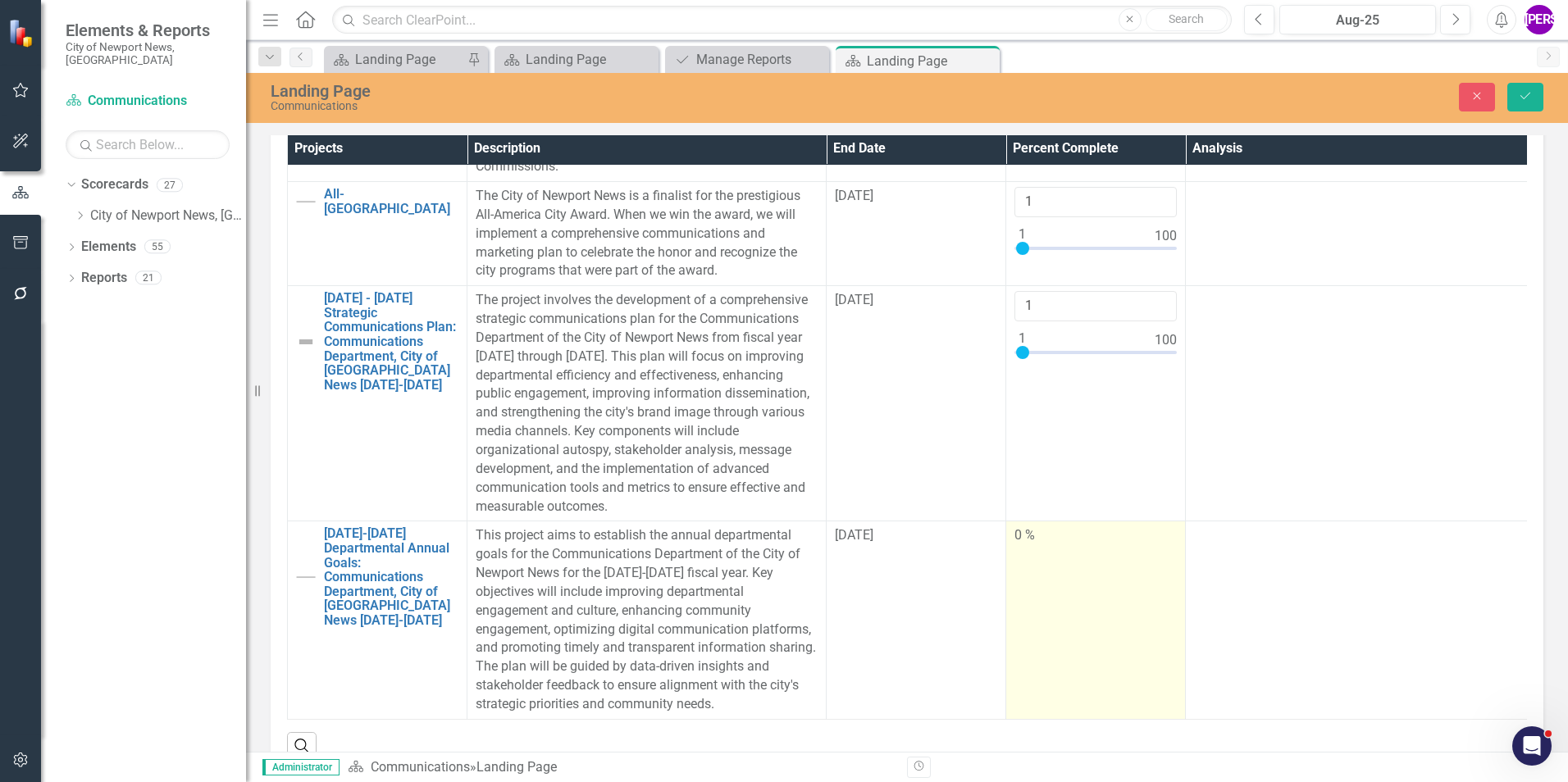
click at [1103, 580] on td "0 %" at bounding box center [1096, 620] width 180 height 197
type input "1"
click at [1164, 526] on input "1" at bounding box center [1095, 541] width 162 height 30
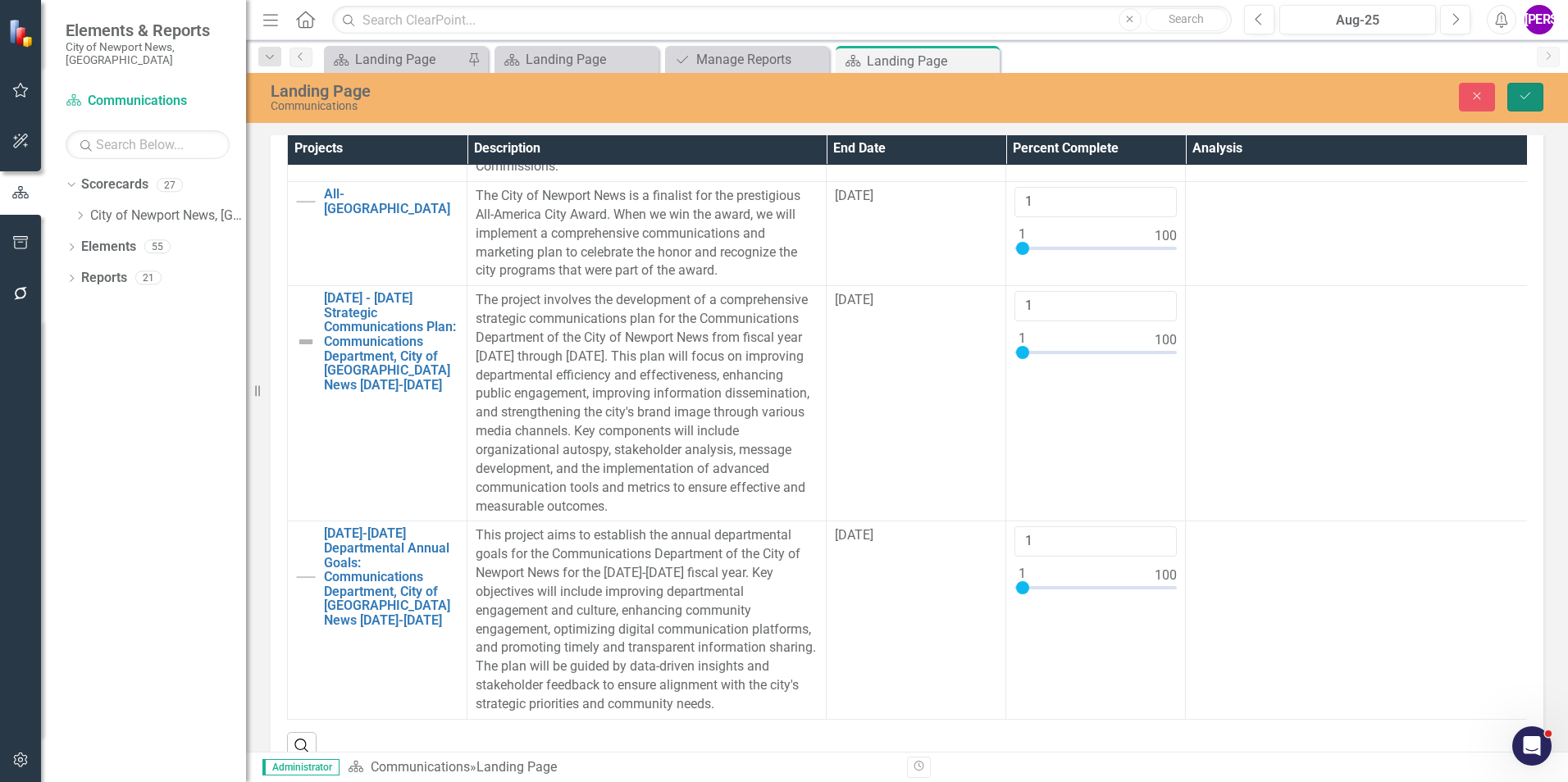
click at [1526, 100] on icon "Save" at bounding box center [1525, 96] width 15 height 12
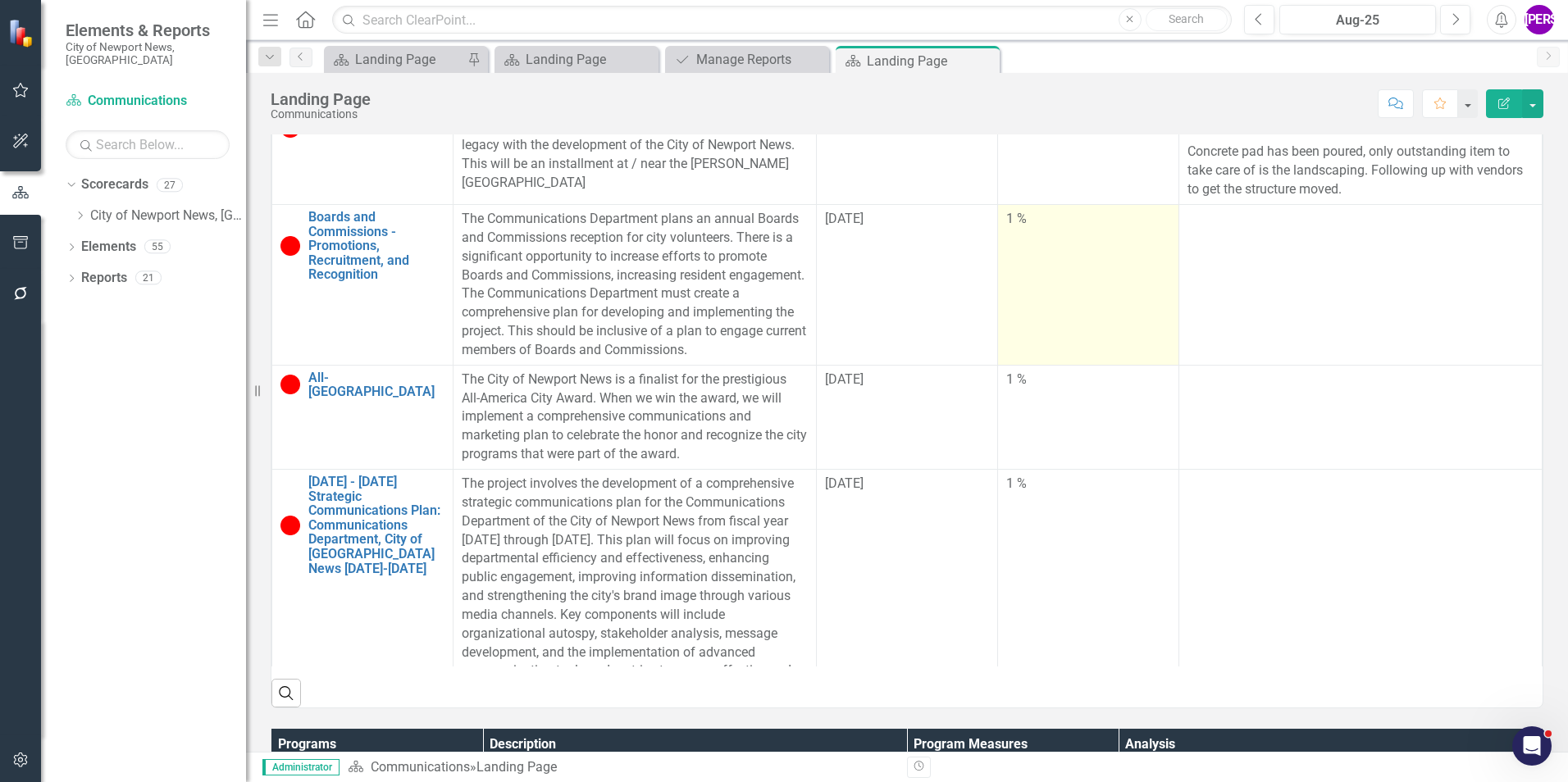
click at [1038, 304] on td "1 %" at bounding box center [1089, 285] width 182 height 161
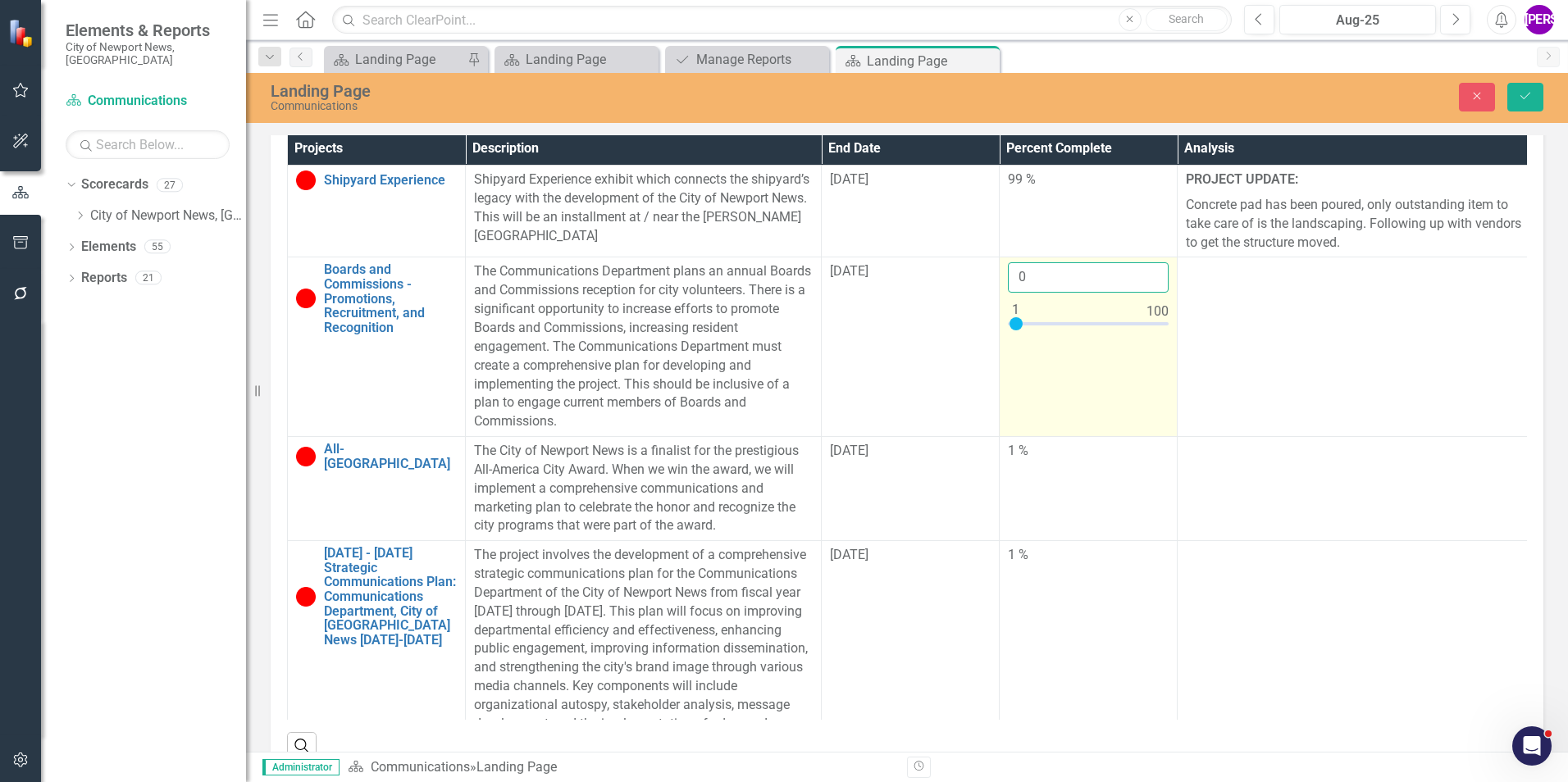
type input "0"
click at [1153, 285] on input "0" at bounding box center [1089, 278] width 161 height 30
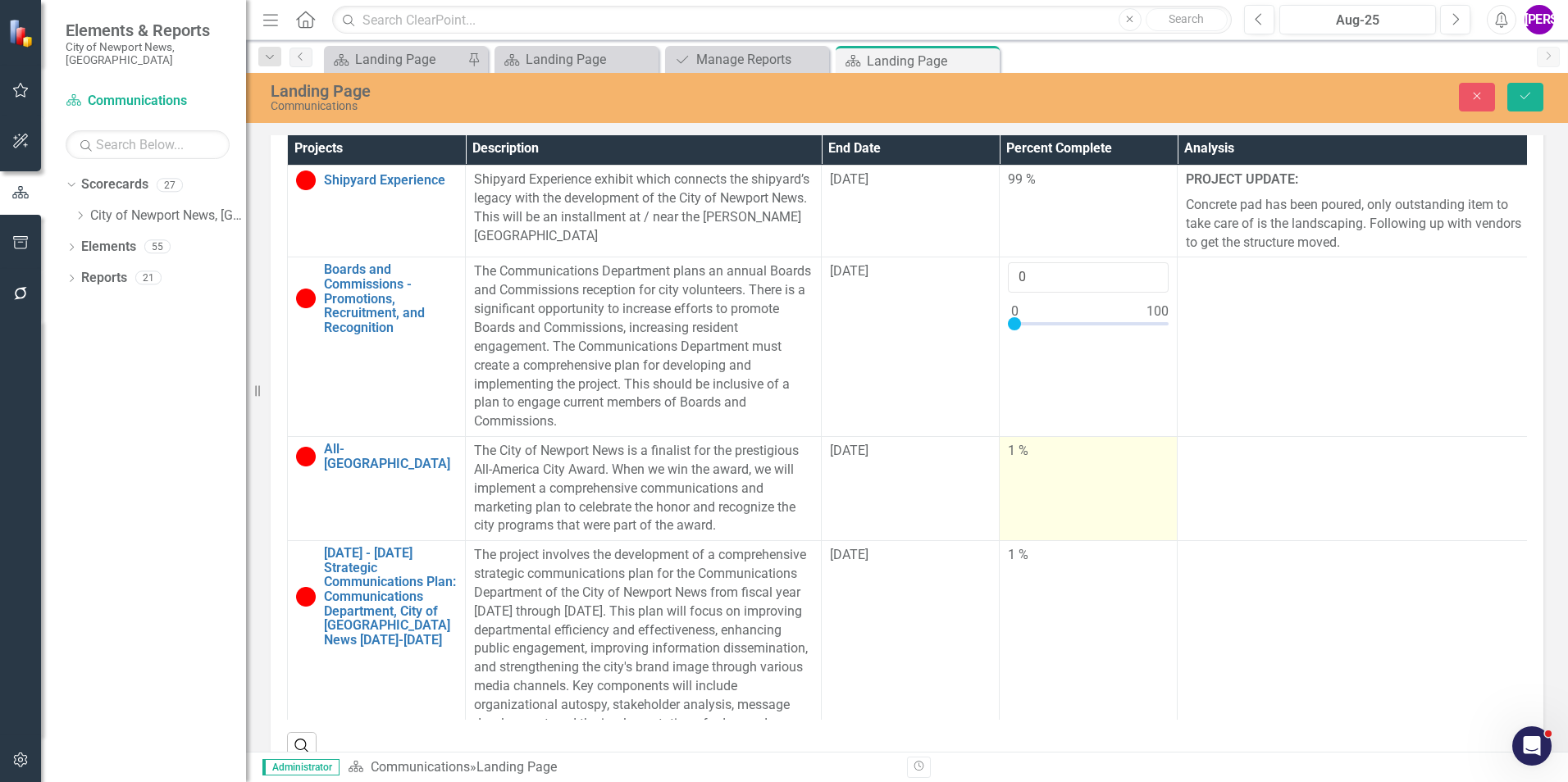
click at [1095, 463] on td "1 %" at bounding box center [1089, 488] width 178 height 104
drag, startPoint x: 1095, startPoint y: 463, endPoint x: 1104, endPoint y: 460, distance: 9.5
click at [1095, 464] on td "1 %" at bounding box center [1089, 488] width 178 height 104
type input "0"
click at [1150, 460] on input "0" at bounding box center [1089, 457] width 161 height 30
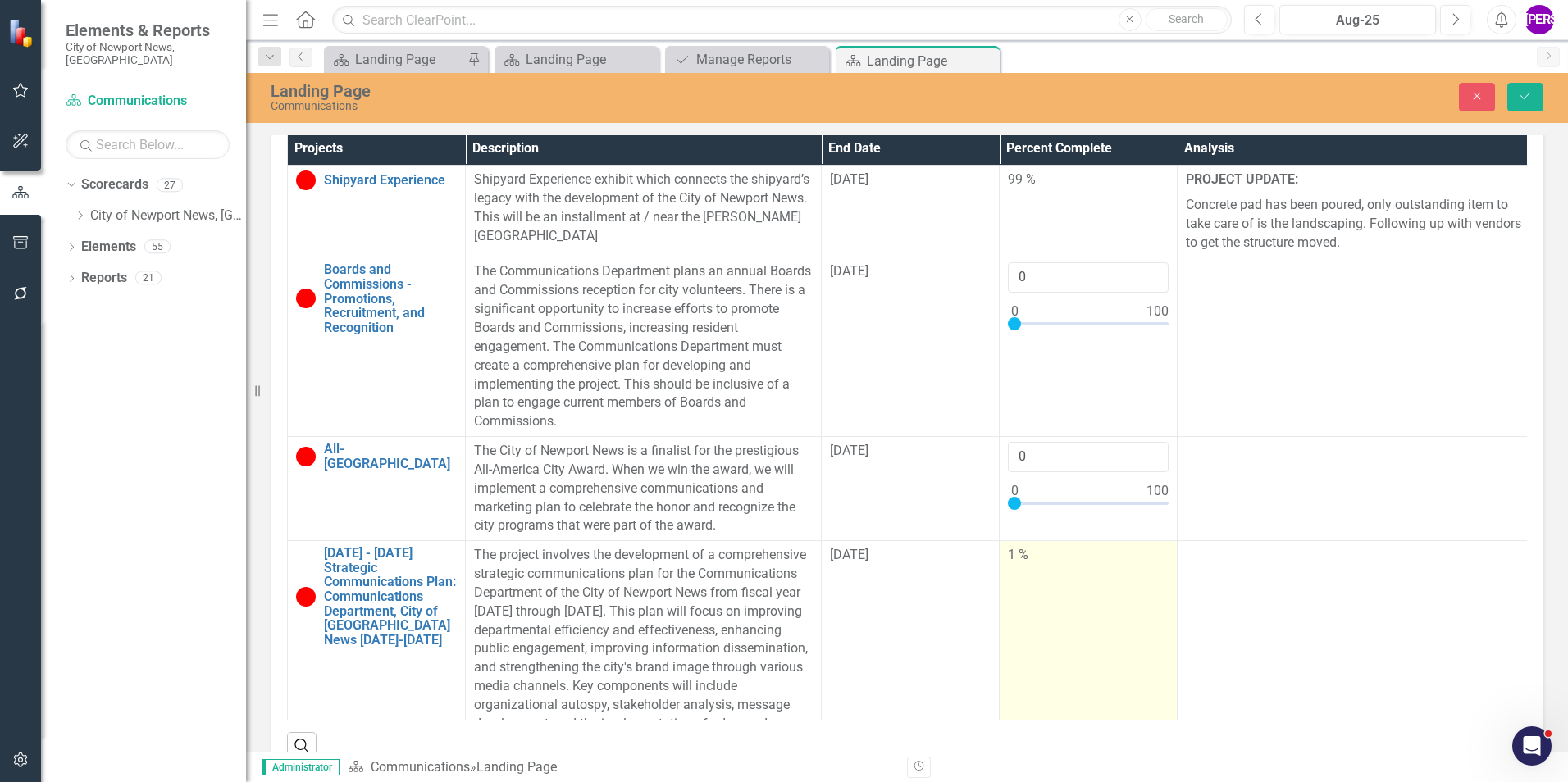
click at [1083, 580] on td "1 %" at bounding box center [1089, 658] width 178 height 235
click at [1155, 560] on input "2" at bounding box center [1089, 561] width 161 height 30
click at [1150, 569] on input "1" at bounding box center [1089, 561] width 161 height 30
type input "0"
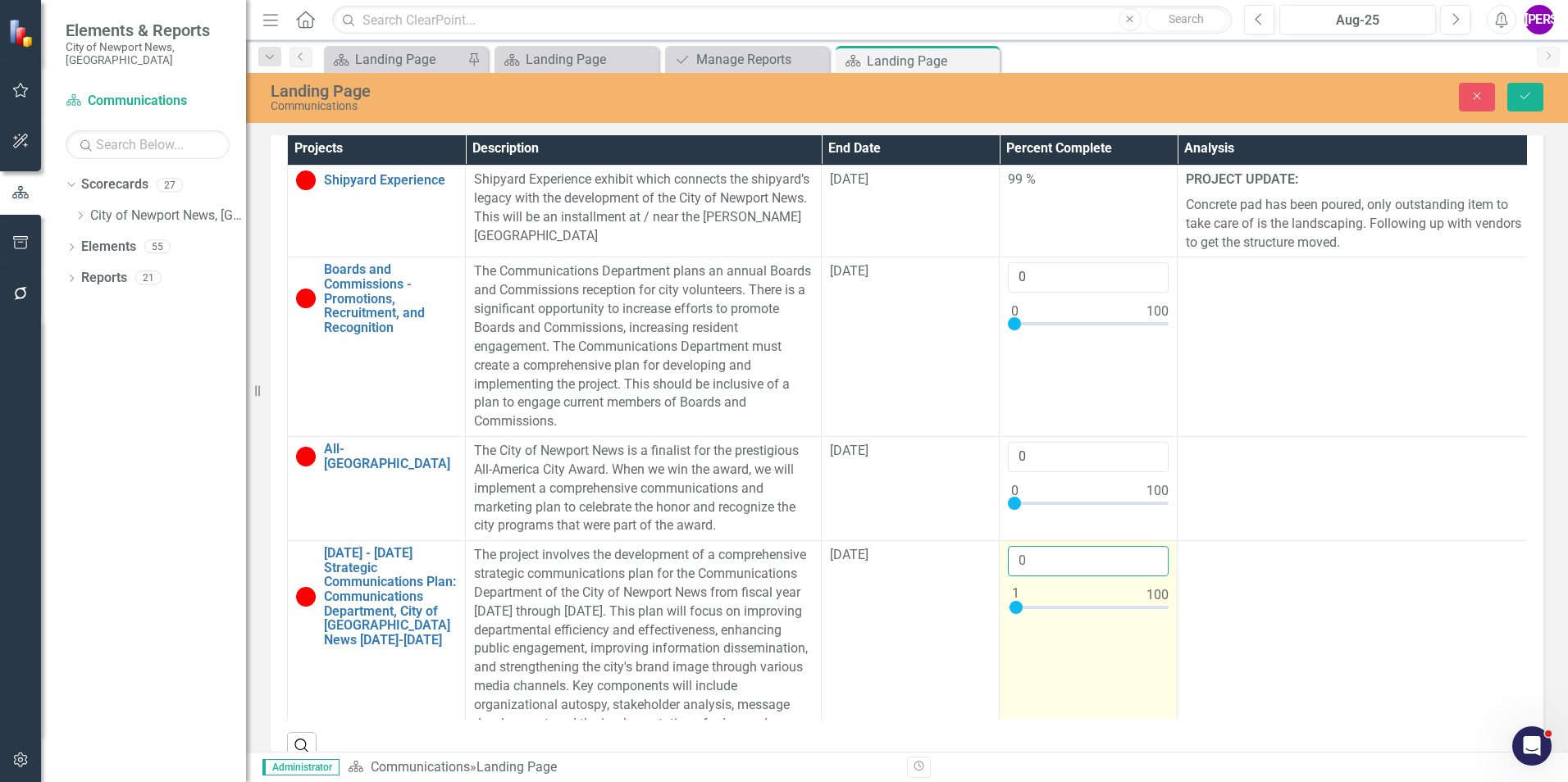
click at [1150, 569] on input "0" at bounding box center [1089, 561] width 161 height 30
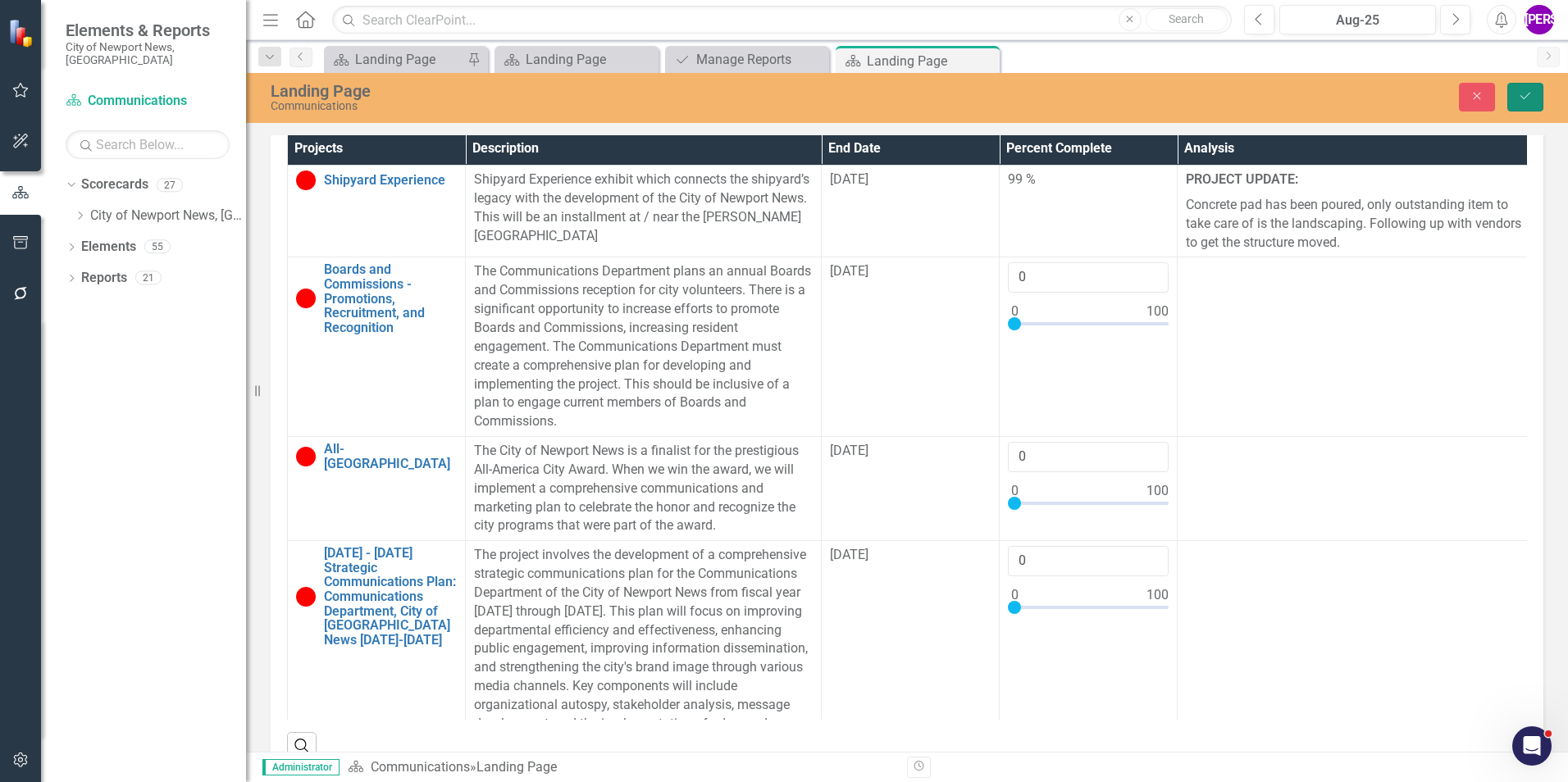
click at [1513, 99] on button "Save" at bounding box center [1525, 97] width 36 height 28
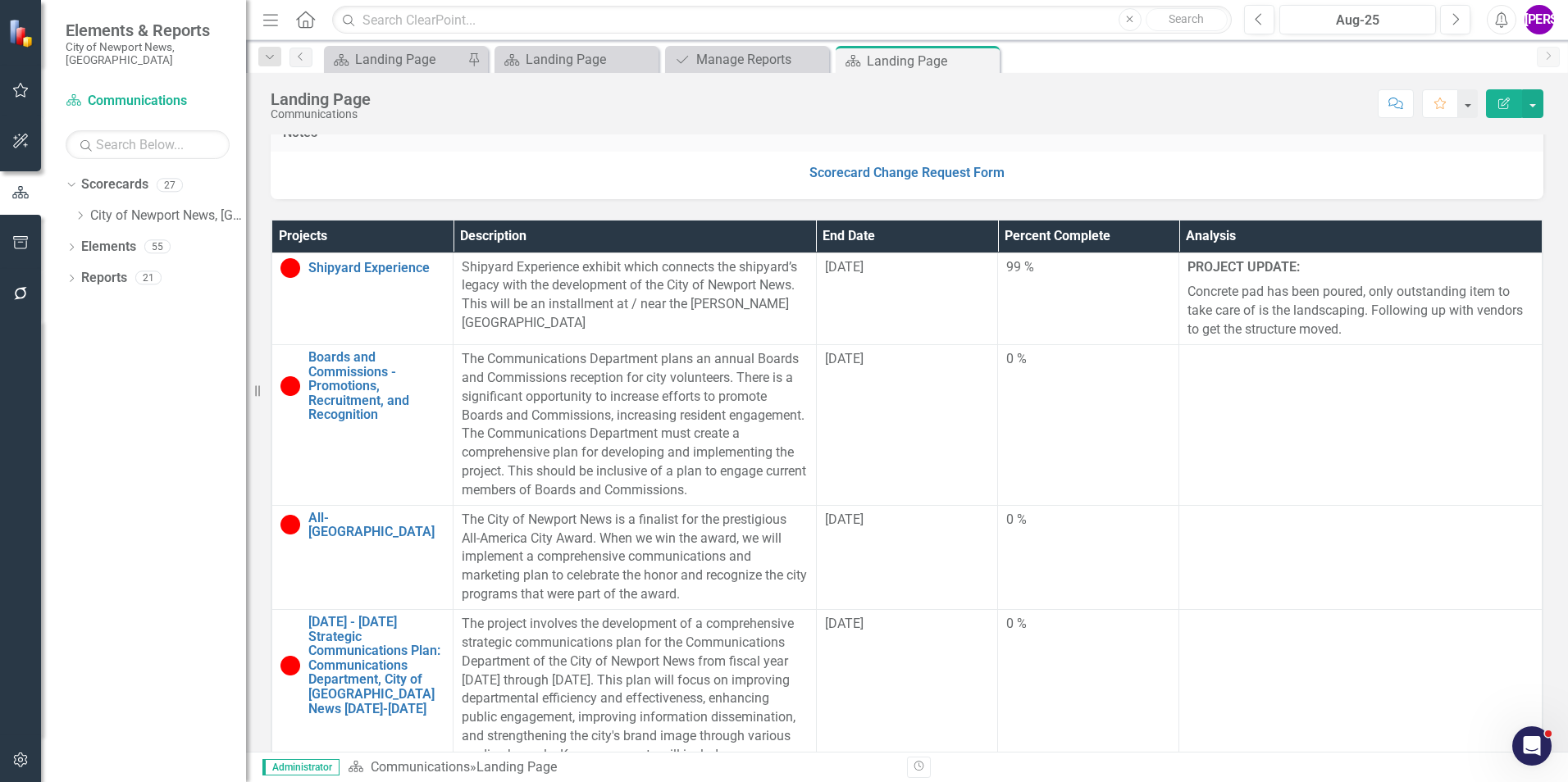
scroll to position [984, 0]
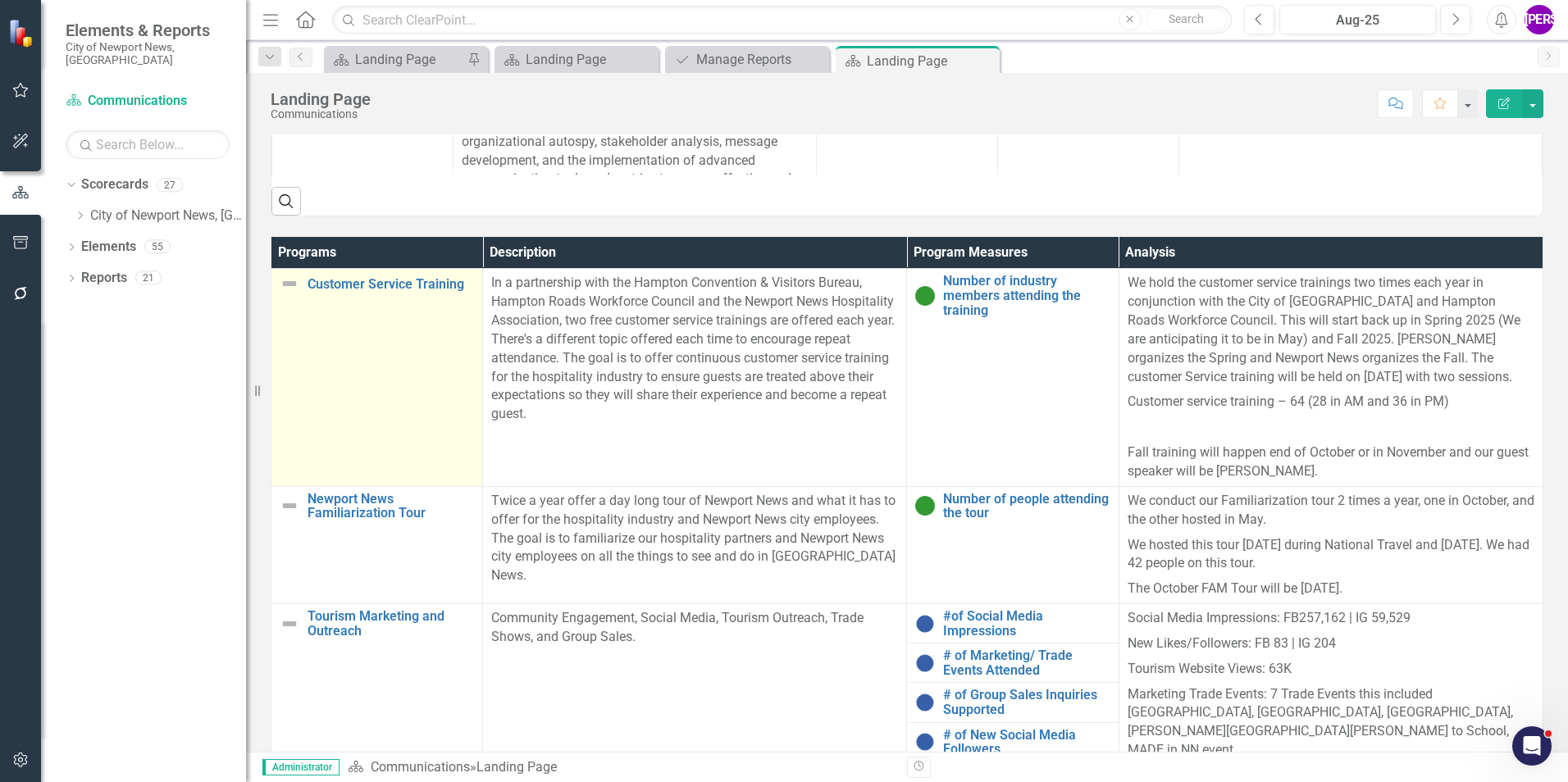
click at [386, 353] on td "Customer Service Training Link Map View Link Map Edit Edit Program Link Open El…" at bounding box center [377, 377] width 212 height 217
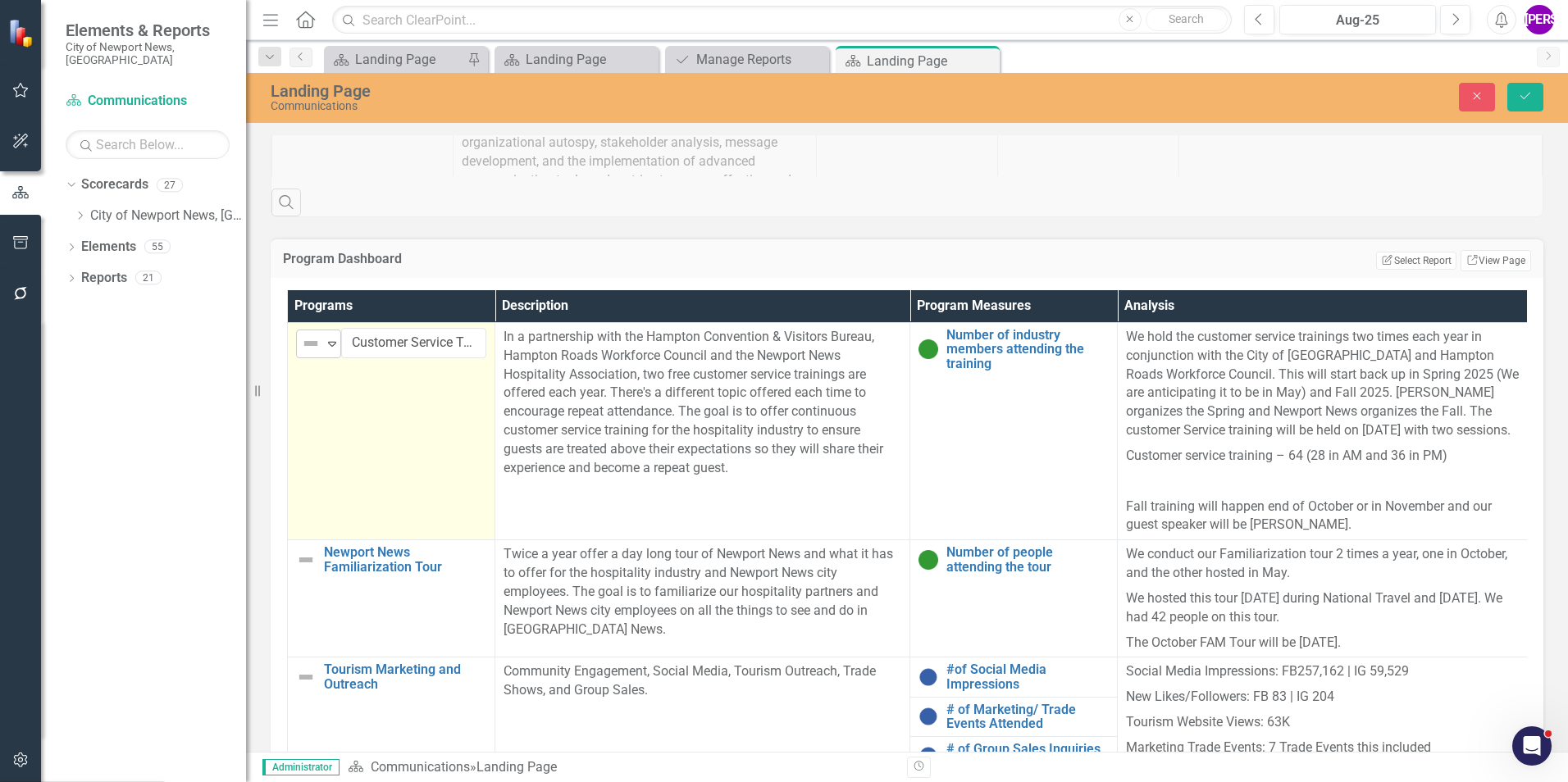
click at [326, 340] on icon "Expand" at bounding box center [332, 344] width 17 height 13
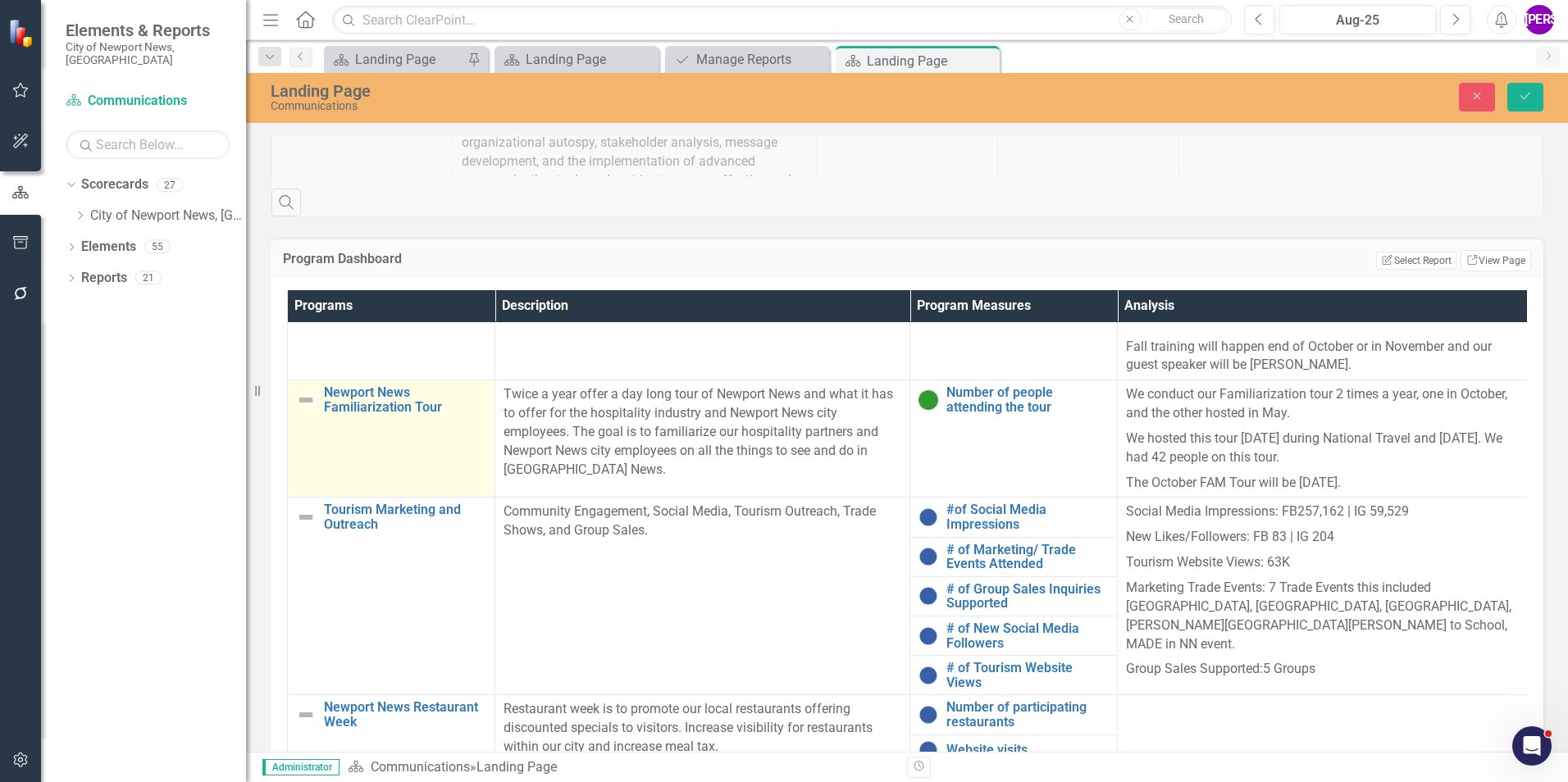
scroll to position [164, 0]
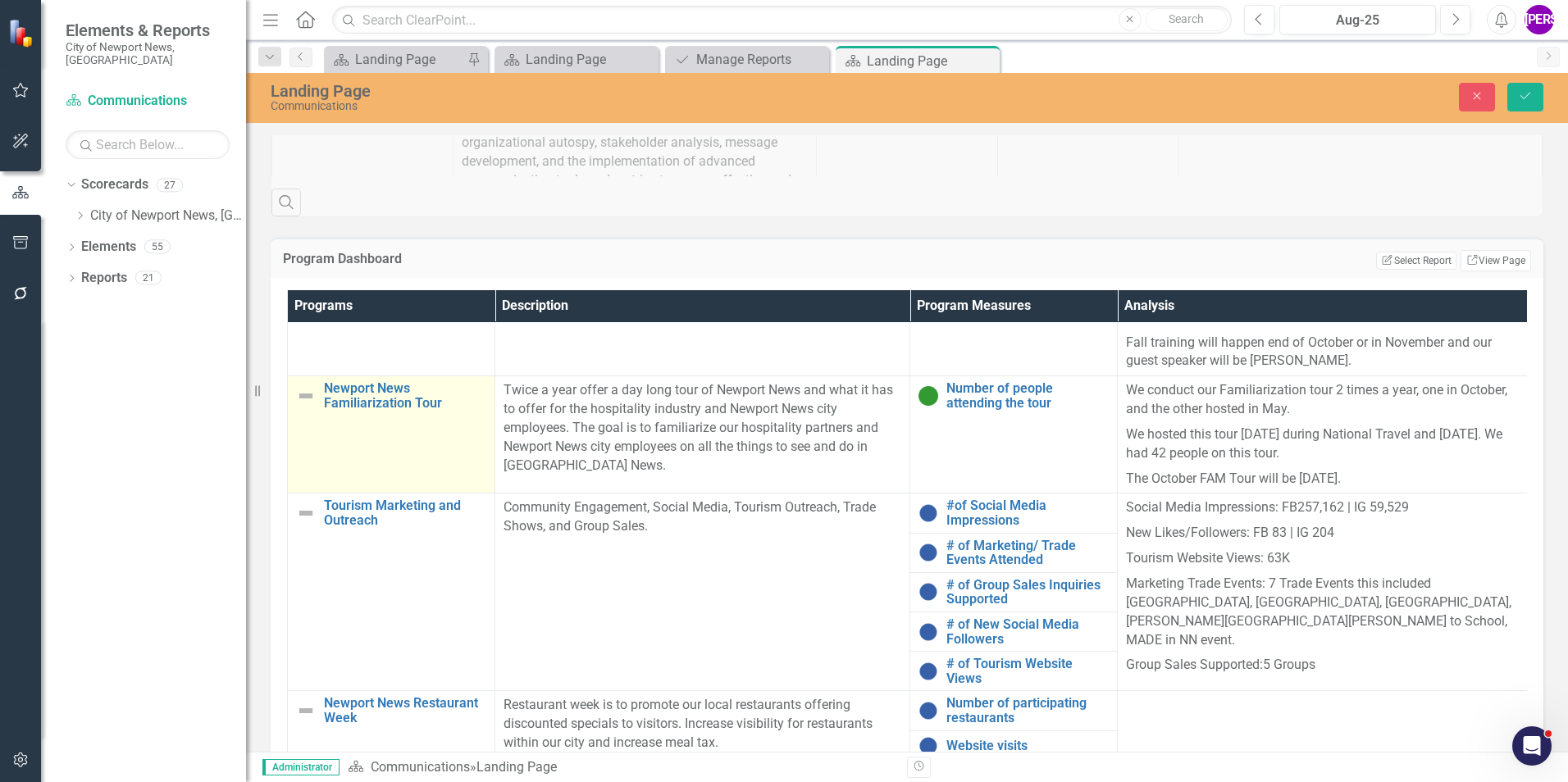
click at [407, 455] on td "Newport News Familiarization Tour Link Map View Link Map Edit Edit Program Link…" at bounding box center [392, 435] width 208 height 117
click at [338, 401] on icon "Expand" at bounding box center [332, 398] width 17 height 13
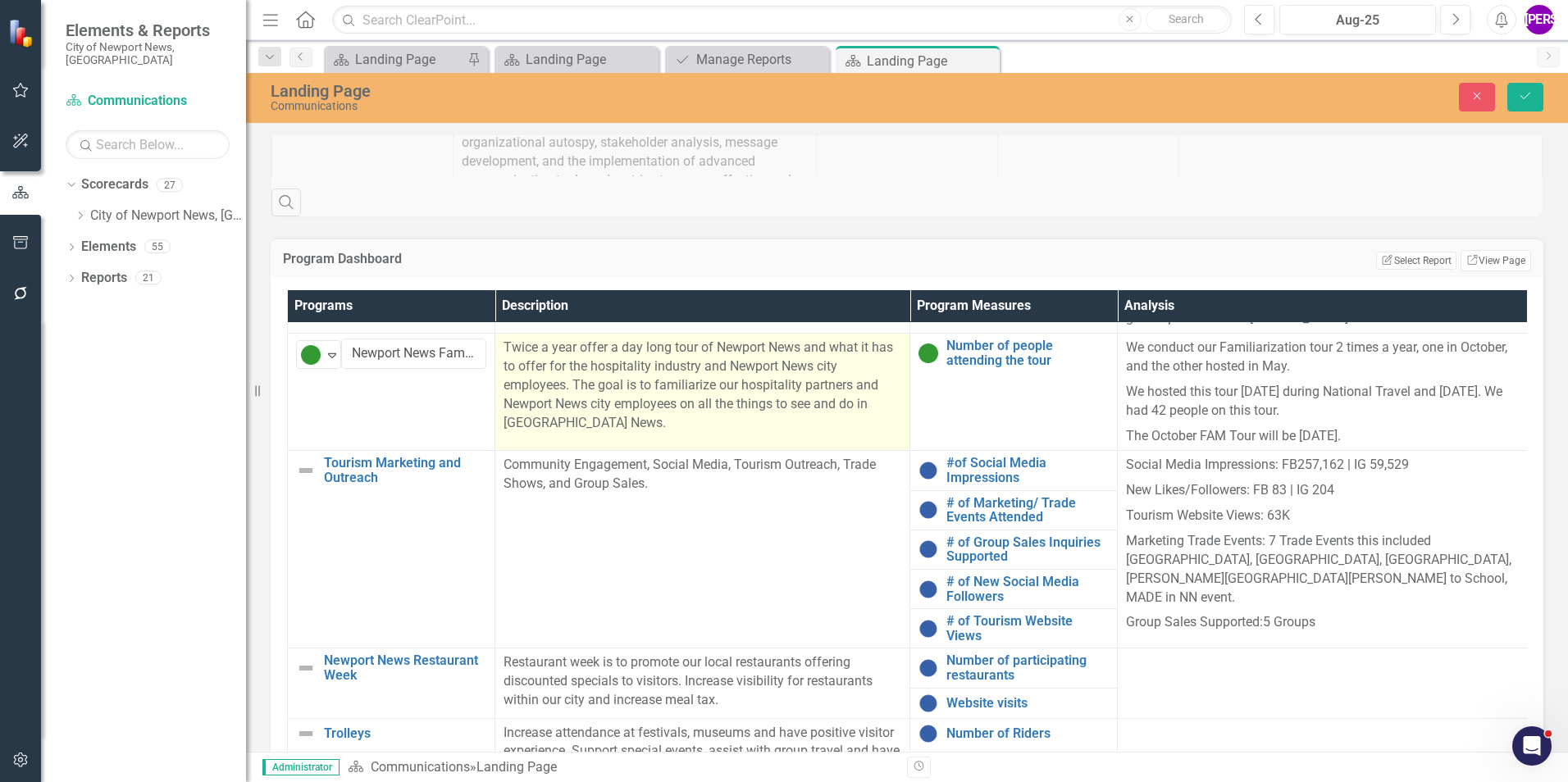
scroll to position [246, 0]
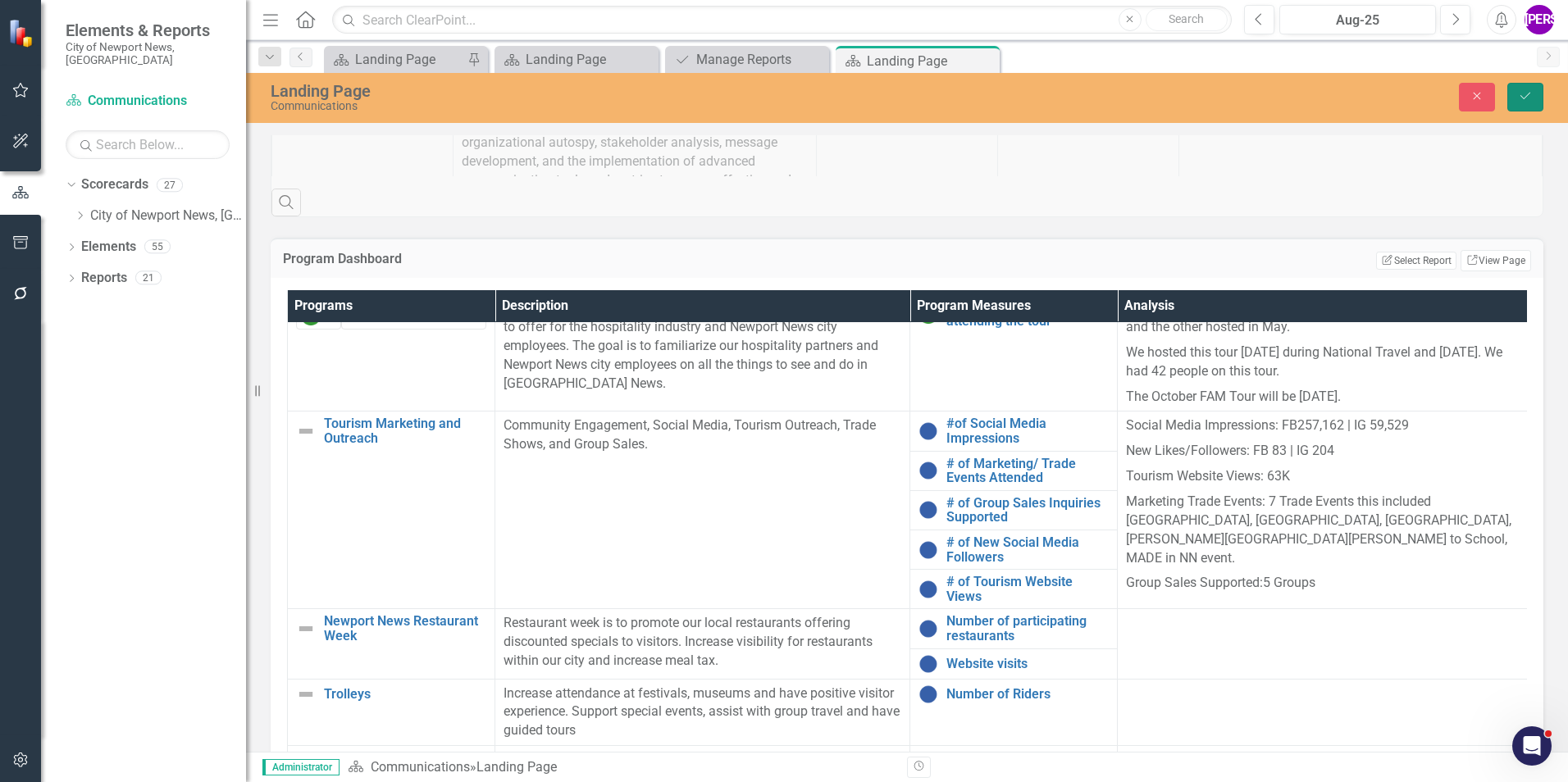
click at [1525, 92] on icon "Save" at bounding box center [1525, 96] width 15 height 12
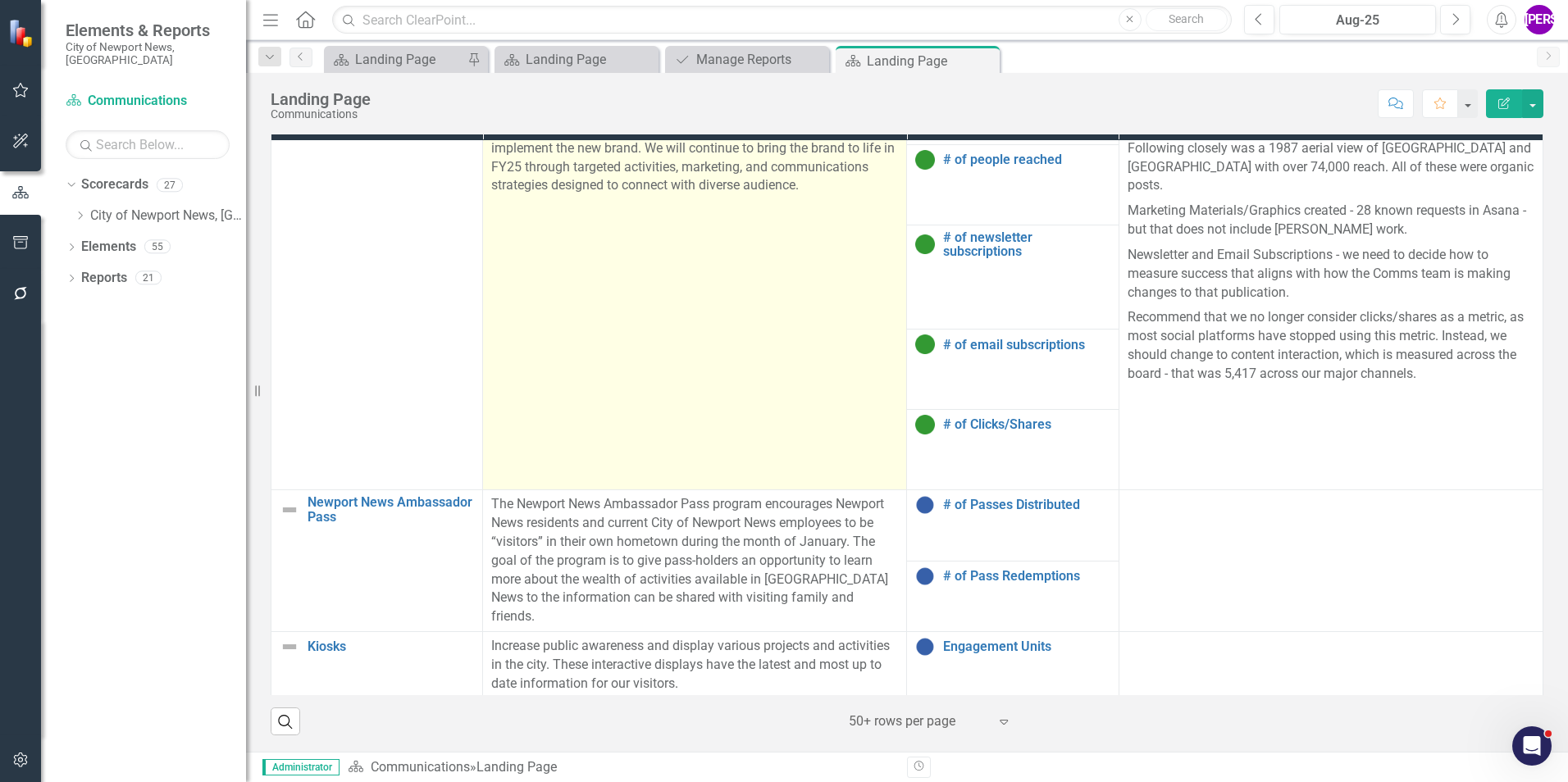
scroll to position [815, 0]
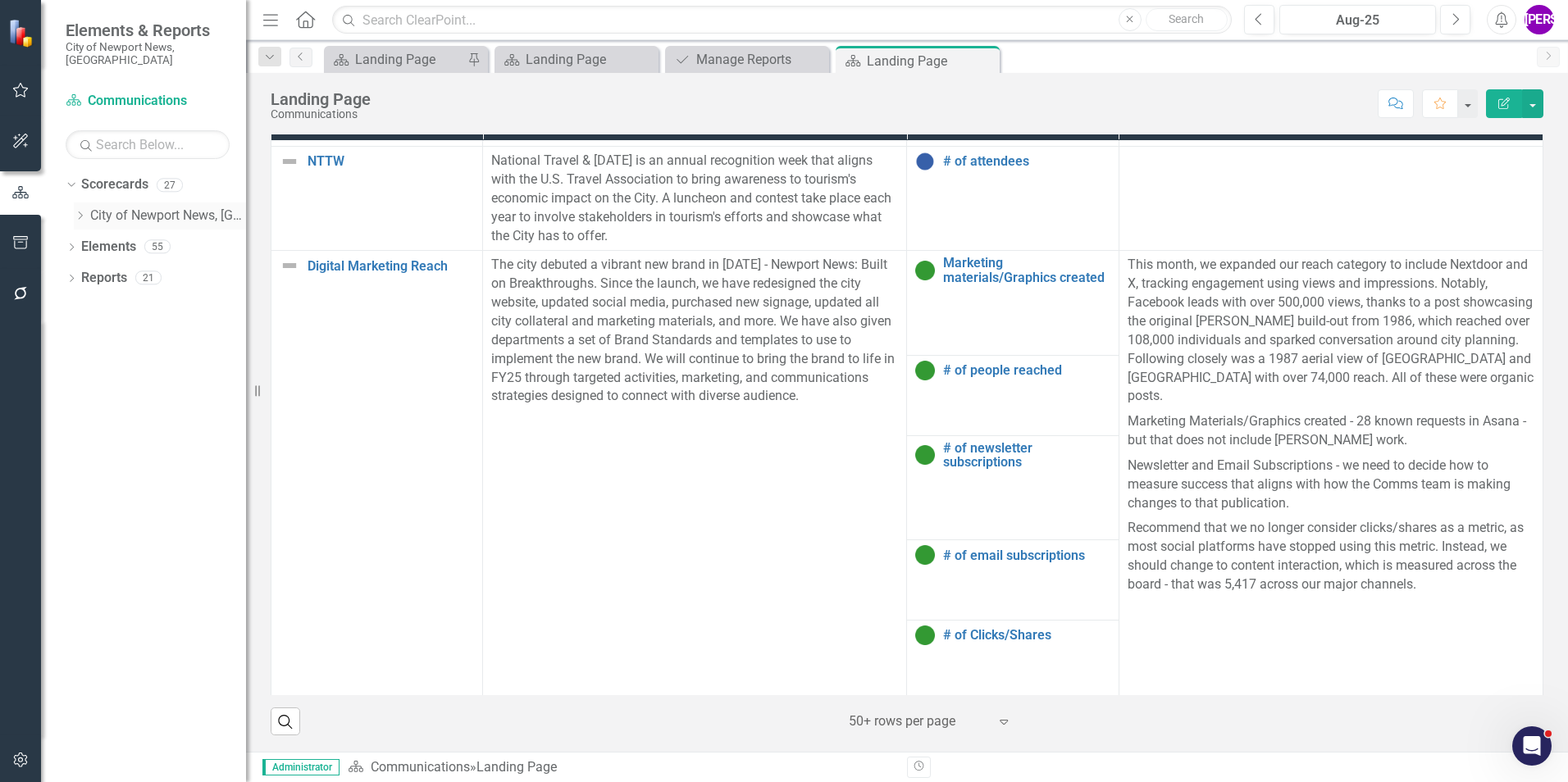
click at [85, 211] on icon "Dropdown" at bounding box center [79, 216] width 13 height 10
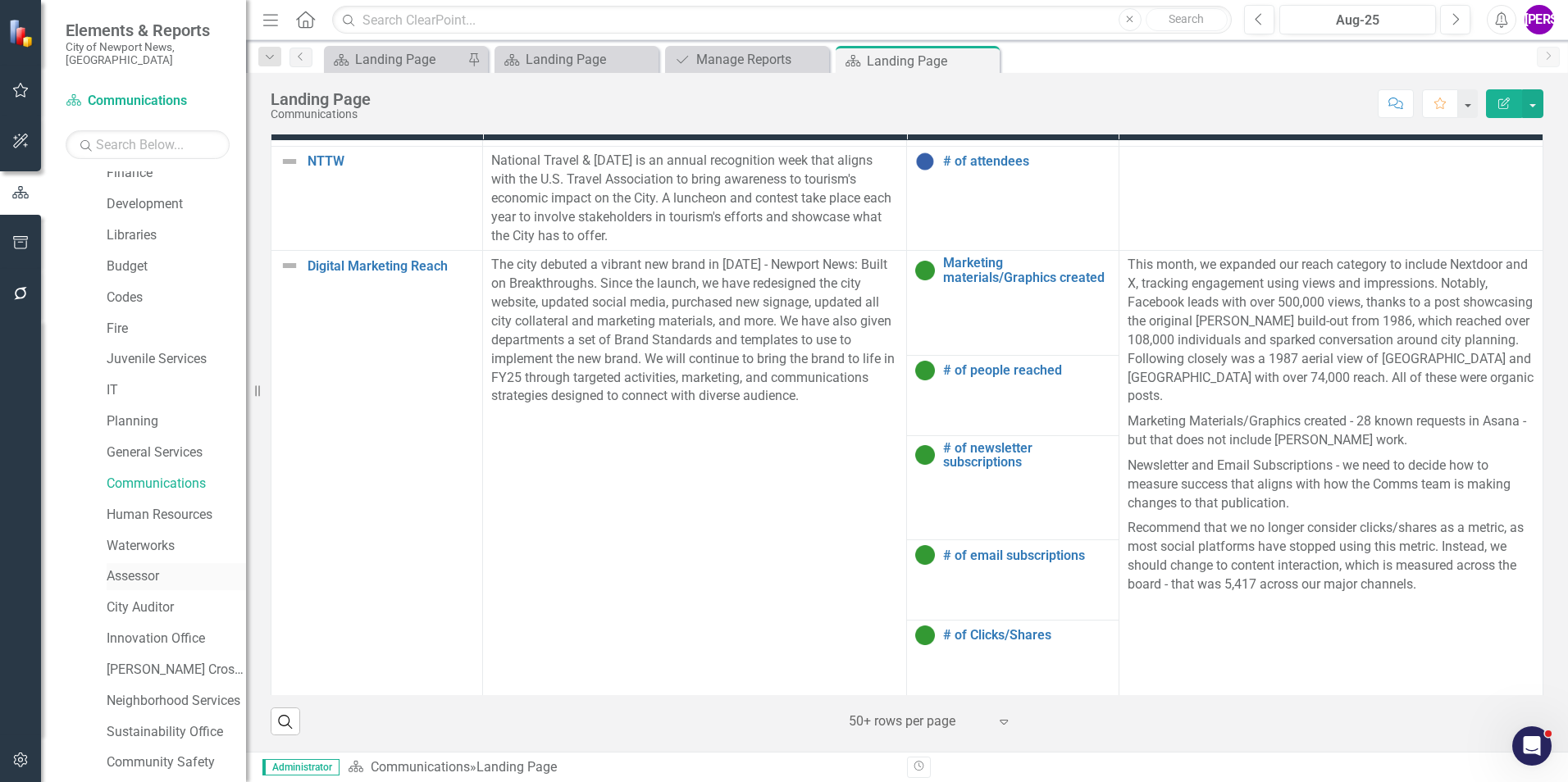
scroll to position [246, 0]
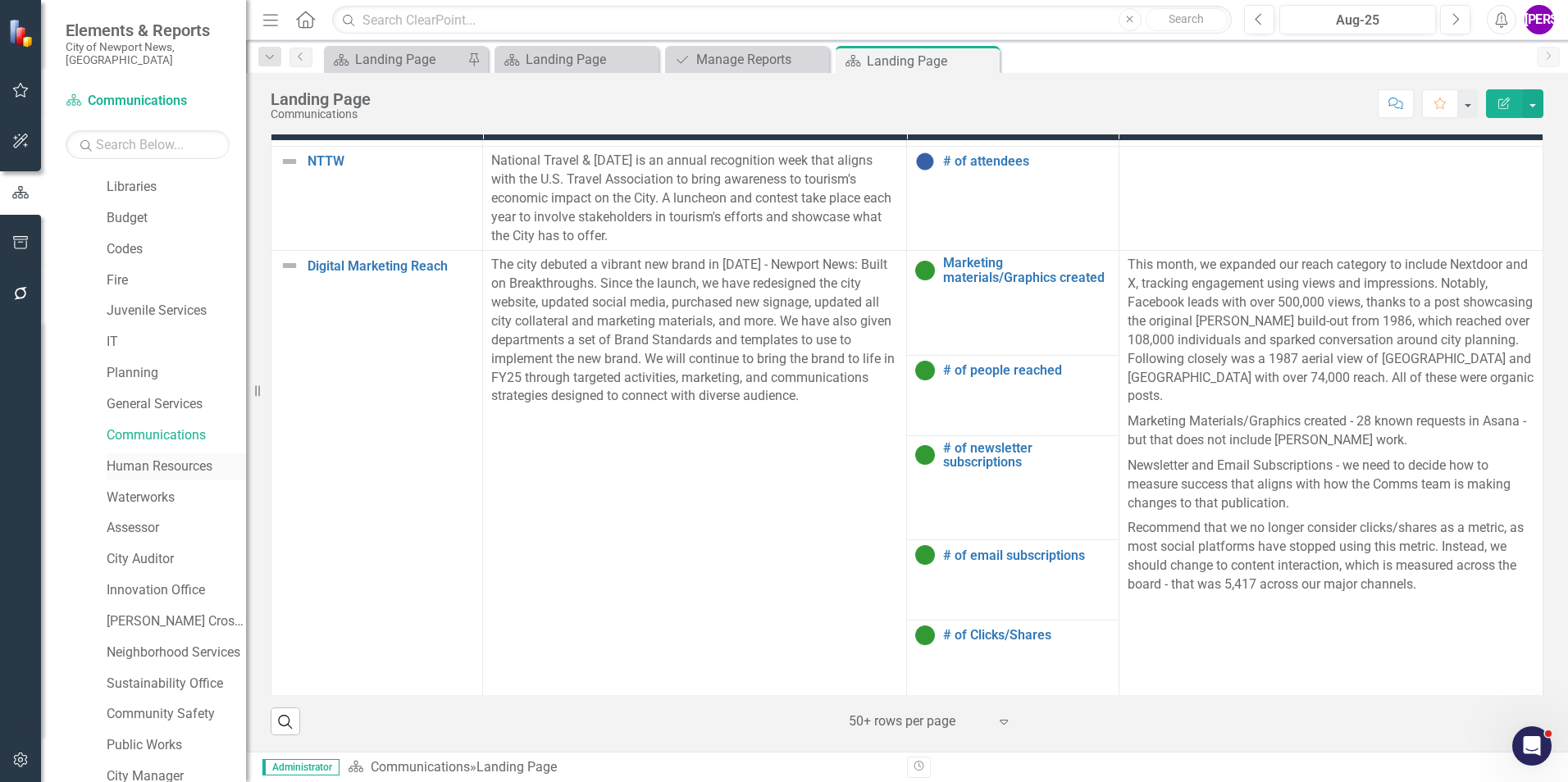
click at [145, 457] on link "Human Resources" at bounding box center [176, 467] width 140 height 19
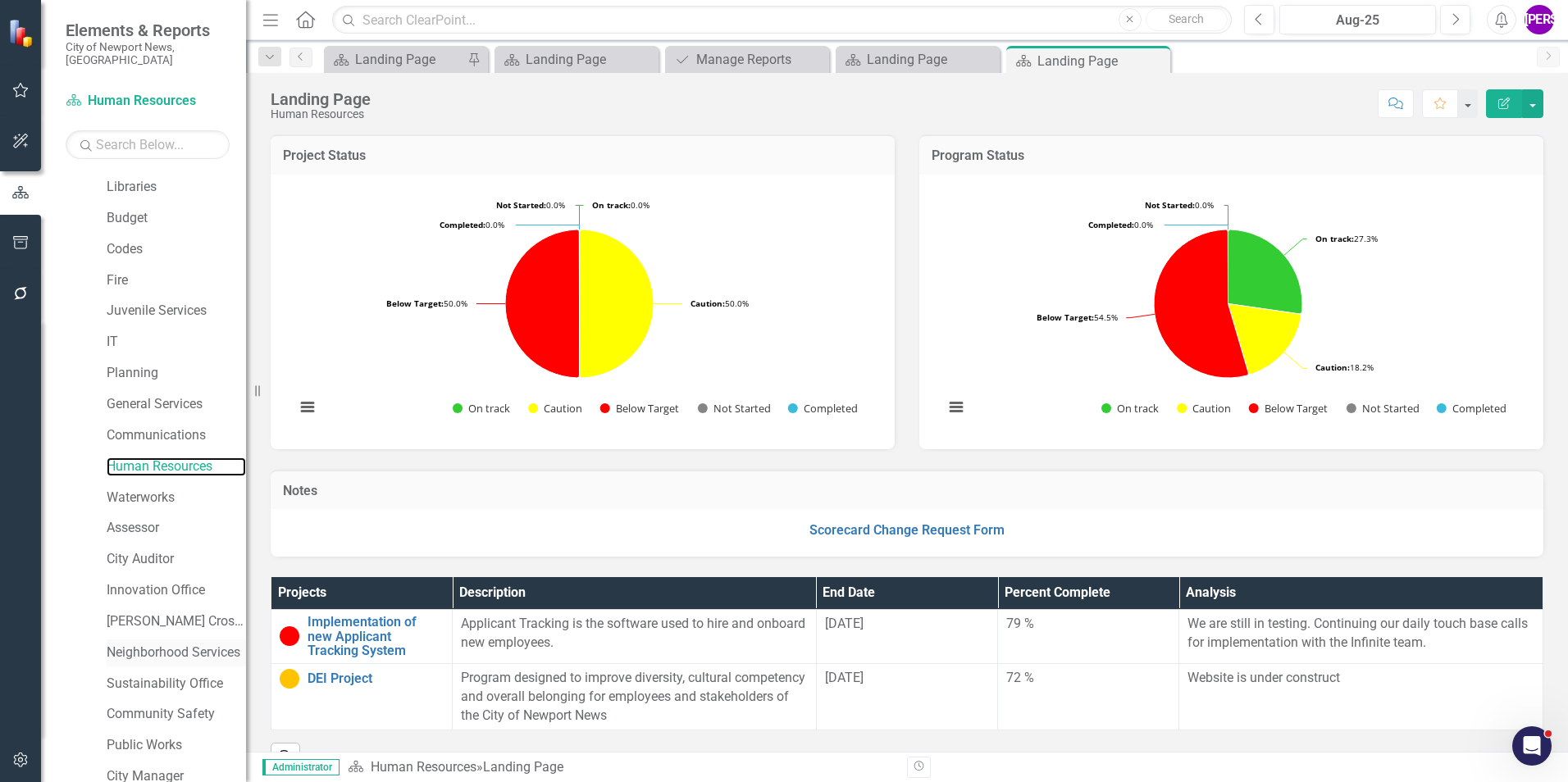
scroll to position [307, 0]
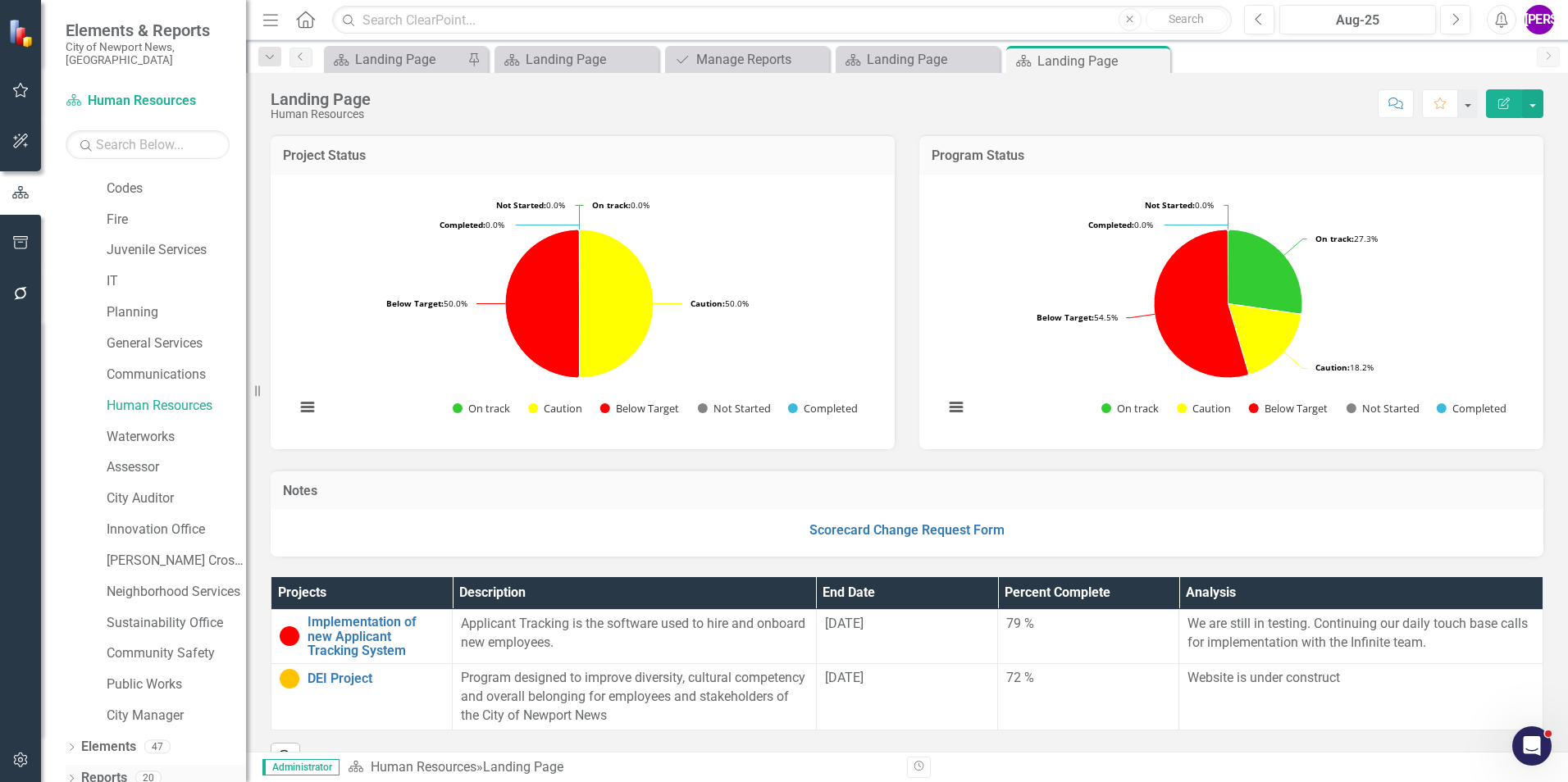
click at [126, 769] on link "Reports" at bounding box center [104, 778] width 46 height 19
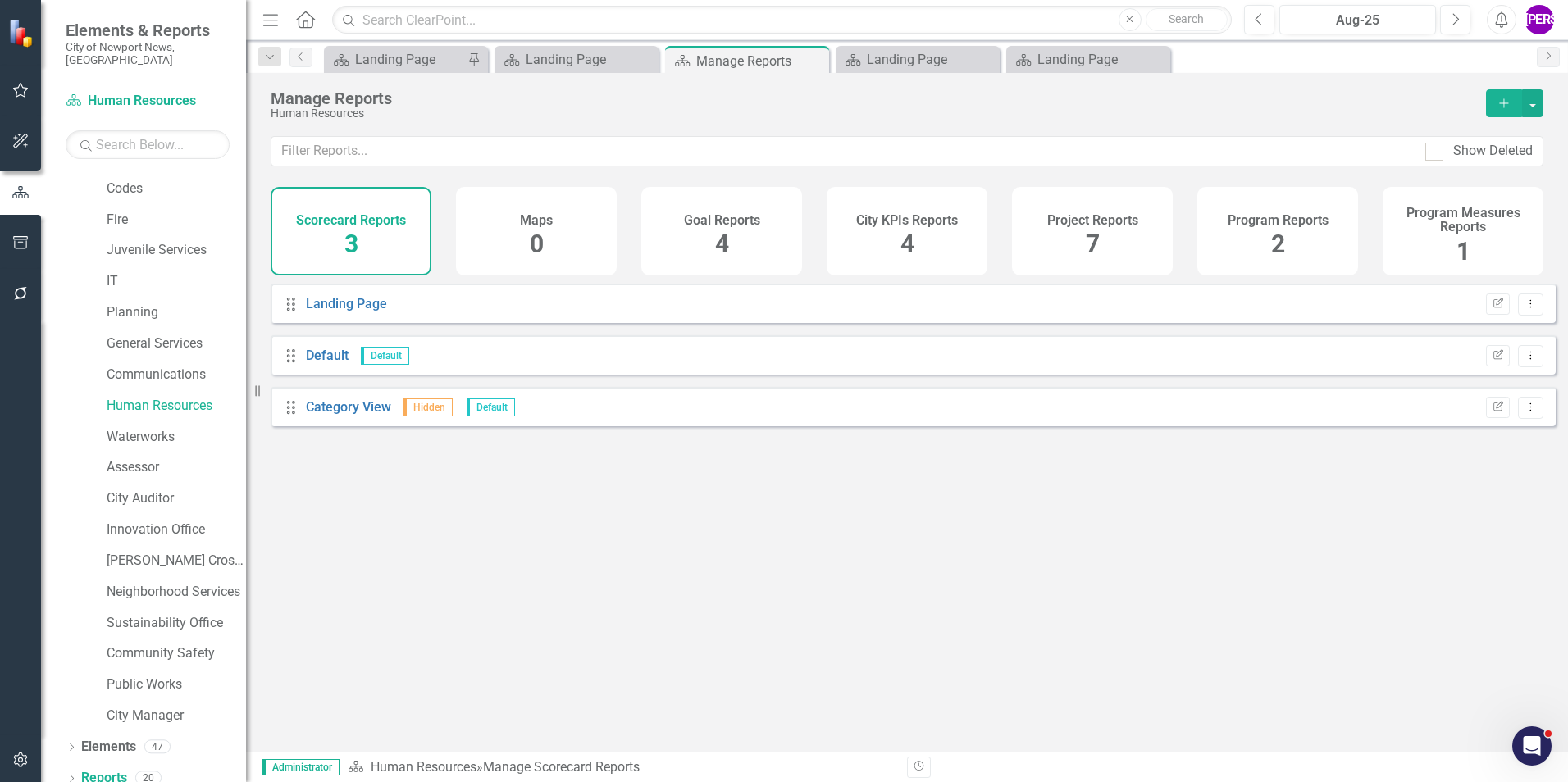
click at [1129, 252] on div "Project Reports 7" at bounding box center [1093, 231] width 161 height 89
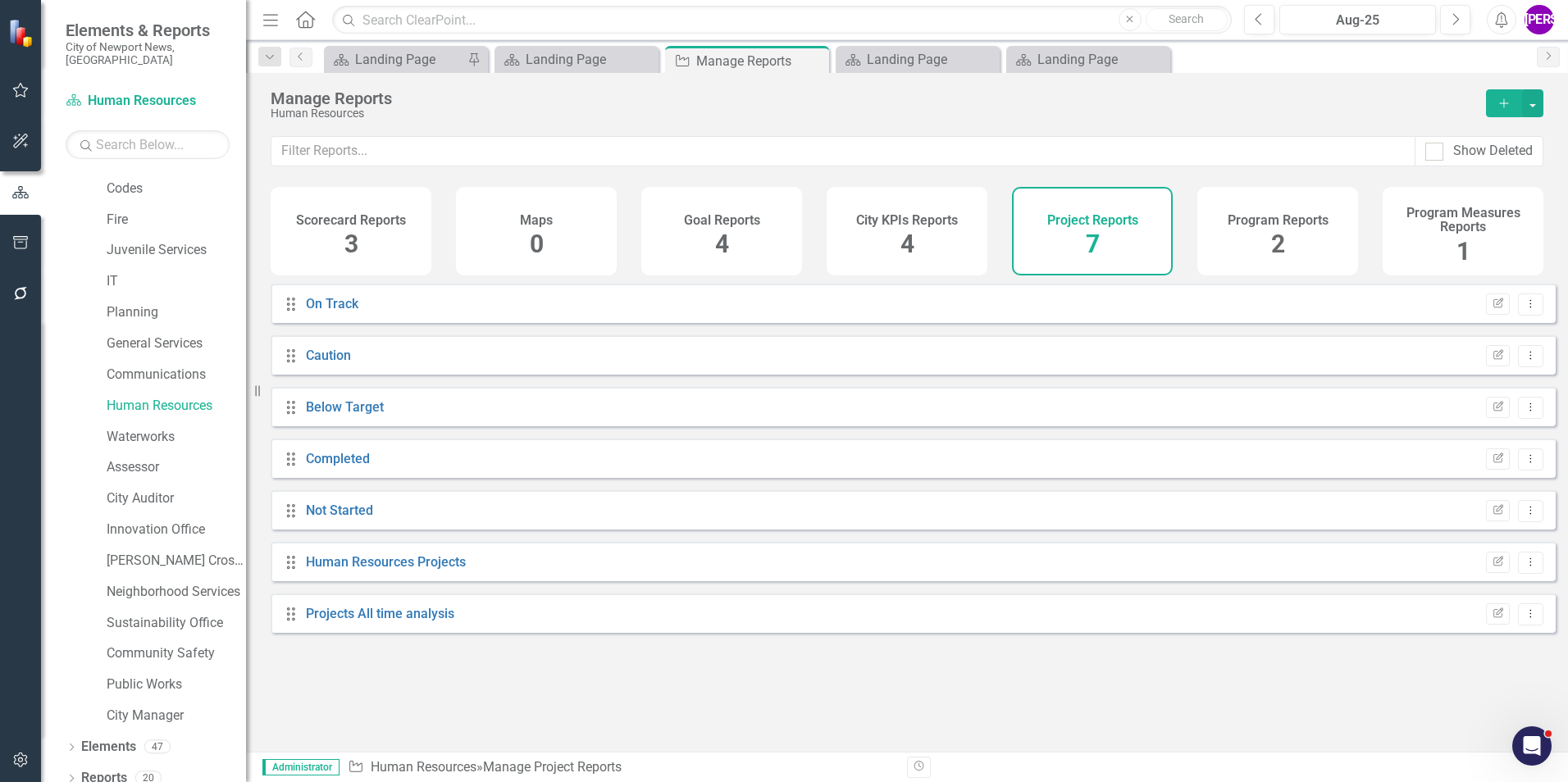
click at [364, 572] on div "Human Resources Projects" at bounding box center [386, 563] width 160 height 19
click at [367, 570] on link "Human Resources Projects" at bounding box center [386, 562] width 160 height 16
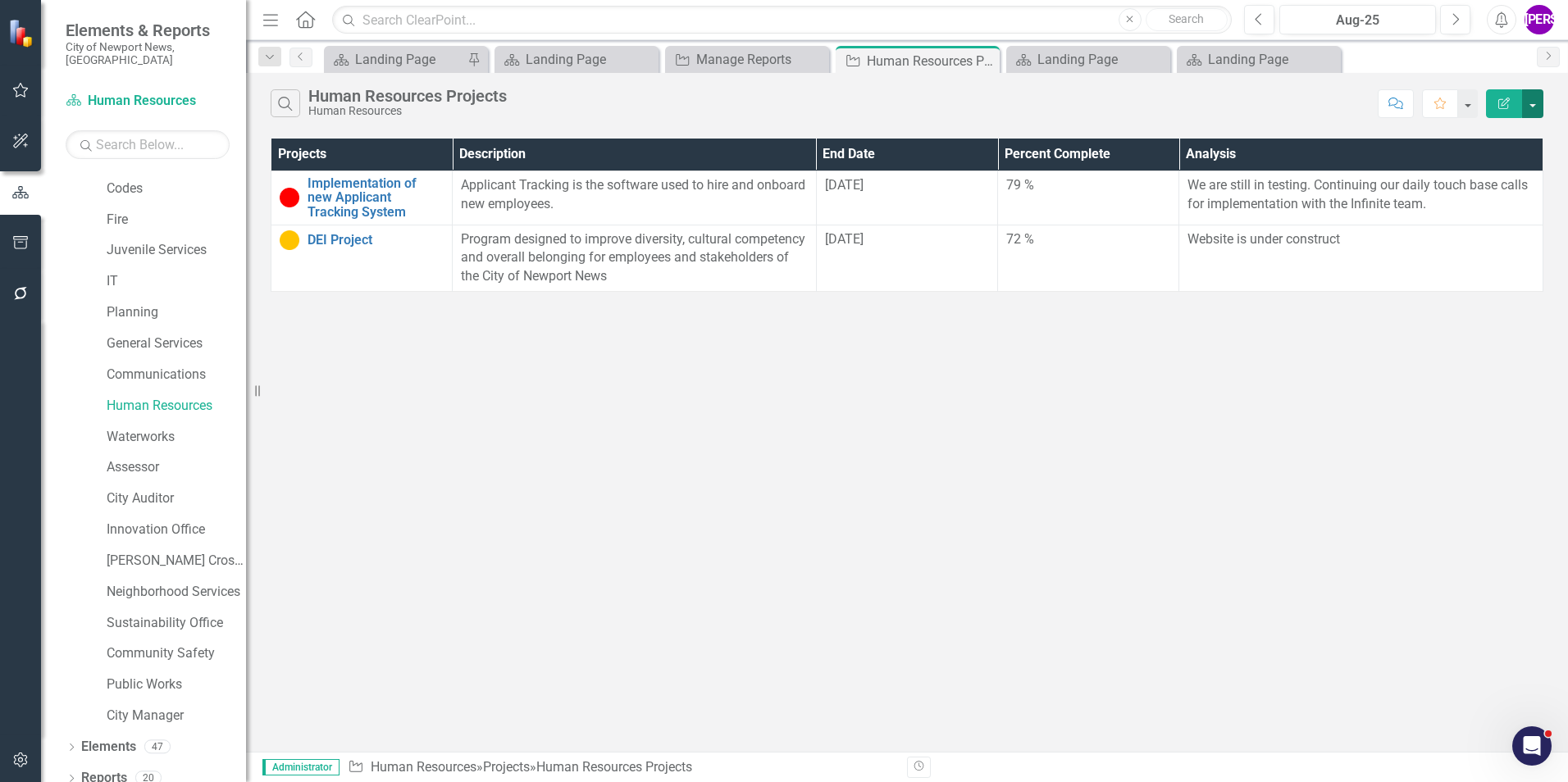
click at [1534, 108] on button "button" at bounding box center [1532, 104] width 21 height 28
click at [1500, 171] on link "PDF Export to PDF" at bounding box center [1478, 166] width 130 height 30
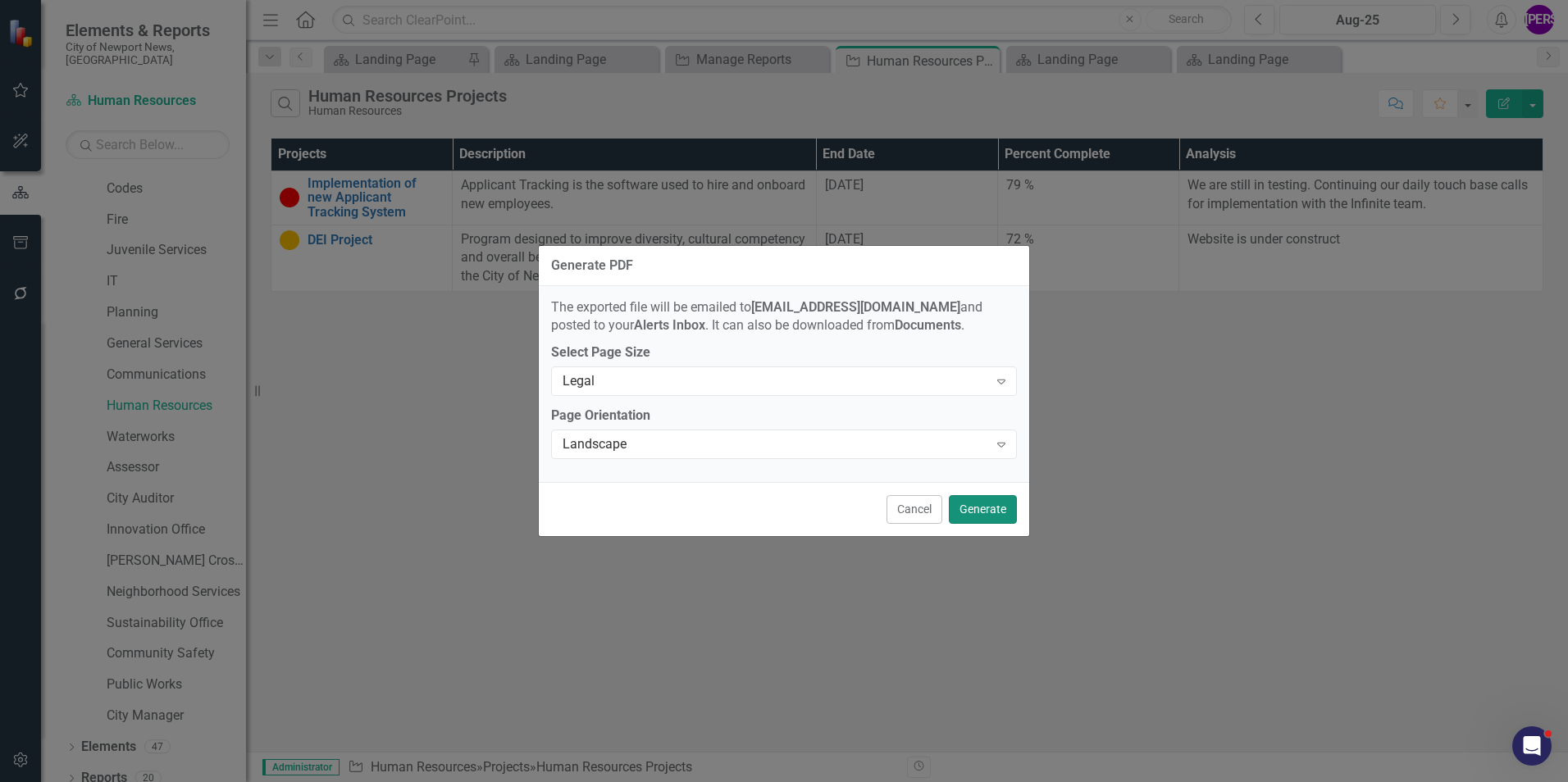
click at [984, 521] on button "Generate" at bounding box center [982, 509] width 68 height 28
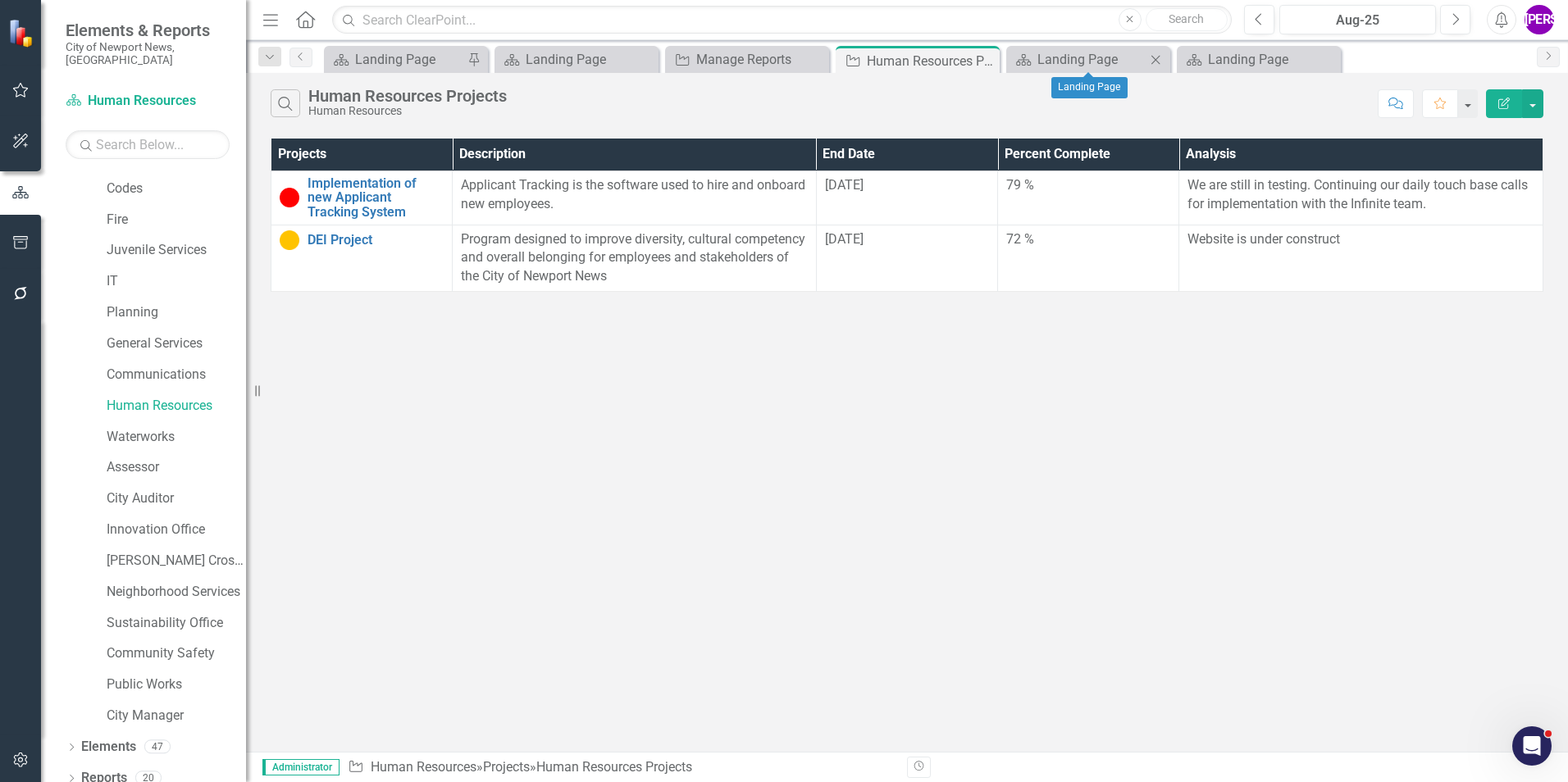
click at [1160, 60] on icon "Close" at bounding box center [1156, 60] width 17 height 13
click at [0, 0] on icon "Close" at bounding box center [0, 0] width 0 height 0
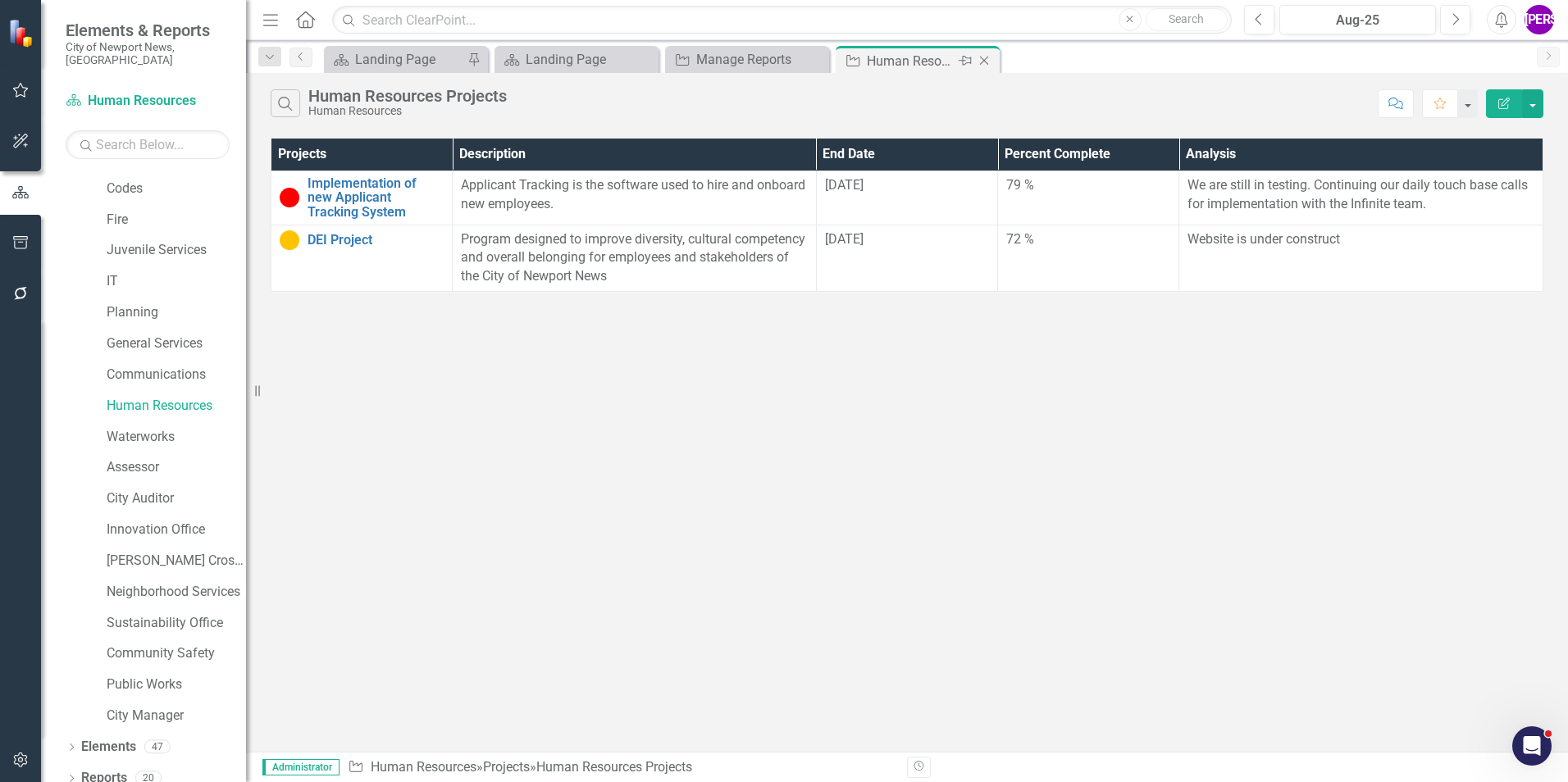
click at [987, 61] on icon "Close" at bounding box center [984, 61] width 17 height 13
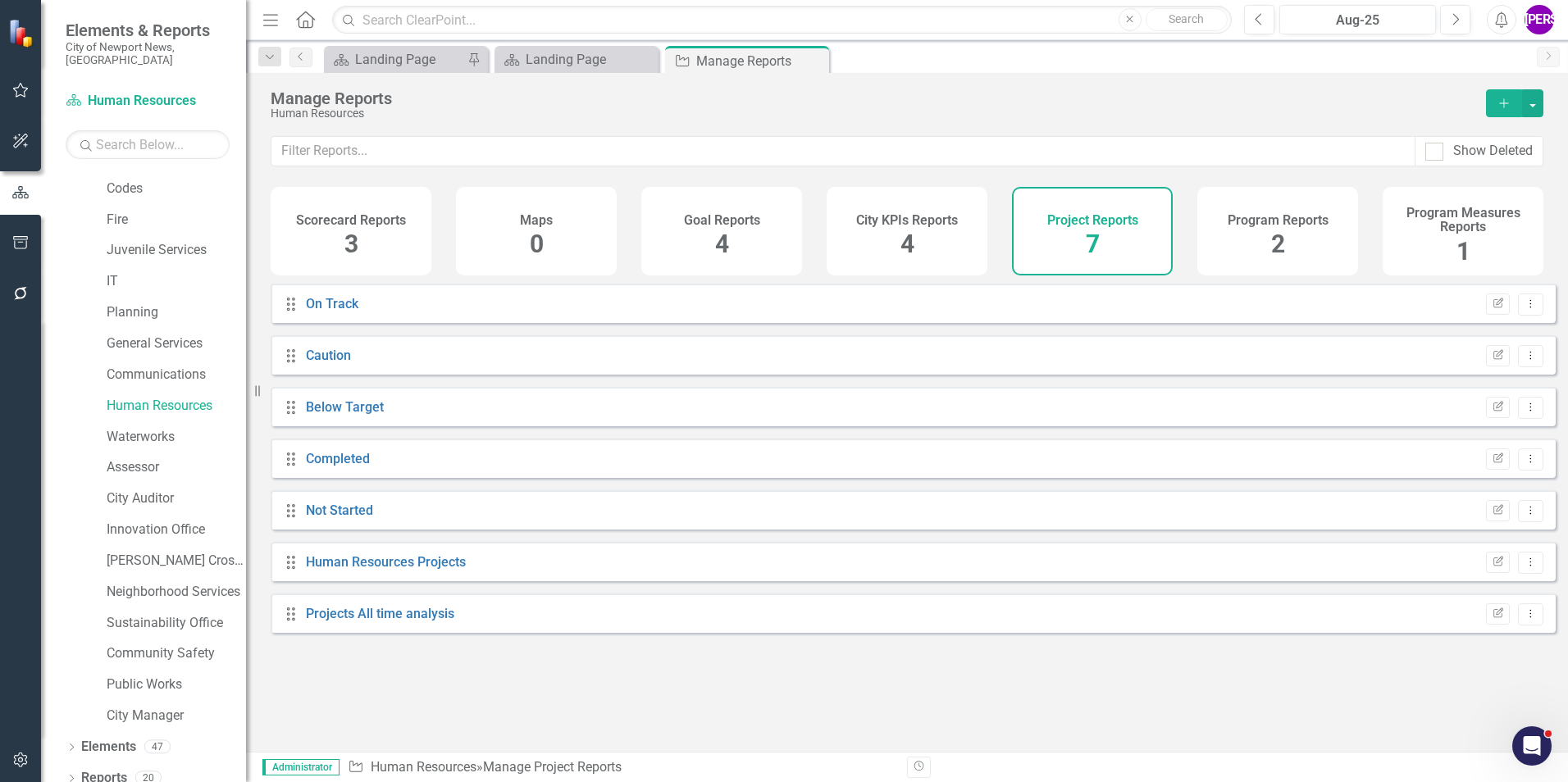
click at [1274, 223] on h4 "Program Reports" at bounding box center [1278, 221] width 101 height 15
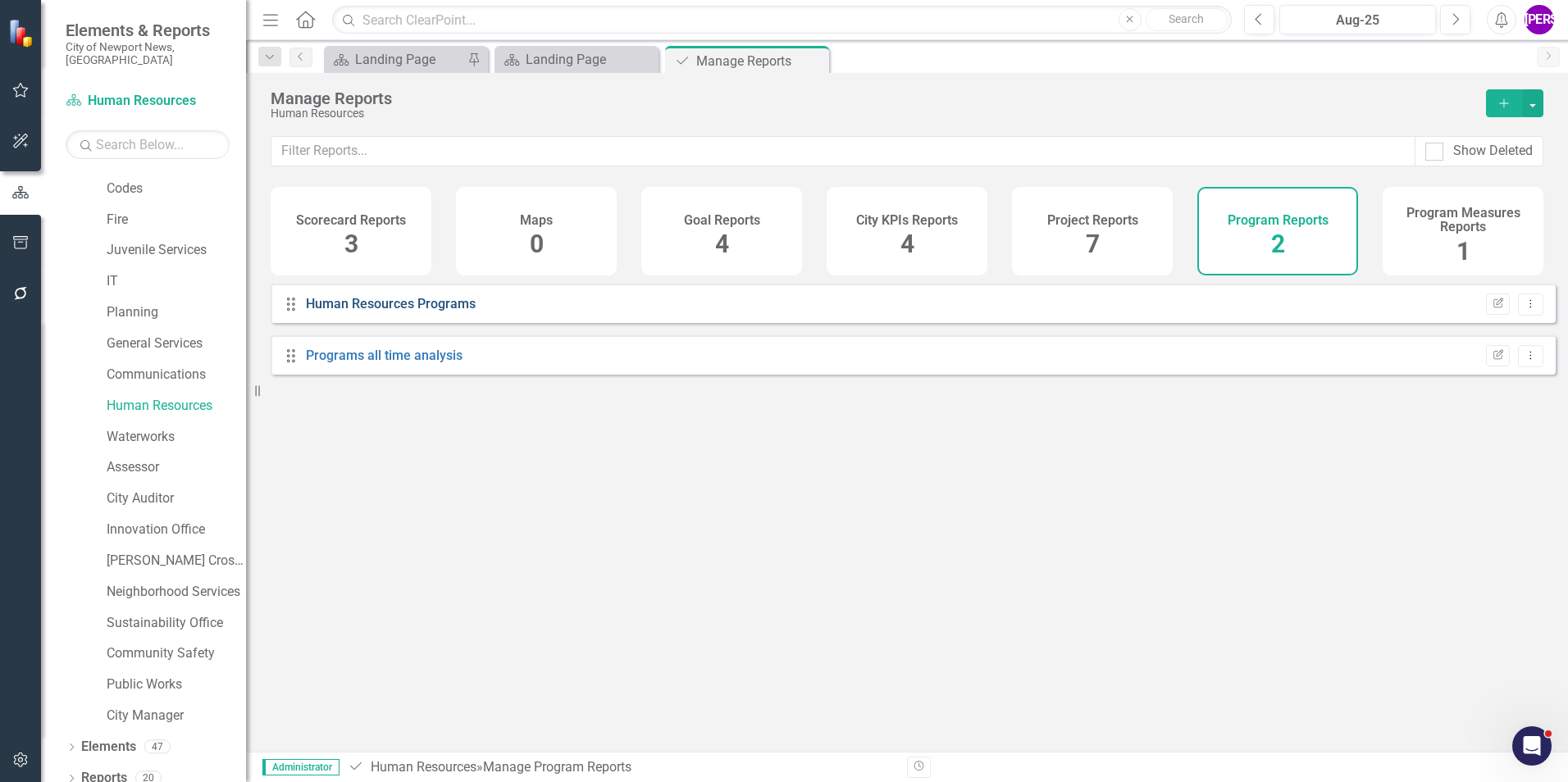
click at [380, 311] on link "Human Resources Programs" at bounding box center [391, 304] width 170 height 16
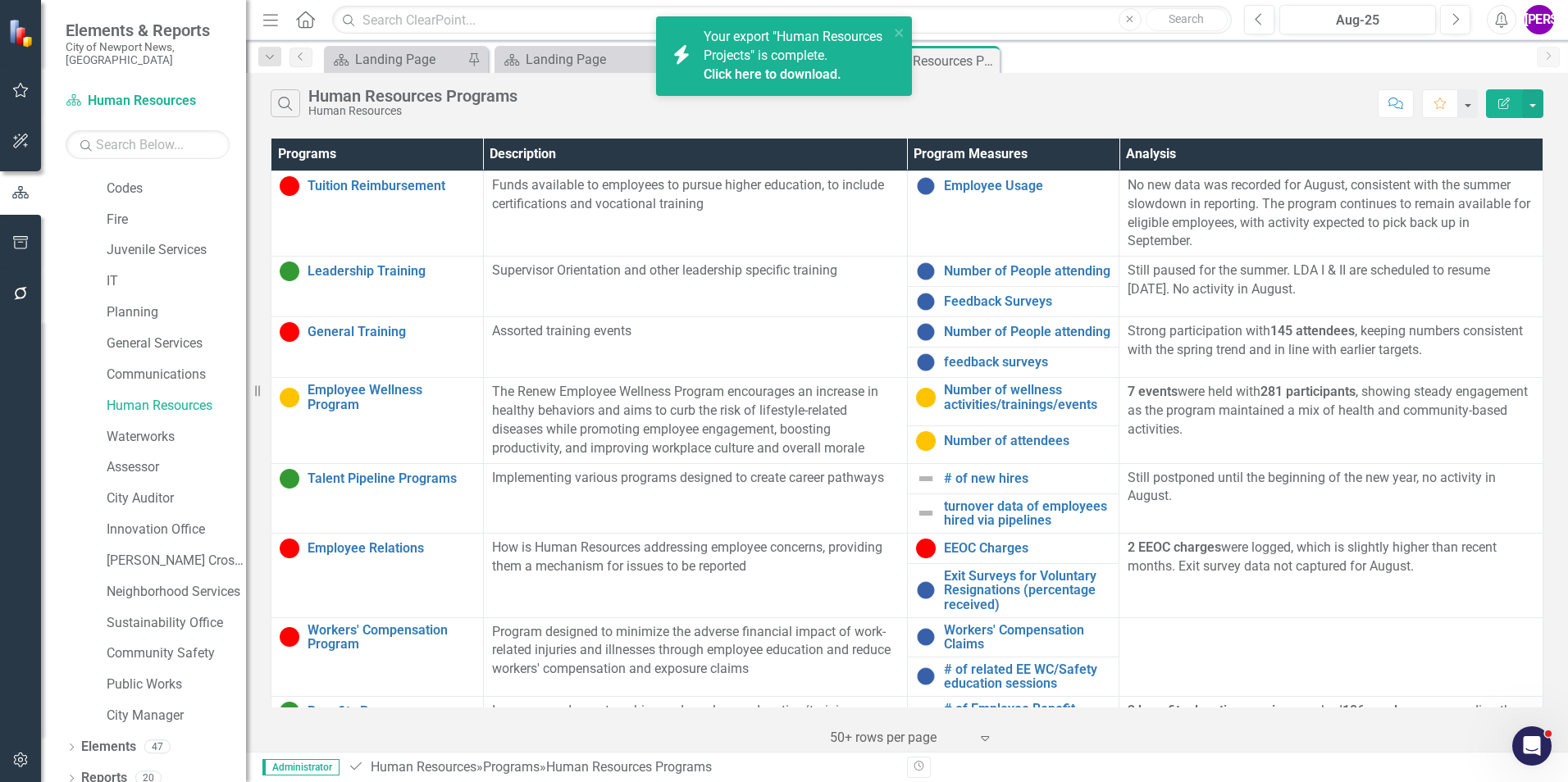
click at [780, 82] on link "Click here to download." at bounding box center [772, 74] width 138 height 16
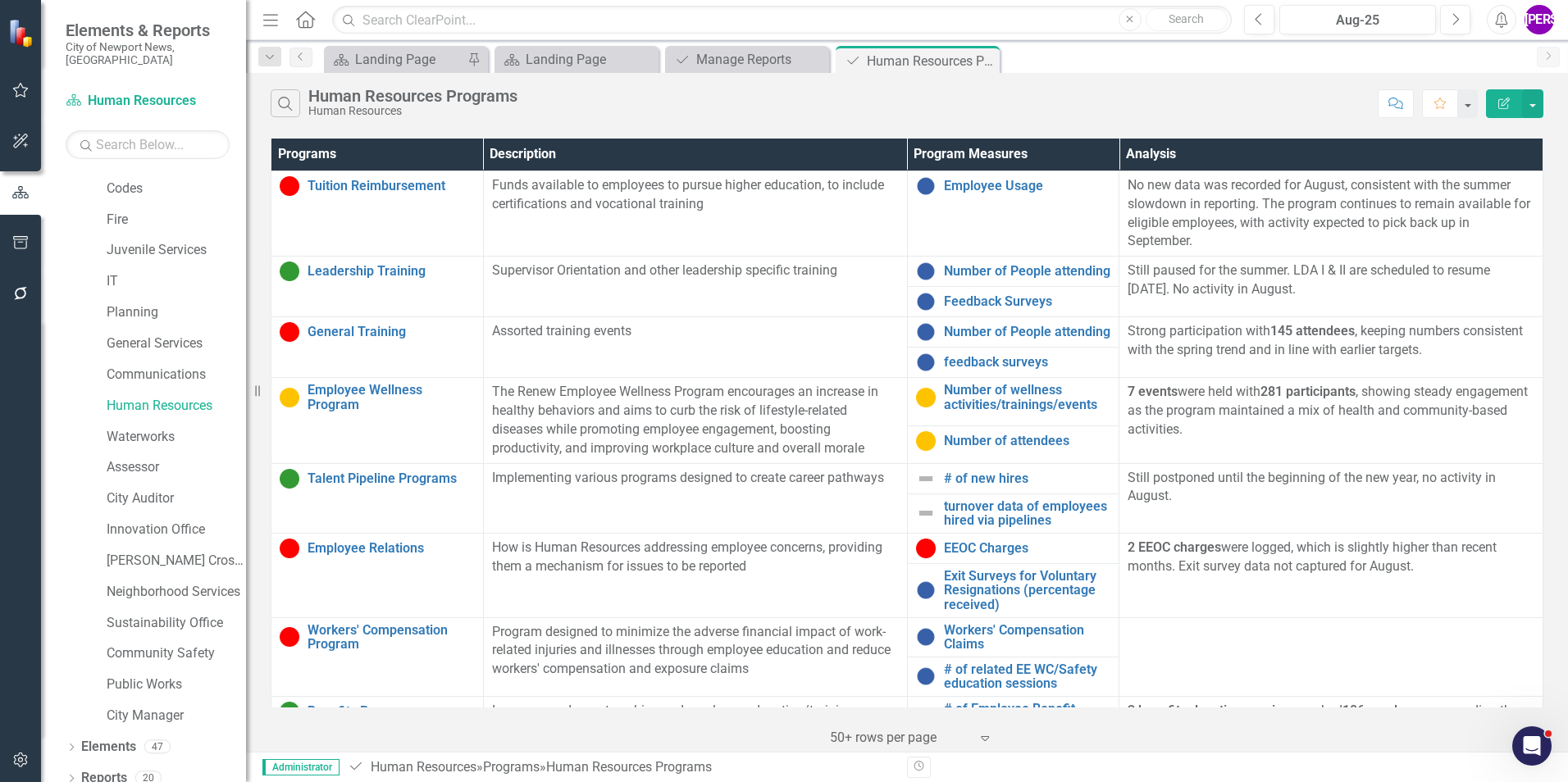
click at [1058, 130] on div "Search Human Resources Programs Human Resources Comment Favorite Edit Report Pr…" at bounding box center [907, 412] width 1322 height 679
click at [1530, 98] on button "button" at bounding box center [1532, 104] width 21 height 28
click at [1502, 156] on link "PDF Export to PDF" at bounding box center [1478, 166] width 130 height 30
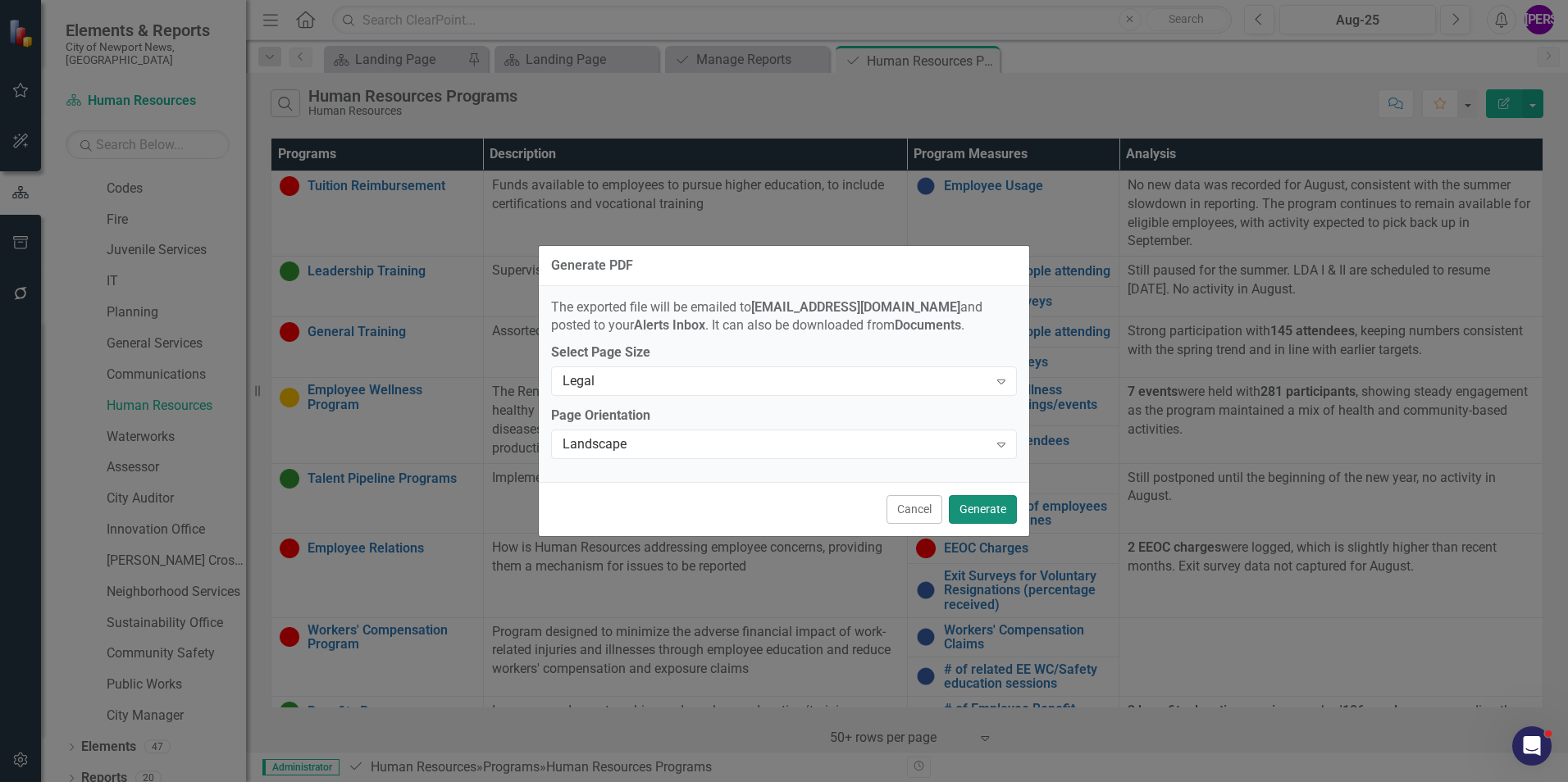
click at [976, 518] on button "Generate" at bounding box center [982, 509] width 68 height 28
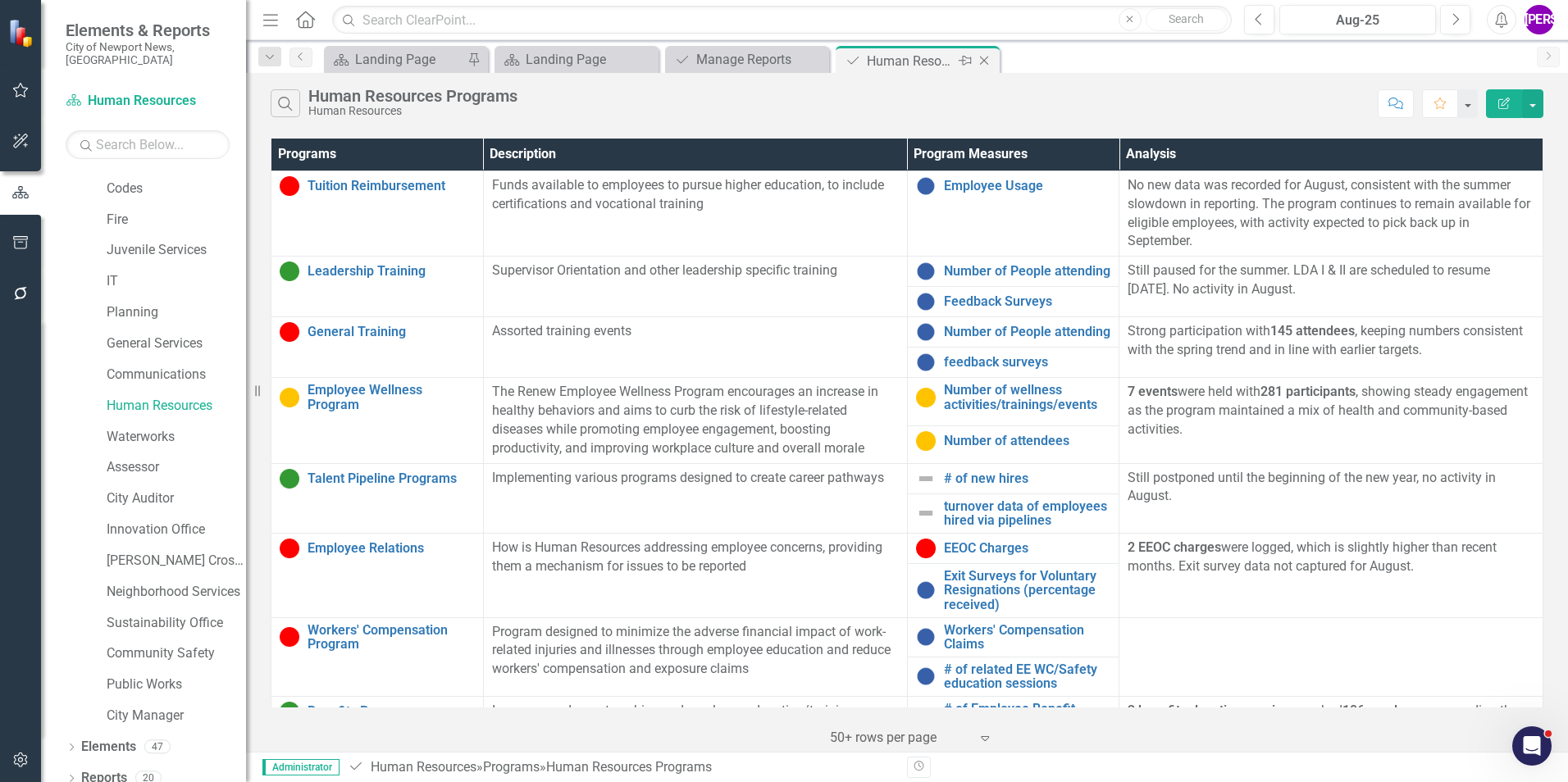
click at [984, 58] on icon "Close" at bounding box center [984, 61] width 17 height 13
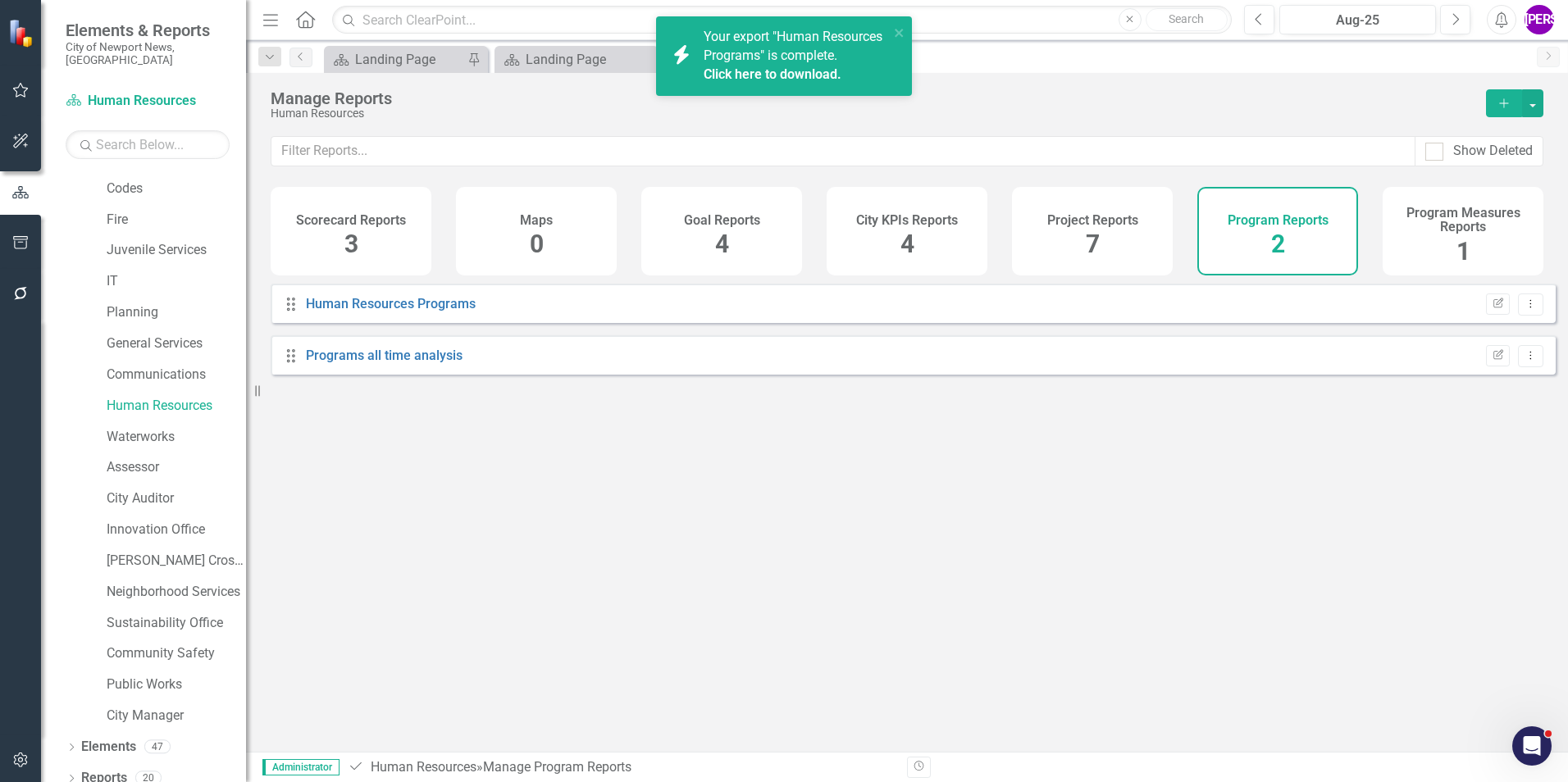
click at [815, 82] on link "Click here to download." at bounding box center [772, 74] width 138 height 16
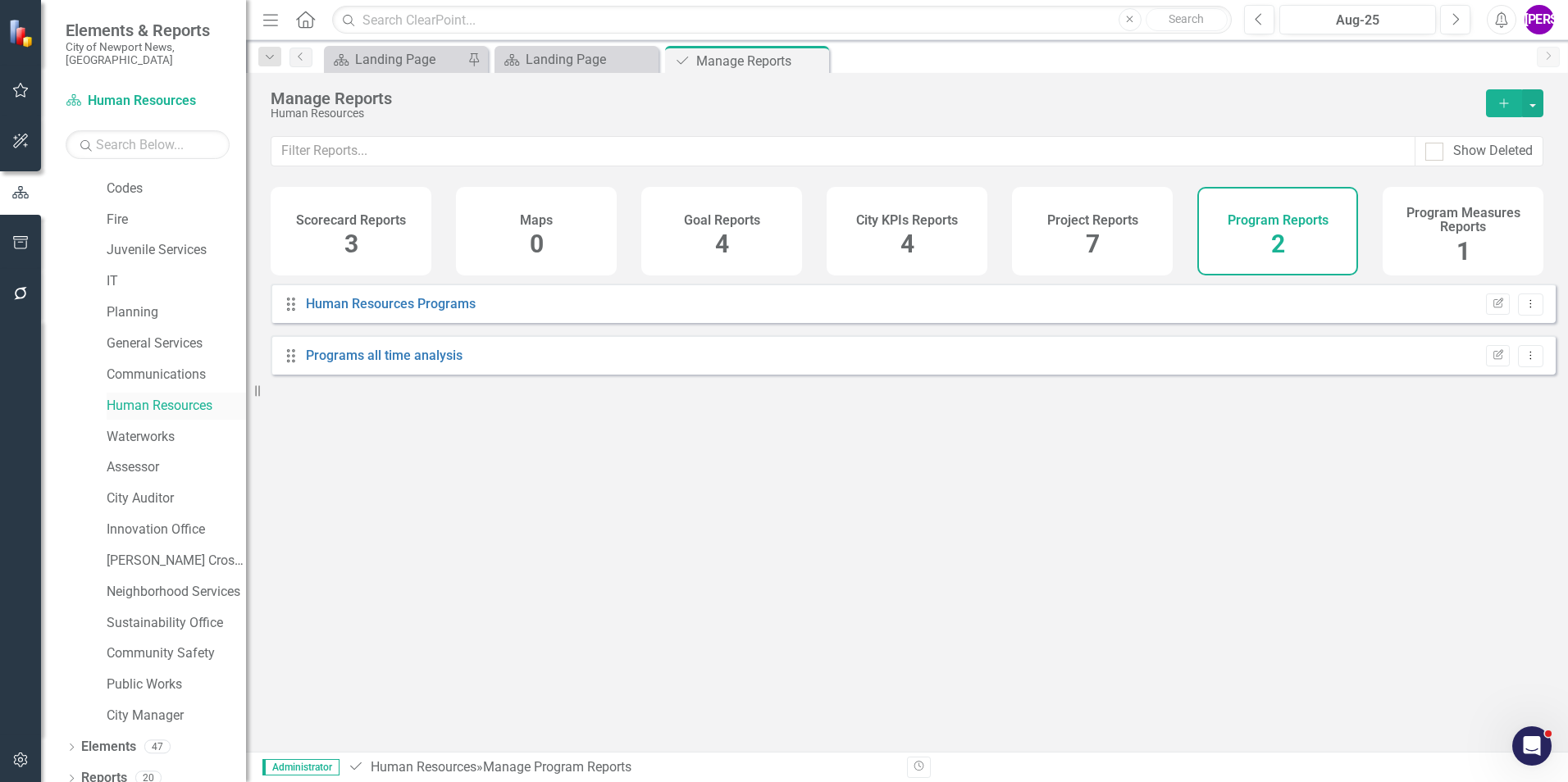
drag, startPoint x: 812, startPoint y: 61, endPoint x: 136, endPoint y: 391, distance: 752.2
click at [0, 0] on icon "Close" at bounding box center [0, 0] width 0 height 0
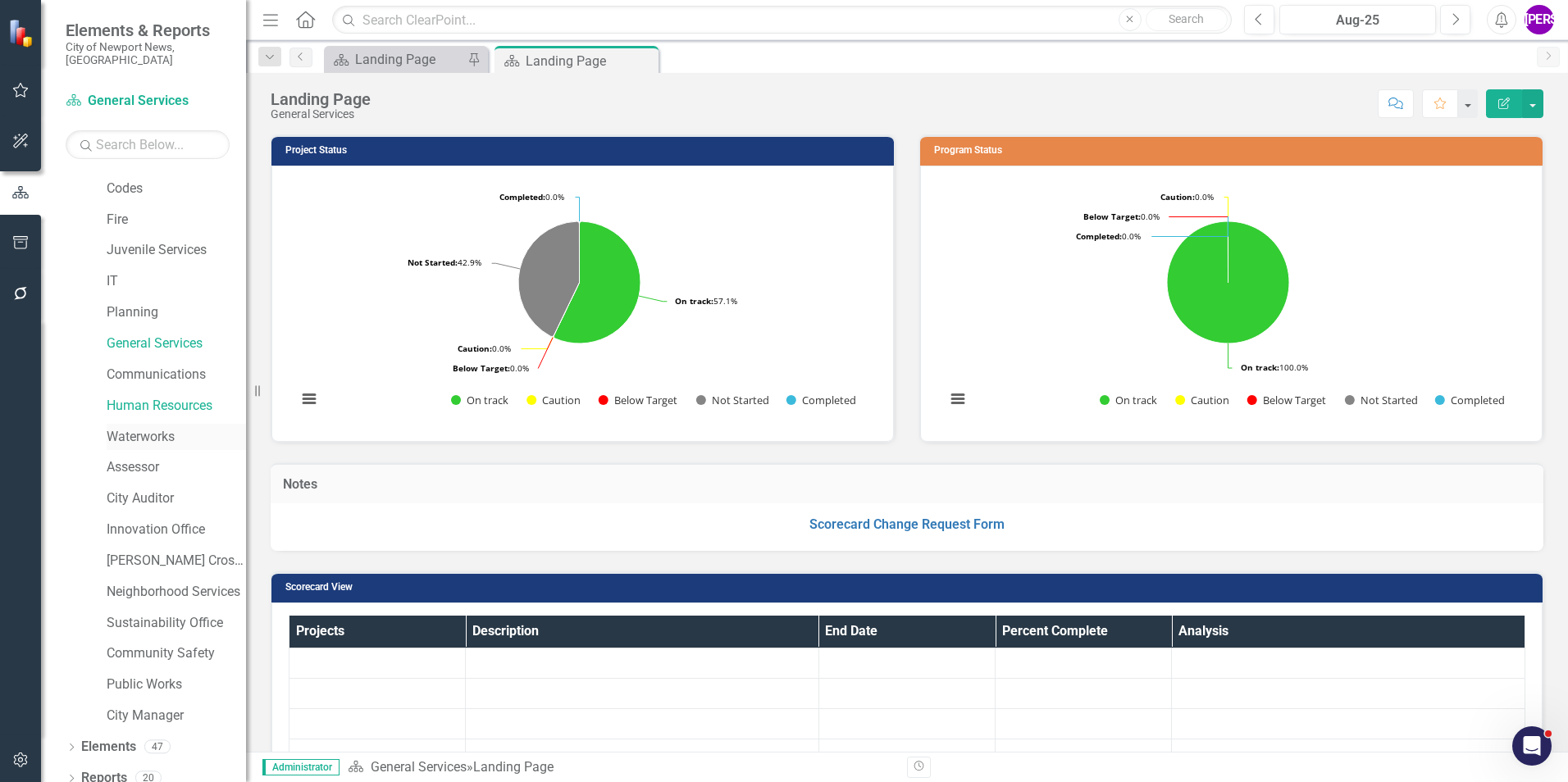
click at [122, 432] on link "Waterworks" at bounding box center [176, 437] width 140 height 19
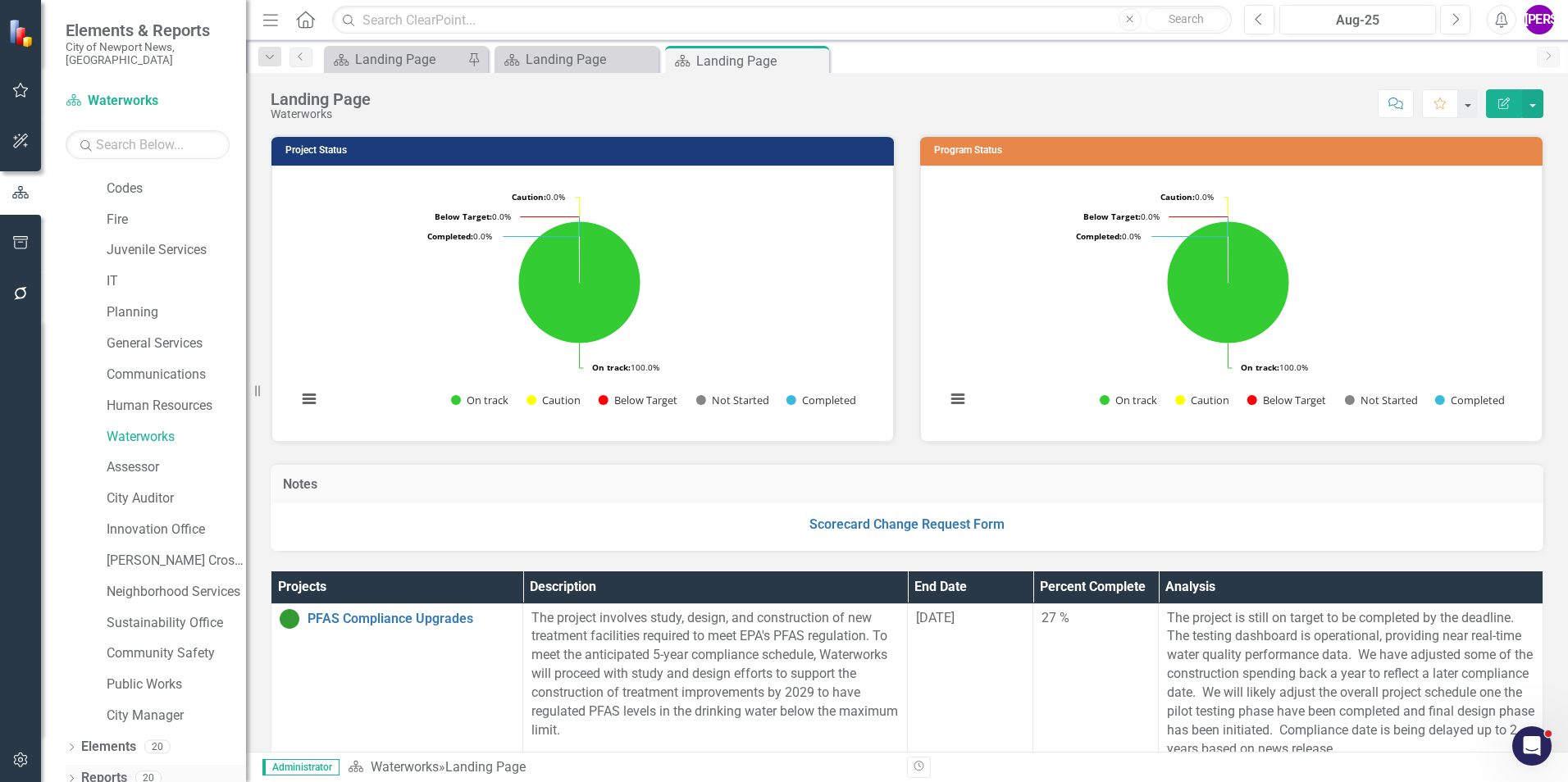
click at [111, 769] on link "Reports" at bounding box center [104, 778] width 46 height 19
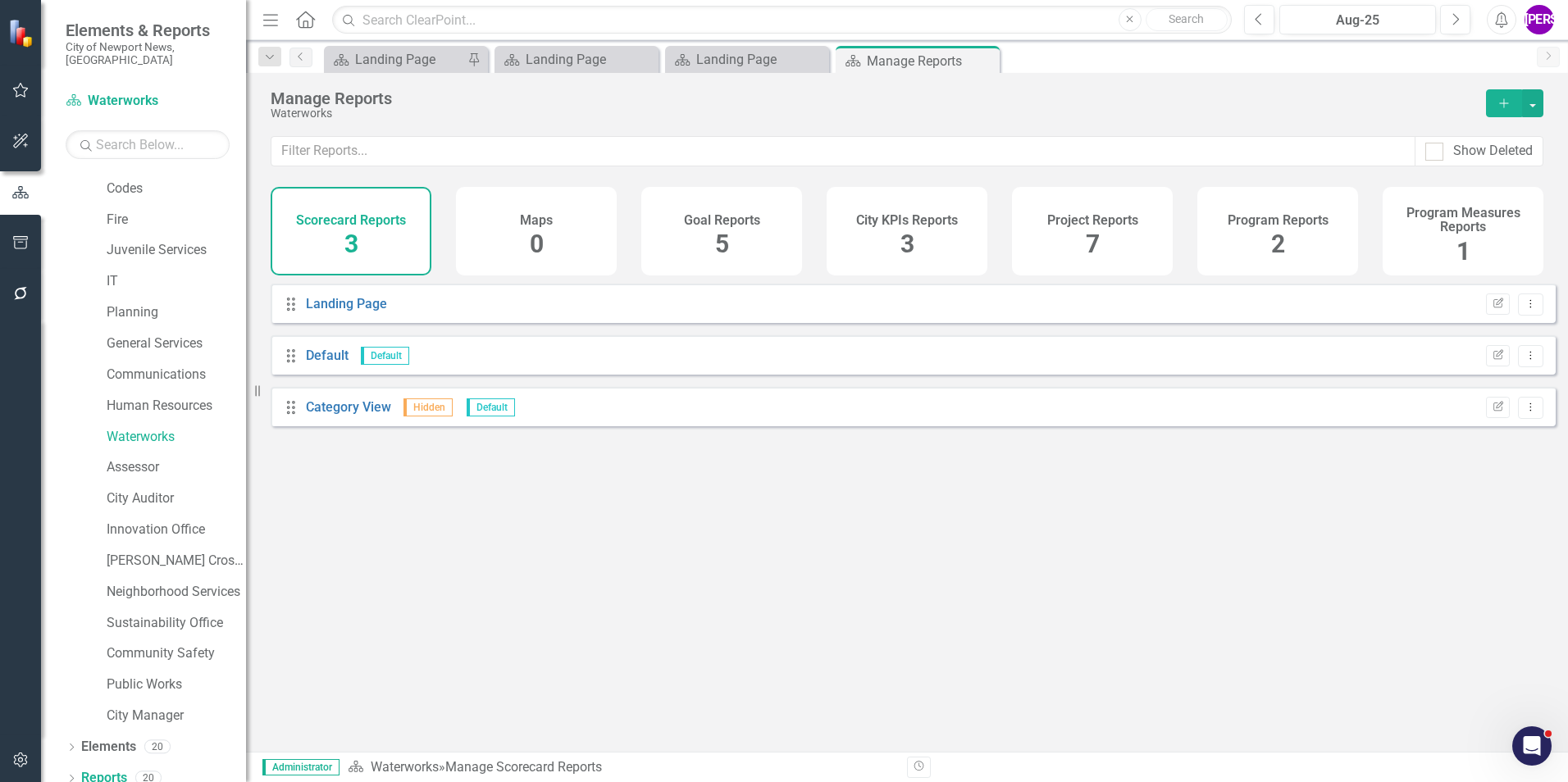
click at [1102, 263] on div "Project Reports 7" at bounding box center [1093, 231] width 161 height 89
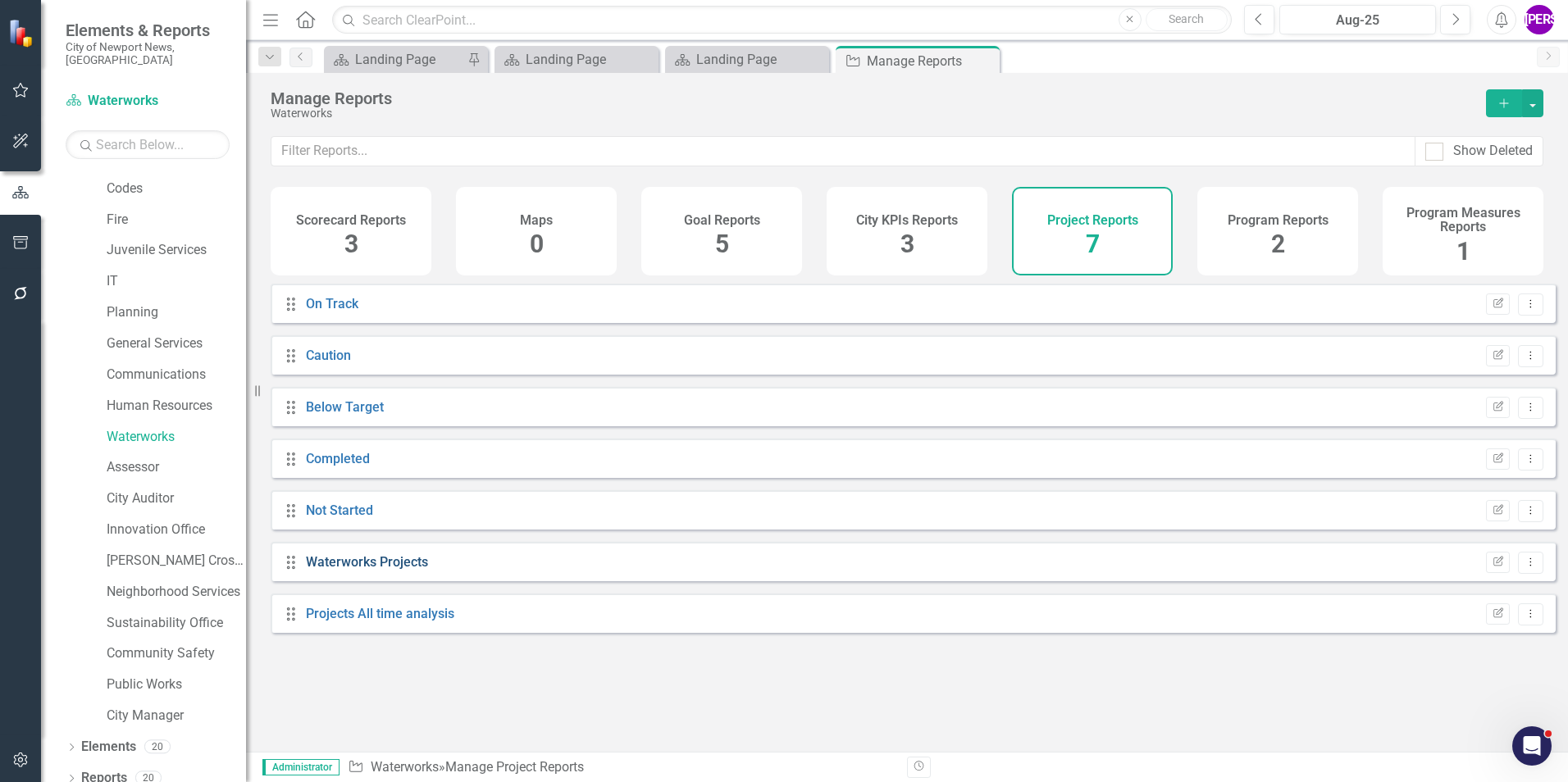
click at [380, 570] on link "Waterworks Projects" at bounding box center [367, 562] width 122 height 16
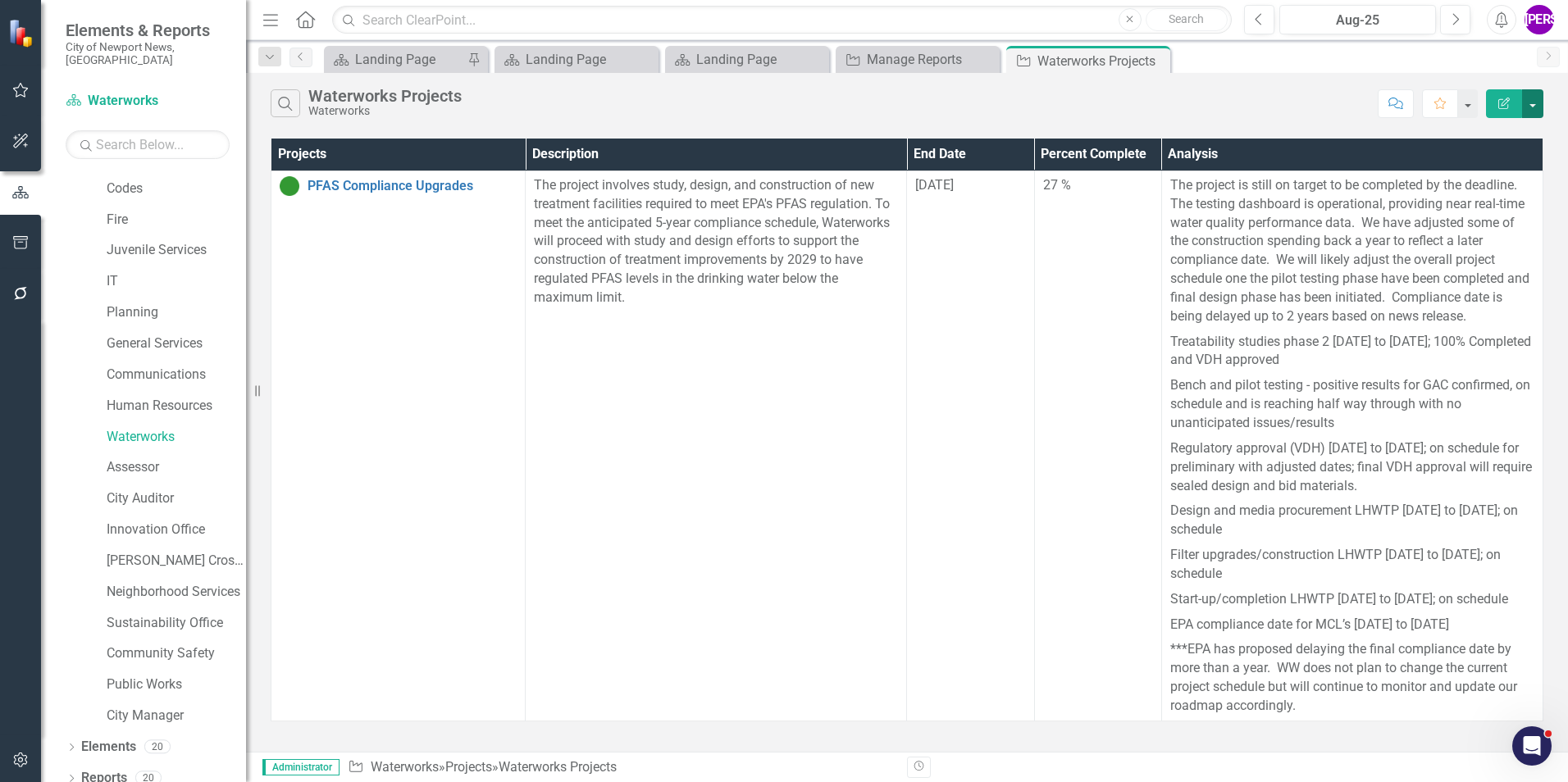
click at [1537, 100] on button "button" at bounding box center [1532, 104] width 21 height 28
click at [1484, 157] on link "PDF Export to PDF" at bounding box center [1478, 166] width 130 height 30
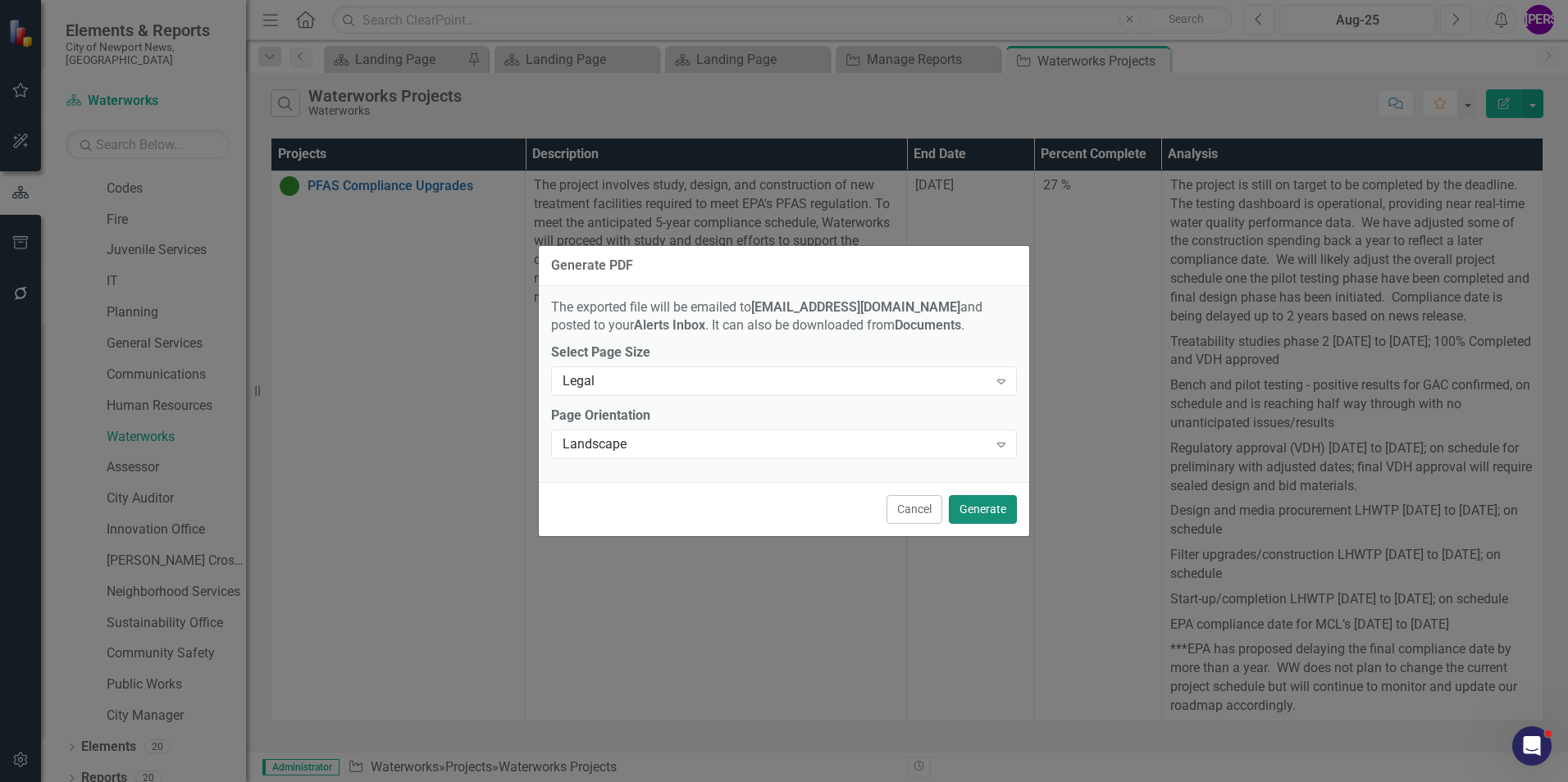
click at [1002, 503] on button "Generate" at bounding box center [982, 509] width 68 height 28
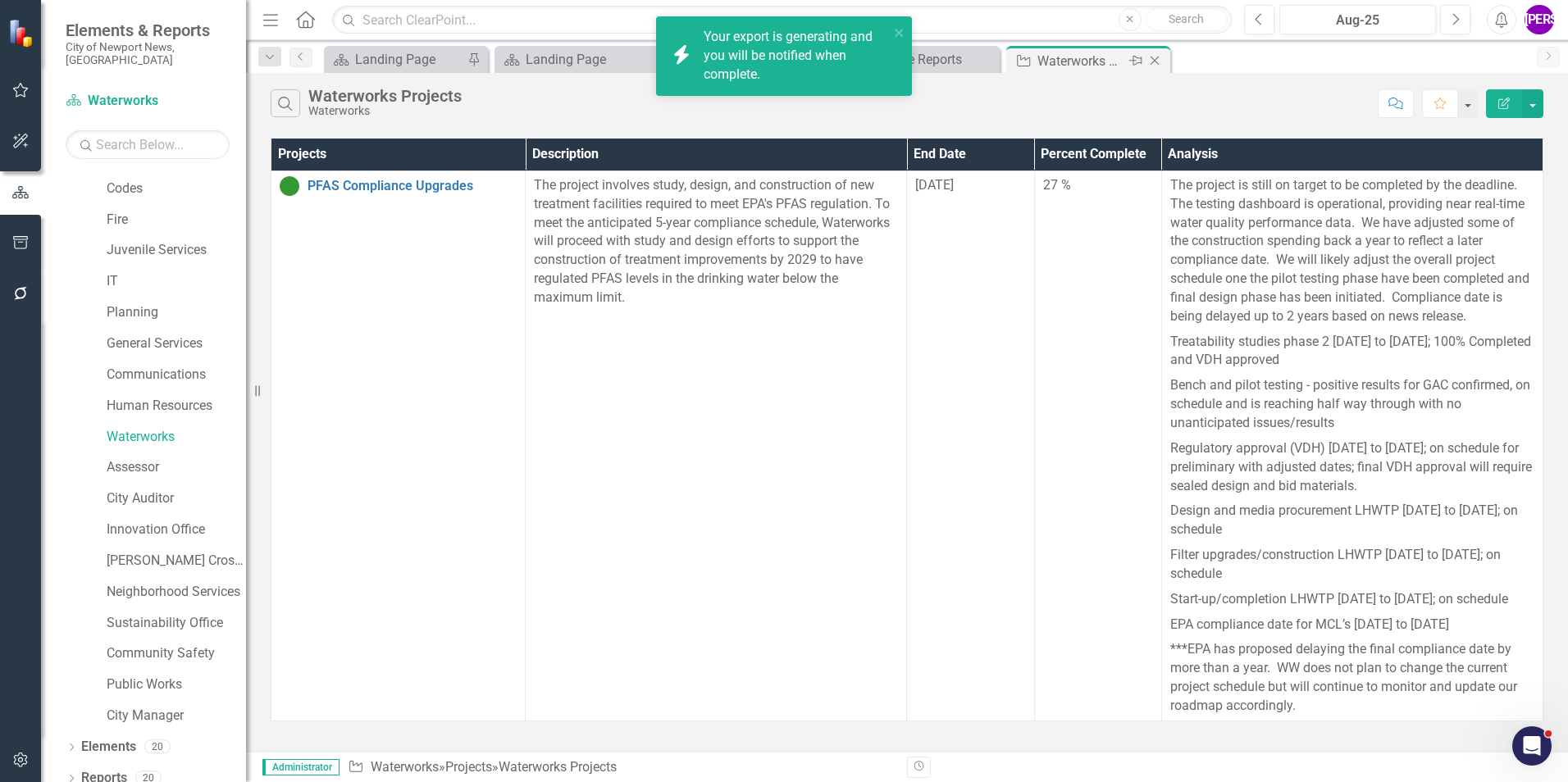
click at [1159, 61] on icon "Close" at bounding box center [1155, 61] width 17 height 13
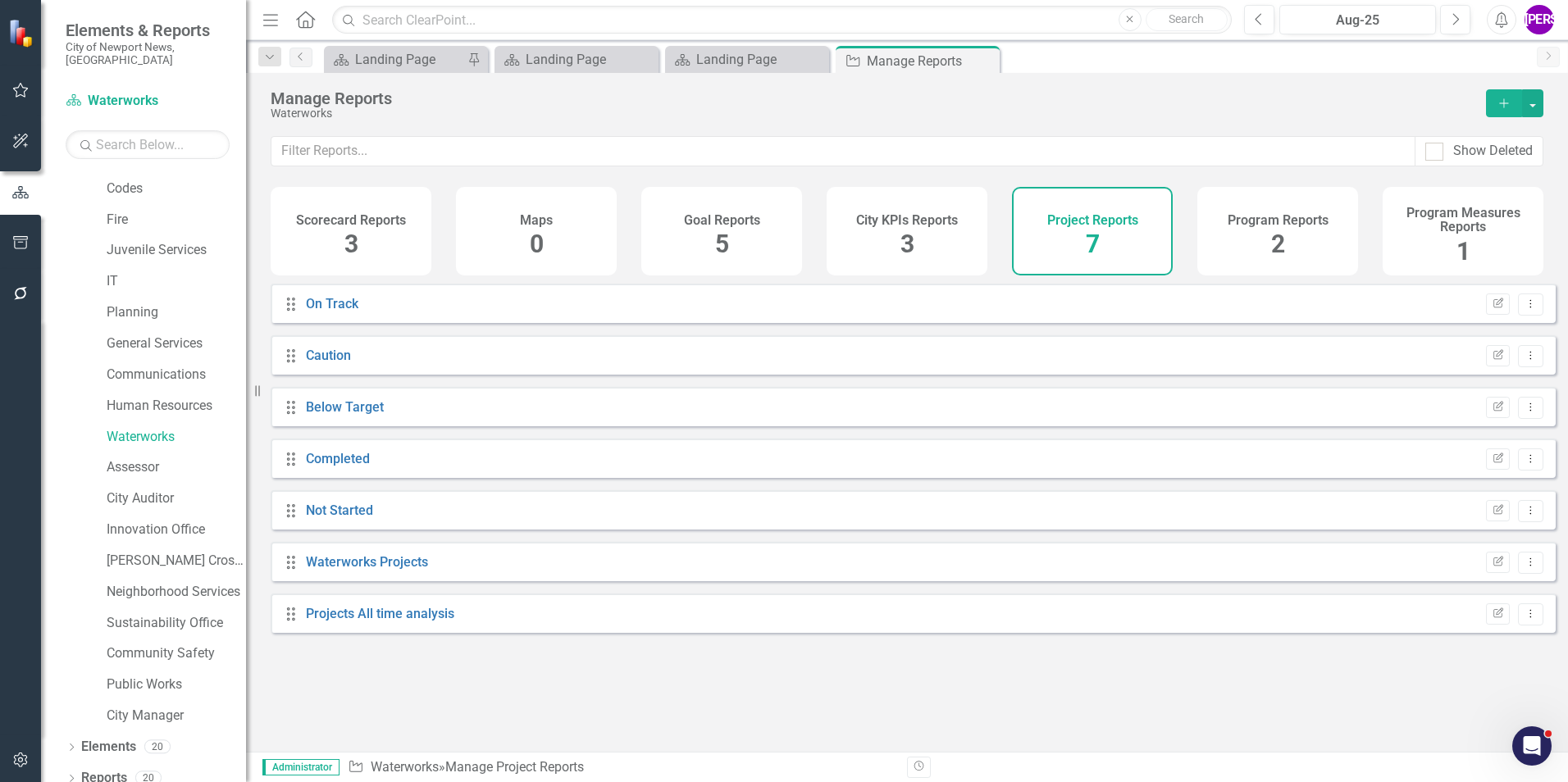
click at [1273, 237] on span "2" at bounding box center [1278, 243] width 14 height 28
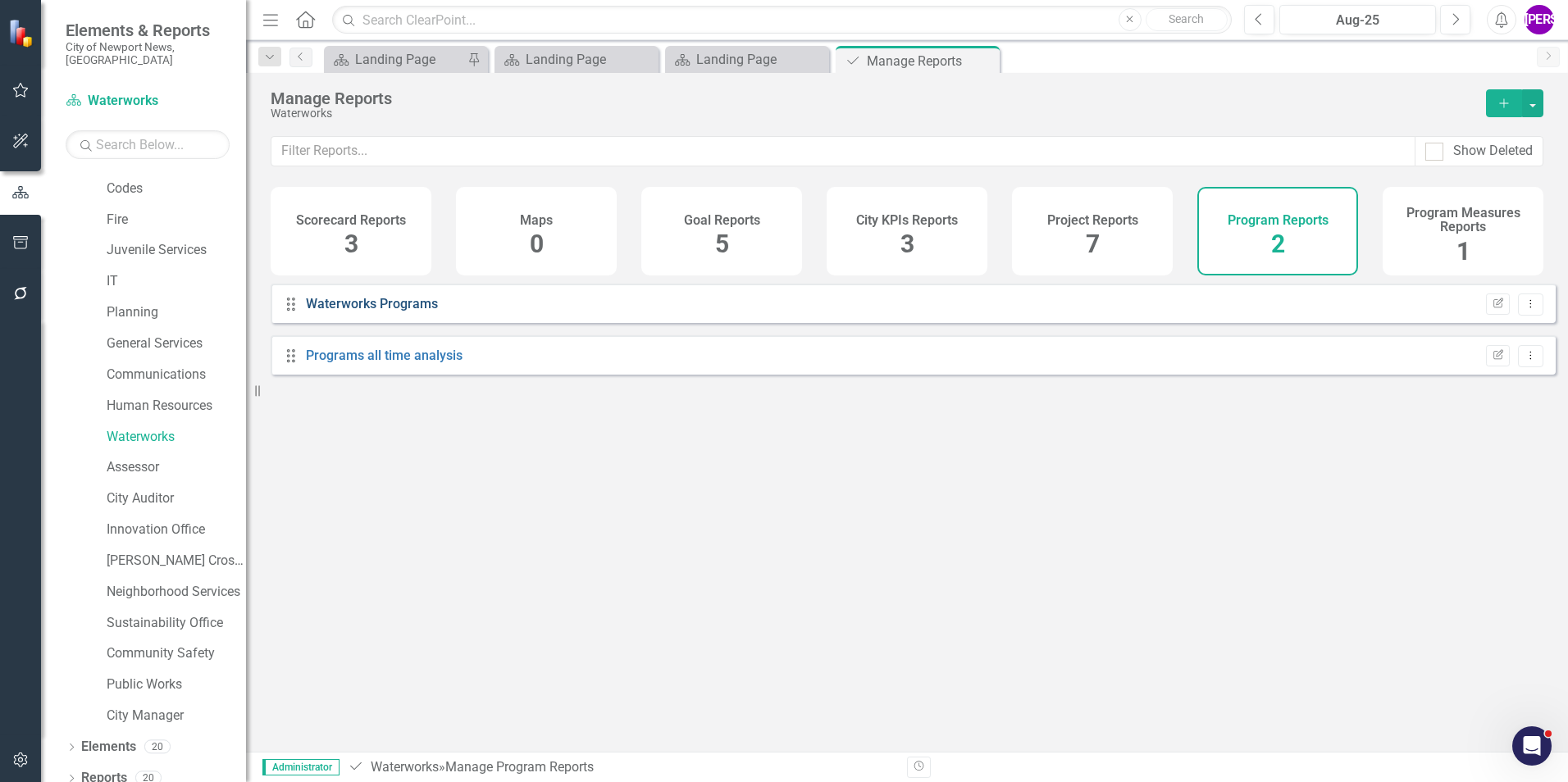
click at [392, 311] on link "Waterworks Programs" at bounding box center [372, 304] width 132 height 16
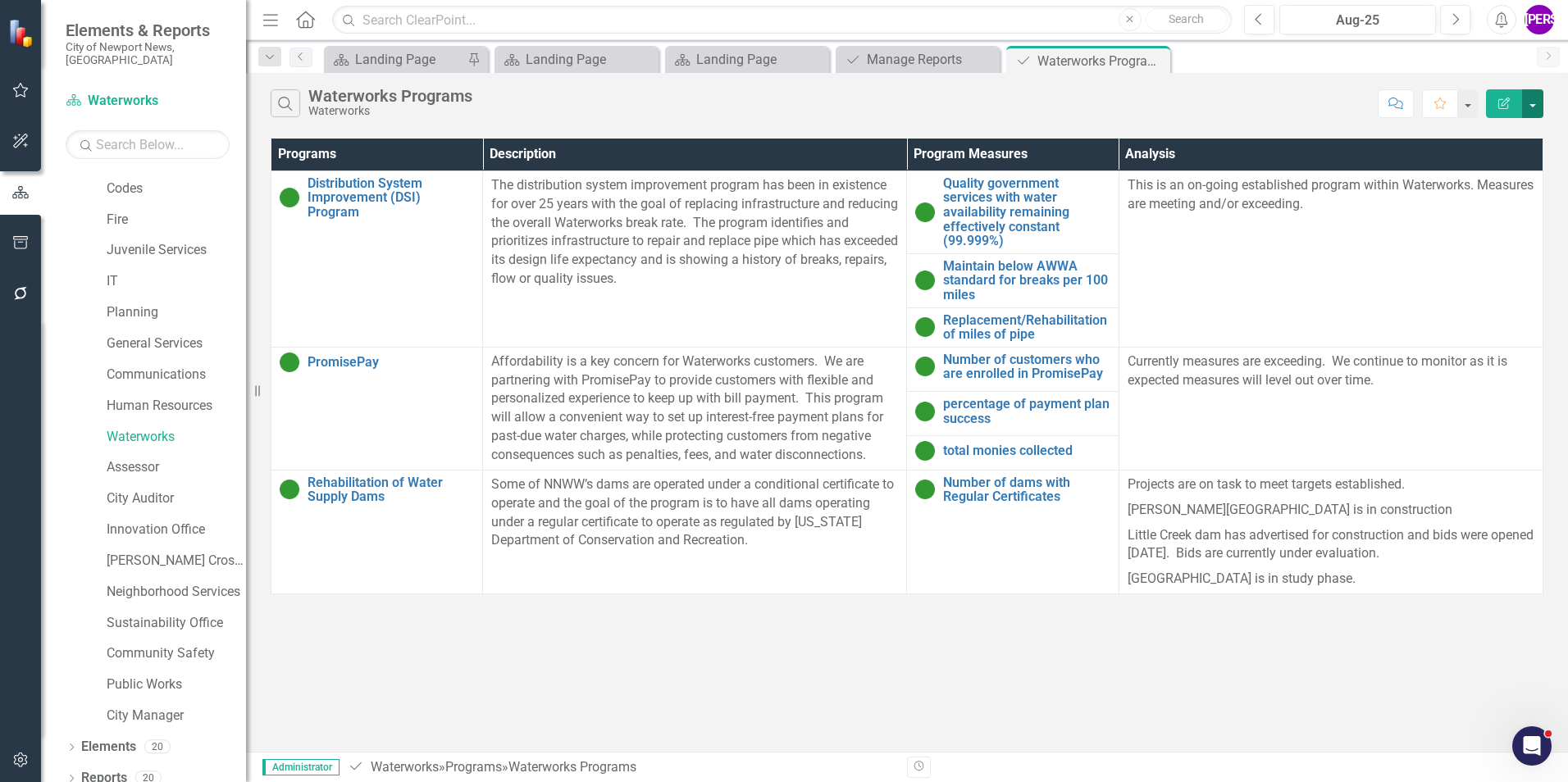
click at [1535, 104] on button "button" at bounding box center [1532, 104] width 21 height 28
click at [1483, 162] on link "PDF Export to PDF" at bounding box center [1478, 166] width 130 height 30
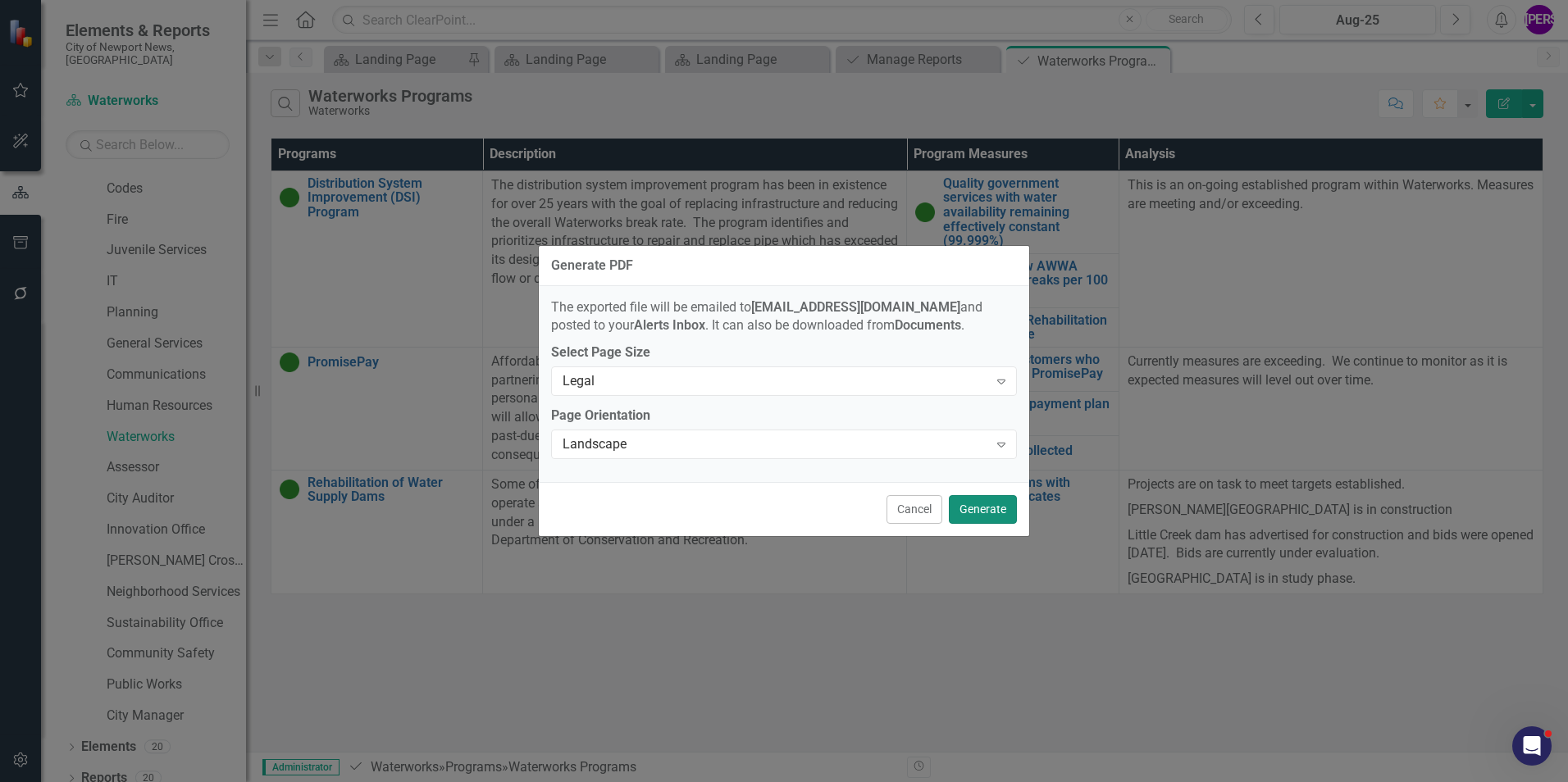
click at [992, 517] on button "Generate" at bounding box center [982, 509] width 68 height 28
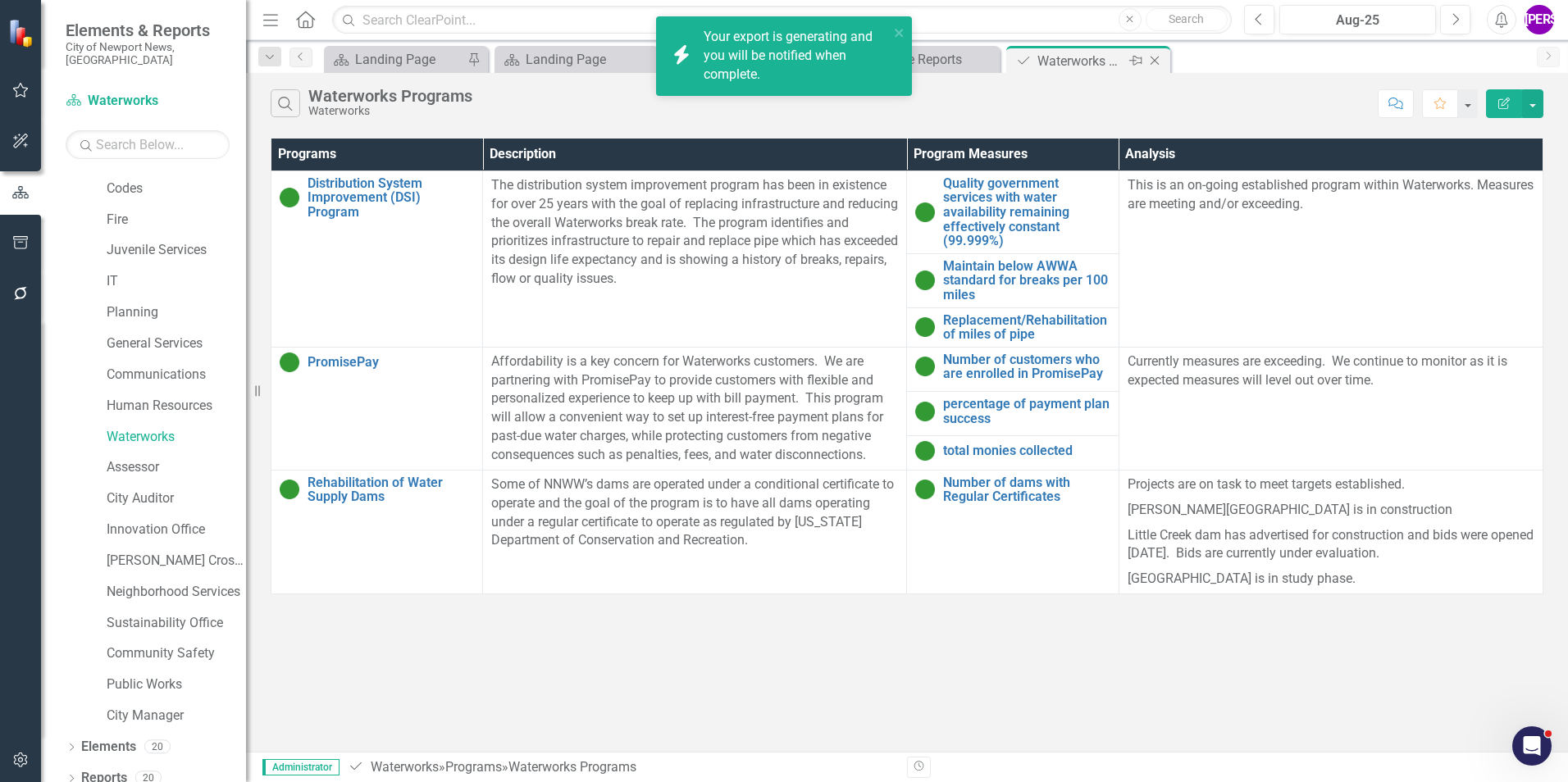
click at [1158, 62] on icon "Close" at bounding box center [1155, 61] width 17 height 13
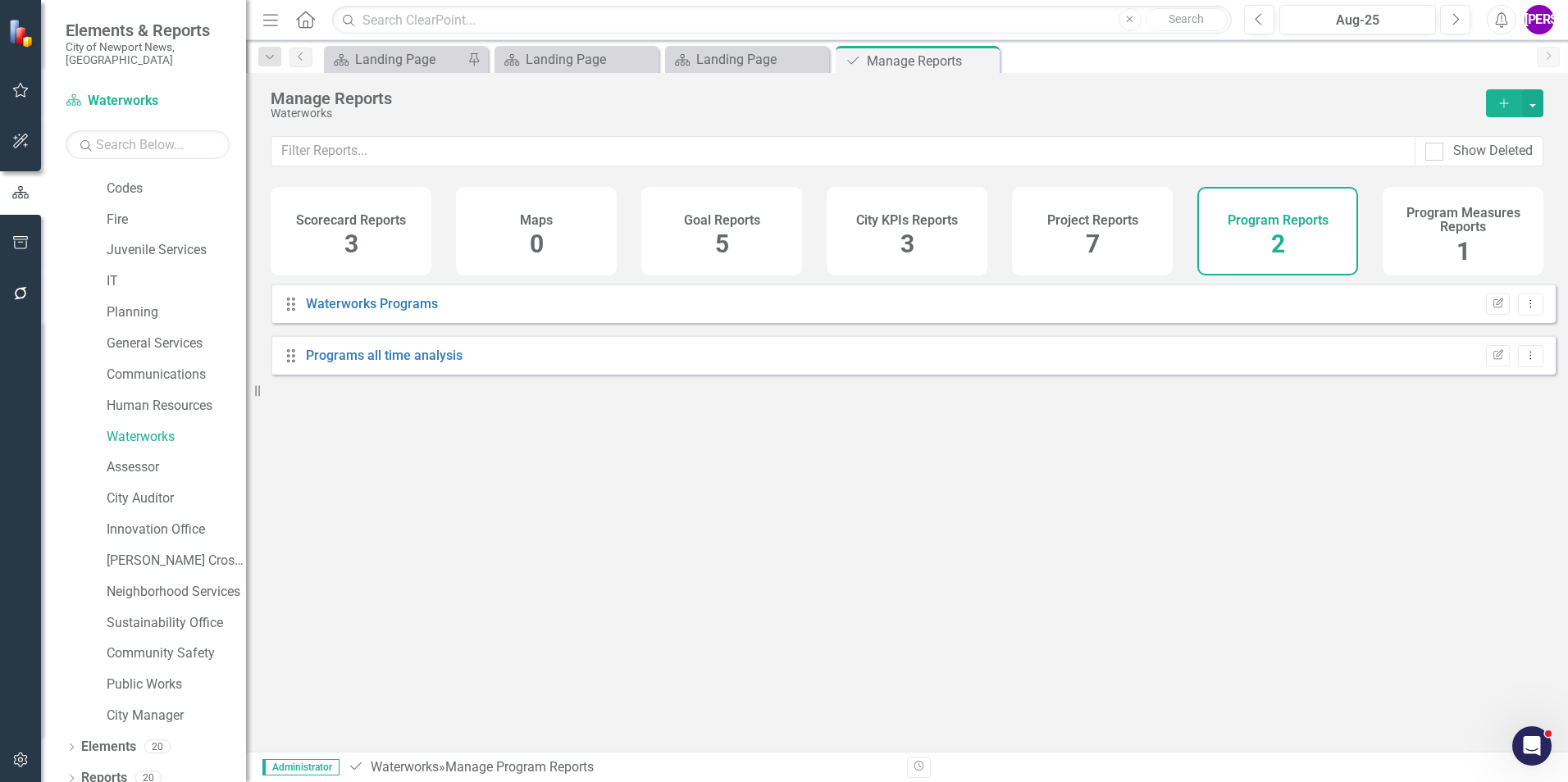
click at [0, 0] on icon "Close" at bounding box center [0, 0] width 0 height 0
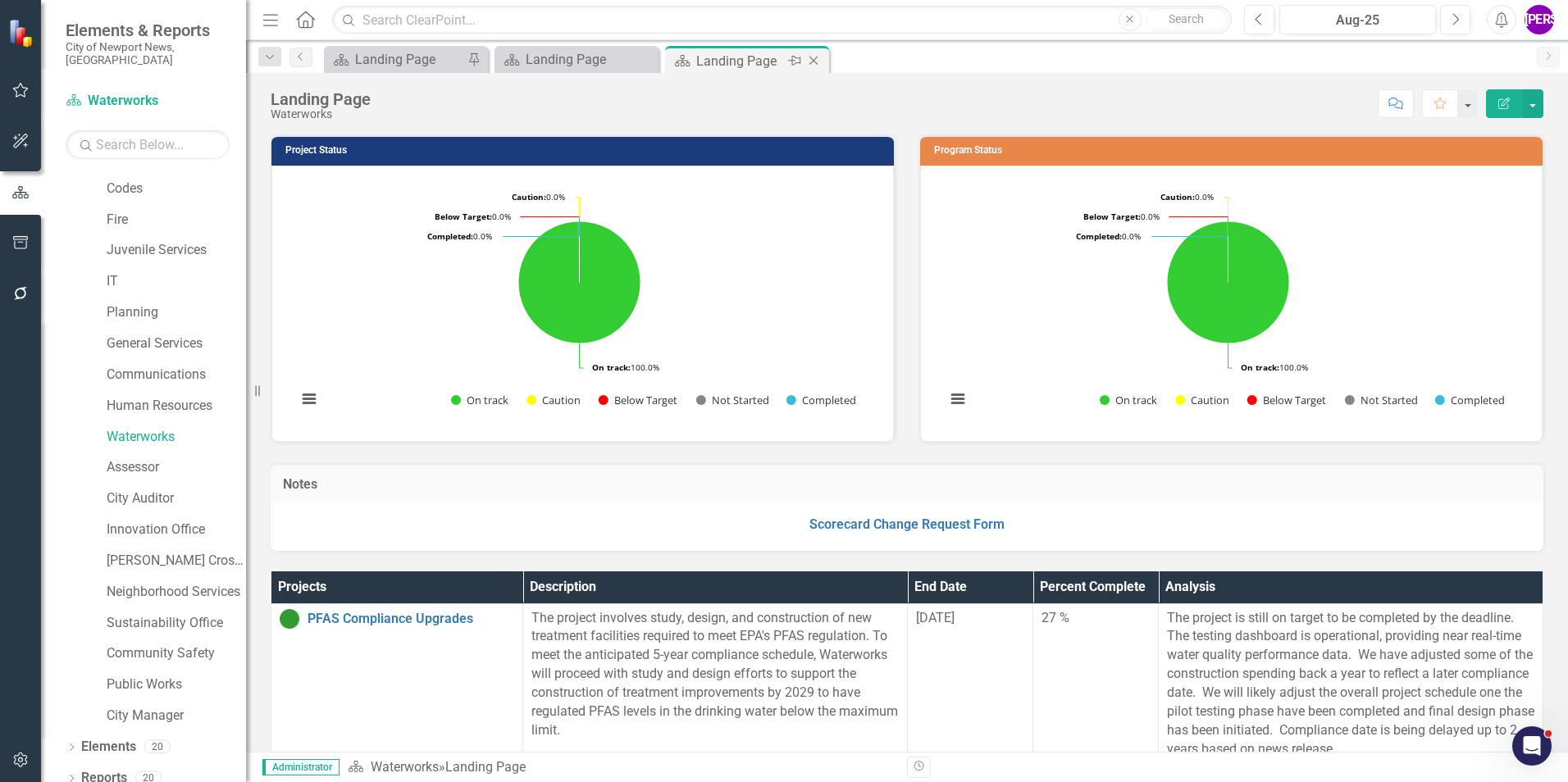
click at [813, 57] on icon "Close" at bounding box center [814, 61] width 17 height 13
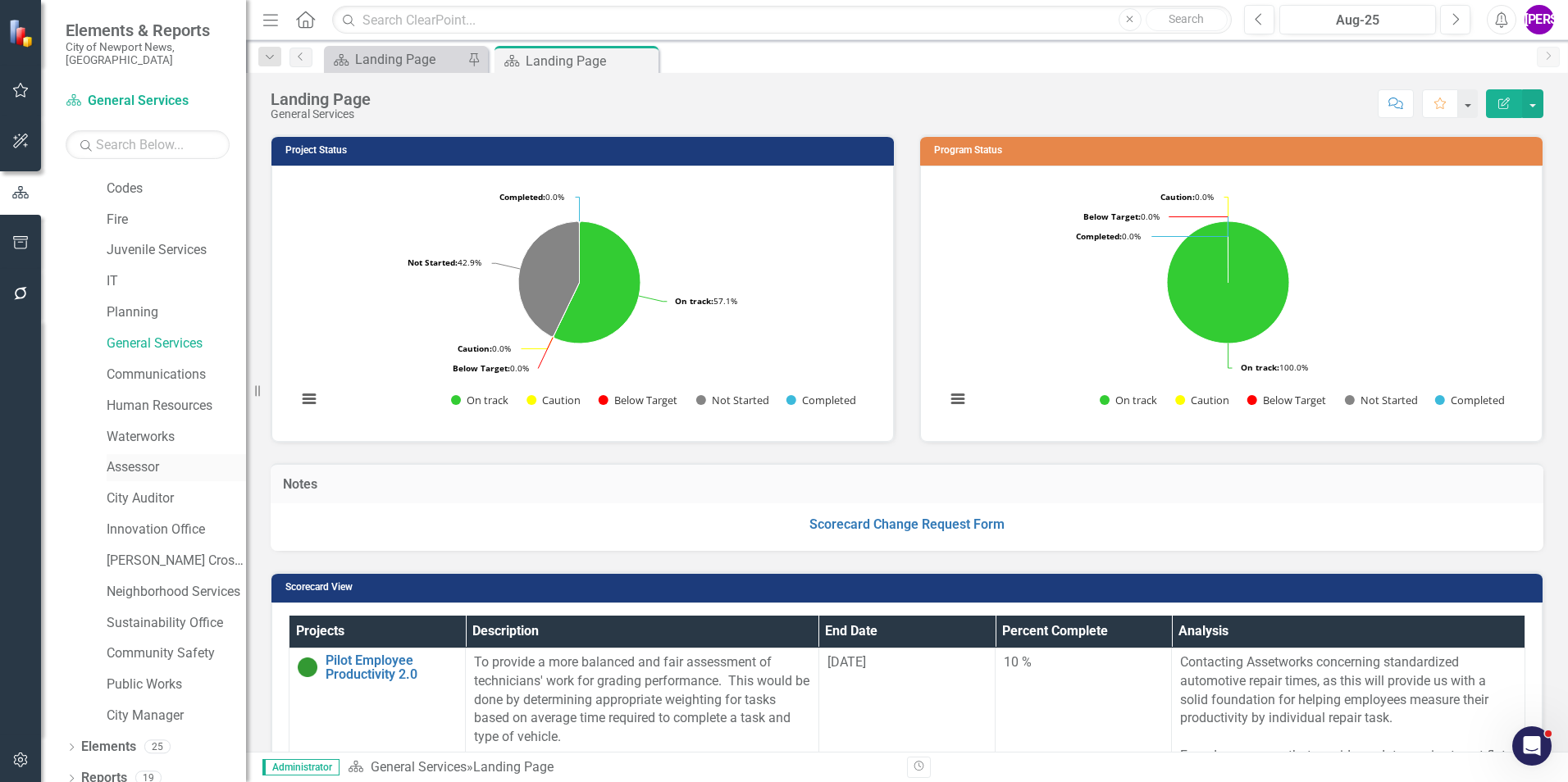
click at [146, 458] on link "Assessor" at bounding box center [176, 468] width 140 height 19
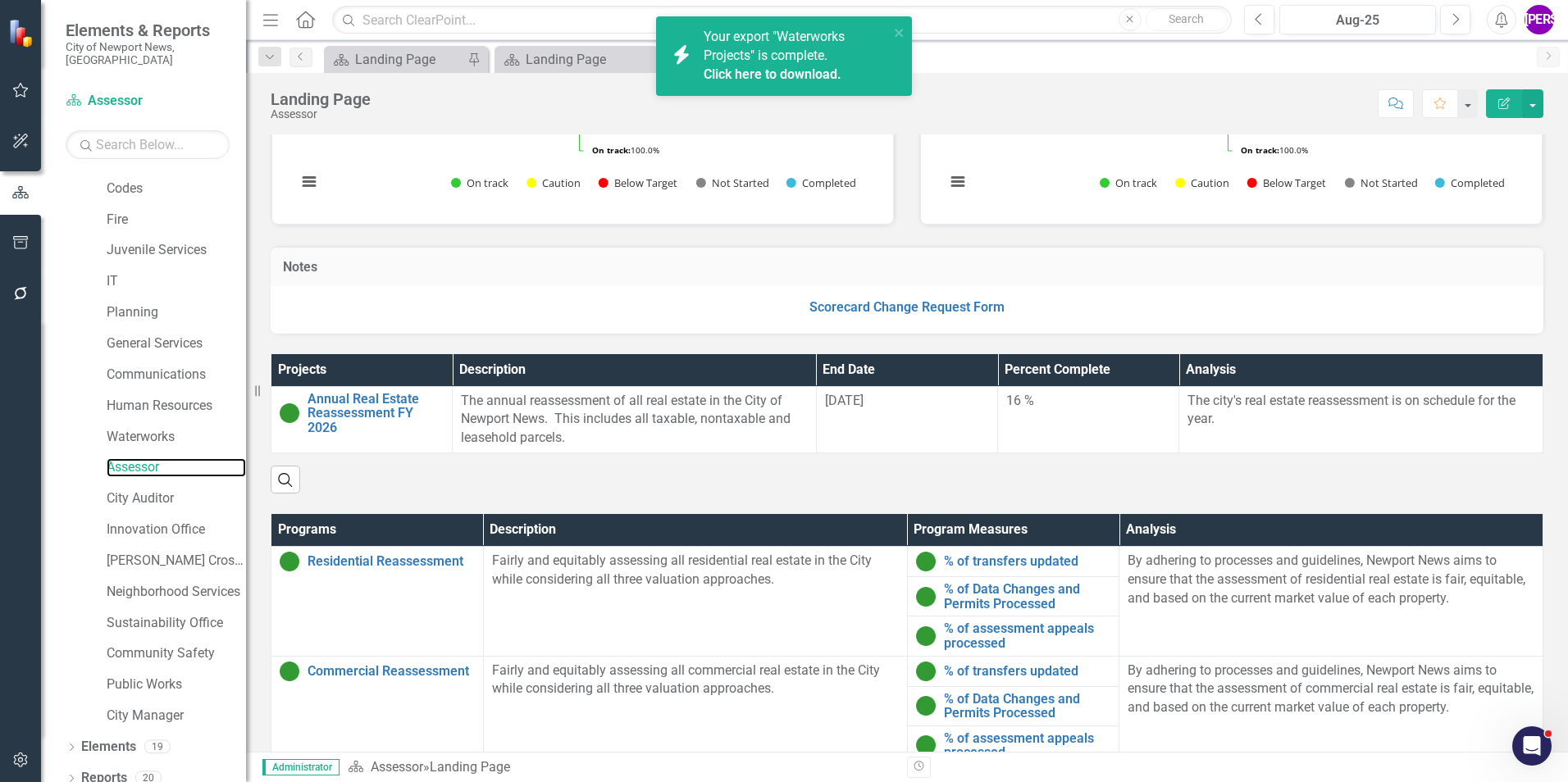
scroll to position [246, 0]
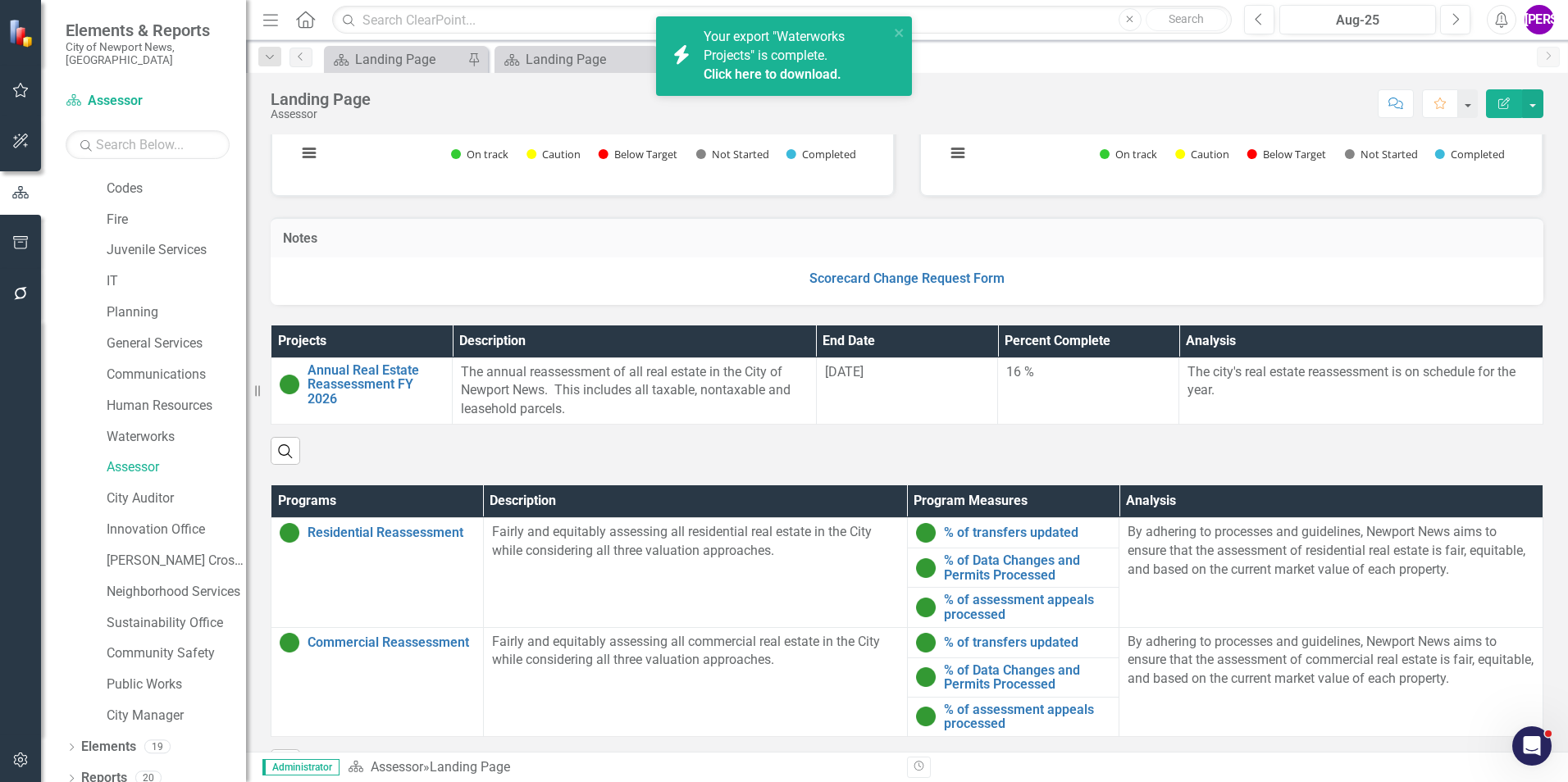
click at [807, 75] on link "Click here to download." at bounding box center [772, 74] width 138 height 16
click at [772, 73] on link "Click here to download." at bounding box center [772, 74] width 138 height 16
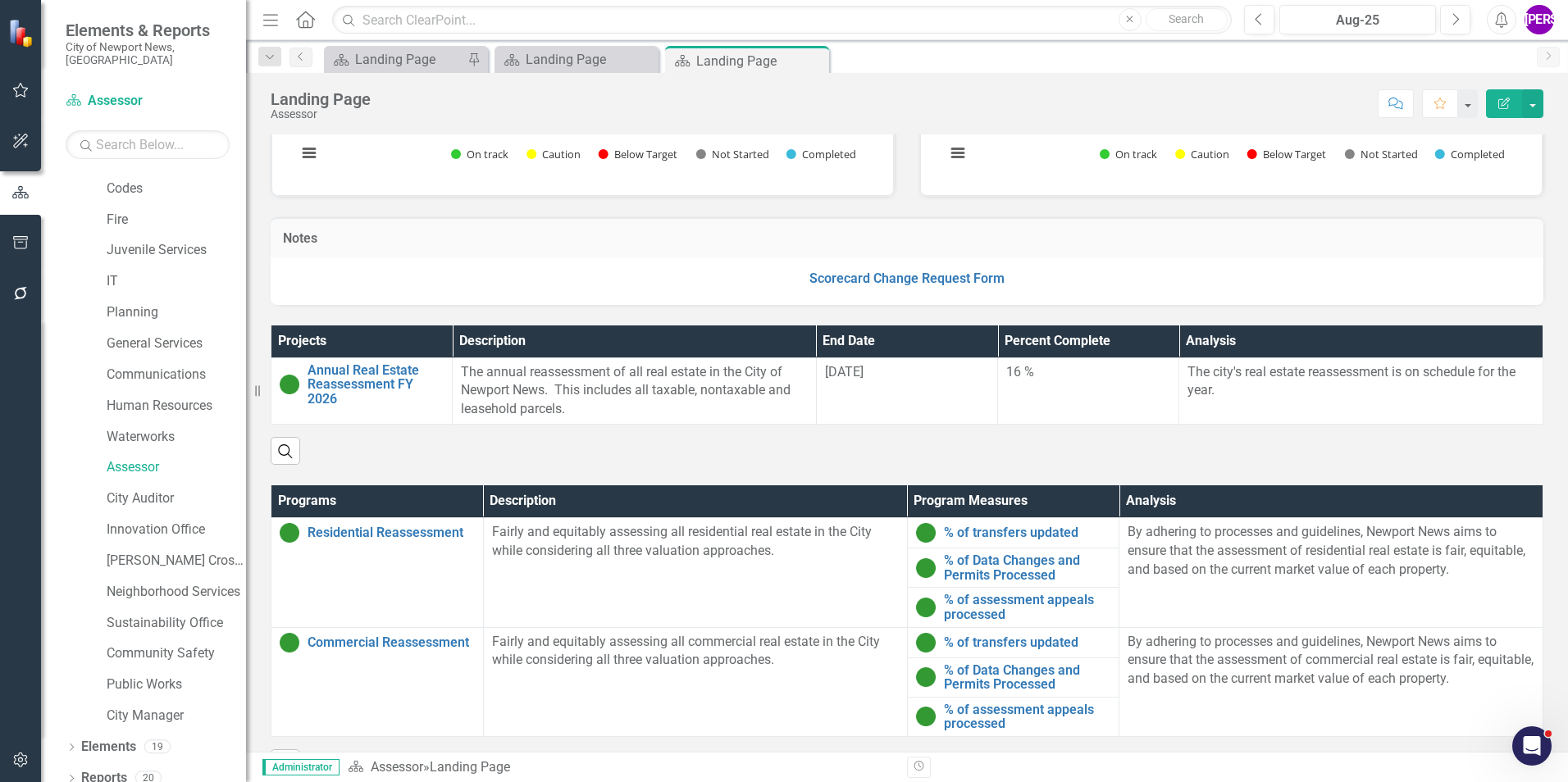
click at [910, 196] on div "Program Status Loading... Chart Pie chart with 5 slices. Program Status Snapsho…" at bounding box center [1231, 32] width 648 height 329
click at [113, 769] on link "Reports" at bounding box center [104, 778] width 46 height 19
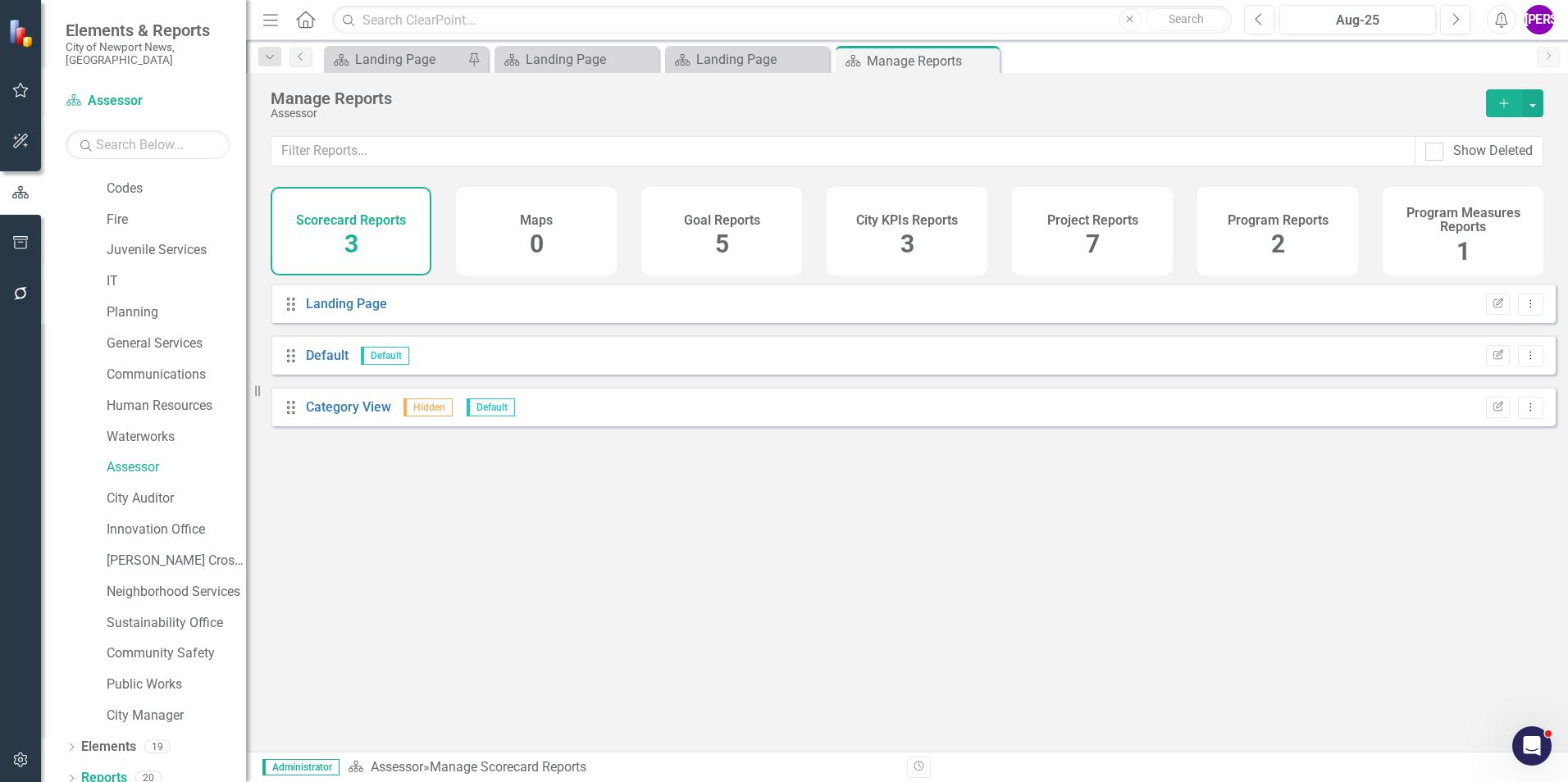
click at [1072, 234] on div "Project Reports 7" at bounding box center [1093, 231] width 161 height 89
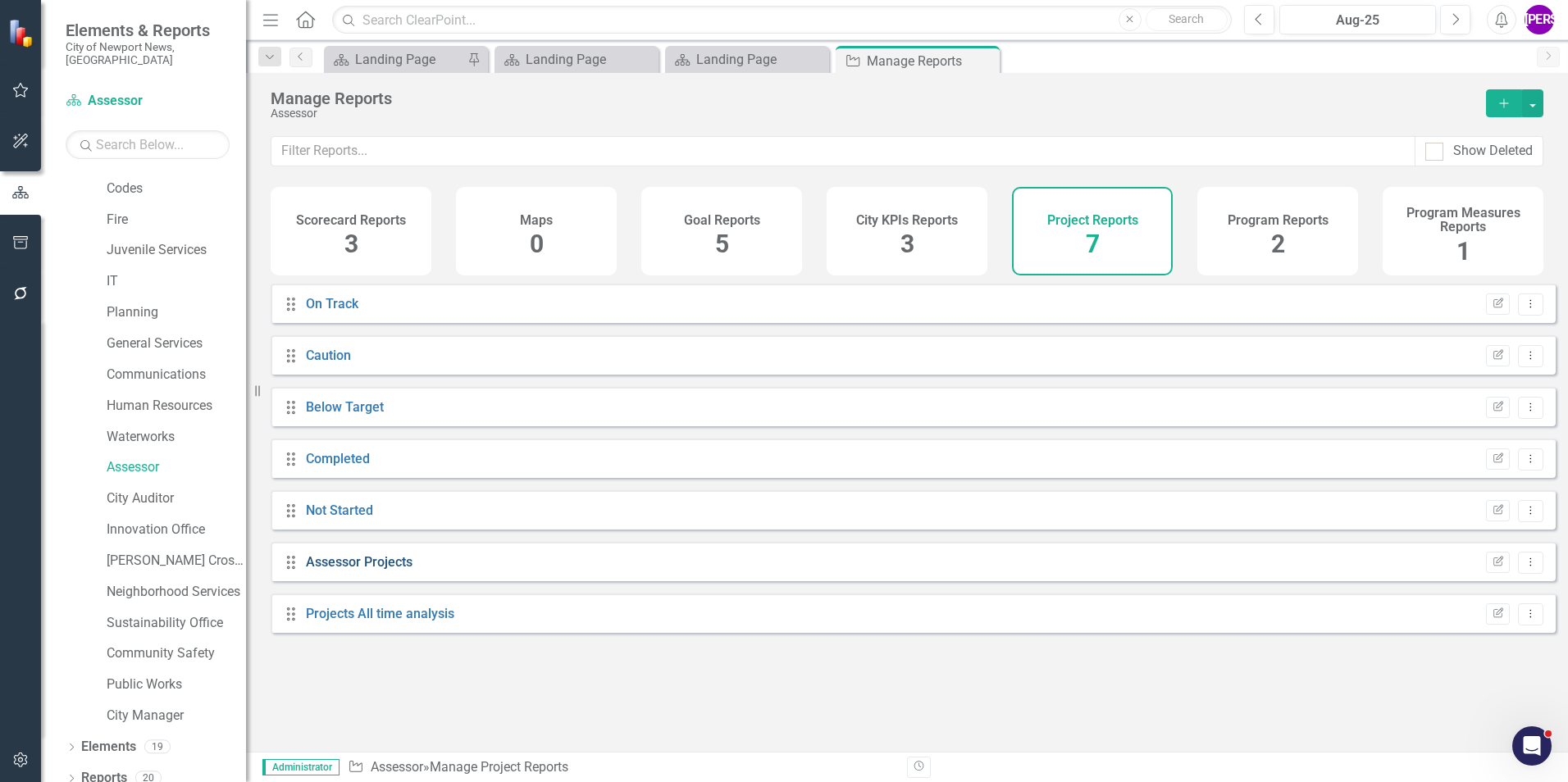
click at [355, 570] on link "Assessor Projects" at bounding box center [359, 562] width 106 height 16
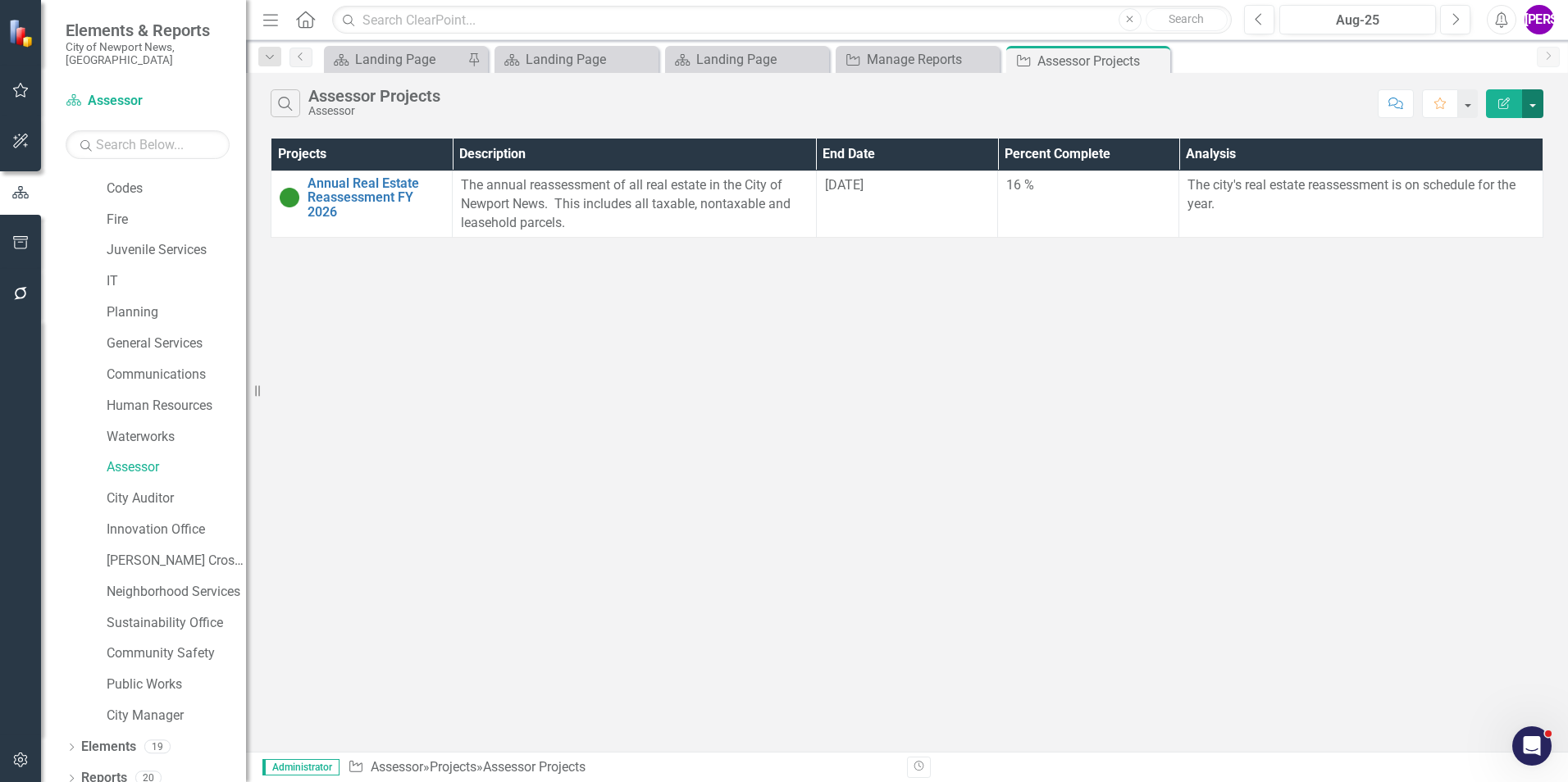
click at [1542, 110] on button "button" at bounding box center [1532, 104] width 21 height 28
click at [1499, 157] on link "PDF Export to PDF" at bounding box center [1478, 166] width 130 height 30
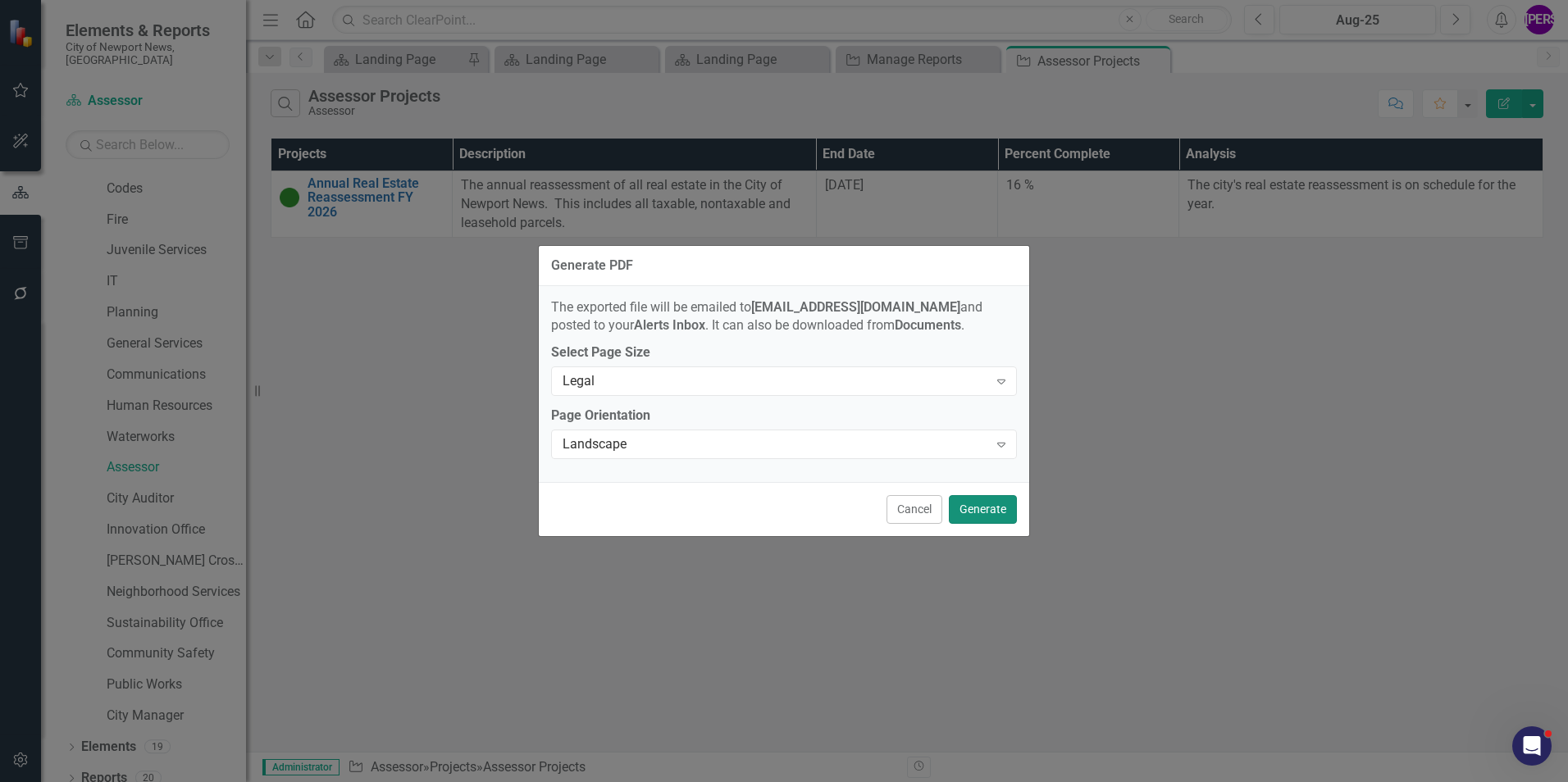
click at [959, 503] on button "Generate" at bounding box center [982, 509] width 68 height 28
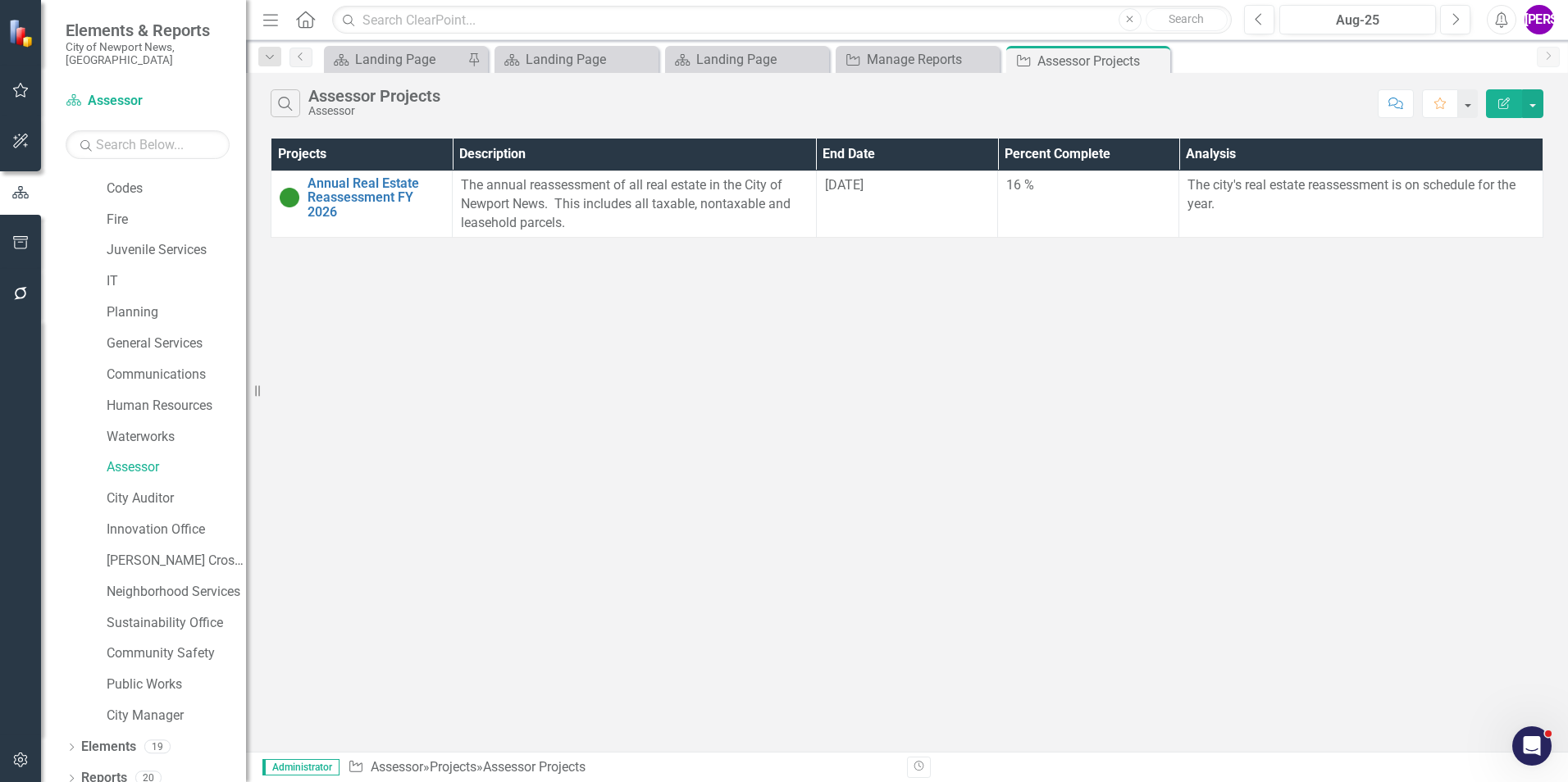
drag, startPoint x: 1157, startPoint y: 57, endPoint x: 1145, endPoint y: 60, distance: 12.4
click at [0, 0] on icon "Close" at bounding box center [0, 0] width 0 height 0
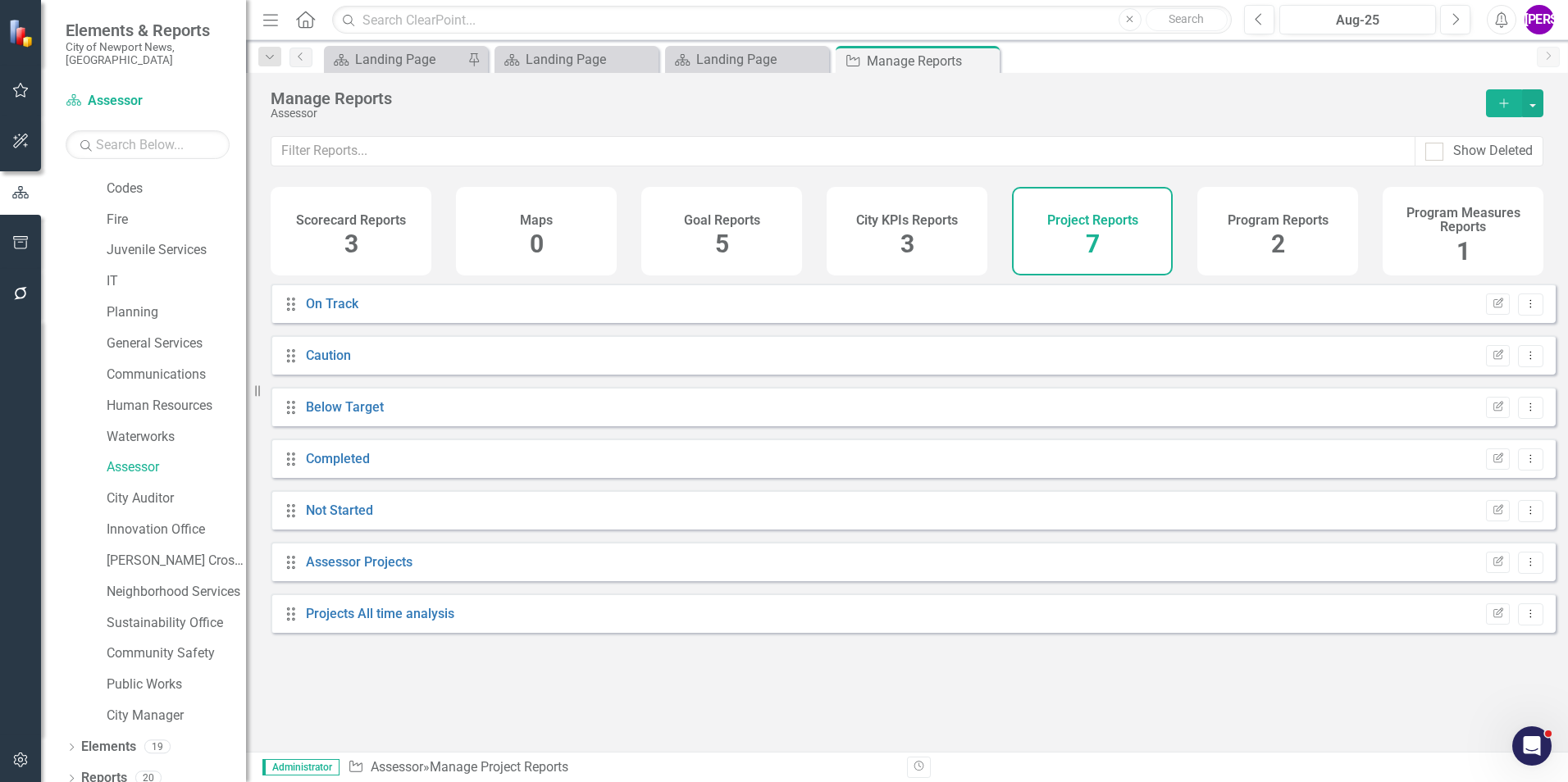
click at [1237, 246] on div "Program Reports 2" at bounding box center [1278, 231] width 161 height 89
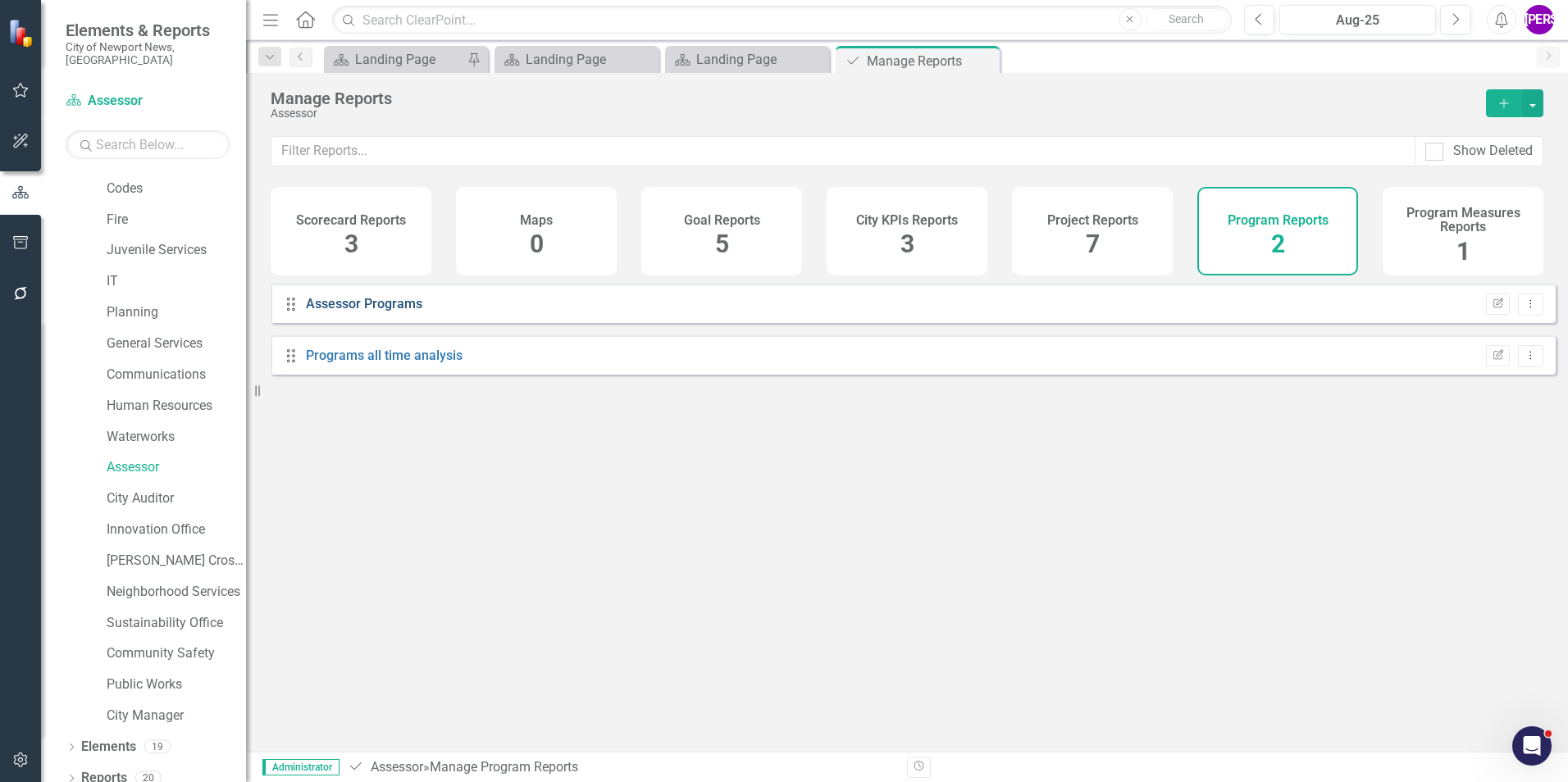
click at [400, 311] on link "Assessor Programs" at bounding box center [364, 304] width 116 height 16
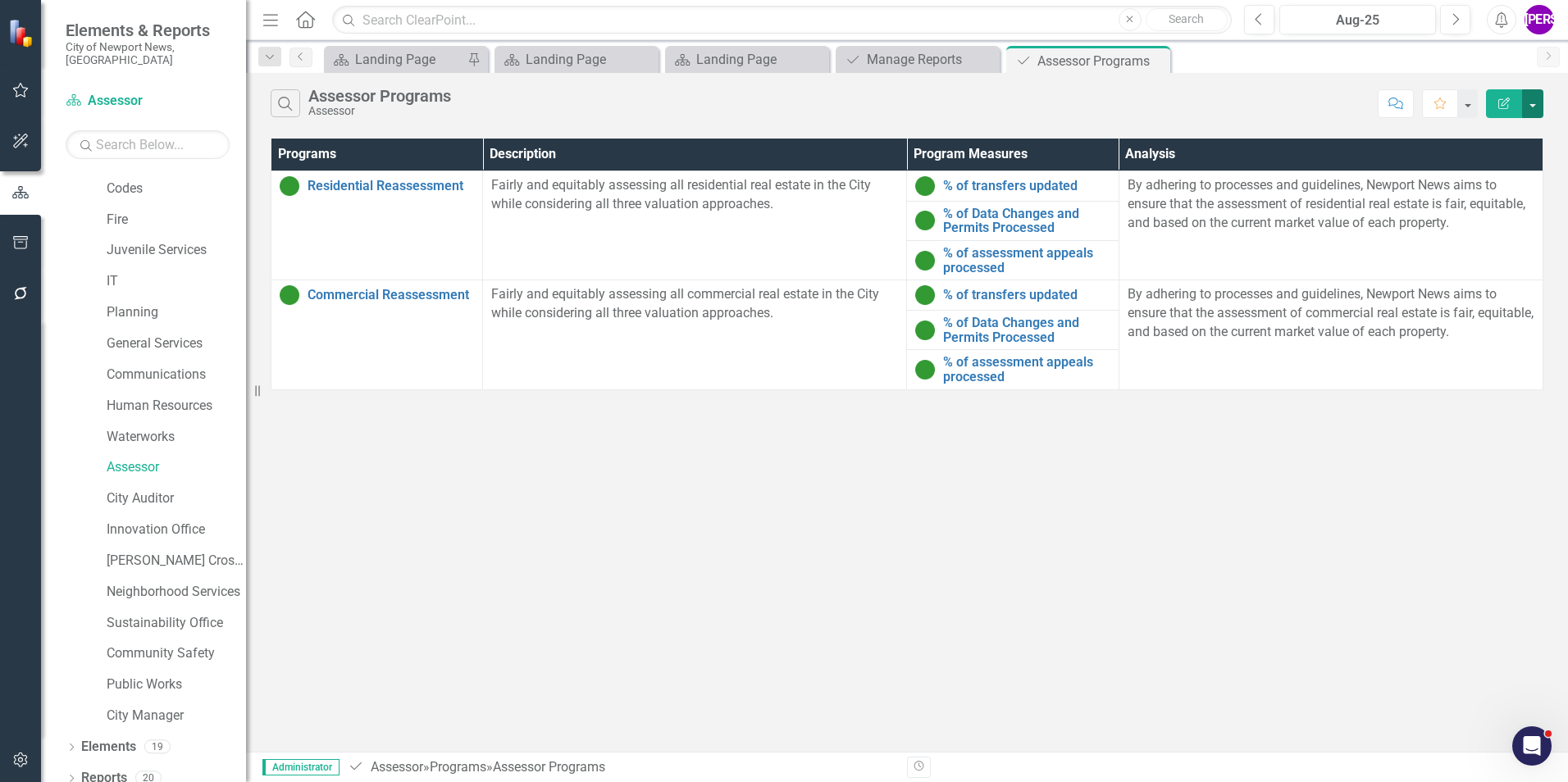
click at [1541, 101] on button "button" at bounding box center [1532, 104] width 21 height 28
click at [1489, 168] on link "PDF Export to PDF" at bounding box center [1478, 166] width 130 height 30
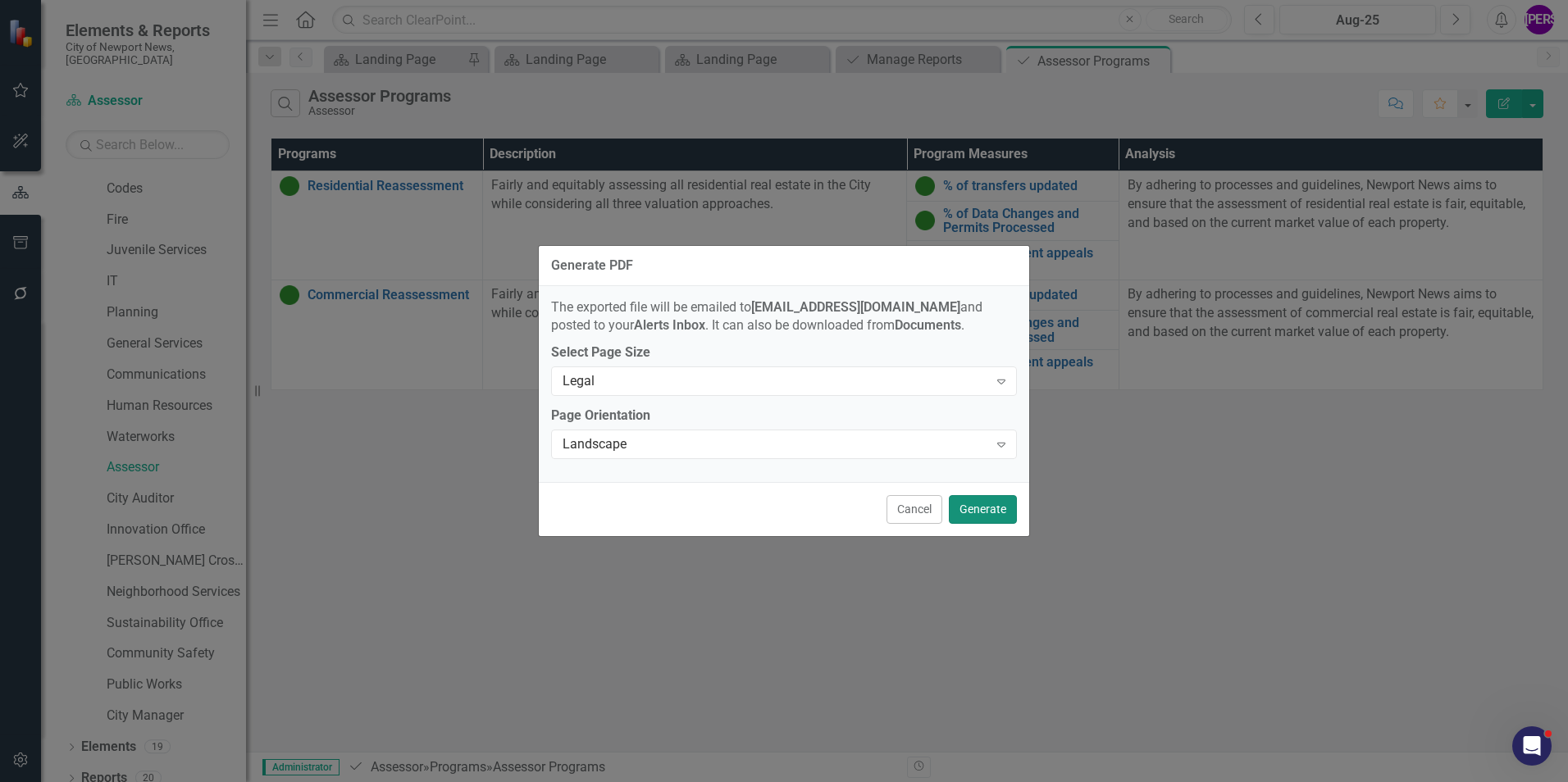
click at [989, 499] on button "Generate" at bounding box center [982, 509] width 68 height 28
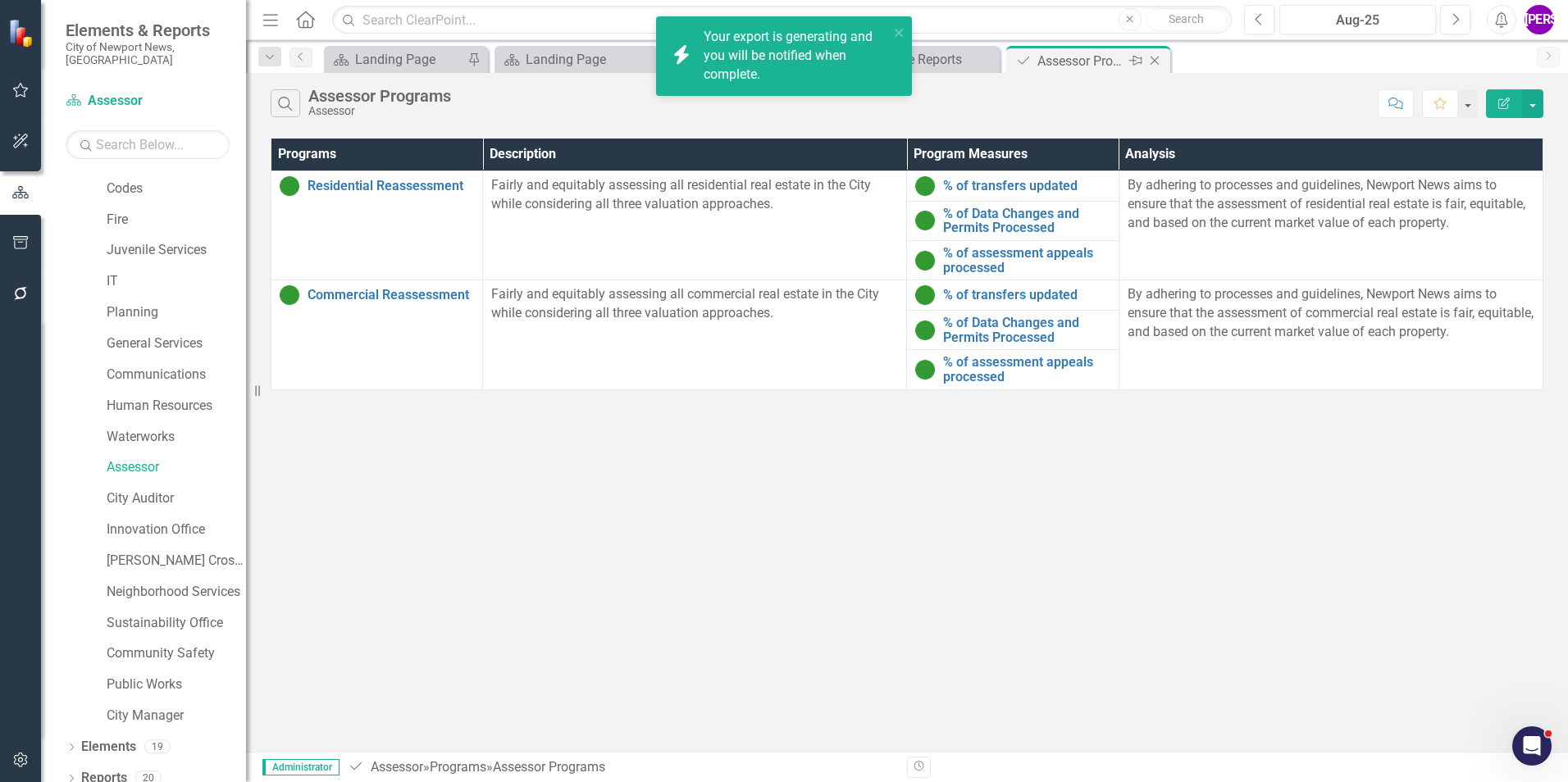
click at [1153, 59] on icon "Close" at bounding box center [1155, 61] width 17 height 13
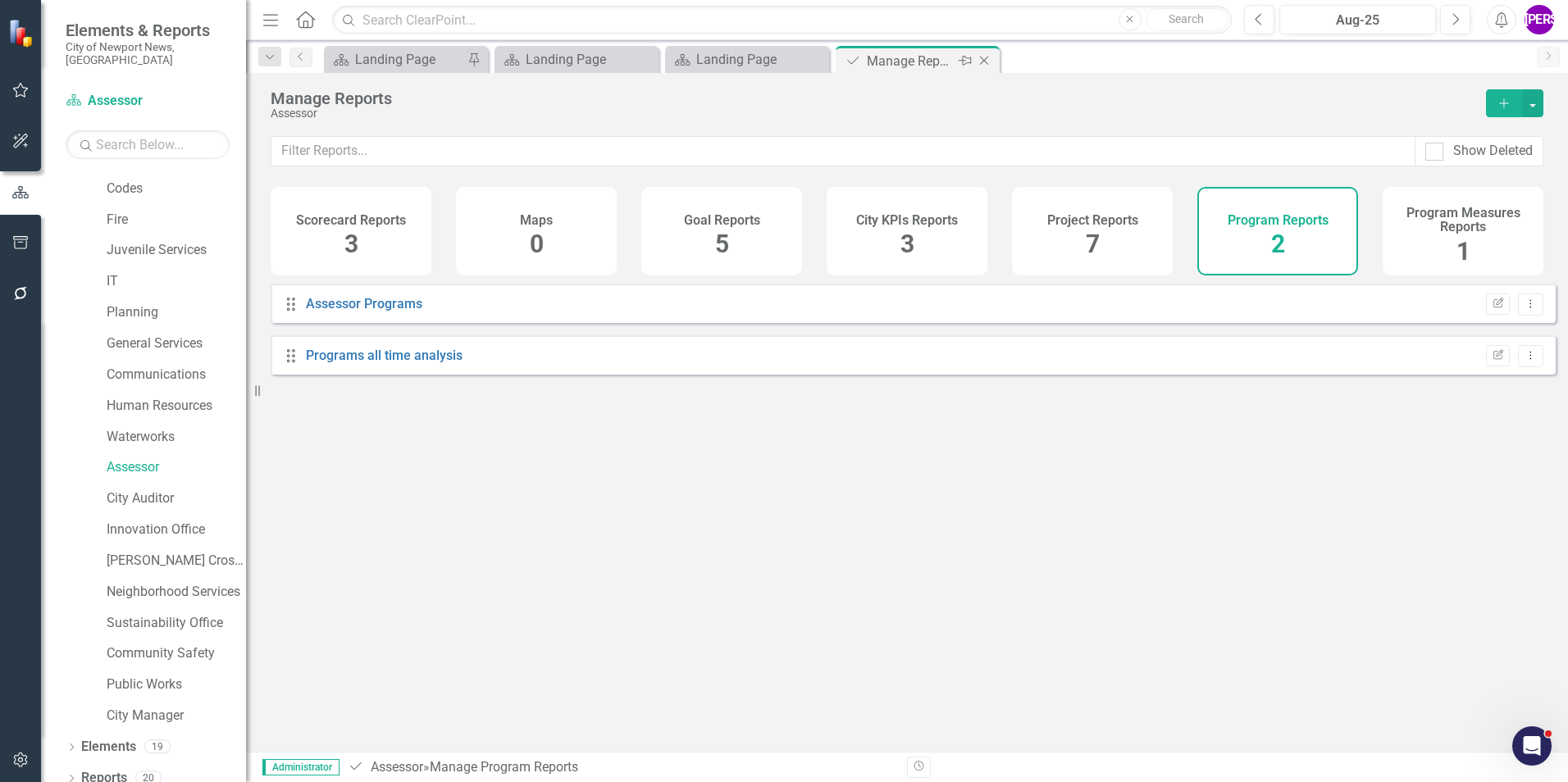
click at [982, 60] on icon "Close" at bounding box center [984, 61] width 17 height 13
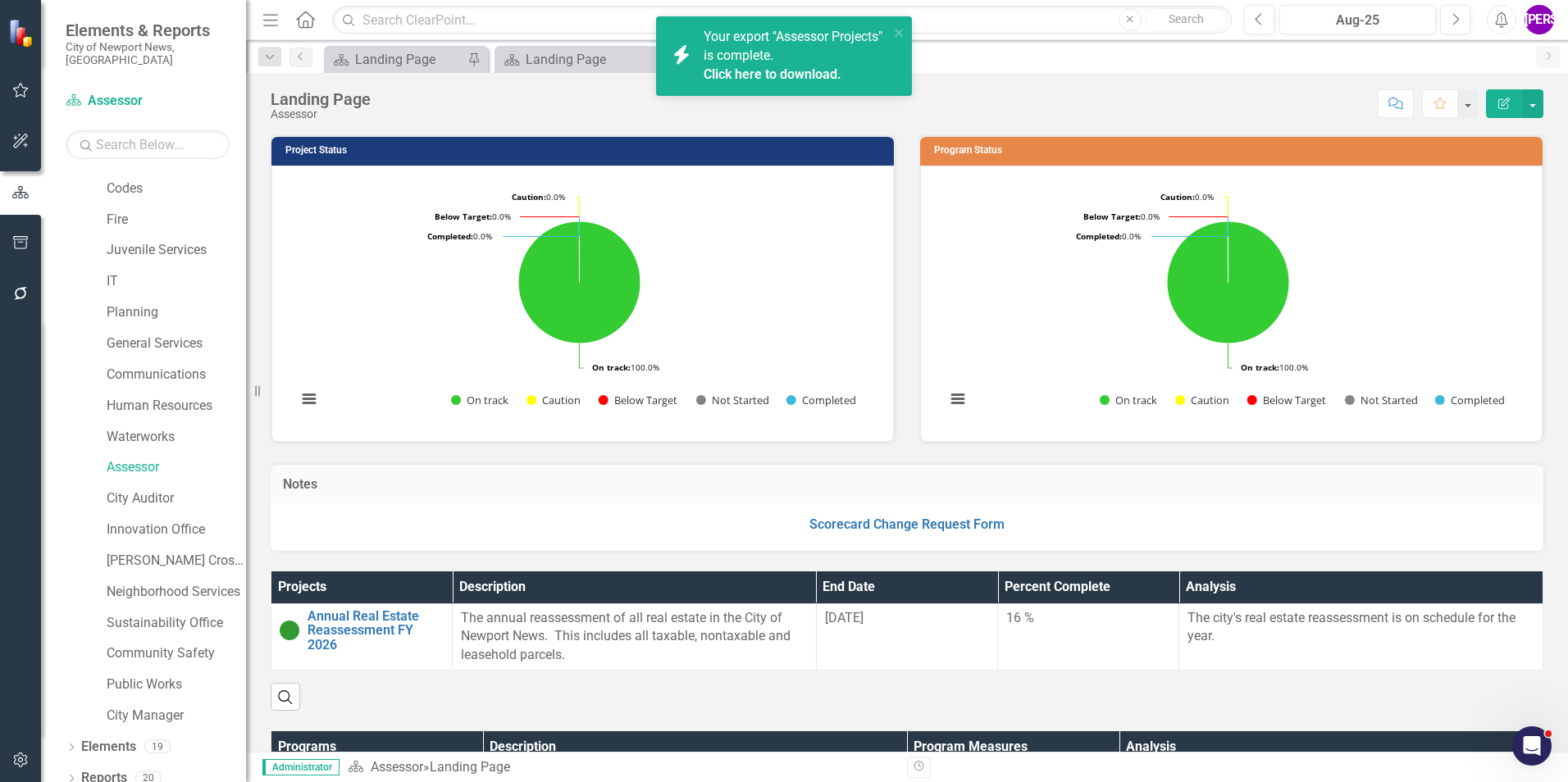
click at [747, 76] on link "Click here to download." at bounding box center [772, 74] width 138 height 16
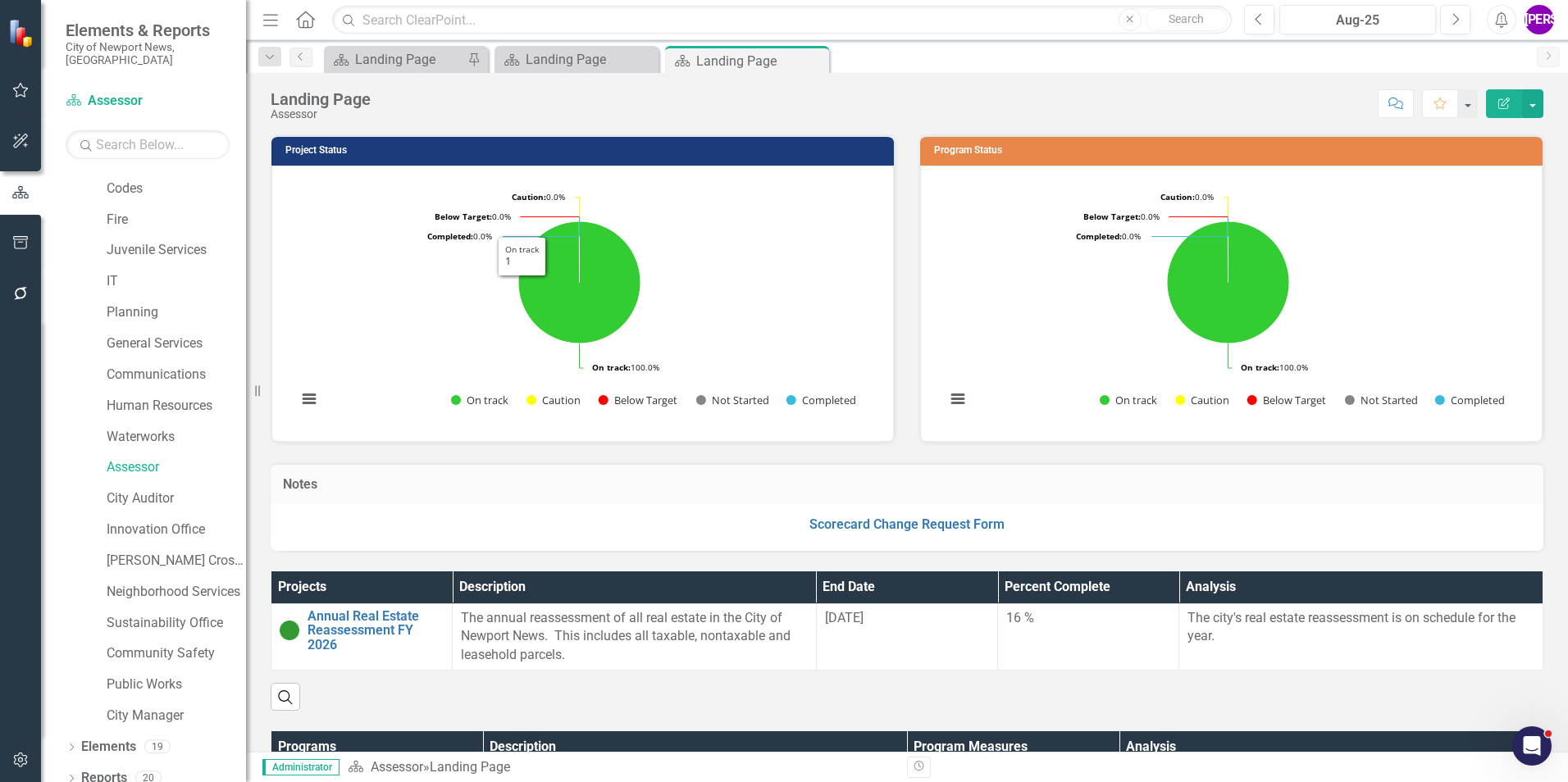
drag, startPoint x: 822, startPoint y: 123, endPoint x: 823, endPoint y: 104, distance: 19.0
click at [822, 123] on div "Landing Page Assessor Score: N/A Aug-25 Completed Comment Favorite Edit Report …" at bounding box center [907, 412] width 1322 height 679
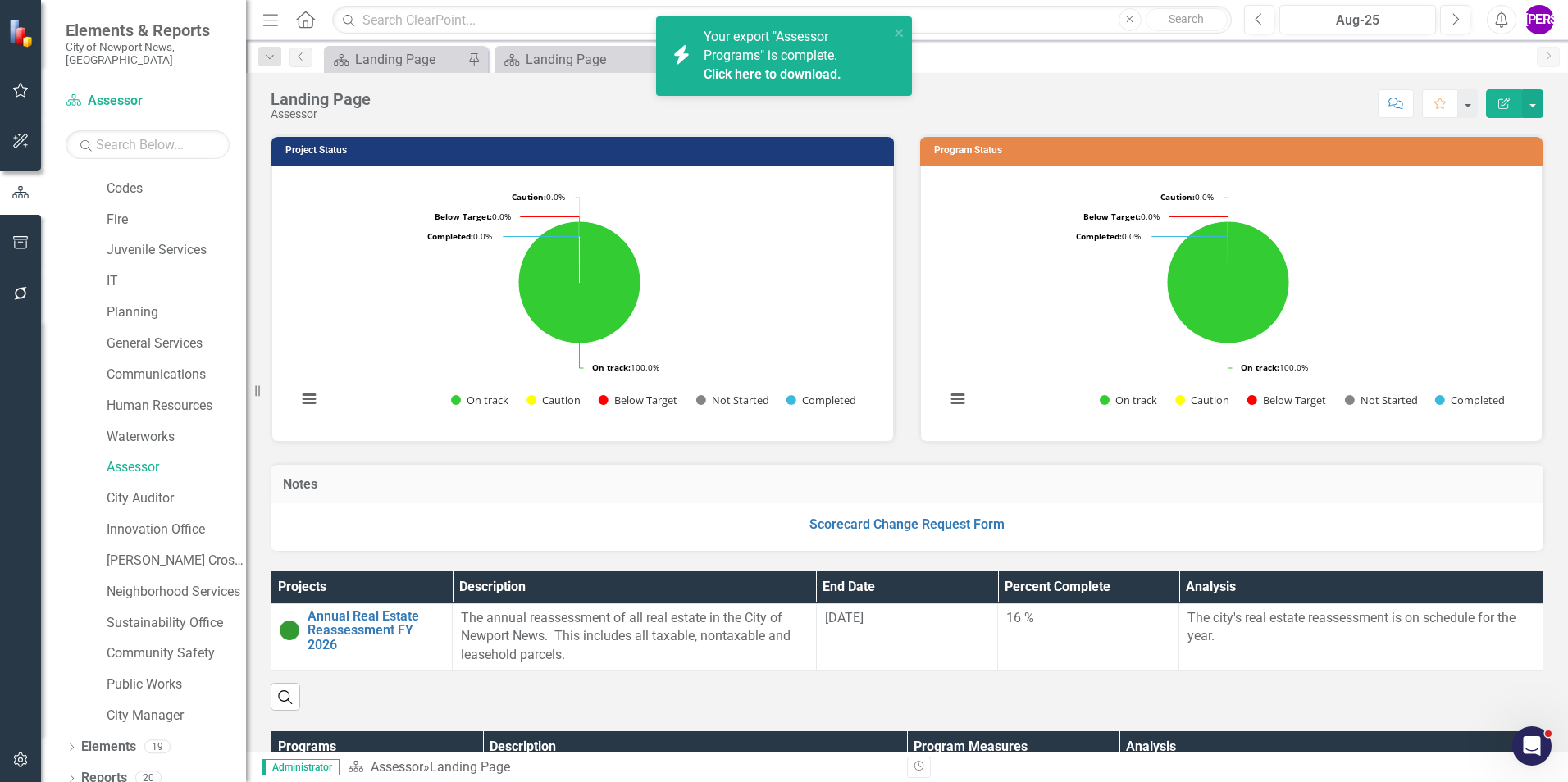
click at [813, 59] on div "icon.bolt Your export "Assessor Programs" is complete. Click here to download. …" at bounding box center [784, 391] width 1568 height 782
click at [794, 71] on link "Click here to download." at bounding box center [772, 74] width 138 height 16
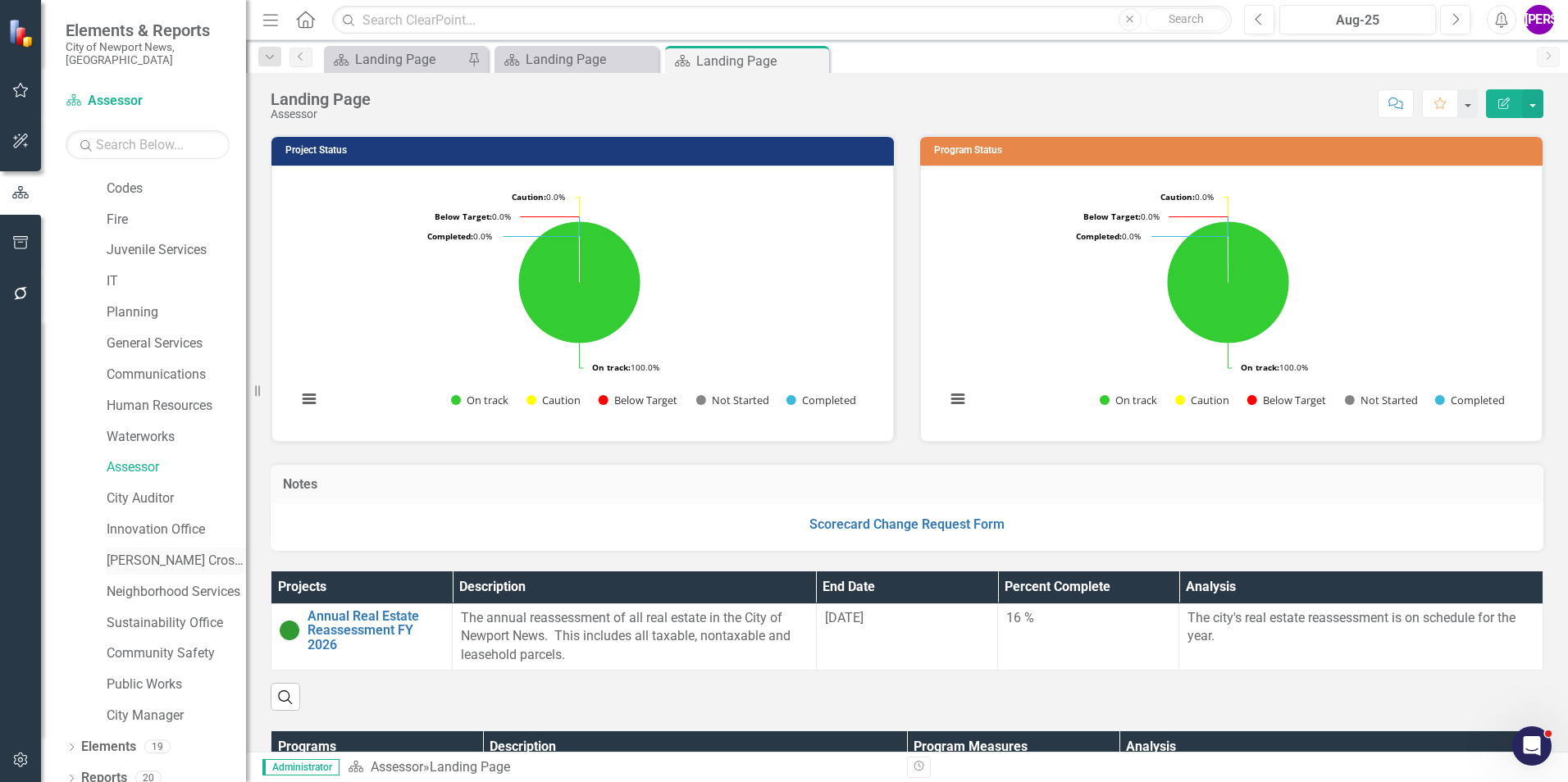
click at [156, 553] on link "[PERSON_NAME] Crossing" at bounding box center [176, 561] width 140 height 19
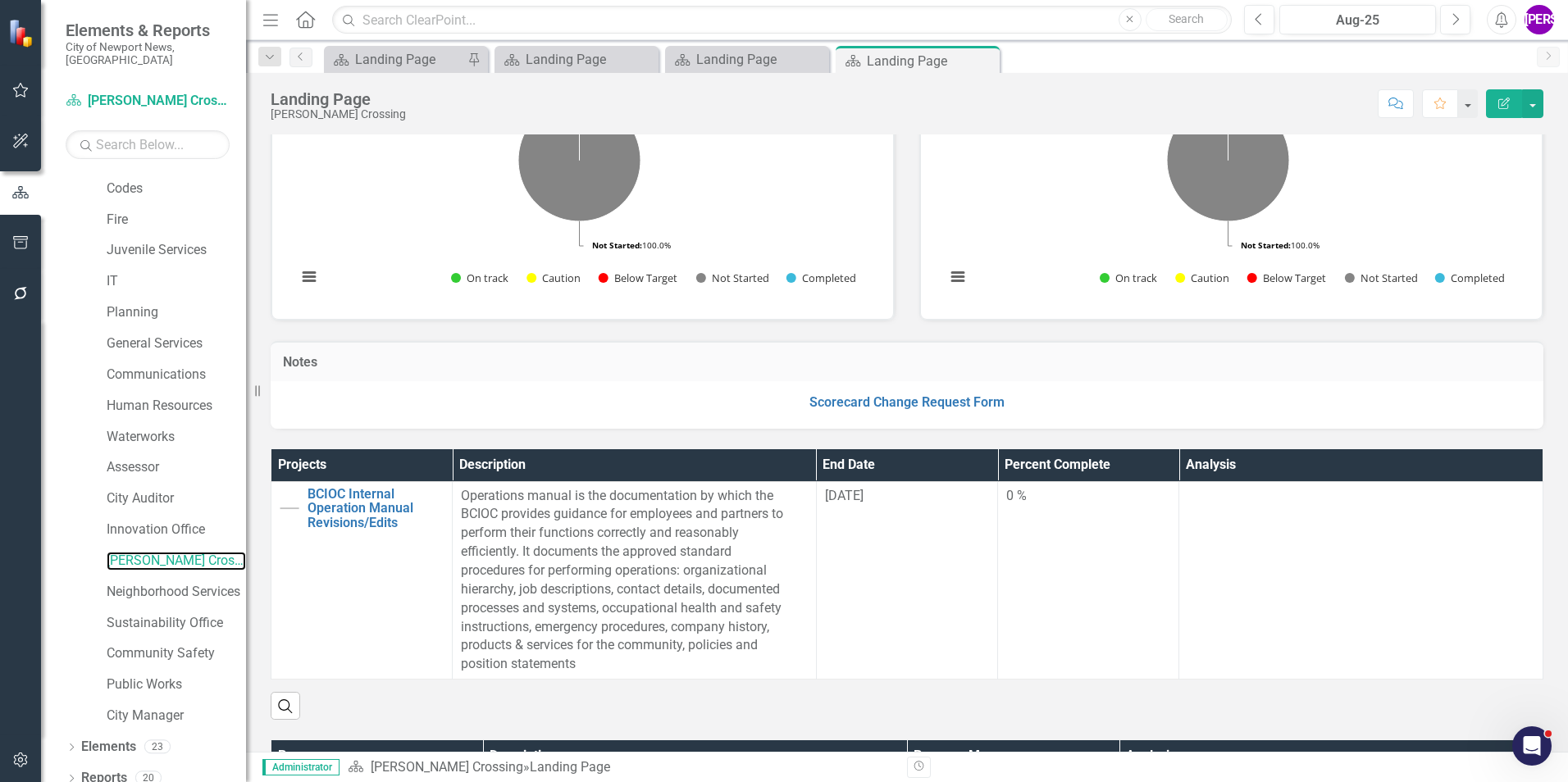
scroll to position [246, 0]
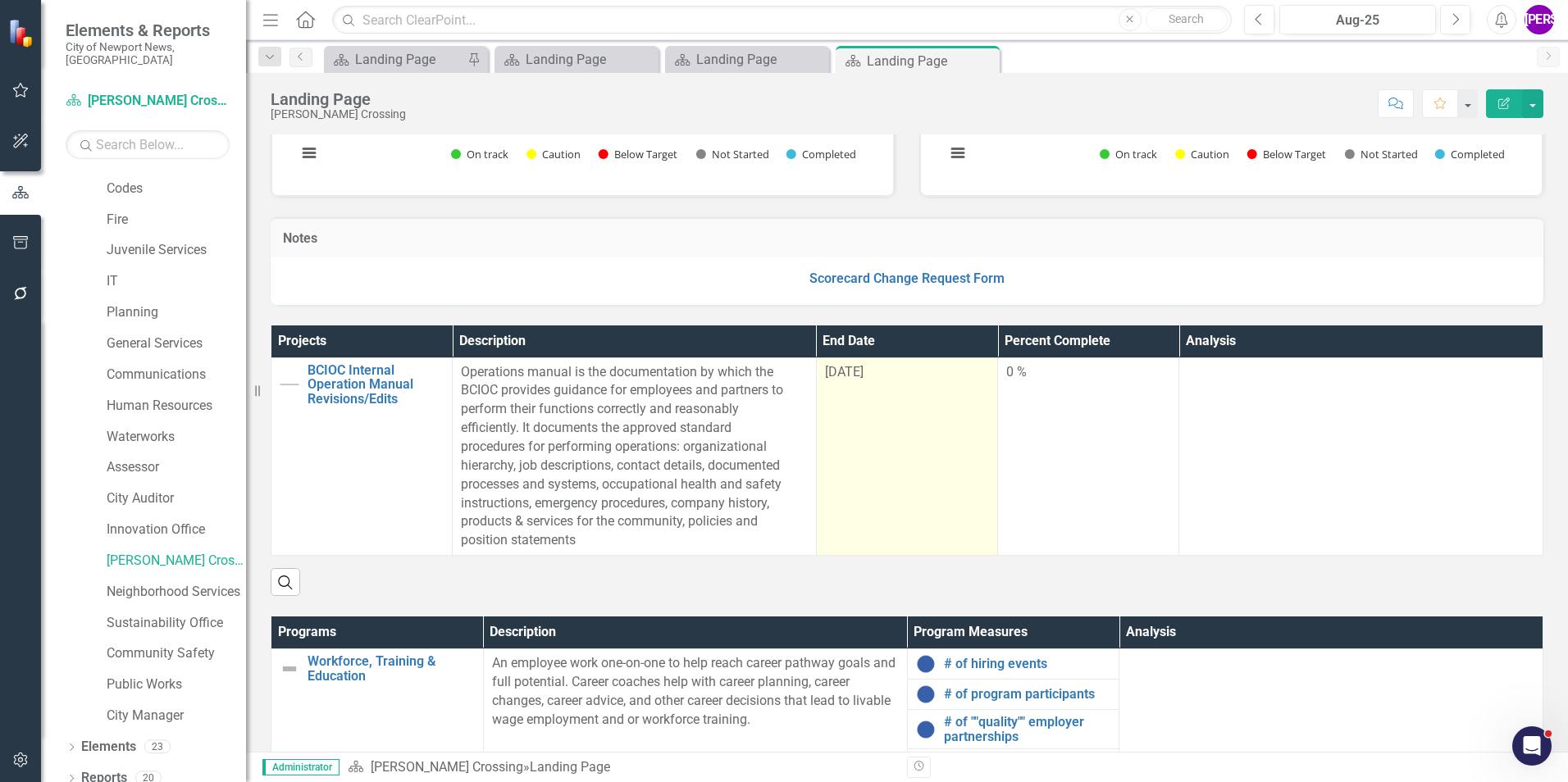
click at [977, 436] on td "[DATE]" at bounding box center [906, 456] width 182 height 197
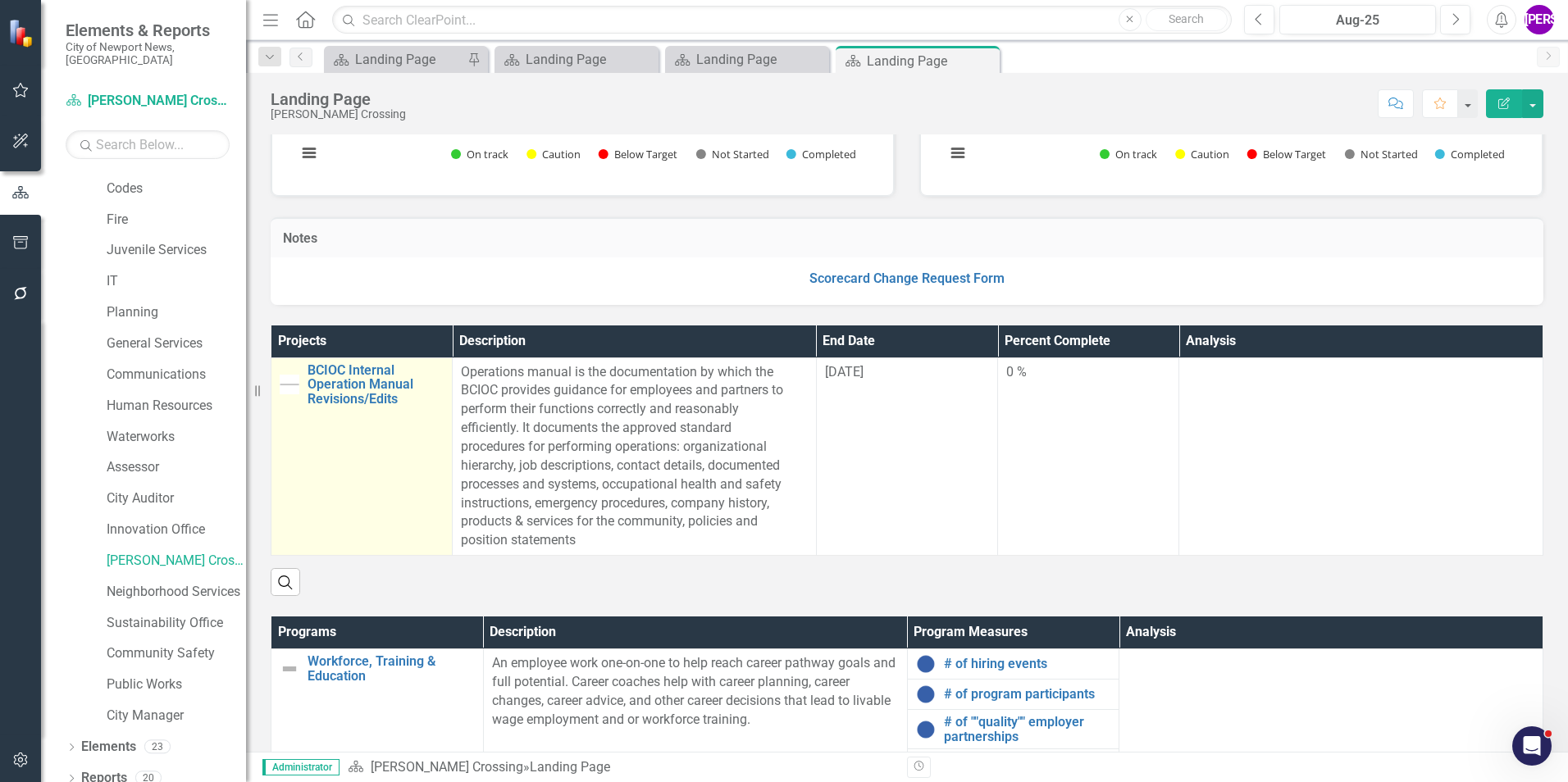
click at [422, 517] on td "BCIOC Internal Operation Manual Revisions/Edits Link Map View Link Map Edit Edi…" at bounding box center [361, 456] width 182 height 197
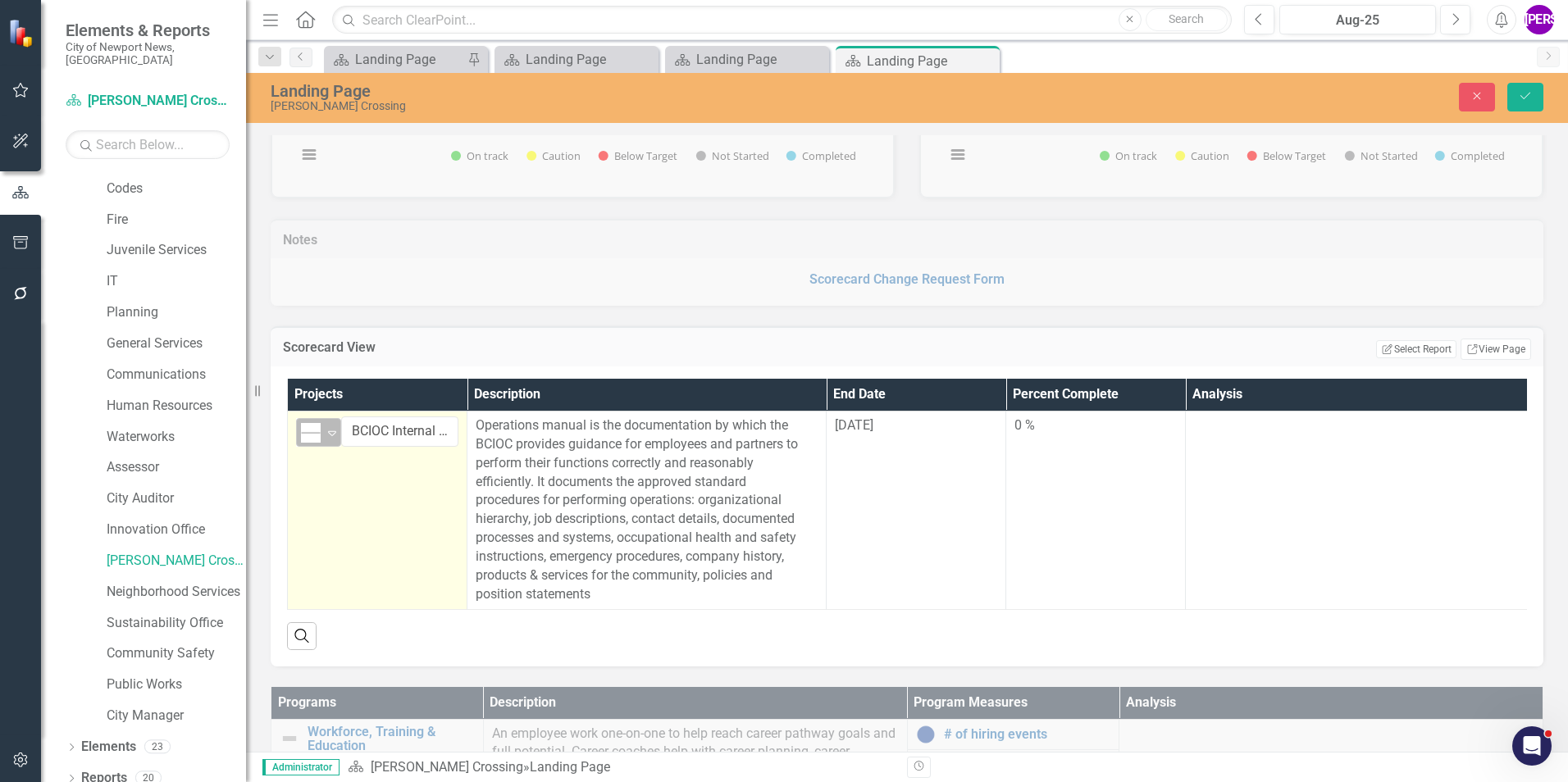
click at [330, 432] on icon "Expand" at bounding box center [332, 433] width 17 height 13
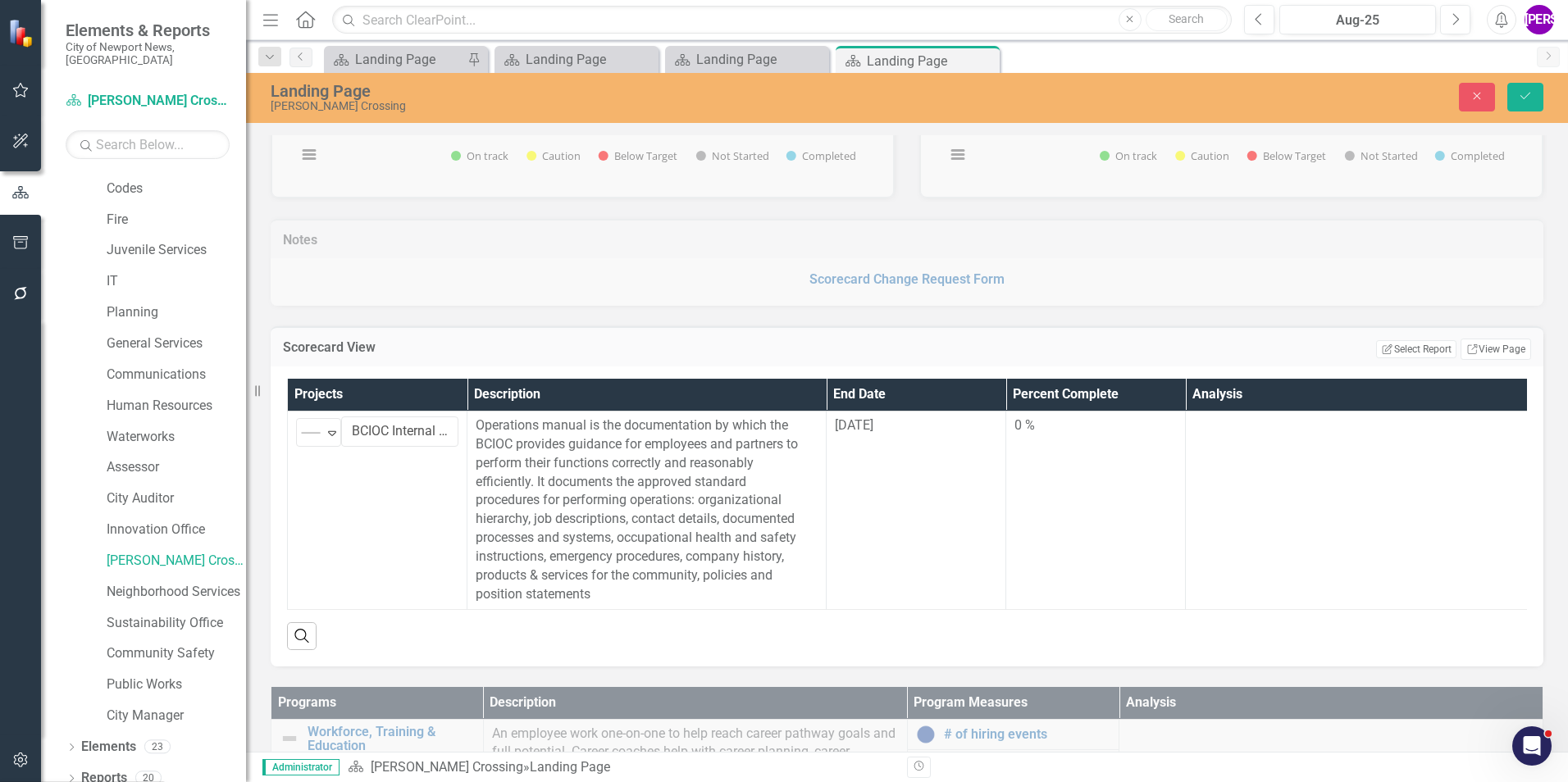
click at [1510, 94] on button "Save" at bounding box center [1525, 97] width 36 height 28
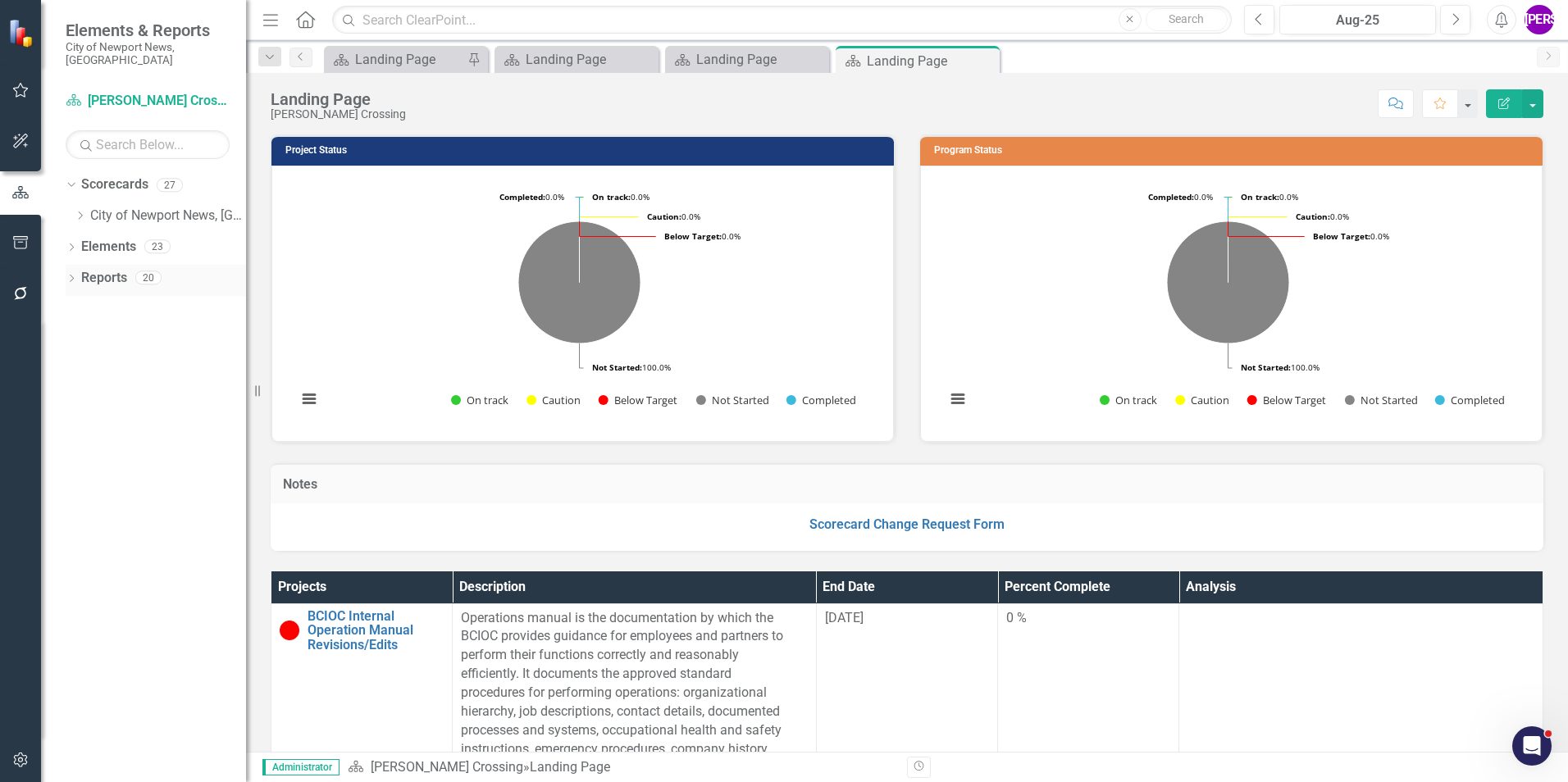
scroll to position [0, 0]
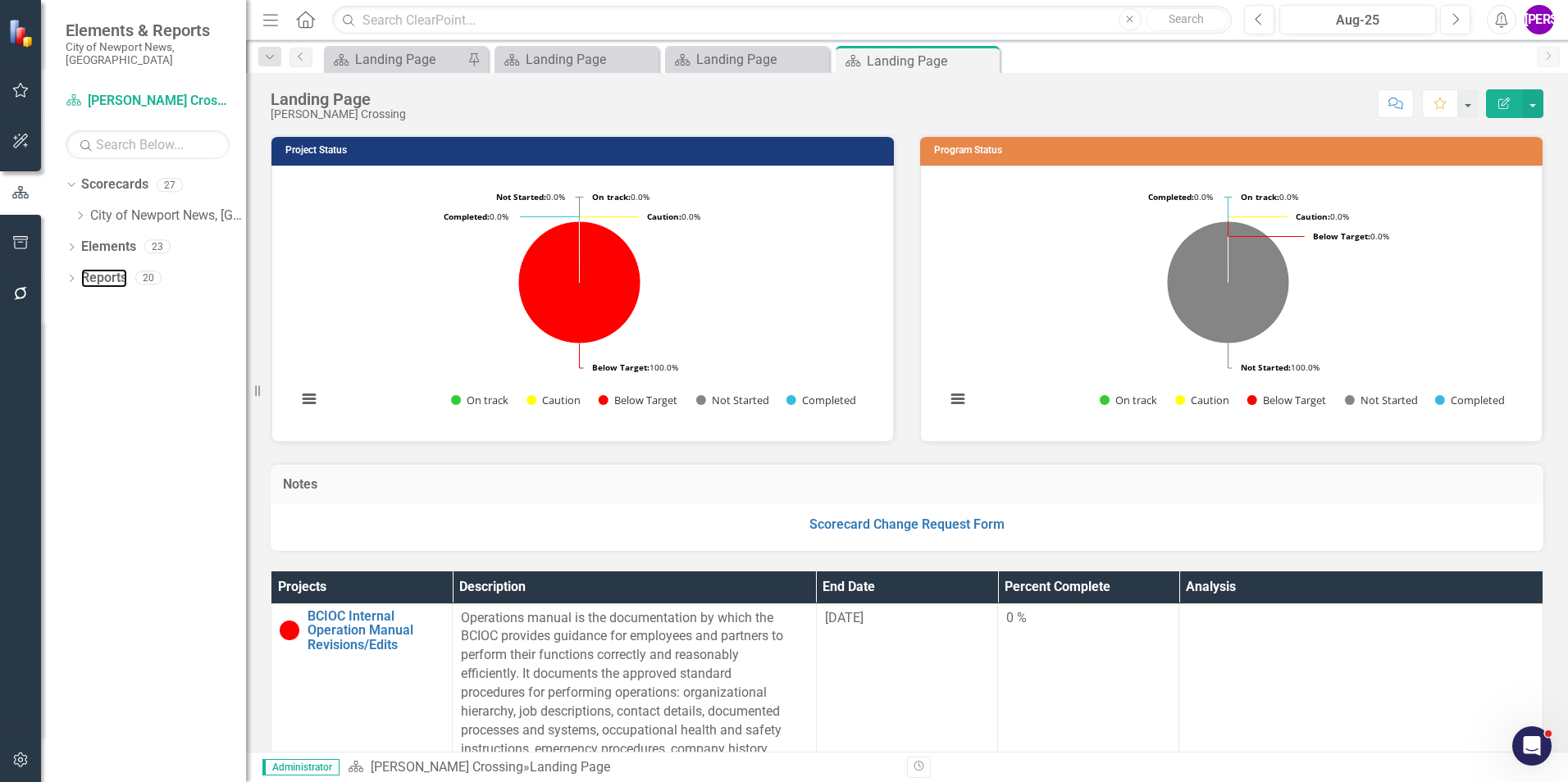
drag, startPoint x: 105, startPoint y: 268, endPoint x: 118, endPoint y: 284, distance: 20.6
click at [105, 268] on link "Reports" at bounding box center [104, 278] width 46 height 19
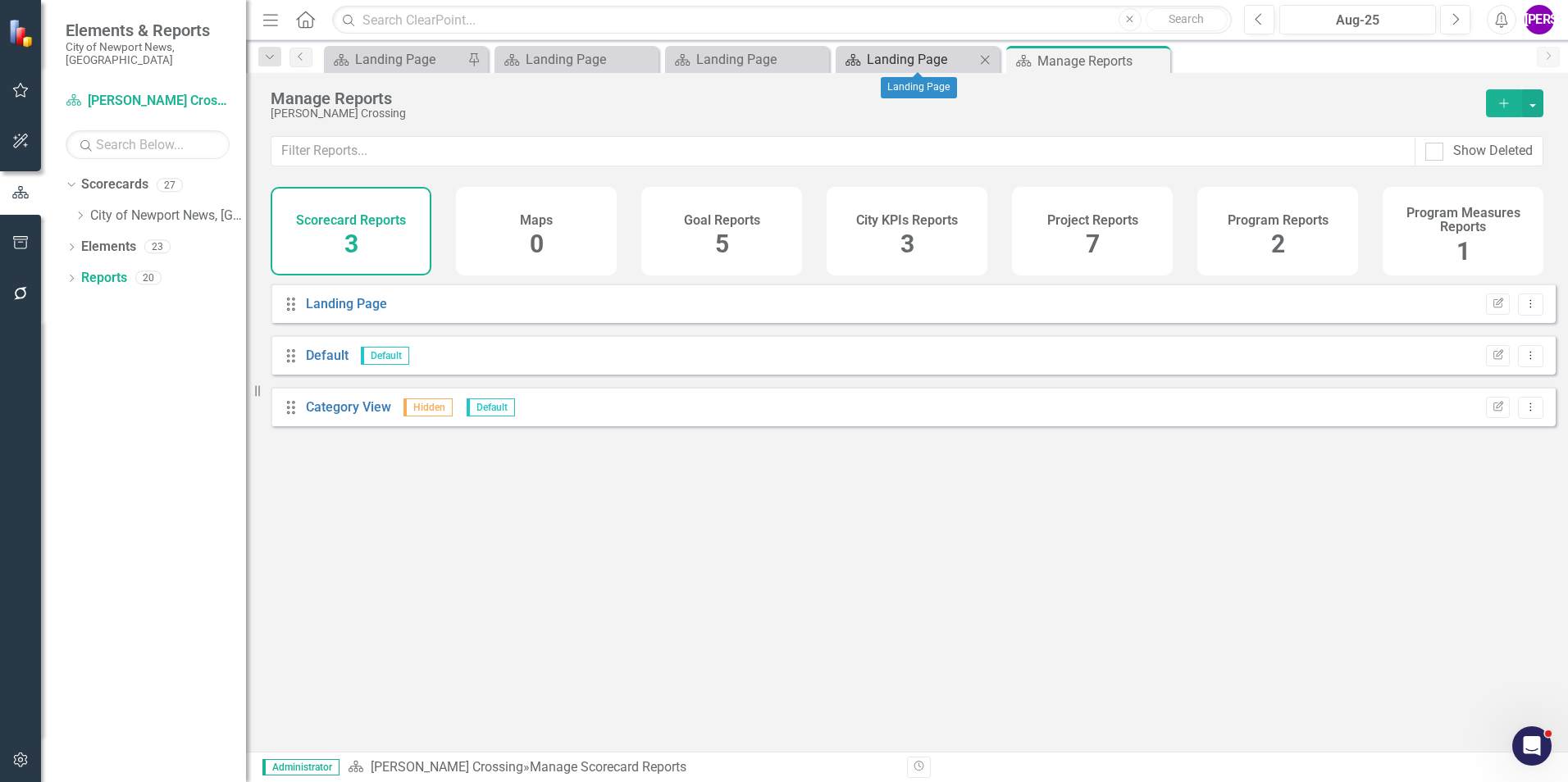
click at [931, 59] on div "Landing Page" at bounding box center [920, 59] width 108 height 21
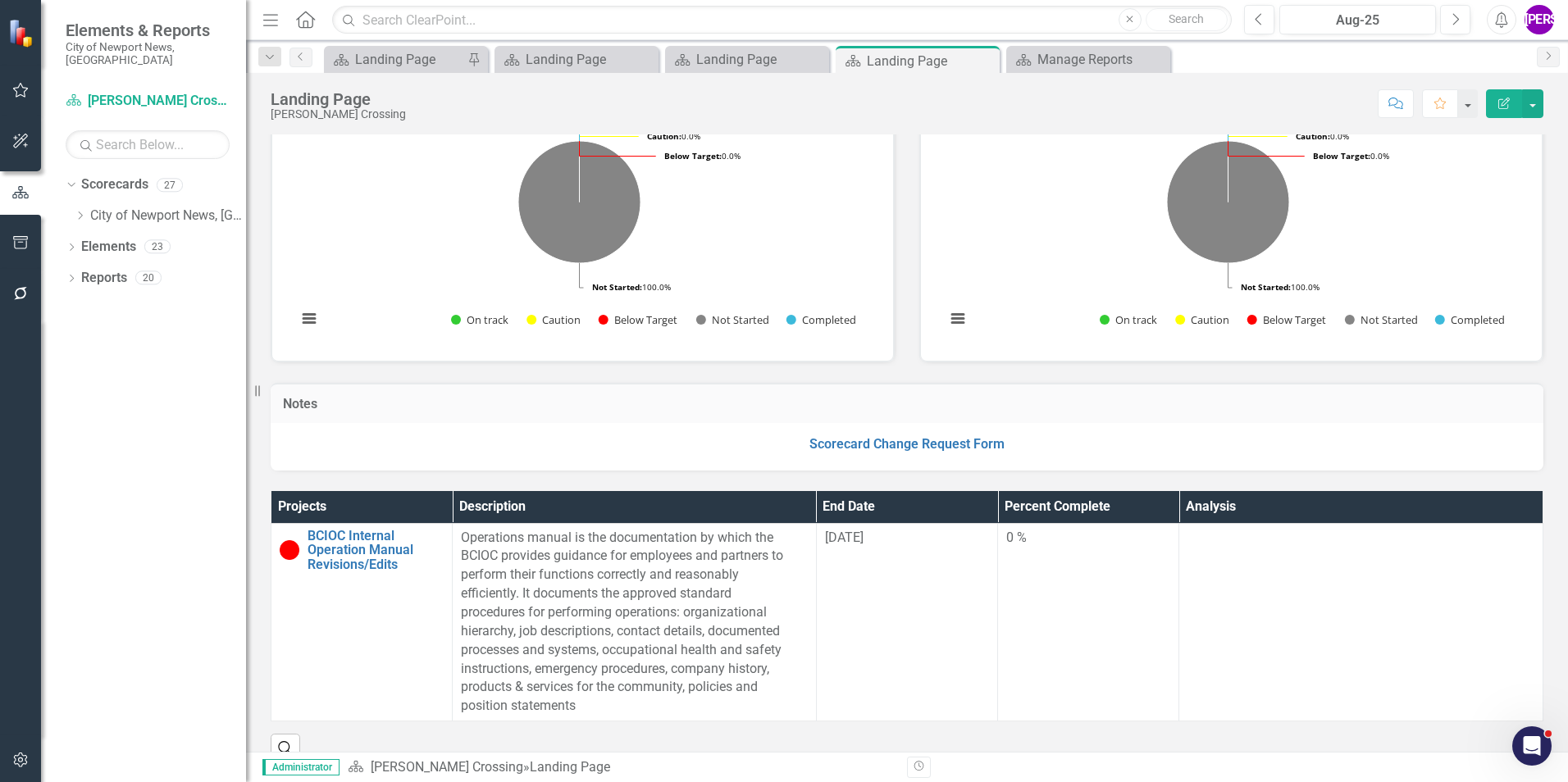
scroll to position [574, 0]
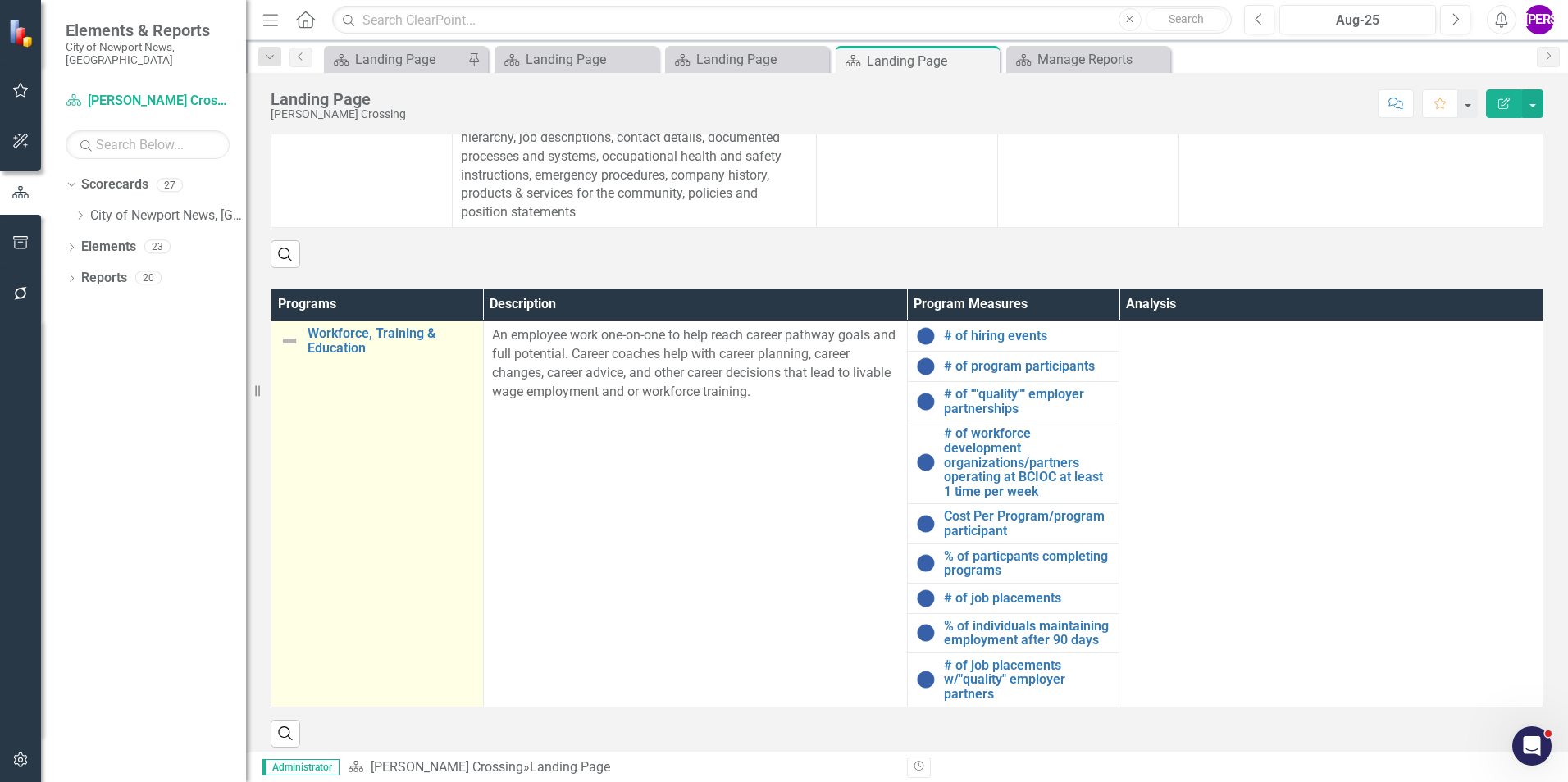
click at [350, 484] on td "Workforce, Training & Education Link Map View Link Map Edit Edit Program Link O…" at bounding box center [377, 514] width 213 height 386
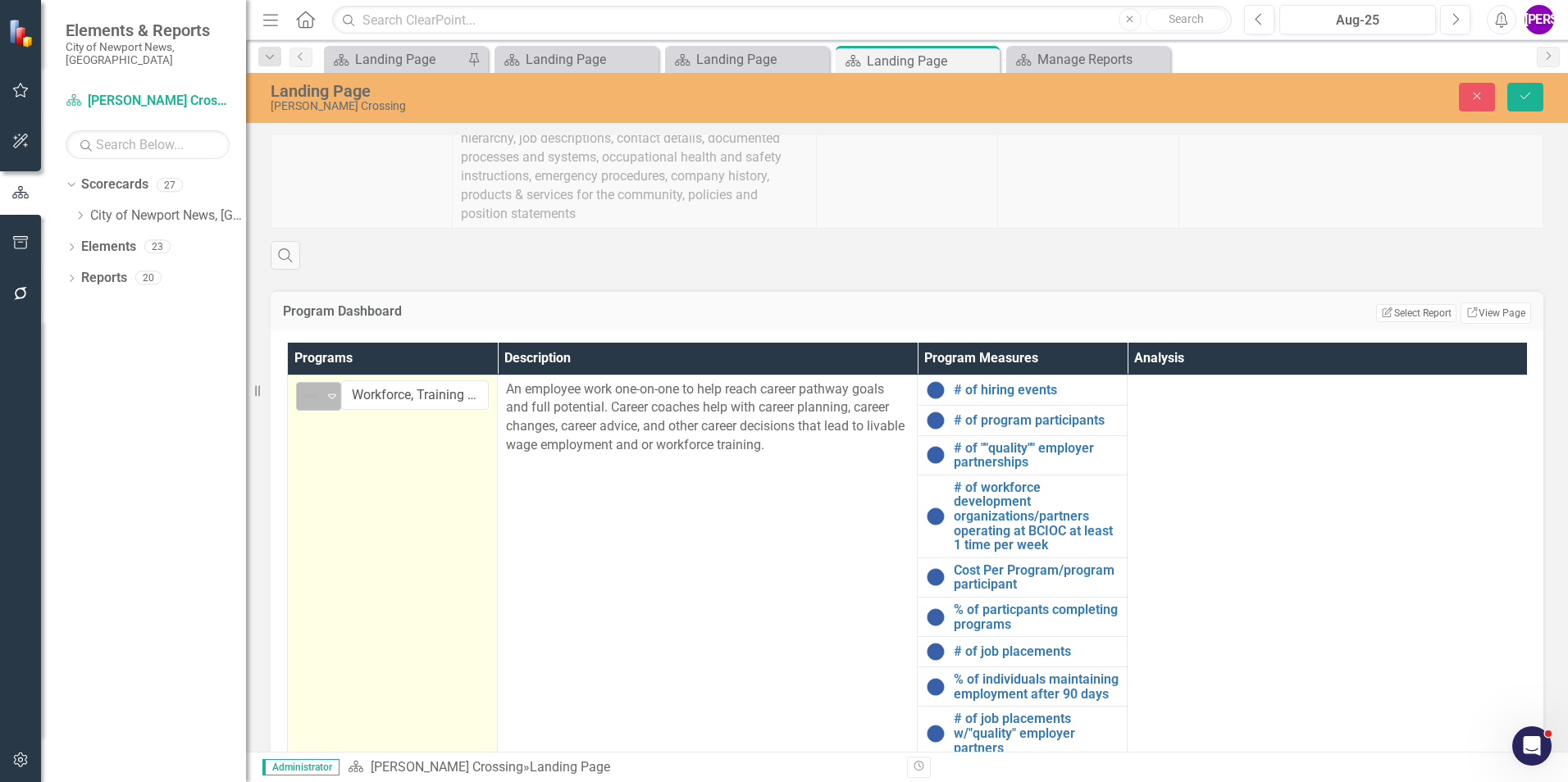
click at [323, 395] on div "Not Defined" at bounding box center [311, 396] width 24 height 23
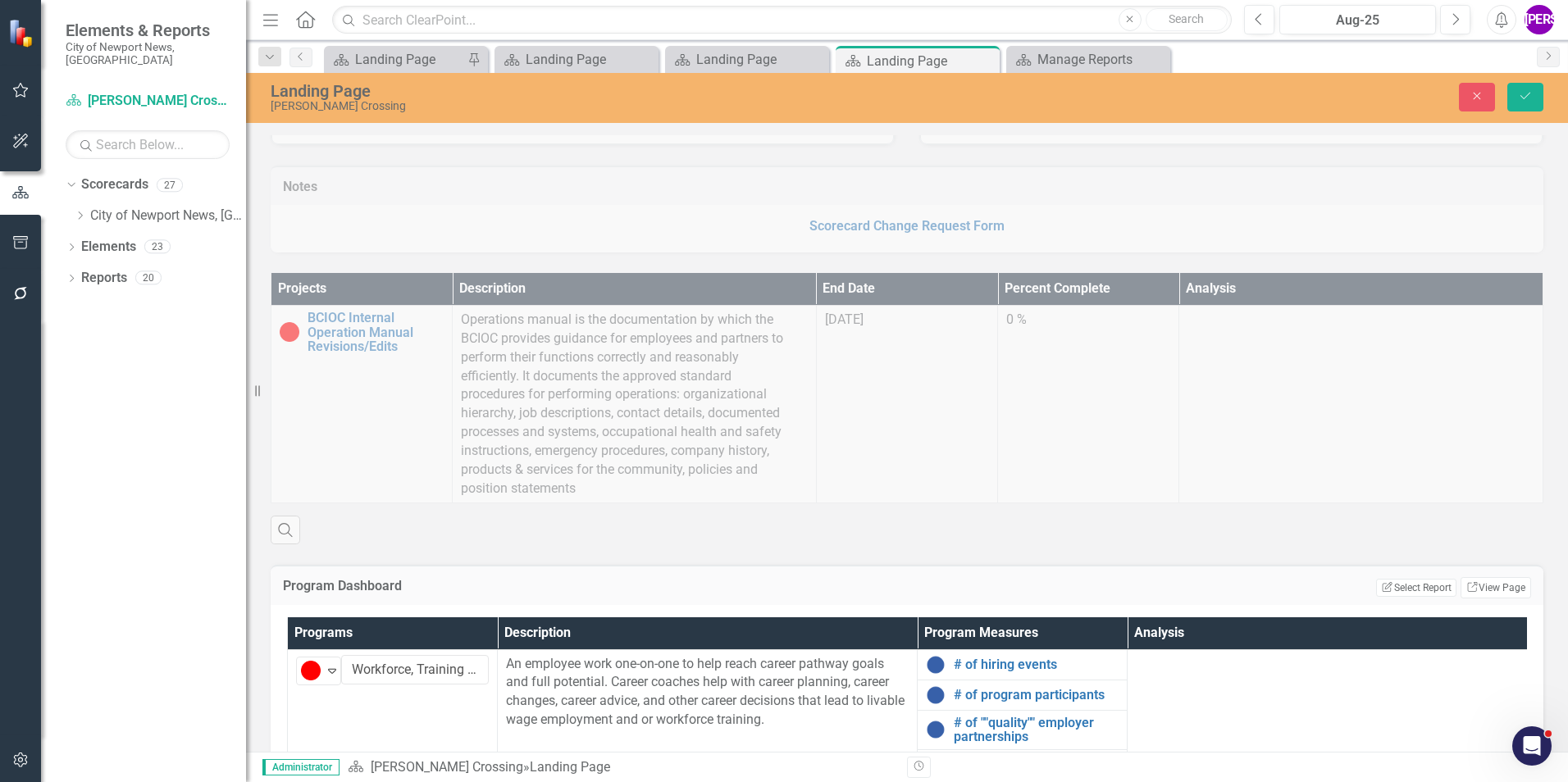
scroll to position [82, 0]
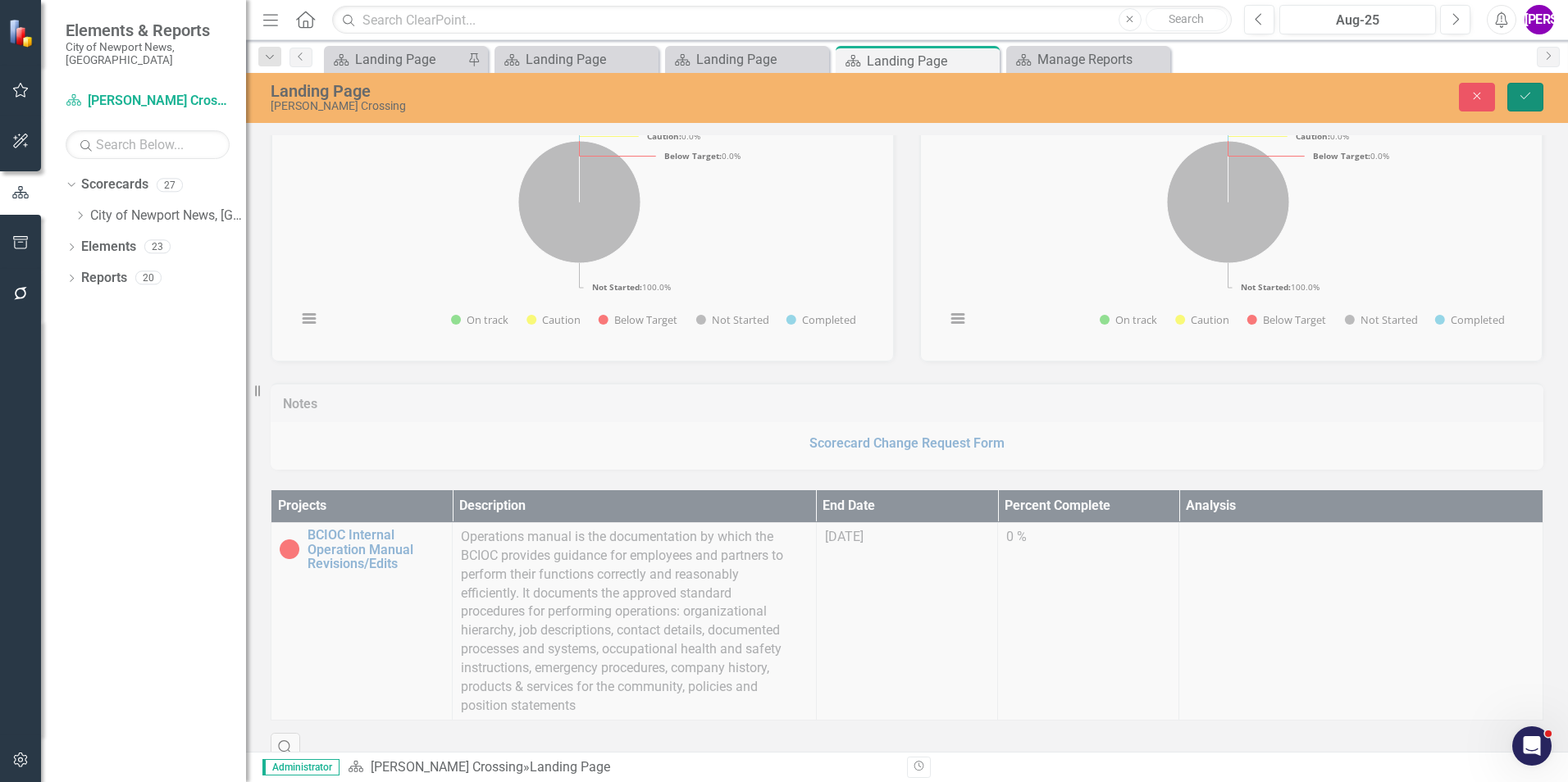
click at [1536, 105] on button "Save" at bounding box center [1525, 97] width 36 height 28
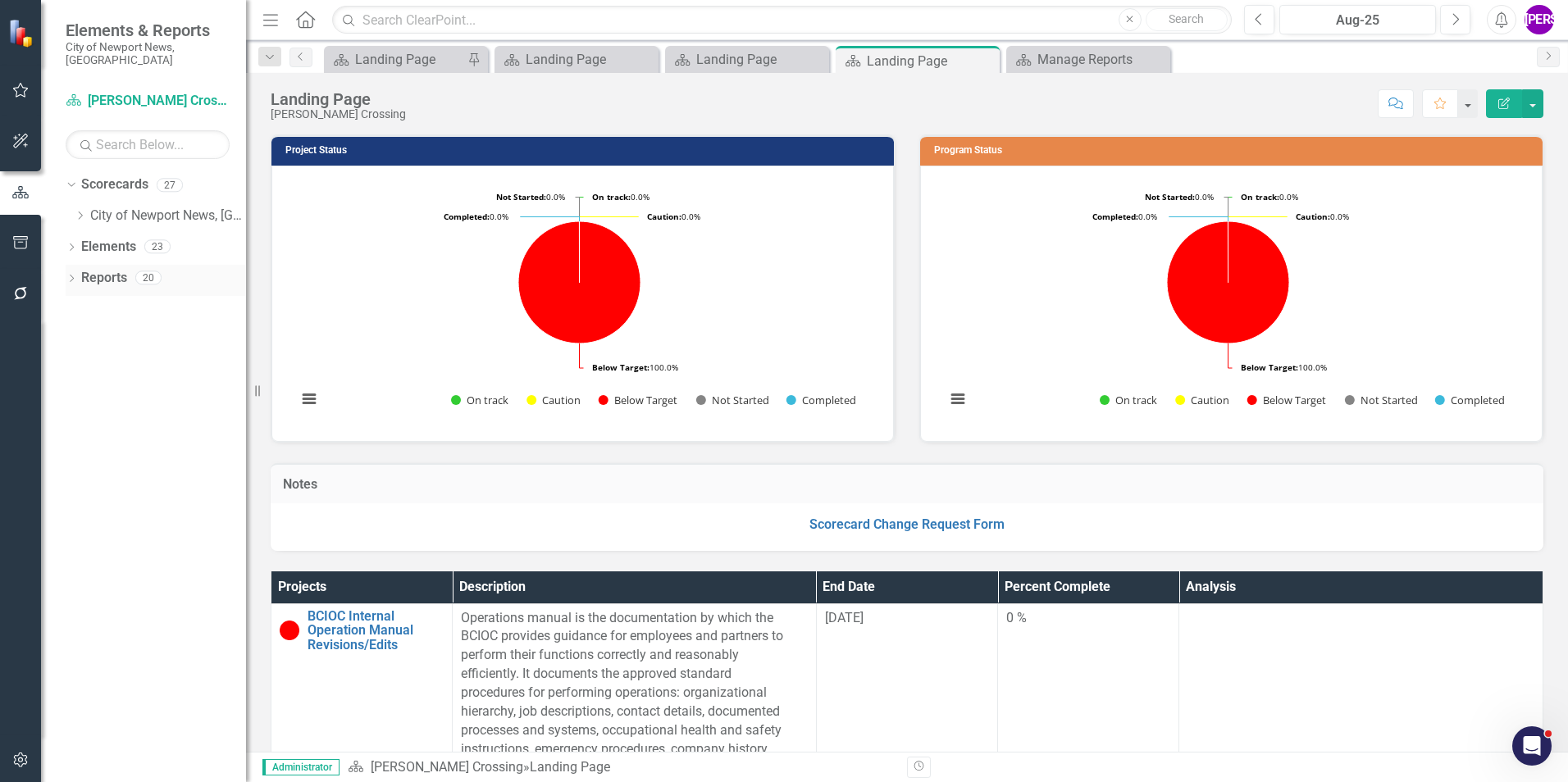
click at [95, 268] on link "Reports" at bounding box center [104, 278] width 46 height 19
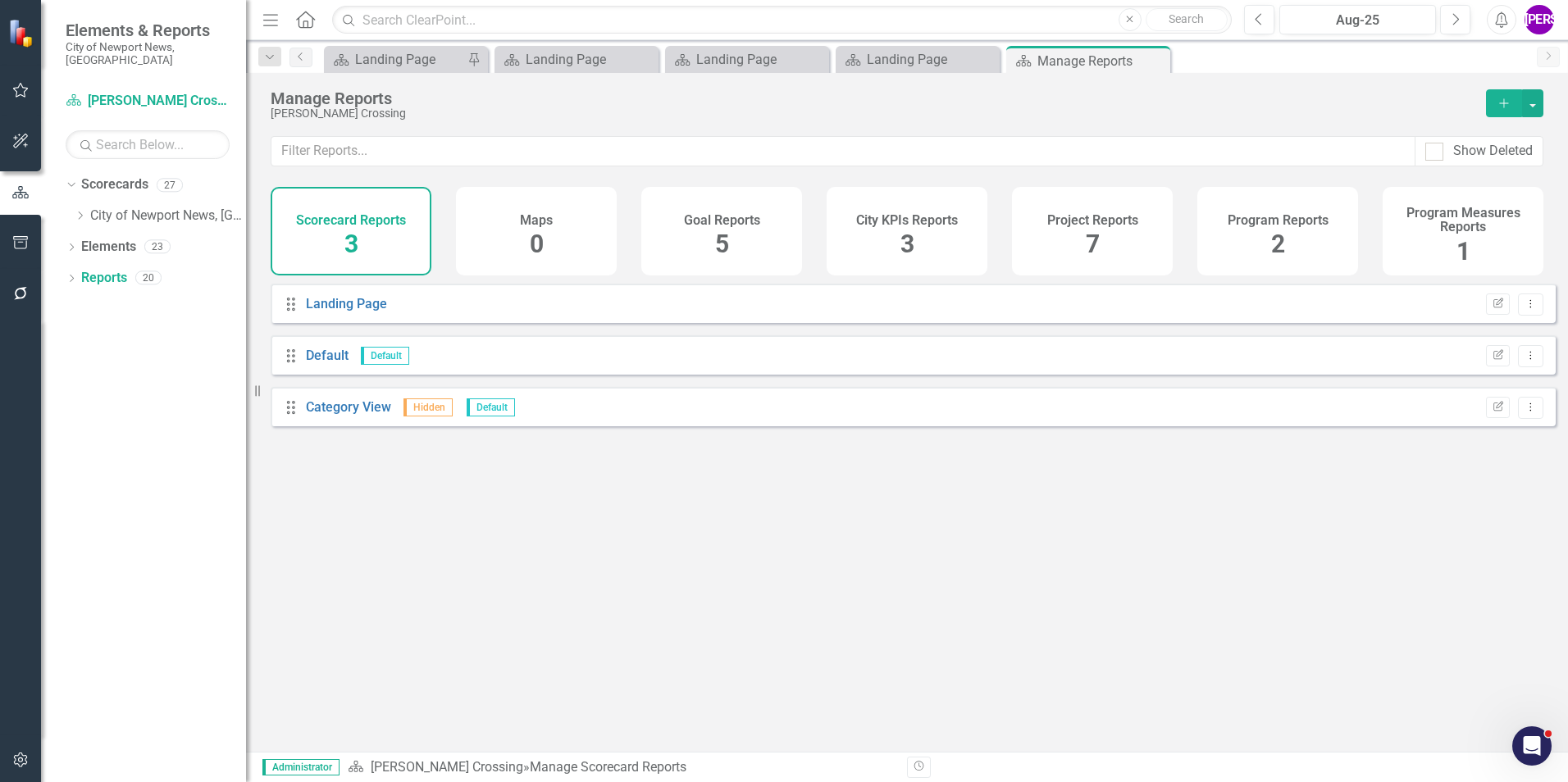
click at [1048, 227] on h4 "Project Reports" at bounding box center [1093, 221] width 91 height 15
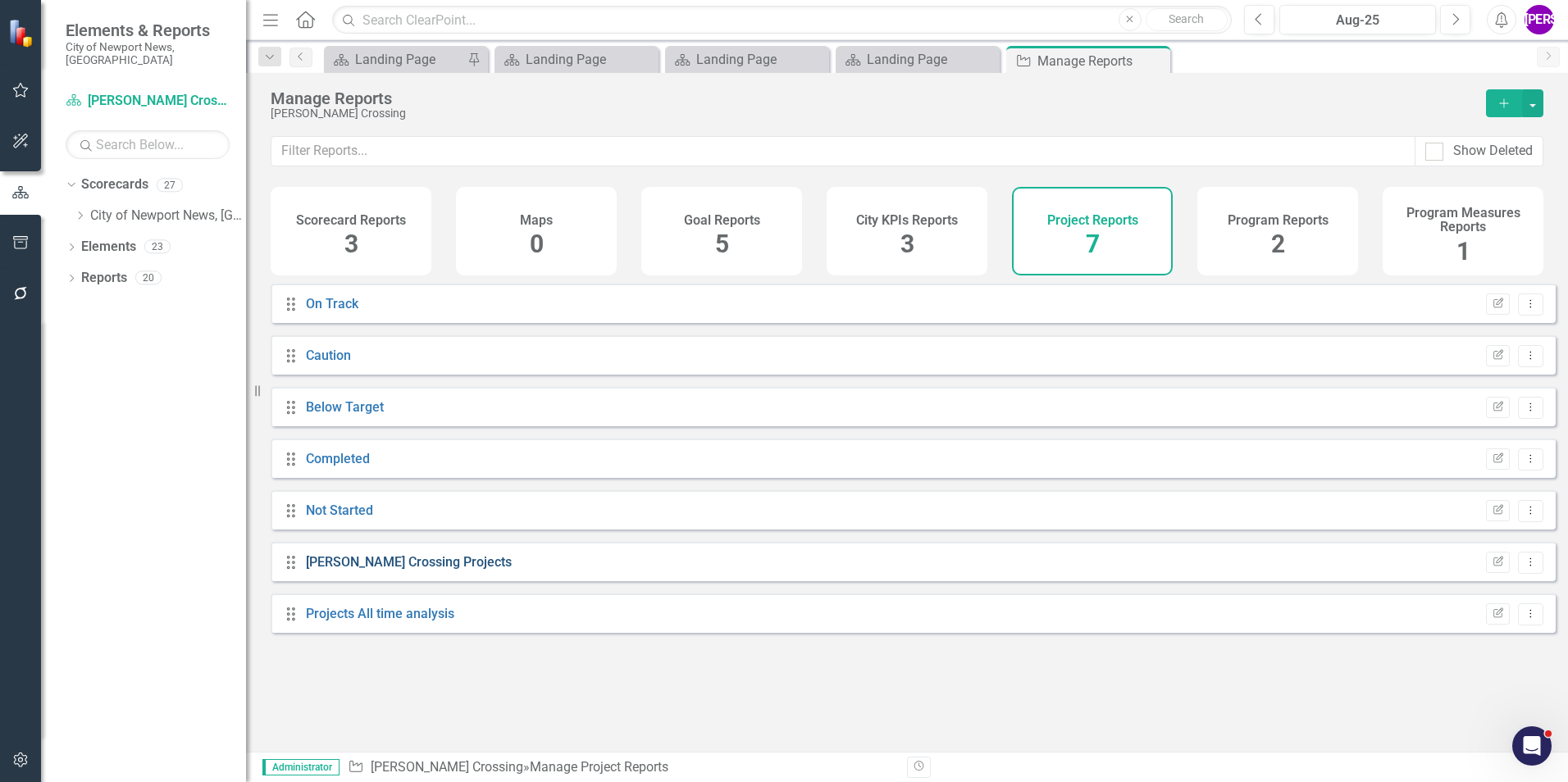
click at [362, 569] on link "[PERSON_NAME] Crossing Projects" at bounding box center [409, 562] width 206 height 16
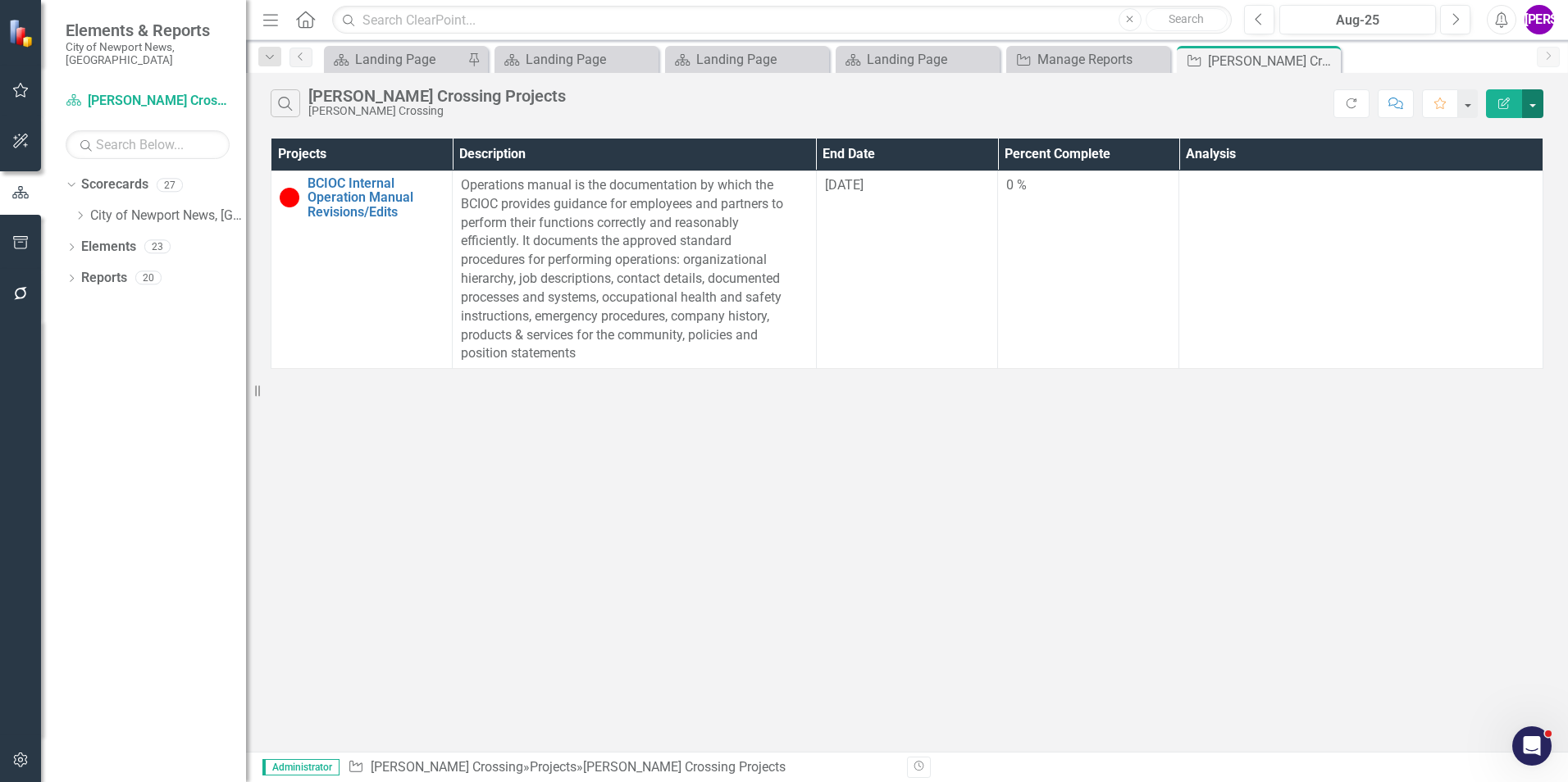
click at [1530, 101] on button "button" at bounding box center [1532, 104] width 21 height 28
click at [1504, 157] on link "PDF Export to PDF" at bounding box center [1478, 166] width 130 height 30
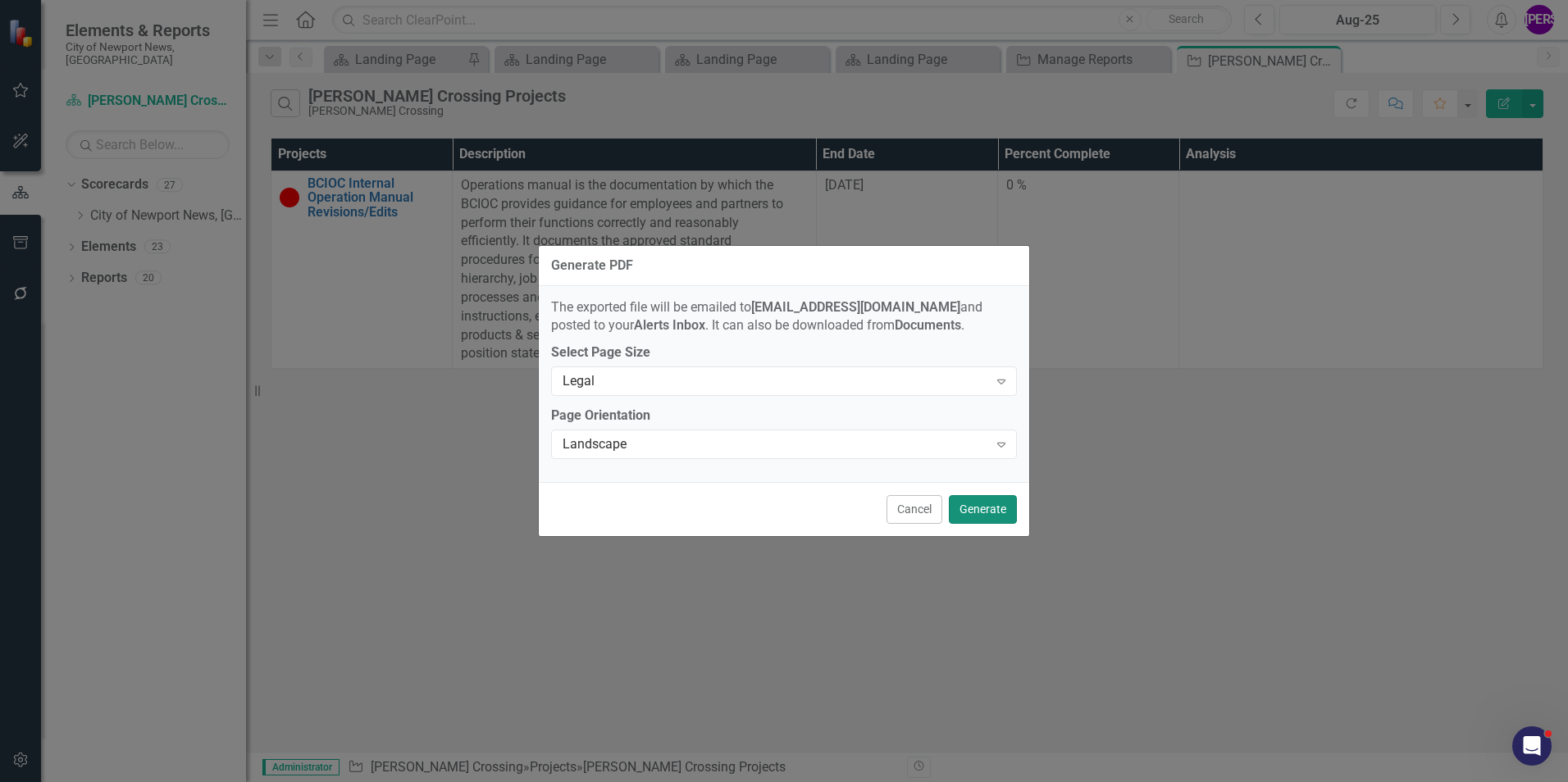
click at [969, 506] on button "Generate" at bounding box center [982, 509] width 68 height 28
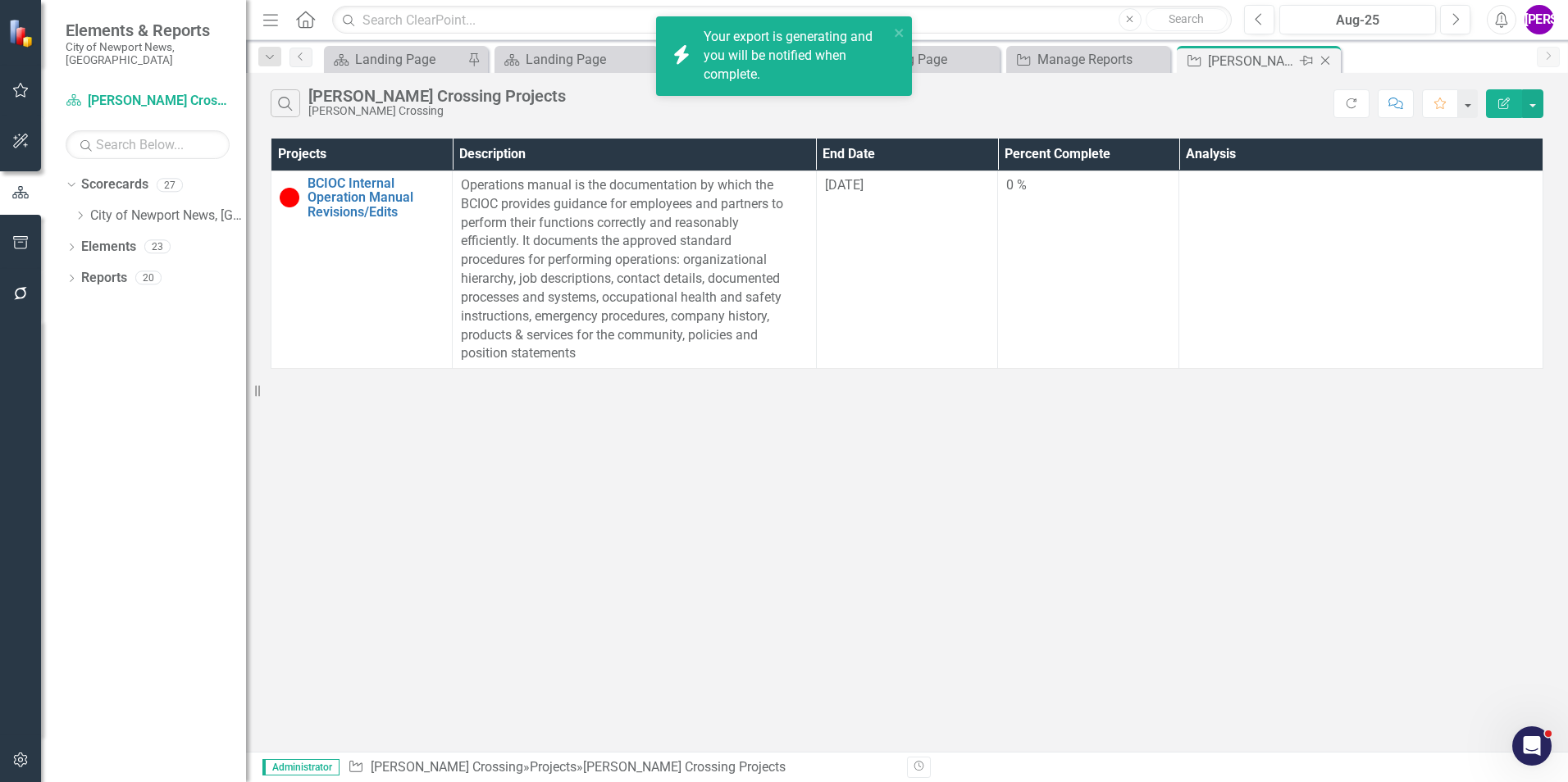
click at [1326, 58] on icon "Close" at bounding box center [1325, 61] width 17 height 13
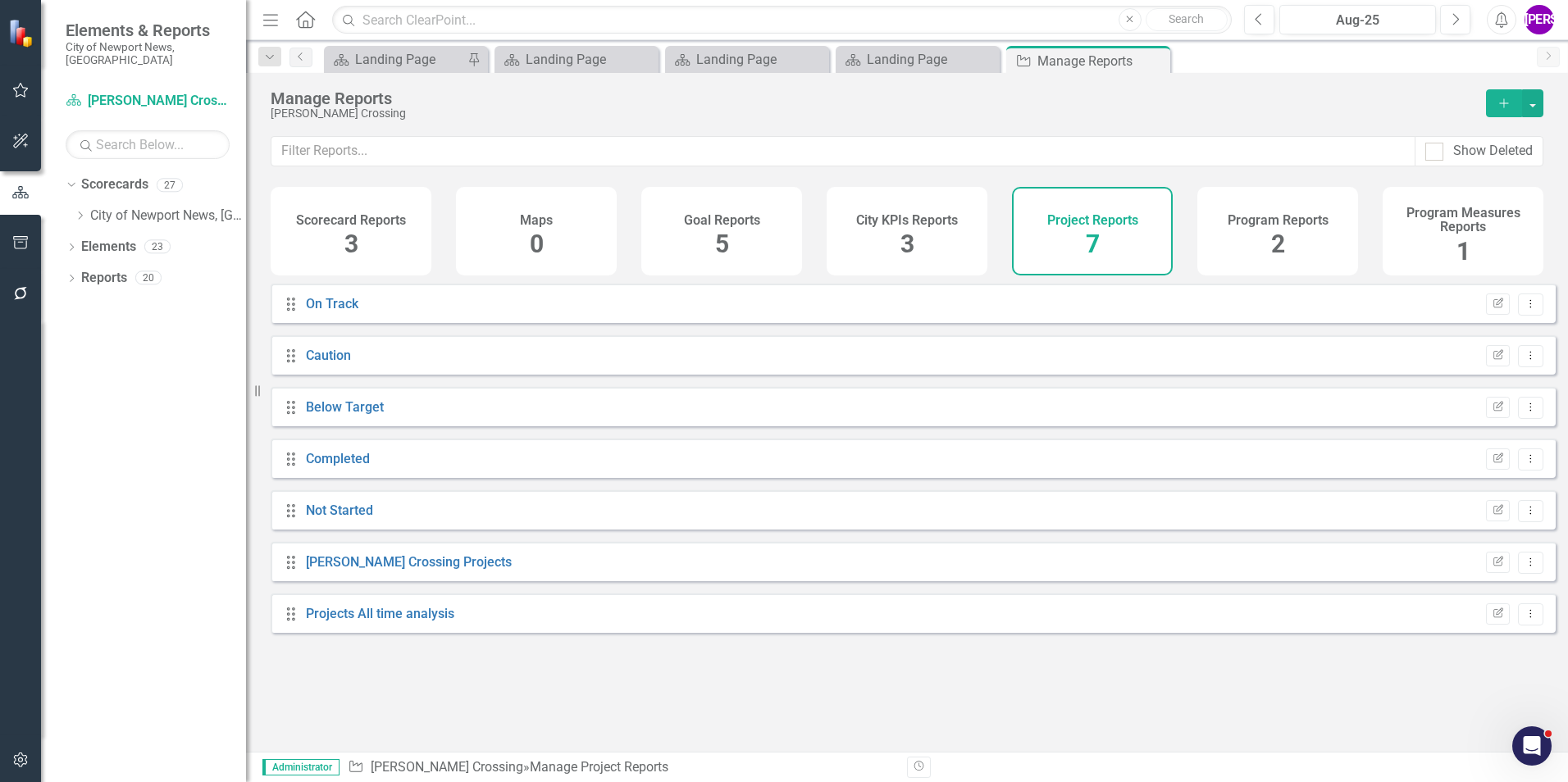
click at [1248, 238] on div "Program Reports 2" at bounding box center [1278, 231] width 161 height 89
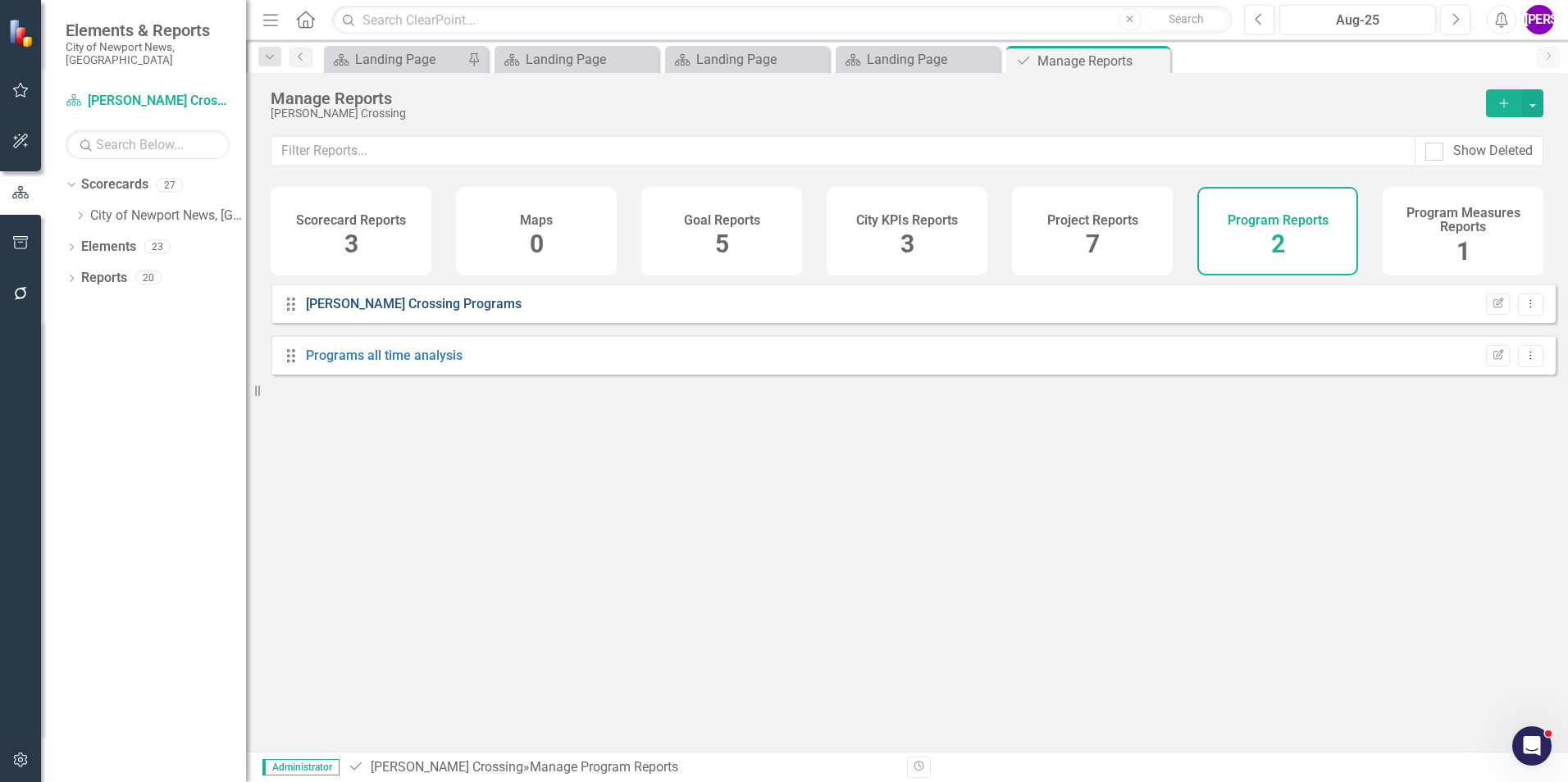
click at [398, 311] on link "[PERSON_NAME] Crossing Programs" at bounding box center [414, 304] width 216 height 16
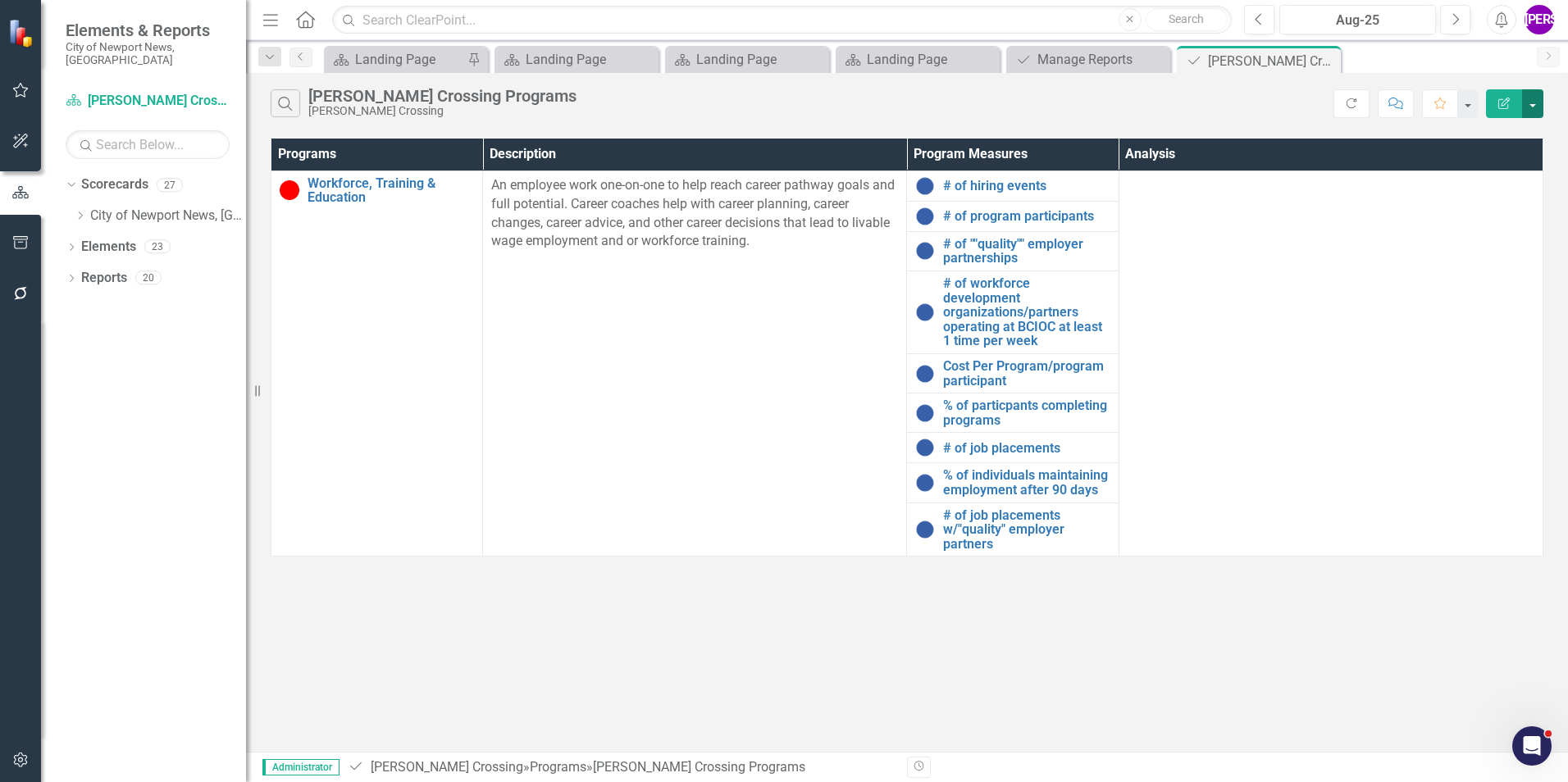
click at [1538, 105] on button "button" at bounding box center [1532, 104] width 21 height 28
click at [1499, 161] on link "PDF Export to PDF" at bounding box center [1478, 166] width 130 height 30
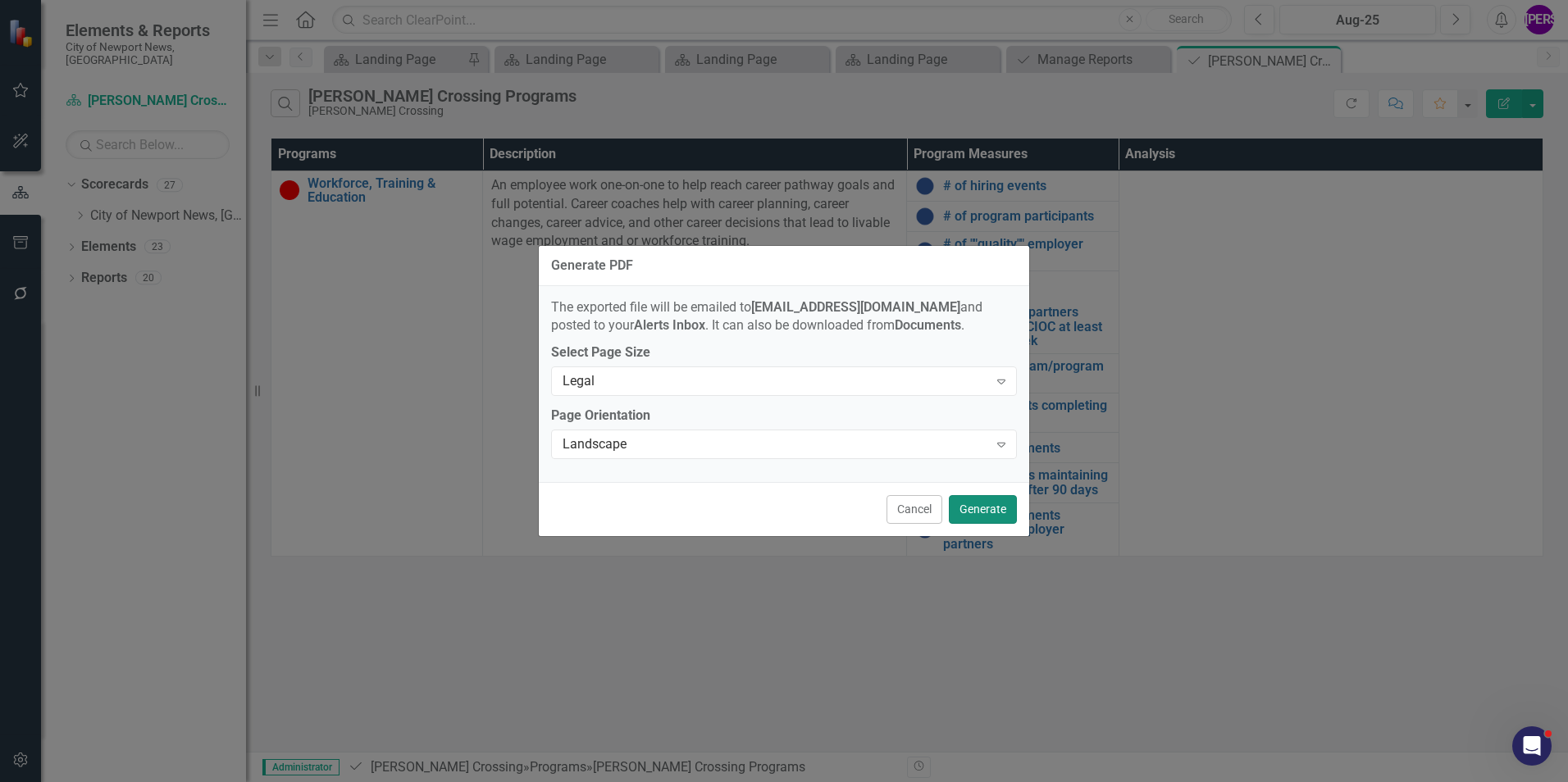
click at [954, 497] on button "Generate" at bounding box center [982, 509] width 68 height 28
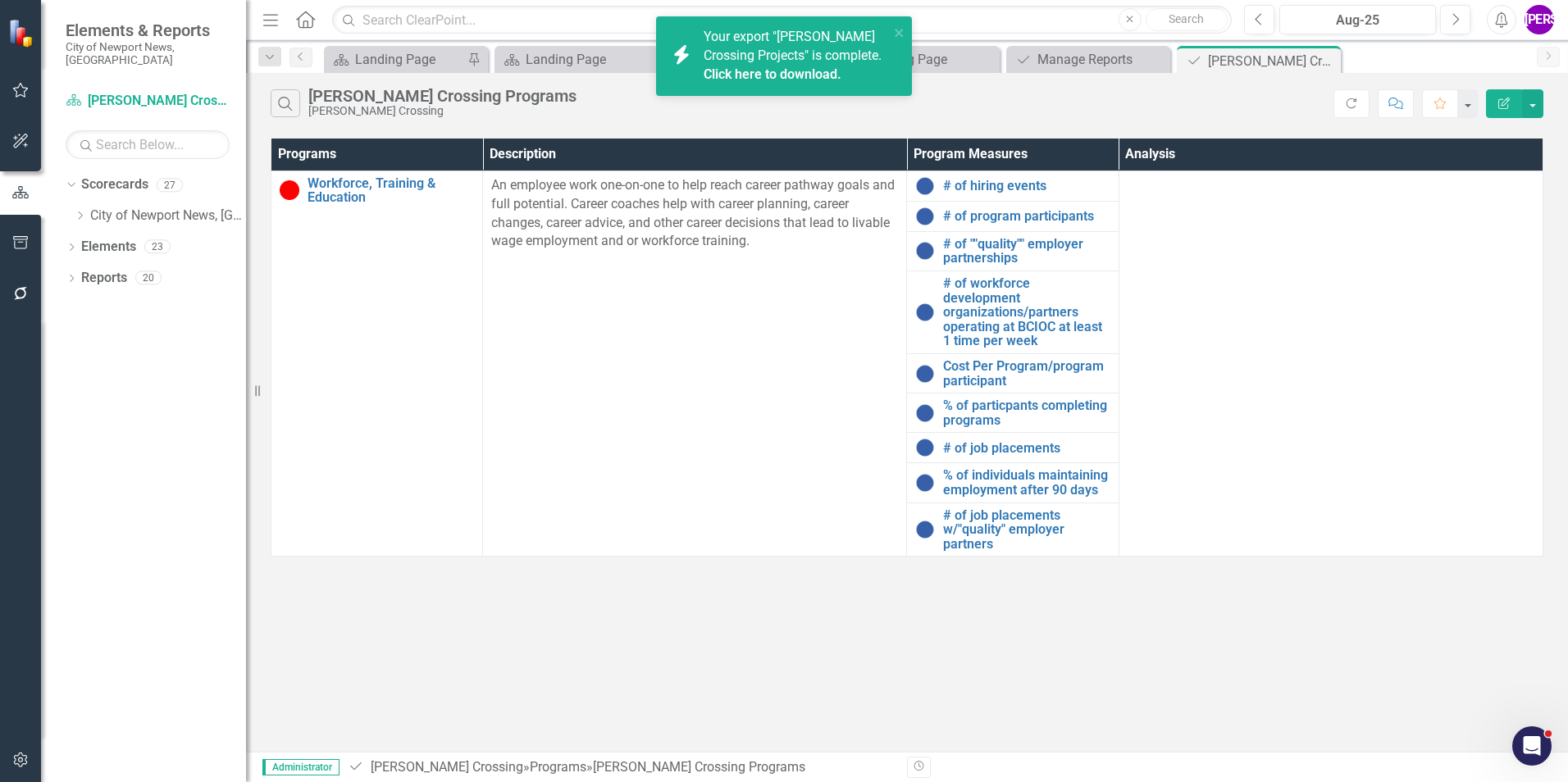
click at [792, 77] on link "Click here to download." at bounding box center [772, 74] width 138 height 16
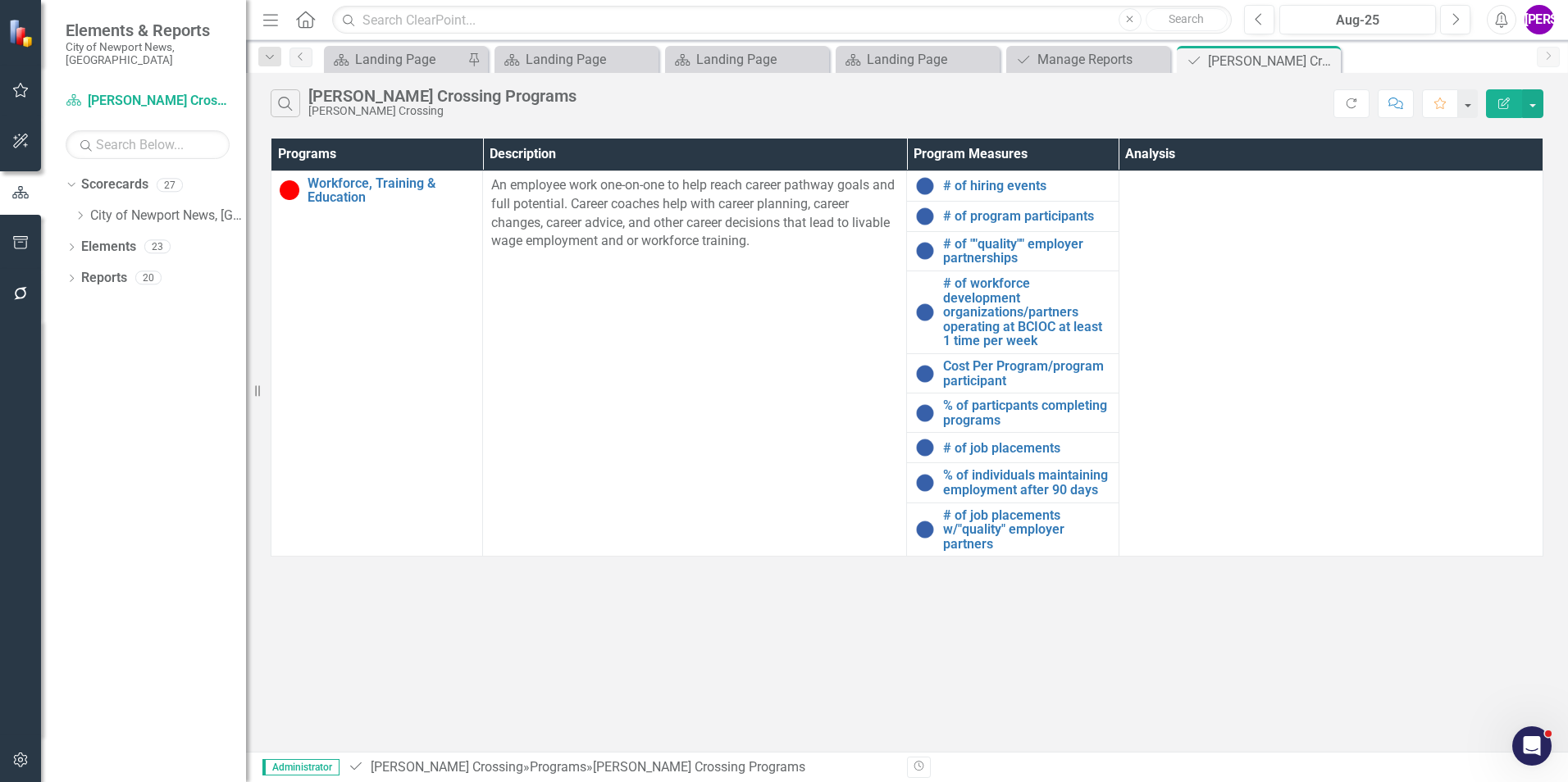
drag, startPoint x: 972, startPoint y: 130, endPoint x: 1306, endPoint y: 83, distance: 337.3
click at [972, 130] on div "Search [PERSON_NAME] Crossing Programs [PERSON_NAME] Crossing Refresh Comment F…" at bounding box center [907, 412] width 1322 height 679
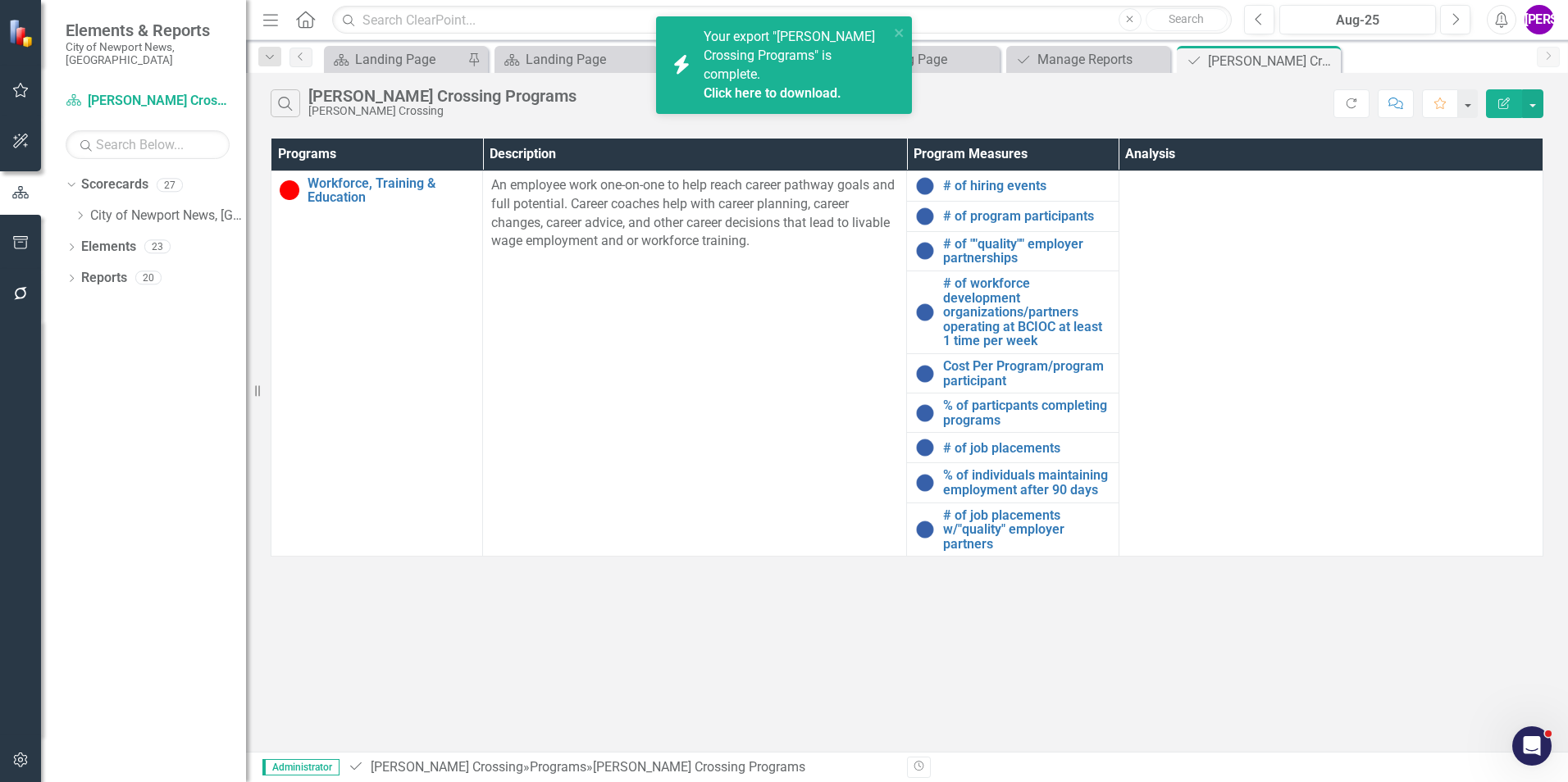
click at [765, 85] on link "Click here to download." at bounding box center [772, 93] width 138 height 16
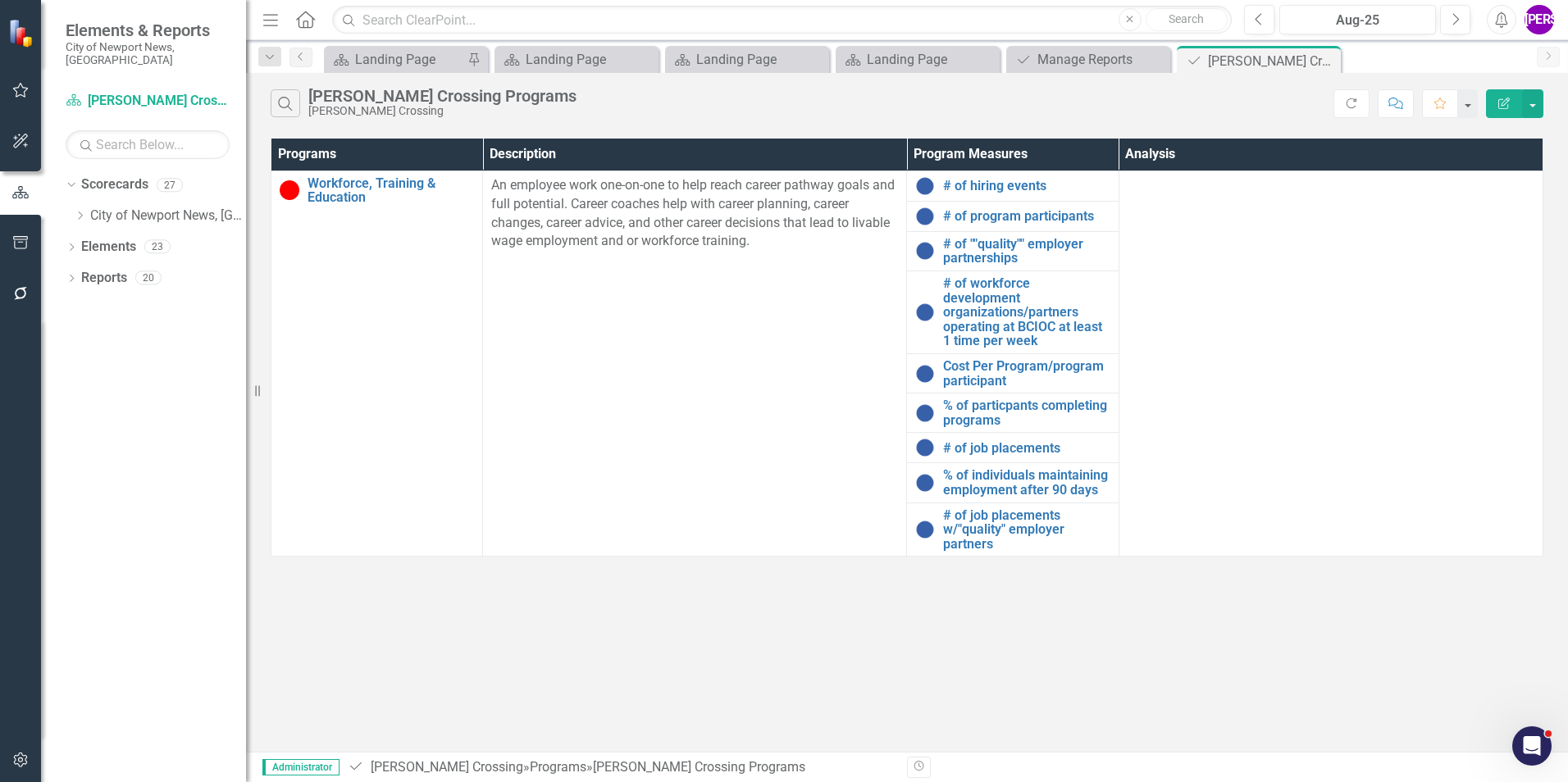
drag, startPoint x: 704, startPoint y: 104, endPoint x: 974, endPoint y: 43, distance: 276.8
click at [704, 104] on div "Search [PERSON_NAME] Crossing Programs [PERSON_NAME][GEOGRAPHIC_DATA]" at bounding box center [802, 103] width 1063 height 28
click at [1329, 62] on icon "Close" at bounding box center [1325, 61] width 17 height 13
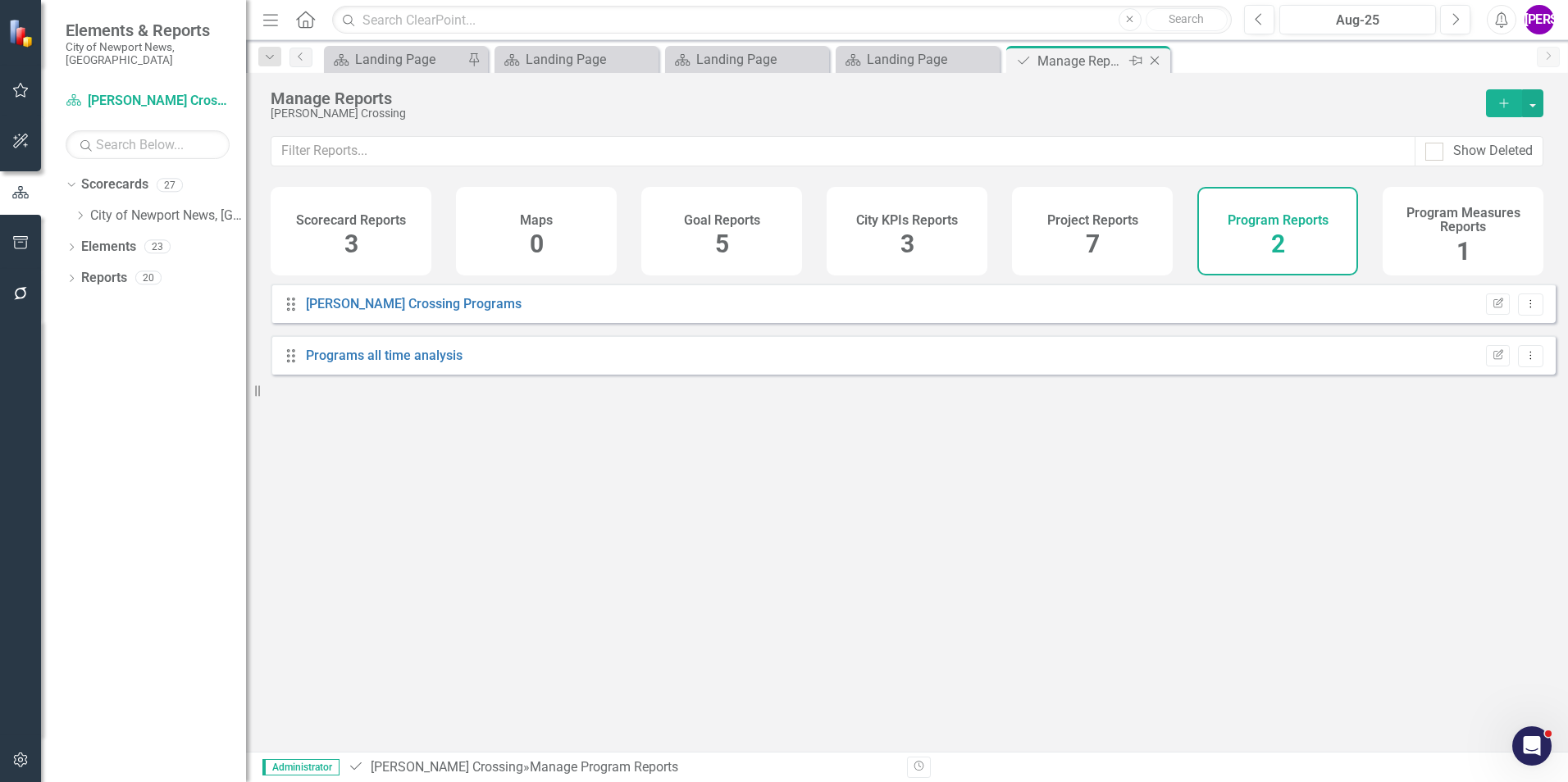
click at [1156, 60] on icon at bounding box center [1155, 61] width 9 height 9
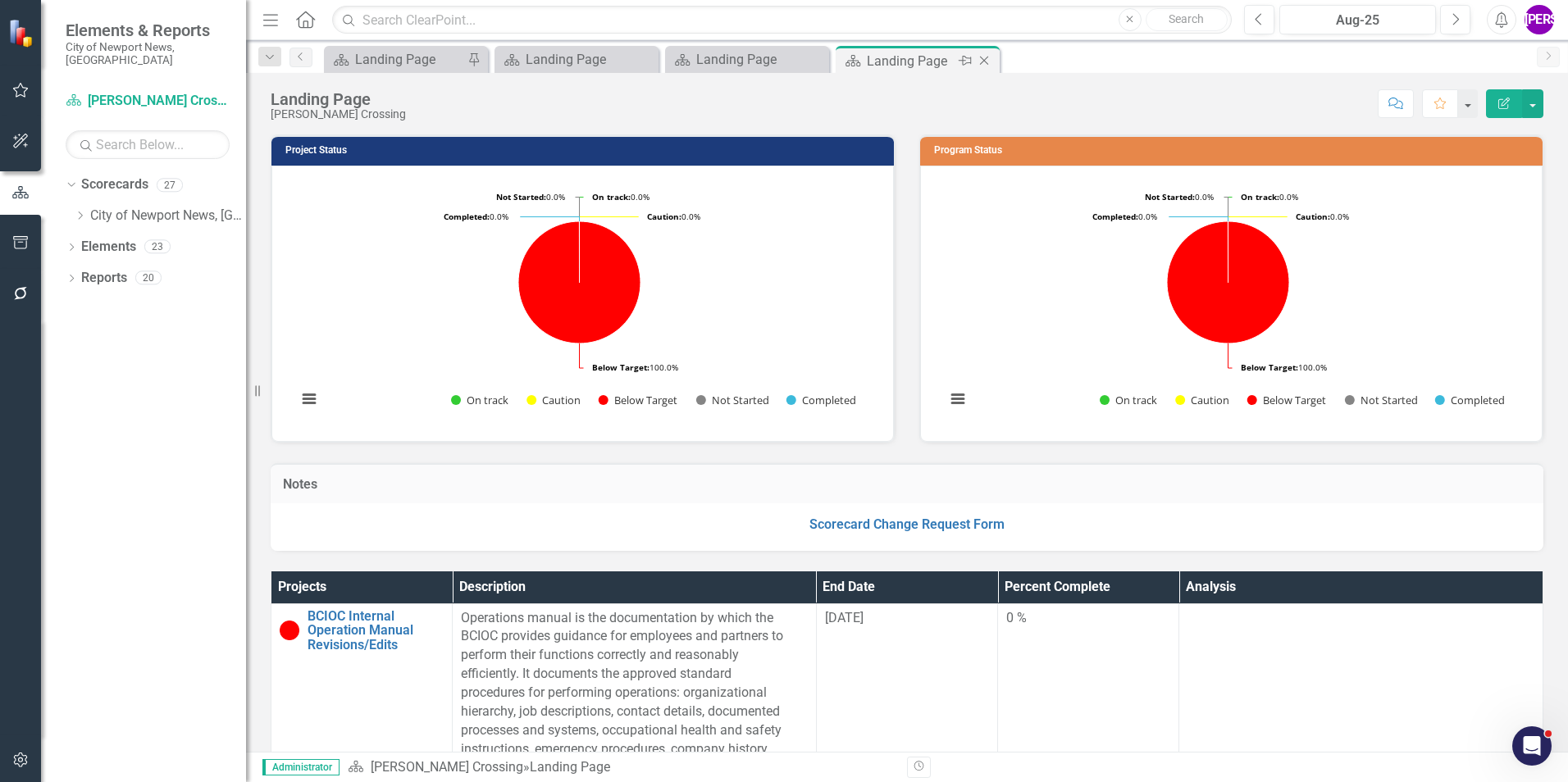
click at [984, 59] on icon "Close" at bounding box center [984, 61] width 17 height 13
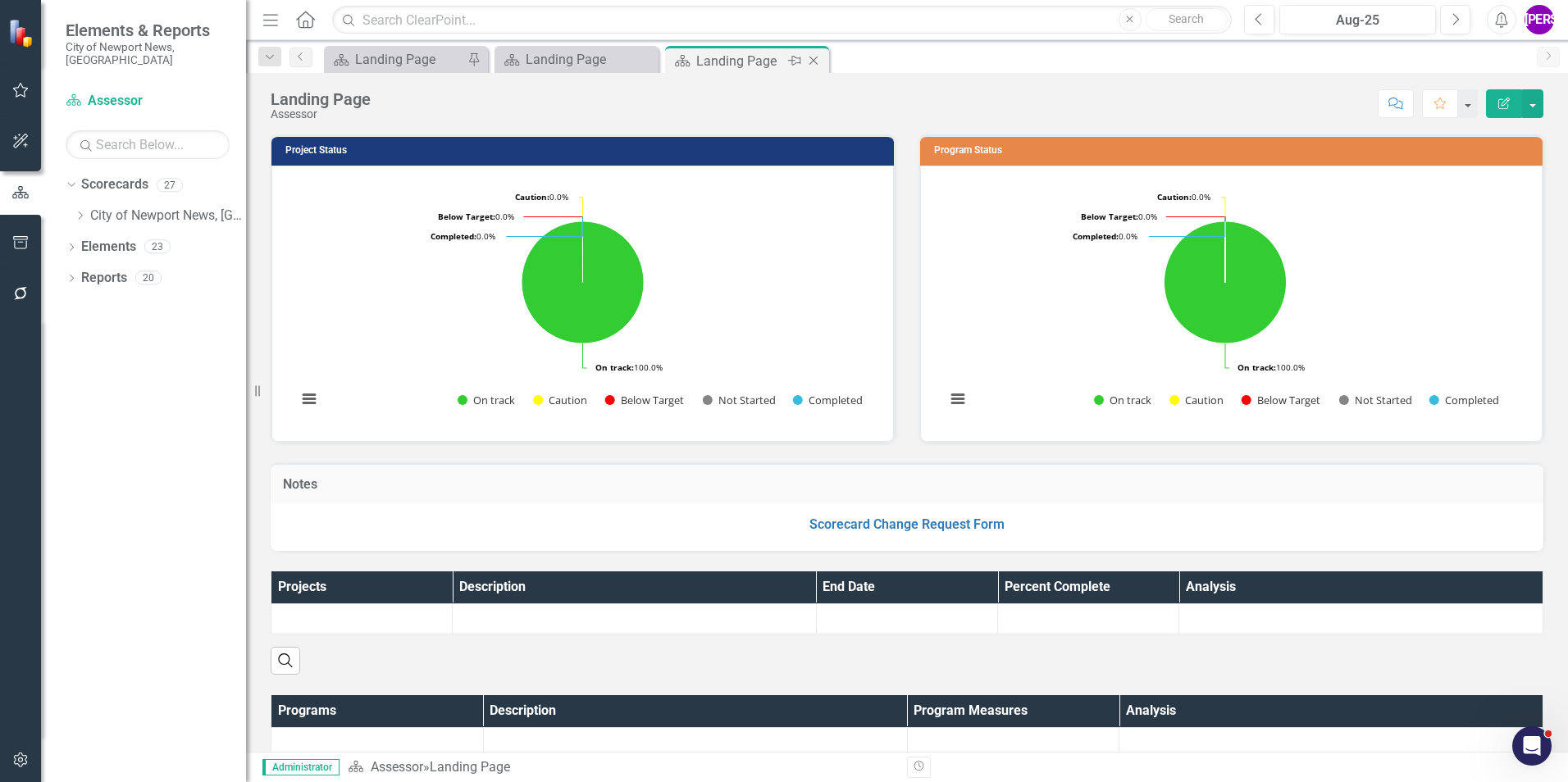
click at [814, 58] on icon "Close" at bounding box center [814, 61] width 17 height 13
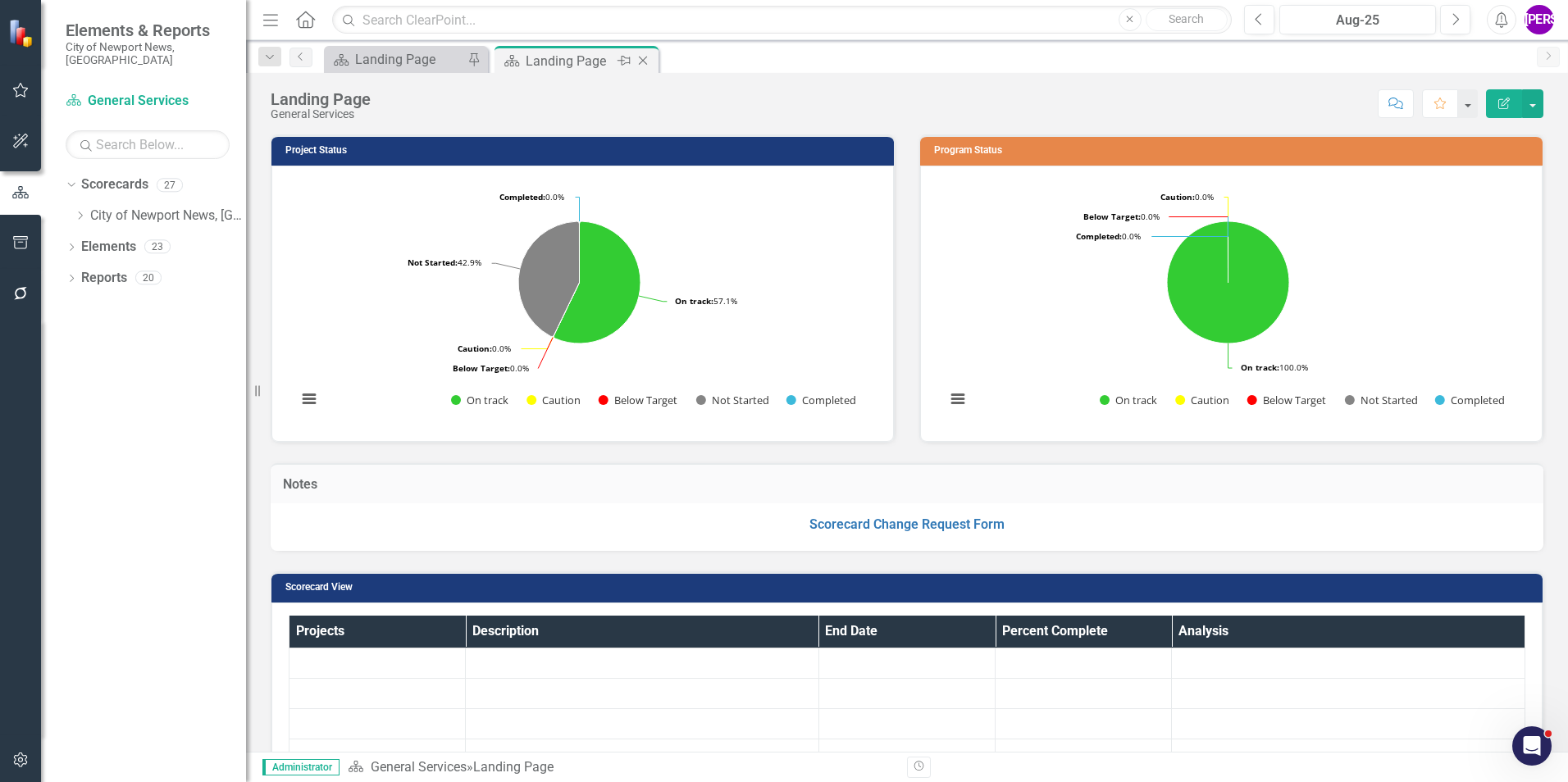
click at [643, 63] on icon "Close" at bounding box center [643, 61] width 17 height 13
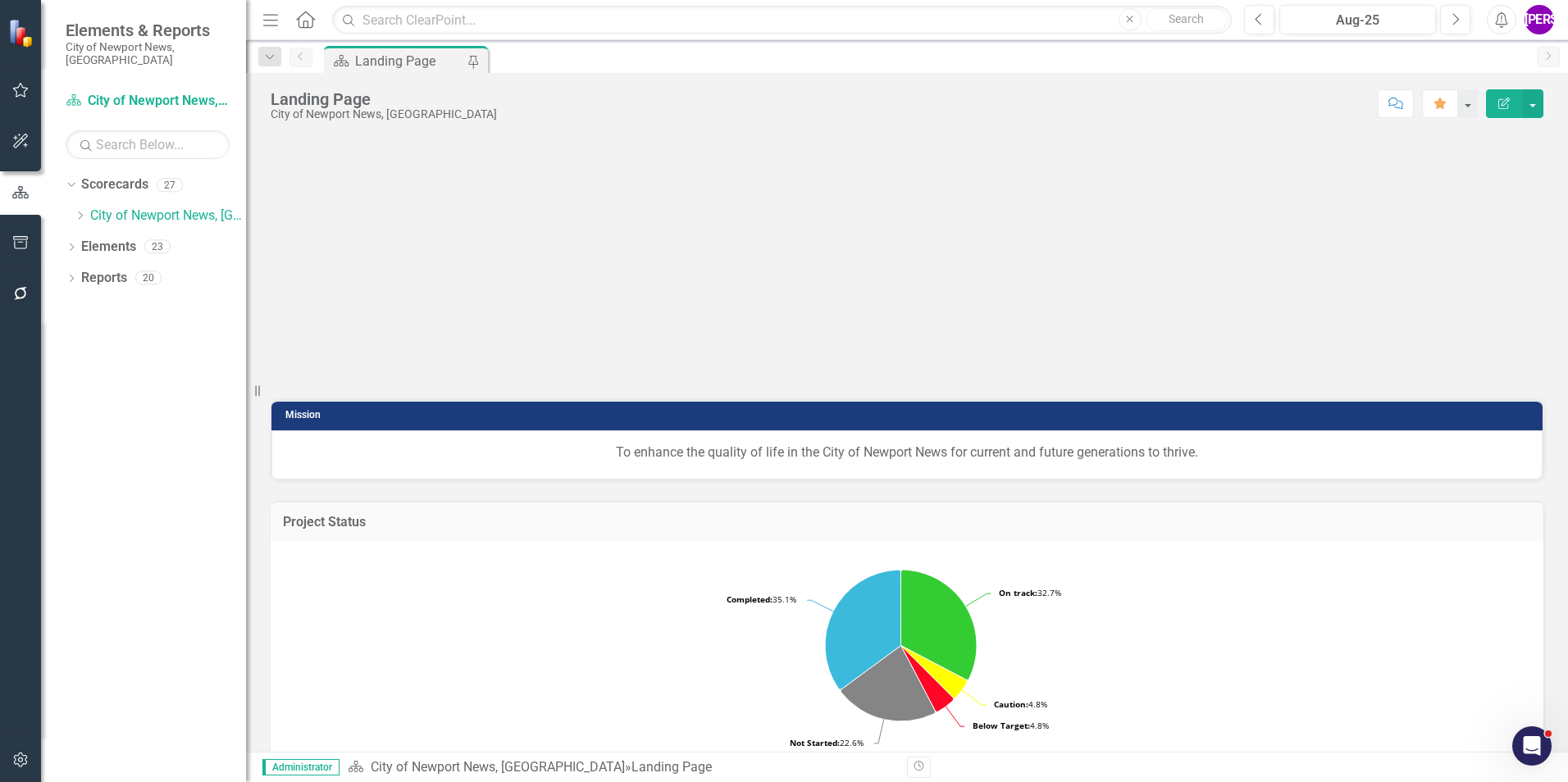
click at [76, 211] on icon "Dropdown" at bounding box center [79, 216] width 13 height 10
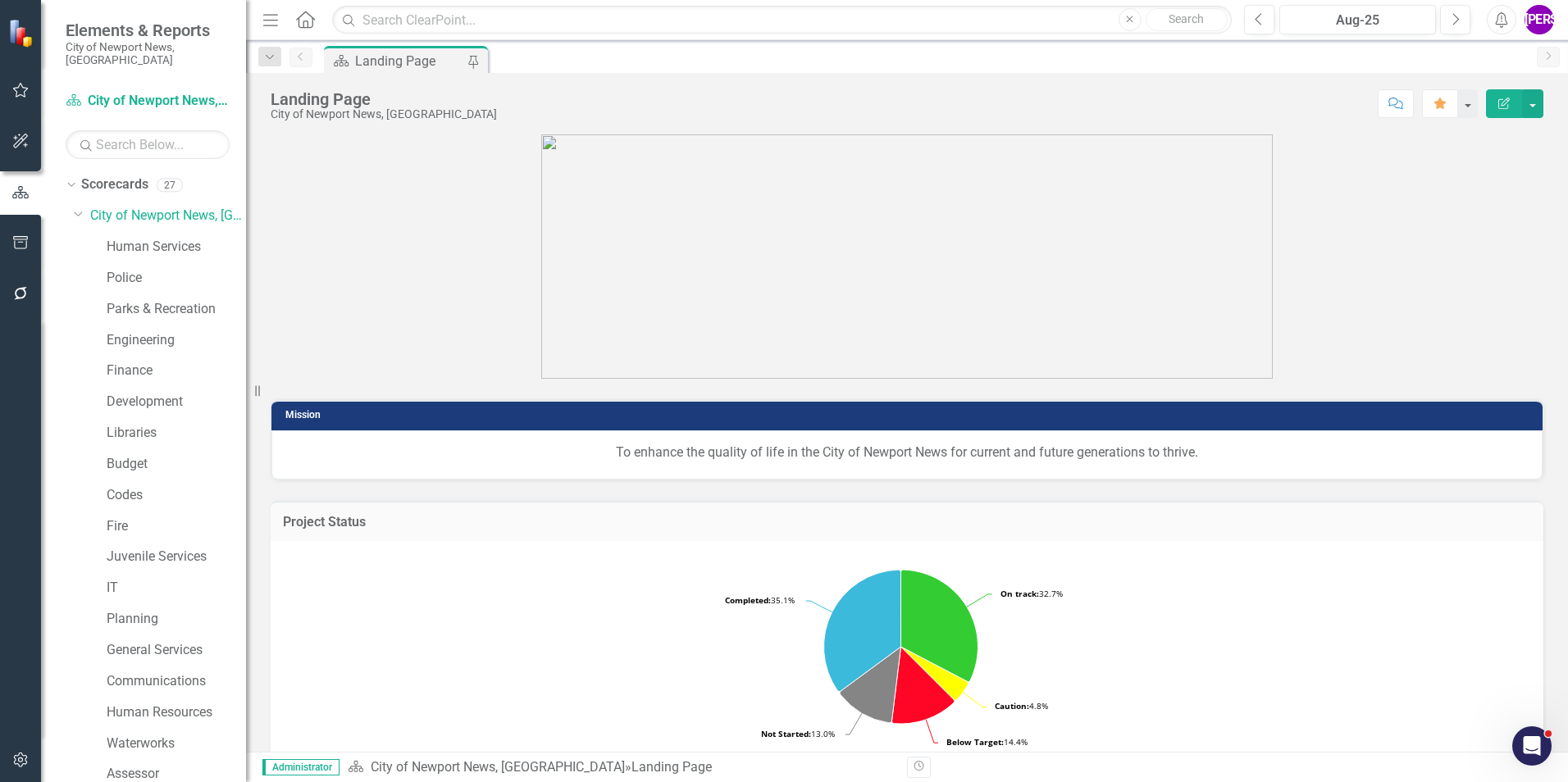
scroll to position [307, 0]
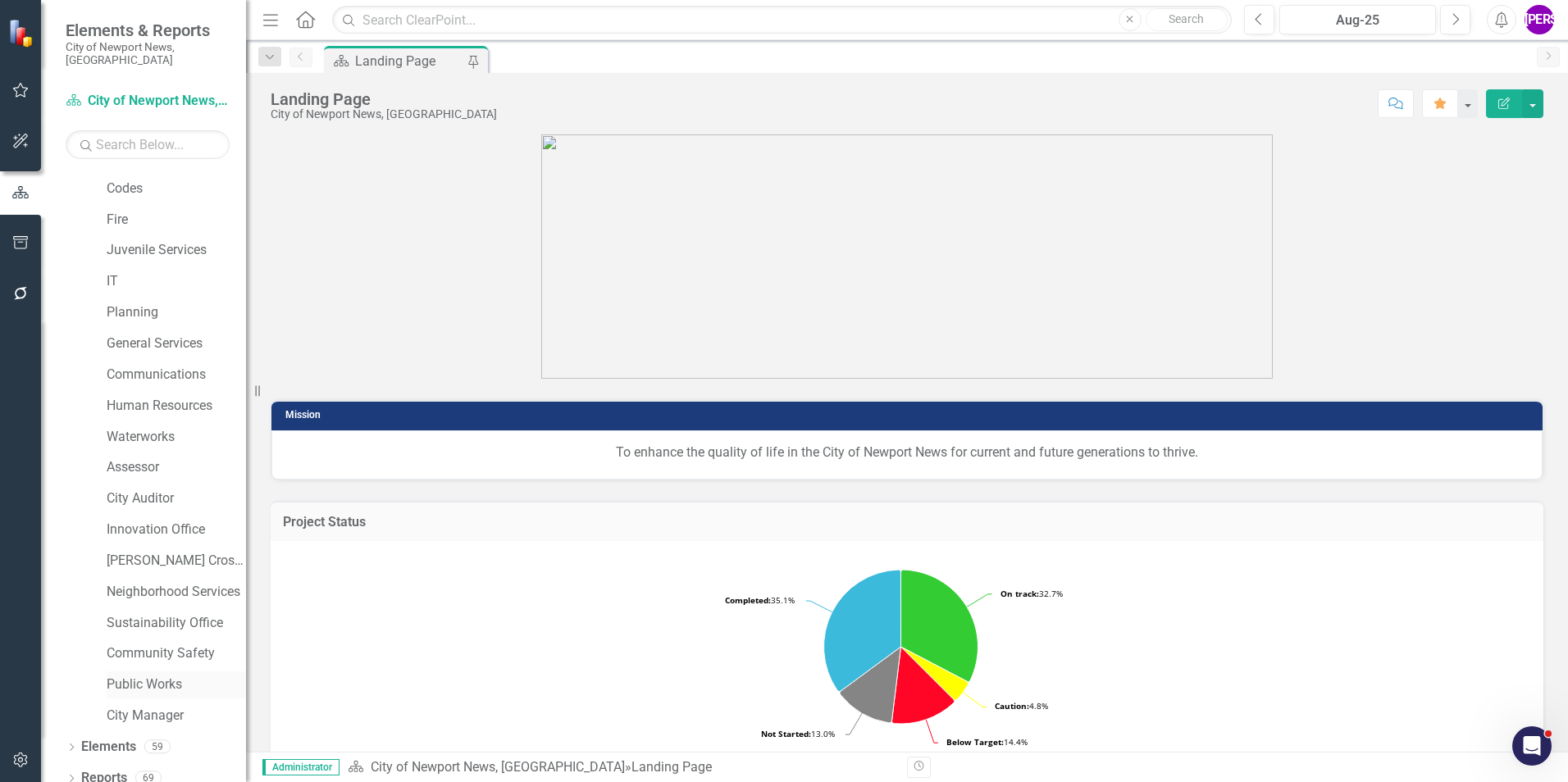
click at [159, 676] on link "Public Works" at bounding box center [176, 685] width 140 height 19
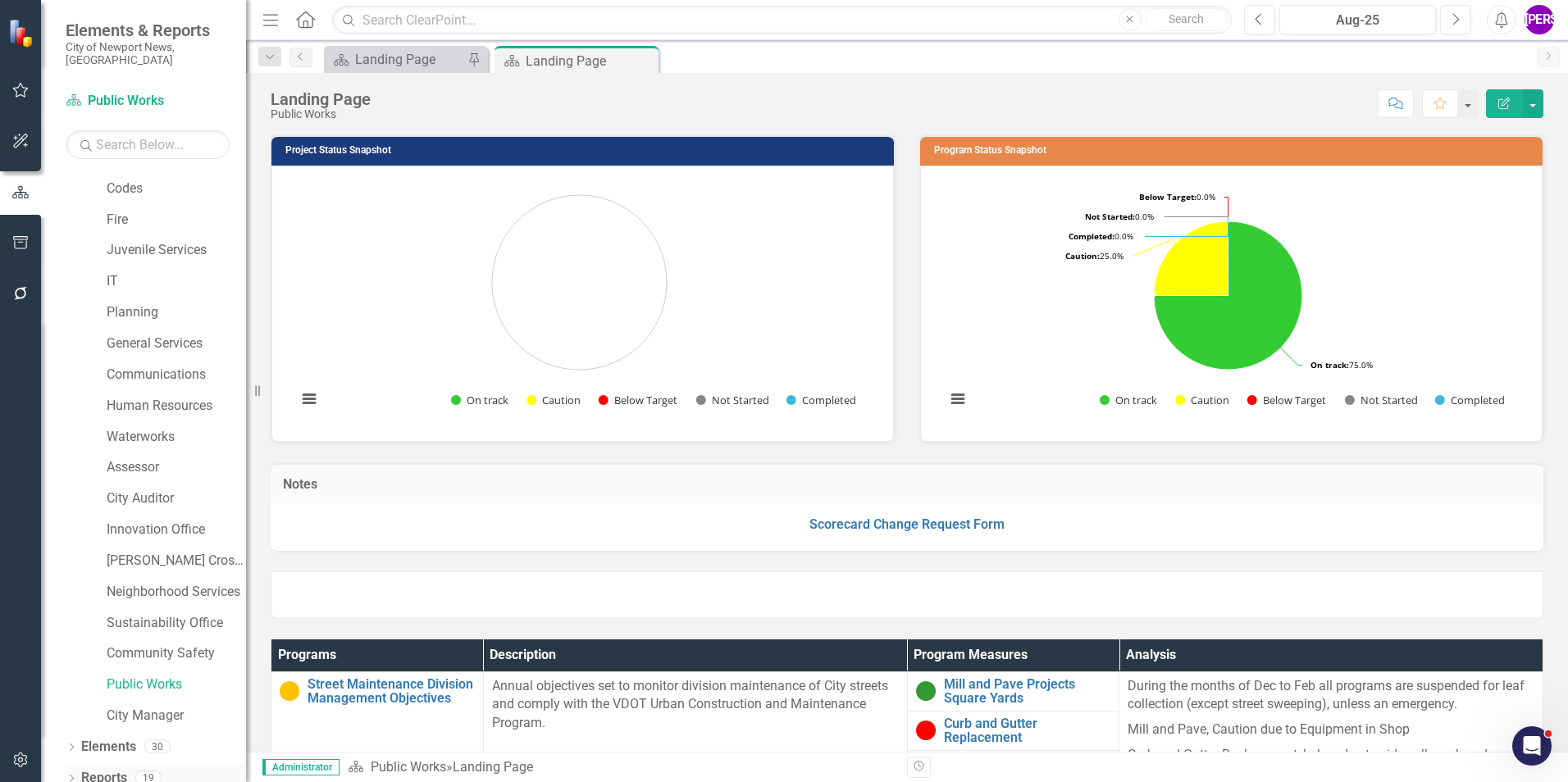
click at [111, 769] on link "Reports" at bounding box center [104, 778] width 46 height 19
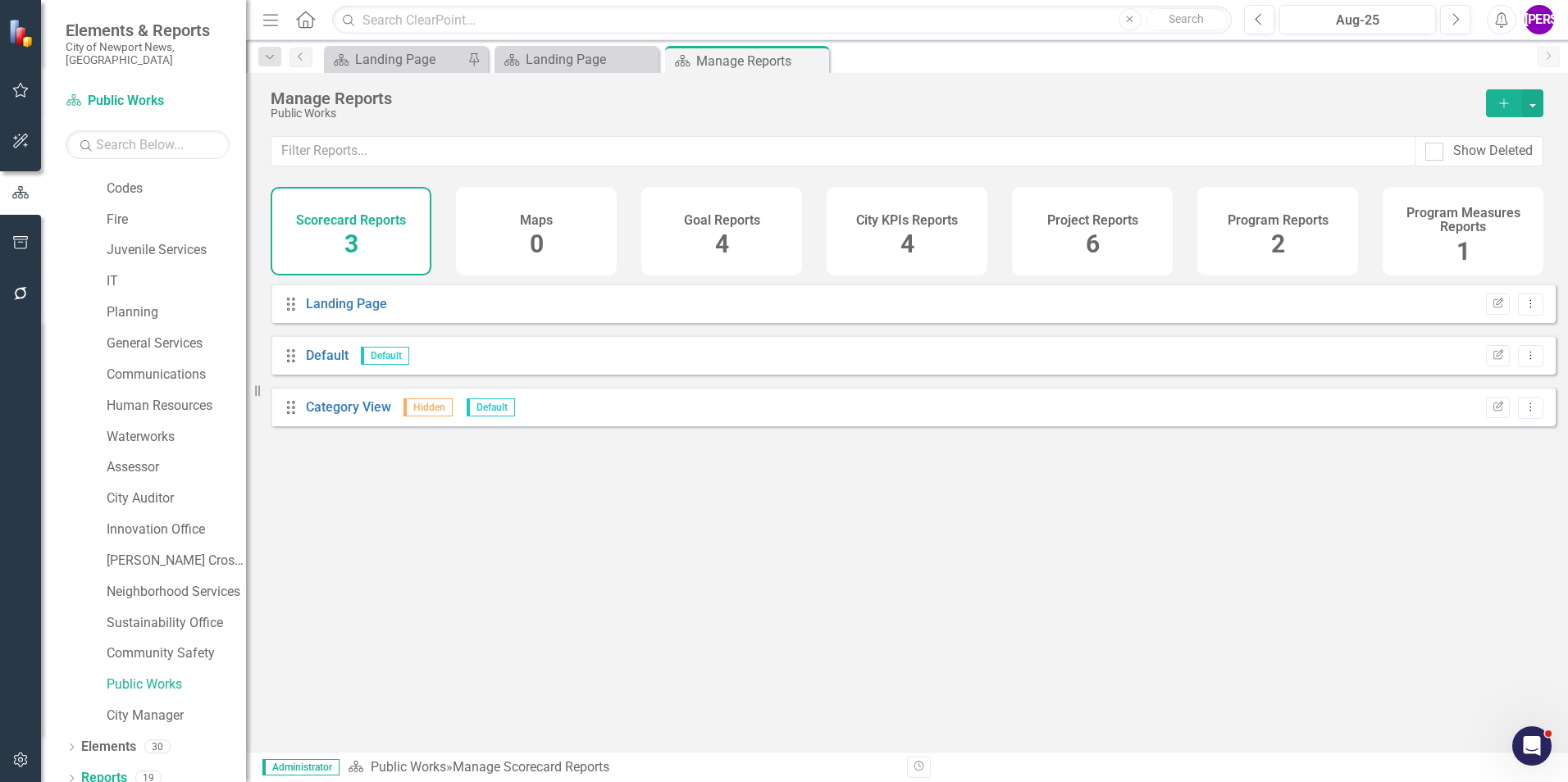
click at [1249, 217] on h4 "Program Reports" at bounding box center [1278, 221] width 101 height 15
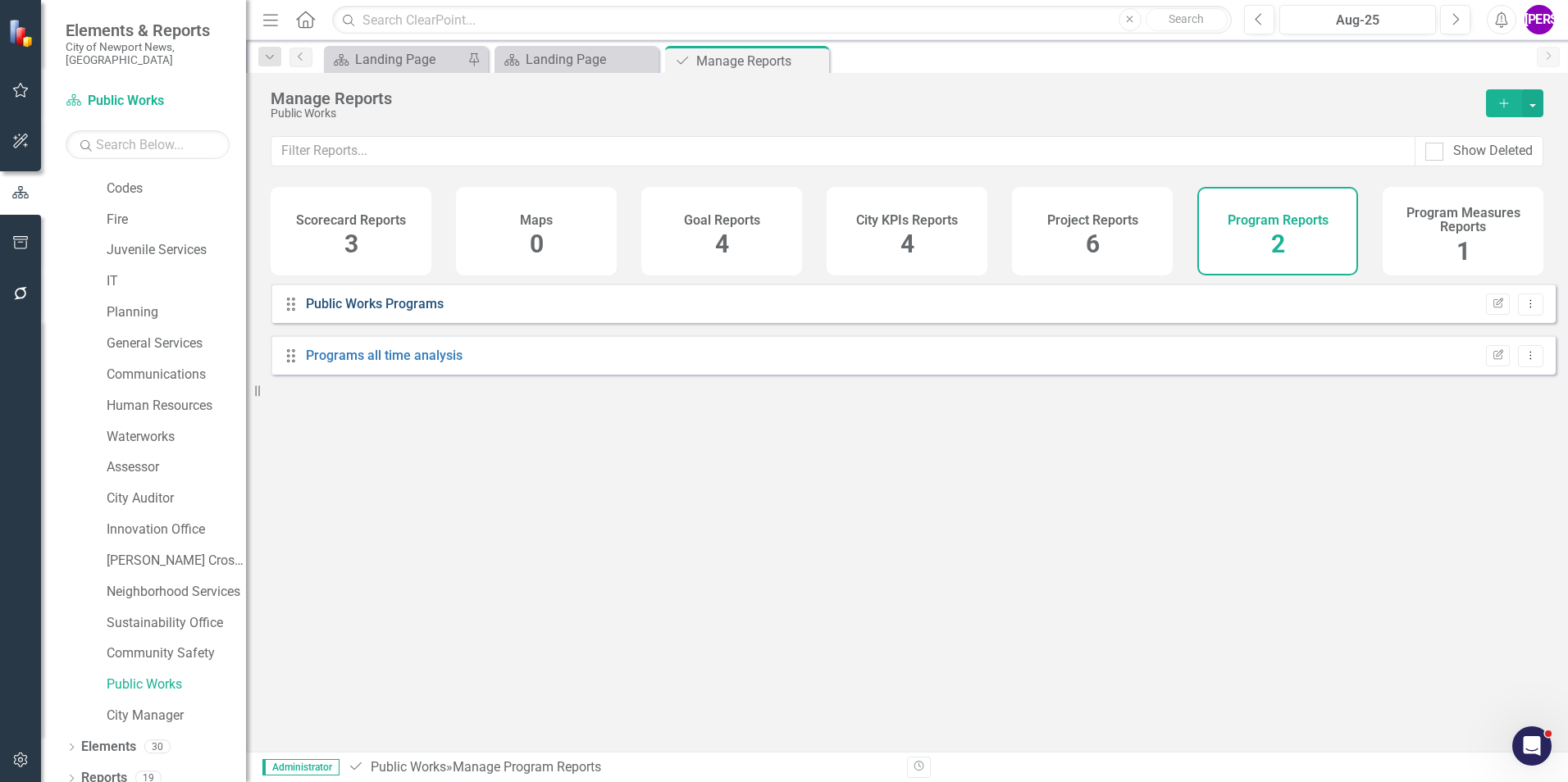
click at [372, 311] on link "Public Works Programs" at bounding box center [375, 304] width 138 height 16
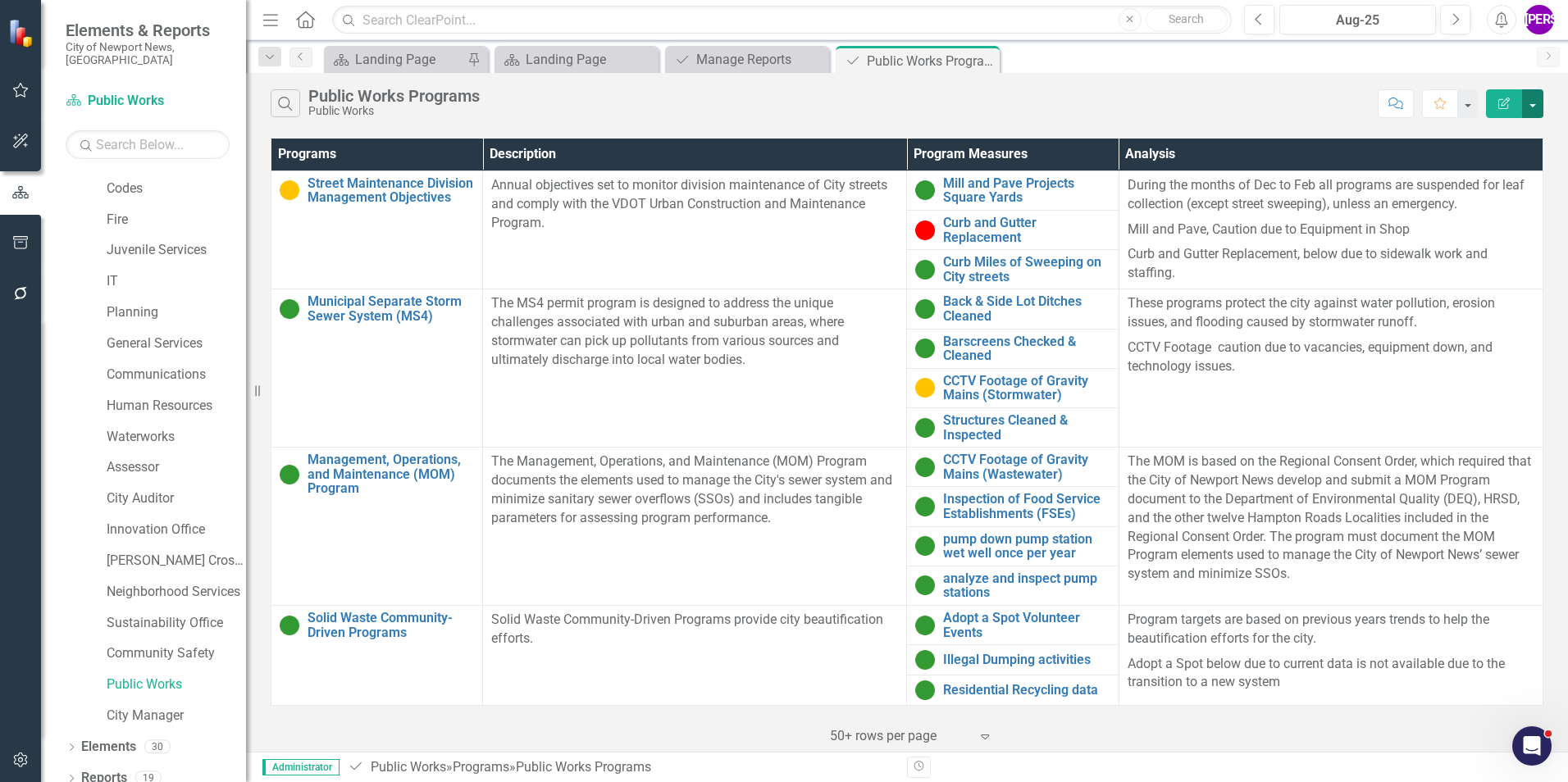
click at [1534, 100] on button "button" at bounding box center [1532, 104] width 21 height 28
click at [1502, 165] on link "PDF Export to PDF" at bounding box center [1478, 166] width 130 height 30
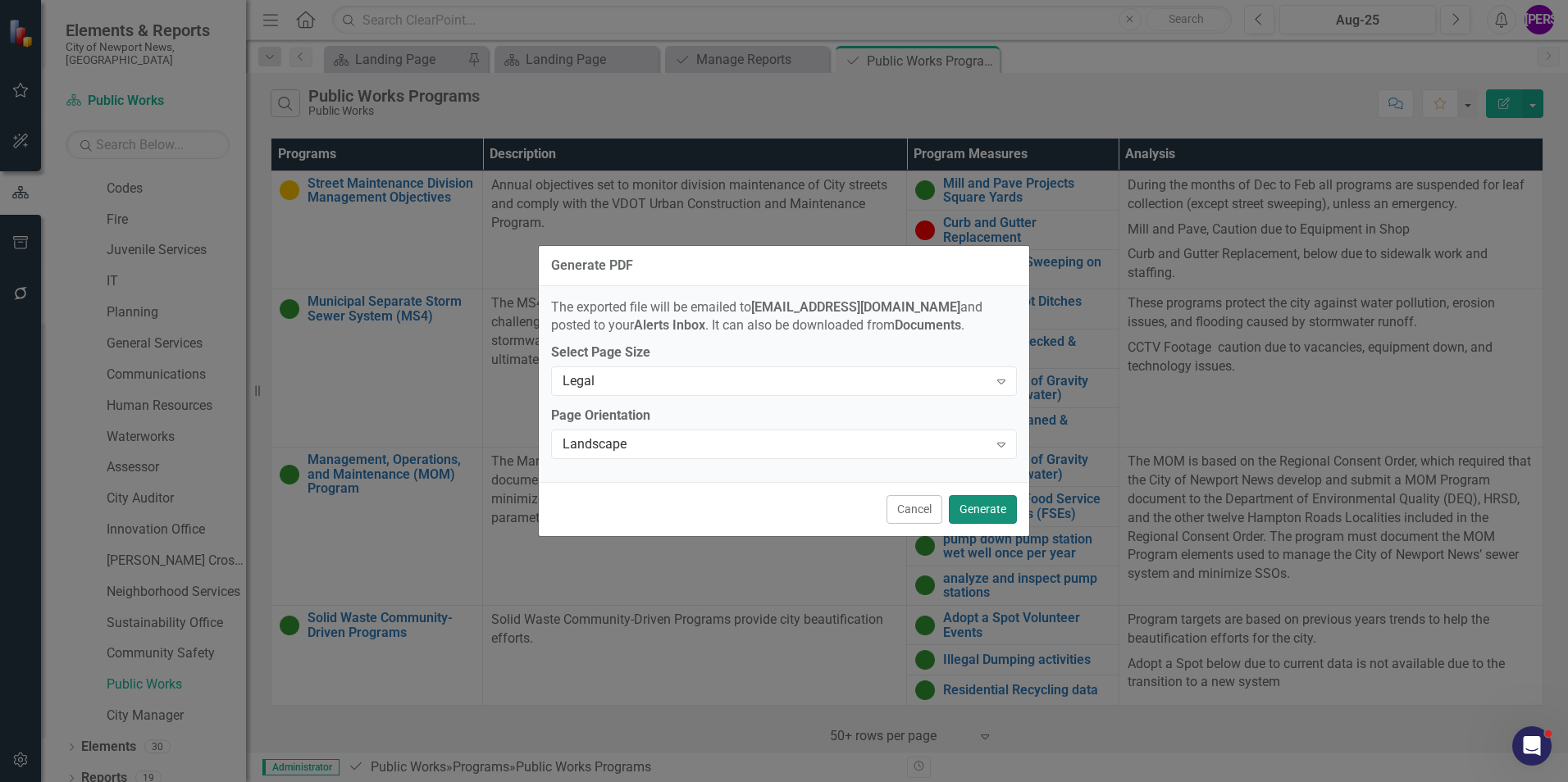
click at [984, 503] on button "Generate" at bounding box center [982, 509] width 68 height 28
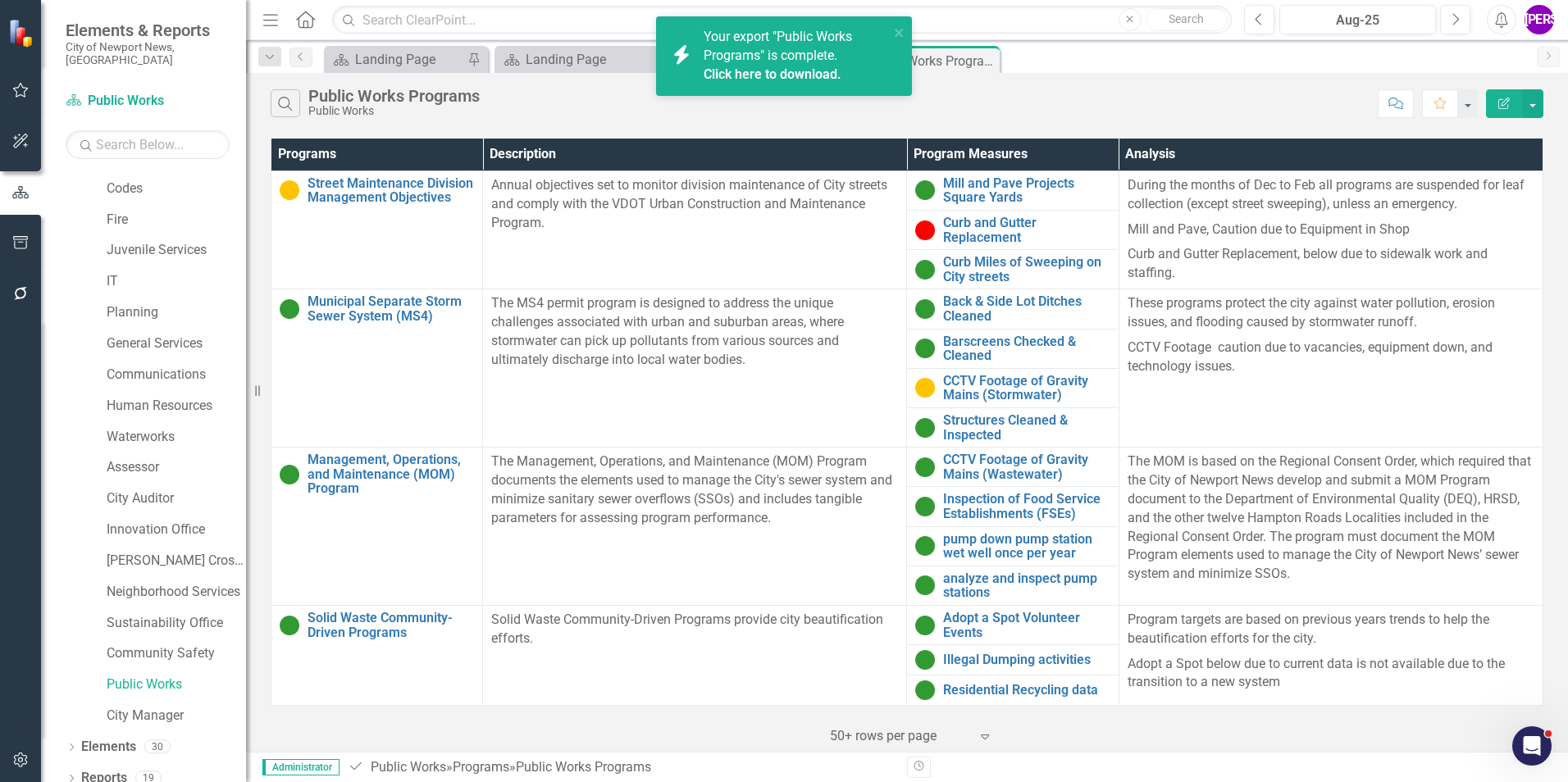
click at [770, 70] on link "Click here to download." at bounding box center [772, 74] width 138 height 16
click at [963, 111] on div "Search Public Works Programs Public Works" at bounding box center [819, 103] width 1099 height 28
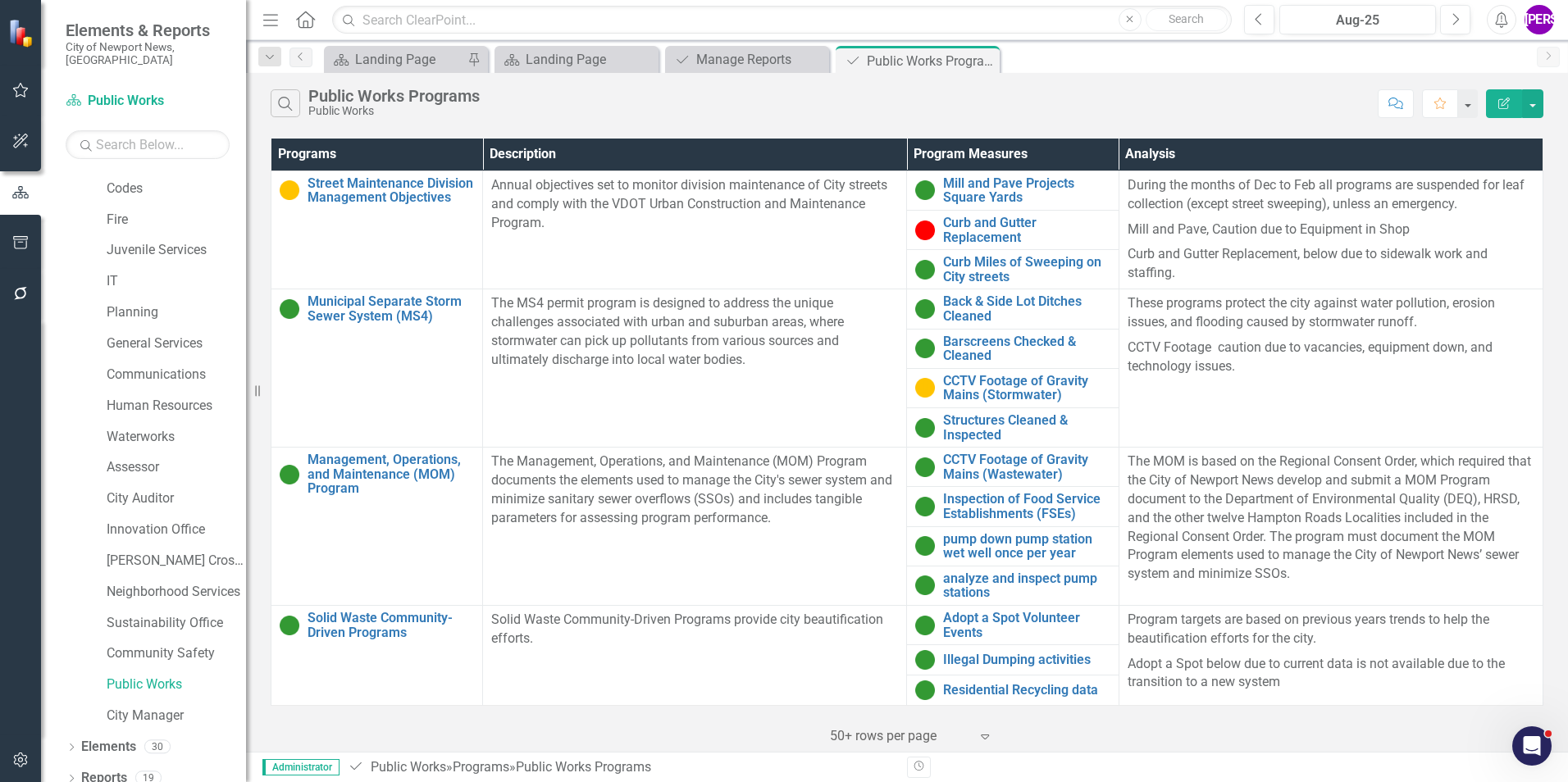
click at [604, 124] on div "Search Public Works Programs Public Works Comment Favorite Edit Report" at bounding box center [907, 100] width 1322 height 54
